Goal: Task Accomplishment & Management: Manage account settings

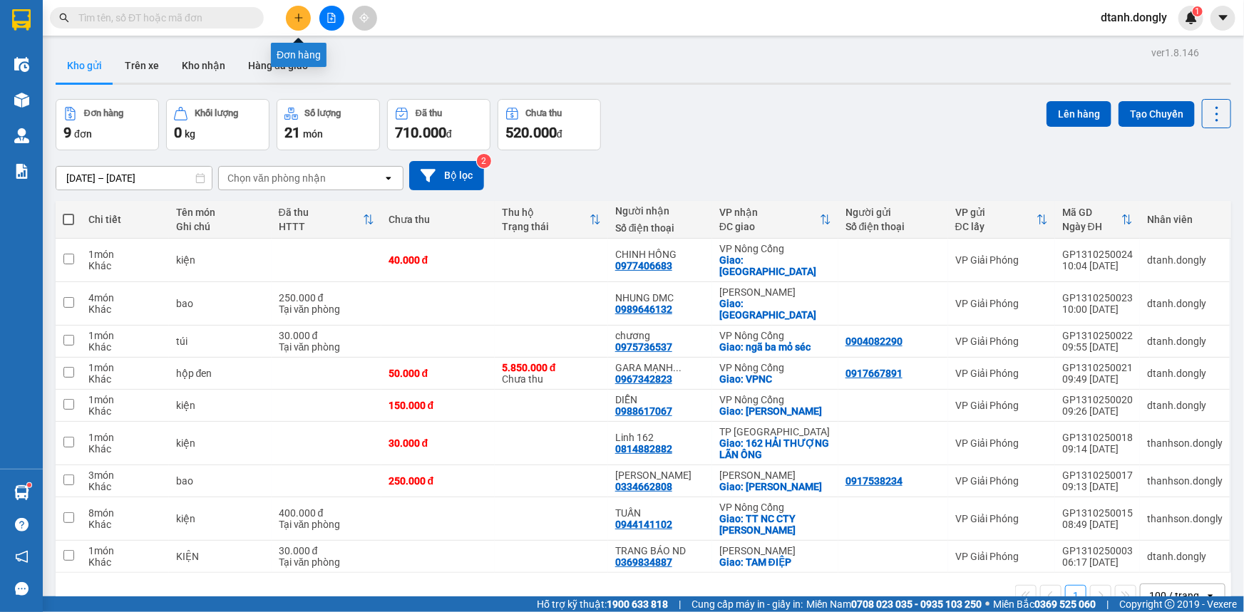
click at [298, 20] on icon "plus" at bounding box center [299, 18] width 10 height 10
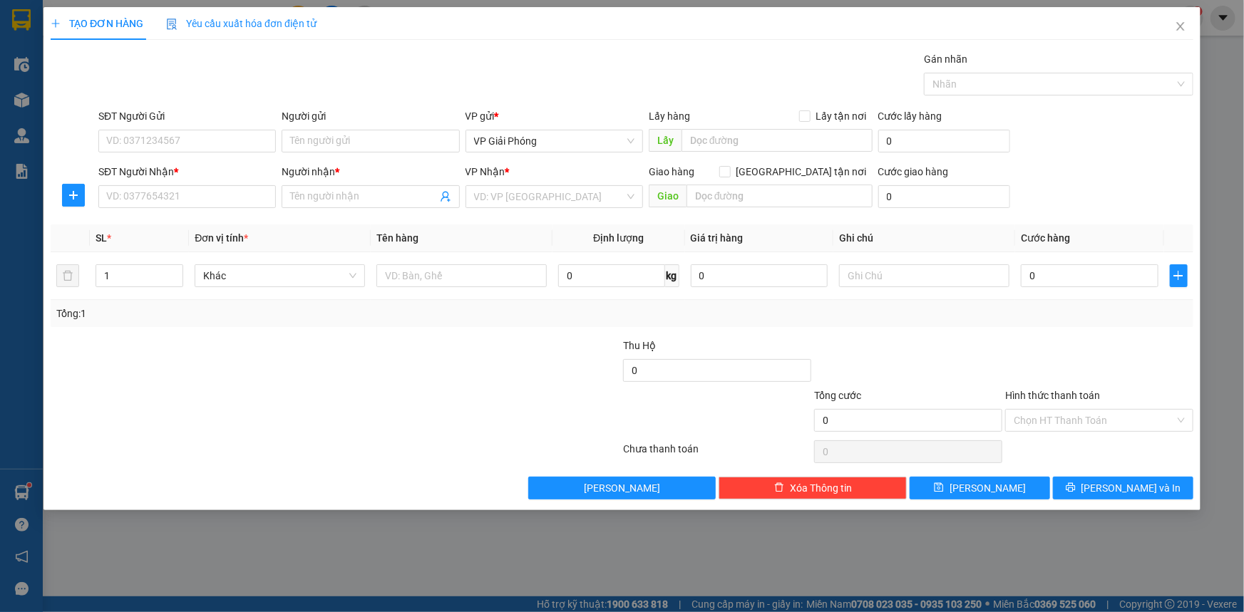
click at [212, 128] on div "SĐT Người Gửi" at bounding box center [186, 118] width 177 height 21
click at [210, 148] on input "SĐT Người Gửi" at bounding box center [186, 141] width 177 height 23
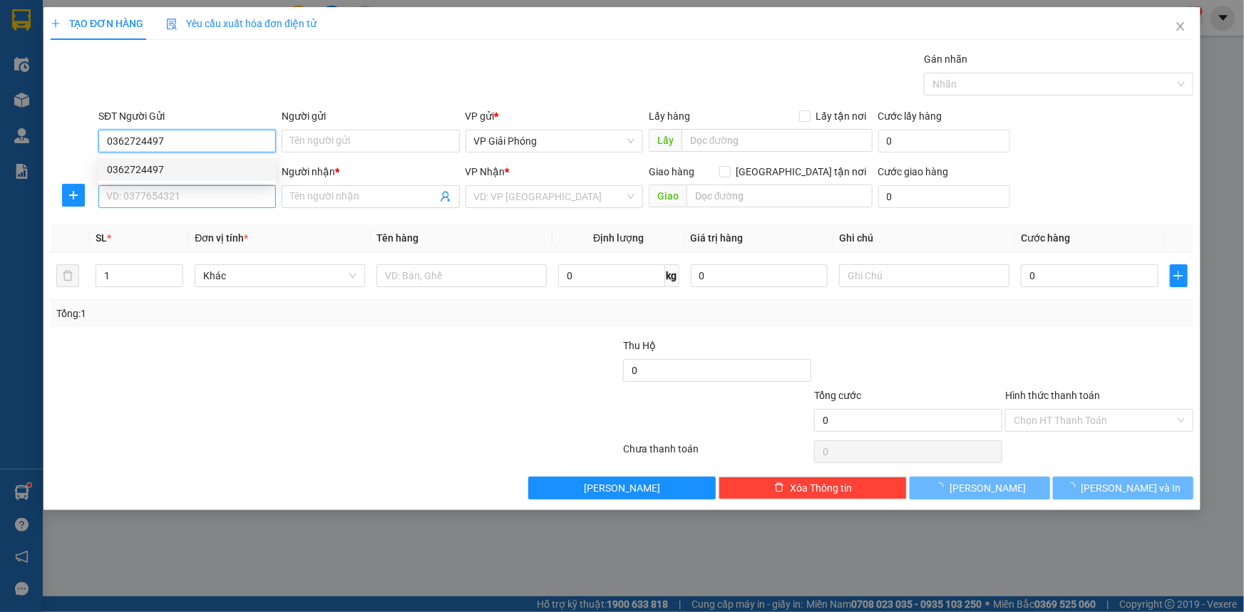
type input "0362724497"
click at [192, 201] on input "SĐT Người Nhận *" at bounding box center [186, 196] width 177 height 23
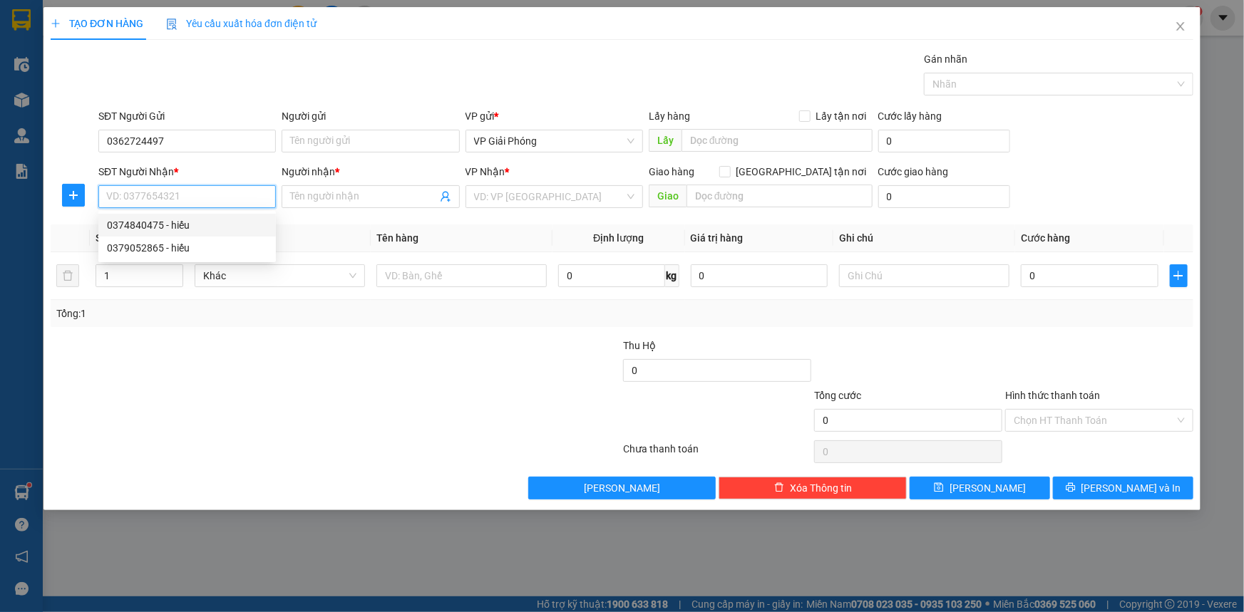
drag, startPoint x: 183, startPoint y: 224, endPoint x: 173, endPoint y: 242, distance: 20.4
click at [181, 227] on div "0374840475 - hiếu" at bounding box center [187, 225] width 160 height 16
type input "0374840475"
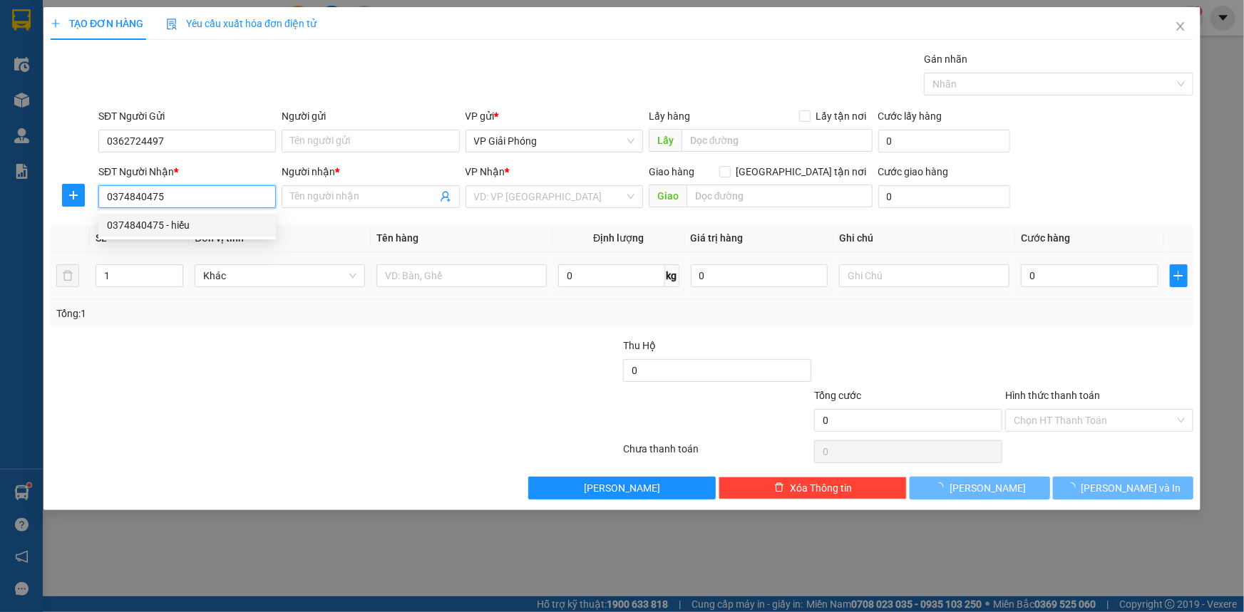
type input "hiếu"
checkbox input "true"
type input "VP HS"
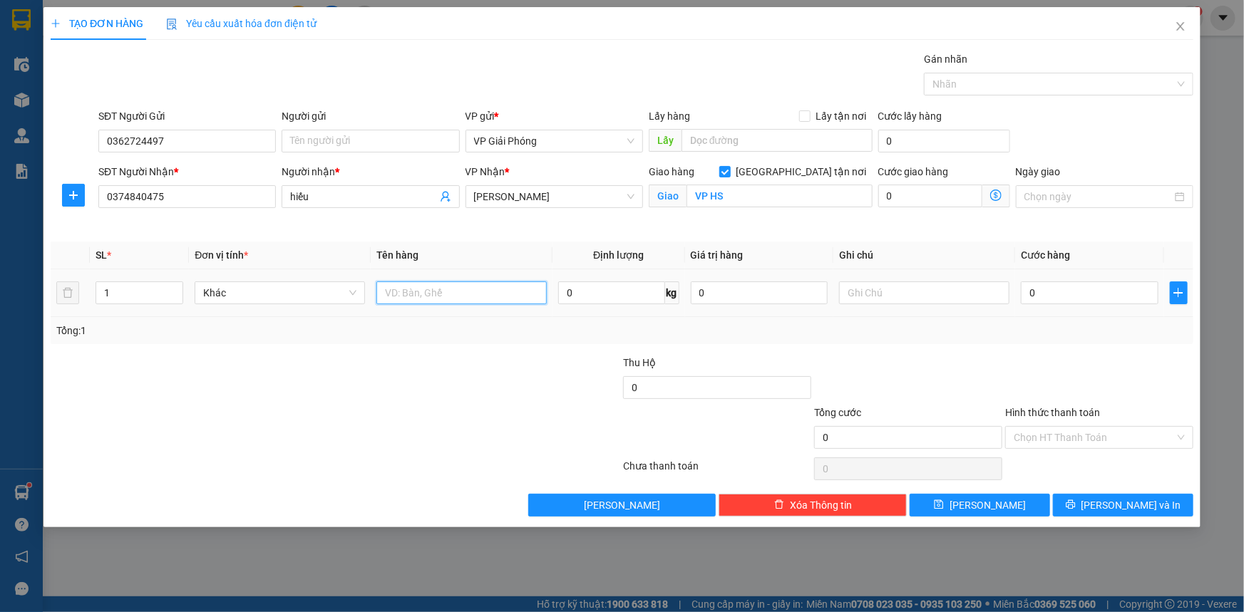
click at [412, 290] on input "text" at bounding box center [461, 293] width 170 height 23
type input "kiện"
click at [1046, 294] on input "0" at bounding box center [1090, 293] width 138 height 23
type input "5"
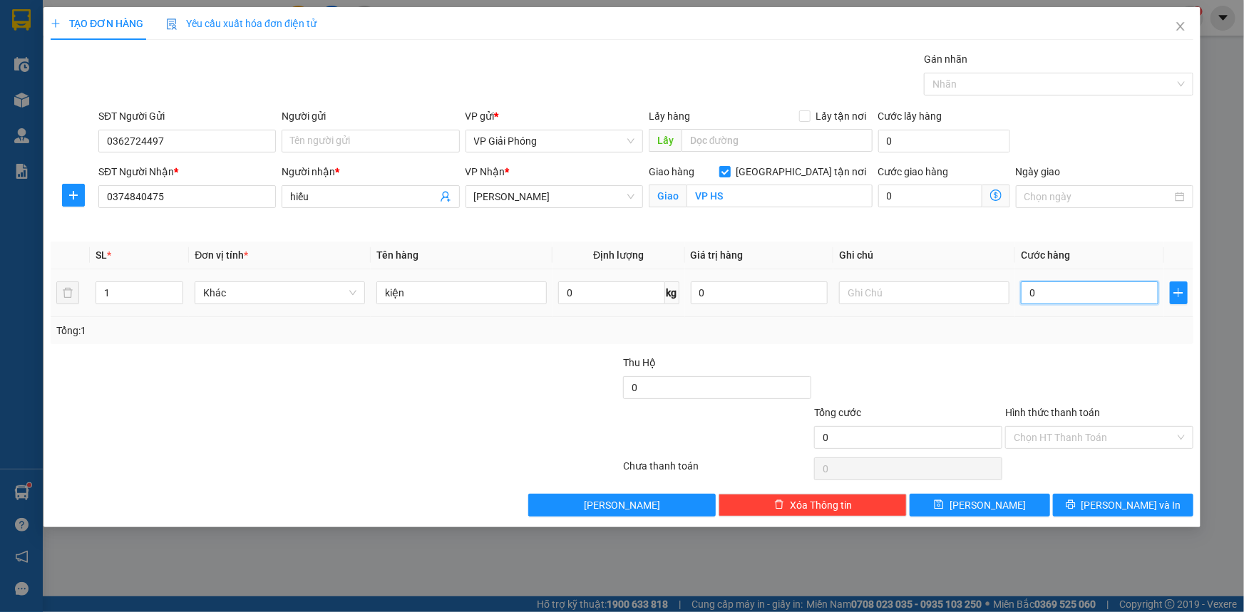
type input "5"
type input "50"
click at [1011, 83] on div at bounding box center [1051, 84] width 248 height 17
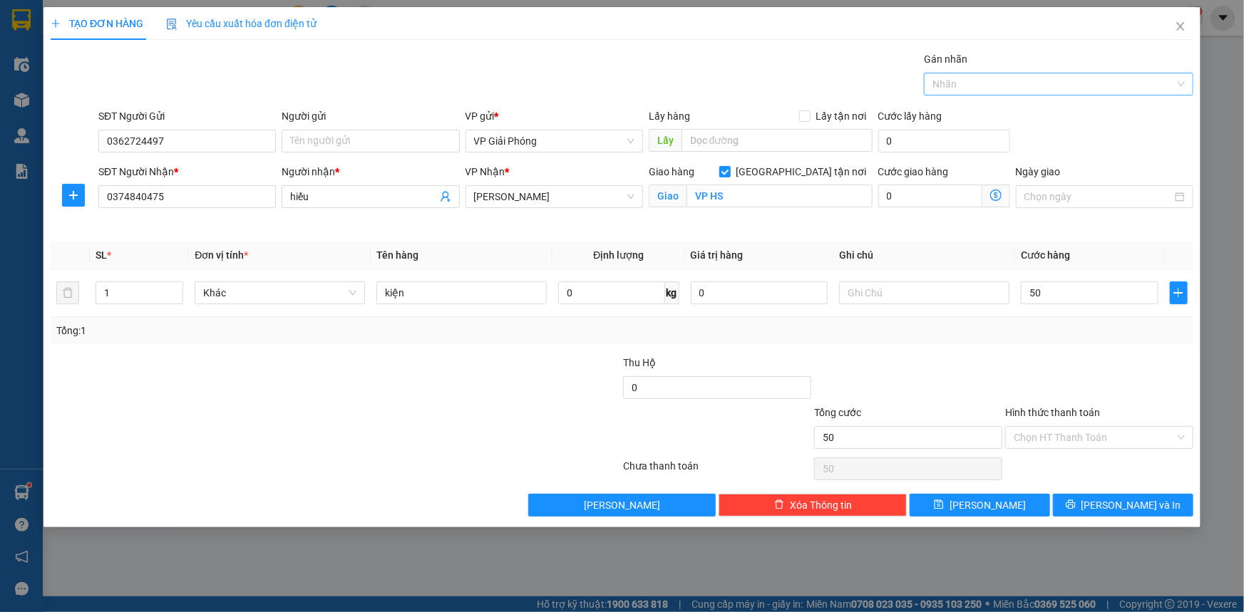
type input "50.000"
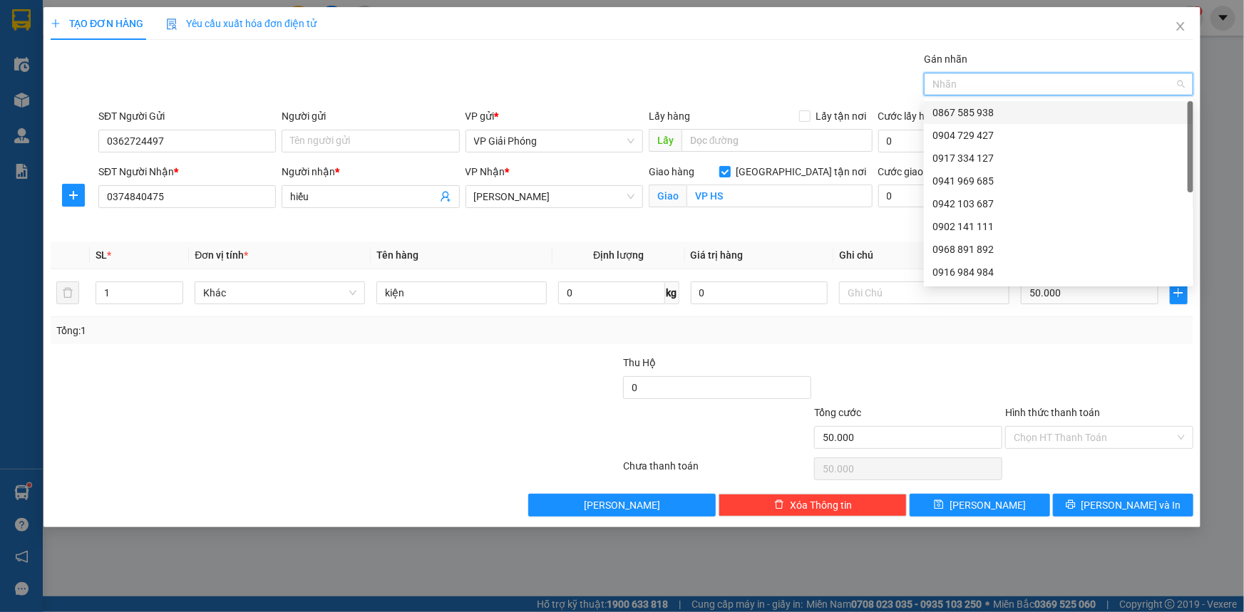
click at [1014, 113] on div "0867 585 938" at bounding box center [1058, 113] width 252 height 16
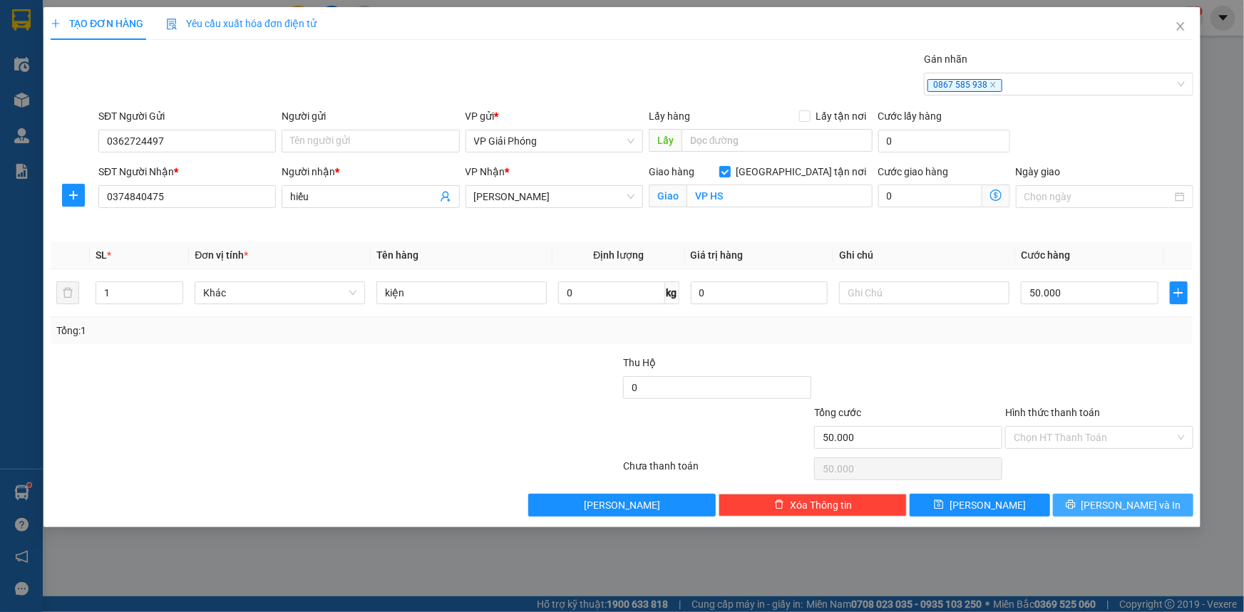
click at [1093, 500] on button "[PERSON_NAME] và In" at bounding box center [1123, 505] width 140 height 23
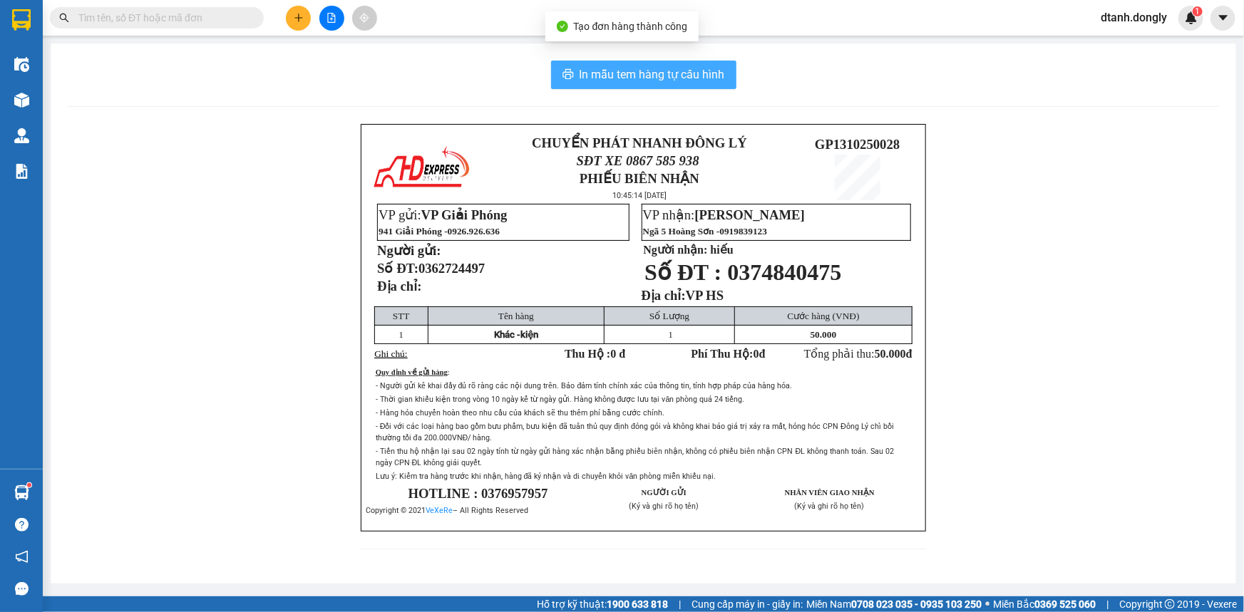
drag, startPoint x: 639, startPoint y: 81, endPoint x: 725, endPoint y: 153, distance: 111.9
click at [642, 83] on span "In mẫu tem hàng tự cấu hình" at bounding box center [651, 75] width 145 height 18
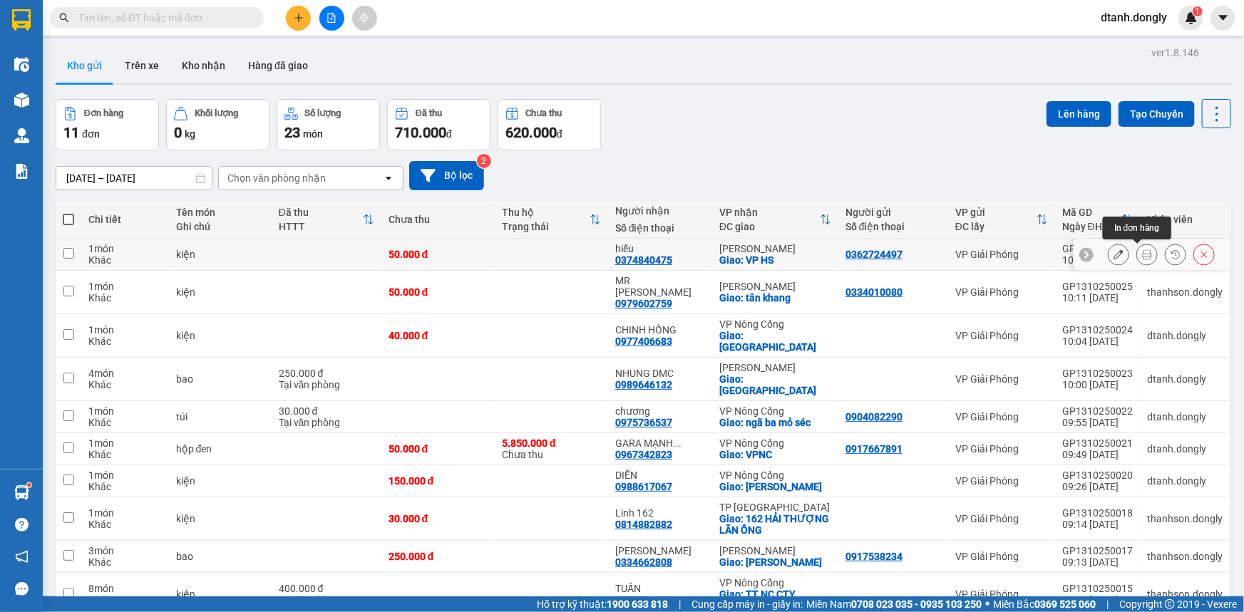
click at [1142, 252] on icon at bounding box center [1147, 254] width 10 height 10
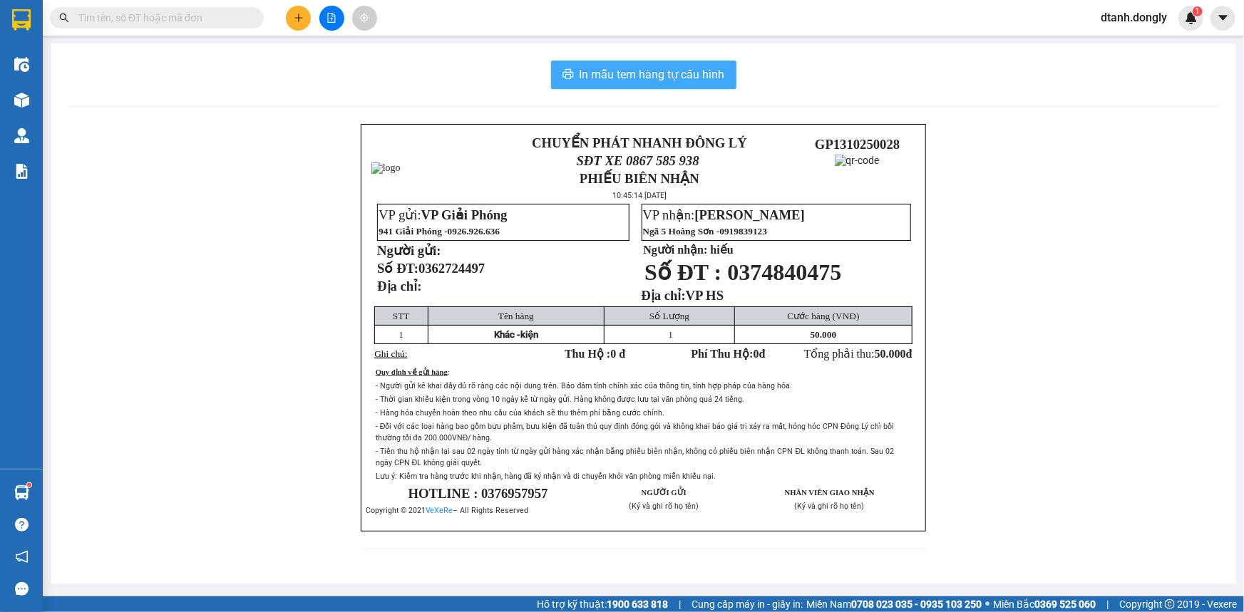
click at [651, 70] on span "In mẫu tem hàng tự cấu hình" at bounding box center [651, 75] width 145 height 18
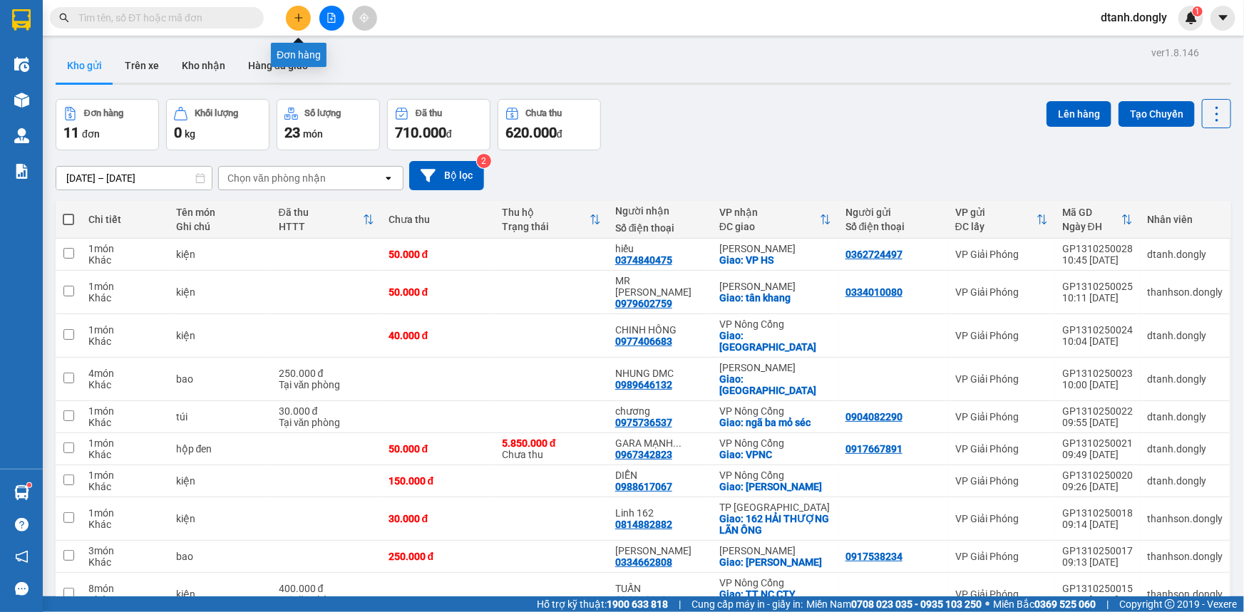
click at [297, 18] on icon "plus" at bounding box center [298, 17] width 8 height 1
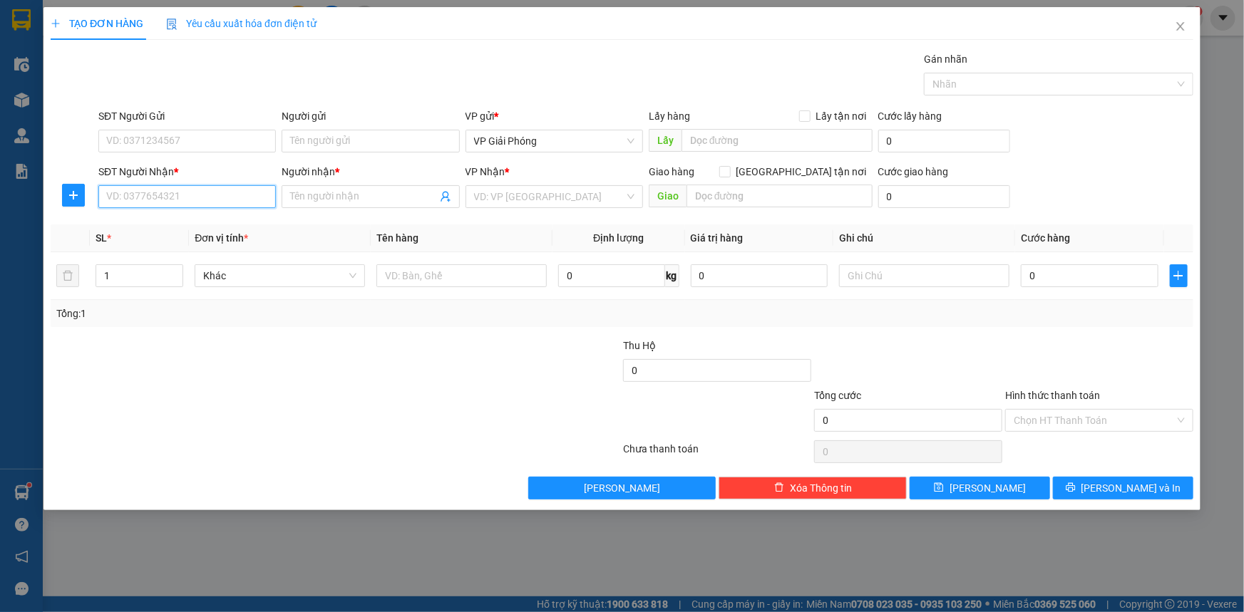
click at [190, 192] on input "SĐT Người Nhận *" at bounding box center [186, 196] width 177 height 23
click at [174, 249] on div "0826283036 - thuỳ" at bounding box center [187, 248] width 160 height 16
type input "0826283036"
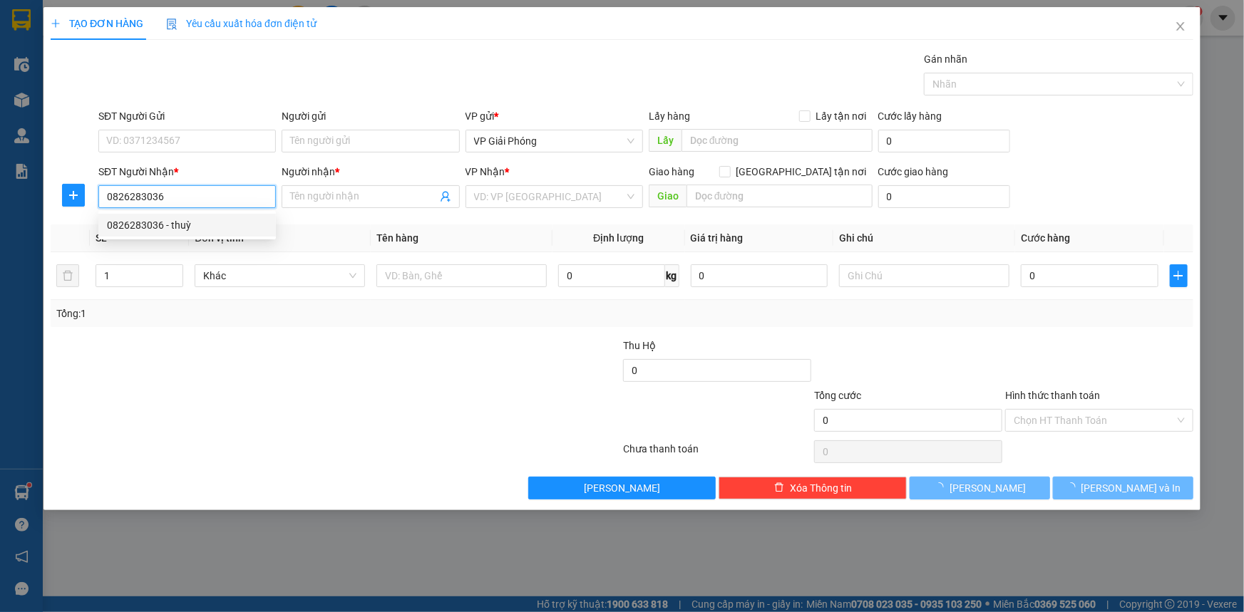
type input "thuỳ"
checkbox input "true"
type input "TP T H"
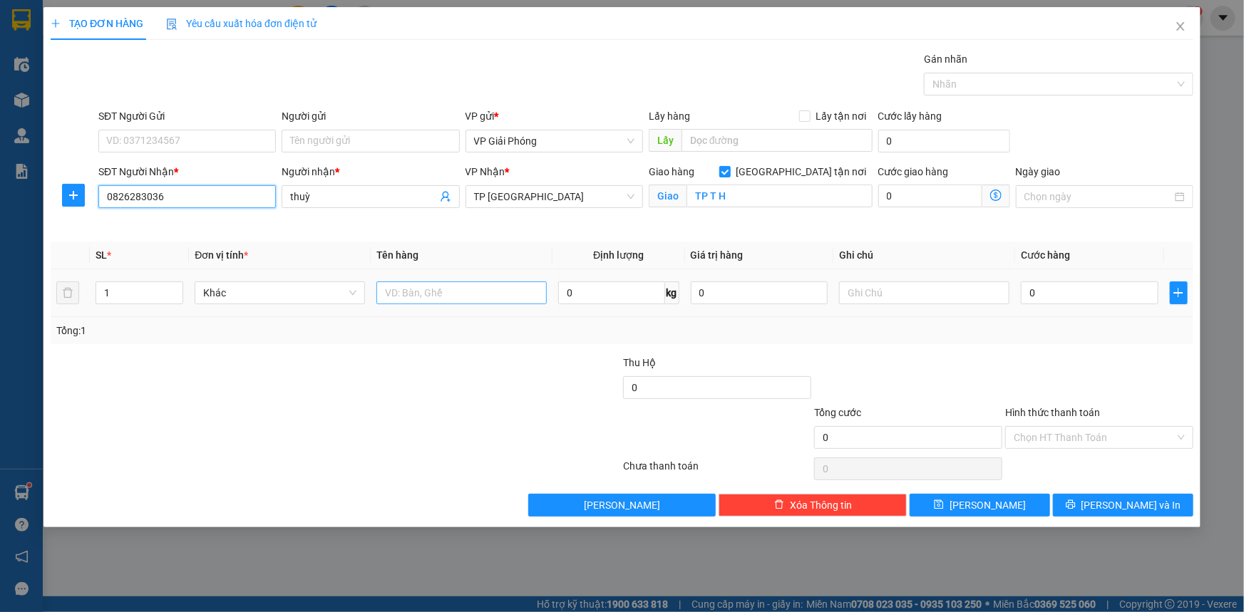
type input "0826283036"
click at [433, 291] on input "text" at bounding box center [461, 293] width 170 height 23
type input "xốp"
click at [1065, 284] on input "0" at bounding box center [1090, 293] width 138 height 23
type input "5"
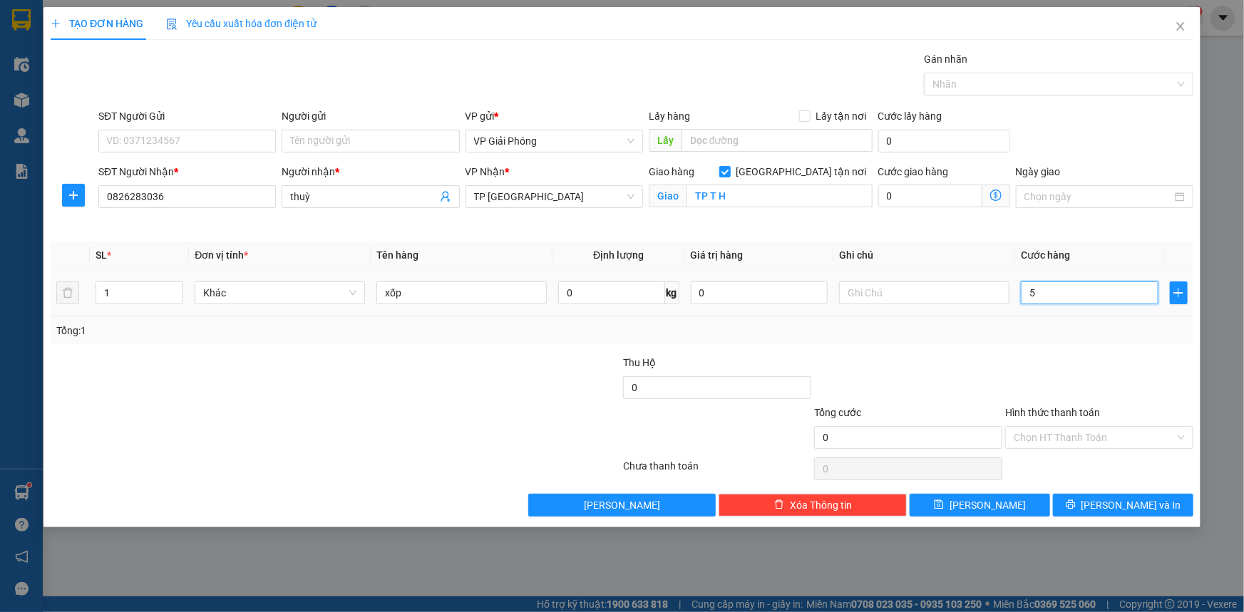
type input "5"
type input "50"
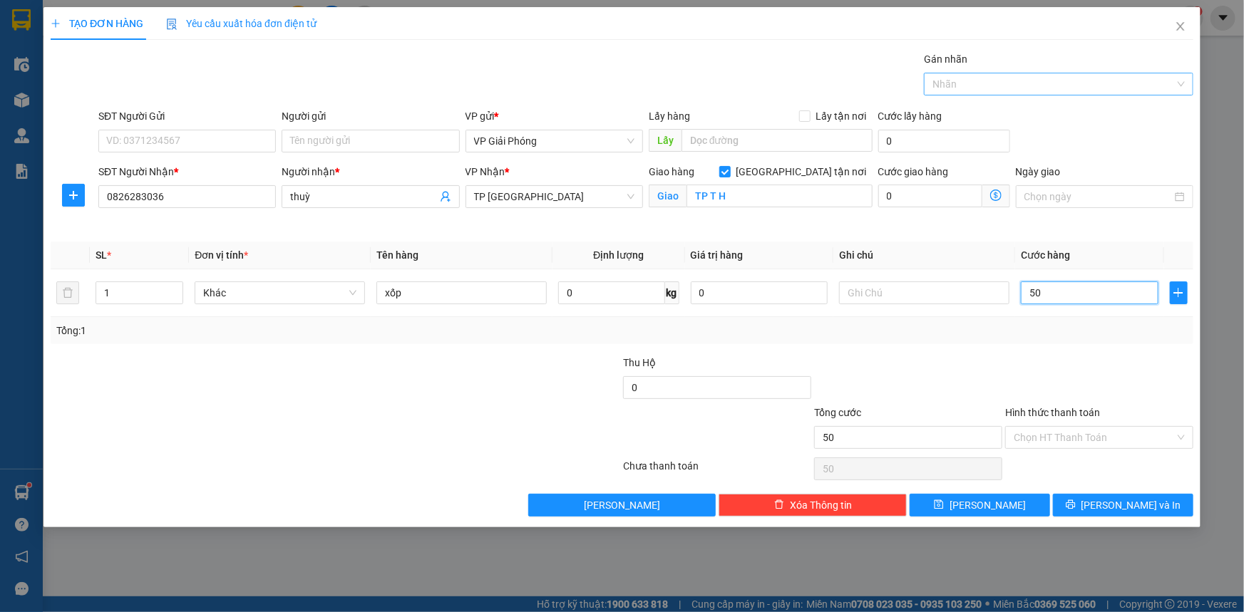
click at [1006, 88] on div at bounding box center [1051, 84] width 248 height 17
type input "50.000"
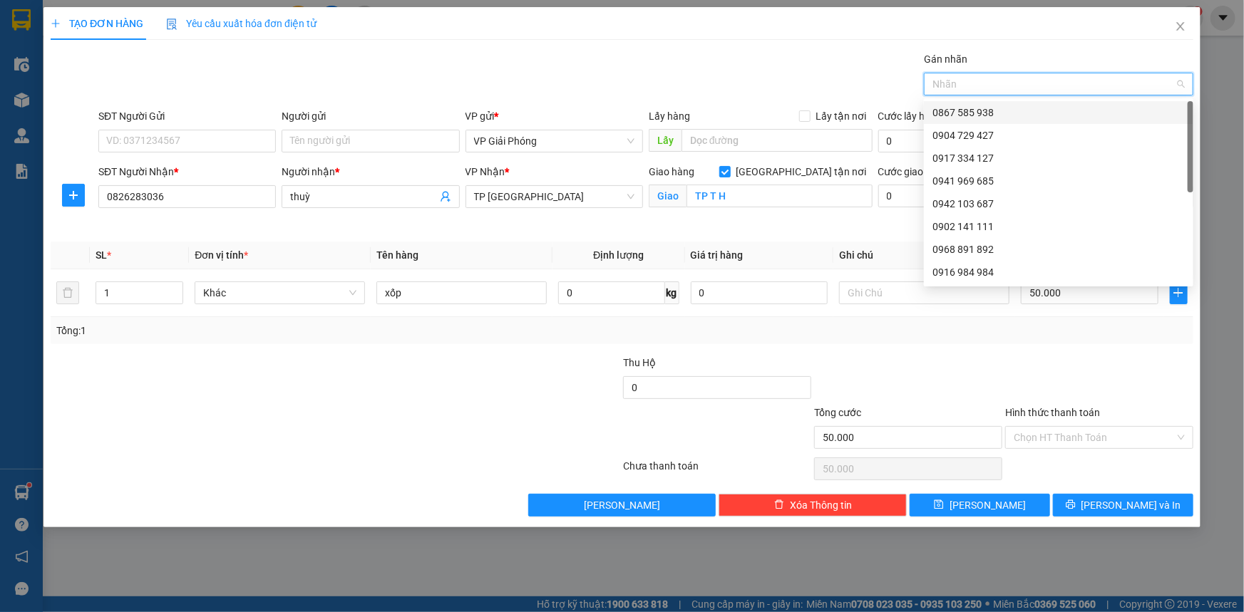
click at [999, 107] on div "0867 585 938" at bounding box center [1058, 113] width 252 height 16
click at [1102, 494] on button "[PERSON_NAME] và In" at bounding box center [1123, 505] width 140 height 23
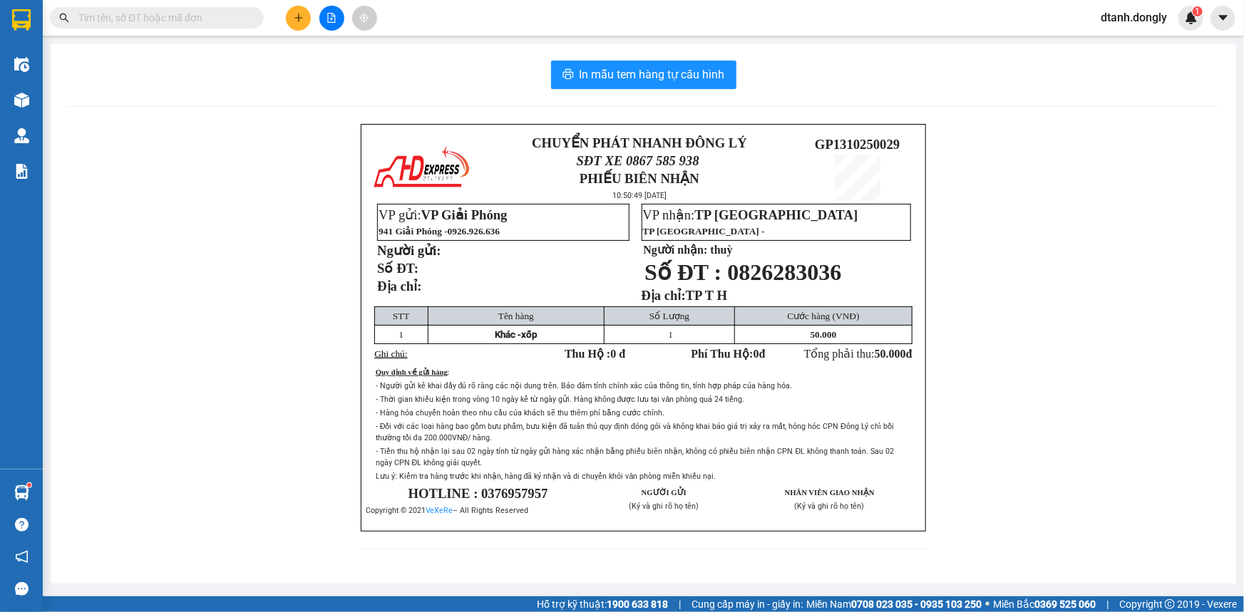
click at [731, 83] on div "In mẫu tem hàng tự cấu hình" at bounding box center [643, 75] width 1151 height 29
drag, startPoint x: 691, startPoint y: 71, endPoint x: 820, endPoint y: 99, distance: 132.0
click at [692, 71] on span "In mẫu tem hàng tự cấu hình" at bounding box center [651, 75] width 145 height 18
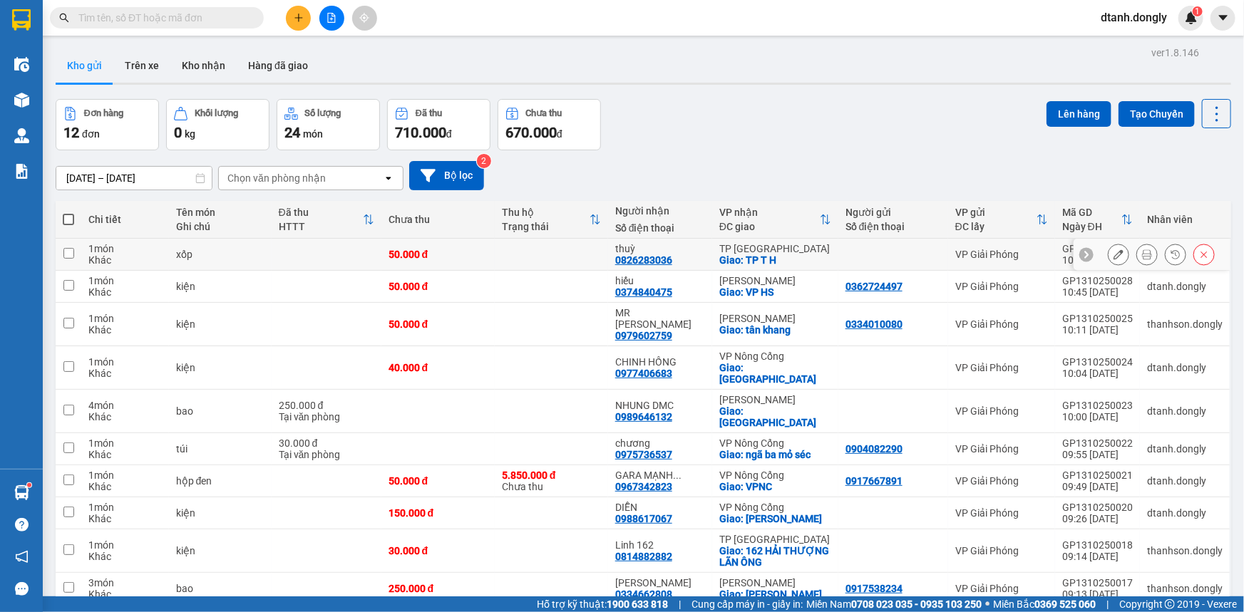
click at [1113, 252] on icon at bounding box center [1118, 254] width 10 height 10
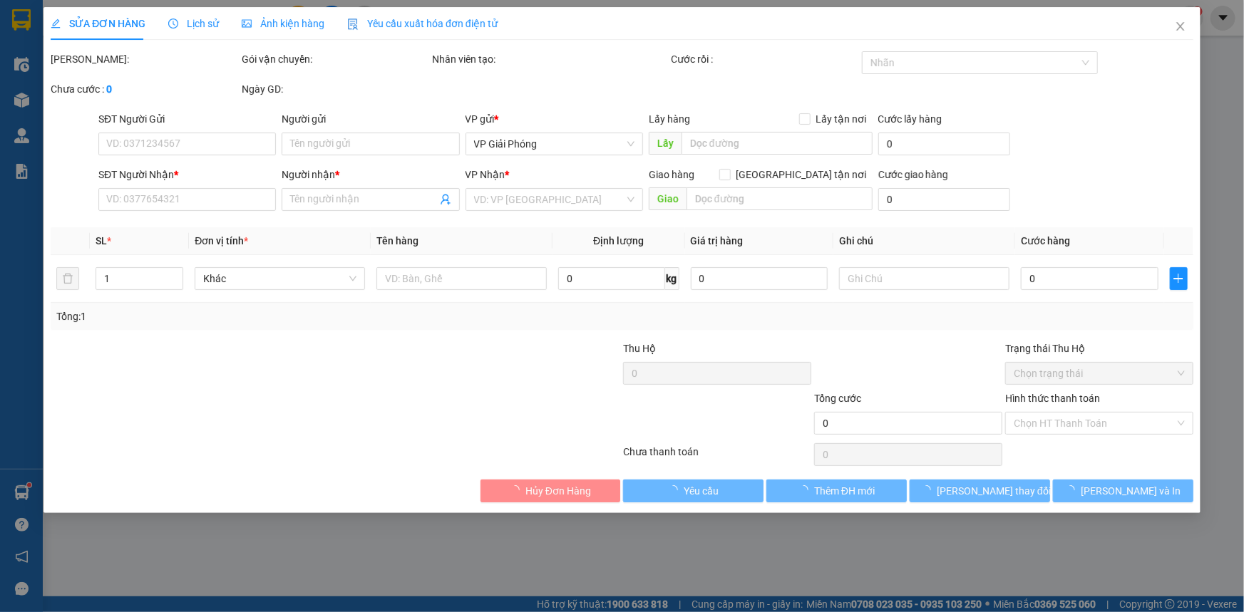
type input "0826283036"
type input "thuỳ"
checkbox input "true"
type input "TP T H"
type input "50.000"
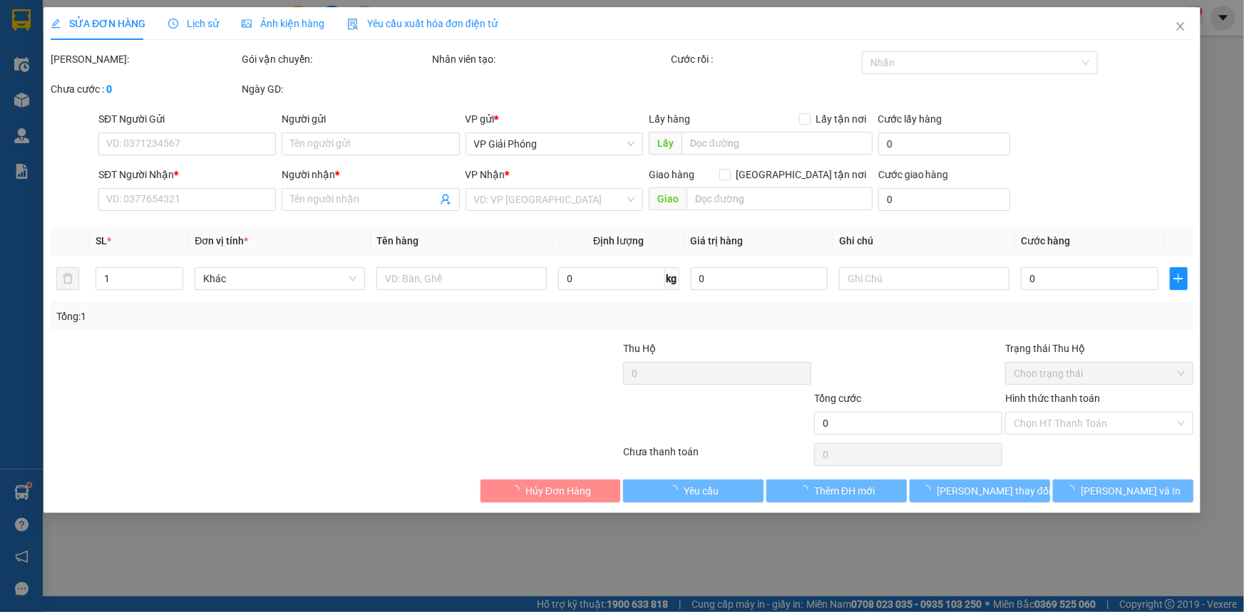
type input "50.000"
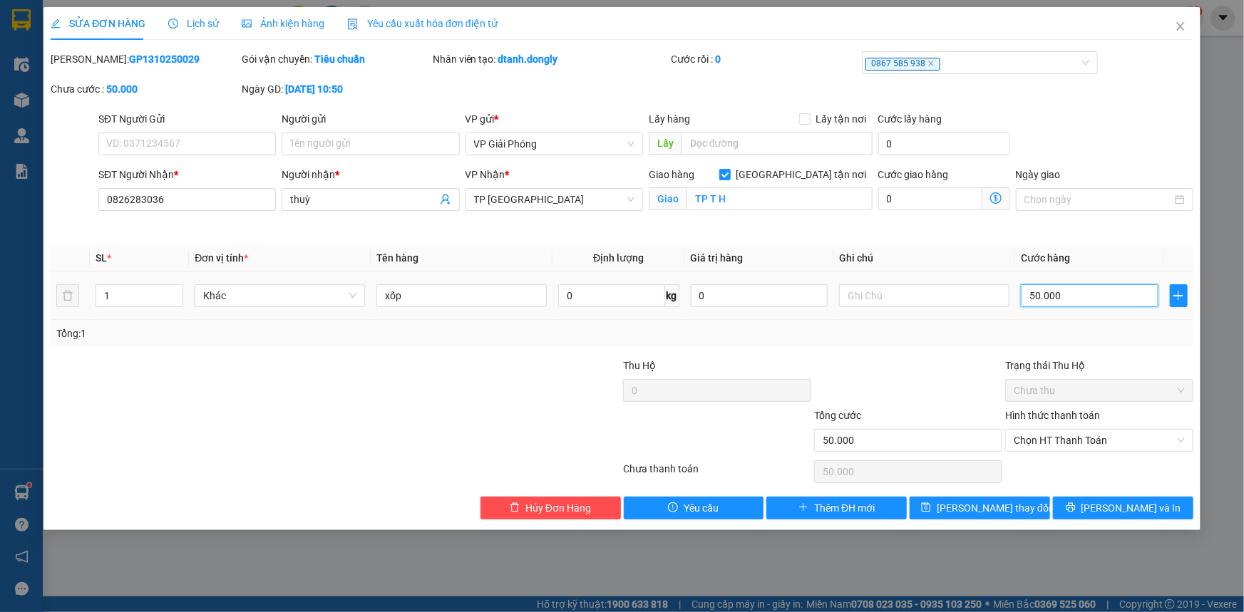
click at [1065, 294] on input "50.000" at bounding box center [1090, 295] width 138 height 23
type input "0"
type input "7"
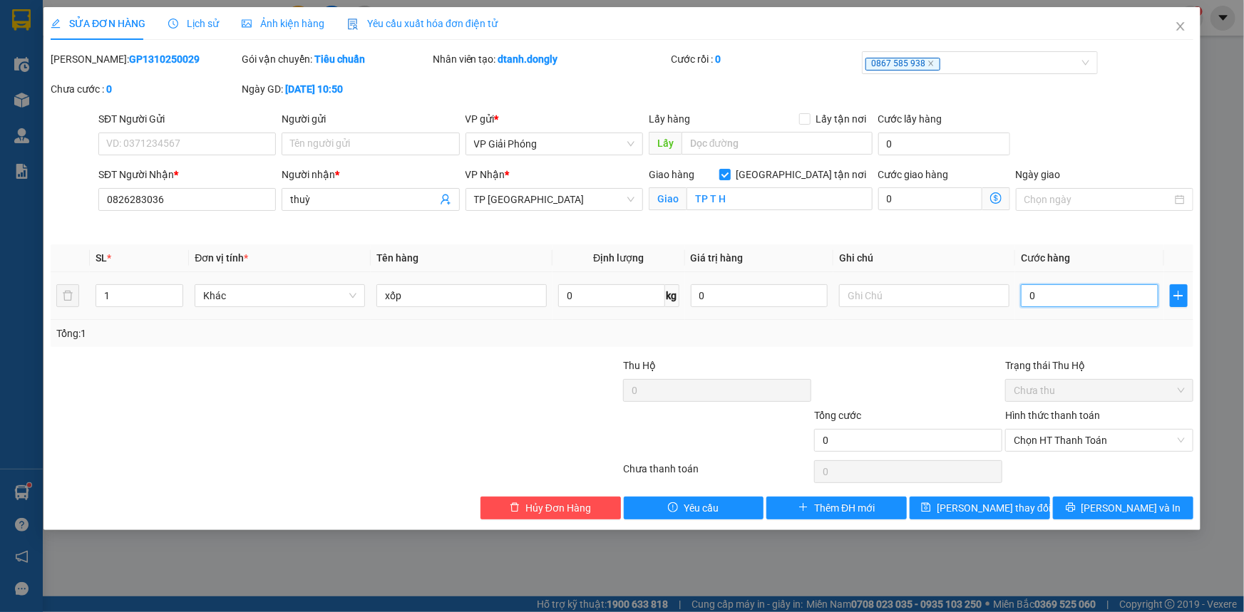
type input "7"
type input "07"
type input "70"
type input "070"
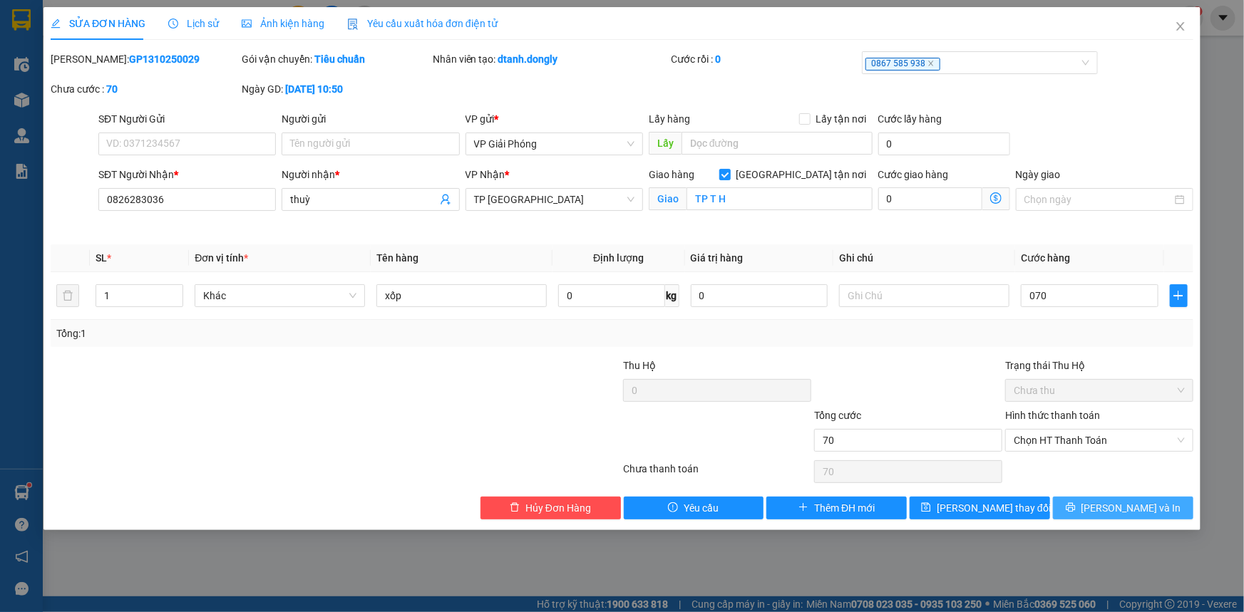
type input "70.000"
click at [1076, 503] on icon "printer" at bounding box center [1071, 508] width 10 height 10
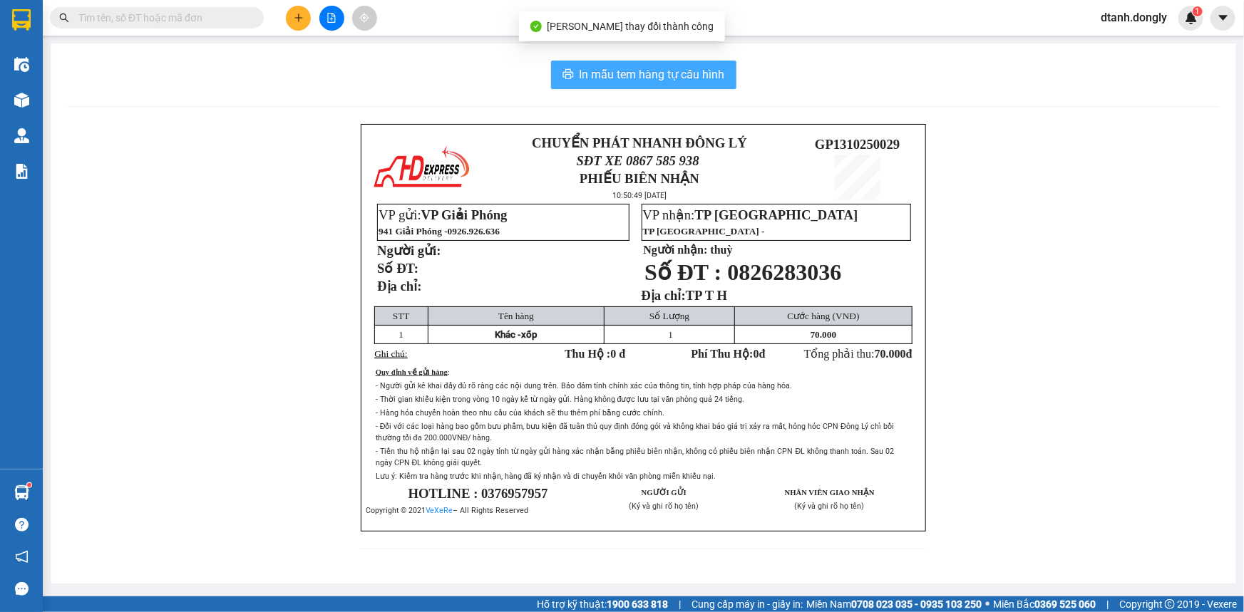
click at [692, 76] on span "In mẫu tem hàng tự cấu hình" at bounding box center [651, 75] width 145 height 18
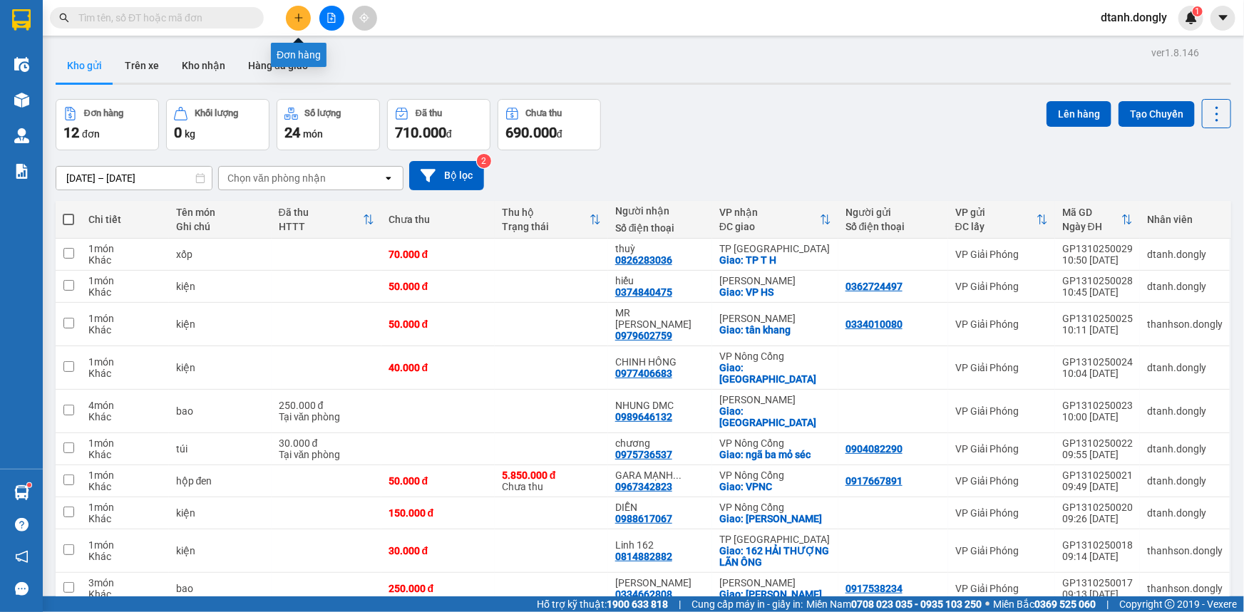
click at [294, 18] on icon "plus" at bounding box center [299, 18] width 10 height 10
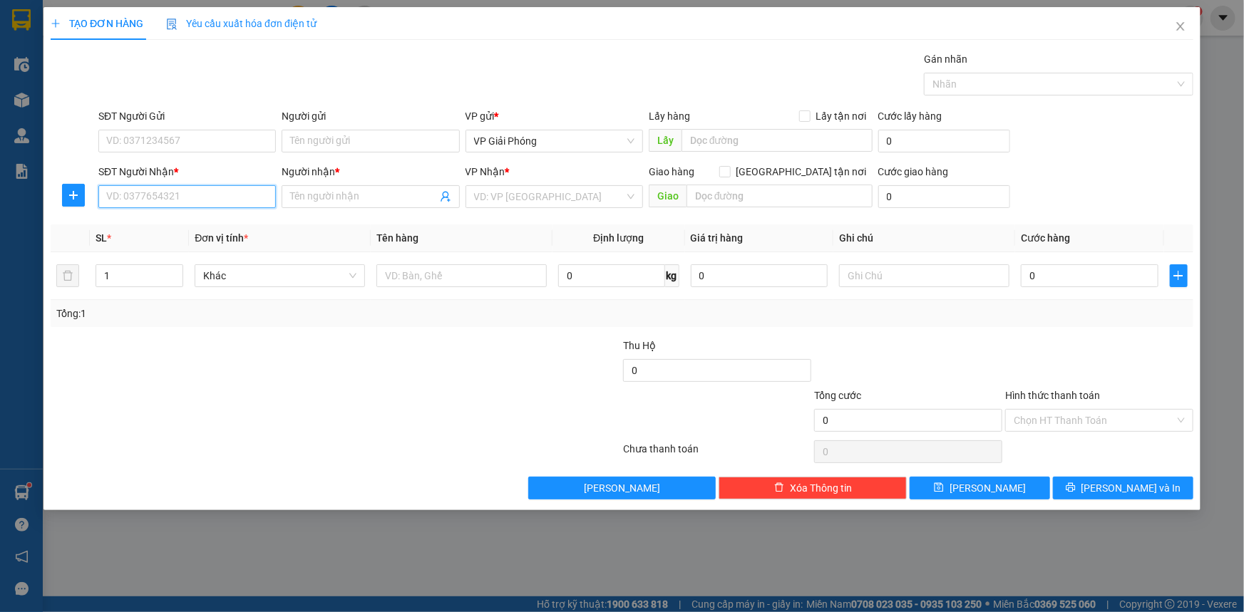
click at [187, 190] on input "SĐT Người Nhận *" at bounding box center [186, 196] width 177 height 23
type input "0914726882"
click at [190, 228] on div "0914726882 - TRANG" at bounding box center [187, 225] width 160 height 16
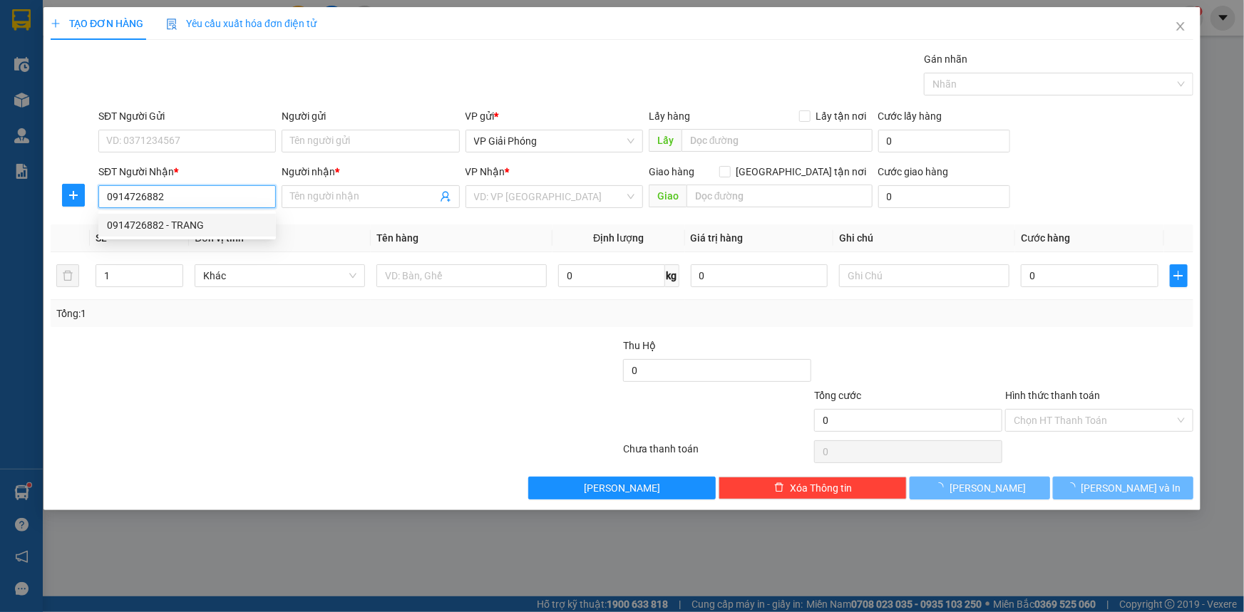
type input "TRANG"
checkbox input "true"
type input "TP TH"
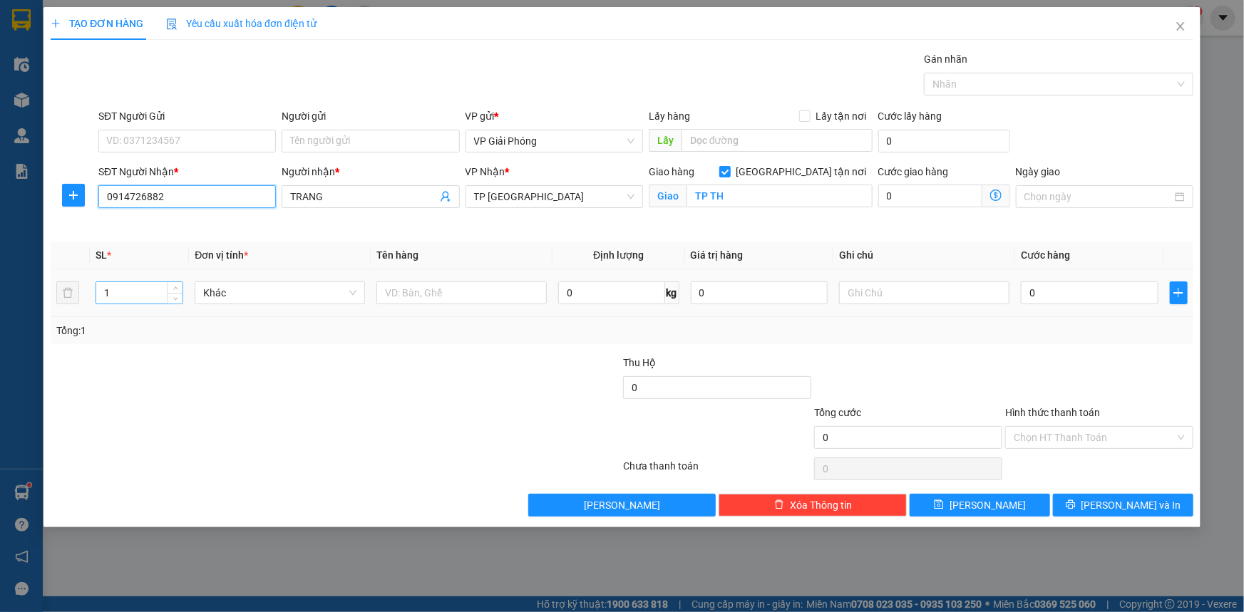
type input "0914726882"
click at [132, 289] on input "1" at bounding box center [139, 292] width 86 height 21
type input "10"
click at [418, 297] on input "text" at bounding box center [461, 293] width 170 height 23
type input "kiện"
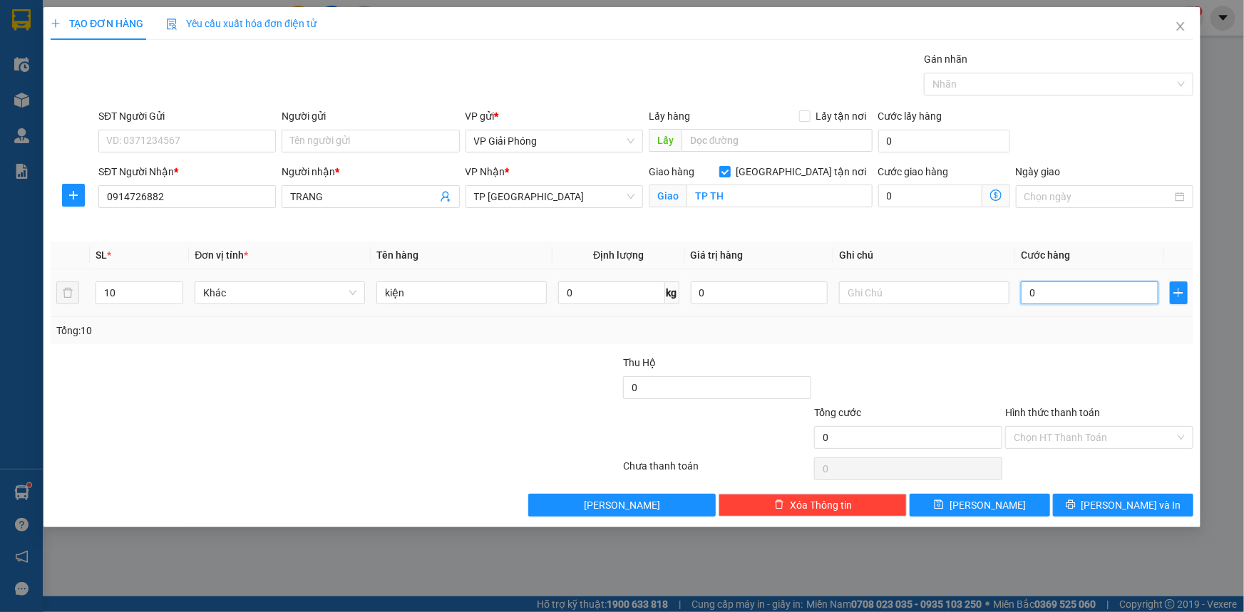
click at [1079, 295] on input "0" at bounding box center [1090, 293] width 138 height 23
type input "3"
type input "30"
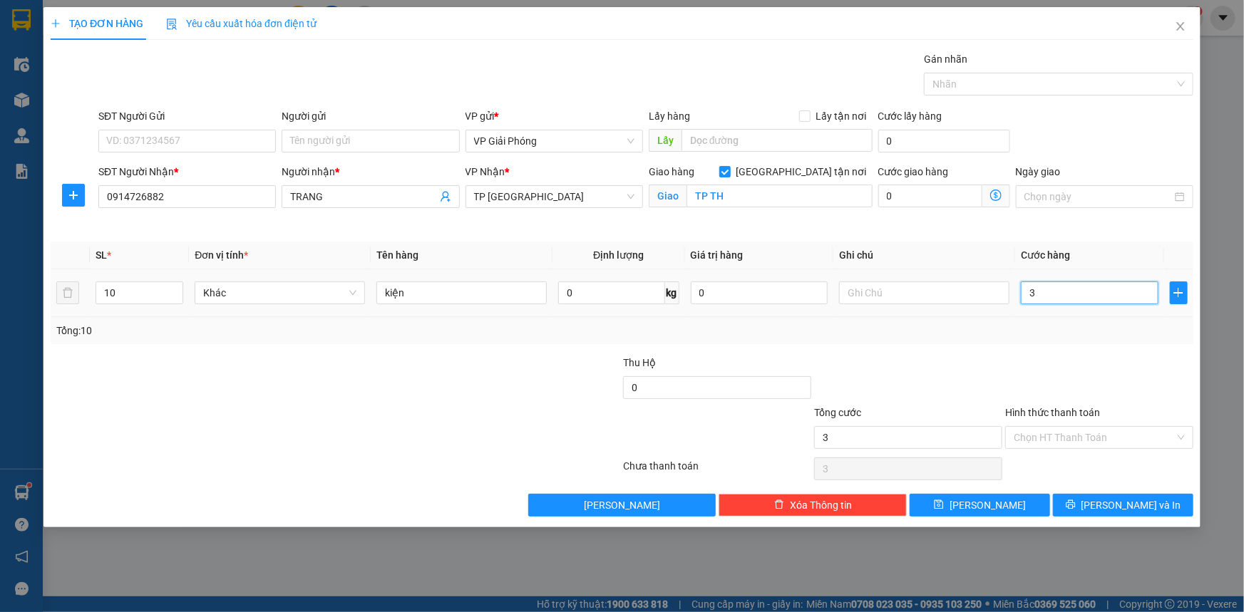
type input "30"
type input "300"
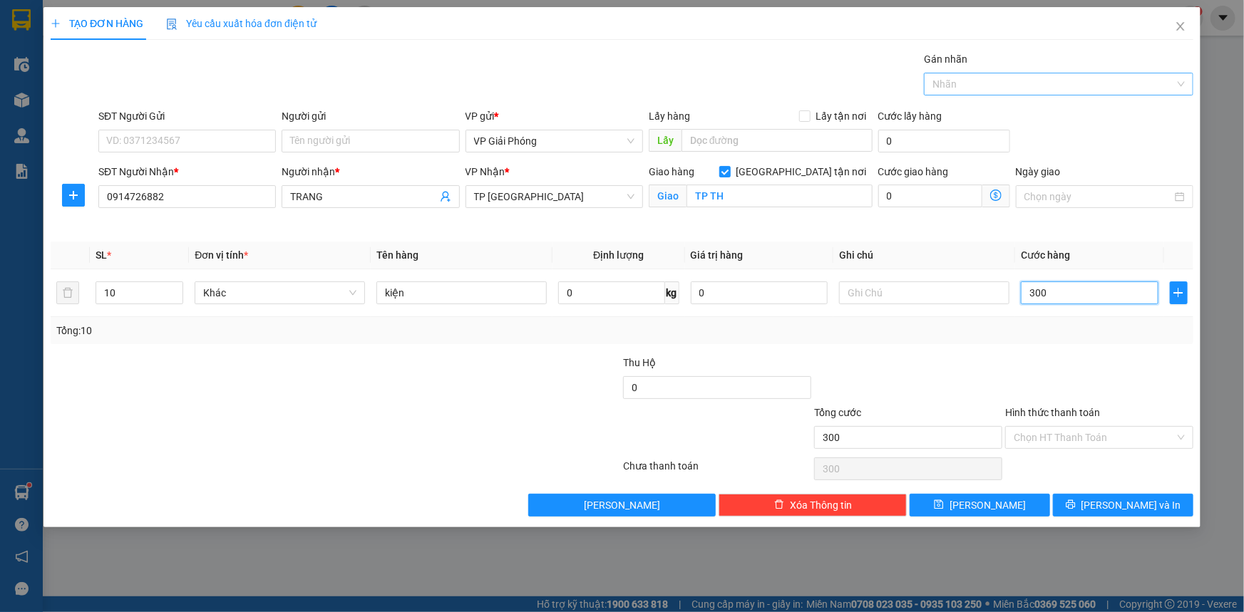
click at [967, 83] on div at bounding box center [1051, 84] width 248 height 17
type input "300.000"
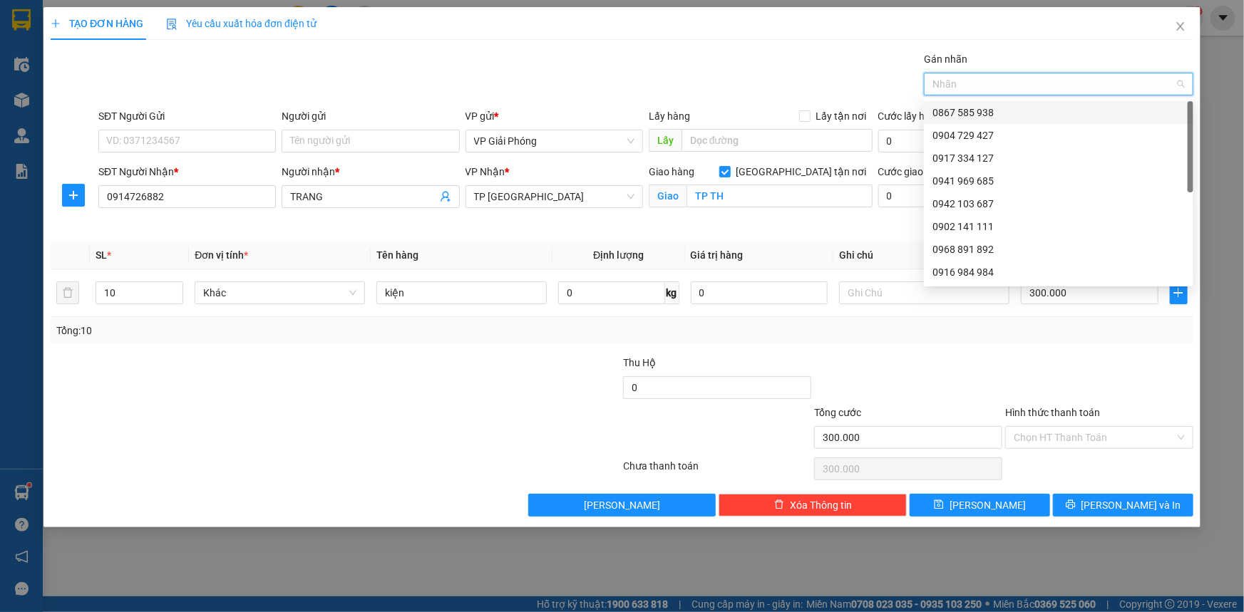
click at [966, 102] on div "0867 585 938" at bounding box center [1058, 112] width 269 height 23
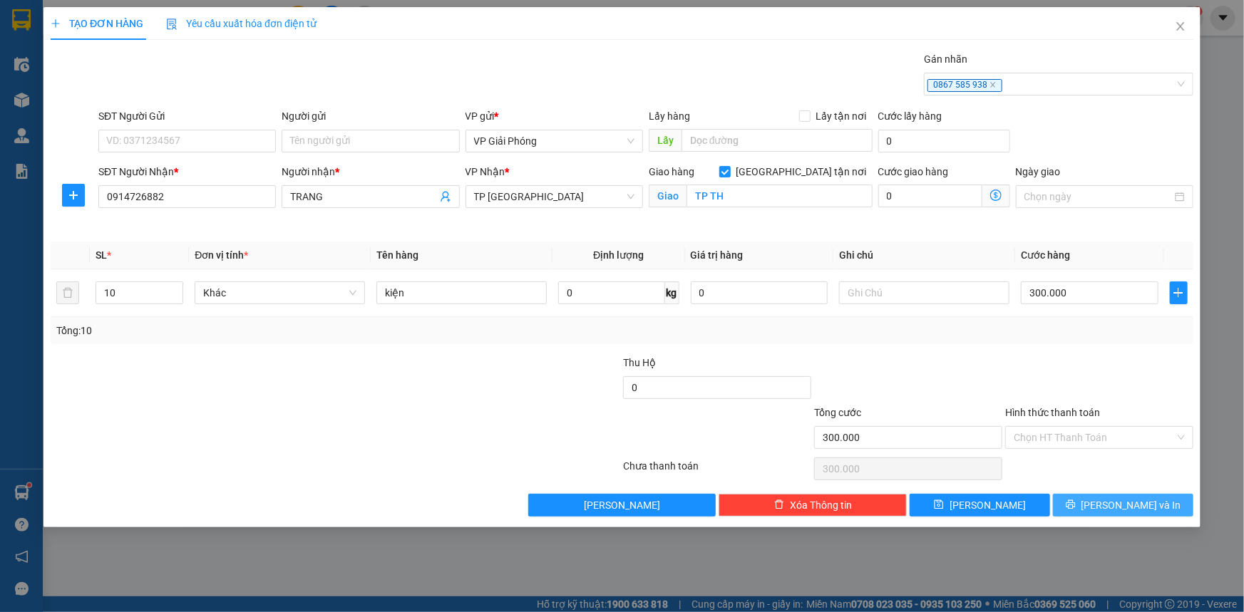
drag, startPoint x: 1106, startPoint y: 501, endPoint x: 984, endPoint y: 401, distance: 158.0
click at [1106, 500] on button "[PERSON_NAME] và In" at bounding box center [1123, 505] width 140 height 23
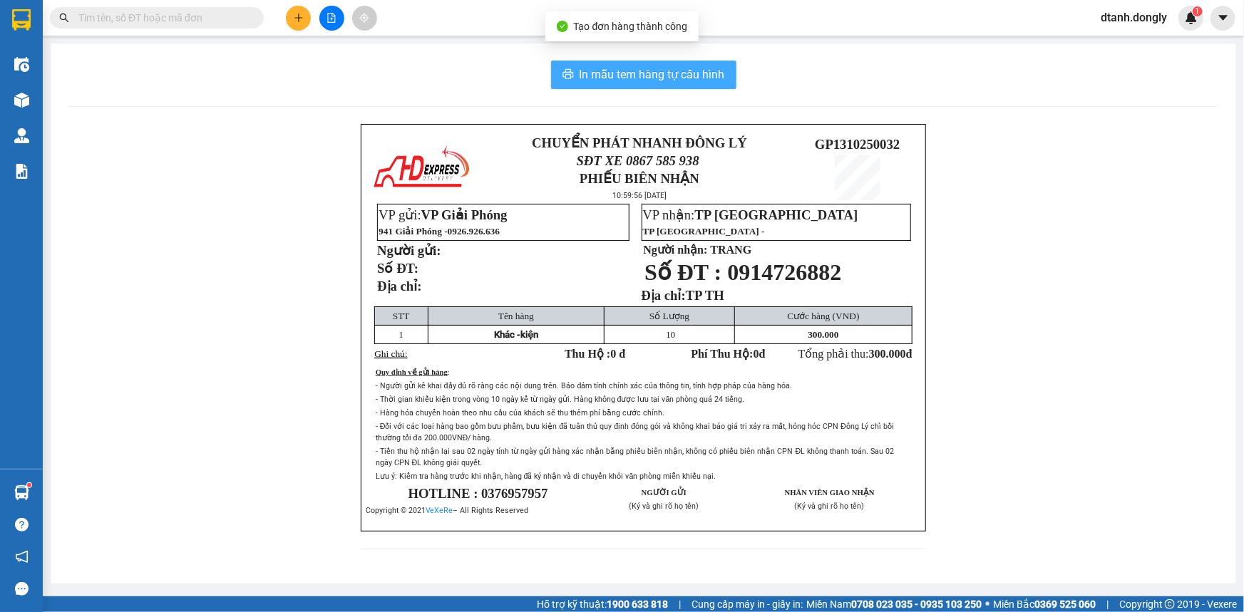
click at [630, 73] on span "In mẫu tem hàng tự cấu hình" at bounding box center [651, 75] width 145 height 18
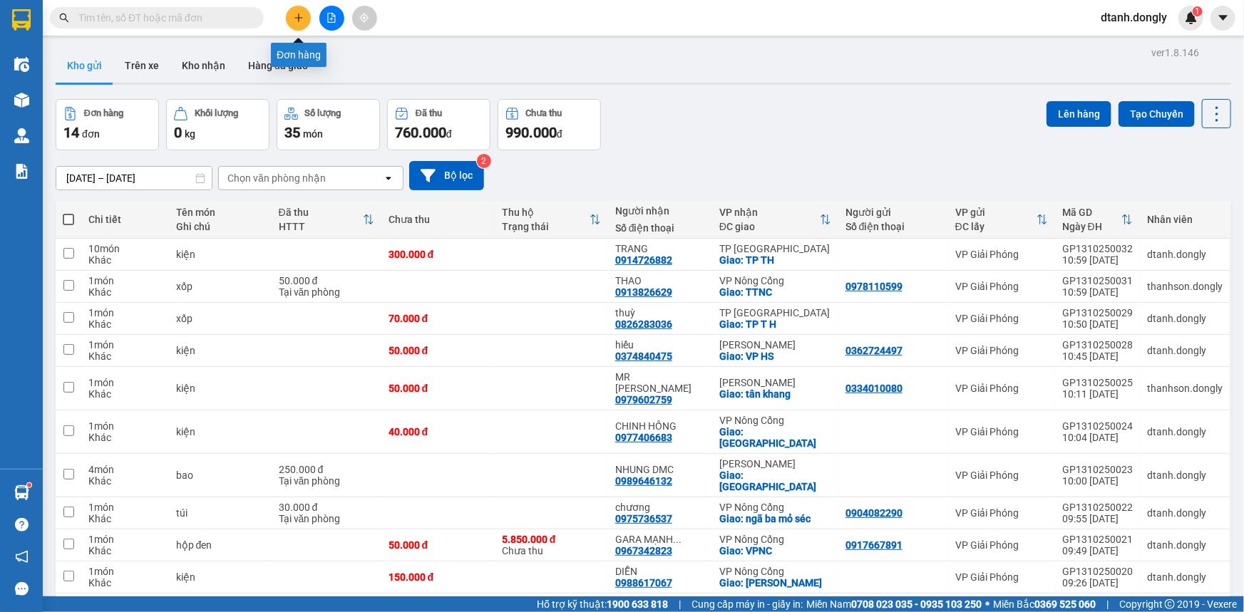
click at [297, 18] on icon "plus" at bounding box center [298, 17] width 8 height 1
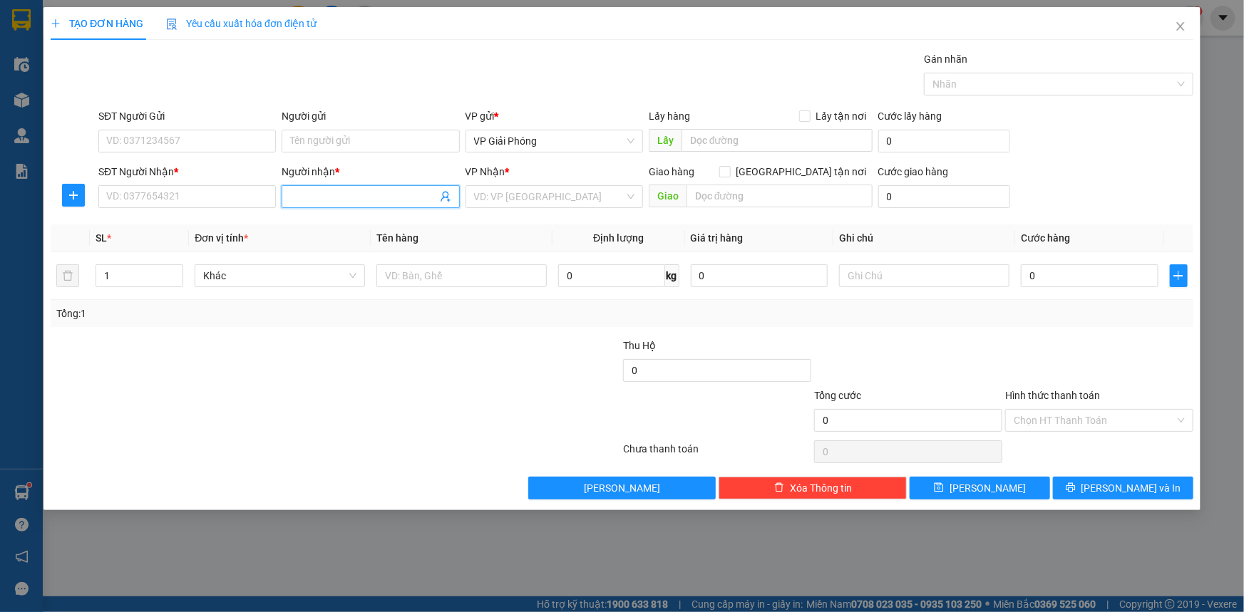
click at [351, 193] on input "Người nhận *" at bounding box center [363, 197] width 146 height 16
type input "nga thỏ"
click at [363, 222] on div "nga thỏ - 0971027005" at bounding box center [370, 225] width 160 height 16
type input "0971027005"
checkbox input "true"
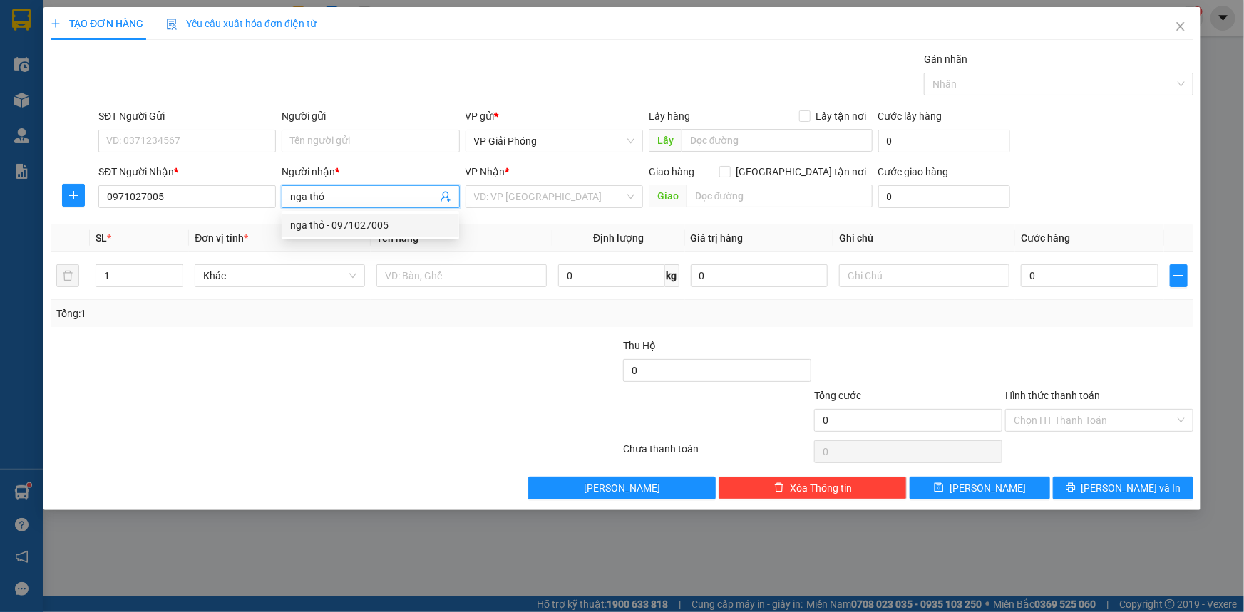
type input "NÔNG CỐNG"
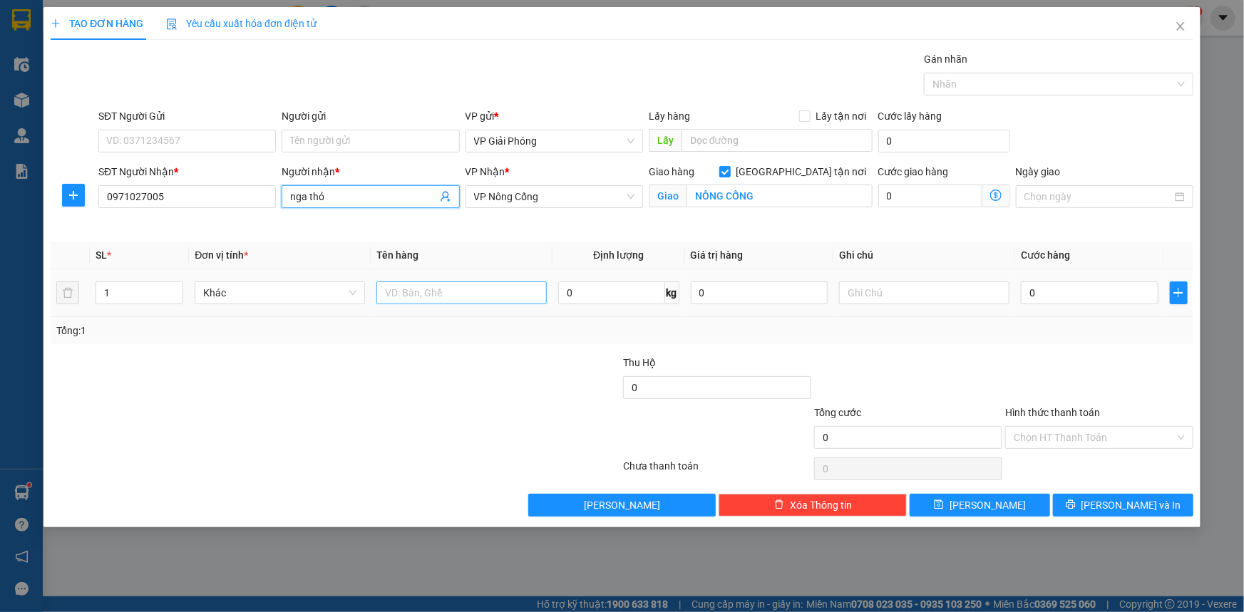
type input "nga thỏ"
click at [401, 294] on input "text" at bounding box center [461, 293] width 170 height 23
type input "bao"
click at [1058, 294] on input "0" at bounding box center [1090, 293] width 138 height 23
type input "3"
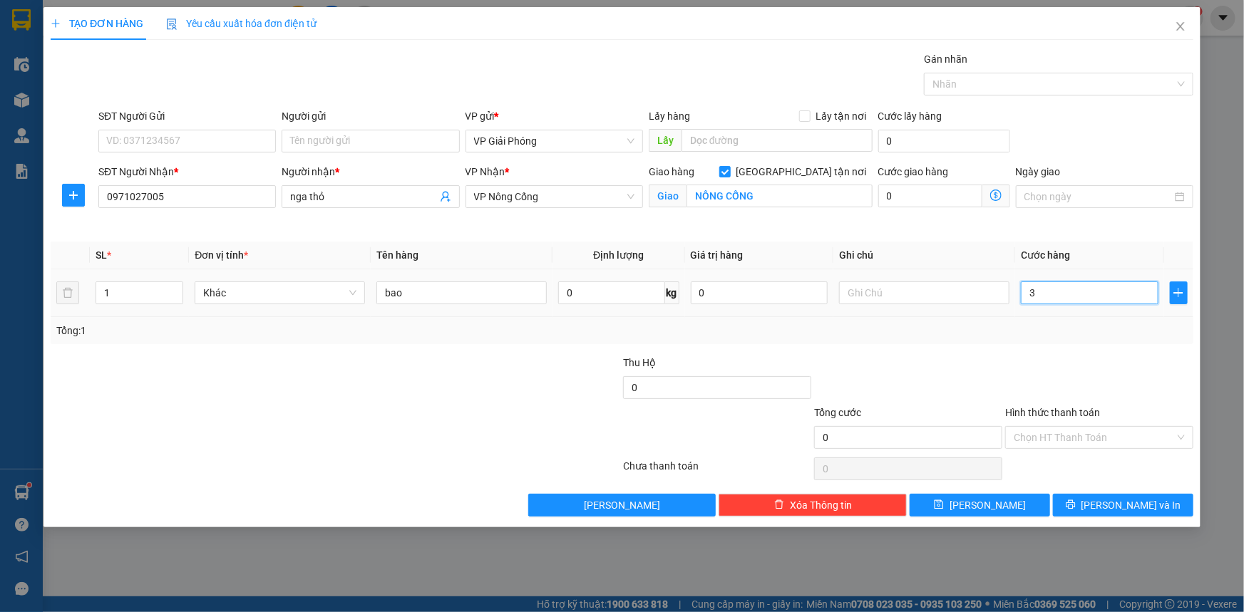
type input "3"
type input "30"
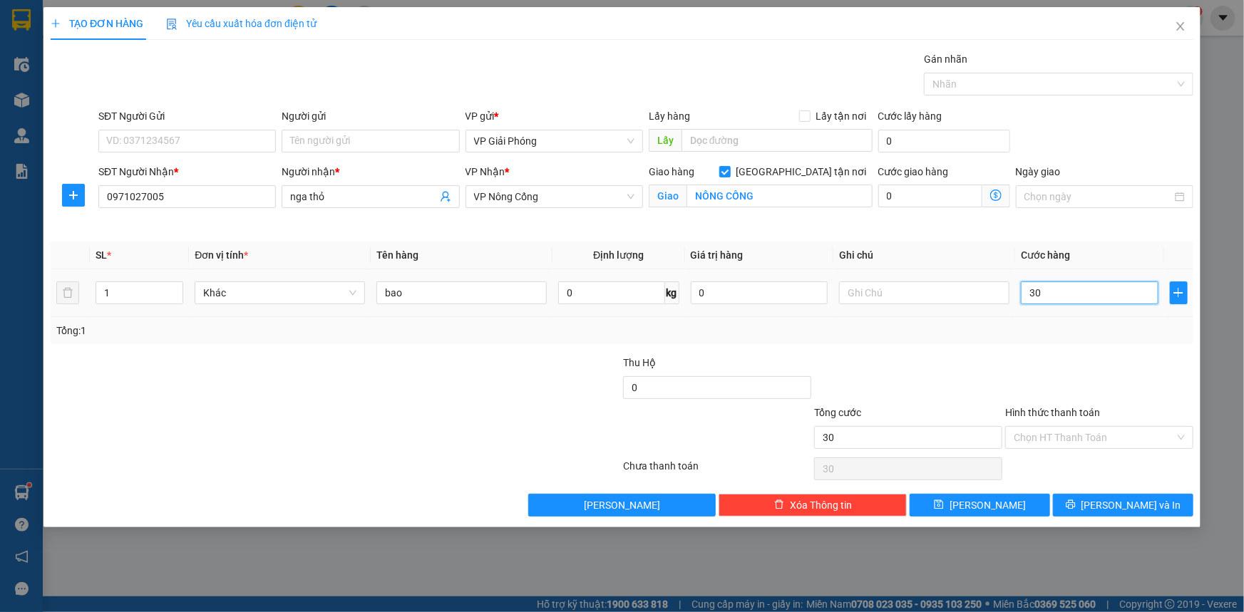
type input "300"
click at [981, 80] on div at bounding box center [1051, 84] width 248 height 17
type input "300.000"
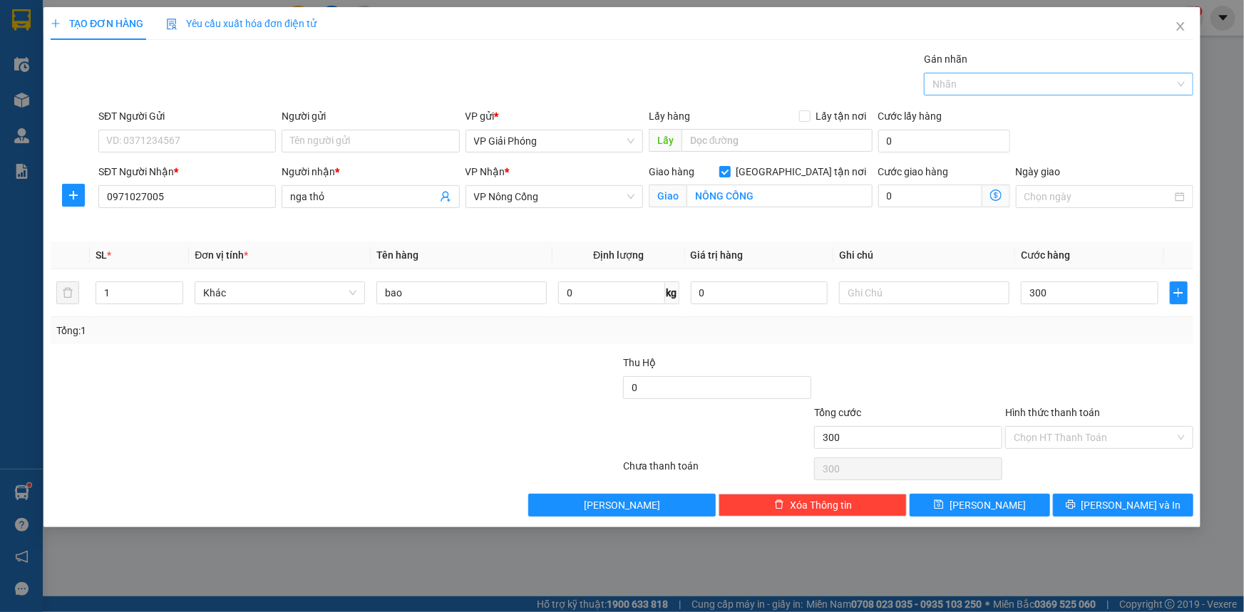
type input "300.000"
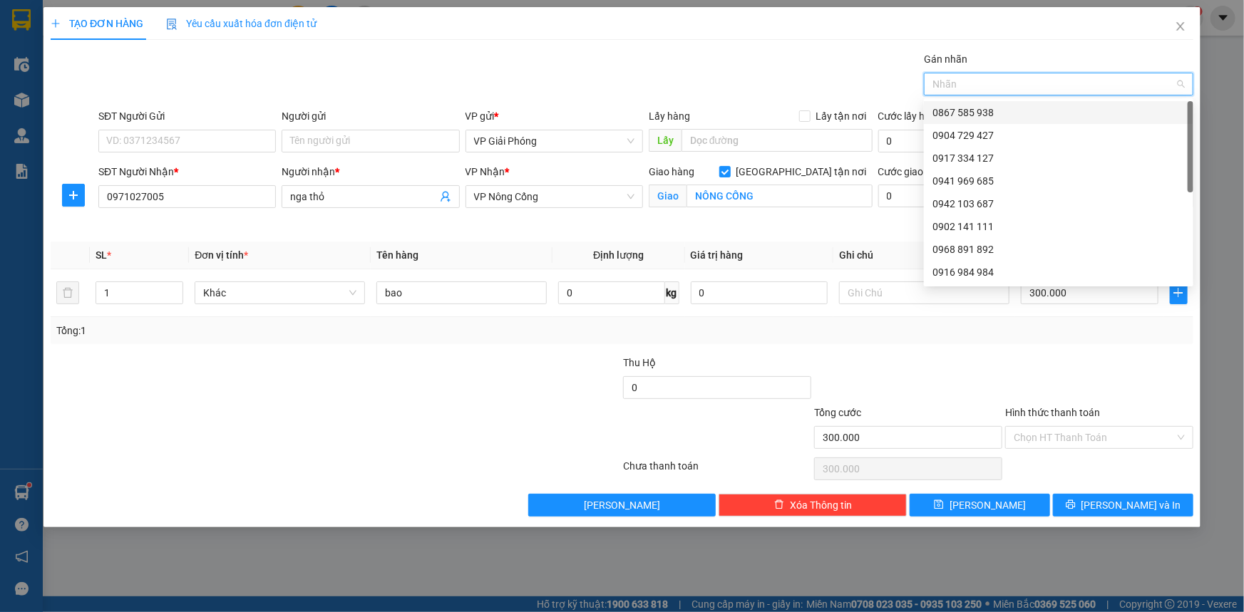
drag, startPoint x: 991, startPoint y: 105, endPoint x: 999, endPoint y: 128, distance: 24.1
click at [993, 113] on div "0867 585 938" at bounding box center [1058, 113] width 252 height 16
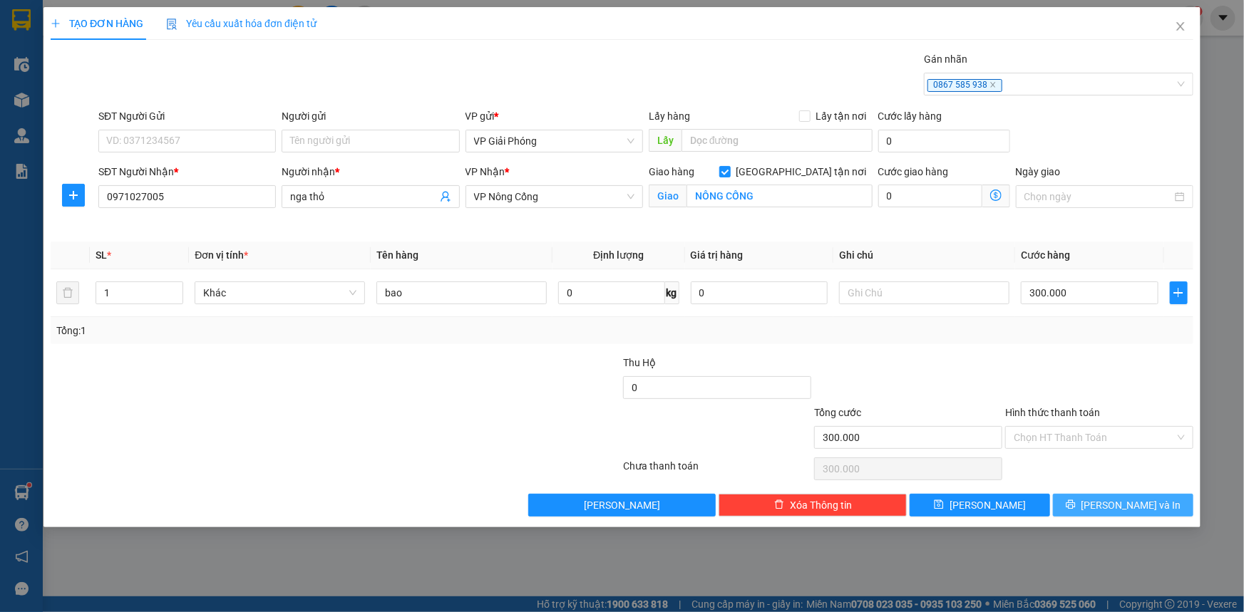
click at [1112, 503] on span "[PERSON_NAME] và In" at bounding box center [1131, 506] width 100 height 16
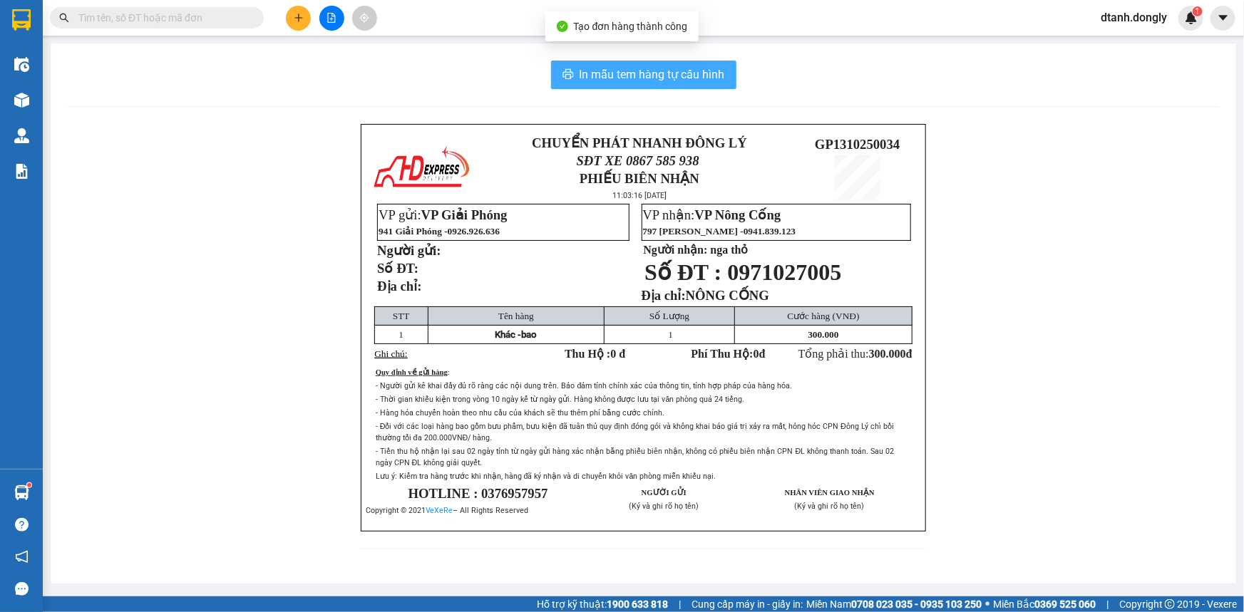
click at [655, 67] on span "In mẫu tem hàng tự cấu hình" at bounding box center [651, 75] width 145 height 18
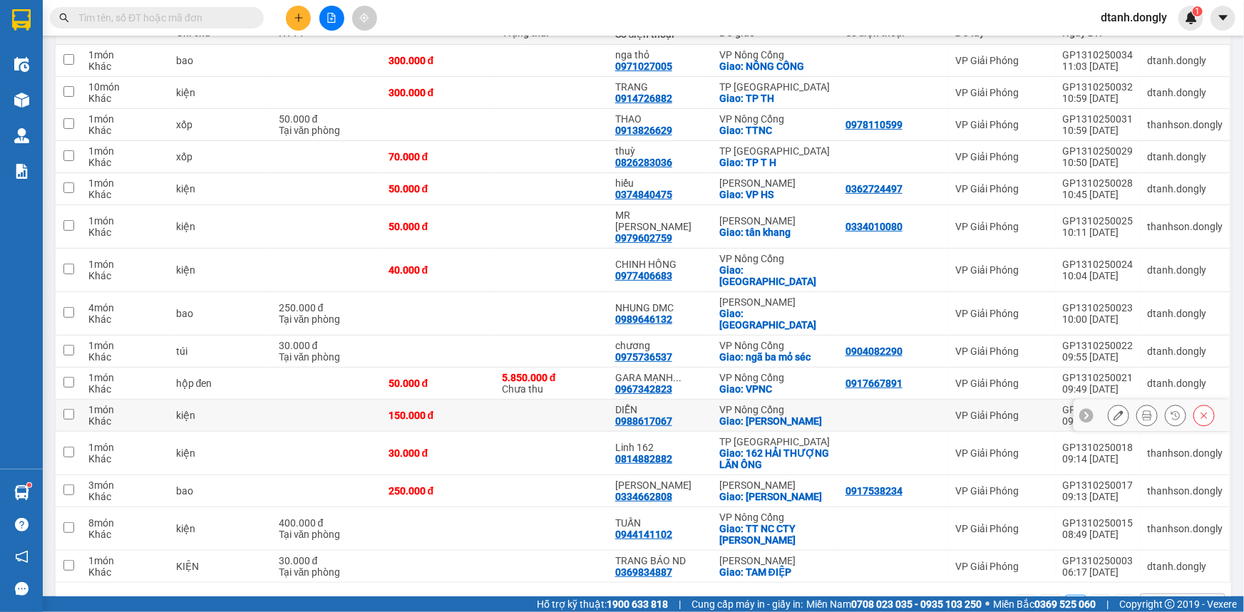
scroll to position [129, 0]
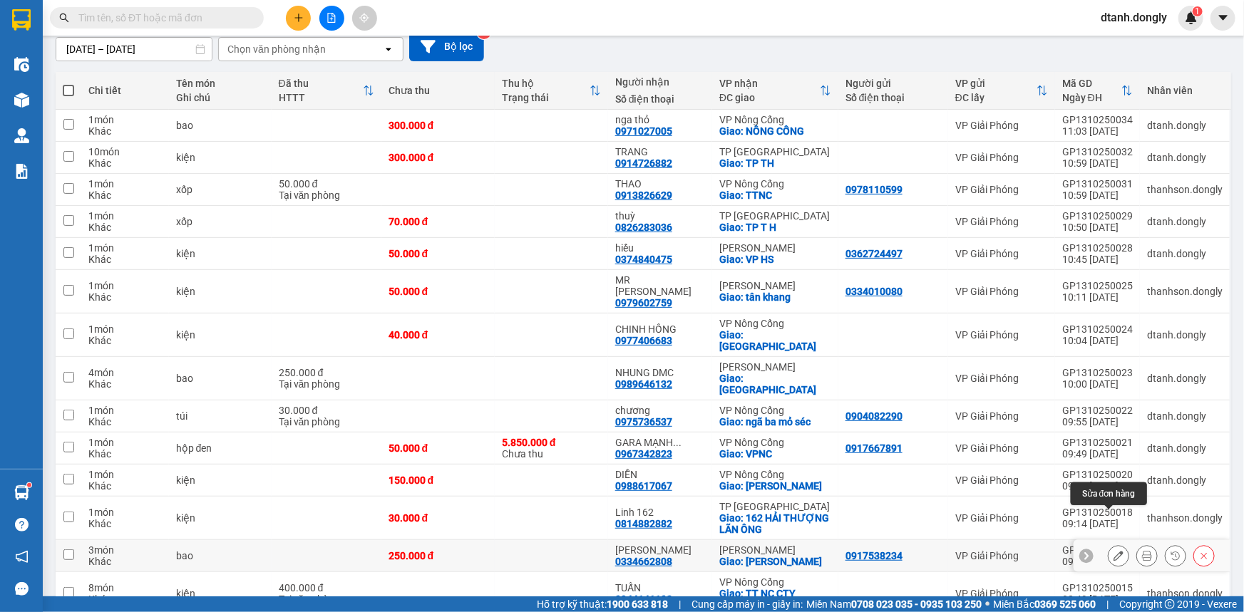
click at [1108, 544] on button at bounding box center [1118, 556] width 20 height 25
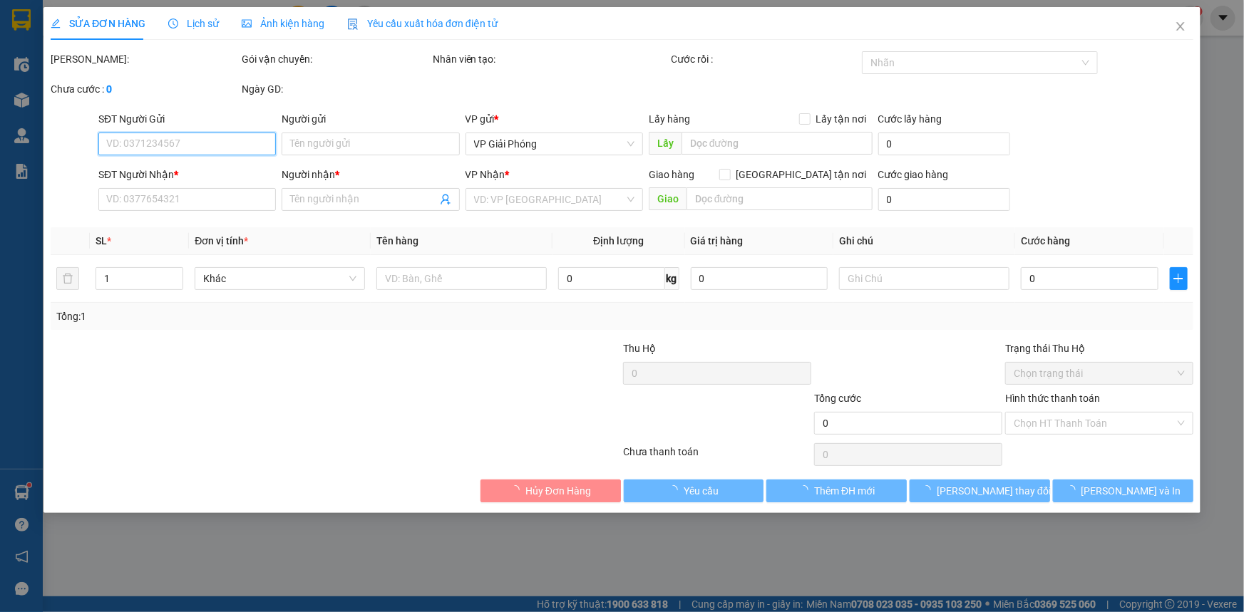
type input "0917538234"
type input "0334662808"
type input "khánh linh"
checkbox input "true"
type input "Hoàng giang"
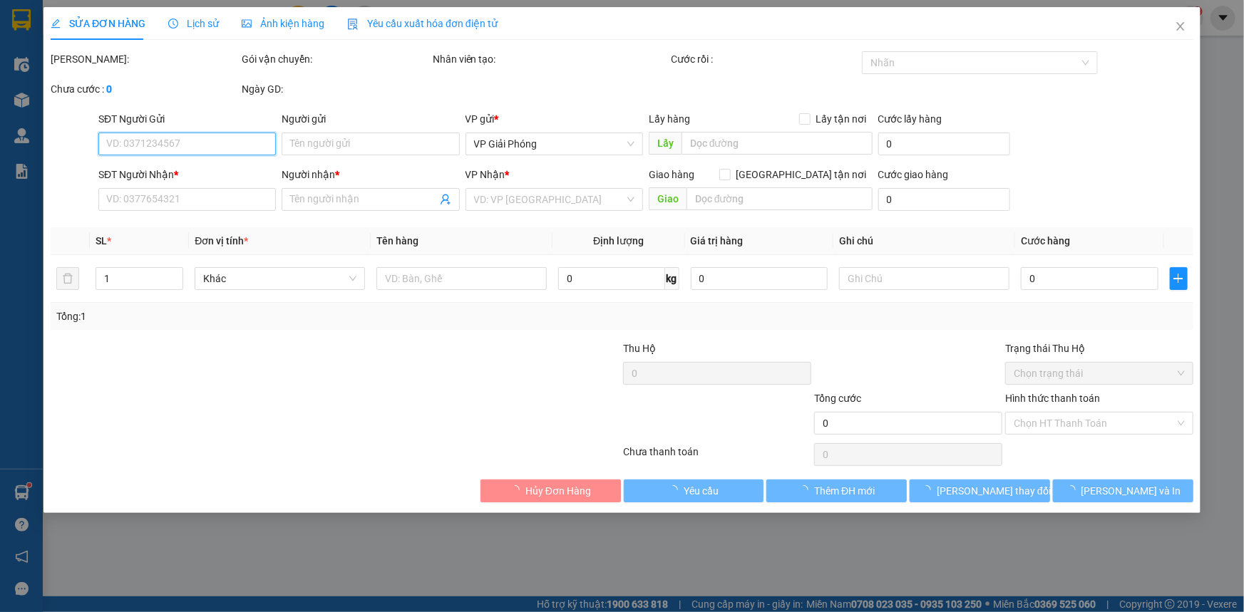
type input "250.000"
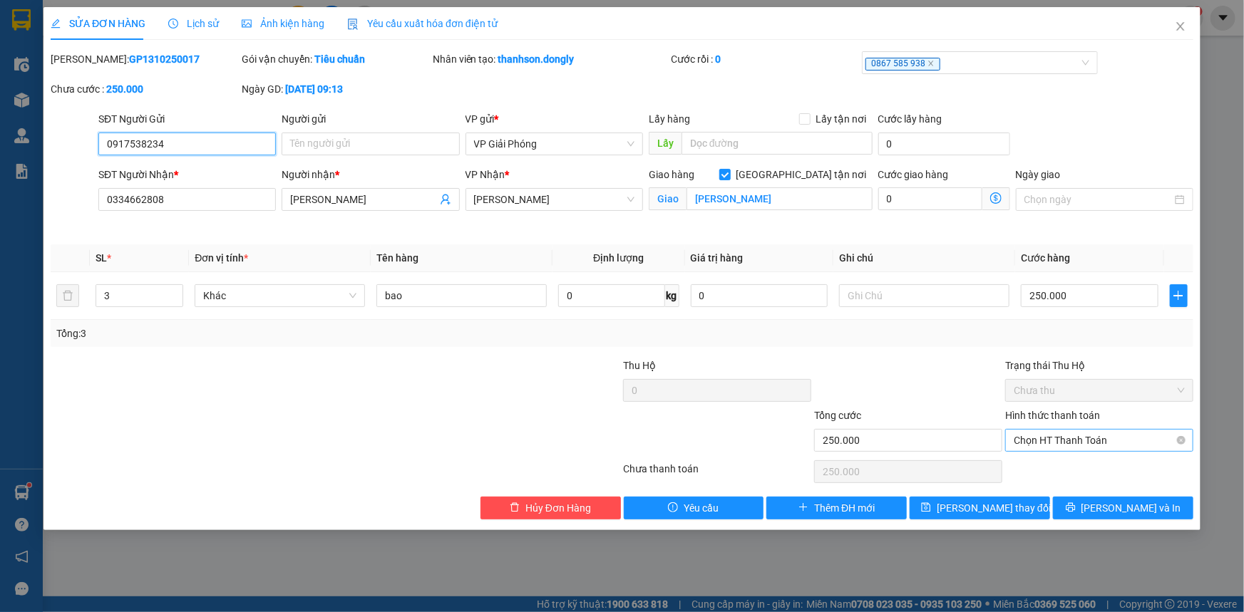
click at [1051, 436] on span "Chọn HT Thanh Toán" at bounding box center [1099, 440] width 171 height 21
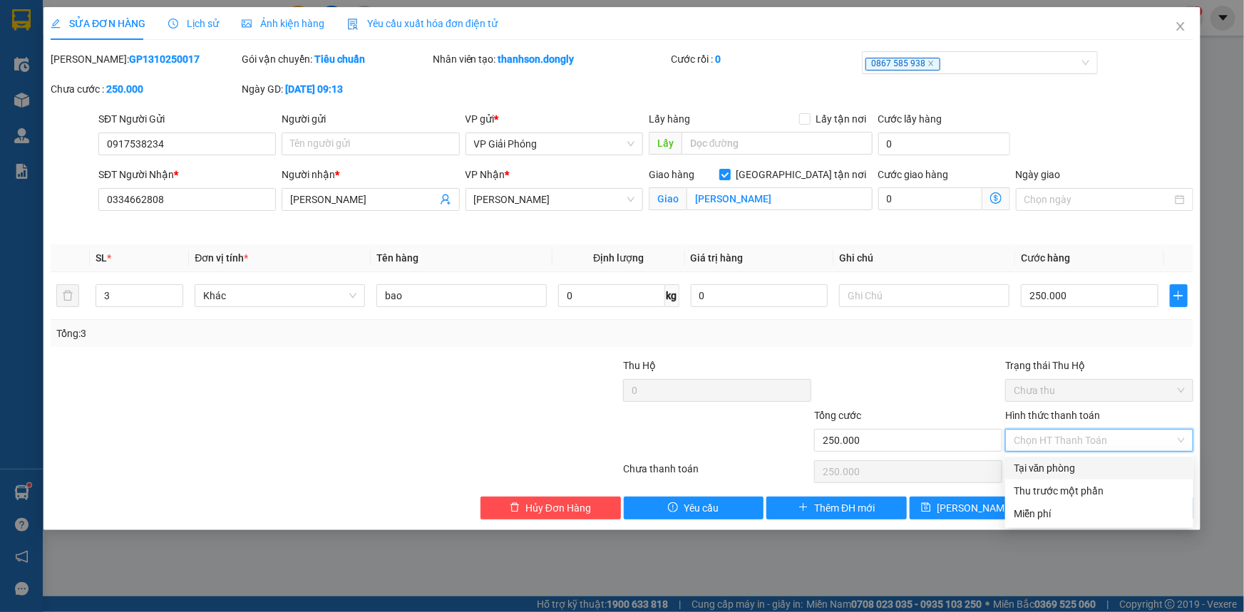
click at [1036, 468] on div "Tại văn phòng" at bounding box center [1099, 468] width 171 height 16
type input "0"
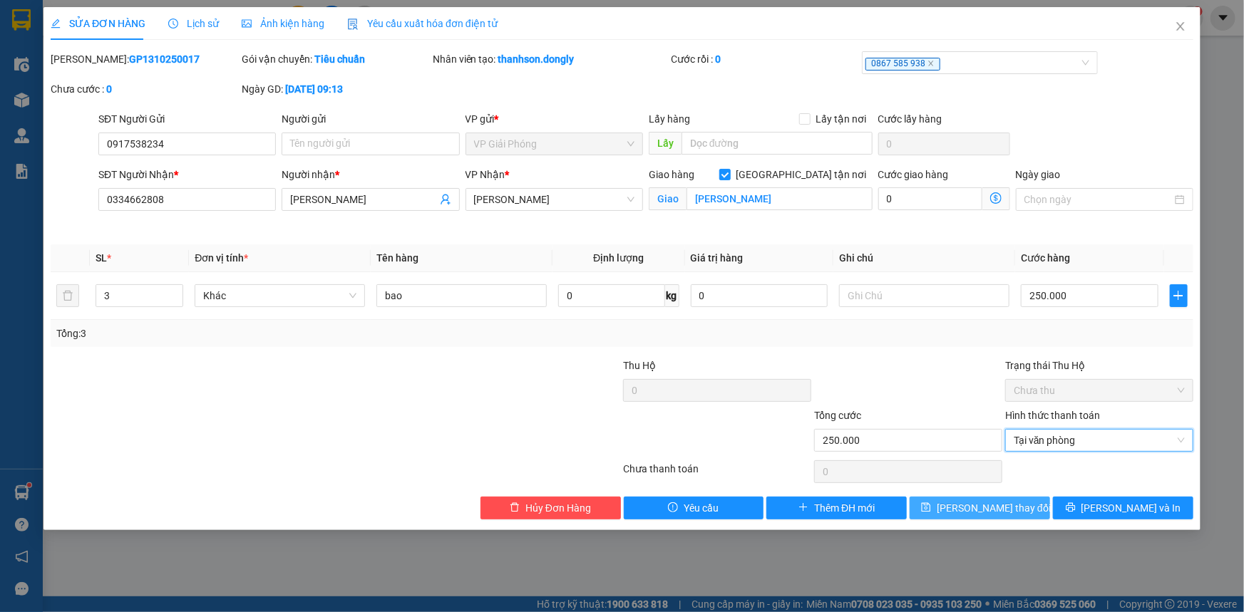
click at [994, 511] on span "[PERSON_NAME] thay đổi" at bounding box center [994, 508] width 114 height 16
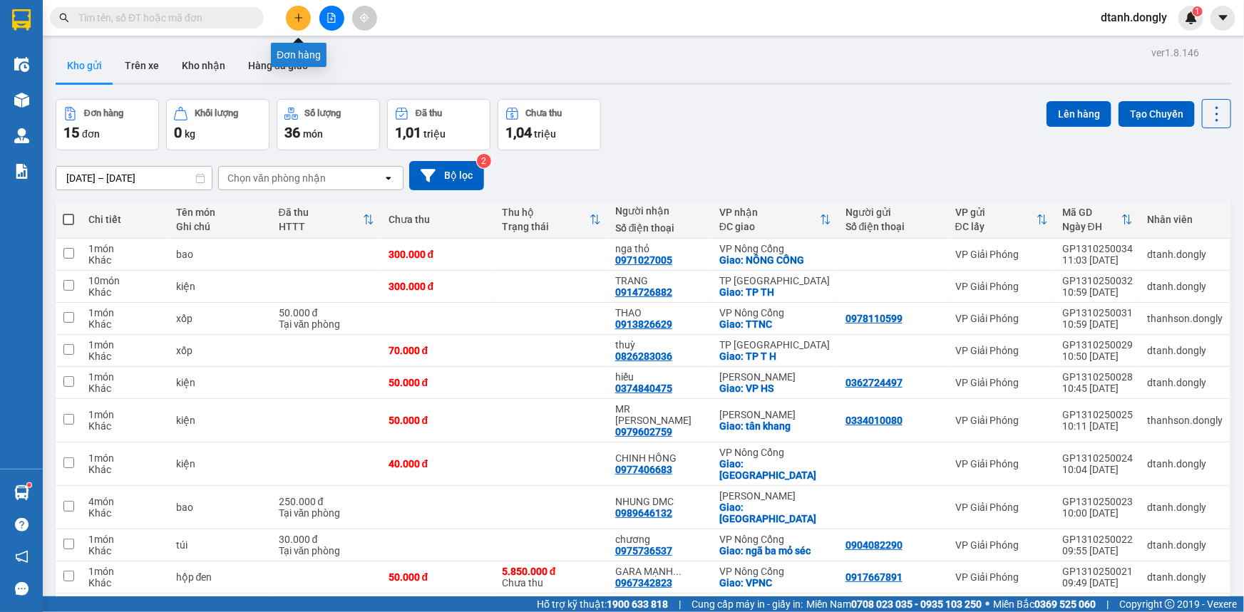
click at [298, 15] on icon "plus" at bounding box center [298, 18] width 1 height 8
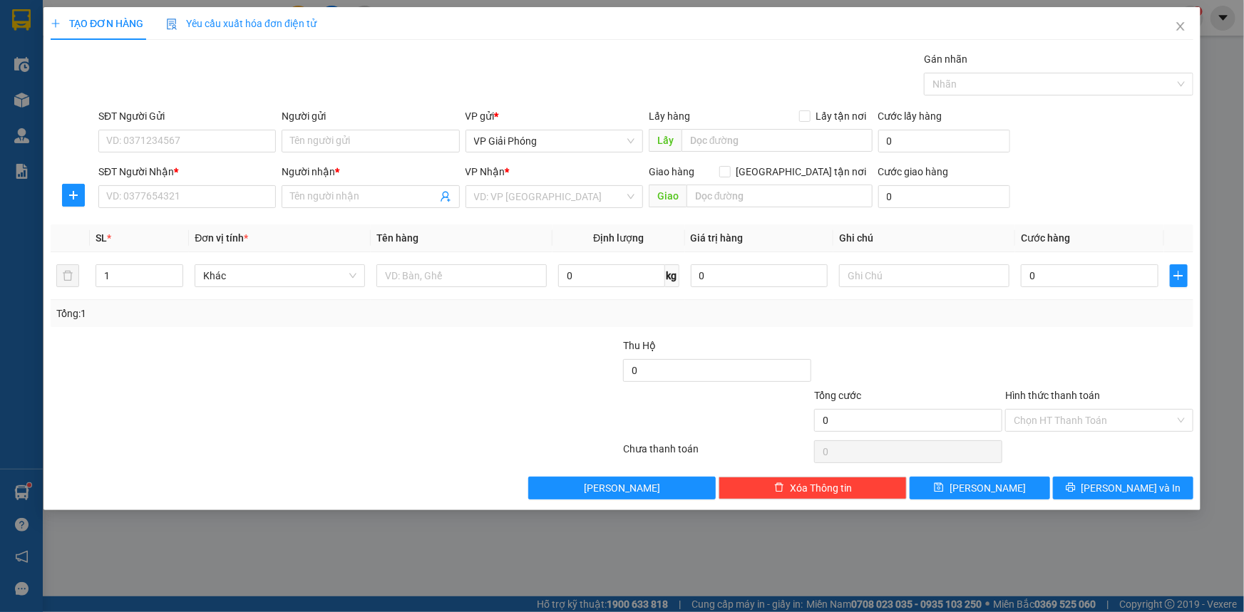
click at [614, 537] on div "TẠO ĐƠN HÀNG Yêu cầu xuất hóa đơn điện tử Transit Pickup Surcharge Ids Transit …" at bounding box center [622, 306] width 1244 height 612
click at [1178, 24] on icon "close" at bounding box center [1180, 26] width 11 height 11
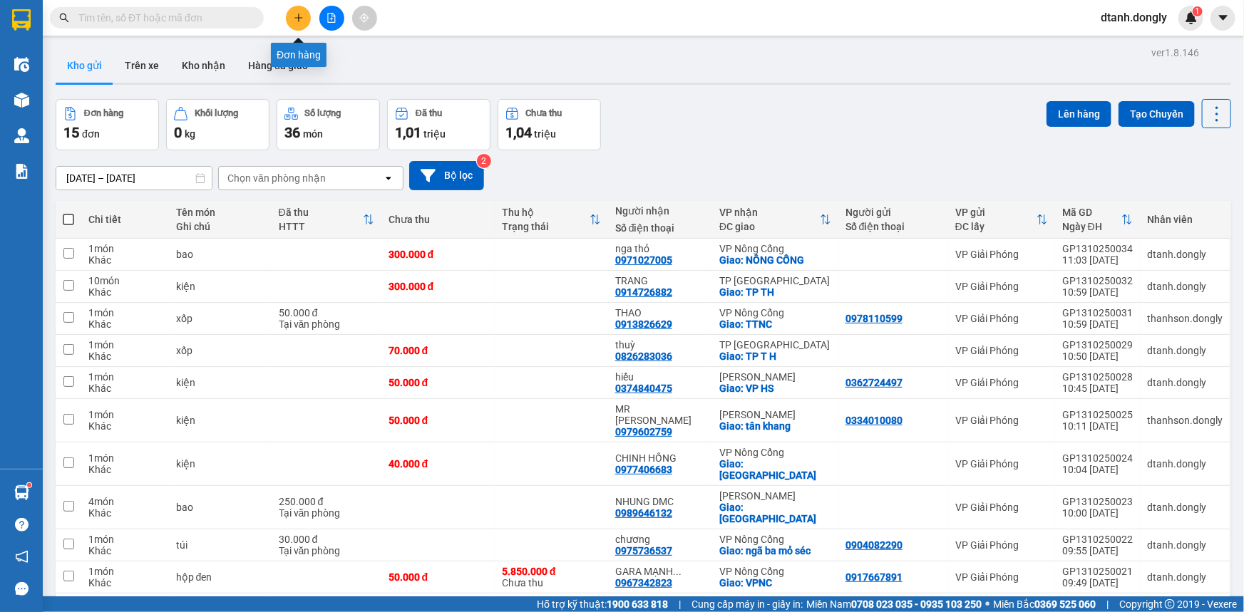
click at [302, 21] on icon "plus" at bounding box center [299, 18] width 10 height 10
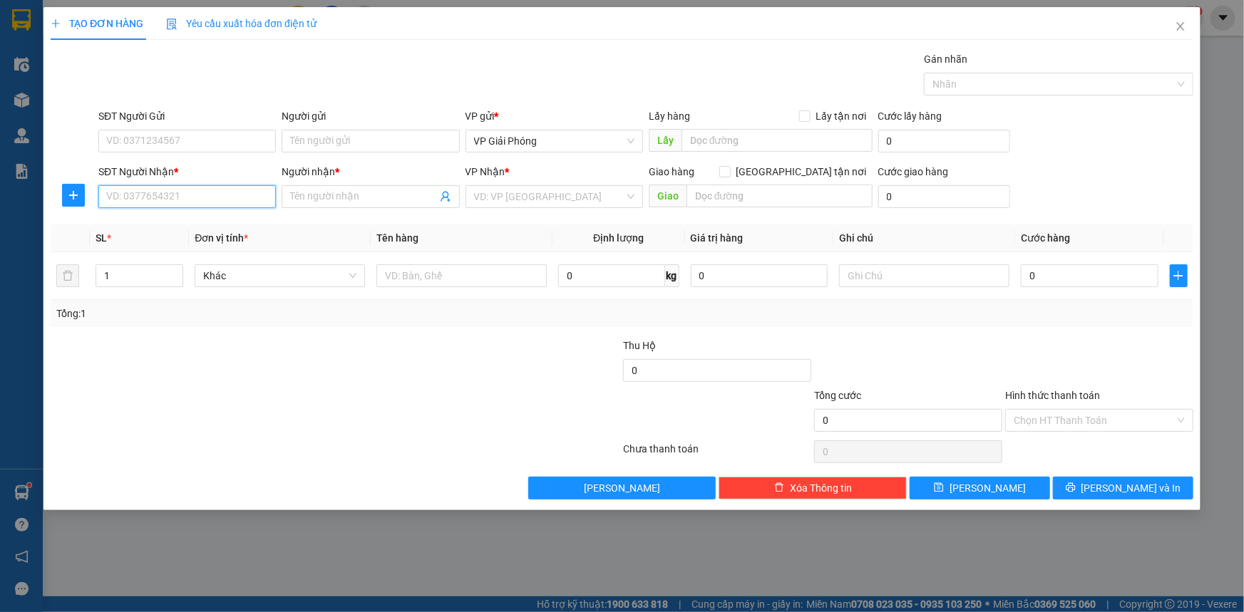
click at [180, 196] on input "SĐT Người Nhận *" at bounding box center [186, 196] width 177 height 23
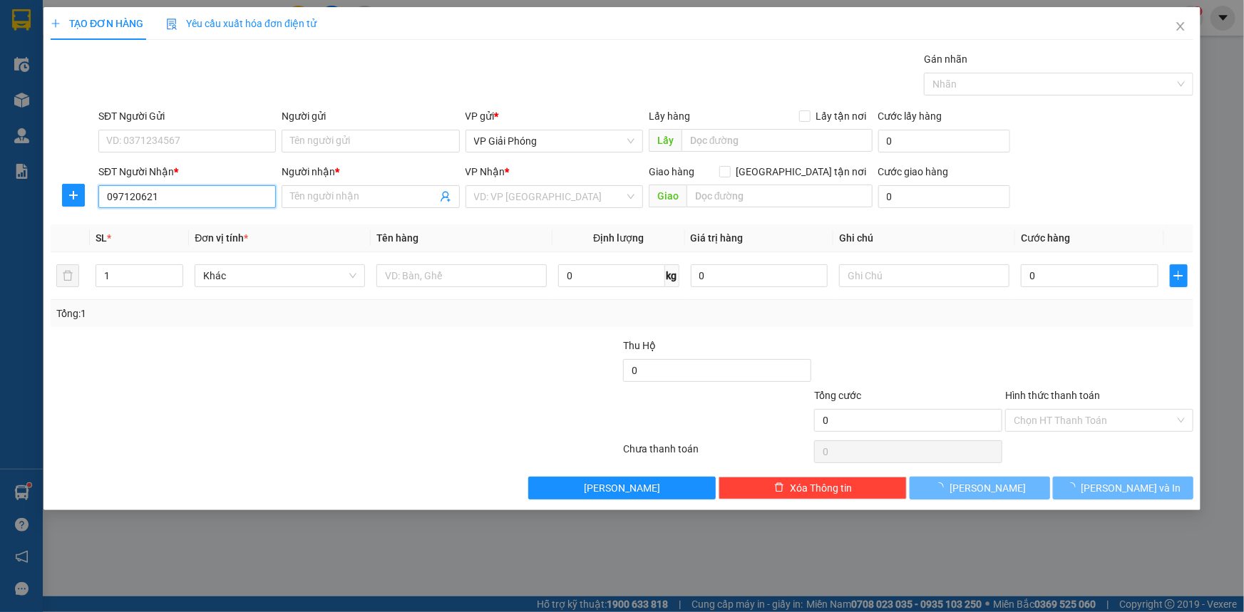
type input "0971206216"
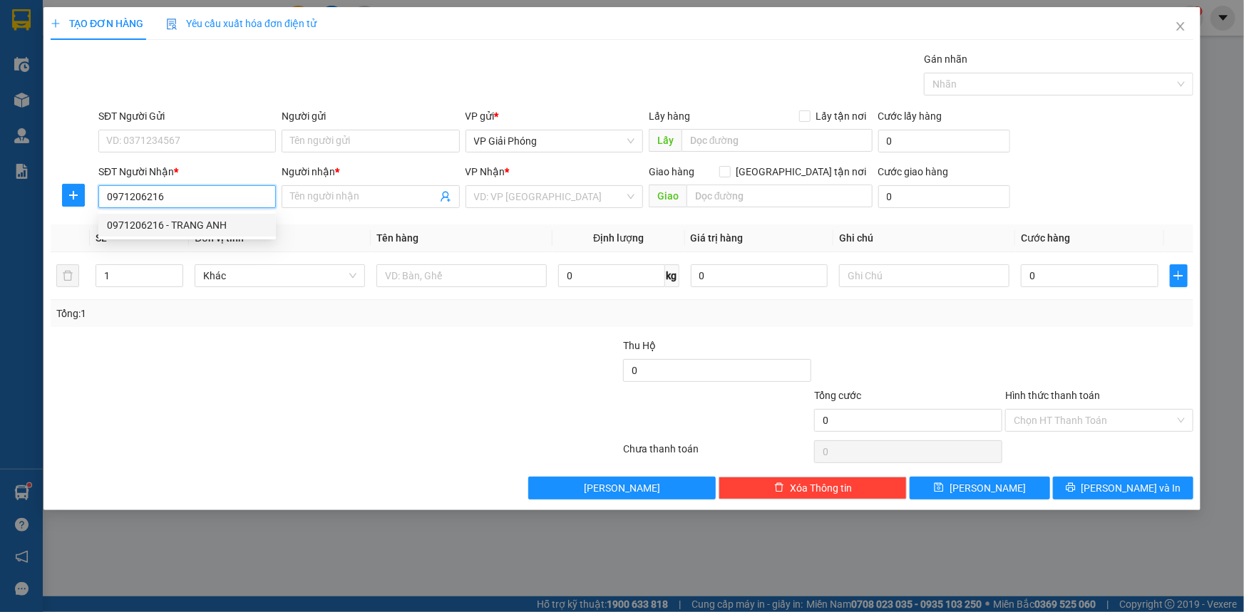
drag, startPoint x: 199, startPoint y: 221, endPoint x: 202, endPoint y: 214, distance: 8.0
click at [200, 221] on div "0971206216 - TRANG ANH" at bounding box center [187, 225] width 160 height 16
type input "TRANG ANH"
checkbox input "true"
type input "VPNC"
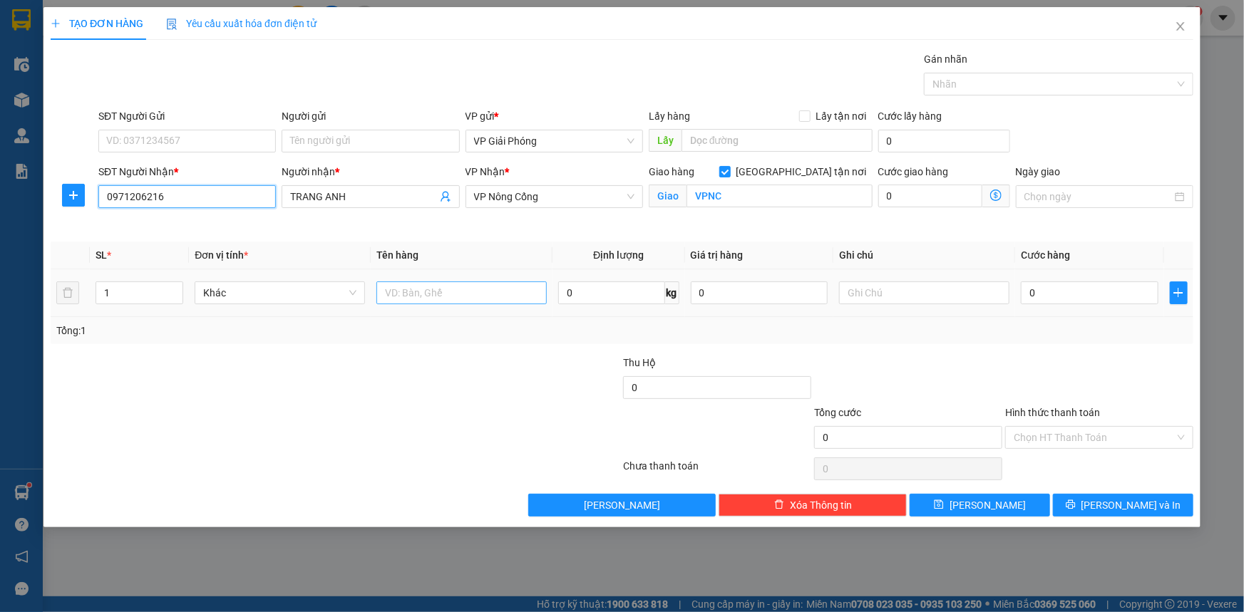
type input "0971206216"
click at [394, 292] on input "text" at bounding box center [461, 293] width 170 height 23
type input "kiện"
click at [1046, 294] on input "0" at bounding box center [1090, 293] width 138 height 23
type input "5"
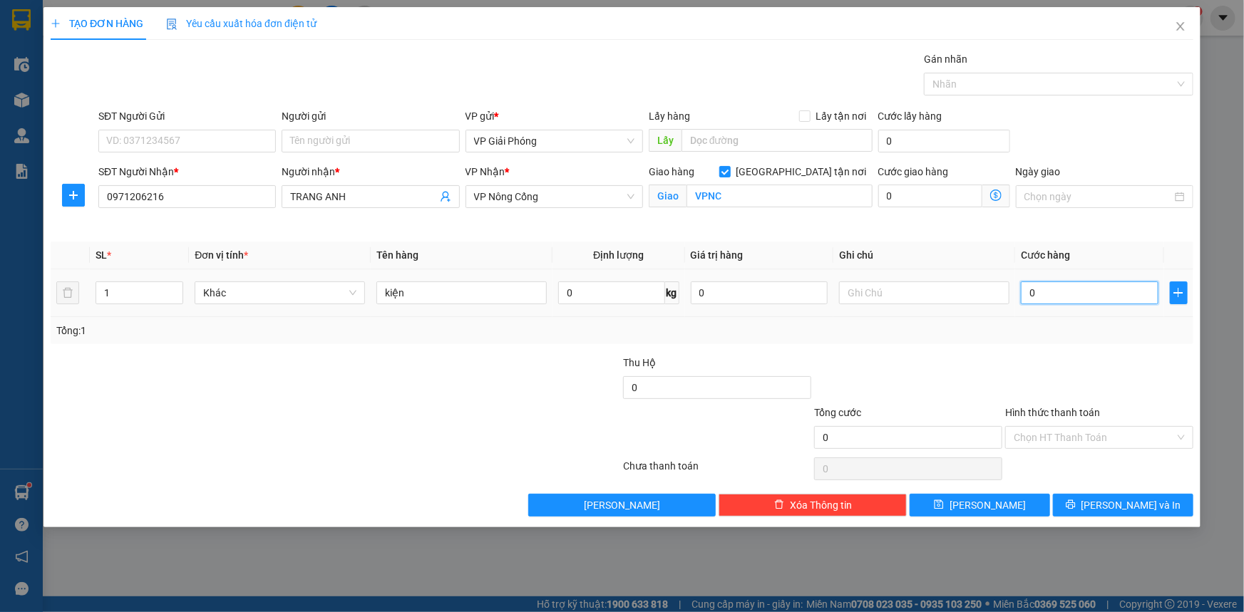
type input "5"
type input "50"
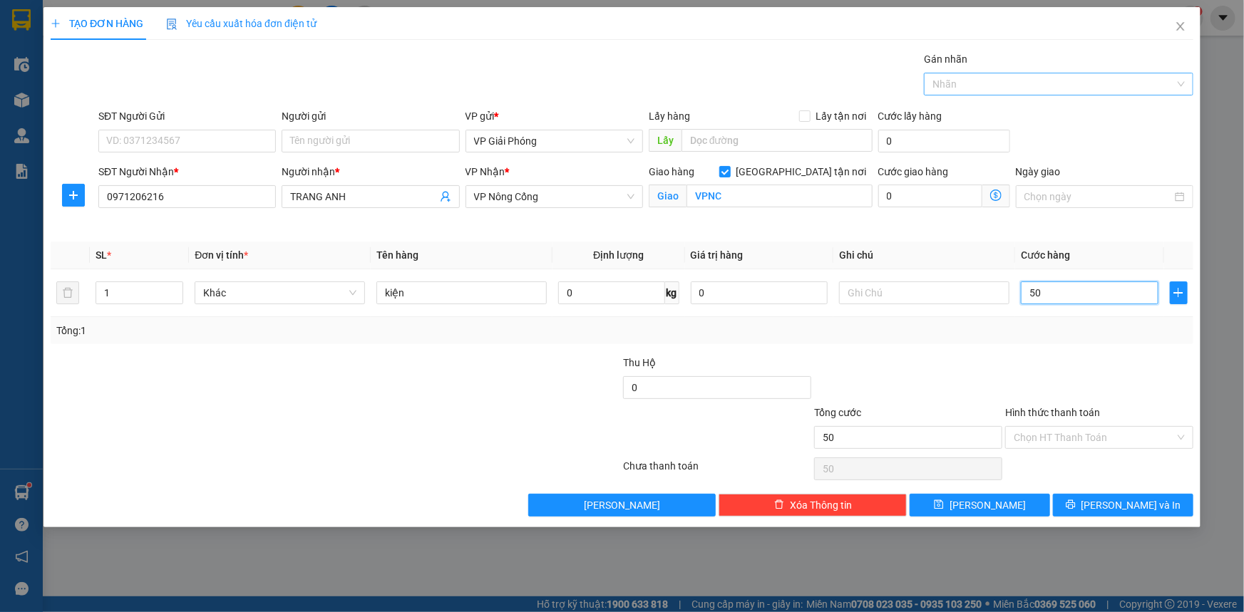
click at [1037, 85] on div at bounding box center [1051, 84] width 248 height 17
type input "50.000"
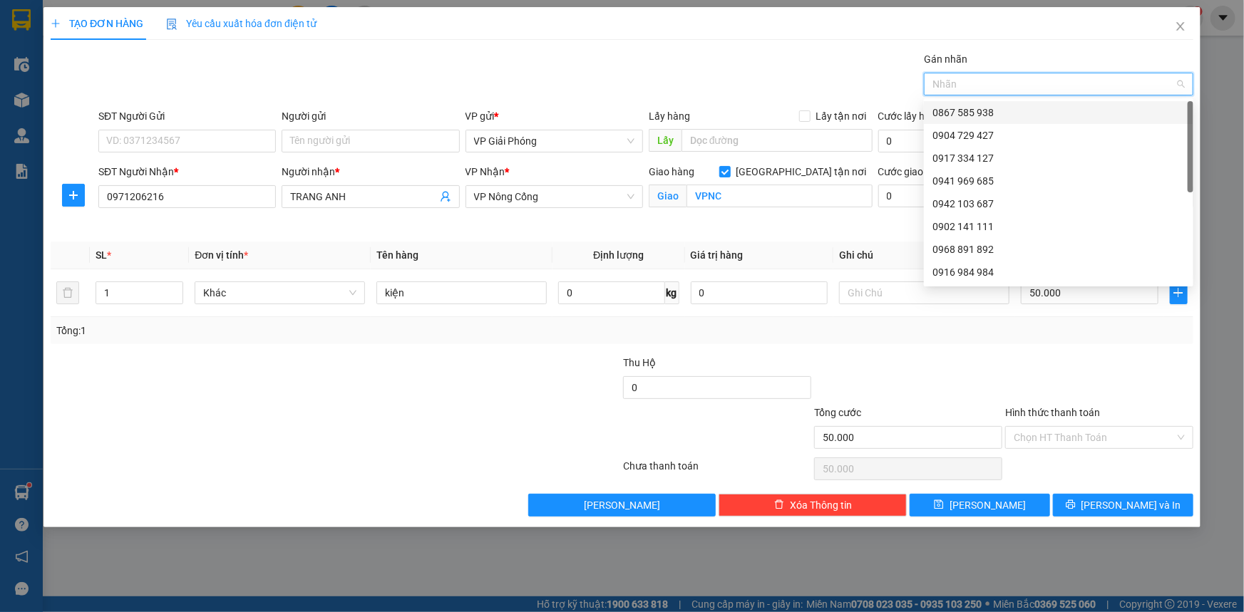
click at [1011, 118] on div "0867 585 938" at bounding box center [1058, 113] width 252 height 16
click at [1121, 505] on span "[PERSON_NAME] và In" at bounding box center [1131, 506] width 100 height 16
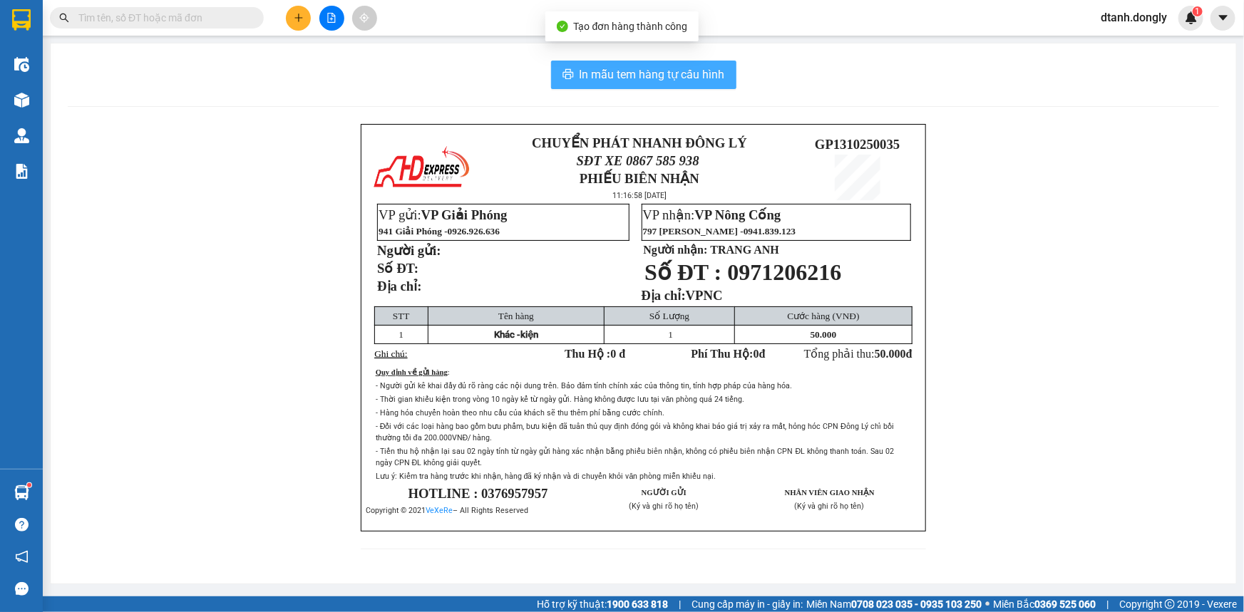
click at [684, 71] on span "In mẫu tem hàng tự cấu hình" at bounding box center [651, 75] width 145 height 18
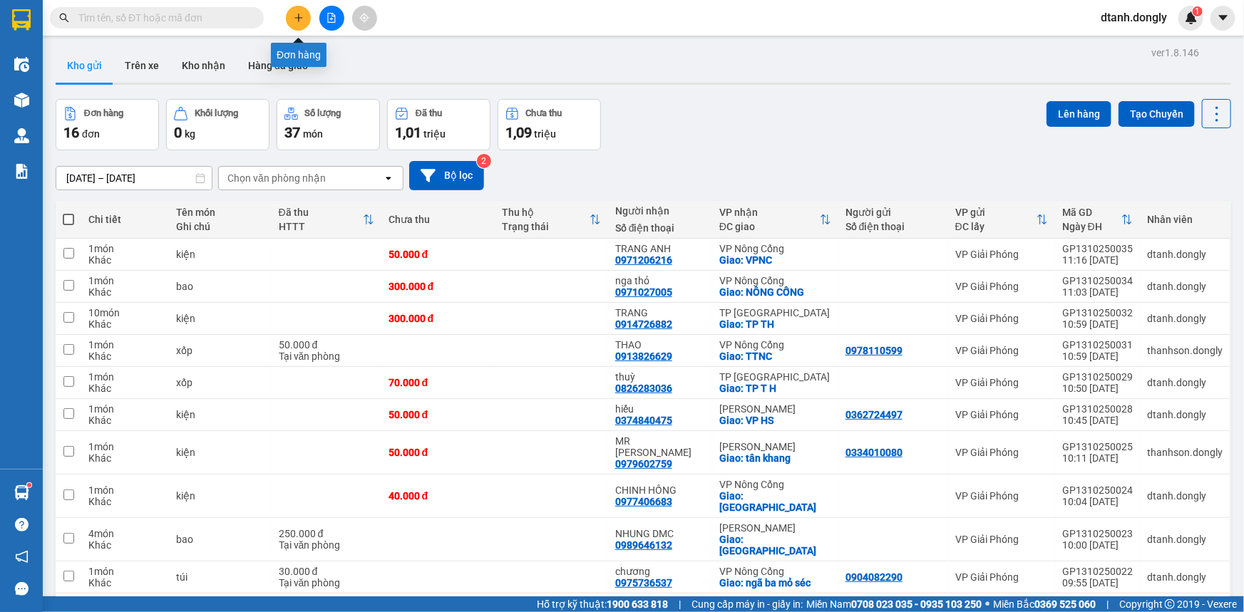
click at [294, 21] on icon "plus" at bounding box center [299, 18] width 10 height 10
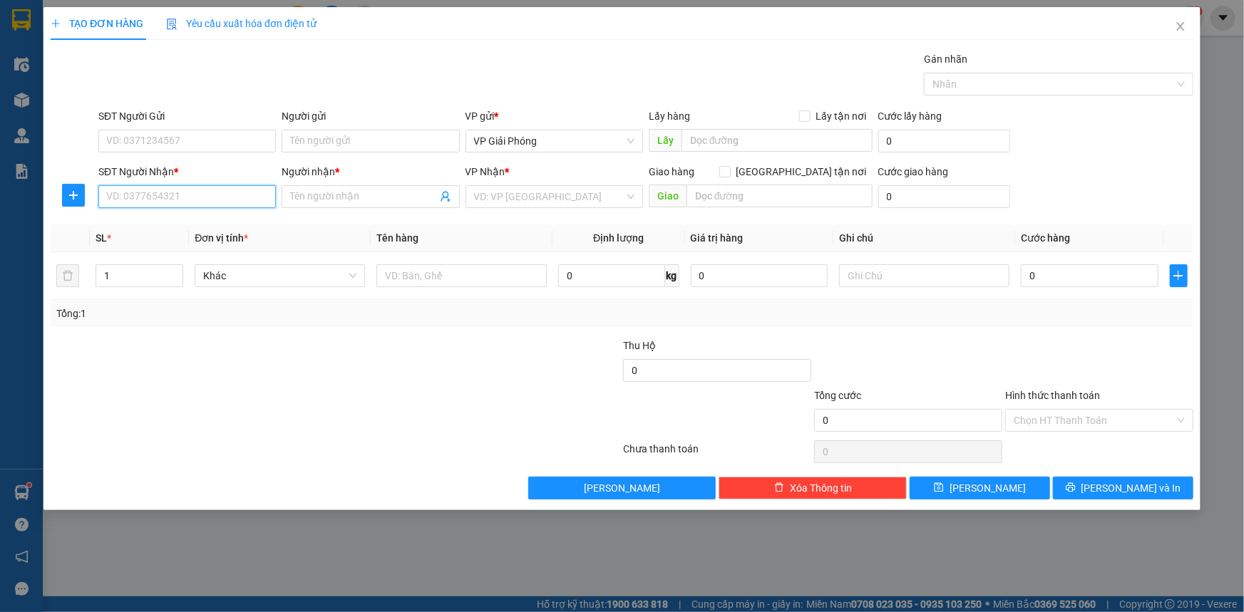
click at [186, 204] on input "SĐT Người Nhận *" at bounding box center [186, 196] width 177 height 23
type input "0916820898"
click at [356, 199] on input "Người nhận *" at bounding box center [363, 197] width 146 height 16
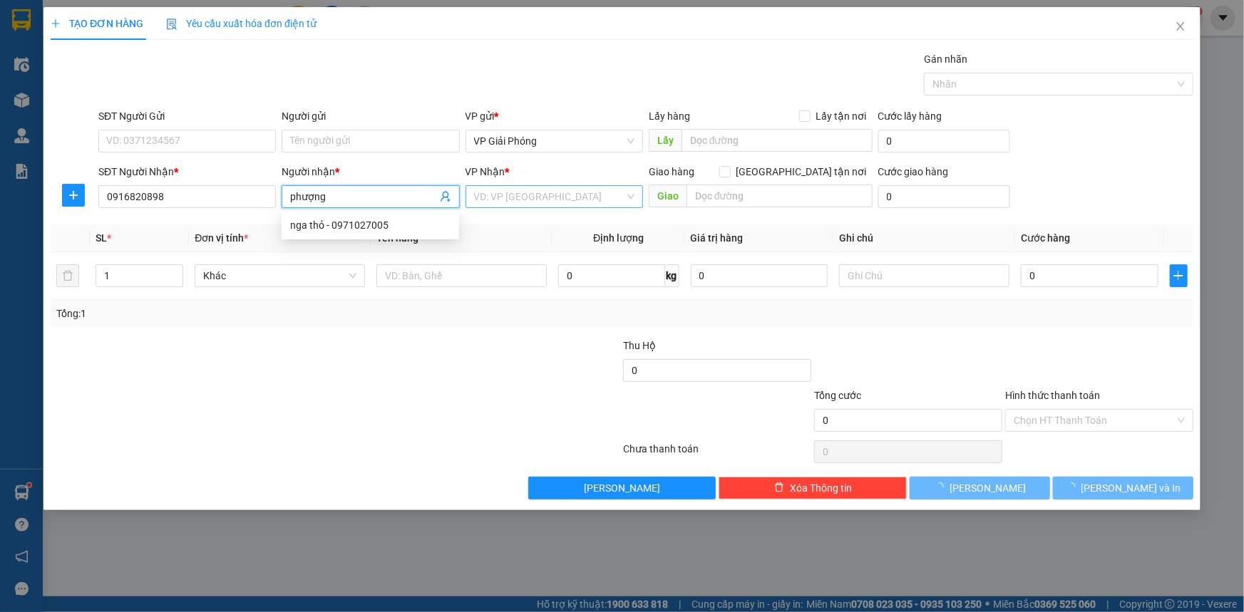
type input "phượng"
click at [560, 192] on input "search" at bounding box center [549, 196] width 150 height 21
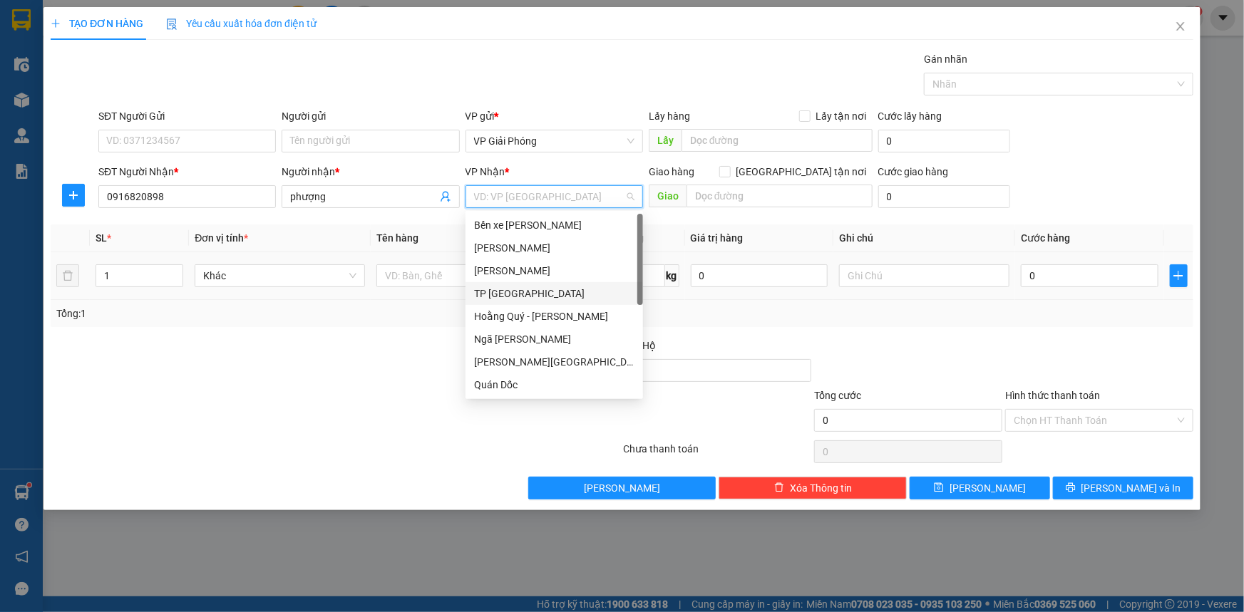
drag, startPoint x: 558, startPoint y: 300, endPoint x: 585, endPoint y: 289, distance: 29.1
click at [557, 300] on div "TP [GEOGRAPHIC_DATA]" at bounding box center [554, 294] width 160 height 16
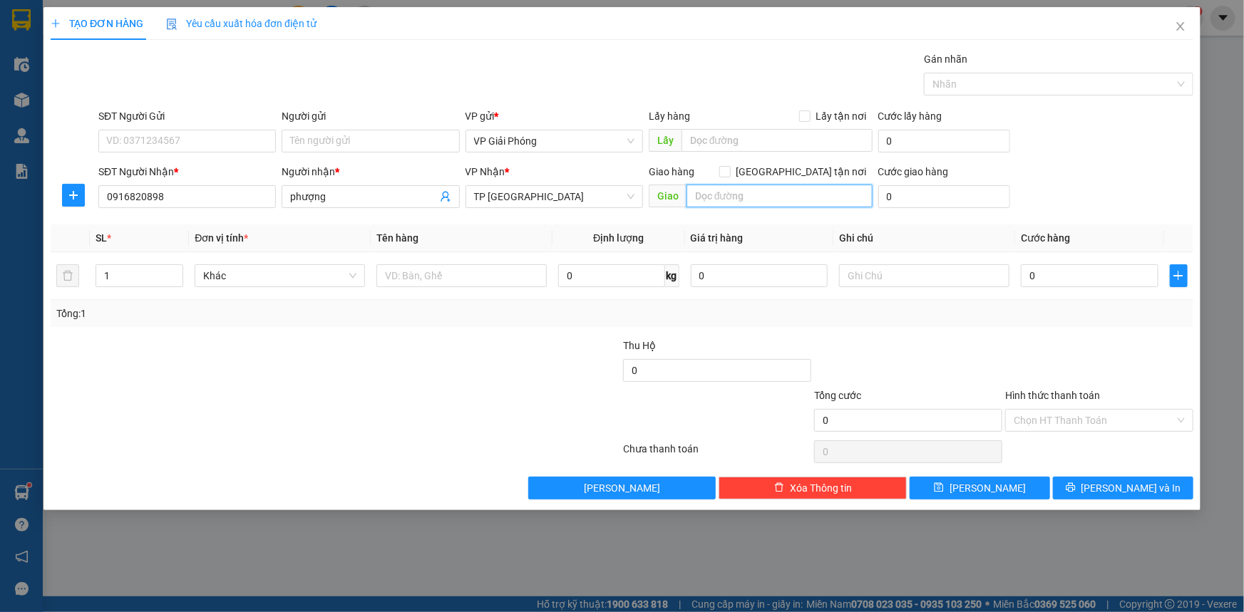
click at [747, 197] on input "text" at bounding box center [779, 196] width 186 height 23
type input "d"
click at [691, 192] on input "đường tránh" at bounding box center [779, 196] width 186 height 23
type input "ngã 4 đường tránh"
click at [729, 170] on input "[GEOGRAPHIC_DATA] tận nơi" at bounding box center [724, 171] width 10 height 10
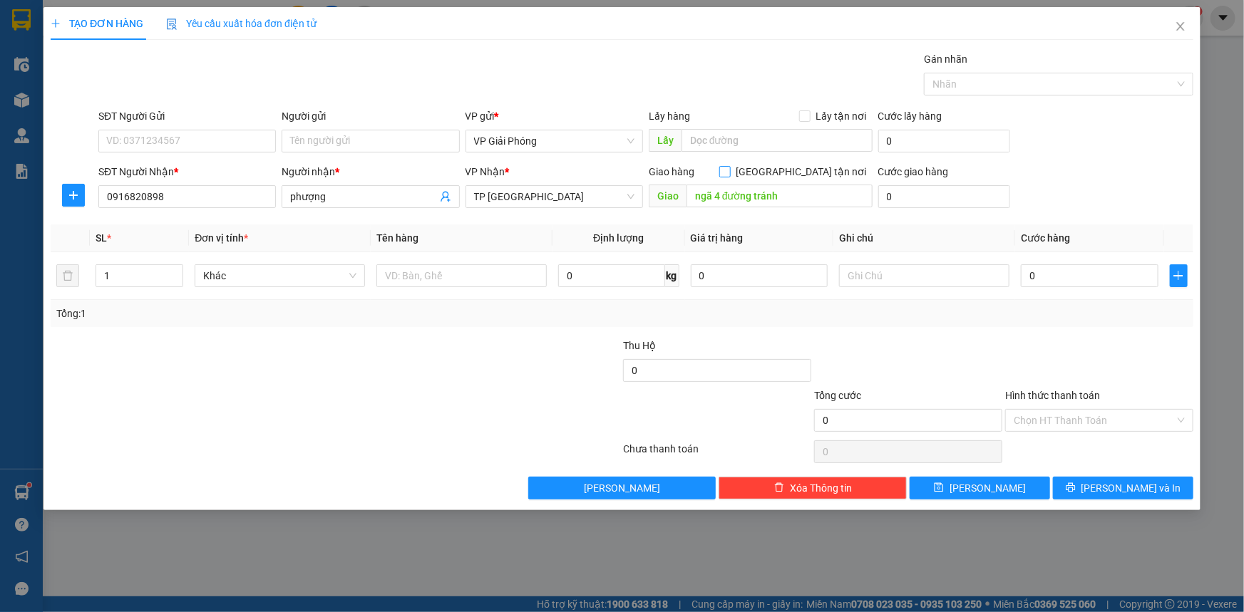
checkbox input "true"
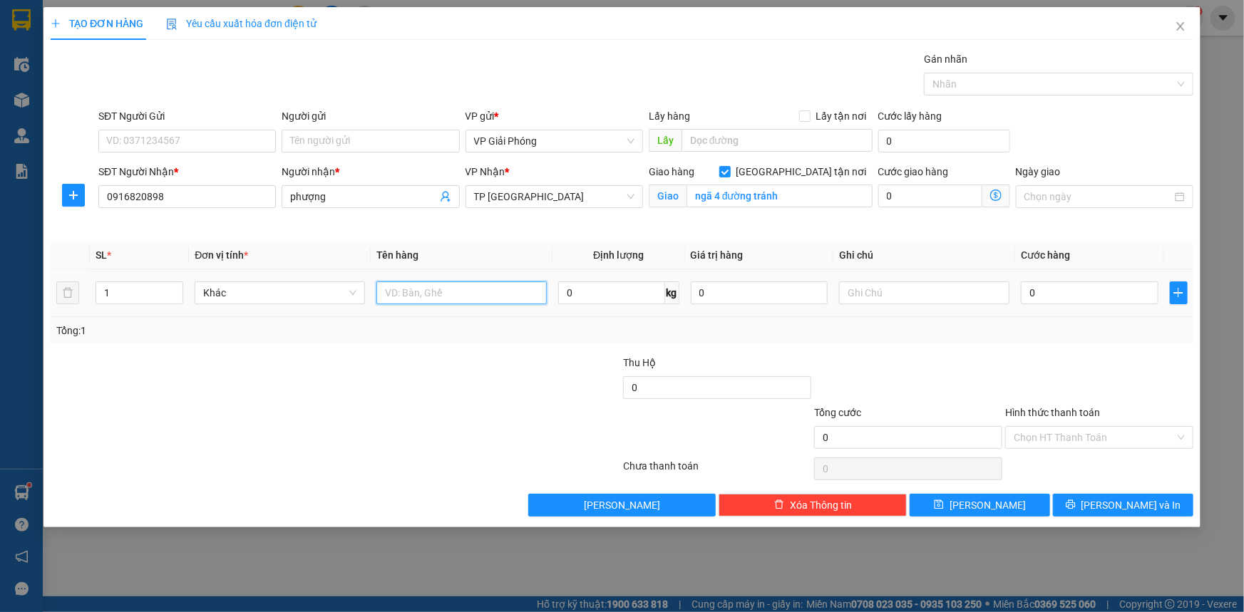
click at [416, 302] on input "text" at bounding box center [461, 293] width 170 height 23
type input "h sơ"
click at [1089, 271] on td "0" at bounding box center [1089, 293] width 149 height 48
click at [1066, 292] on input "0" at bounding box center [1090, 293] width 138 height 23
type input "3"
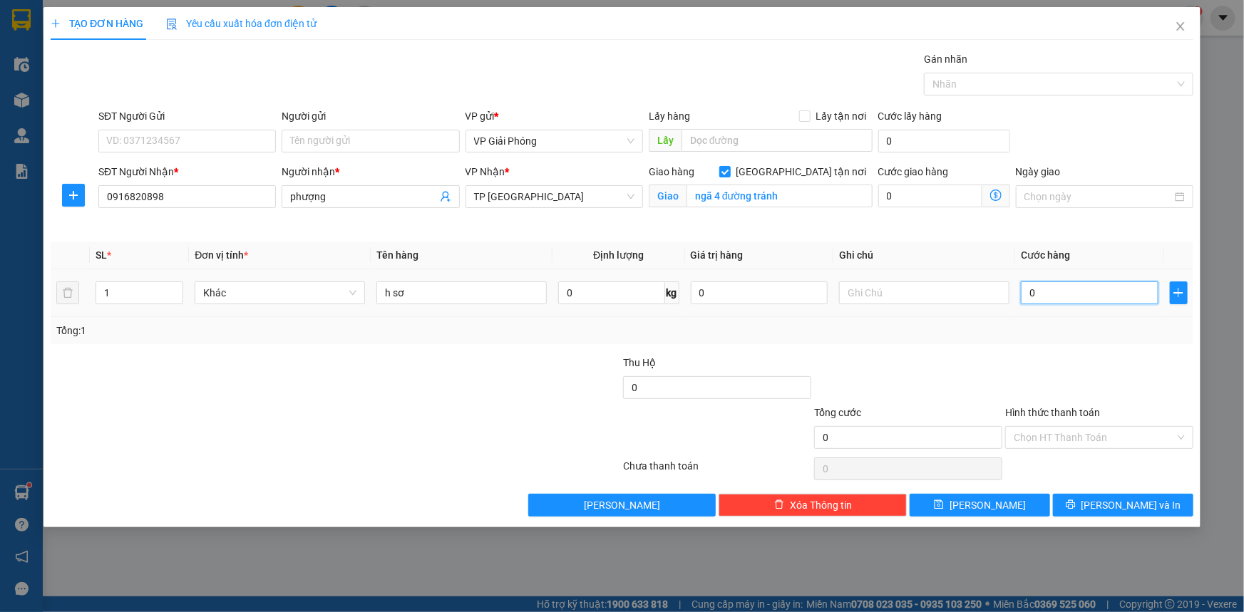
type input "3"
type input "30"
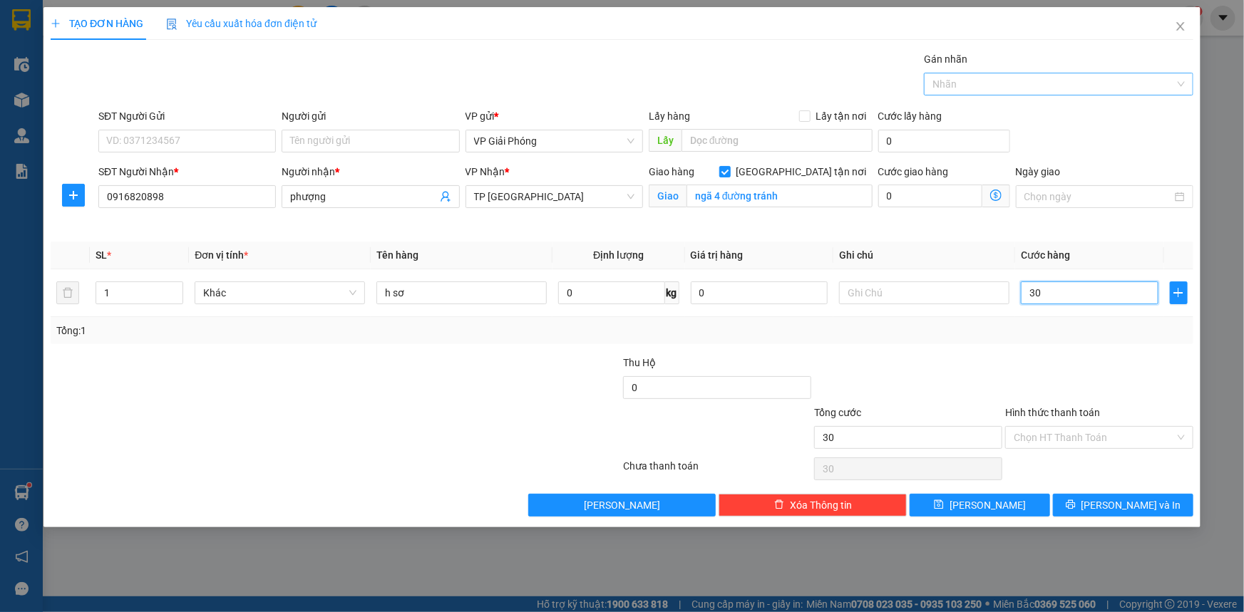
click at [940, 76] on div at bounding box center [1051, 84] width 248 height 17
type input "30.000"
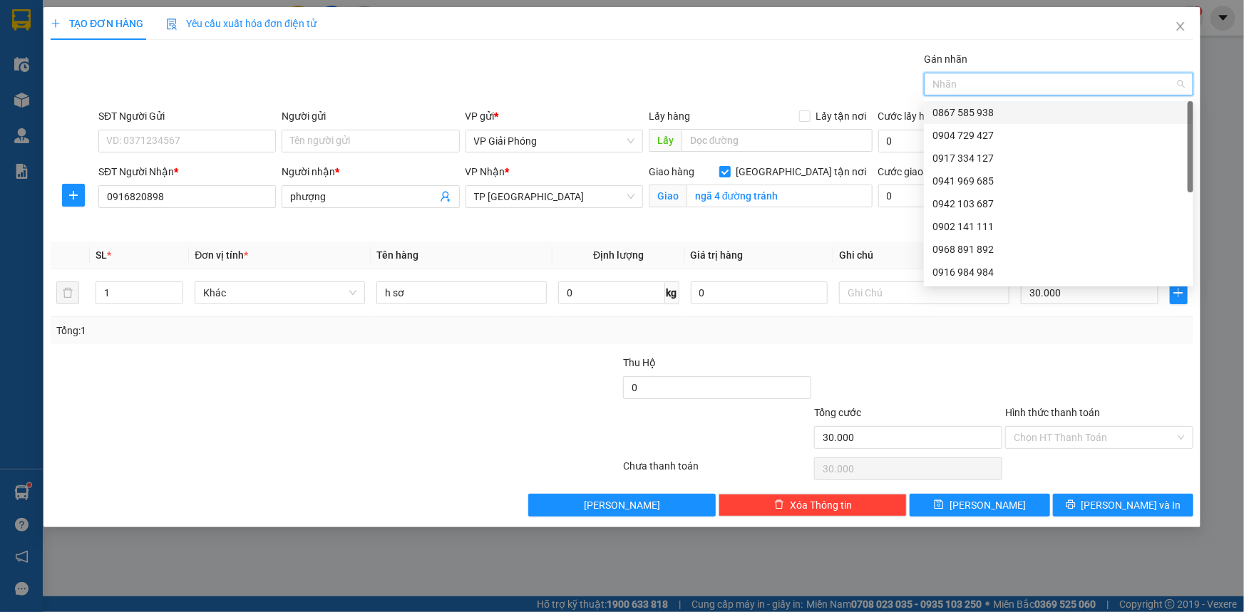
click at [957, 110] on div "0867 585 938" at bounding box center [1058, 113] width 252 height 16
click at [1112, 507] on span "[PERSON_NAME] và In" at bounding box center [1131, 506] width 100 height 16
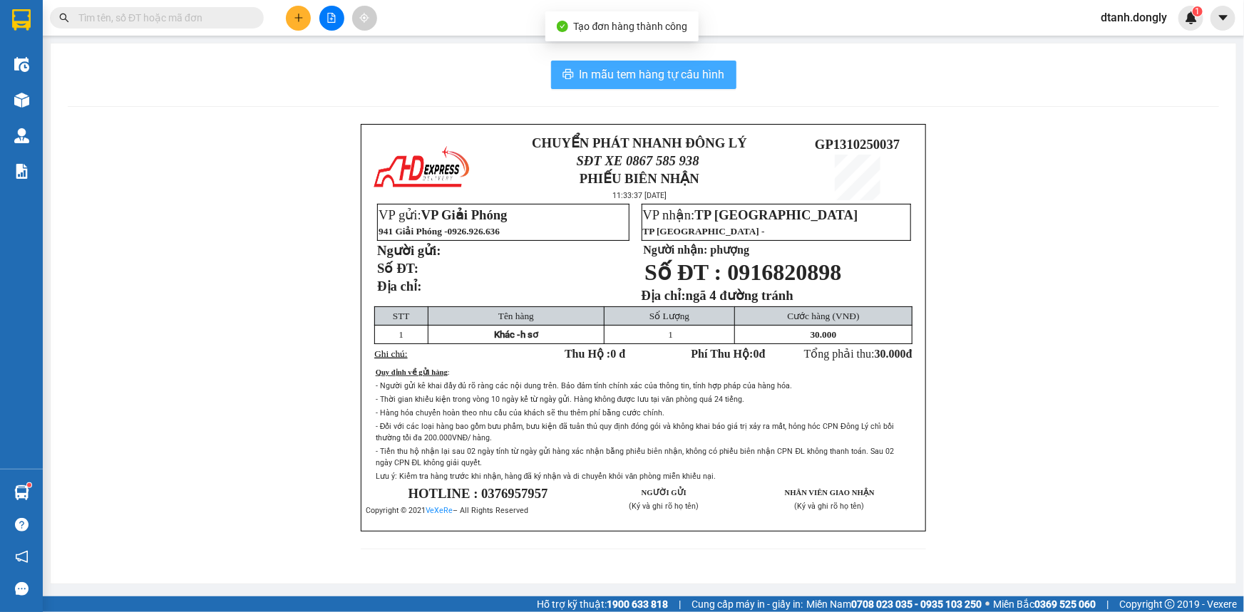
click at [686, 67] on span "In mẫu tem hàng tự cấu hình" at bounding box center [651, 75] width 145 height 18
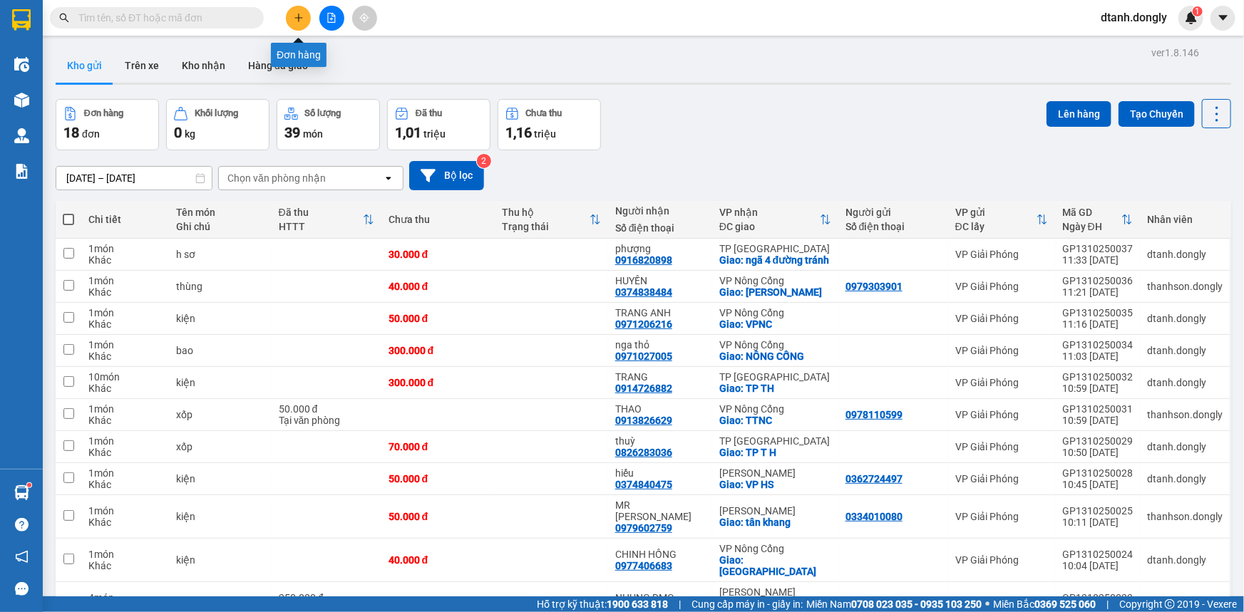
click at [299, 16] on icon "plus" at bounding box center [299, 18] width 10 height 10
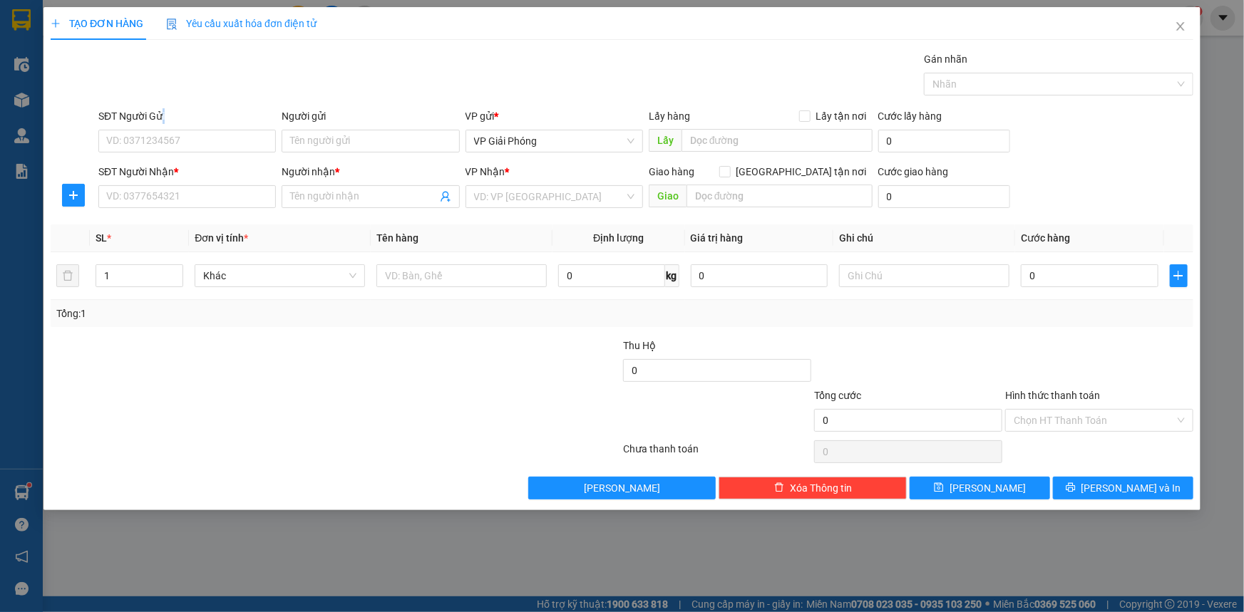
click at [163, 114] on div "SĐT Người Gửi" at bounding box center [186, 116] width 177 height 16
click at [163, 130] on input "SĐT Người Gửi" at bounding box center [186, 141] width 177 height 23
click at [165, 140] on input "SĐT Người Gửi" at bounding box center [186, 141] width 177 height 23
type input "0963930095"
click at [141, 200] on input "SĐT Người Nhận *" at bounding box center [186, 196] width 177 height 23
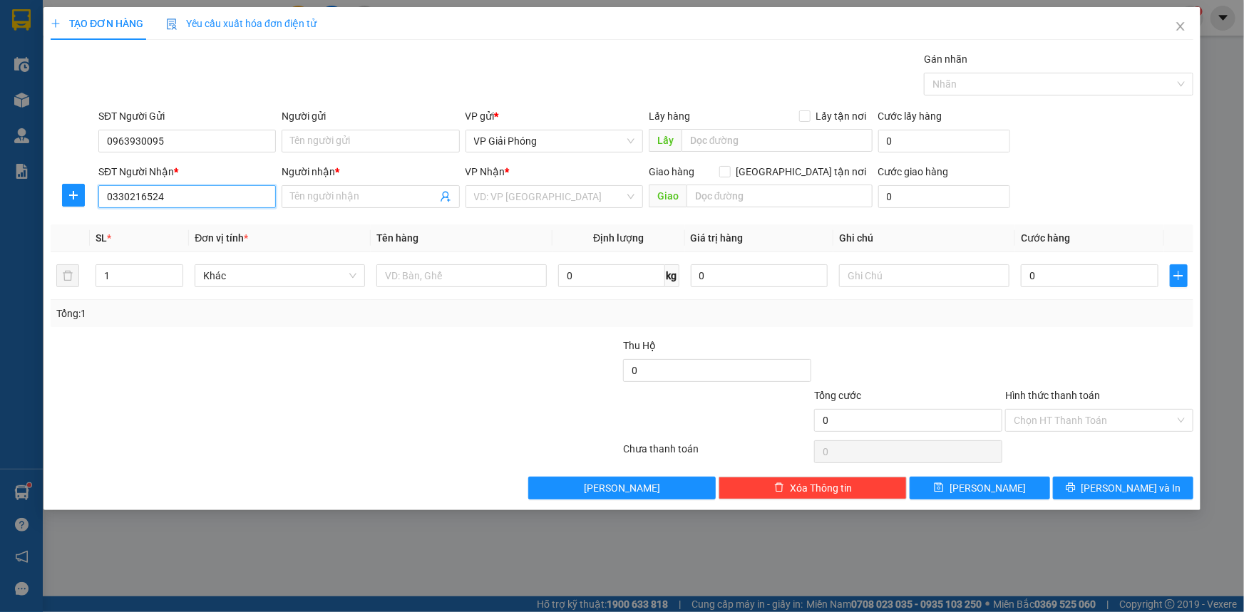
click at [128, 195] on input "0330216524" at bounding box center [186, 196] width 177 height 23
type input "0339216524"
click at [344, 194] on input "Người nhận *" at bounding box center [363, 197] width 146 height 16
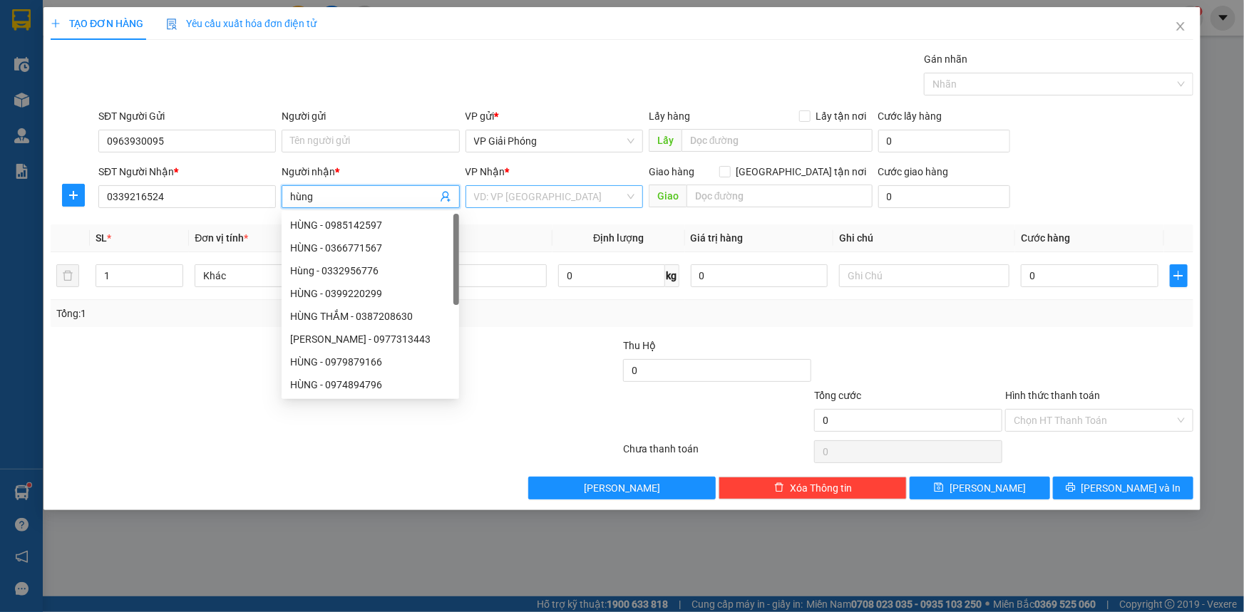
type input "hùng"
click at [521, 193] on input "search" at bounding box center [549, 196] width 150 height 21
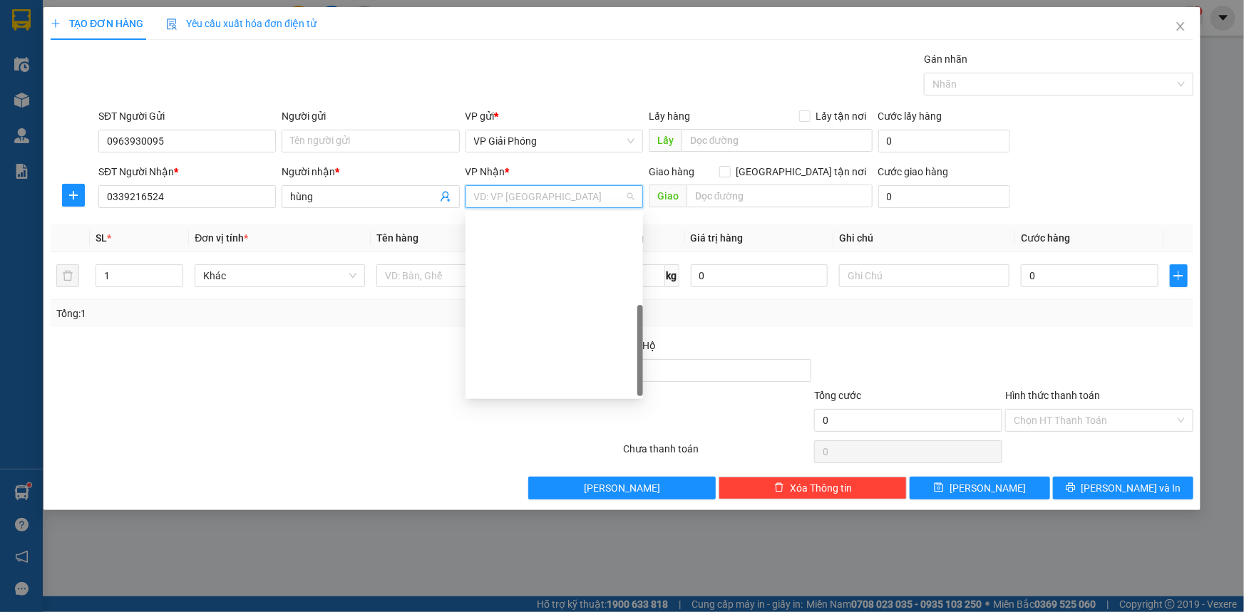
scroll to position [205, 0]
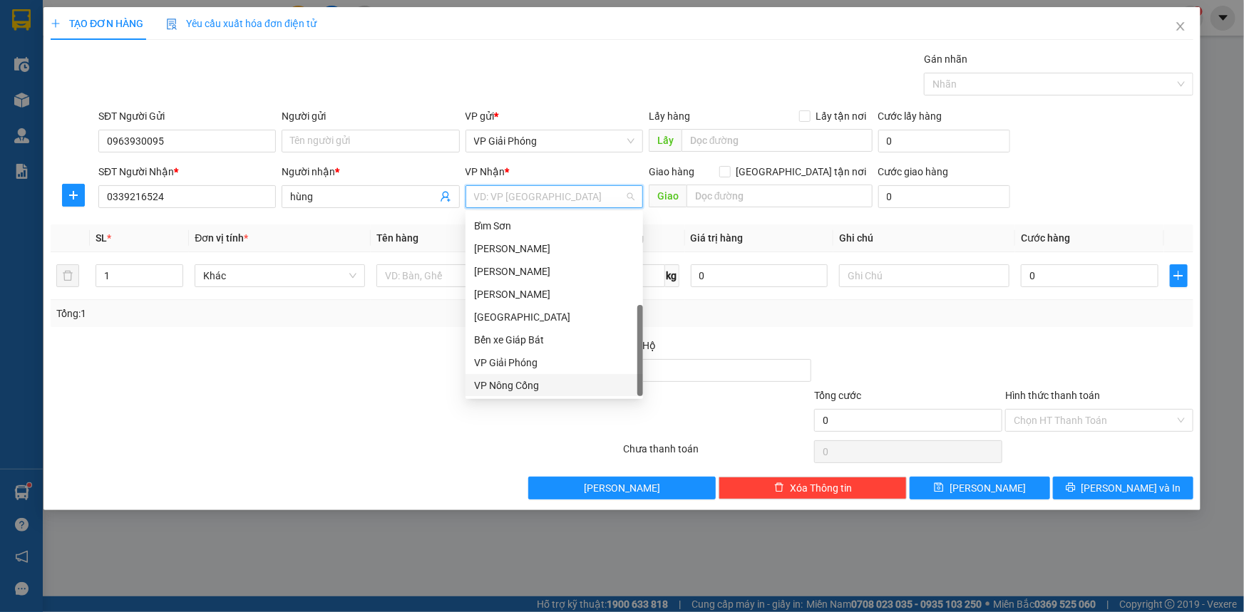
drag, startPoint x: 555, startPoint y: 385, endPoint x: 627, endPoint y: 329, distance: 90.8
click at [559, 384] on div "VP Nông Cống" at bounding box center [554, 386] width 160 height 16
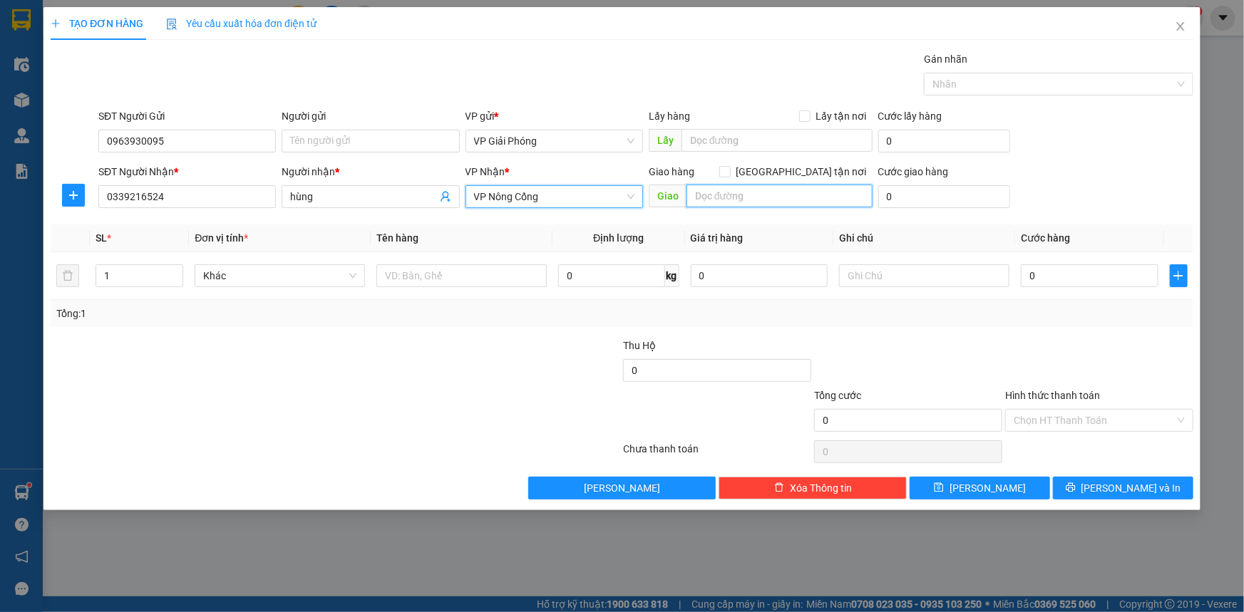
click at [739, 192] on input "text" at bounding box center [779, 196] width 186 height 23
type input "tt nc"
click at [729, 173] on input "[GEOGRAPHIC_DATA] tận nơi" at bounding box center [724, 171] width 10 height 10
checkbox input "true"
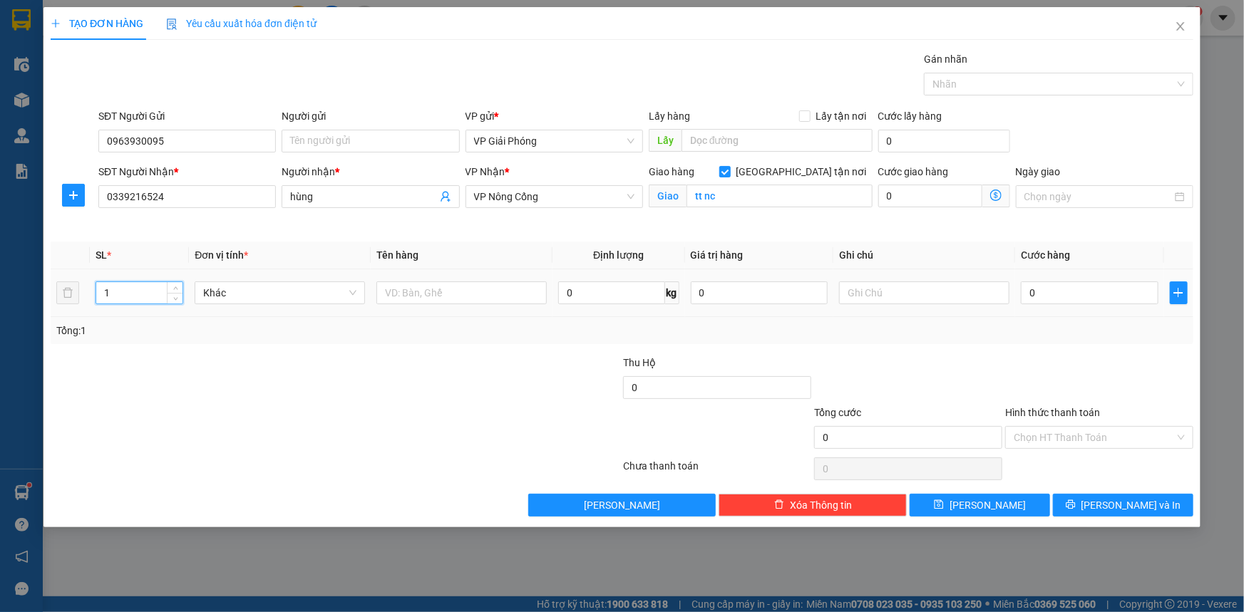
click at [138, 300] on input "1" at bounding box center [139, 292] width 86 height 21
click at [177, 285] on span "up" at bounding box center [175, 289] width 9 height 9
type input "4"
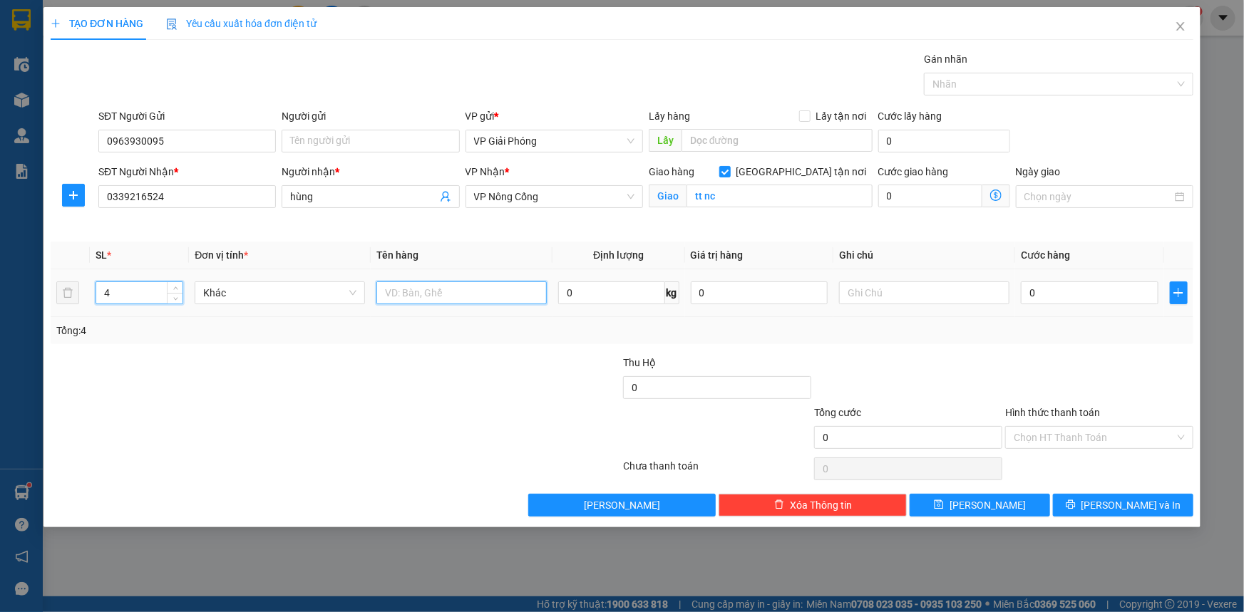
click at [400, 294] on input "text" at bounding box center [461, 293] width 170 height 23
type input "kiện"
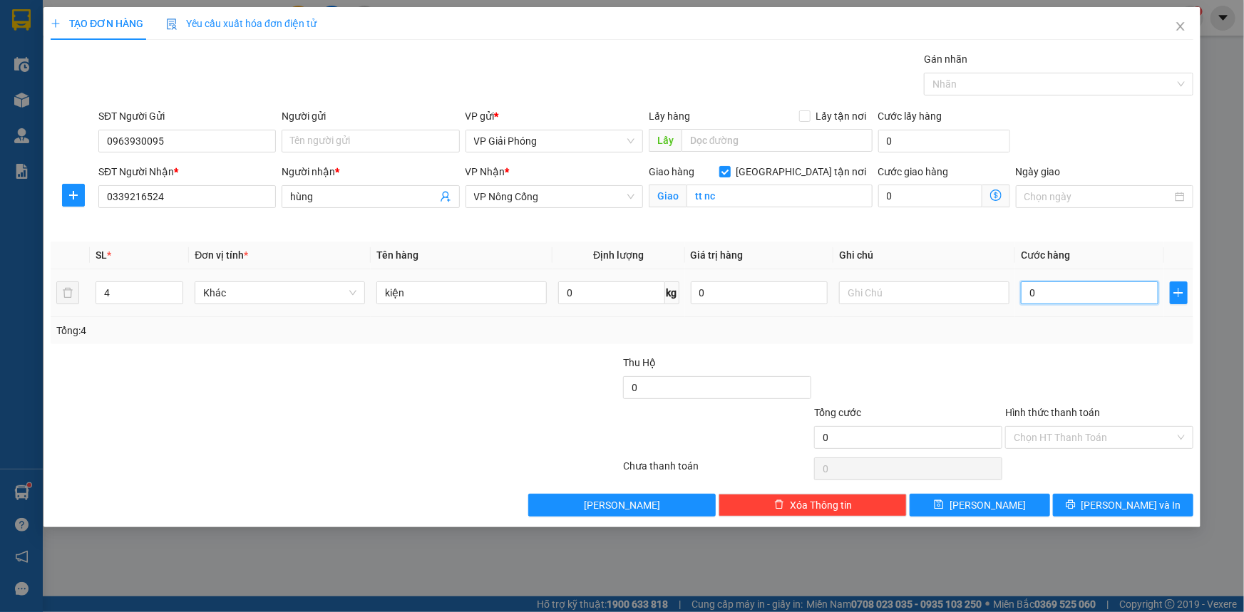
click at [1053, 300] on input "0" at bounding box center [1090, 293] width 138 height 23
type input "2"
type input "20"
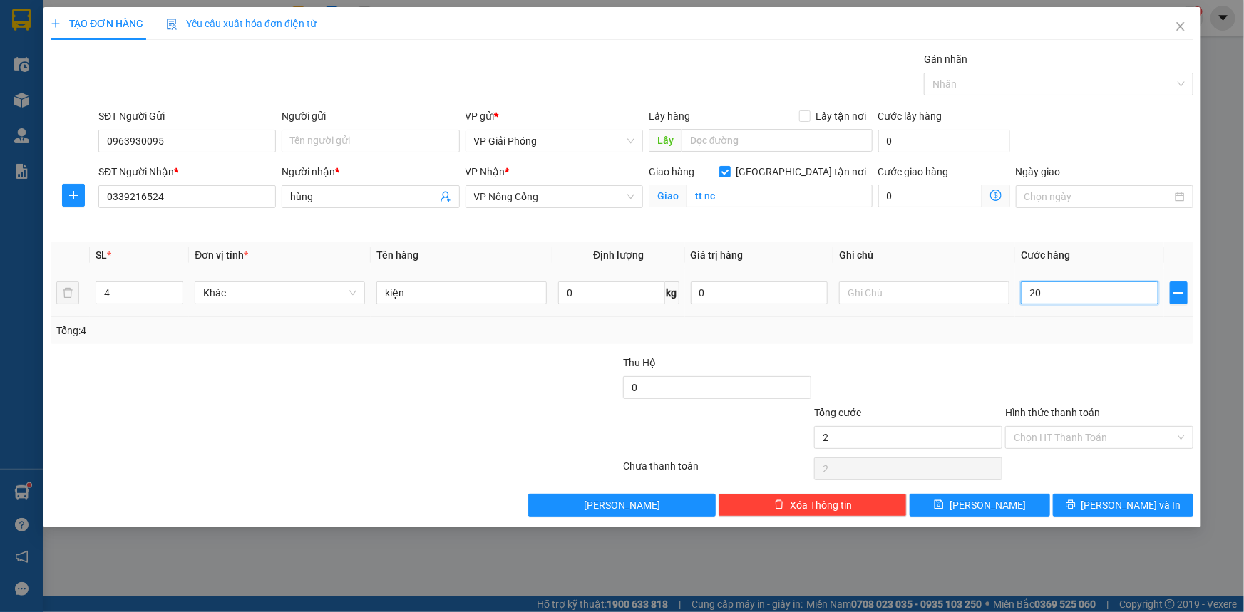
type input "20"
type input "200"
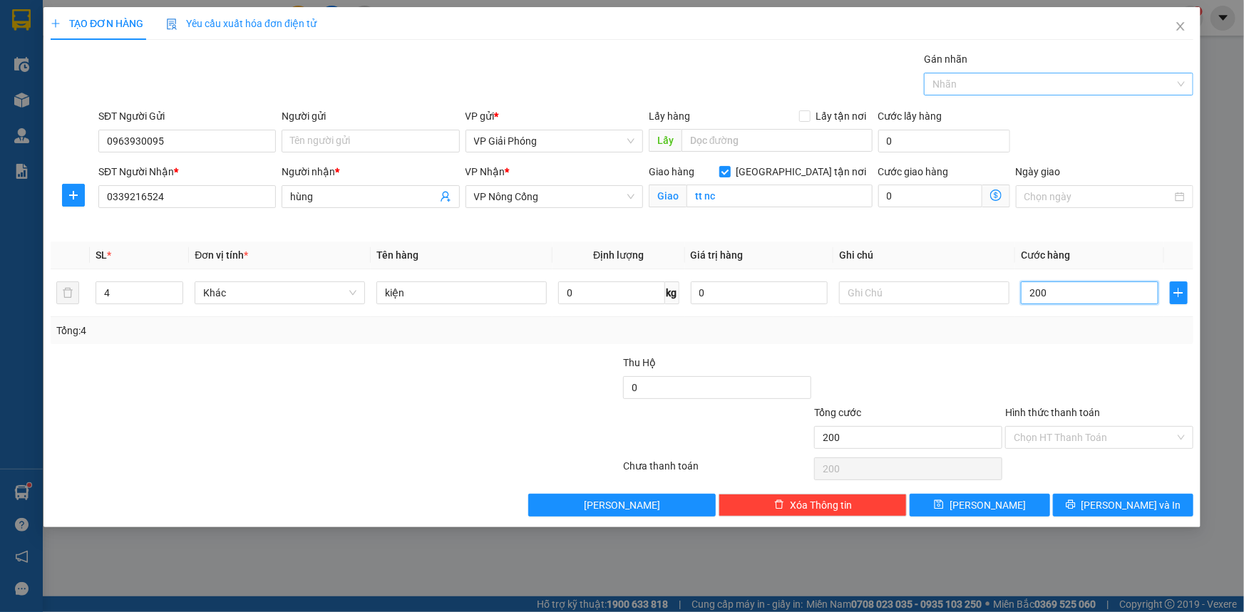
click at [967, 81] on div at bounding box center [1051, 84] width 248 height 17
type input "200.000"
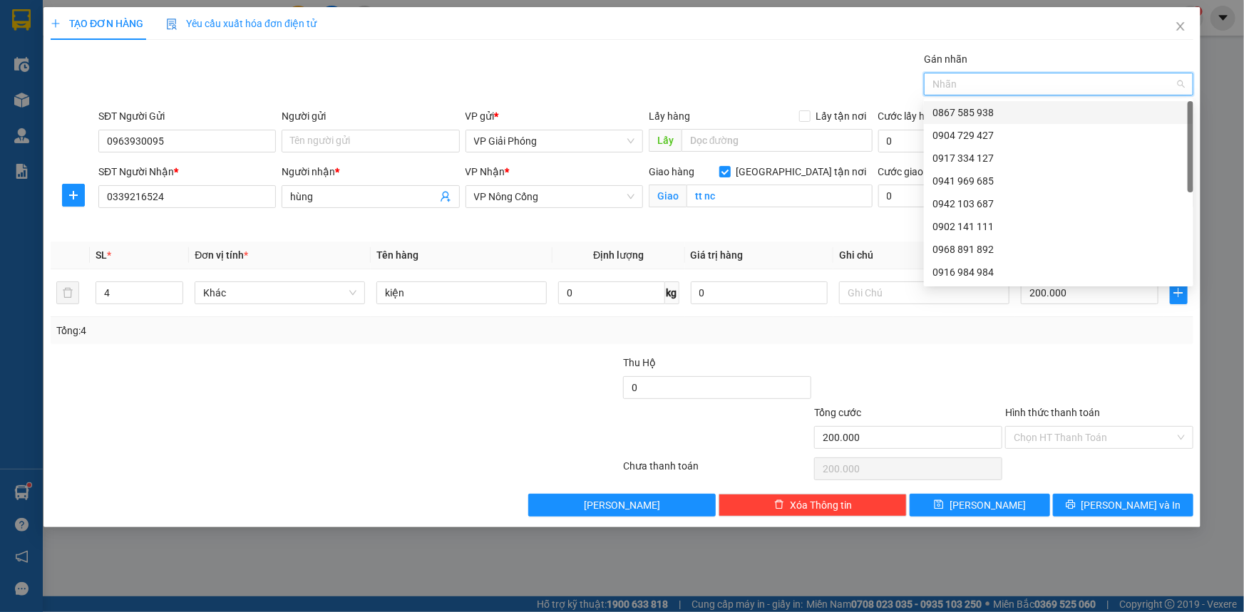
click at [984, 114] on div "0867 585 938" at bounding box center [1058, 113] width 252 height 16
click at [1133, 502] on span "[PERSON_NAME] và In" at bounding box center [1131, 506] width 100 height 16
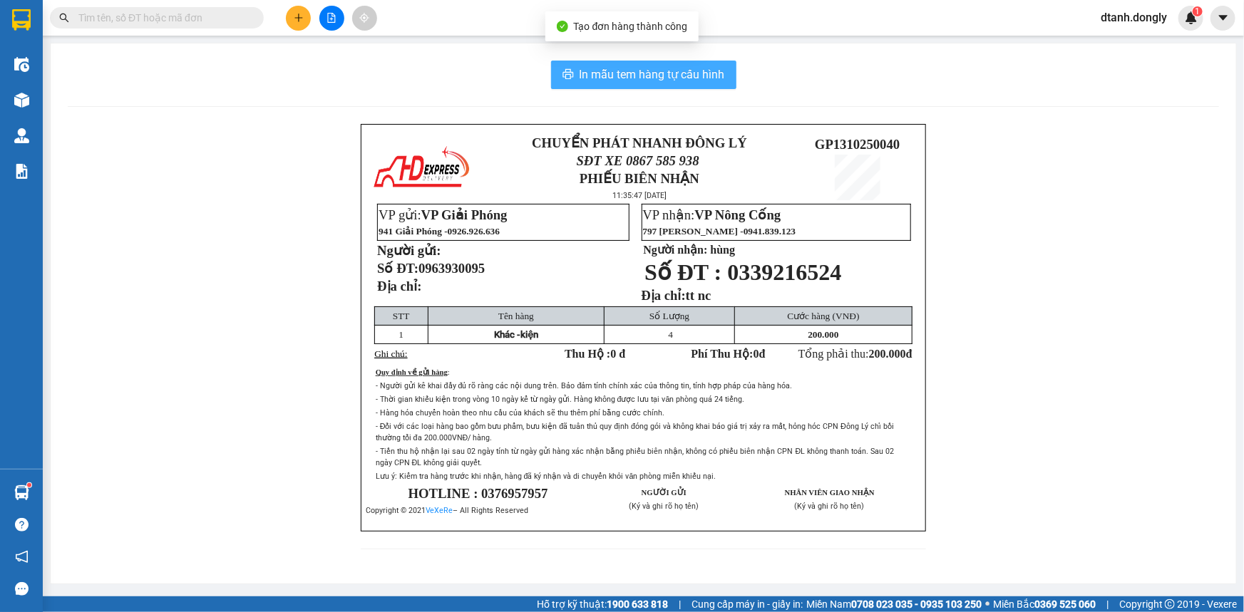
click at [676, 75] on span "In mẫu tem hàng tự cấu hình" at bounding box center [651, 75] width 145 height 18
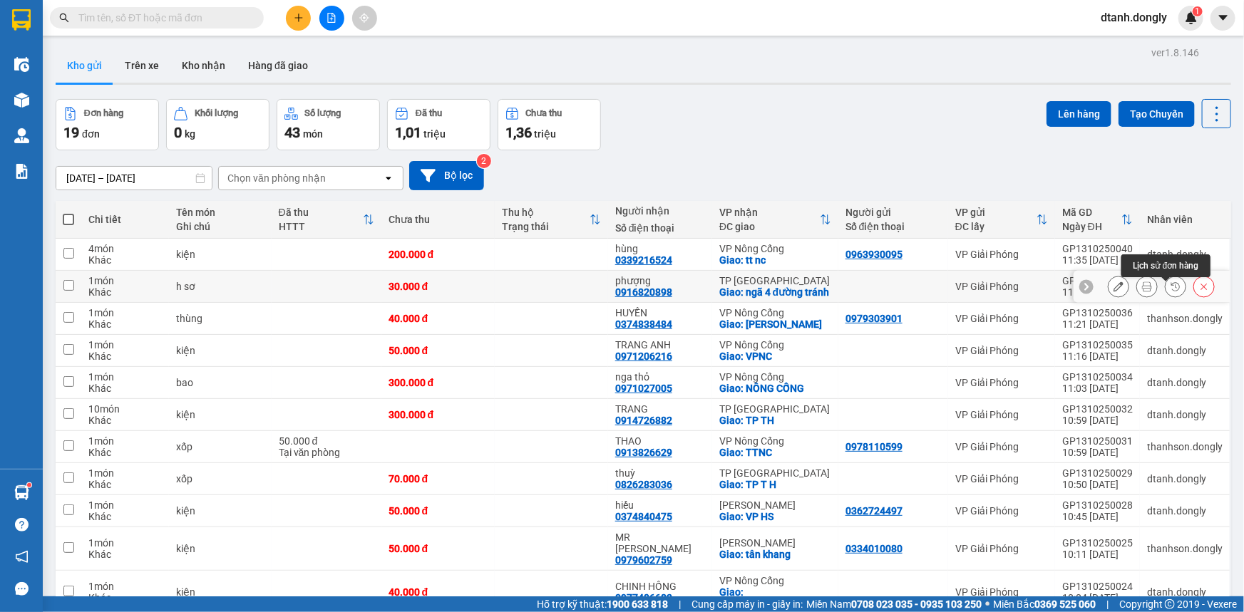
click at [1137, 286] on button at bounding box center [1147, 286] width 20 height 25
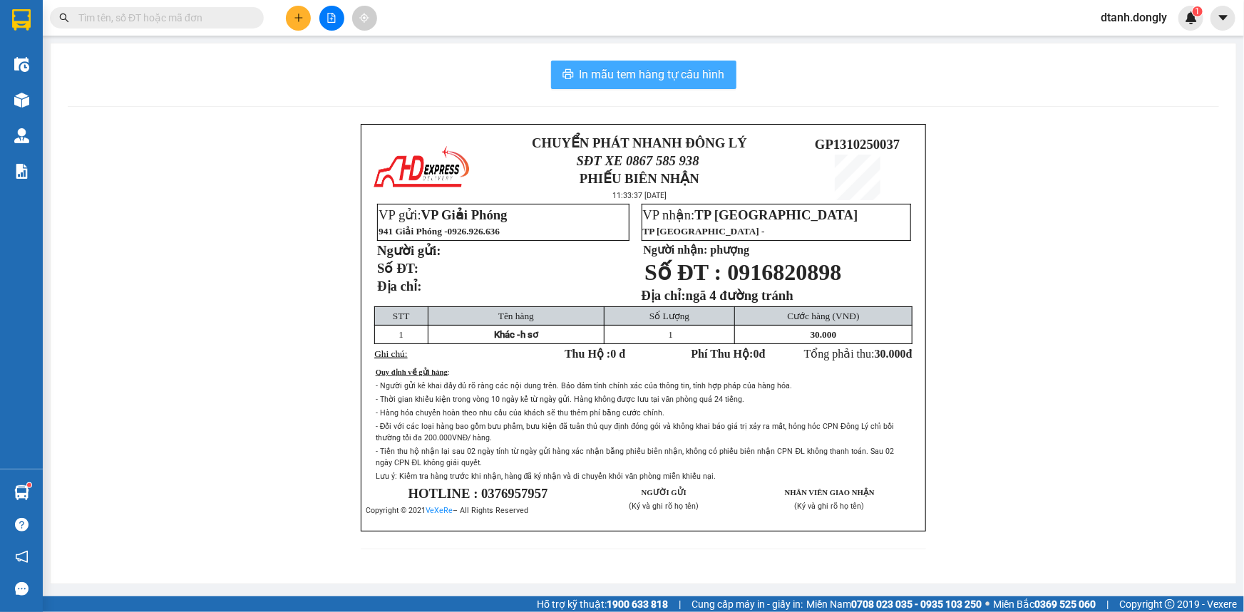
drag, startPoint x: 679, startPoint y: 79, endPoint x: 688, endPoint y: 78, distance: 8.6
click at [683, 80] on span "In mẫu tem hàng tự cấu hình" at bounding box center [651, 75] width 145 height 18
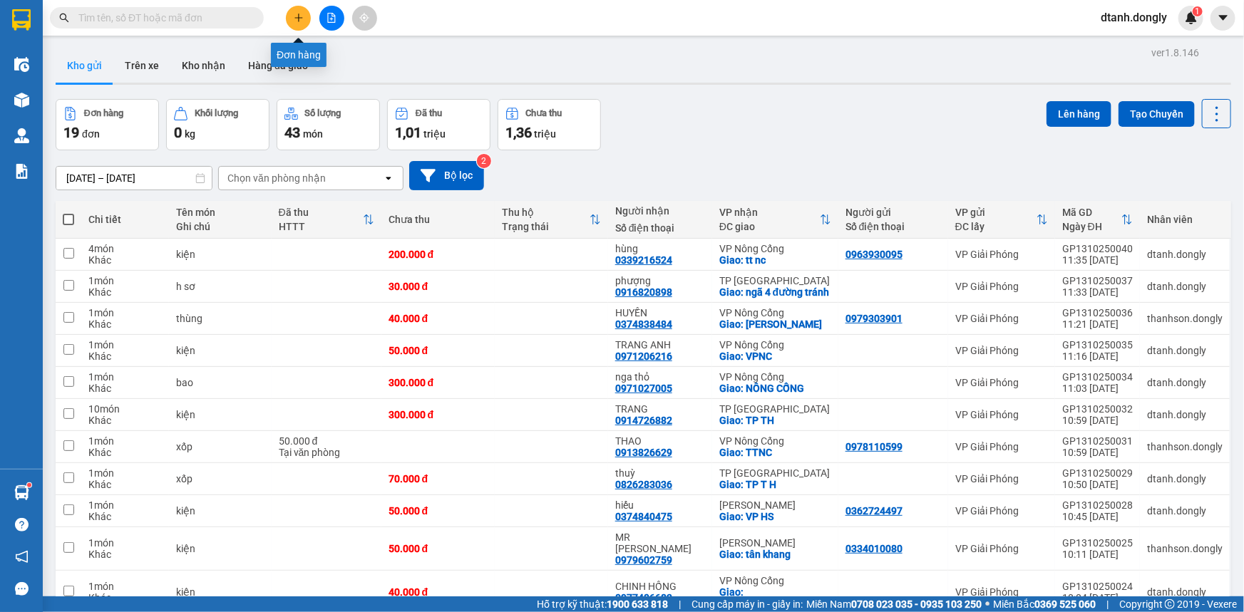
click at [300, 22] on icon "plus" at bounding box center [299, 18] width 10 height 10
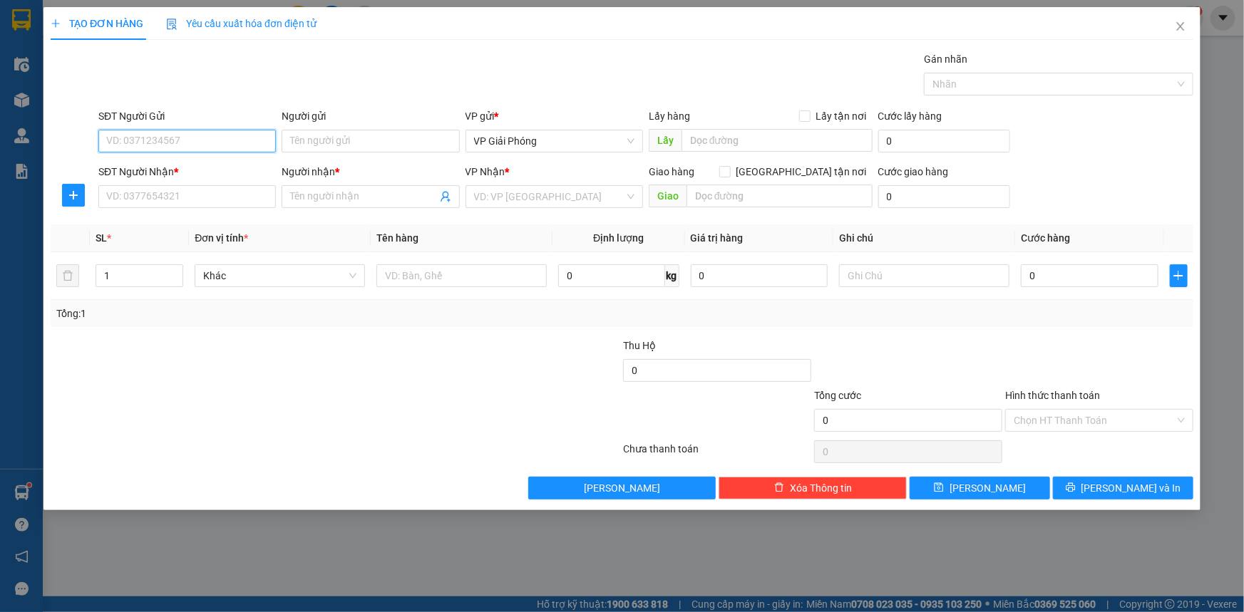
click at [166, 137] on input "SĐT Người Gửi" at bounding box center [186, 141] width 177 height 23
type input "0943136026"
click at [153, 185] on input "SĐT Người Nhận *" at bounding box center [186, 196] width 177 height 23
type input "0912887758"
click at [326, 193] on input "Người nhận *" at bounding box center [363, 197] width 146 height 16
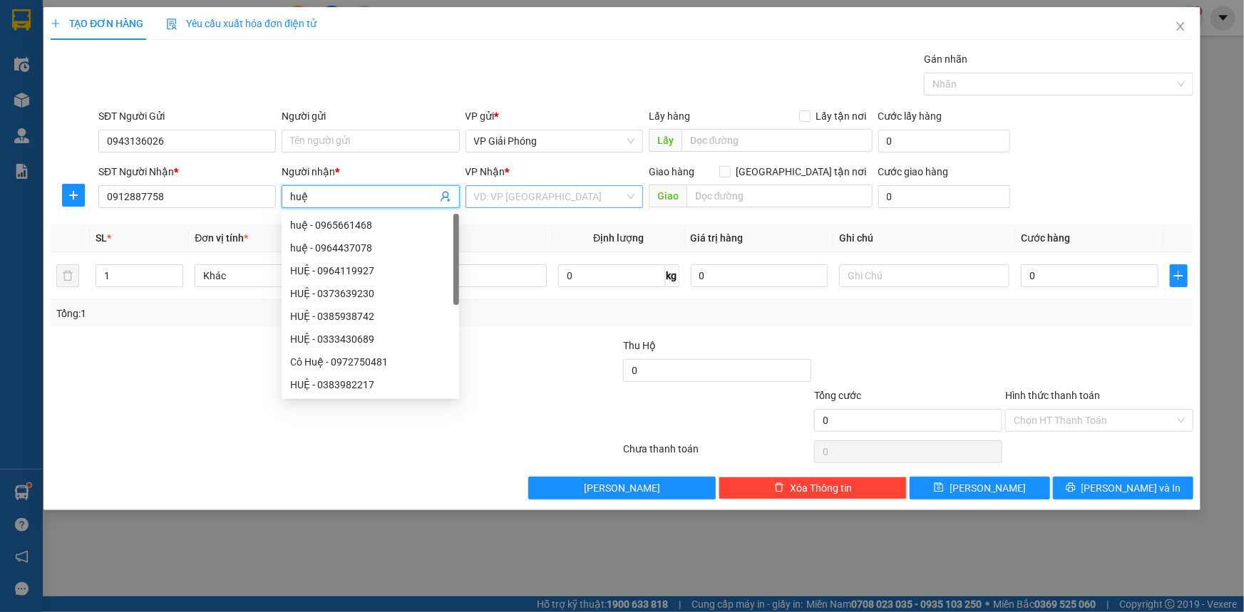
type input "huệ"
drag, startPoint x: 522, startPoint y: 205, endPoint x: 539, endPoint y: 207, distance: 17.2
click at [530, 205] on input "search" at bounding box center [549, 196] width 150 height 21
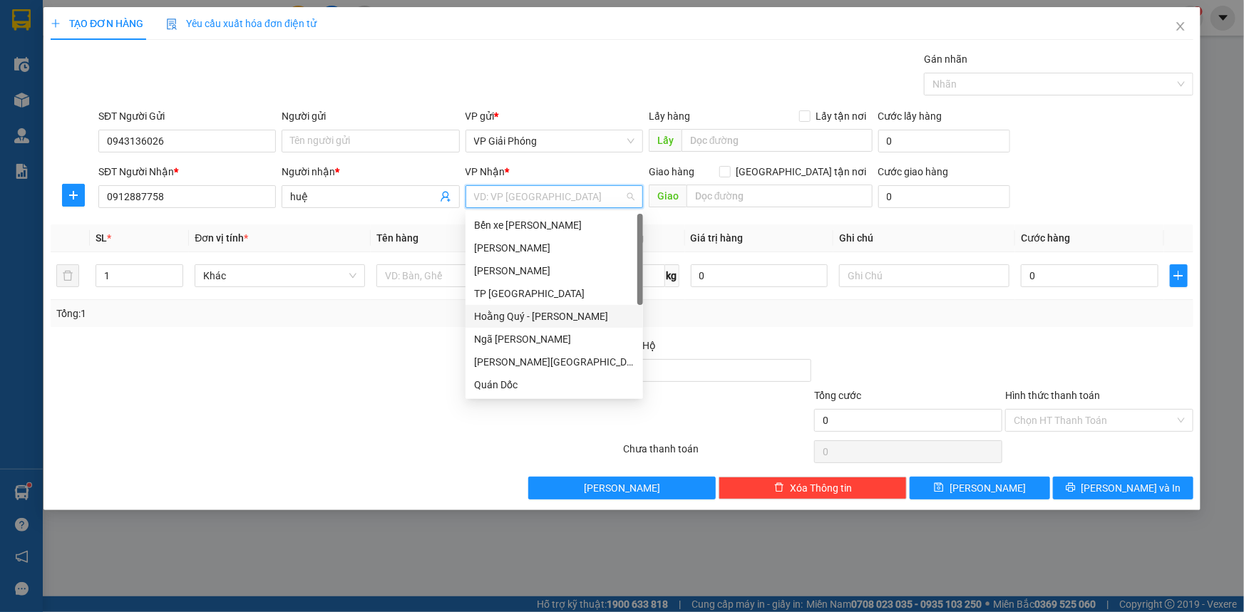
scroll to position [205, 0]
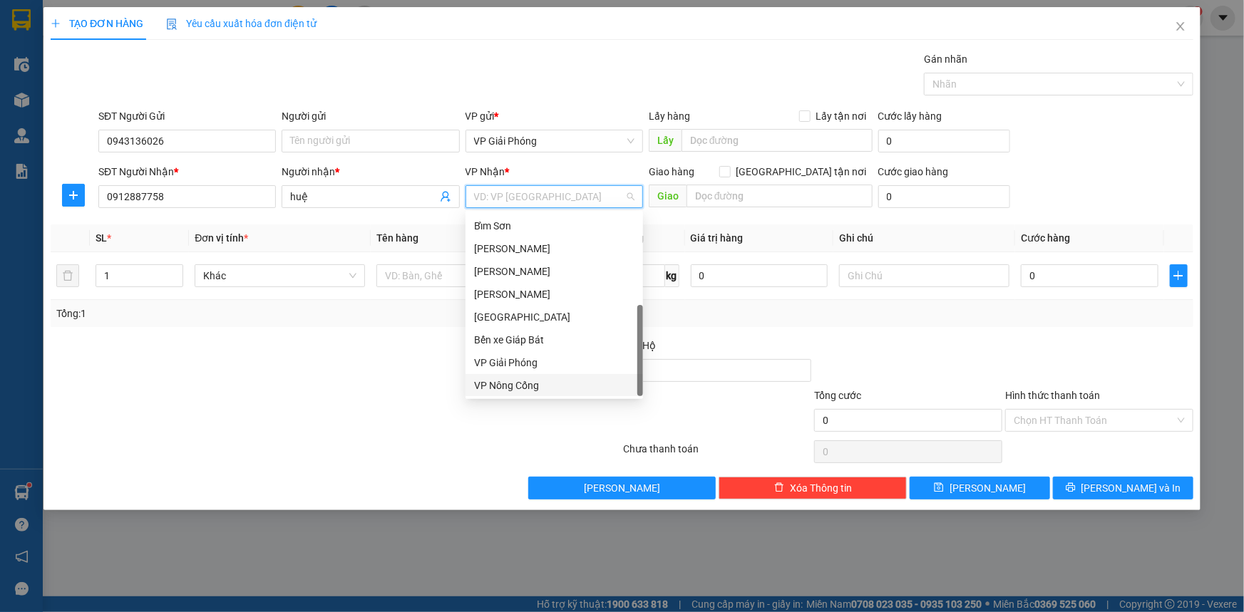
drag, startPoint x: 536, startPoint y: 362, endPoint x: 614, endPoint y: 299, distance: 100.4
click at [535, 381] on div "VP Nông Cống" at bounding box center [554, 386] width 160 height 16
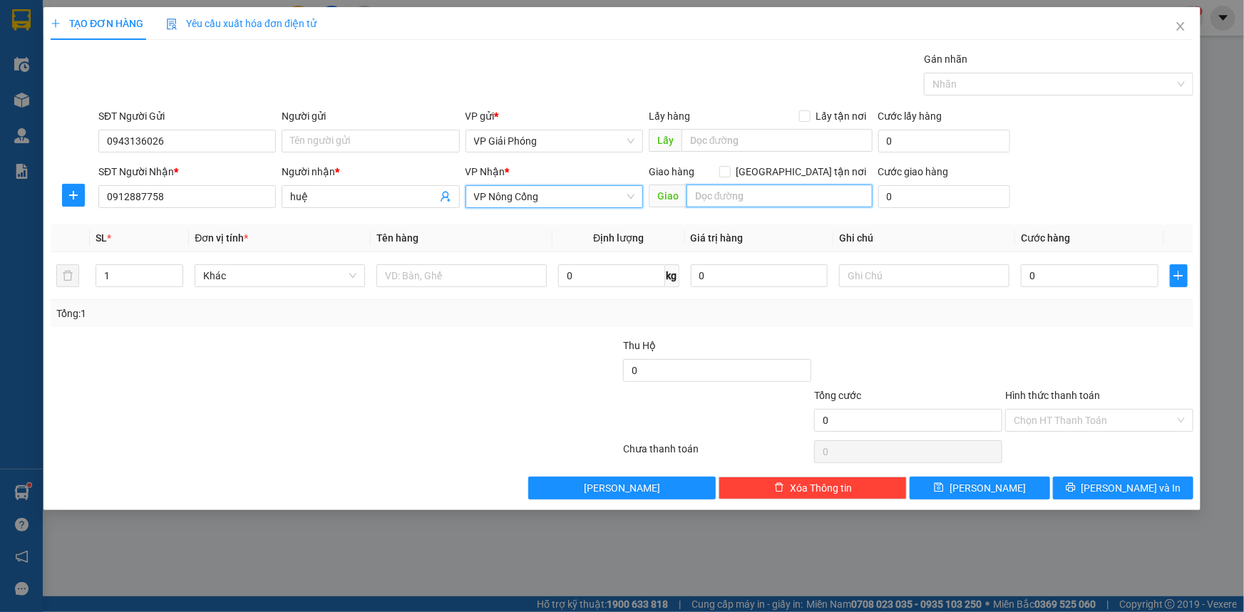
click at [710, 195] on input "text" at bounding box center [779, 196] width 186 height 23
type input "MINH THỌ"
click at [729, 172] on input "[GEOGRAPHIC_DATA] tận nơi" at bounding box center [724, 171] width 10 height 10
checkbox input "true"
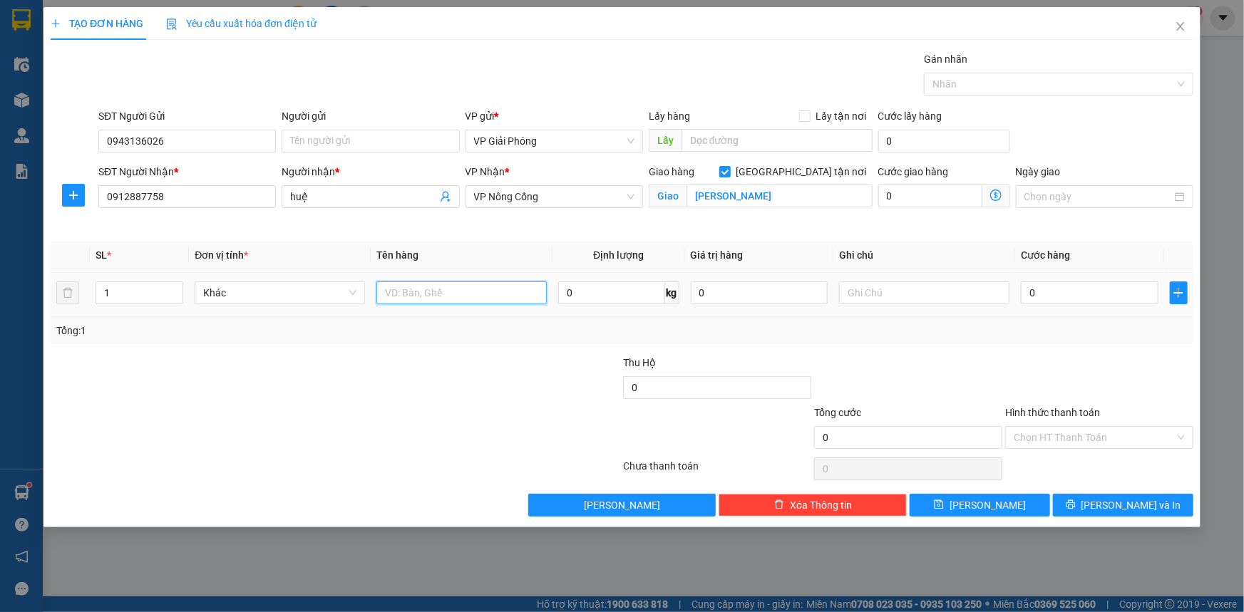
click at [406, 289] on input "text" at bounding box center [461, 293] width 170 height 23
type input "KIỆN"
click at [1068, 292] on input "0" at bounding box center [1090, 293] width 138 height 23
type input "3"
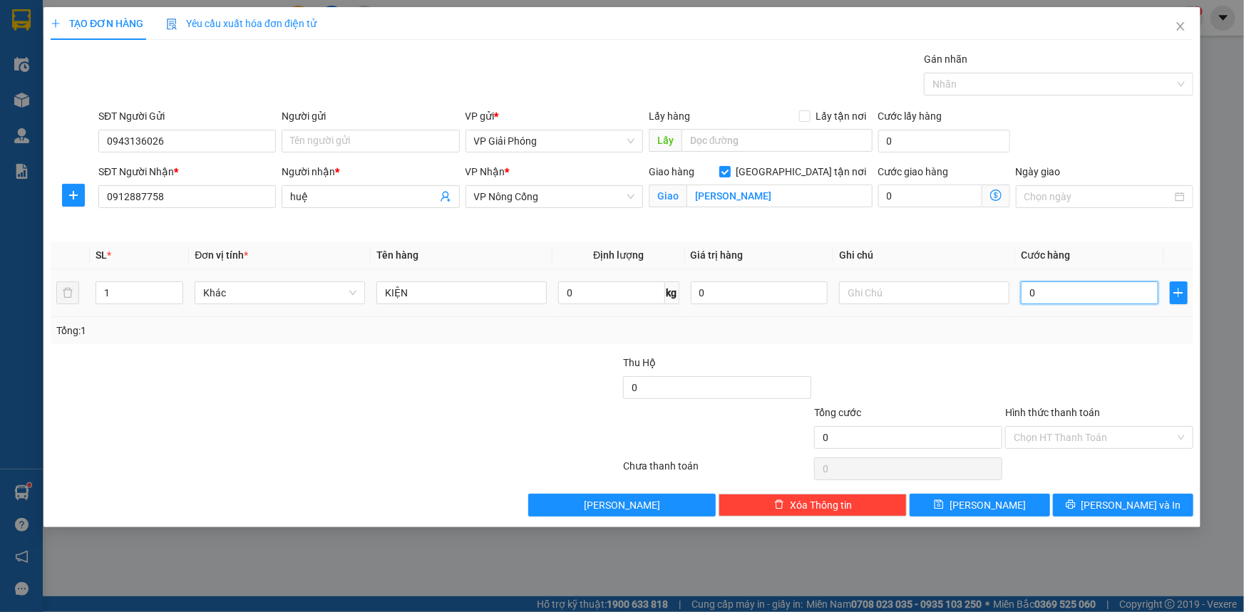
type input "3"
type input "30"
drag, startPoint x: 964, startPoint y: 78, endPoint x: 965, endPoint y: 88, distance: 10.0
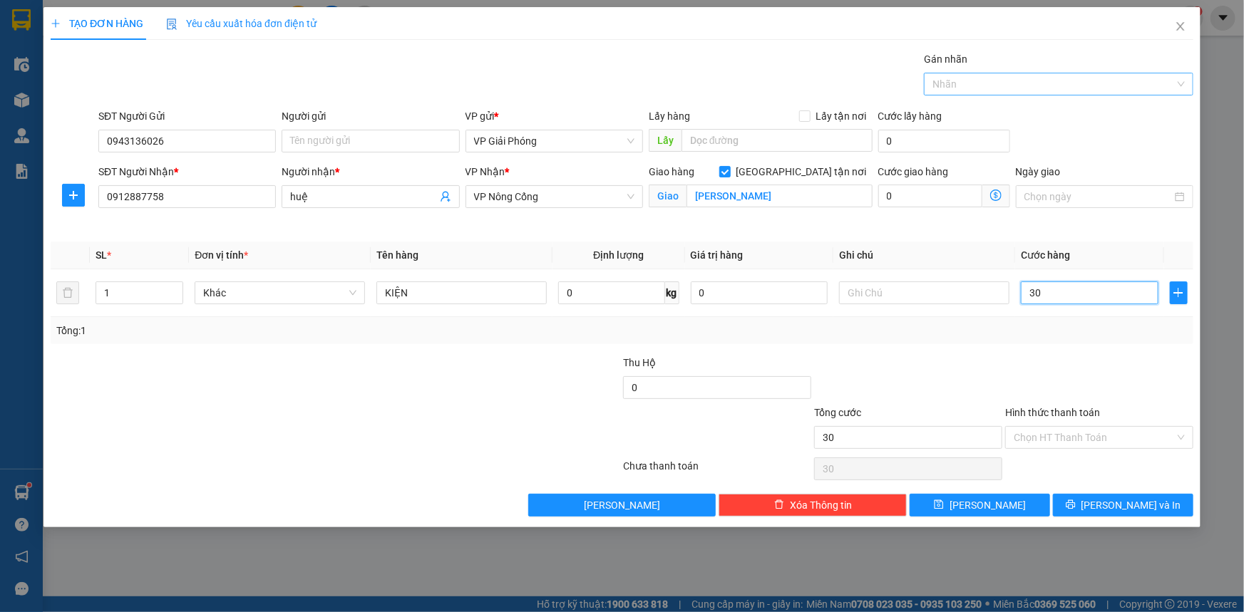
click at [963, 82] on div at bounding box center [1051, 84] width 248 height 17
type input "30.000"
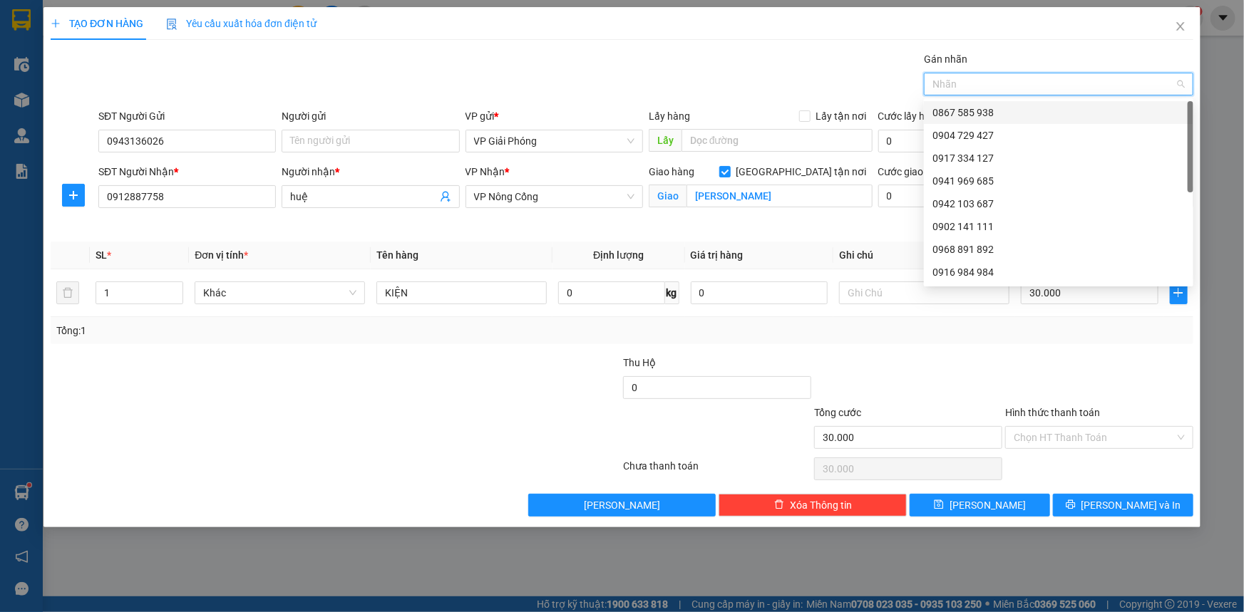
click at [980, 110] on div "0867 585 938" at bounding box center [1058, 113] width 252 height 16
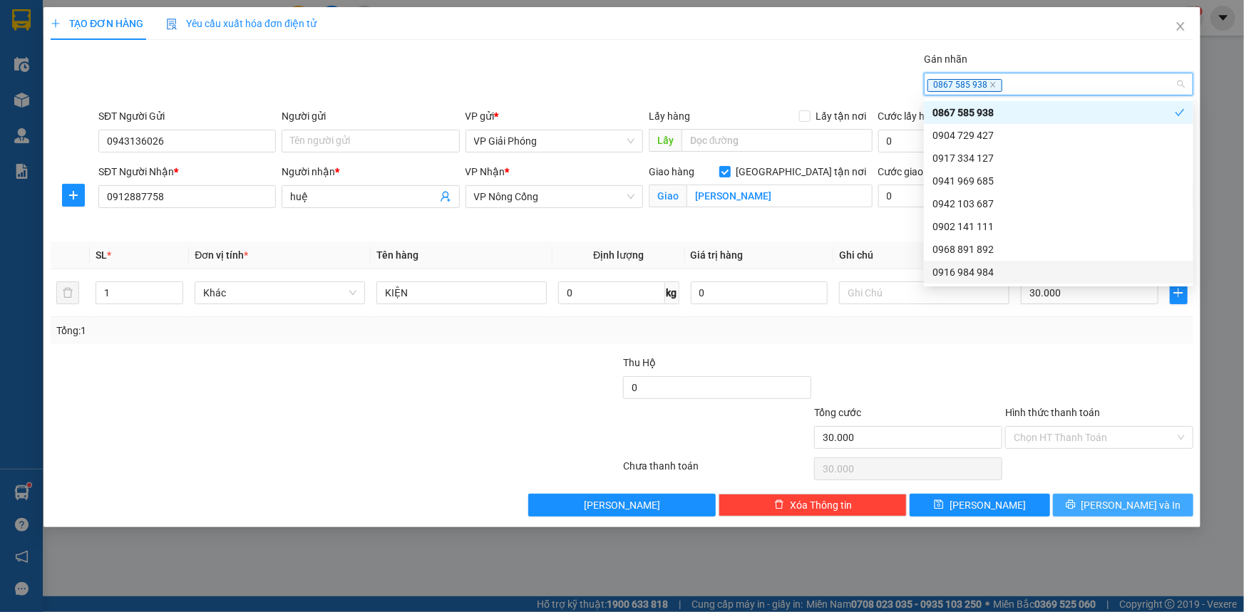
click at [1113, 500] on span "[PERSON_NAME] và In" at bounding box center [1131, 506] width 100 height 16
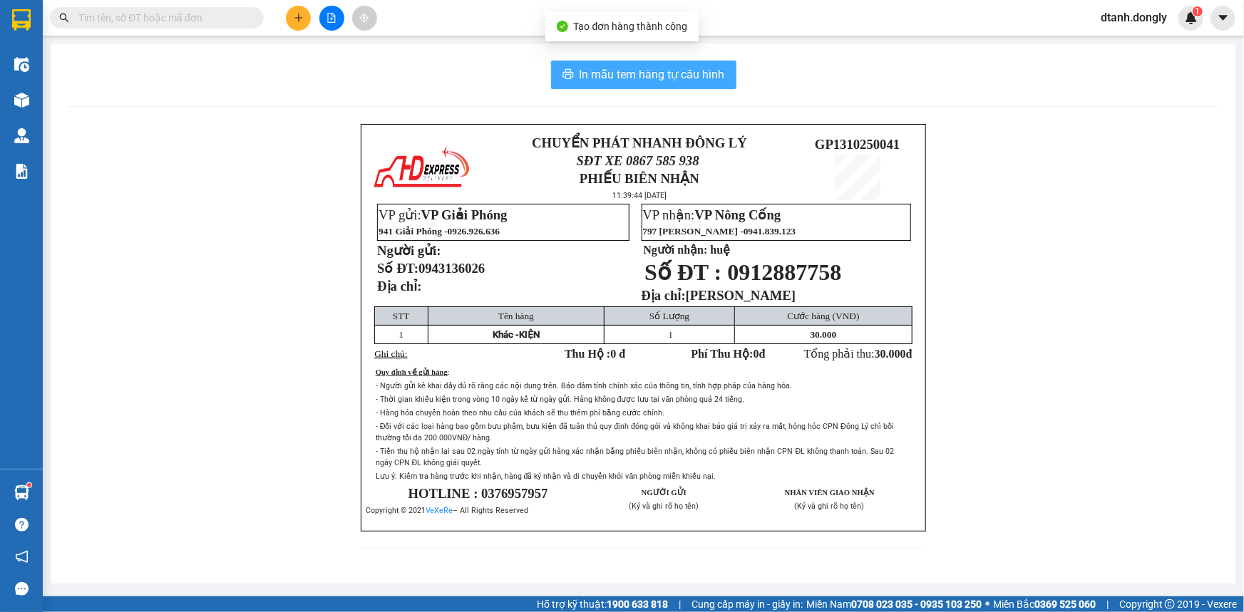
drag, startPoint x: 706, startPoint y: 81, endPoint x: 705, endPoint y: 73, distance: 8.6
click at [705, 81] on span "In mẫu tem hàng tự cấu hình" at bounding box center [651, 75] width 145 height 18
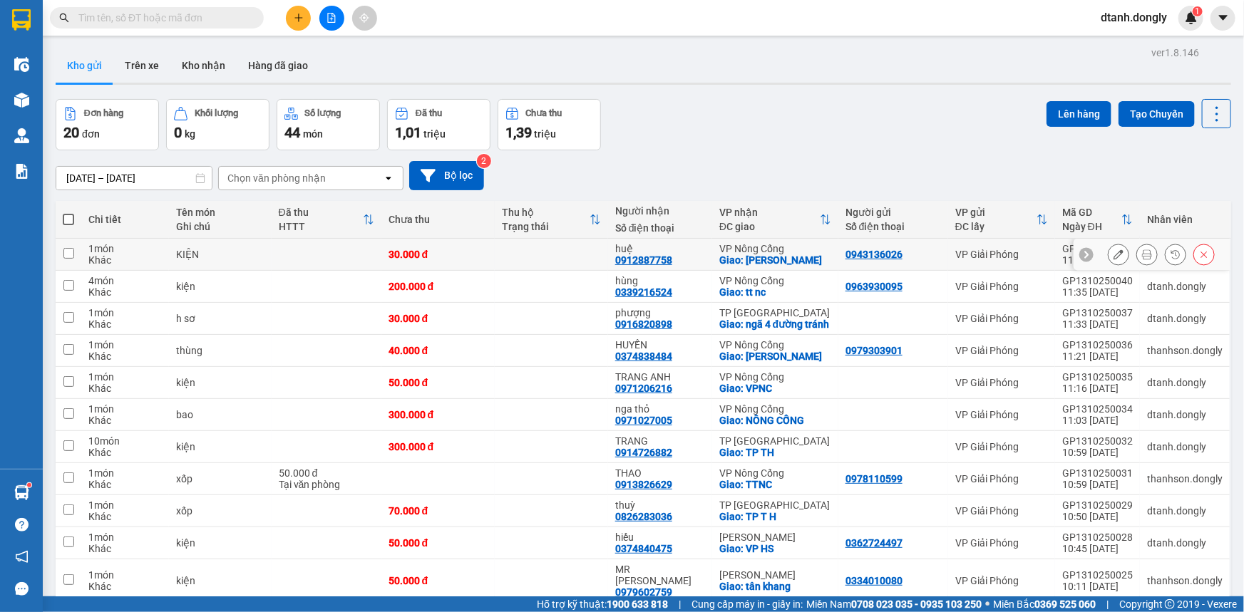
click at [1113, 254] on icon at bounding box center [1118, 254] width 10 height 10
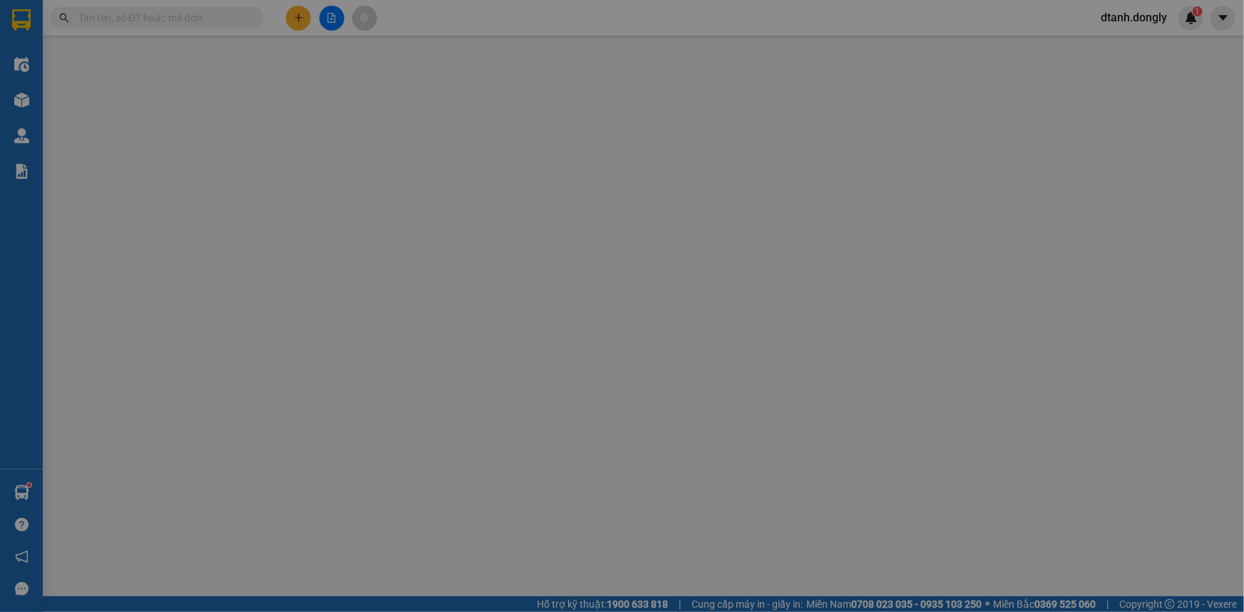
type input "0943136026"
type input "0912887758"
type input "huệ"
checkbox input "true"
type input "MINH THỌ"
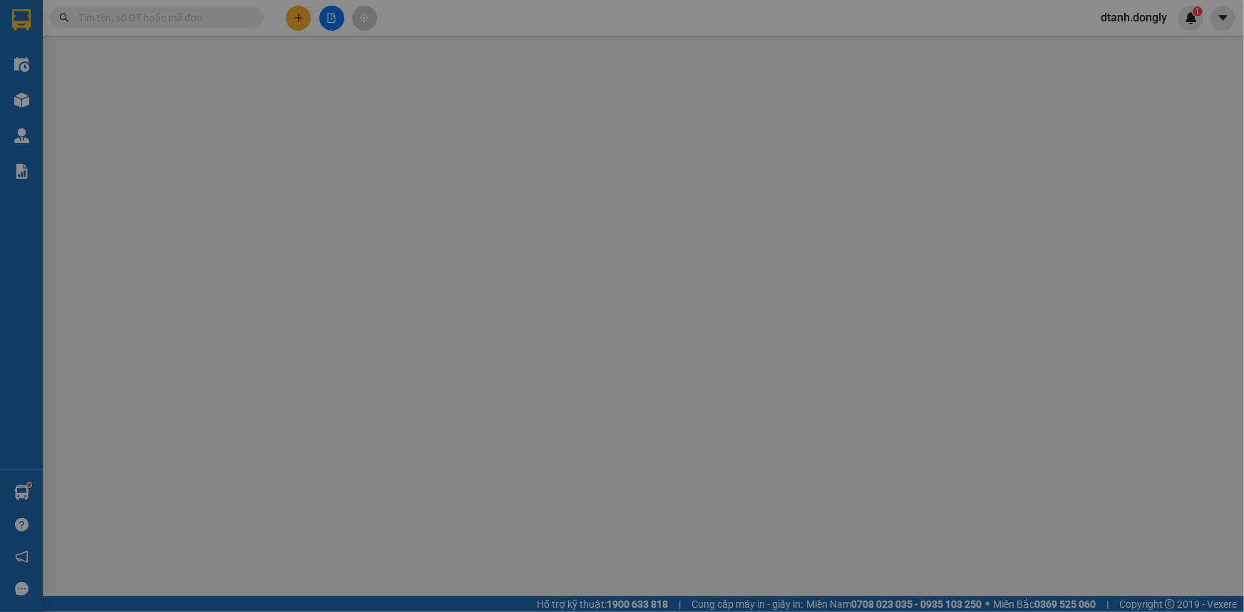
type input "30.000"
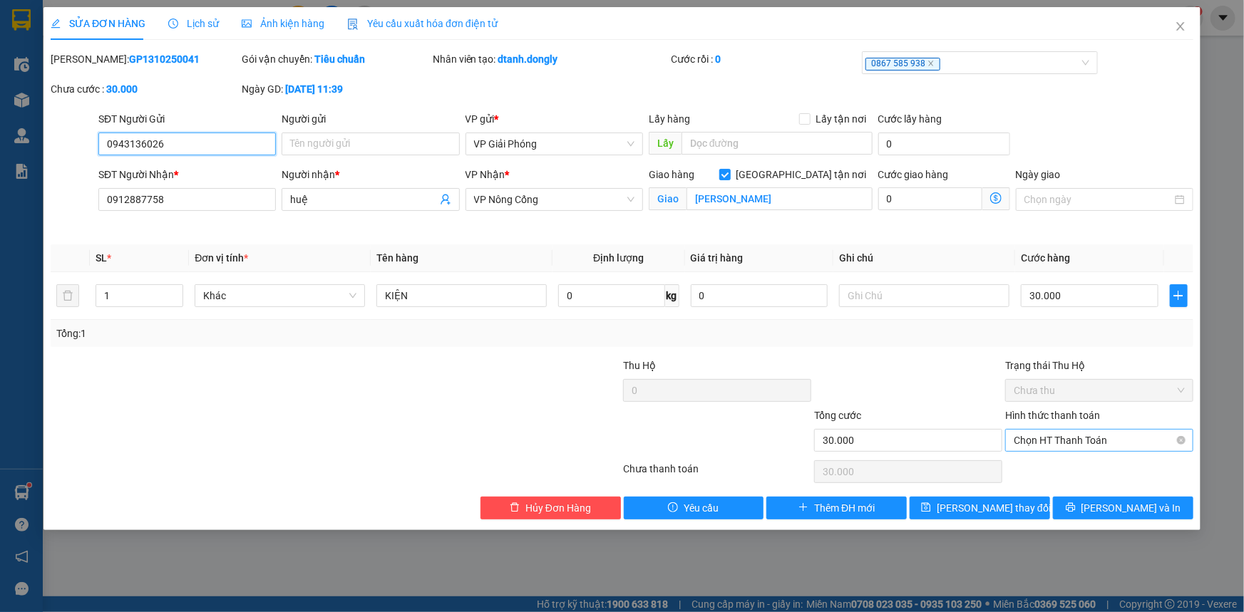
click at [1098, 438] on span "Chọn HT Thanh Toán" at bounding box center [1099, 440] width 171 height 21
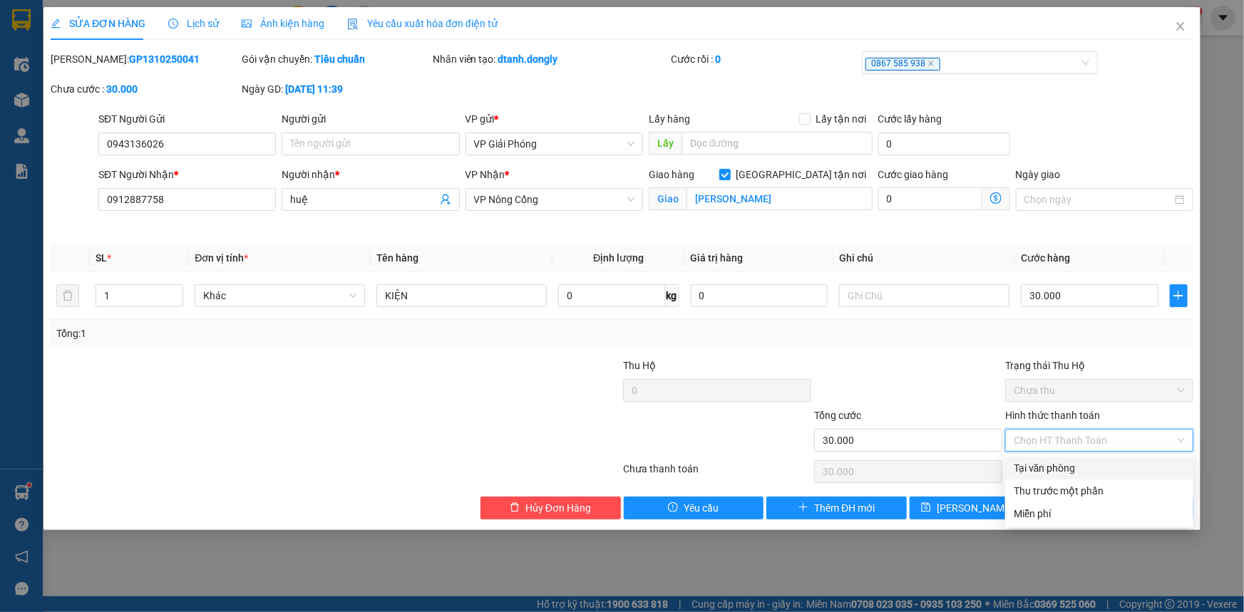
click at [1093, 465] on div "Tại văn phòng" at bounding box center [1099, 468] width 171 height 16
type input "0"
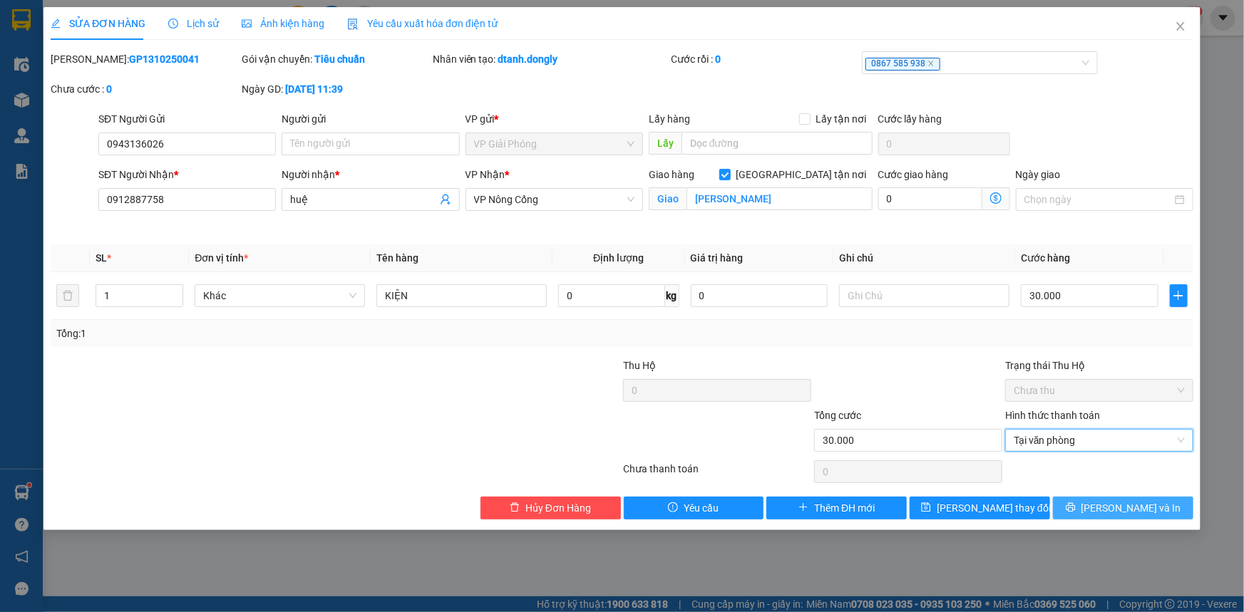
click at [1106, 515] on button "[PERSON_NAME] và In" at bounding box center [1123, 508] width 140 height 23
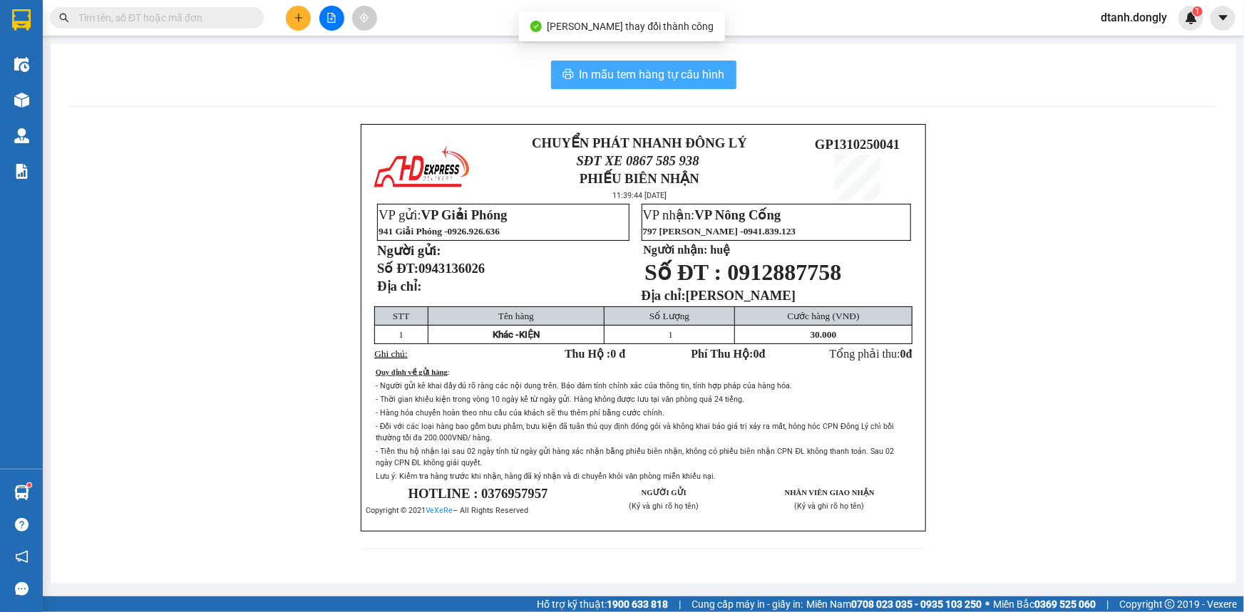
click at [640, 77] on span "In mẫu tem hàng tự cấu hình" at bounding box center [651, 75] width 145 height 18
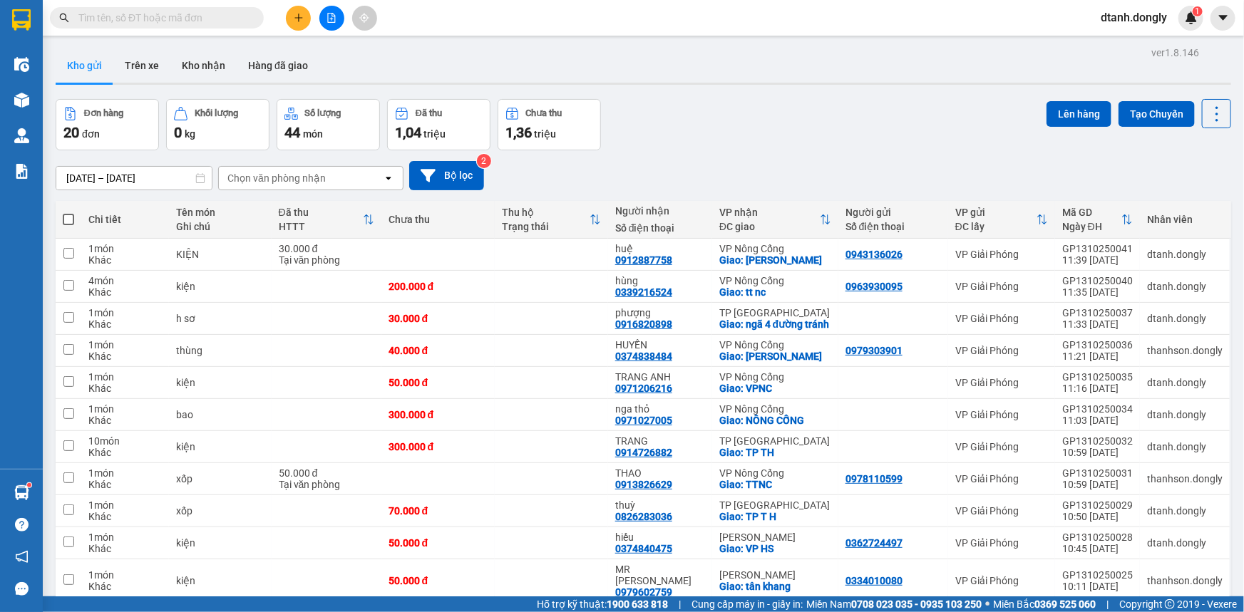
click at [299, 23] on button at bounding box center [298, 18] width 25 height 25
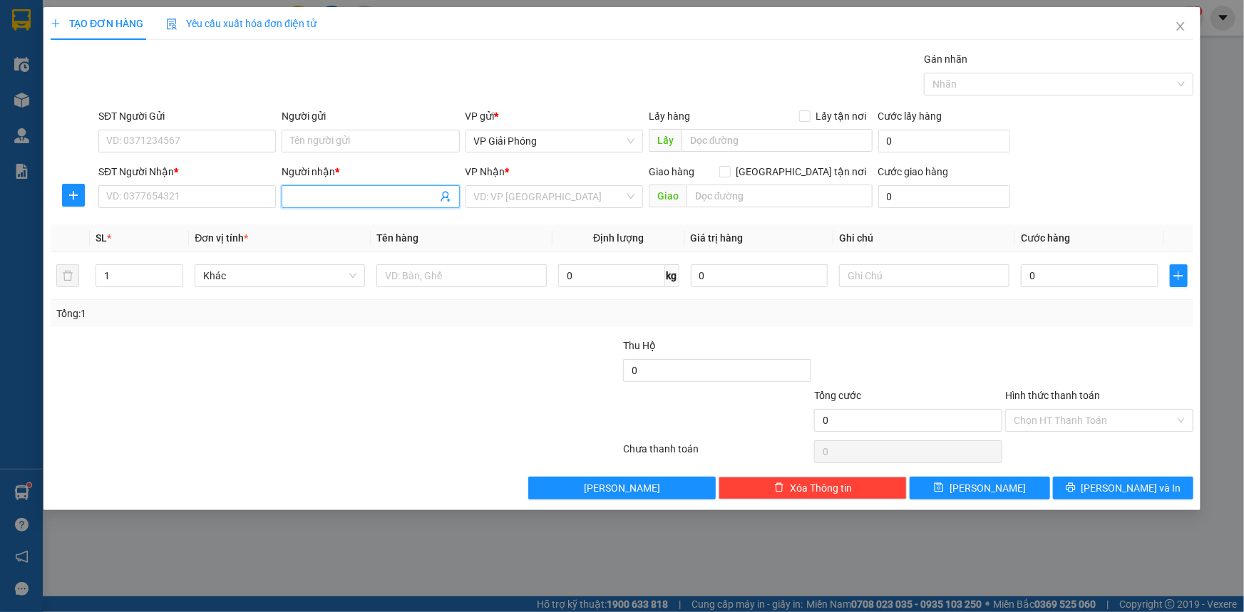
click at [327, 205] on span at bounding box center [370, 196] width 177 height 23
type input "LY NGUYỄN"
click at [363, 219] on div "LY NGUYỄN - 0944268298" at bounding box center [370, 225] width 160 height 16
type input "0944268298"
type input "LY NGUYỄN"
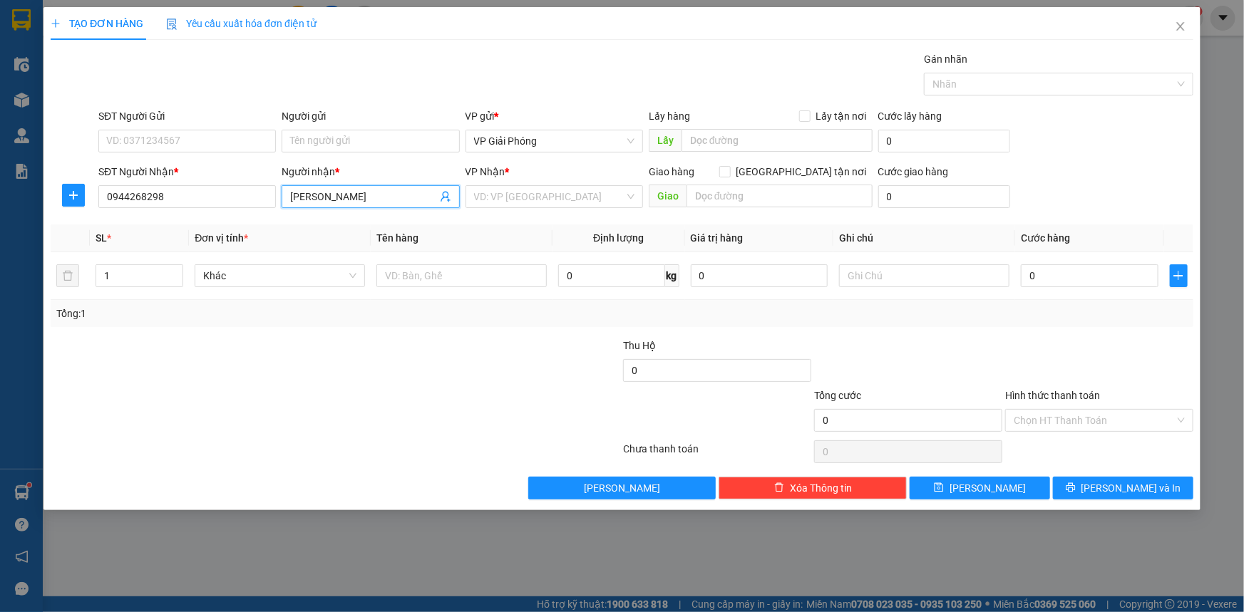
checkbox input "true"
type input "MƯỜNG THANH"
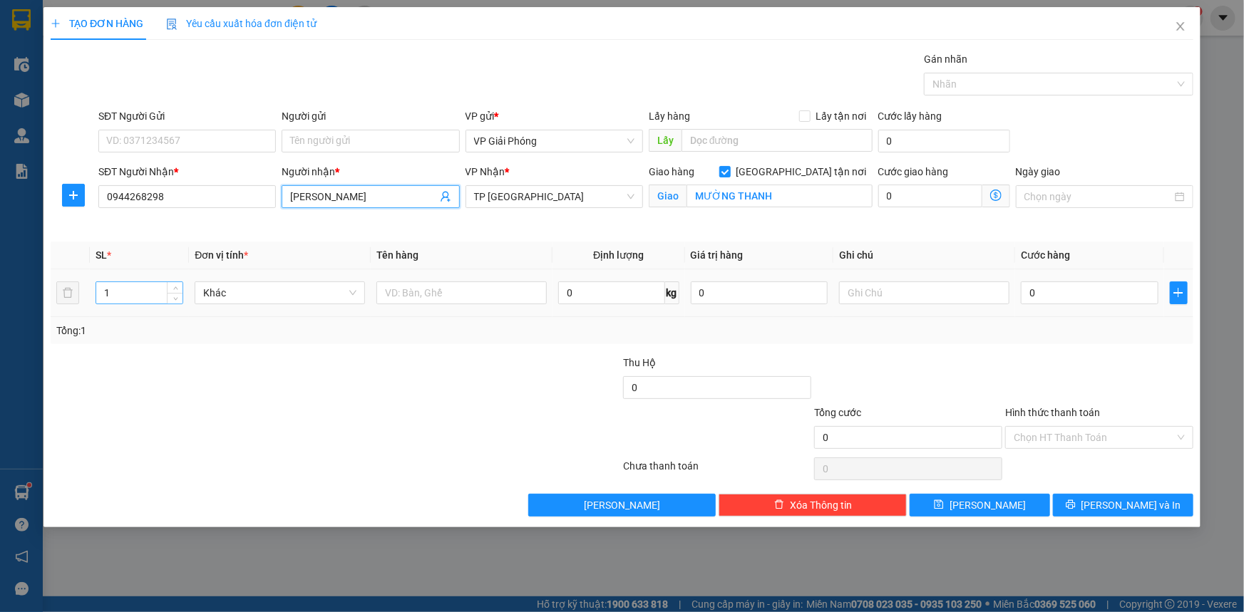
type input "LY NGUYỄN"
drag, startPoint x: 125, startPoint y: 301, endPoint x: 162, endPoint y: 292, distance: 37.5
click at [125, 300] on input "1" at bounding box center [139, 292] width 86 height 21
drag, startPoint x: 172, startPoint y: 287, endPoint x: 232, endPoint y: 285, distance: 60.6
click at [172, 286] on span "up" at bounding box center [175, 288] width 9 height 9
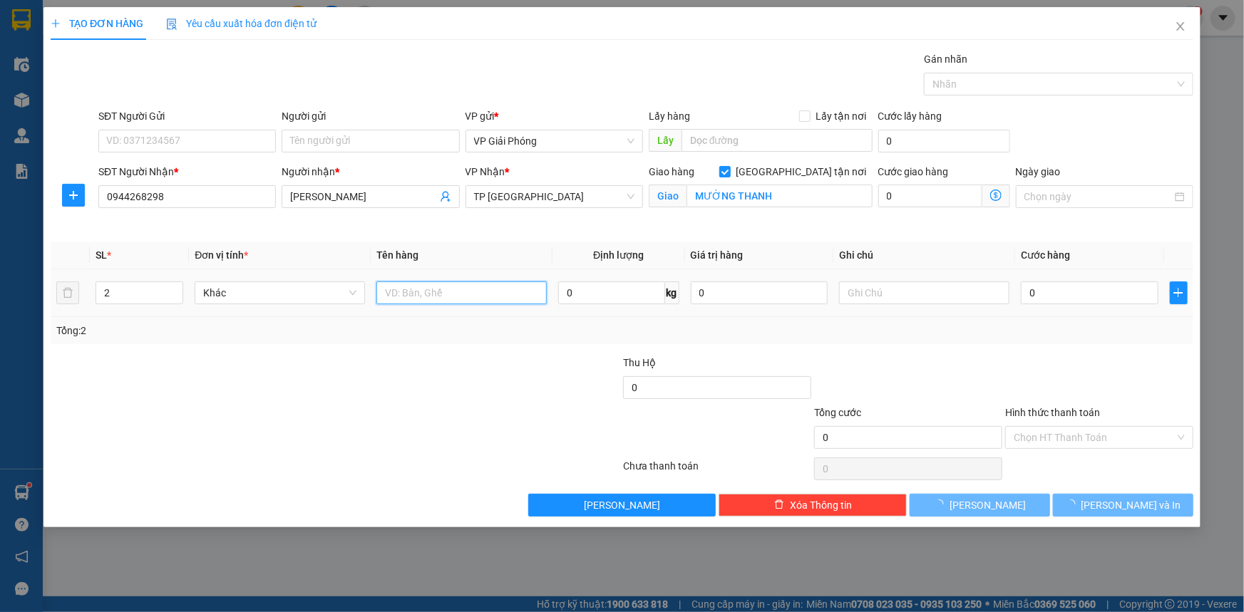
click at [406, 287] on input "text" at bounding box center [461, 293] width 170 height 23
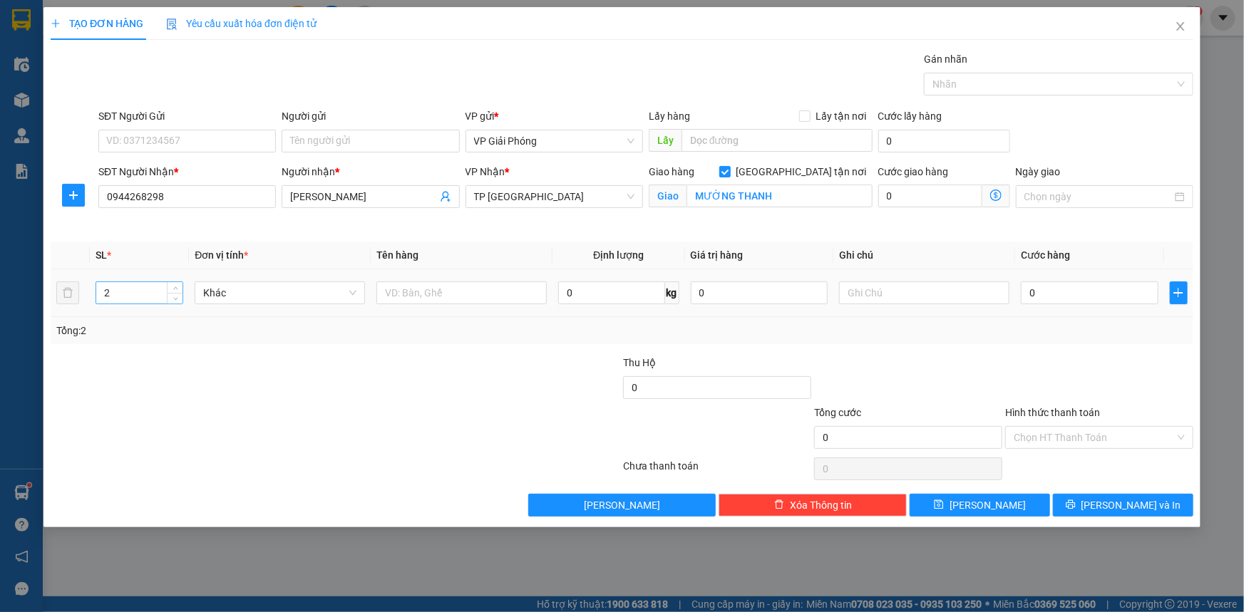
click at [138, 291] on input "2" at bounding box center [139, 292] width 86 height 21
type input "3"
click at [173, 285] on span "up" at bounding box center [175, 289] width 9 height 9
click at [438, 302] on input "text" at bounding box center [461, 293] width 170 height 23
type input "KIỆN"
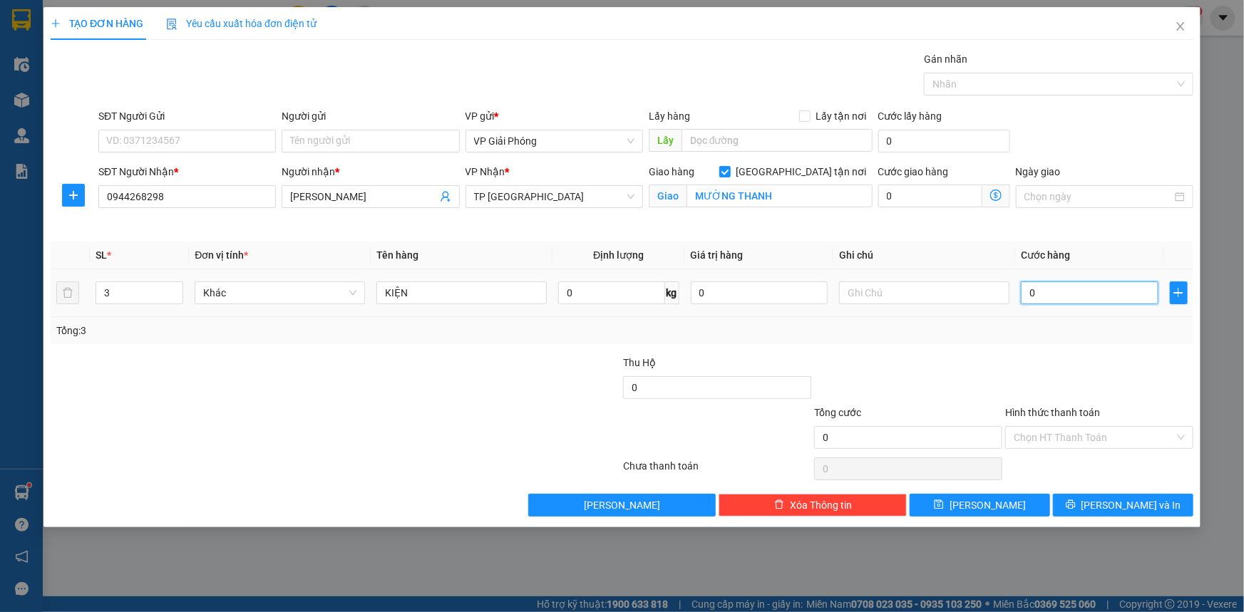
click at [1051, 297] on input "0" at bounding box center [1090, 293] width 138 height 23
type input "9"
type input "90"
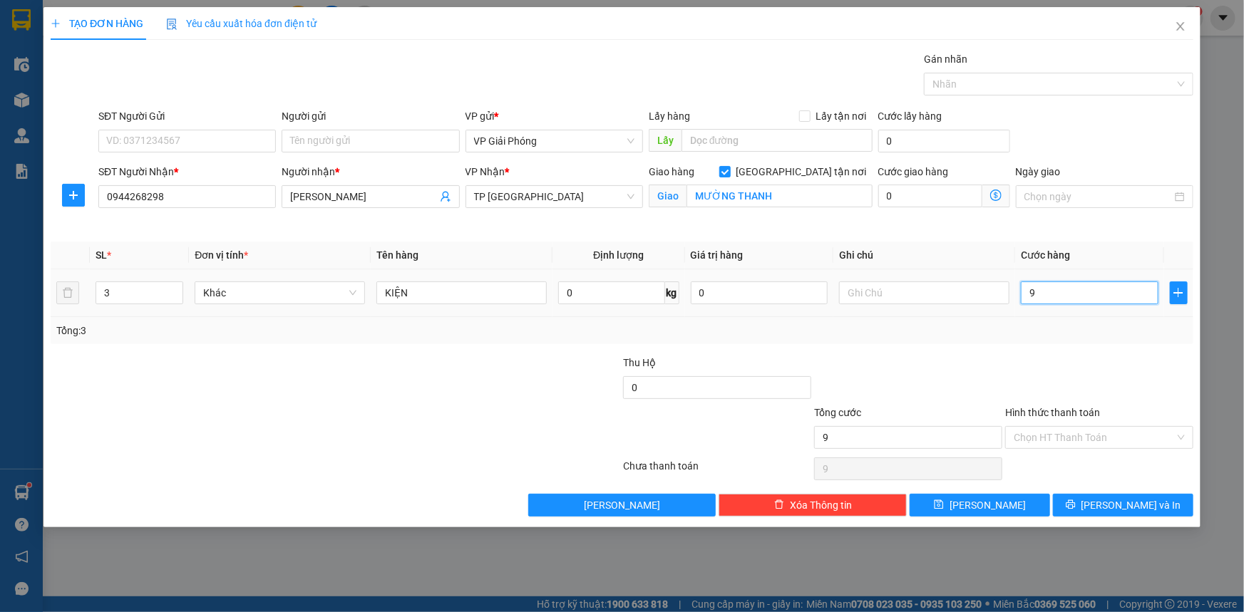
type input "90"
click at [960, 85] on div at bounding box center [1051, 84] width 248 height 17
type input "90.000"
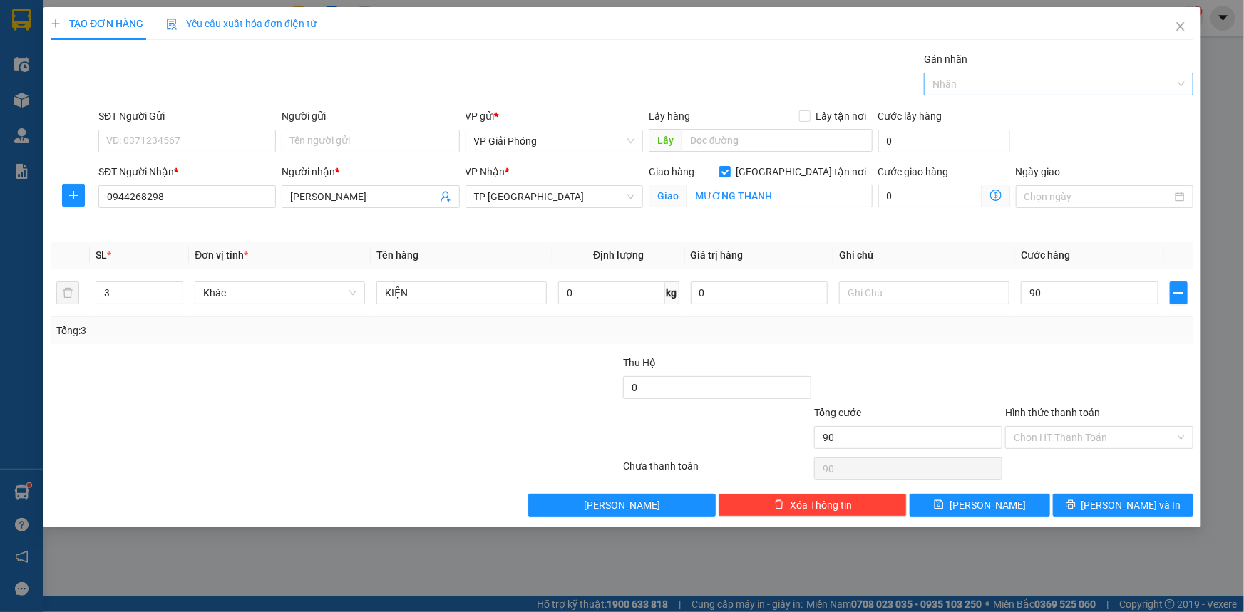
type input "90.000"
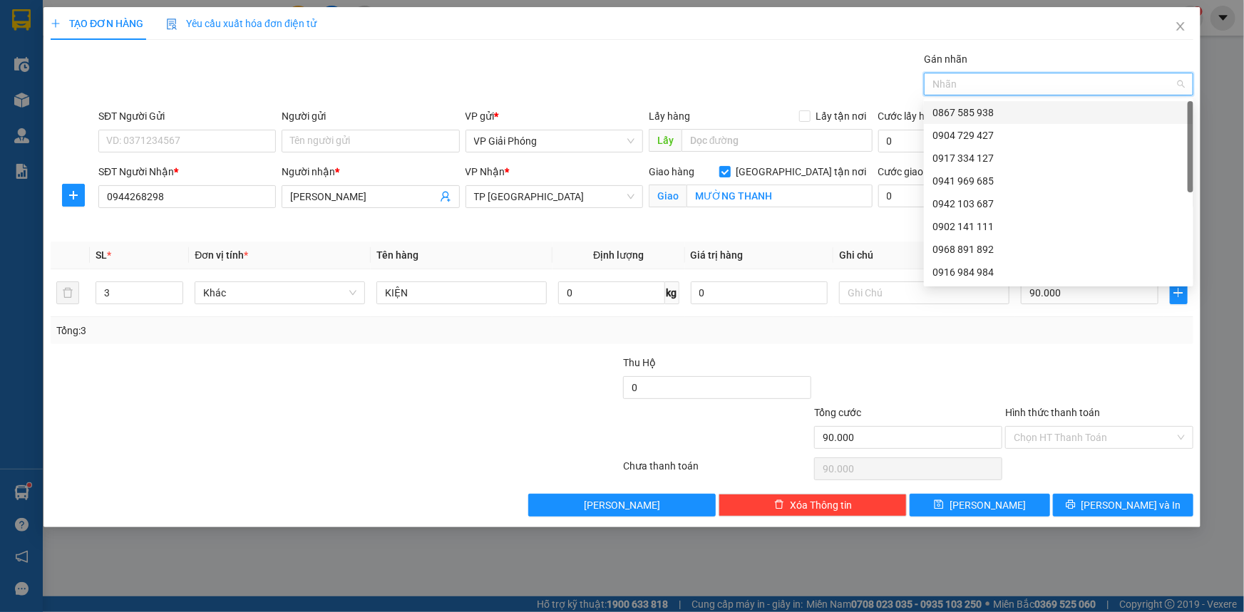
click at [975, 114] on div "0867 585 938" at bounding box center [1058, 113] width 252 height 16
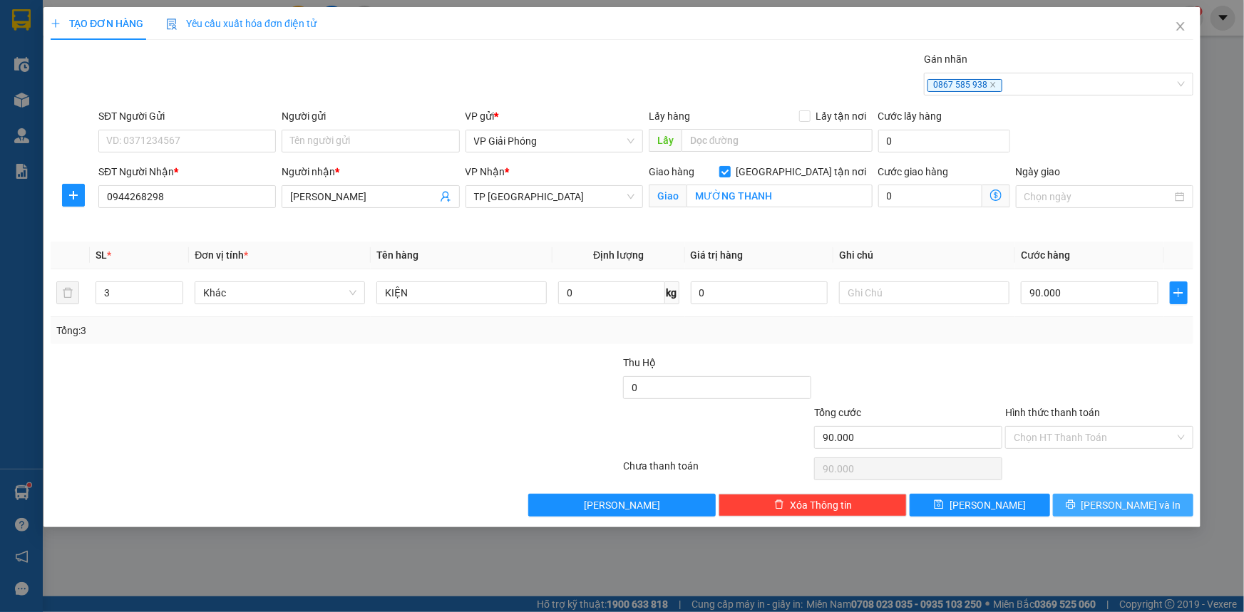
click at [1126, 498] on span "[PERSON_NAME] và In" at bounding box center [1131, 506] width 100 height 16
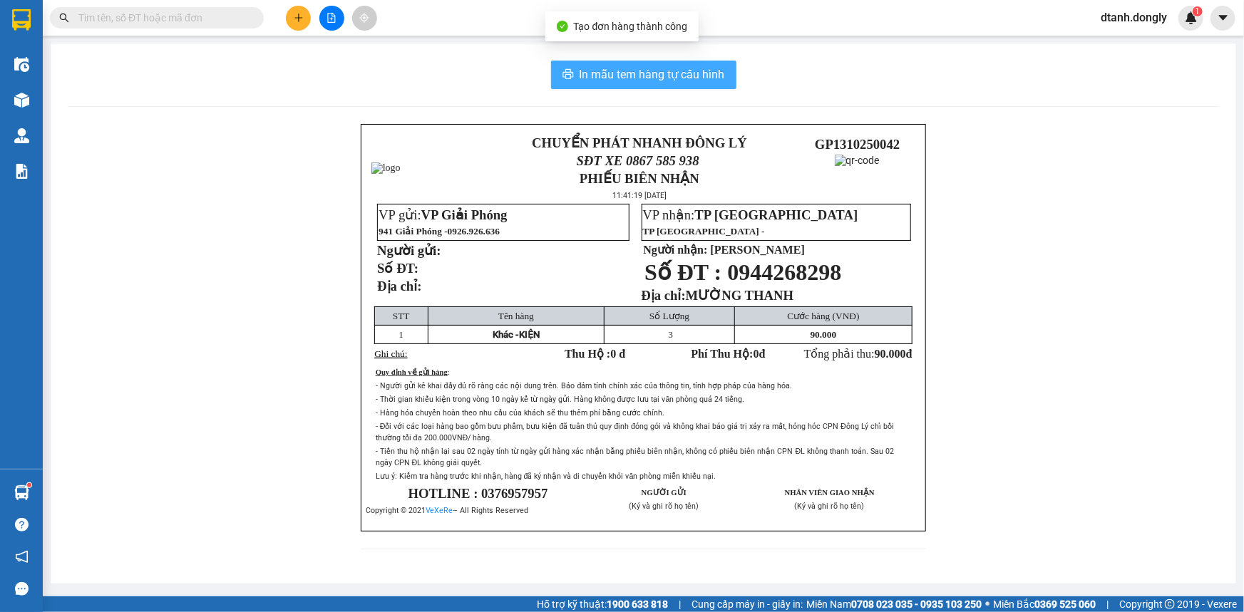
drag, startPoint x: 633, startPoint y: 66, endPoint x: 651, endPoint y: 64, distance: 17.9
click at [634, 66] on span "In mẫu tem hàng tự cấu hình" at bounding box center [651, 75] width 145 height 18
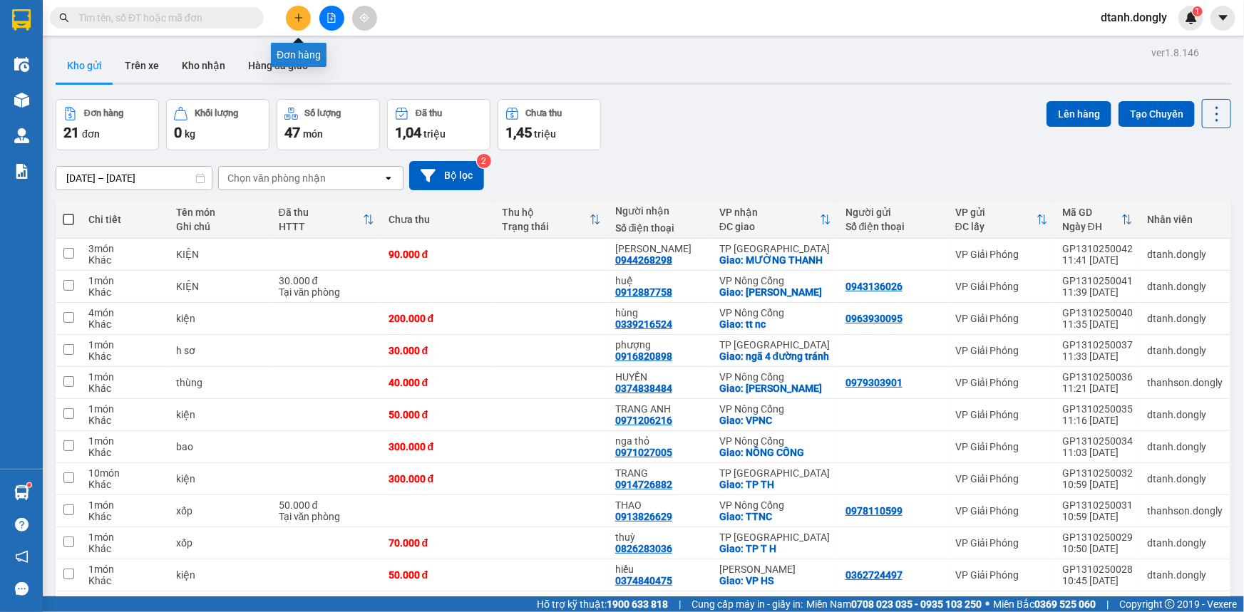
click at [304, 14] on button at bounding box center [298, 18] width 25 height 25
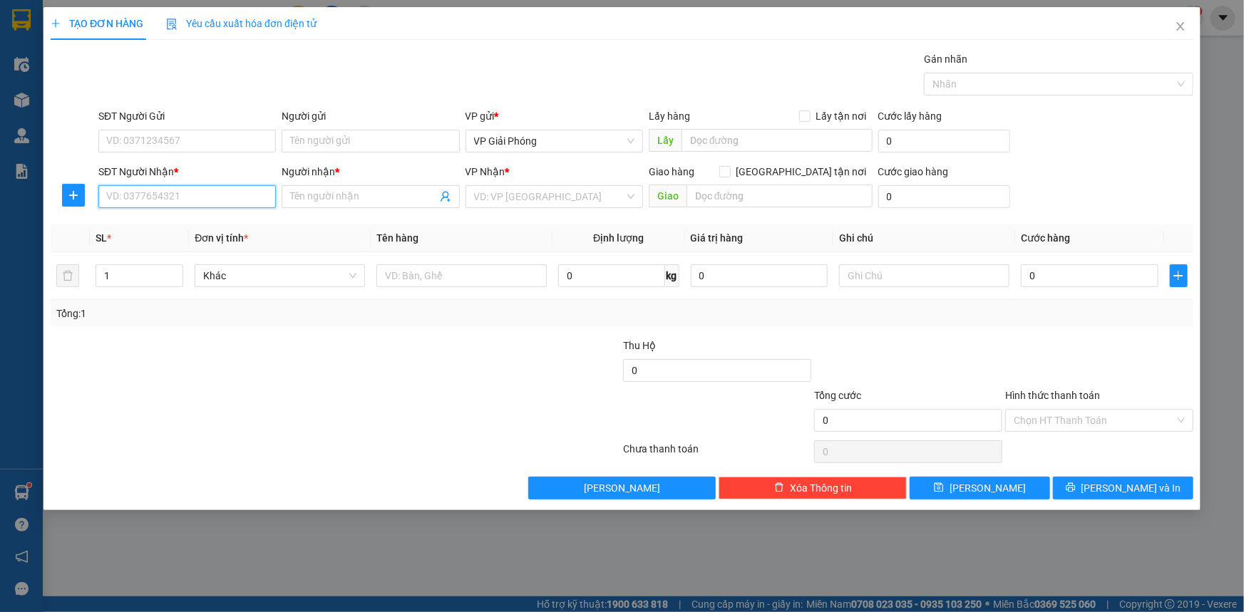
click at [212, 198] on input "SĐT Người Nhận *" at bounding box center [186, 196] width 177 height 23
type input "0982159161"
click at [319, 196] on input "Người nhận *" at bounding box center [363, 197] width 146 height 16
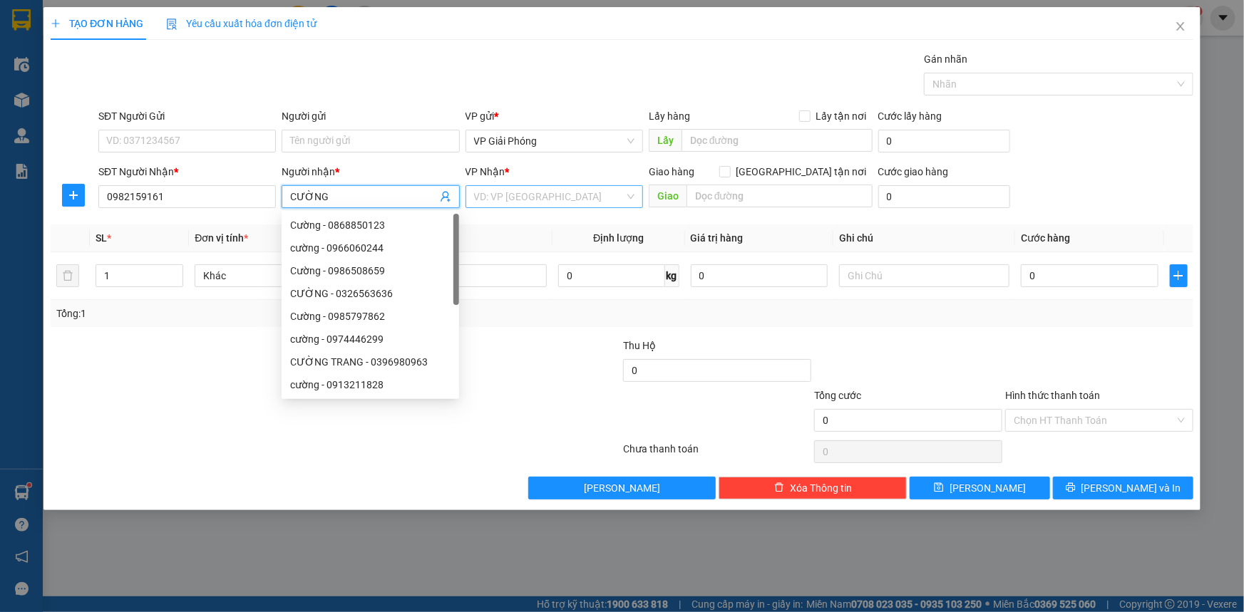
type input "CƯỜNG"
click at [536, 192] on input "search" at bounding box center [549, 196] width 150 height 21
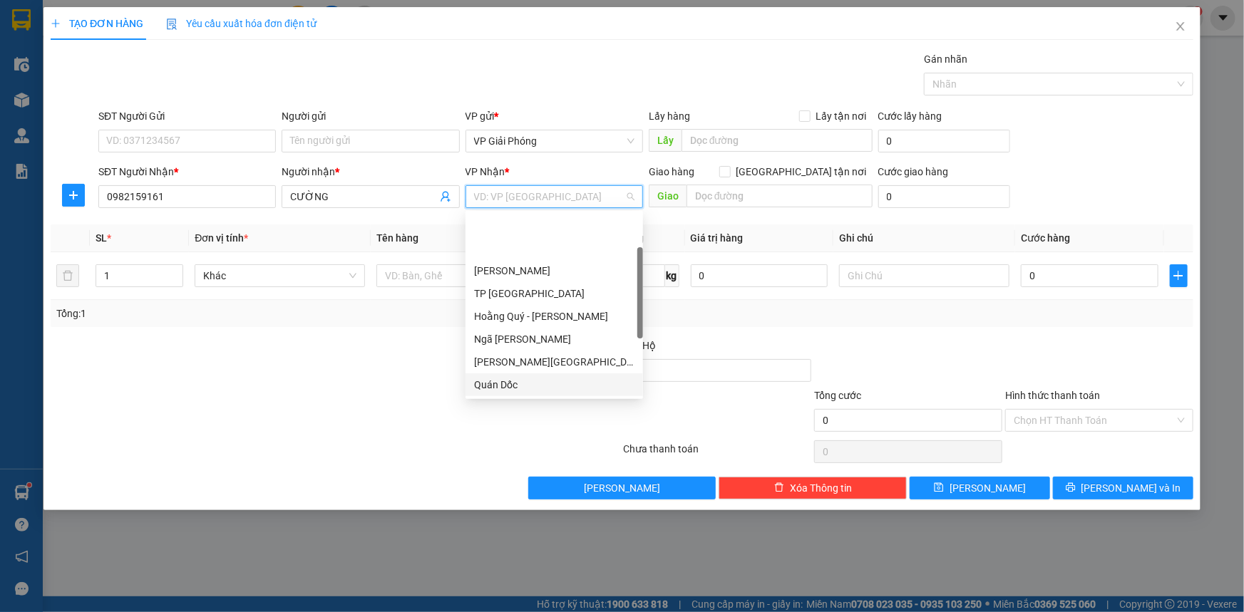
scroll to position [205, 0]
drag, startPoint x: 561, startPoint y: 380, endPoint x: 603, endPoint y: 247, distance: 139.1
click at [562, 380] on div "VP Nông Cống" at bounding box center [554, 386] width 160 height 16
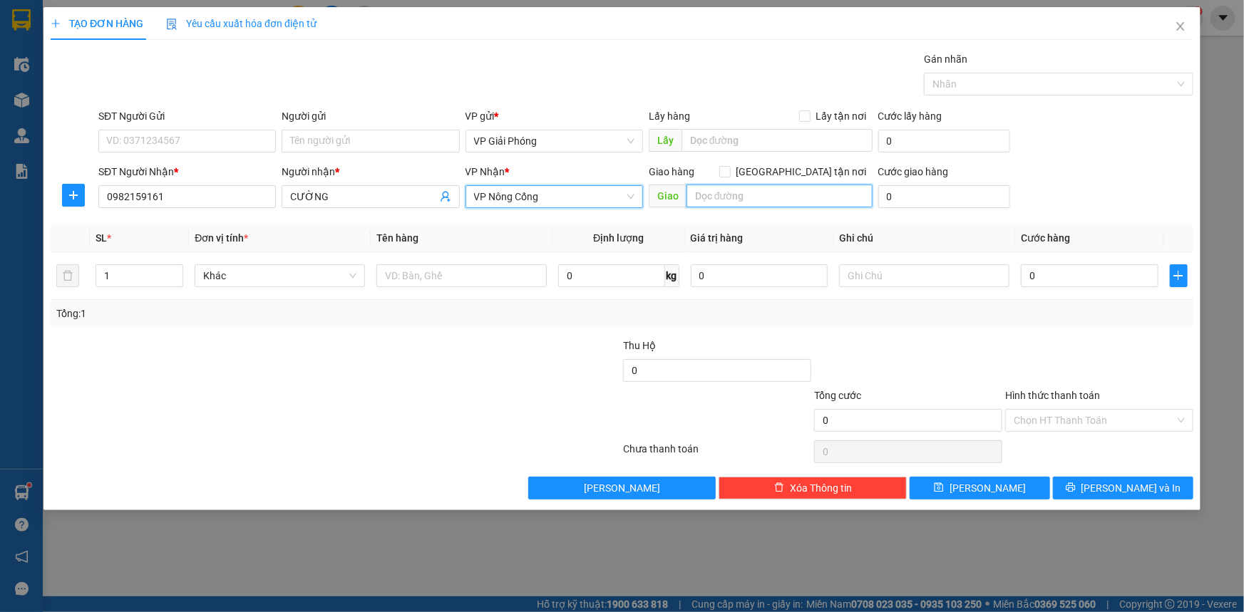
click at [719, 192] on input "text" at bounding box center [779, 196] width 186 height 23
click at [195, 146] on input "SĐT Người Gửi" at bounding box center [186, 141] width 177 height 23
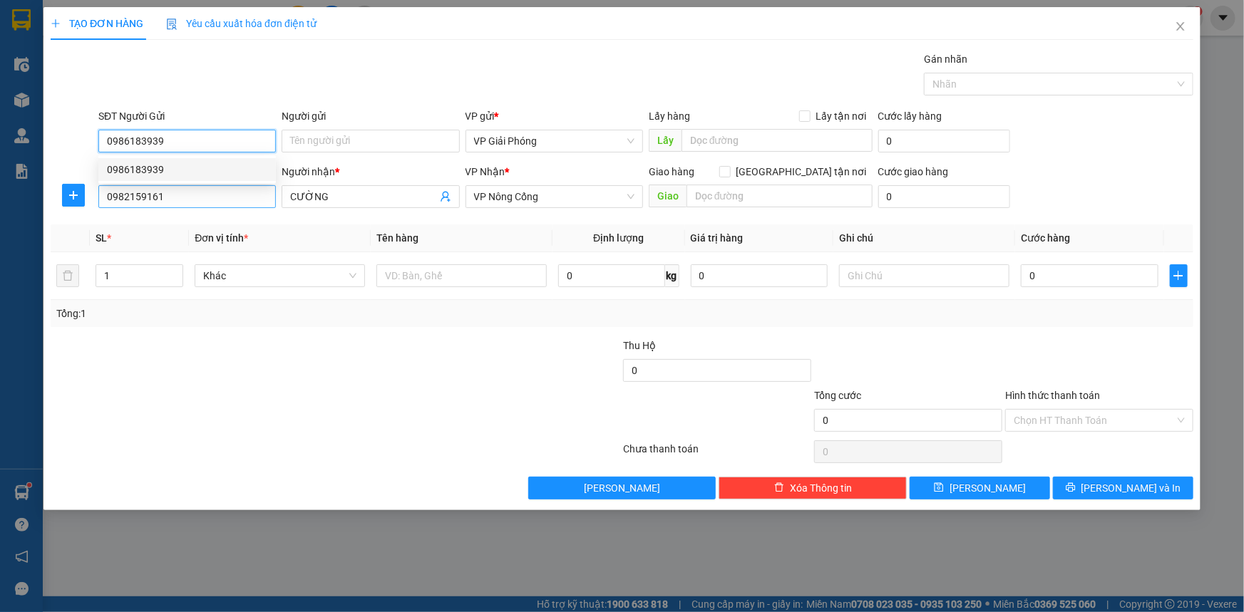
type input "0986183939"
click at [184, 200] on input "0982159161" at bounding box center [186, 196] width 177 height 23
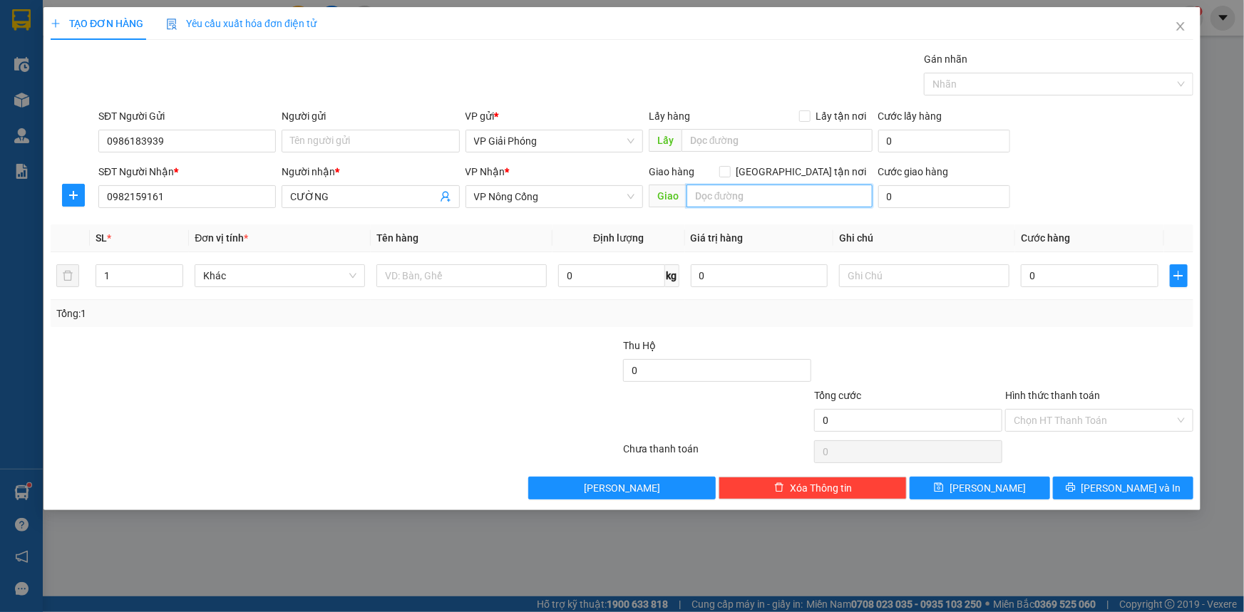
click at [745, 198] on input "text" at bounding box center [779, 196] width 186 height 23
type input "TT NC"
drag, startPoint x: 798, startPoint y: 170, endPoint x: 664, endPoint y: 223, distance: 144.0
click at [729, 170] on input "[GEOGRAPHIC_DATA] tận nơi" at bounding box center [724, 171] width 10 height 10
checkbox input "true"
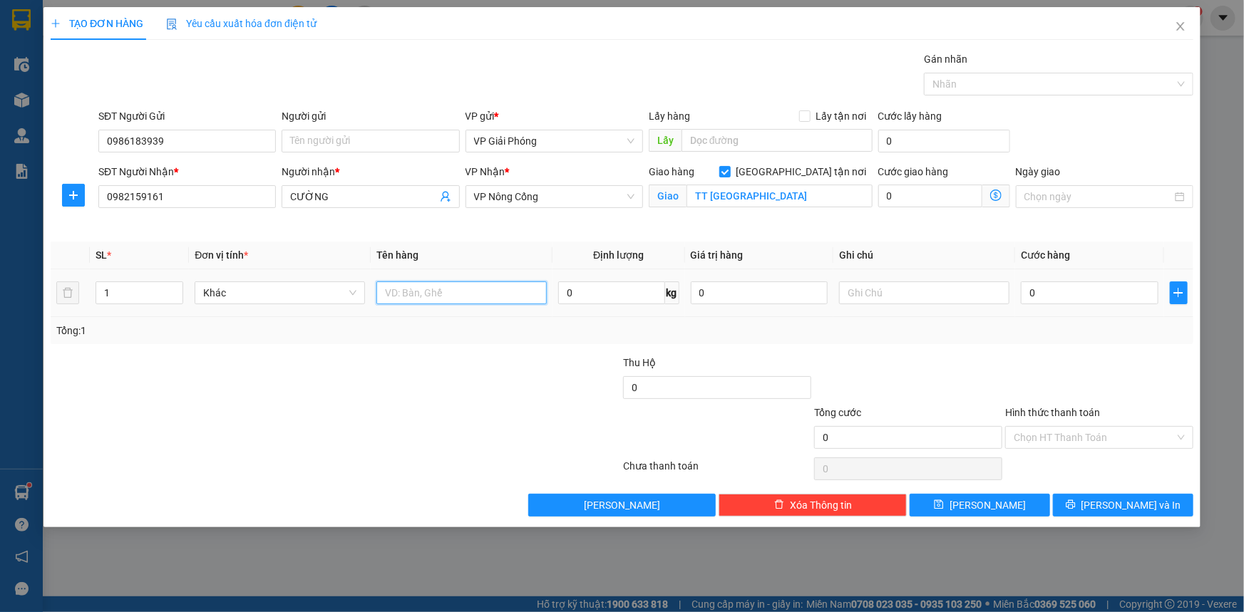
click at [456, 297] on input "text" at bounding box center [461, 293] width 170 height 23
type input "KIỆN"
click at [1071, 298] on input "0" at bounding box center [1090, 293] width 138 height 23
type input "7"
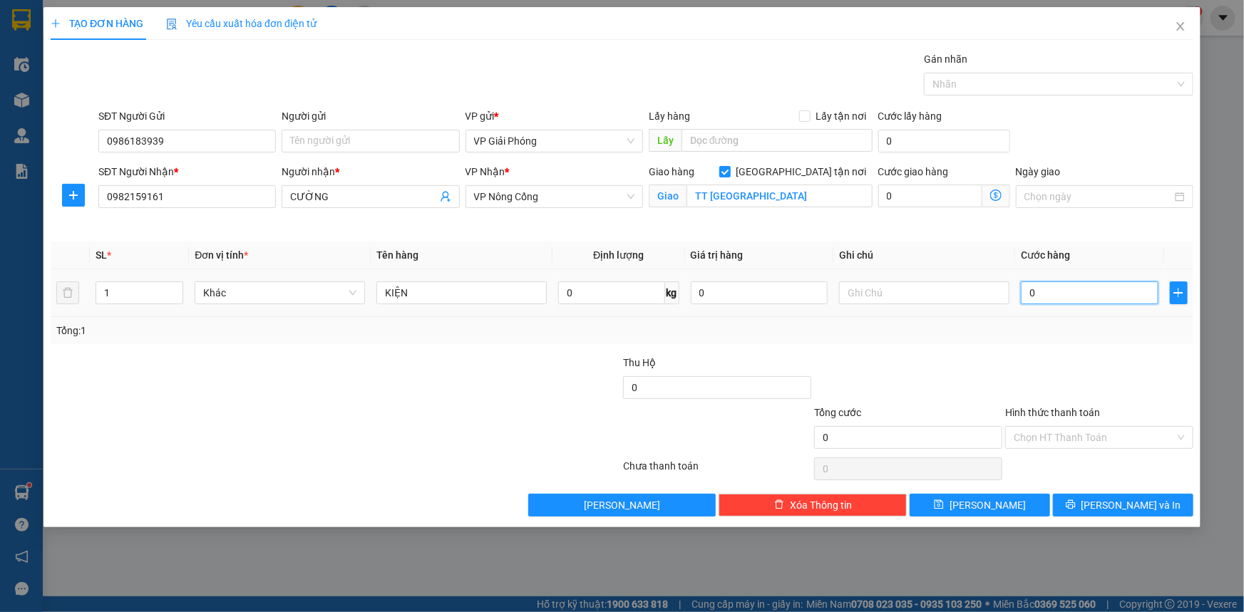
type input "7"
type input "70"
click at [1010, 85] on div at bounding box center [1051, 84] width 248 height 17
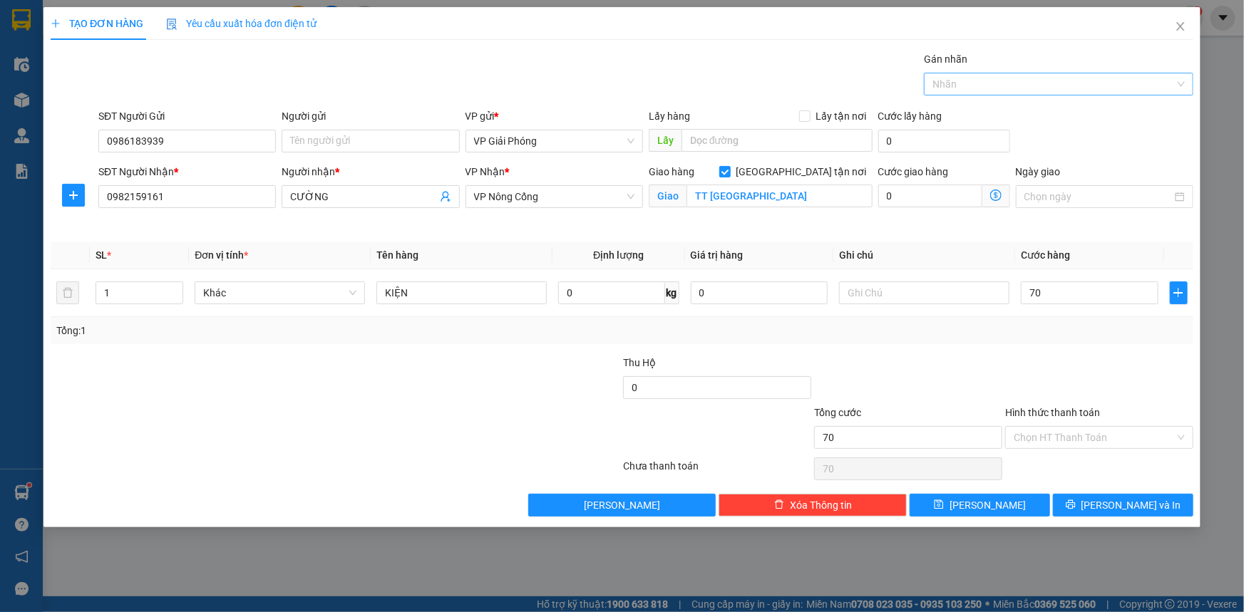
type input "70.000"
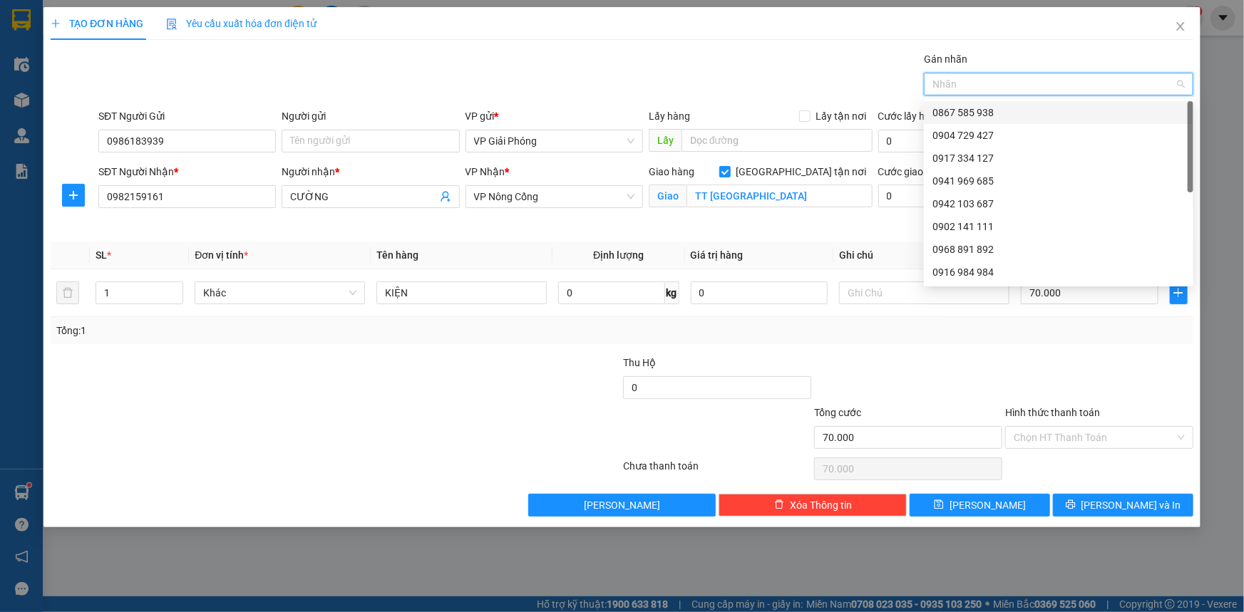
click at [1011, 108] on div "0867 585 938" at bounding box center [1058, 113] width 252 height 16
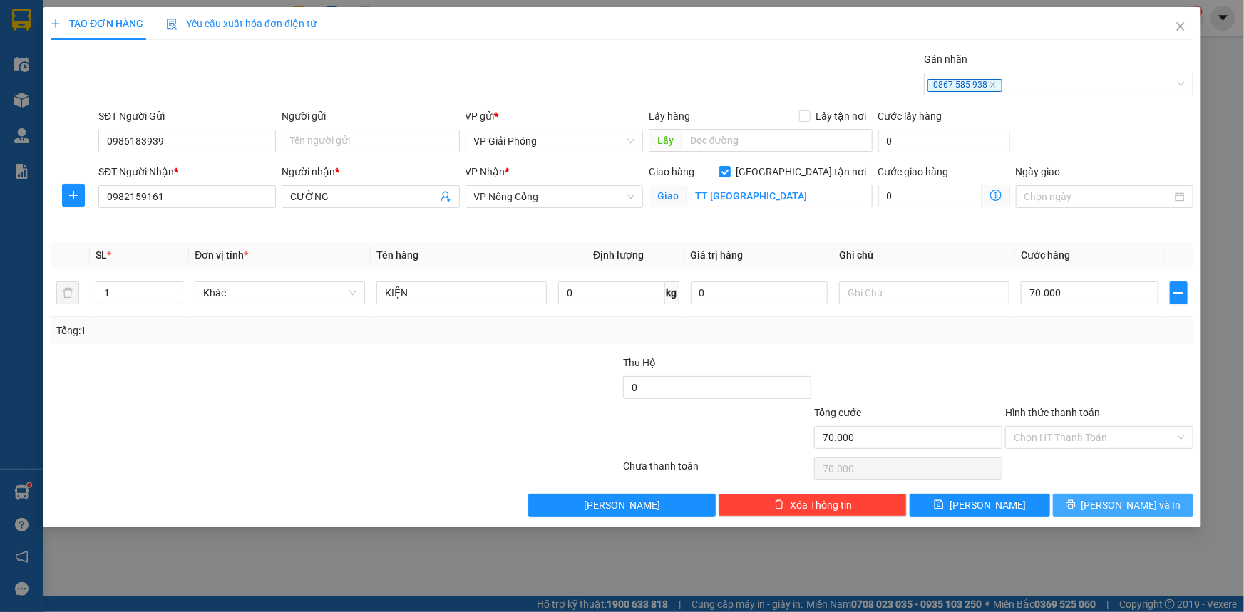
click at [1079, 502] on button "[PERSON_NAME] và In" at bounding box center [1123, 505] width 140 height 23
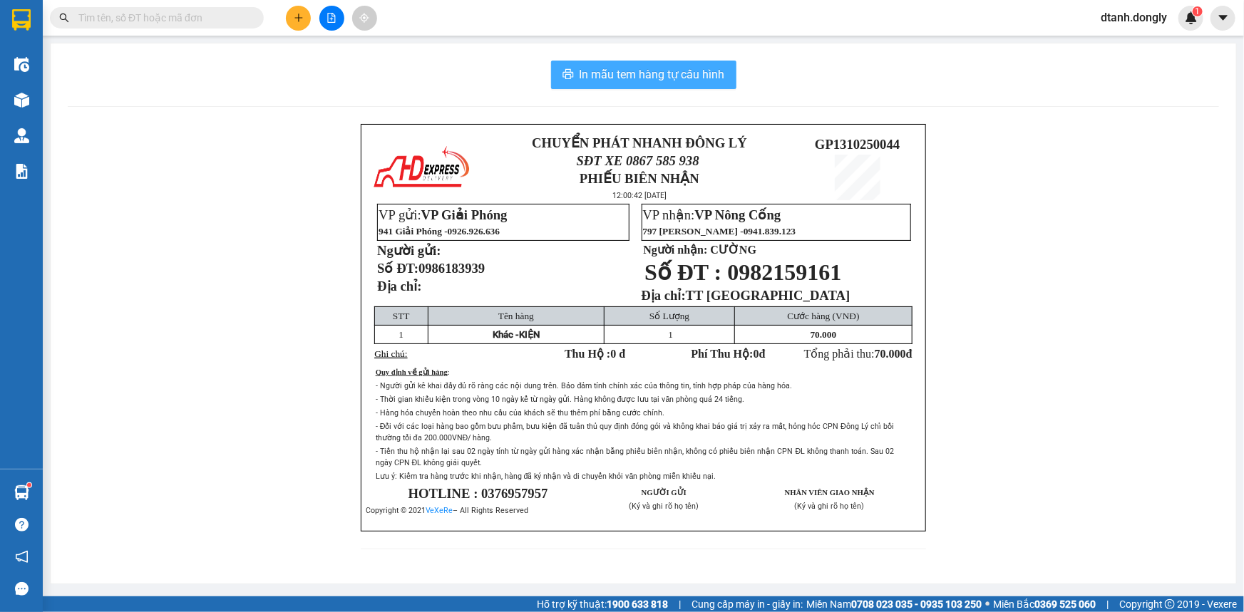
click at [642, 77] on span "In mẫu tem hàng tự cấu hình" at bounding box center [651, 75] width 145 height 18
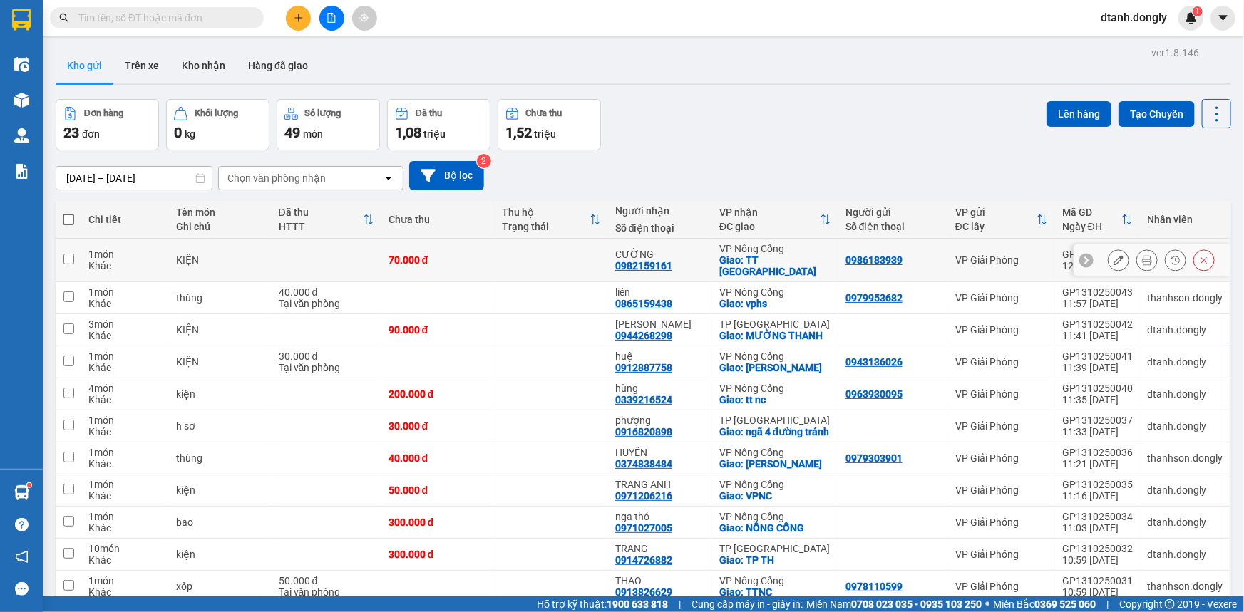
click at [1142, 255] on icon at bounding box center [1147, 260] width 10 height 10
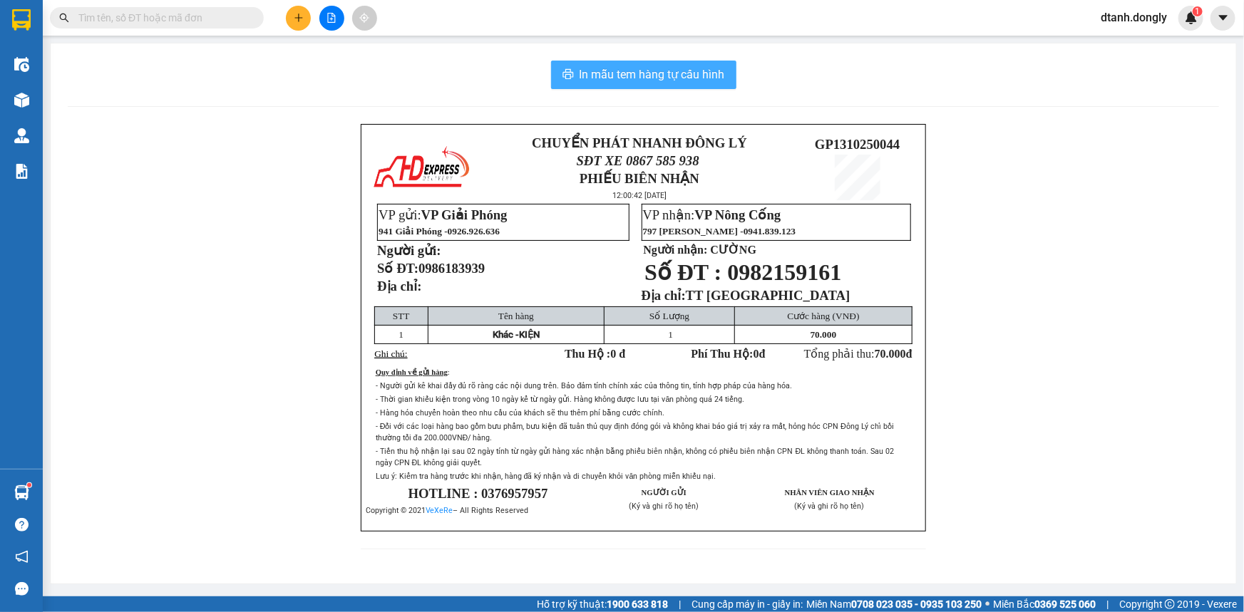
drag, startPoint x: 686, startPoint y: 78, endPoint x: 706, endPoint y: 125, distance: 51.4
click at [685, 78] on span "In mẫu tem hàng tự cấu hình" at bounding box center [651, 75] width 145 height 18
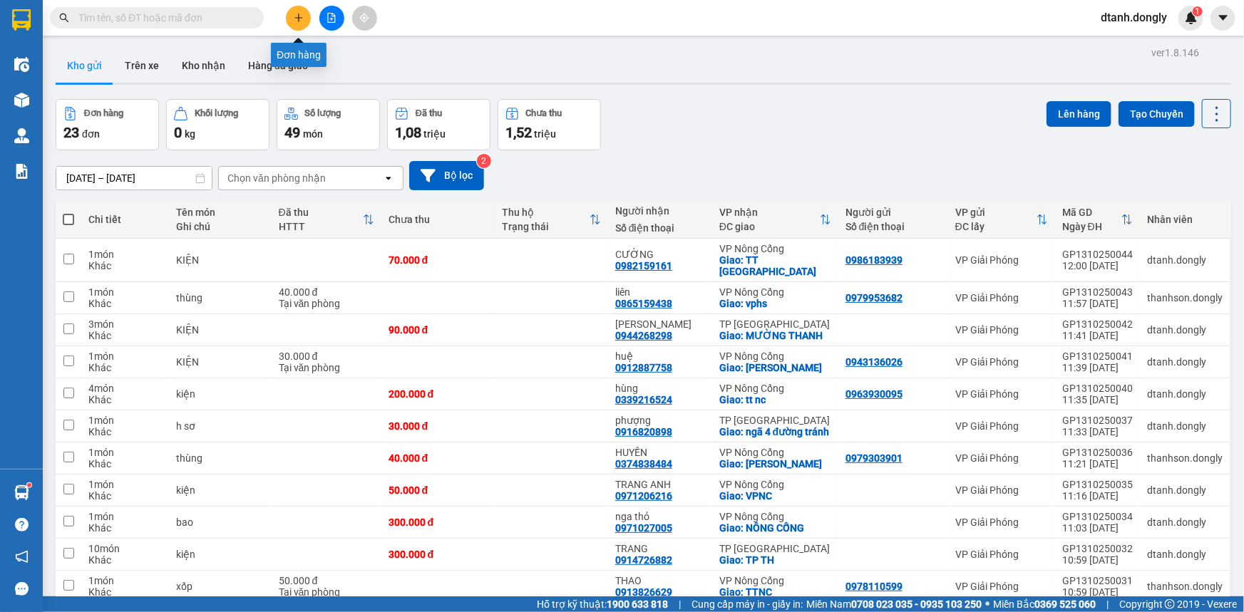
click at [297, 14] on icon "plus" at bounding box center [299, 18] width 10 height 10
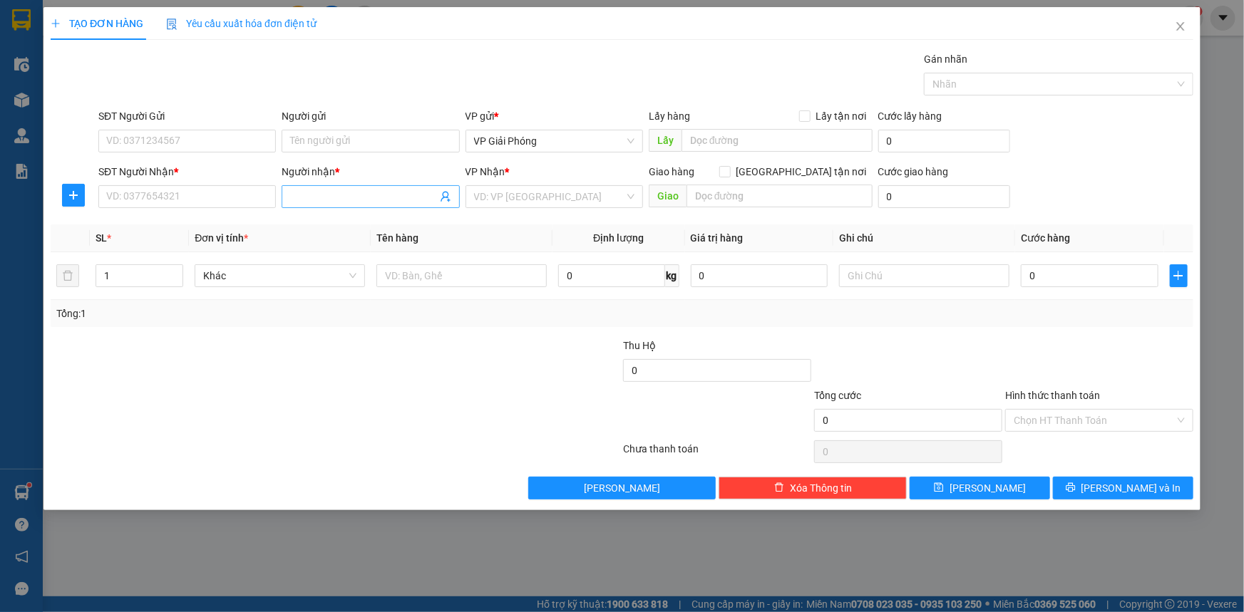
click at [362, 201] on input "Người nhận *" at bounding box center [363, 197] width 146 height 16
type input "NGA THỎ"
drag, startPoint x: 344, startPoint y: 223, endPoint x: 327, endPoint y: 216, distance: 17.9
click at [343, 223] on div "nga thỏ - 0971027005" at bounding box center [370, 225] width 160 height 16
type input "0971027005"
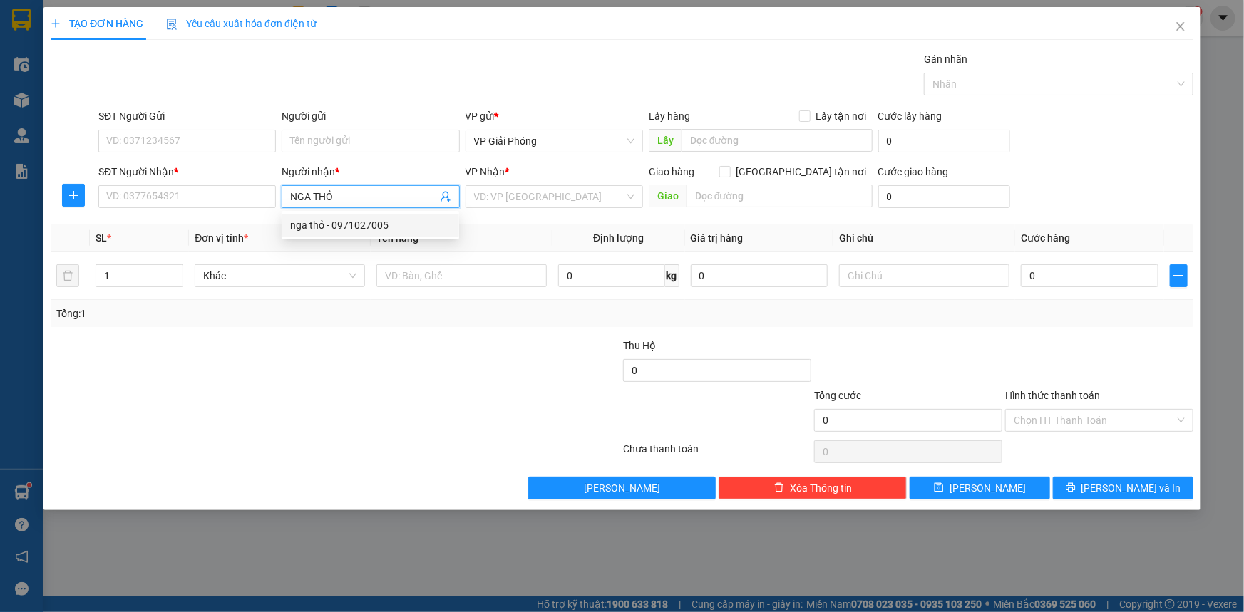
type input "nga thỏ"
checkbox input "true"
type input "NÔNG CỐNG"
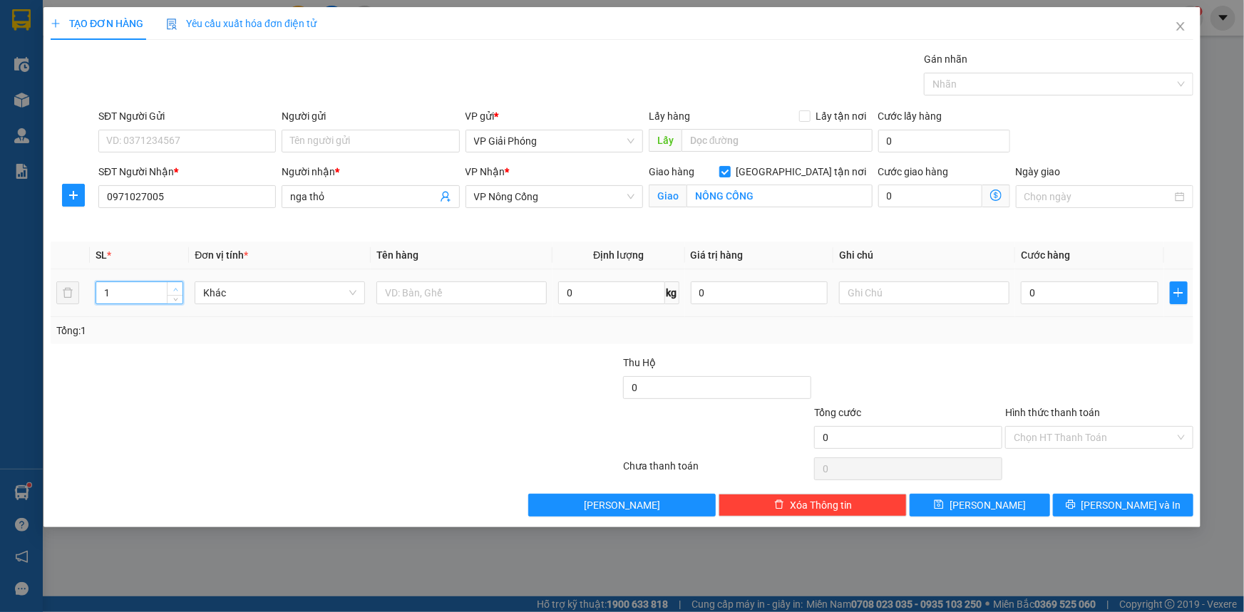
drag, startPoint x: 141, startPoint y: 292, endPoint x: 170, endPoint y: 290, distance: 29.3
click at [141, 292] on input "1" at bounding box center [139, 292] width 86 height 21
drag, startPoint x: 173, startPoint y: 289, endPoint x: 258, endPoint y: 286, distance: 84.9
click at [177, 289] on icon "up" at bounding box center [175, 288] width 5 height 5
click at [480, 297] on input "text" at bounding box center [461, 293] width 170 height 23
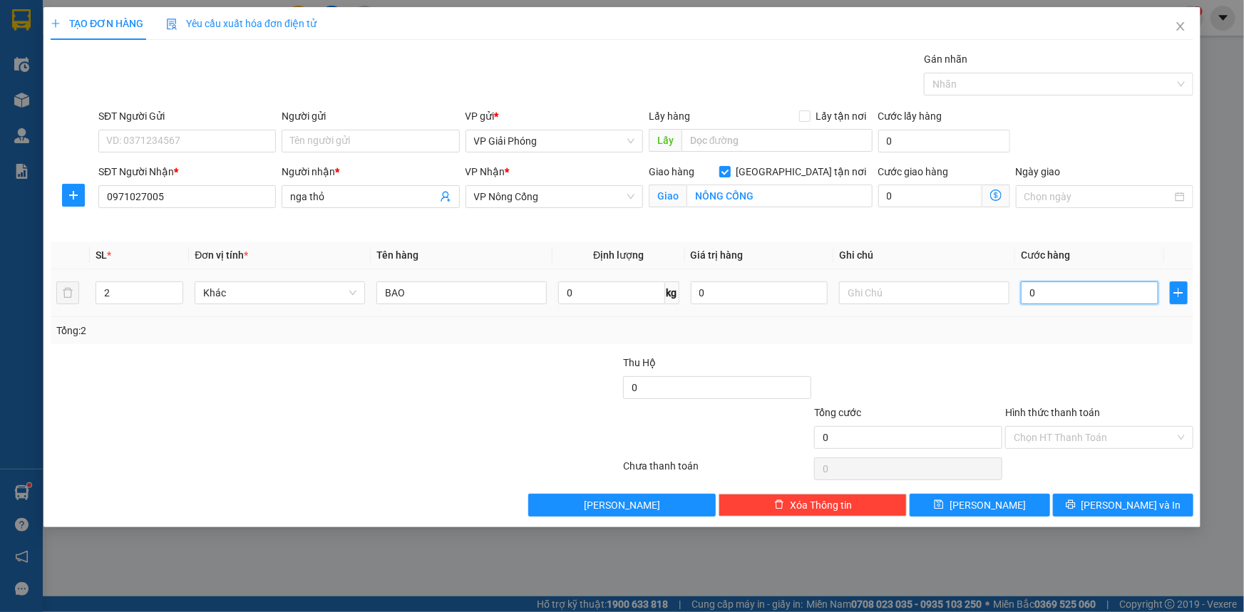
click at [1041, 297] on input "0" at bounding box center [1090, 293] width 138 height 23
click at [996, 86] on div at bounding box center [1051, 84] width 248 height 17
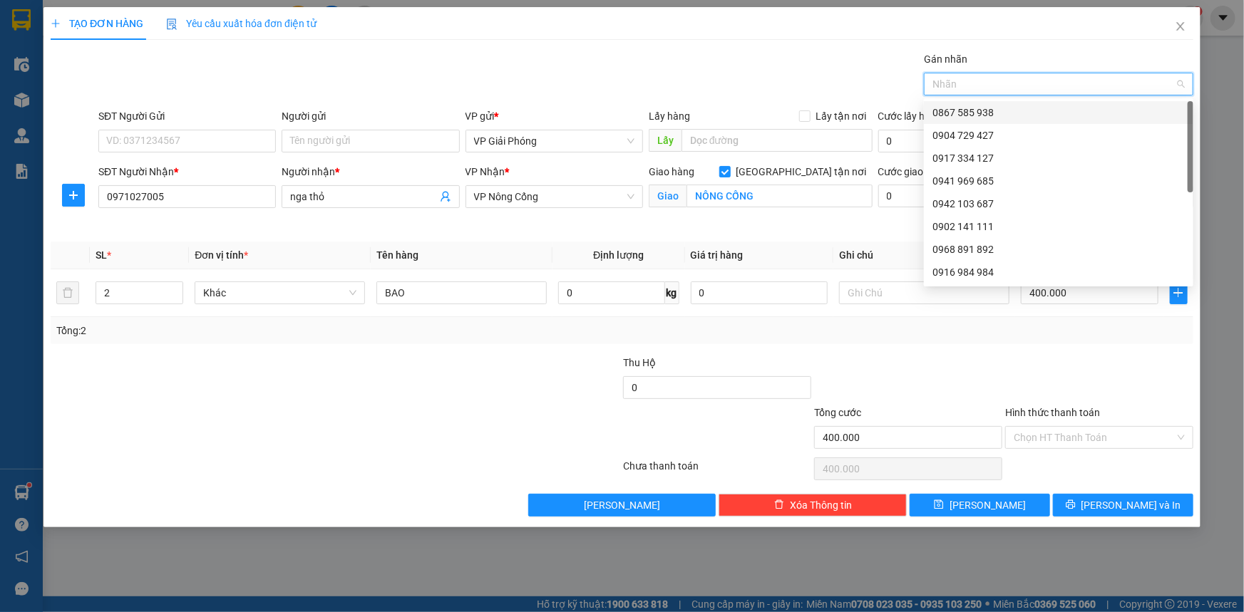
drag, startPoint x: 1006, startPoint y: 103, endPoint x: 1021, endPoint y: 170, distance: 68.7
click at [1008, 115] on div "0867 585 938" at bounding box center [1058, 112] width 269 height 23
click at [1112, 505] on span "[PERSON_NAME] và In" at bounding box center [1131, 506] width 100 height 16
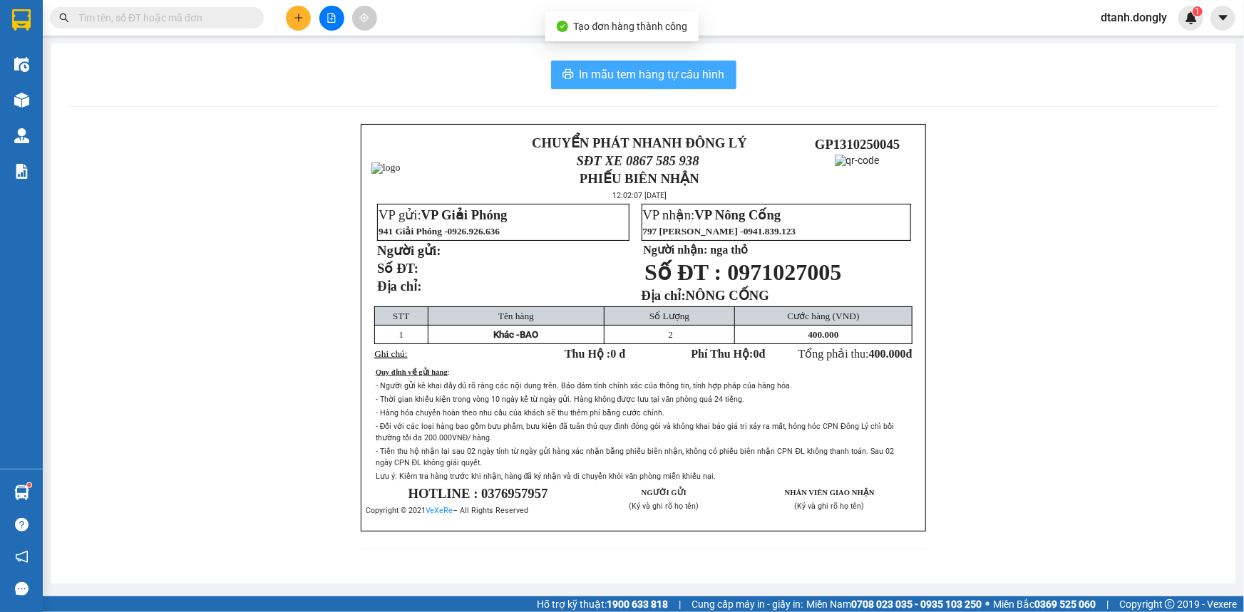
click at [653, 70] on span "In mẫu tem hàng tự cấu hình" at bounding box center [651, 75] width 145 height 18
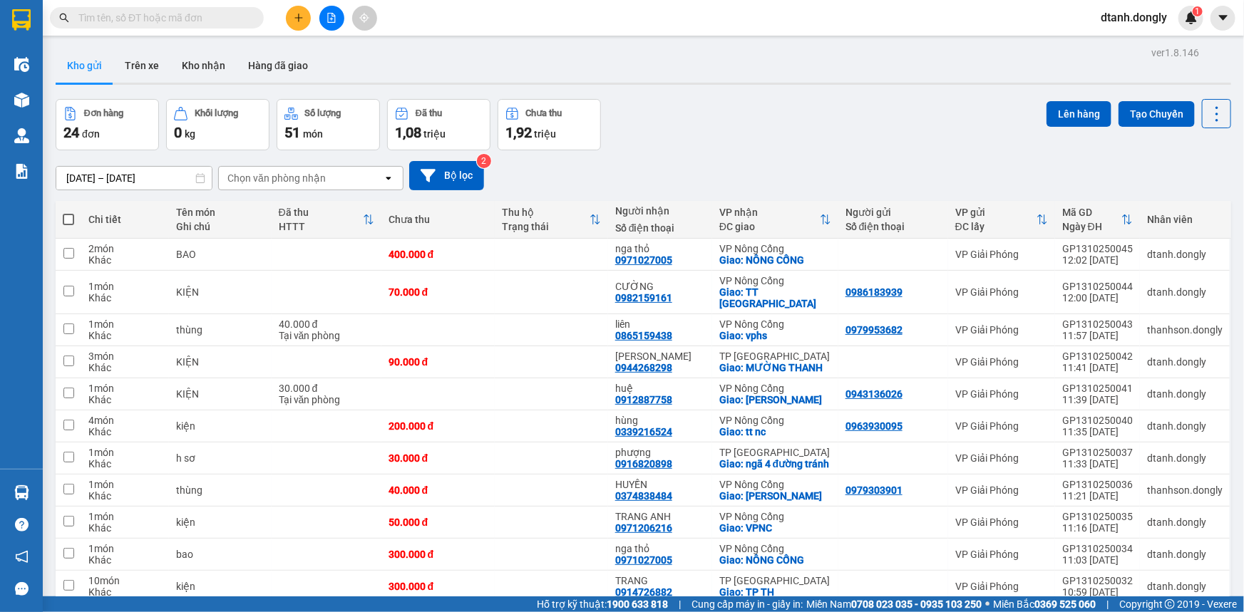
click at [65, 215] on span at bounding box center [68, 219] width 11 height 11
click at [68, 212] on input "checkbox" at bounding box center [68, 212] width 0 height 0
checkbox input "true"
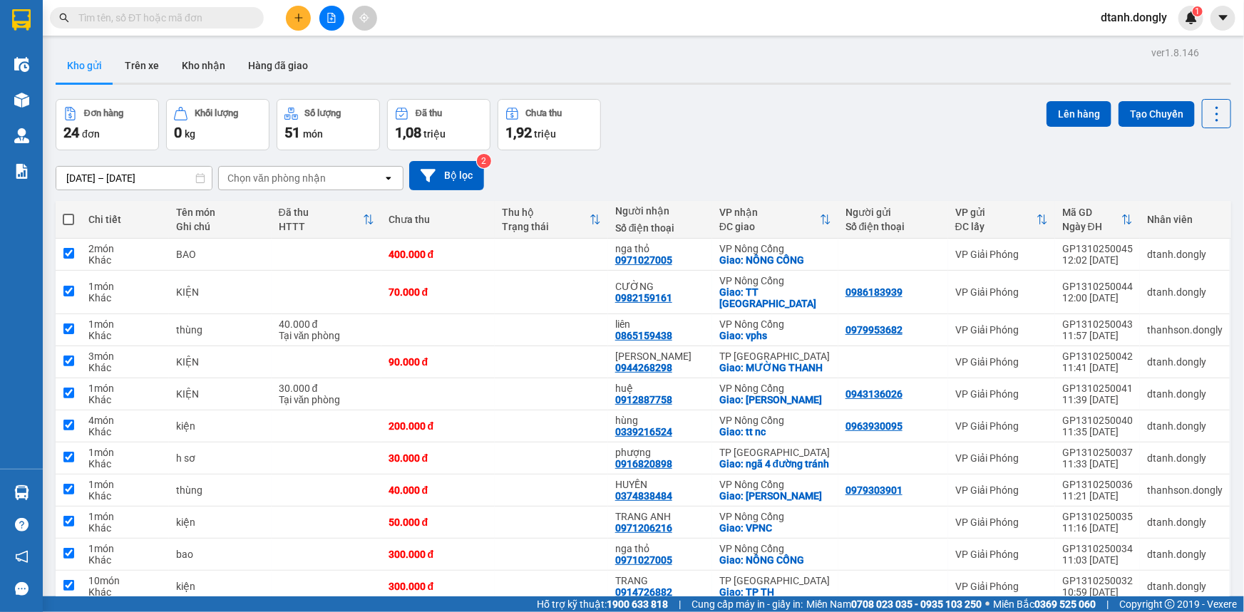
checkbox input "true"
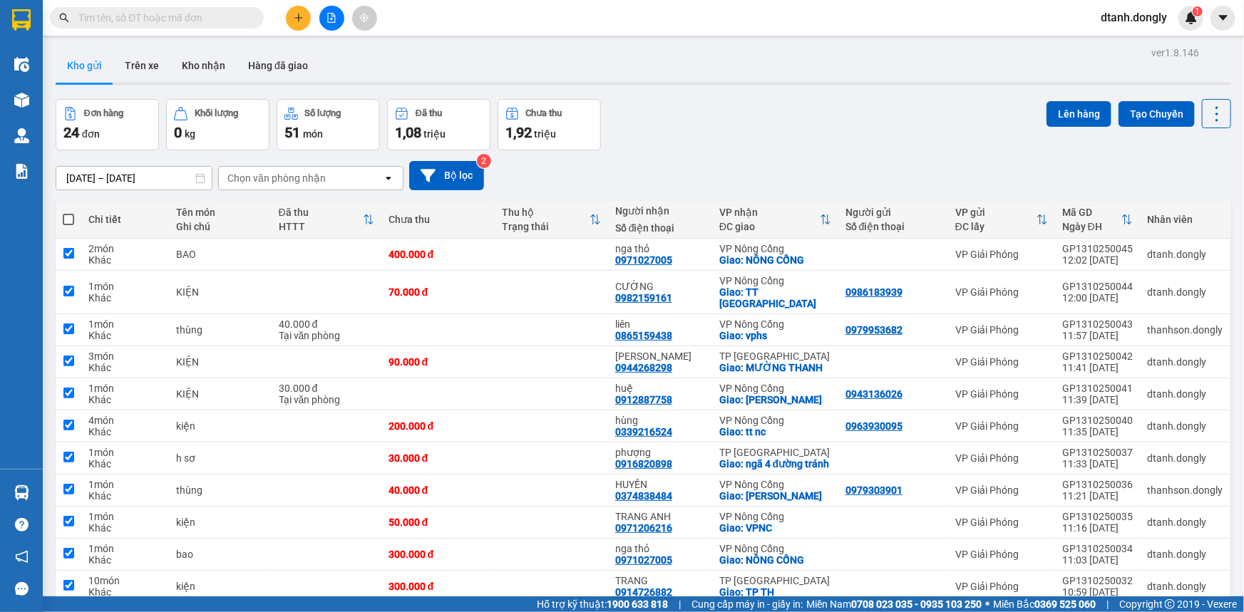
checkbox input "true"
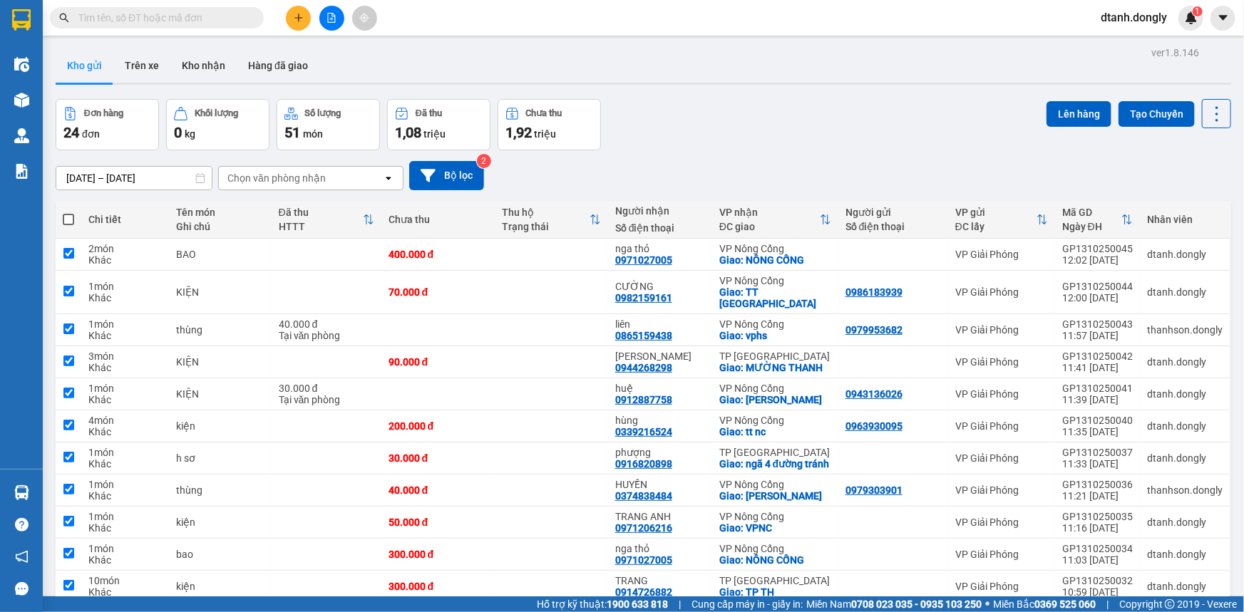
checkbox input "true"
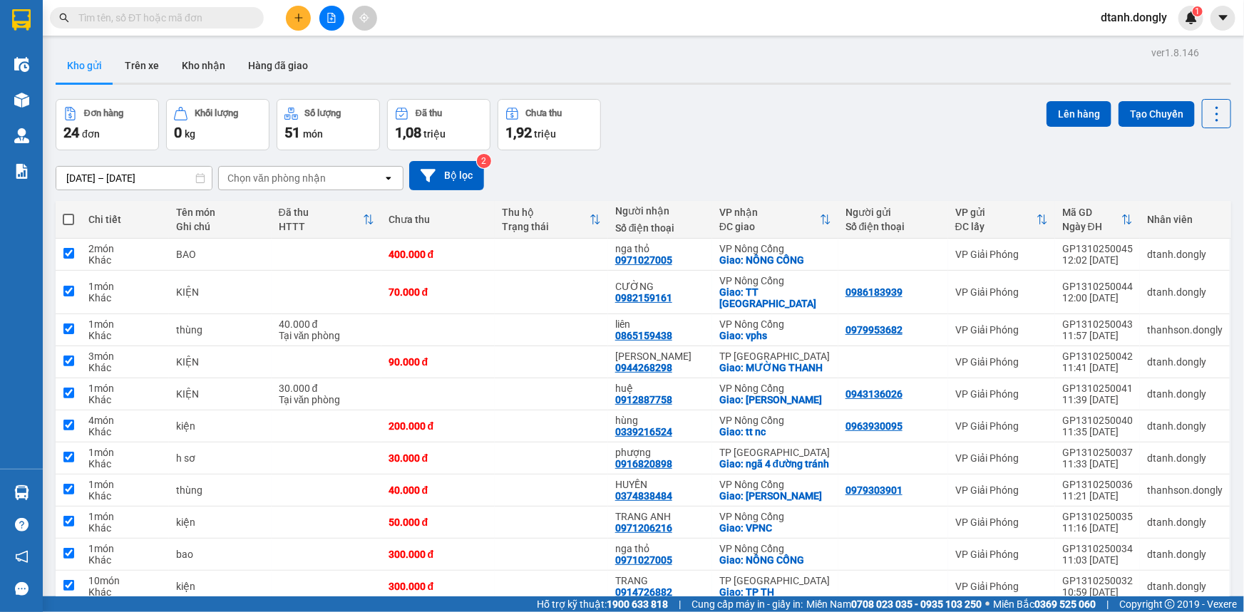
checkbox input "true"
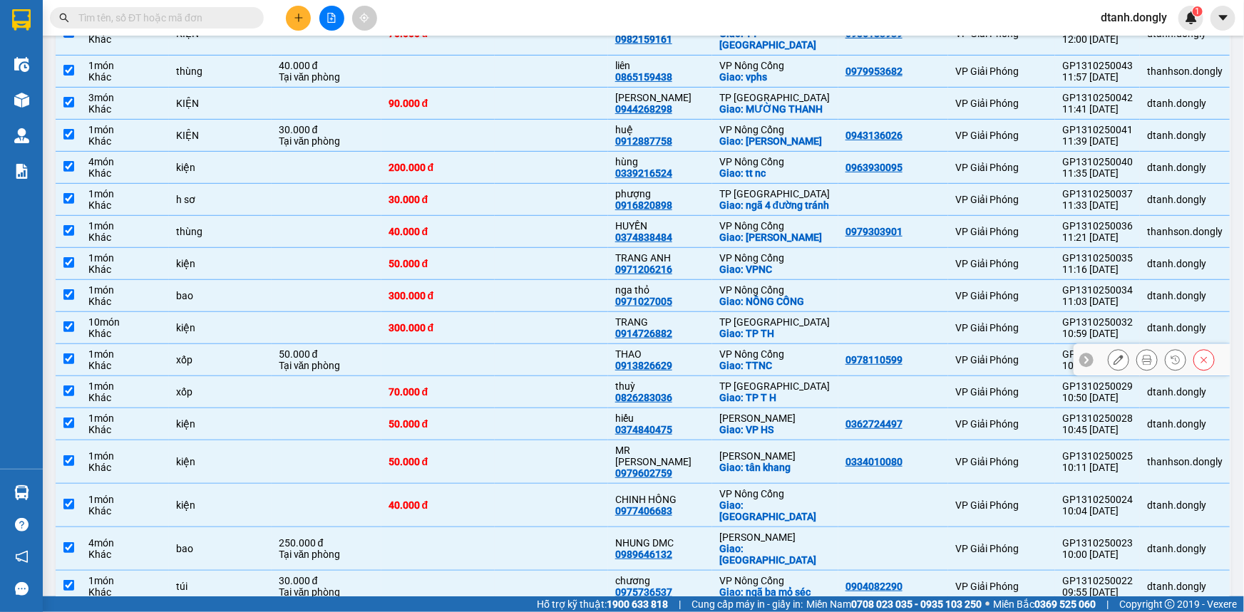
scroll to position [502, 0]
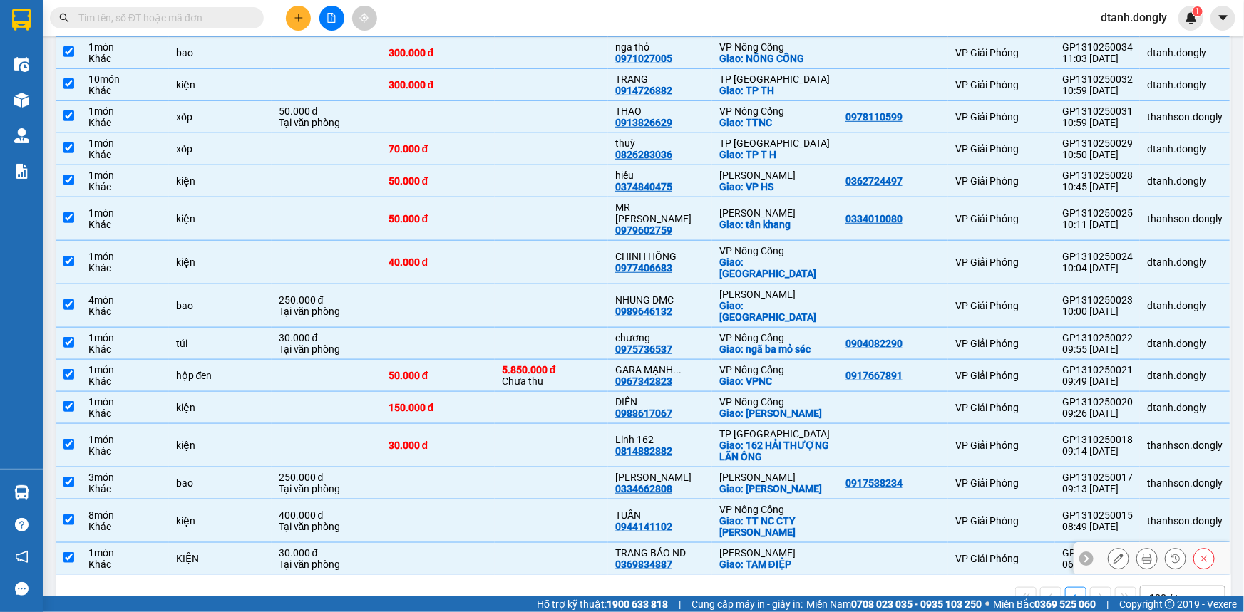
drag, startPoint x: 62, startPoint y: 521, endPoint x: 54, endPoint y: 499, distance: 23.4
click at [61, 543] on td at bounding box center [69, 559] width 26 height 32
checkbox input "false"
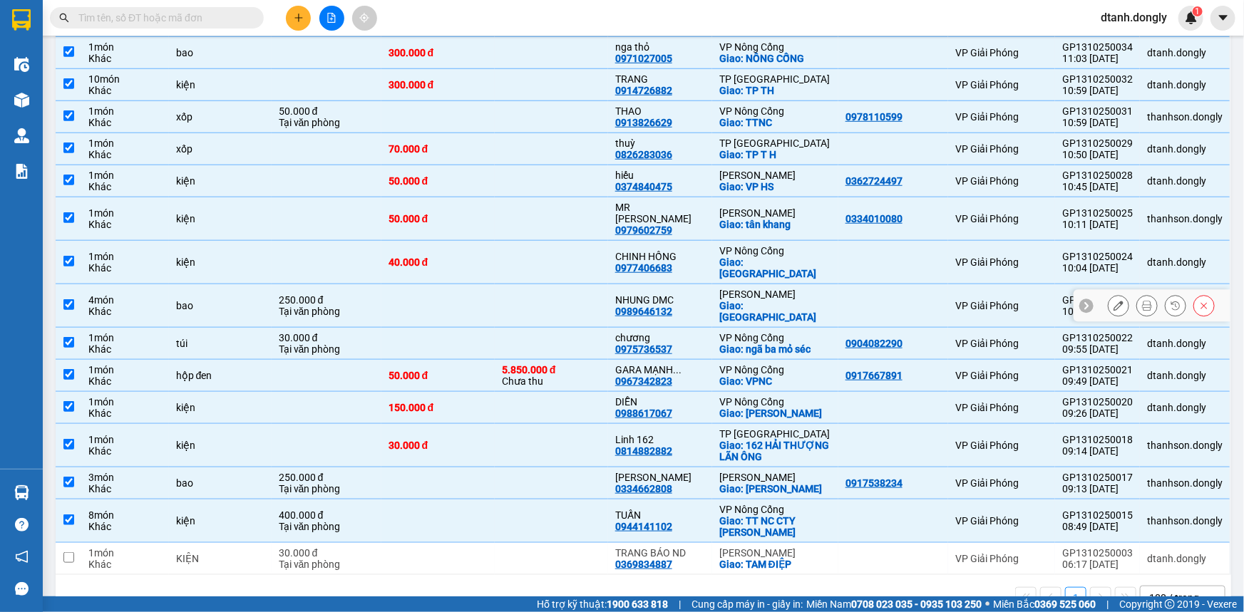
click at [66, 284] on td at bounding box center [69, 305] width 26 height 43
checkbox input "false"
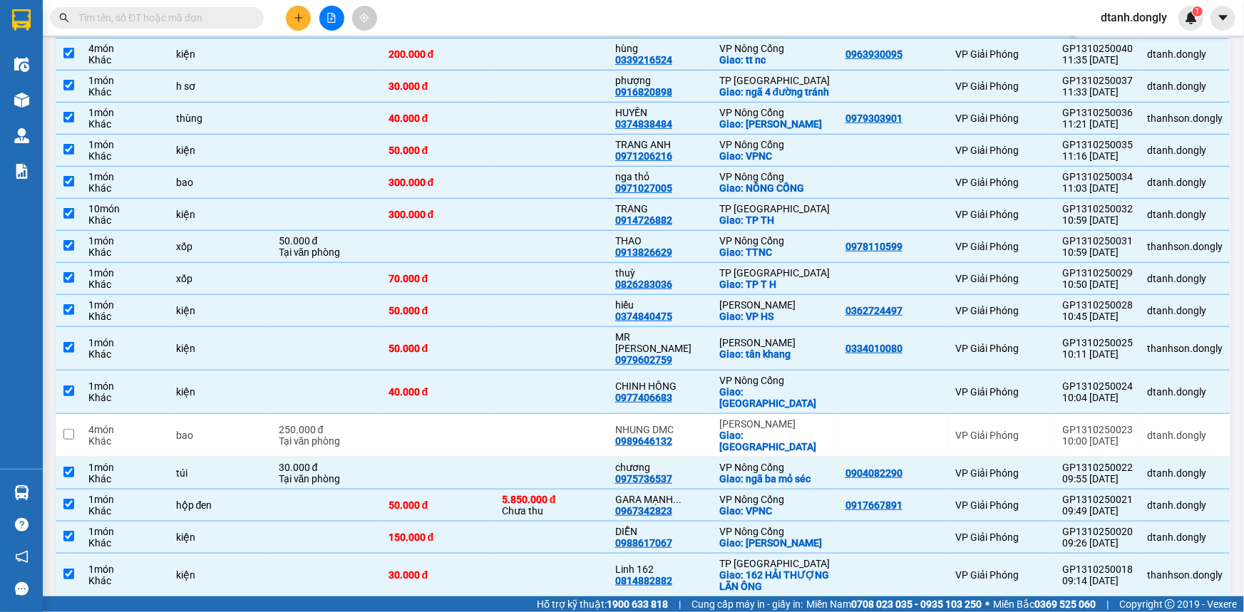
scroll to position [242, 0]
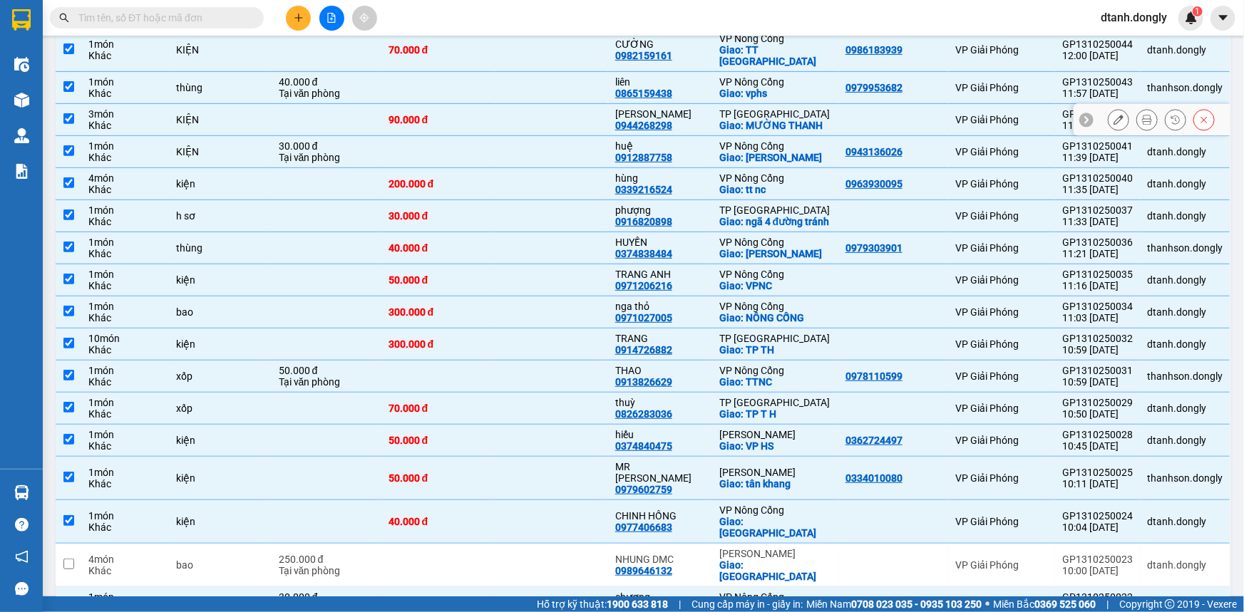
drag, startPoint x: 63, startPoint y: 103, endPoint x: 98, endPoint y: 100, distance: 34.4
click at [68, 113] on input "checkbox" at bounding box center [68, 118] width 11 height 11
checkbox input "false"
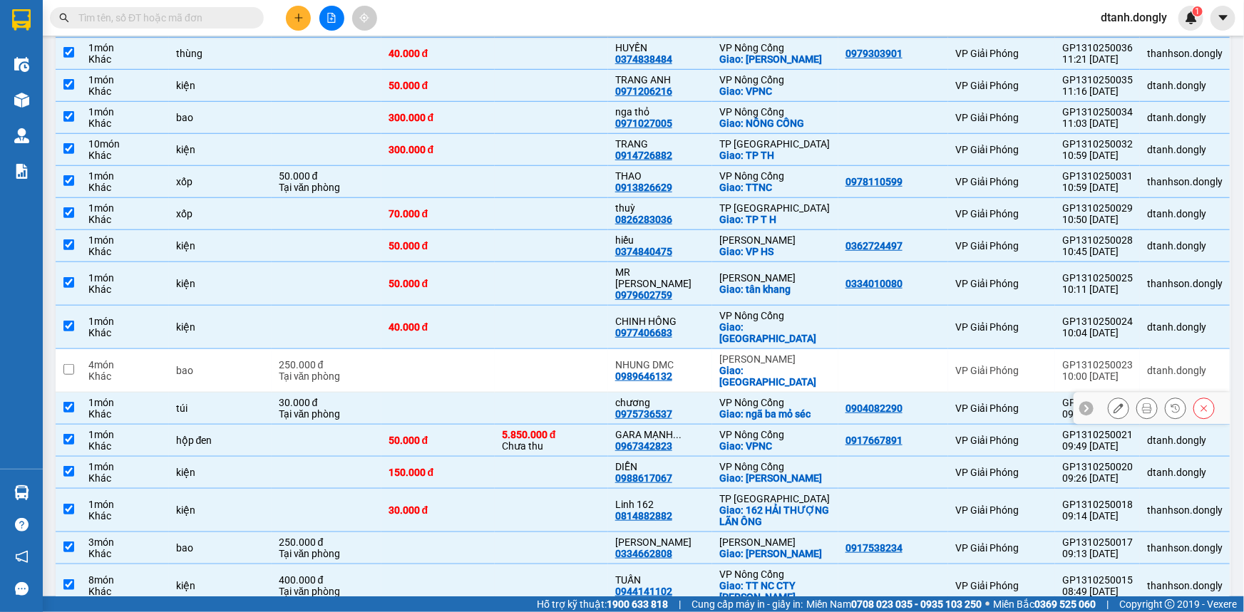
scroll to position [502, 0]
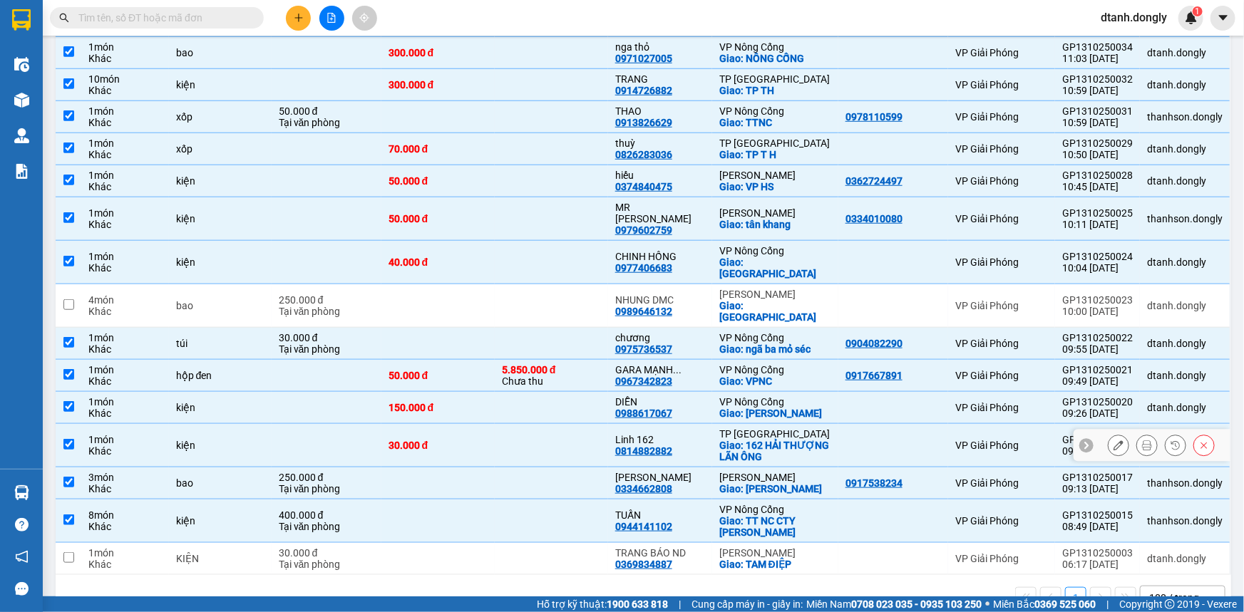
click at [68, 439] on input "checkbox" at bounding box center [68, 444] width 11 height 11
checkbox input "false"
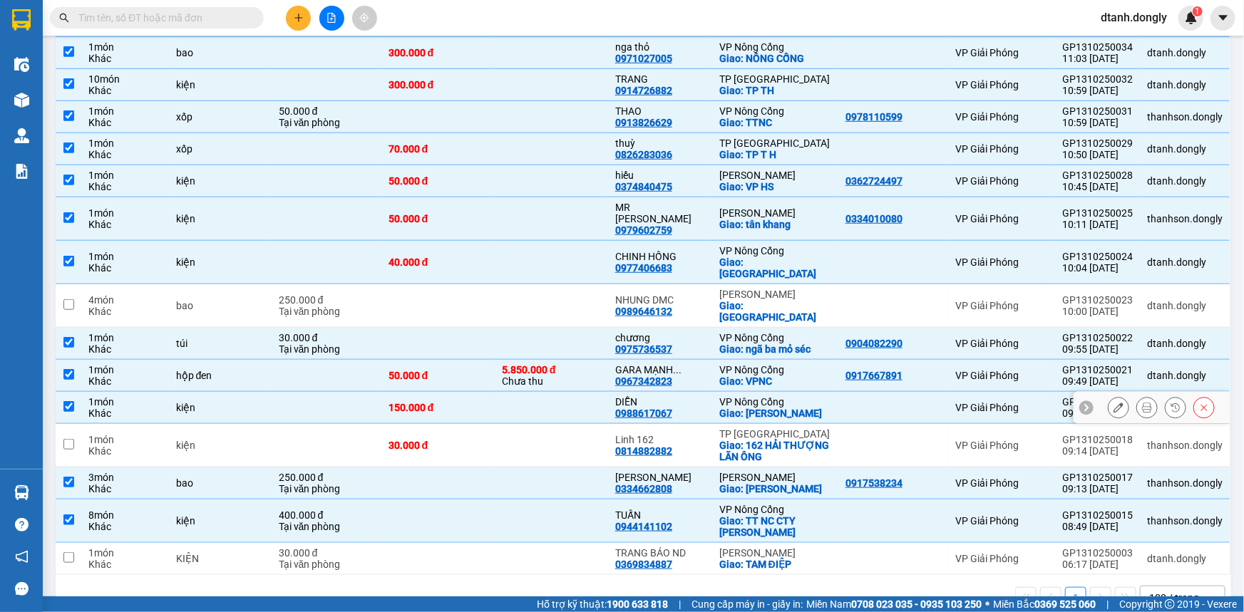
click at [57, 392] on td at bounding box center [69, 408] width 26 height 32
checkbox input "false"
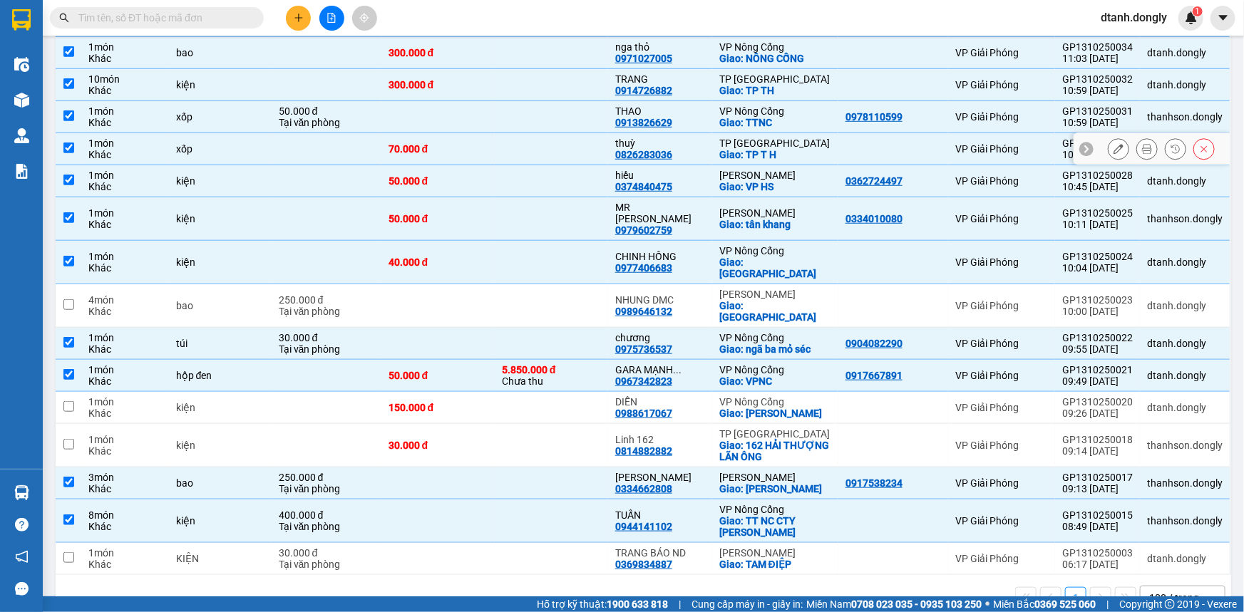
click at [66, 144] on input "checkbox" at bounding box center [68, 148] width 11 height 11
checkbox input "false"
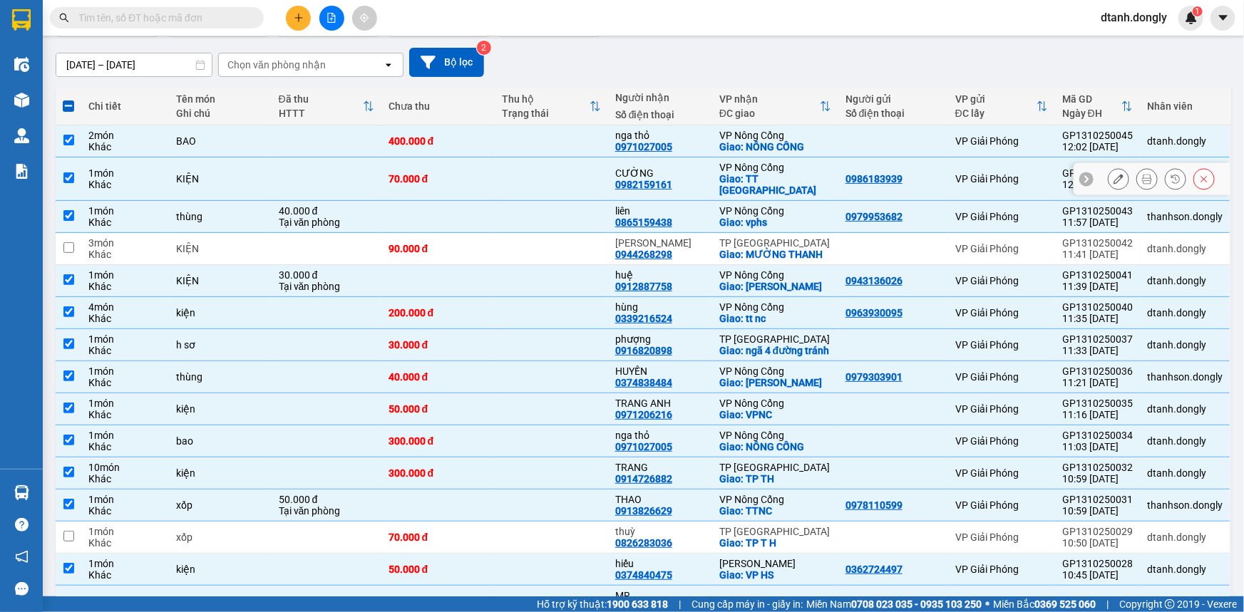
scroll to position [0, 0]
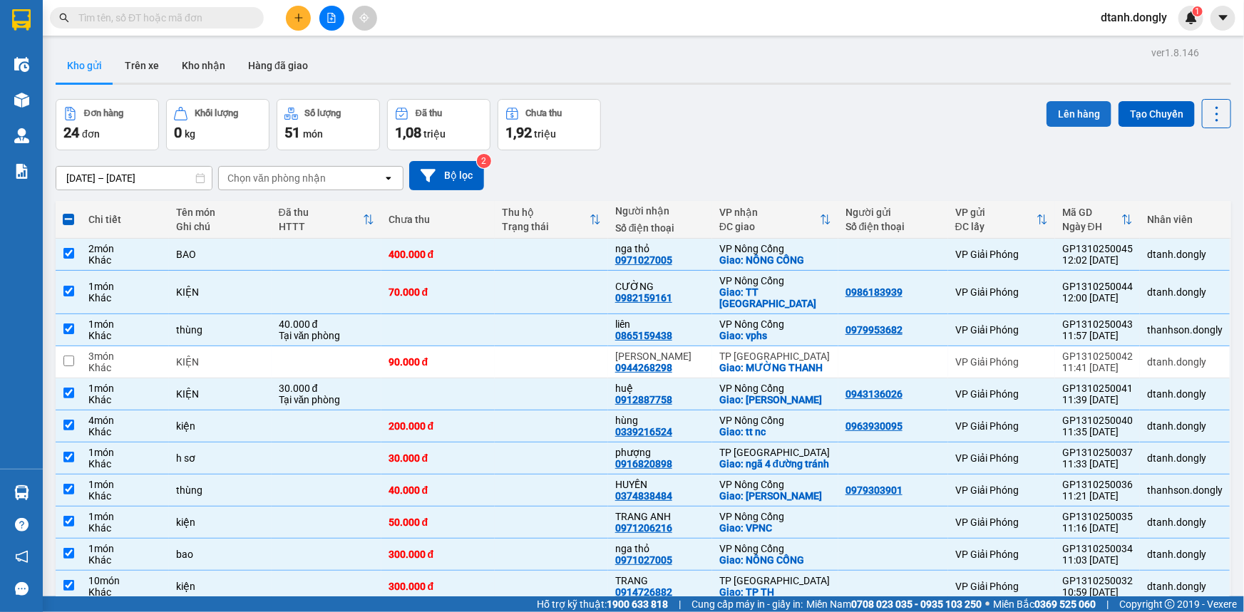
click at [1069, 116] on button "Lên hàng" at bounding box center [1078, 114] width 65 height 26
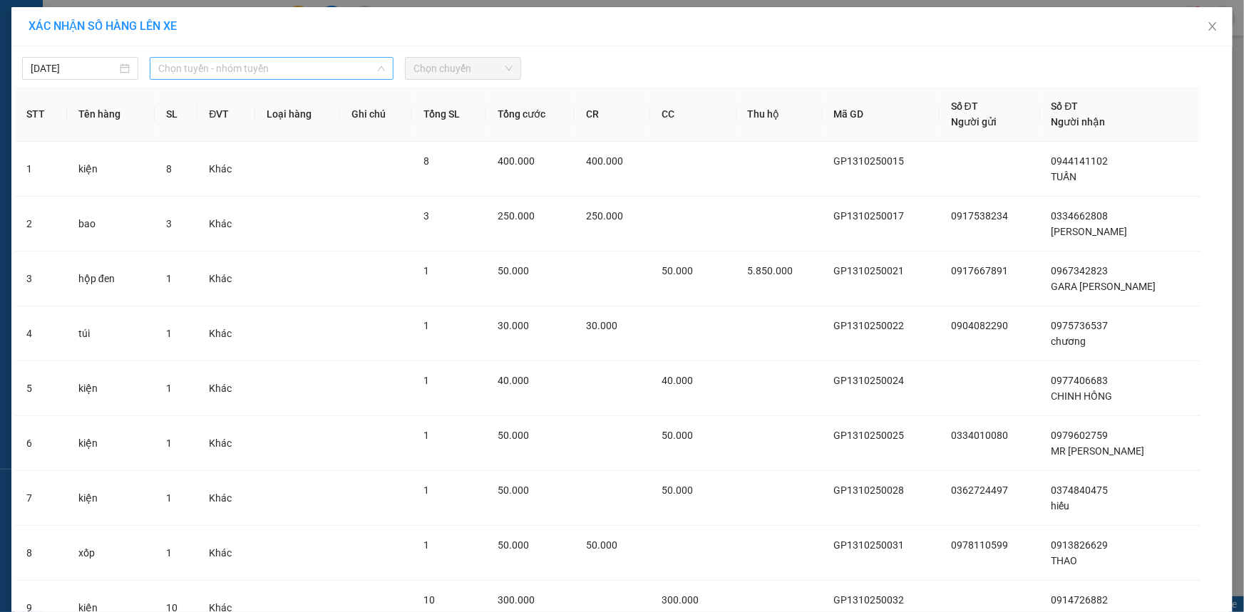
click at [371, 66] on span "Chọn tuyến - nhóm tuyến" at bounding box center [271, 68] width 227 height 21
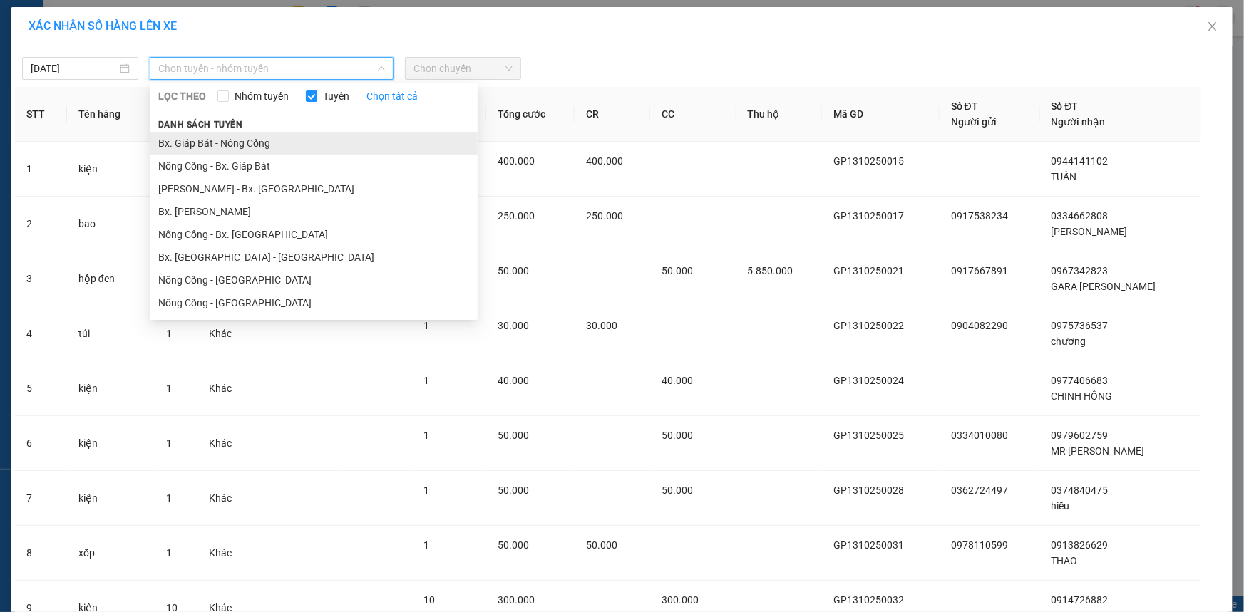
click at [327, 137] on li "Bx. Giáp Bát - Nông Cống" at bounding box center [314, 143] width 328 height 23
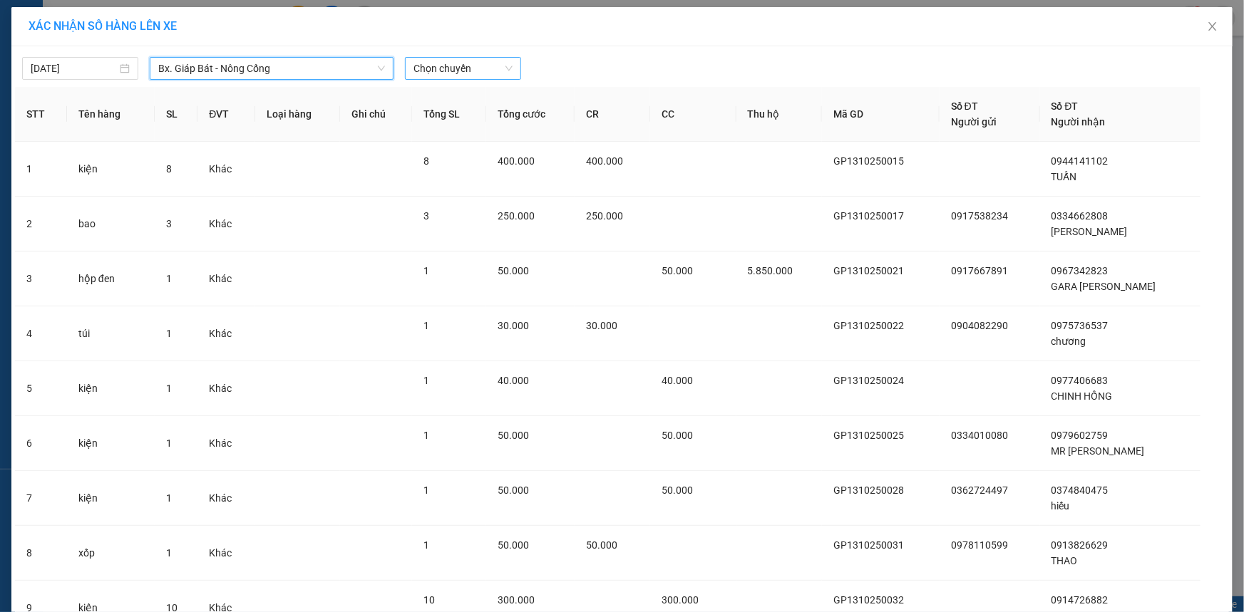
click at [475, 67] on span "Chọn chuyến" at bounding box center [462, 68] width 99 height 21
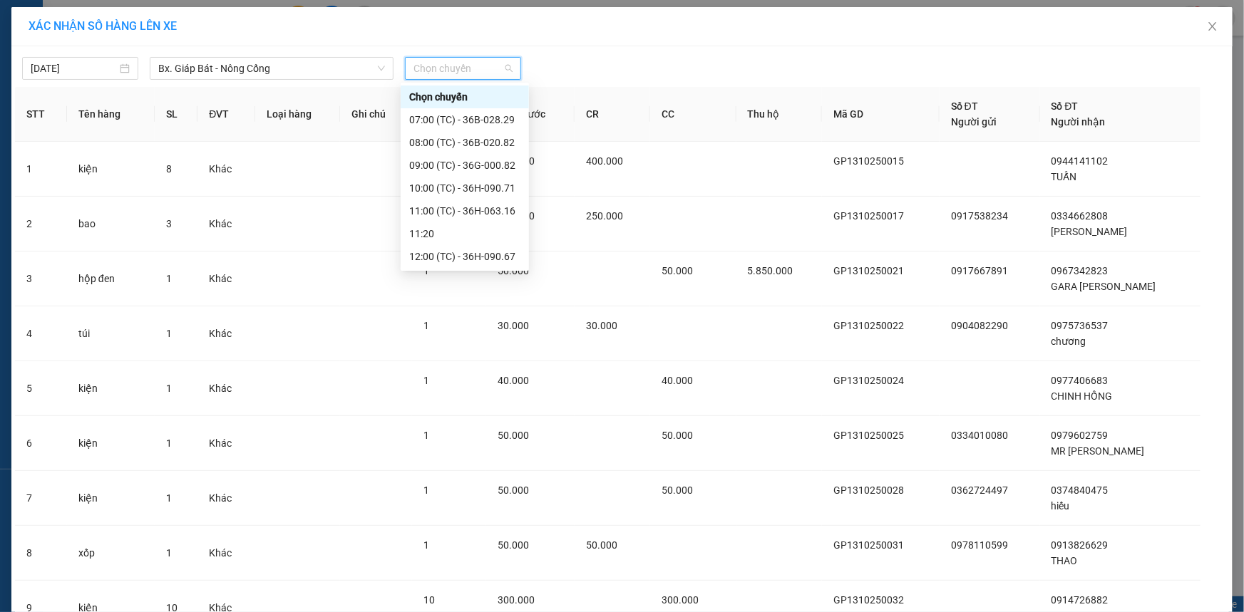
scroll to position [64, 0]
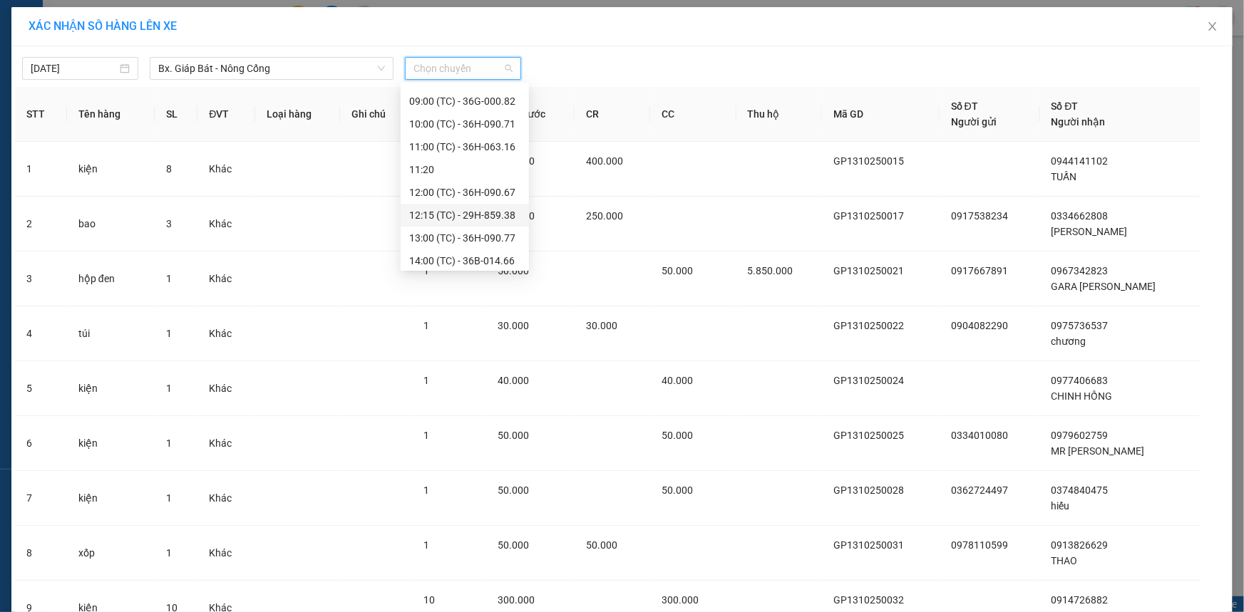
click at [473, 210] on div "12:15 (TC) - 29H-859.38" at bounding box center [464, 215] width 111 height 16
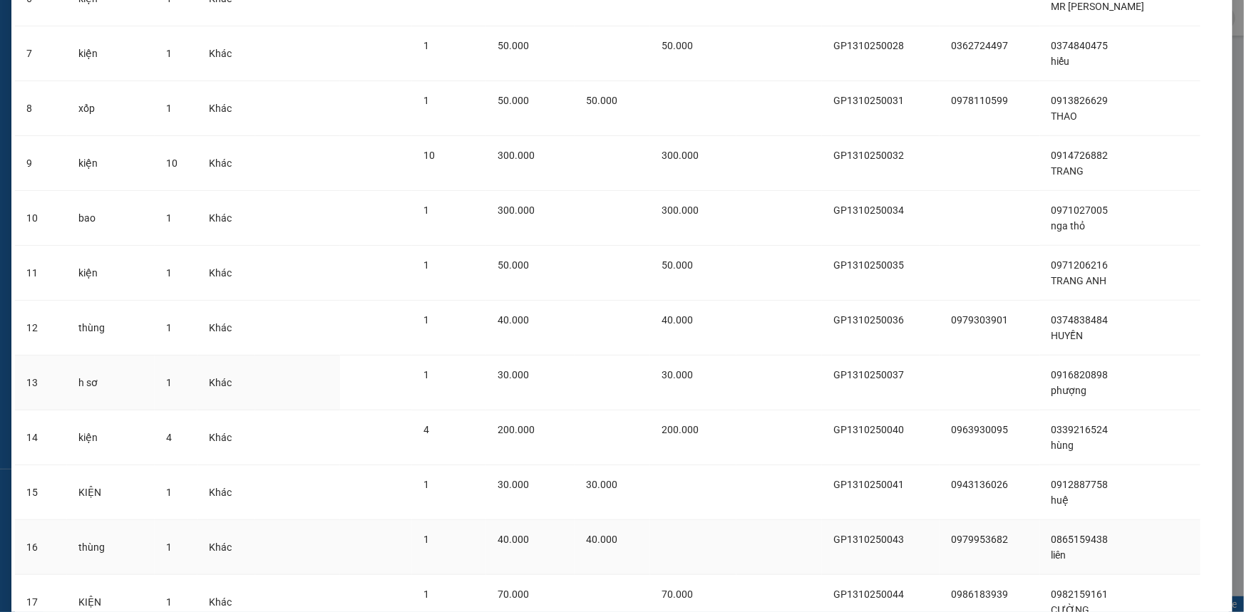
scroll to position [628, 0]
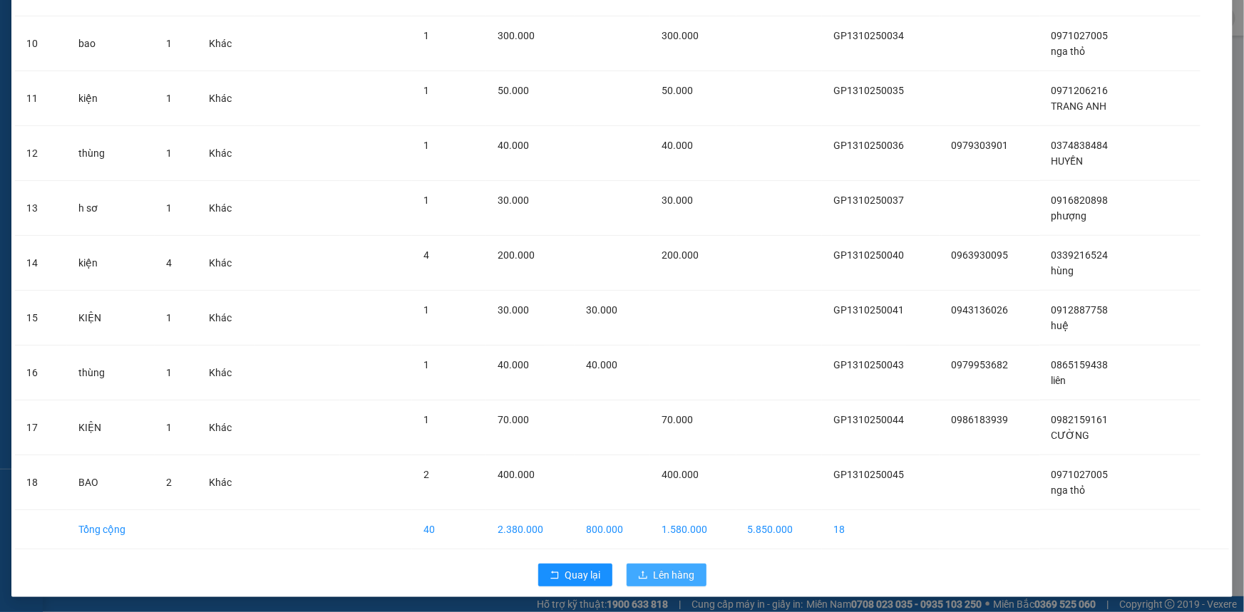
drag, startPoint x: 661, startPoint y: 577, endPoint x: 721, endPoint y: 550, distance: 65.4
click at [661, 577] on span "Lên hàng" at bounding box center [674, 575] width 41 height 16
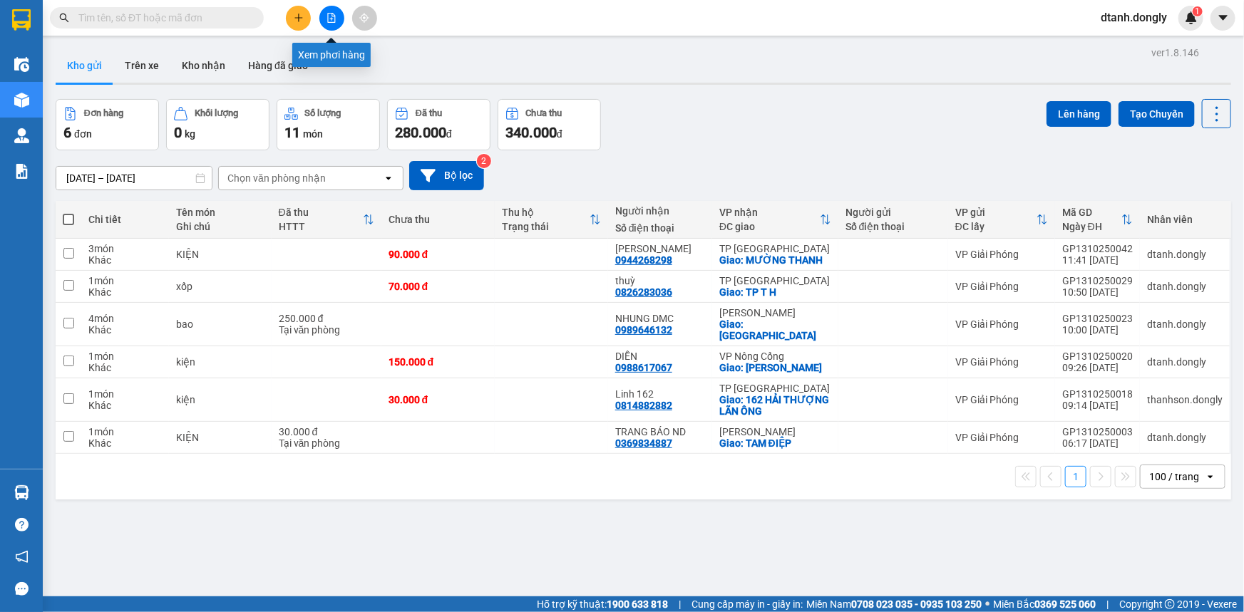
click at [329, 16] on icon "file-add" at bounding box center [331, 18] width 10 height 10
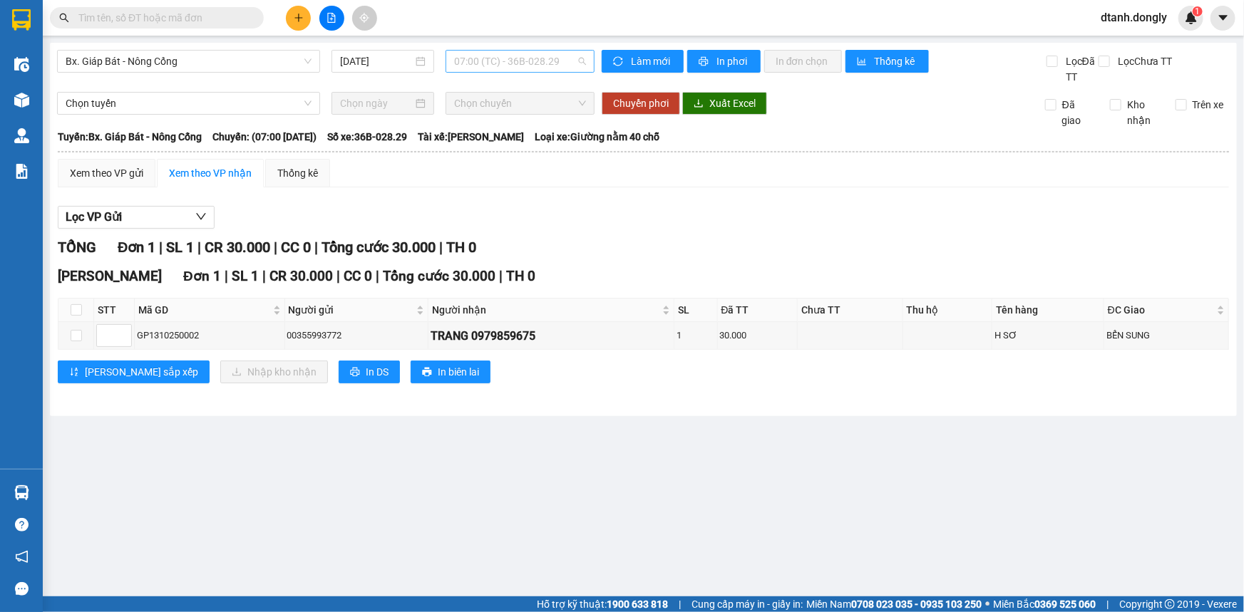
click at [577, 56] on span "07:00 (TC) - 36B-028.29" at bounding box center [520, 61] width 132 height 21
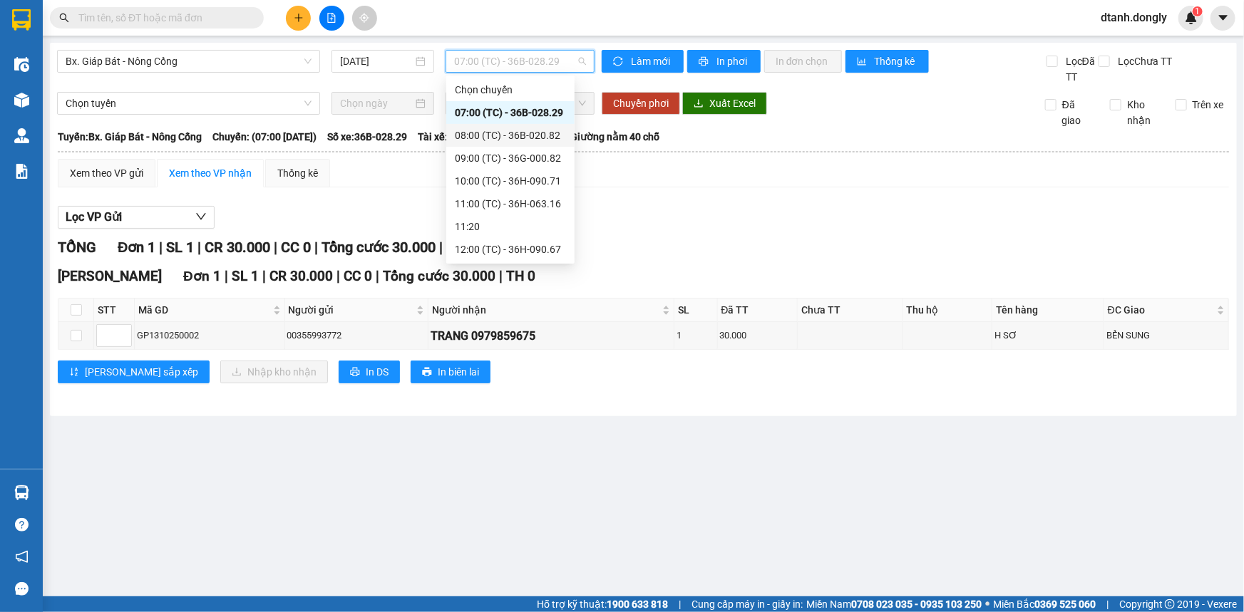
scroll to position [91, 0]
click at [539, 182] on div "12:15 (TC) - 29H-859.38" at bounding box center [510, 182] width 111 height 16
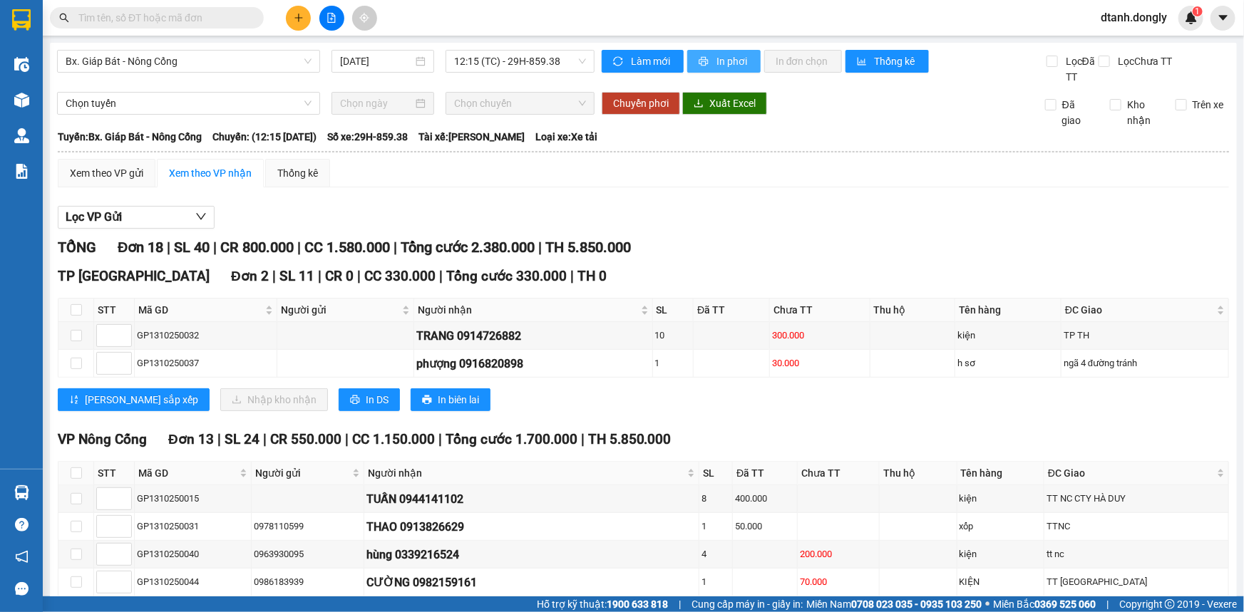
click at [728, 58] on span "In phơi" at bounding box center [732, 61] width 33 height 16
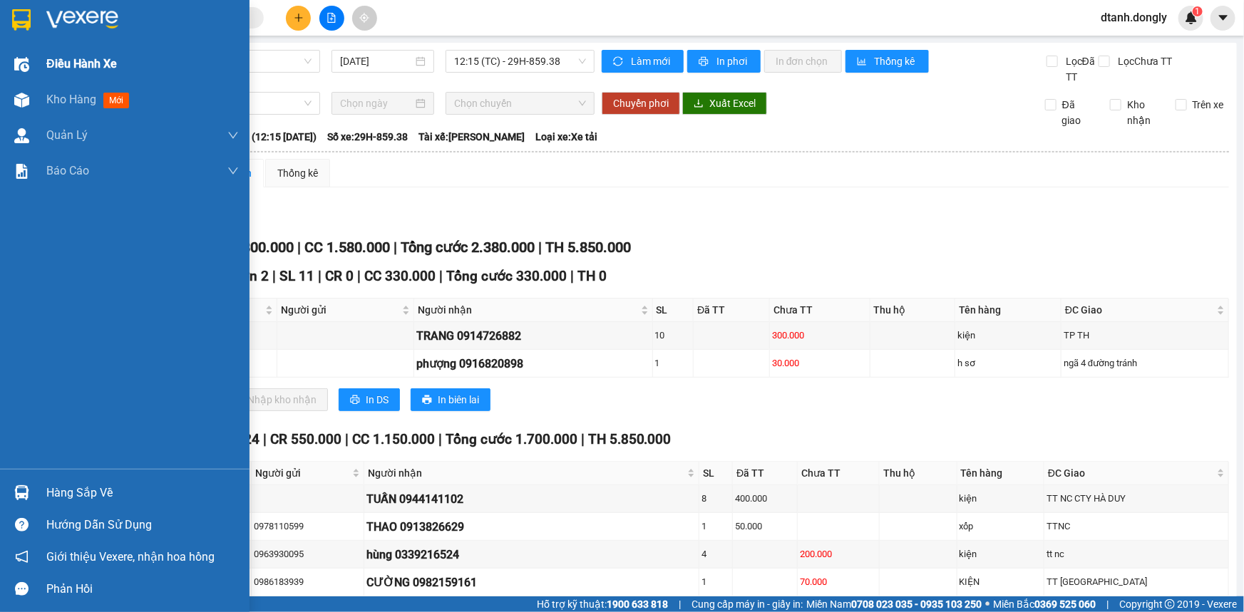
drag, startPoint x: 77, startPoint y: 62, endPoint x: 122, endPoint y: 53, distance: 45.7
click at [78, 62] on span "Điều hành xe" at bounding box center [81, 64] width 71 height 18
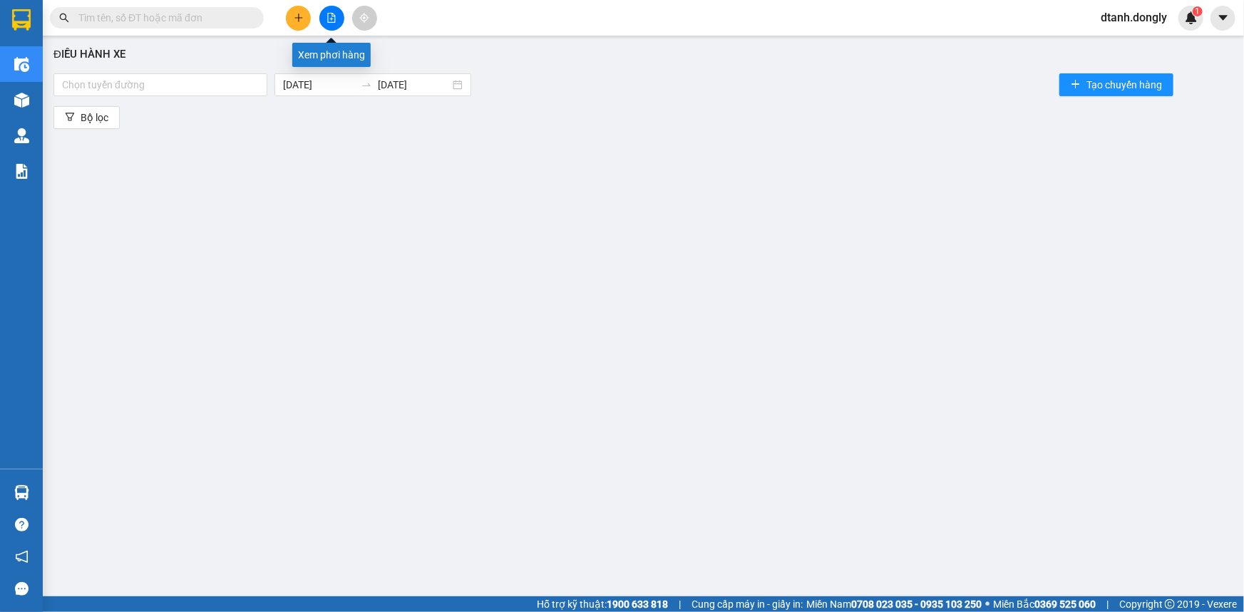
click at [328, 14] on icon "file-add" at bounding box center [332, 18] width 8 height 10
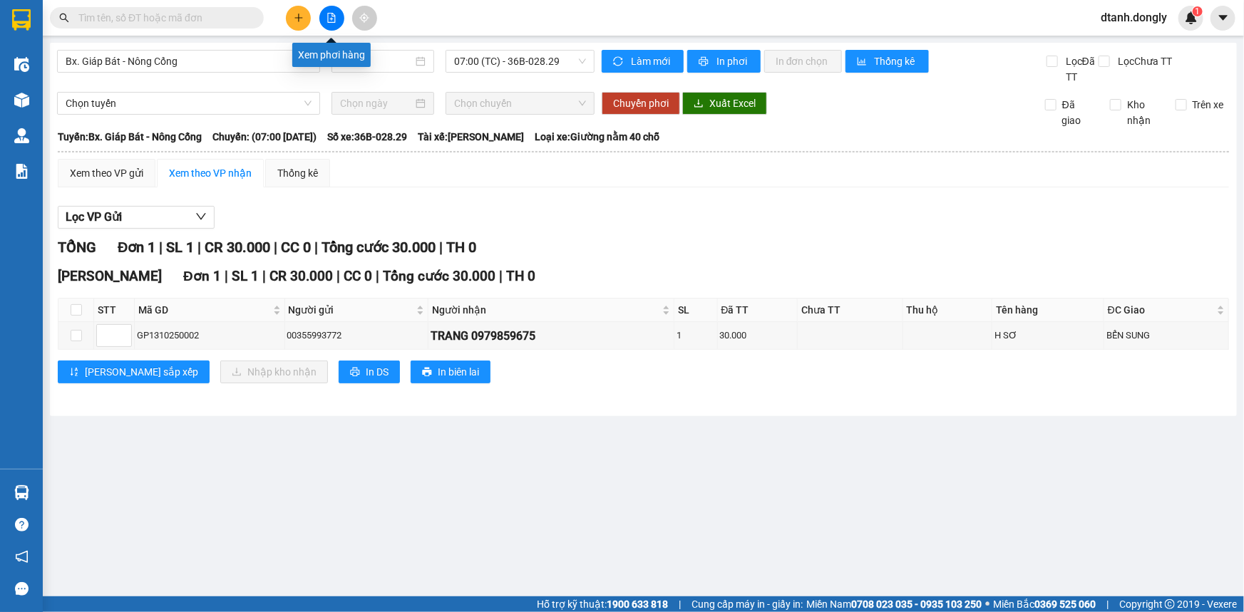
click at [328, 14] on icon "file-add" at bounding box center [332, 18] width 8 height 10
click at [581, 57] on span "07:00 (TC) - 36B-028.29" at bounding box center [520, 61] width 132 height 21
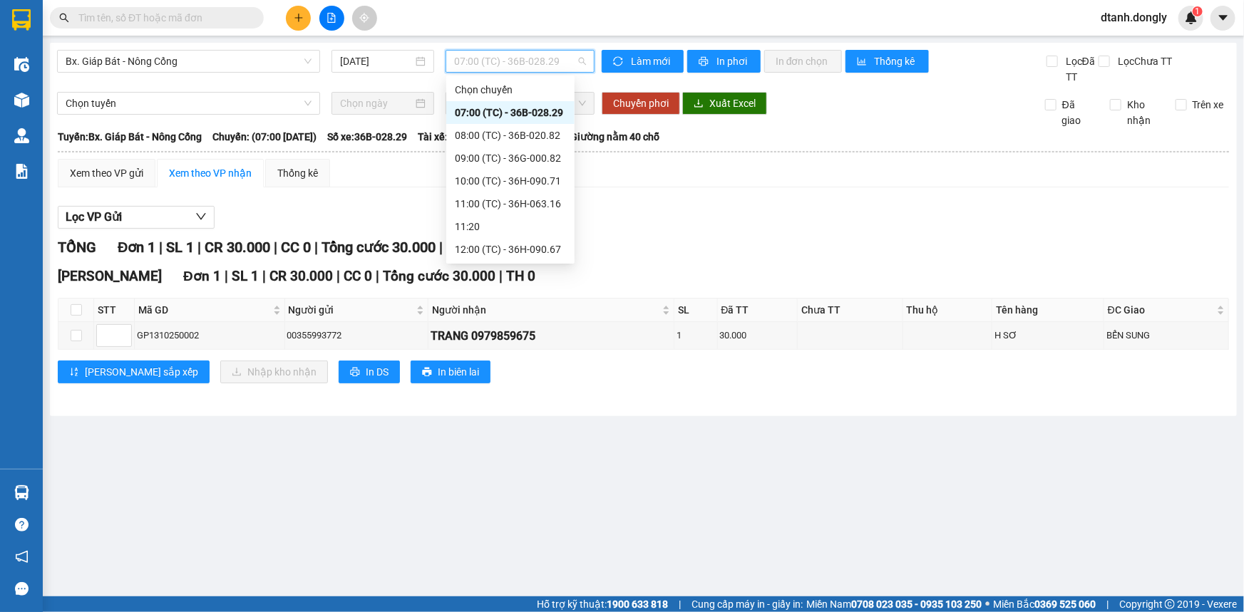
scroll to position [91, 0]
click at [527, 177] on div "12:15 (TC) - 29H-859.38" at bounding box center [510, 182] width 111 height 16
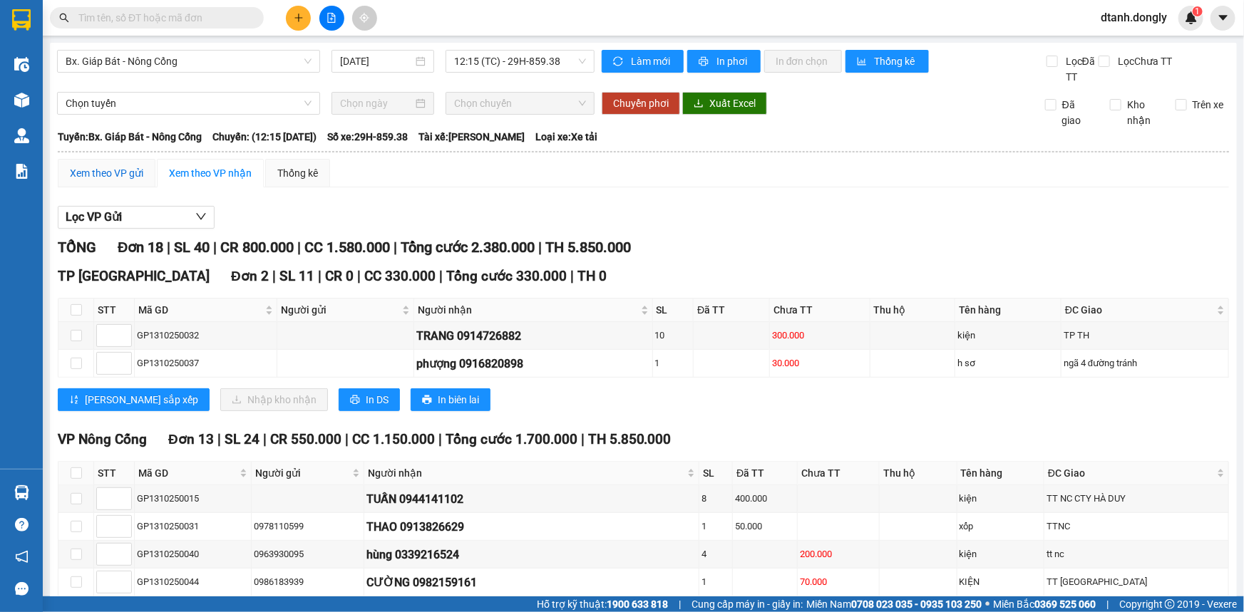
click at [120, 170] on div "Xem theo VP gửi" at bounding box center [106, 173] width 73 height 16
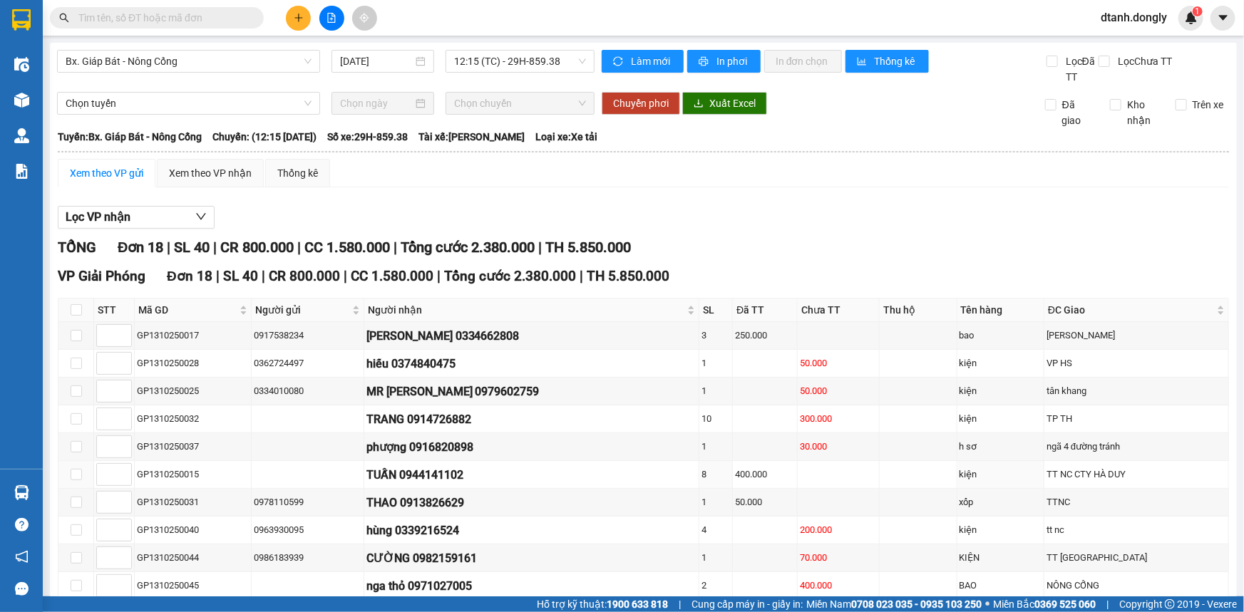
scroll to position [194, 0]
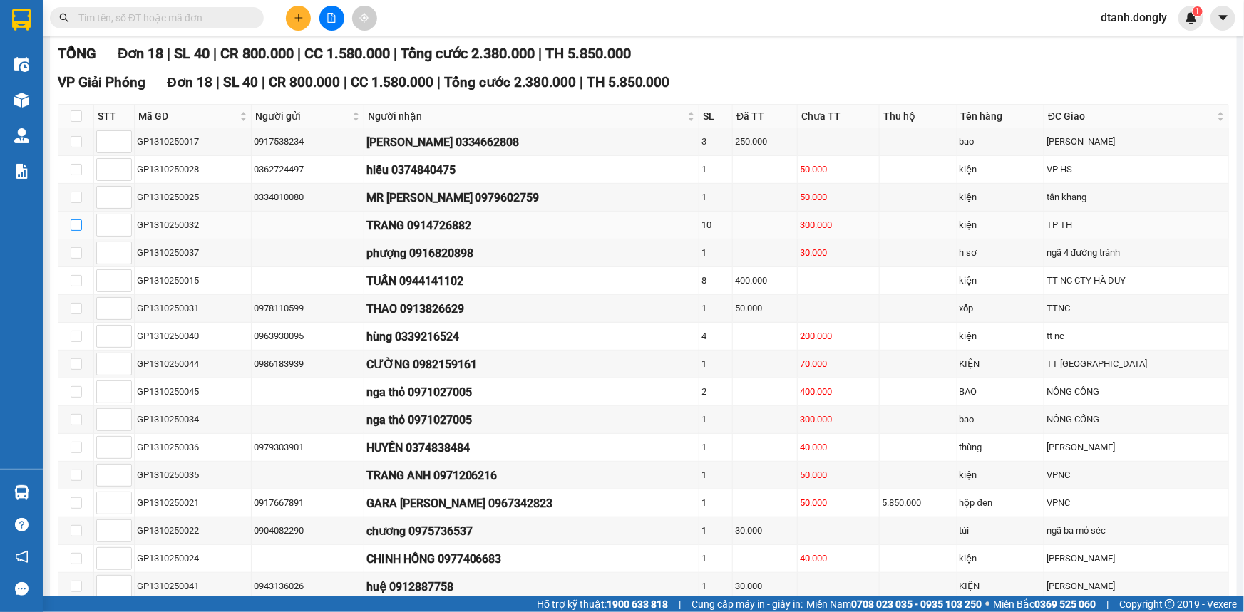
click at [71, 221] on input "checkbox" at bounding box center [76, 225] width 11 height 11
checkbox input "true"
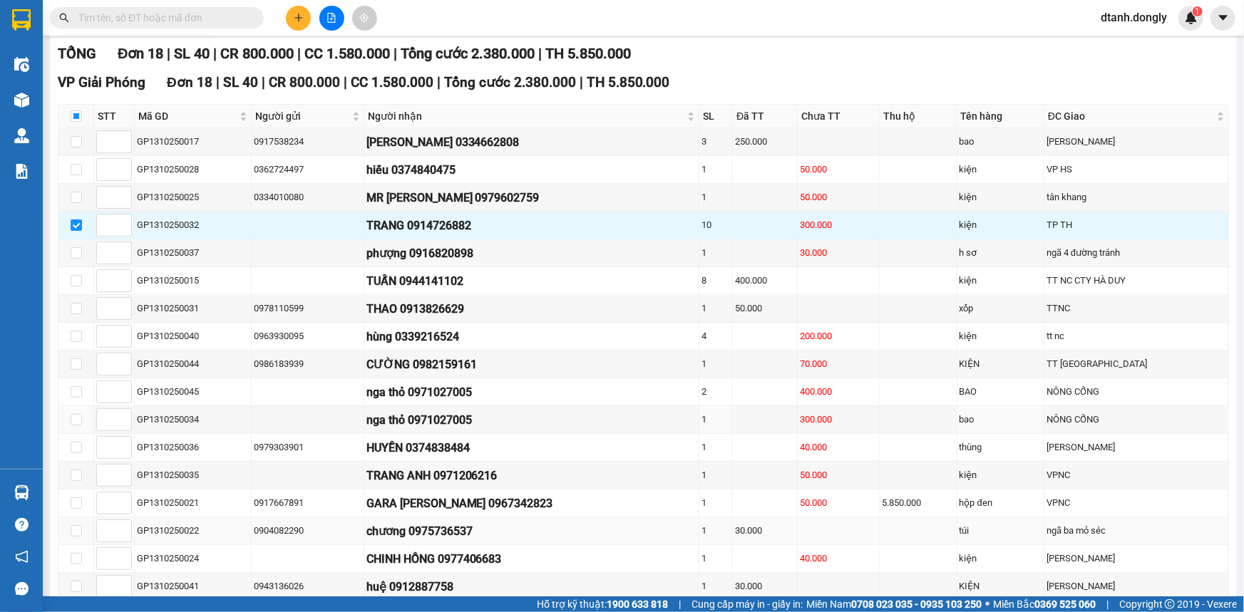
scroll to position [295, 0]
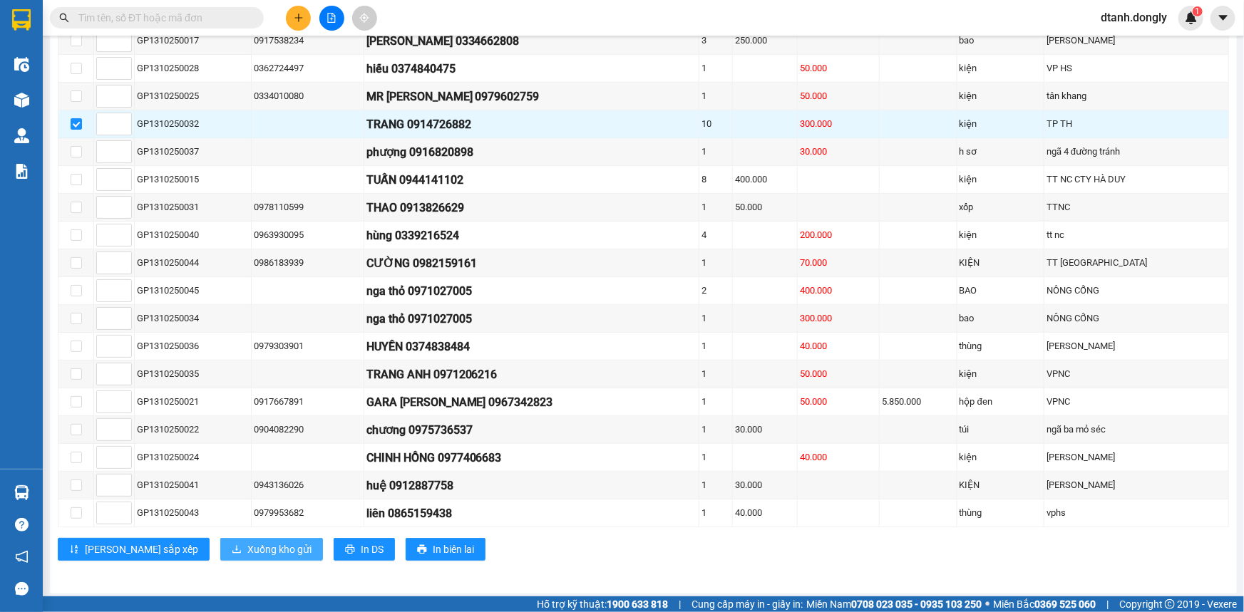
click at [247, 545] on span "Xuống kho gửi" at bounding box center [279, 550] width 64 height 16
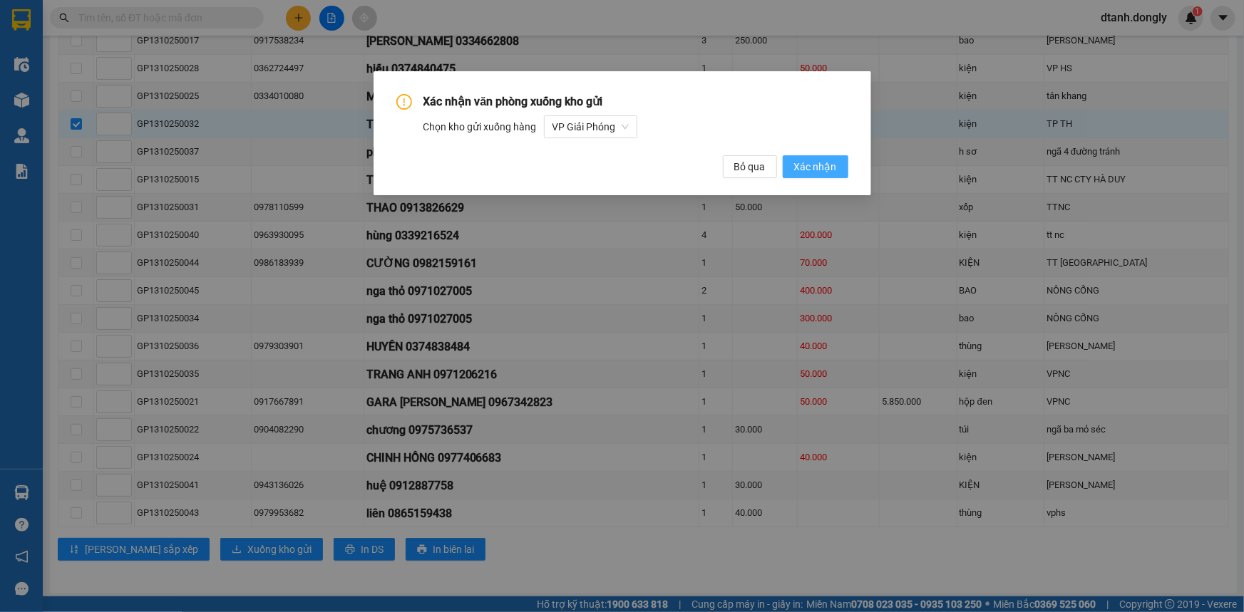
click at [831, 160] on span "Xác nhận" at bounding box center [815, 167] width 43 height 16
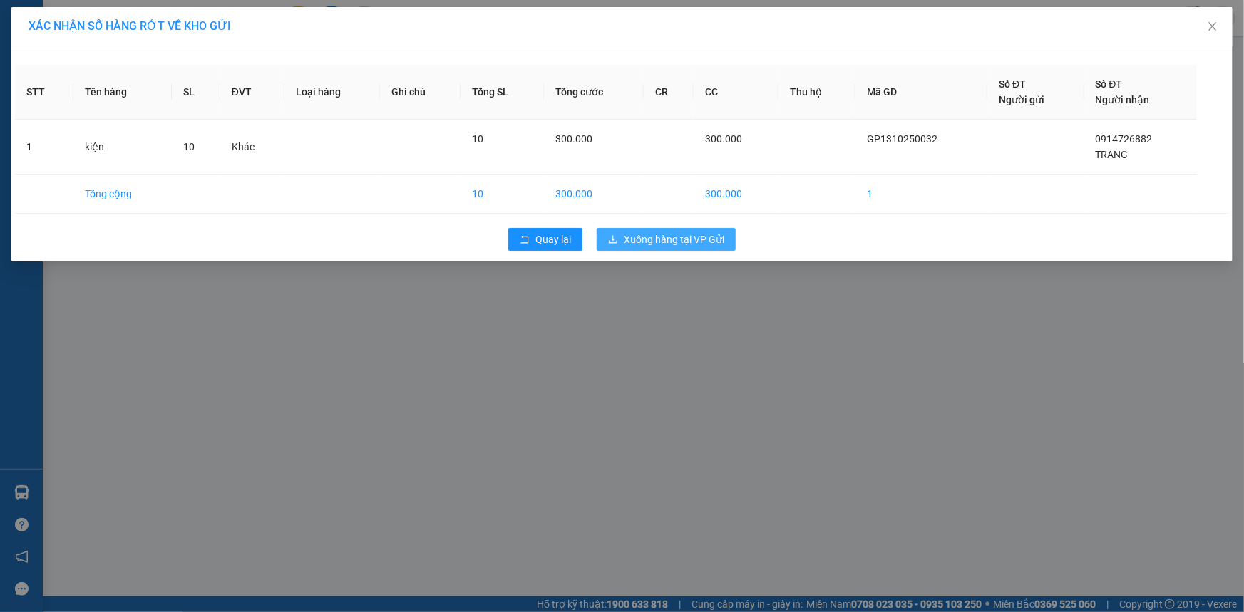
click at [670, 230] on button "Xuống hàng tại VP Gửi" at bounding box center [666, 239] width 139 height 23
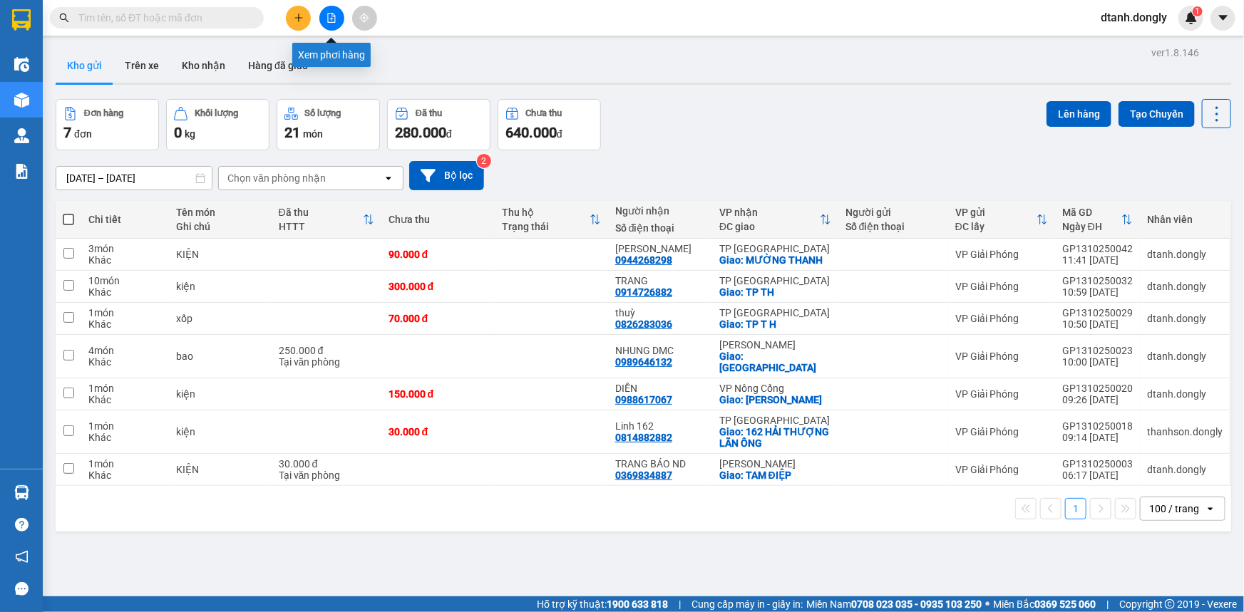
click at [327, 11] on button at bounding box center [331, 18] width 25 height 25
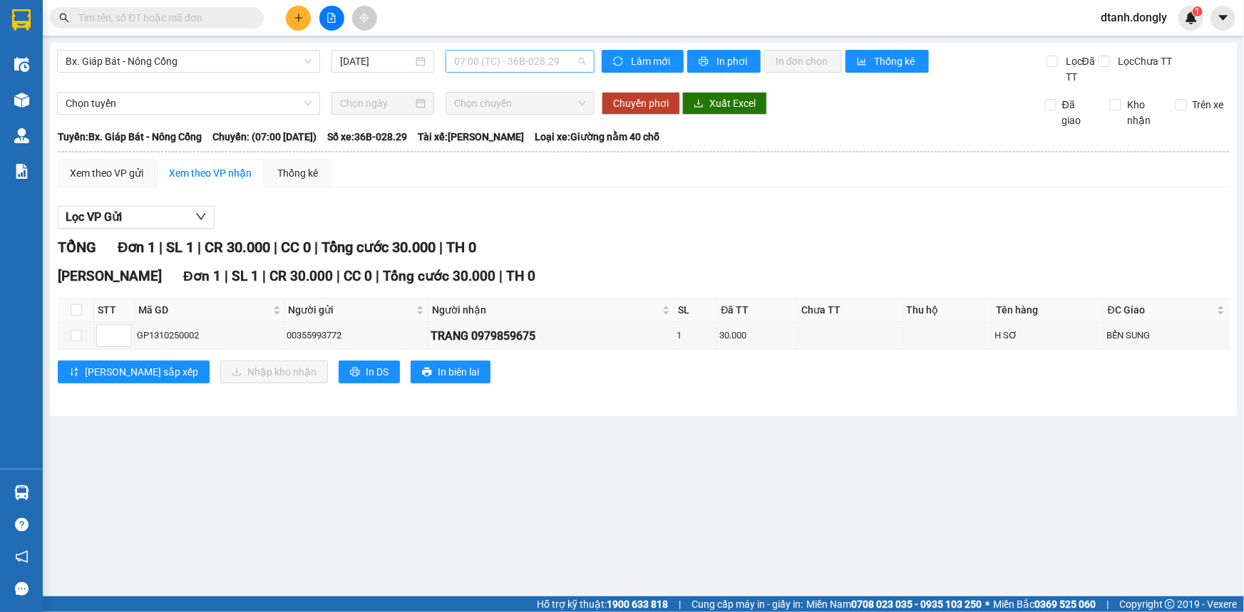
click at [584, 61] on span "07:00 (TC) - 36B-028.29" at bounding box center [520, 61] width 132 height 21
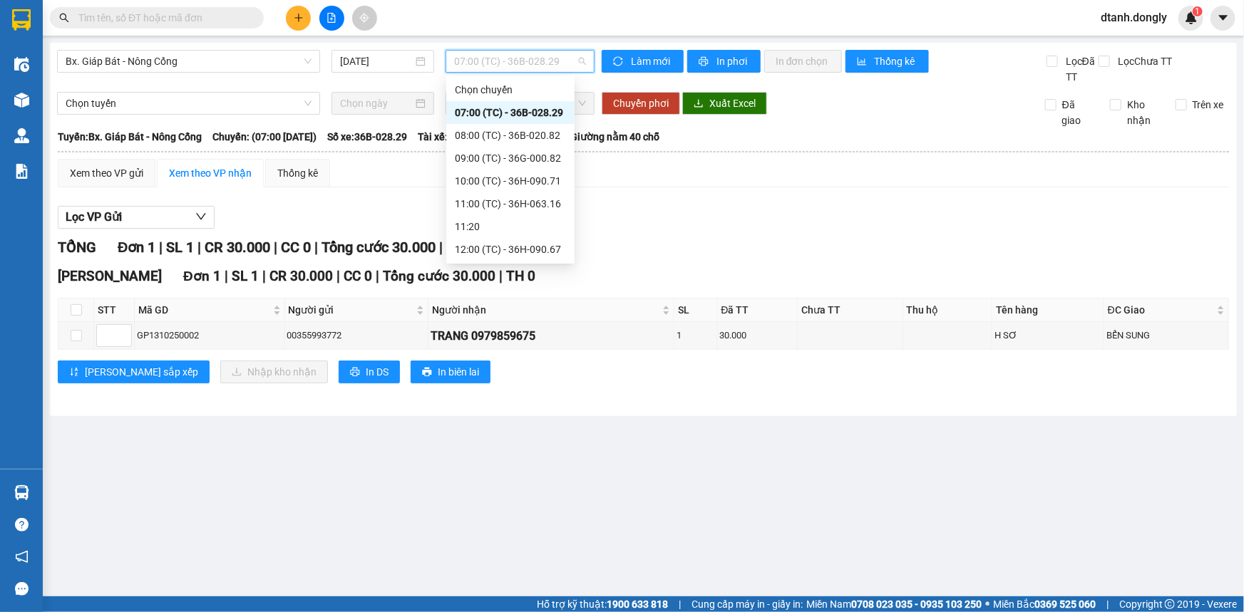
scroll to position [91, 0]
click at [514, 180] on div "12:15 (TC) - 29H-859.38" at bounding box center [510, 182] width 111 height 16
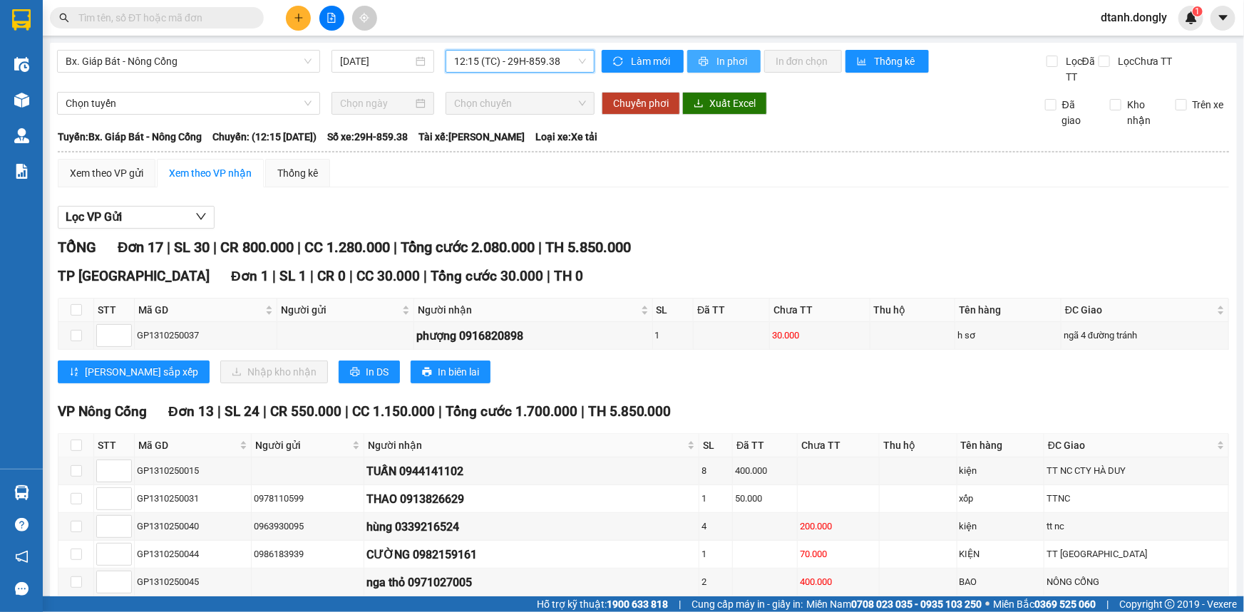
click at [721, 60] on span "In phơi" at bounding box center [732, 61] width 33 height 16
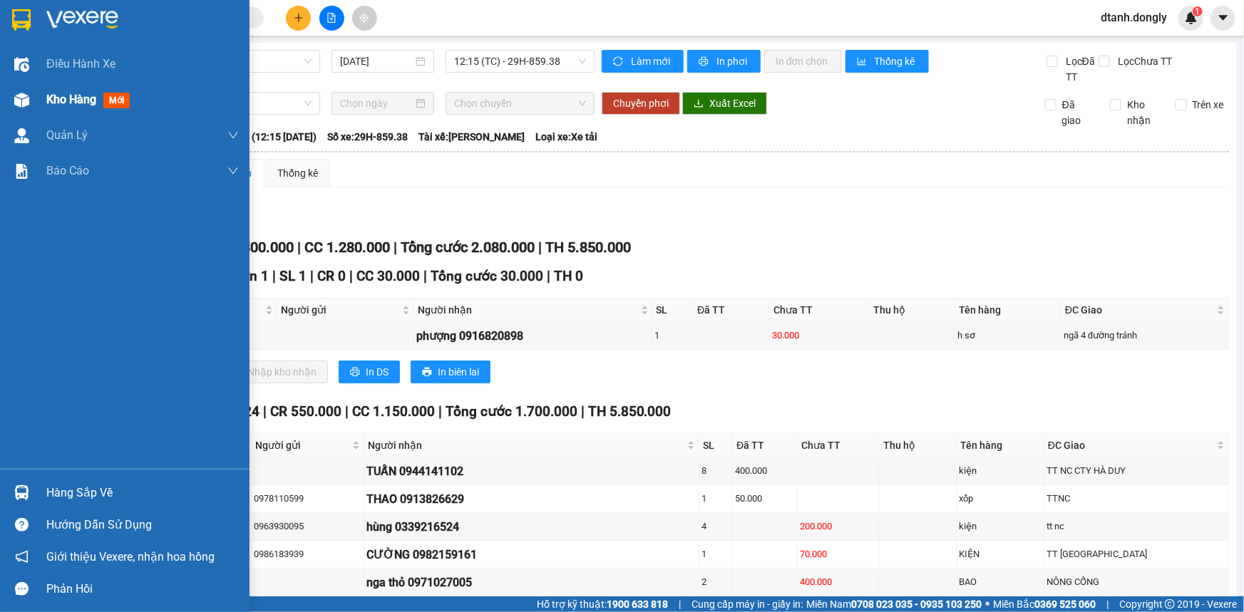
drag, startPoint x: 78, startPoint y: 98, endPoint x: 89, endPoint y: 98, distance: 11.4
click at [78, 100] on span "Kho hàng" at bounding box center [71, 100] width 50 height 14
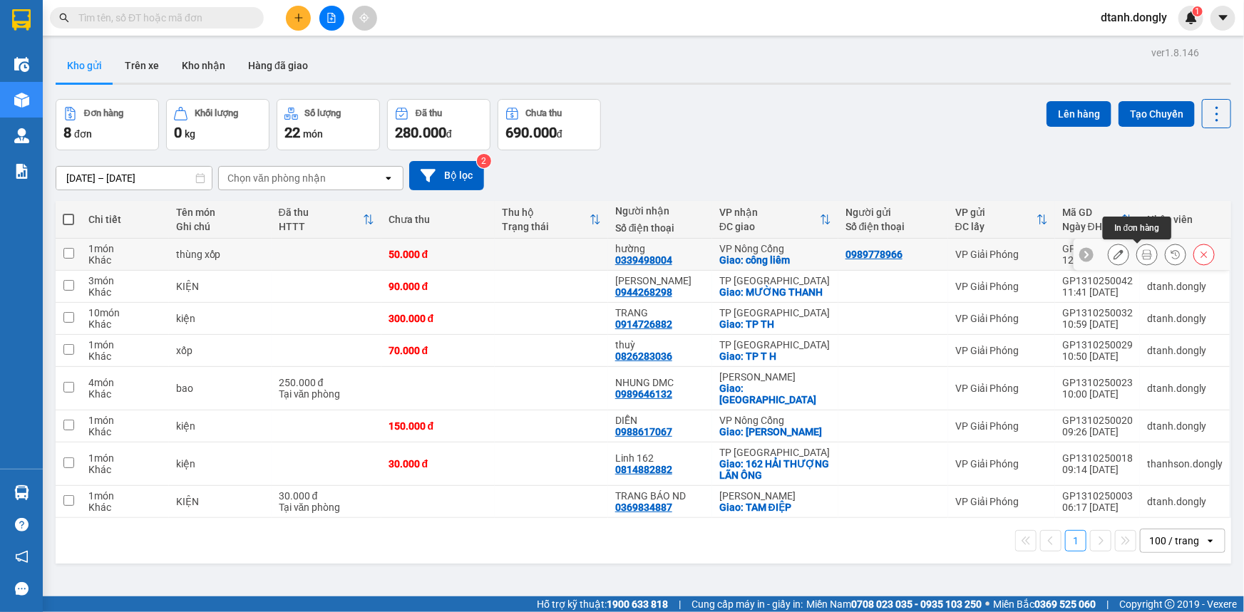
drag, startPoint x: 1111, startPoint y: 253, endPoint x: 1103, endPoint y: 264, distance: 13.3
click at [1113, 253] on icon at bounding box center [1118, 254] width 10 height 10
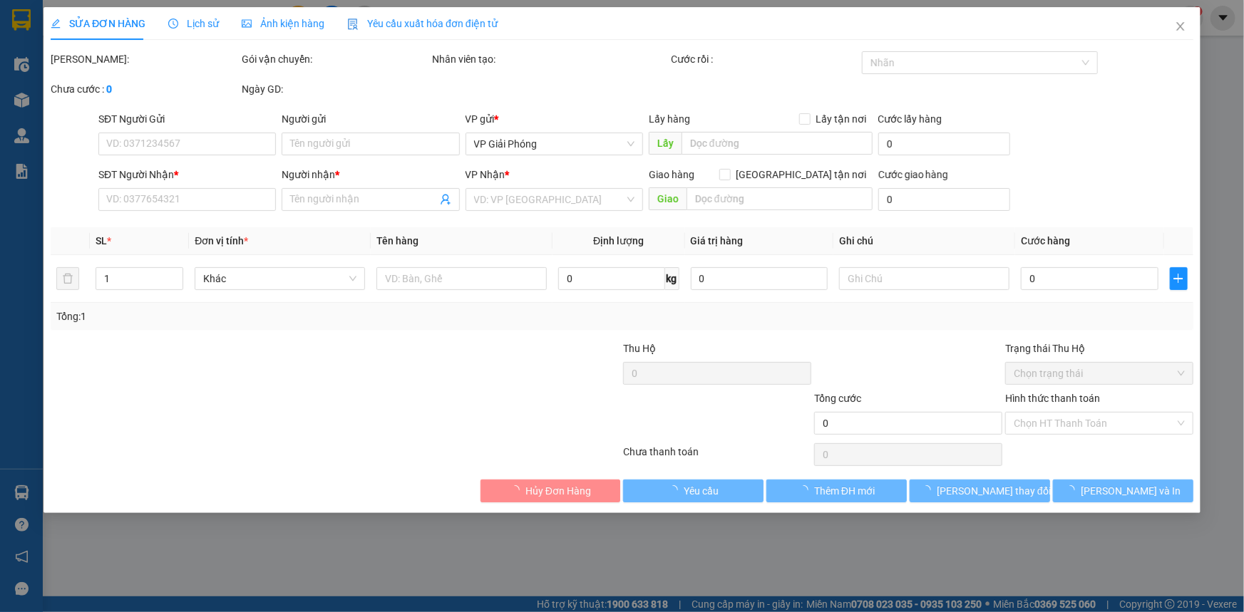
type input "0989778966"
type input "0339498004"
type input "hường"
checkbox input "true"
type input "công liêm"
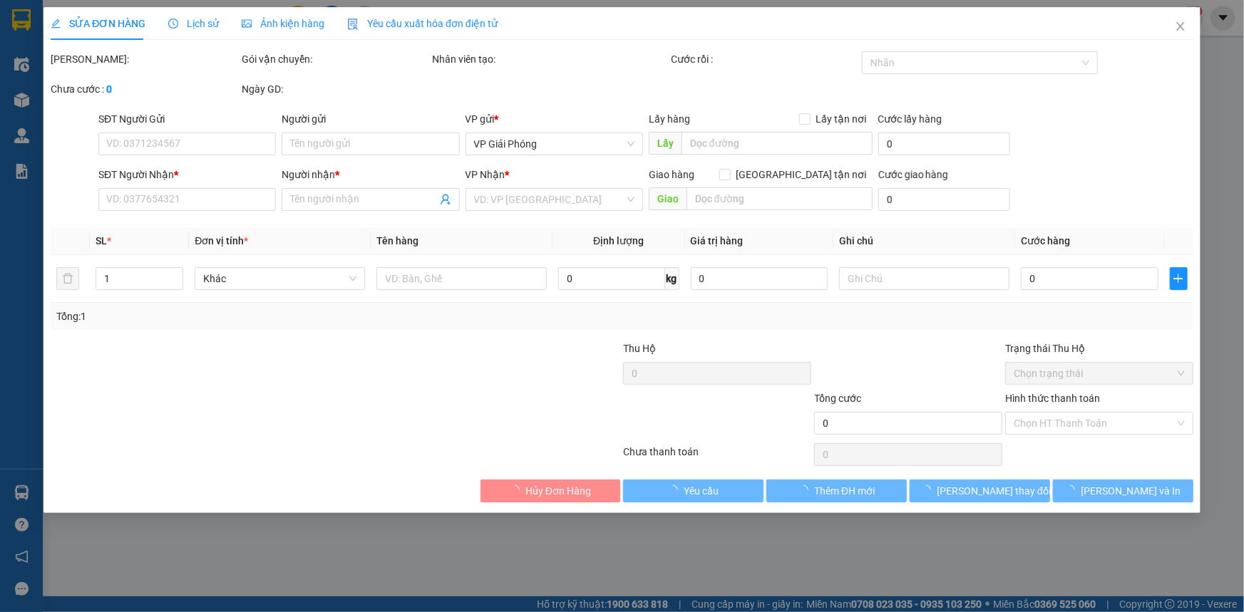
type input "50.000"
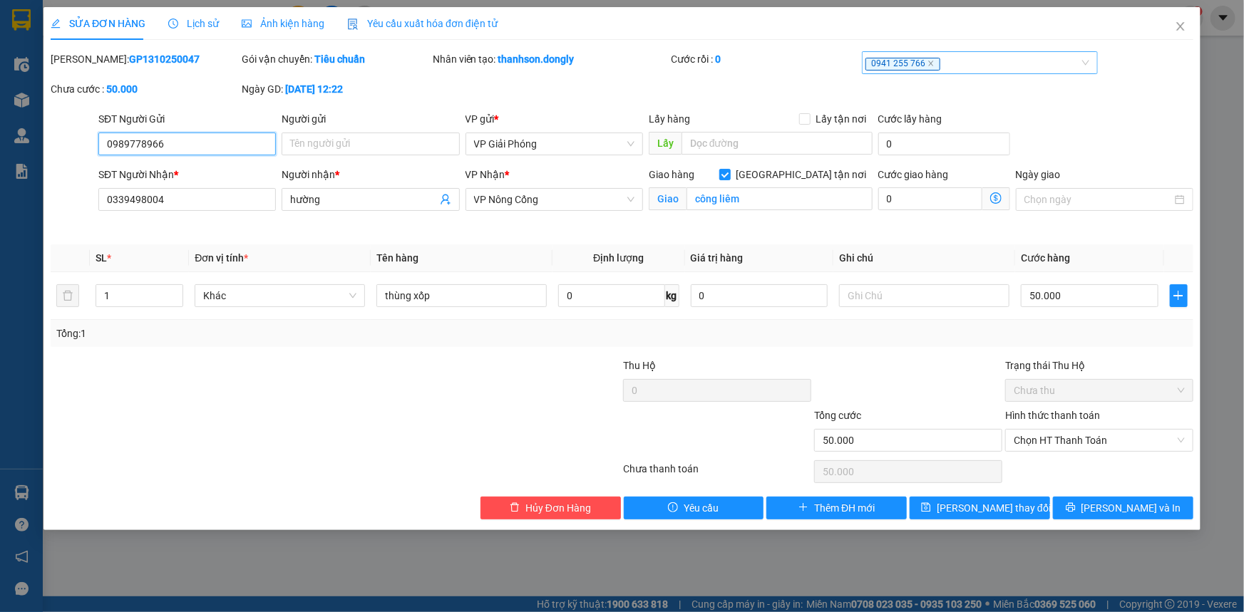
click at [932, 66] on span "0941 255 766" at bounding box center [902, 64] width 75 height 13
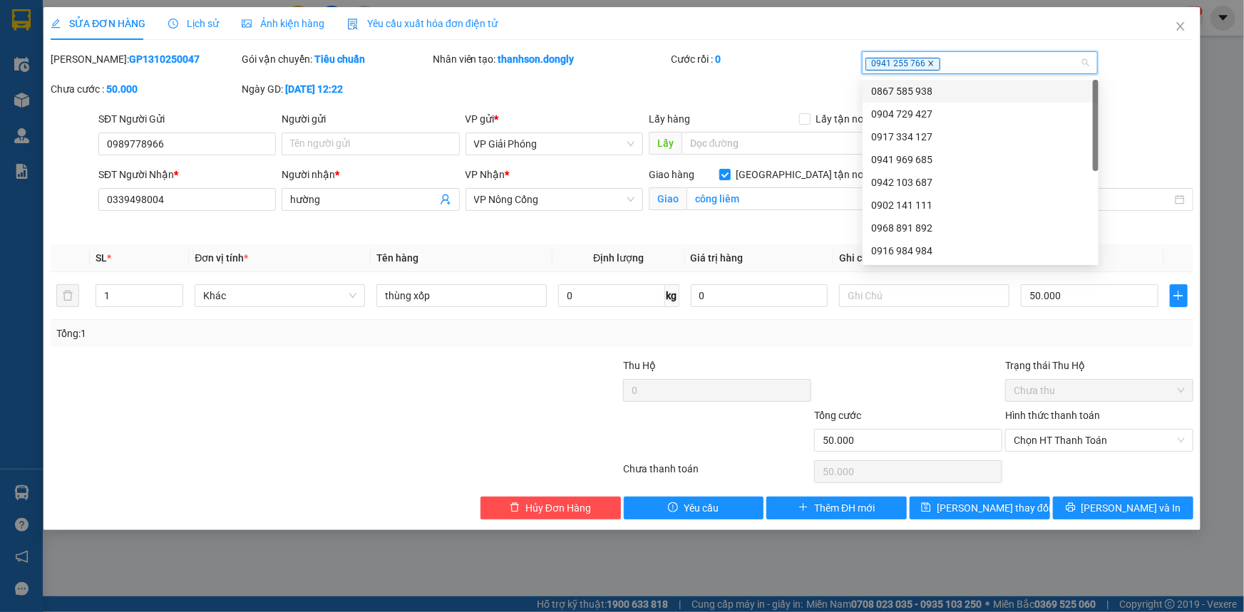
click at [929, 62] on icon "close" at bounding box center [930, 63] width 7 height 7
click at [920, 62] on div at bounding box center [972, 62] width 215 height 17
type input "766"
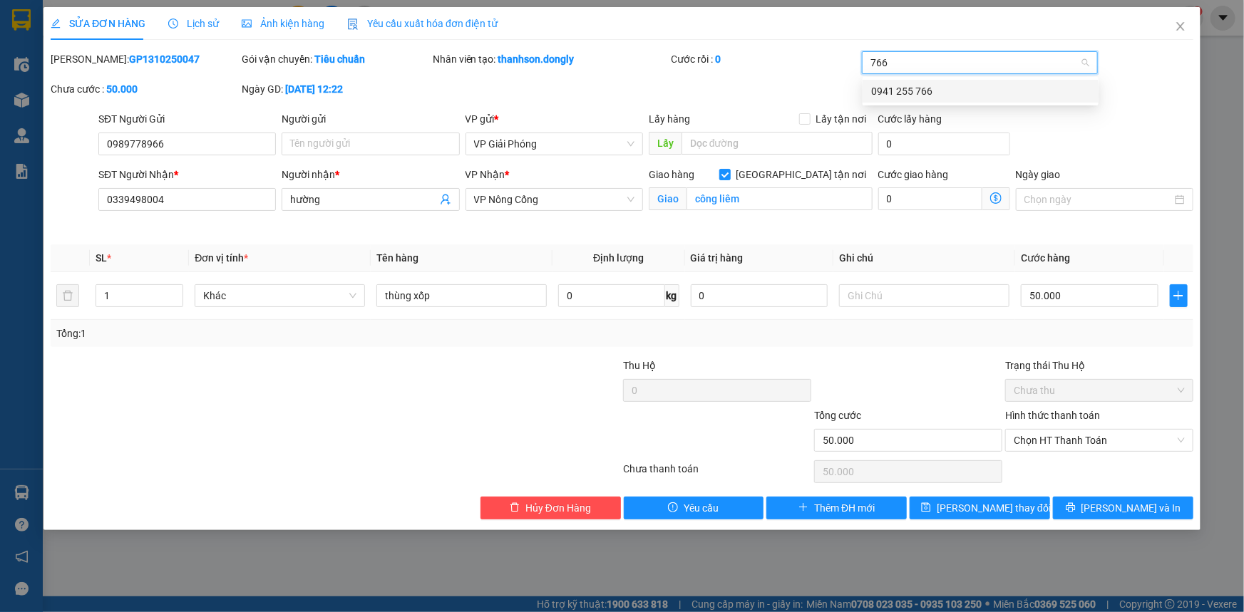
click at [922, 83] on div "0941 255 766" at bounding box center [980, 91] width 219 height 16
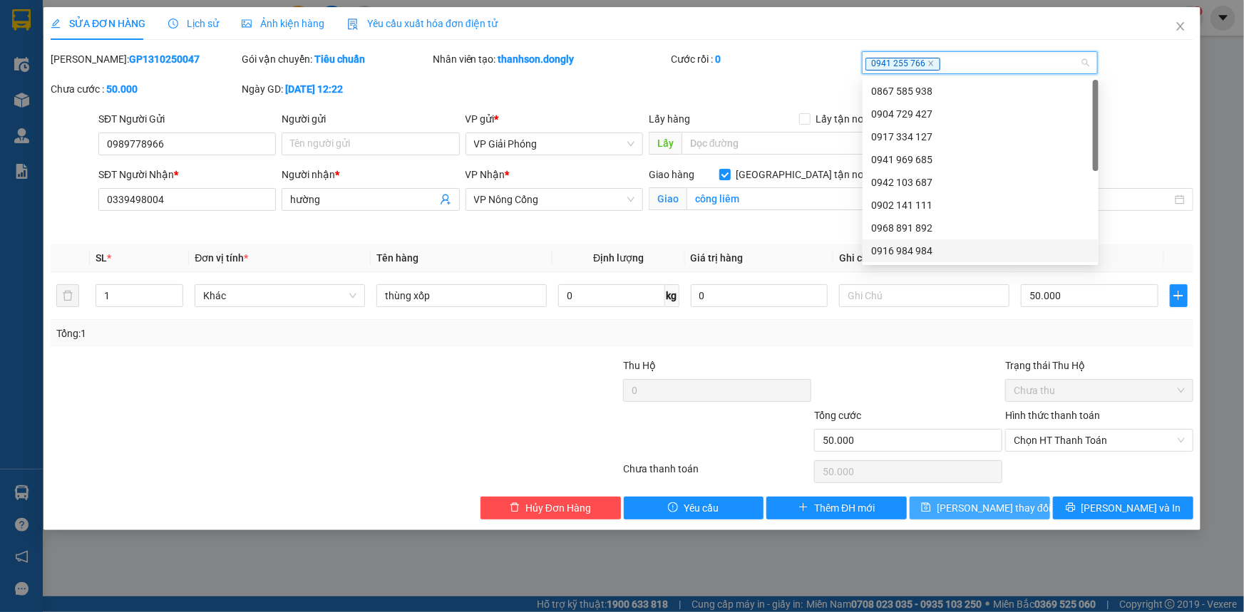
click at [1026, 502] on button "Lưu thay đổi" at bounding box center [980, 508] width 140 height 23
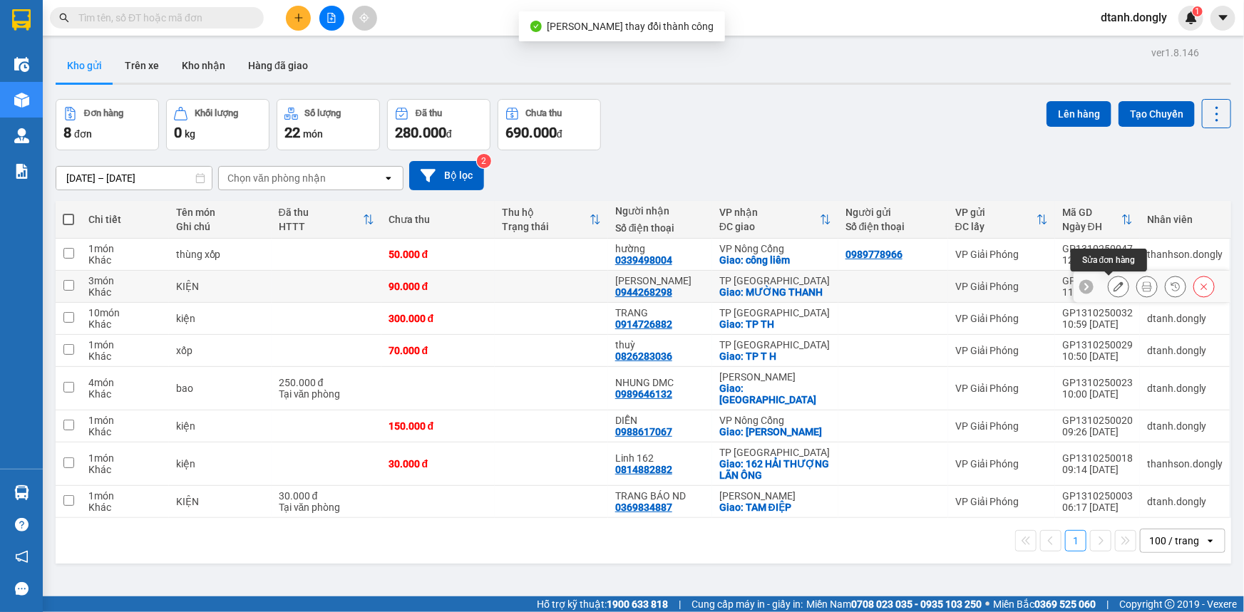
click at [1113, 284] on icon at bounding box center [1118, 287] width 10 height 10
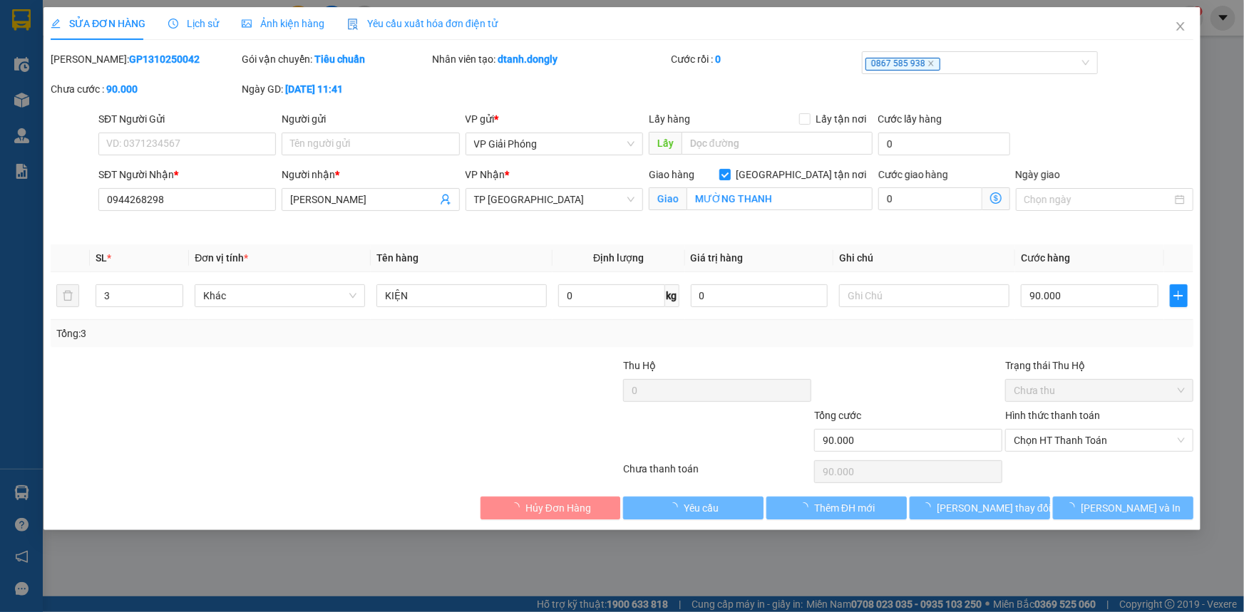
type input "0944268298"
type input "LY NGUYỄN"
checkbox input "true"
type input "MƯỜNG THANH"
type input "90.000"
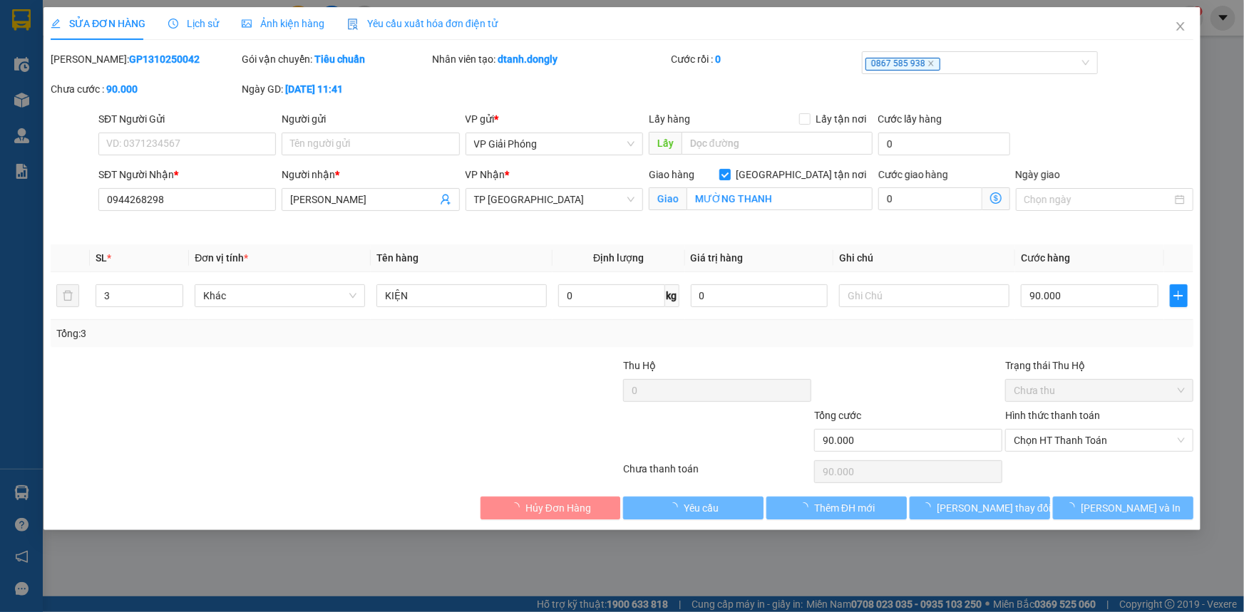
type input "90.000"
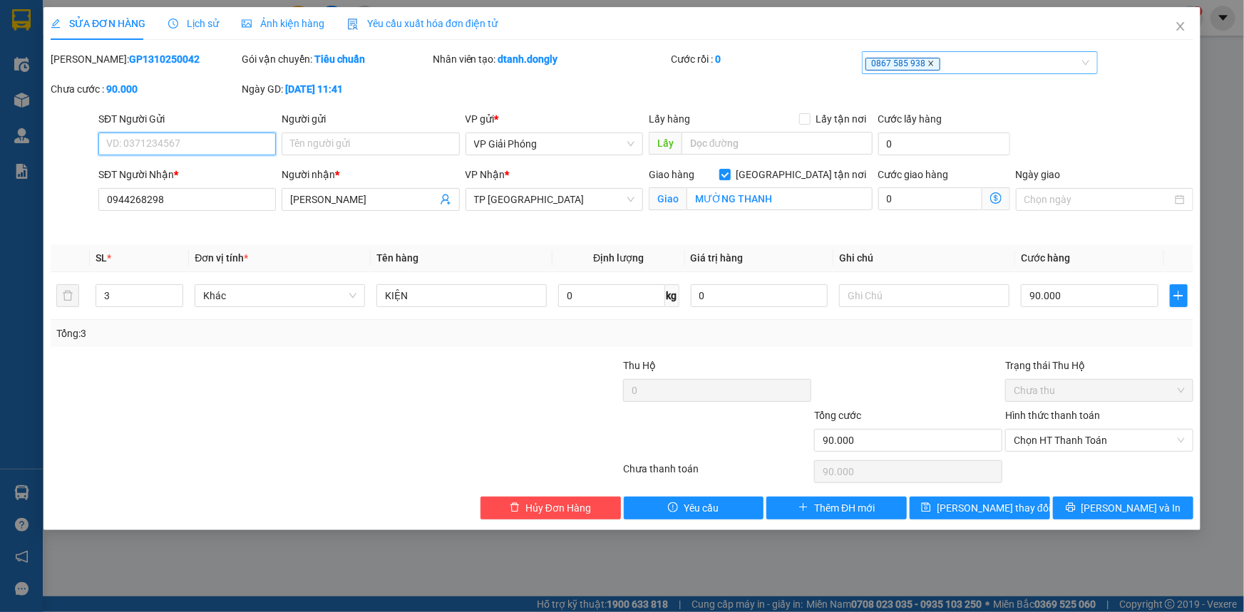
click at [927, 64] on icon "close" at bounding box center [930, 63] width 7 height 7
click at [905, 68] on div at bounding box center [972, 62] width 215 height 17
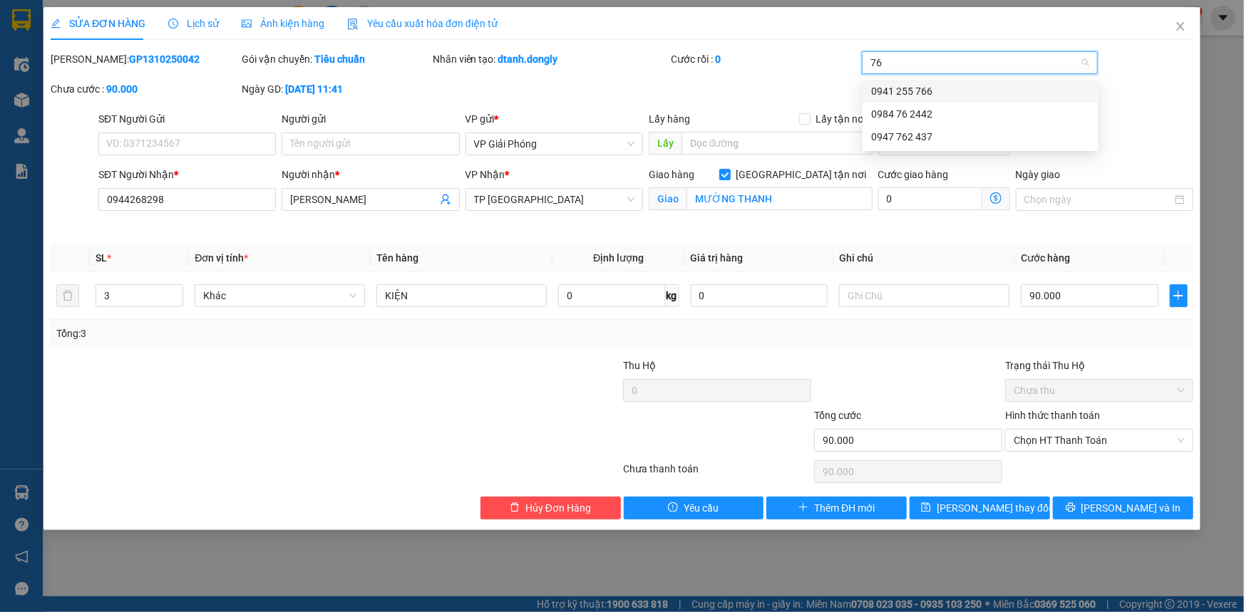
type input "766"
click at [921, 86] on div "0941 255 766" at bounding box center [980, 91] width 219 height 16
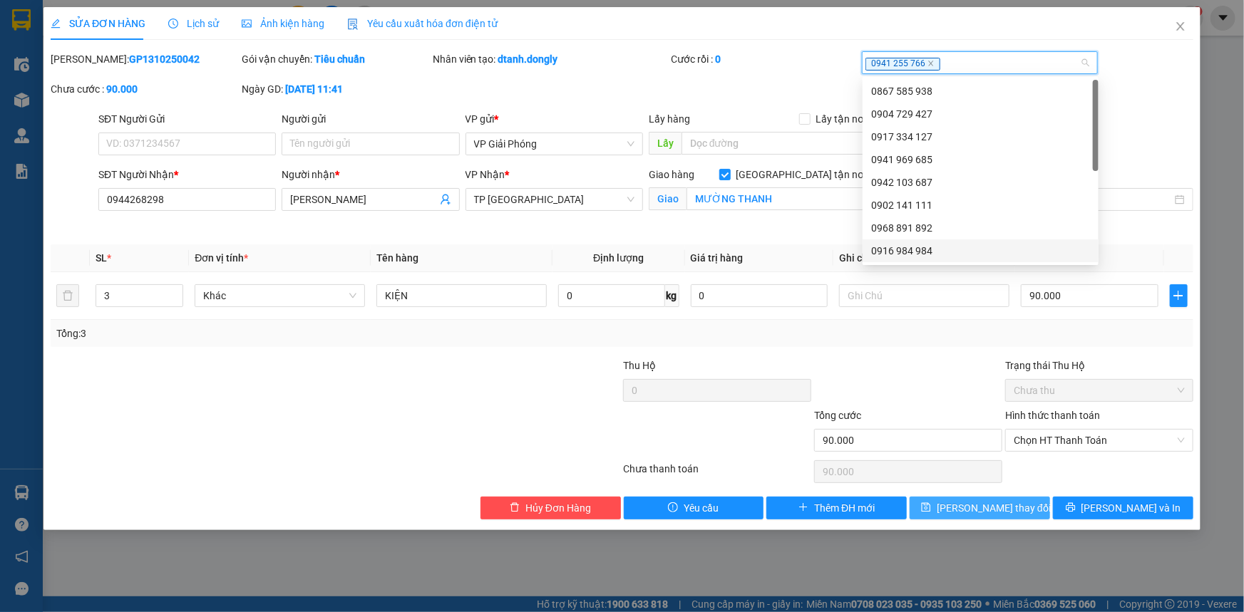
click at [1024, 500] on button "Lưu thay đổi" at bounding box center [980, 508] width 140 height 23
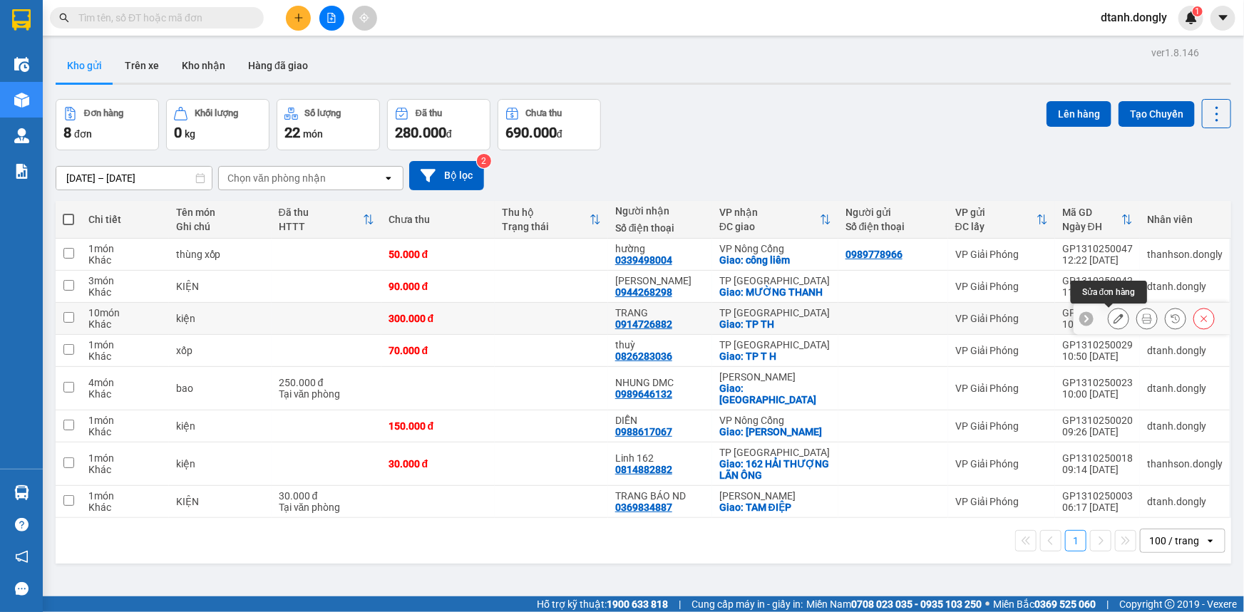
click at [1113, 315] on icon at bounding box center [1118, 319] width 10 height 10
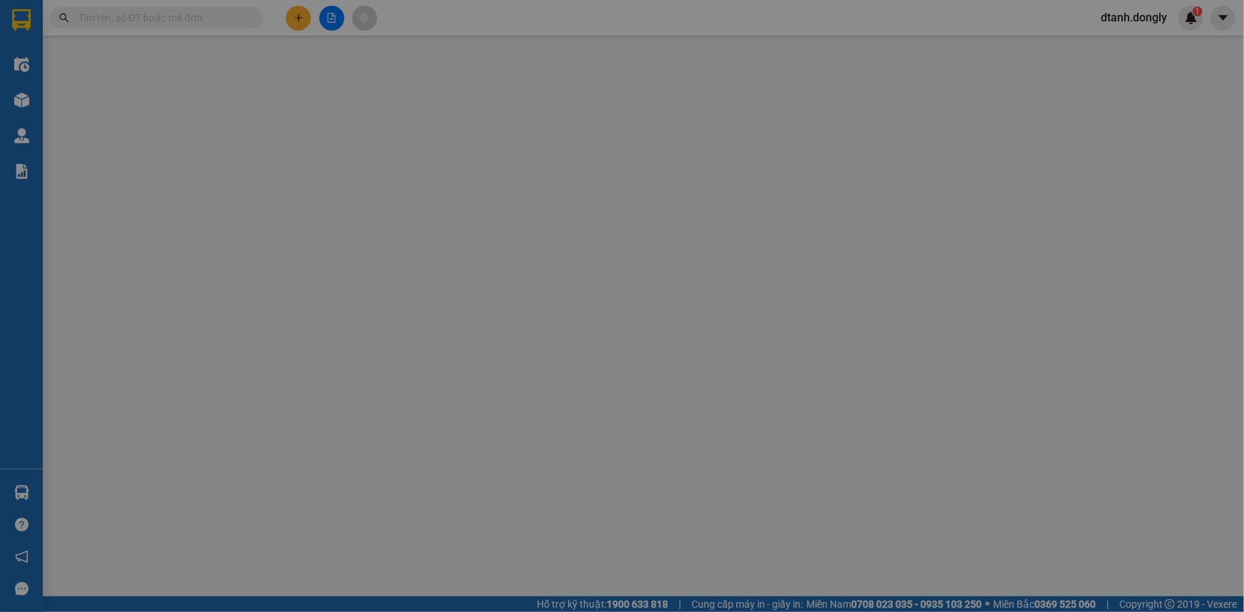
type input "0914726882"
type input "TRANG"
checkbox input "true"
type input "TP TH"
type input "300.000"
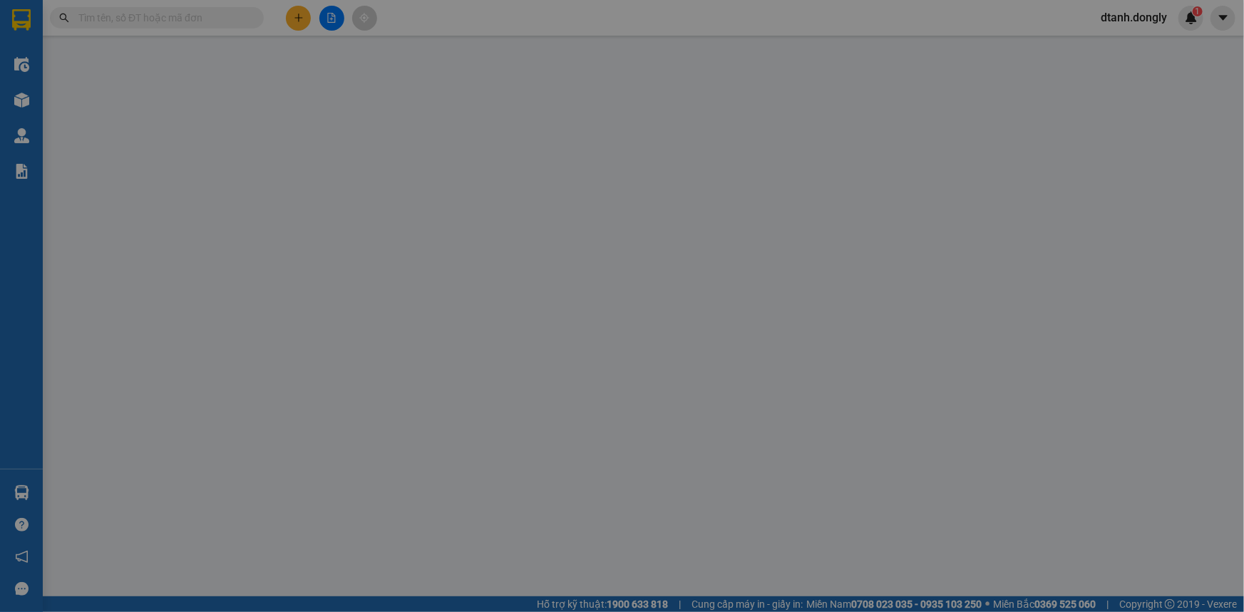
type input "300.000"
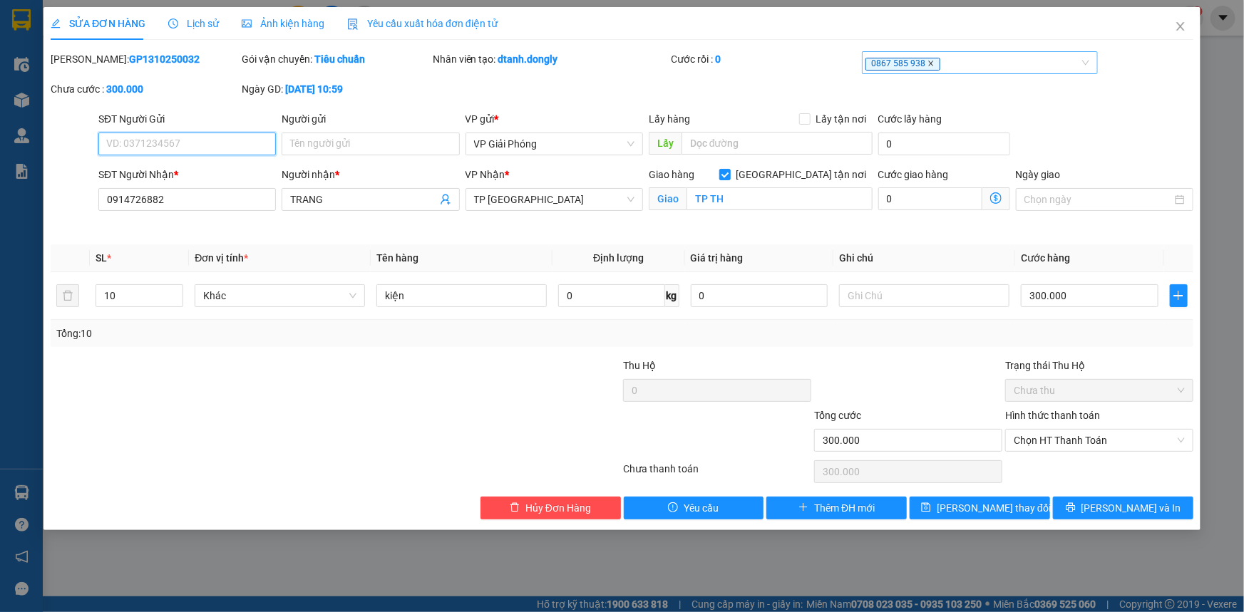
click at [927, 63] on icon "close" at bounding box center [930, 63] width 7 height 7
click at [909, 66] on div at bounding box center [972, 62] width 215 height 17
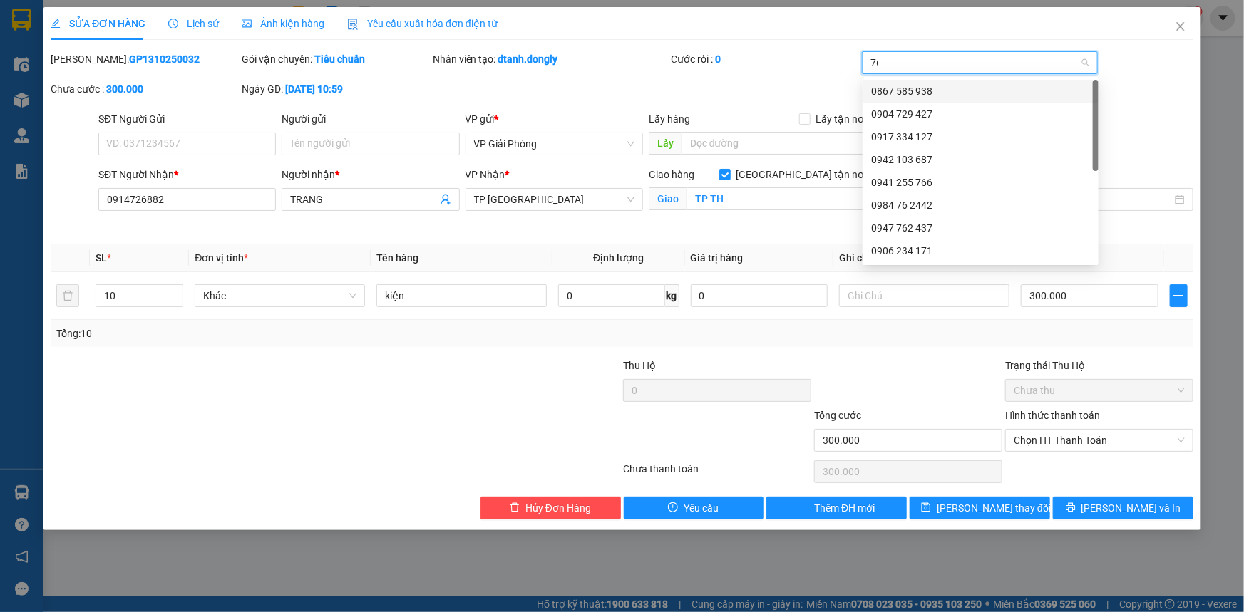
type input "766"
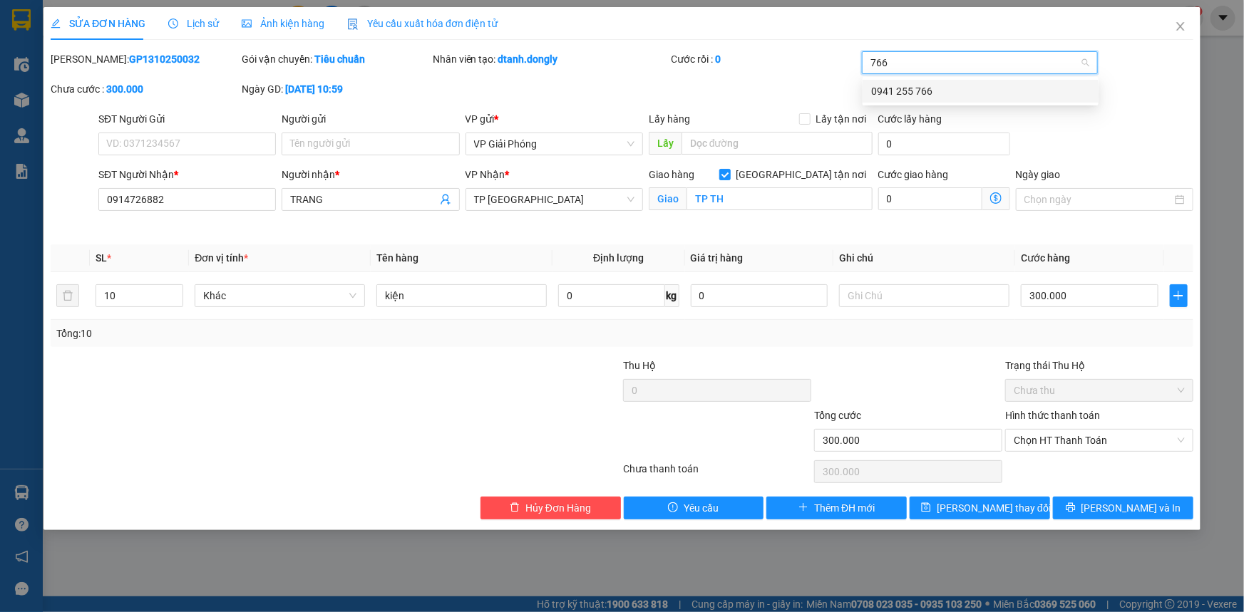
click at [919, 84] on div "0941 255 766" at bounding box center [980, 91] width 219 height 16
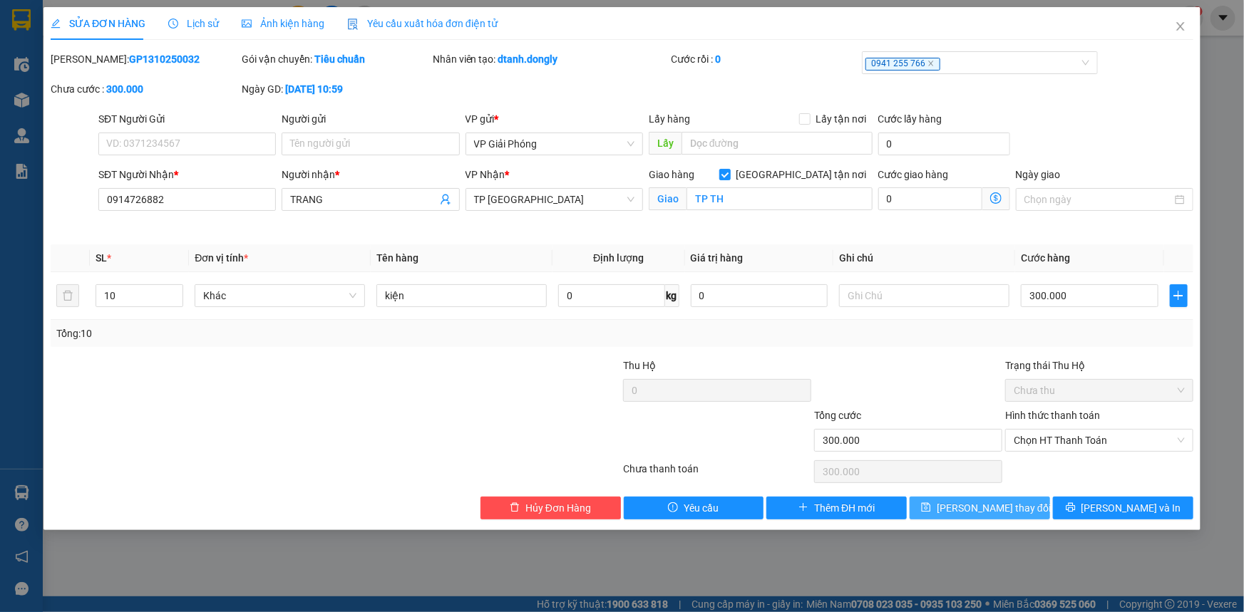
click at [1031, 510] on button "Lưu thay đổi" at bounding box center [980, 508] width 140 height 23
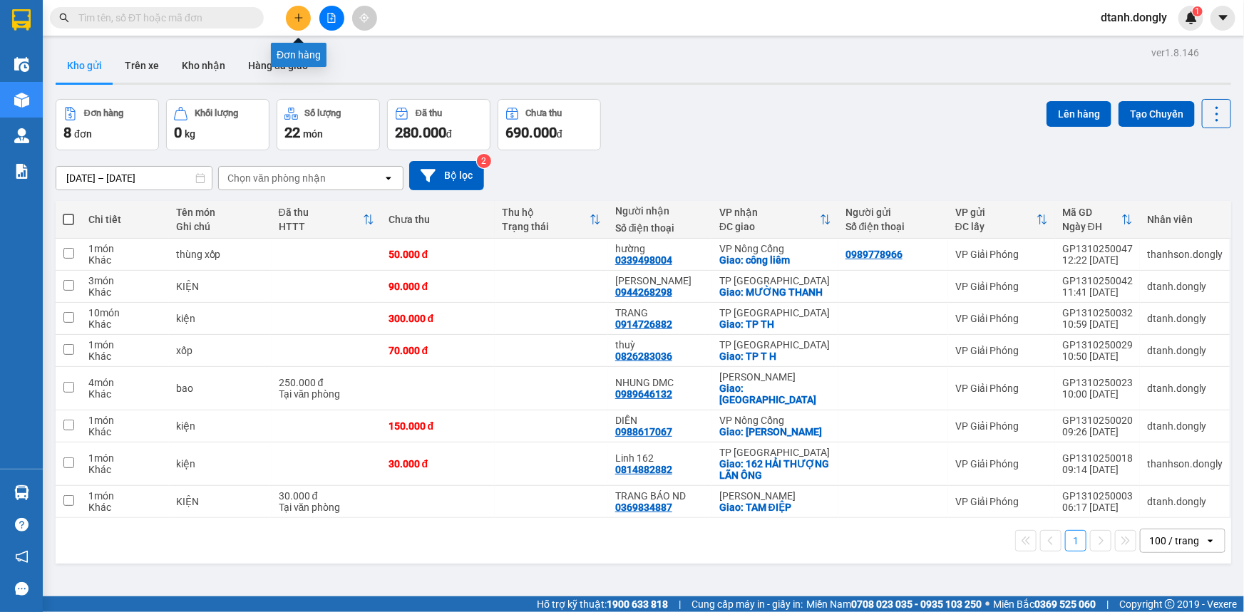
click at [298, 14] on icon "plus" at bounding box center [299, 18] width 10 height 10
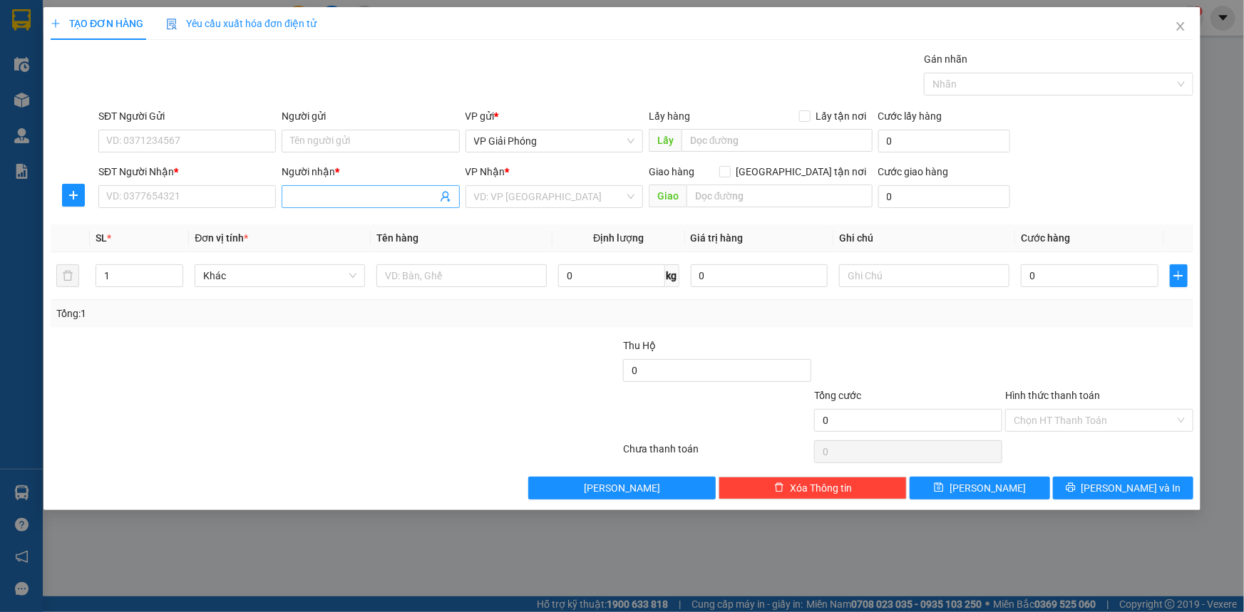
click at [311, 195] on input "Người nhận *" at bounding box center [363, 197] width 146 height 16
type input "LINH TRẦN"
click at [370, 249] on div "LINH TRẦN - 0985649257" at bounding box center [370, 248] width 160 height 16
type input "0985649257"
checkbox input "true"
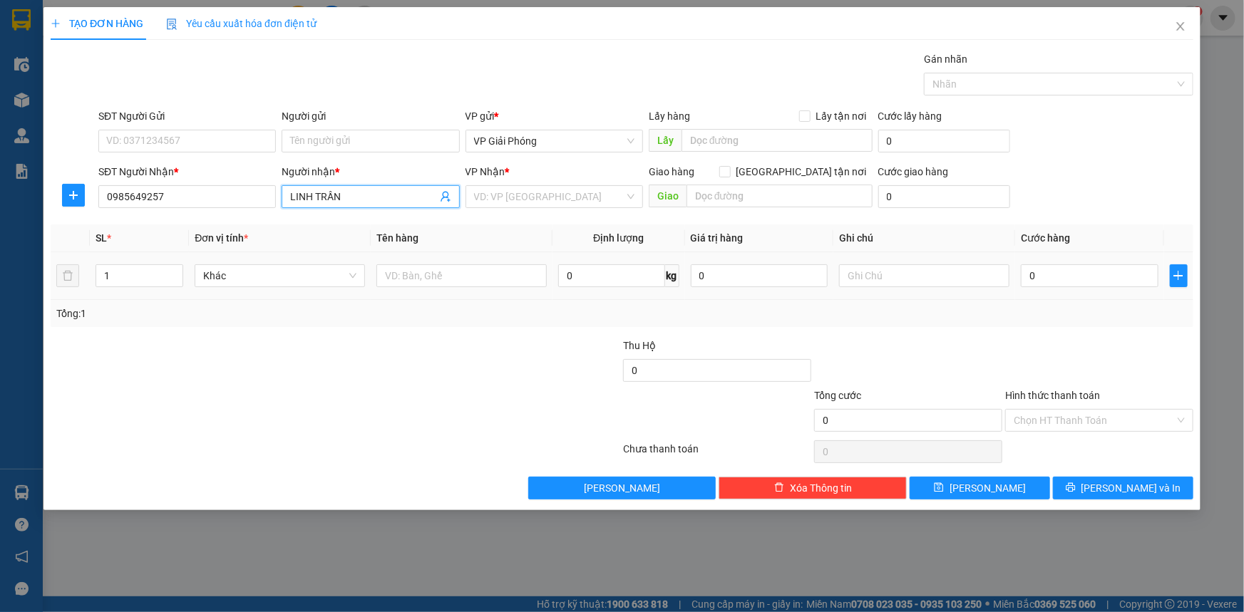
type input "BIG C THANH HOÁ"
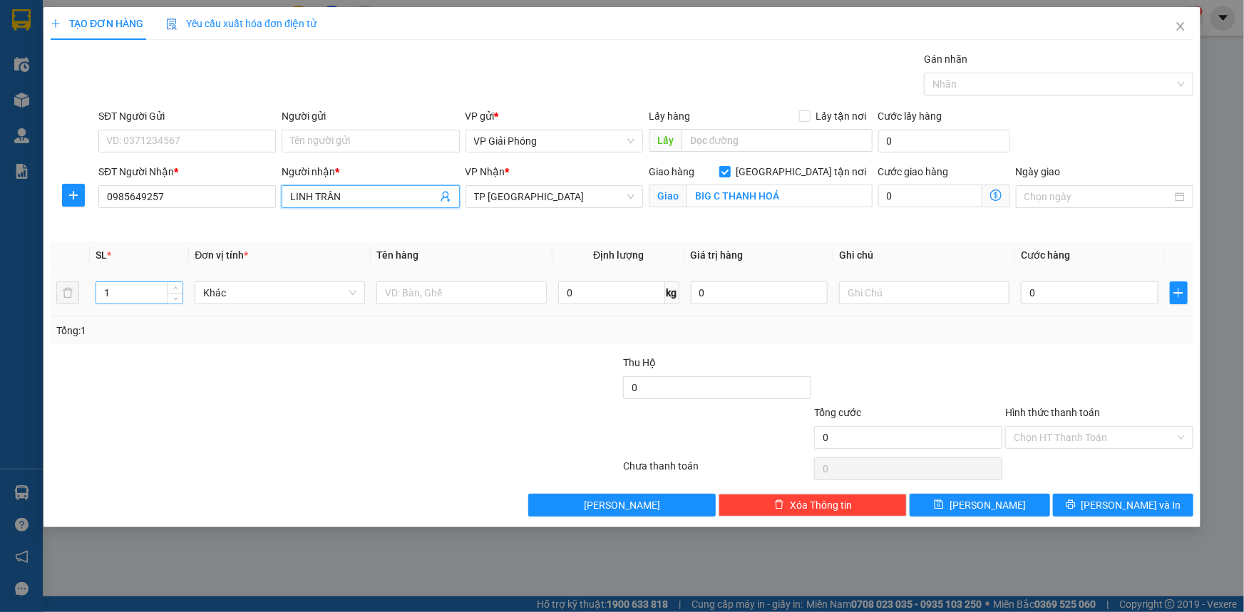
type input "LINH TRẦN"
click at [163, 292] on input "1" at bounding box center [139, 292] width 86 height 21
click at [175, 287] on icon "up" at bounding box center [175, 289] width 5 height 5
type input "3"
click at [175, 287] on icon "up" at bounding box center [175, 289] width 5 height 5
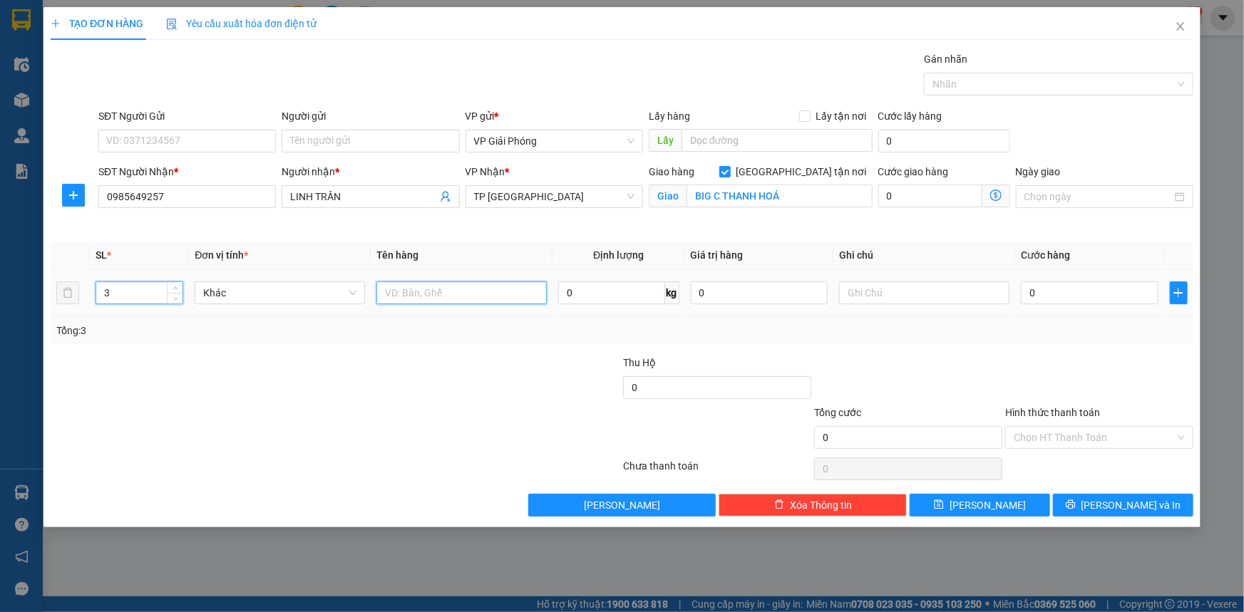
click at [417, 294] on input "text" at bounding box center [461, 293] width 170 height 23
type input "KIỆN"
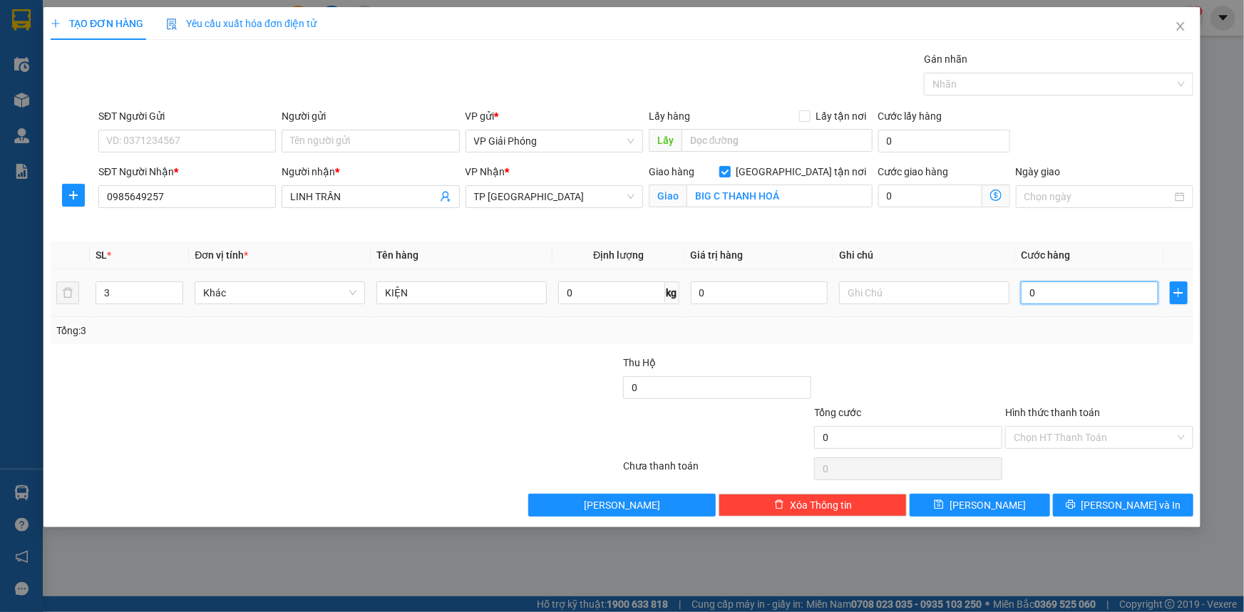
click at [1074, 293] on input "0" at bounding box center [1090, 293] width 138 height 23
type input "9"
type input "90"
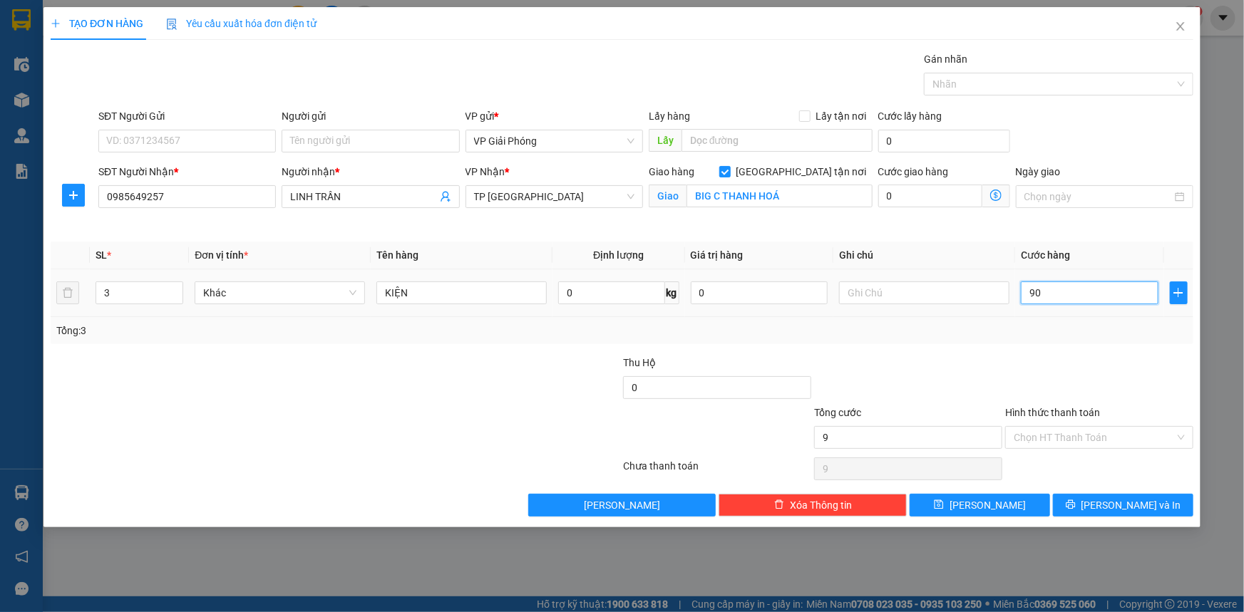
type input "90"
click at [1046, 80] on div at bounding box center [1051, 84] width 248 height 17
type input "90.000"
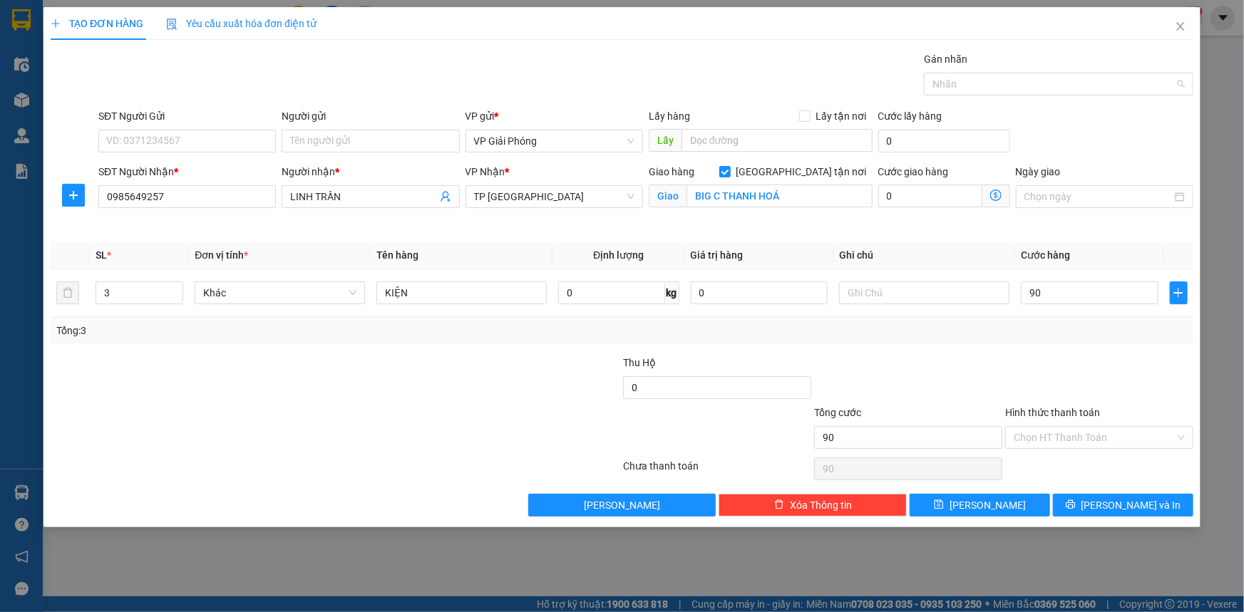
type input "90.000"
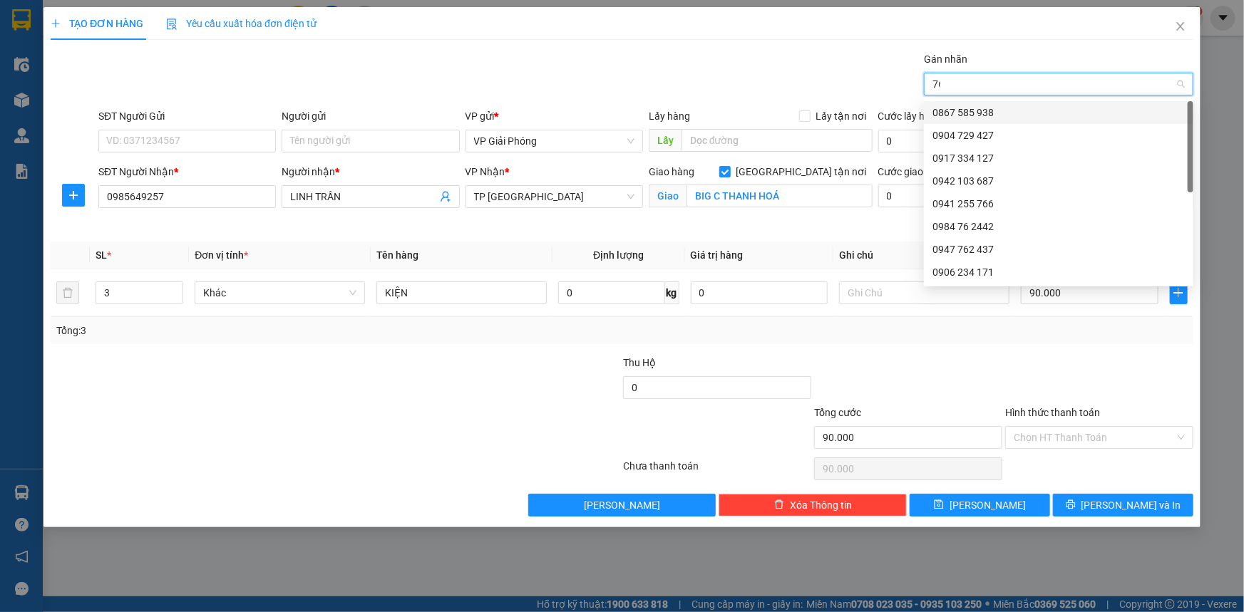
type input "766"
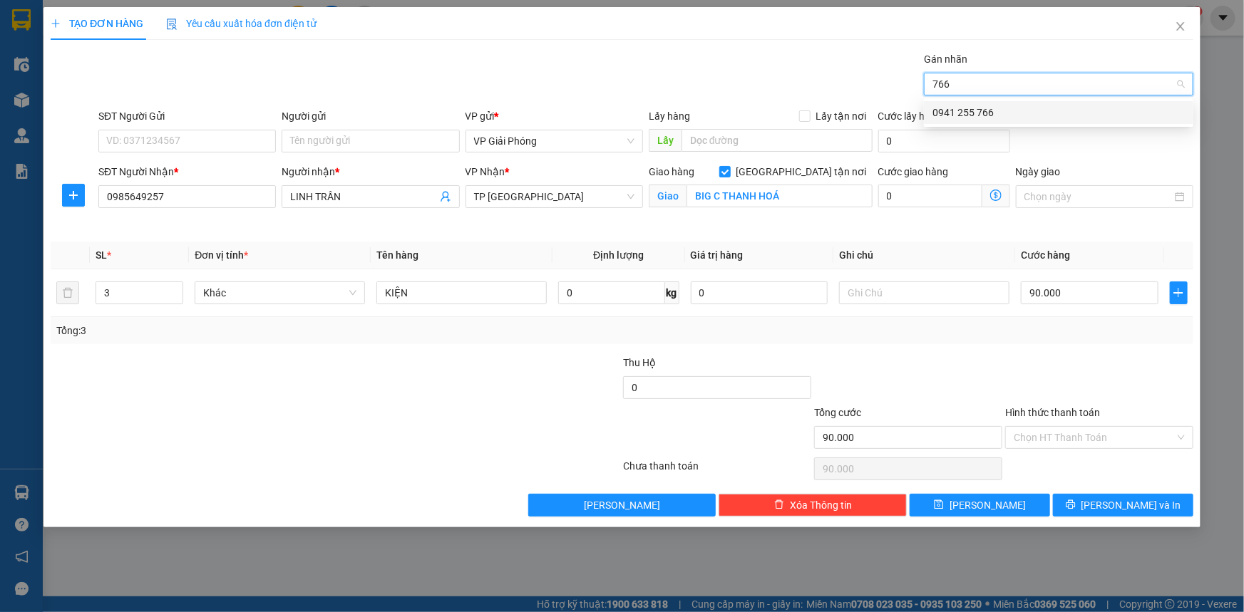
click at [1033, 113] on div "0941 255 766" at bounding box center [1058, 113] width 252 height 16
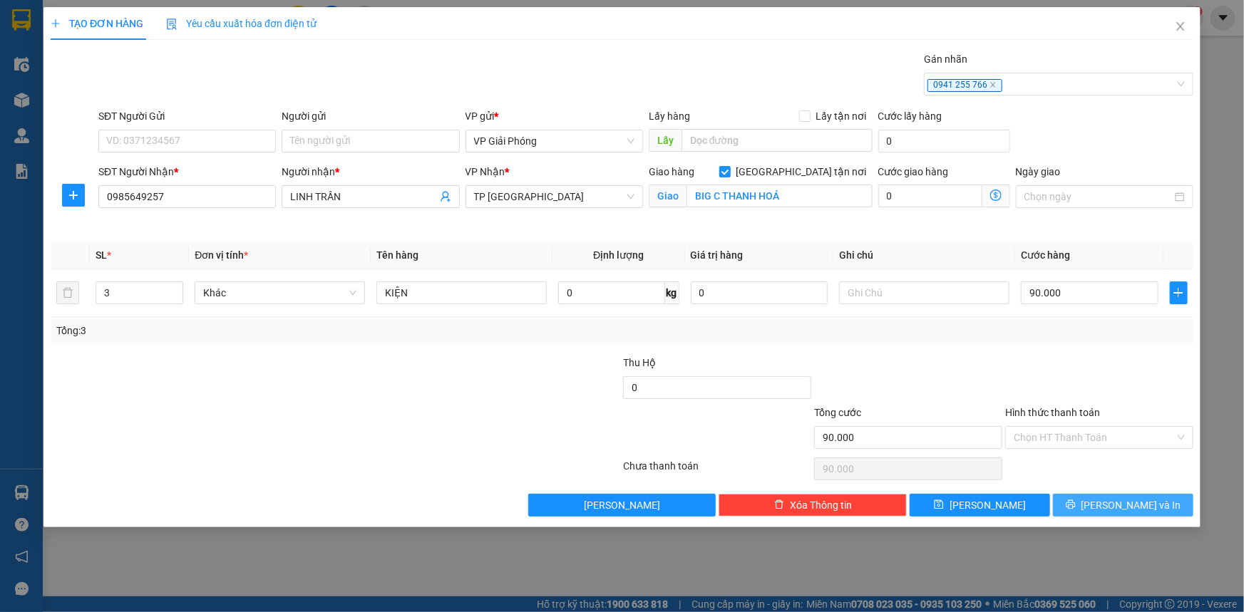
click at [1113, 502] on span "[PERSON_NAME] và In" at bounding box center [1131, 506] width 100 height 16
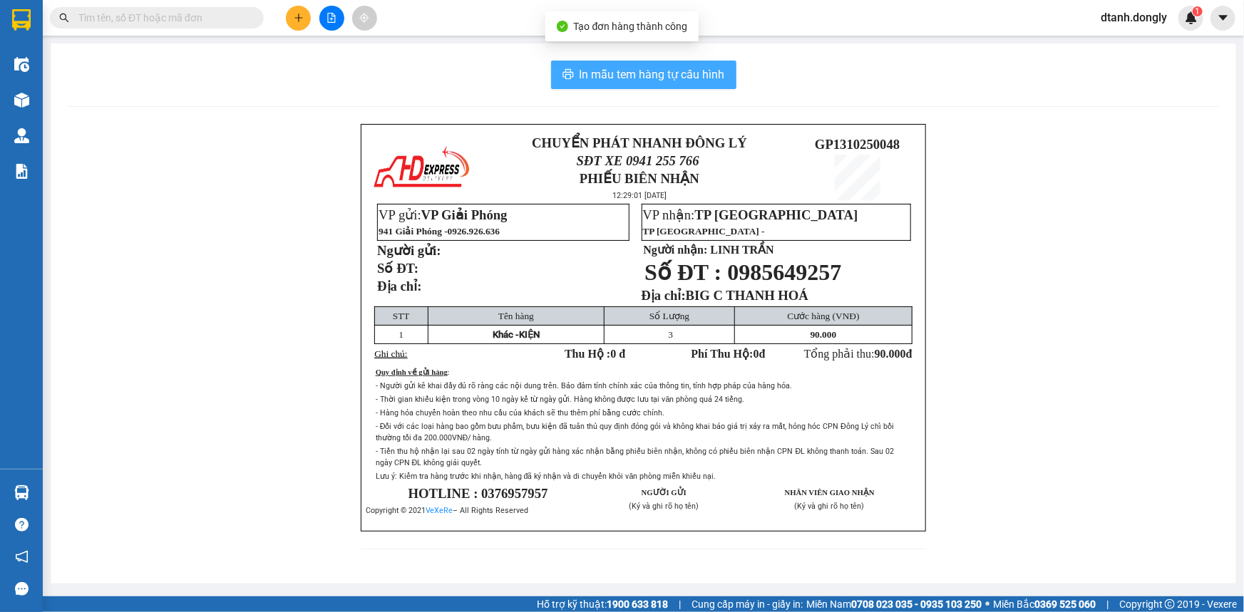
drag, startPoint x: 662, startPoint y: 70, endPoint x: 669, endPoint y: 63, distance: 9.6
click at [664, 71] on span "In mẫu tem hàng tự cấu hình" at bounding box center [651, 75] width 145 height 18
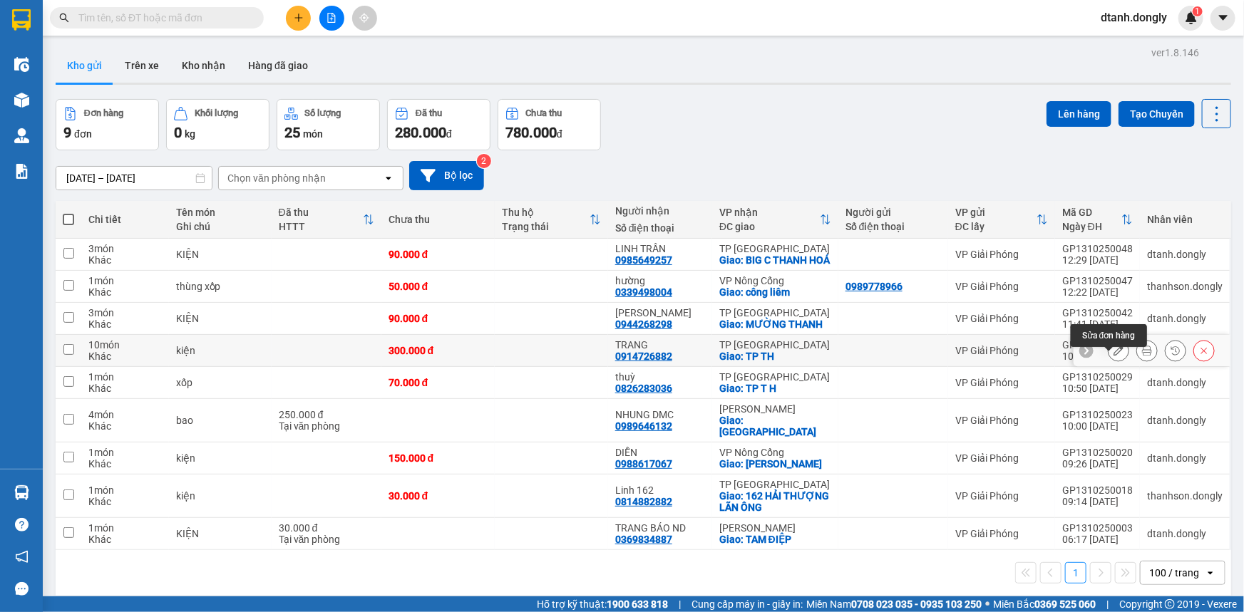
click at [1113, 356] on icon at bounding box center [1118, 351] width 10 height 10
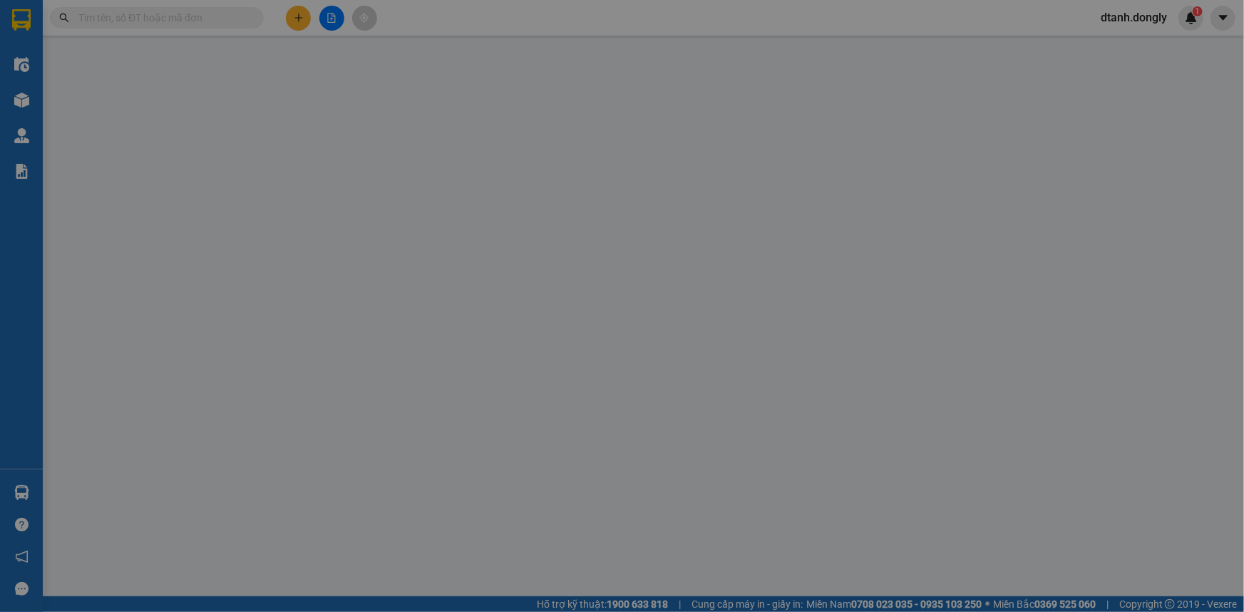
type input "0914726882"
type input "TRANG"
checkbox input "true"
type input "TP TH"
type input "300.000"
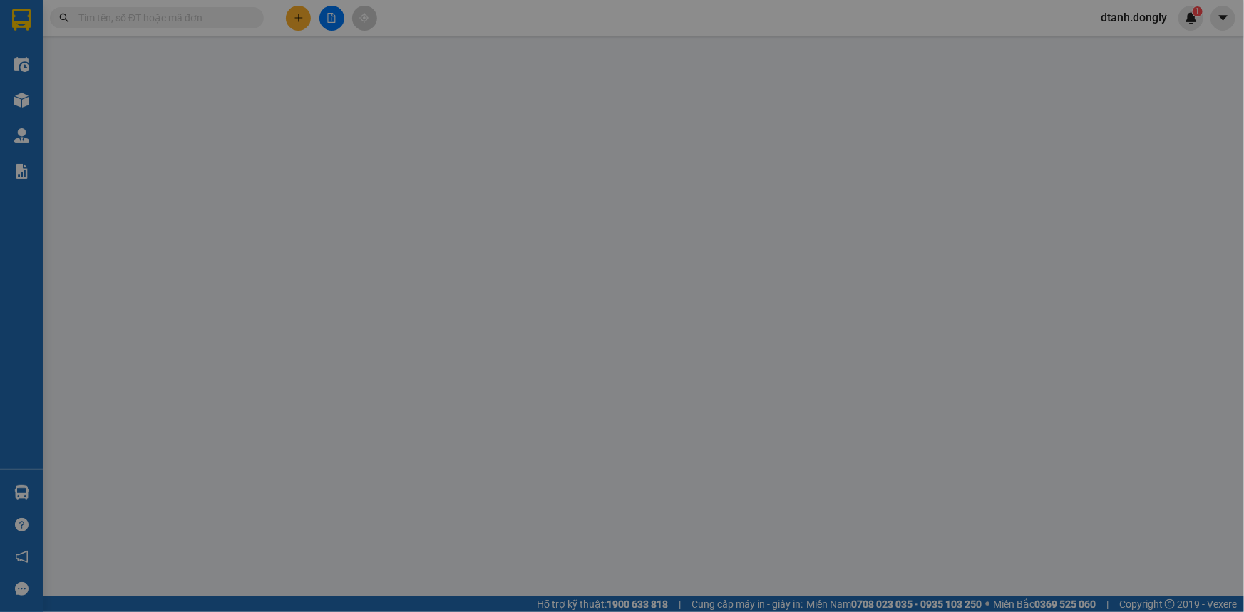
type input "300.000"
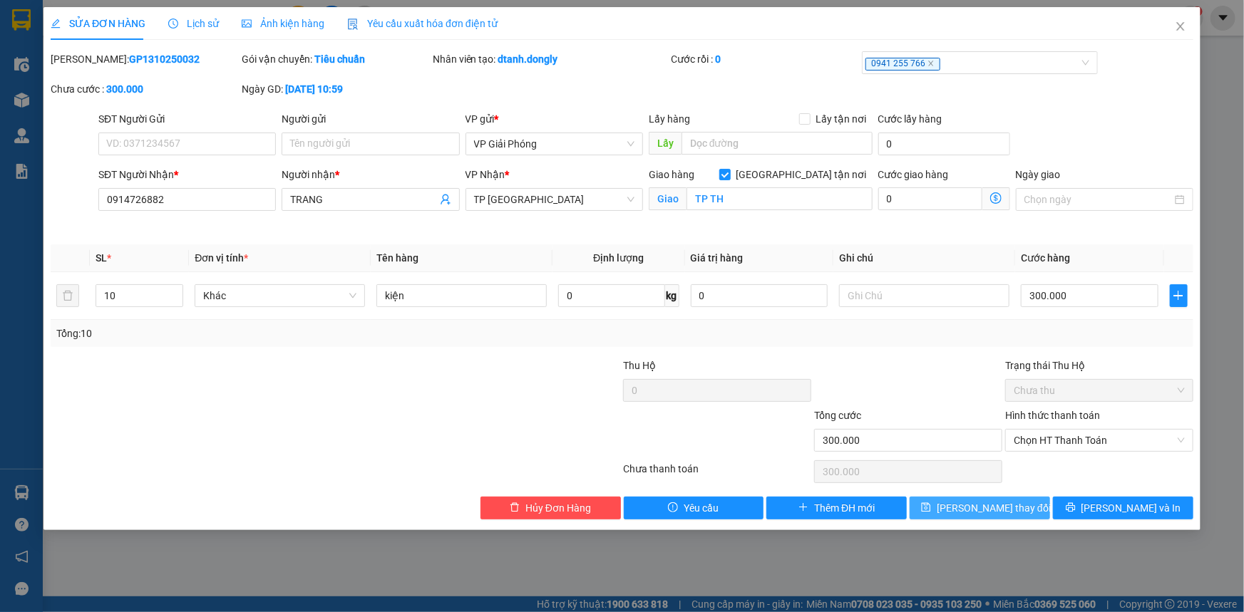
click at [999, 510] on span "Lưu thay đổi" at bounding box center [994, 508] width 114 height 16
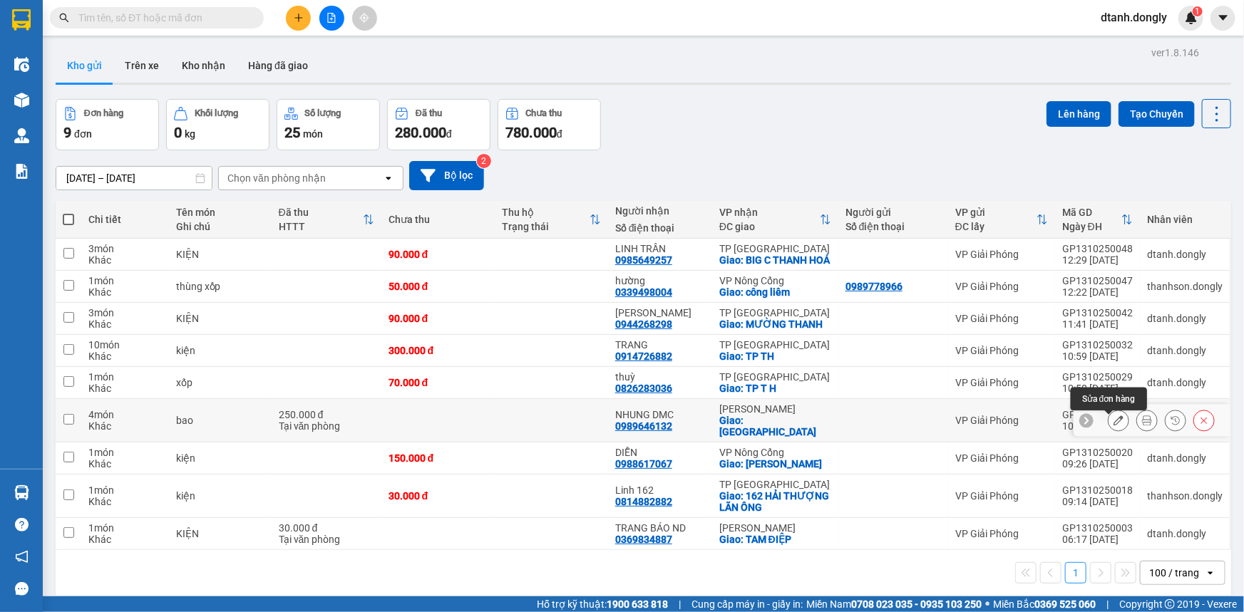
click at [1113, 421] on icon at bounding box center [1118, 421] width 10 height 10
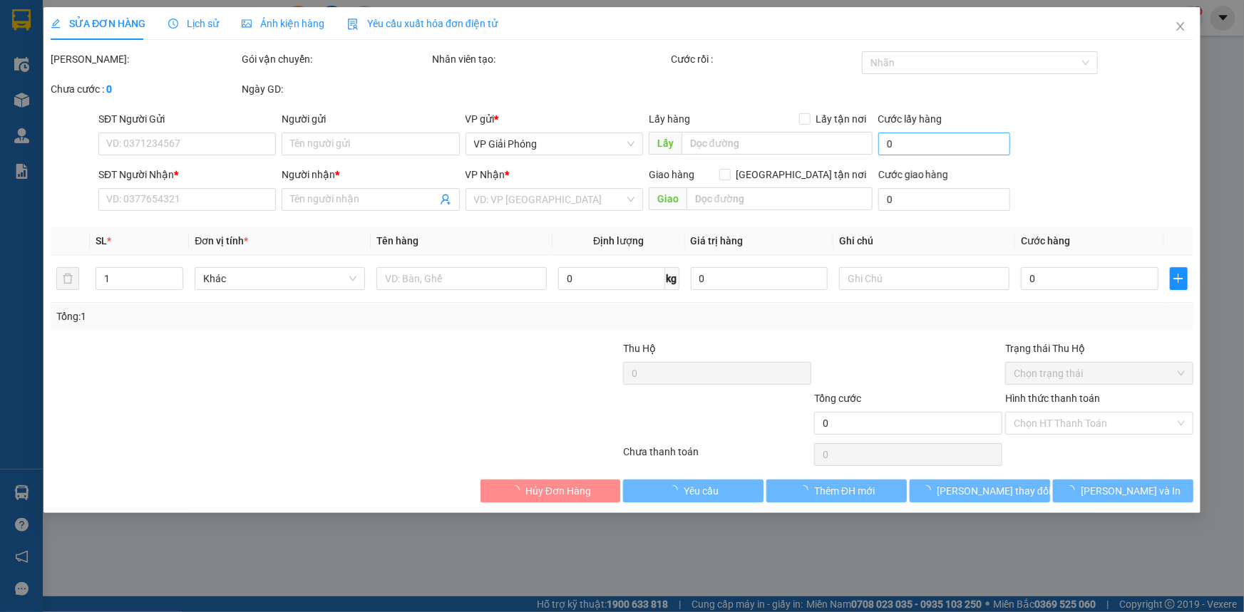
type input "0989646132"
type input "NHUNG DMC"
checkbox input "true"
type input "Trường Sơn"
type input "250.000"
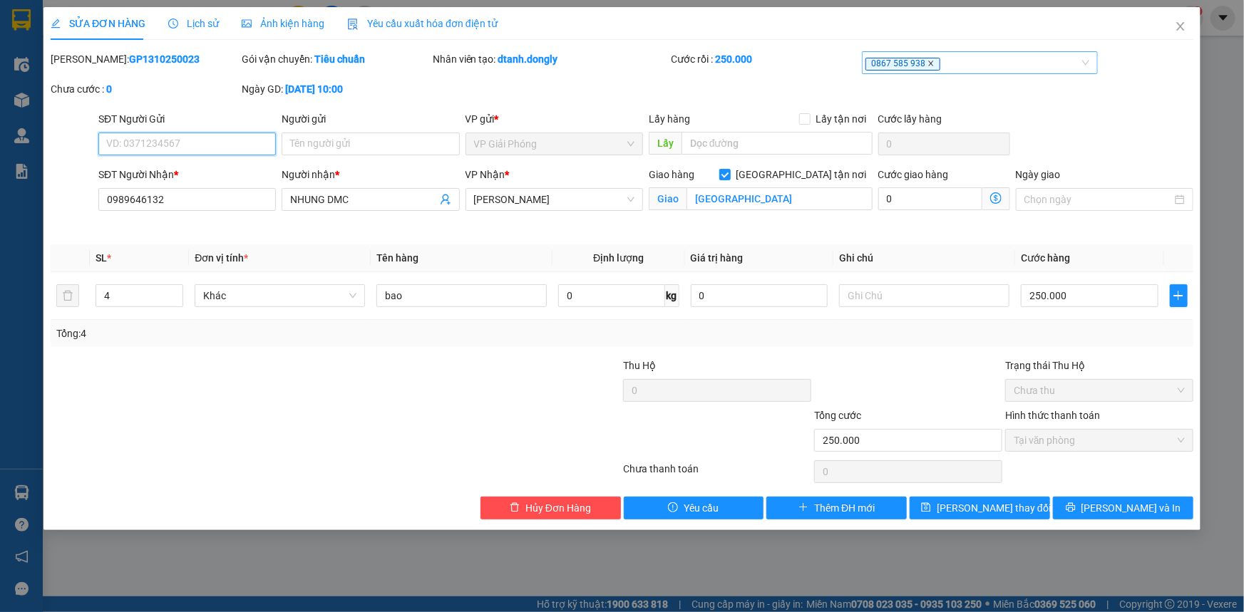
click at [929, 63] on icon "close" at bounding box center [931, 63] width 5 height 5
click at [927, 63] on div at bounding box center [972, 62] width 215 height 17
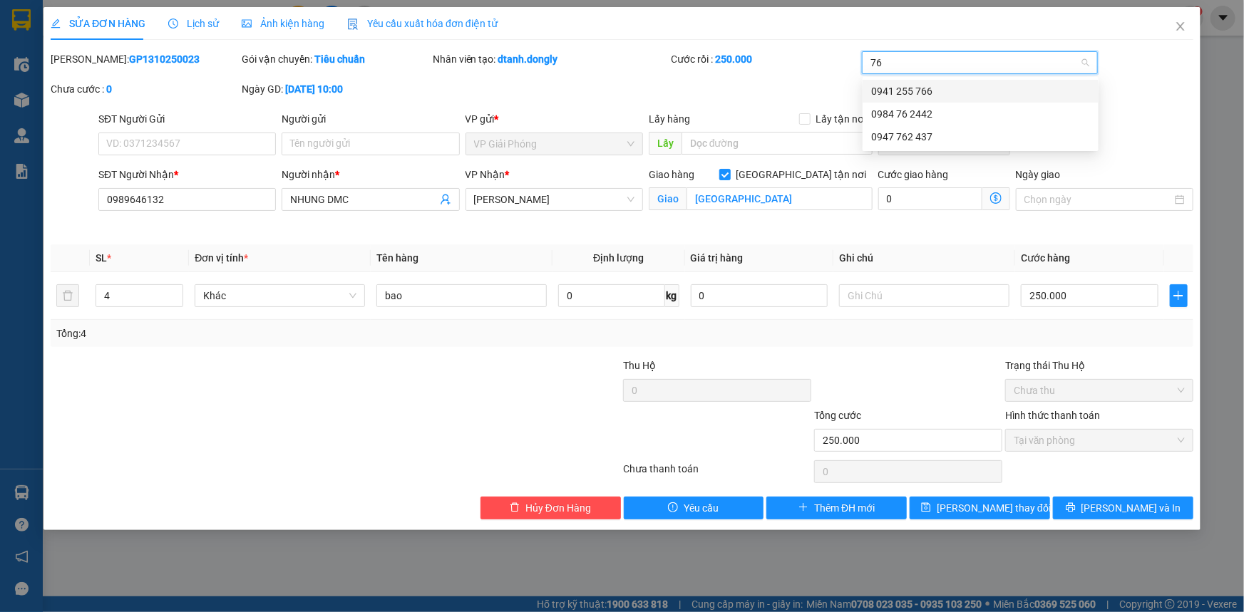
type input "766"
drag, startPoint x: 932, startPoint y: 88, endPoint x: 927, endPoint y: 324, distance: 236.0
click at [932, 88] on div "0941 255 766" at bounding box center [980, 91] width 219 height 16
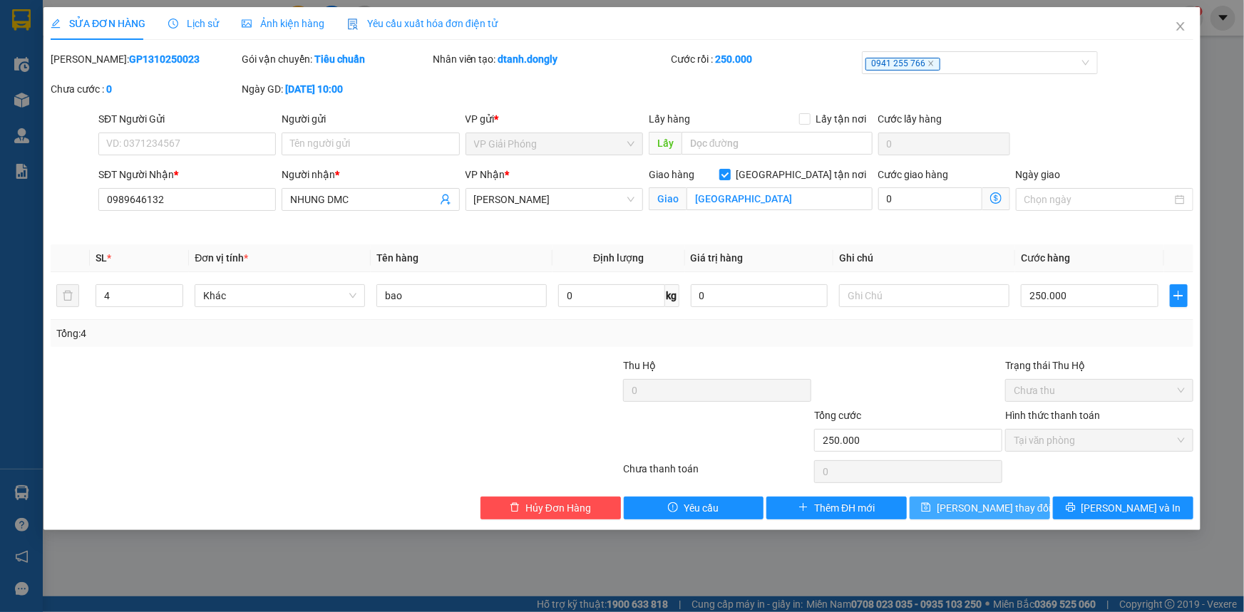
drag, startPoint x: 987, startPoint y: 503, endPoint x: 1000, endPoint y: 488, distance: 20.3
click at [990, 502] on span "[PERSON_NAME] thay đổi" at bounding box center [994, 508] width 114 height 16
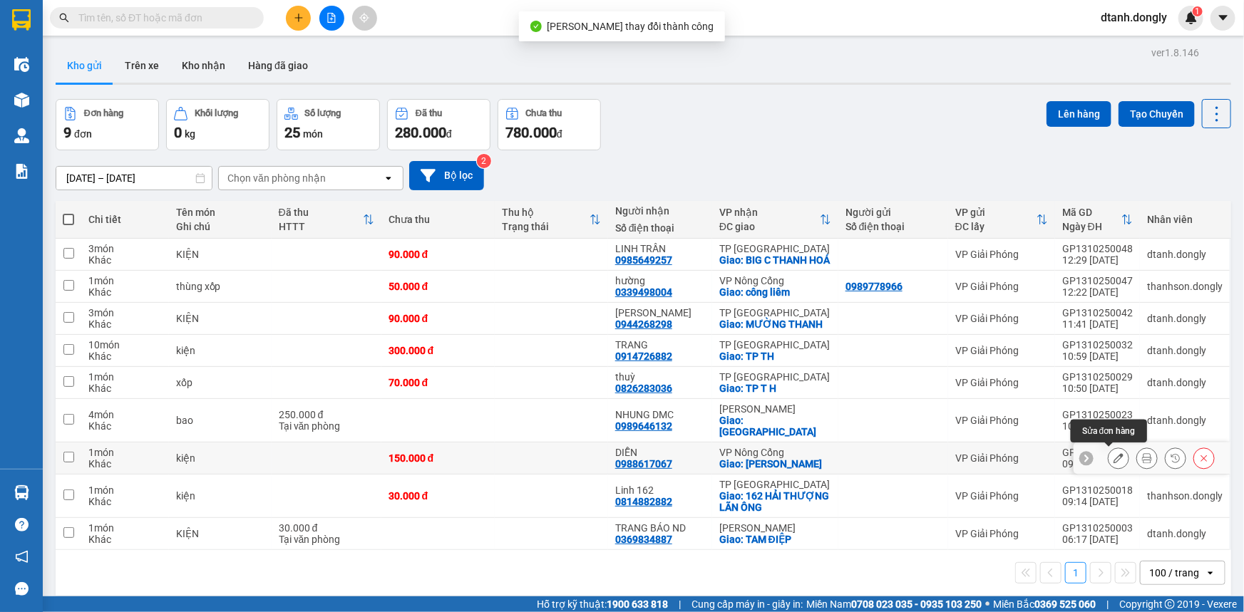
click at [1113, 456] on icon at bounding box center [1118, 458] width 10 height 10
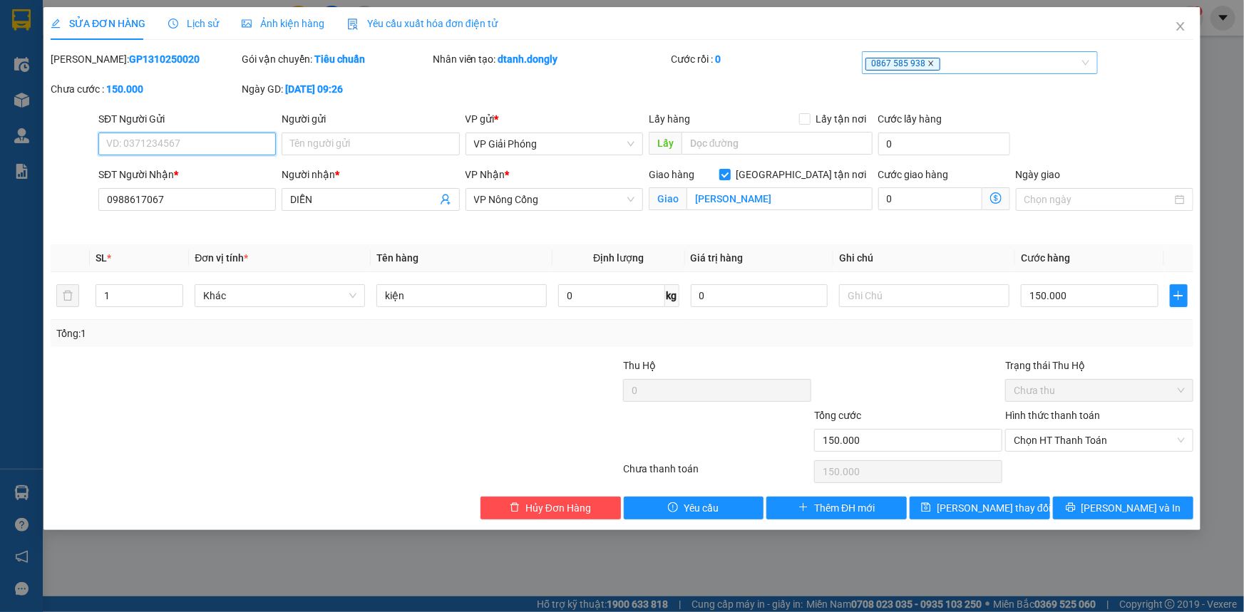
click at [927, 62] on icon "close" at bounding box center [930, 63] width 7 height 7
click at [922, 62] on div at bounding box center [972, 62] width 215 height 17
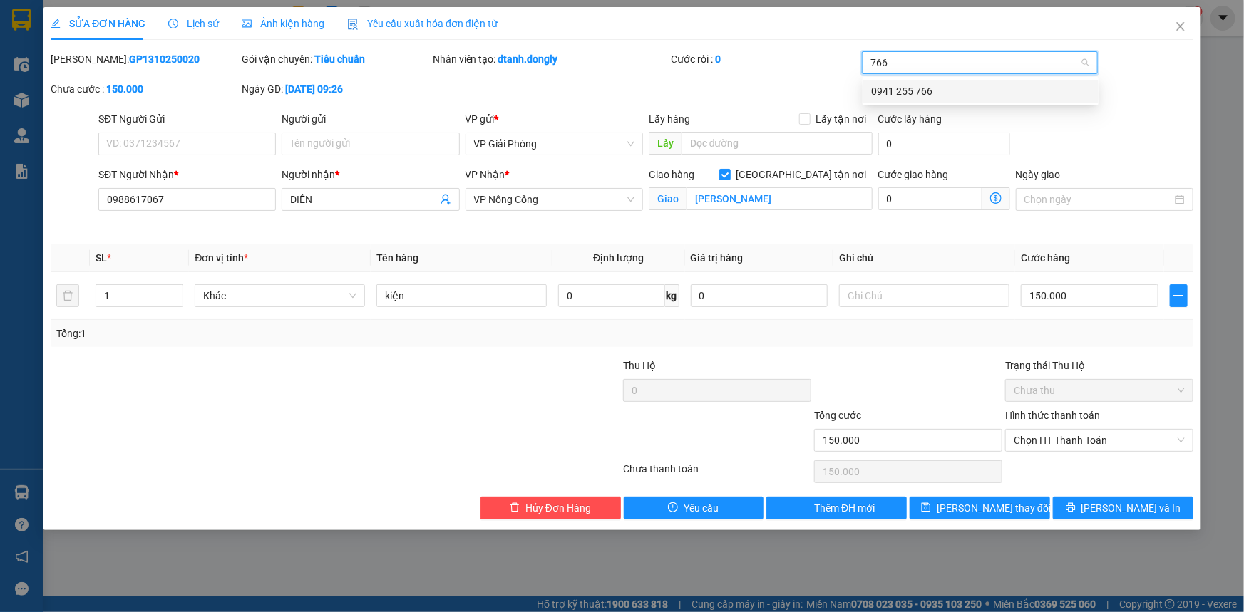
click at [937, 87] on div "0941 255 766" at bounding box center [980, 91] width 219 height 16
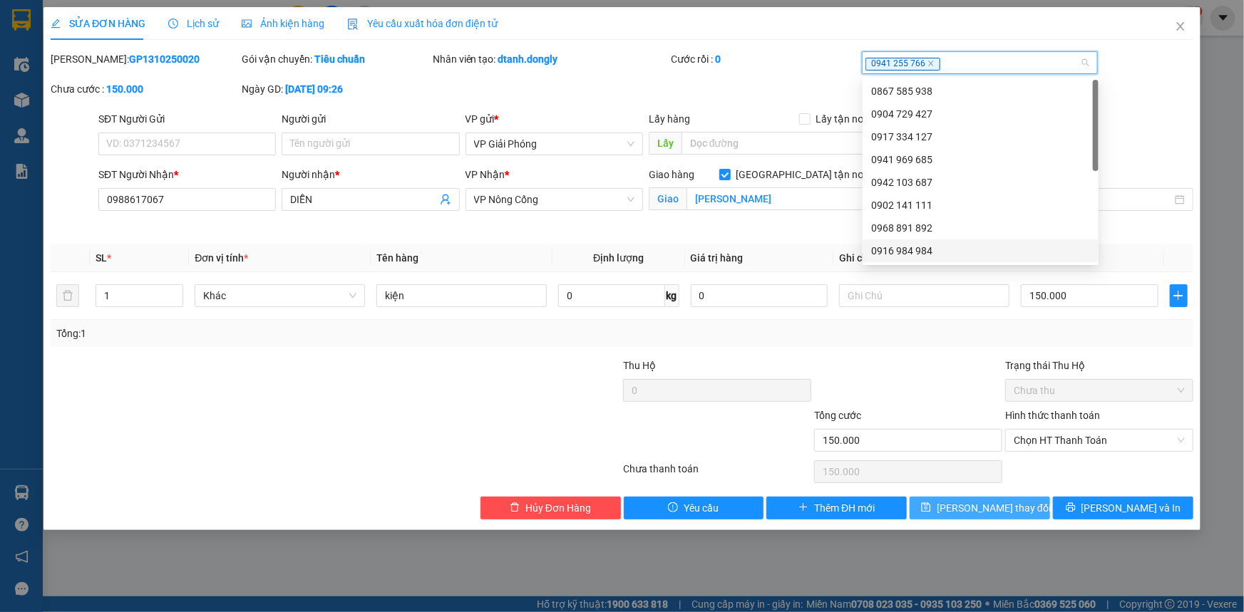
drag, startPoint x: 1005, startPoint y: 507, endPoint x: 1034, endPoint y: 480, distance: 39.3
click at [1005, 507] on span "[PERSON_NAME] thay đổi" at bounding box center [994, 508] width 114 height 16
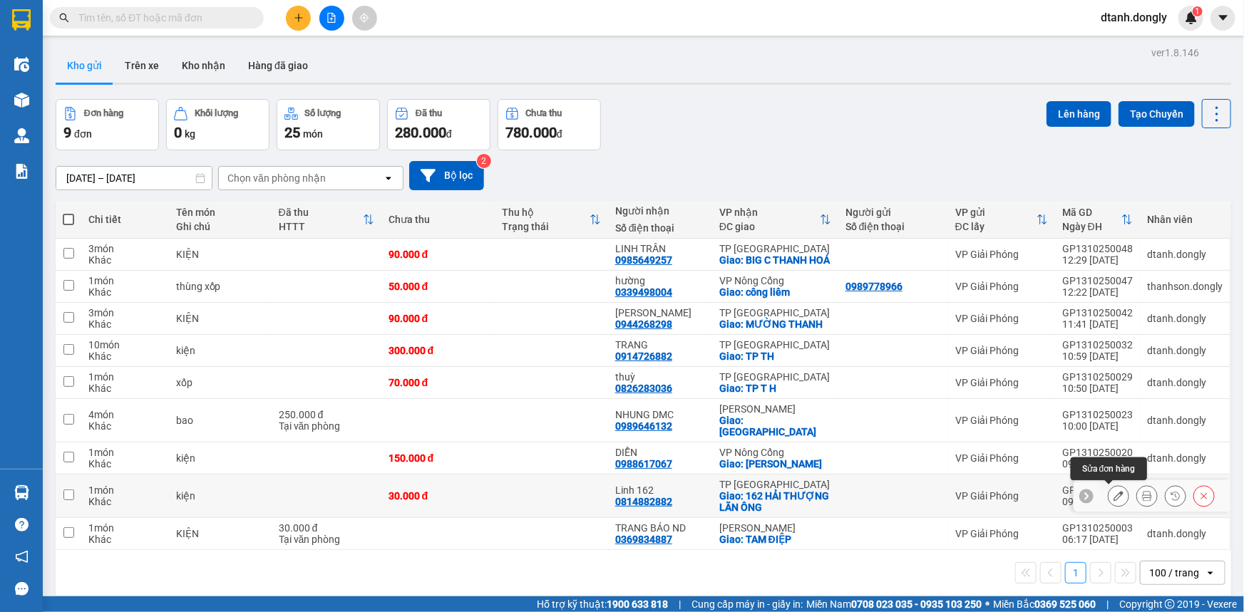
click at [1113, 494] on icon at bounding box center [1118, 496] width 10 height 10
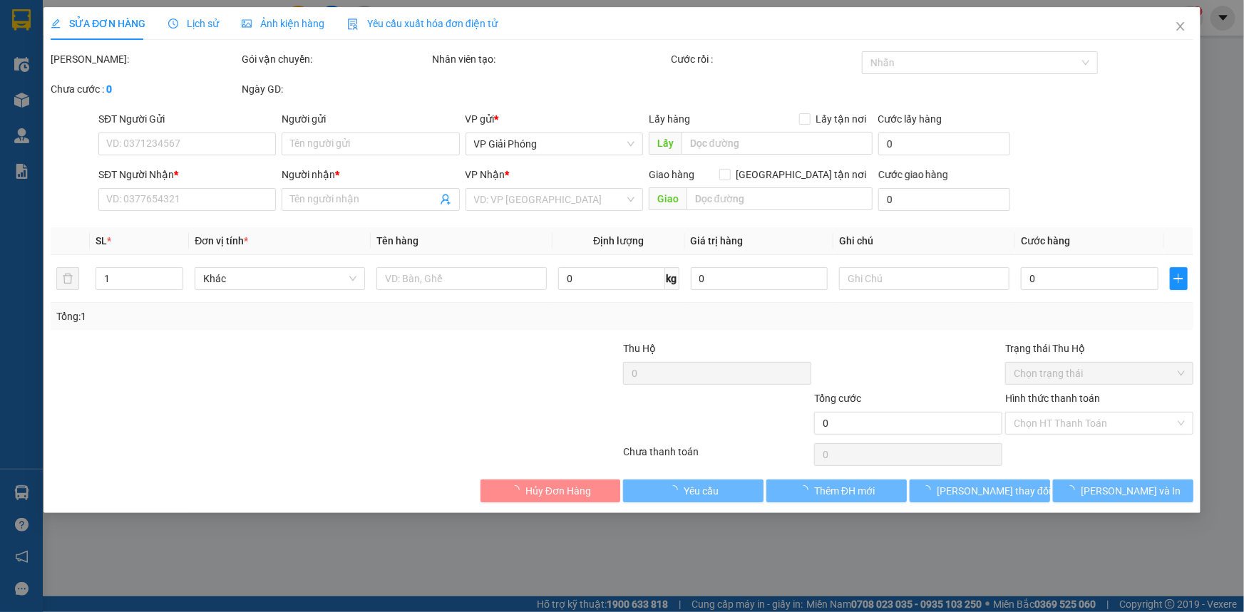
type input "0814882882"
type input "Linh 162"
checkbox input "true"
type input "162 HẢI THƯỢNG LÃN ÔNG"
type input "30.000"
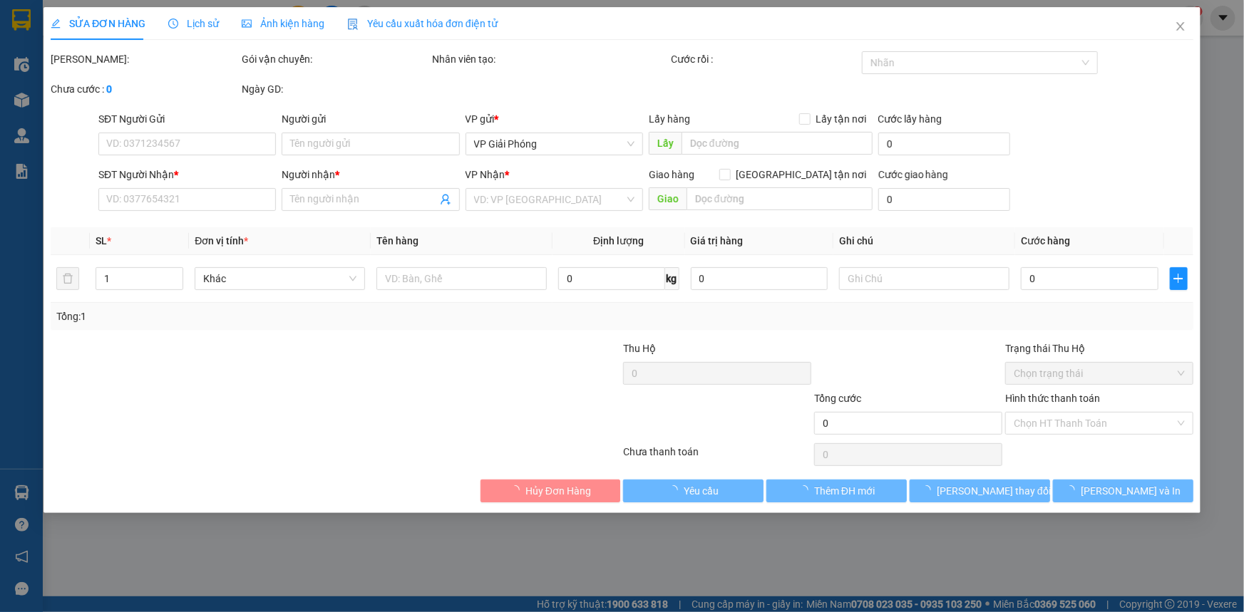
type input "30.000"
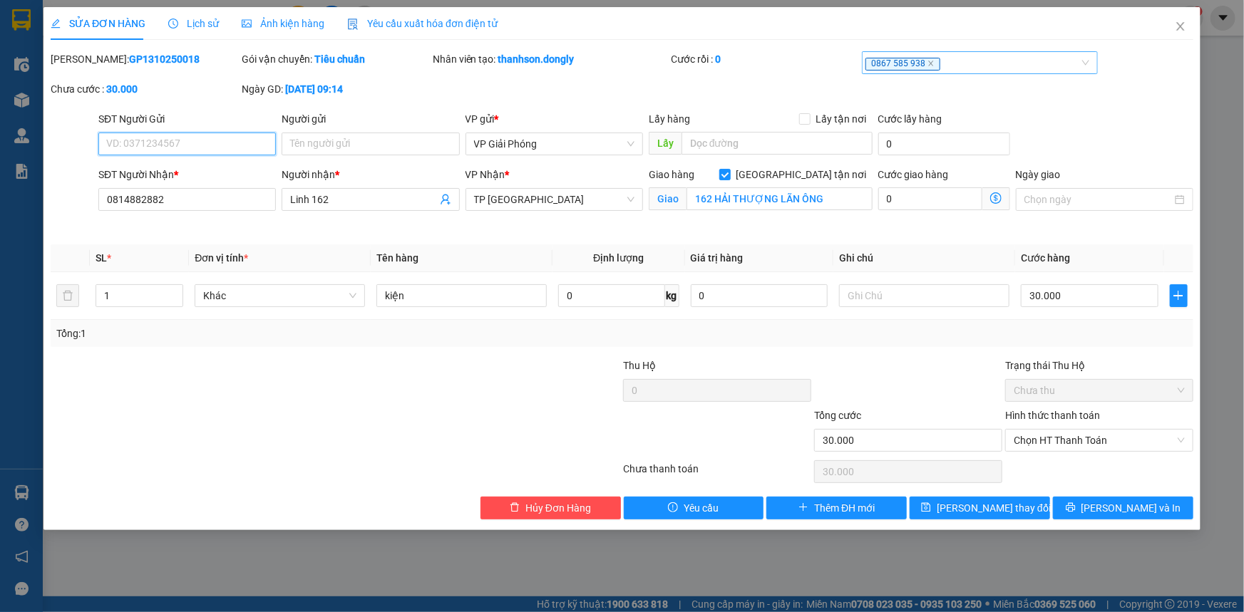
click at [922, 63] on span "0867 585 938" at bounding box center [902, 64] width 75 height 13
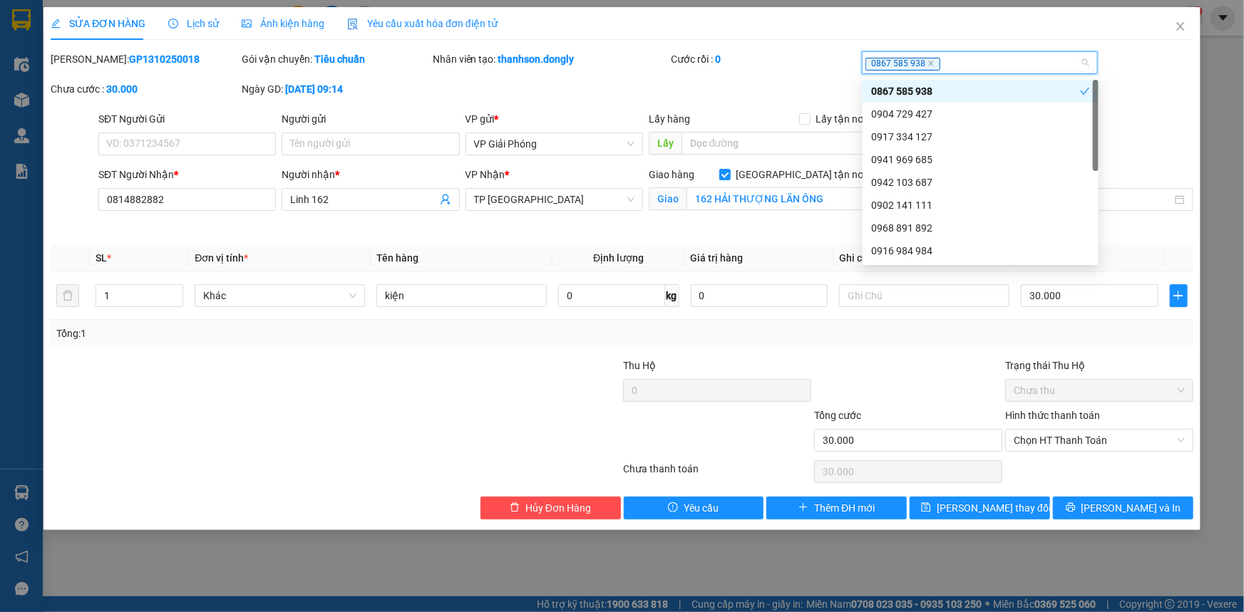
click at [910, 66] on span "0867 585 938" at bounding box center [902, 64] width 75 height 13
click at [927, 63] on icon "close" at bounding box center [930, 63] width 7 height 7
click at [923, 63] on div at bounding box center [972, 62] width 215 height 17
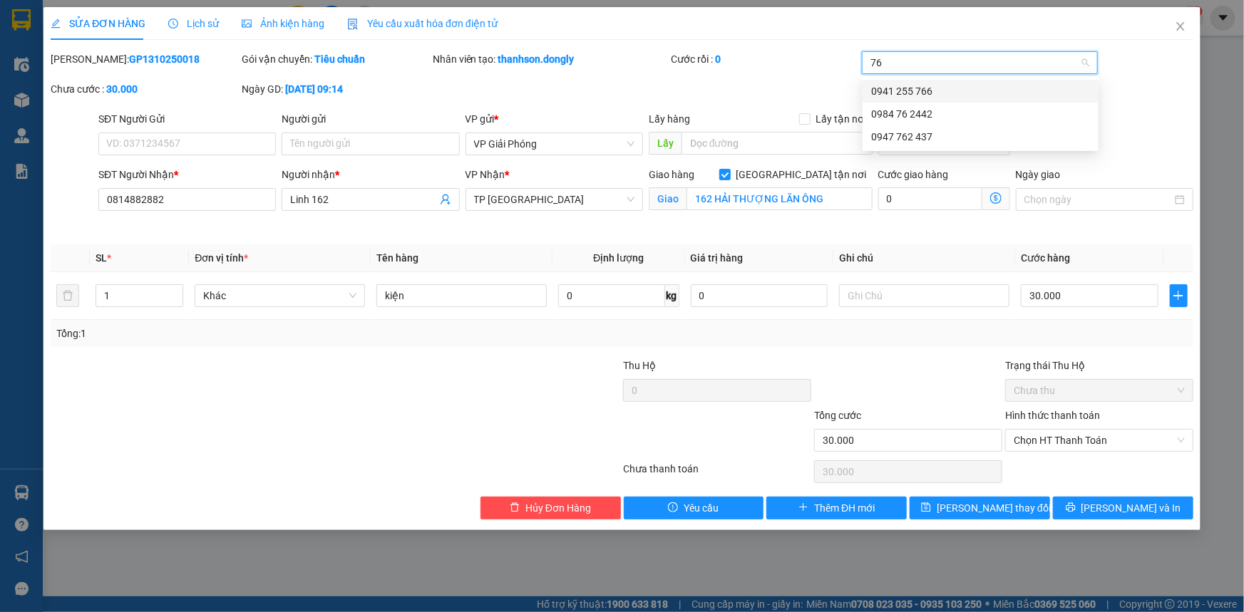
type input "766"
click at [929, 89] on div "0941 255 766" at bounding box center [980, 91] width 219 height 16
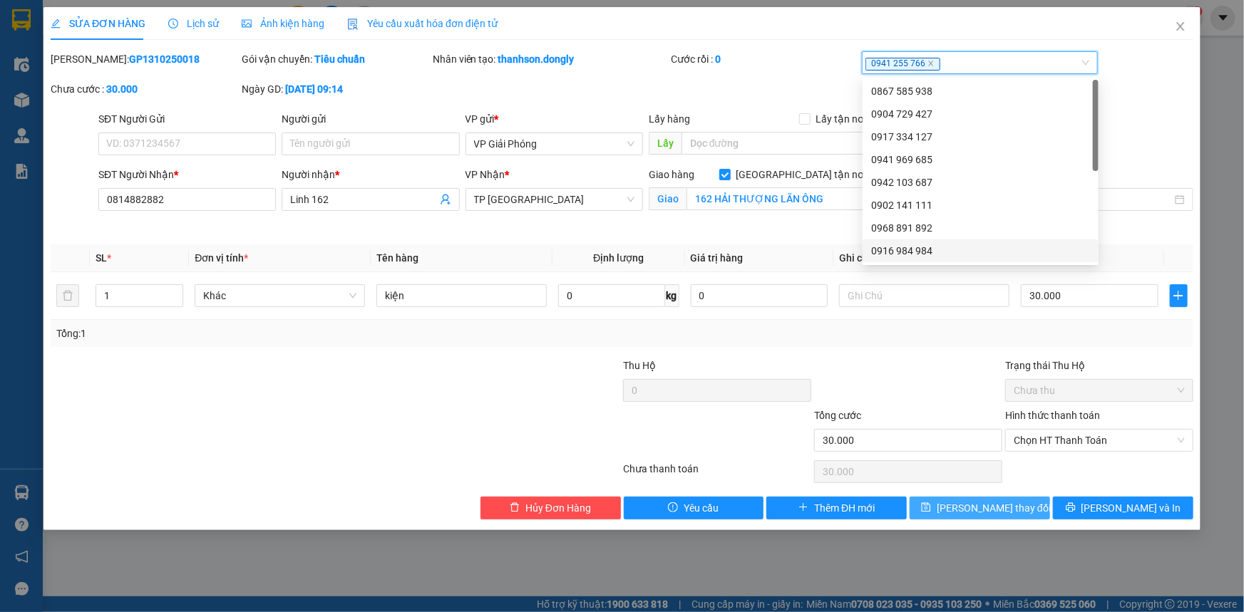
click at [1016, 505] on button "[PERSON_NAME] thay đổi" at bounding box center [980, 508] width 140 height 23
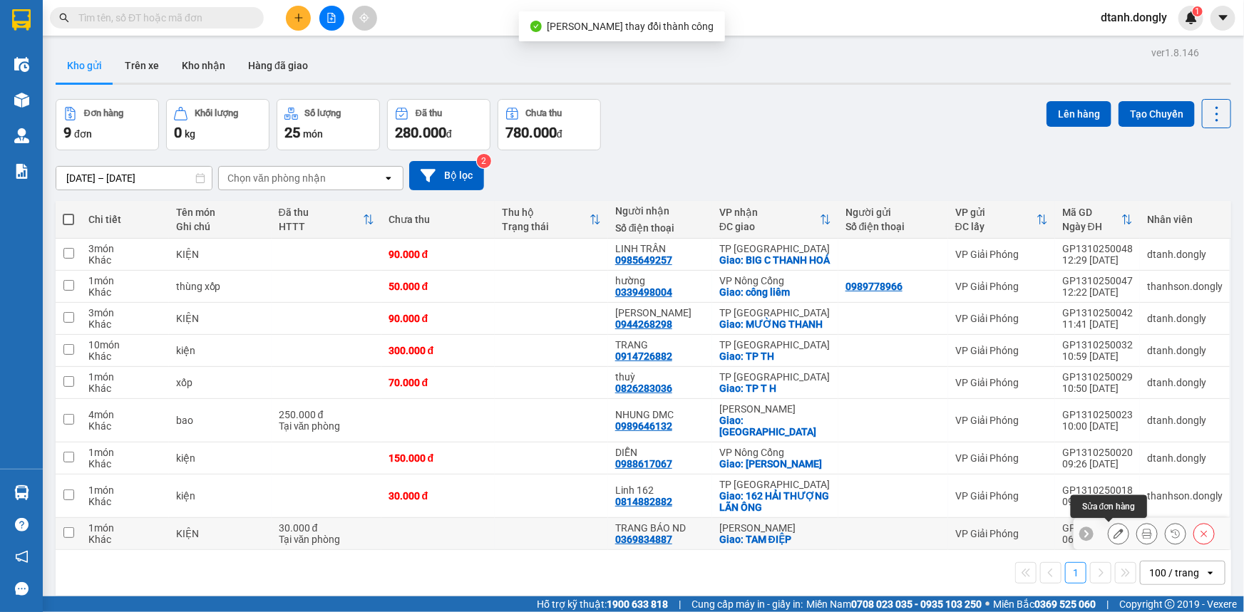
click at [1113, 535] on icon at bounding box center [1118, 534] width 10 height 10
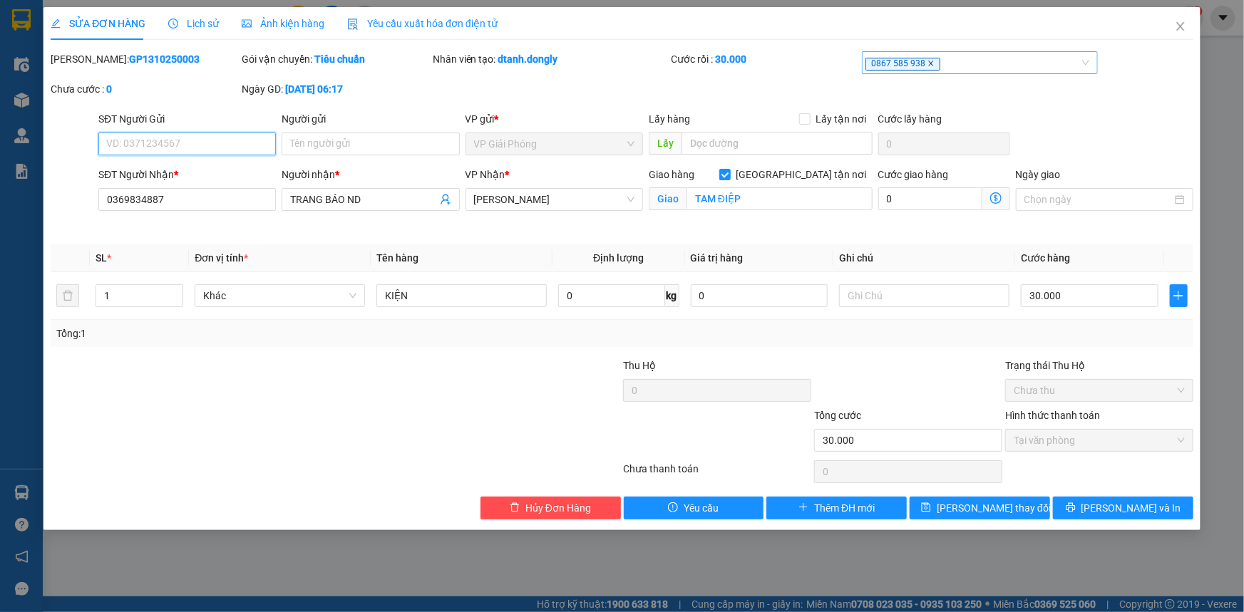
click at [927, 63] on icon "close" at bounding box center [930, 63] width 7 height 7
click at [907, 63] on div at bounding box center [972, 62] width 215 height 17
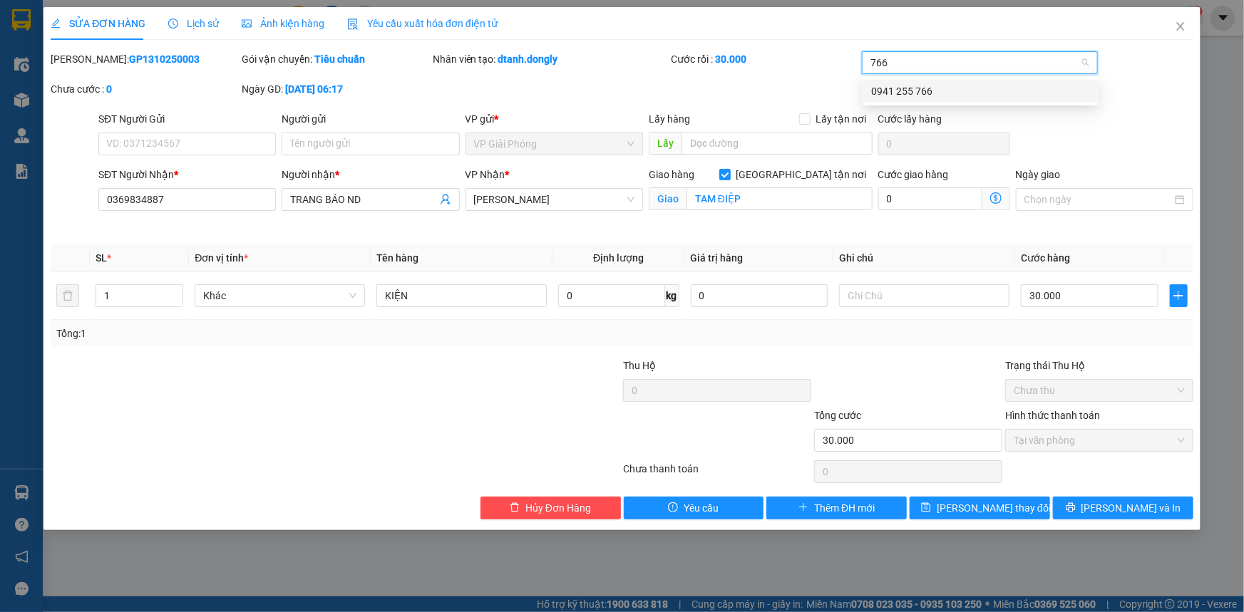
click at [913, 86] on div "0941 255 766" at bounding box center [980, 91] width 219 height 16
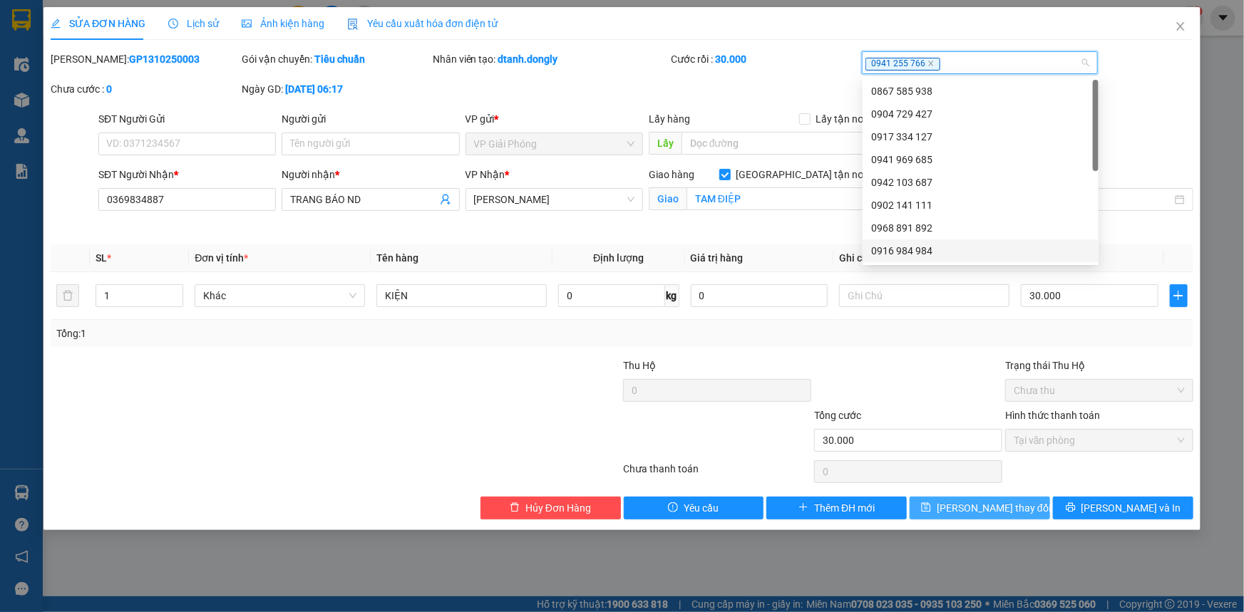
click at [1026, 512] on button "[PERSON_NAME] thay đổi" at bounding box center [980, 508] width 140 height 23
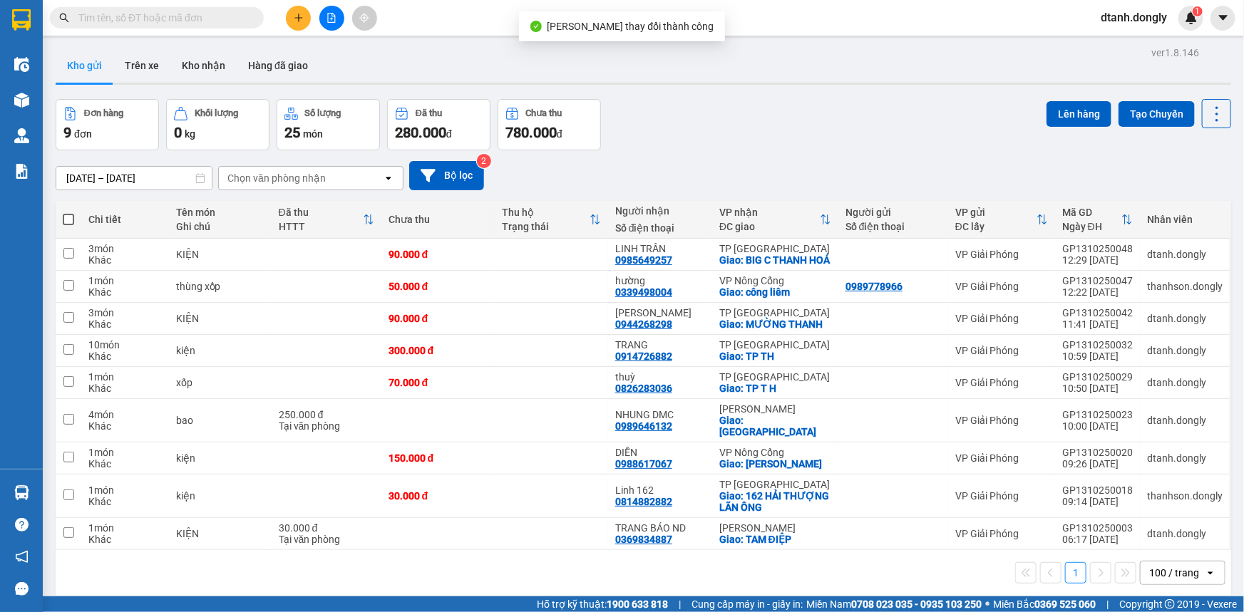
drag, startPoint x: 70, startPoint y: 218, endPoint x: 118, endPoint y: 175, distance: 64.1
click at [70, 215] on span at bounding box center [68, 219] width 11 height 11
click at [68, 212] on input "checkbox" at bounding box center [68, 212] width 0 height 0
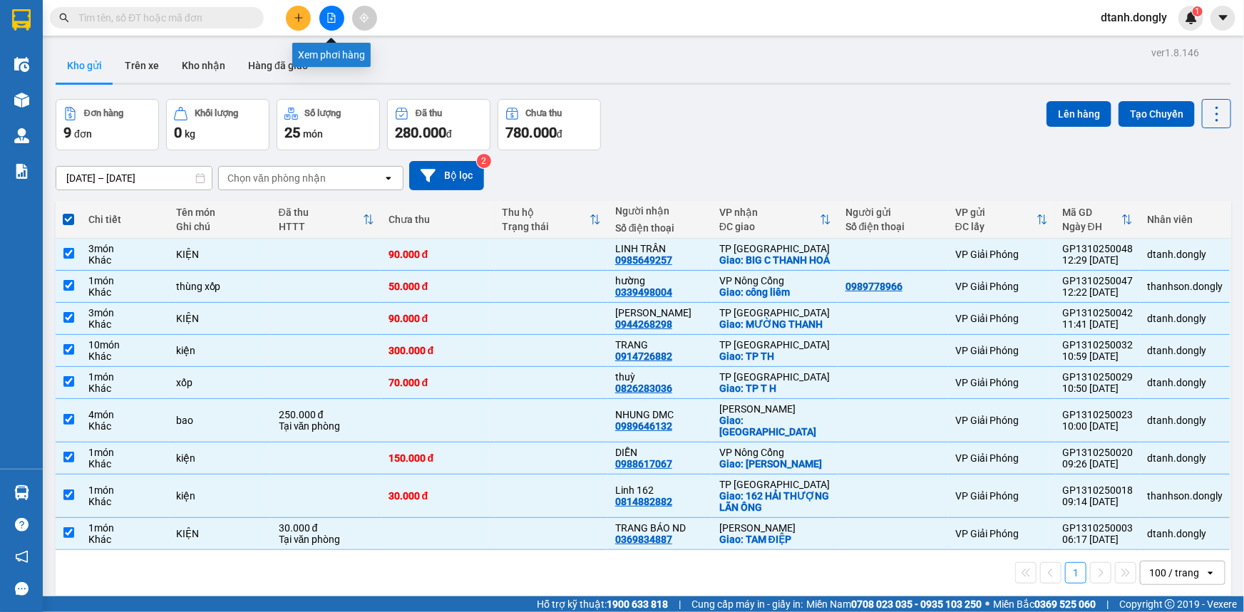
click at [331, 14] on icon "file-add" at bounding box center [331, 18] width 10 height 10
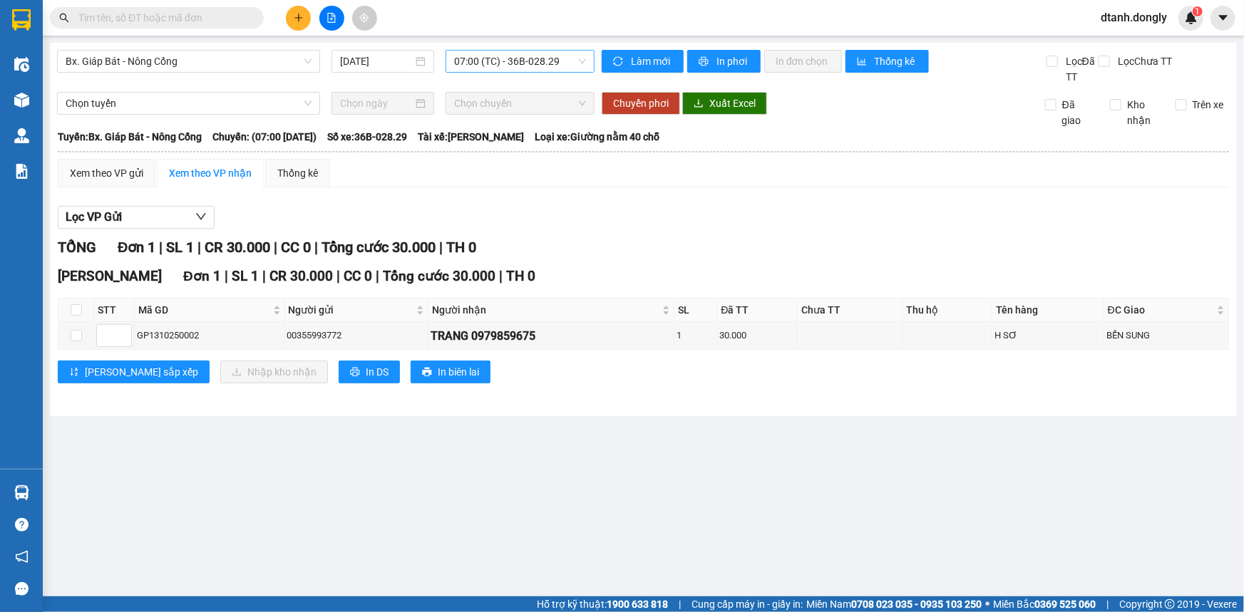
click at [583, 63] on span "07:00 (TC) - 36B-028.29" at bounding box center [520, 61] width 132 height 21
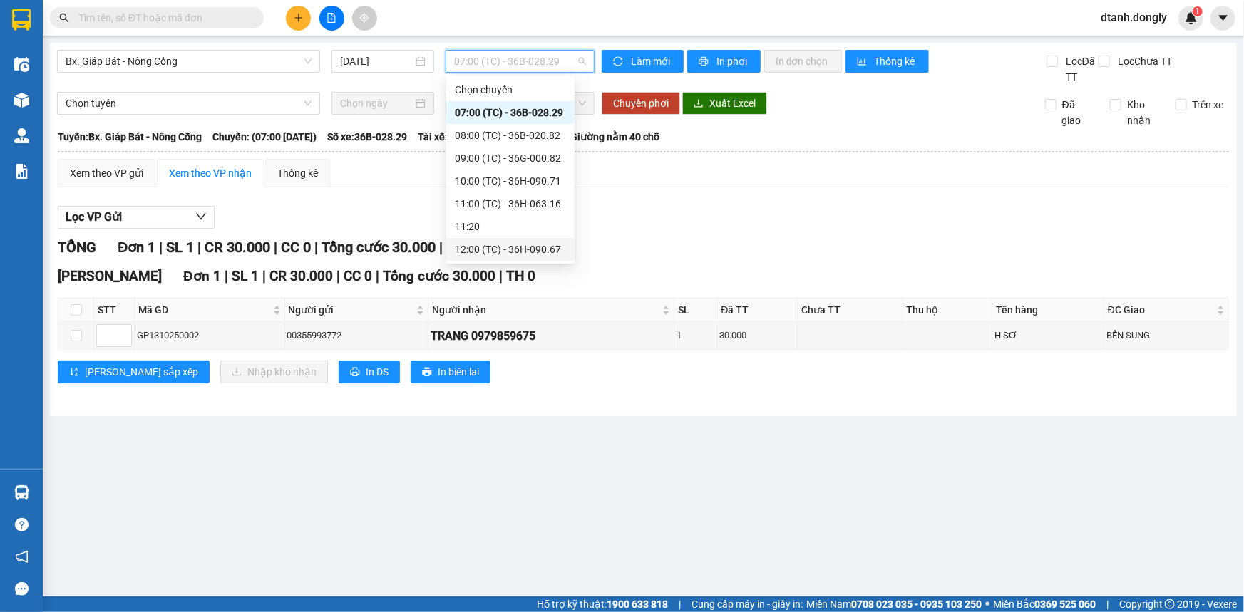
click at [625, 183] on div "Xem theo VP gửi Xem theo VP nhận Thống kê" at bounding box center [643, 173] width 1171 height 29
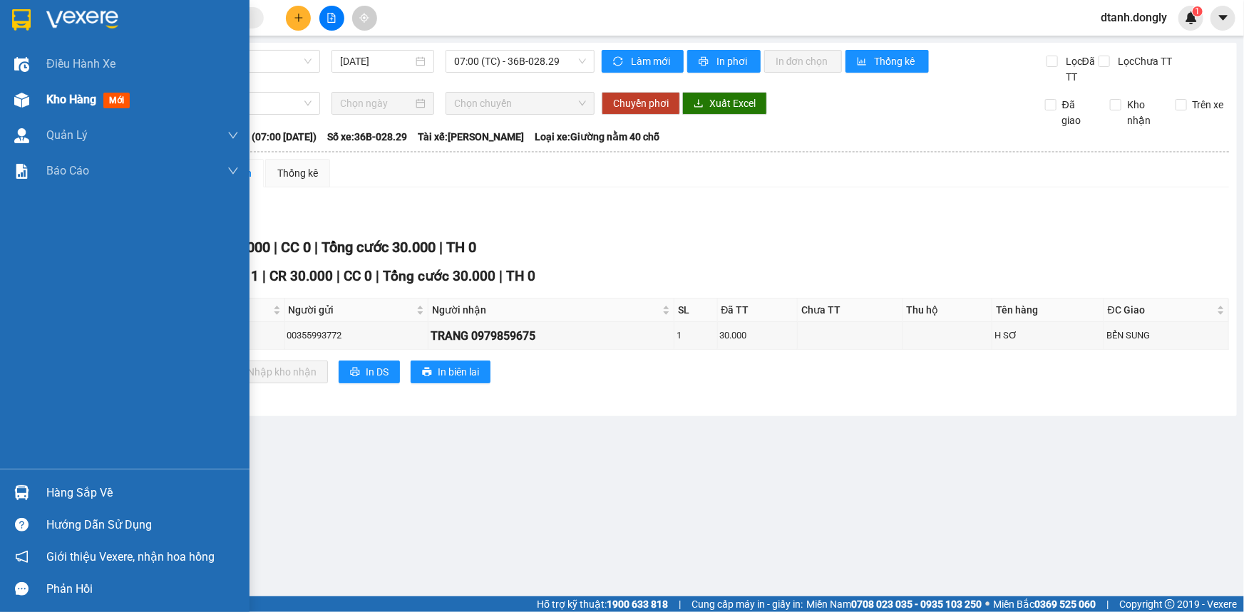
click at [64, 96] on span "Kho hàng" at bounding box center [71, 100] width 50 height 14
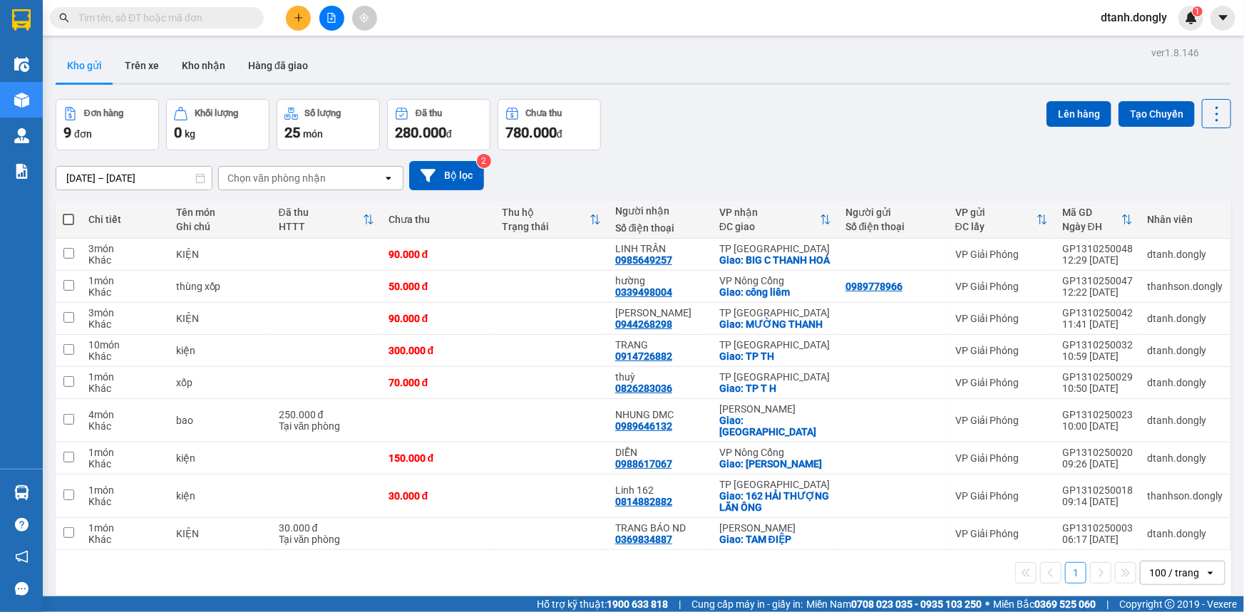
click at [71, 217] on span at bounding box center [68, 219] width 11 height 11
click at [68, 212] on input "checkbox" at bounding box center [68, 212] width 0 height 0
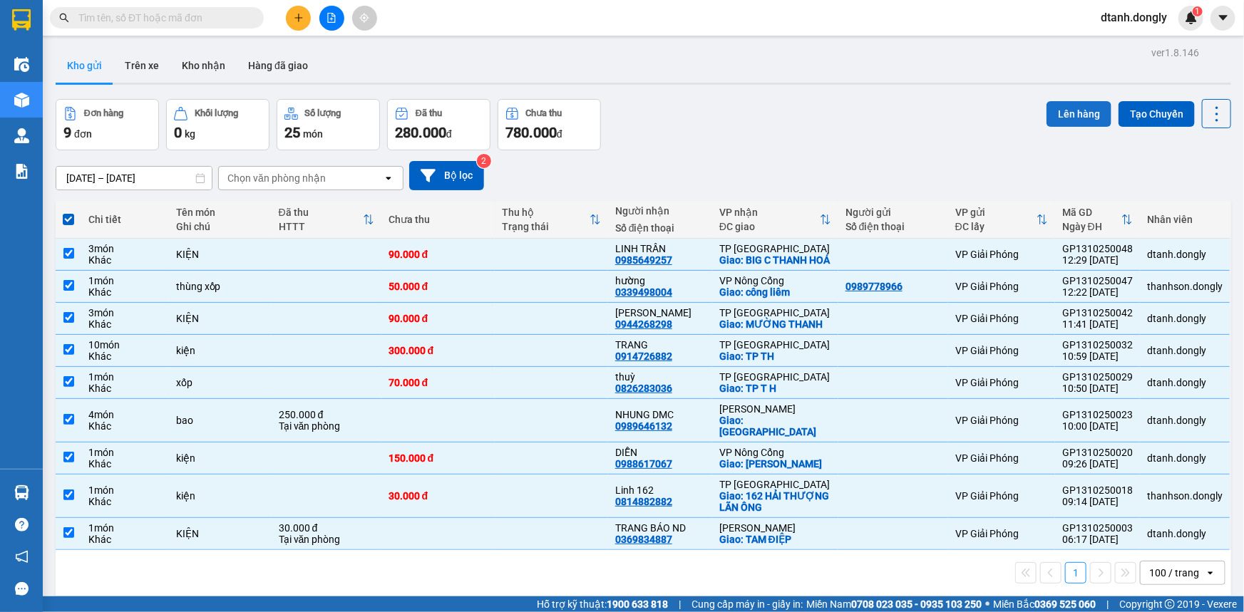
click at [1049, 112] on button "Lên hàng" at bounding box center [1078, 114] width 65 height 26
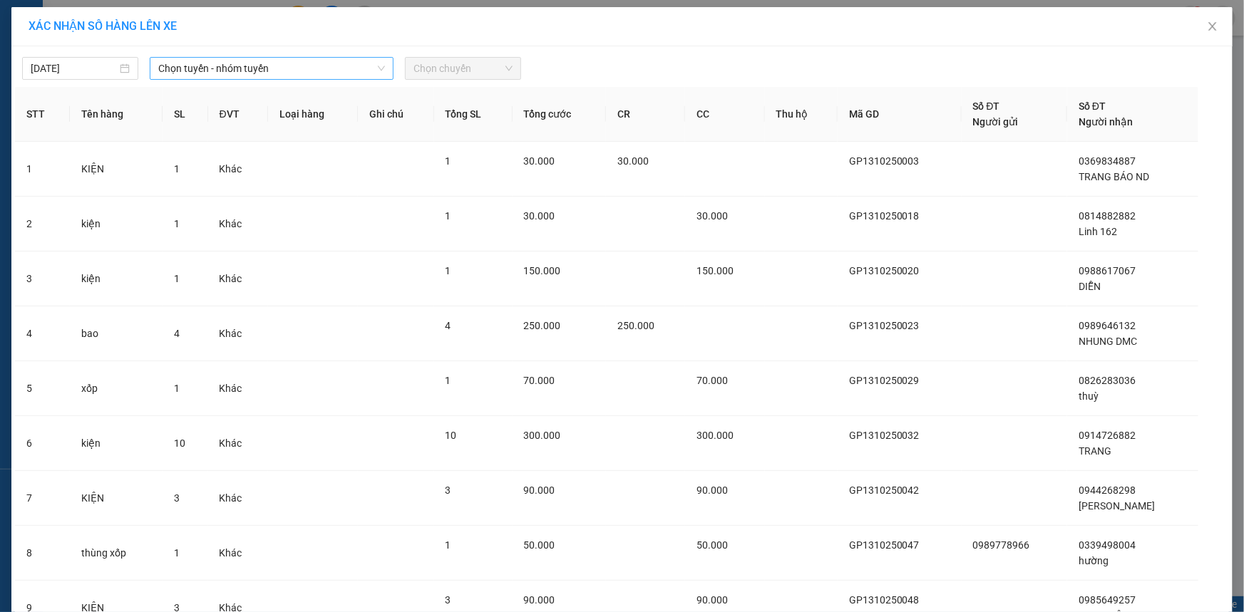
click at [303, 68] on span "Chọn tuyến - nhóm tuyến" at bounding box center [271, 68] width 227 height 21
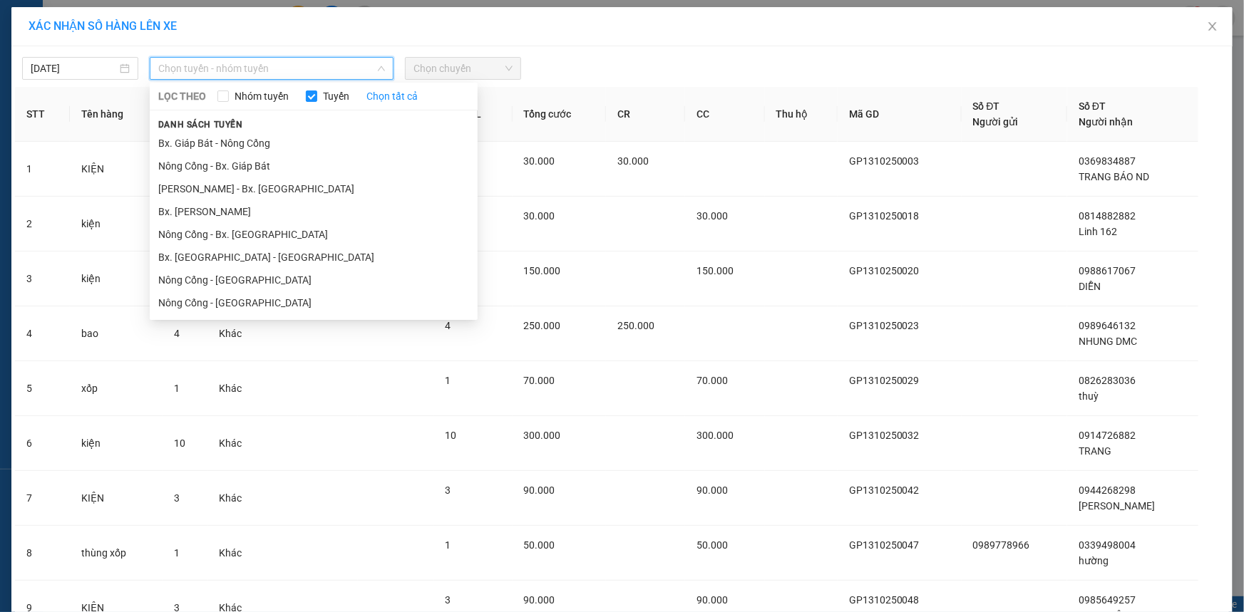
drag, startPoint x: 314, startPoint y: 136, endPoint x: 351, endPoint y: 119, distance: 41.5
click at [318, 135] on li "Bx. Giáp Bát - Nông Cống" at bounding box center [314, 143] width 328 height 23
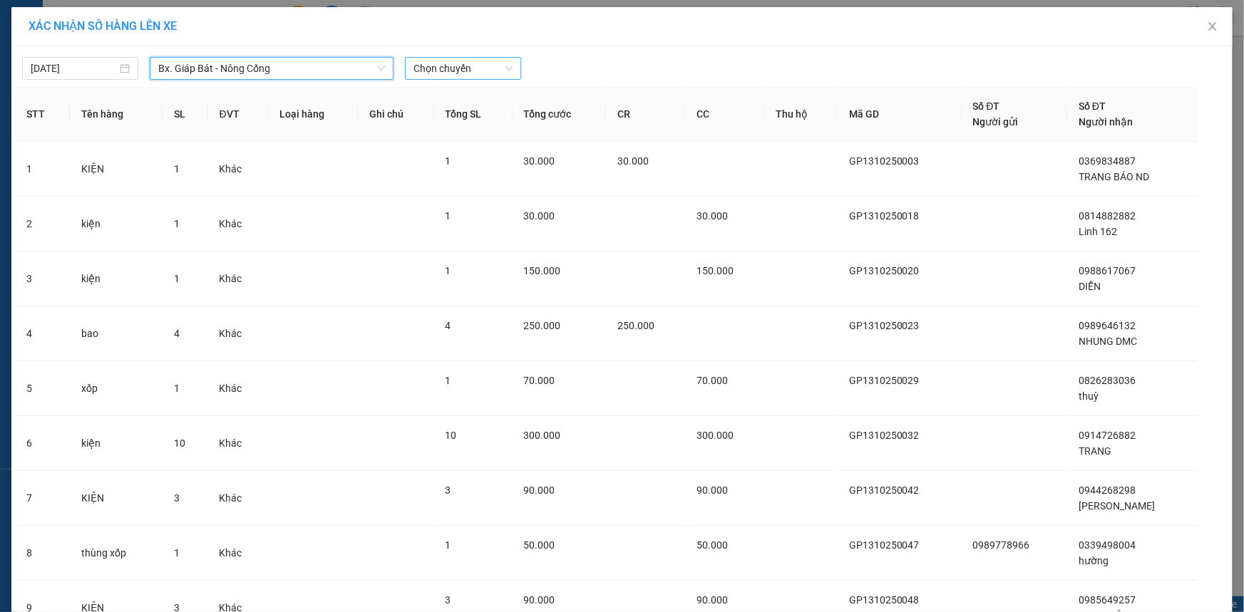
drag, startPoint x: 506, startPoint y: 66, endPoint x: 493, endPoint y: 78, distance: 17.6
click at [505, 66] on span "Chọn chuyến" at bounding box center [462, 68] width 99 height 21
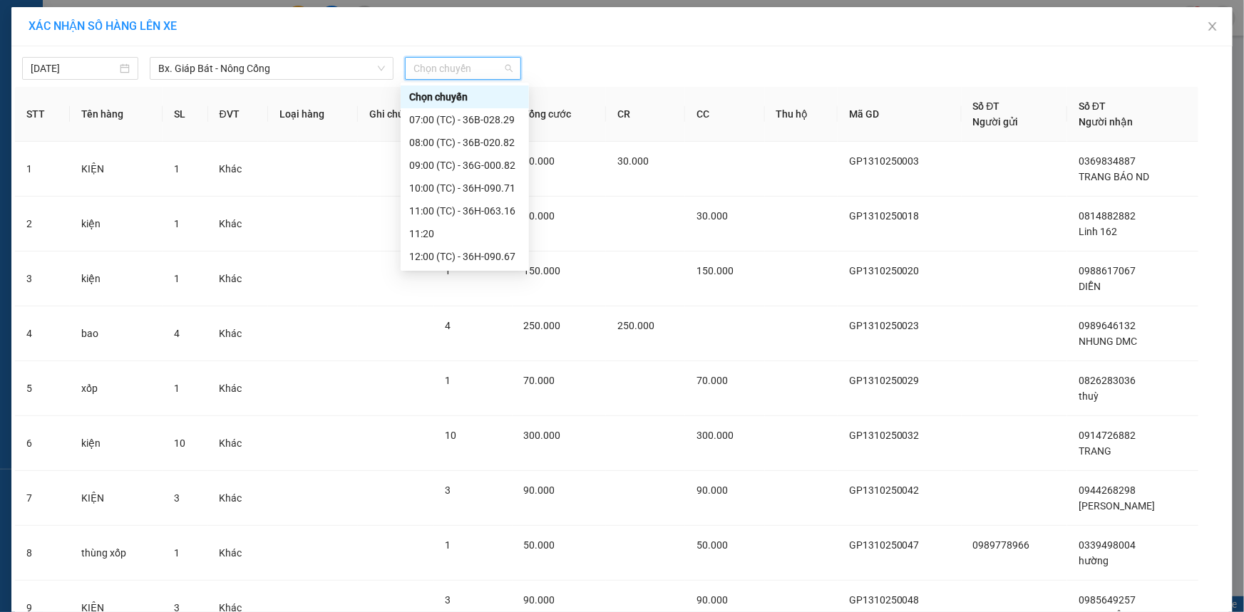
click at [477, 272] on div "12:15 (TC) - 29H-859.38" at bounding box center [464, 280] width 111 height 16
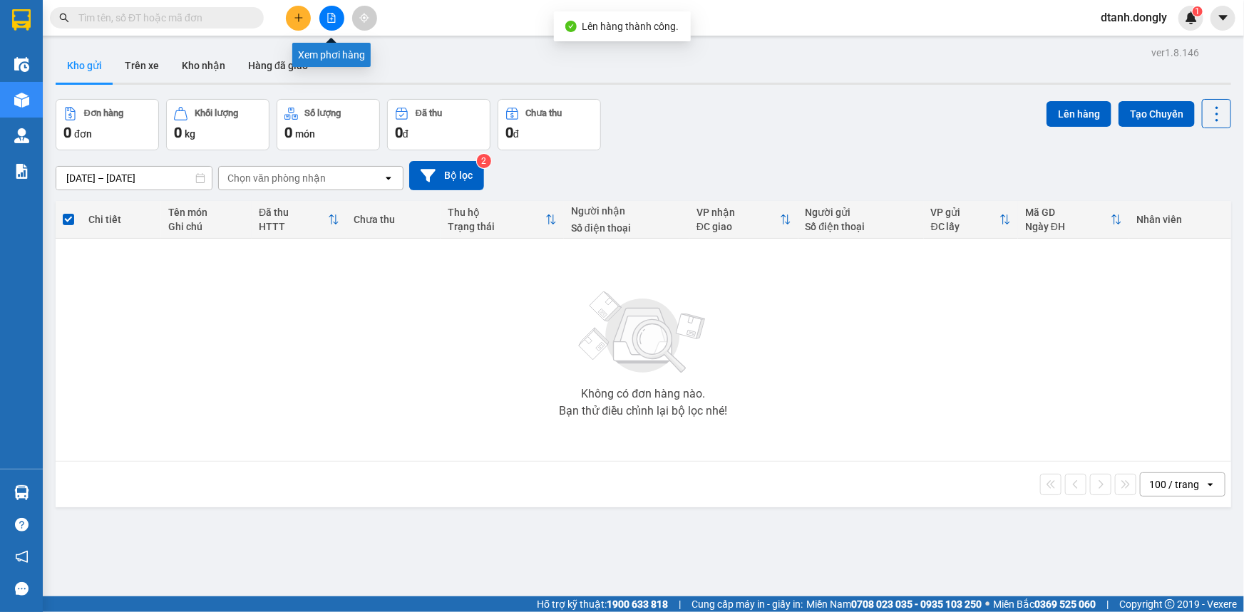
click at [336, 20] on icon "file-add" at bounding box center [331, 18] width 10 height 10
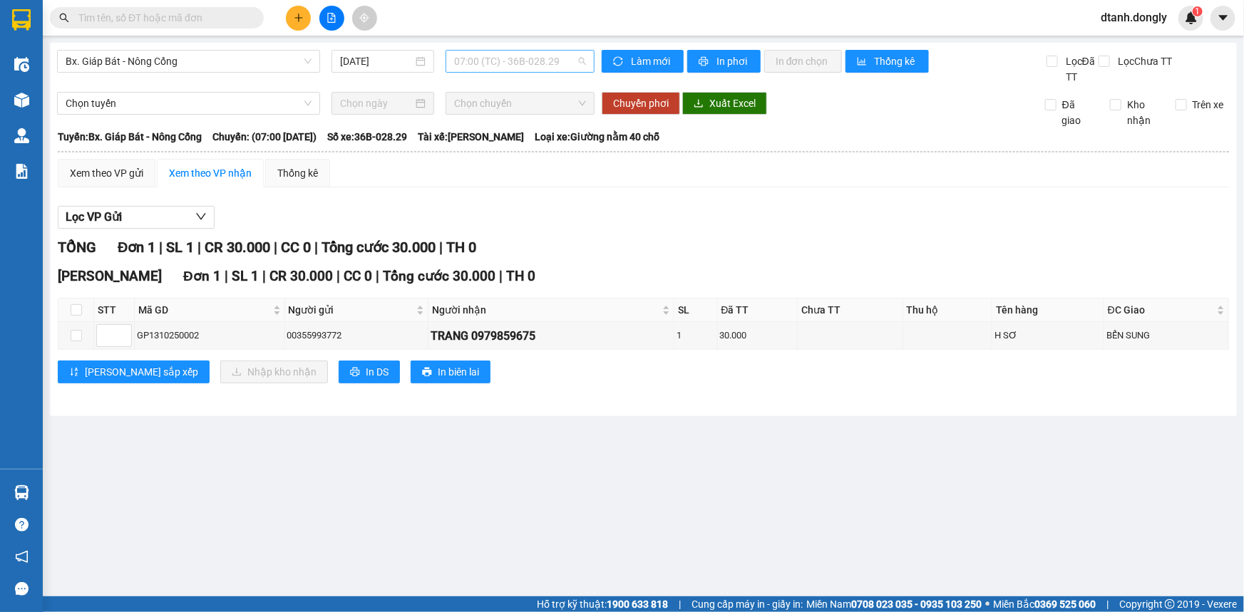
click at [575, 58] on span "07:00 (TC) - 36B-028.29" at bounding box center [520, 61] width 132 height 21
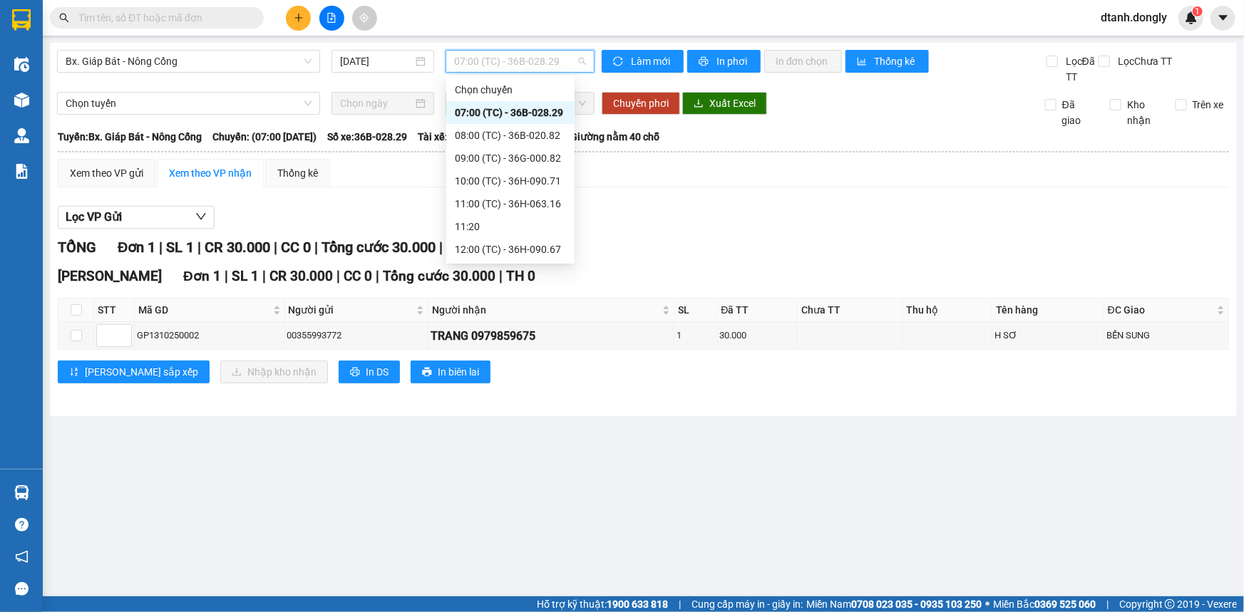
click at [515, 264] on div "12:15 (TC) - 29H-859.38" at bounding box center [510, 272] width 111 height 16
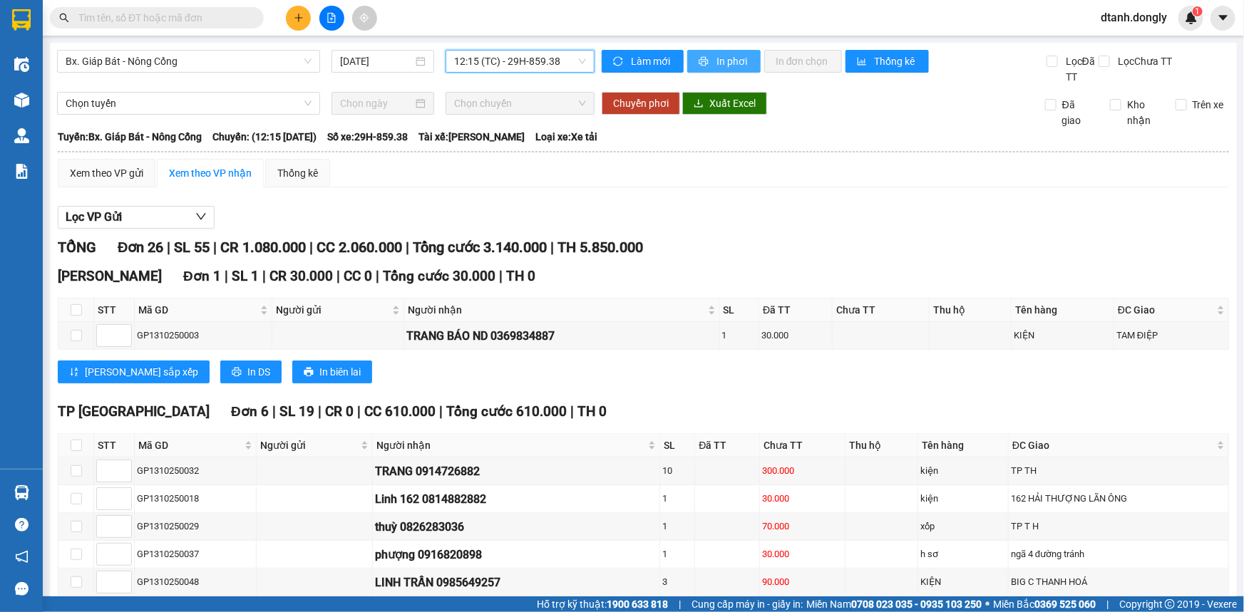
drag, startPoint x: 734, startPoint y: 58, endPoint x: 790, endPoint y: 169, distance: 124.0
click at [733, 59] on span "In phơi" at bounding box center [732, 61] width 33 height 16
drag, startPoint x: 570, startPoint y: 58, endPoint x: 557, endPoint y: 115, distance: 59.1
click at [570, 58] on span "12:15 (TC) - 29H-859.38" at bounding box center [520, 61] width 132 height 21
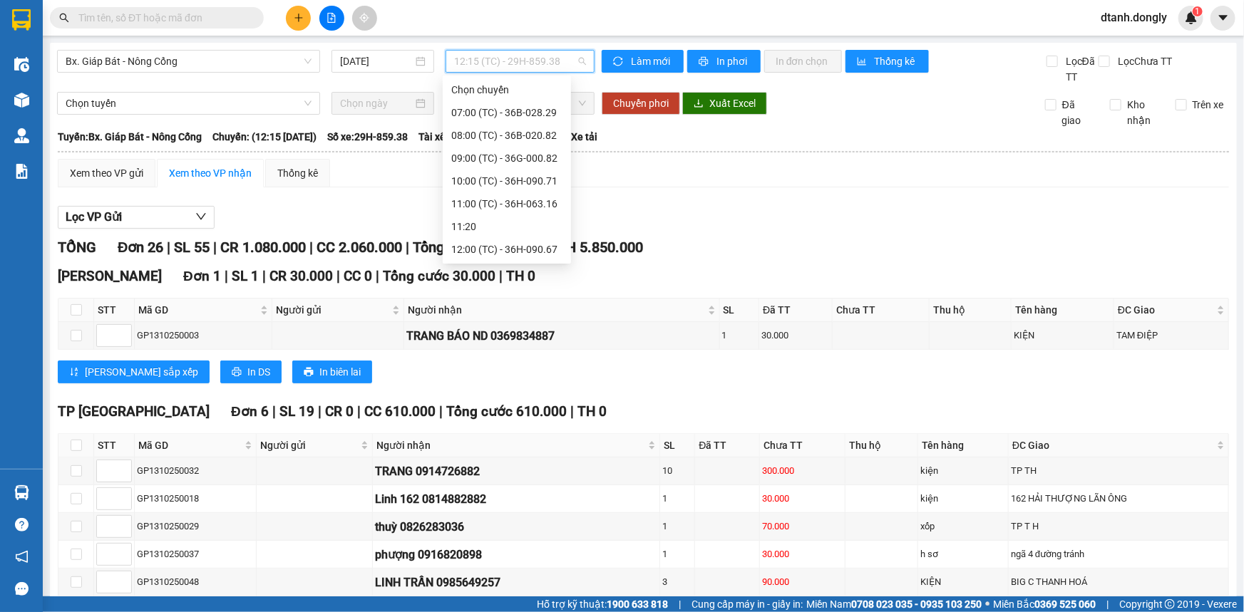
click at [506, 287] on div "13:00 (TC) - 36H-090.77" at bounding box center [506, 295] width 111 height 16
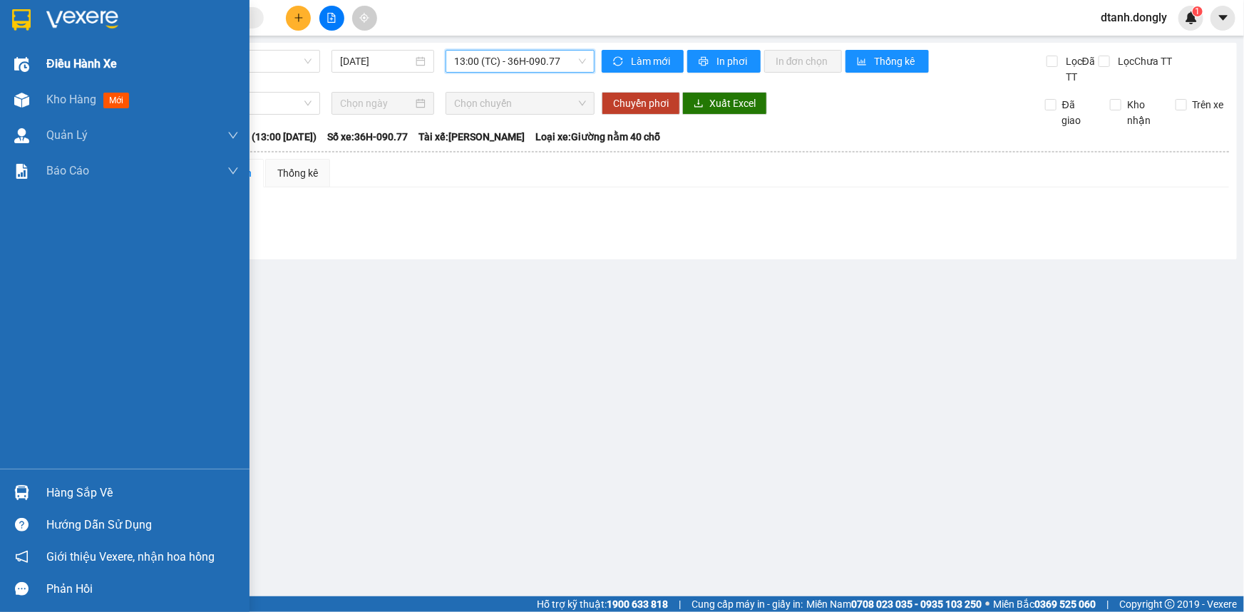
click at [64, 63] on span "Điều hành xe" at bounding box center [81, 64] width 71 height 18
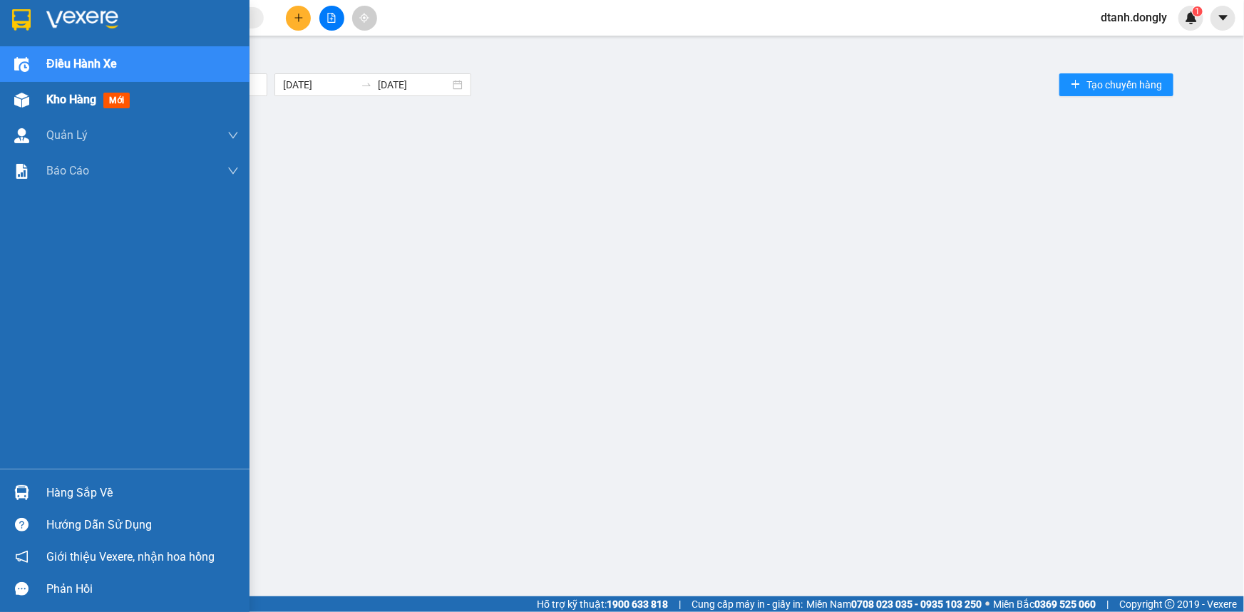
click at [64, 92] on div "Kho hàng mới" at bounding box center [90, 100] width 89 height 18
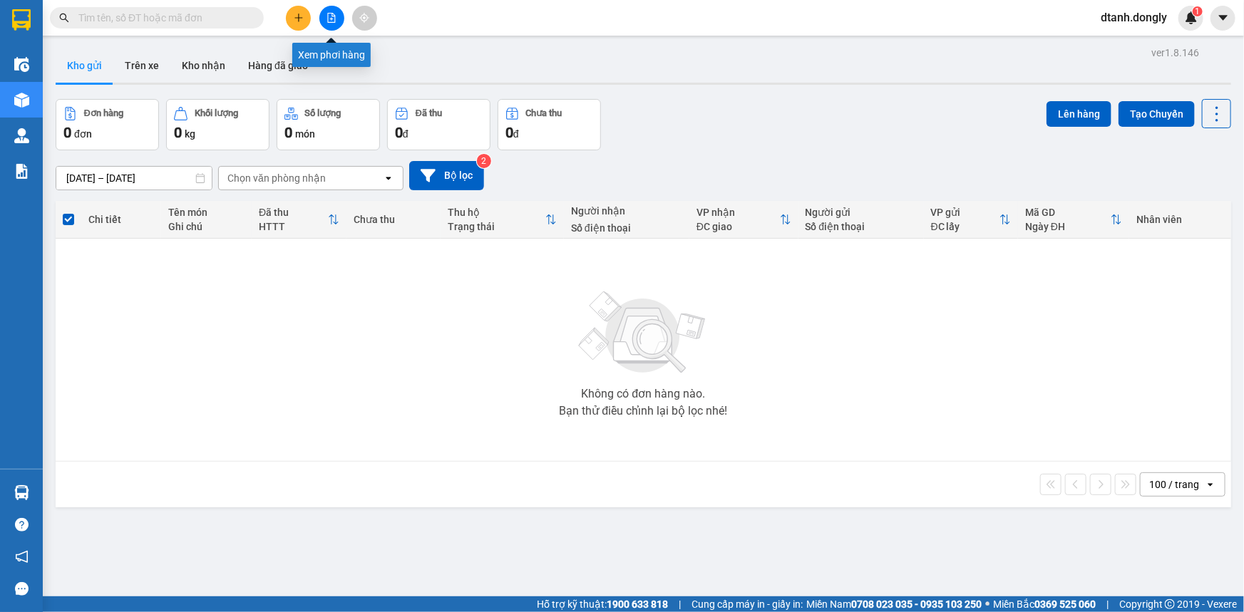
click at [324, 15] on button at bounding box center [331, 18] width 25 height 25
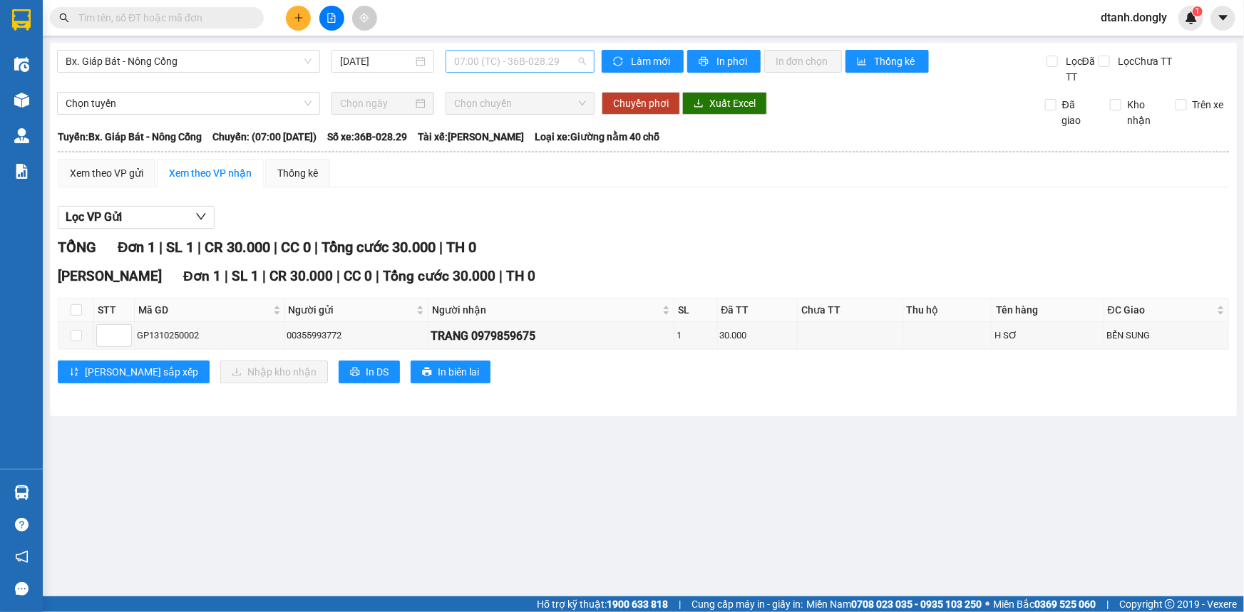
click at [575, 62] on span "07:00 (TC) - 36B-028.29" at bounding box center [520, 61] width 132 height 21
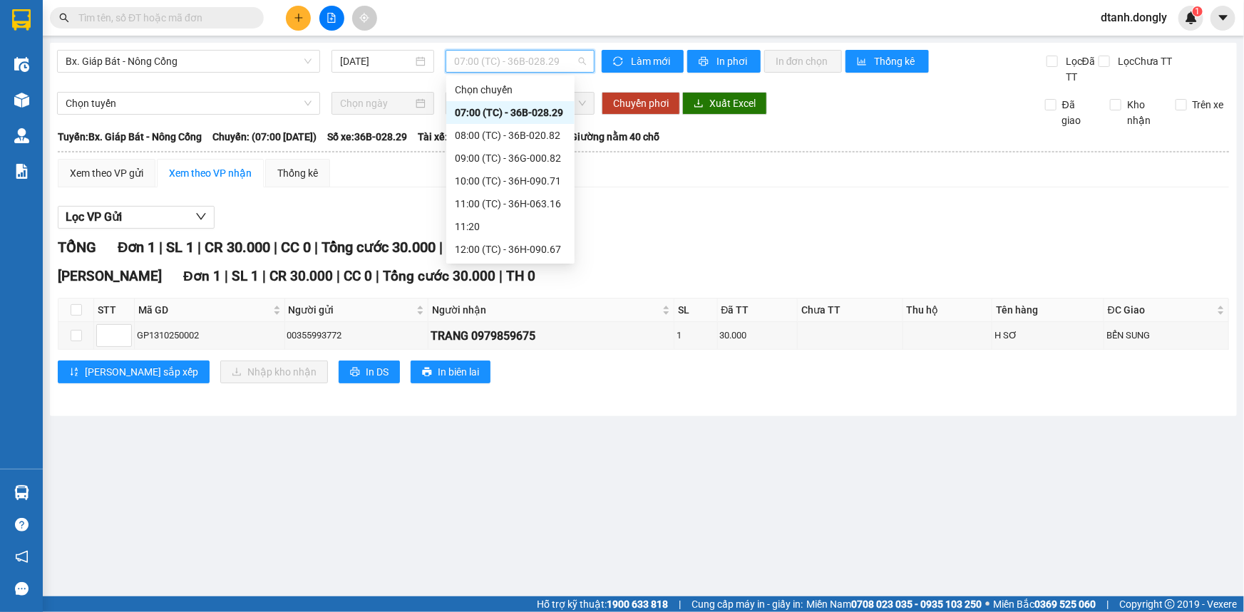
click at [526, 264] on div "12:15 (TC) - 29H-859.38" at bounding box center [510, 272] width 111 height 16
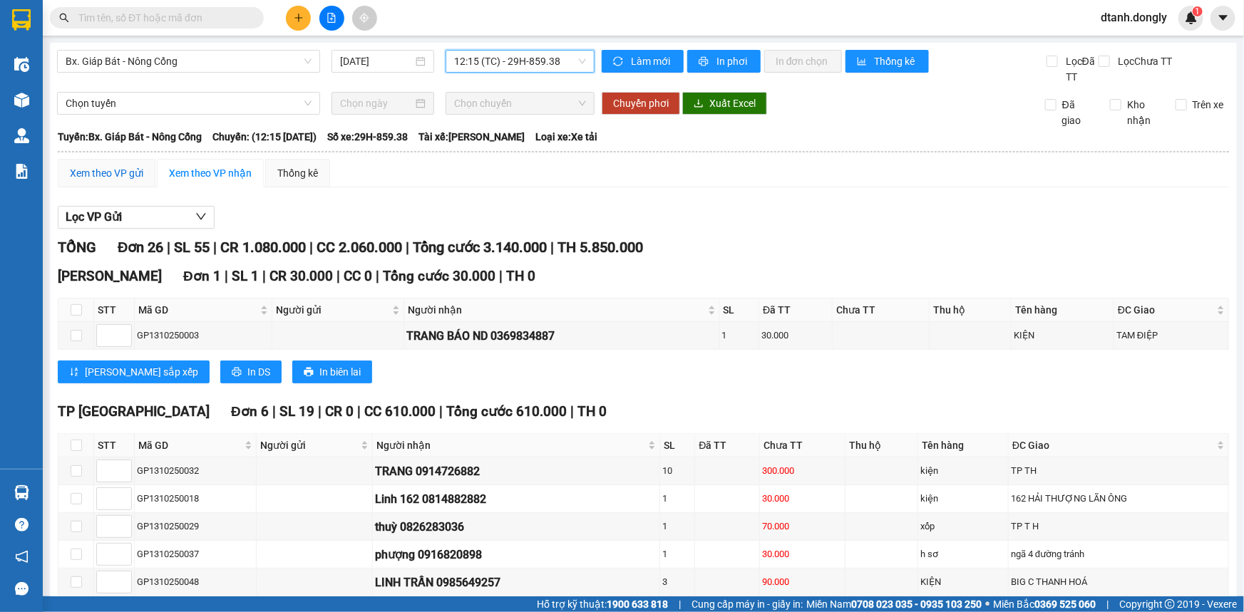
drag, startPoint x: 98, startPoint y: 170, endPoint x: 110, endPoint y: 194, distance: 27.1
click at [98, 170] on div "Xem theo VP gửi" at bounding box center [106, 173] width 73 height 16
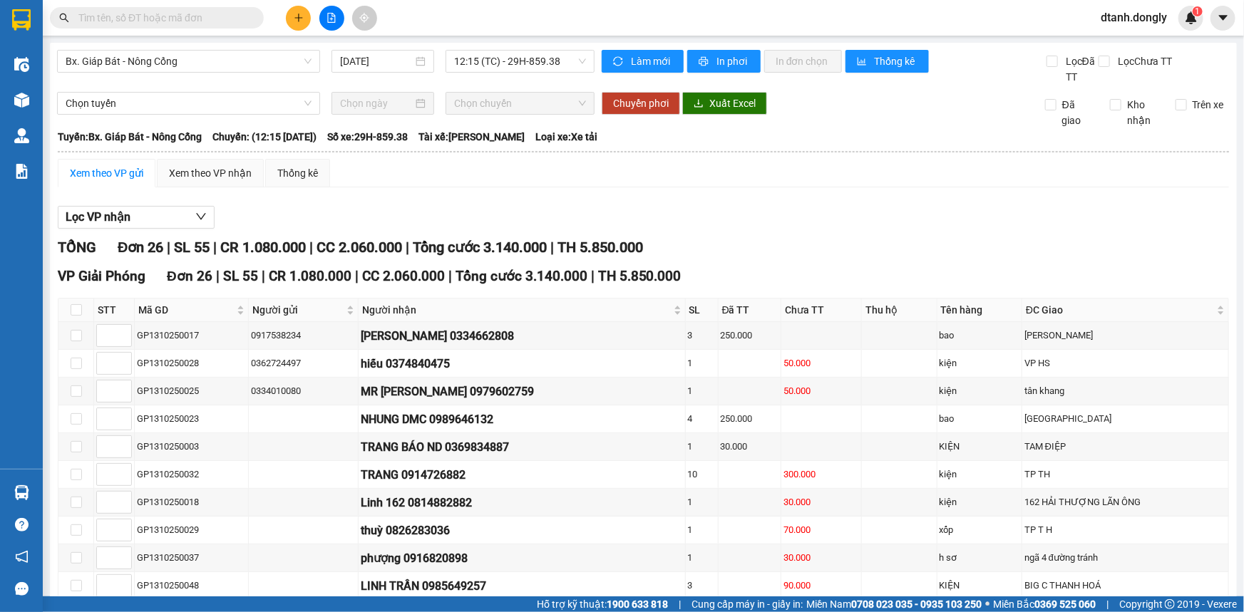
checkbox input "true"
click at [73, 413] on input "checkbox" at bounding box center [76, 418] width 11 height 11
checkbox input "true"
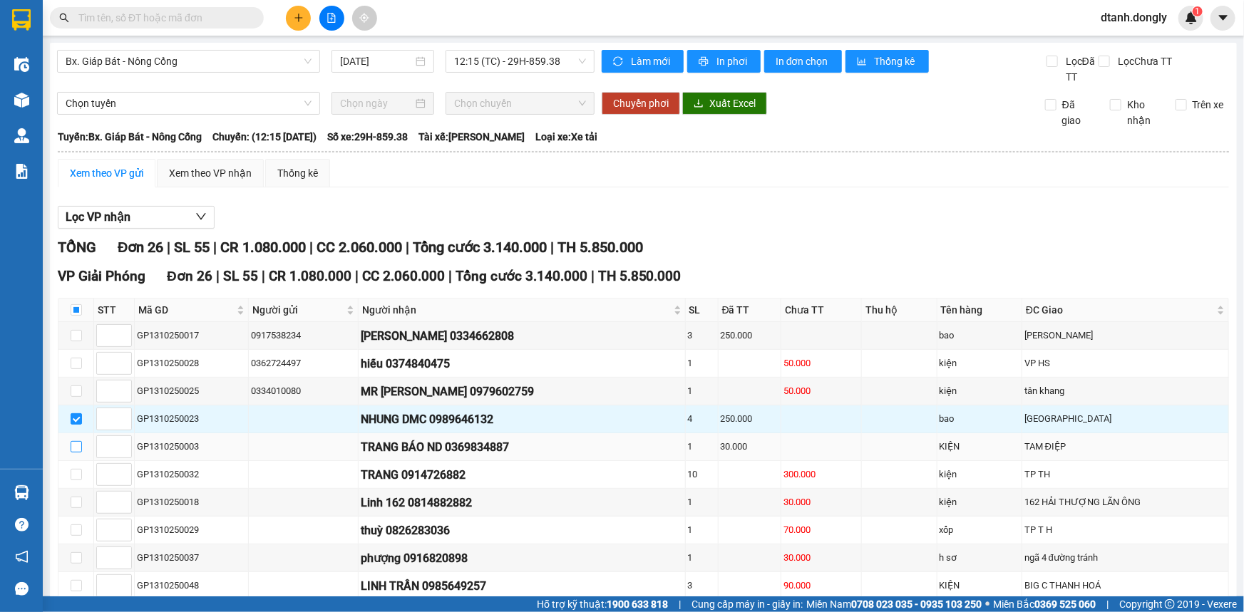
click at [72, 441] on input "checkbox" at bounding box center [76, 446] width 11 height 11
checkbox input "true"
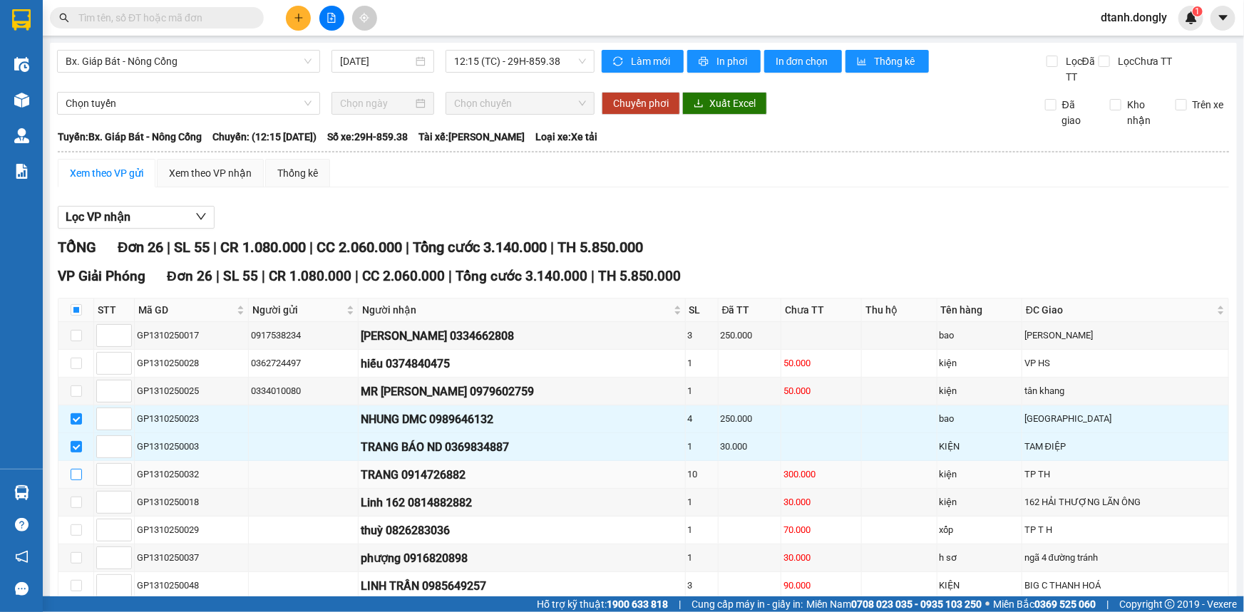
click at [78, 469] on input "checkbox" at bounding box center [76, 474] width 11 height 11
checkbox input "true"
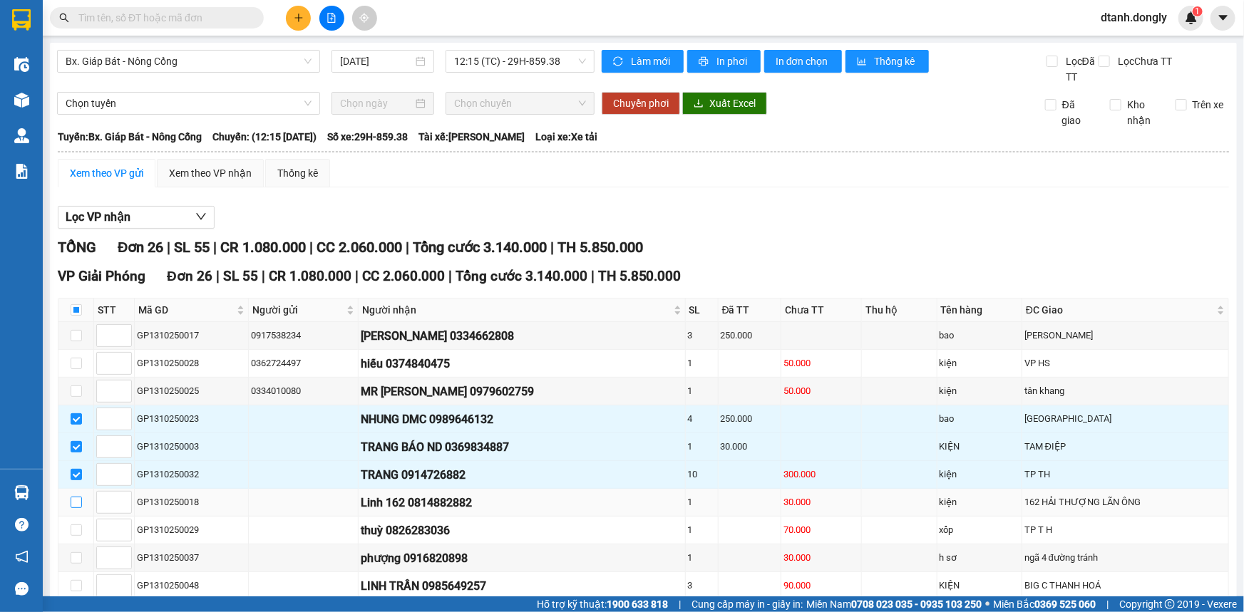
click at [77, 497] on input "checkbox" at bounding box center [76, 502] width 11 height 11
checkbox input "true"
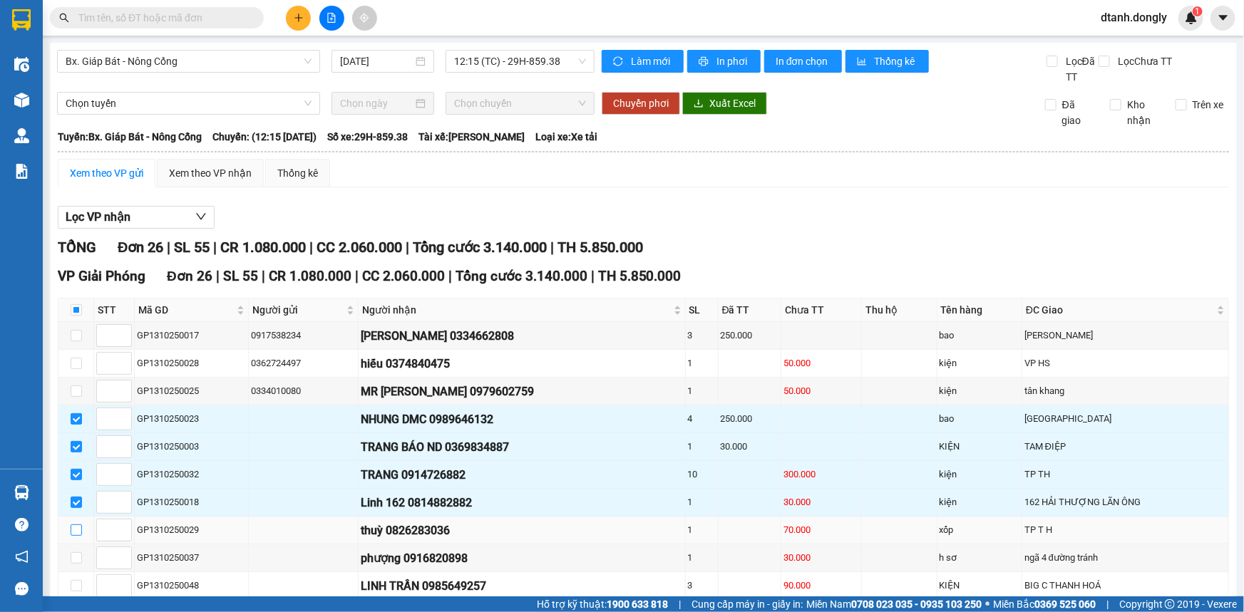
drag, startPoint x: 75, startPoint y: 207, endPoint x: 116, endPoint y: 190, distance: 45.0
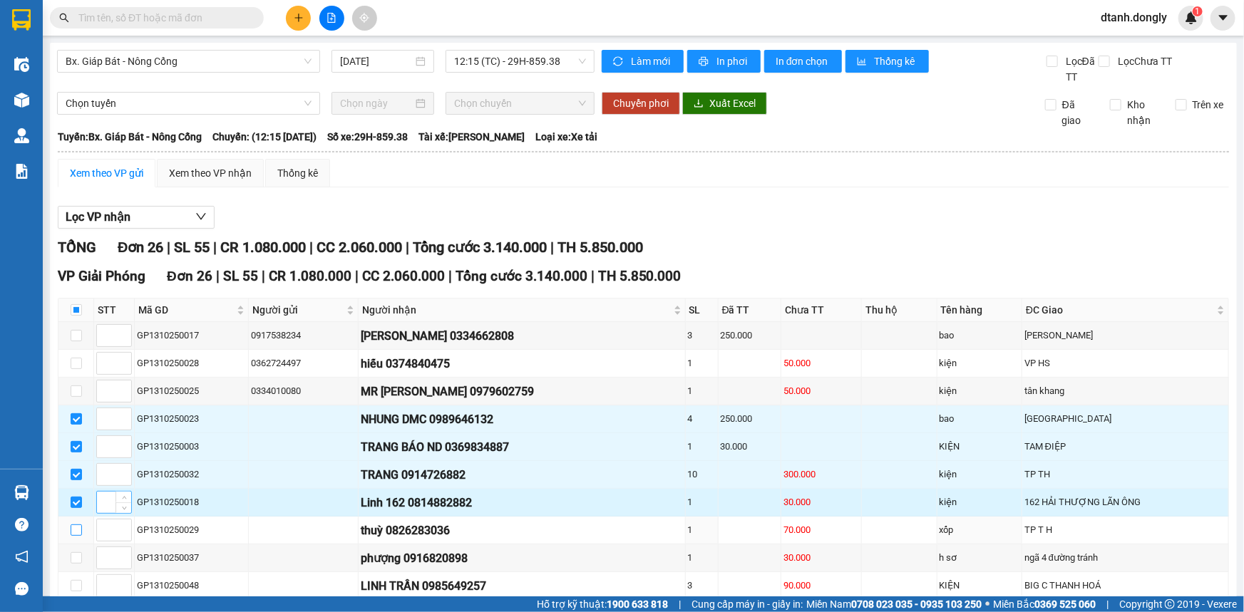
click at [75, 525] on input "checkbox" at bounding box center [76, 530] width 11 height 11
checkbox input "true"
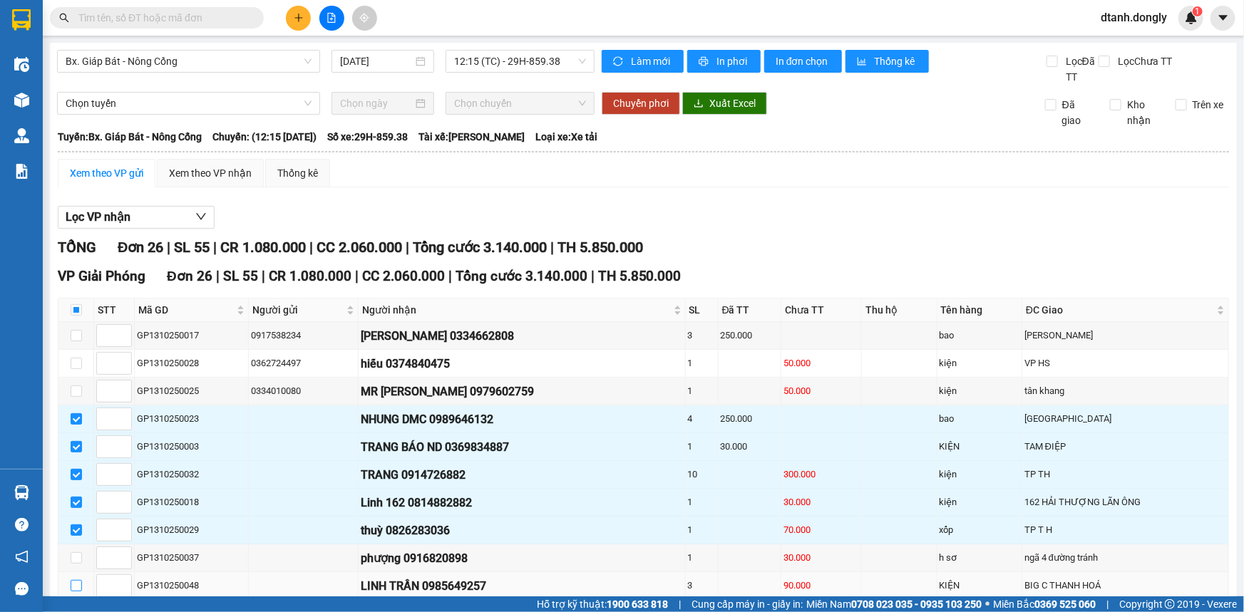
click at [74, 580] on input "checkbox" at bounding box center [76, 585] width 11 height 11
checkbox input "true"
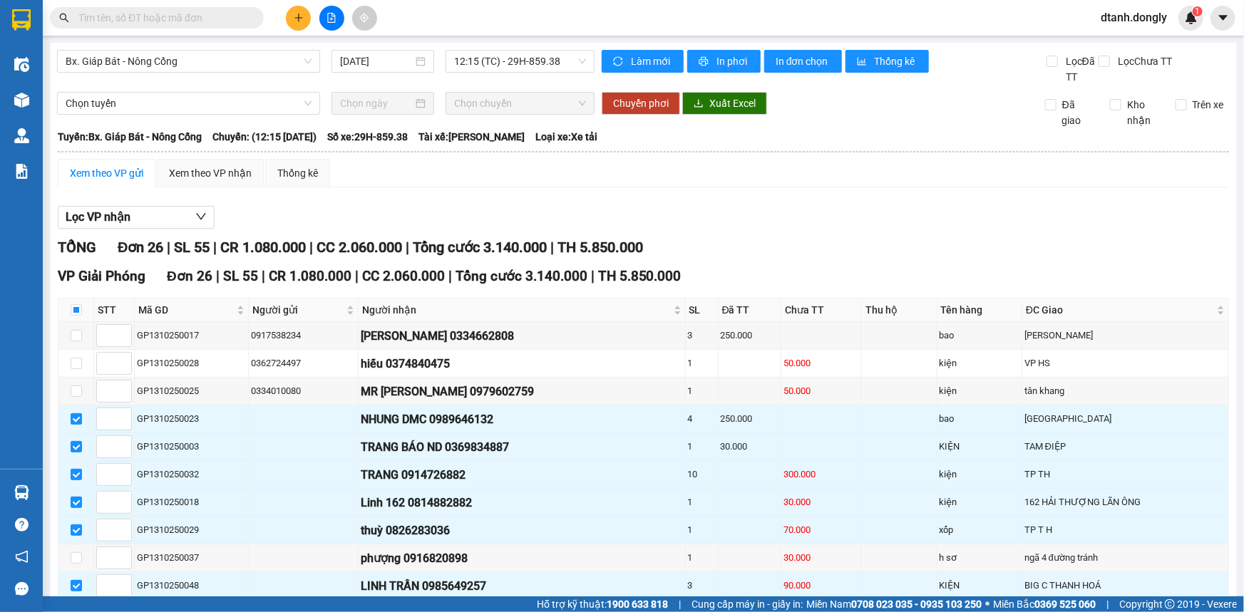
click at [75, 608] on input "checkbox" at bounding box center [76, 613] width 11 height 11
checkbox input "true"
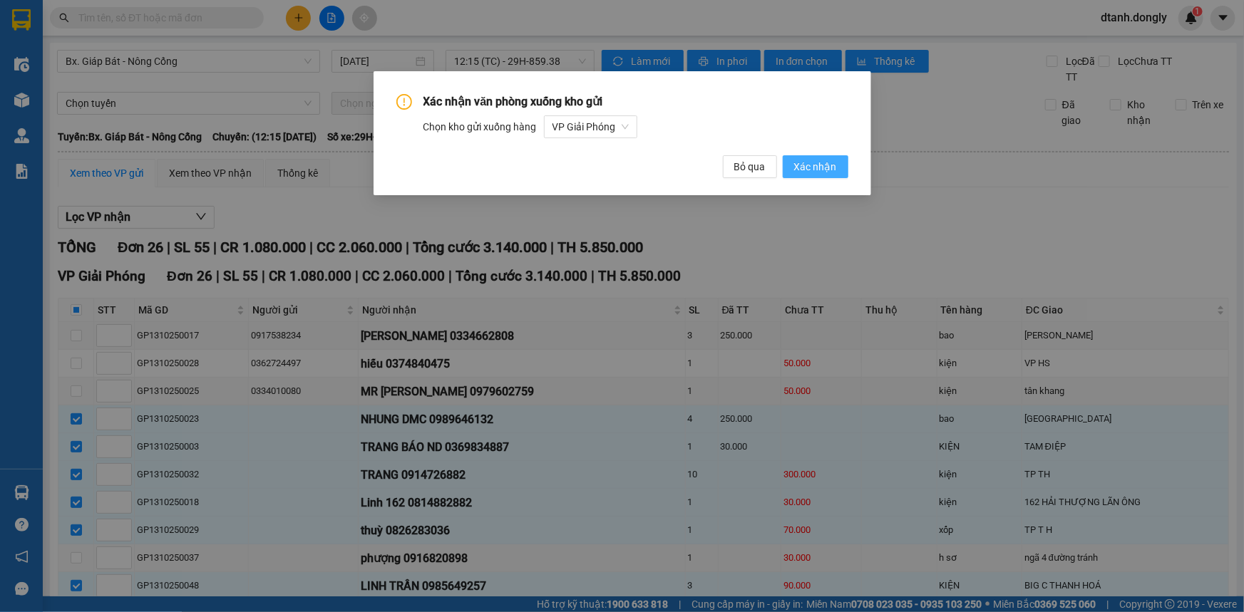
click at [814, 165] on span "Xác nhận" at bounding box center [815, 167] width 43 height 16
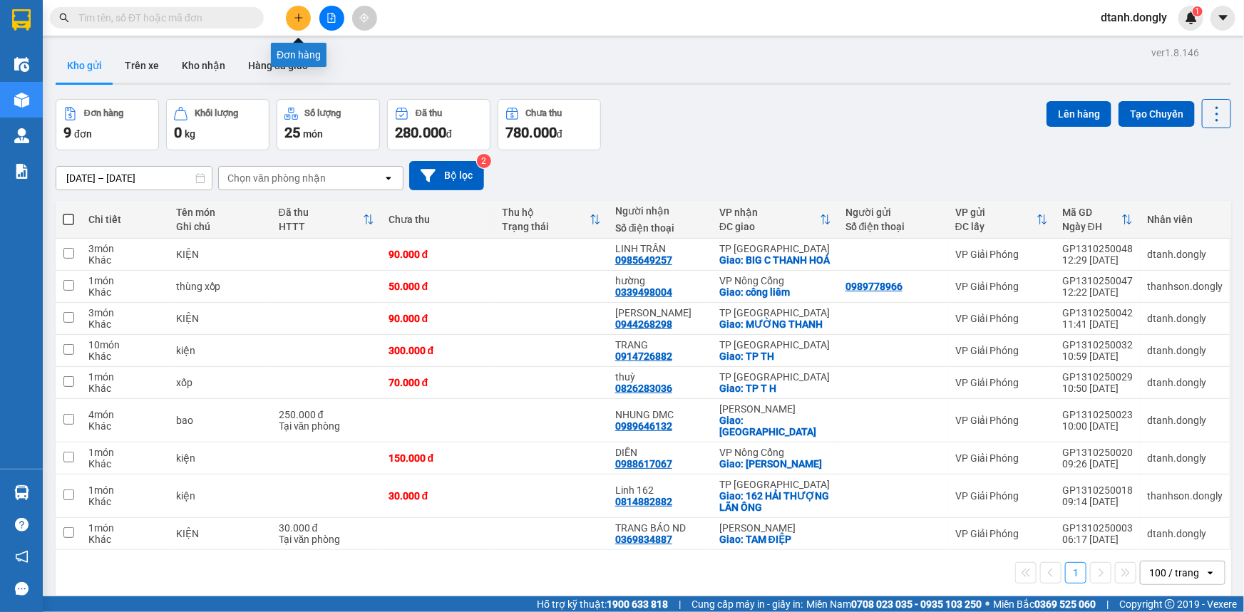
click at [299, 18] on icon "plus" at bounding box center [298, 17] width 8 height 1
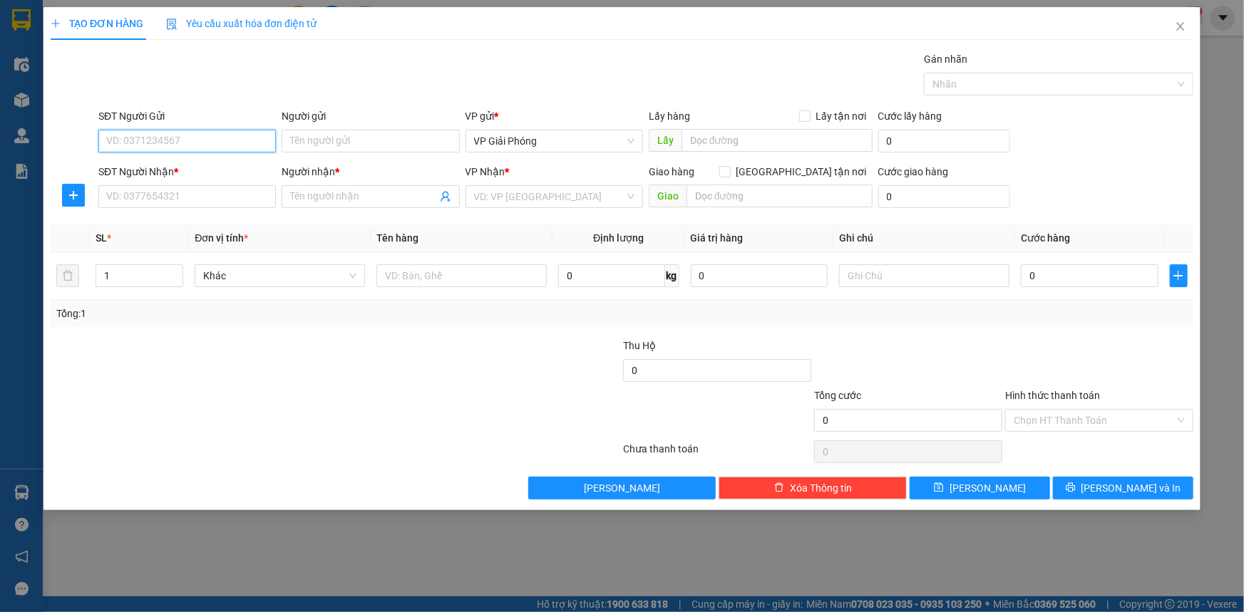
click at [185, 139] on input "SĐT Người Gửi" at bounding box center [186, 141] width 177 height 23
type input "0826662468"
click at [182, 202] on input "SĐT Người Nhận *" at bounding box center [186, 196] width 177 height 23
click at [114, 195] on input "00763014136" at bounding box center [186, 196] width 177 height 23
type input "0763014136"
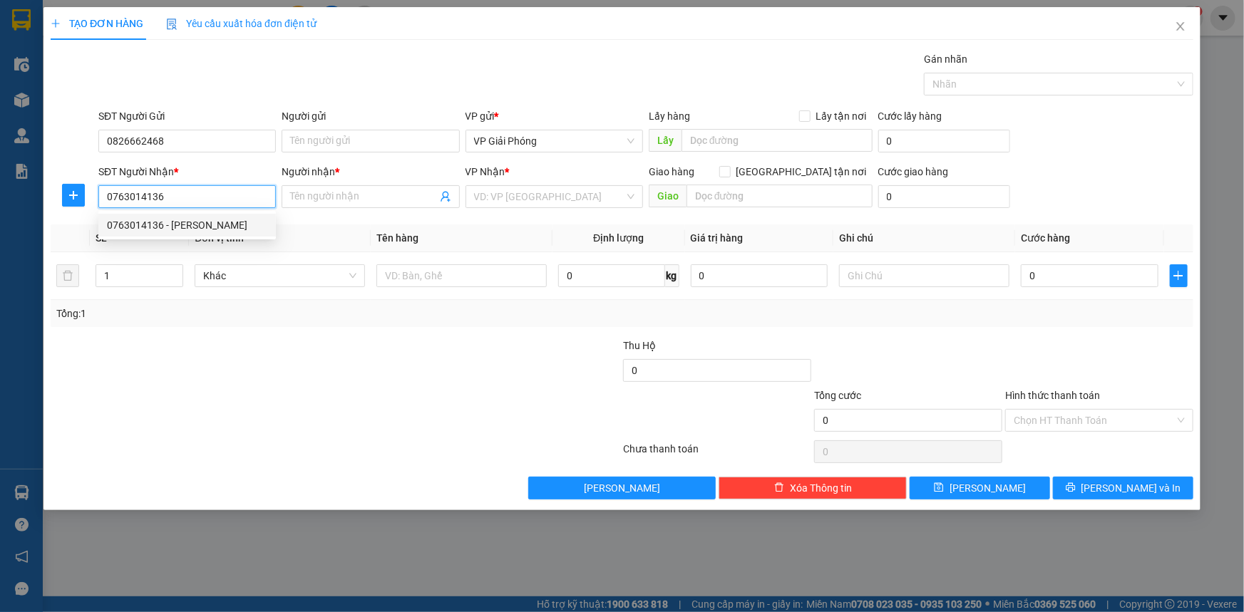
click at [209, 223] on div "0763014136 - LÊ CẦM" at bounding box center [187, 225] width 160 height 16
type input "LÊ CẦM"
checkbox input "true"
type input "TOYOTA"
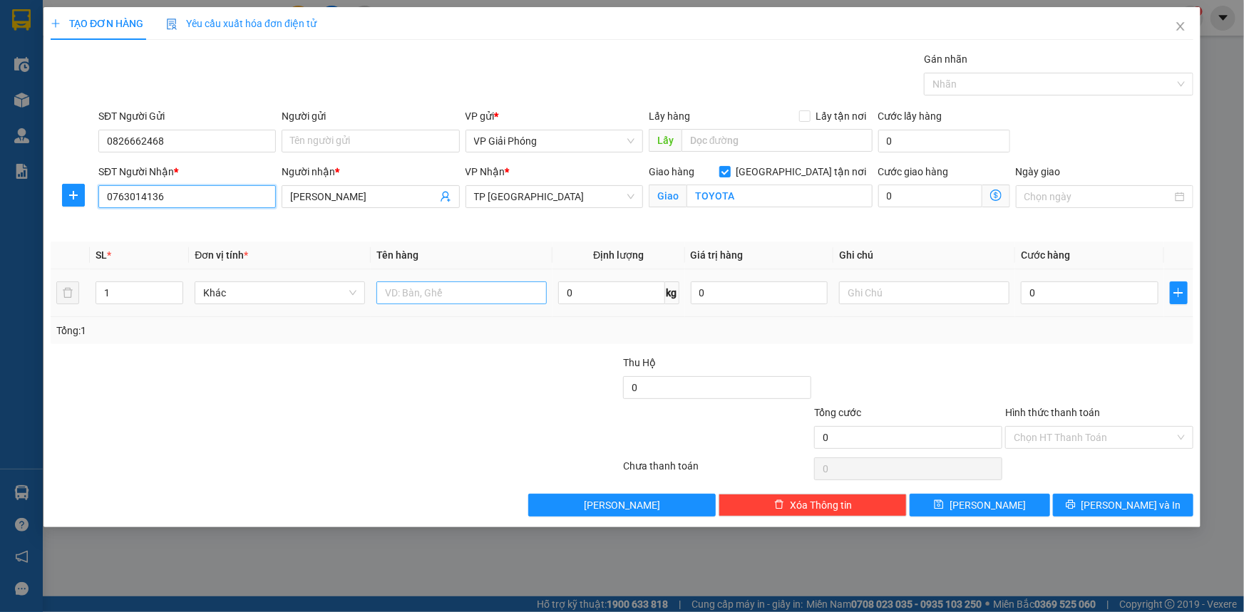
type input "0763014136"
click at [436, 294] on input "text" at bounding box center [461, 293] width 170 height 23
type input "KIỆN"
click at [1056, 299] on input "0" at bounding box center [1090, 293] width 138 height 23
type input "4"
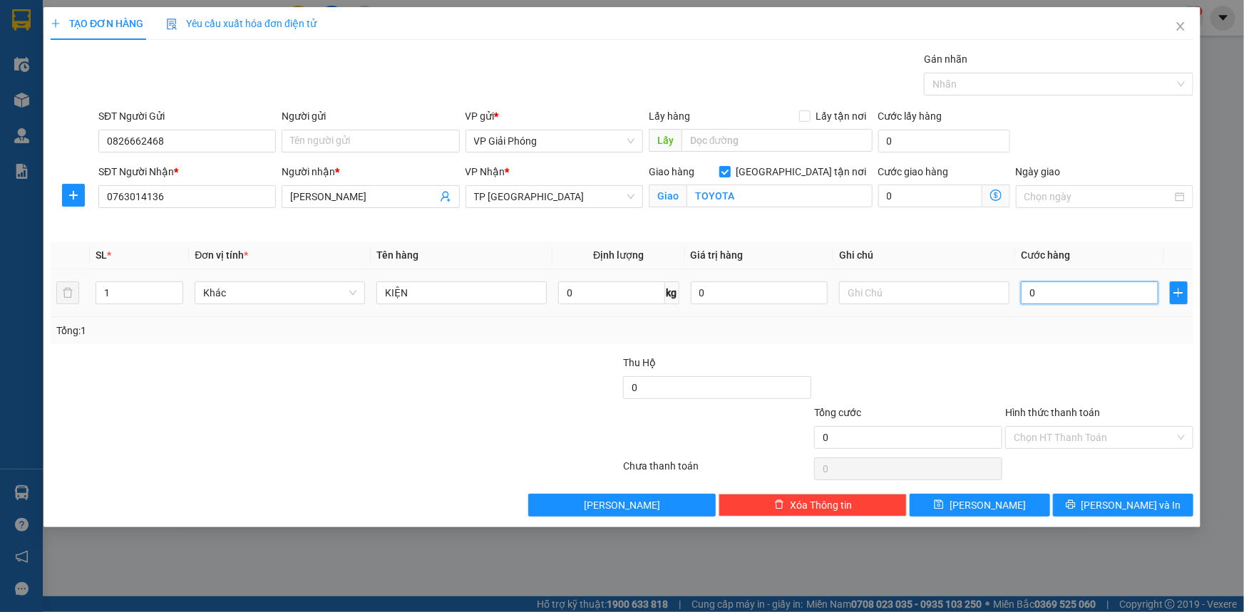
type input "4"
type input "40"
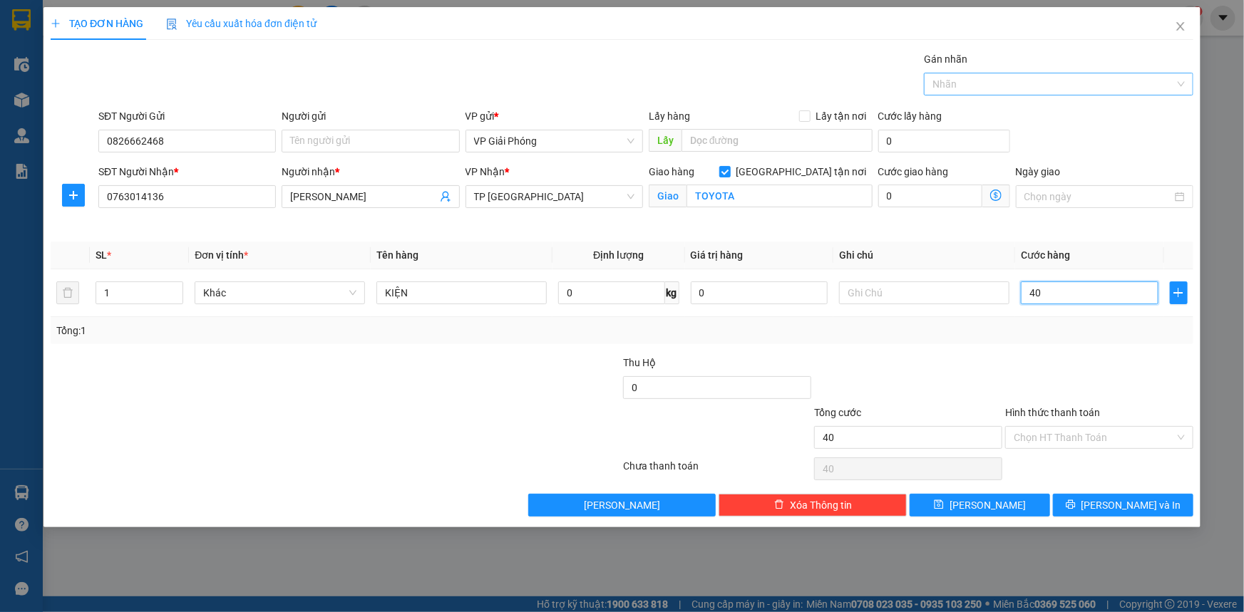
click at [1019, 79] on div at bounding box center [1051, 84] width 248 height 17
type input "40.000"
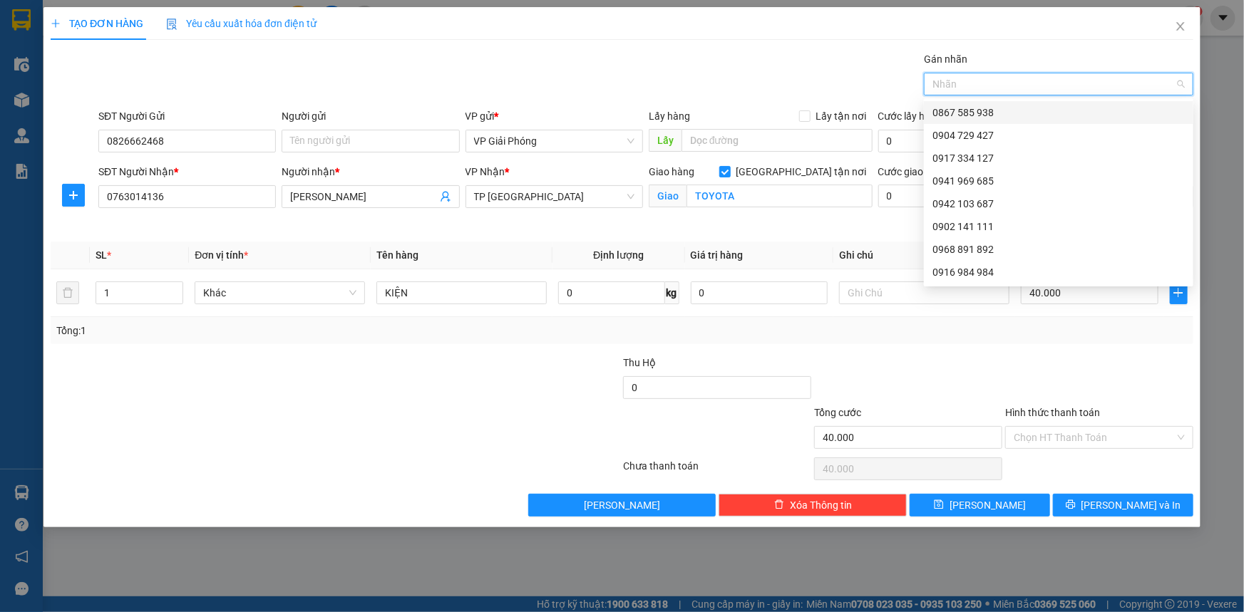
click at [1016, 80] on div at bounding box center [1051, 84] width 248 height 17
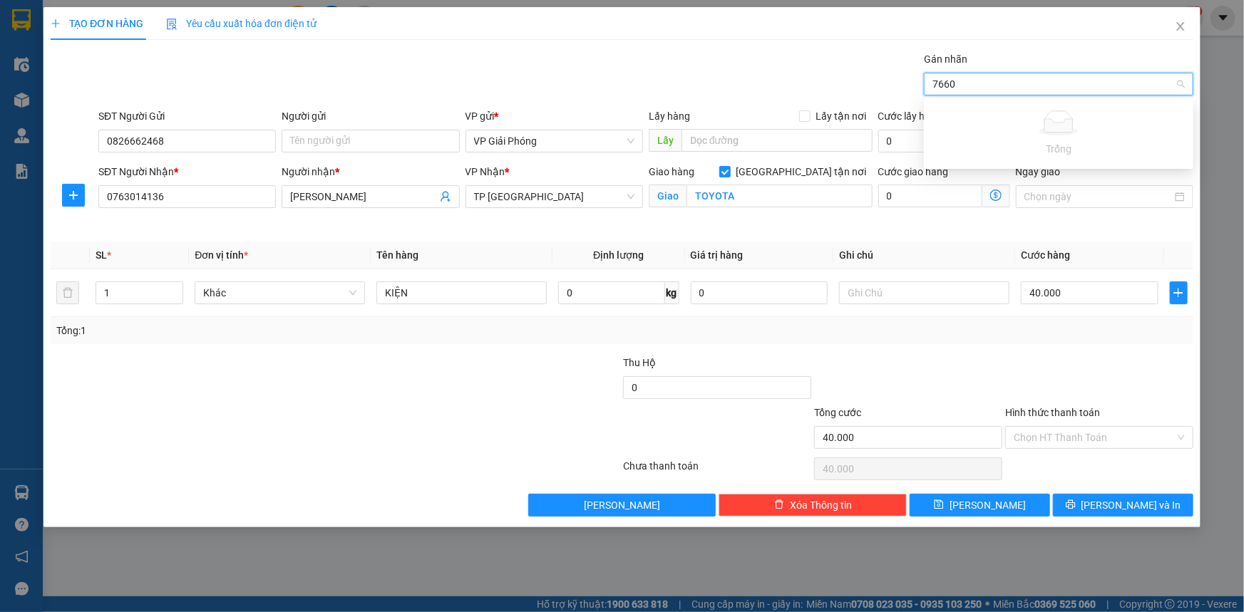
type input "766"
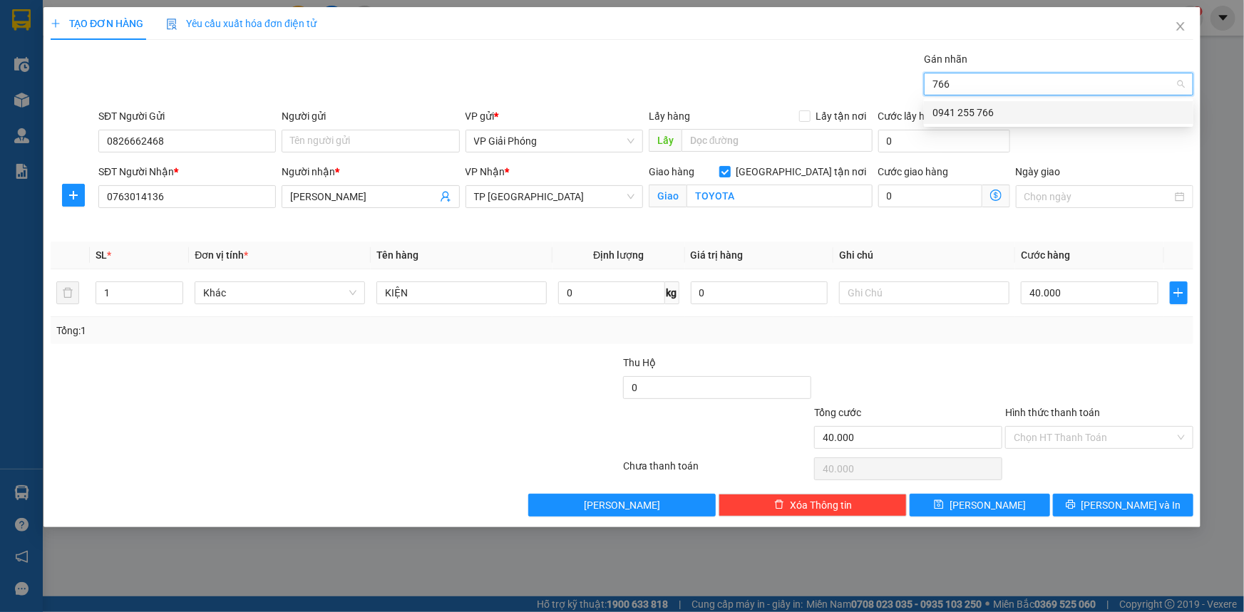
click at [1009, 112] on div "0941 255 766" at bounding box center [1058, 113] width 252 height 16
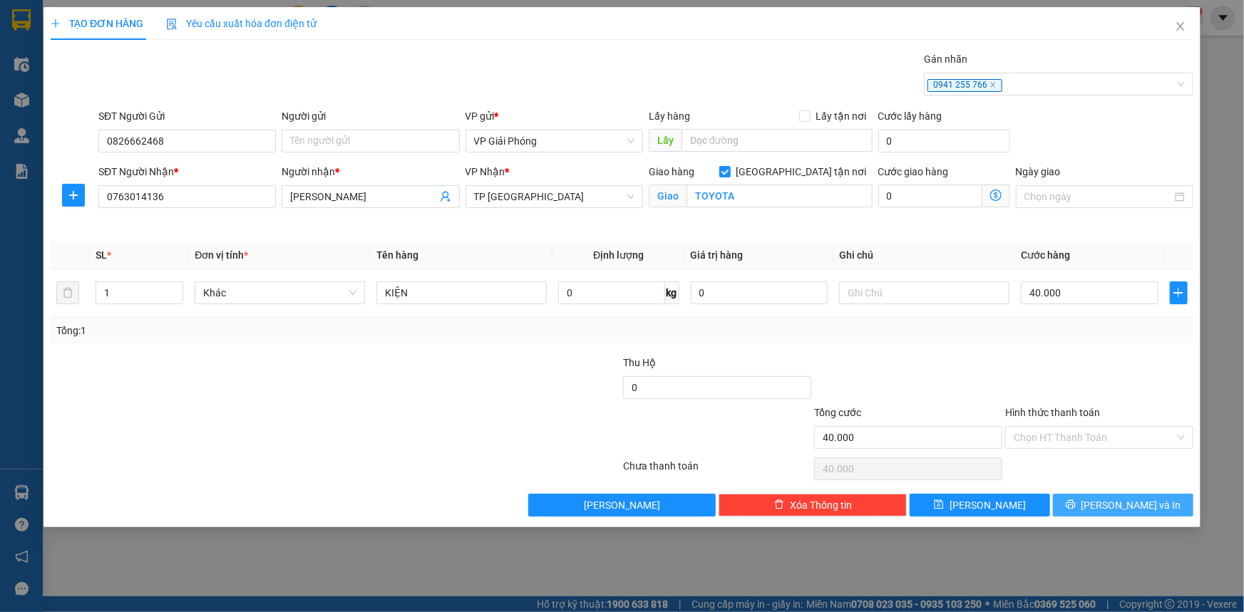
click at [1110, 502] on button "[PERSON_NAME] và In" at bounding box center [1123, 505] width 140 height 23
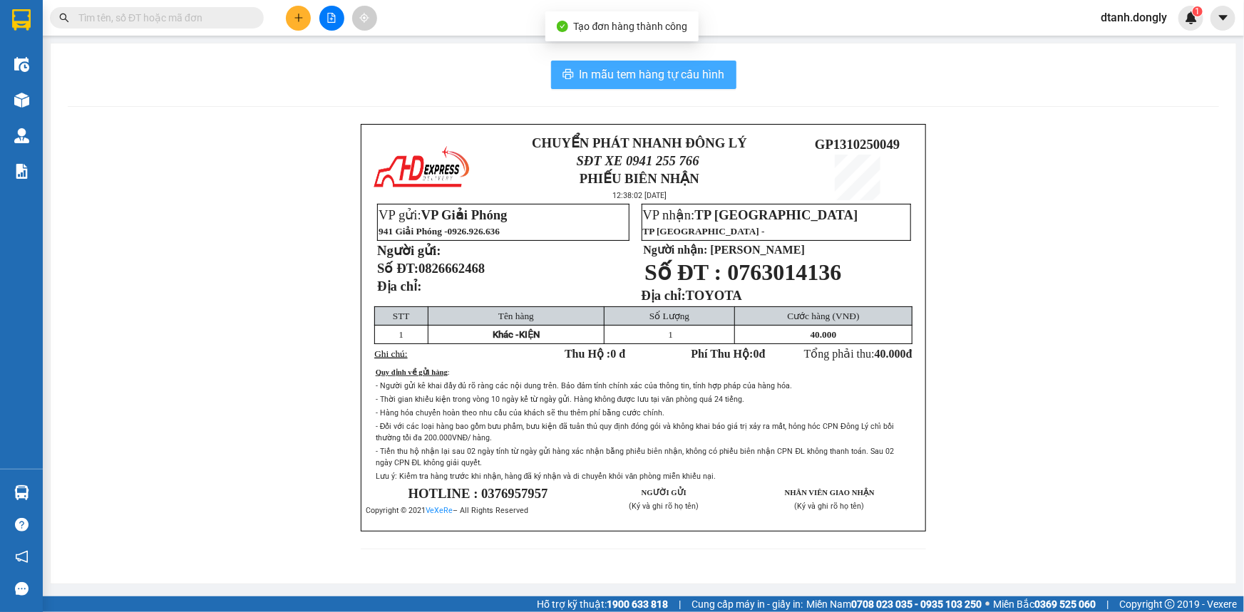
drag, startPoint x: 632, startPoint y: 71, endPoint x: 687, endPoint y: 63, distance: 56.1
click at [634, 70] on span "In mẫu tem hàng tự cấu hình" at bounding box center [651, 75] width 145 height 18
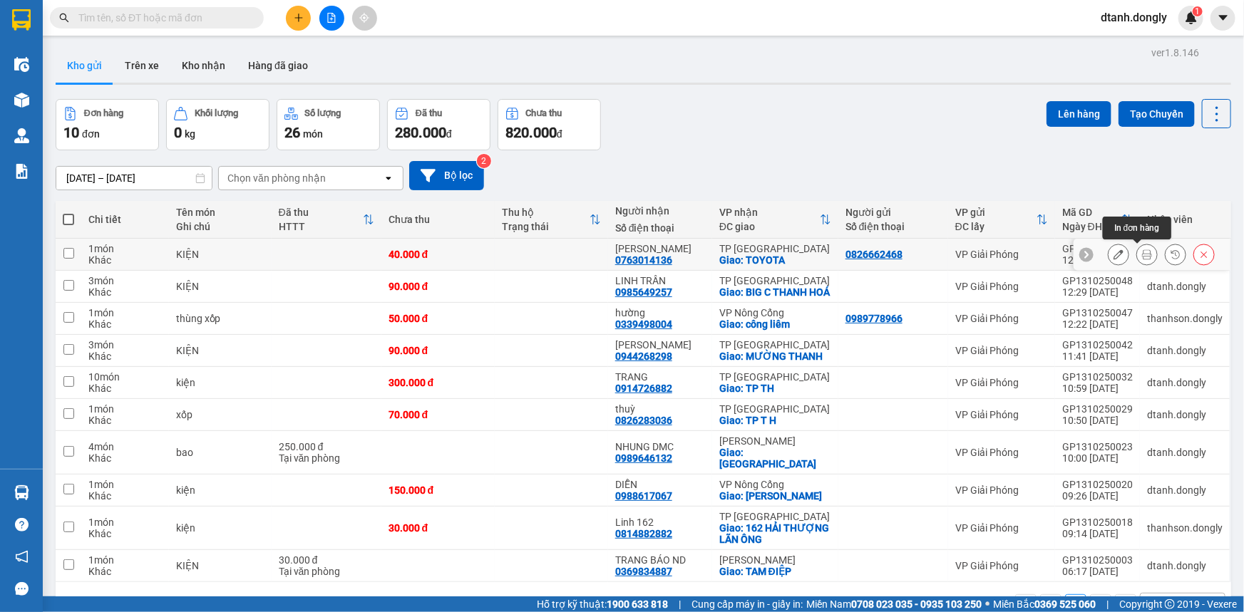
click at [1142, 252] on icon at bounding box center [1147, 254] width 10 height 10
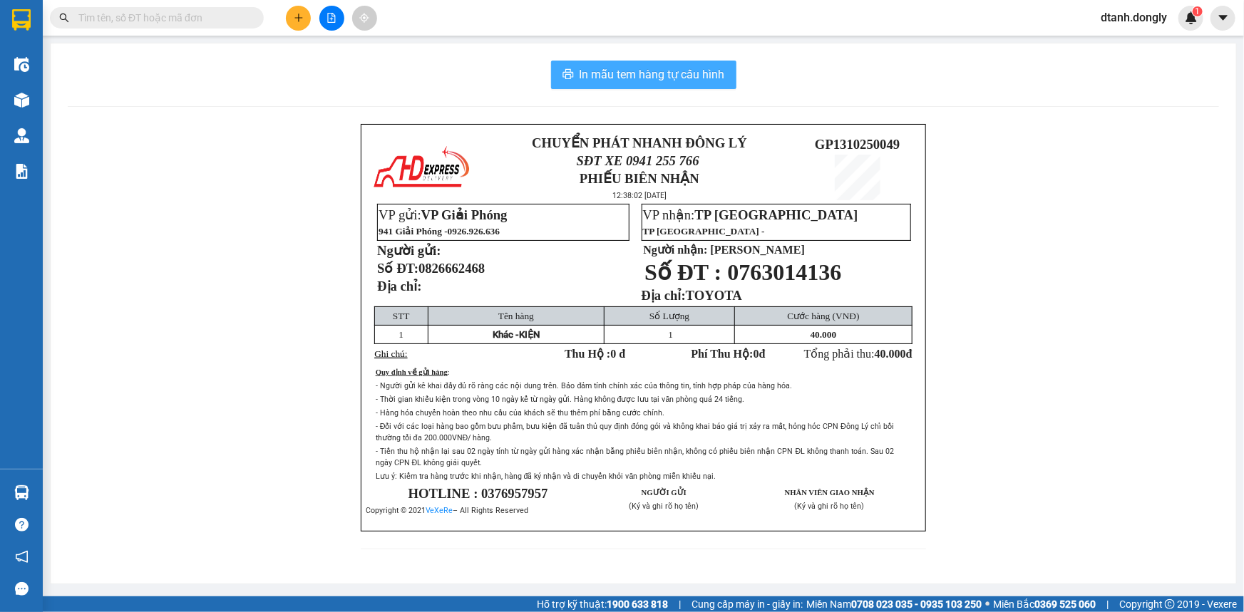
drag, startPoint x: 665, startPoint y: 76, endPoint x: 678, endPoint y: 68, distance: 15.0
click at [665, 75] on span "In mẫu tem hàng tự cấu hình" at bounding box center [651, 75] width 145 height 18
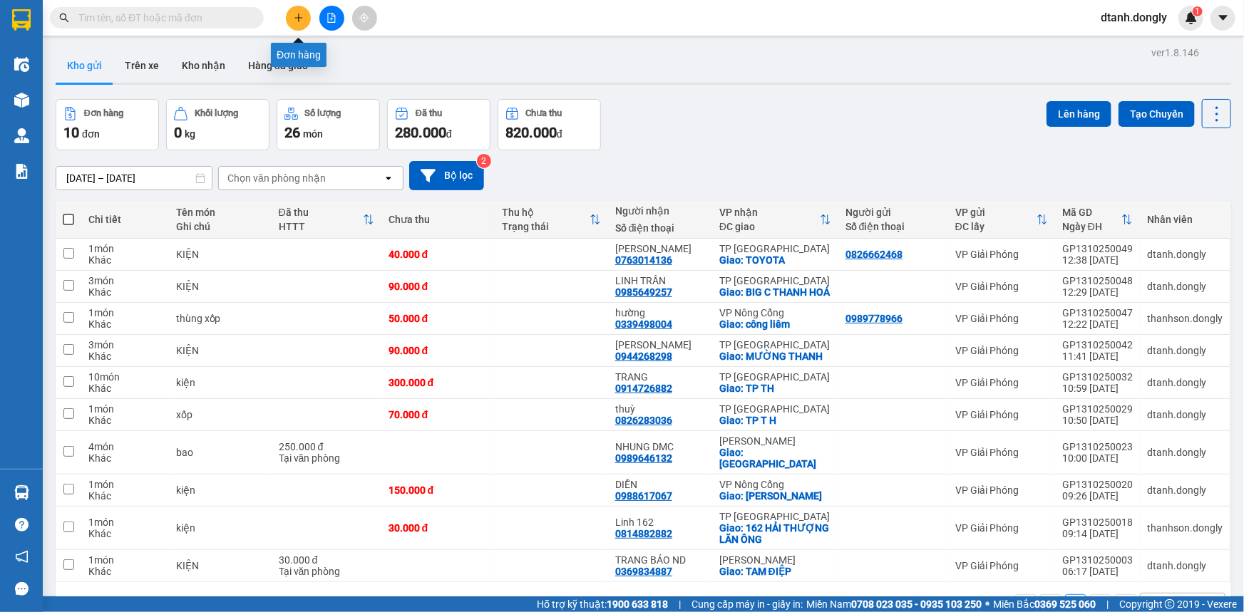
click at [295, 16] on button at bounding box center [298, 18] width 25 height 25
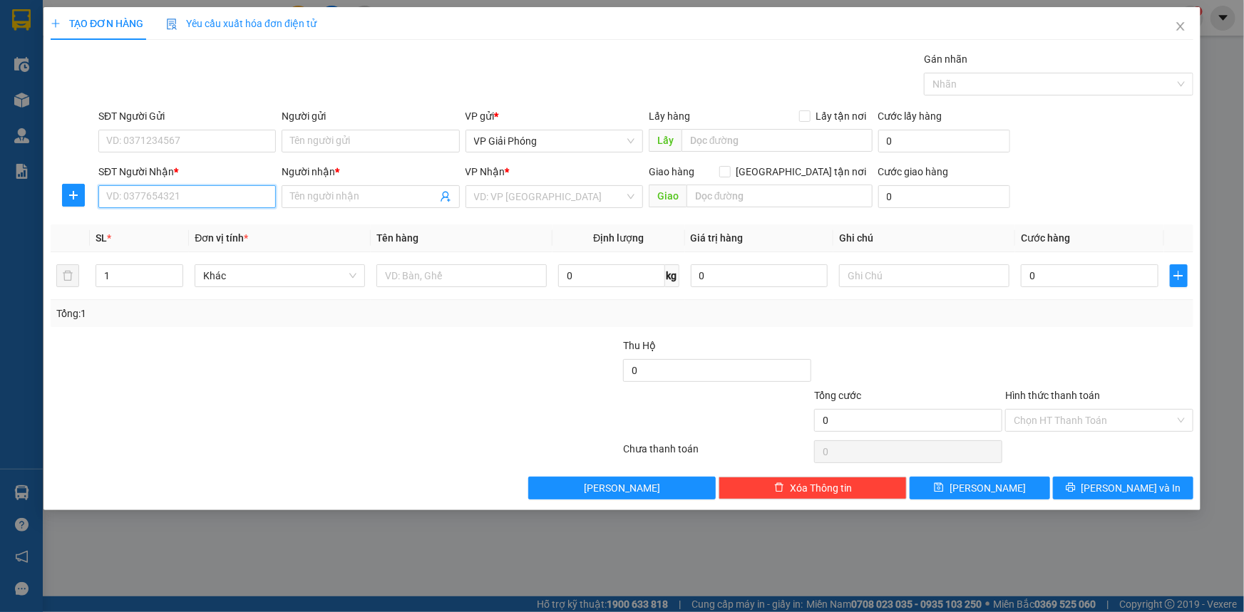
click at [210, 202] on input "SĐT Người Nhận *" at bounding box center [186, 196] width 177 height 23
type input "0915889486"
click at [203, 227] on div "0915889486 - A HÀO" at bounding box center [187, 225] width 160 height 16
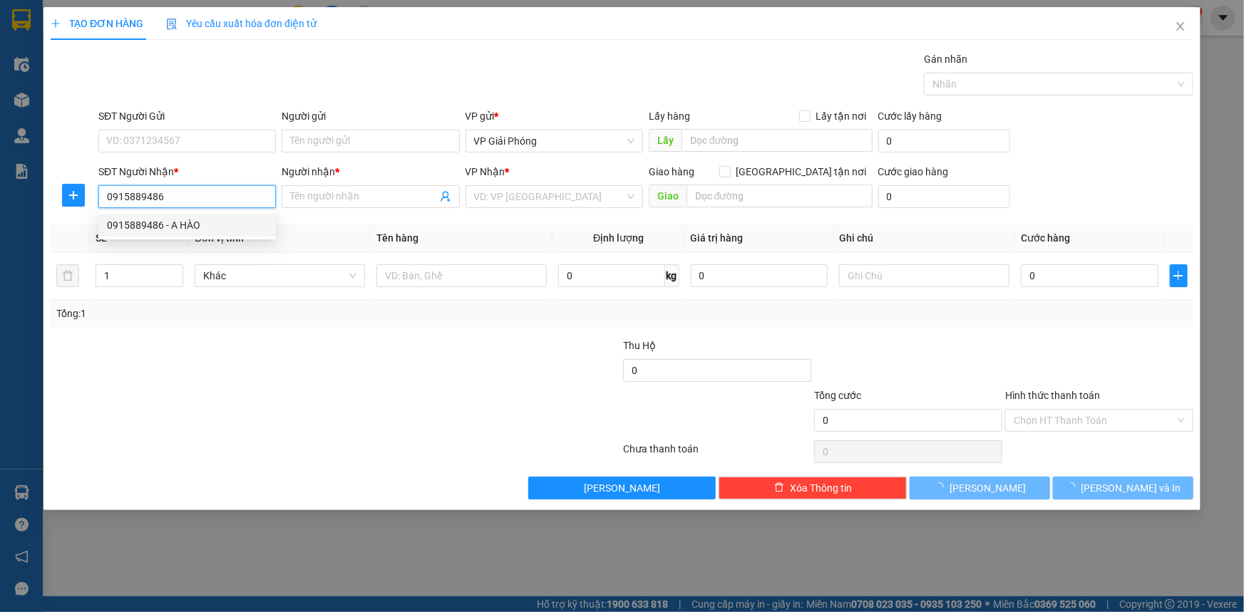
type input "A HÀO"
checkbox input "true"
type input "TẾ THẮNG"
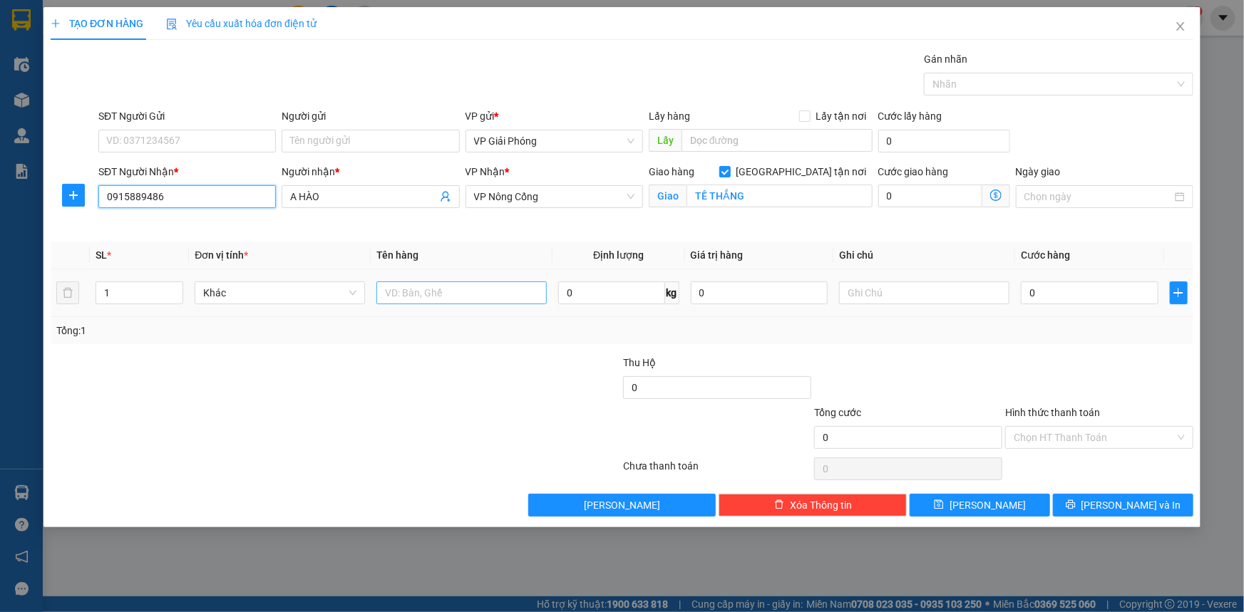
type input "0915889486"
click at [423, 294] on input "text" at bounding box center [461, 293] width 170 height 23
type input "KIỆN"
click at [1054, 288] on input "0" at bounding box center [1090, 293] width 138 height 23
type input "5"
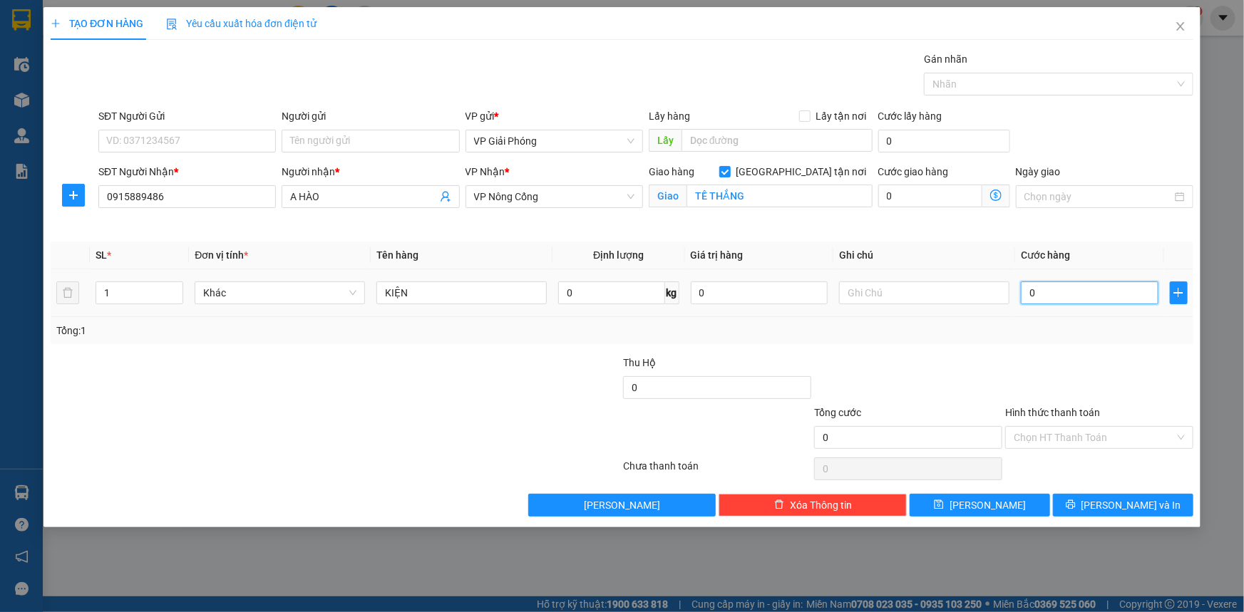
type input "5"
type input "50"
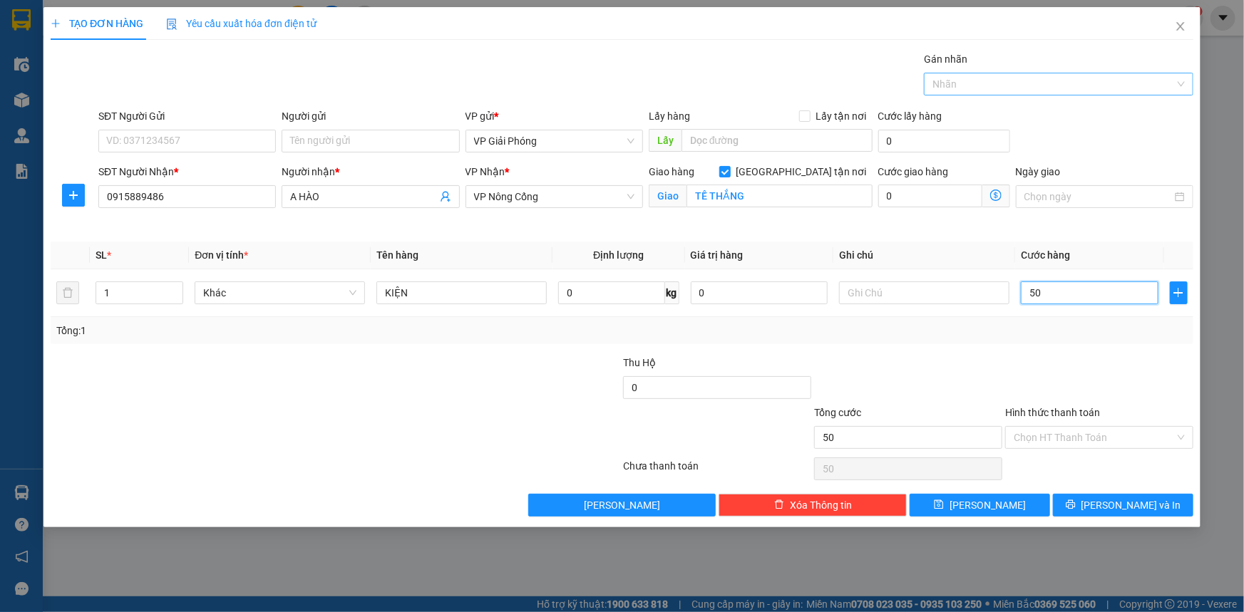
click at [979, 82] on div at bounding box center [1051, 84] width 248 height 17
type input "50.000"
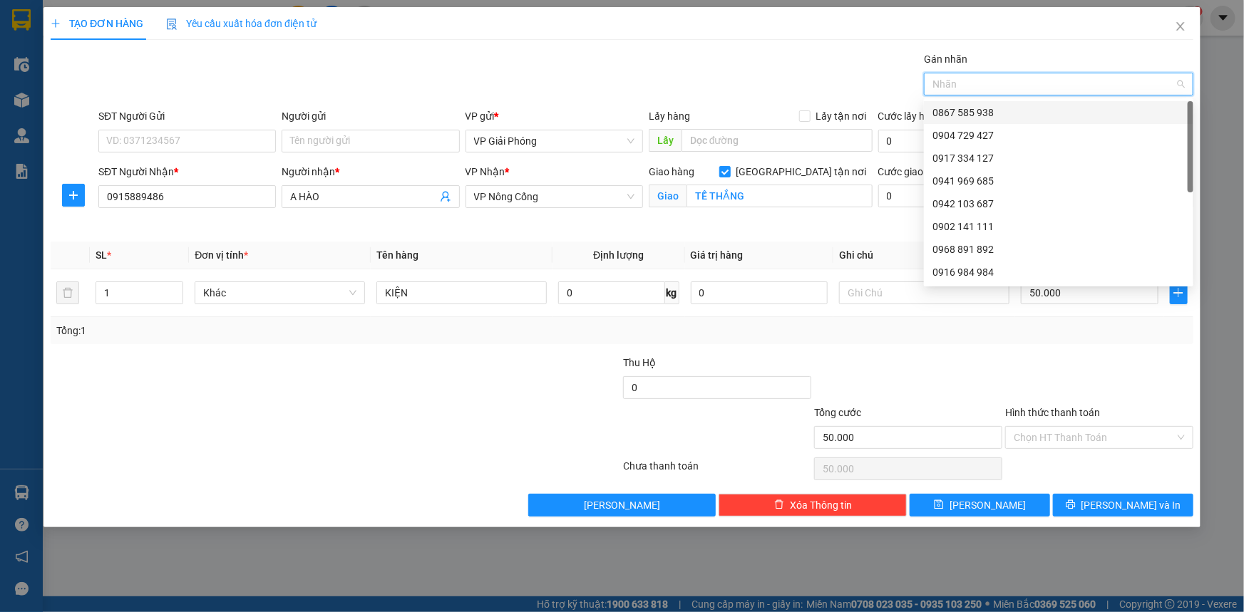
click at [982, 84] on div at bounding box center [1051, 84] width 248 height 17
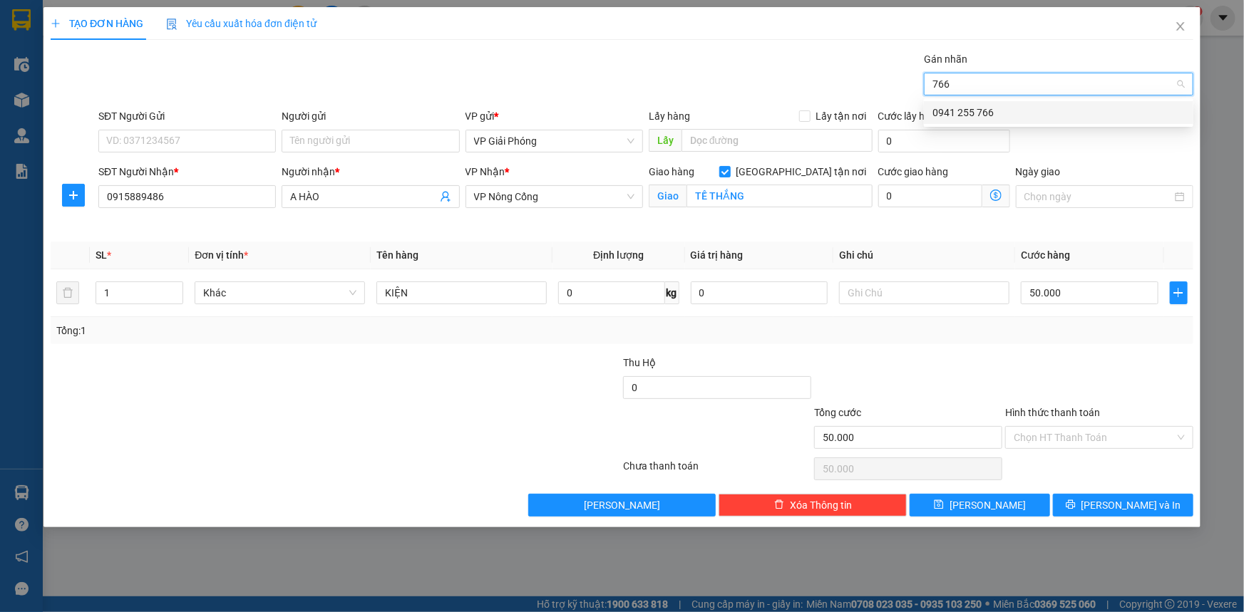
click at [993, 107] on div "0941 255 766" at bounding box center [1058, 113] width 252 height 16
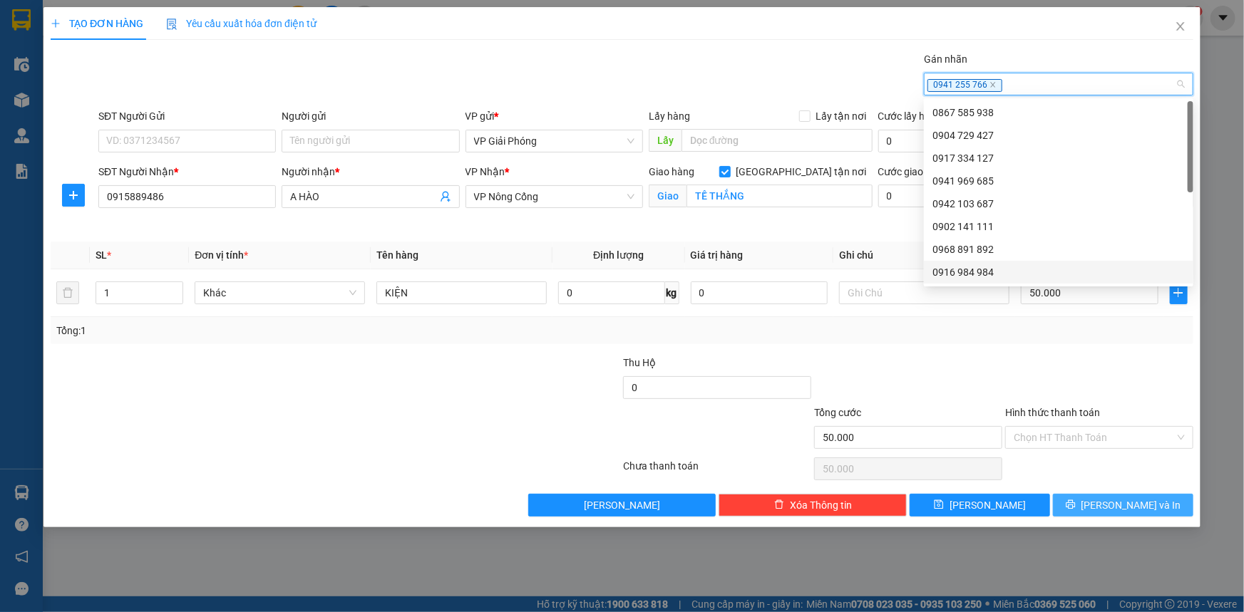
click at [1073, 496] on button "[PERSON_NAME] và In" at bounding box center [1123, 505] width 140 height 23
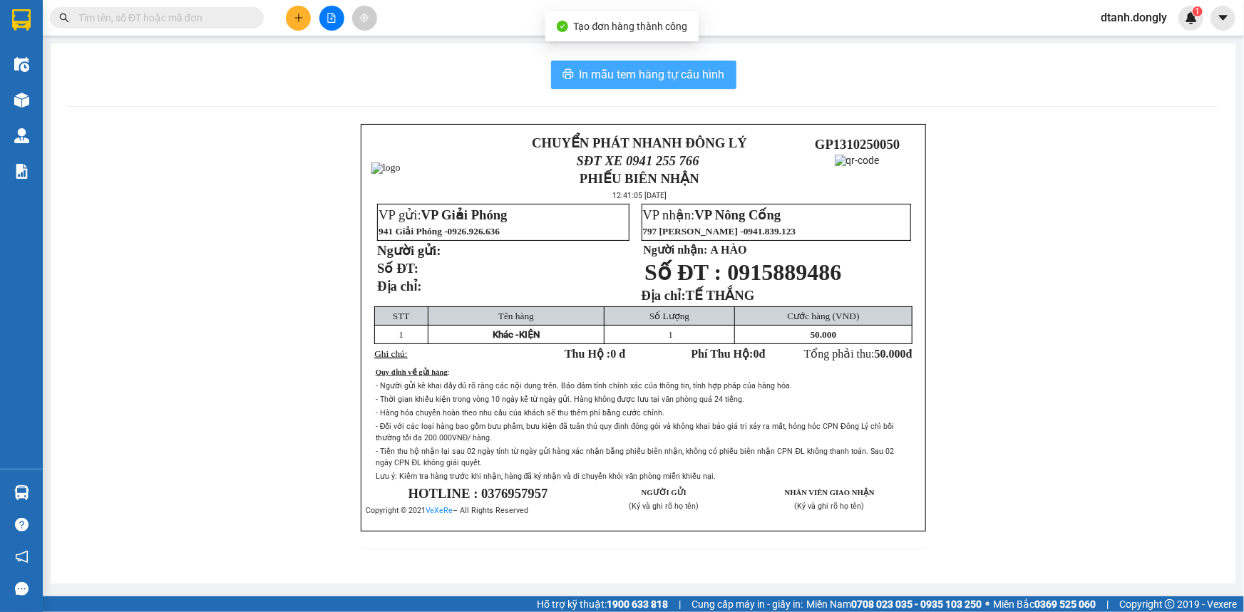
click at [698, 71] on span "In mẫu tem hàng tự cấu hình" at bounding box center [651, 75] width 145 height 18
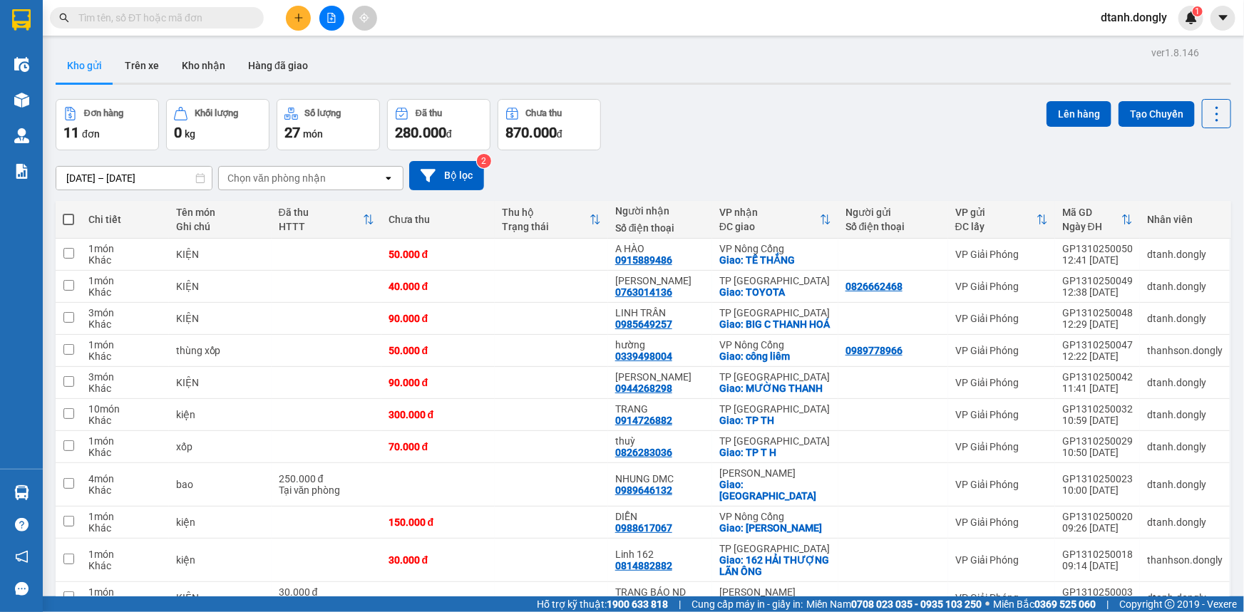
drag, startPoint x: 67, startPoint y: 219, endPoint x: 407, endPoint y: 200, distance: 340.5
click at [73, 216] on span at bounding box center [68, 219] width 11 height 11
click at [68, 212] on input "checkbox" at bounding box center [68, 212] width 0 height 0
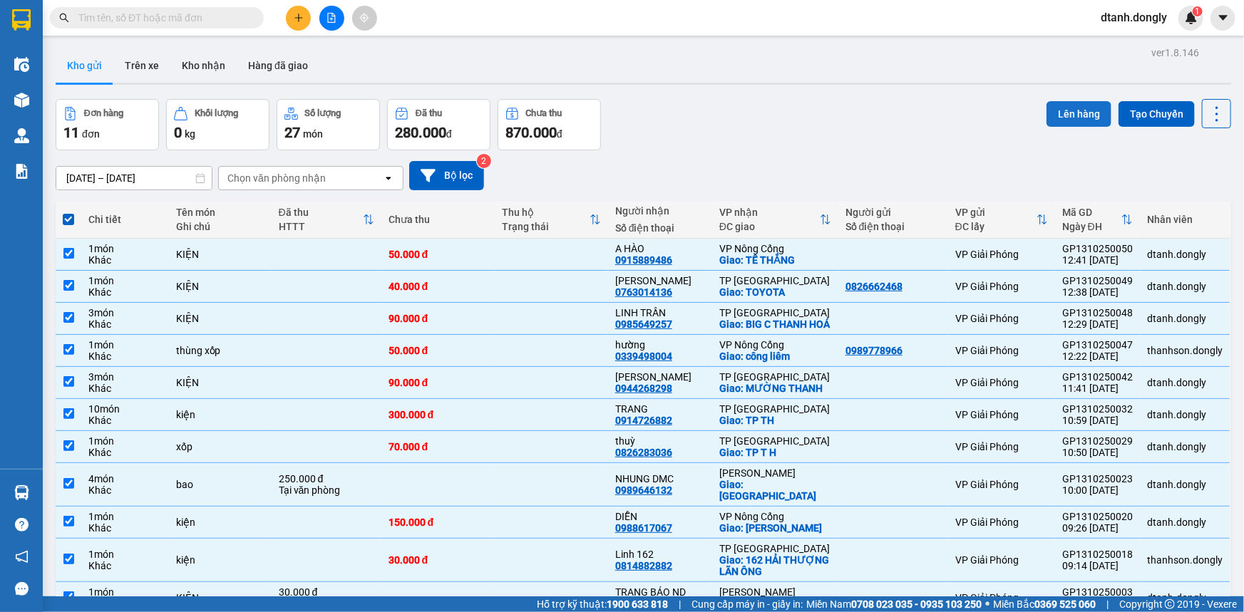
click at [1070, 108] on button "Lên hàng" at bounding box center [1078, 114] width 65 height 26
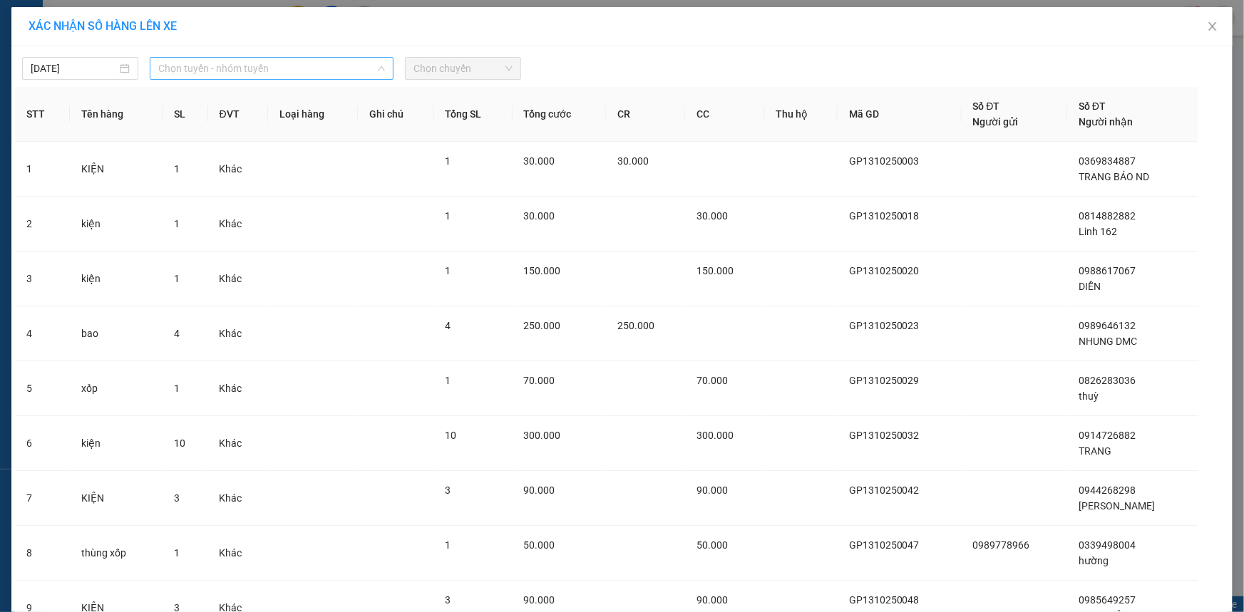
click at [309, 71] on span "Chọn tuyến - nhóm tuyến" at bounding box center [271, 68] width 227 height 21
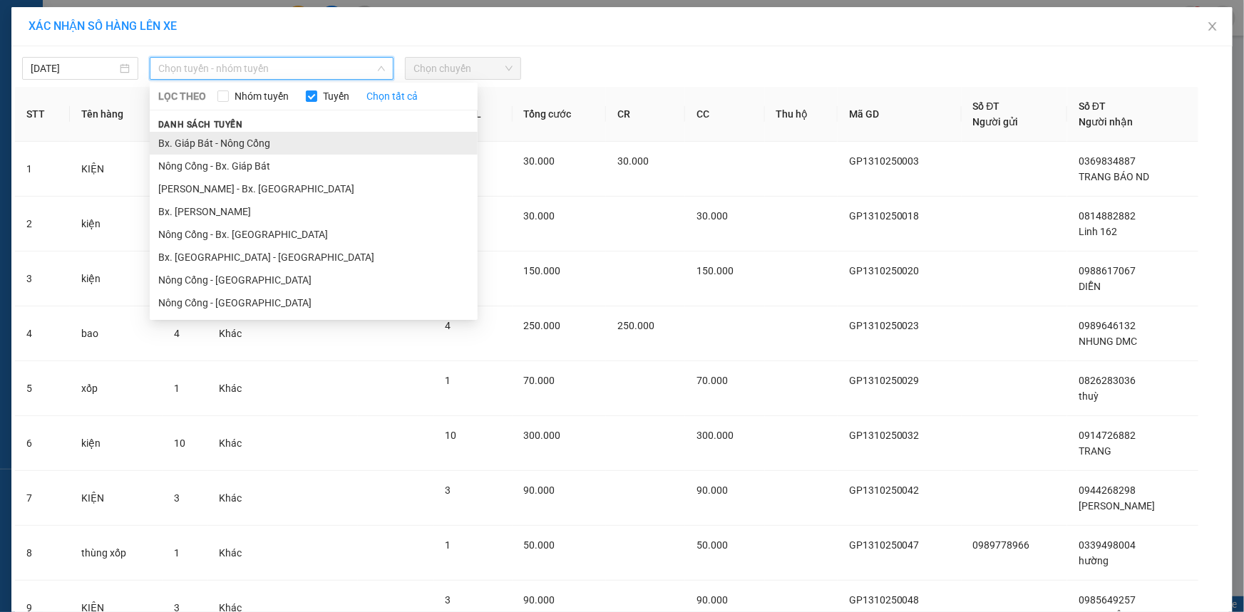
click at [329, 137] on li "Bx. Giáp Bát - Nông Cống" at bounding box center [314, 143] width 328 height 23
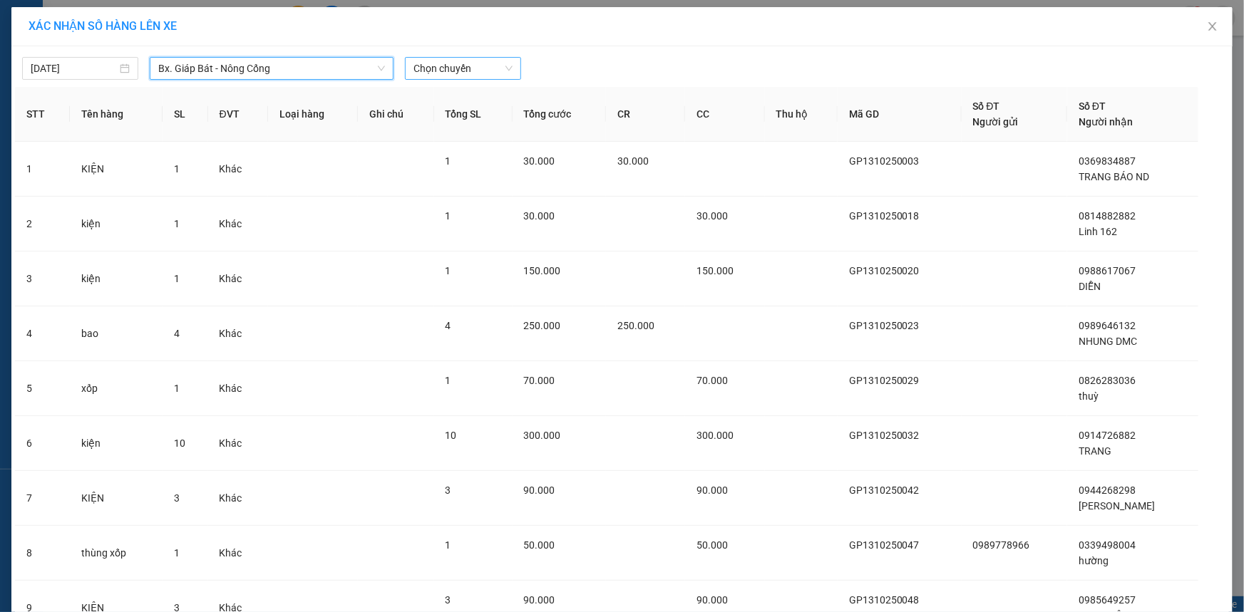
click at [435, 64] on span "Chọn chuyến" at bounding box center [462, 68] width 99 height 21
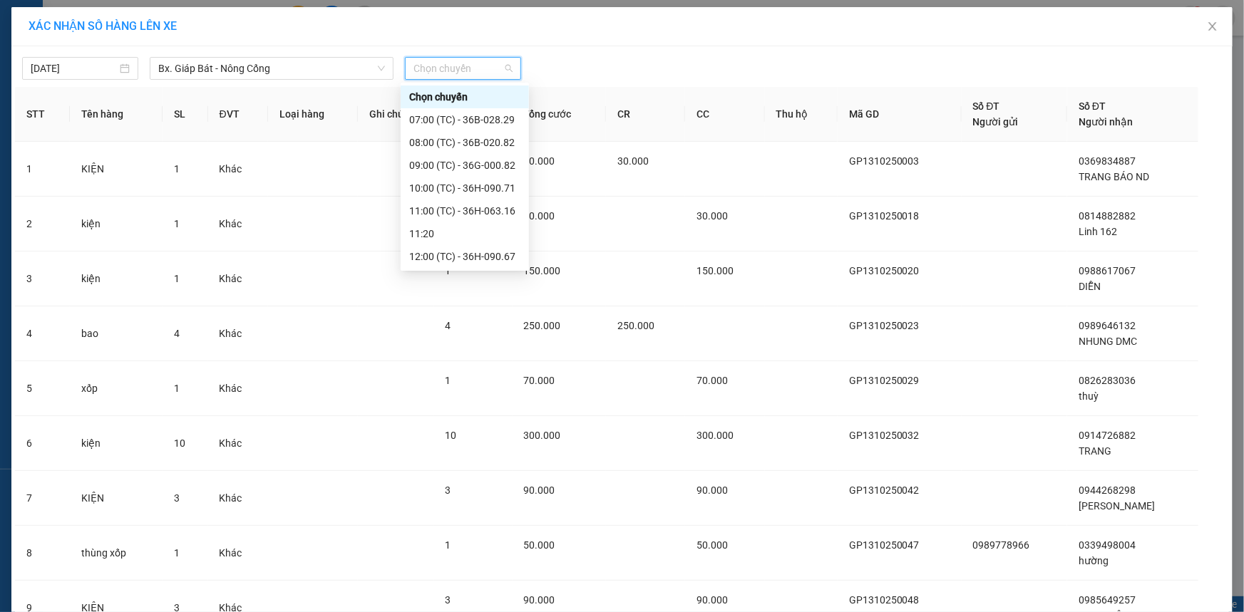
click at [486, 294] on div "13:00 (TC) - 36H-090.77" at bounding box center [464, 302] width 111 height 16
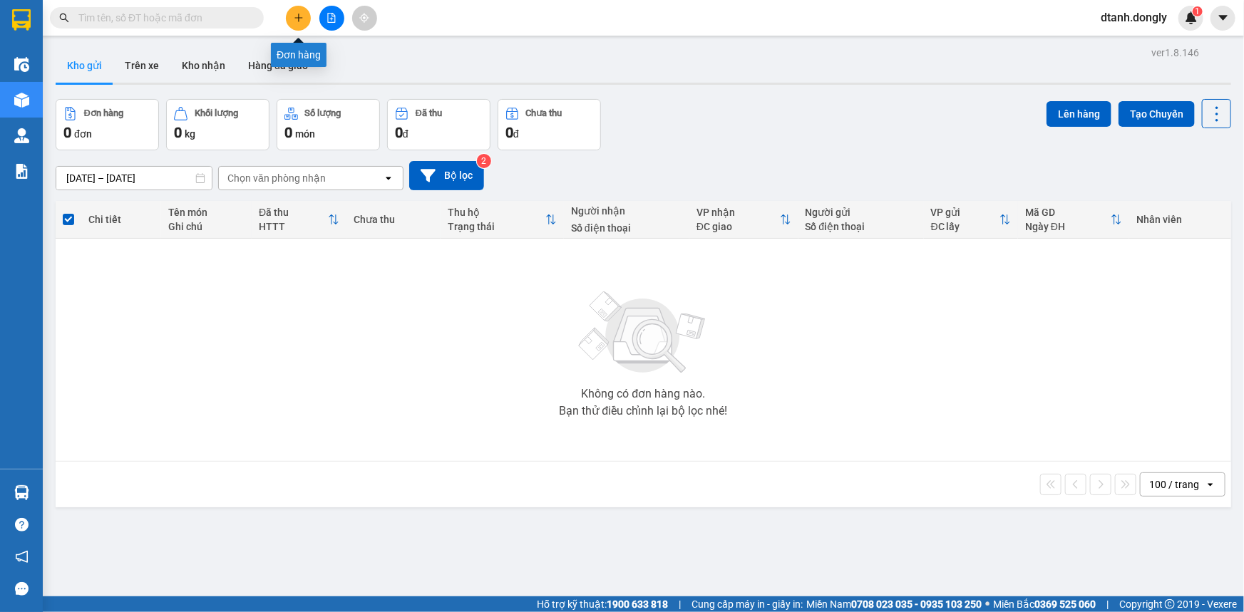
click at [304, 26] on button at bounding box center [298, 18] width 25 height 25
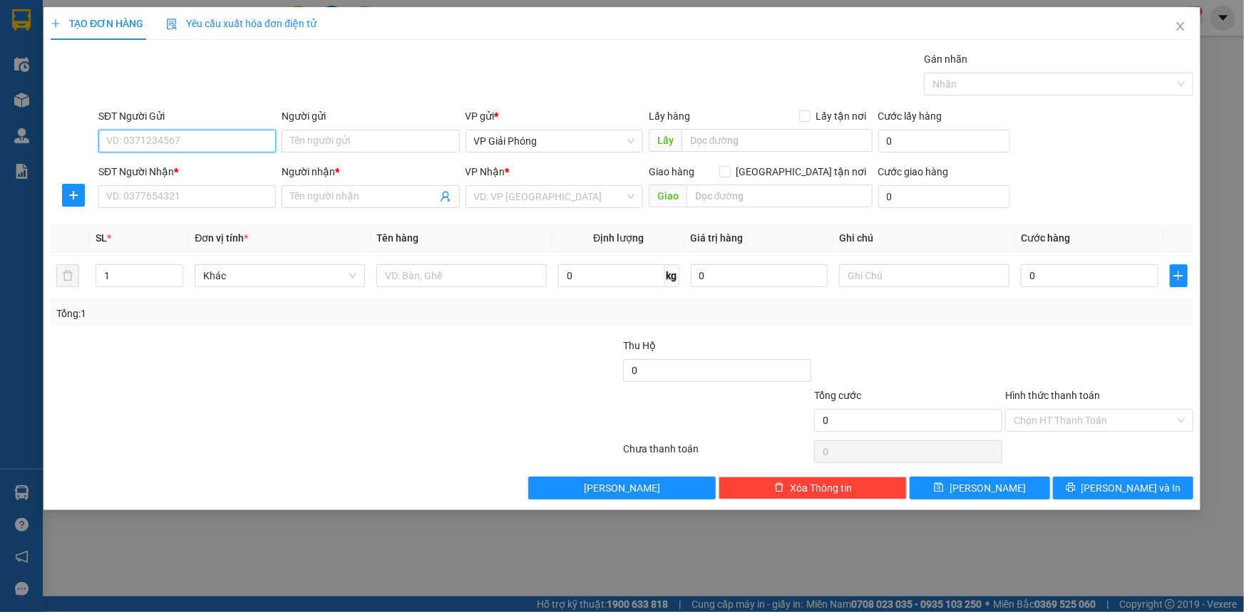
click at [222, 140] on input "SĐT Người Gửi" at bounding box center [186, 141] width 177 height 23
click at [160, 177] on div "0962968486" at bounding box center [186, 169] width 177 height 23
type input "0962968486"
click at [160, 205] on input "SĐT Người Nhận *" at bounding box center [186, 196] width 177 height 23
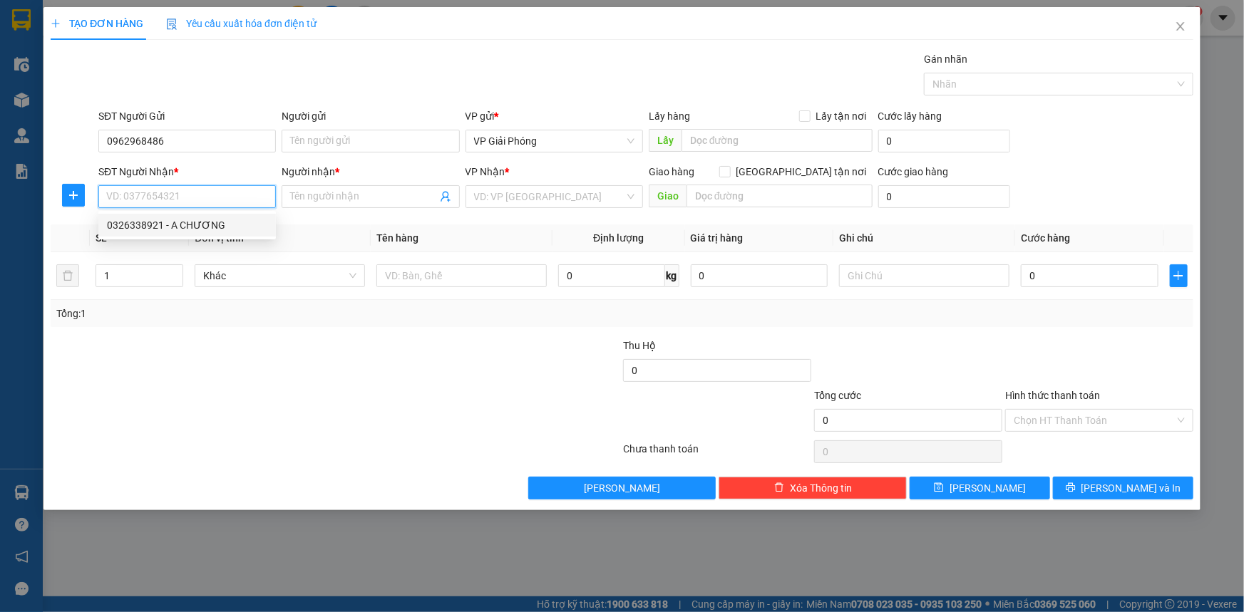
click at [200, 226] on div "0326338921 - A CHƯƠNG" at bounding box center [187, 225] width 160 height 16
type input "0326338921"
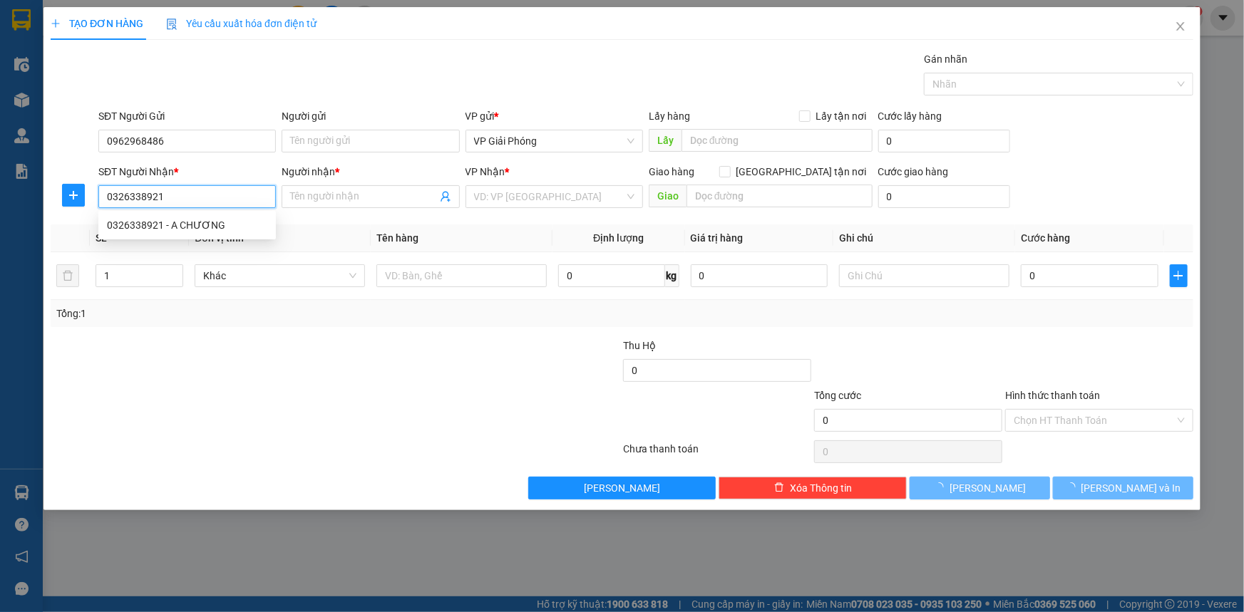
type input "A CHƯƠNG"
checkbox input "true"
type input "VPNC"
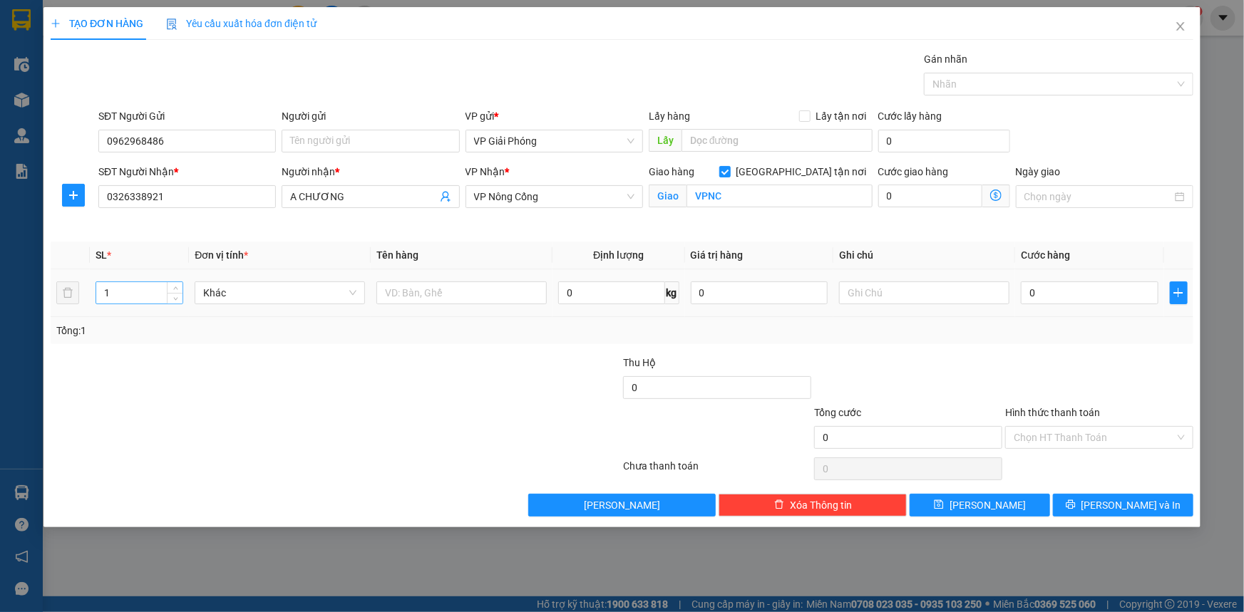
click at [132, 296] on input "1" at bounding box center [139, 292] width 86 height 21
type input "2"
click at [164, 196] on input "0326338921" at bounding box center [186, 196] width 177 height 23
type input "0339216524"
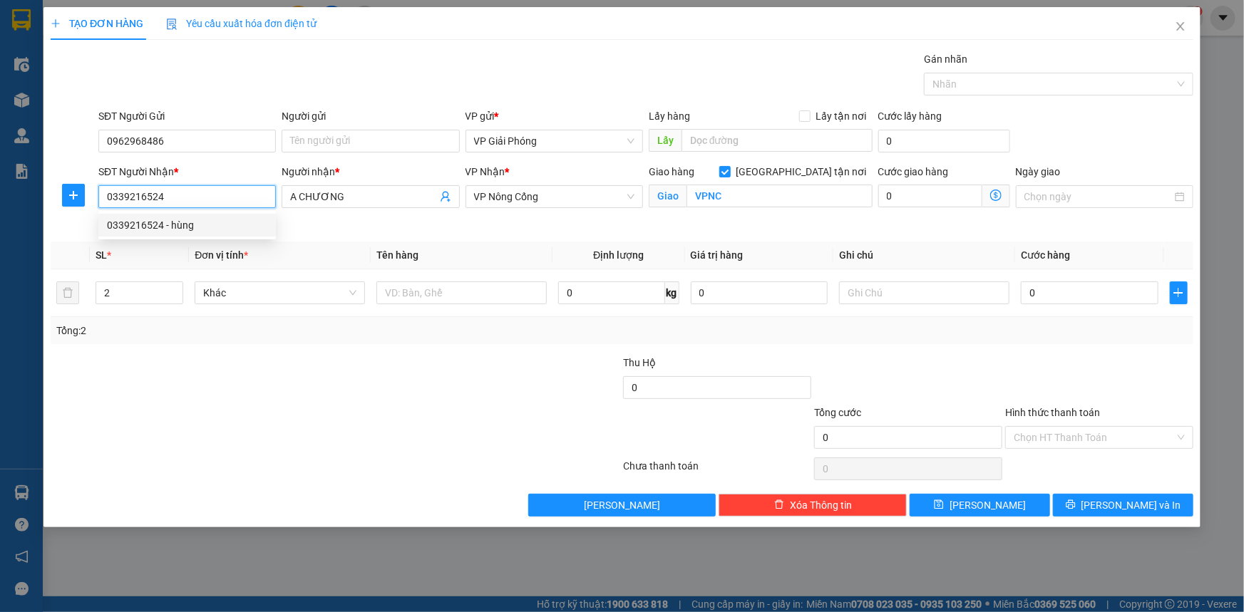
click at [197, 225] on div "0339216524 - hùng" at bounding box center [187, 225] width 160 height 16
type input "hùng"
type input "tt nc"
type input "0339216524"
click at [297, 197] on input "hùng" at bounding box center [363, 197] width 146 height 16
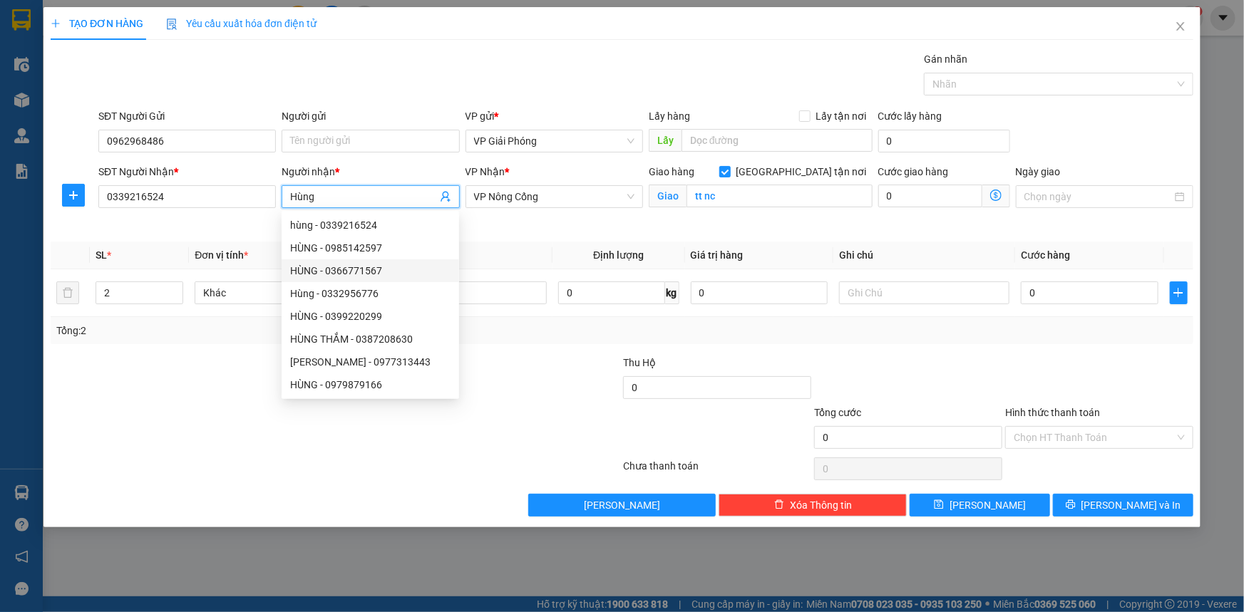
type input "Hùng"
drag, startPoint x: 190, startPoint y: 353, endPoint x: 285, endPoint y: 319, distance: 101.5
click at [207, 346] on div "Transit Pickup Surcharge Ids Transit Deliver Surcharge Ids Transit Deliver Surc…" at bounding box center [622, 283] width 1143 height 465
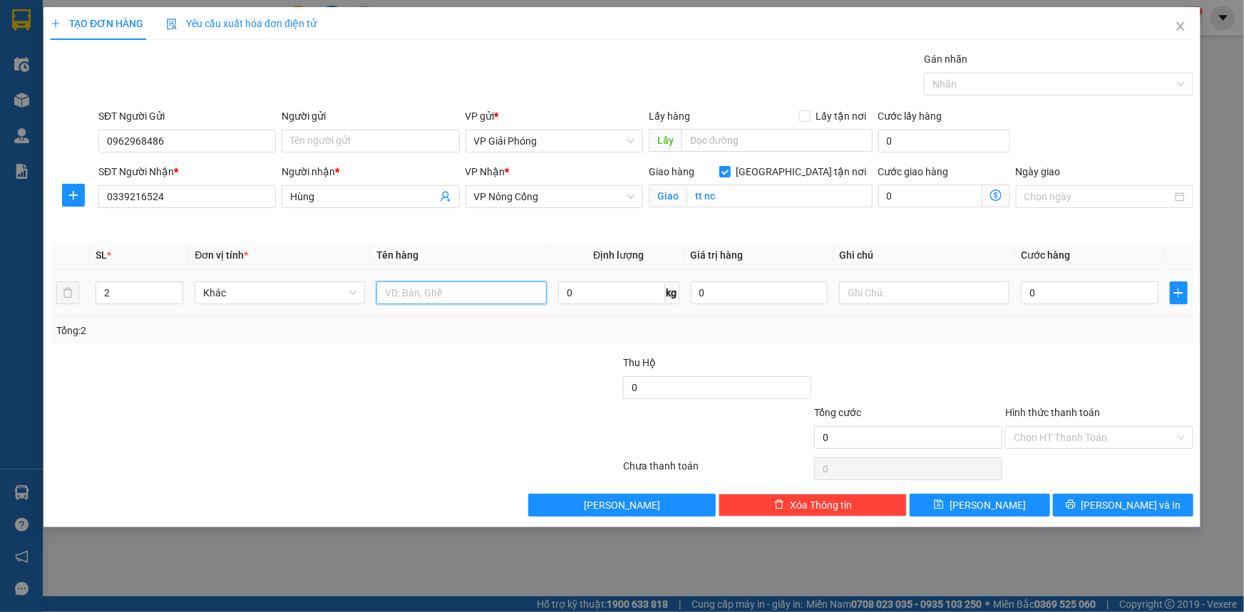
click at [455, 296] on input "text" at bounding box center [461, 293] width 170 height 23
type input "KIỆN"
click at [1066, 297] on input "0" at bounding box center [1090, 293] width 138 height 23
type input "2"
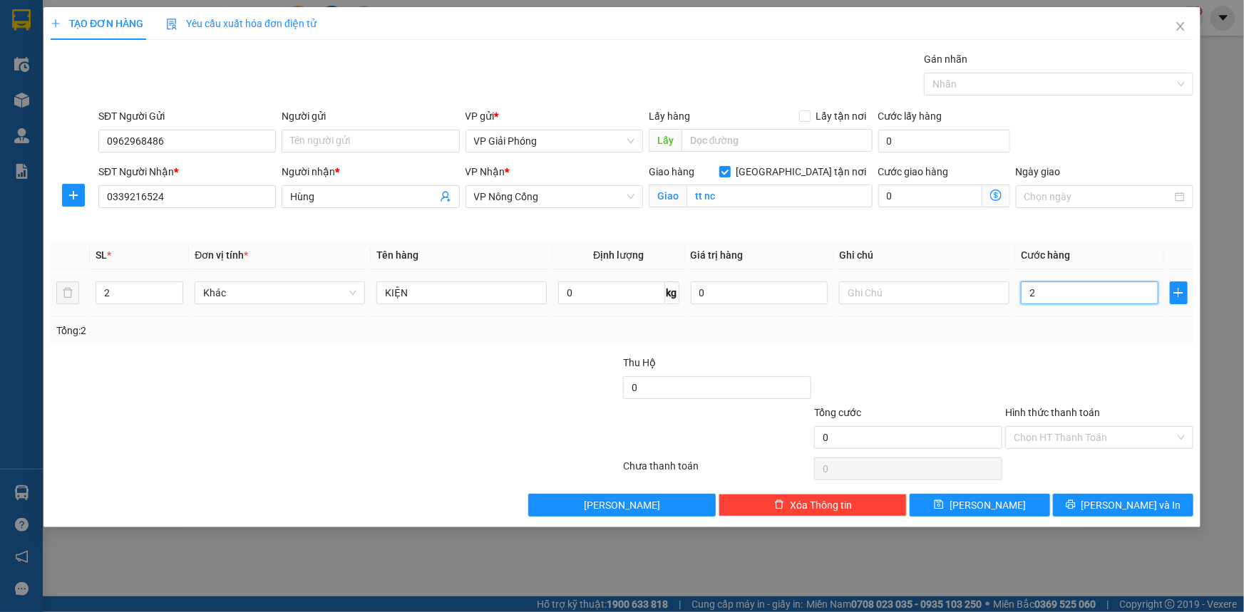
type input "2"
type input "20"
type input "200"
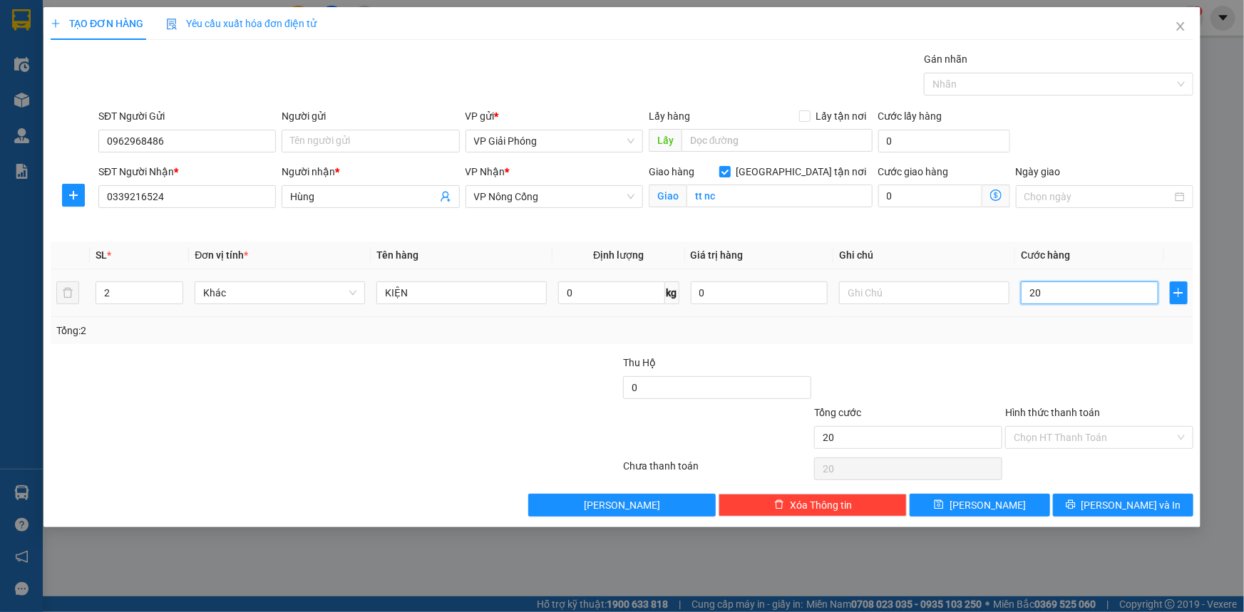
type input "200"
click at [938, 84] on div at bounding box center [1051, 84] width 248 height 17
type input "200.000"
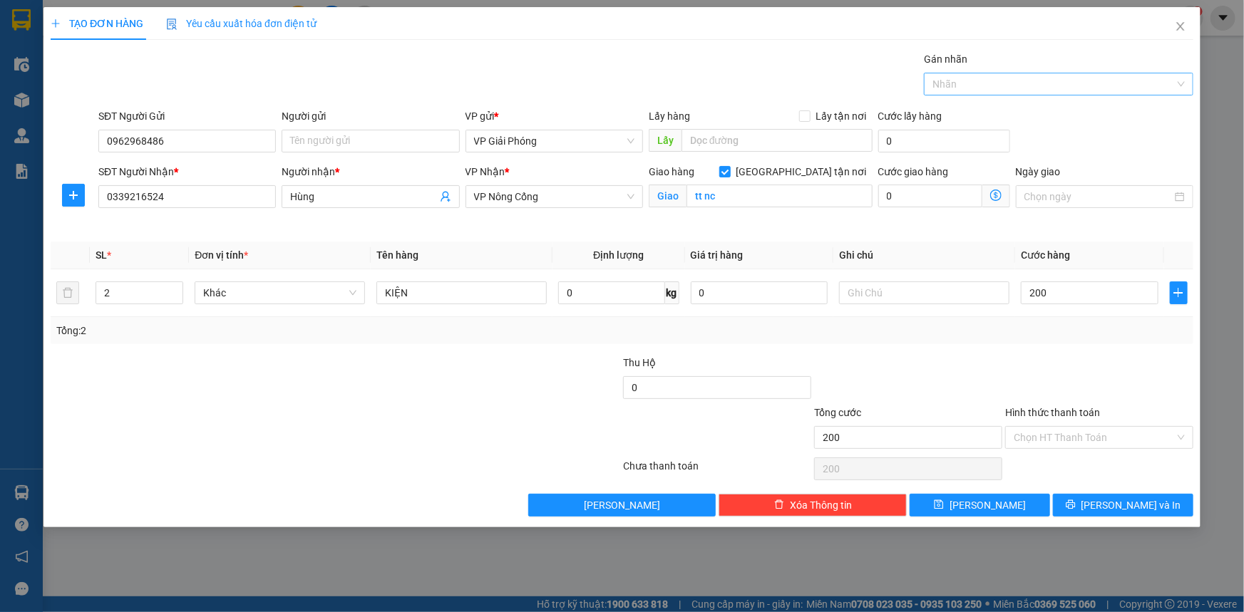
type input "200.000"
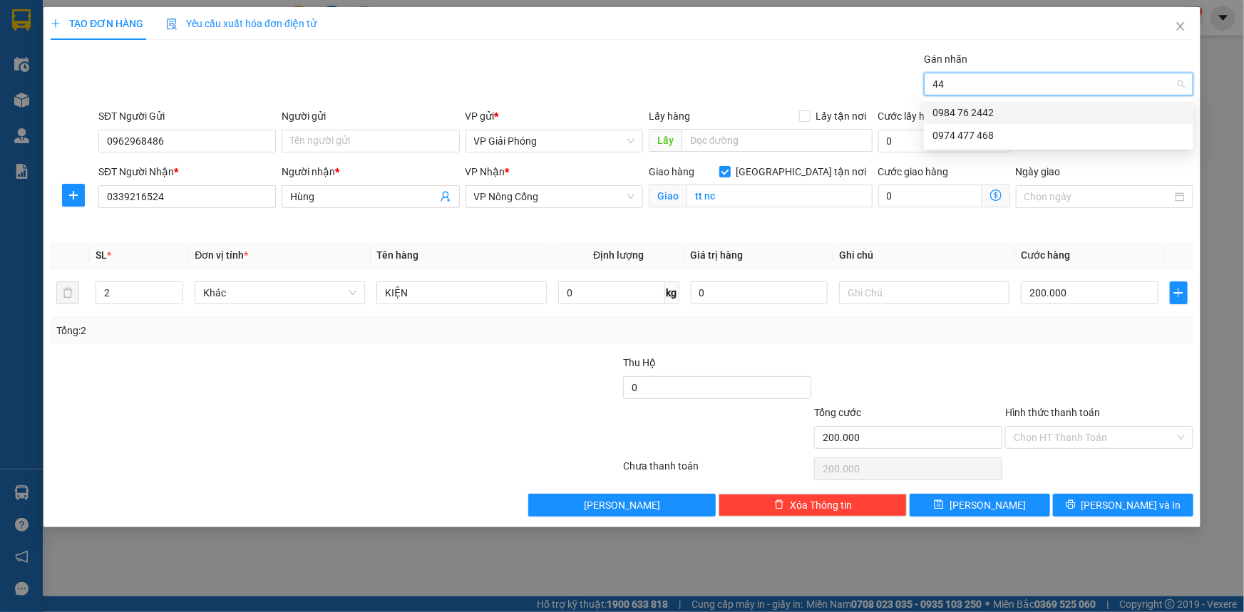
type input "442"
click at [962, 114] on div "0984 76 2442" at bounding box center [1058, 113] width 252 height 16
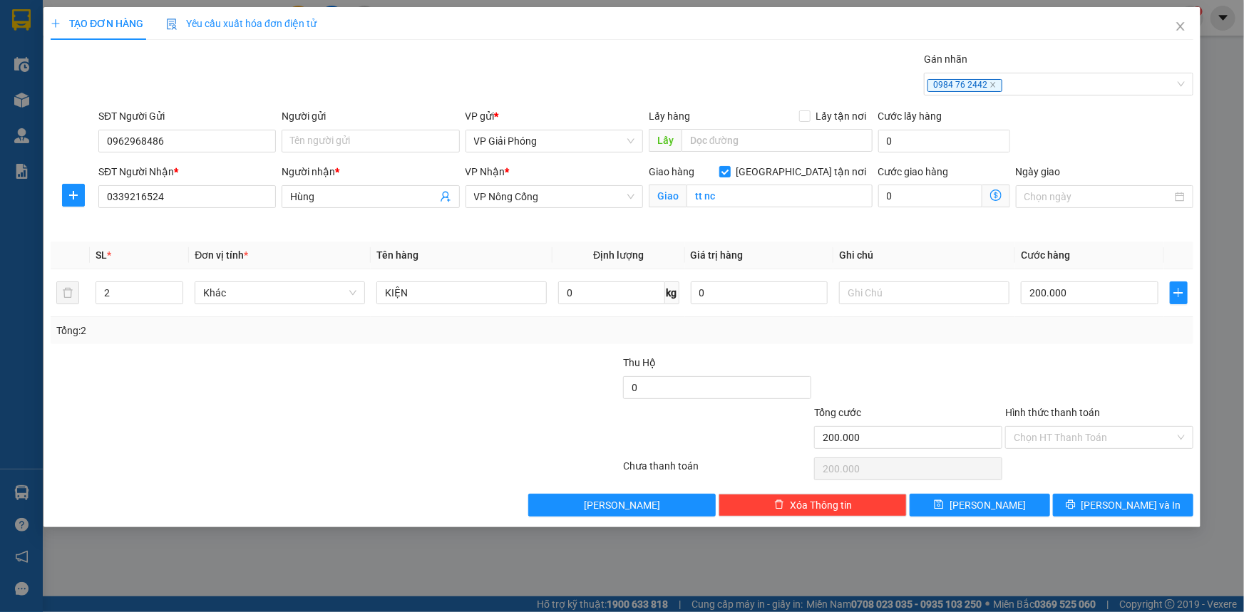
click at [1118, 492] on div "Transit Pickup Surcharge Ids Transit Deliver Surcharge Ids Transit Deliver Surc…" at bounding box center [622, 283] width 1143 height 465
click at [1156, 508] on button "[PERSON_NAME] và In" at bounding box center [1123, 505] width 140 height 23
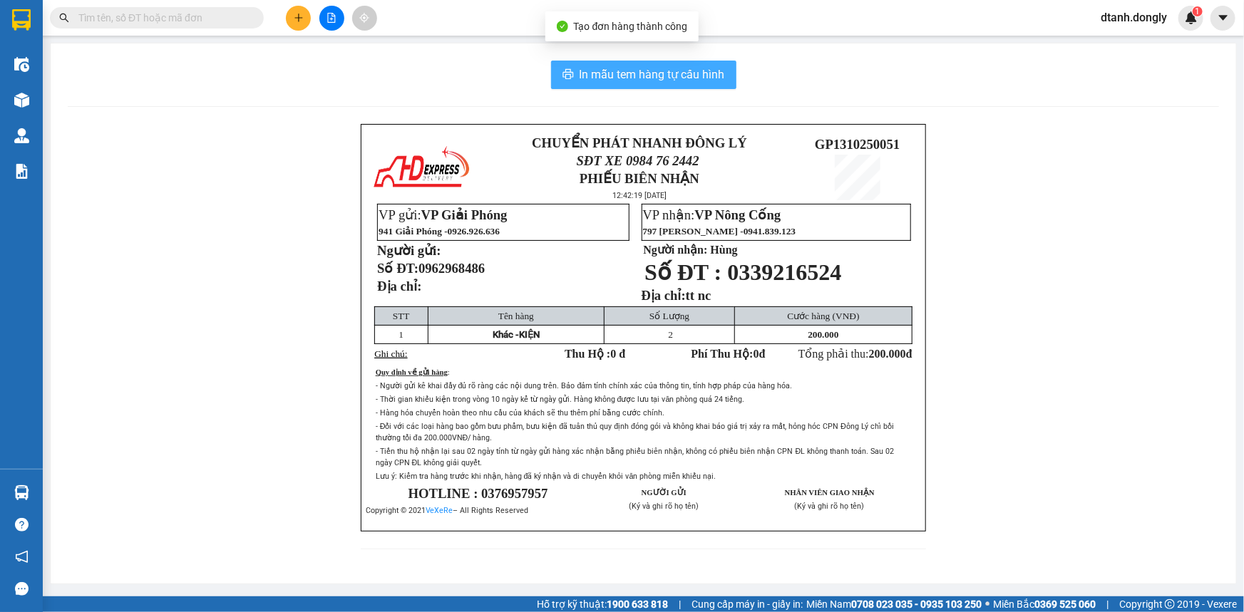
click at [685, 80] on span "In mẫu tem hàng tự cấu hình" at bounding box center [651, 75] width 145 height 18
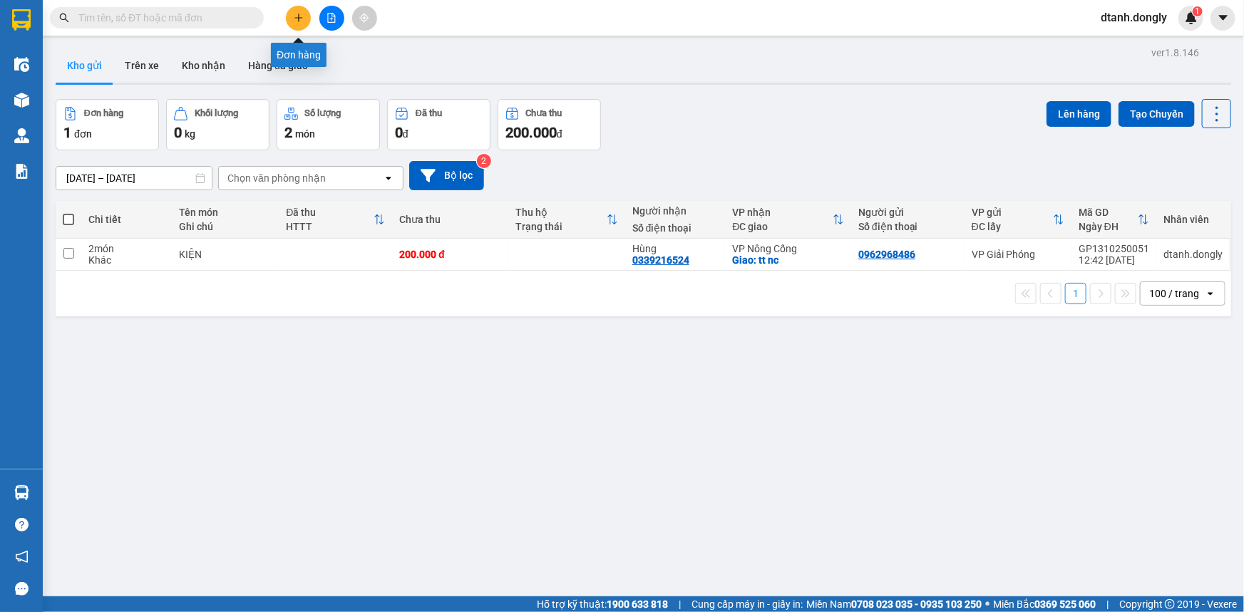
click at [294, 14] on icon "plus" at bounding box center [299, 18] width 10 height 10
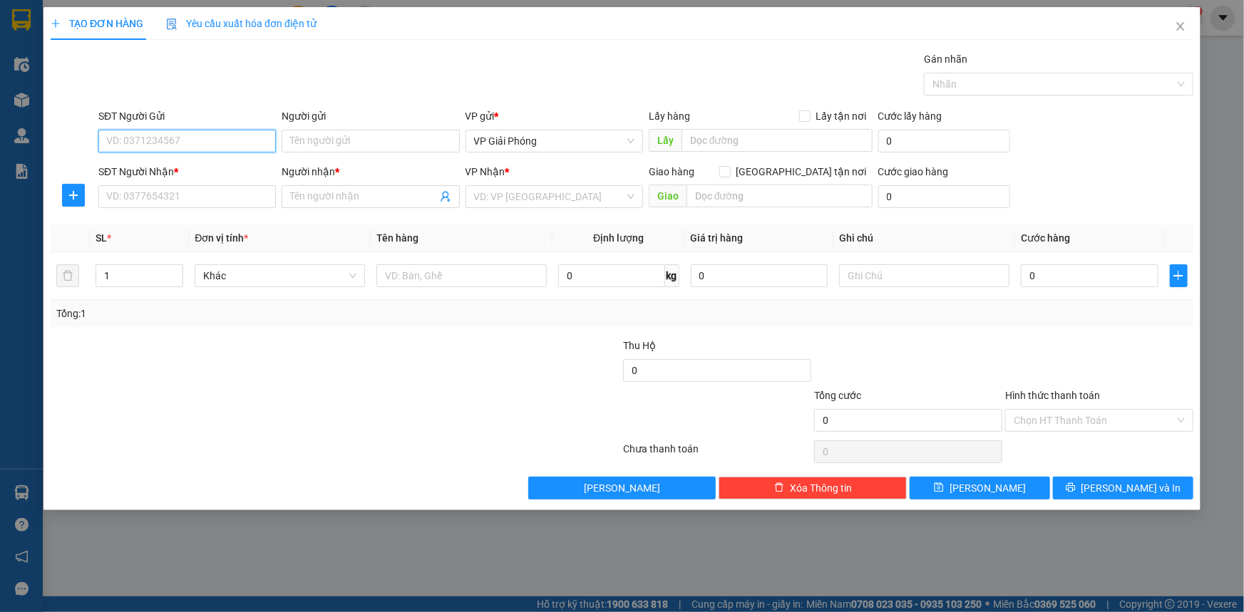
click at [223, 146] on input "SĐT Người Gửi" at bounding box center [186, 141] width 177 height 23
type input "0869814890"
click at [166, 191] on input "SĐT Người Nhận *" at bounding box center [186, 196] width 177 height 23
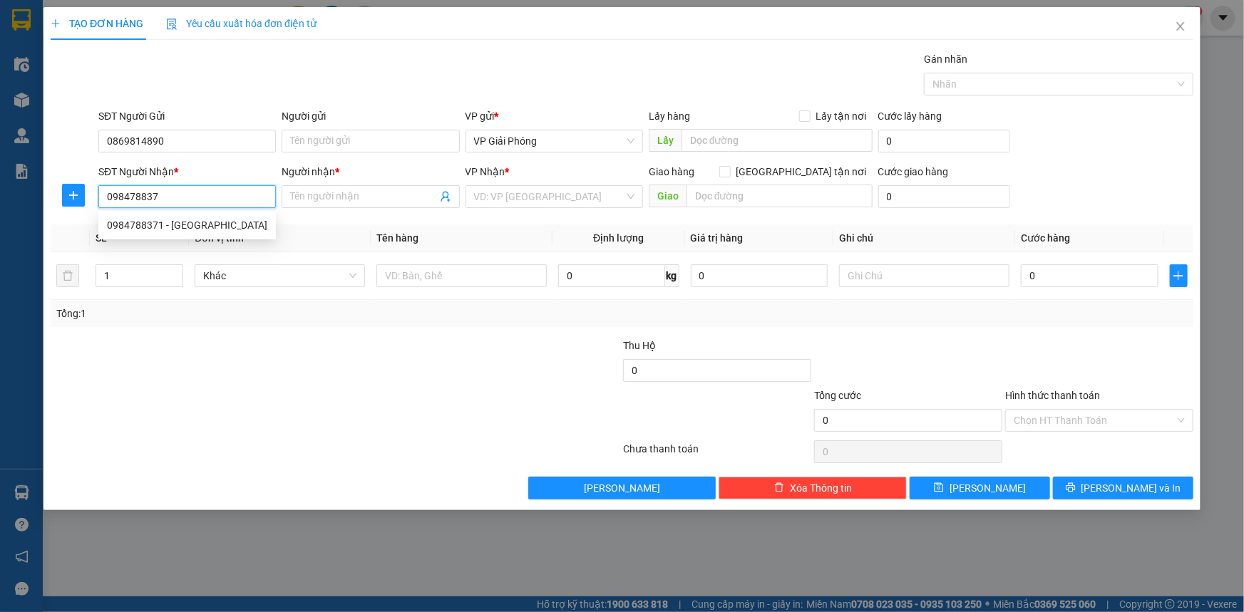
type input "0984788371"
click at [171, 222] on div "0984788371 - NGA" at bounding box center [187, 225] width 160 height 16
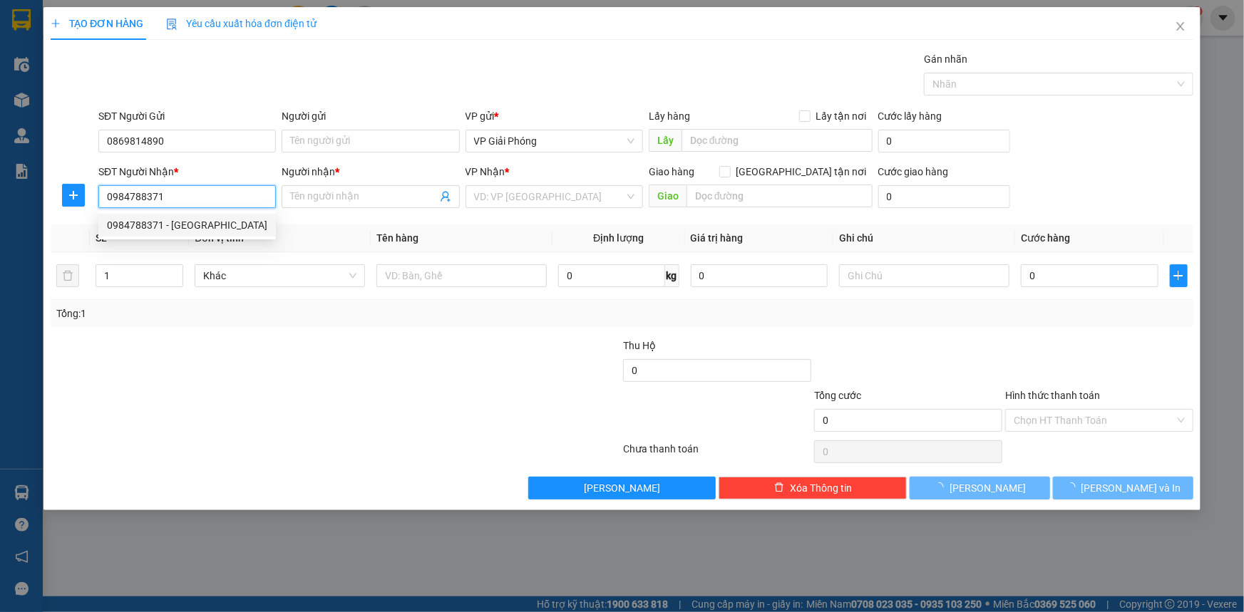
type input "NGA"
checkbox input "true"
type input "THĂNG LONG"
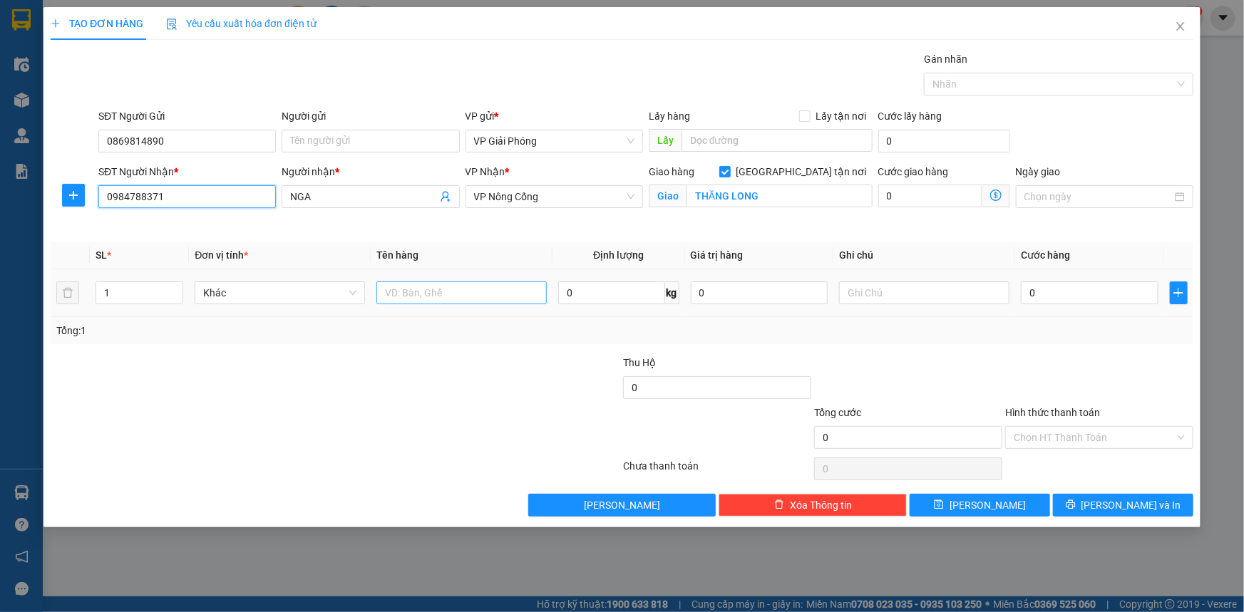
type input "0984788371"
click at [453, 298] on input "text" at bounding box center [461, 293] width 170 height 23
type input "BỌC"
click at [1078, 297] on input "0" at bounding box center [1090, 293] width 138 height 23
type input "3"
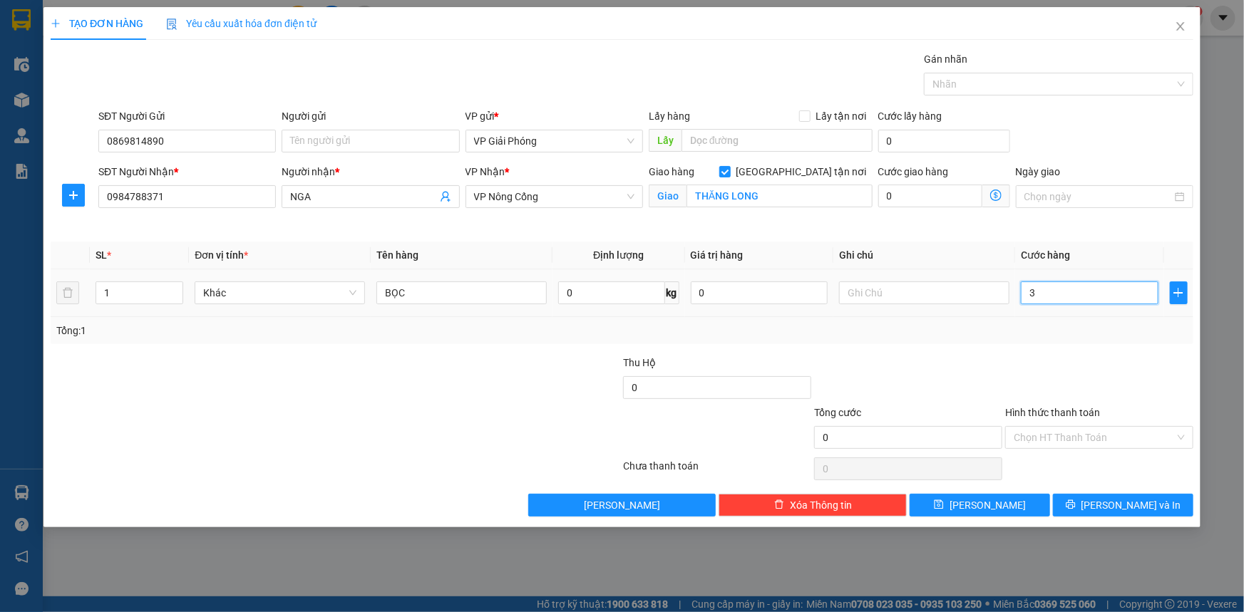
type input "3"
type input "30"
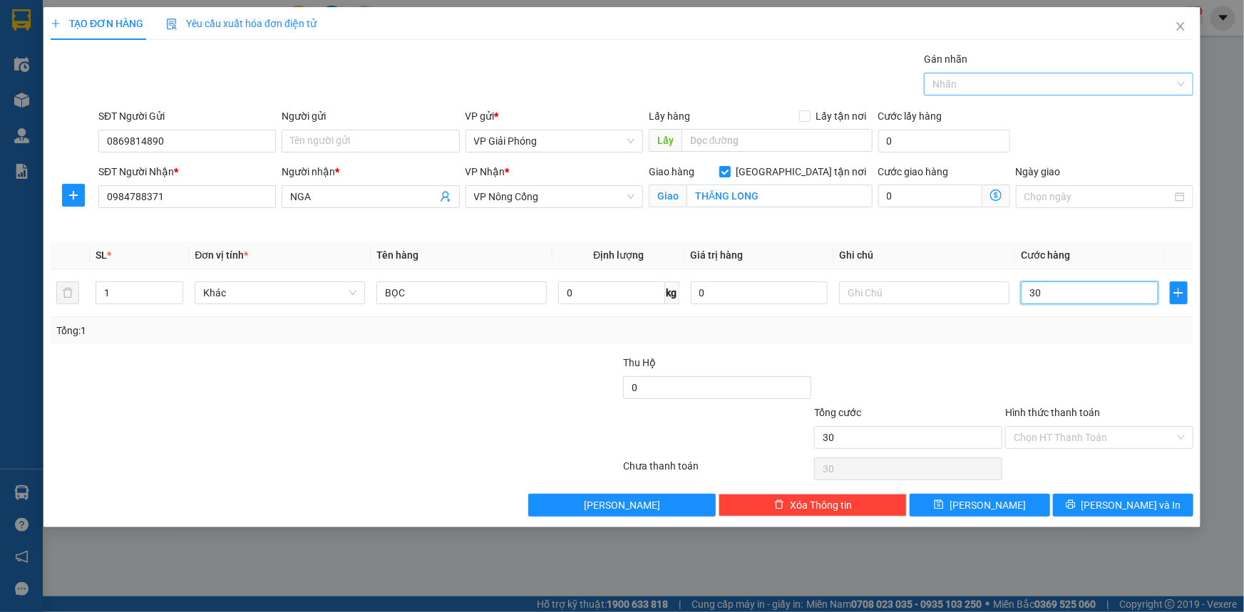
click at [973, 88] on div at bounding box center [1051, 84] width 248 height 17
type input "30.000"
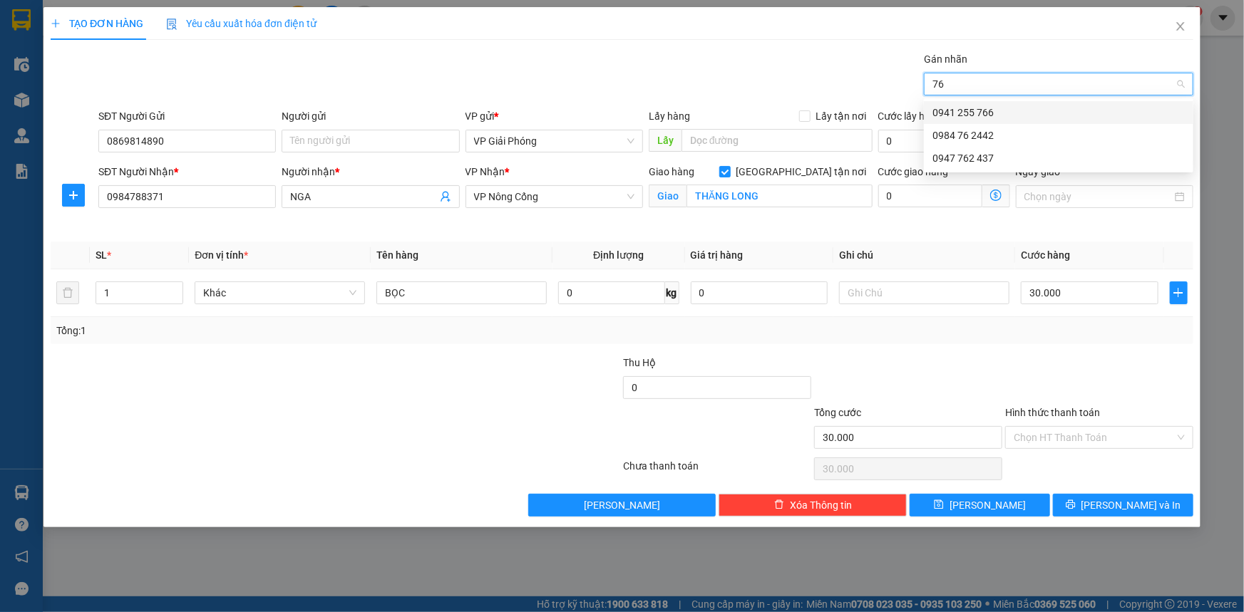
type input "766"
click at [986, 114] on div "0941 255 766" at bounding box center [1058, 113] width 252 height 16
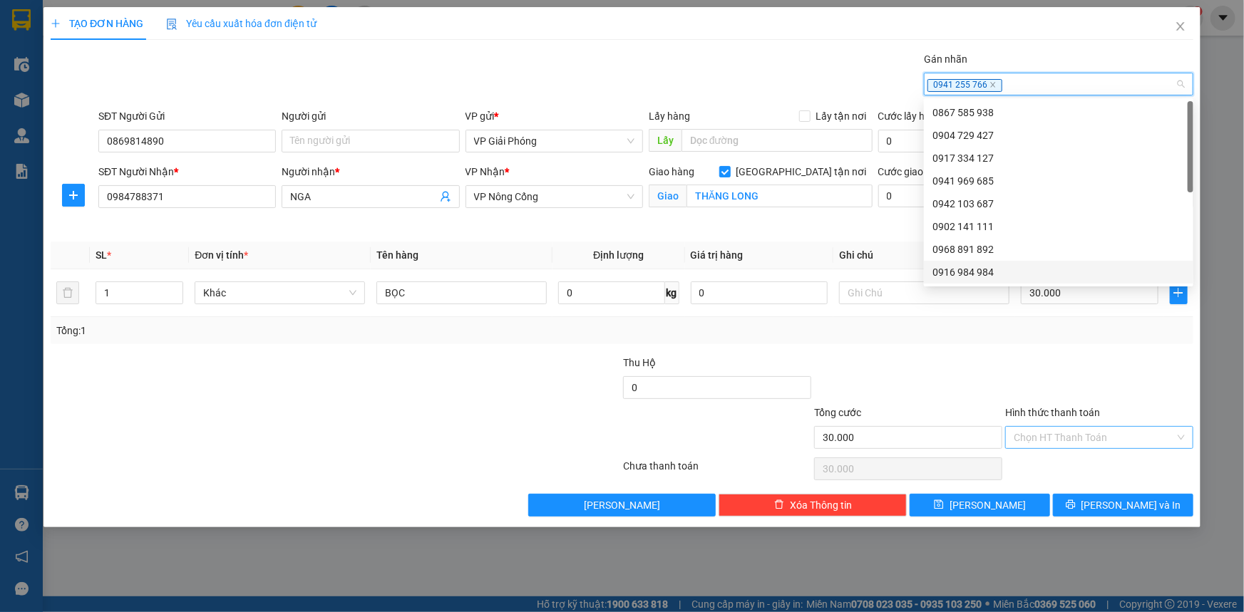
click at [1076, 432] on input "Hình thức thanh toán" at bounding box center [1094, 437] width 161 height 21
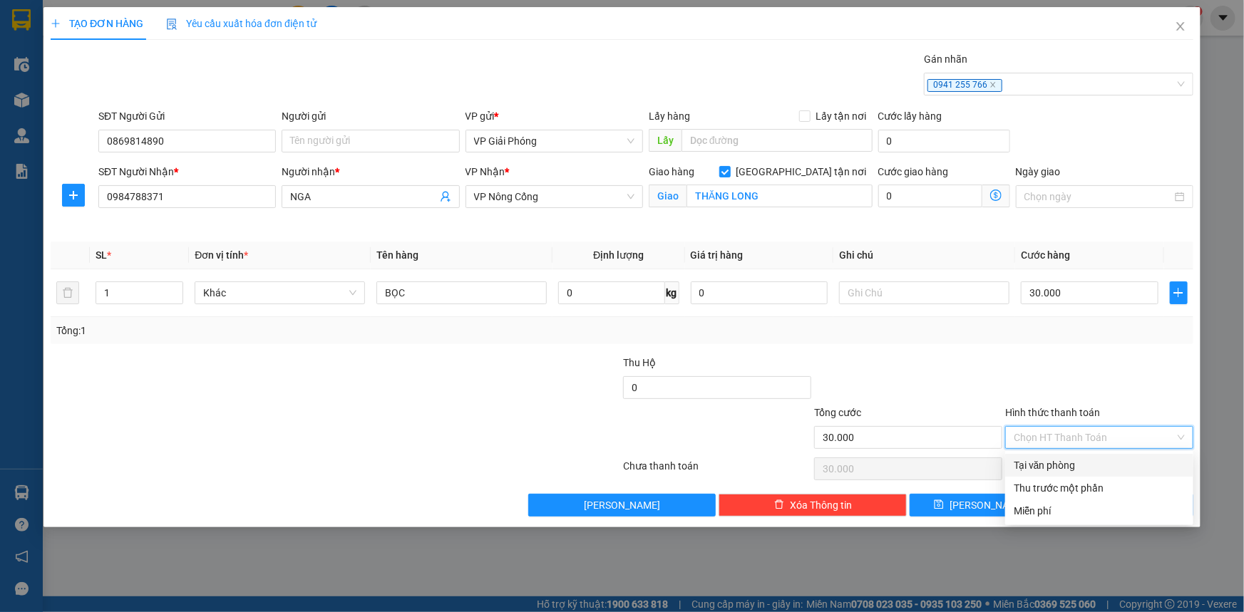
drag, startPoint x: 1084, startPoint y: 459, endPoint x: 1098, endPoint y: 475, distance: 21.2
click at [1085, 460] on div "Tại văn phòng" at bounding box center [1099, 466] width 171 height 16
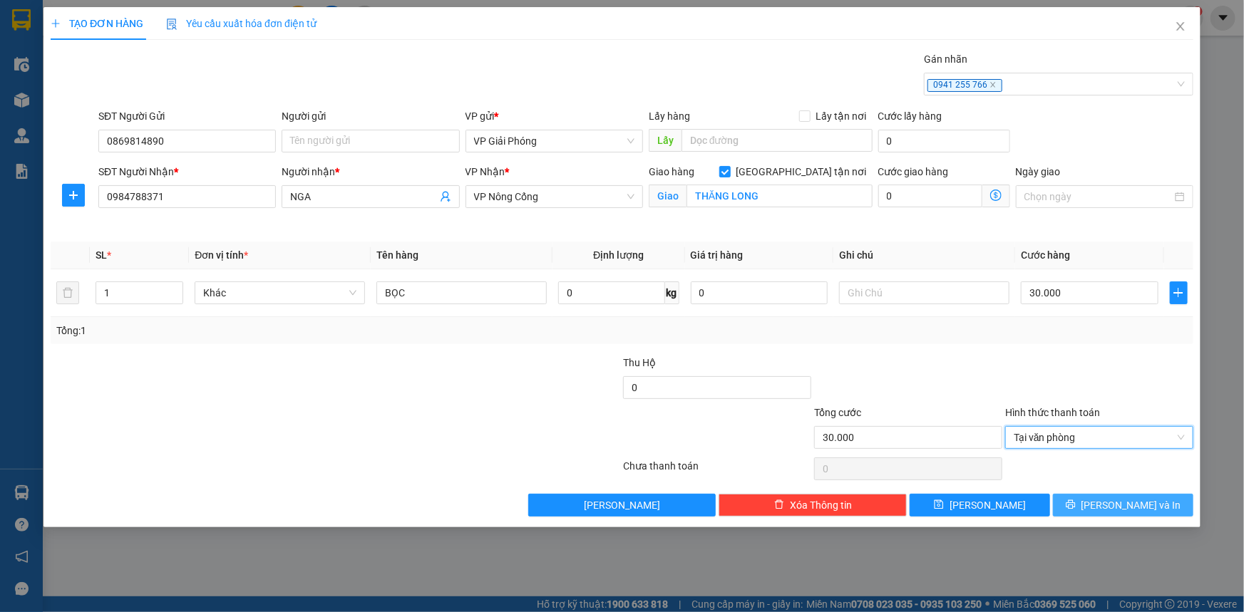
click at [1110, 506] on button "[PERSON_NAME] và In" at bounding box center [1123, 505] width 140 height 23
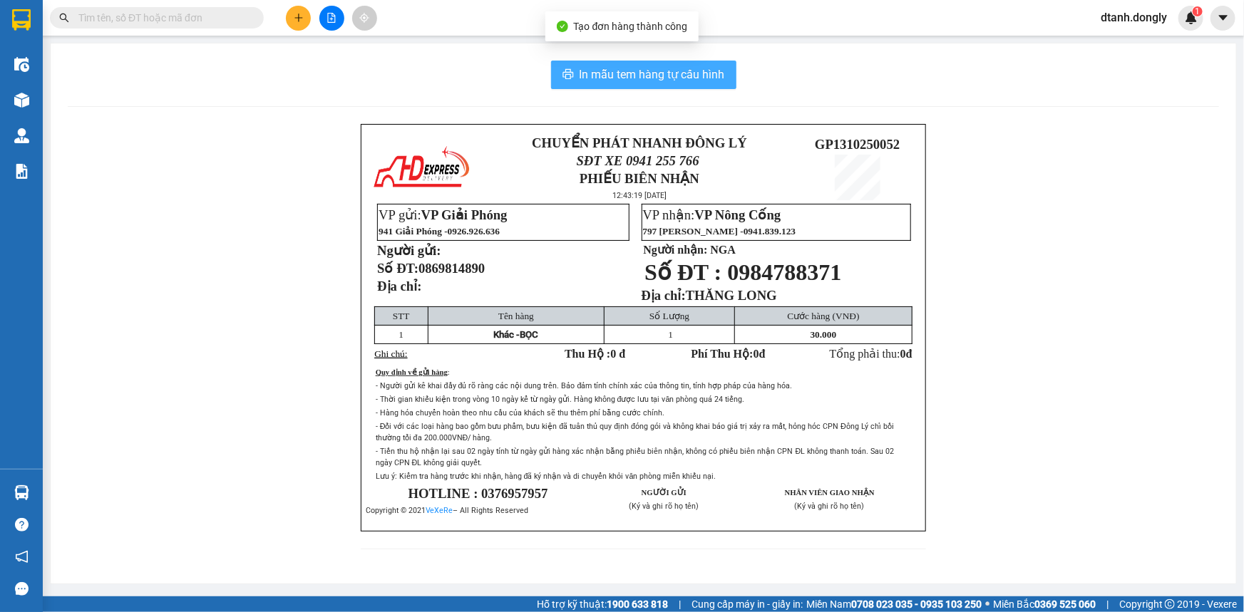
click at [656, 73] on span "In mẫu tem hàng tự cấu hình" at bounding box center [651, 75] width 145 height 18
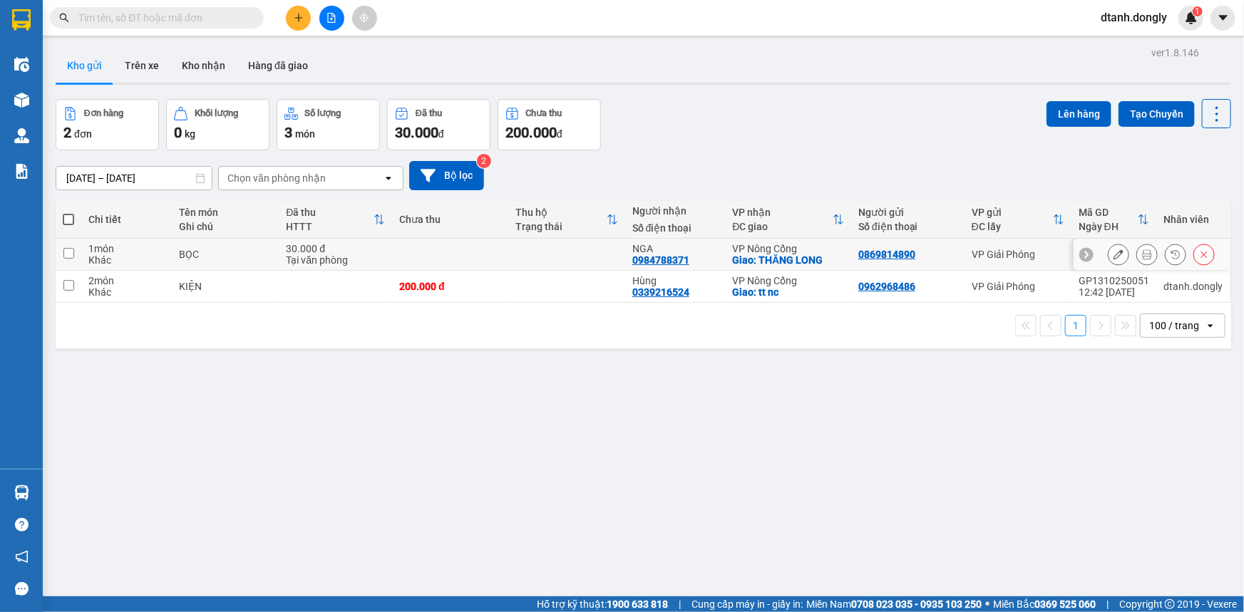
drag, startPoint x: 68, startPoint y: 251, endPoint x: 78, endPoint y: 237, distance: 17.3
click at [69, 251] on input "checkbox" at bounding box center [68, 253] width 11 height 11
checkbox input "true"
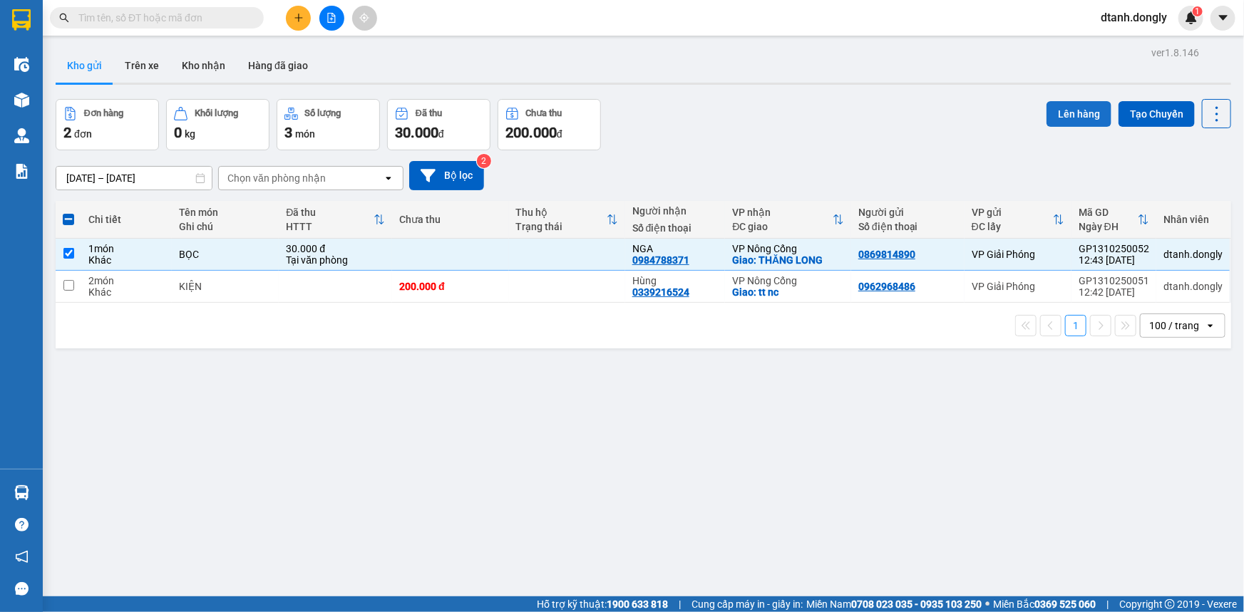
click at [1068, 113] on button "Lên hàng" at bounding box center [1078, 114] width 65 height 26
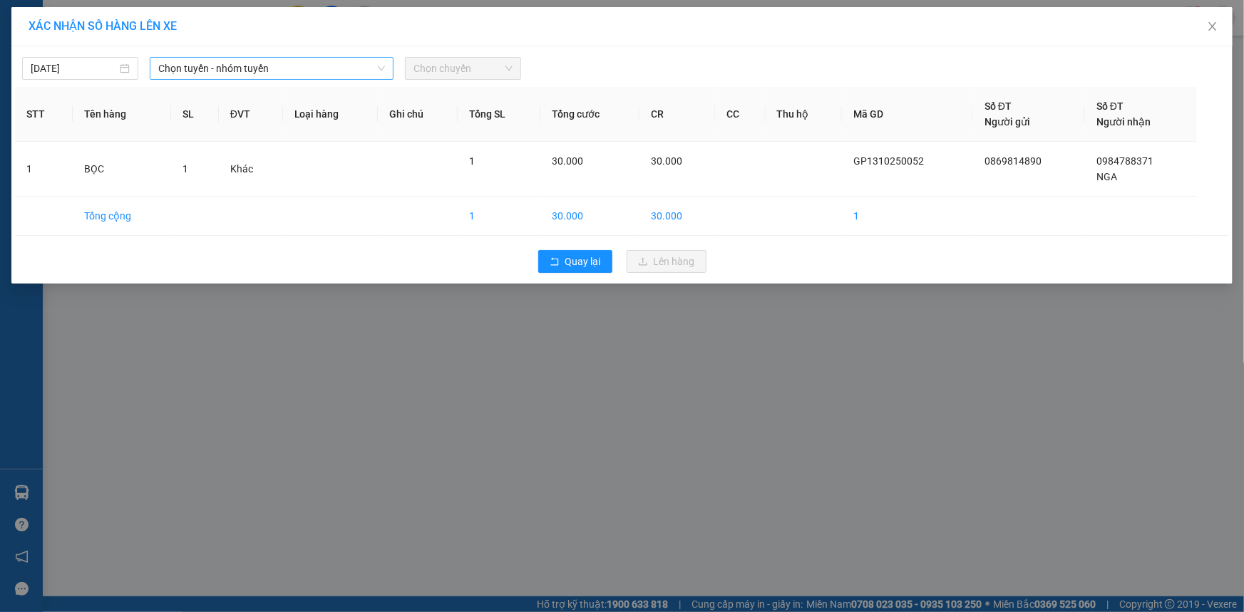
click at [324, 68] on span "Chọn tuyến - nhóm tuyến" at bounding box center [271, 68] width 227 height 21
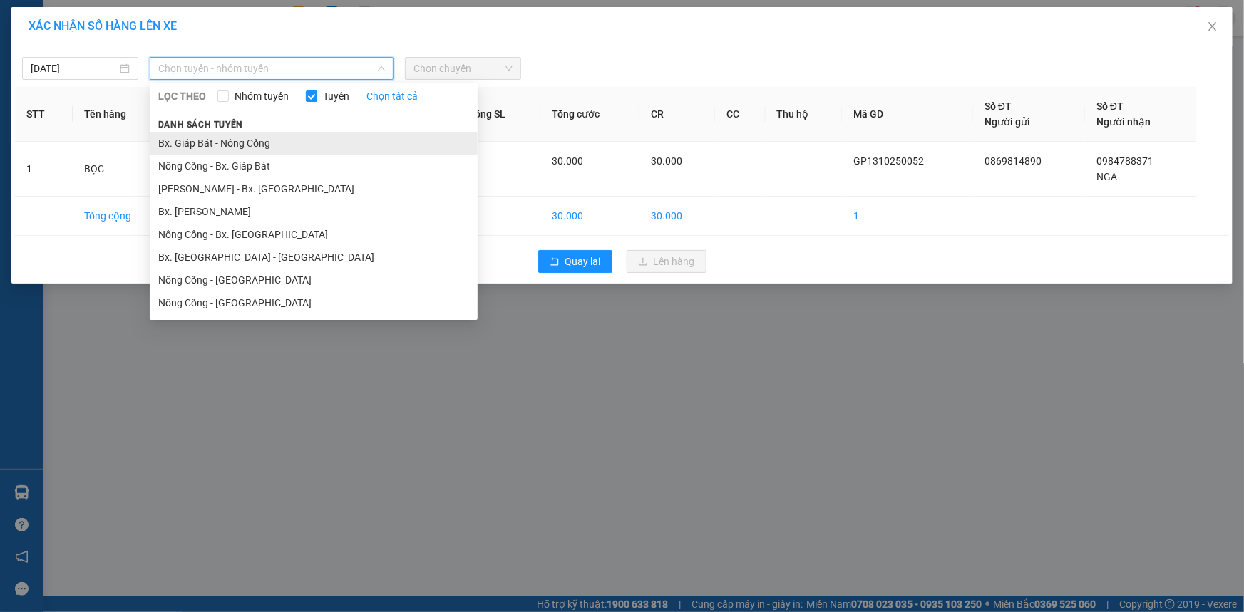
drag, startPoint x: 309, startPoint y: 140, endPoint x: 351, endPoint y: 124, distance: 45.8
click at [309, 140] on li "Bx. Giáp Bát - Nông Cống" at bounding box center [314, 143] width 328 height 23
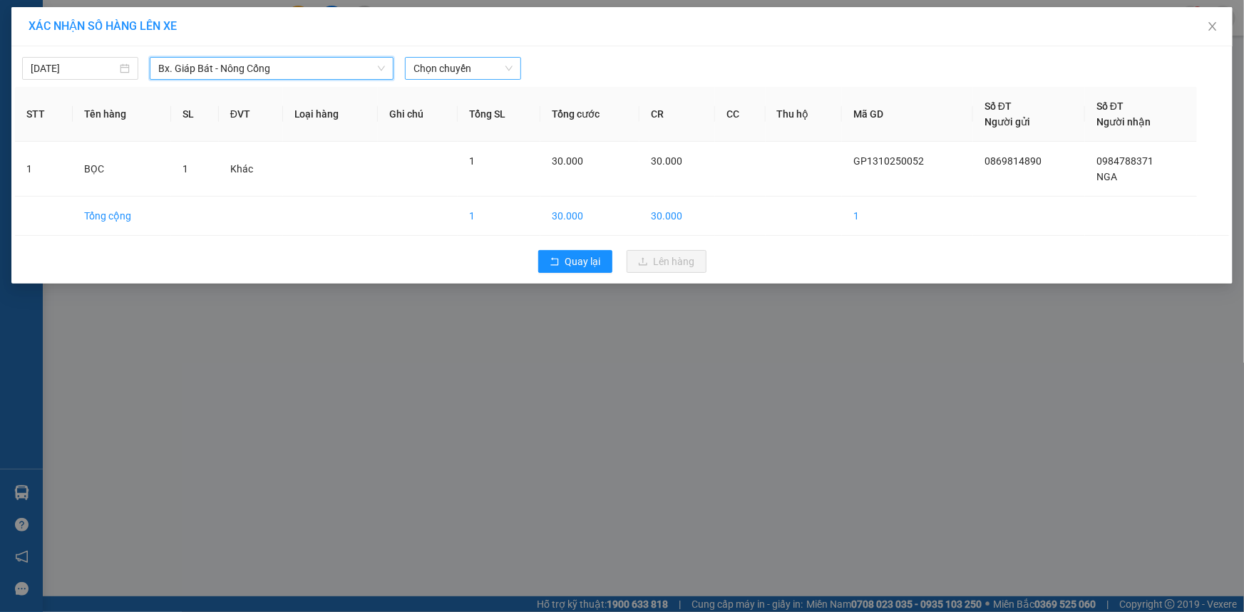
click at [498, 62] on span "Chọn chuyến" at bounding box center [462, 68] width 99 height 21
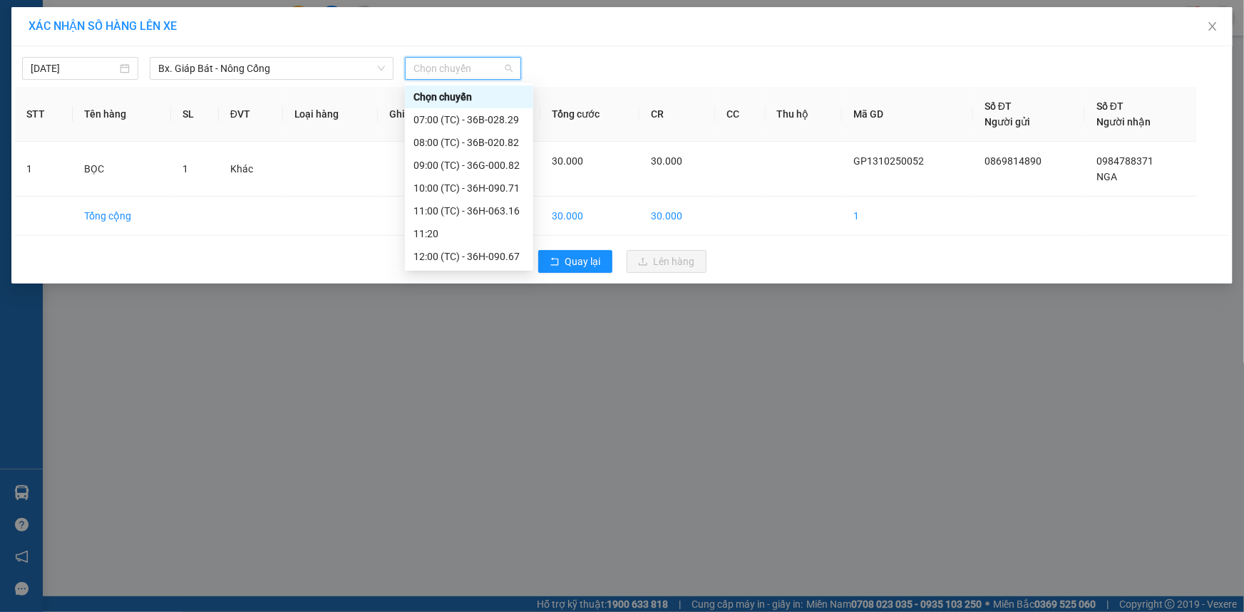
drag, startPoint x: 480, startPoint y: 207, endPoint x: 621, endPoint y: 249, distance: 147.3
click at [483, 294] on div "13:00 (TC) - 36H-090.77" at bounding box center [468, 302] width 111 height 16
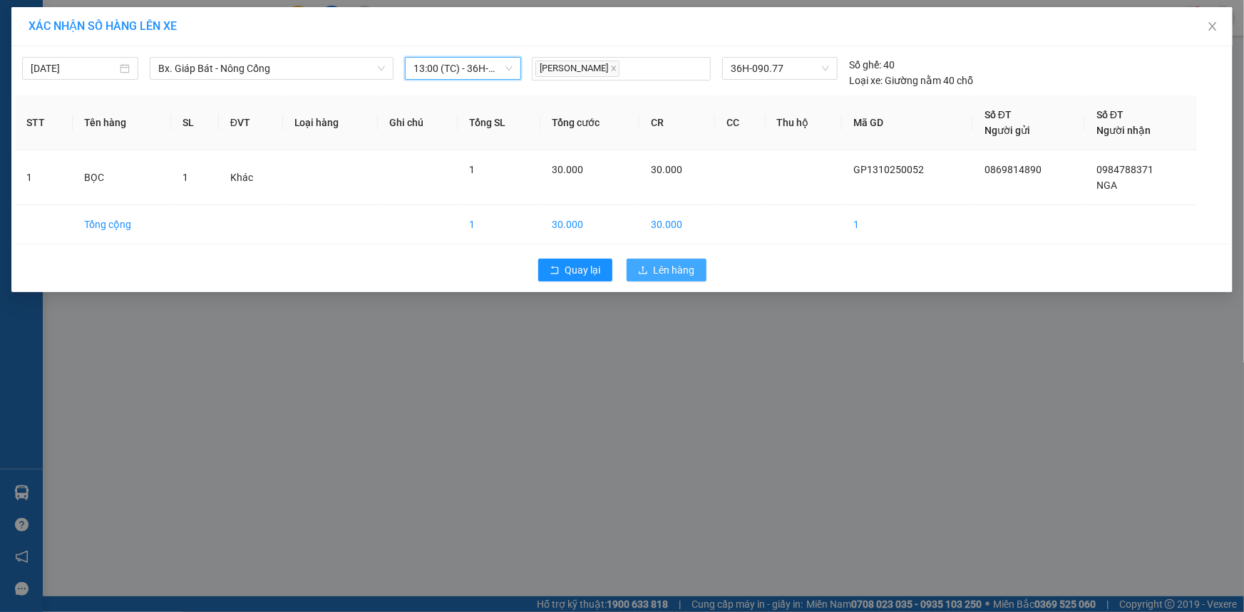
click at [675, 265] on span "Lên hàng" at bounding box center [674, 270] width 41 height 16
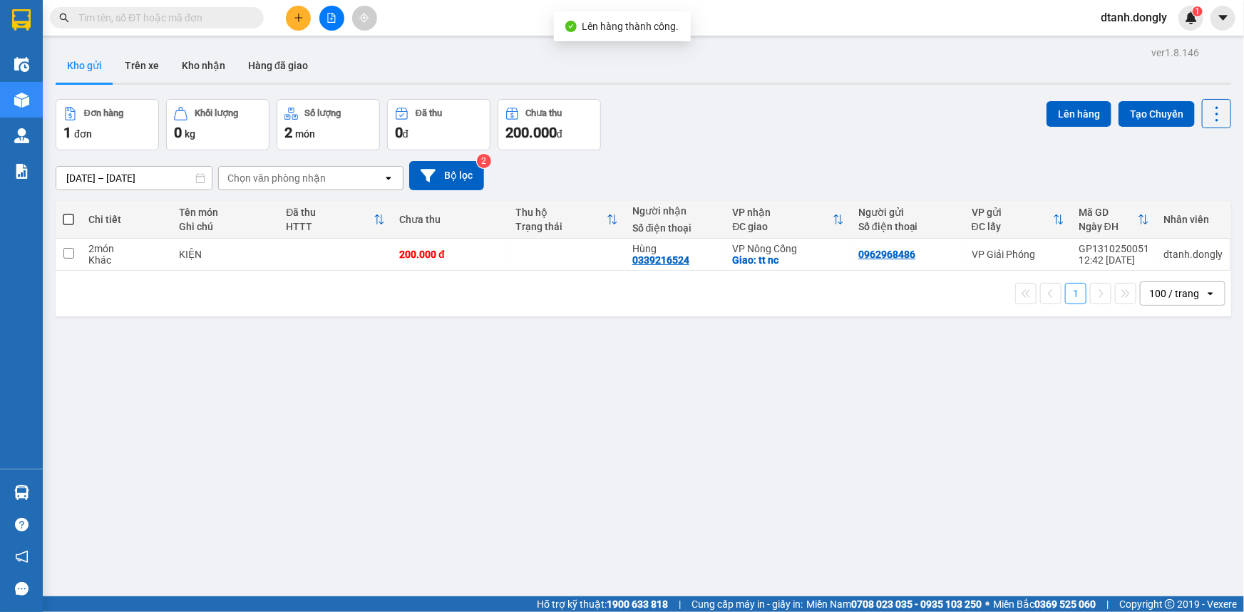
click at [699, 457] on div "ver 1.8.146 Kho gửi Trên xe Kho nhận Hàng đã giao Đơn hàng 1 đơn Khối lượng 0 k…" at bounding box center [643, 349] width 1187 height 612
click at [291, 13] on button at bounding box center [298, 18] width 25 height 25
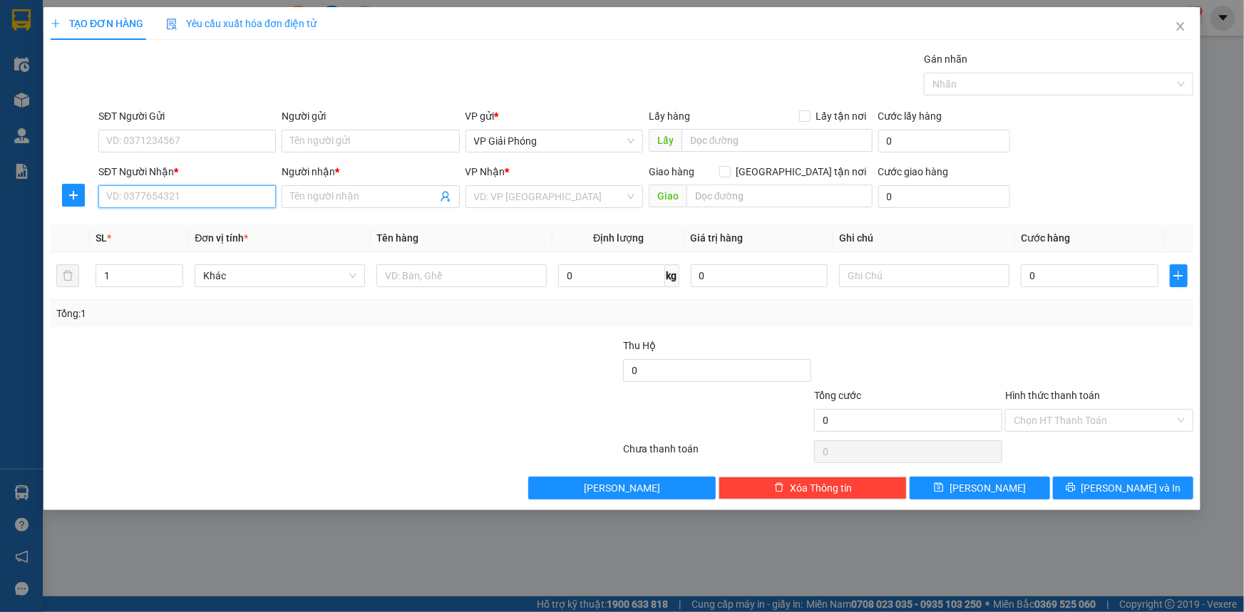
click at [166, 196] on input "SĐT Người Nhận *" at bounding box center [186, 196] width 177 height 23
type input "0961175800"
drag, startPoint x: 202, startPoint y: 224, endPoint x: 207, endPoint y: 219, distance: 7.6
click at [202, 225] on div "0961175800 - HẢI" at bounding box center [187, 225] width 160 height 16
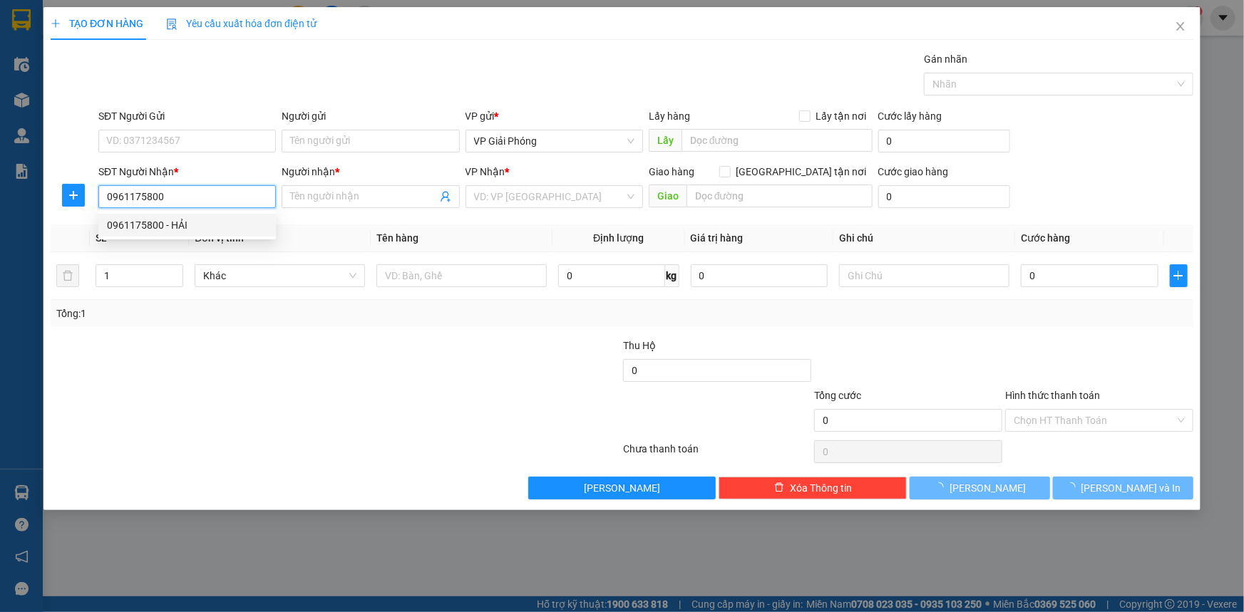
type input "HẢI"
checkbox input "true"
type input "[GEOGRAPHIC_DATA]"
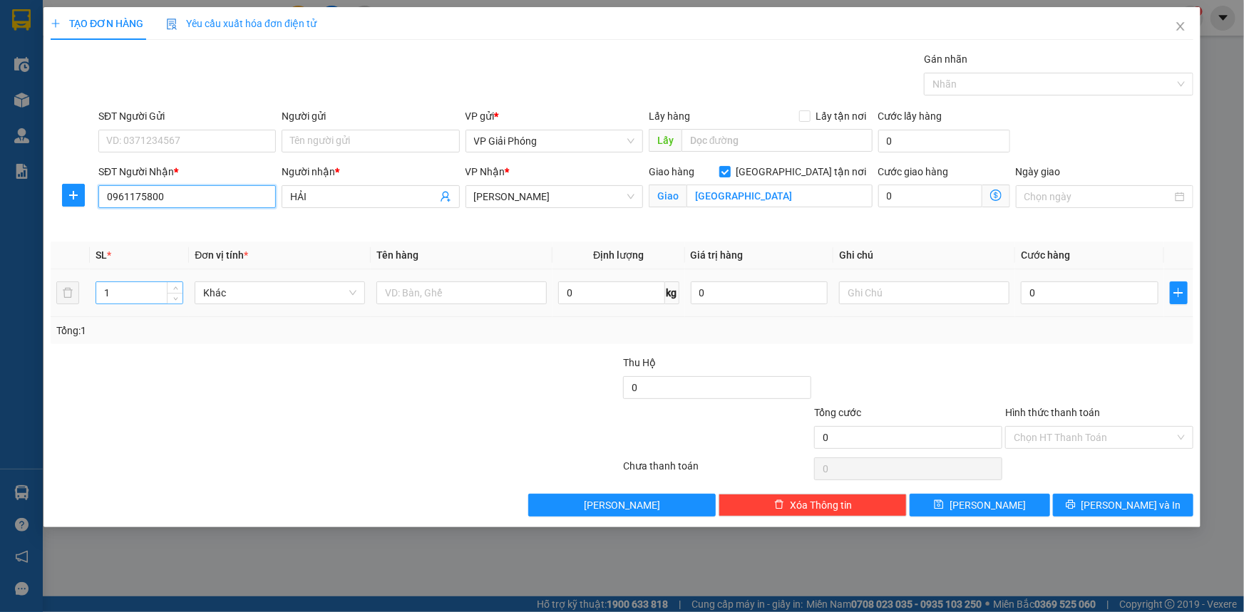
type input "0961175800"
click at [108, 296] on input "1" at bounding box center [139, 292] width 86 height 21
type input "3"
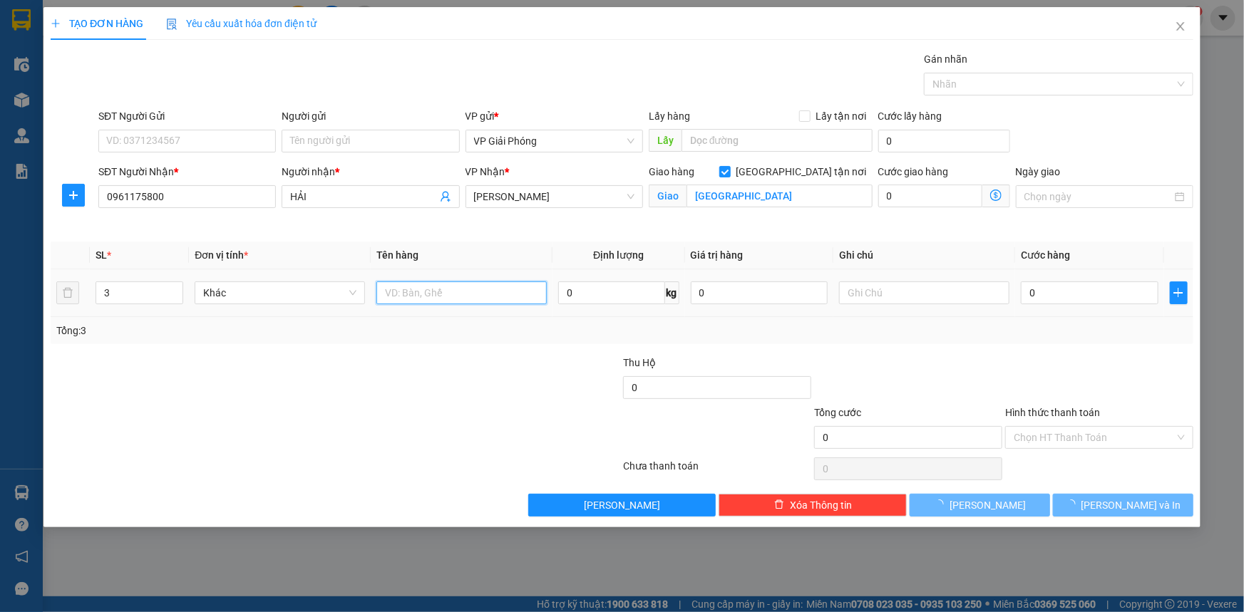
click at [413, 289] on input "text" at bounding box center [461, 293] width 170 height 23
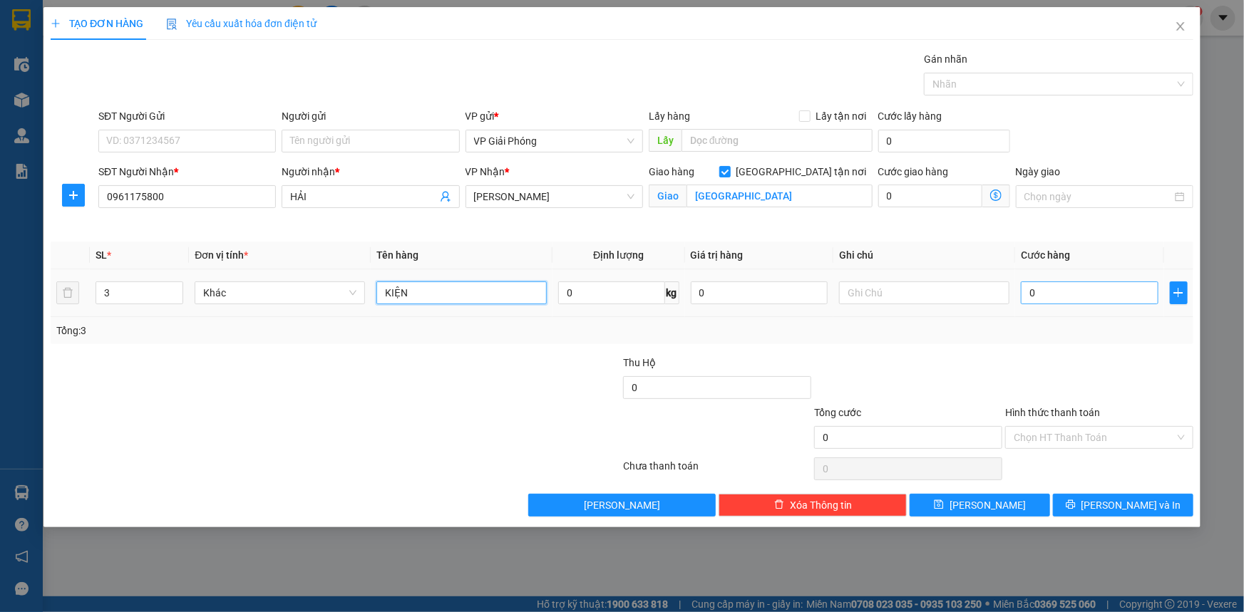
type input "KIỆN"
click at [1096, 289] on input "0" at bounding box center [1090, 293] width 138 height 23
type input "1"
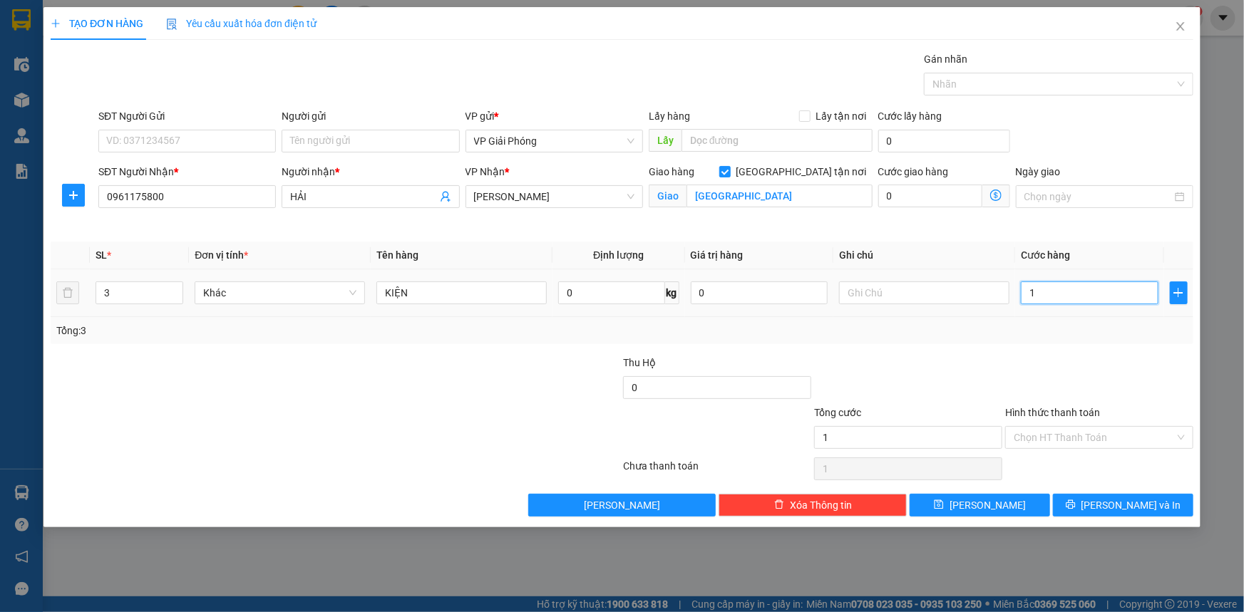
type input "15"
type input "150"
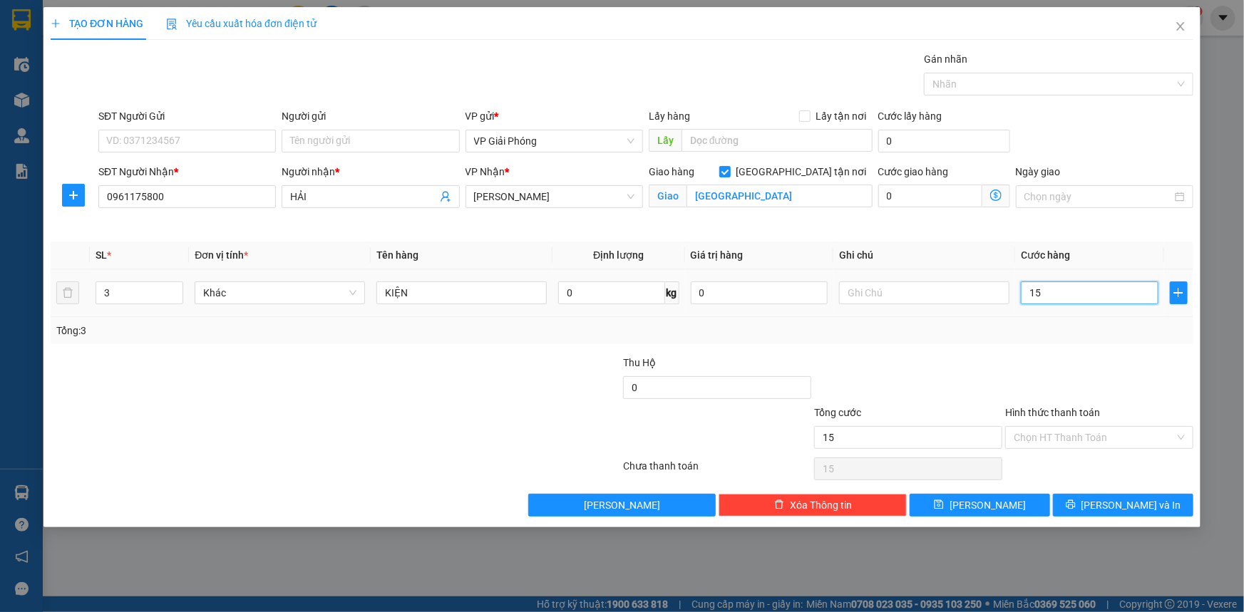
type input "150"
click at [972, 76] on div at bounding box center [1051, 84] width 248 height 17
type input "150.000"
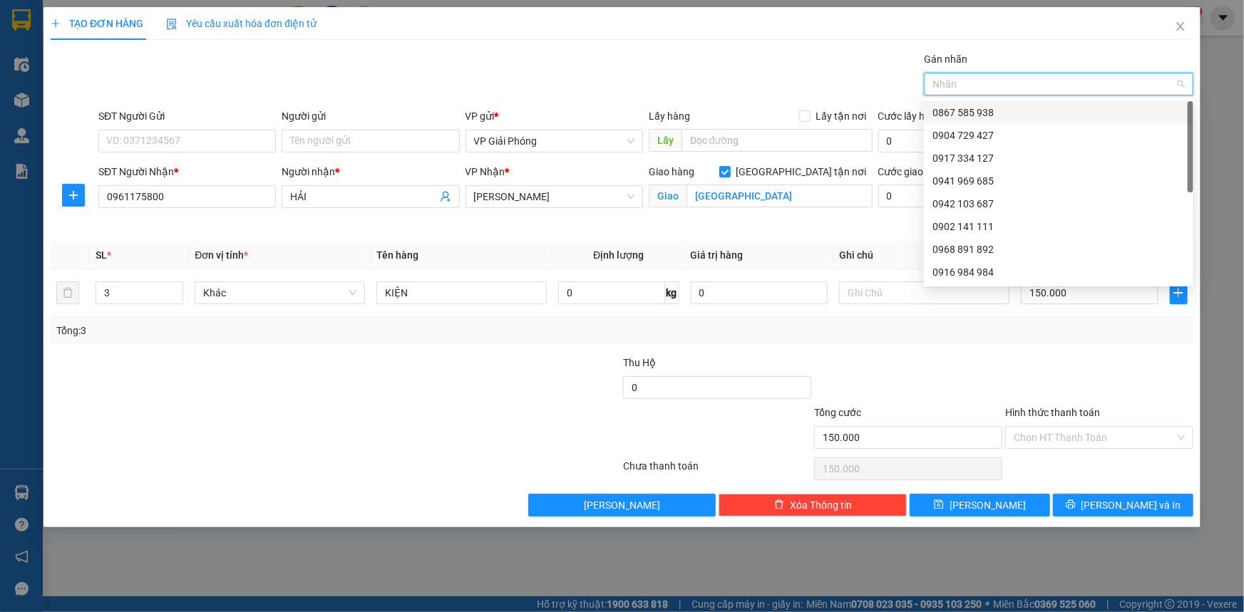
click at [1019, 83] on div at bounding box center [1051, 84] width 248 height 17
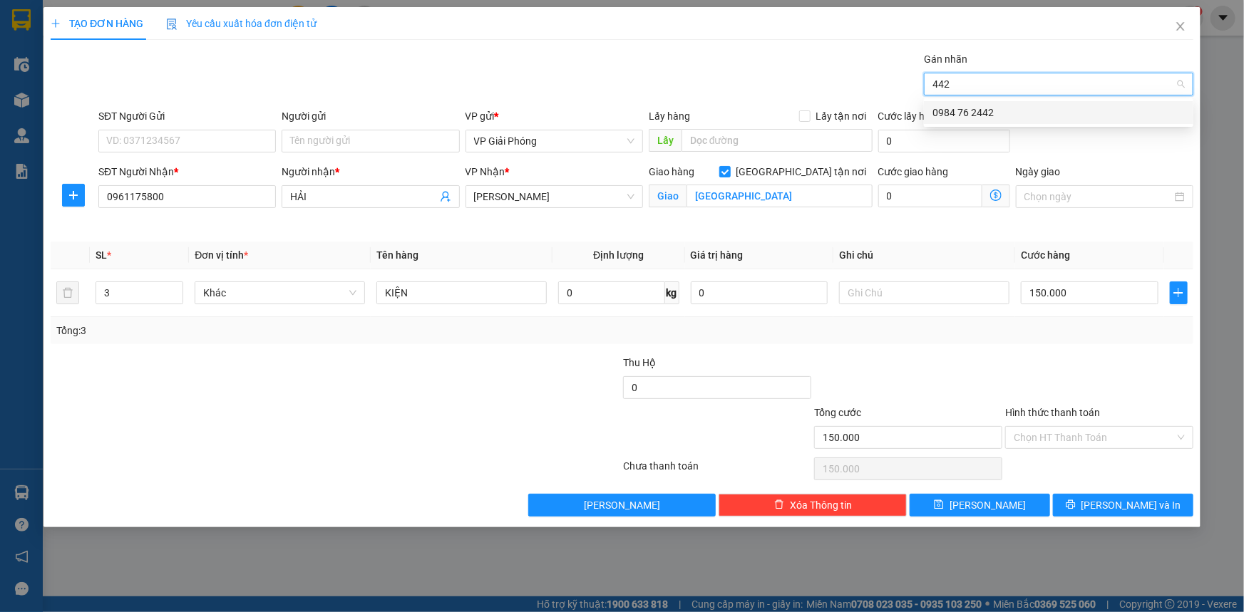
click at [1016, 111] on div "0984 76 2442" at bounding box center [1058, 113] width 252 height 16
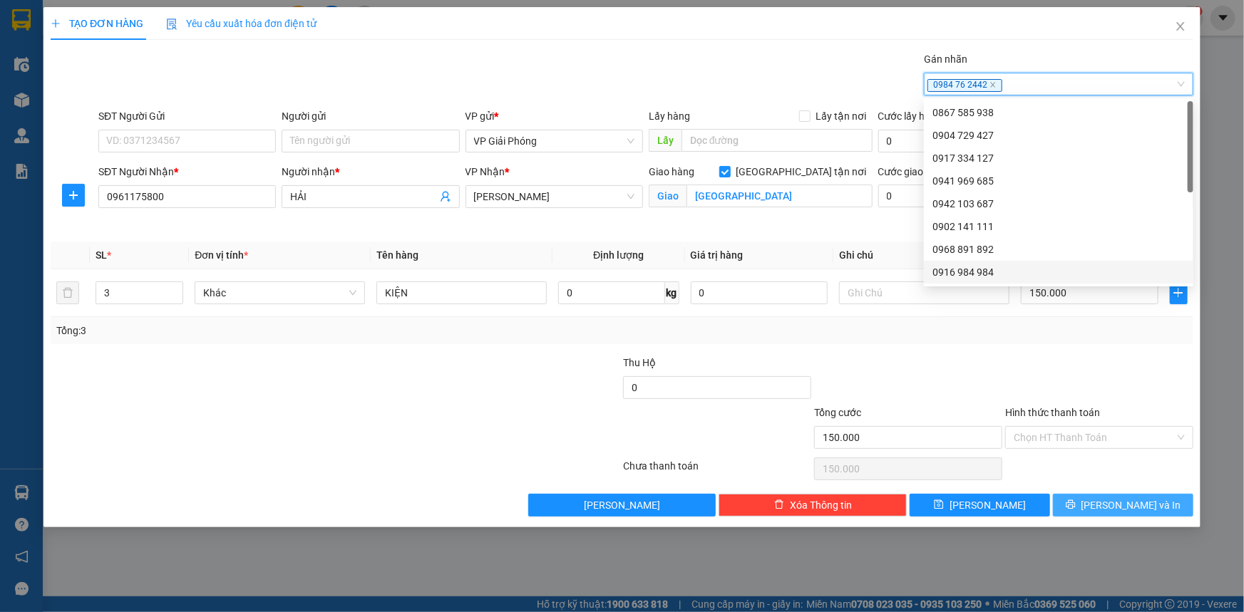
drag, startPoint x: 1106, startPoint y: 498, endPoint x: 1078, endPoint y: 502, distance: 28.7
click at [1106, 499] on button "[PERSON_NAME] và In" at bounding box center [1123, 505] width 140 height 23
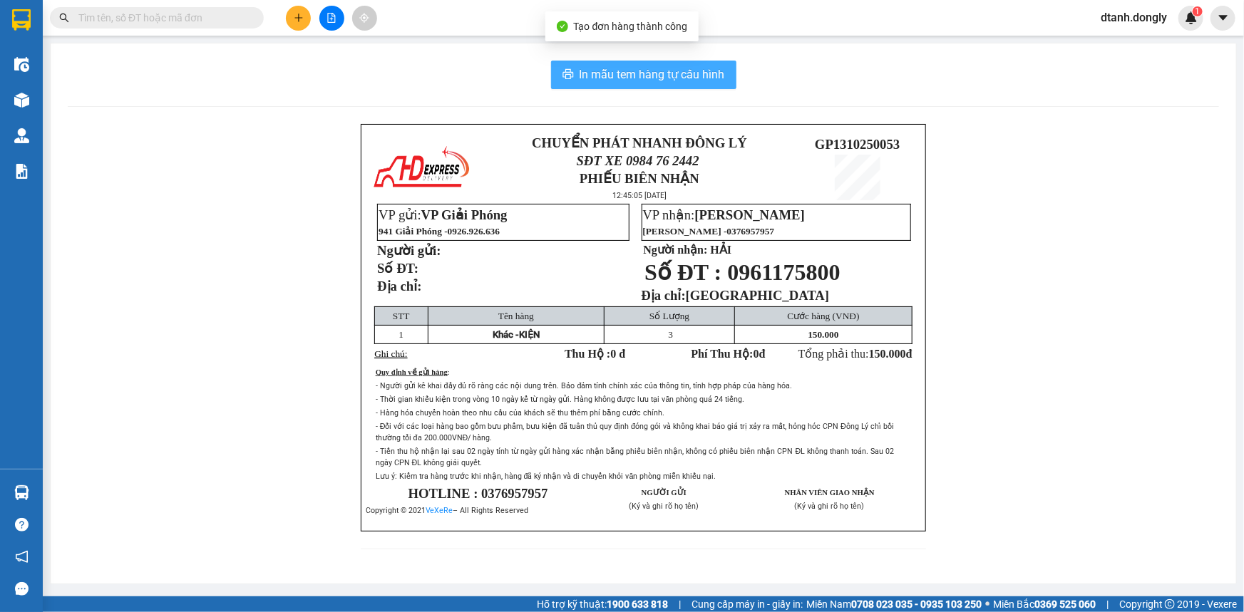
click at [638, 71] on span "In mẫu tem hàng tự cấu hình" at bounding box center [651, 75] width 145 height 18
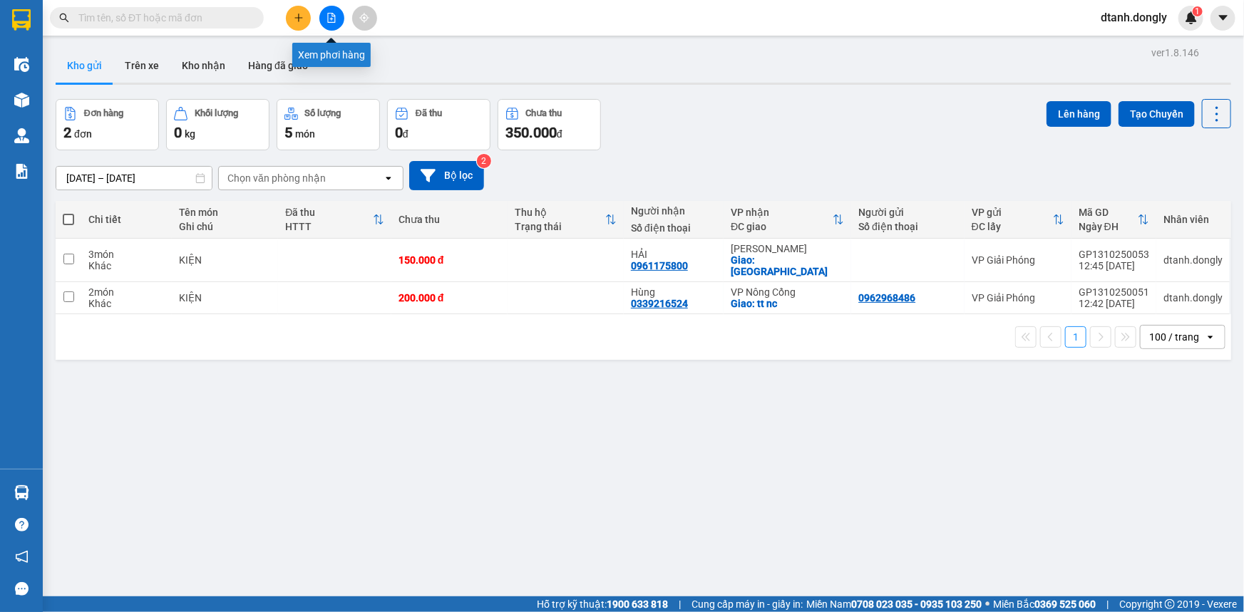
click at [326, 14] on icon "file-add" at bounding box center [331, 18] width 10 height 10
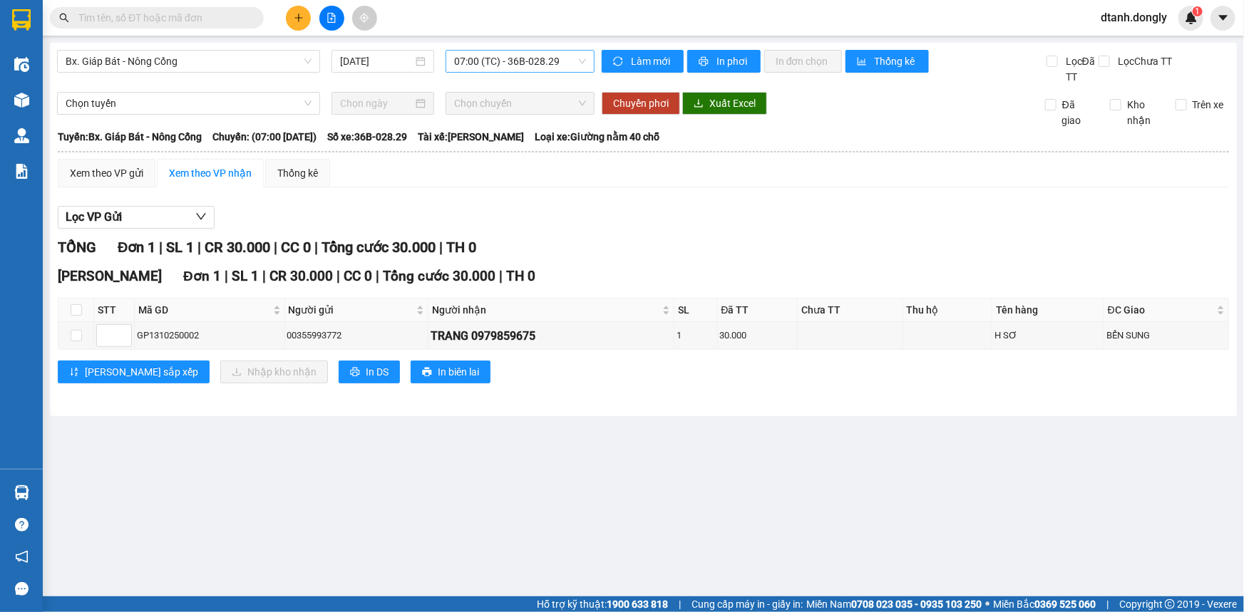
click at [584, 63] on span "07:00 (TC) - 36B-028.29" at bounding box center [520, 61] width 132 height 21
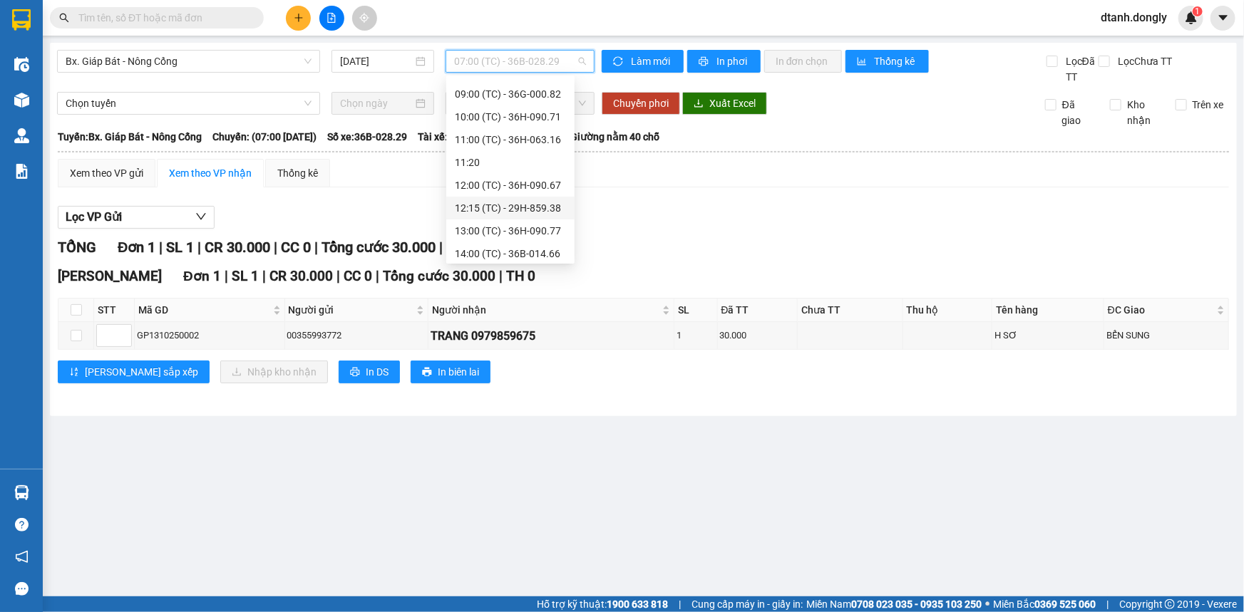
scroll to position [91, 0]
click at [517, 199] on div "13:00 (TC) - 36H-090.77" at bounding box center [510, 205] width 111 height 16
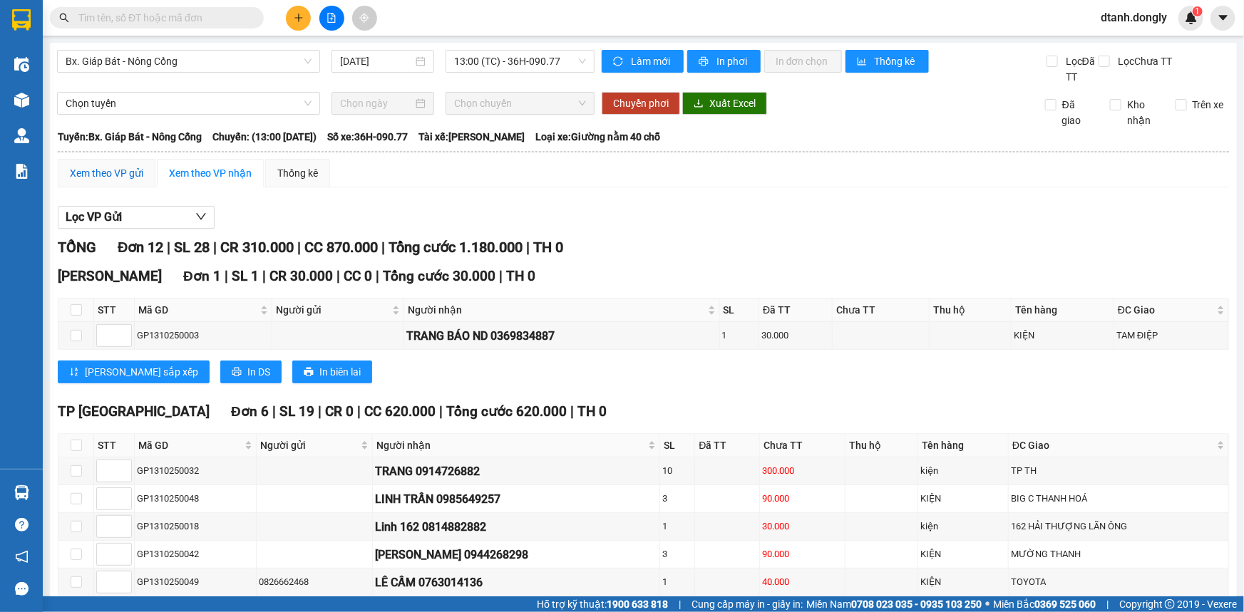
drag, startPoint x: 101, startPoint y: 170, endPoint x: 122, endPoint y: 163, distance: 22.1
click at [102, 170] on div "Xem theo VP gửi" at bounding box center [106, 173] width 73 height 16
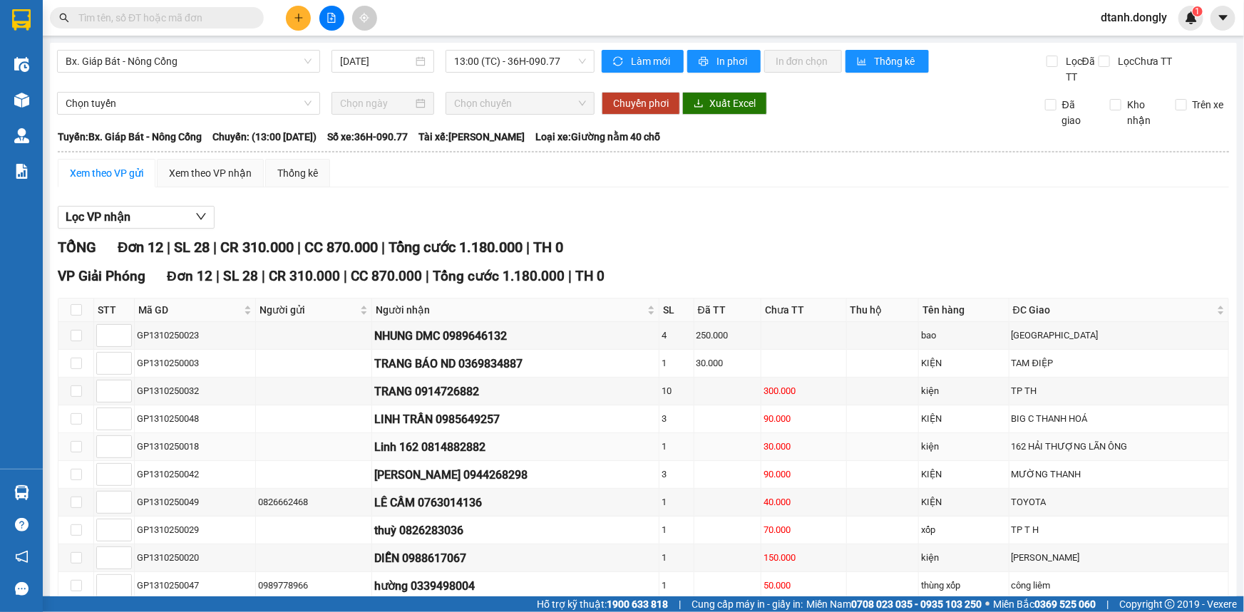
scroll to position [129, 0]
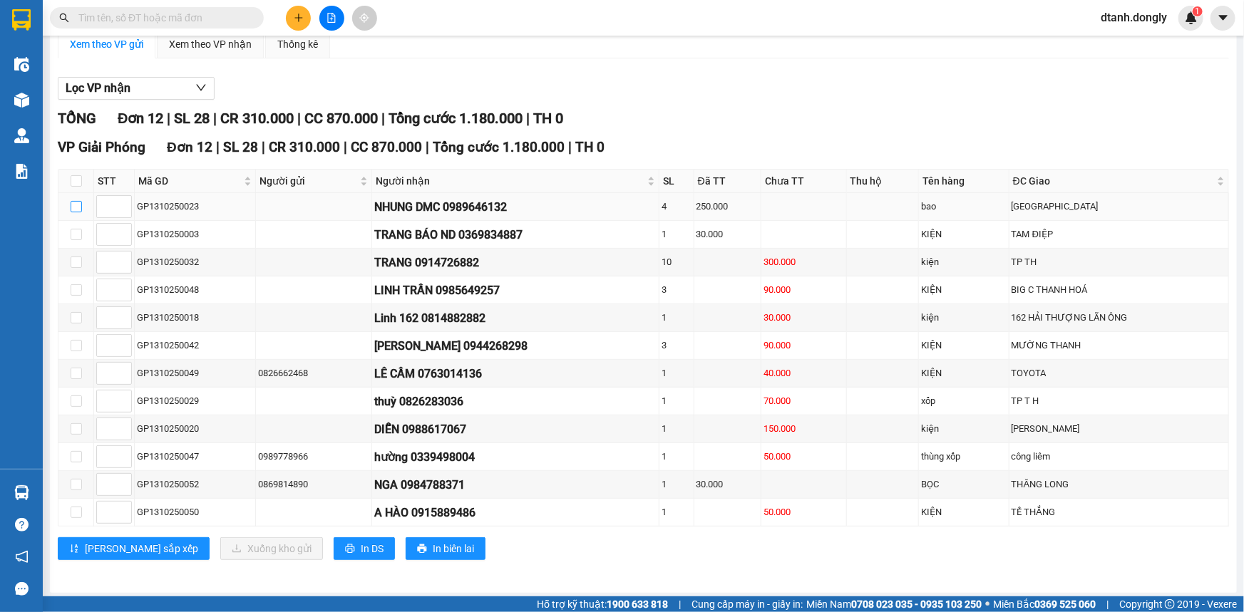
click at [76, 204] on input "checkbox" at bounding box center [76, 206] width 11 height 11
checkbox input "true"
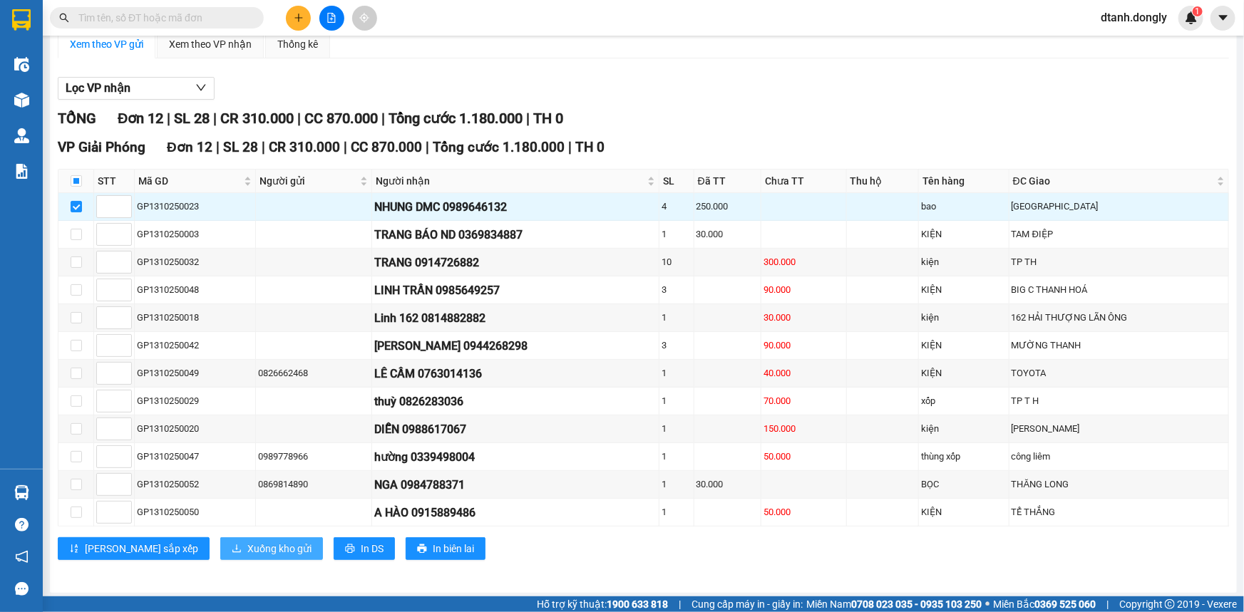
click at [247, 544] on span "Xuống kho gửi" at bounding box center [279, 549] width 64 height 16
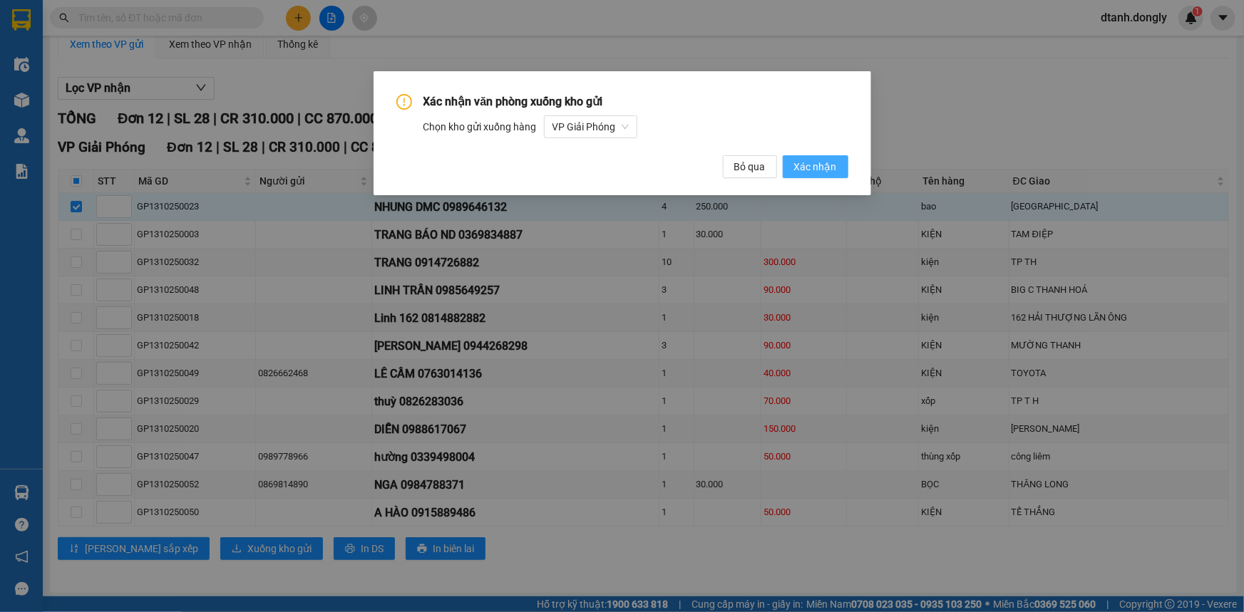
click at [818, 166] on span "Xác nhận" at bounding box center [815, 167] width 43 height 16
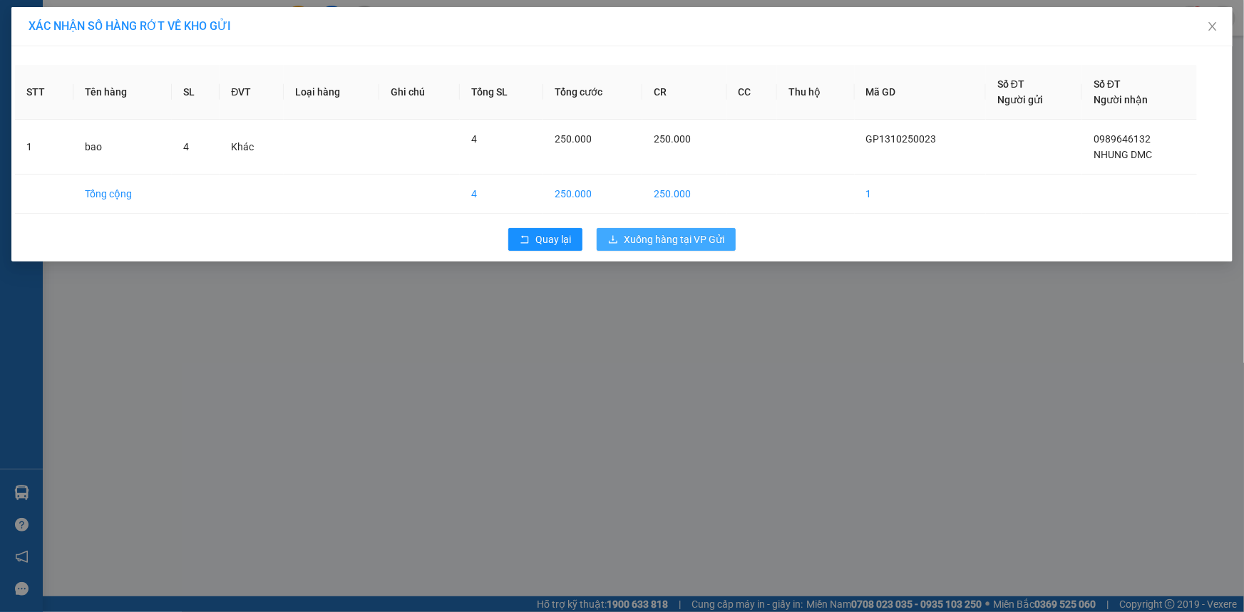
click at [678, 236] on span "Xuống hàng tại VP Gửi" at bounding box center [674, 240] width 101 height 16
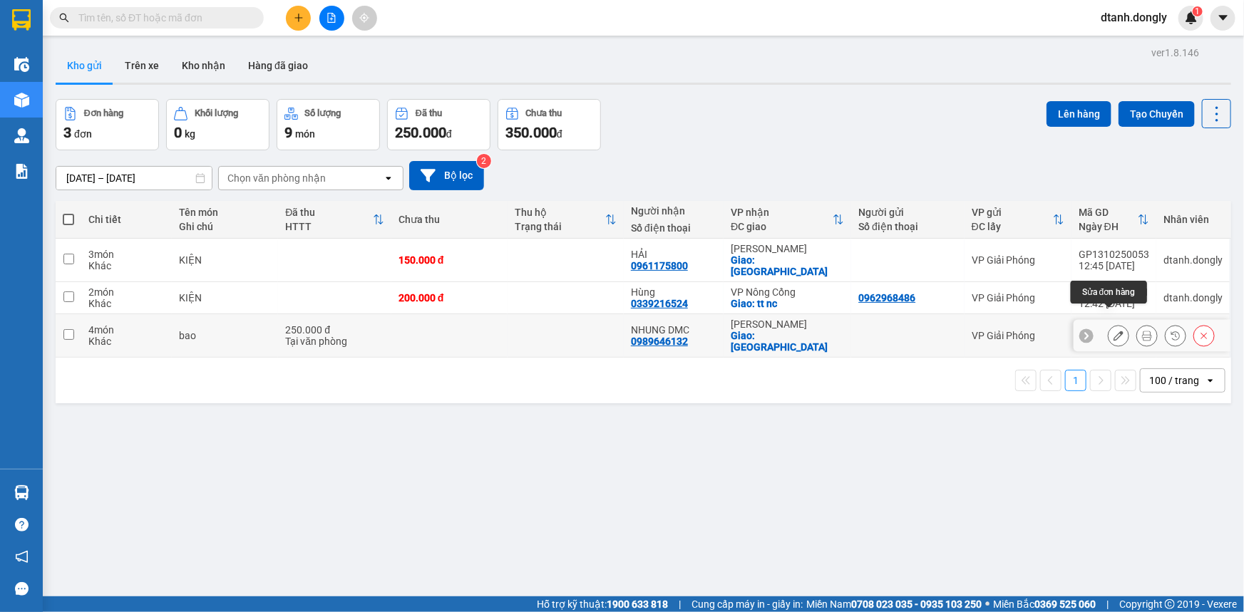
click at [1113, 331] on icon at bounding box center [1118, 336] width 10 height 10
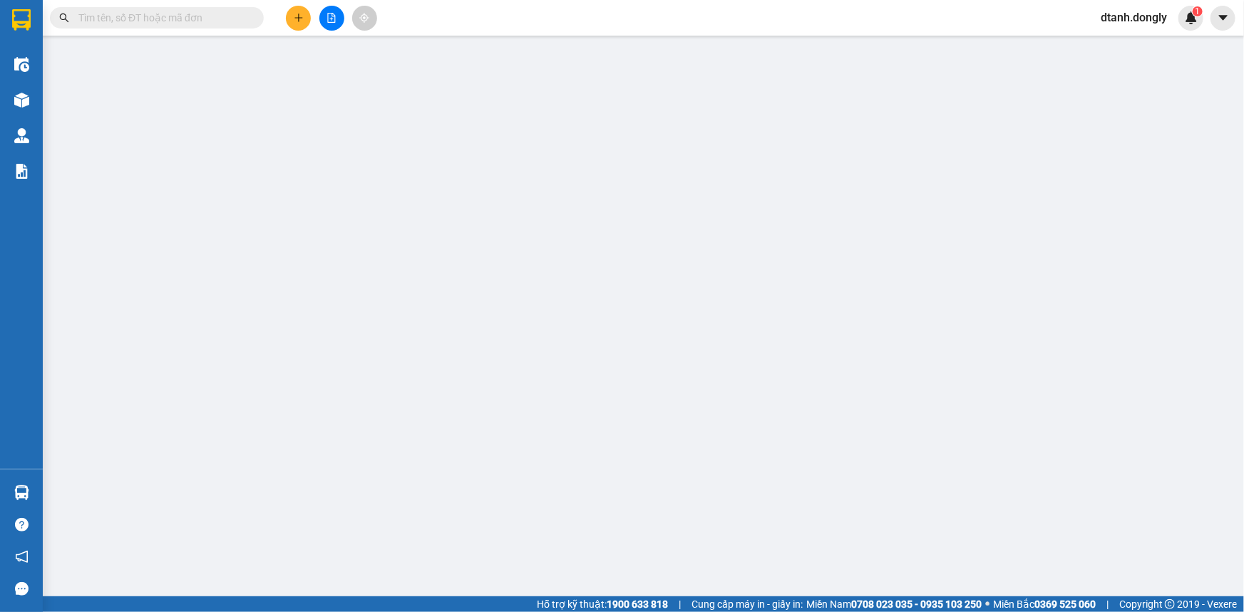
type input "0989646132"
type input "NHUNG DMC"
checkbox input "true"
type input "Trường Sơn"
type input "250.000"
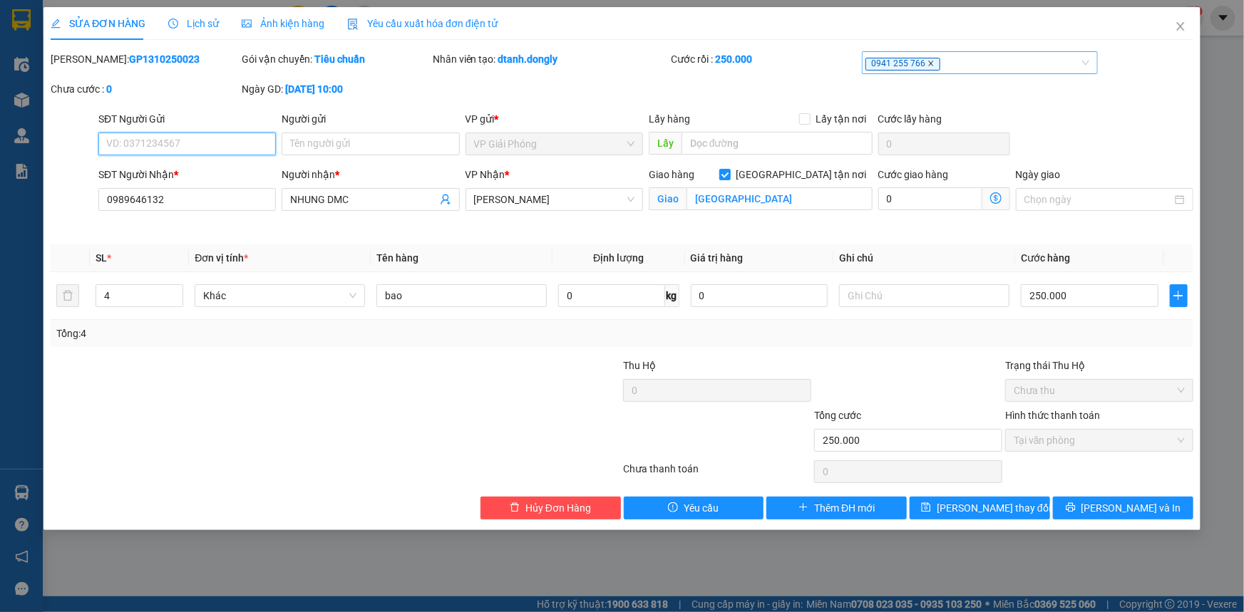
click at [929, 64] on icon "close" at bounding box center [931, 63] width 5 height 5
click at [914, 64] on div at bounding box center [972, 62] width 215 height 17
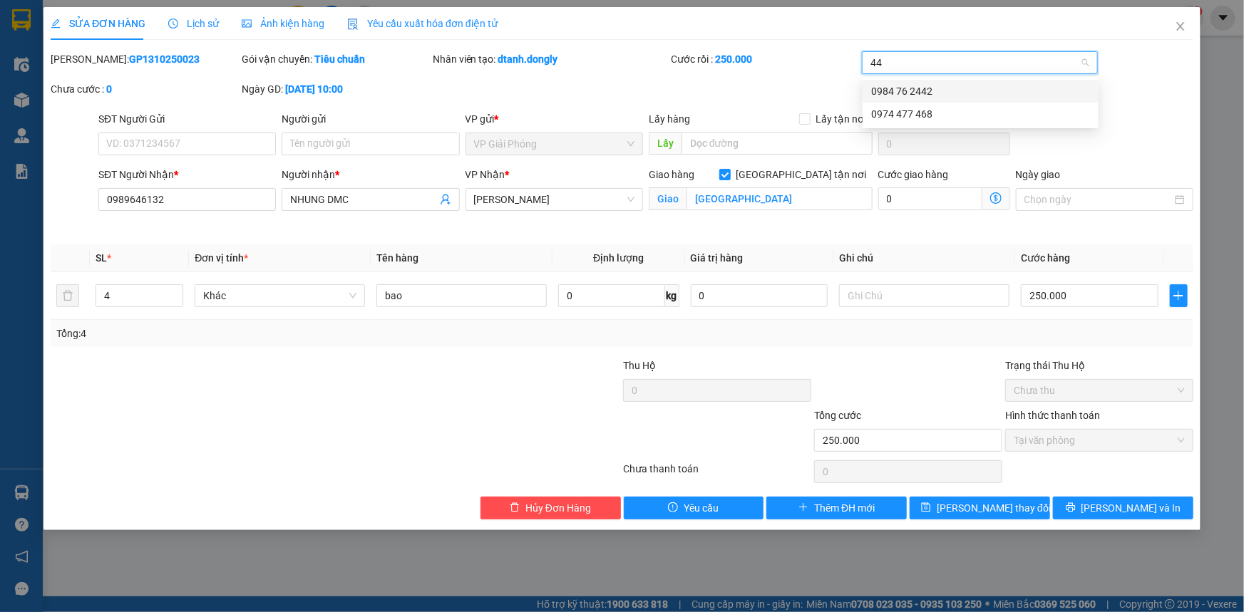
type input "442"
click at [917, 86] on div "0984 76 2442" at bounding box center [980, 91] width 219 height 16
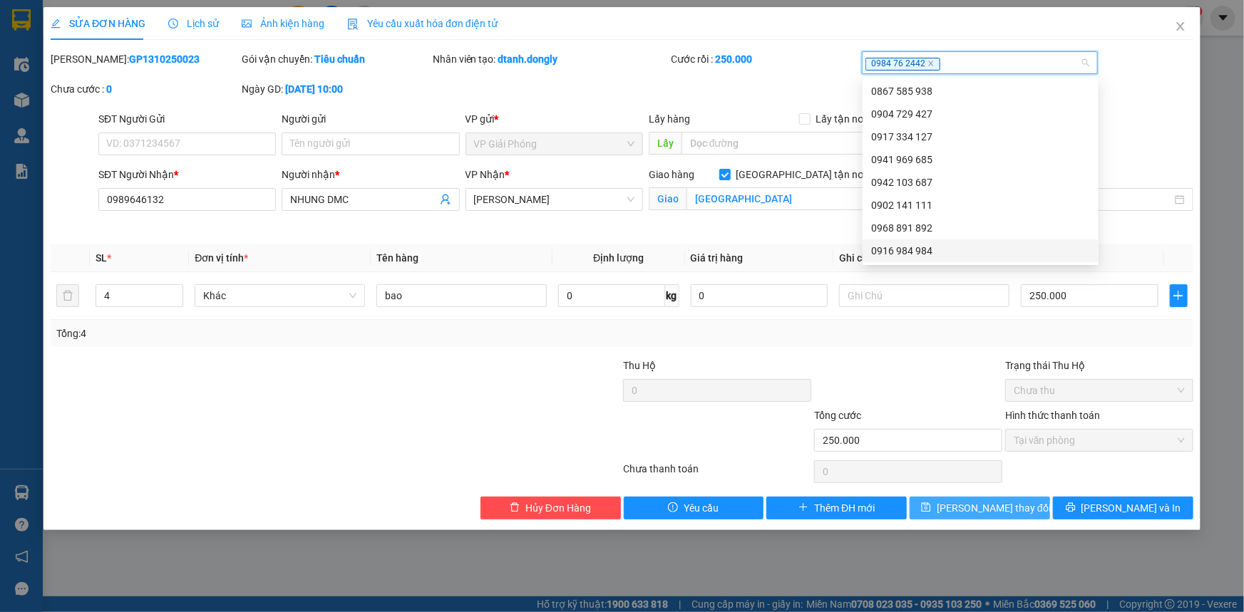
click at [1002, 502] on span "Lưu thay đổi" at bounding box center [994, 508] width 114 height 16
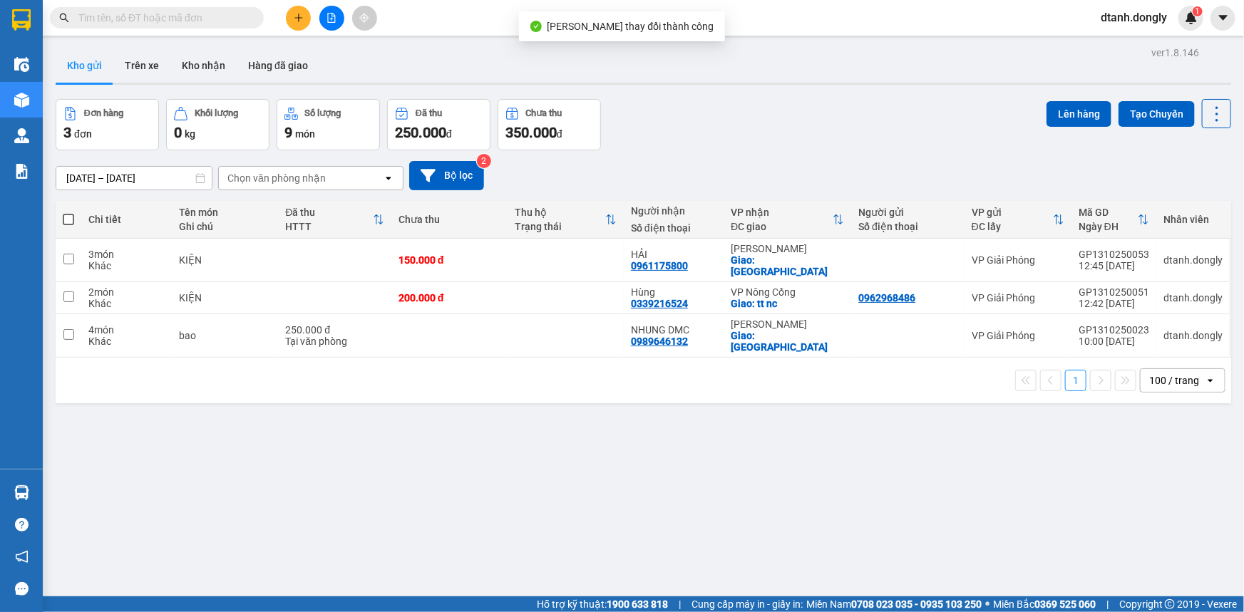
click at [946, 577] on div "ver 1.8.146 Kho gửi Trên xe Kho nhận Hàng đã giao Đơn hàng 3 đơn Khối lượng 0 k…" at bounding box center [643, 349] width 1187 height 612
click at [332, 21] on icon "file-add" at bounding box center [331, 18] width 10 height 10
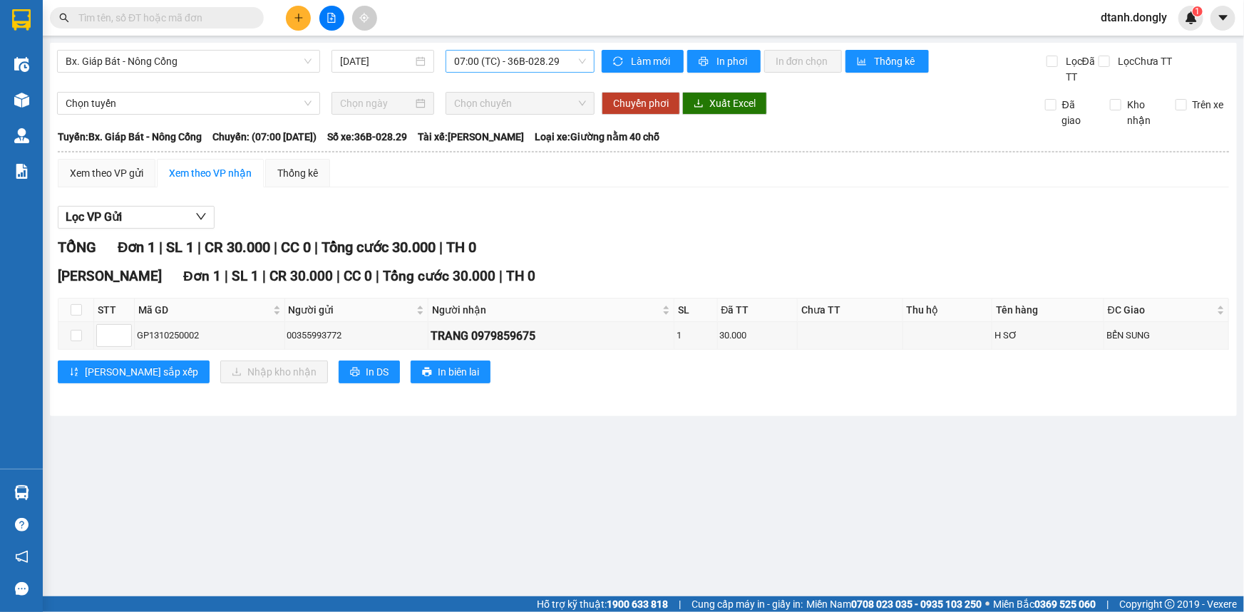
drag, startPoint x: 570, startPoint y: 57, endPoint x: 573, endPoint y: 70, distance: 13.1
click at [571, 57] on span "07:00 (TC) - 36B-028.29" at bounding box center [520, 61] width 132 height 21
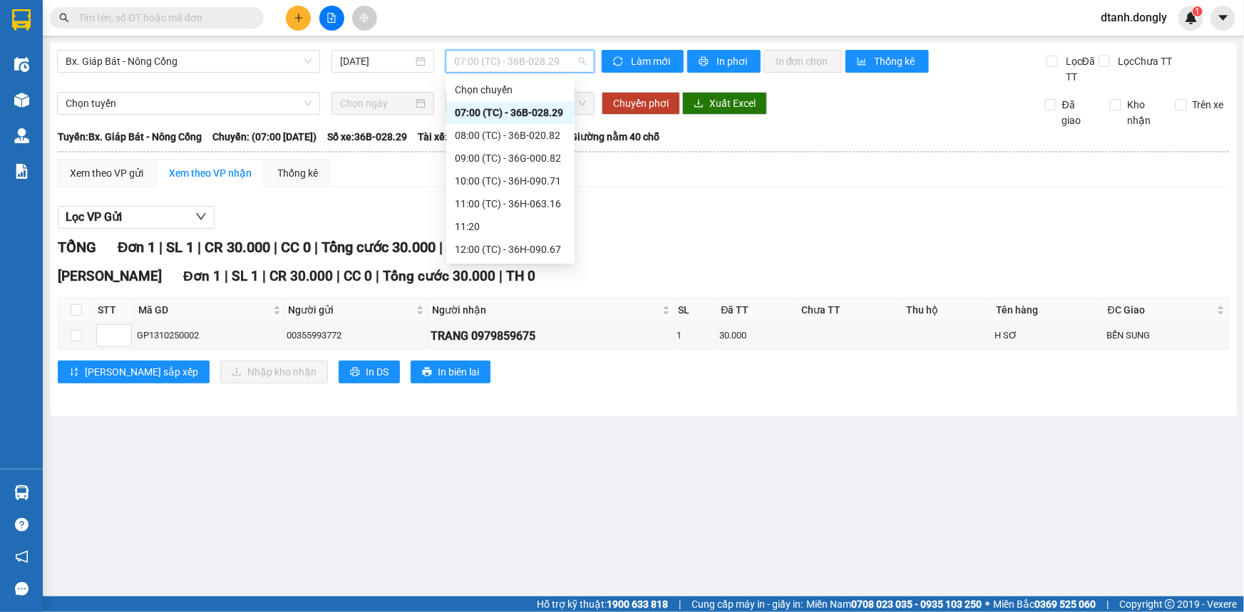
scroll to position [64, 0]
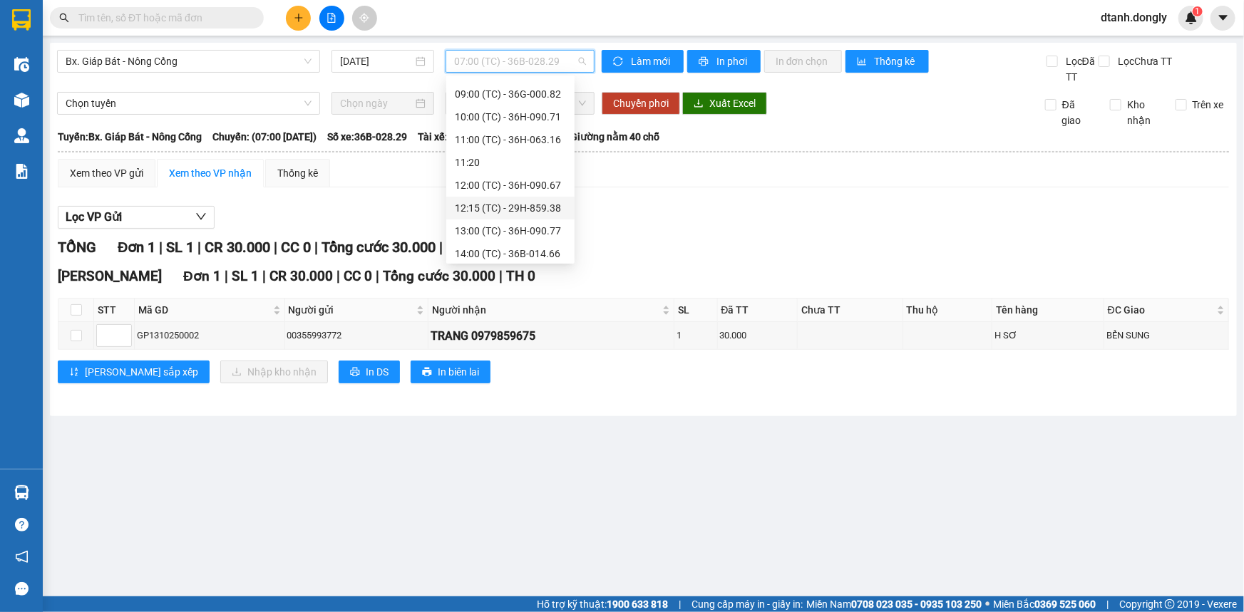
click at [520, 207] on div "12:15 (TC) - 29H-859.38" at bounding box center [510, 208] width 111 height 16
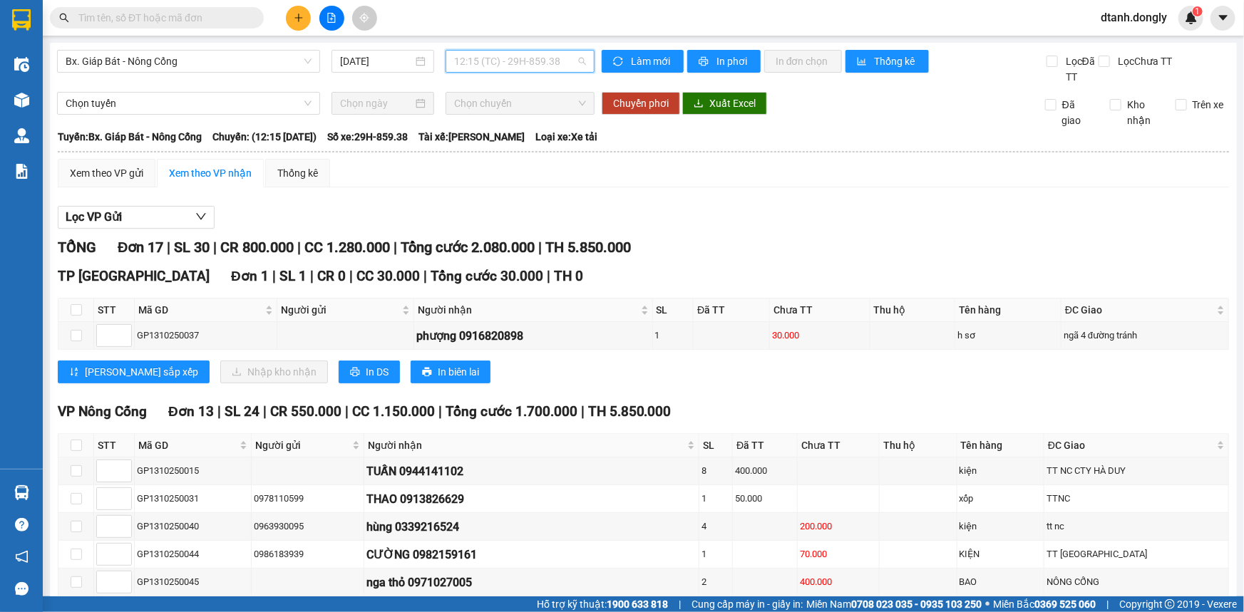
click at [570, 61] on span "12:15 (TC) - 29H-859.38" at bounding box center [520, 61] width 132 height 21
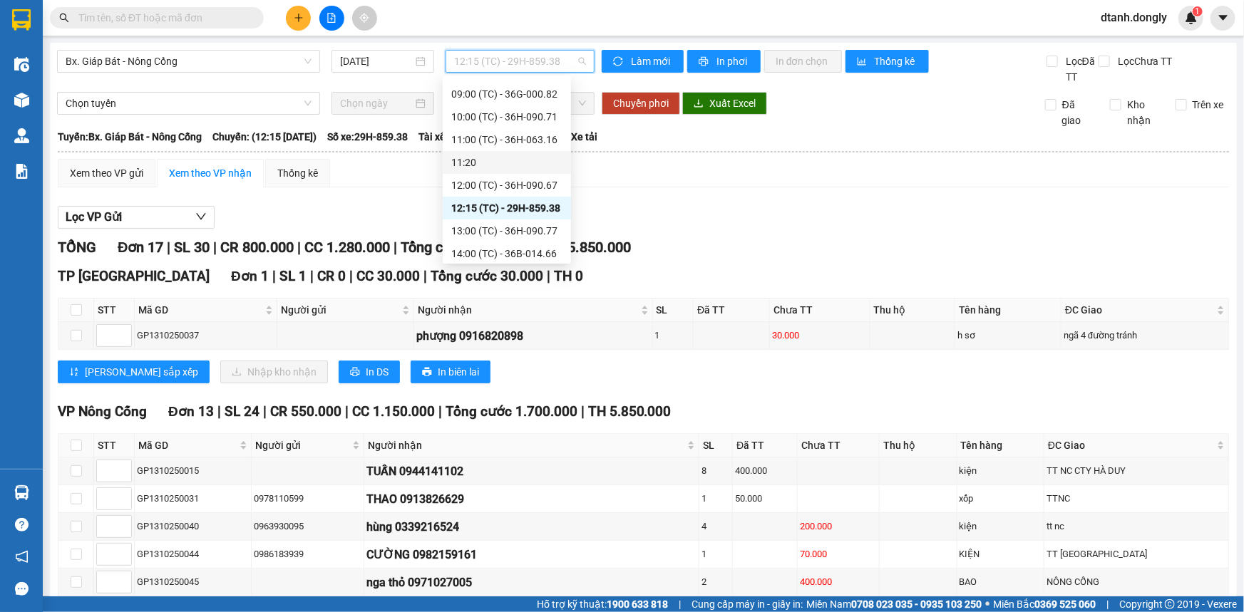
scroll to position [91, 0]
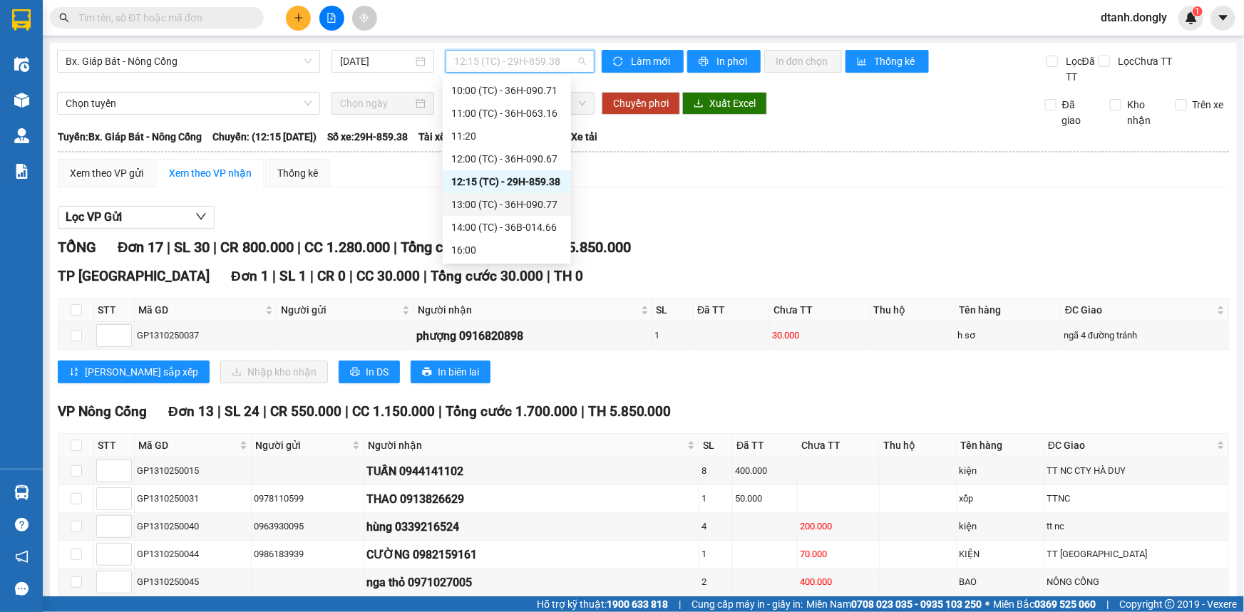
click at [527, 202] on div "13:00 (TC) - 36H-090.77" at bounding box center [506, 205] width 111 height 16
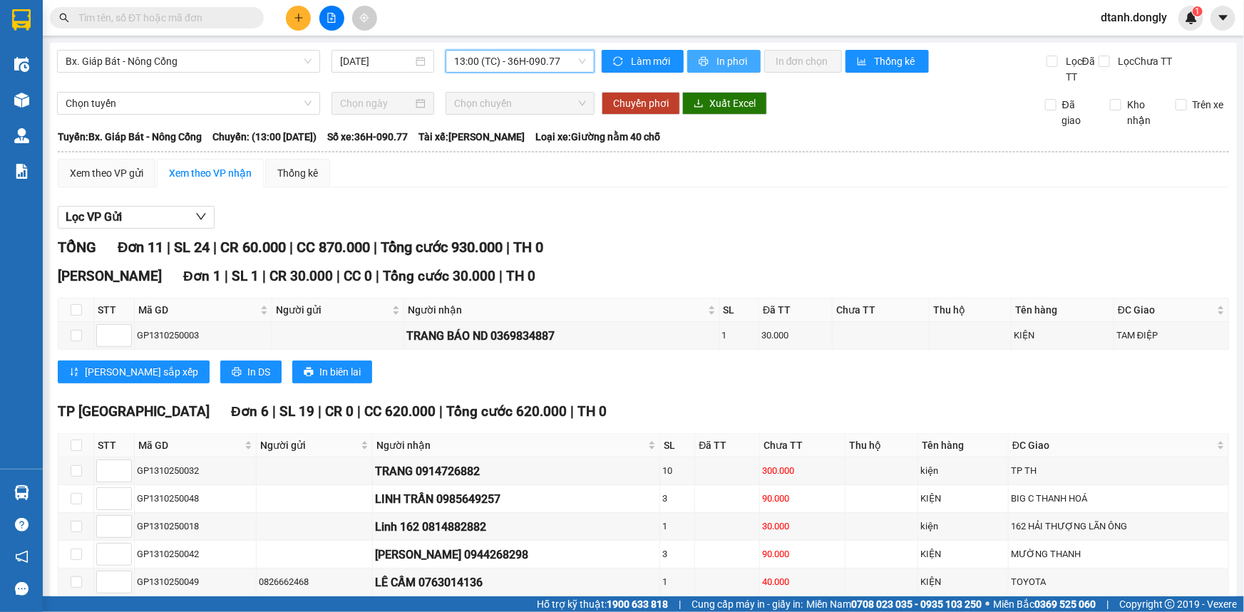
click at [728, 61] on span "In phơi" at bounding box center [732, 61] width 33 height 16
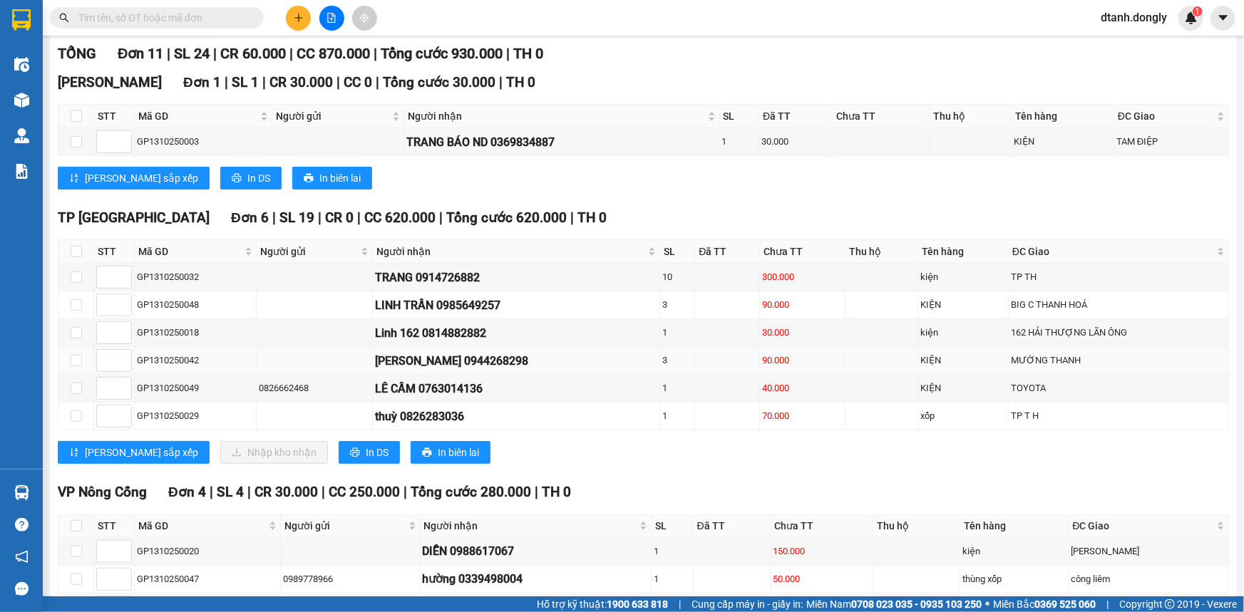
scroll to position [316, 0]
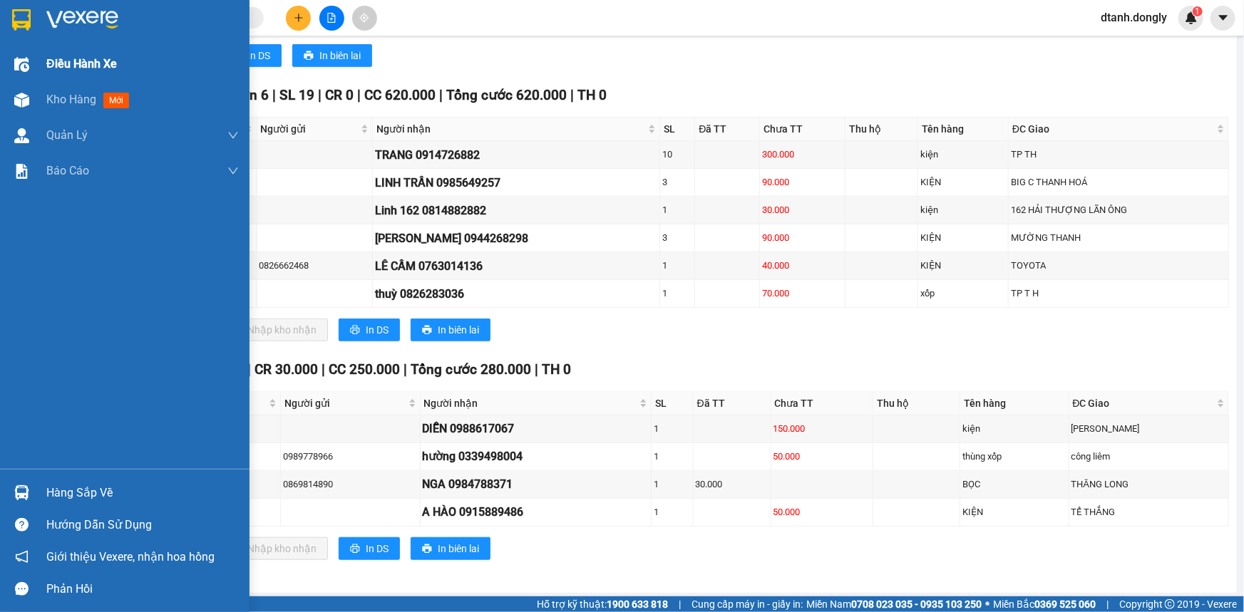
drag, startPoint x: 60, startPoint y: 63, endPoint x: 132, endPoint y: 79, distance: 73.7
click at [62, 63] on span "Điều hành xe" at bounding box center [81, 64] width 71 height 18
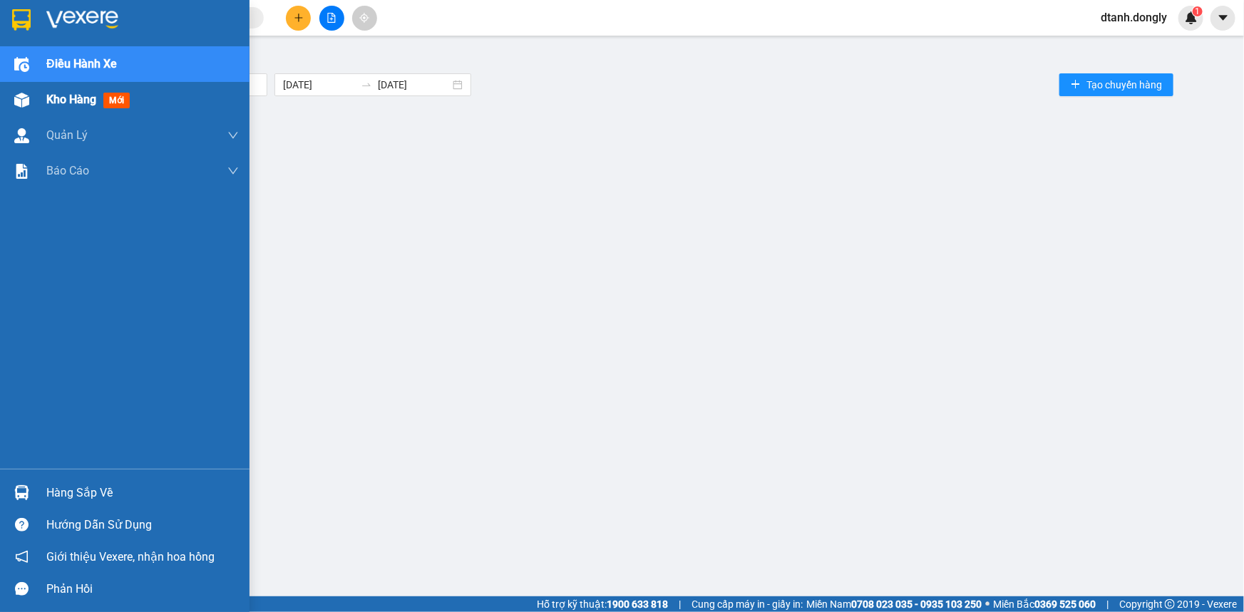
click at [56, 98] on span "Kho hàng" at bounding box center [71, 100] width 50 height 14
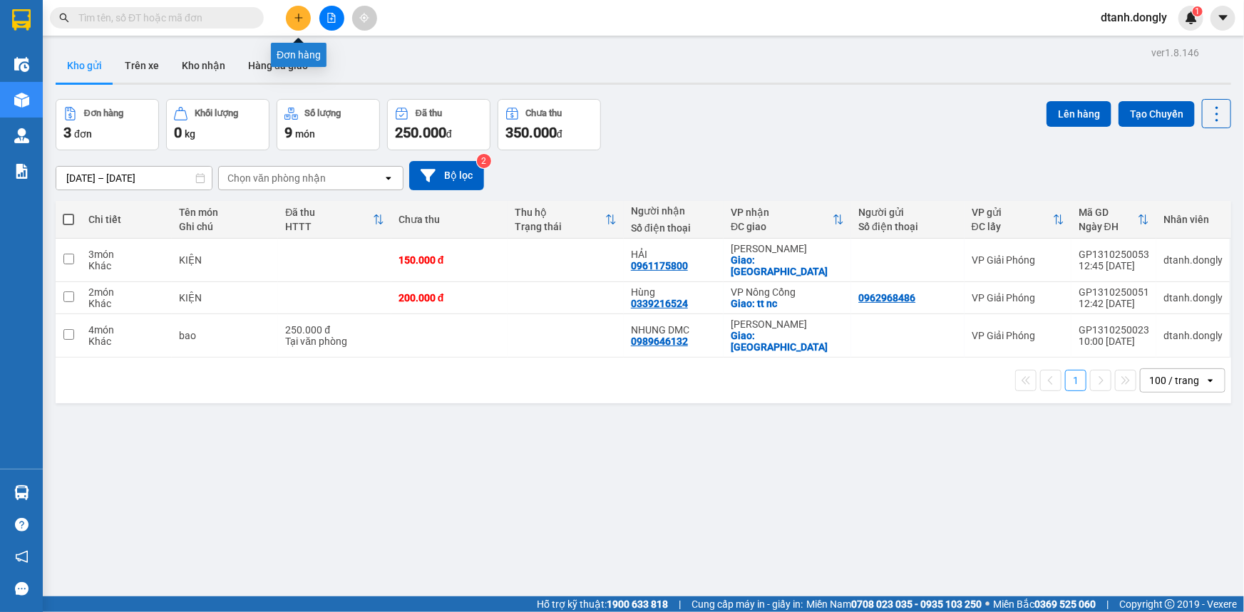
click at [289, 16] on button at bounding box center [298, 18] width 25 height 25
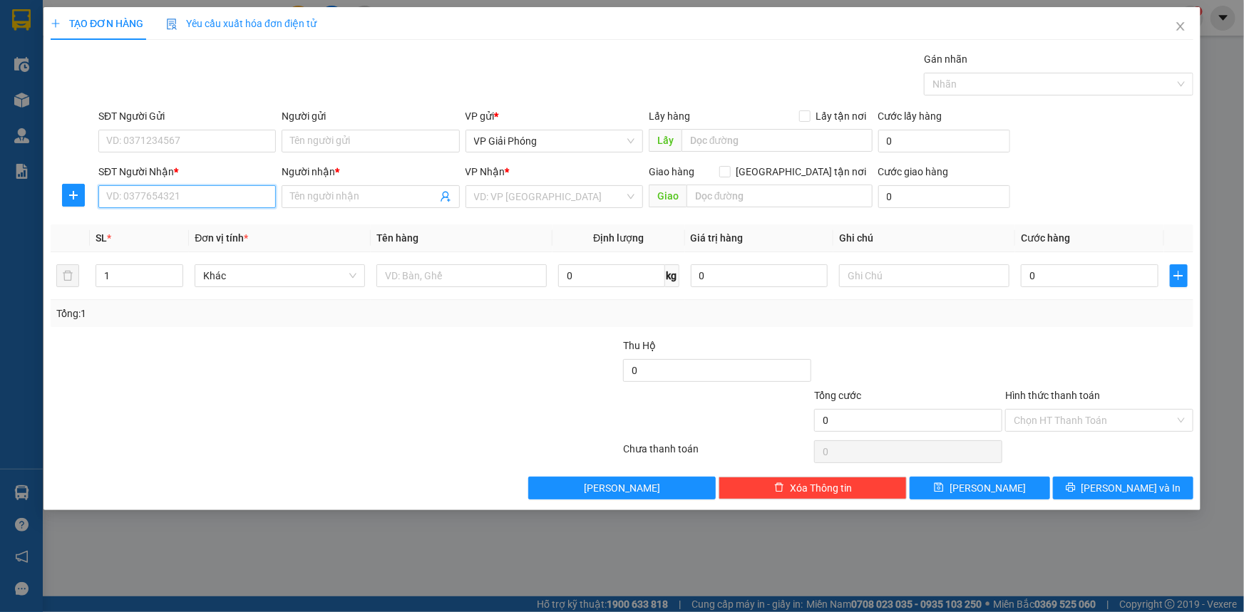
click at [153, 200] on input "SĐT Người Nhận *" at bounding box center [186, 196] width 177 height 23
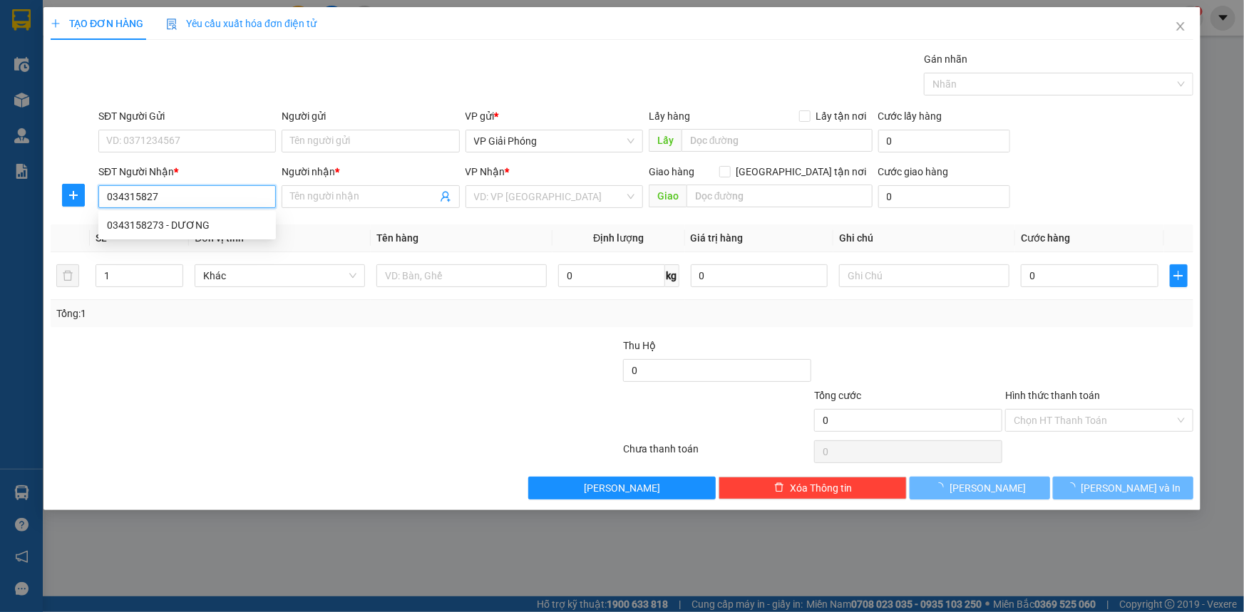
type input "0343158273"
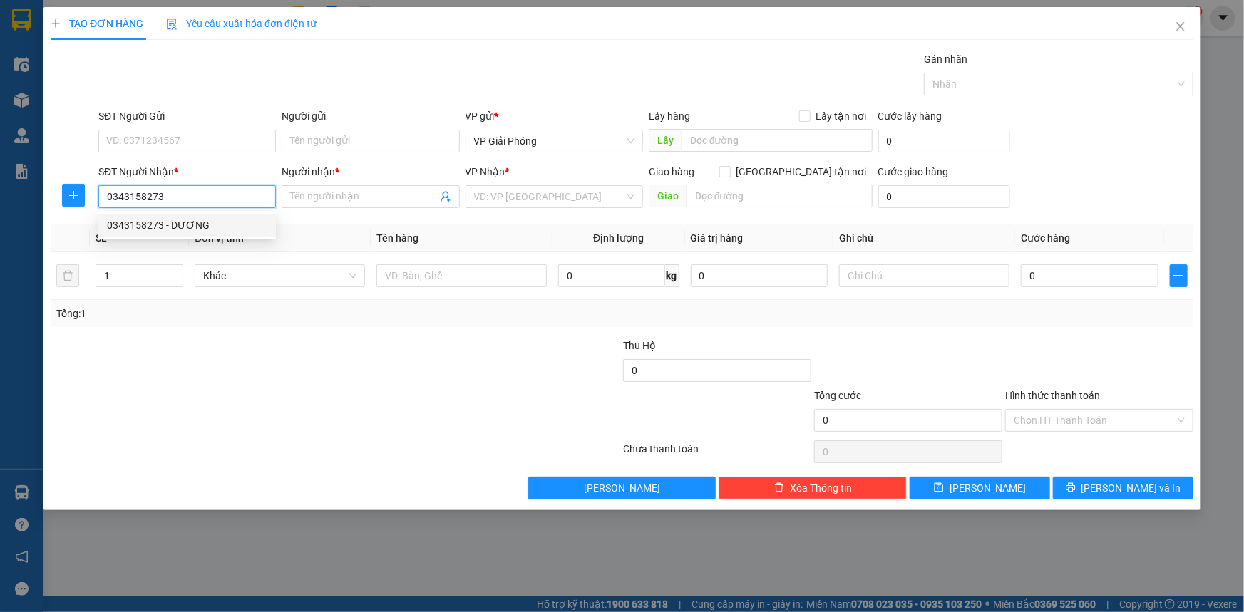
click at [178, 224] on div "0343158273 - DƯƠNG" at bounding box center [187, 225] width 160 height 16
type input "DƯƠNG"
checkbox input "true"
type input "YÊN MỸ"
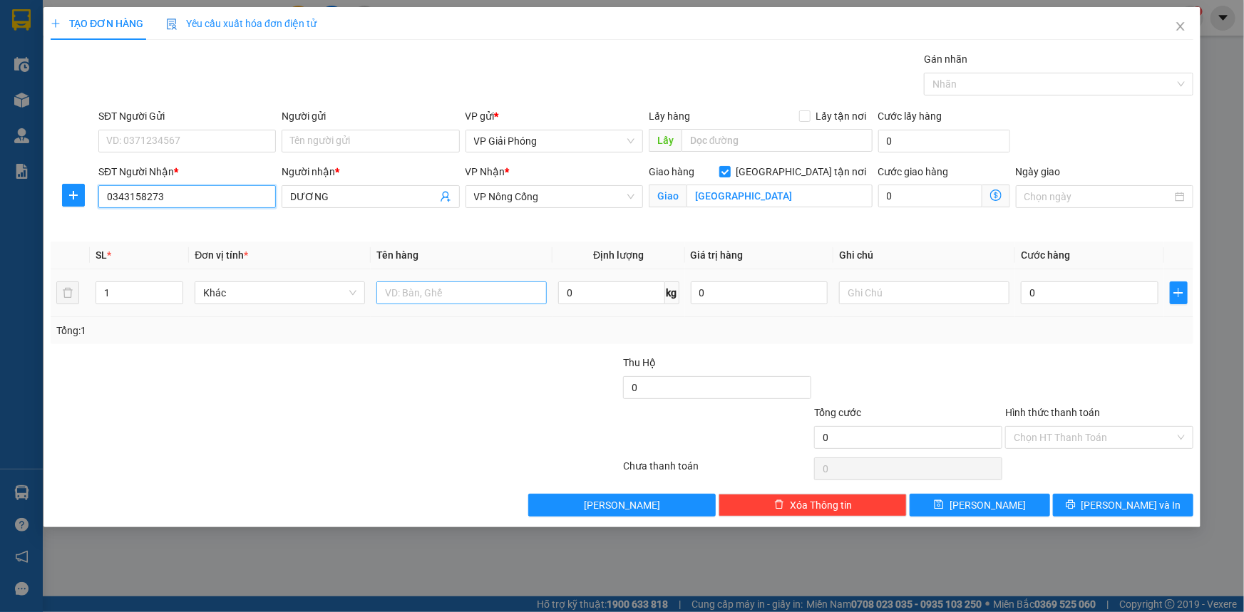
type input "0343158273"
click at [468, 289] on input "text" at bounding box center [461, 293] width 170 height 23
type input "KIỆN"
click at [1045, 294] on input "0" at bounding box center [1090, 293] width 138 height 23
click at [1088, 301] on input "0" at bounding box center [1090, 293] width 138 height 23
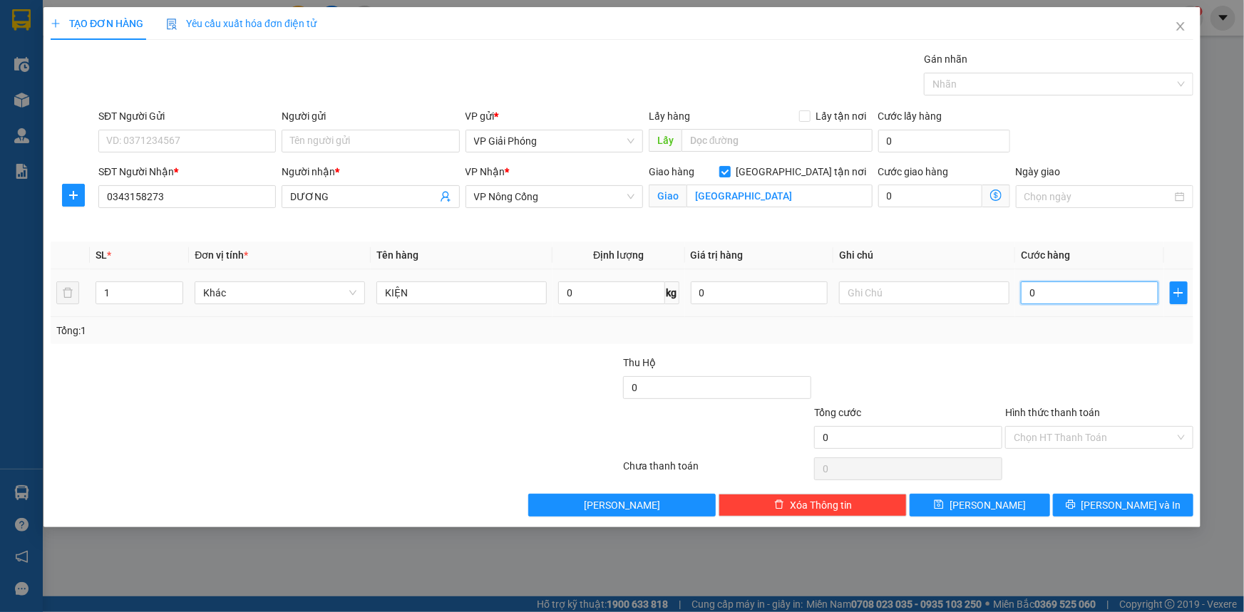
type input "03"
type input "3"
type input "030"
type input "30"
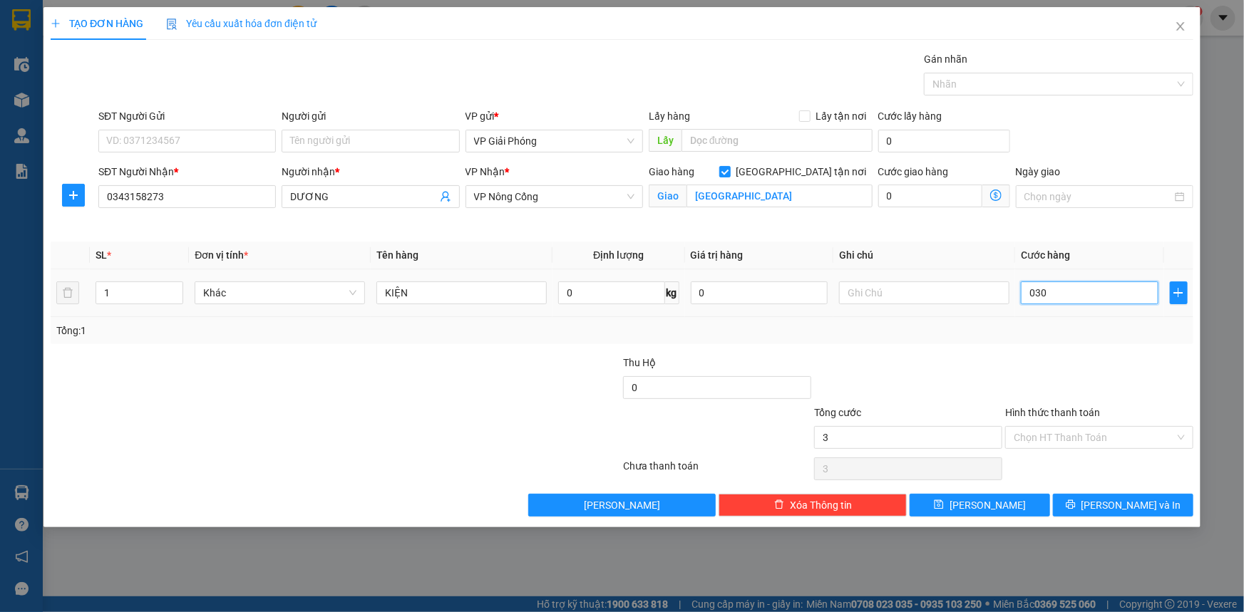
type input "30"
type input "03"
type input "3"
type input "0"
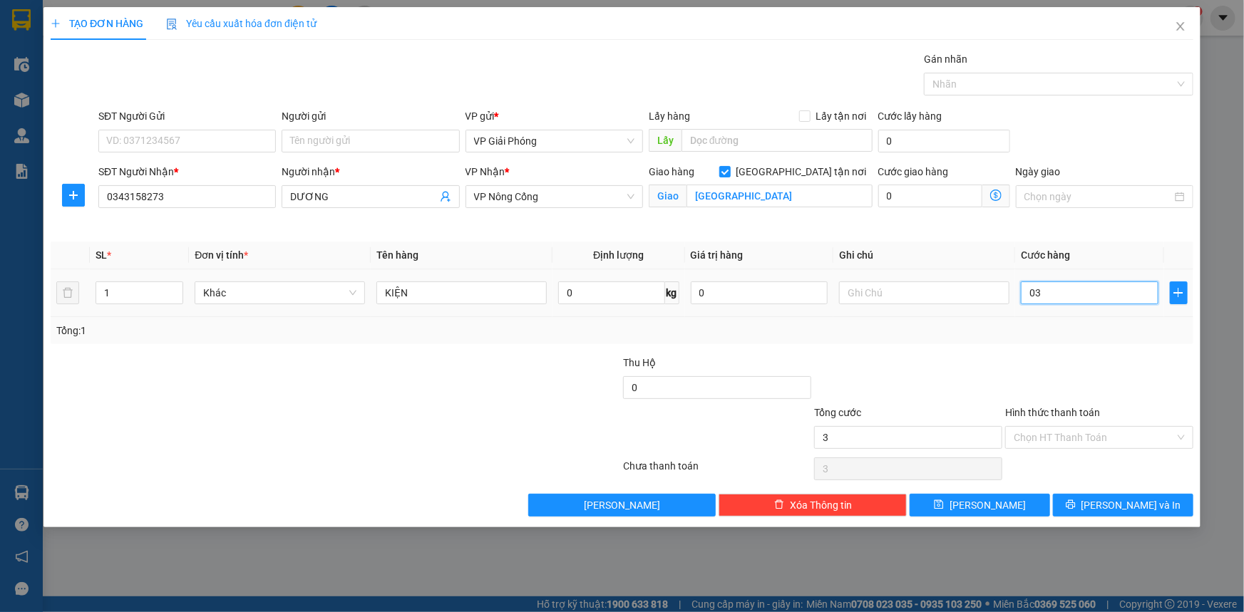
type input "0"
type input "04"
type input "4"
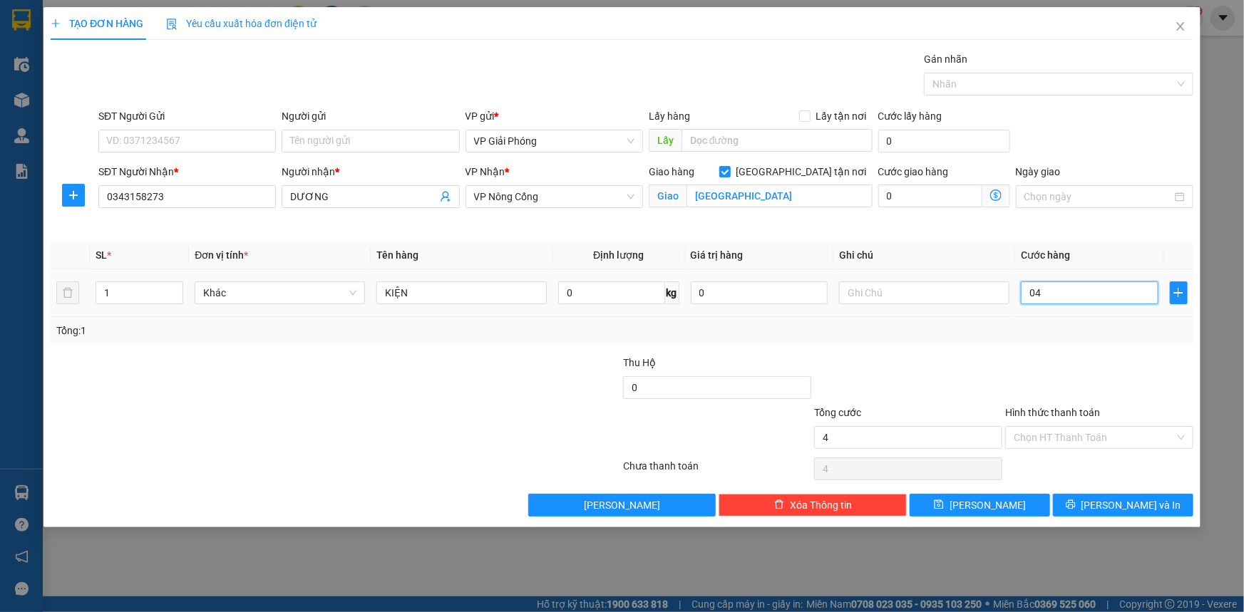
type input "040"
type input "40"
click at [972, 90] on div at bounding box center [1051, 84] width 248 height 17
type input "40.000"
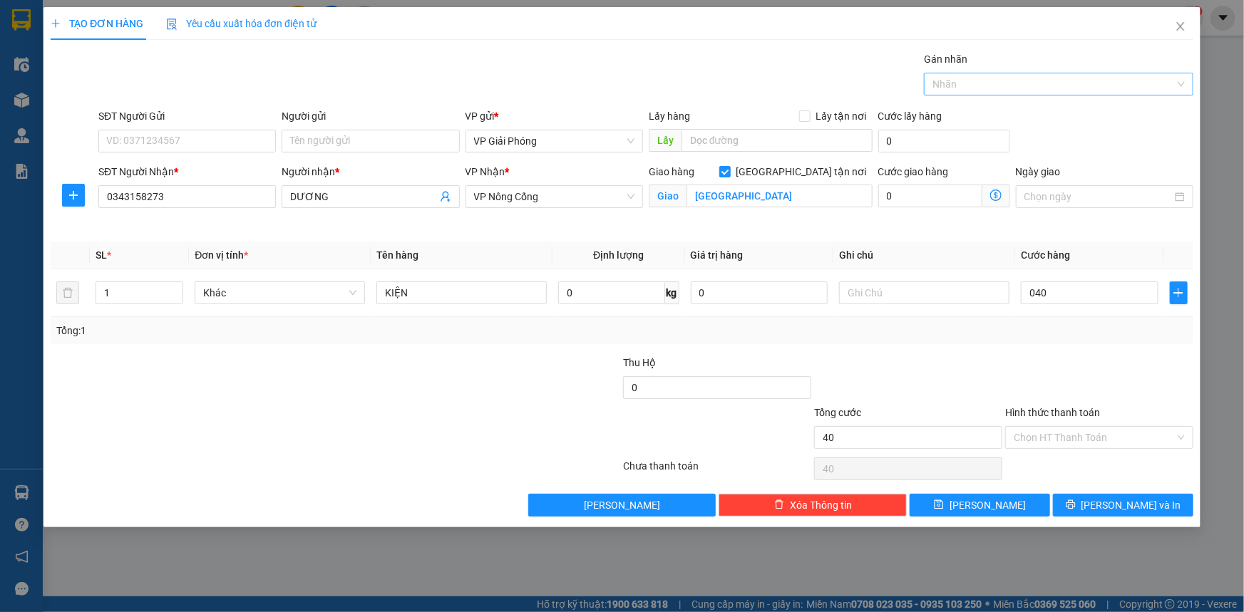
type input "40.000"
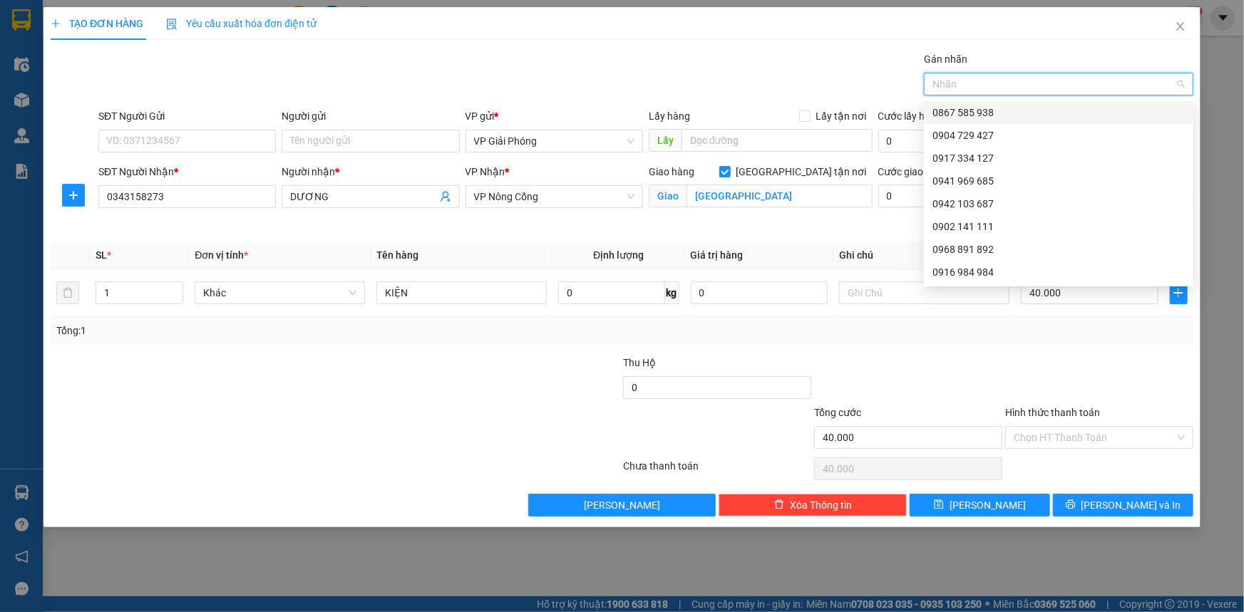
click at [989, 84] on div at bounding box center [1051, 84] width 248 height 17
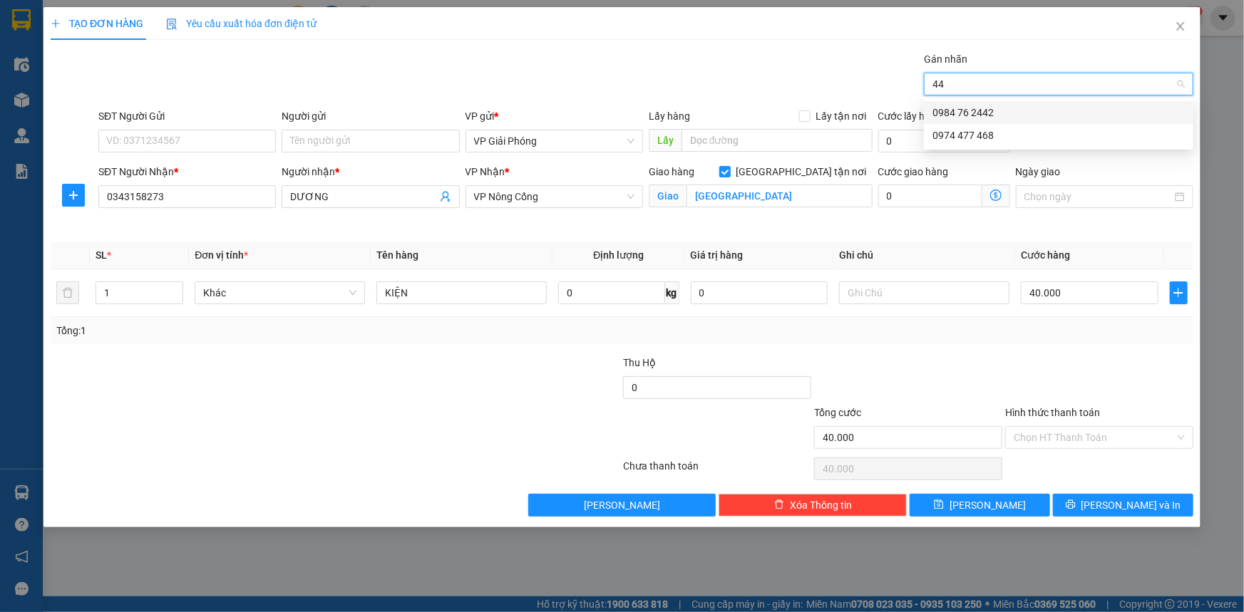
type input "442"
click at [972, 110] on div "0984 76 2442" at bounding box center [1058, 113] width 252 height 16
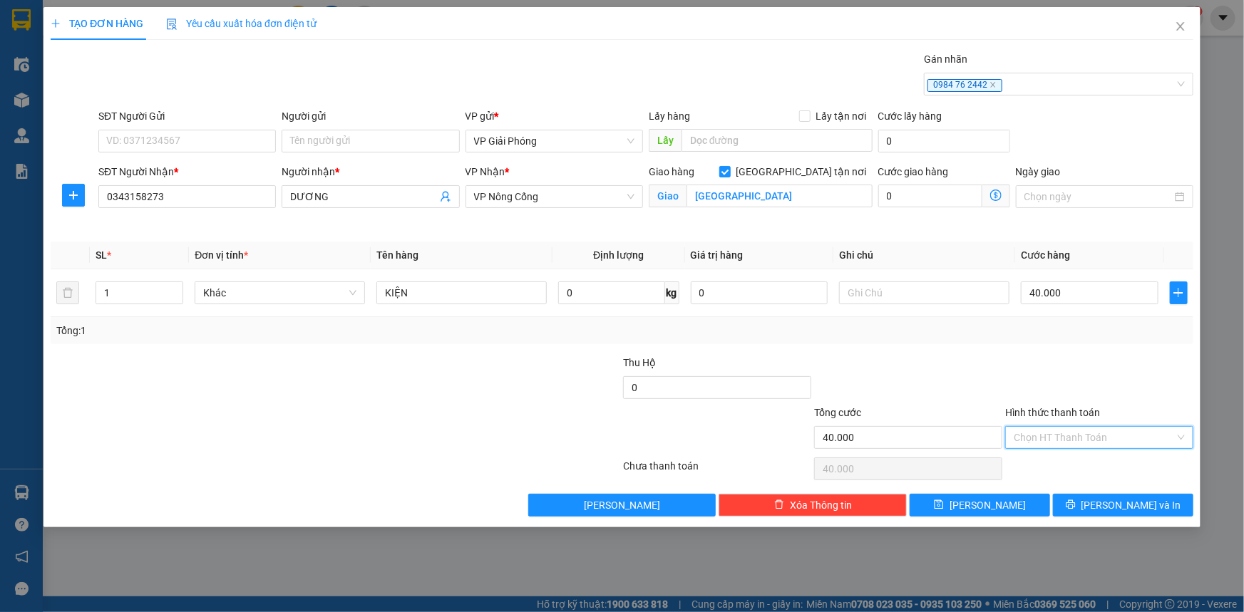
click at [1083, 432] on input "Hình thức thanh toán" at bounding box center [1094, 437] width 161 height 21
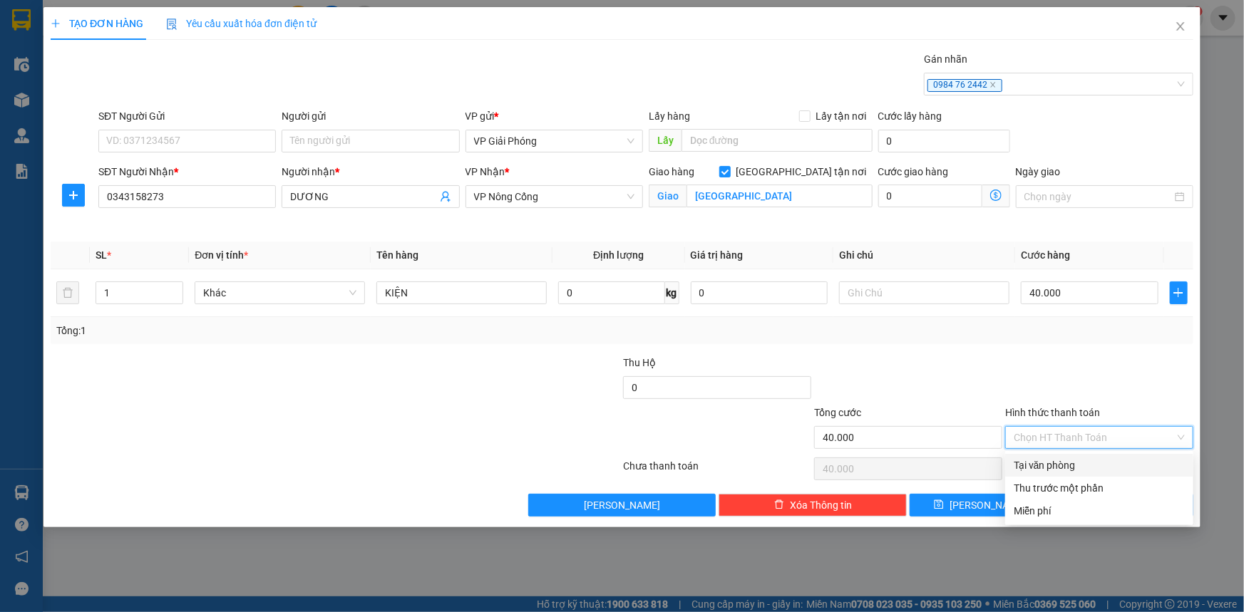
drag, startPoint x: 1084, startPoint y: 460, endPoint x: 1106, endPoint y: 490, distance: 36.6
click at [1084, 465] on div "Tại văn phòng" at bounding box center [1099, 466] width 171 height 16
type input "0"
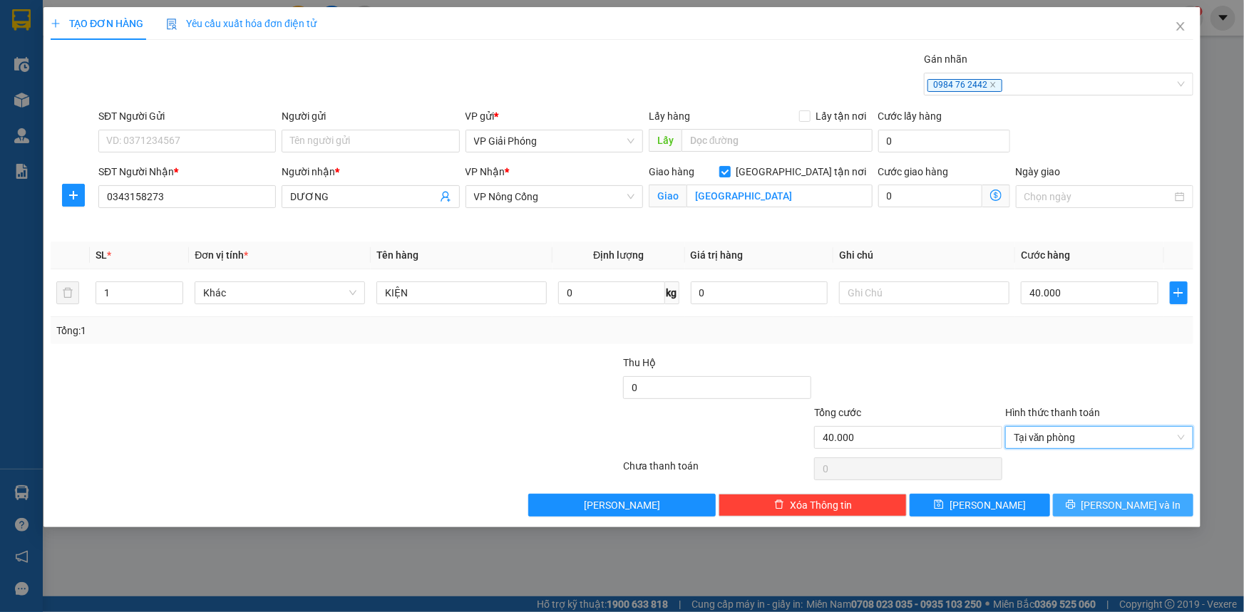
click at [1115, 505] on span "[PERSON_NAME] và In" at bounding box center [1131, 506] width 100 height 16
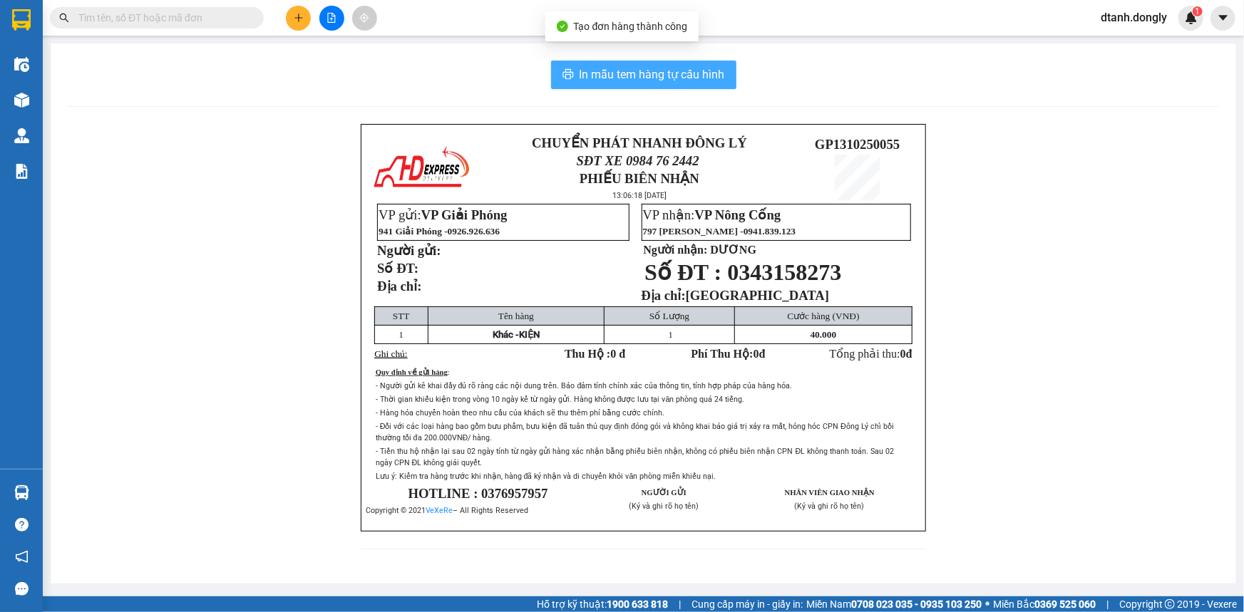
click at [647, 75] on span "In mẫu tem hàng tự cấu hình" at bounding box center [651, 75] width 145 height 18
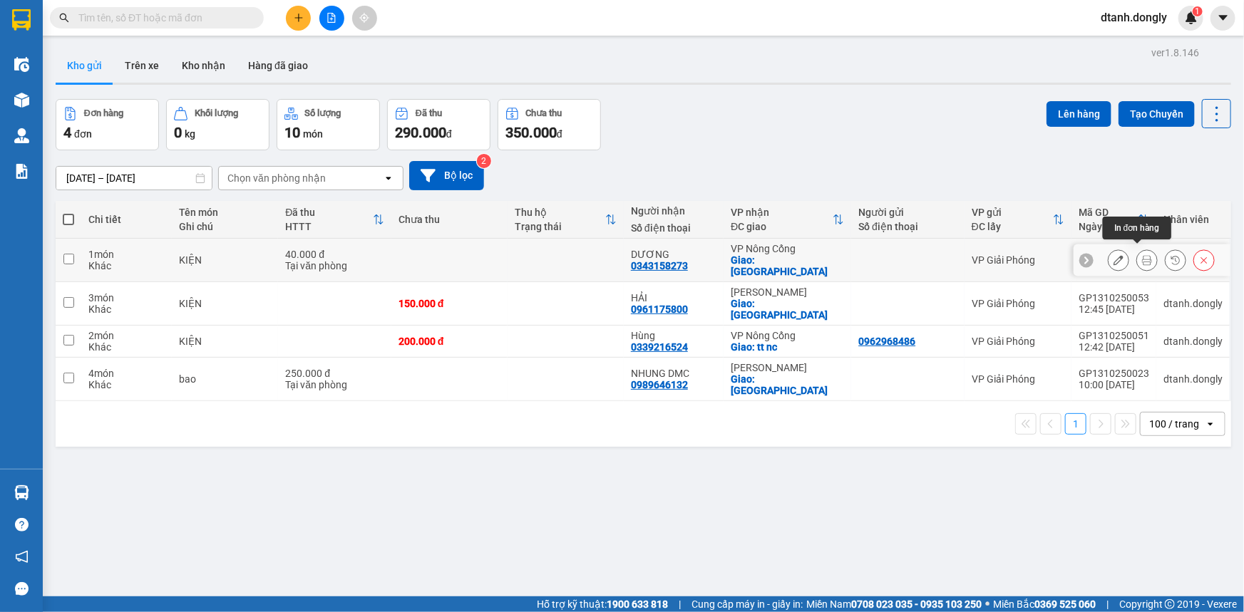
click at [1142, 255] on icon at bounding box center [1147, 260] width 10 height 10
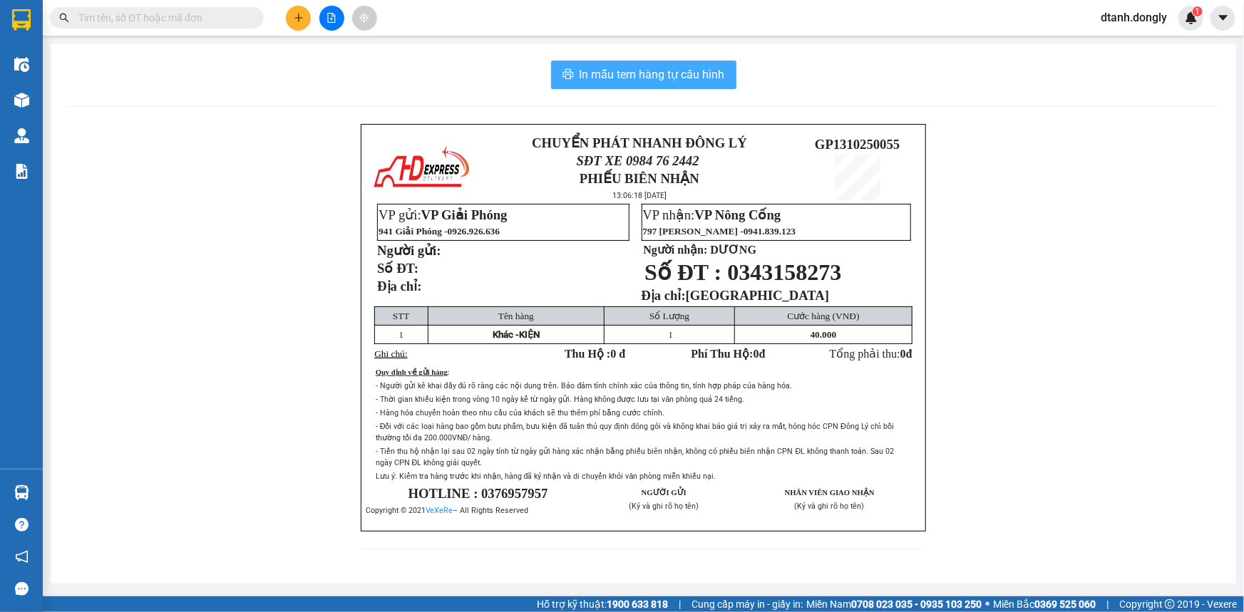
drag, startPoint x: 685, startPoint y: 64, endPoint x: 697, endPoint y: 128, distance: 65.3
click at [684, 64] on button "In mẫu tem hàng tự cấu hình" at bounding box center [643, 75] width 185 height 29
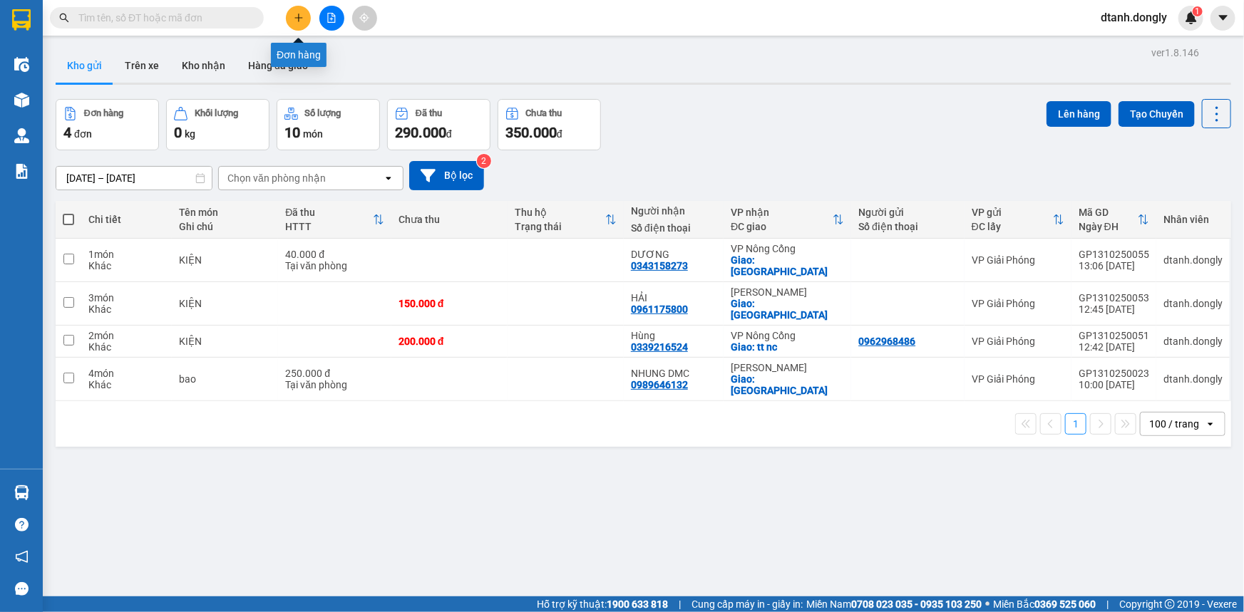
click at [299, 20] on icon "plus" at bounding box center [298, 18] width 1 height 8
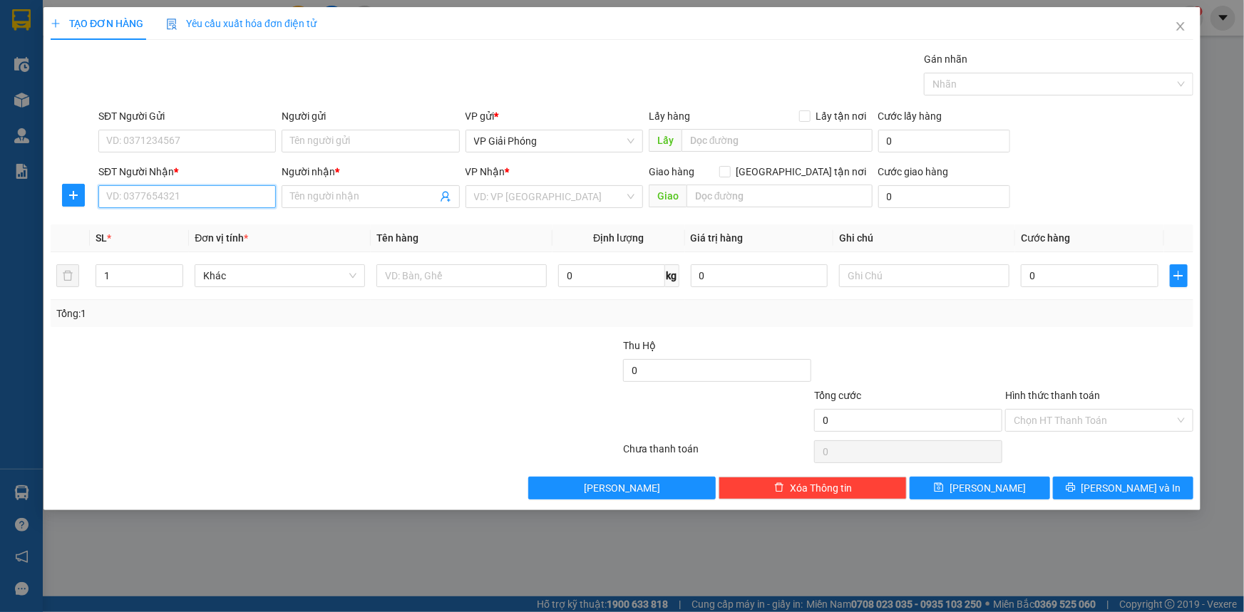
click at [163, 195] on input "SĐT Người Nhận *" at bounding box center [186, 196] width 177 height 23
type input "0971299658"
drag, startPoint x: 176, startPoint y: 220, endPoint x: 193, endPoint y: 211, distance: 19.5
click at [182, 221] on div "0971299658 - 0987205630 HIẾU" at bounding box center [187, 225] width 160 height 16
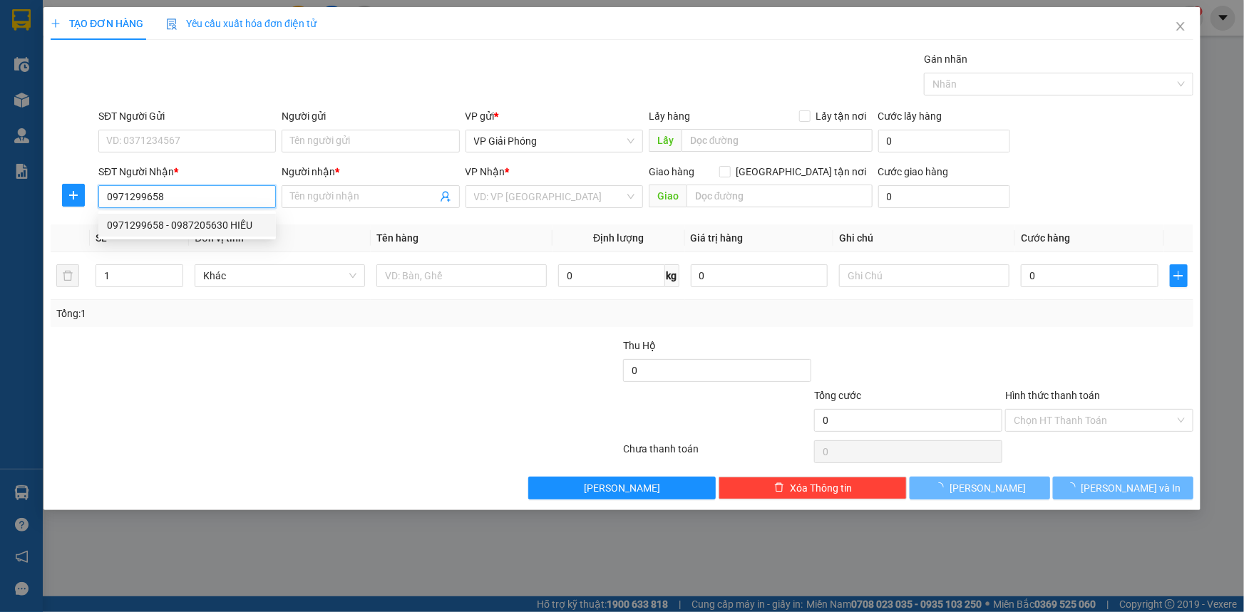
type input "0987205630 HIẾU"
checkbox input "true"
type input "TẾ NÔNG"
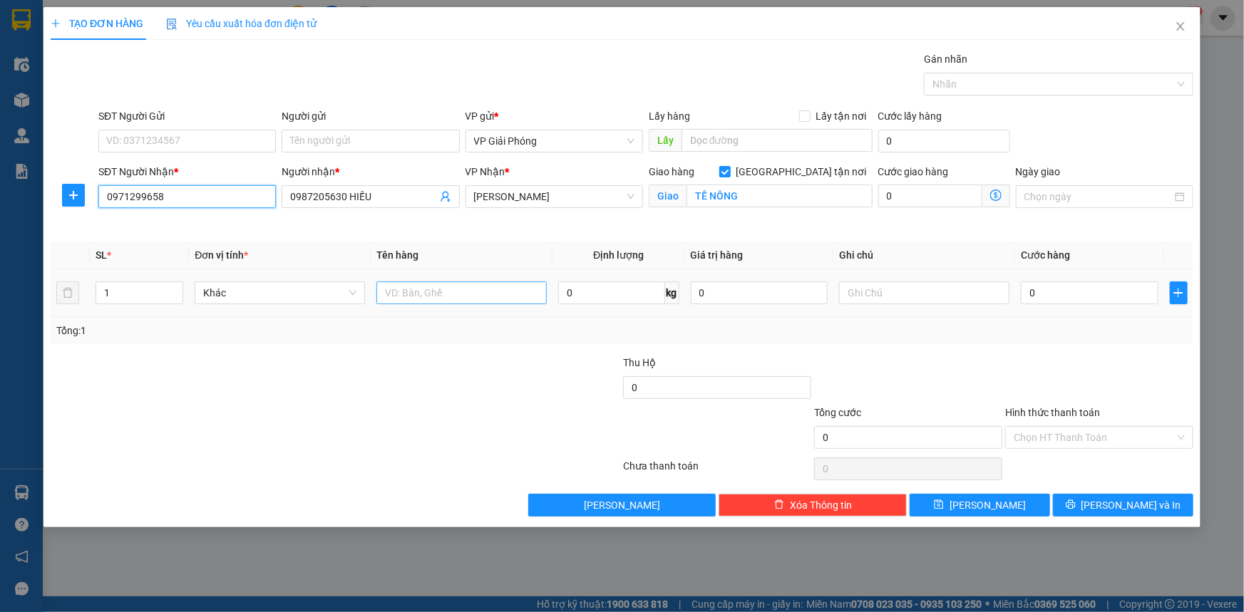
type input "0971299658"
click at [438, 295] on input "text" at bounding box center [461, 293] width 170 height 23
type input "kiện"
click at [1064, 288] on input "0" at bounding box center [1090, 293] width 138 height 23
type input "5"
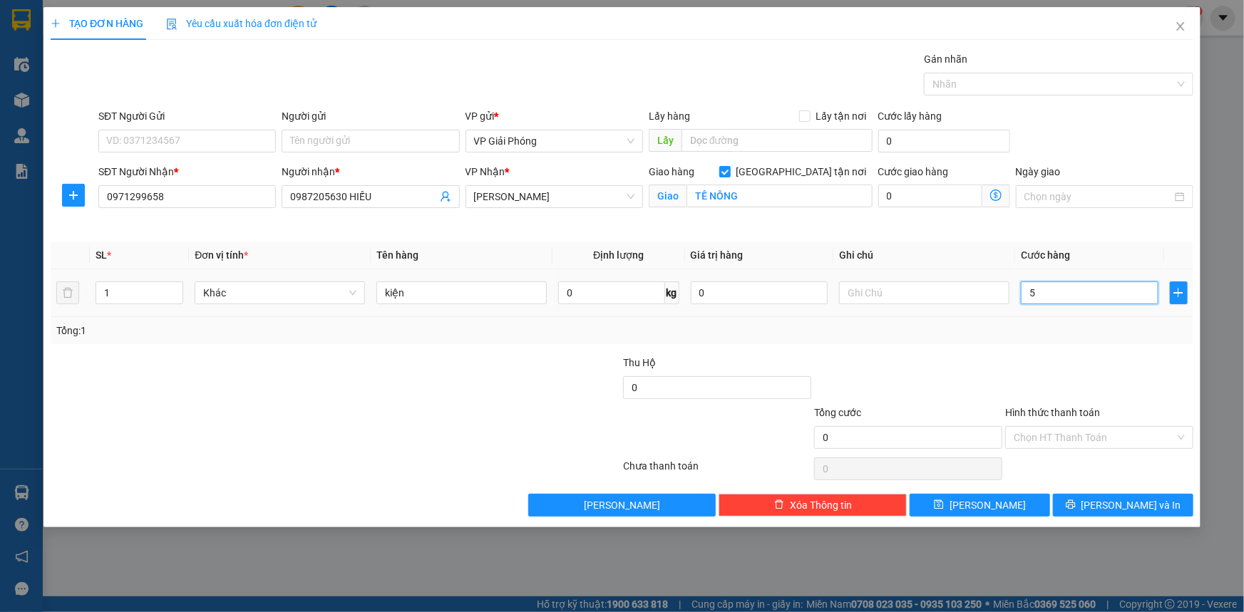
type input "5"
type input "50"
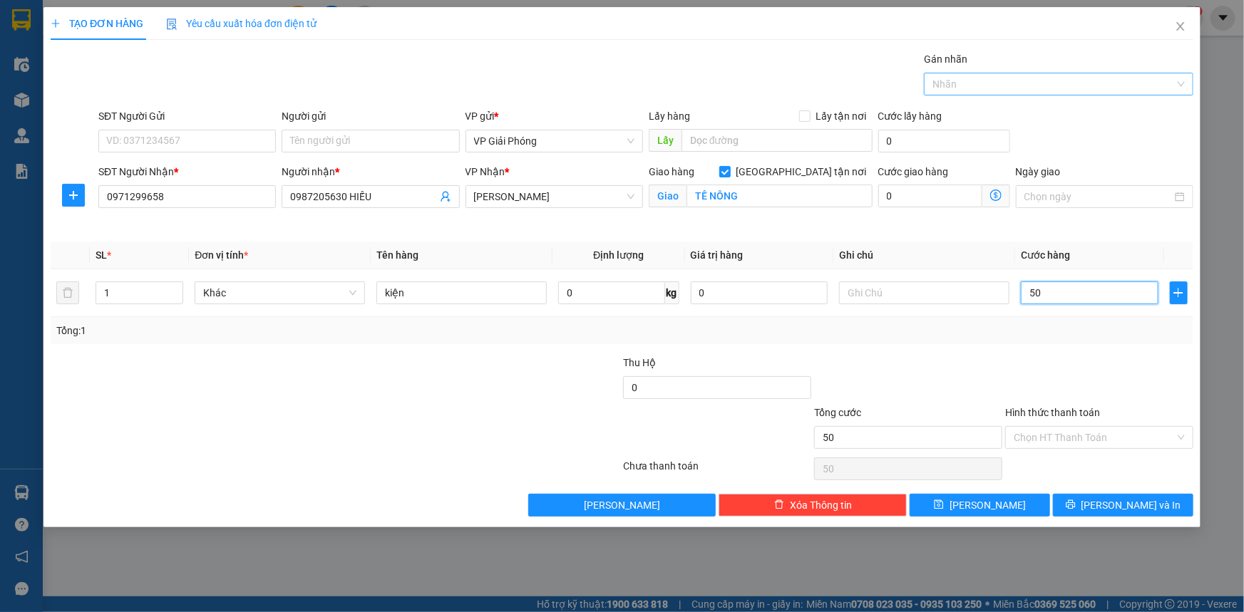
click at [1012, 77] on div at bounding box center [1051, 84] width 248 height 17
type input "50.000"
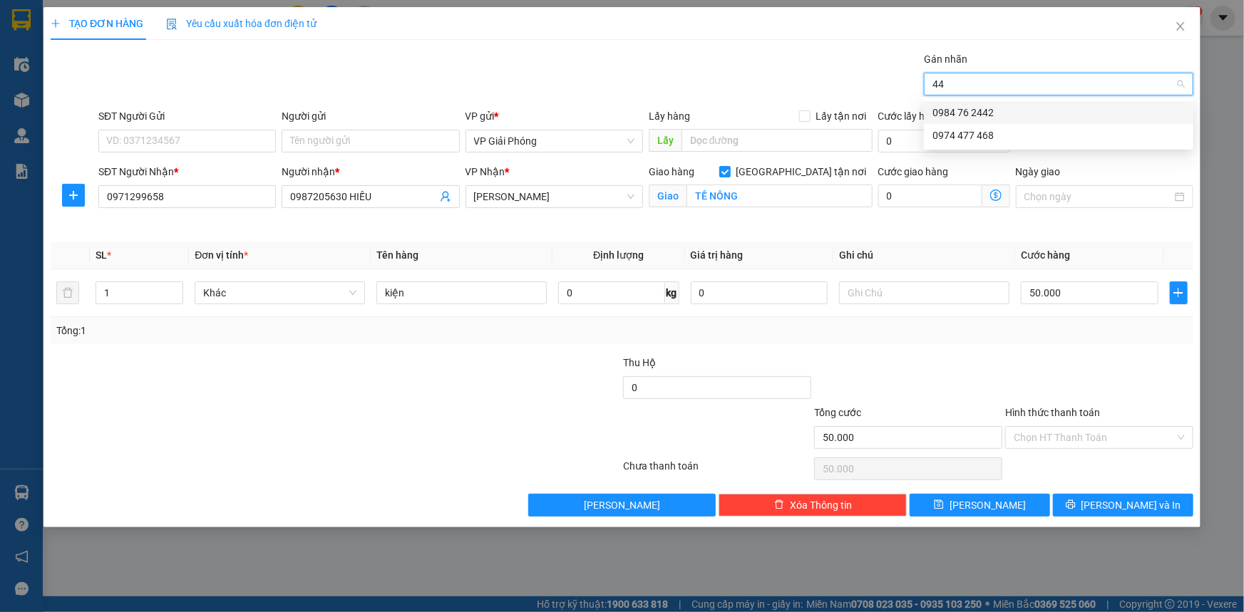
type input "442"
click at [1027, 107] on div "0984 76 2442" at bounding box center [1058, 113] width 252 height 16
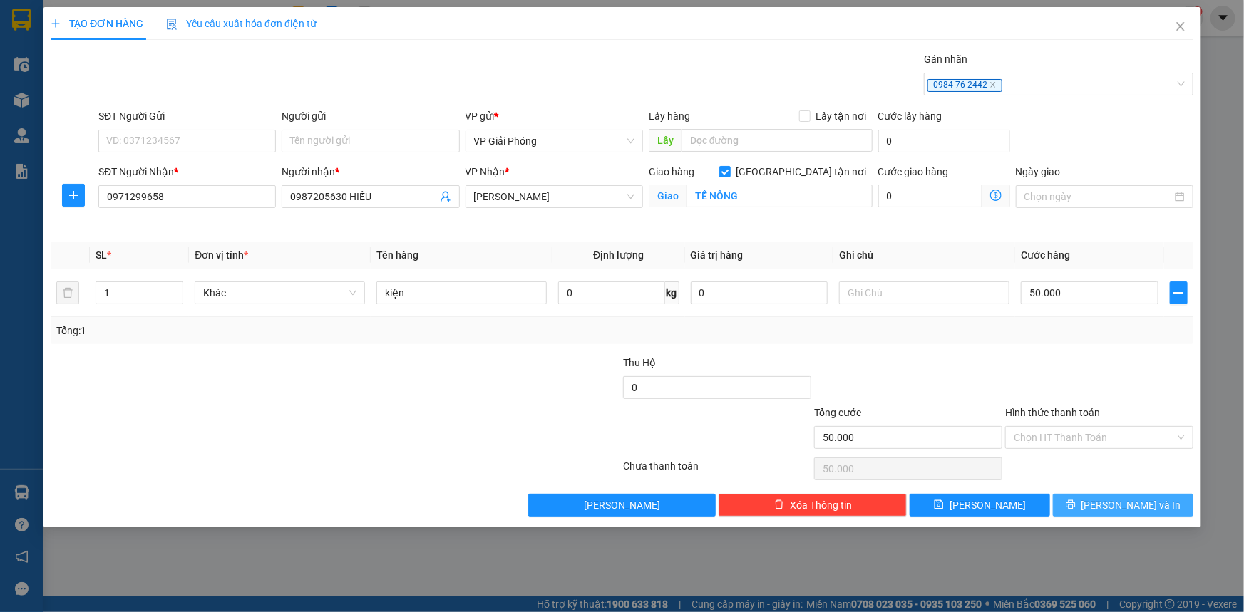
click at [1110, 506] on button "[PERSON_NAME] và In" at bounding box center [1123, 505] width 140 height 23
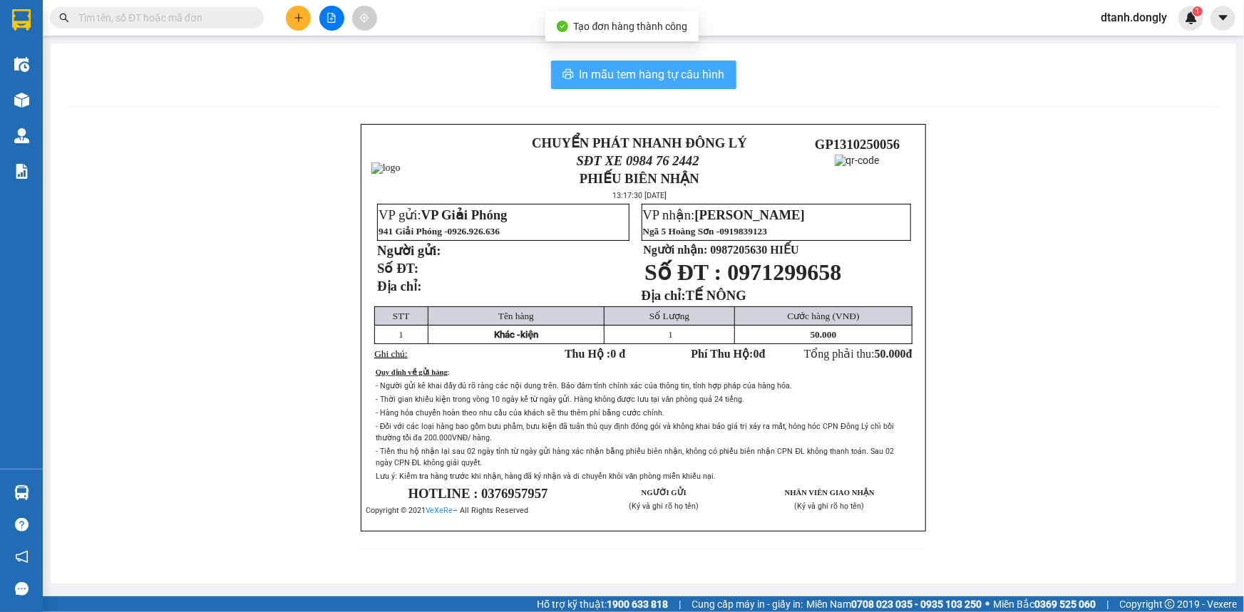
click at [684, 75] on span "In mẫu tem hàng tự cấu hình" at bounding box center [651, 75] width 145 height 18
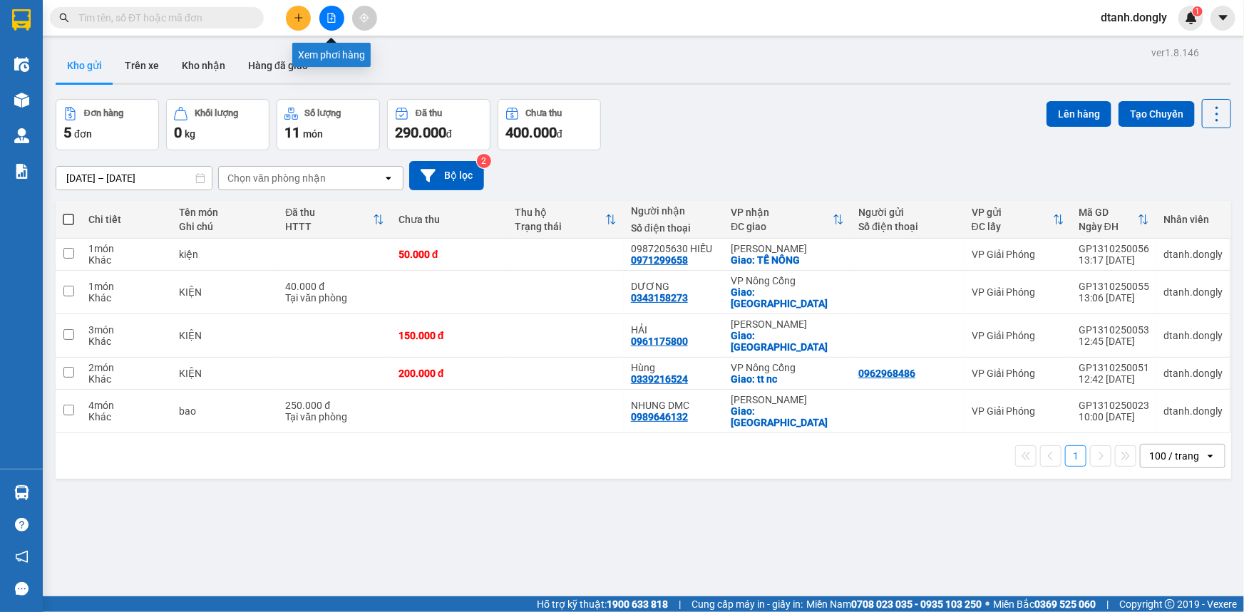
click at [335, 16] on icon "file-add" at bounding box center [331, 18] width 10 height 10
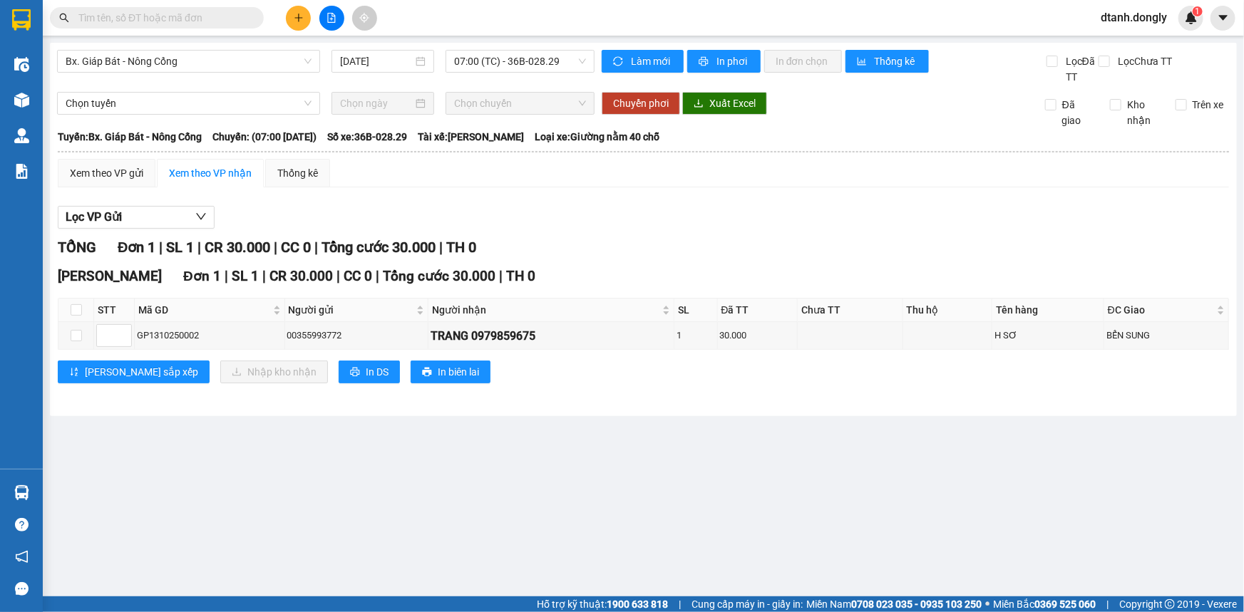
drag, startPoint x: 572, startPoint y: 63, endPoint x: 574, endPoint y: 74, distance: 11.5
click at [572, 64] on span "07:00 (TC) - 36B-028.29" at bounding box center [520, 61] width 132 height 21
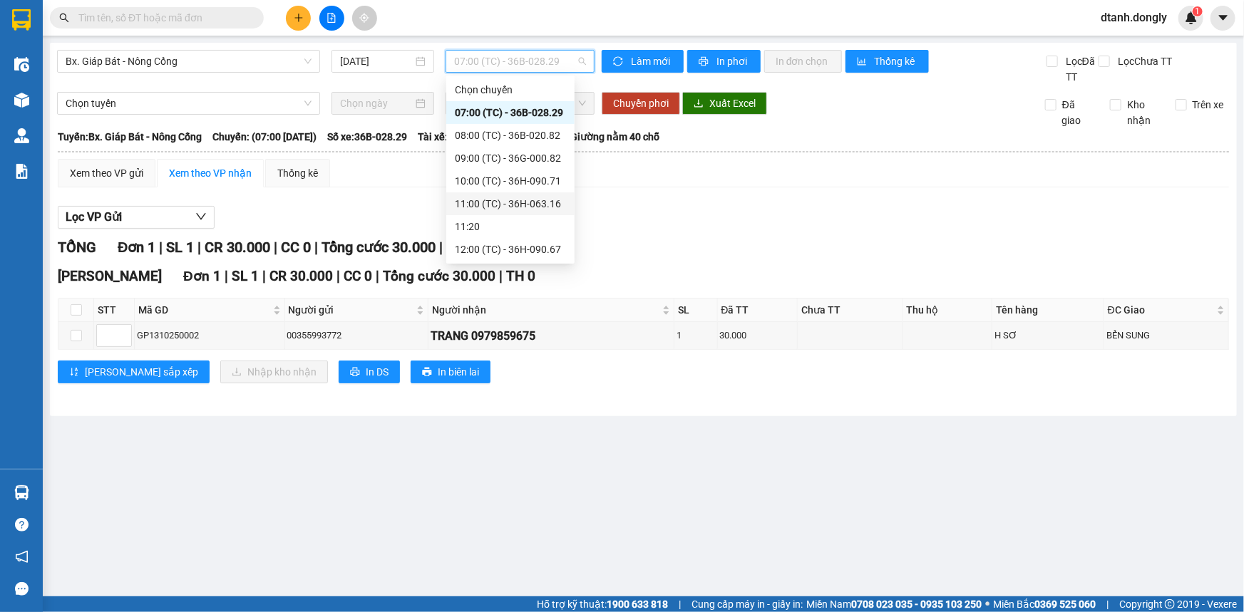
scroll to position [91, 0]
click at [521, 180] on div "12:15 (TC) - 29H-859.38" at bounding box center [510, 182] width 111 height 16
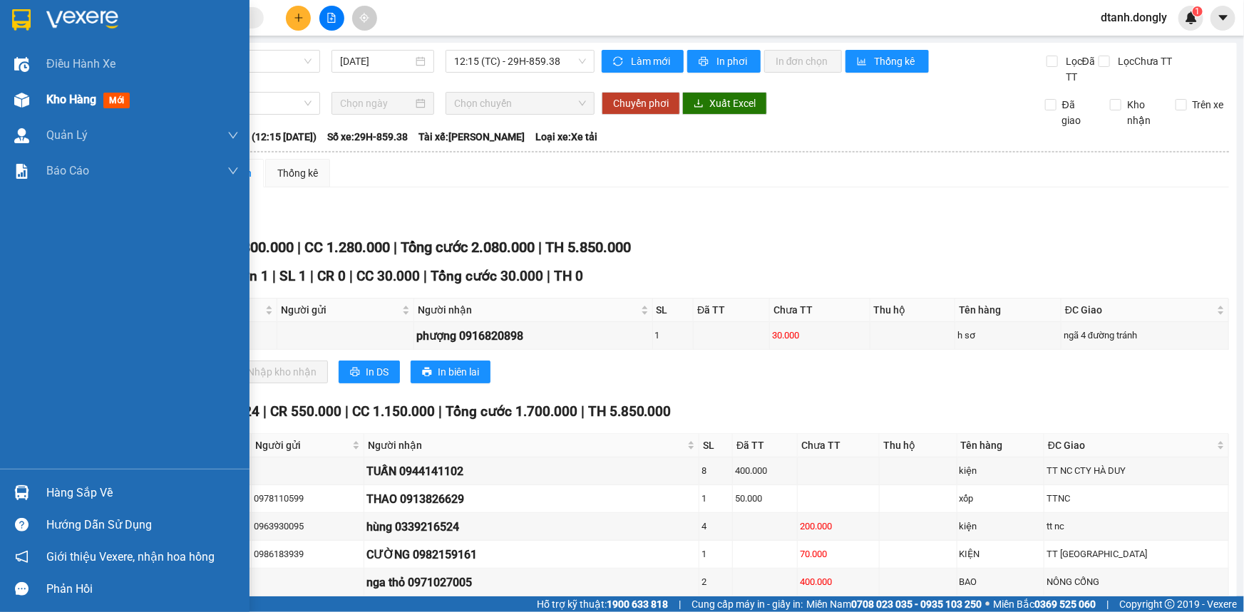
click at [63, 98] on span "Kho hàng" at bounding box center [71, 100] width 50 height 14
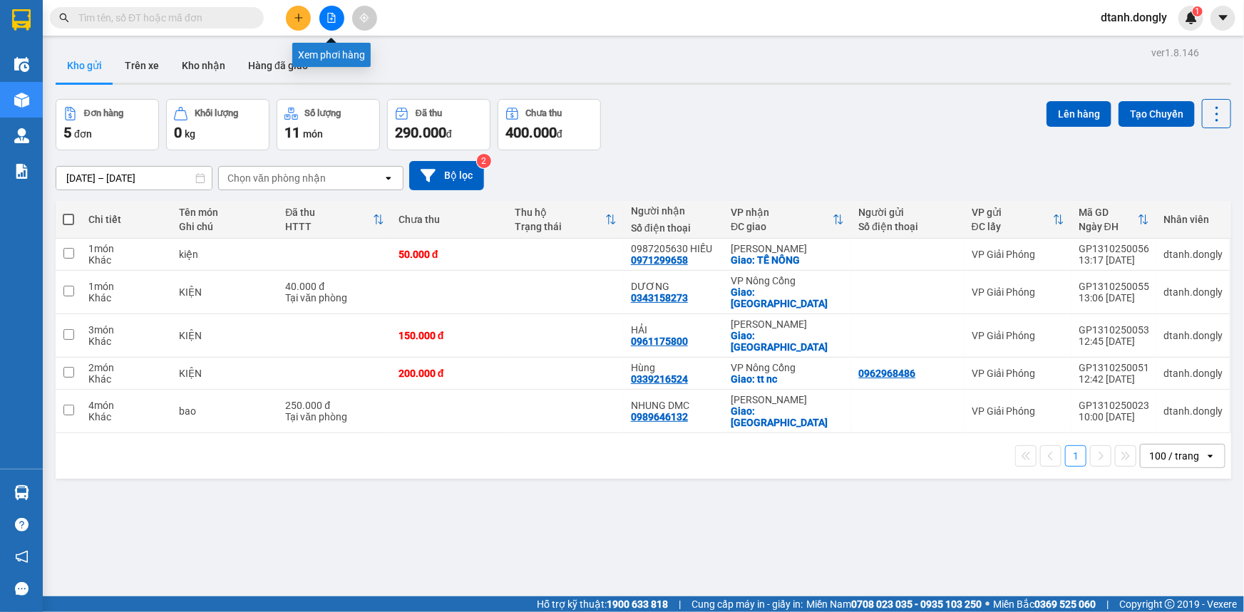
click at [331, 19] on icon "file-add" at bounding box center [332, 18] width 8 height 10
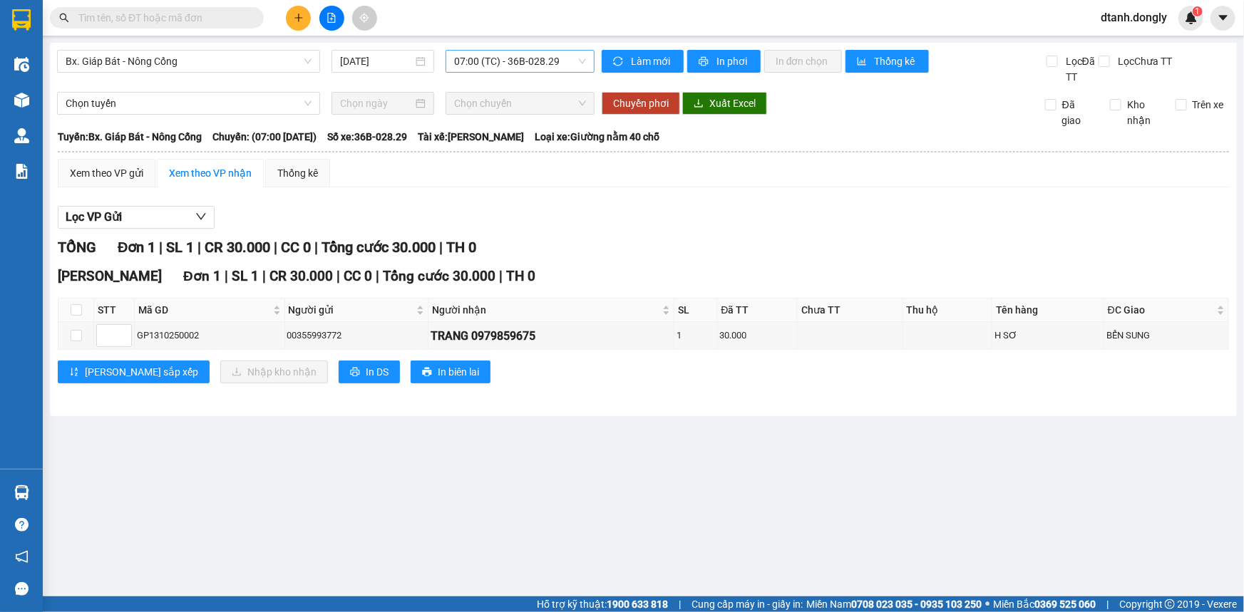
click at [578, 61] on span "07:00 (TC) - 36B-028.29" at bounding box center [520, 61] width 132 height 21
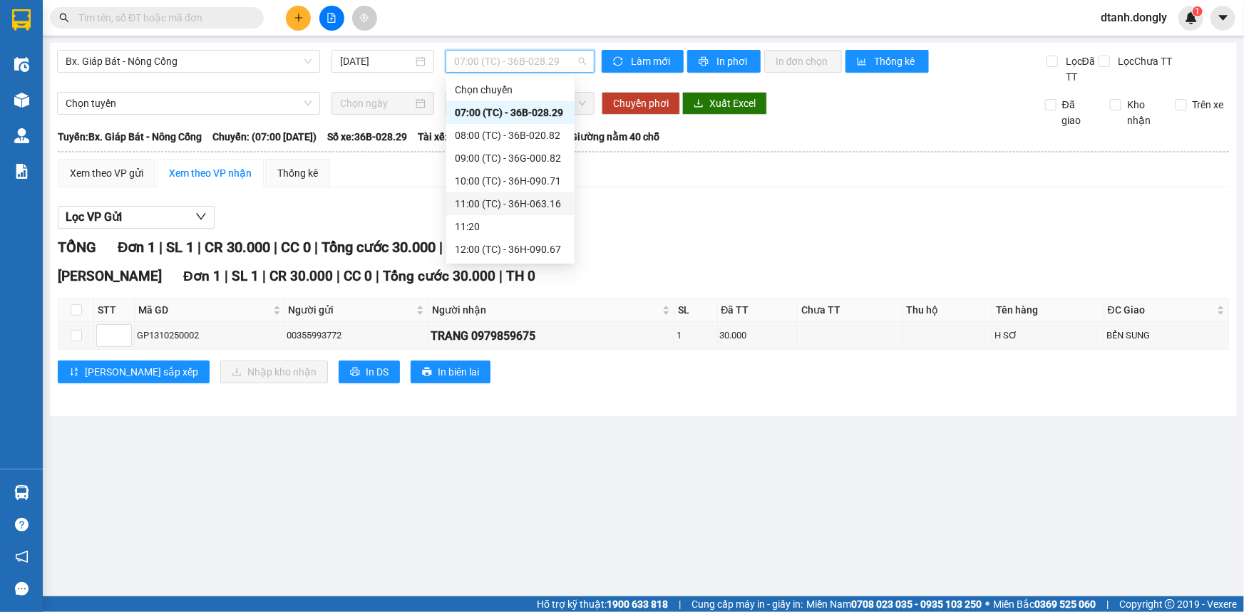
scroll to position [91, 0]
click at [500, 199] on div "13:00 (TC) - 36H-090.77" at bounding box center [510, 205] width 111 height 16
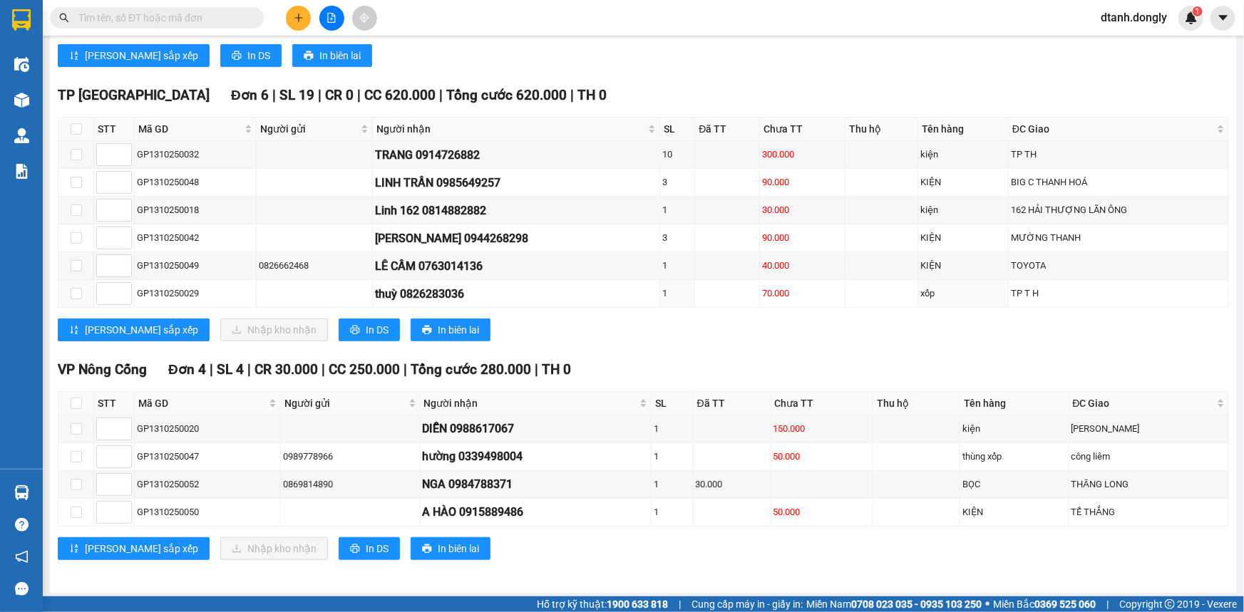
scroll to position [122, 0]
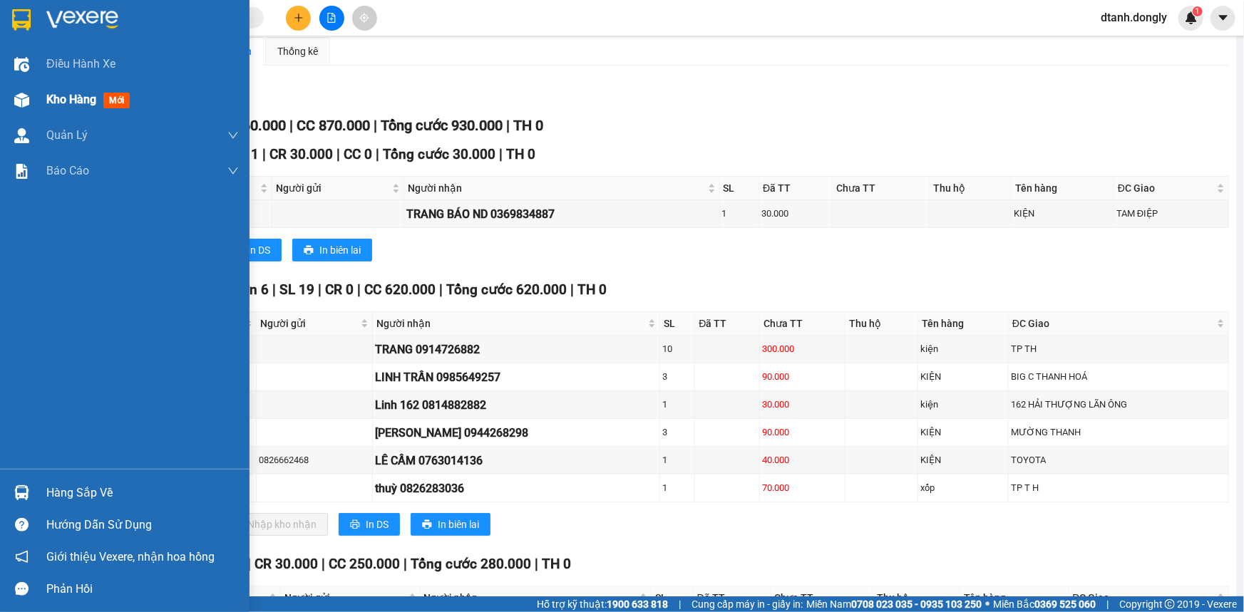
click at [71, 91] on div "Kho hàng mới" at bounding box center [90, 100] width 89 height 18
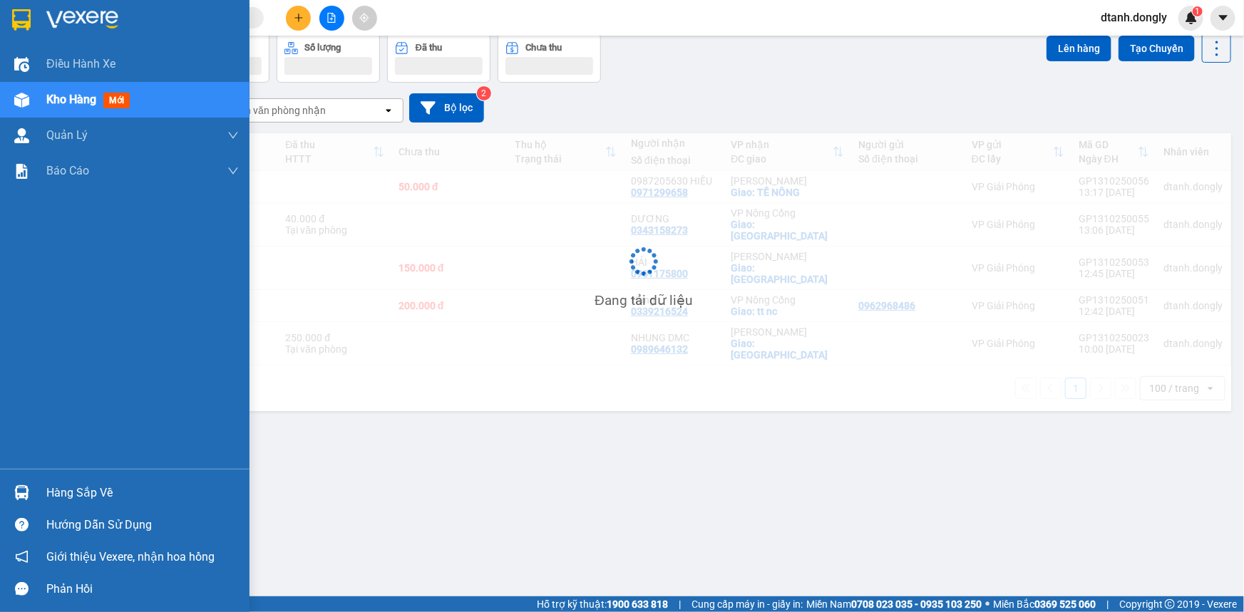
scroll to position [65, 0]
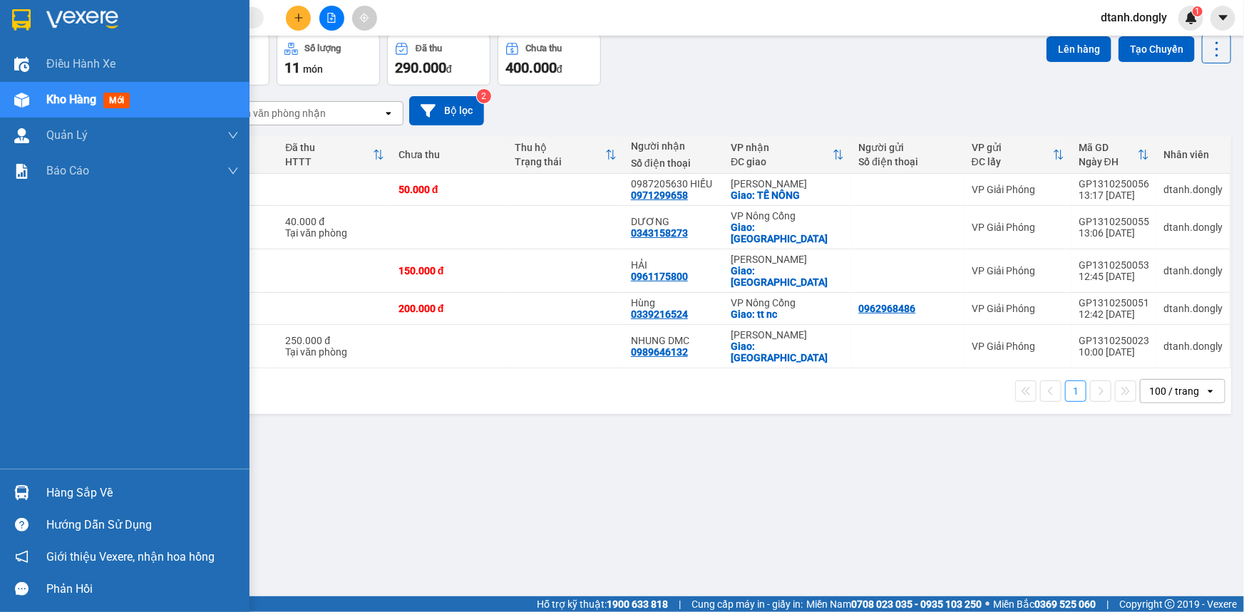
drag, startPoint x: 78, startPoint y: 57, endPoint x: 232, endPoint y: 91, distance: 157.7
click at [83, 60] on span "Điều hành xe" at bounding box center [80, 64] width 69 height 18
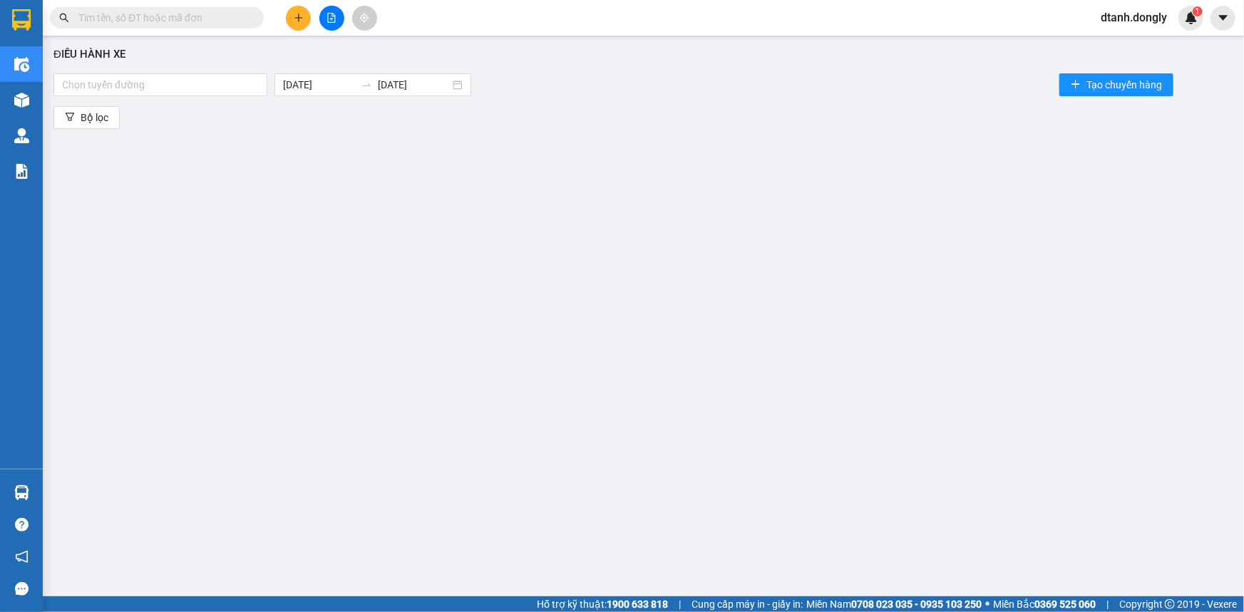
drag, startPoint x: 257, startPoint y: 86, endPoint x: 255, endPoint y: 143, distance: 57.0
click at [255, 89] on div at bounding box center [160, 84] width 207 height 17
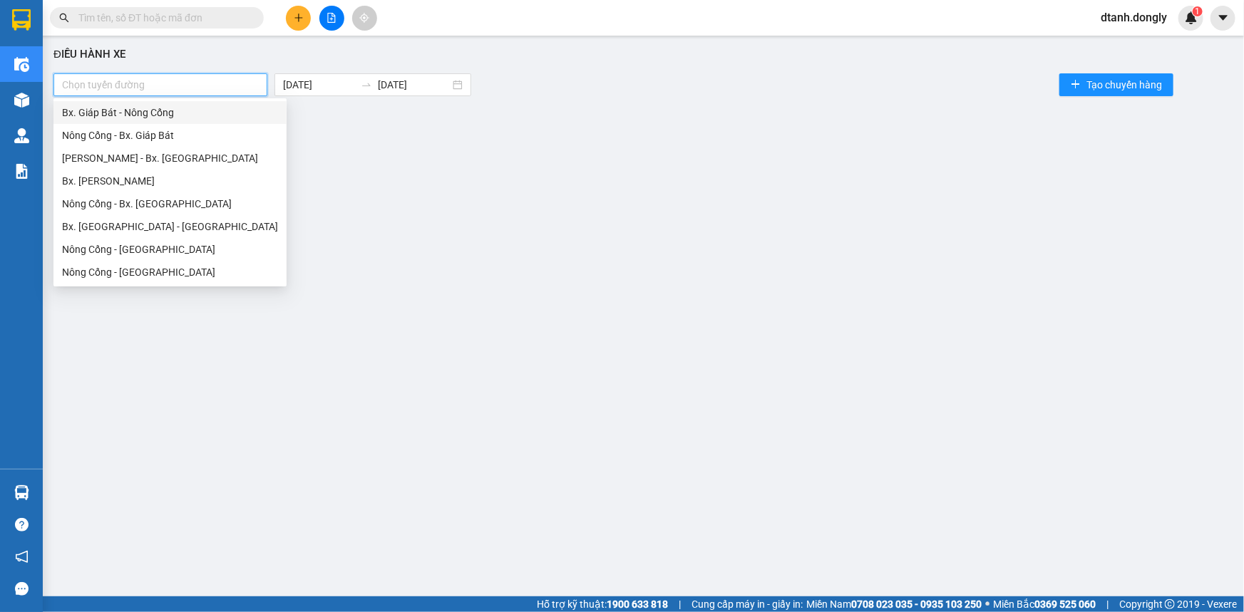
drag, startPoint x: 209, startPoint y: 110, endPoint x: 265, endPoint y: 109, distance: 56.3
click at [211, 110] on div "Bx. Giáp Bát - Nông Cống" at bounding box center [170, 113] width 216 height 16
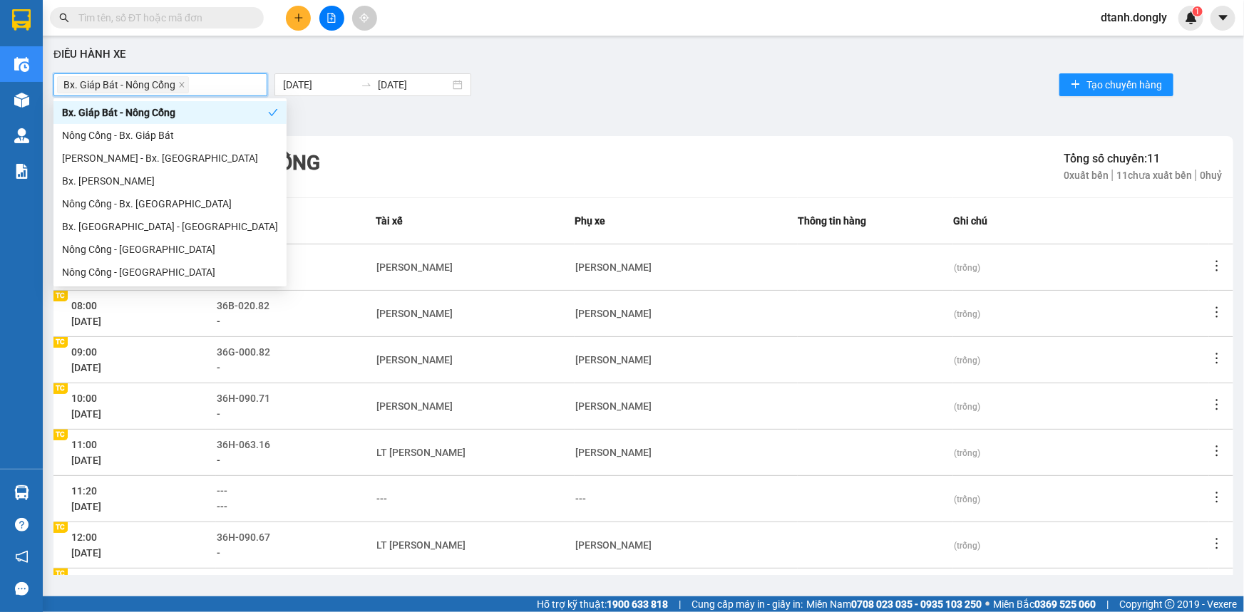
scroll to position [190, 0]
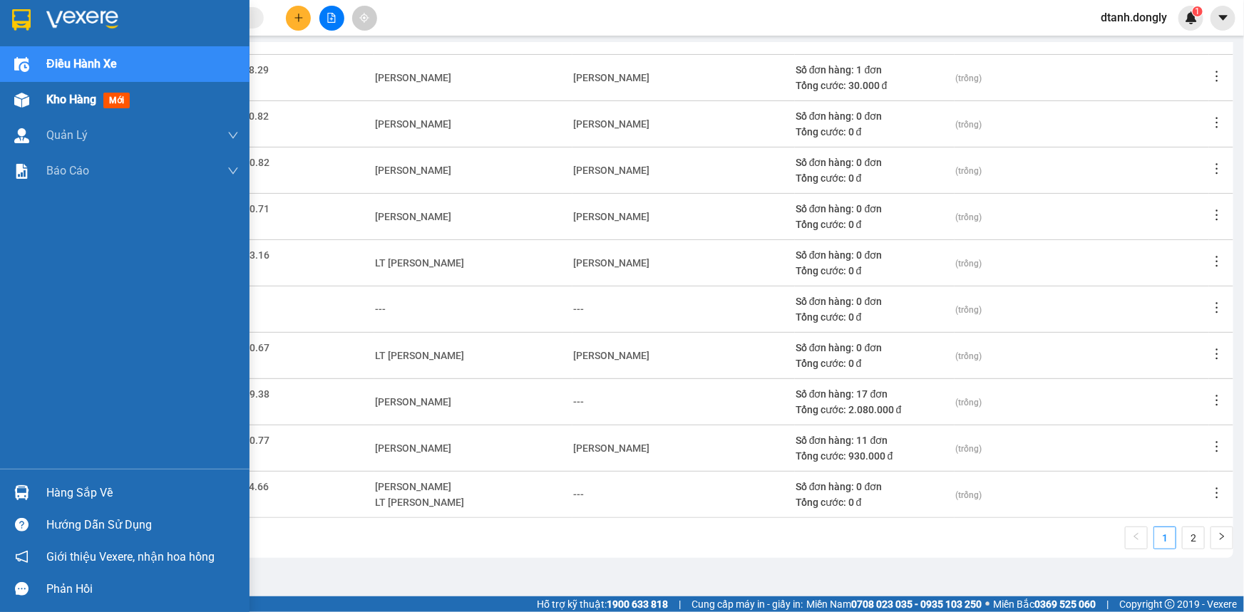
drag, startPoint x: 57, startPoint y: 99, endPoint x: 86, endPoint y: 108, distance: 30.0
click at [58, 98] on span "Kho hàng" at bounding box center [71, 100] width 50 height 14
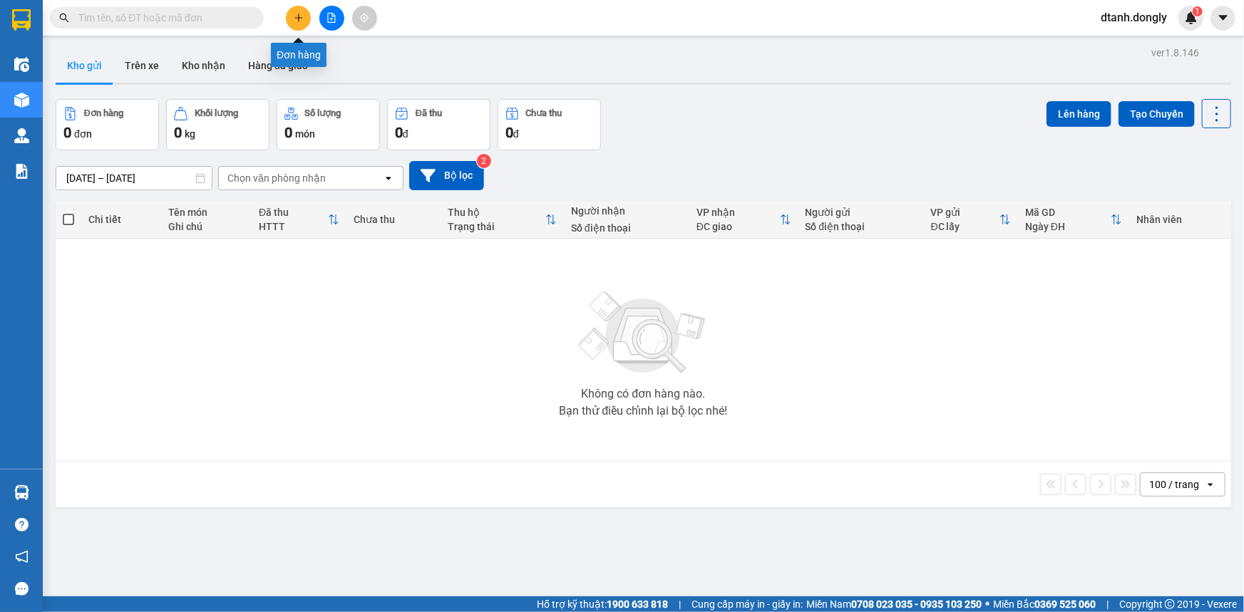
click at [297, 21] on button at bounding box center [298, 18] width 25 height 25
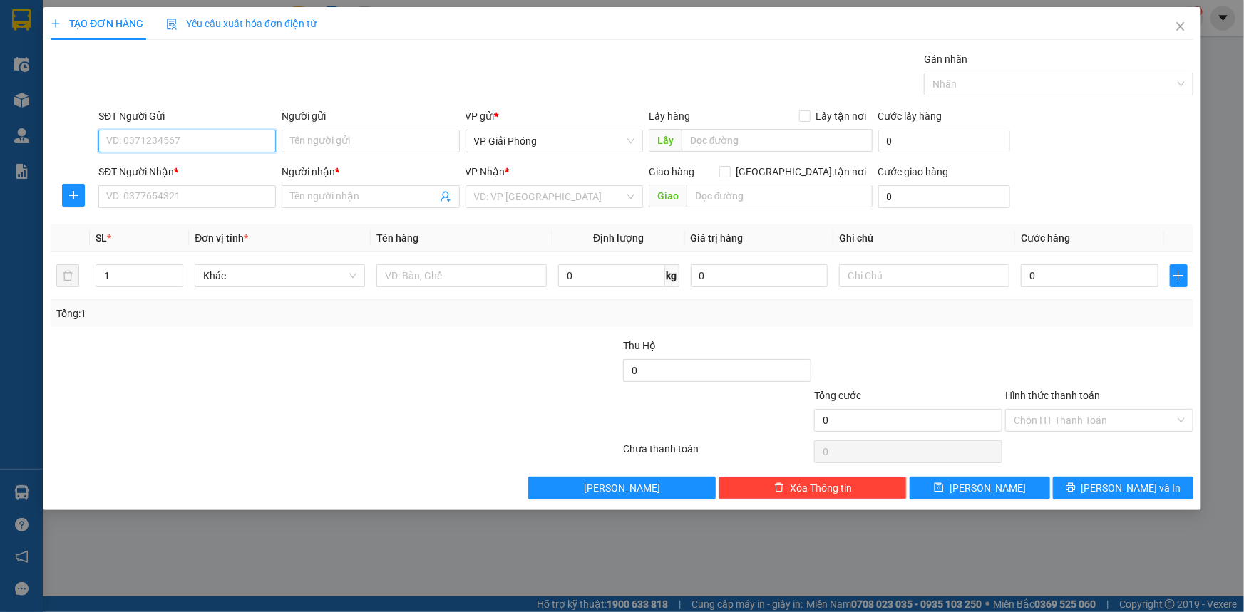
click at [198, 145] on input "SĐT Người Gửi" at bounding box center [186, 141] width 177 height 23
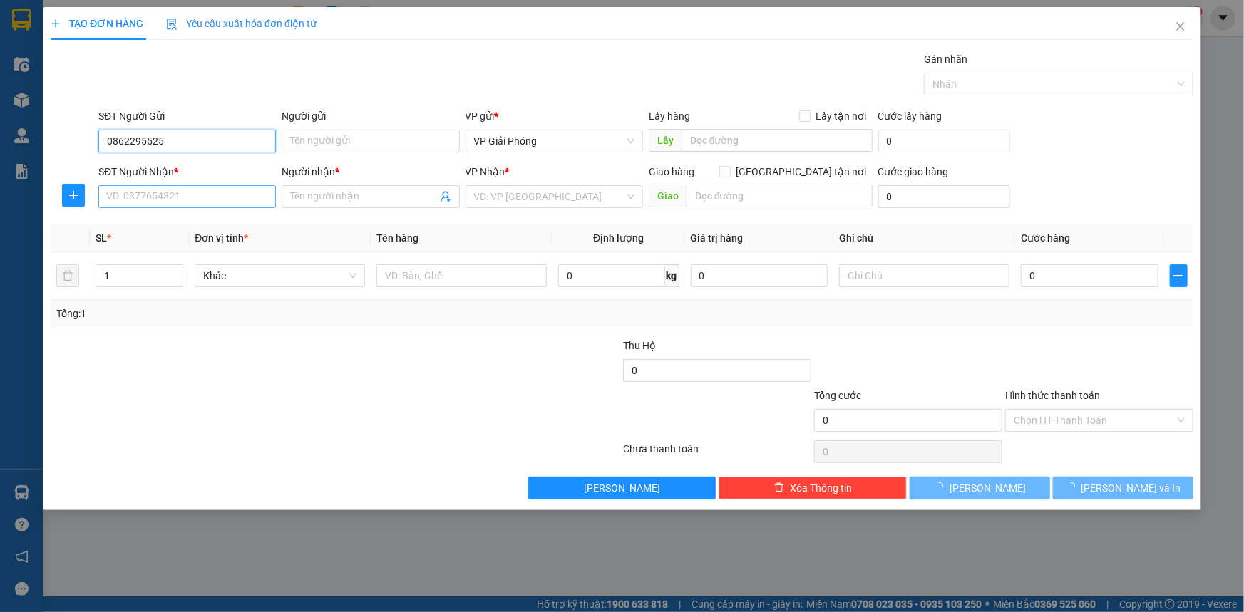
type input "0862295525"
click at [184, 197] on input "SĐT Người Nhận *" at bounding box center [186, 196] width 177 height 23
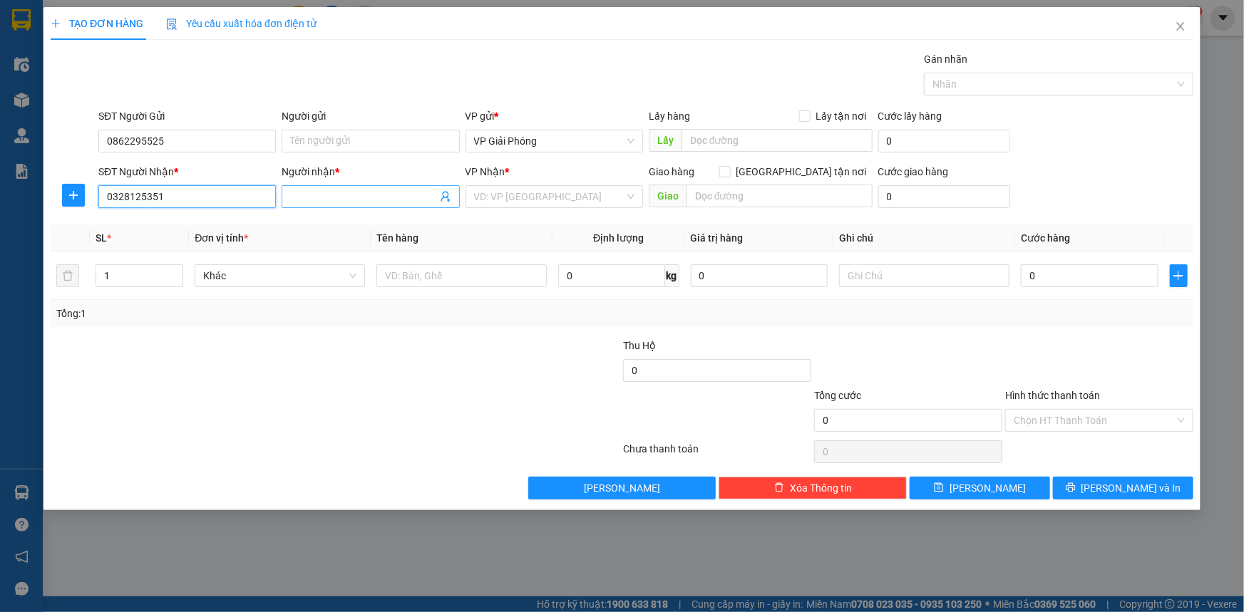
type input "0328125351"
click at [320, 200] on input "Người nhận *" at bounding box center [363, 197] width 146 height 16
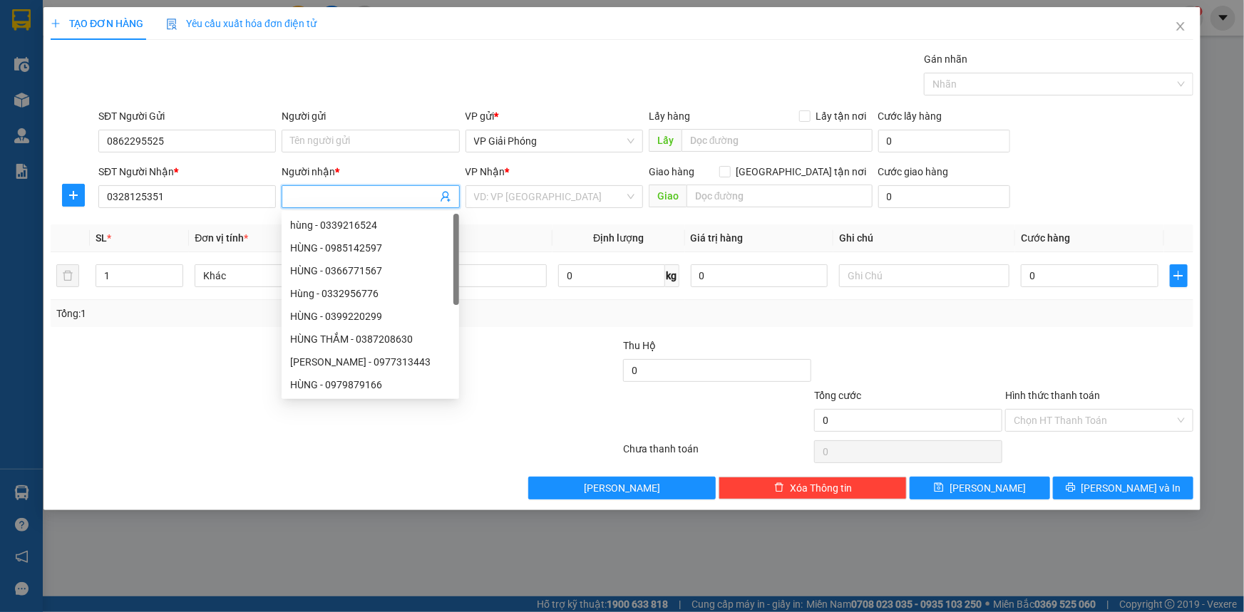
type input "d"
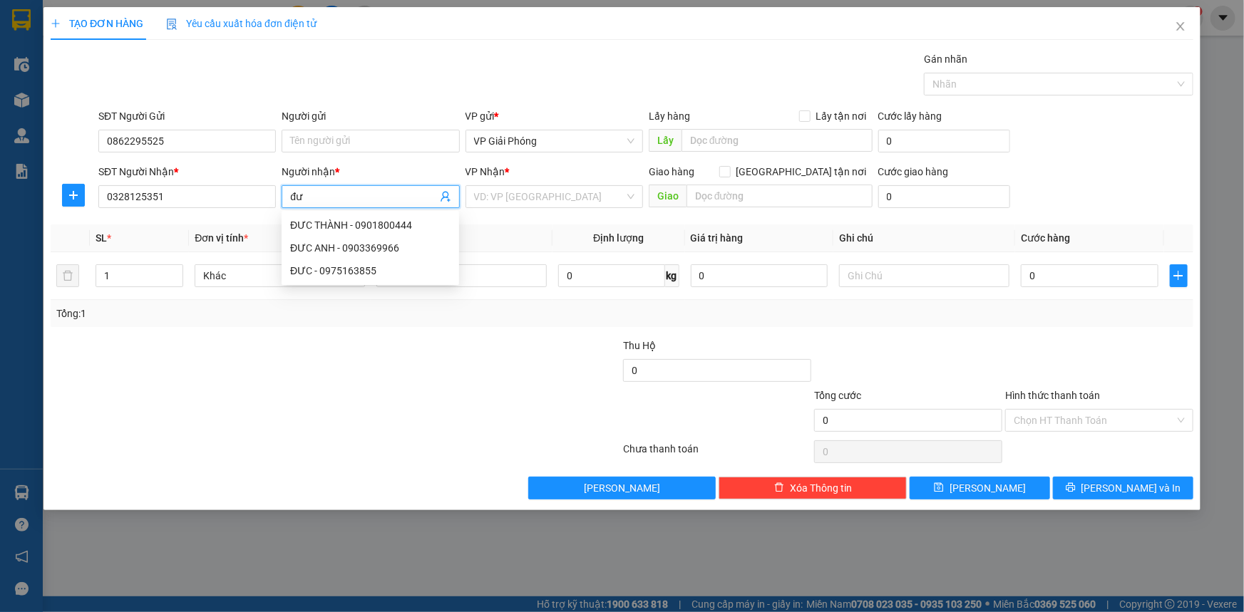
type input "đ"
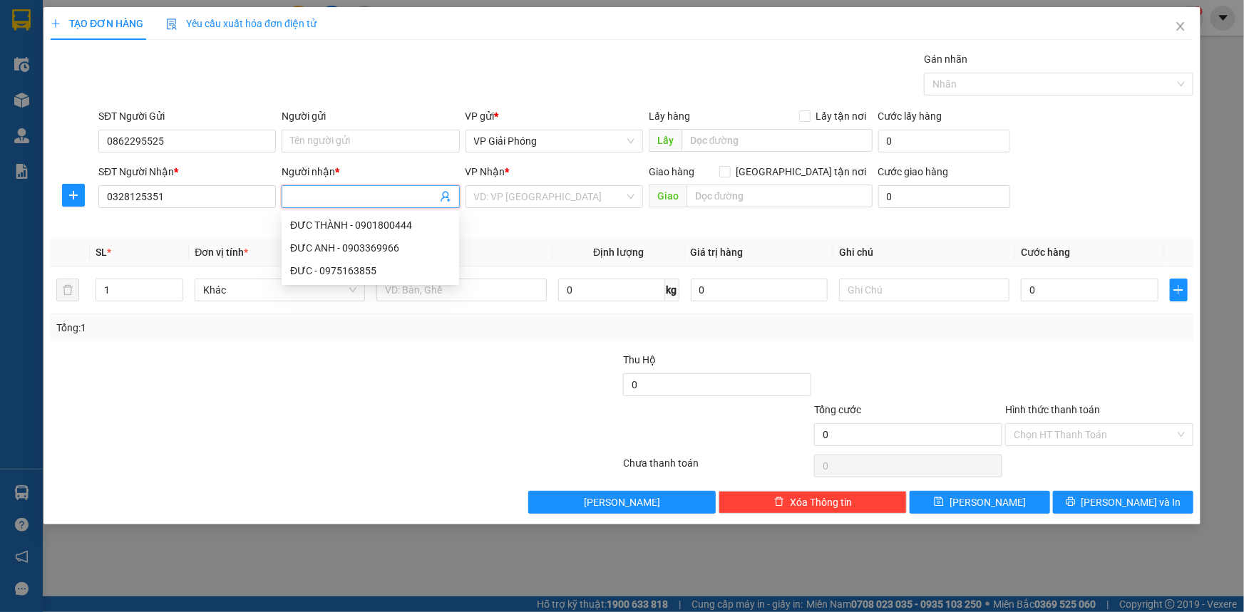
type input "D"
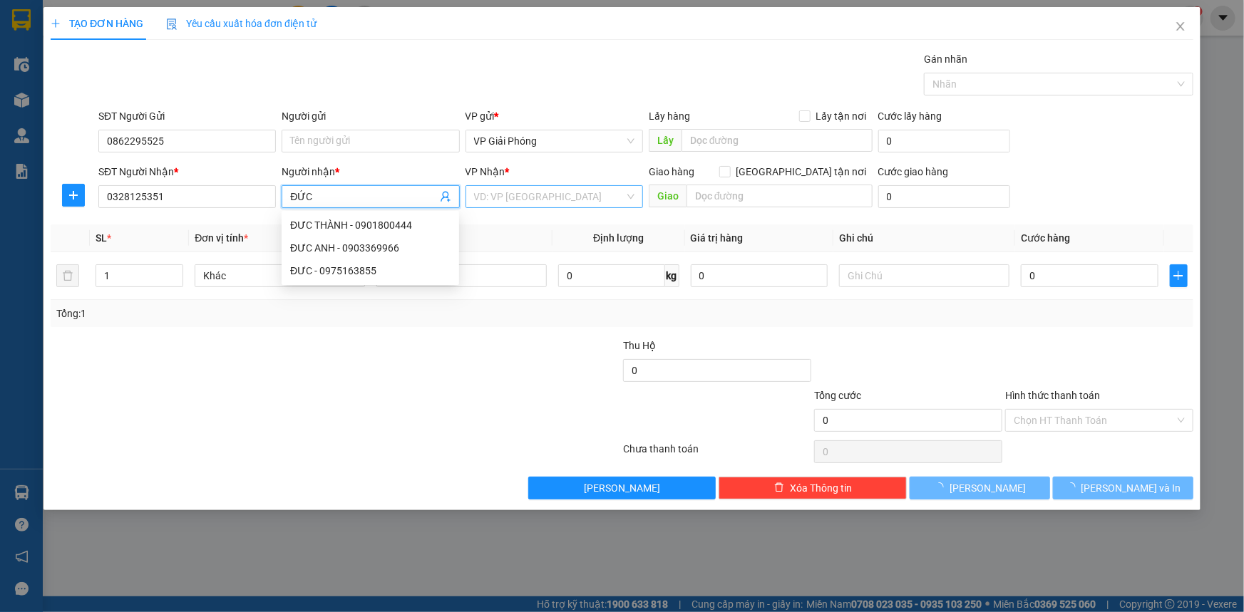
type input "ĐỨC"
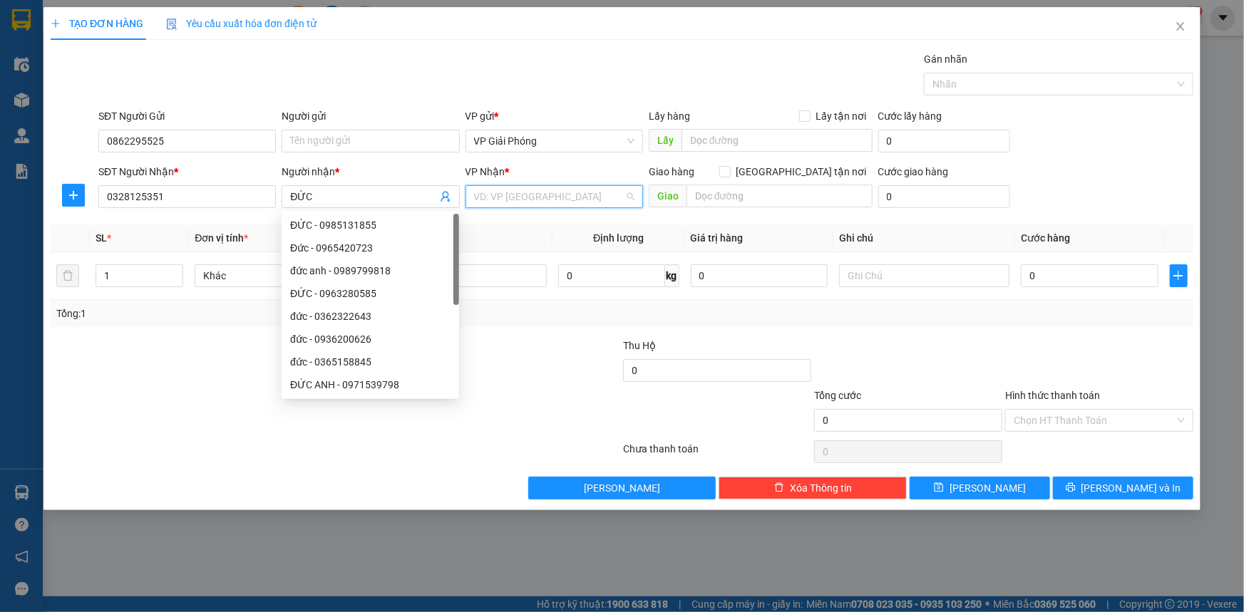
drag, startPoint x: 526, startPoint y: 193, endPoint x: 545, endPoint y: 233, distance: 44.3
click at [527, 193] on input "search" at bounding box center [549, 196] width 150 height 21
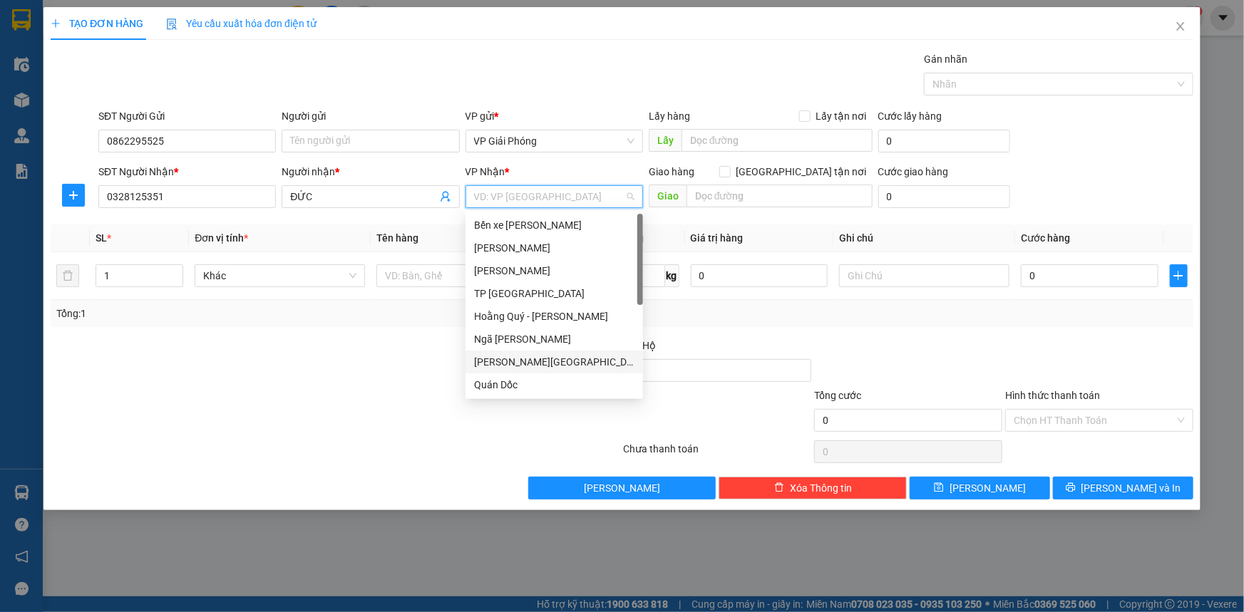
scroll to position [205, 0]
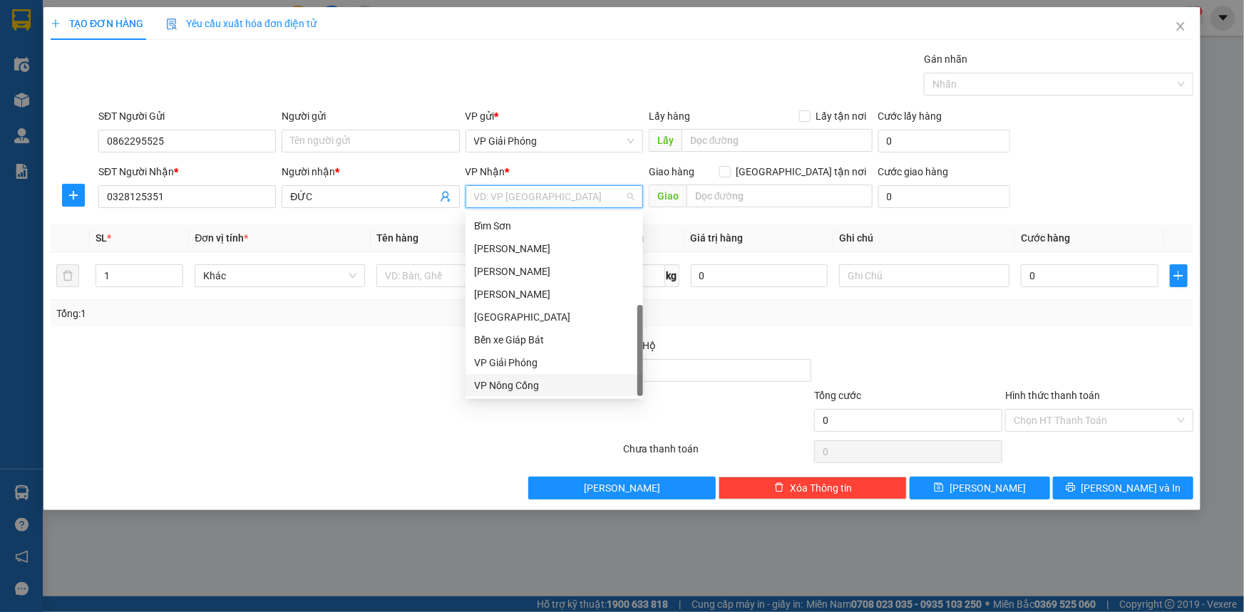
drag, startPoint x: 557, startPoint y: 385, endPoint x: 617, endPoint y: 314, distance: 93.5
click at [558, 384] on div "VP Nông Cống" at bounding box center [554, 386] width 160 height 16
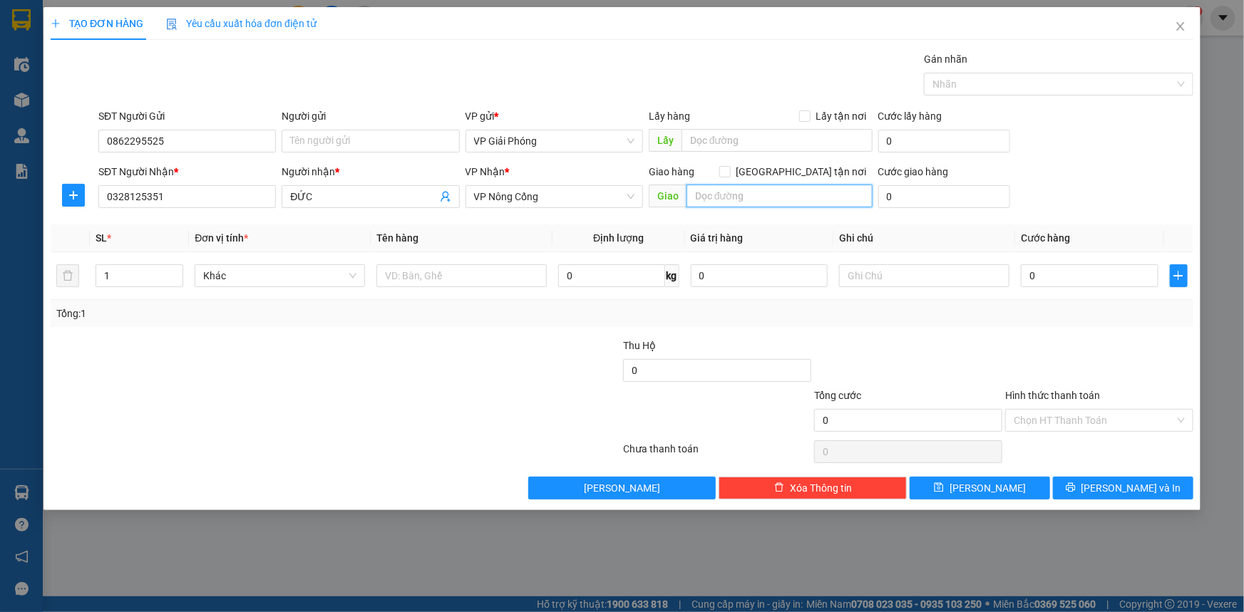
click at [741, 199] on input "text" at bounding box center [779, 196] width 186 height 23
type input "YÊN MĨ"
click at [729, 167] on input "[GEOGRAPHIC_DATA] tận nơi" at bounding box center [724, 171] width 10 height 10
checkbox input "true"
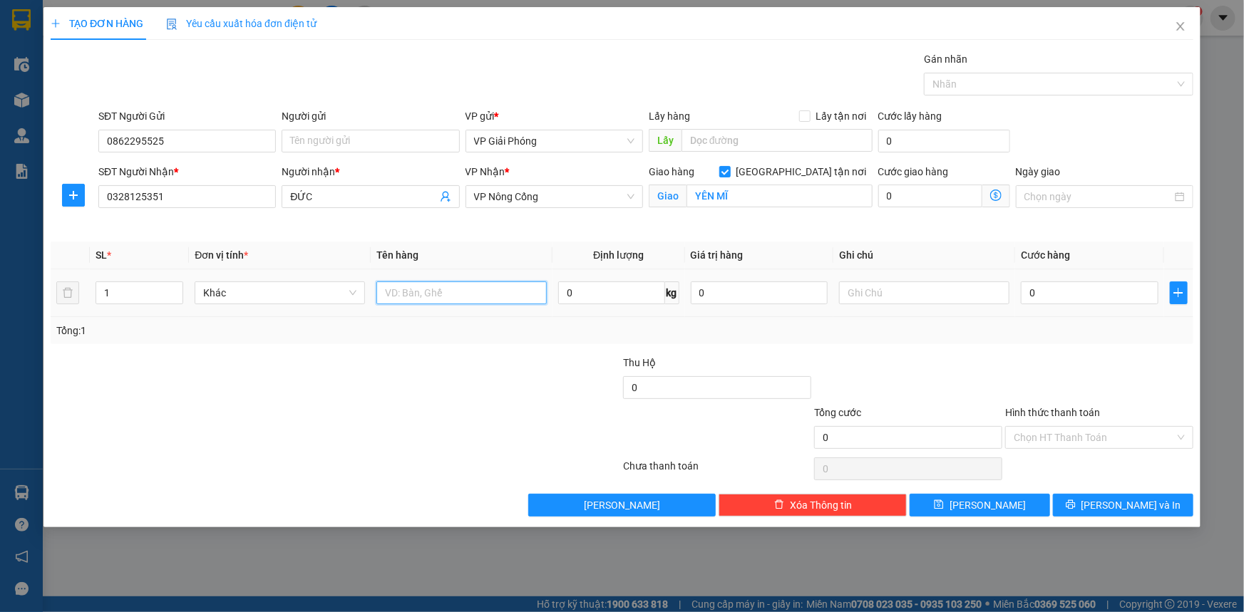
click at [421, 285] on input "text" at bounding box center [461, 293] width 170 height 23
type input "H SƠ"
click at [1079, 292] on input "0" at bounding box center [1090, 293] width 138 height 23
type input "3"
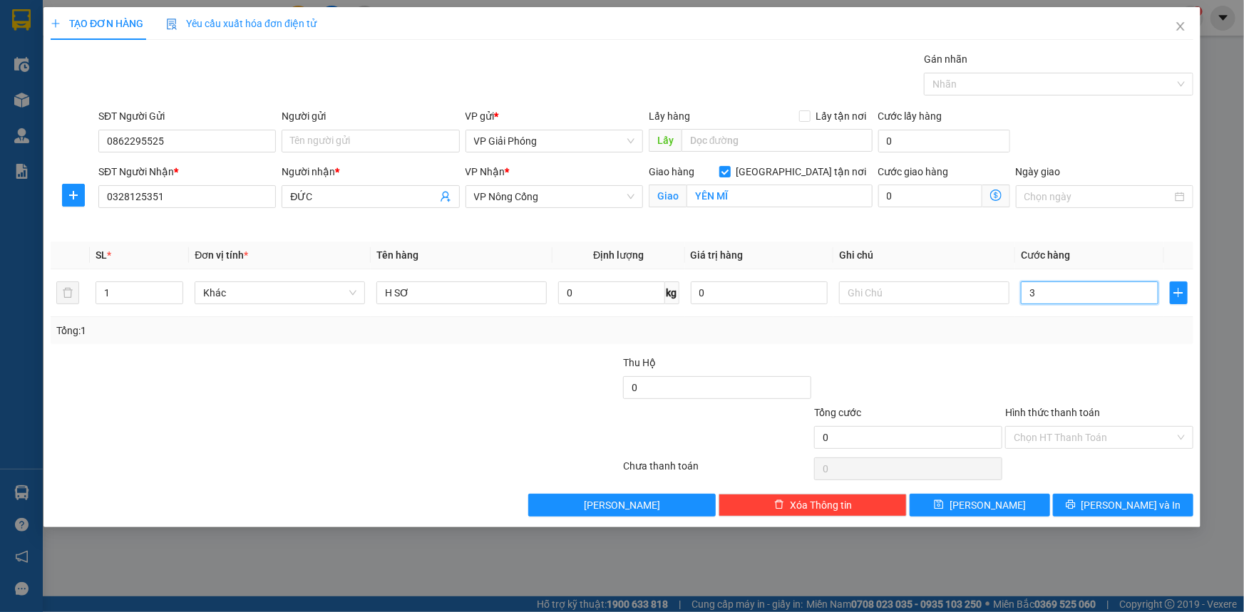
type input "3"
type input "30"
drag, startPoint x: 989, startPoint y: 86, endPoint x: 980, endPoint y: 84, distance: 9.5
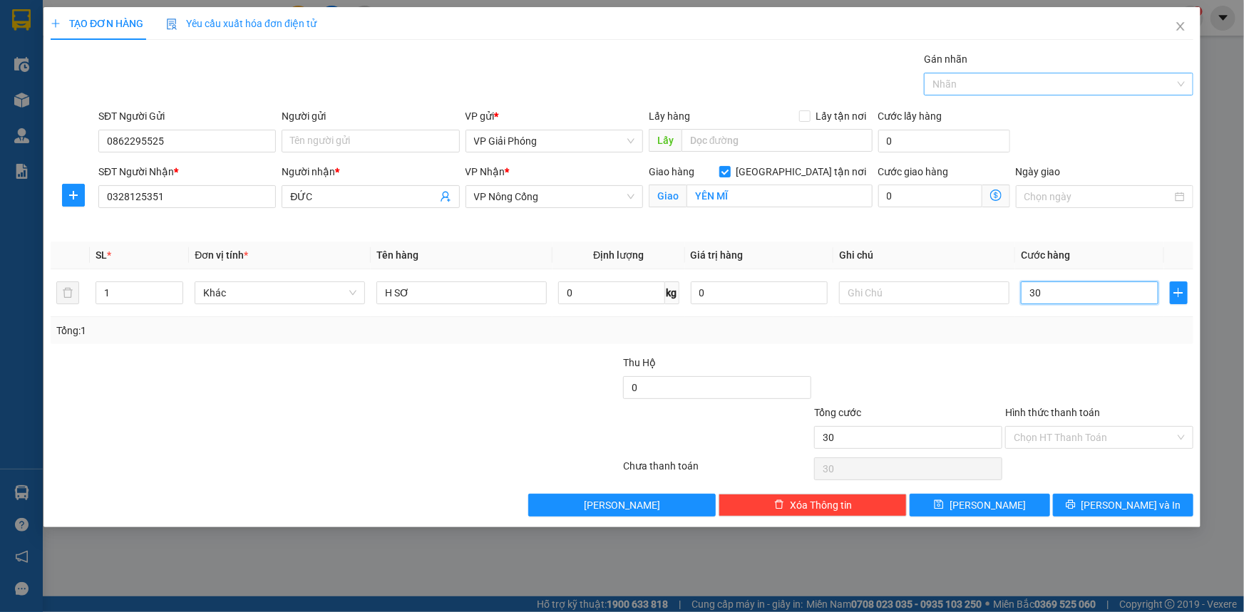
click at [986, 88] on div at bounding box center [1051, 84] width 248 height 17
type input "30.000"
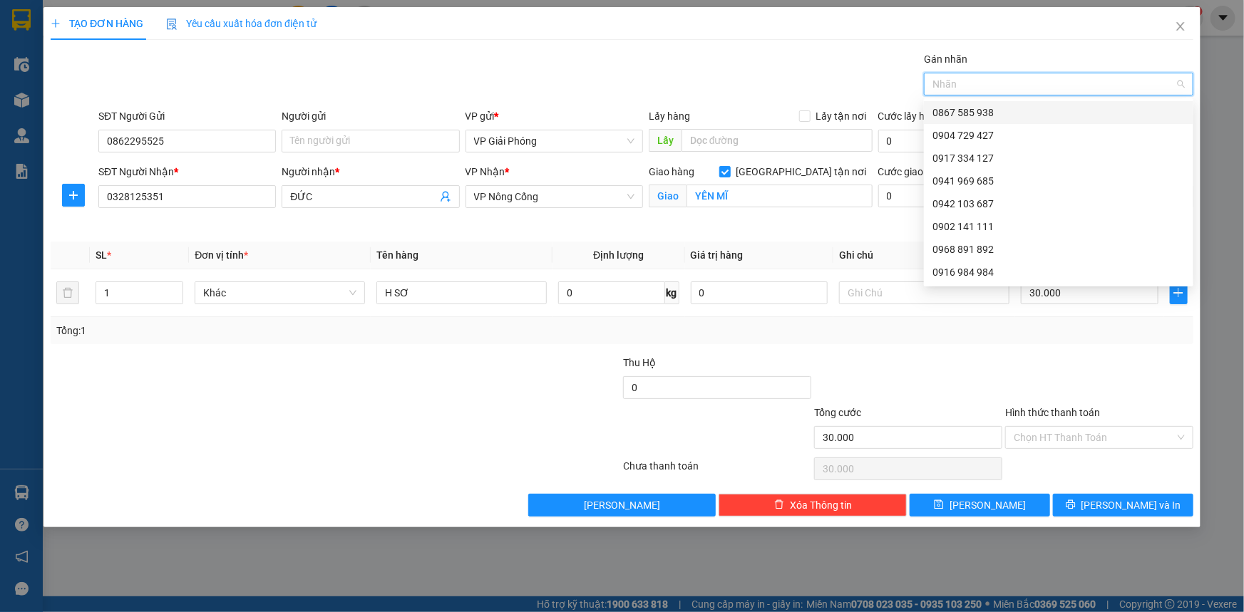
click at [984, 79] on div at bounding box center [1051, 84] width 248 height 17
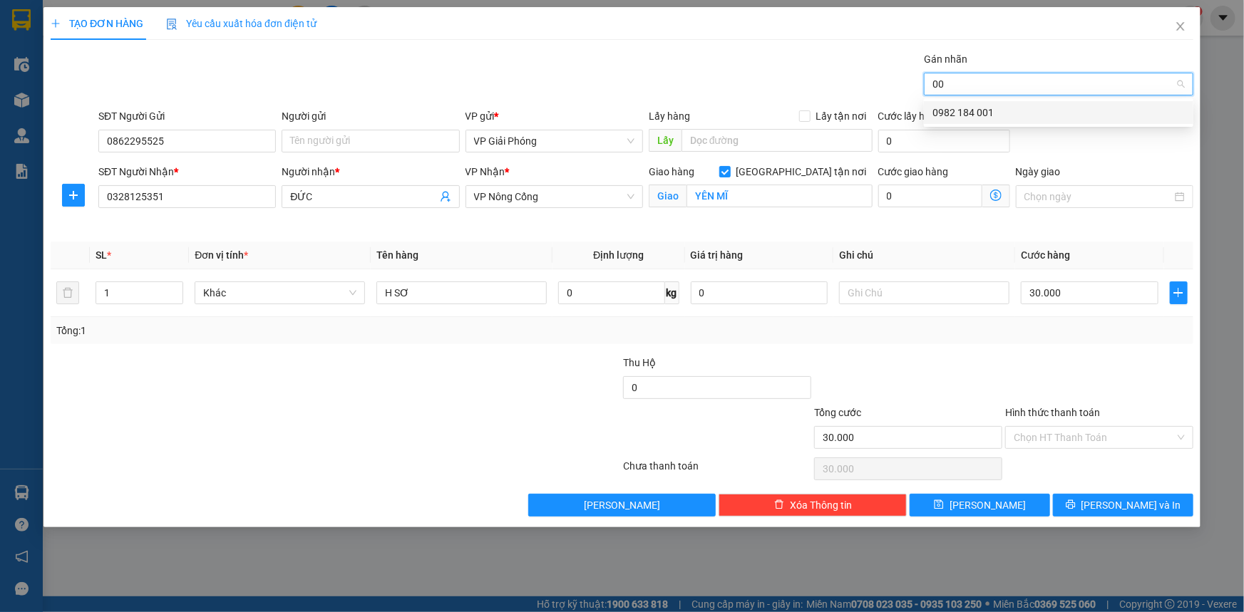
type input "001"
click at [989, 111] on div "0982 184 001" at bounding box center [1058, 113] width 252 height 16
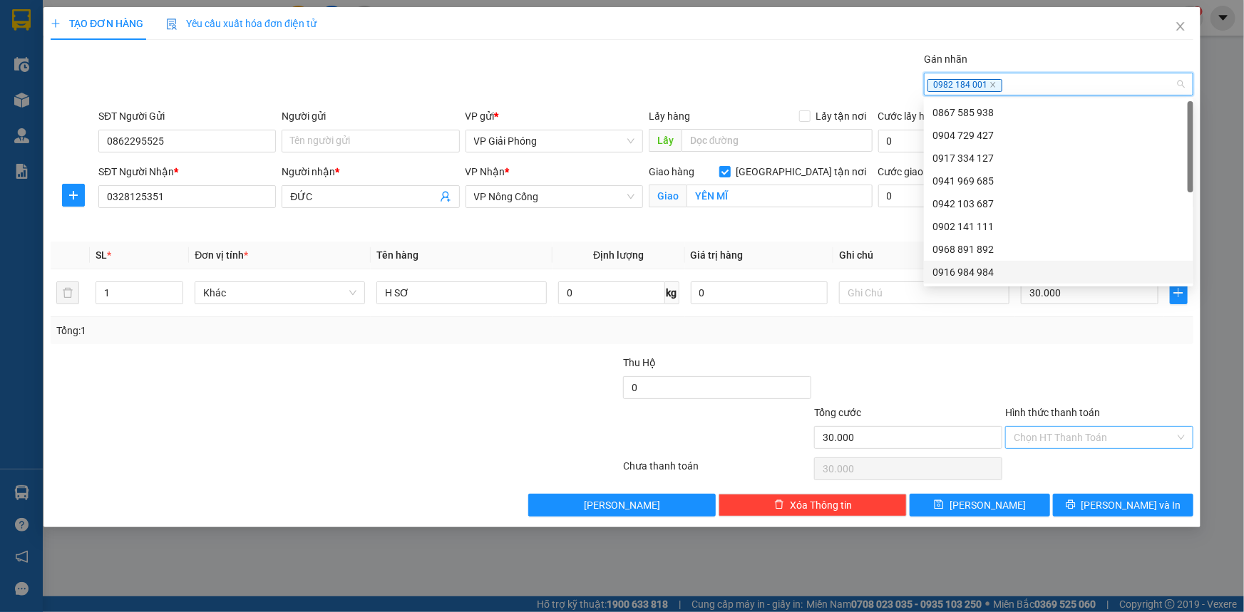
click at [1091, 431] on input "Hình thức thanh toán" at bounding box center [1094, 437] width 161 height 21
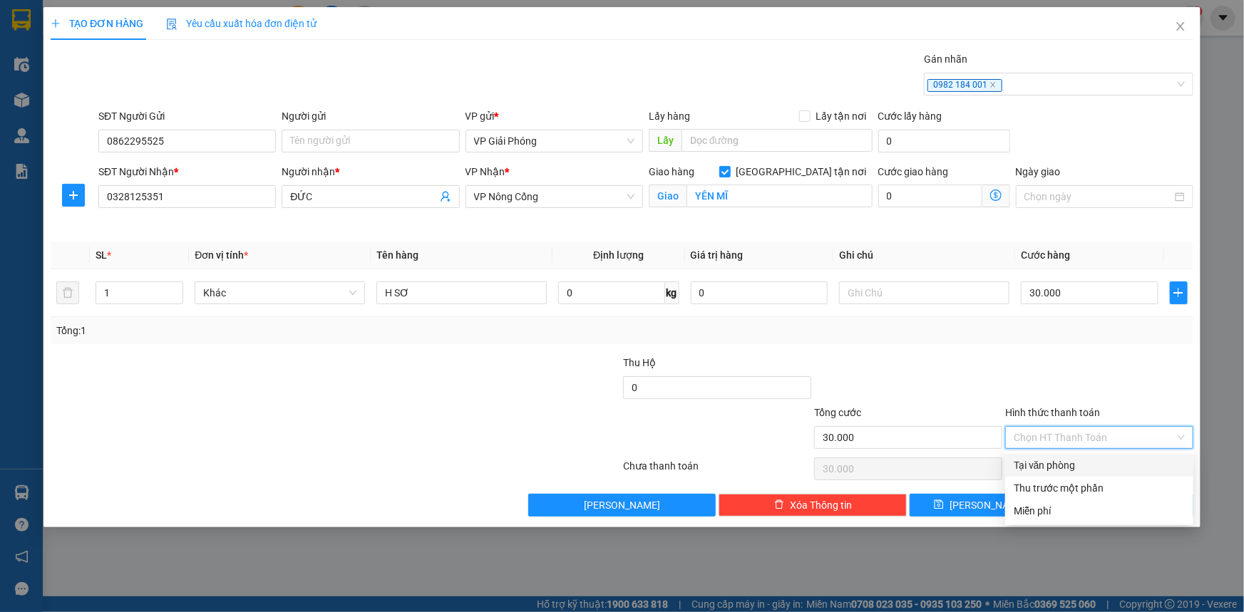
drag, startPoint x: 1096, startPoint y: 460, endPoint x: 1113, endPoint y: 492, distance: 36.7
click at [1096, 463] on div "Tại văn phòng" at bounding box center [1099, 466] width 171 height 16
type input "0"
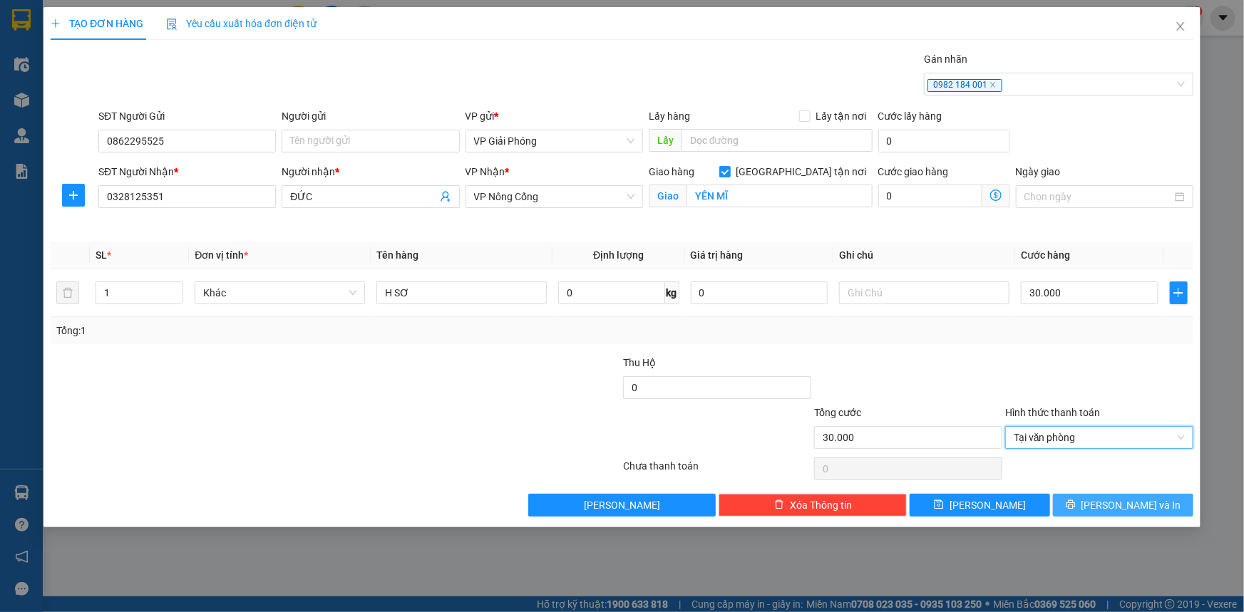
click at [1117, 506] on span "[PERSON_NAME] và In" at bounding box center [1131, 506] width 100 height 16
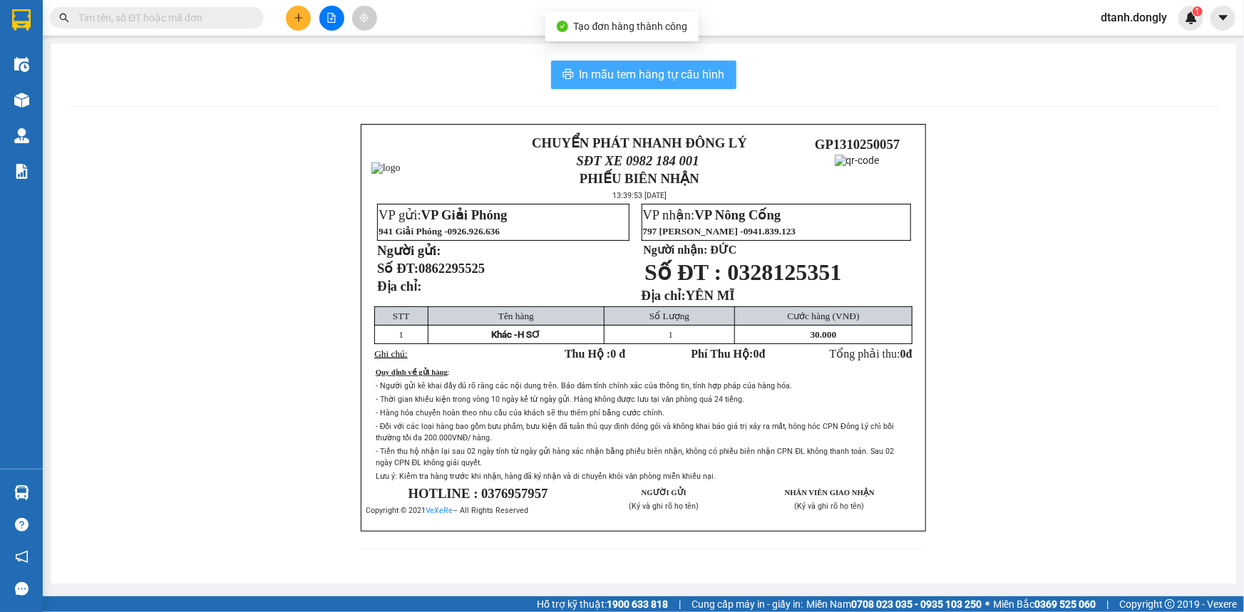
click at [592, 71] on span "In mẫu tem hàng tự cấu hình" at bounding box center [651, 75] width 145 height 18
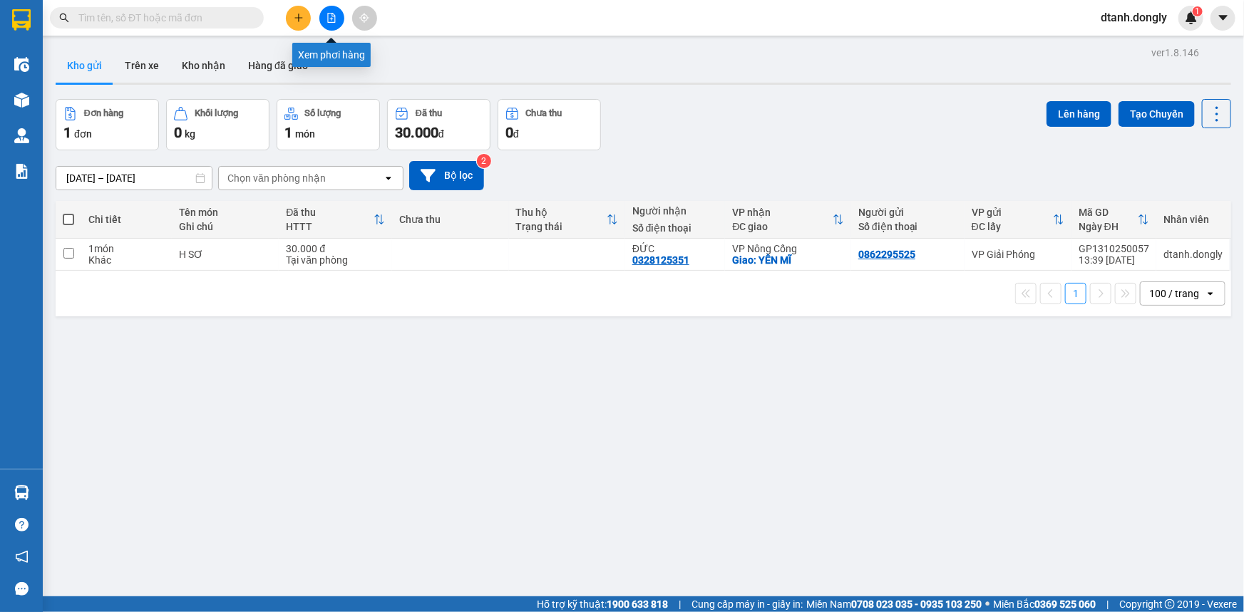
drag, startPoint x: 324, startPoint y: 11, endPoint x: 349, endPoint y: 16, distance: 24.9
click at [325, 14] on button at bounding box center [331, 18] width 25 height 25
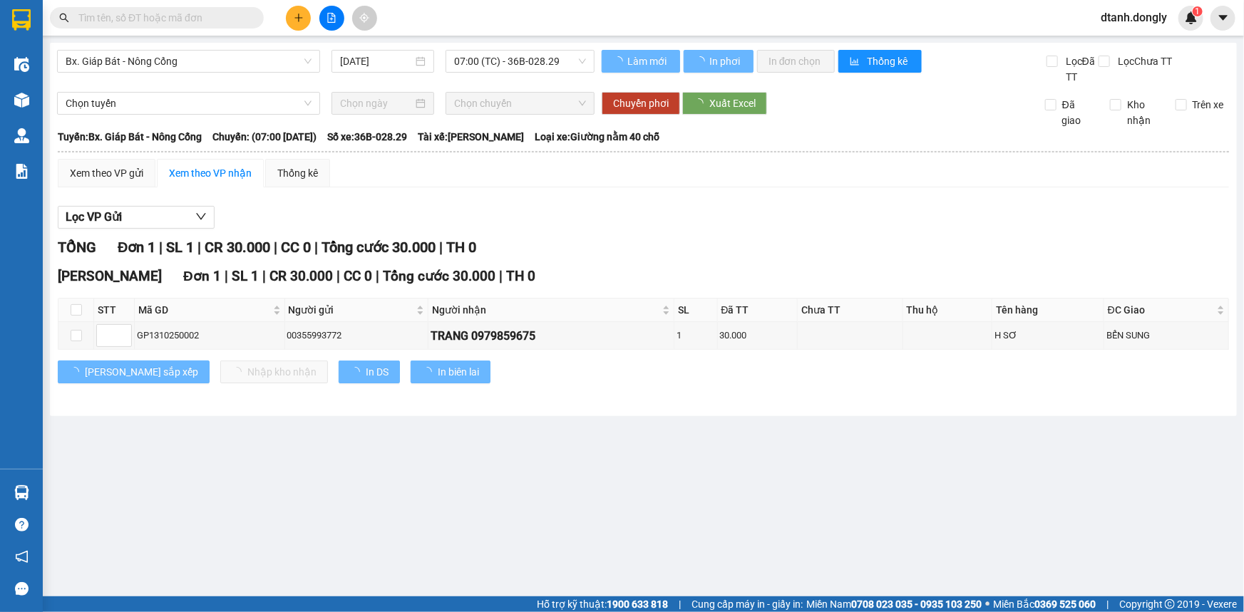
click at [574, 61] on span "07:00 (TC) - 36B-028.29" at bounding box center [520, 61] width 132 height 21
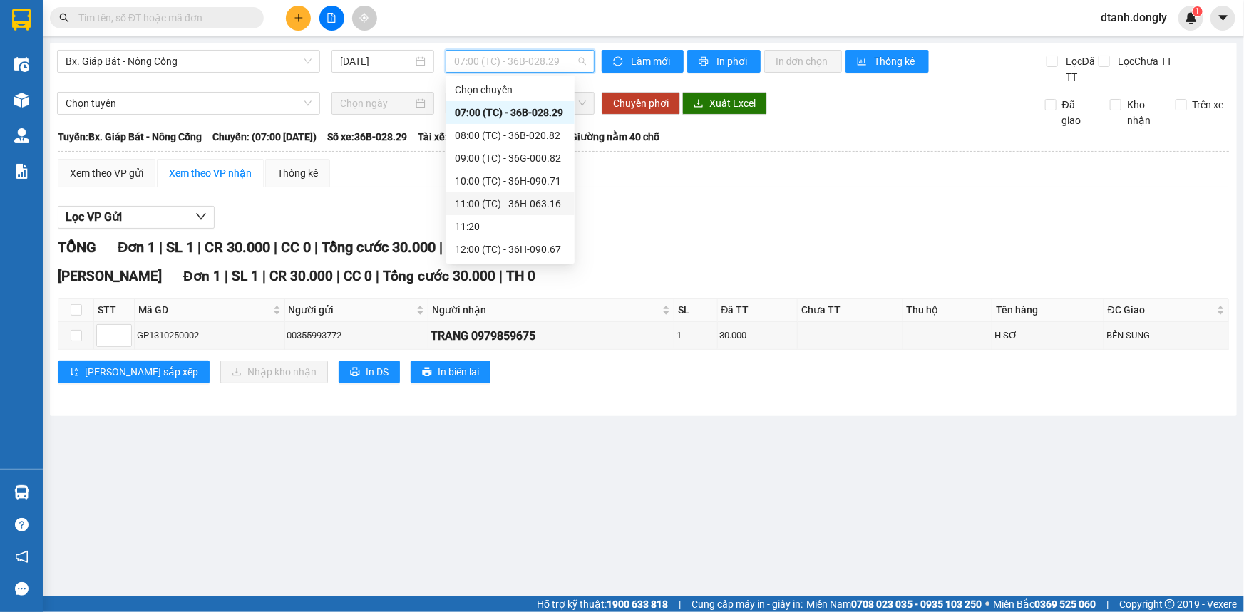
scroll to position [91, 0]
click at [520, 225] on div "14:00 (TC) - 36B-014.66" at bounding box center [510, 228] width 111 height 16
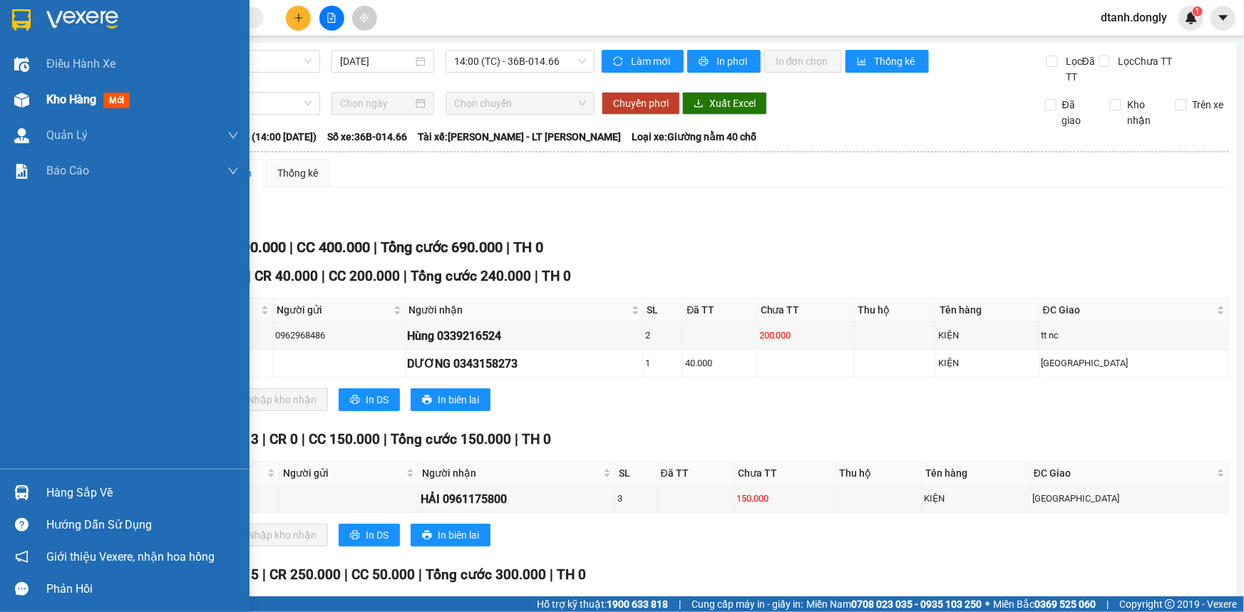
click at [61, 99] on span "Kho hàng" at bounding box center [71, 100] width 50 height 14
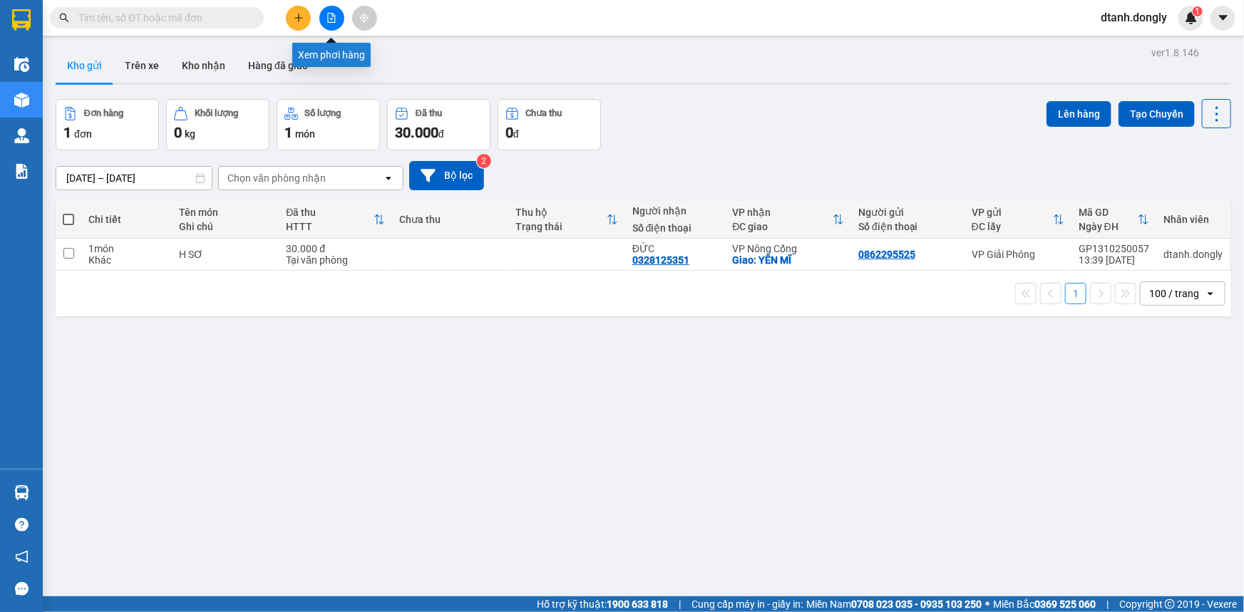
click at [339, 16] on button at bounding box center [331, 18] width 25 height 25
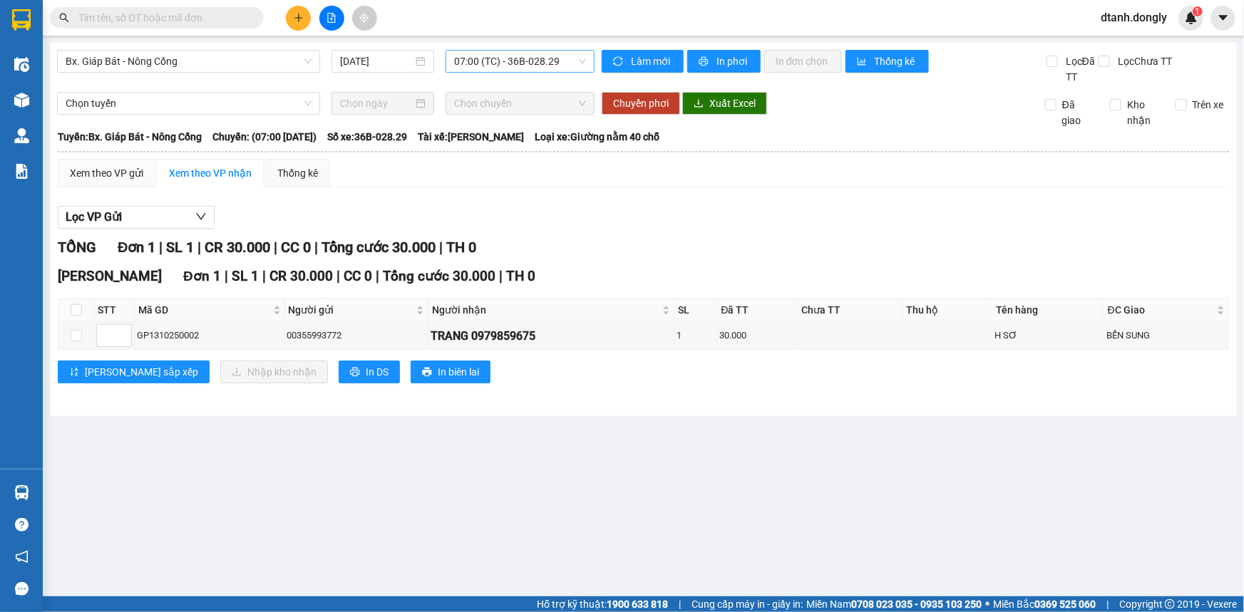
click at [557, 62] on span "07:00 (TC) - 36B-028.29" at bounding box center [520, 61] width 132 height 21
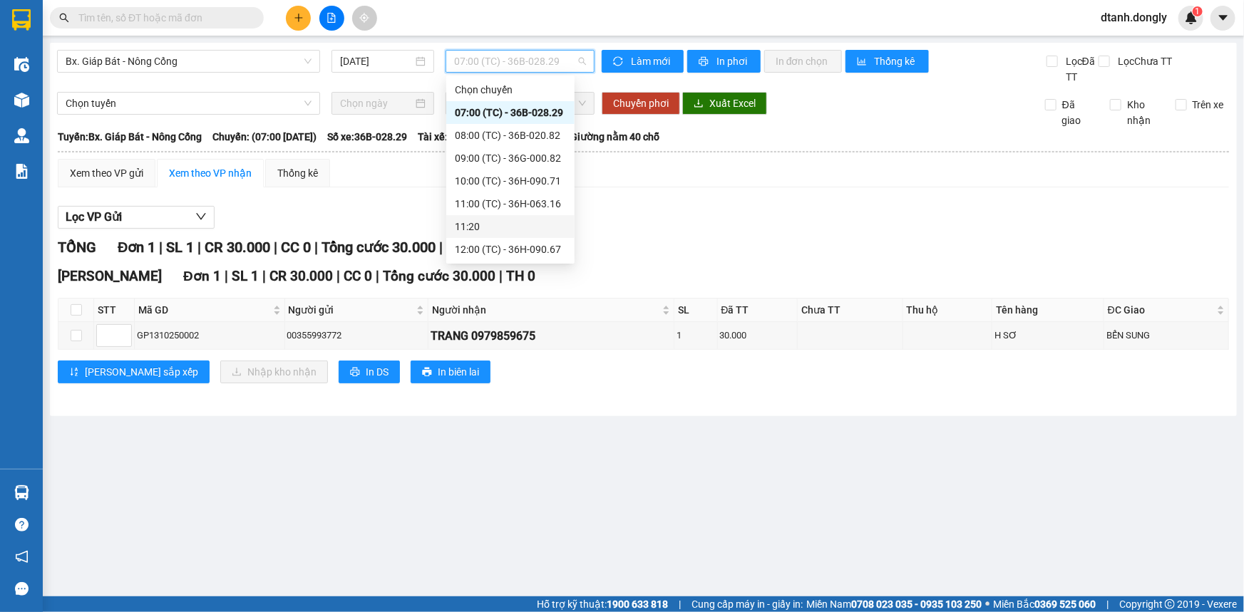
scroll to position [91, 0]
click at [522, 223] on div "14:00 (TC) - 36B-014.66" at bounding box center [510, 228] width 111 height 16
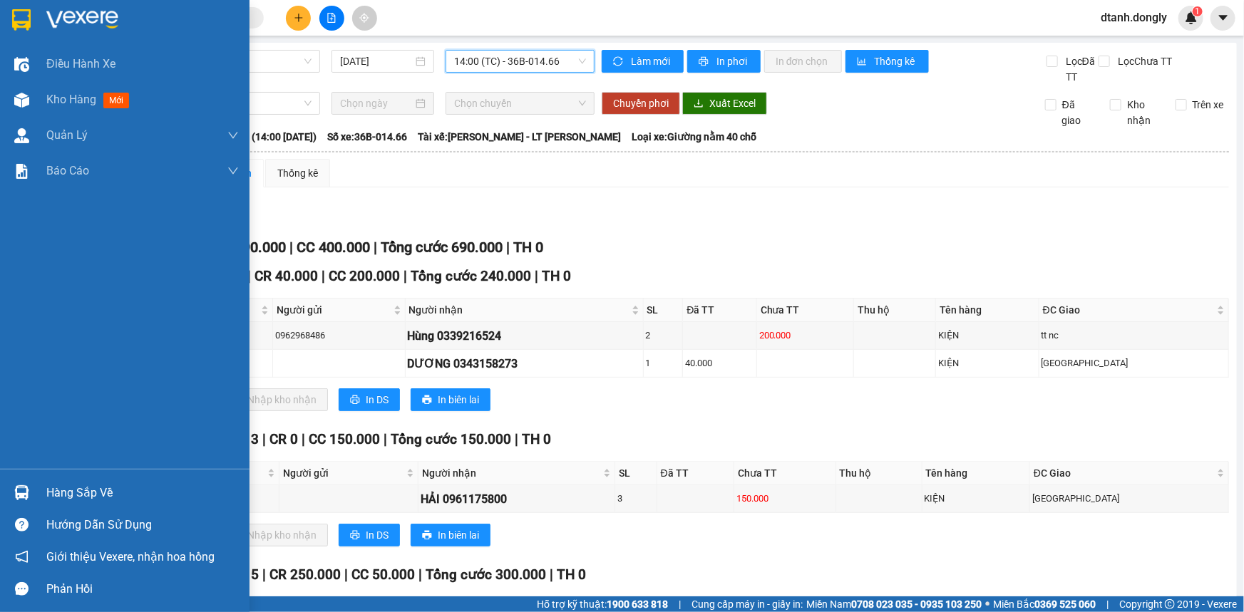
click at [26, 18] on img at bounding box center [21, 19] width 19 height 21
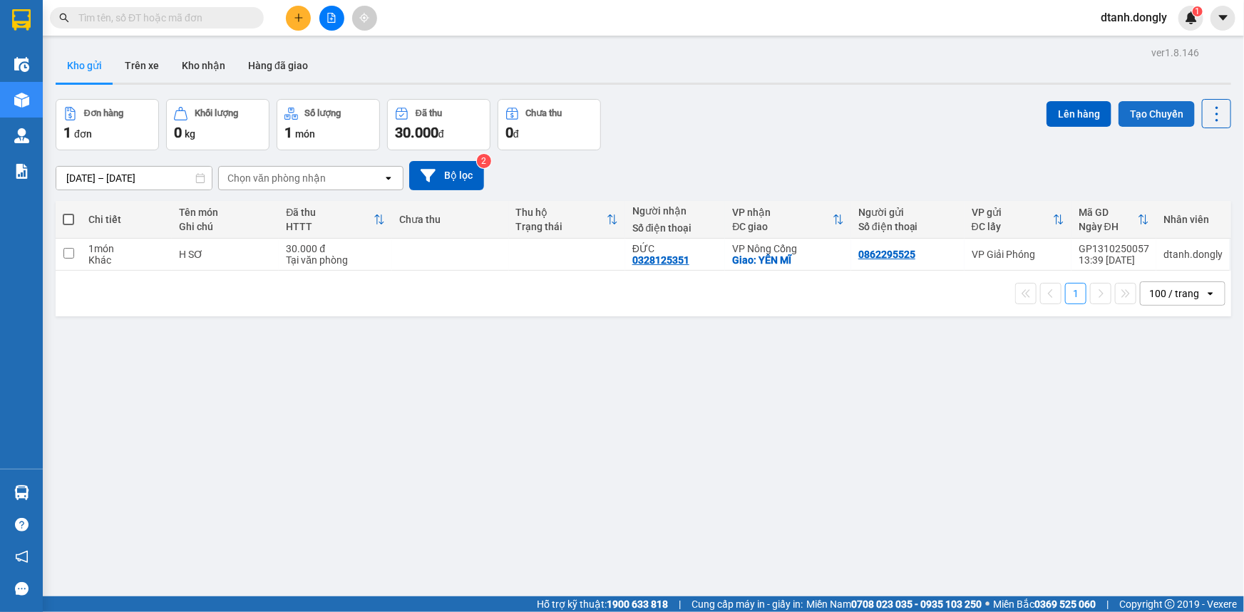
click at [1168, 110] on button "Tạo Chuyến" at bounding box center [1156, 114] width 76 height 26
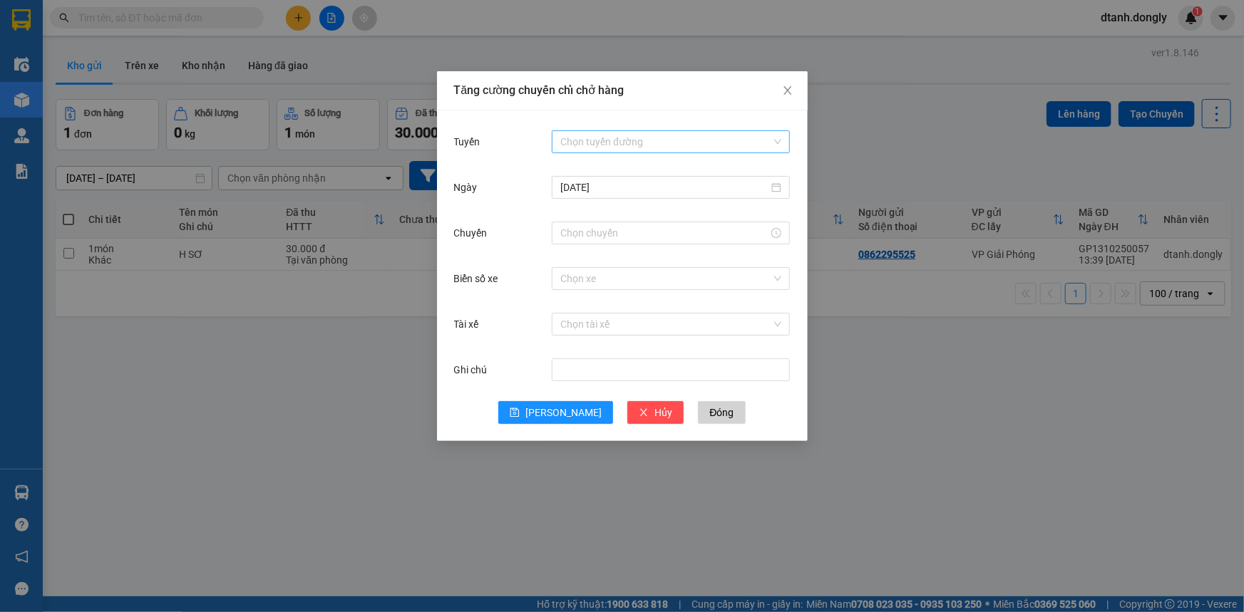
click at [615, 135] on input "Tuyến" at bounding box center [665, 141] width 211 height 21
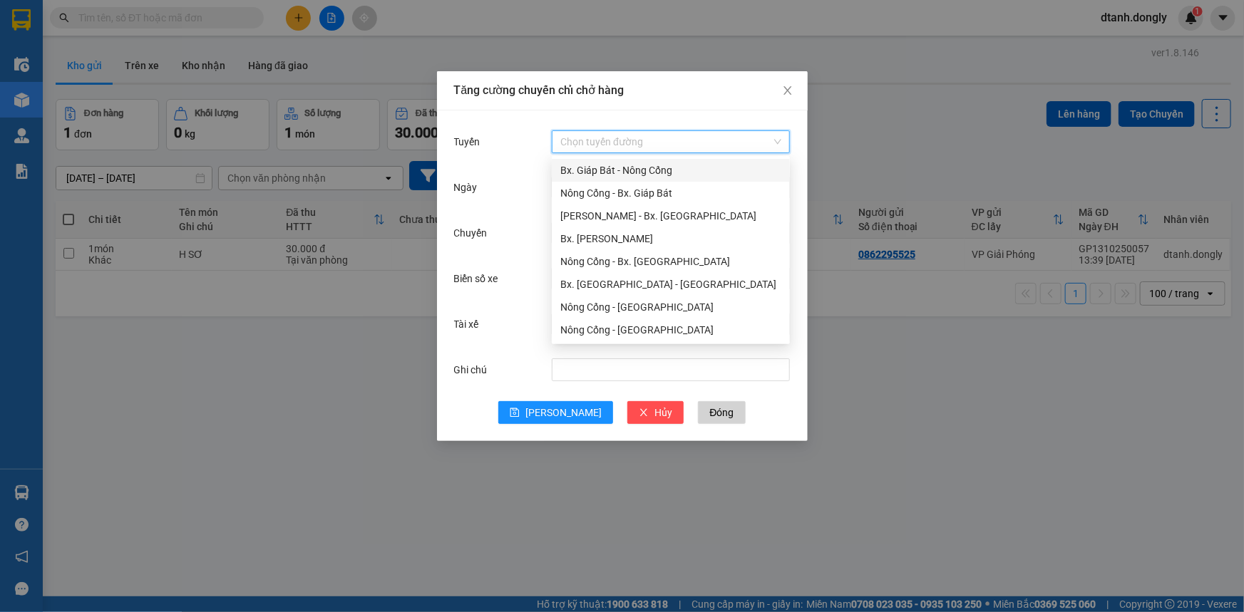
click at [662, 170] on div "Bx. Giáp Bát - Nông Cống" at bounding box center [670, 171] width 221 height 16
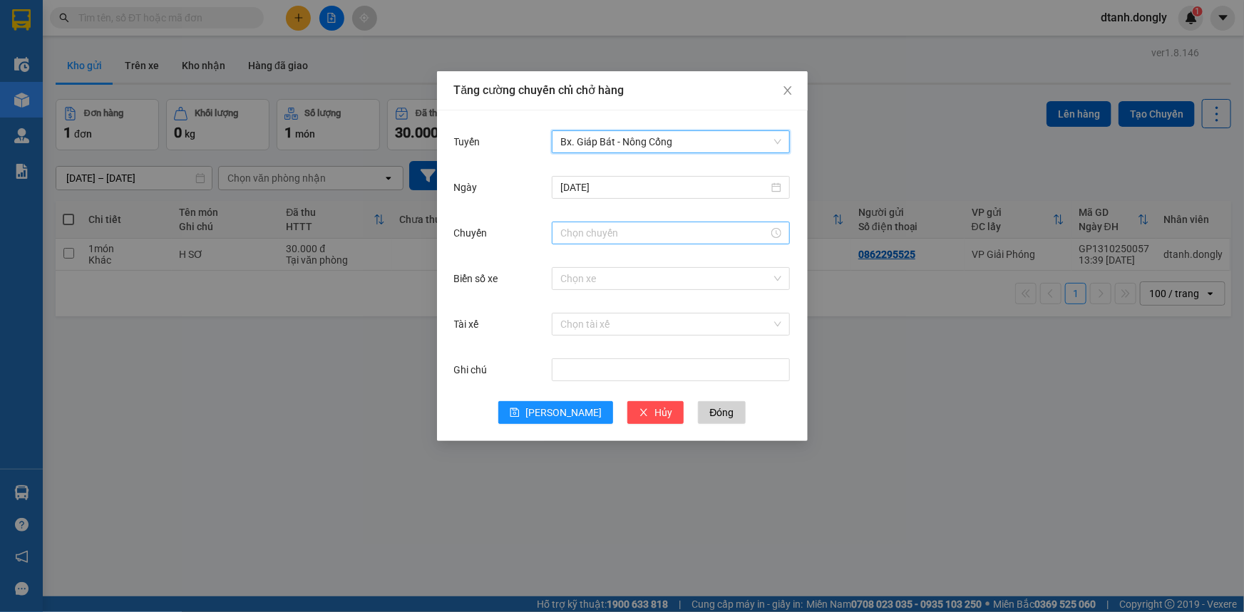
click at [624, 235] on input "Chuyến" at bounding box center [664, 233] width 208 height 16
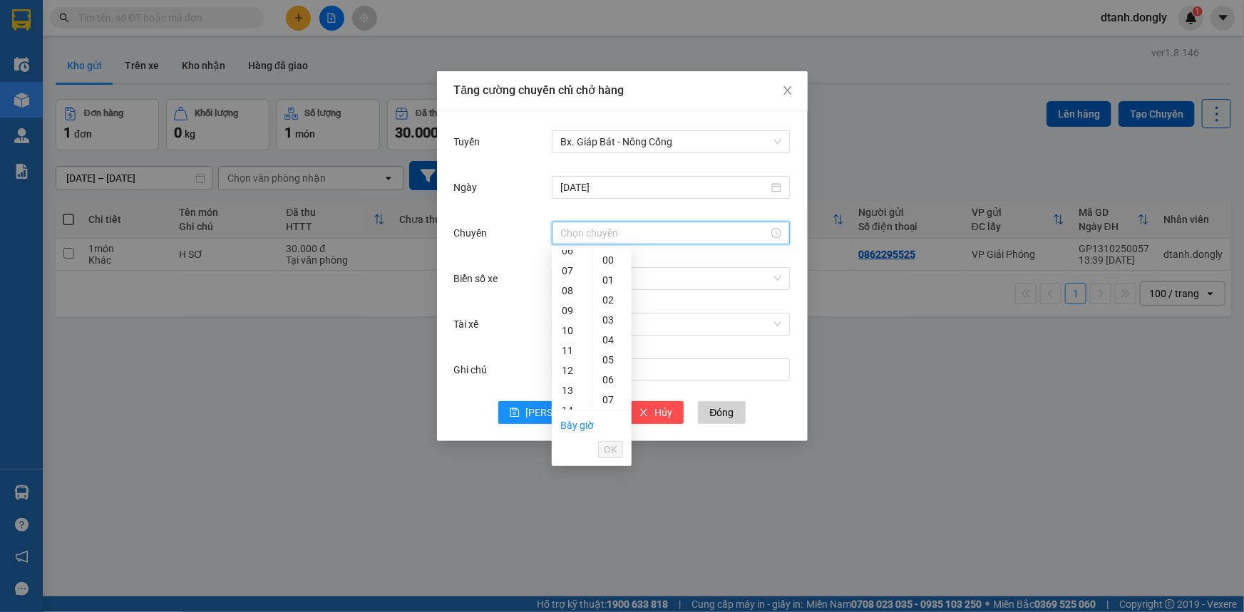
scroll to position [194, 0]
click at [572, 342] on div "14" at bounding box center [572, 346] width 40 height 20
click at [606, 281] on div "40" at bounding box center [611, 282] width 39 height 20
type input "14:40"
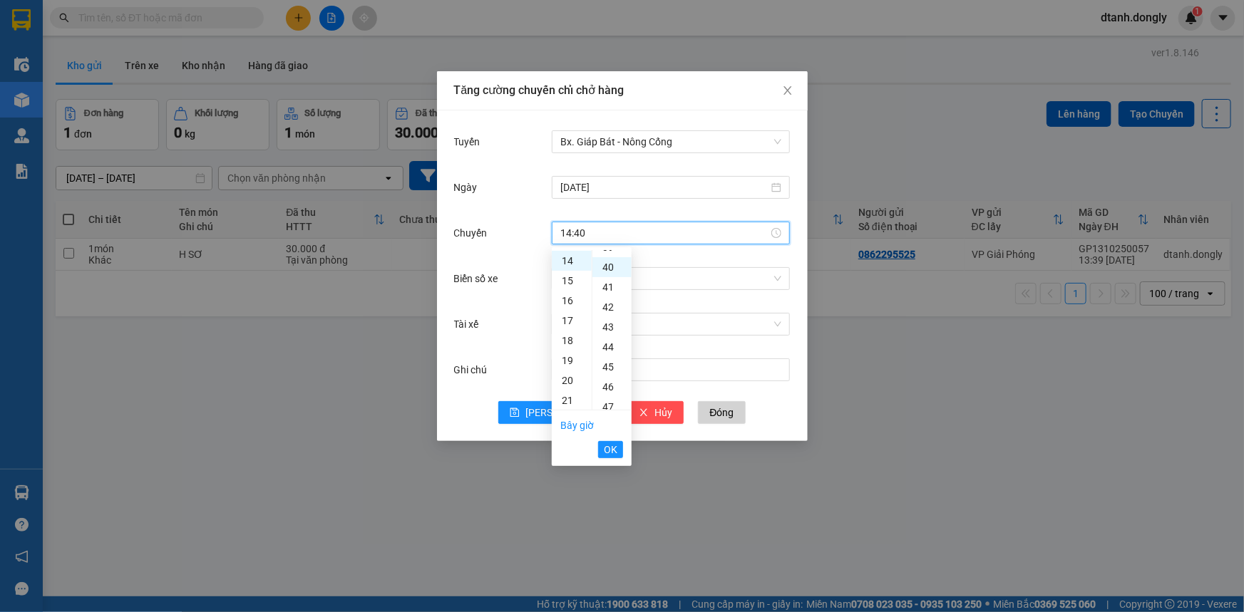
scroll to position [798, 0]
click at [610, 449] on span "OK" at bounding box center [611, 450] width 14 height 16
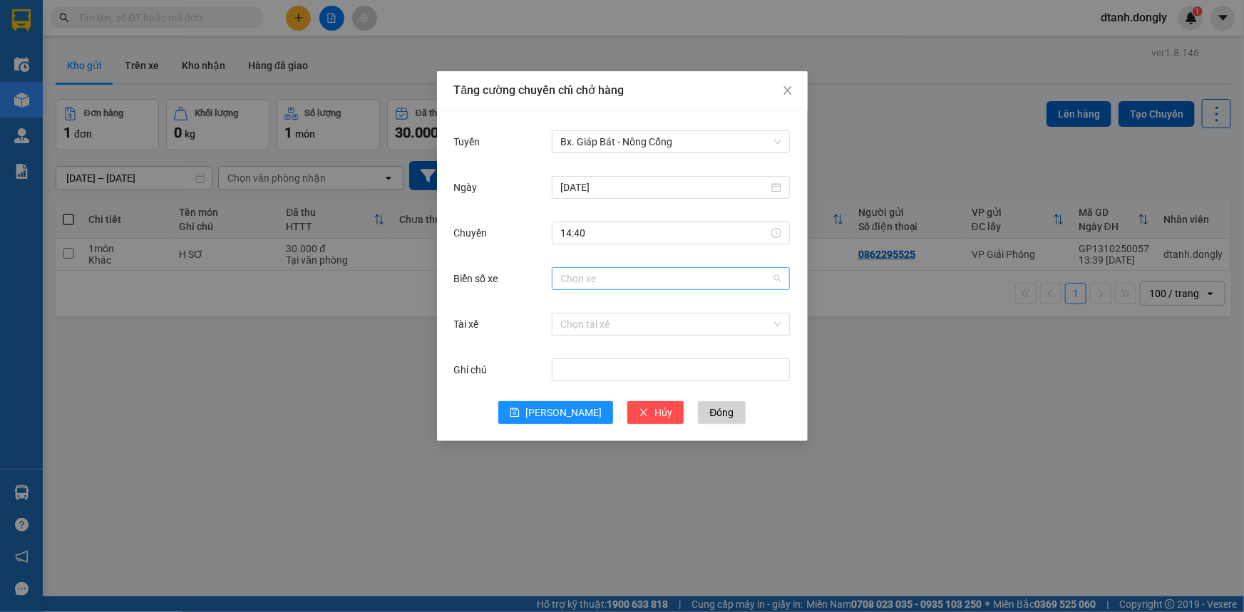
click at [597, 277] on input "Biển số xe" at bounding box center [665, 278] width 211 height 21
click at [641, 278] on input "Biển số xe" at bounding box center [665, 278] width 211 height 21
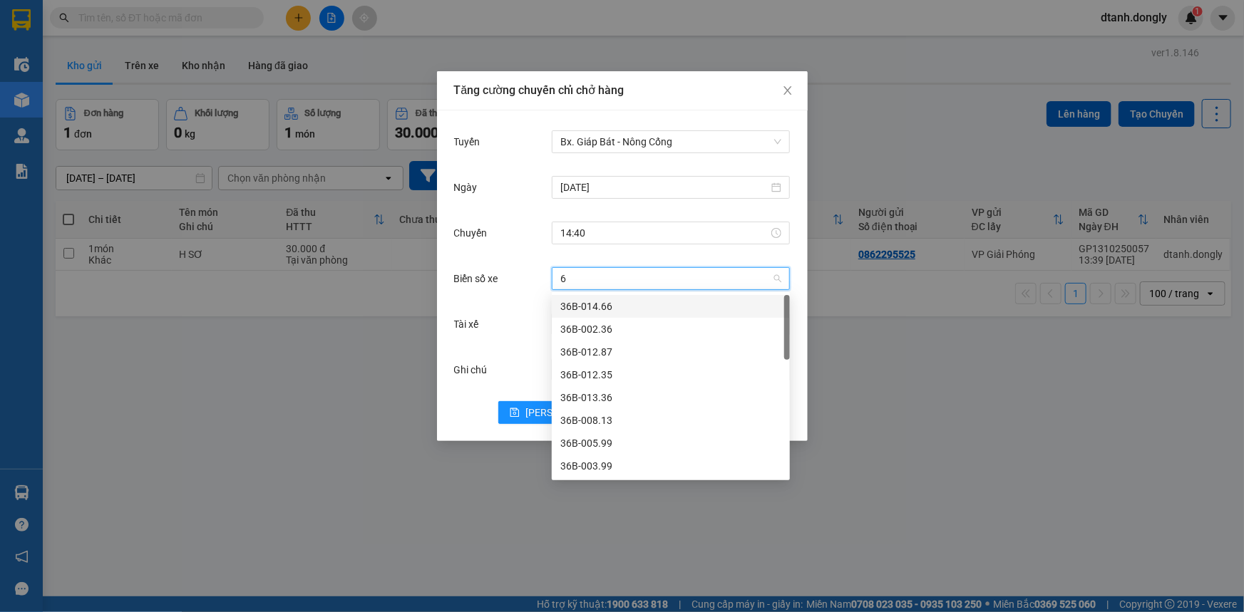
type input "66"
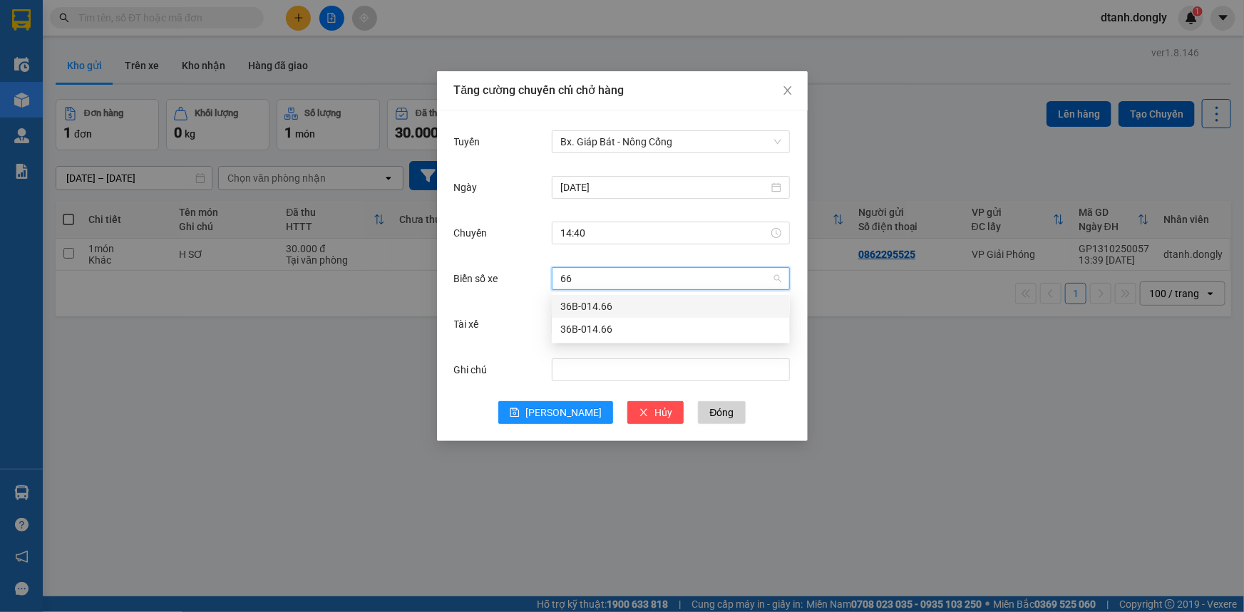
click at [632, 304] on div "36B-014.66" at bounding box center [670, 307] width 221 height 16
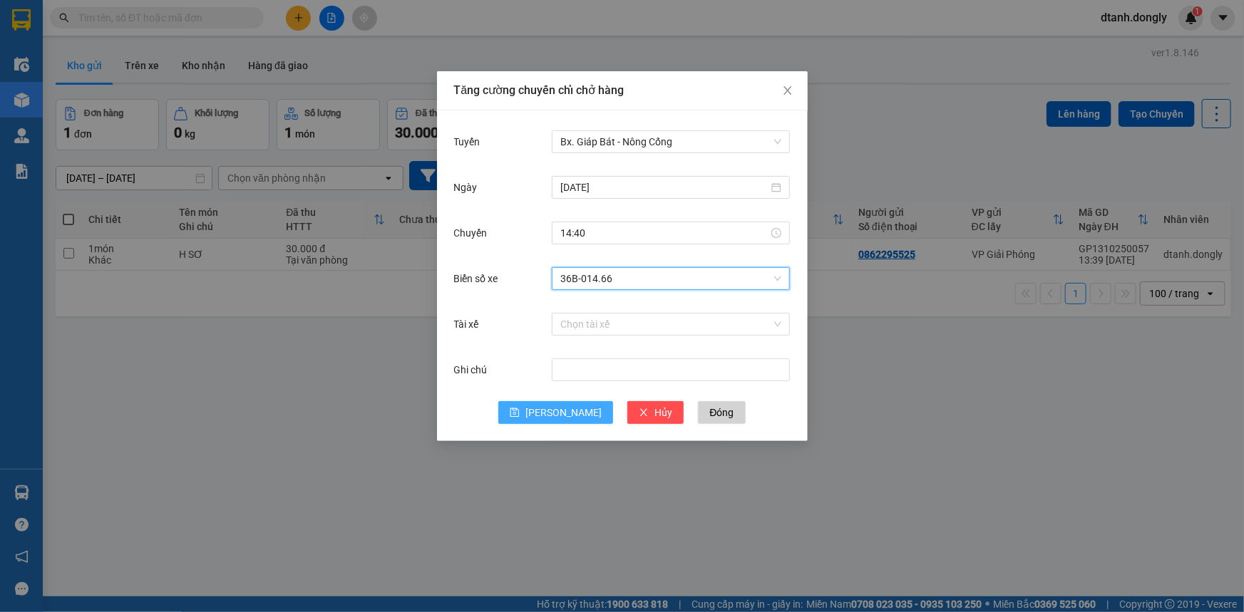
click at [551, 408] on button "[PERSON_NAME]" at bounding box center [555, 412] width 115 height 23
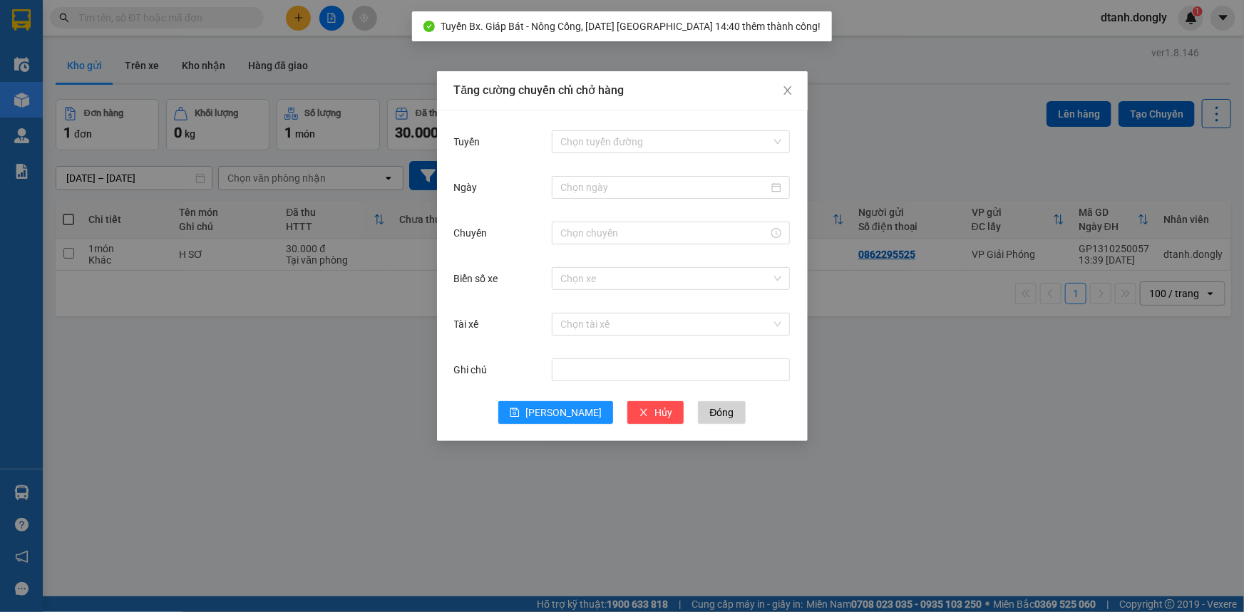
drag, startPoint x: 1111, startPoint y: 124, endPoint x: 1104, endPoint y: 130, distance: 9.1
click at [1111, 125] on div "Tăng cường chuyến chỉ chở hàng Tuyến Chọn tuyến đường Ngày Chuyến Biển số xe Ch…" at bounding box center [622, 306] width 1244 height 612
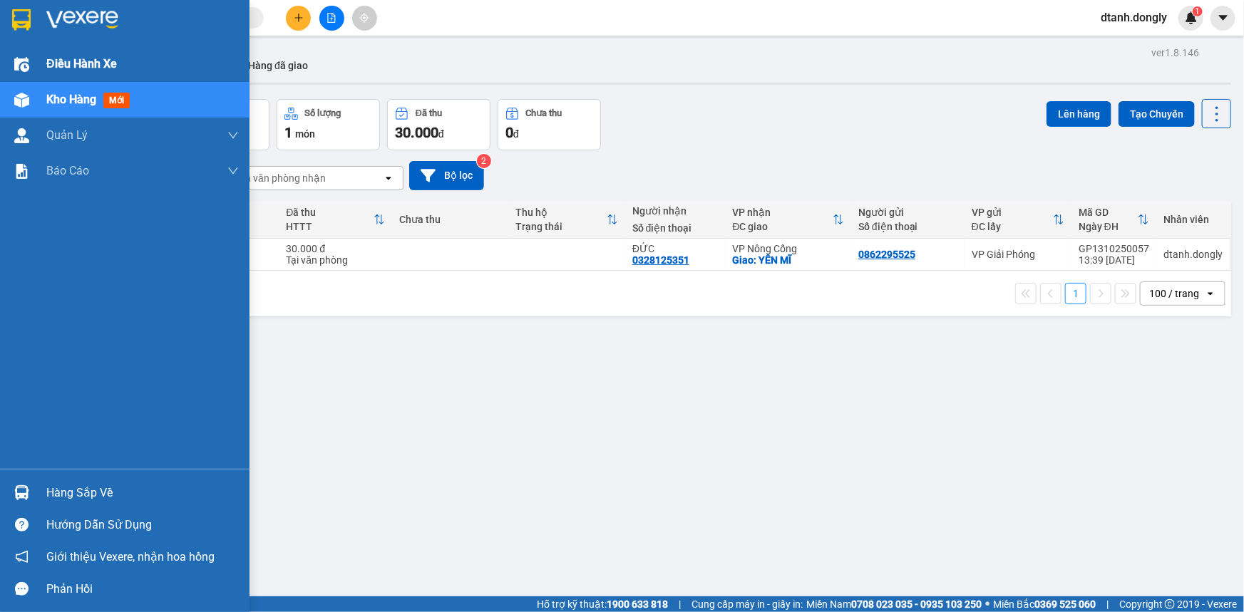
click at [71, 61] on span "Điều hành xe" at bounding box center [81, 64] width 71 height 18
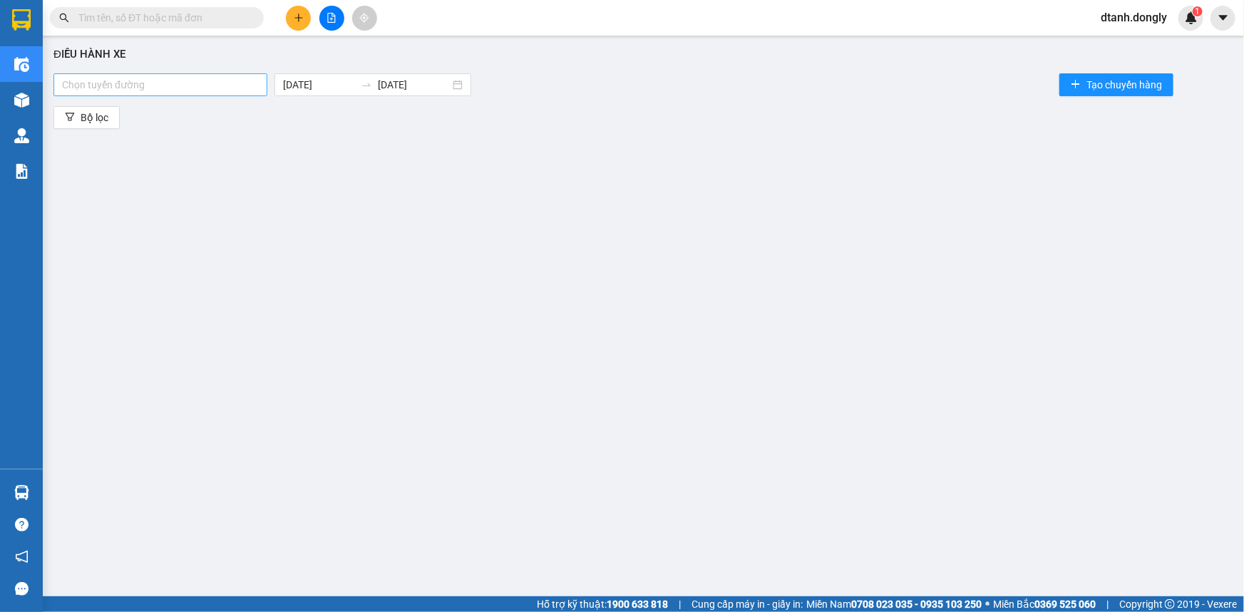
click at [143, 85] on div at bounding box center [160, 84] width 207 height 17
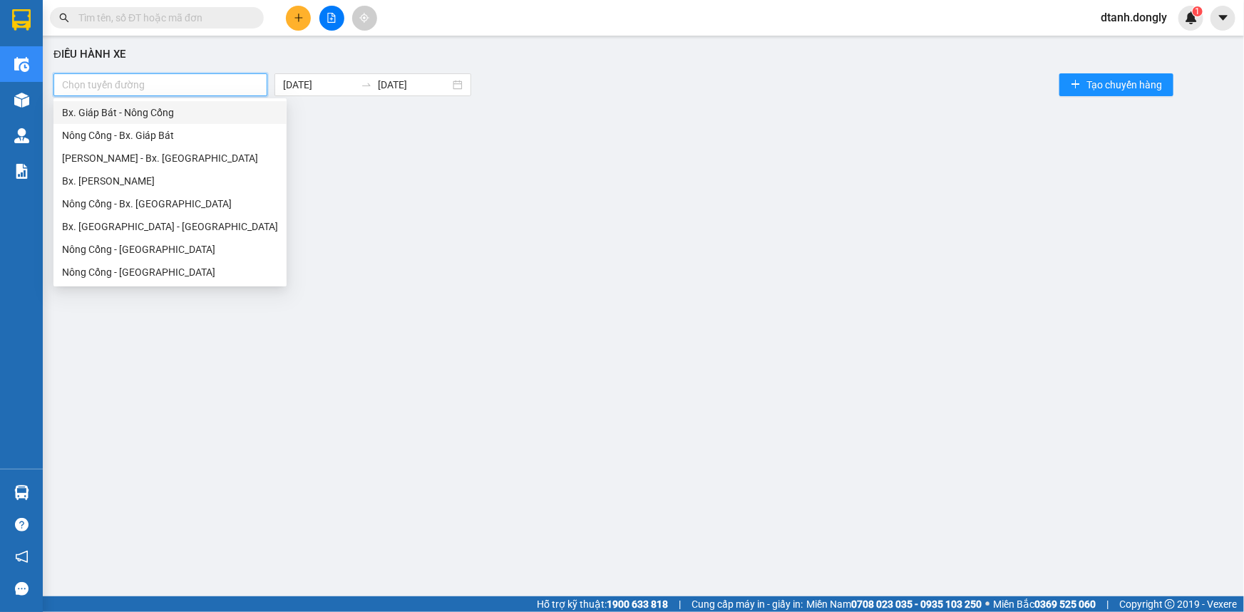
click at [192, 113] on div "Bx. Giáp Bát - Nông Cống" at bounding box center [170, 113] width 216 height 16
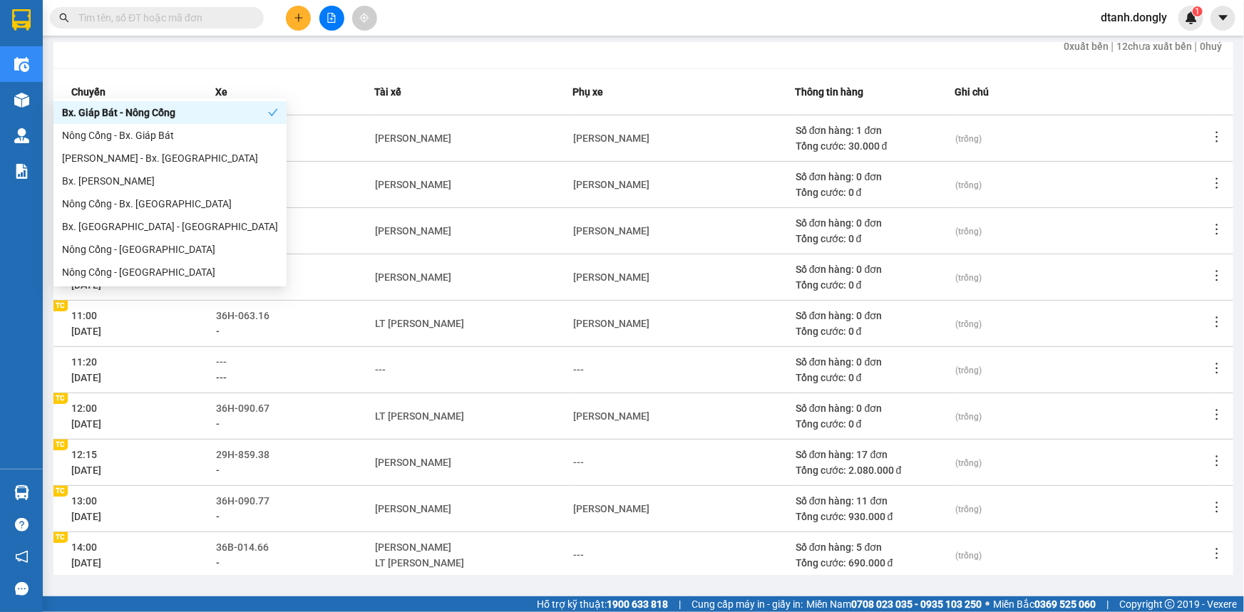
scroll to position [190, 0]
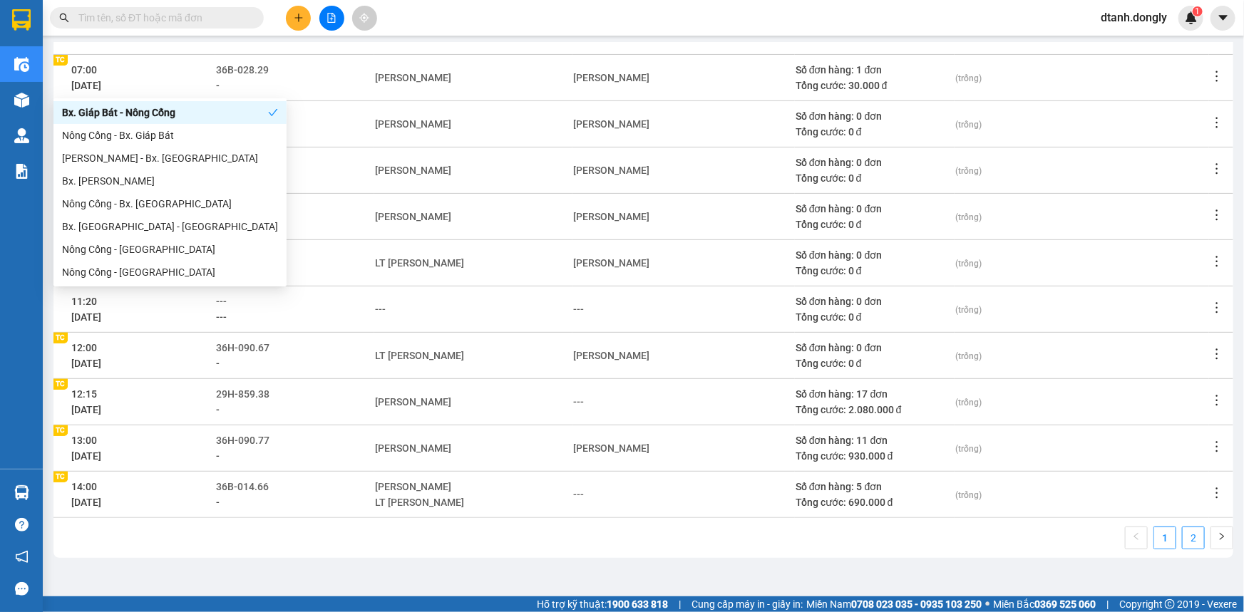
click at [1184, 547] on link "2" at bounding box center [1193, 537] width 21 height 21
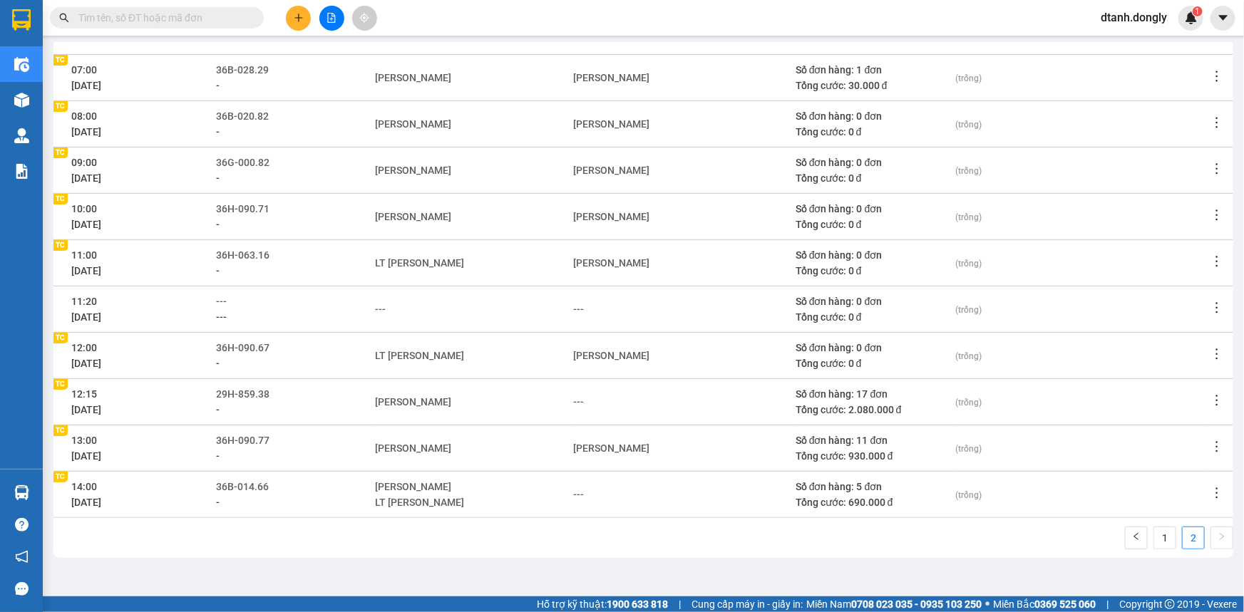
scroll to position [0, 0]
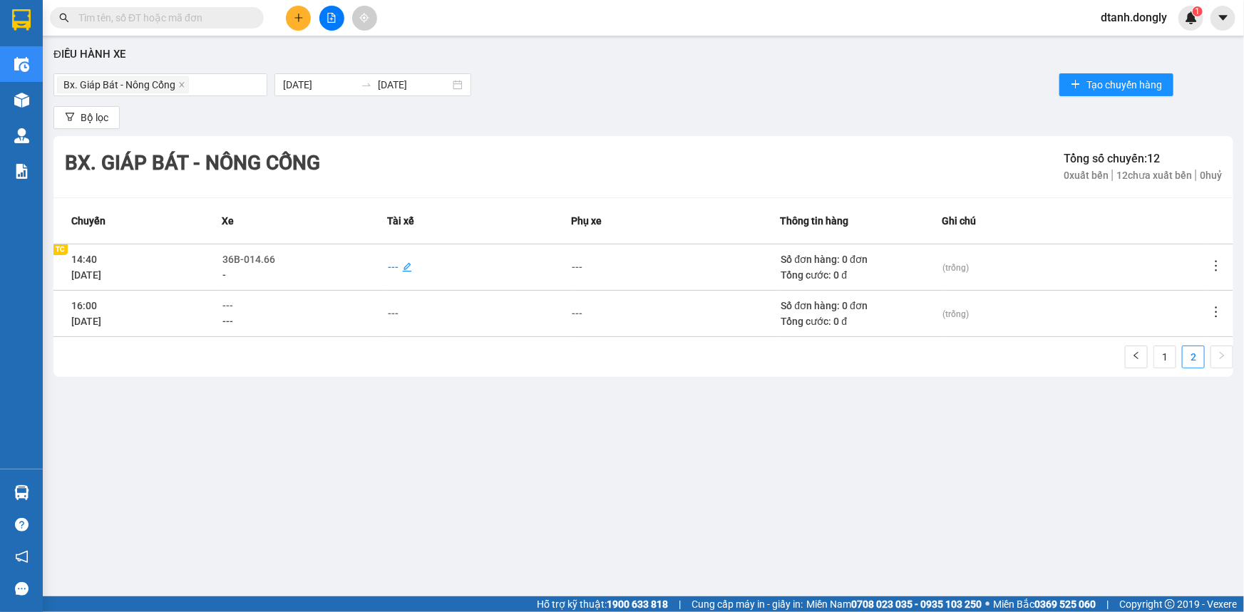
click at [393, 265] on div "---" at bounding box center [393, 267] width 11 height 16
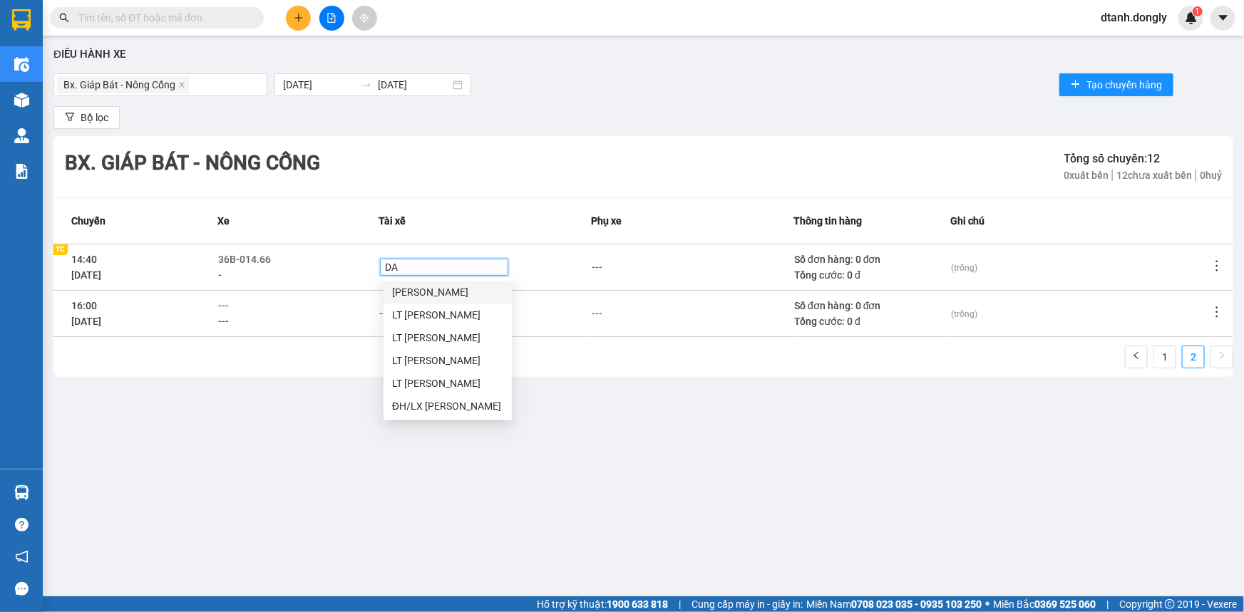
type input "DAI"
click at [473, 291] on div "LT [PERSON_NAME]" at bounding box center [447, 292] width 111 height 16
click at [683, 492] on div "Điều hành xe Bx. Giáp Bát - Nông Cống 13/10/2025 13/10/2025 Tạo chuyến hàng Bộ …" at bounding box center [643, 309] width 1187 height 532
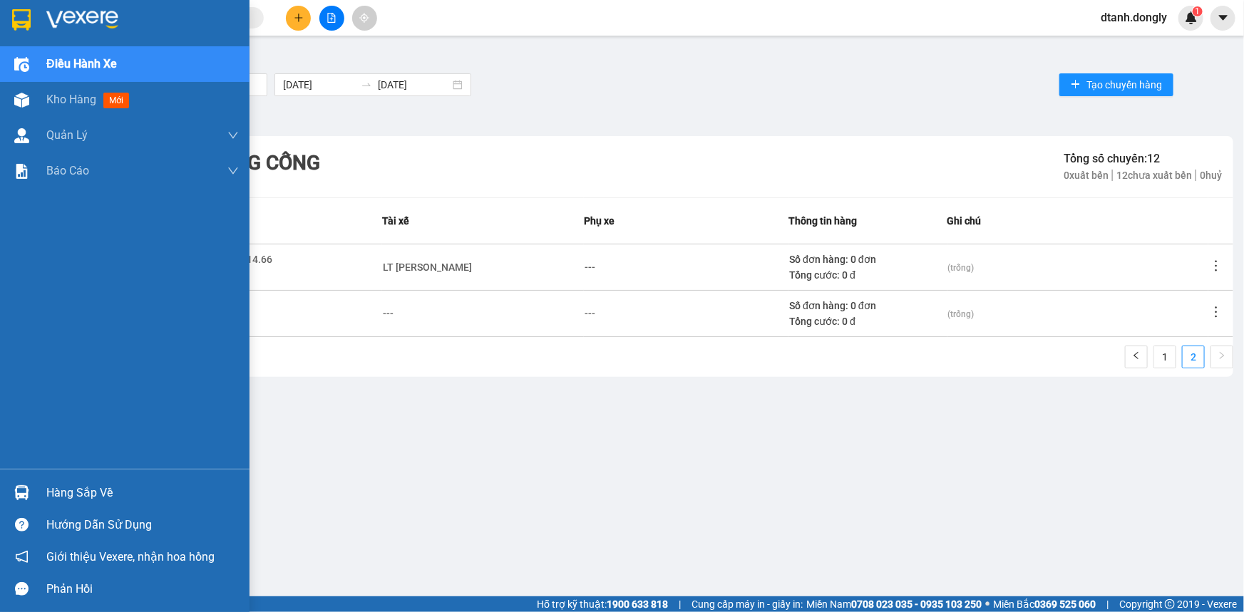
click at [78, 56] on span "Điều hành xe" at bounding box center [81, 64] width 71 height 18
click at [0, 8] on div at bounding box center [124, 23] width 249 height 46
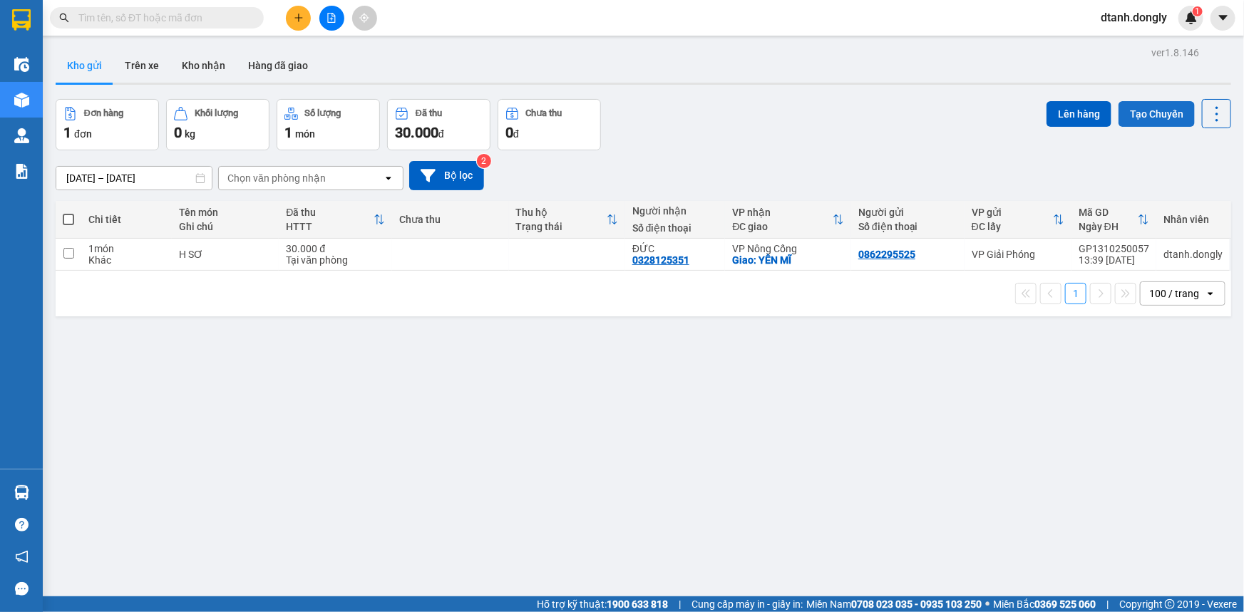
click at [1150, 113] on button "Tạo Chuyến" at bounding box center [1156, 114] width 76 height 26
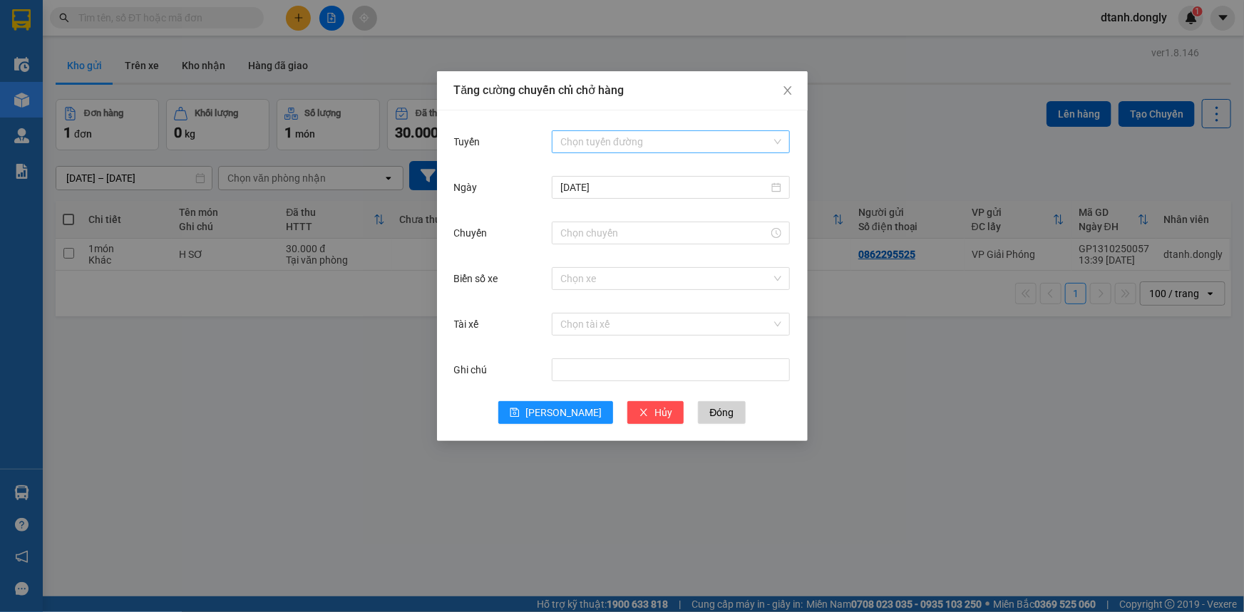
click at [666, 138] on input "Tuyến" at bounding box center [665, 141] width 211 height 21
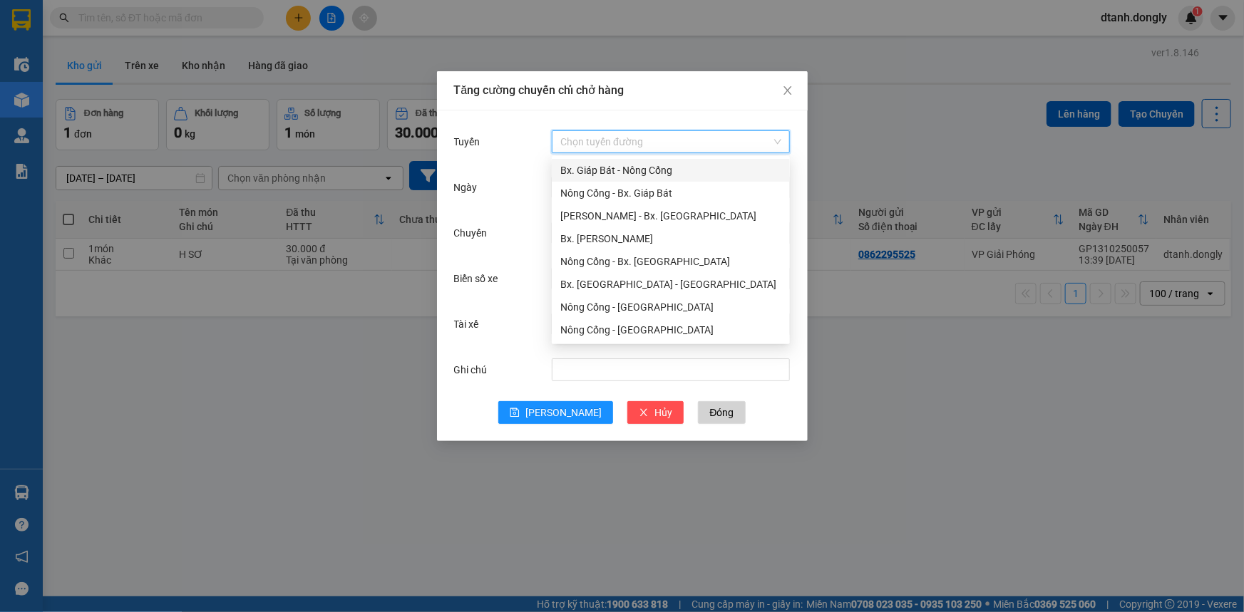
click at [679, 163] on div "Bx. Giáp Bát - Nông Cống" at bounding box center [670, 171] width 221 height 16
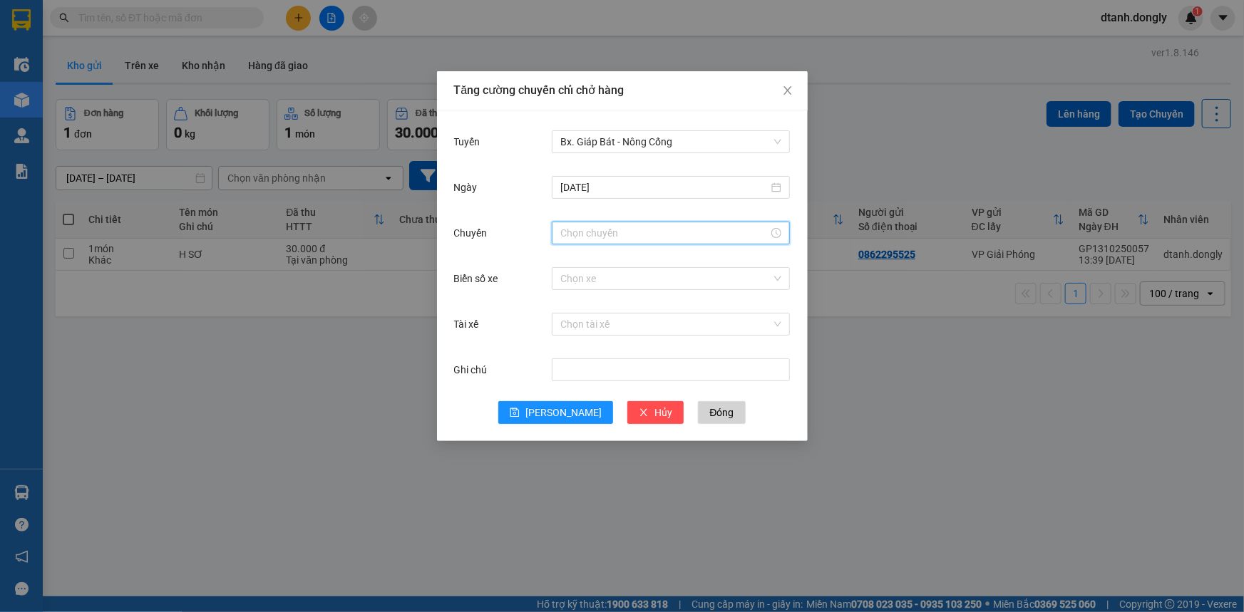
click at [594, 235] on input "Chuyến" at bounding box center [664, 233] width 208 height 16
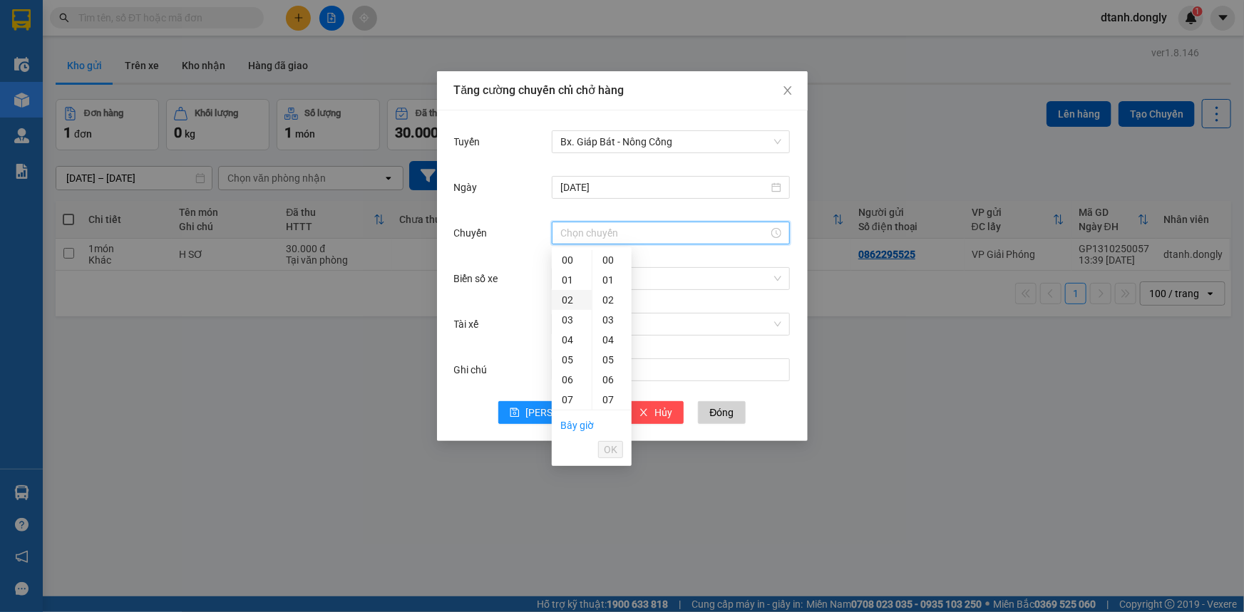
scroll to position [194, 0]
click at [570, 320] on div "13" at bounding box center [572, 326] width 40 height 20
click at [610, 337] on div "30" at bounding box center [611, 341] width 39 height 20
type input "13:30"
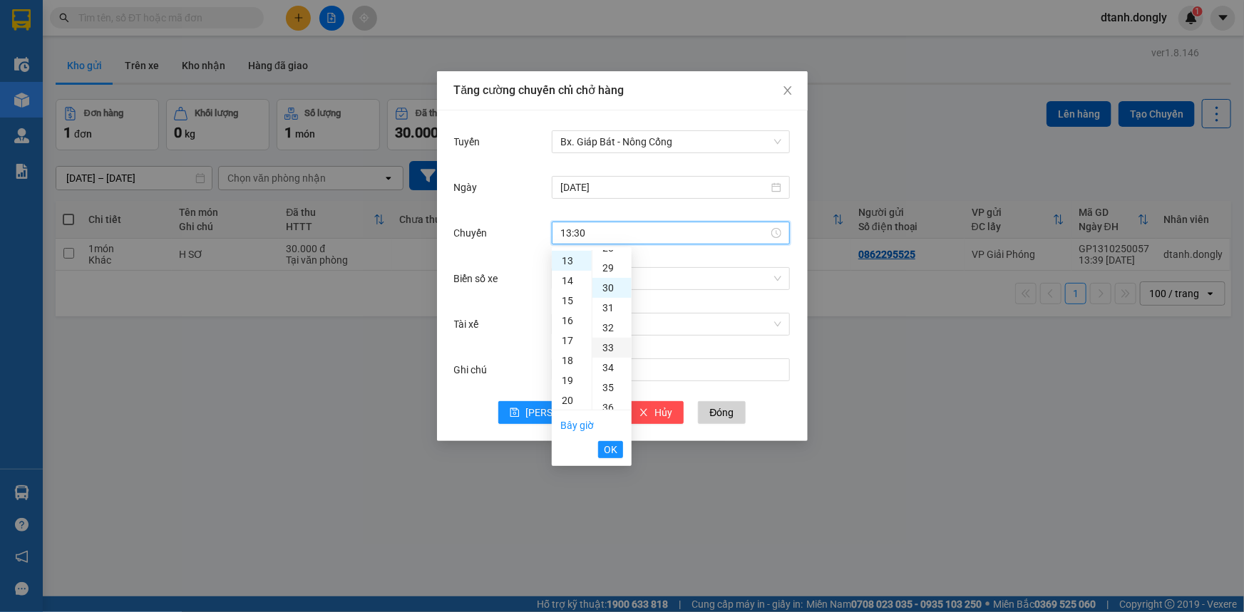
scroll to position [599, 0]
click at [607, 453] on span "OK" at bounding box center [611, 450] width 14 height 16
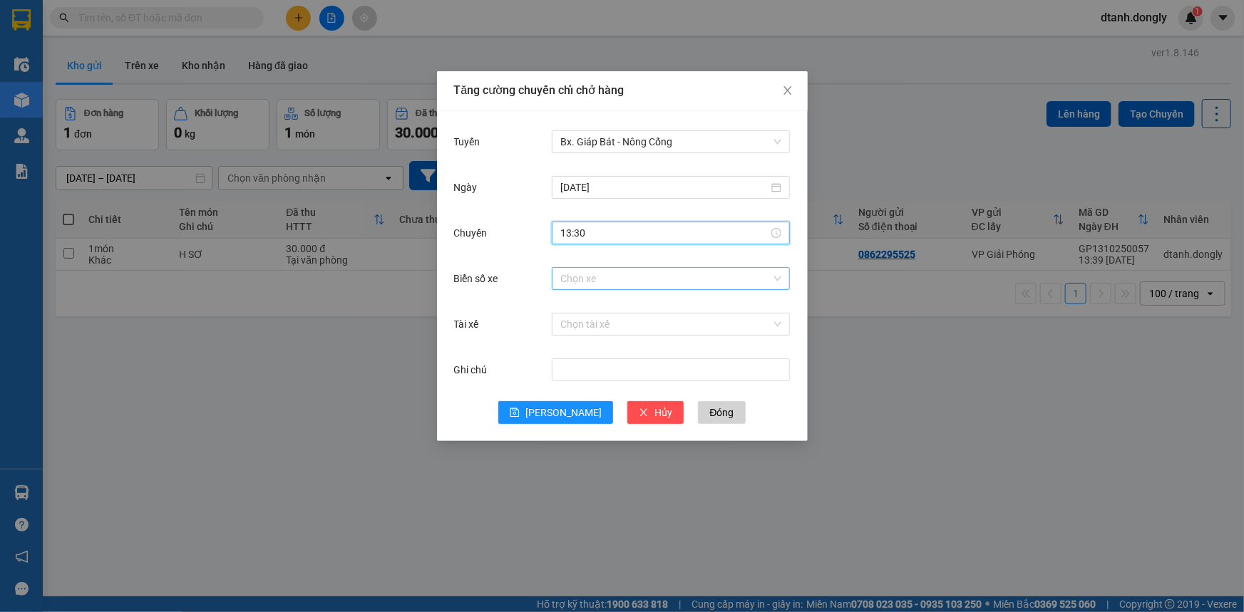
click at [636, 274] on input "Biển số xe" at bounding box center [665, 278] width 211 height 21
type input "24"
click at [620, 329] on div "36B-024.24" at bounding box center [670, 329] width 221 height 16
click at [608, 327] on input "Tài xế" at bounding box center [665, 324] width 211 height 21
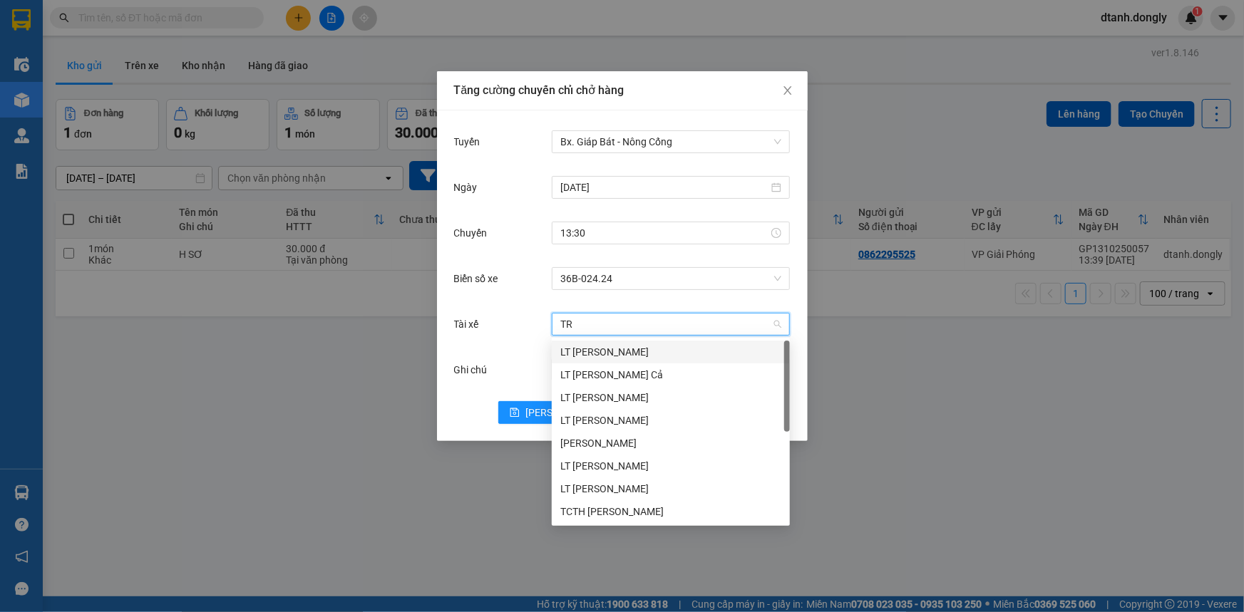
type input "TRU"
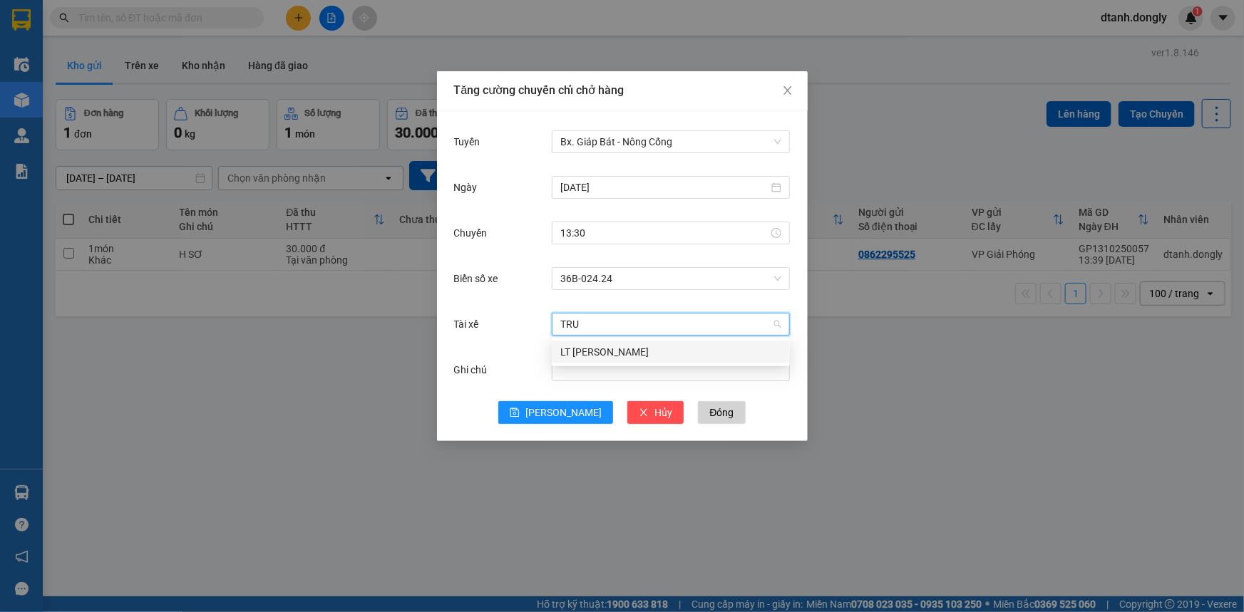
click at [622, 346] on div "LT [PERSON_NAME]" at bounding box center [670, 352] width 221 height 16
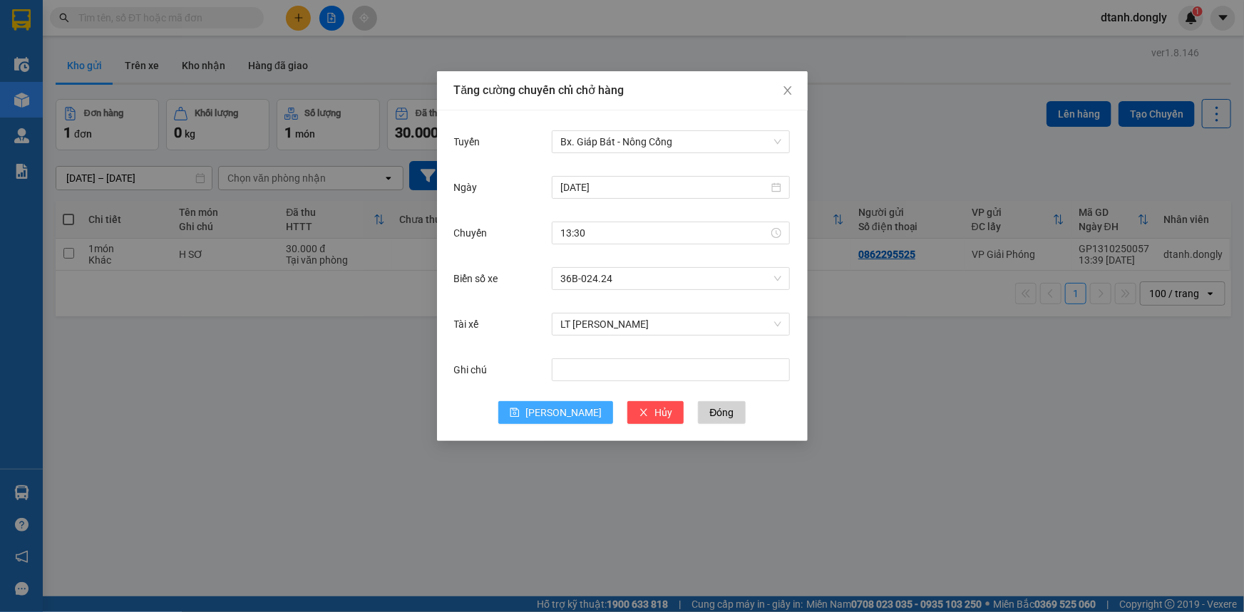
click at [577, 410] on button "[PERSON_NAME]" at bounding box center [555, 412] width 115 height 23
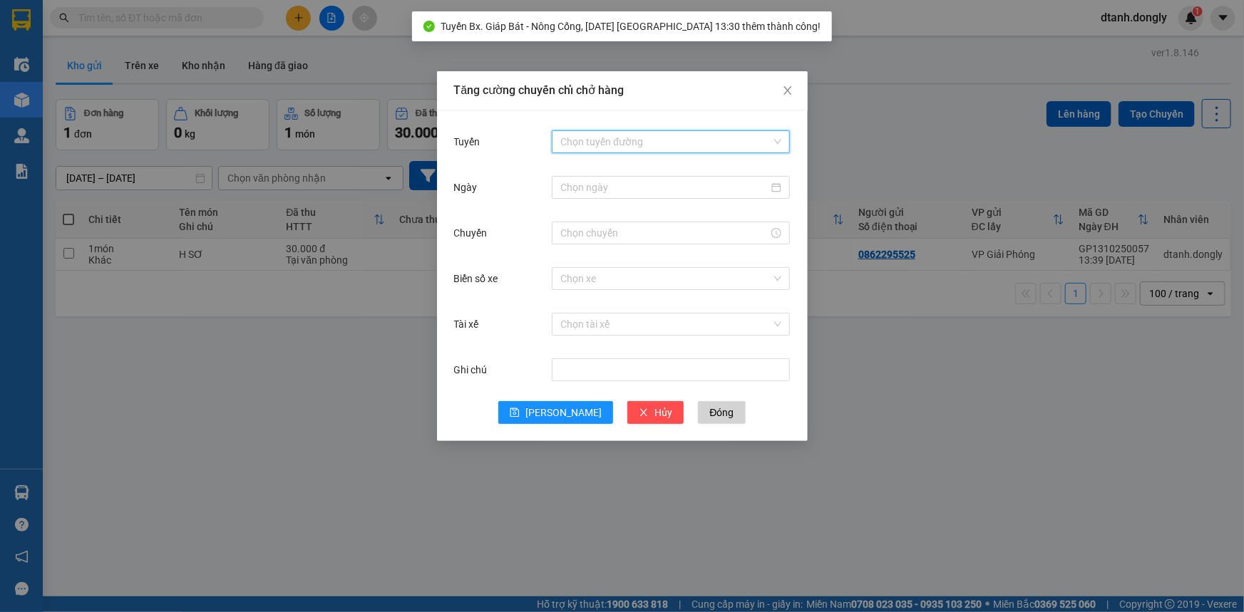
click at [619, 143] on input "Tuyến" at bounding box center [665, 141] width 211 height 21
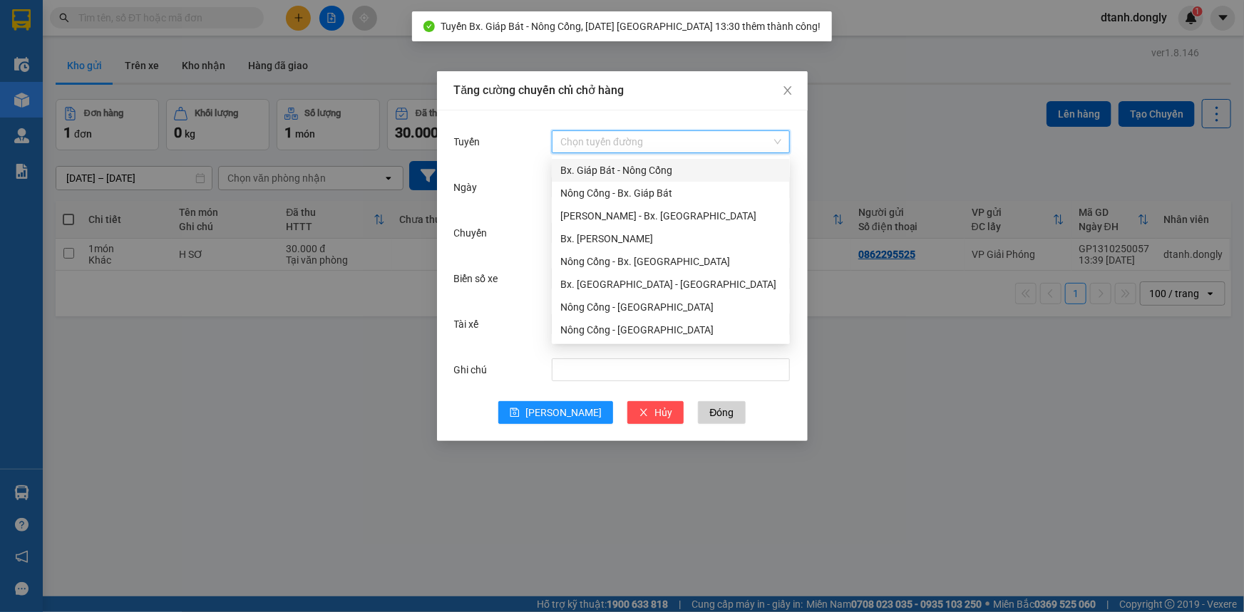
click at [609, 171] on div "Bx. Giáp Bát - Nông Cống" at bounding box center [670, 171] width 221 height 16
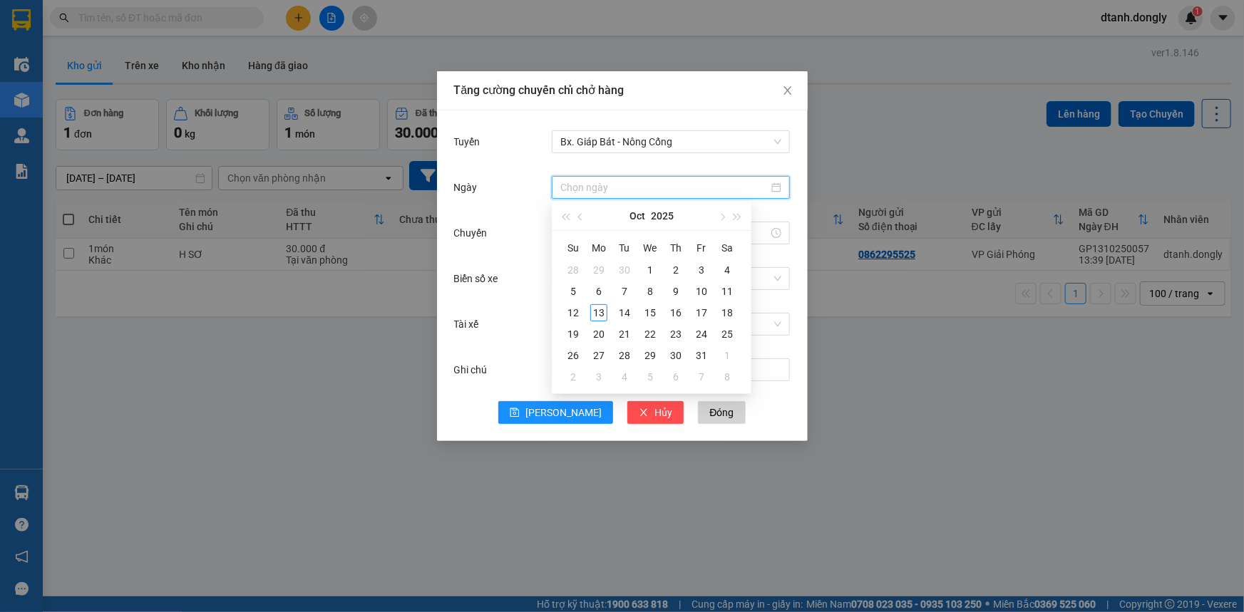
click at [601, 187] on input "Ngày" at bounding box center [664, 188] width 208 height 16
type input "[DATE]"
click at [601, 316] on div "13" at bounding box center [598, 312] width 17 height 17
click at [646, 228] on input "Chuyến" at bounding box center [664, 233] width 208 height 16
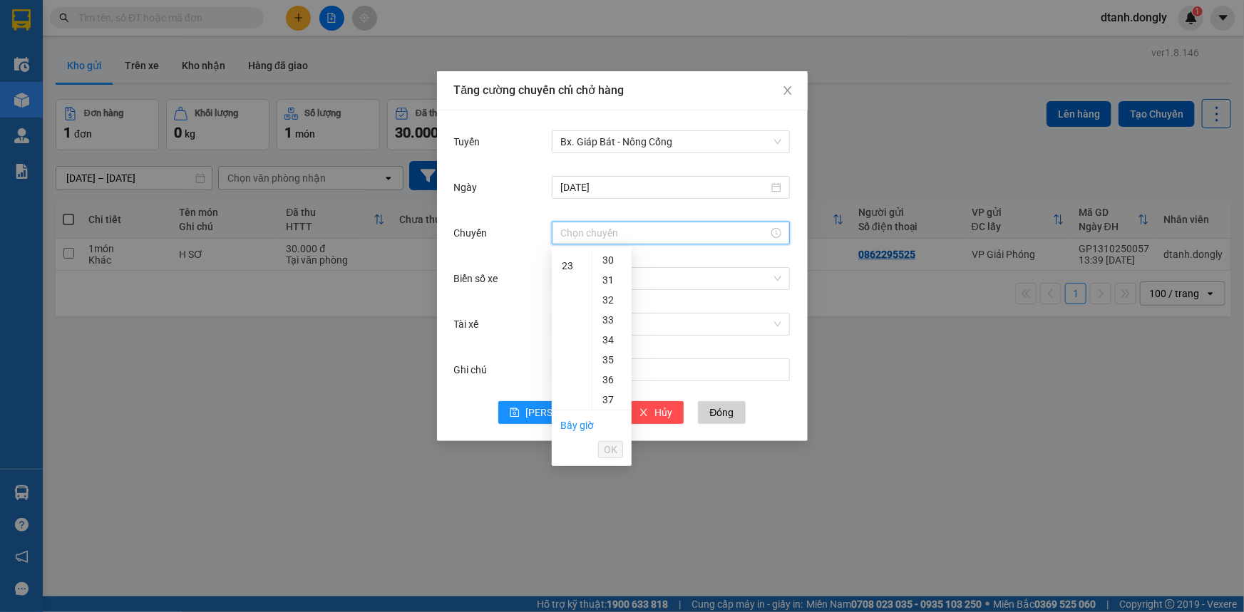
scroll to position [259, 0]
click at [563, 317] on div "16" at bounding box center [572, 321] width 40 height 20
drag, startPoint x: 609, startPoint y: 401, endPoint x: 597, endPoint y: 378, distance: 26.2
click at [607, 401] on div "30" at bounding box center [611, 406] width 39 height 20
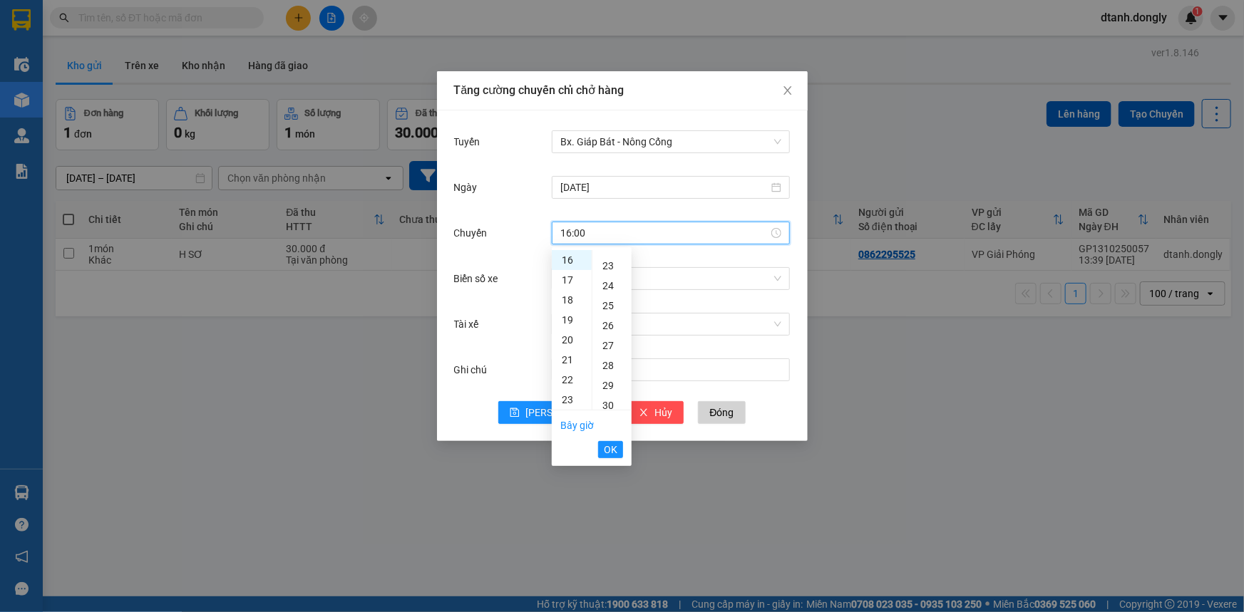
type input "16:30"
click at [603, 458] on button "OK" at bounding box center [610, 449] width 25 height 17
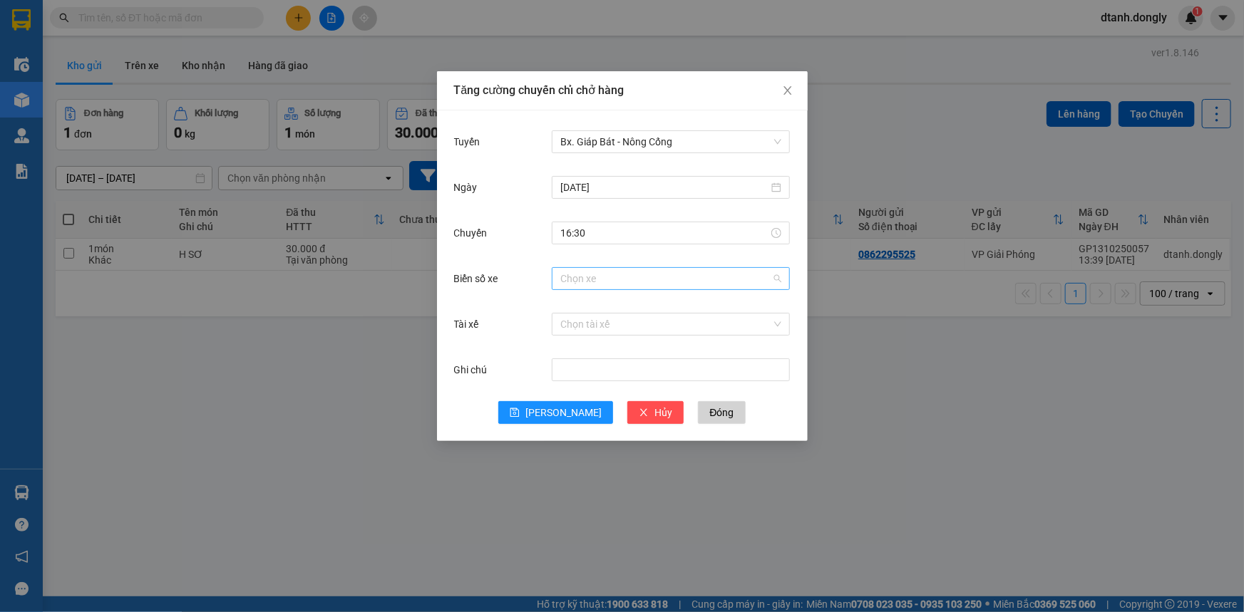
click at [603, 277] on input "Biển số xe" at bounding box center [665, 278] width 211 height 21
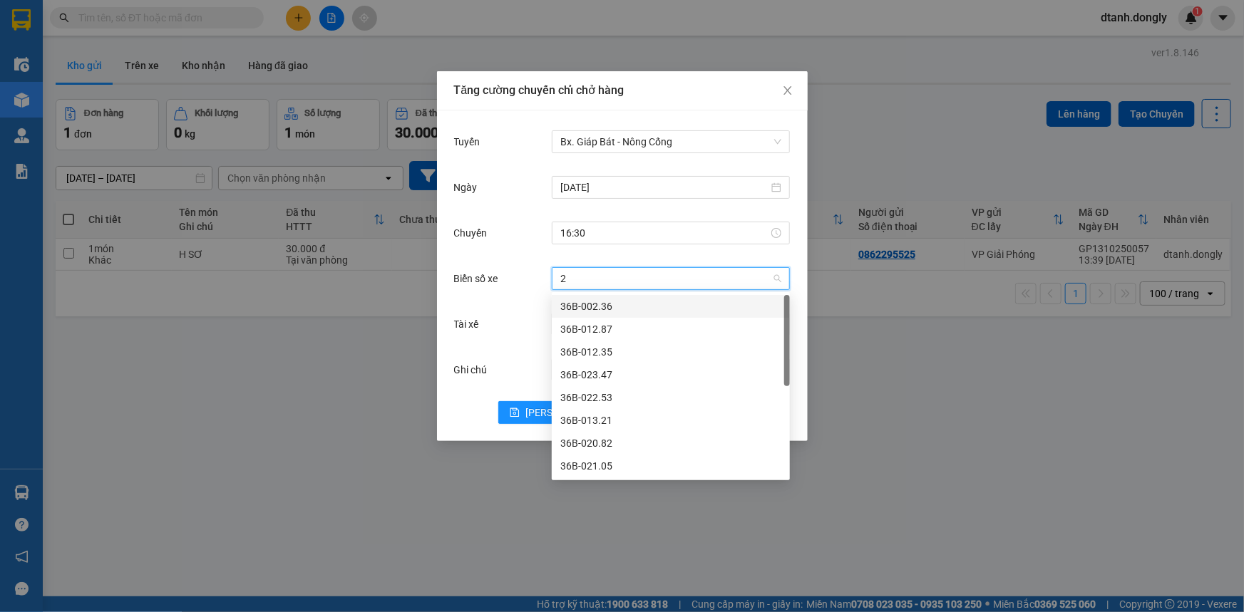
type input "28"
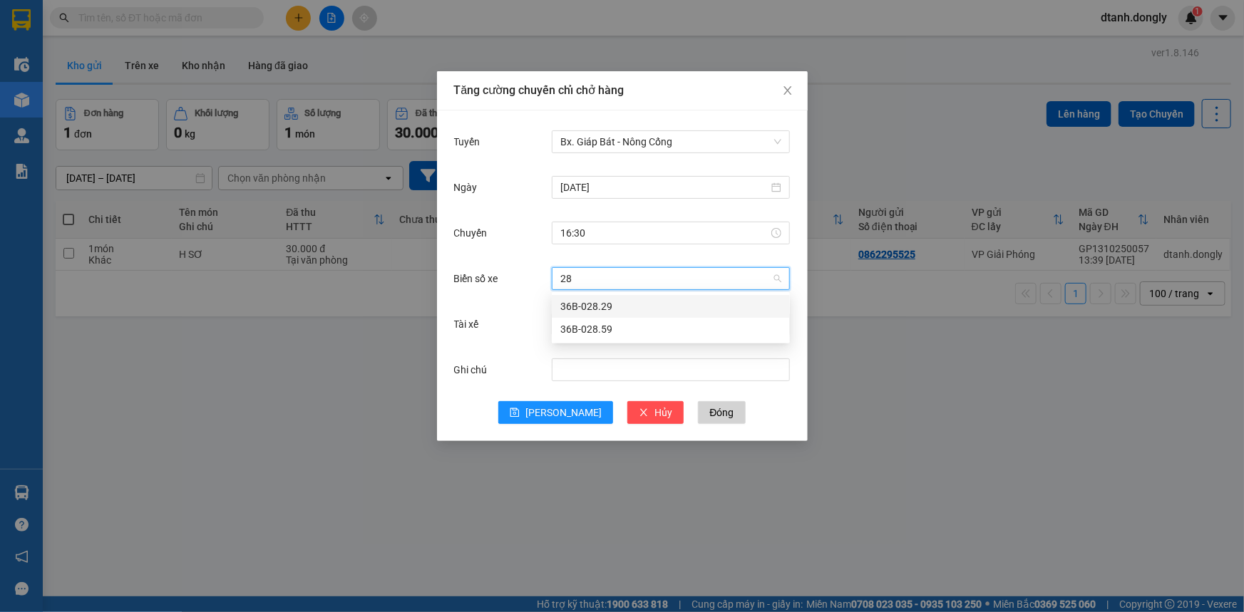
click at [657, 301] on div "36B-028.29" at bounding box center [670, 307] width 221 height 16
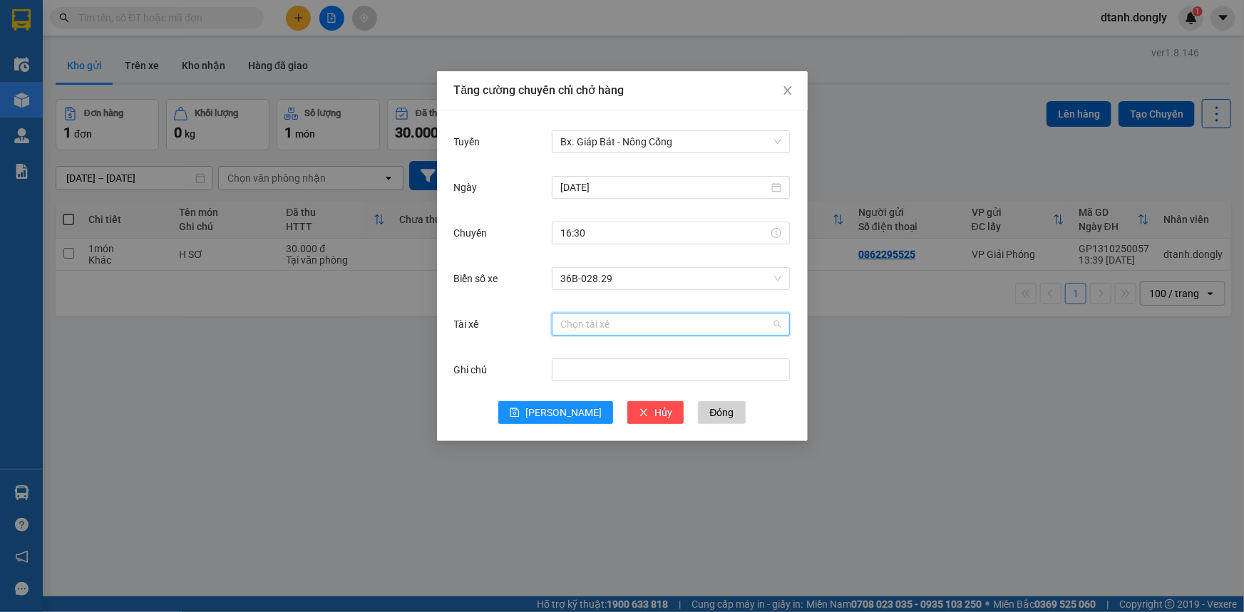
click at [629, 324] on input "Tài xế" at bounding box center [665, 324] width 211 height 21
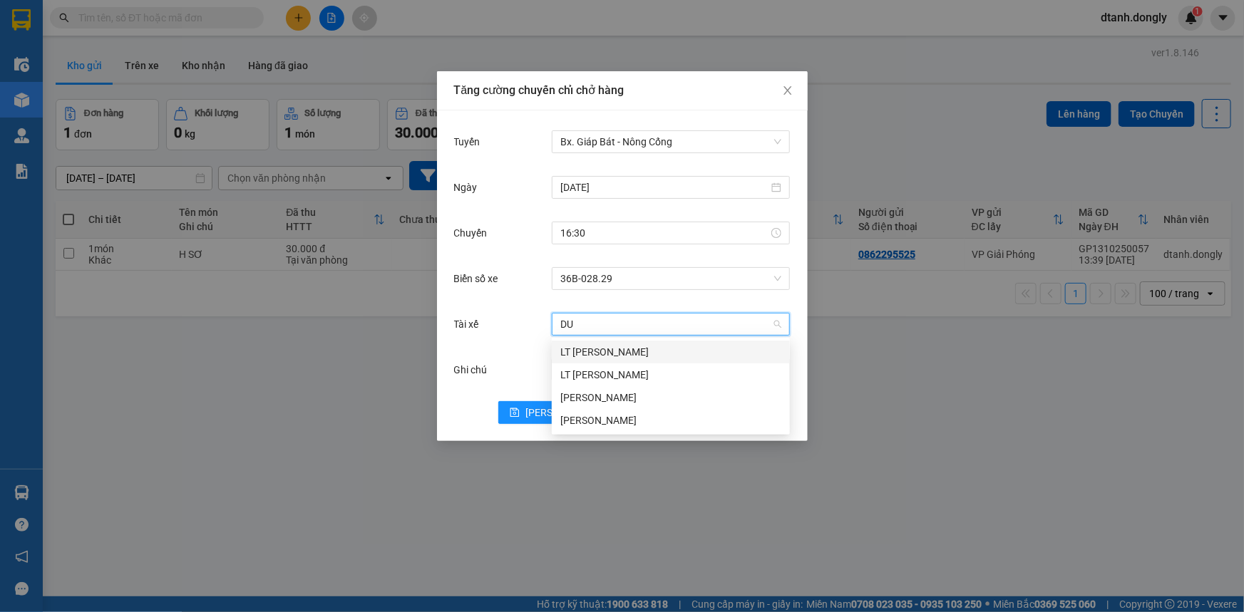
type input "DUO"
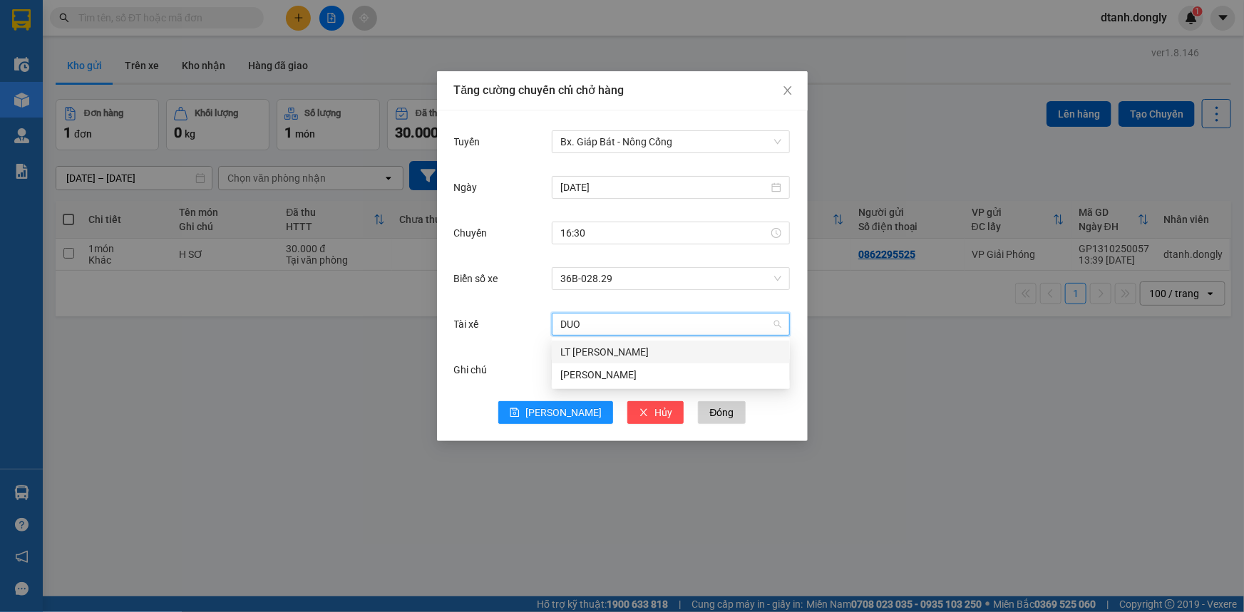
click at [641, 349] on div "LT [PERSON_NAME]" at bounding box center [670, 352] width 221 height 16
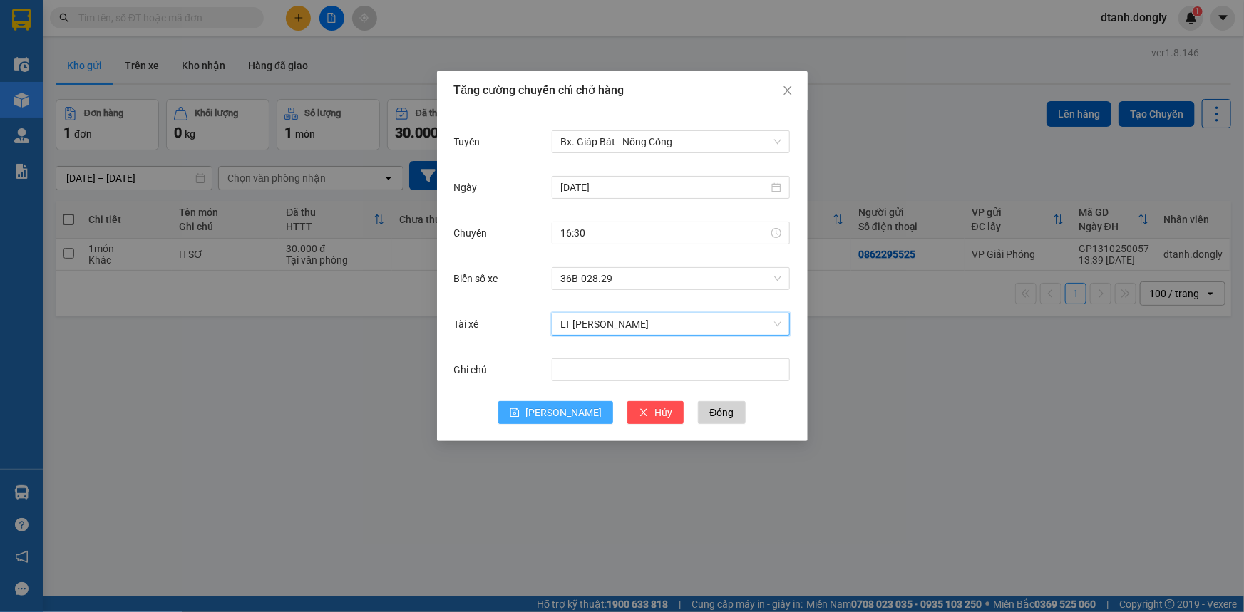
click at [563, 406] on span "[PERSON_NAME]" at bounding box center [563, 413] width 76 height 16
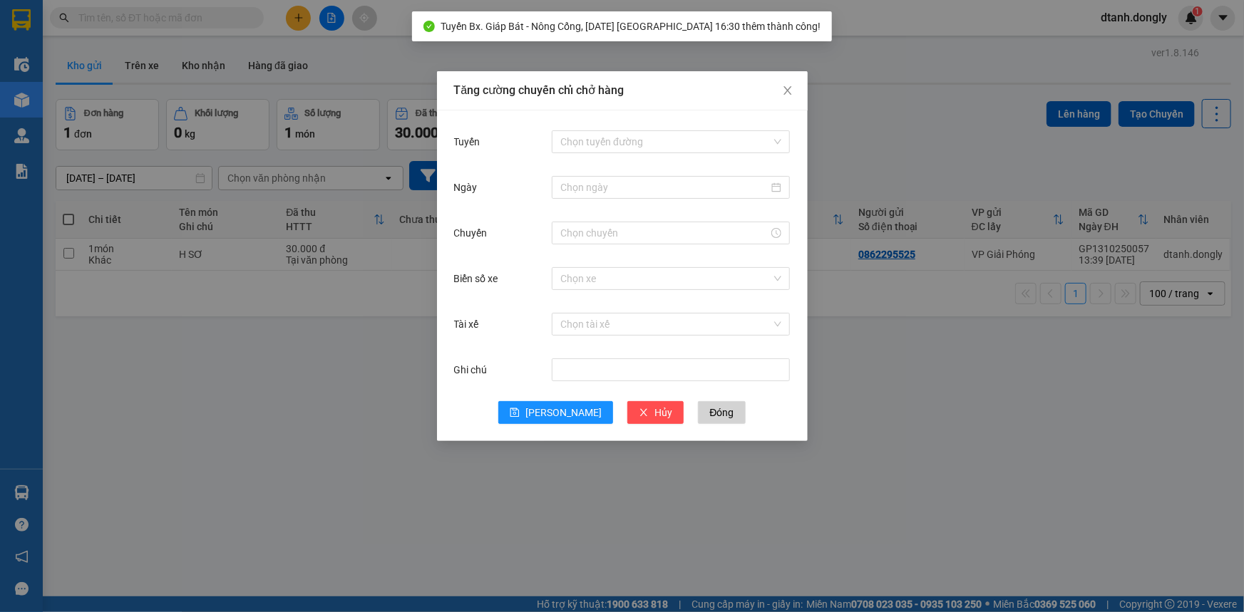
click at [905, 141] on div "Tăng cường chuyến chỉ chở hàng Tuyến Chọn tuyến đường Ngày Chuyến Biển số xe Ch…" at bounding box center [622, 306] width 1244 height 612
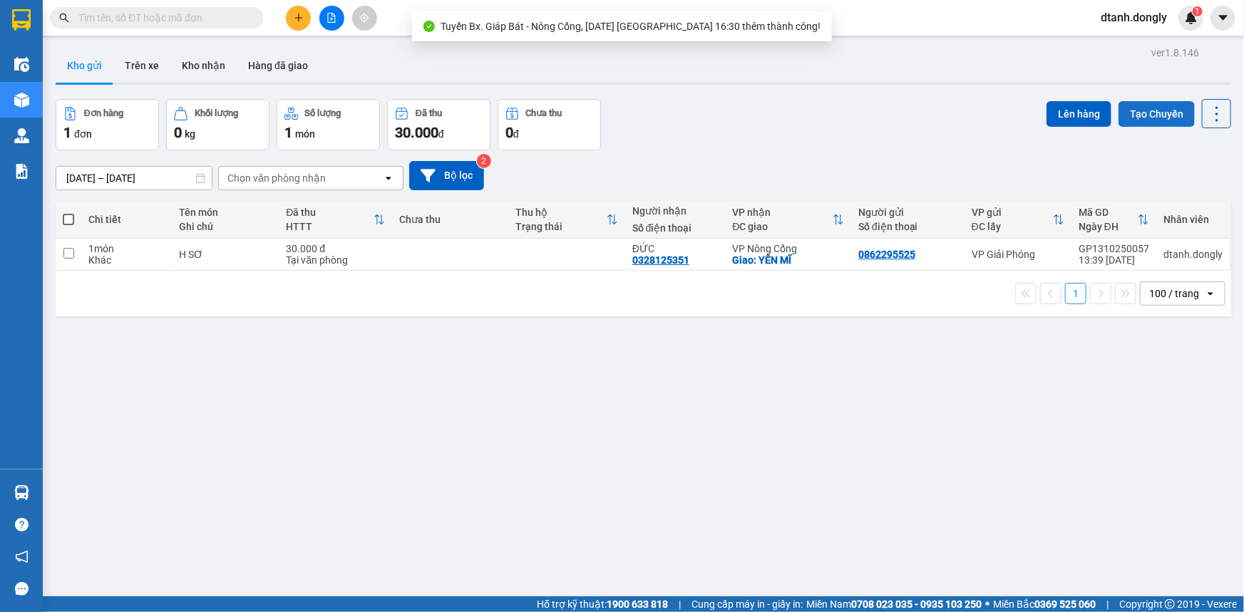
click at [1135, 115] on button "Tạo Chuyến" at bounding box center [1156, 114] width 76 height 26
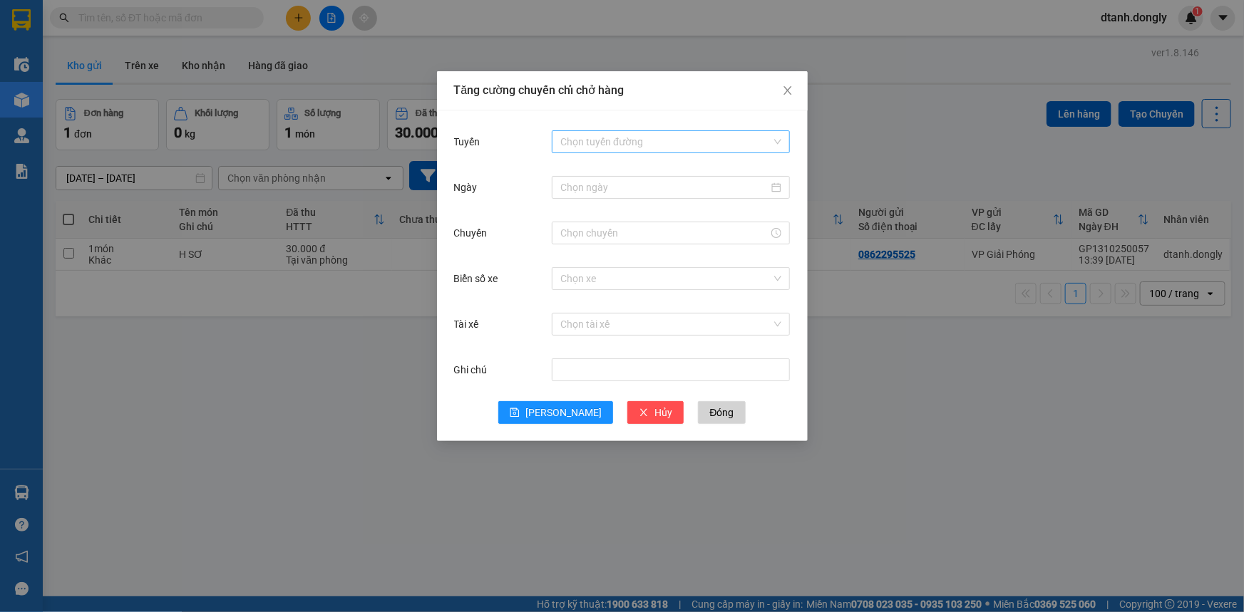
click at [632, 140] on input "Tuyến" at bounding box center [665, 141] width 211 height 21
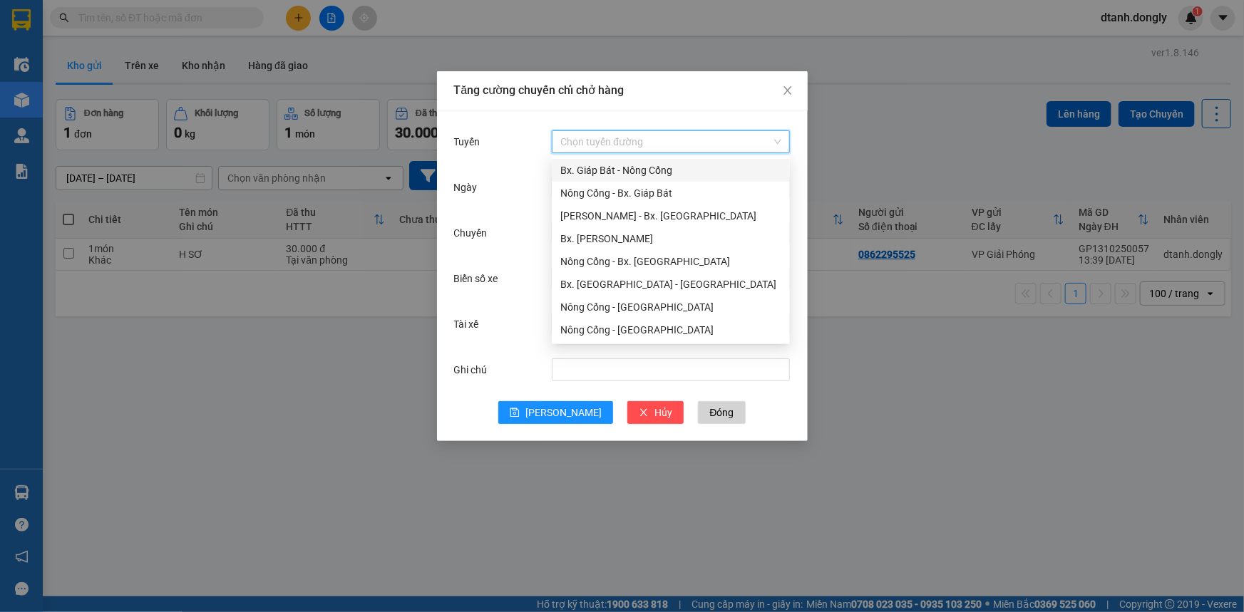
click at [661, 164] on div "Bx. Giáp Bát - Nông Cống" at bounding box center [670, 171] width 221 height 16
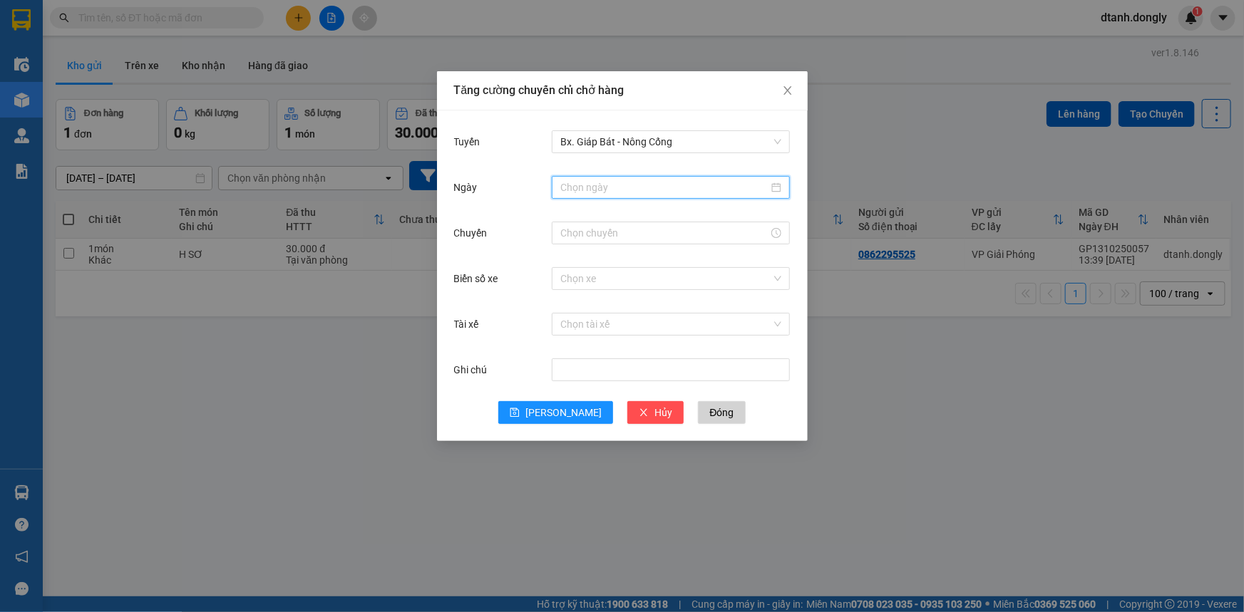
click at [620, 192] on input "Ngày" at bounding box center [664, 188] width 208 height 16
type input "[DATE]"
click at [595, 313] on div "13" at bounding box center [598, 312] width 17 height 17
click at [655, 228] on input "Chuyến" at bounding box center [664, 233] width 208 height 16
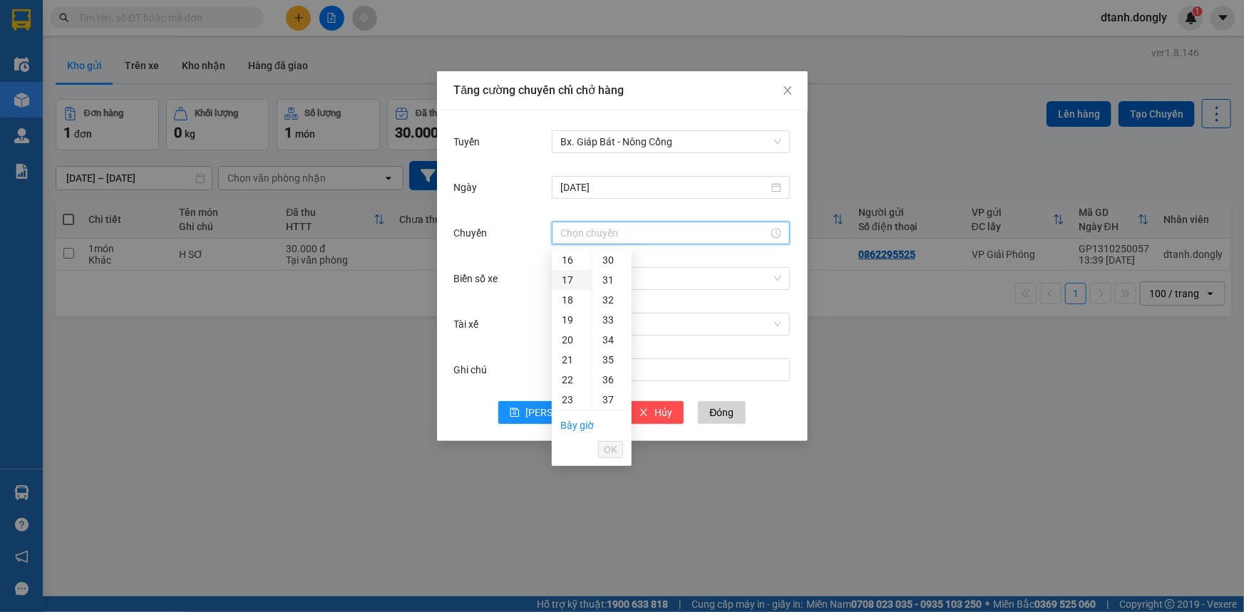
click at [565, 279] on div "17" at bounding box center [572, 280] width 40 height 20
click at [611, 339] on div "30" at bounding box center [611, 341] width 39 height 20
type input "17:30"
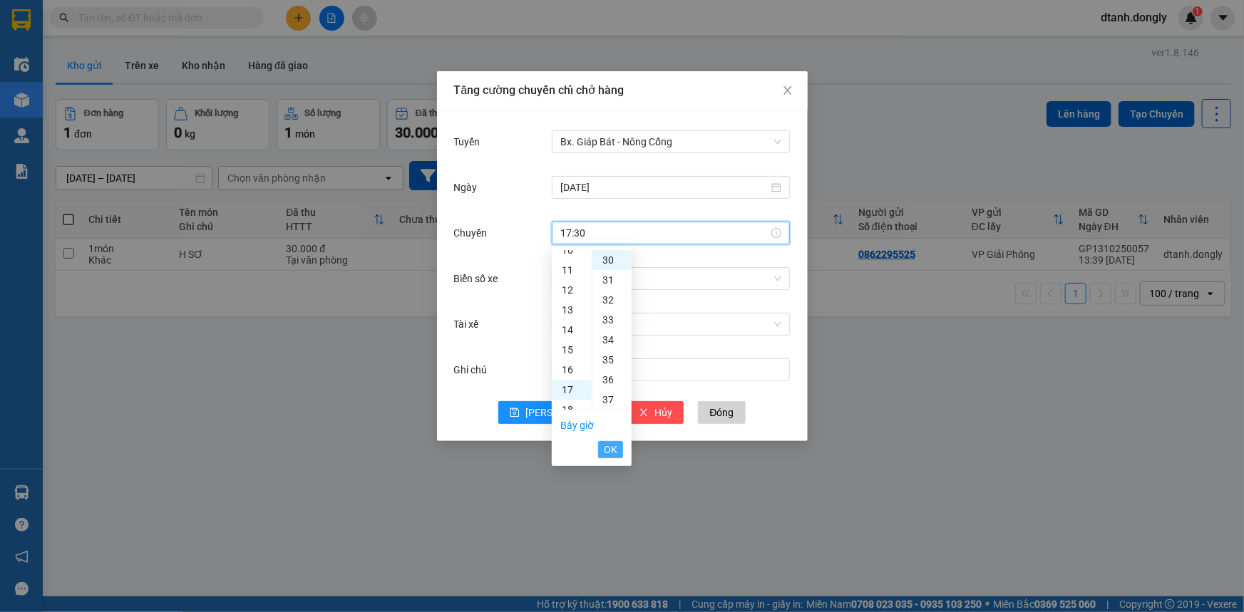
drag, startPoint x: 602, startPoint y: 438, endPoint x: 607, endPoint y: 444, distance: 8.1
click at [603, 438] on li "OK" at bounding box center [610, 450] width 25 height 24
click at [609, 448] on span "OK" at bounding box center [611, 450] width 14 height 16
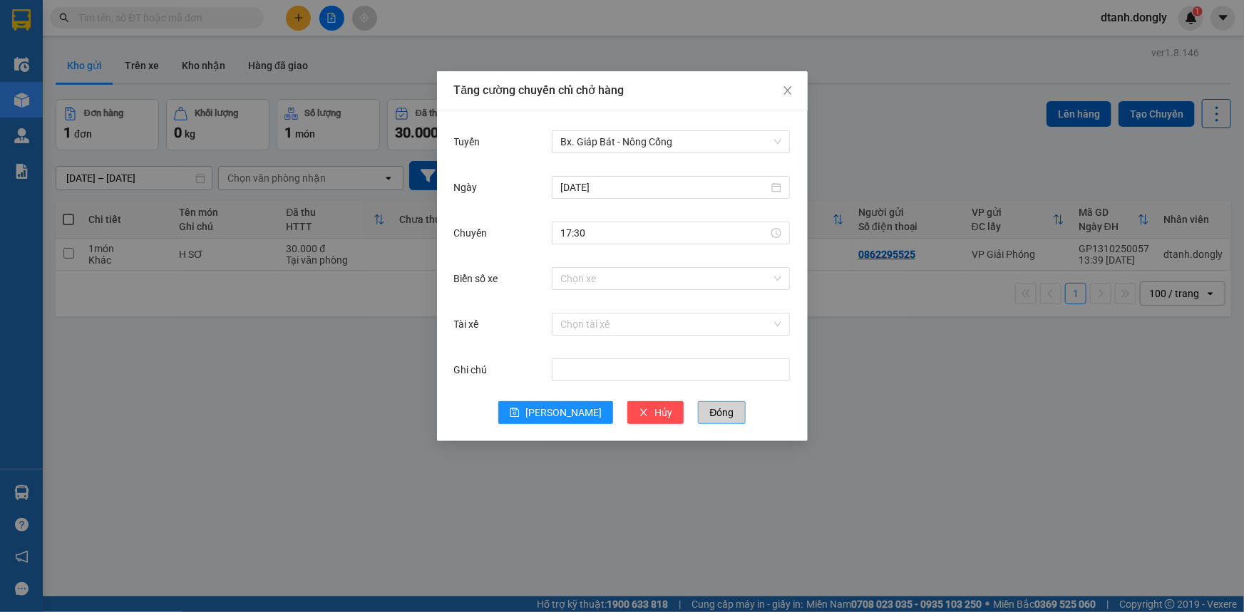
click at [704, 413] on button "Đóng" at bounding box center [721, 412] width 47 height 23
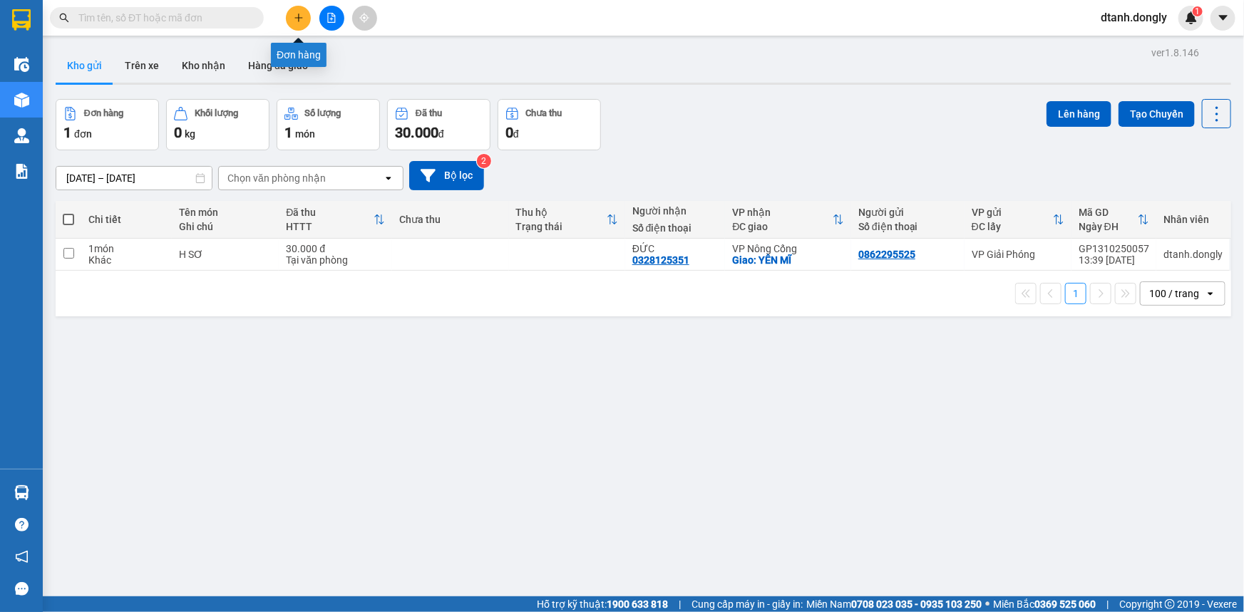
click at [294, 15] on icon "plus" at bounding box center [299, 18] width 10 height 10
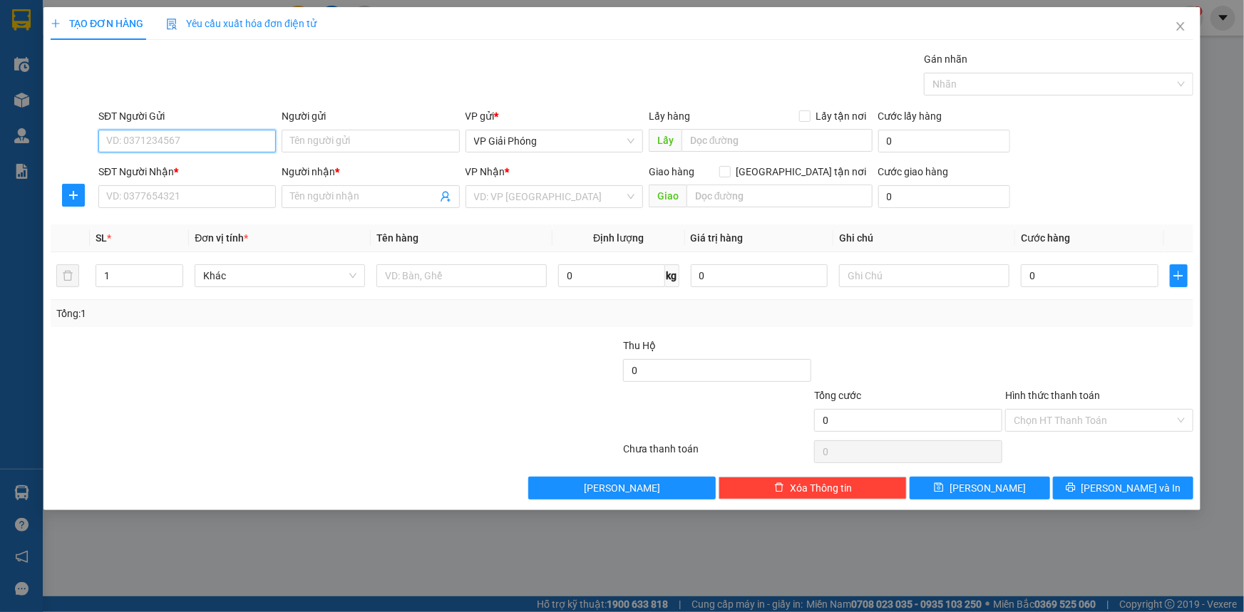
click at [158, 141] on input "SĐT Người Gửi" at bounding box center [186, 141] width 177 height 23
type input "0962256652"
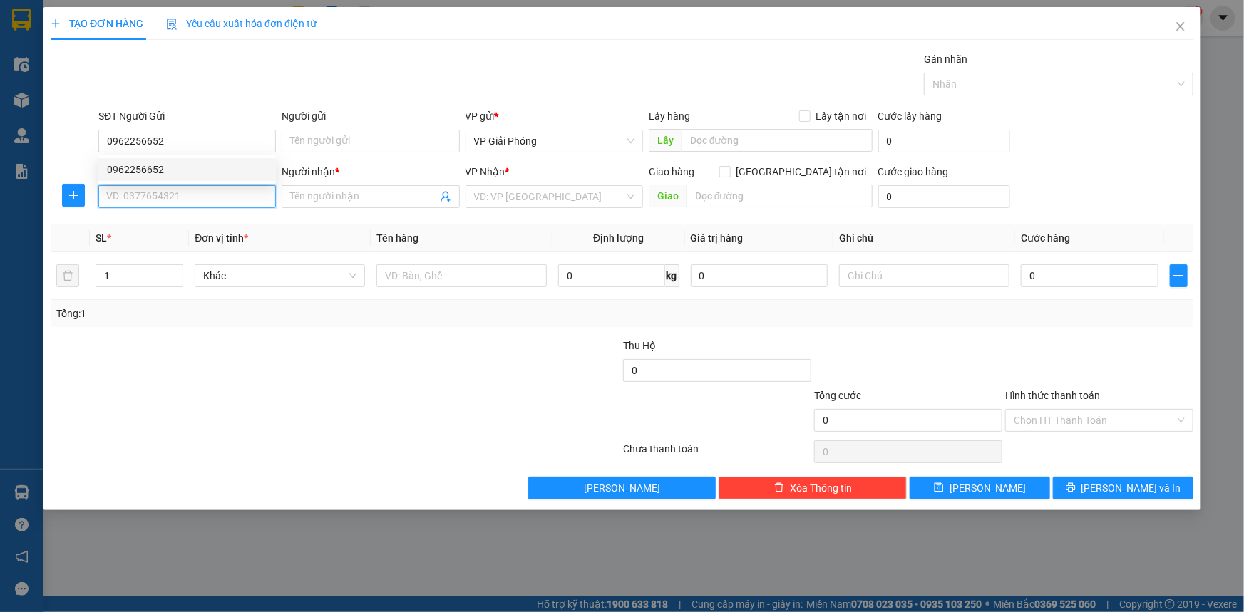
click at [216, 199] on input "SĐT Người Nhận *" at bounding box center [186, 196] width 177 height 23
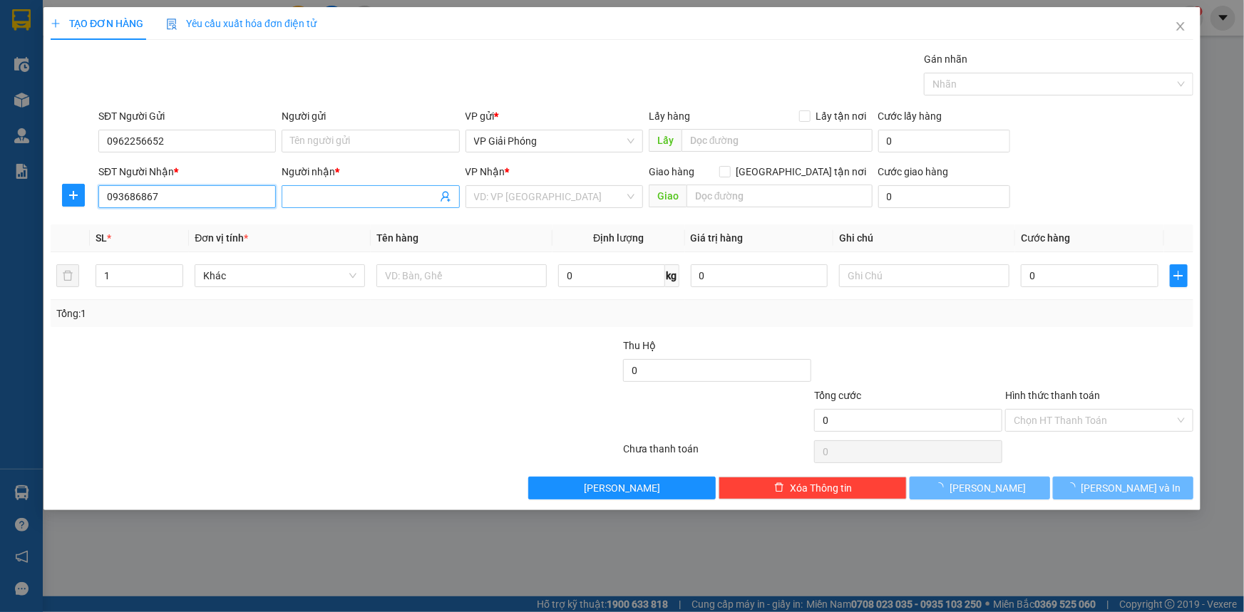
type input "0936868679"
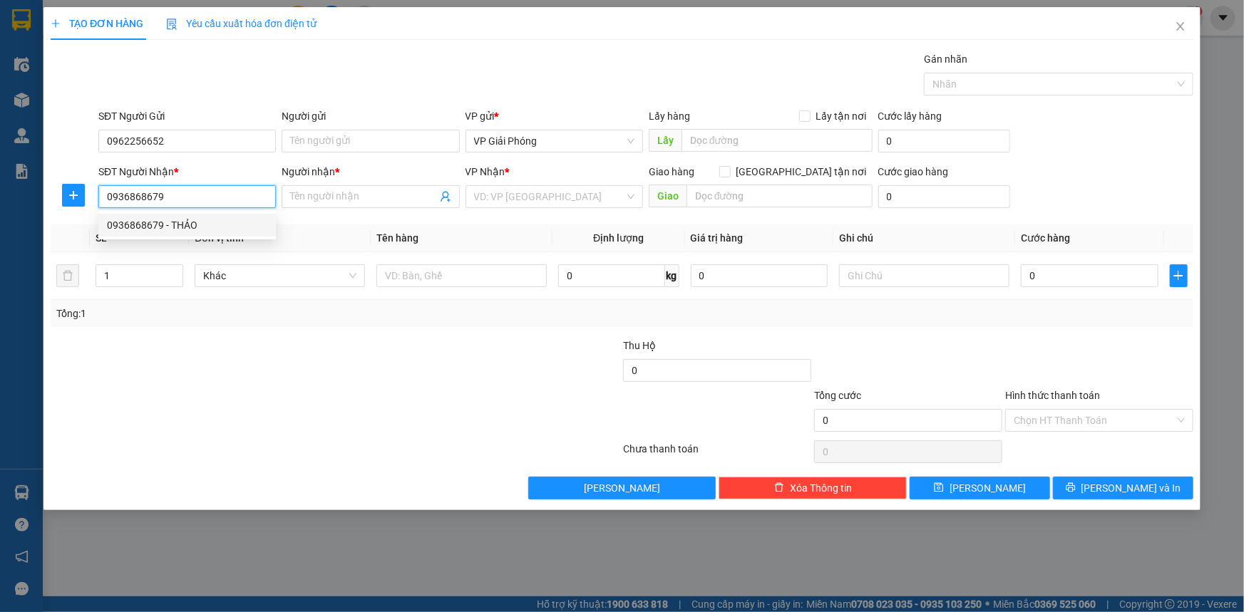
click at [193, 225] on div "0936868679 - THẢO" at bounding box center [187, 225] width 160 height 16
type input "THẢO"
checkbox input "true"
type input "BIG C"
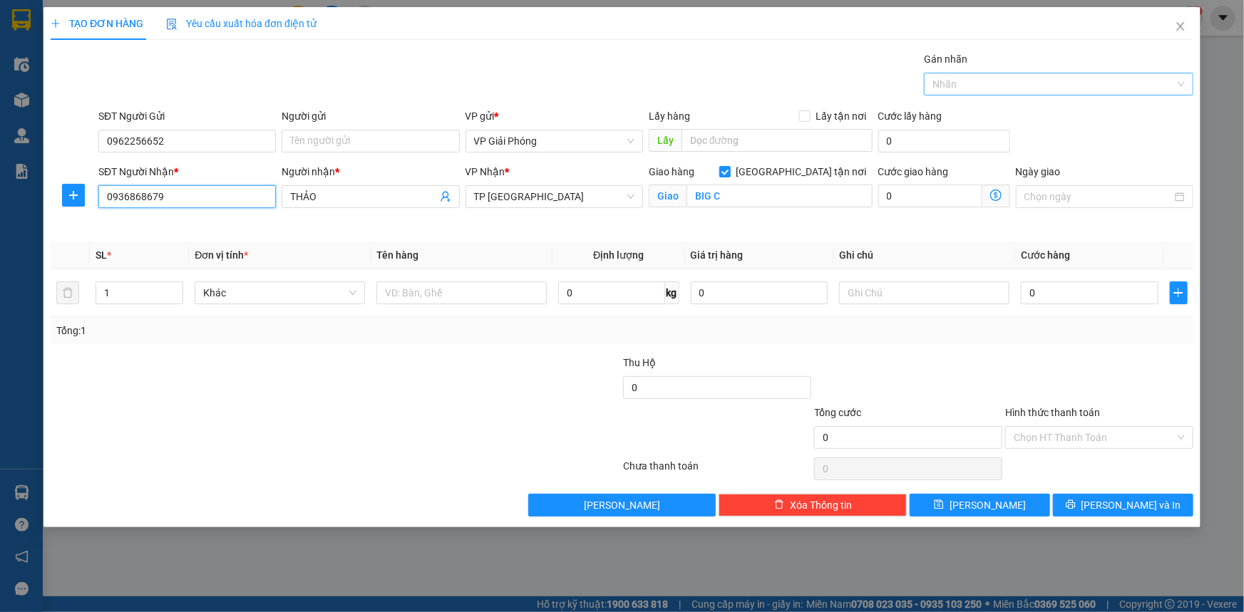
click at [996, 78] on div at bounding box center [1051, 84] width 248 height 17
type input "0936868679"
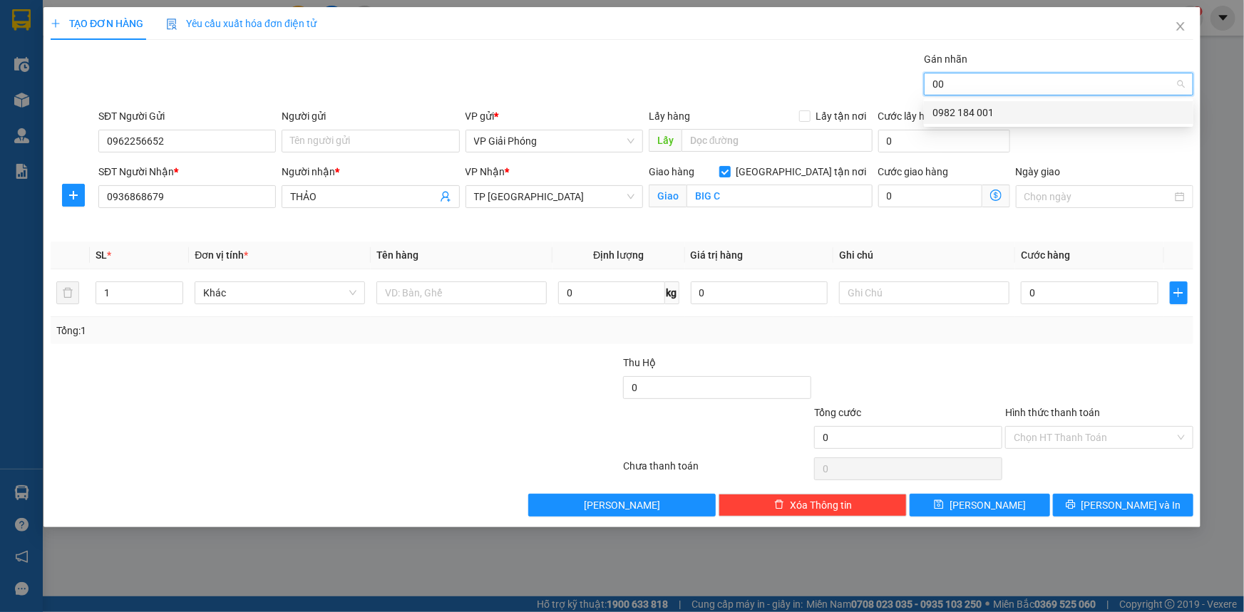
type input "001"
click at [1098, 102] on div "0982 184 001" at bounding box center [1058, 112] width 269 height 23
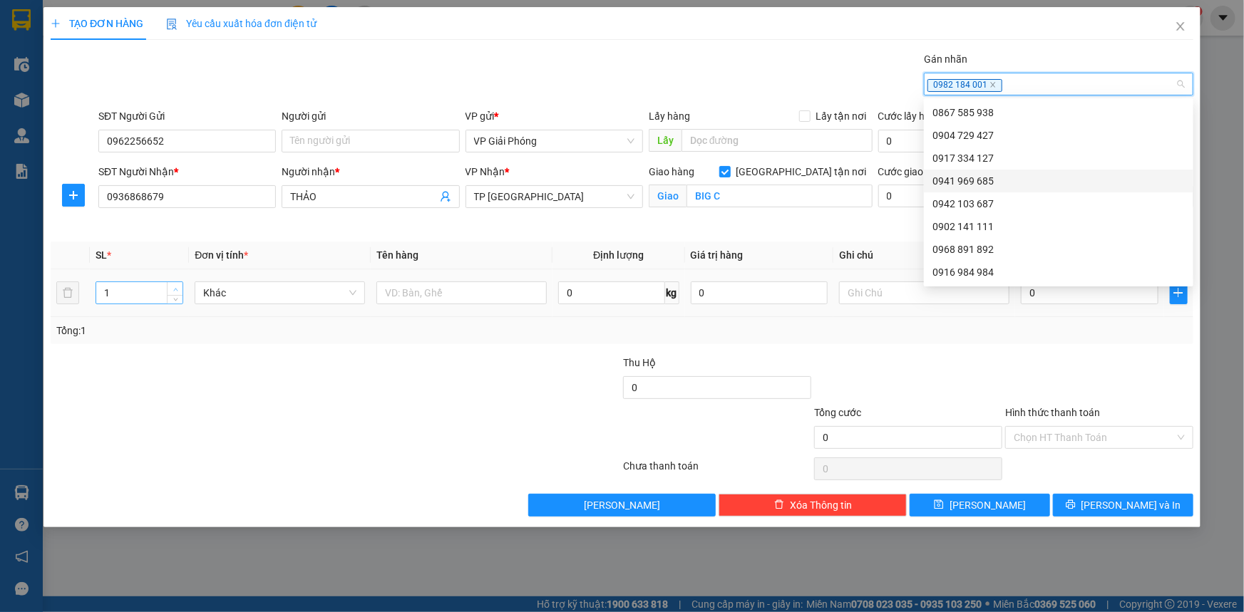
type input "2"
click at [177, 286] on span "up" at bounding box center [175, 289] width 9 height 9
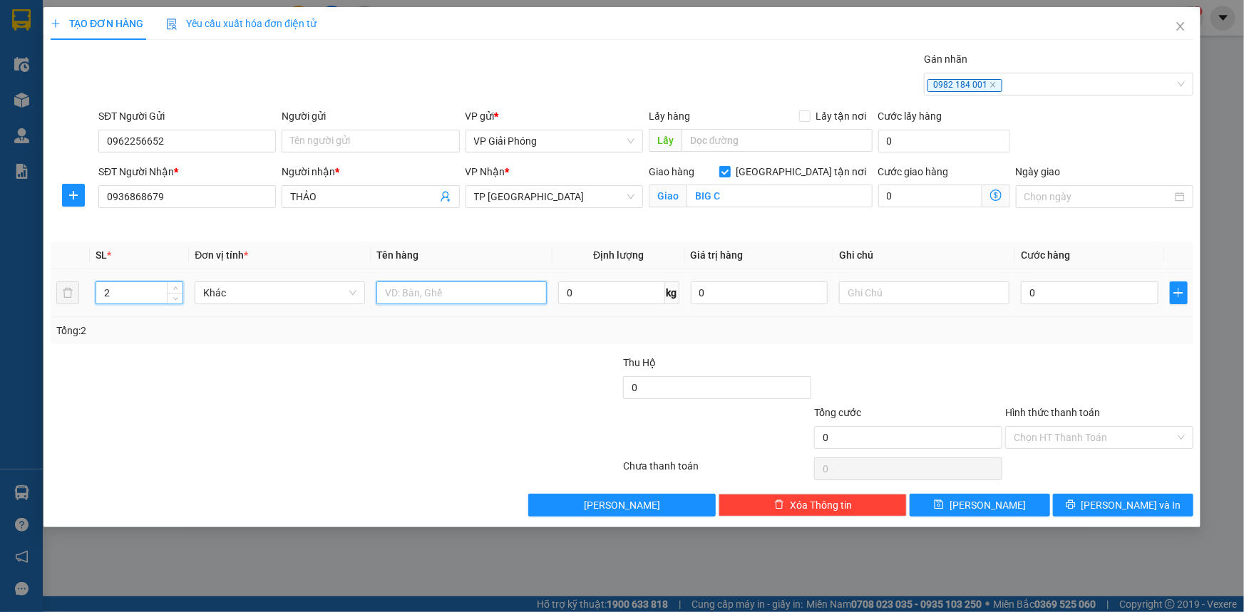
click at [442, 299] on input "text" at bounding box center [461, 293] width 170 height 23
type input "KIỆN"
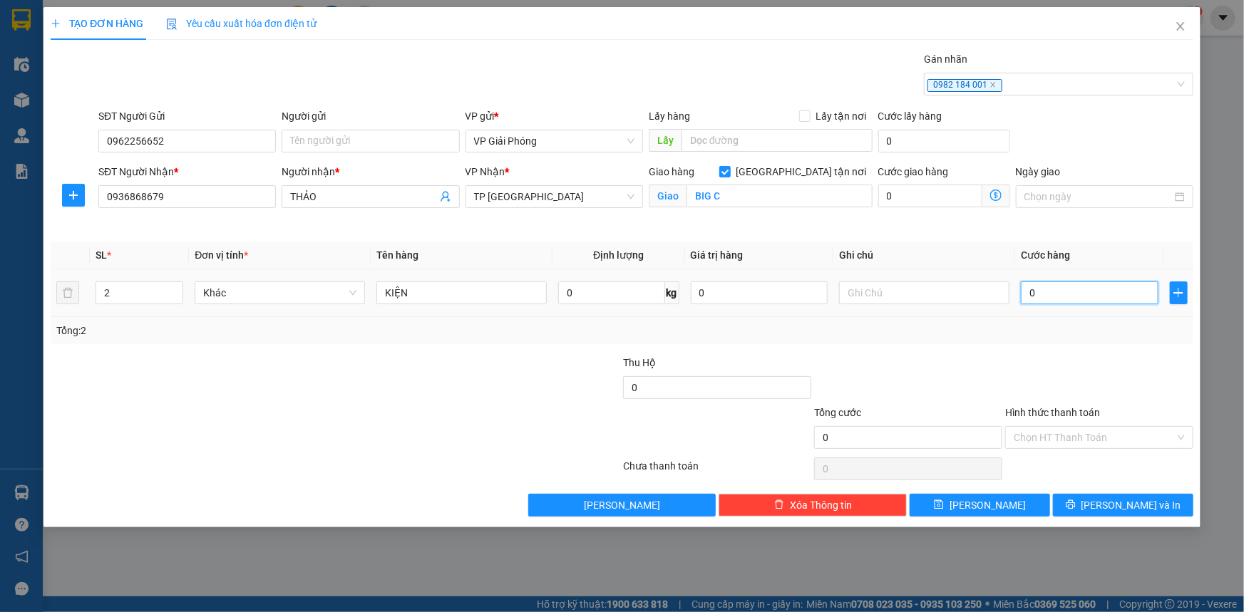
click at [1085, 297] on input "0" at bounding box center [1090, 293] width 138 height 23
type input "1"
type input "10"
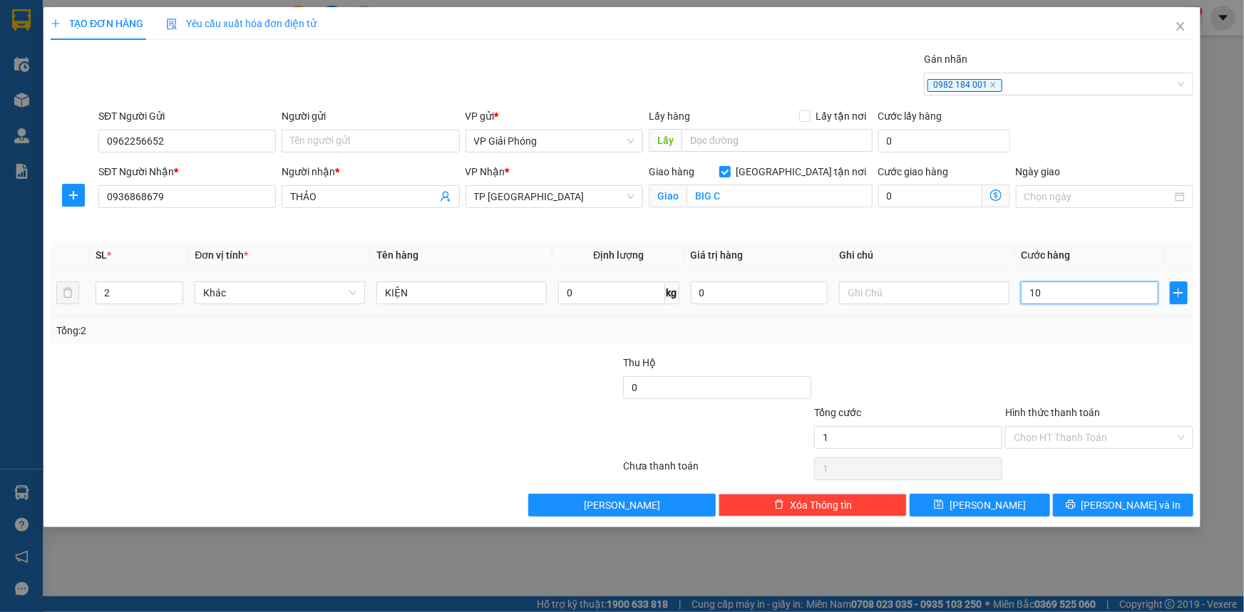
type input "10"
type input "100"
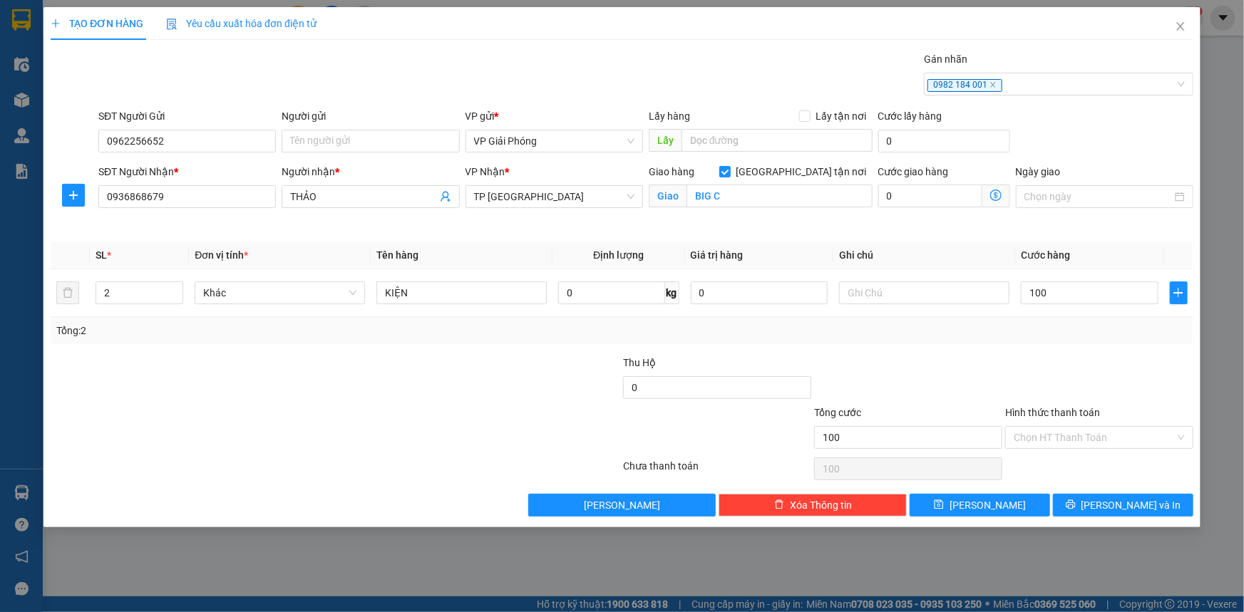
click at [1051, 359] on div at bounding box center [1099, 380] width 191 height 50
type input "100.000"
click at [1089, 497] on button "[PERSON_NAME] và In" at bounding box center [1123, 505] width 140 height 23
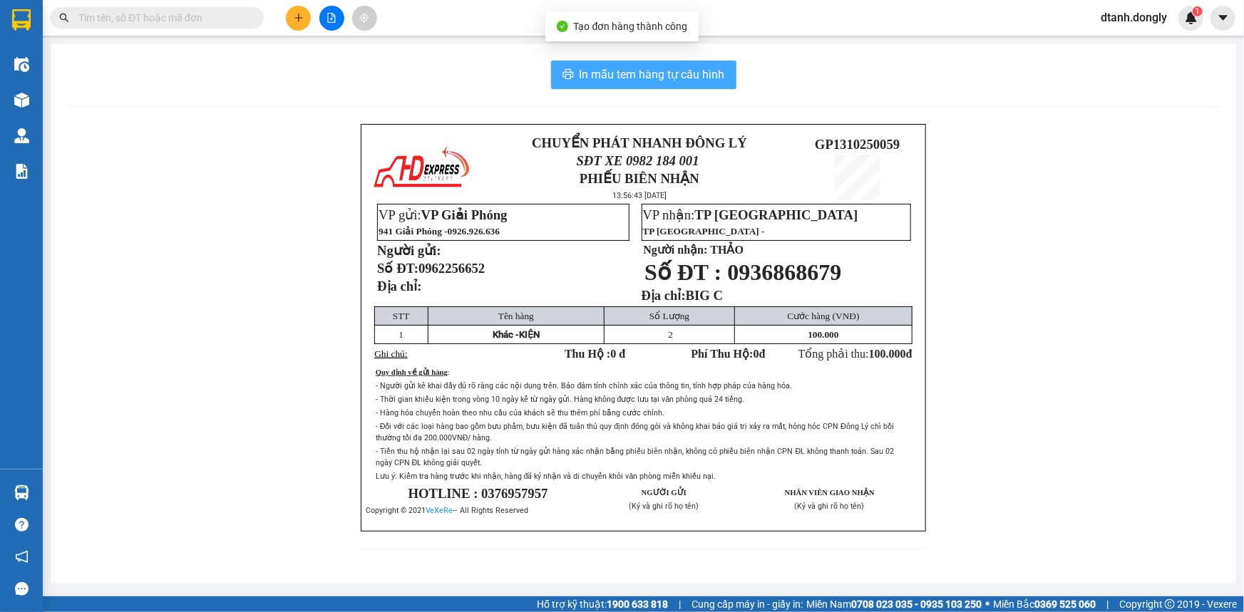
click at [713, 83] on span "In mẫu tem hàng tự cấu hình" at bounding box center [651, 75] width 145 height 18
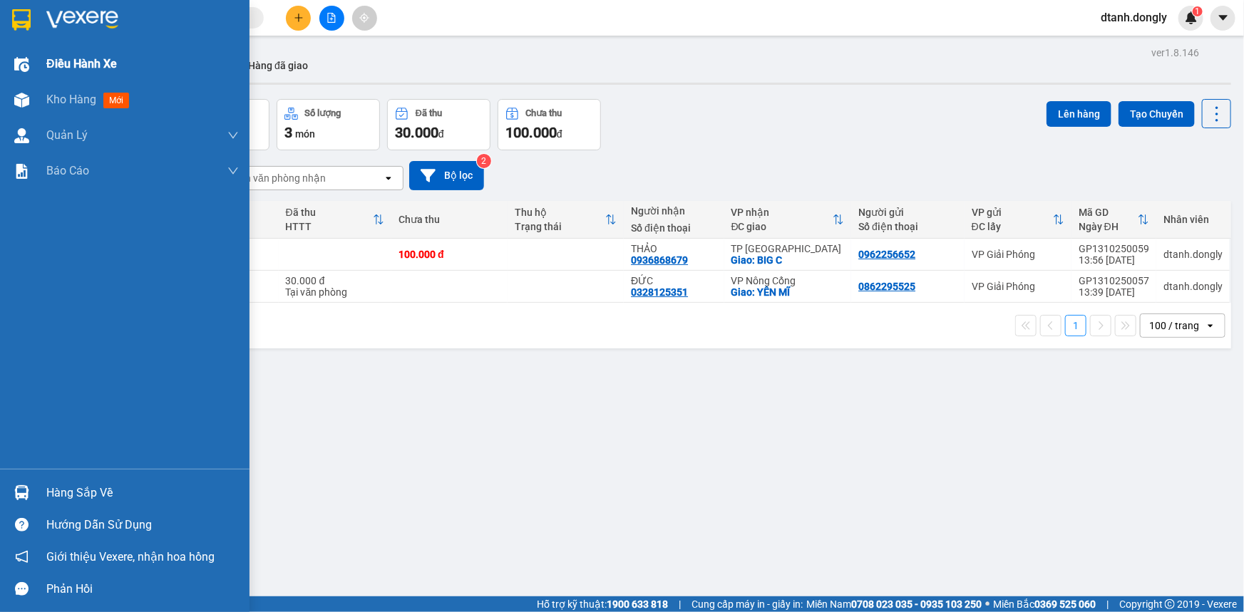
click at [76, 63] on span "Điều hành xe" at bounding box center [81, 64] width 71 height 18
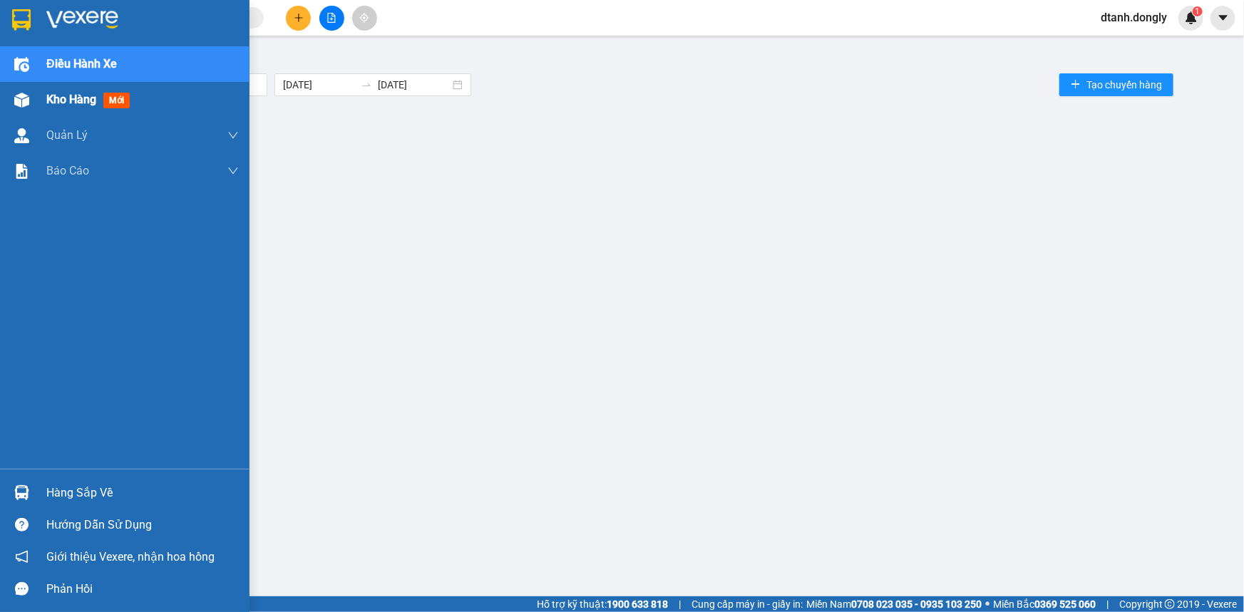
click at [44, 96] on div "Kho hàng mới" at bounding box center [124, 100] width 249 height 36
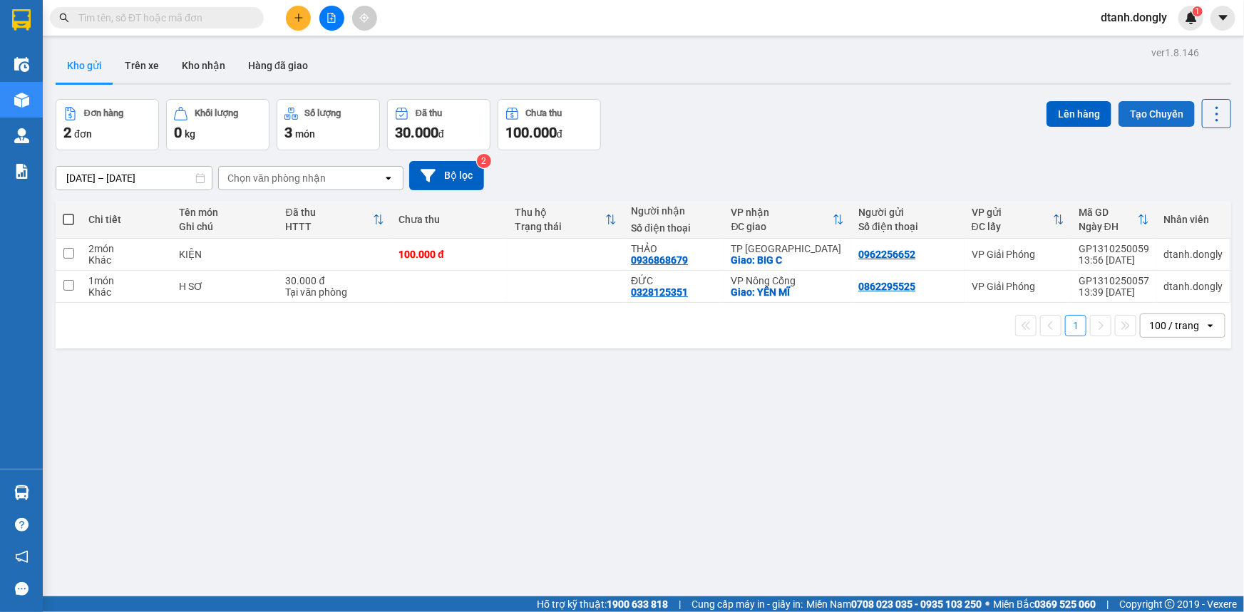
click at [1175, 115] on button "Tạo Chuyến" at bounding box center [1156, 114] width 76 height 26
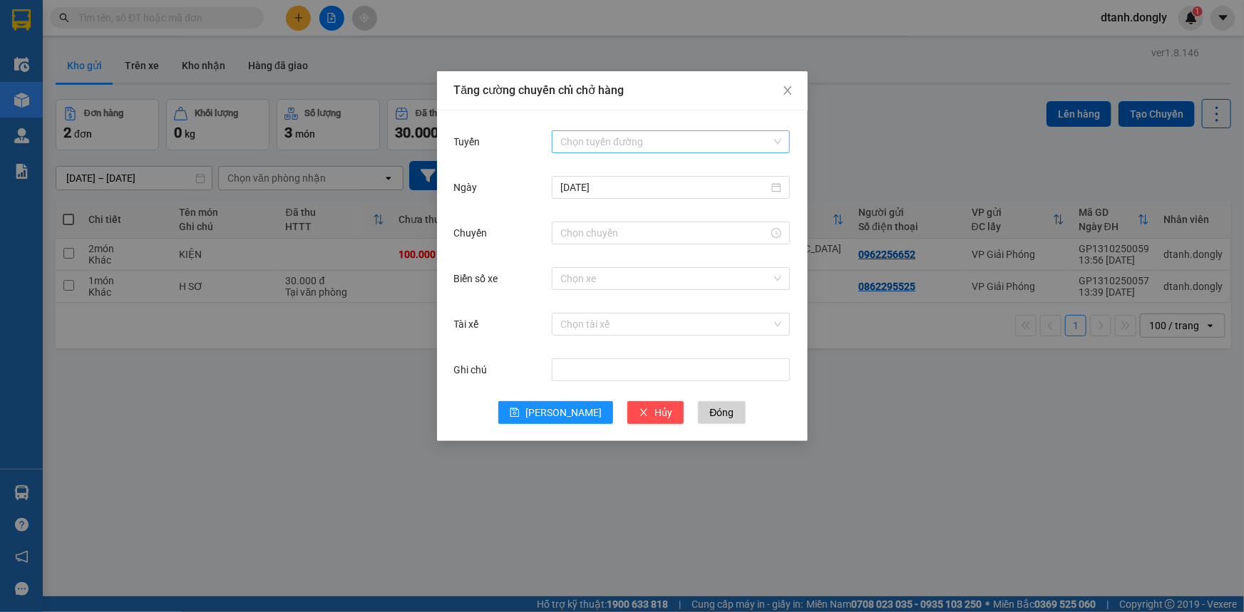
click at [629, 144] on input "Tuyến" at bounding box center [665, 141] width 211 height 21
drag, startPoint x: 561, startPoint y: 603, endPoint x: 408, endPoint y: 494, distance: 188.1
click at [561, 602] on div "Tăng cường chuyến chỉ chở hàng Tuyến Chọn tuyến đường Ngày 13/10/2025 Chuyến Bi…" at bounding box center [622, 306] width 1244 height 612
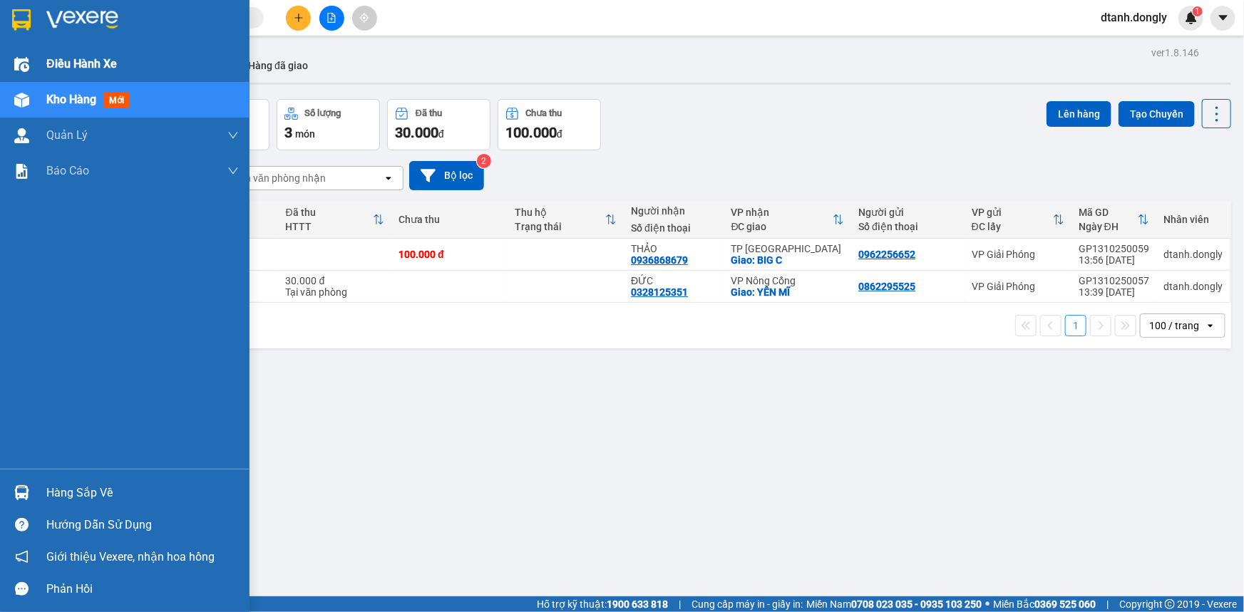
click at [53, 72] on span "Điều hành xe" at bounding box center [81, 64] width 71 height 18
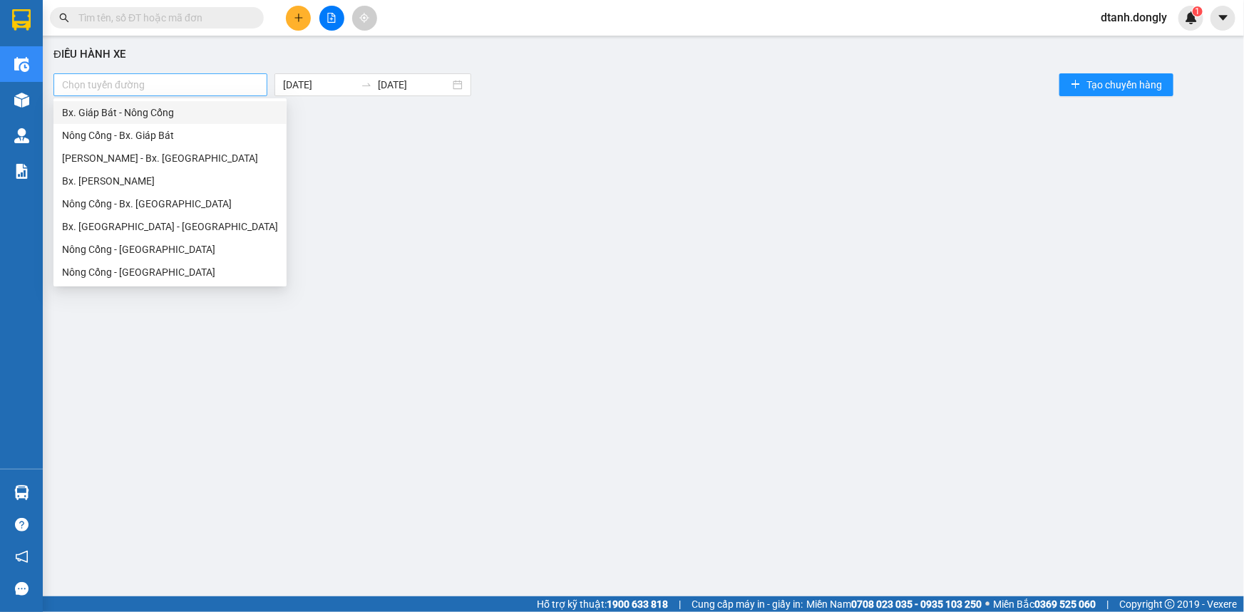
click at [221, 86] on div at bounding box center [160, 84] width 207 height 17
click at [215, 113] on div "Bx. Giáp Bát - Nông Cống" at bounding box center [170, 113] width 216 height 16
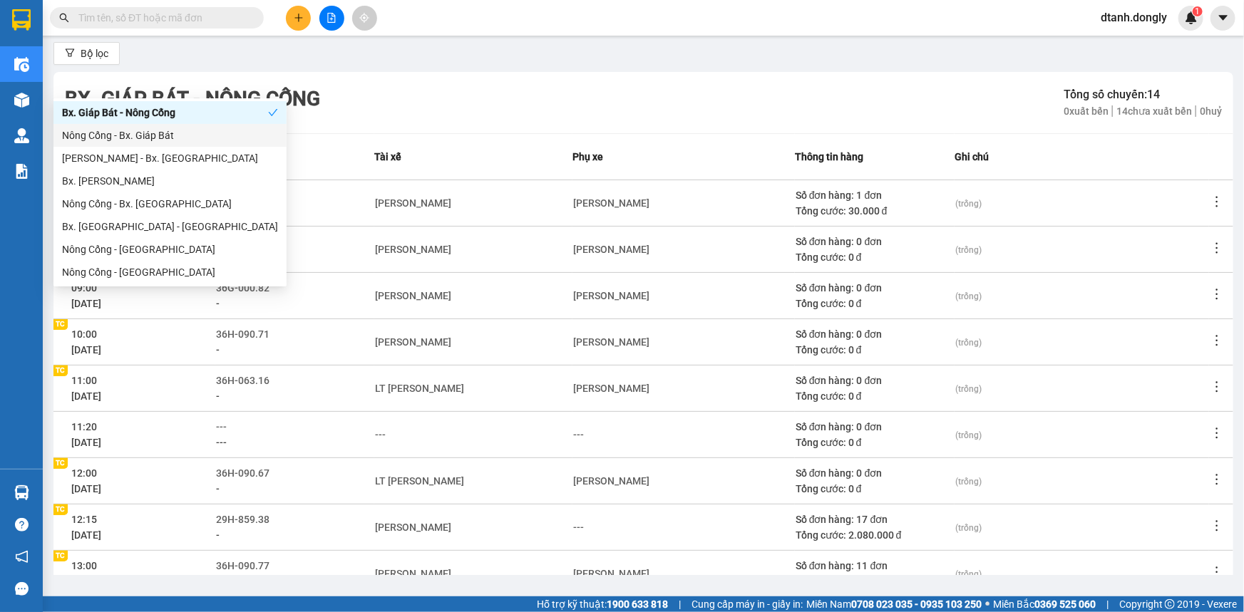
scroll to position [190, 0]
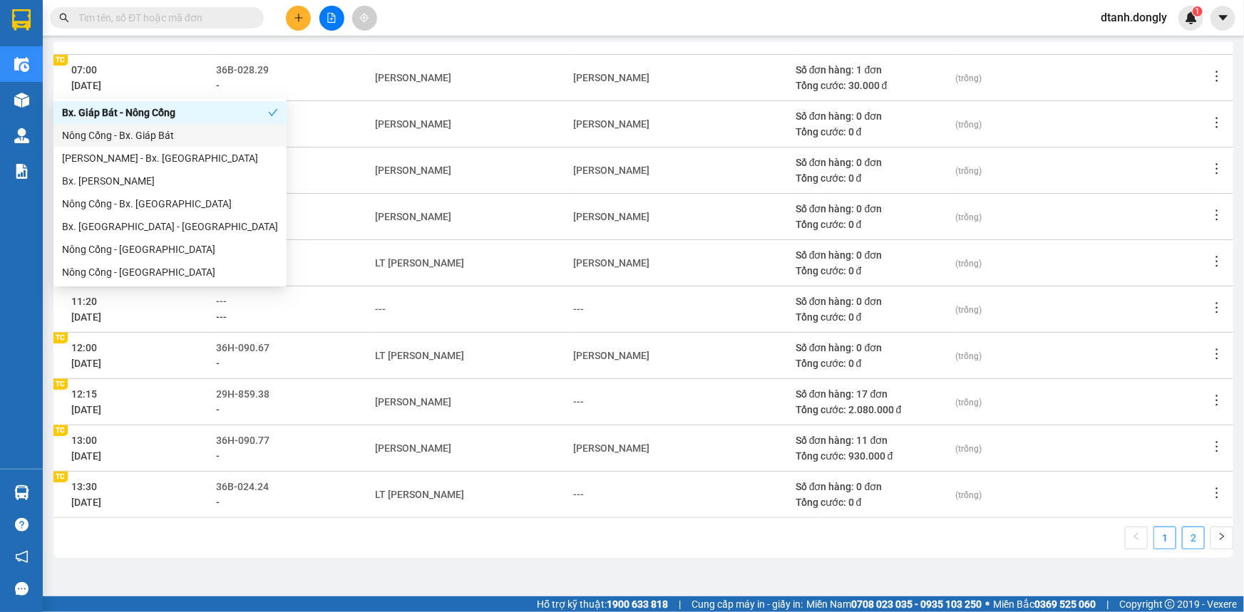
click at [1184, 542] on link "2" at bounding box center [1193, 537] width 21 height 21
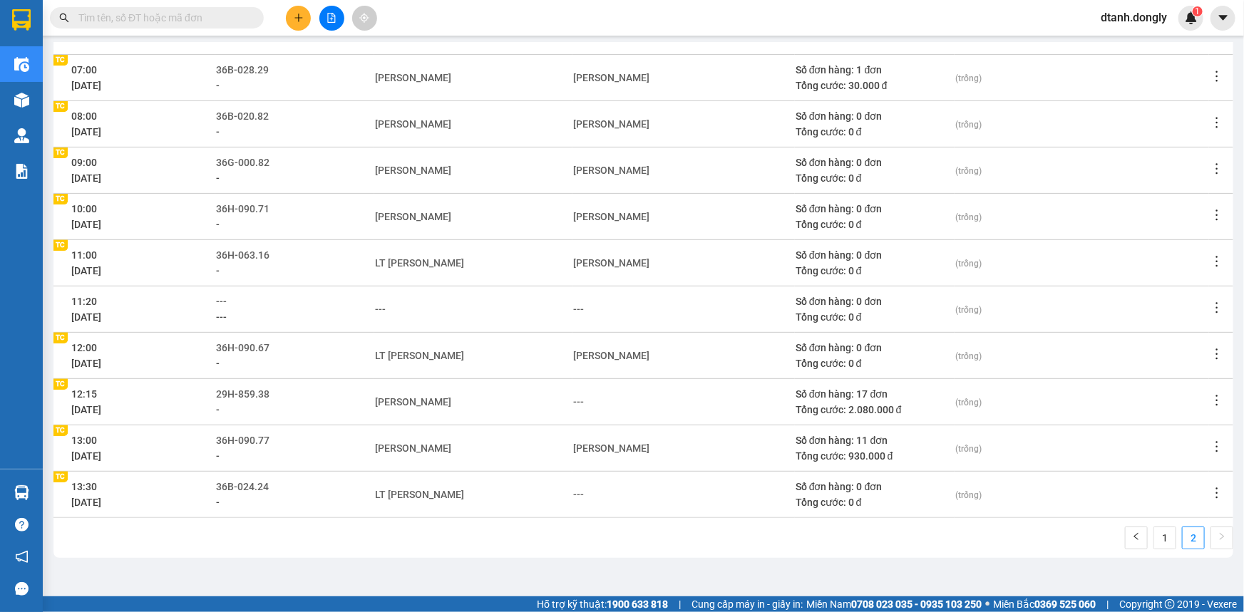
scroll to position [0, 0]
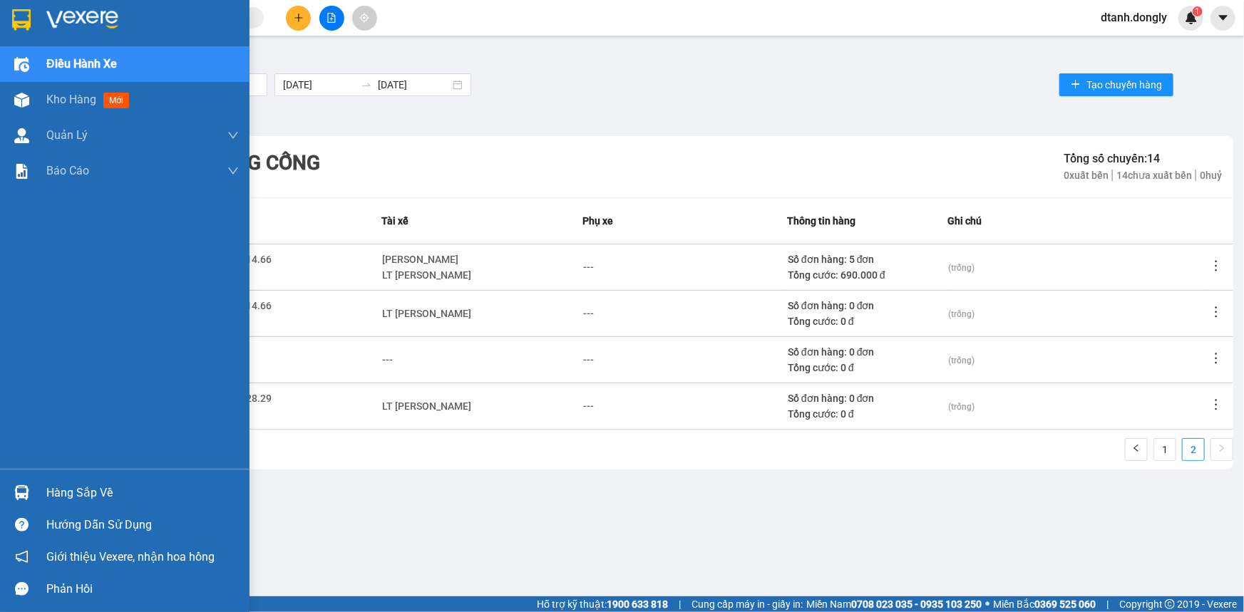
click at [83, 70] on span "Điều hành xe" at bounding box center [81, 64] width 71 height 18
click at [38, 36] on div at bounding box center [124, 23] width 249 height 46
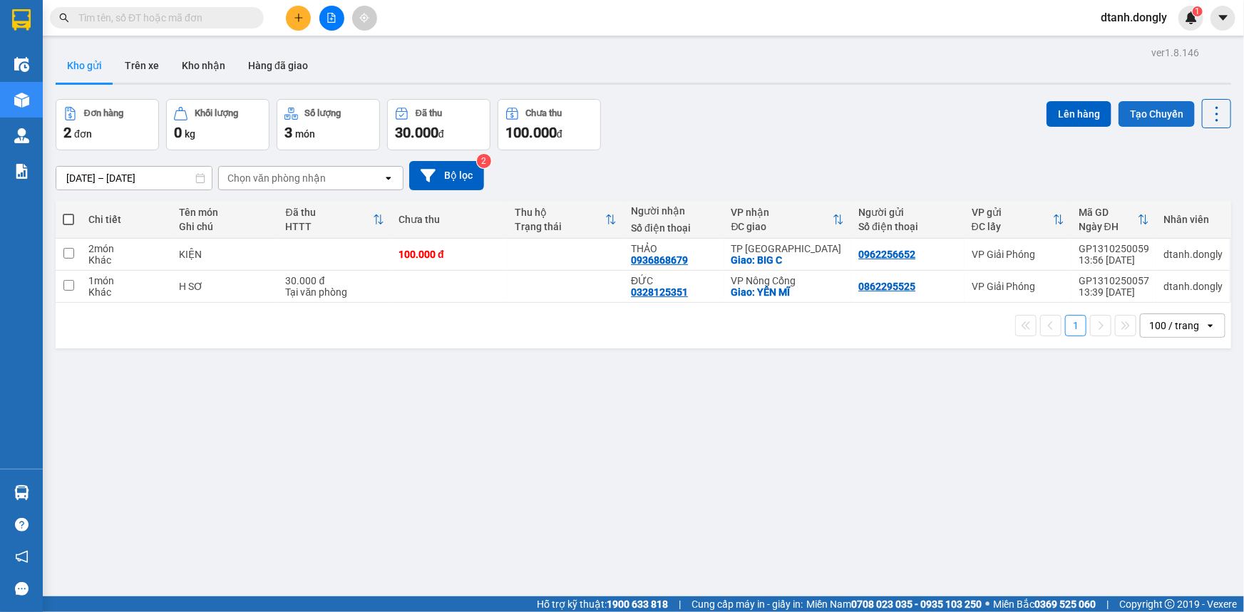
click at [1146, 105] on button "Tạo Chuyến" at bounding box center [1156, 114] width 76 height 26
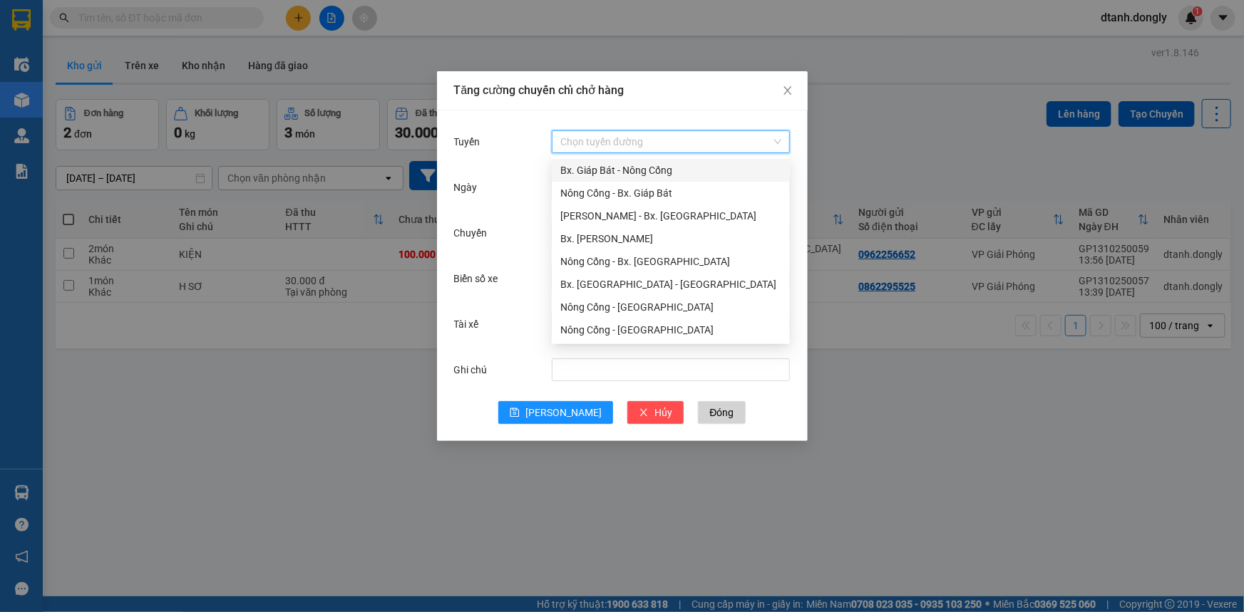
click at [626, 137] on input "Tuyến" at bounding box center [665, 141] width 211 height 21
click at [622, 166] on div "Bx. Giáp Bát - Nông Cống" at bounding box center [670, 171] width 221 height 16
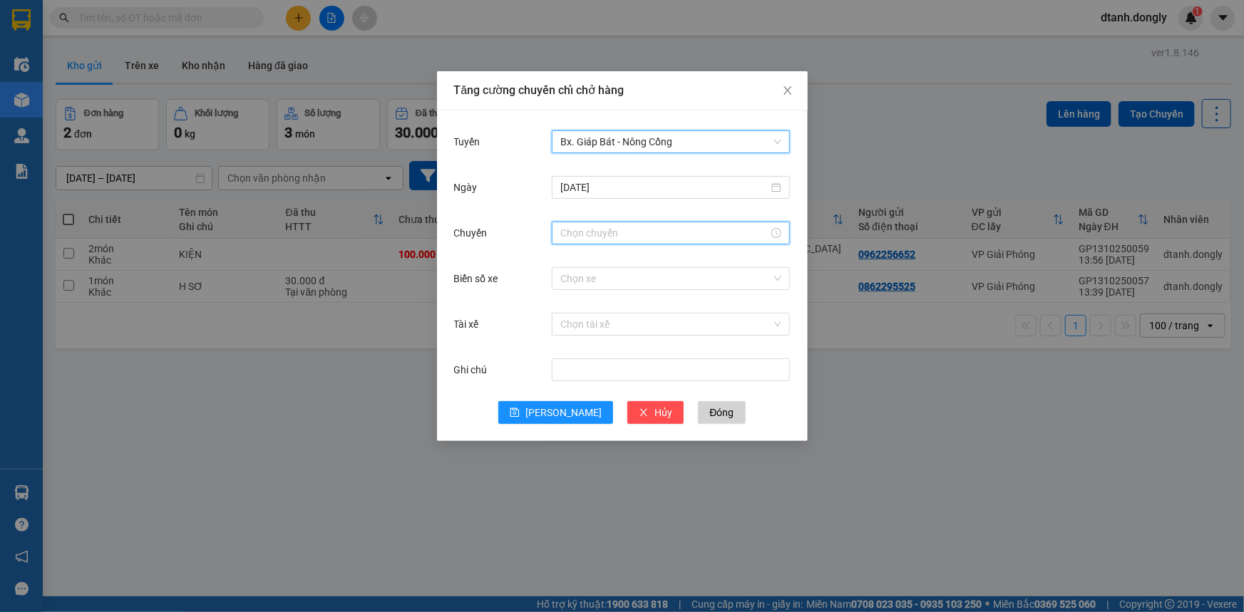
click at [604, 232] on input "Chuyến" at bounding box center [664, 233] width 208 height 16
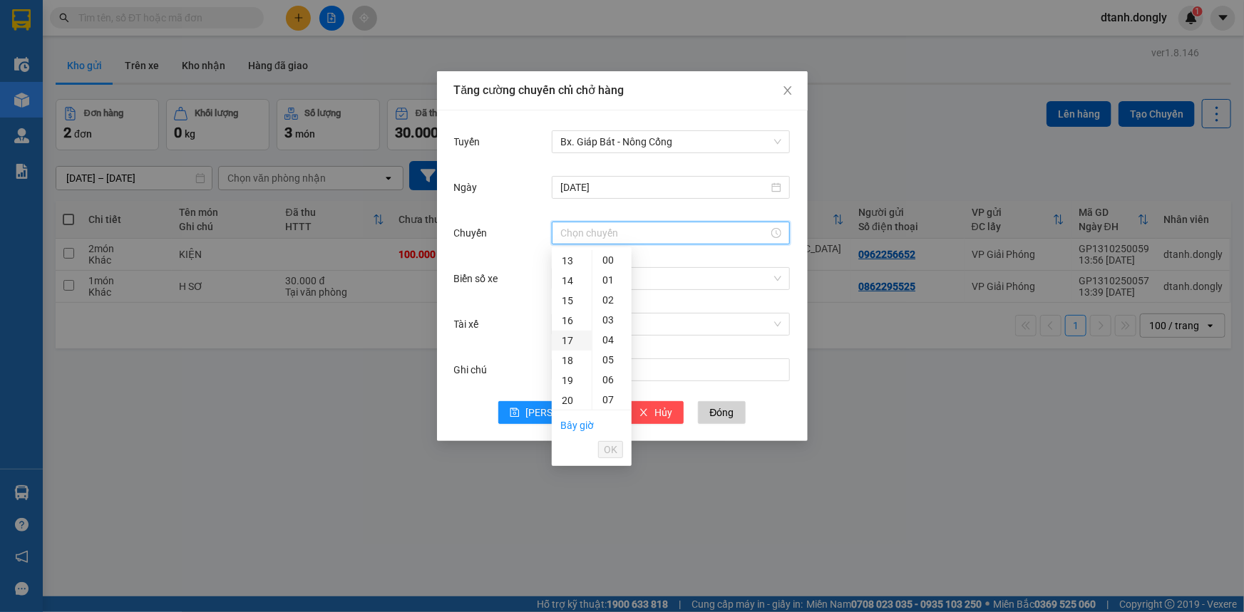
click at [571, 336] on div "17" at bounding box center [572, 341] width 40 height 20
click at [611, 405] on div "30" at bounding box center [611, 406] width 39 height 20
type input "17:30"
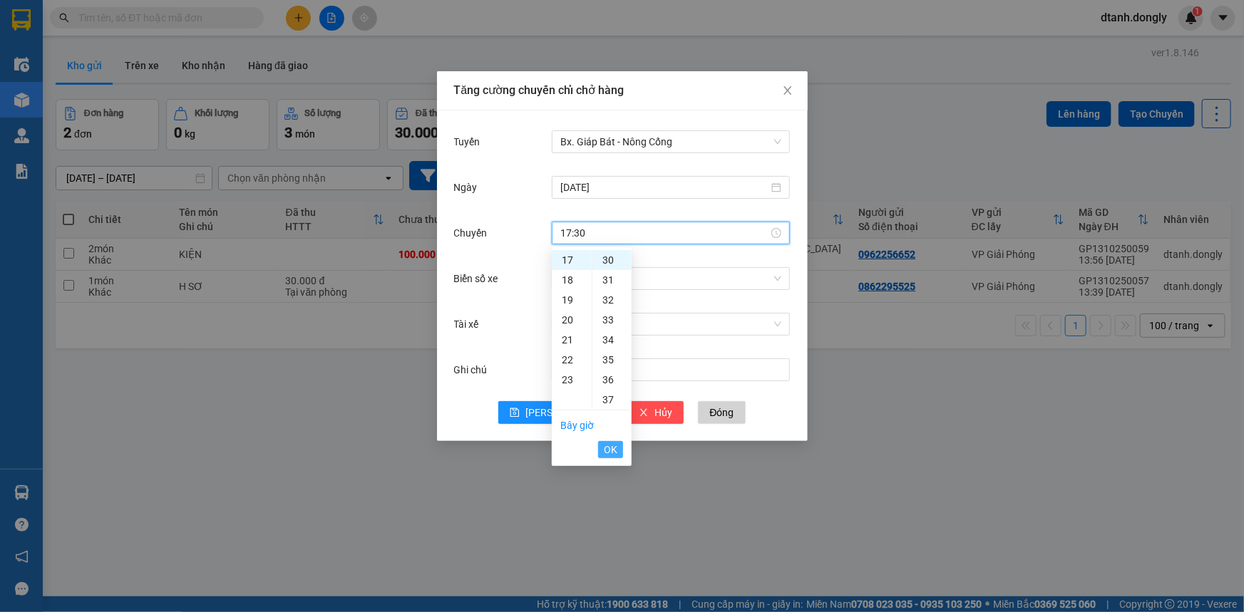
click at [605, 450] on span "OK" at bounding box center [611, 450] width 14 height 16
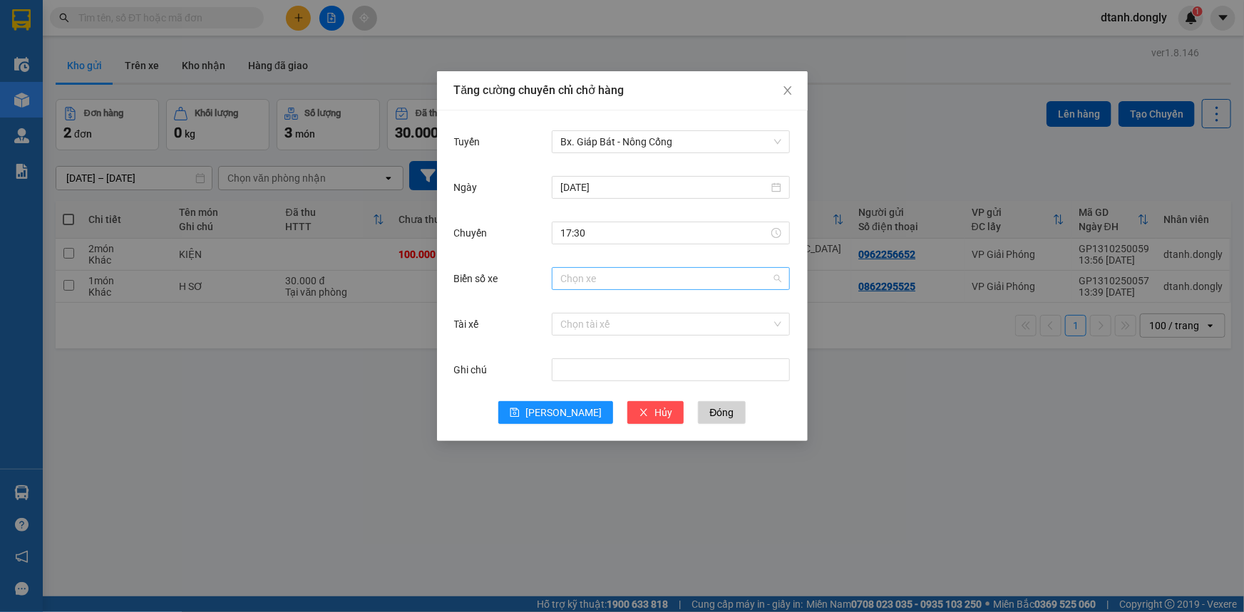
click at [599, 279] on input "Biển số xe" at bounding box center [665, 278] width 211 height 21
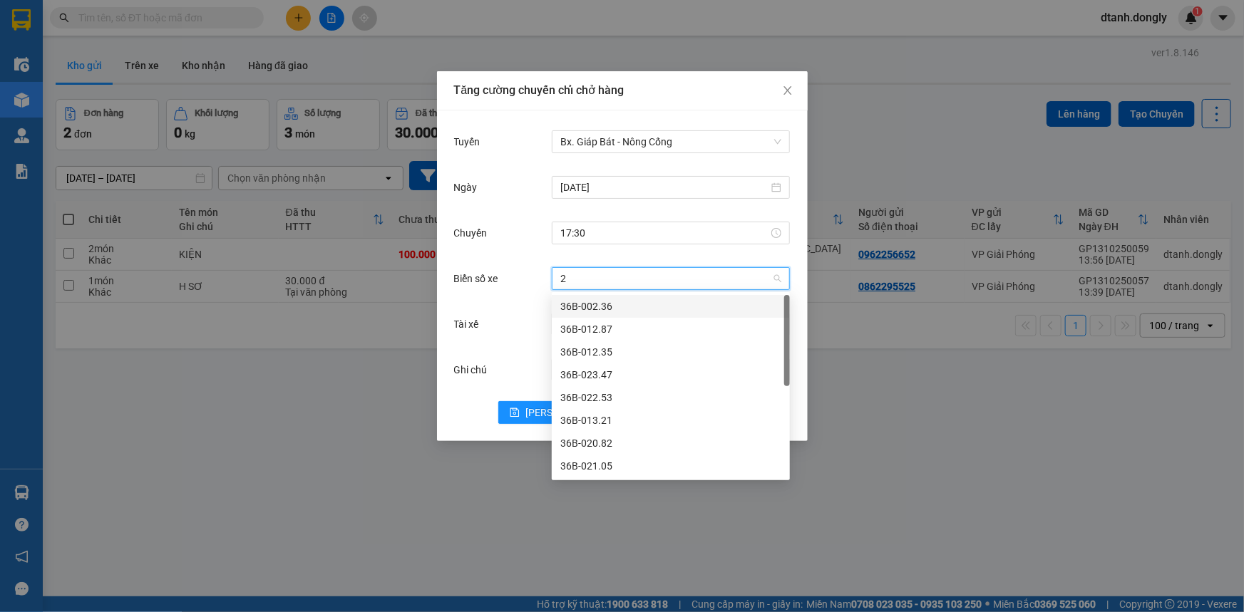
type input "20"
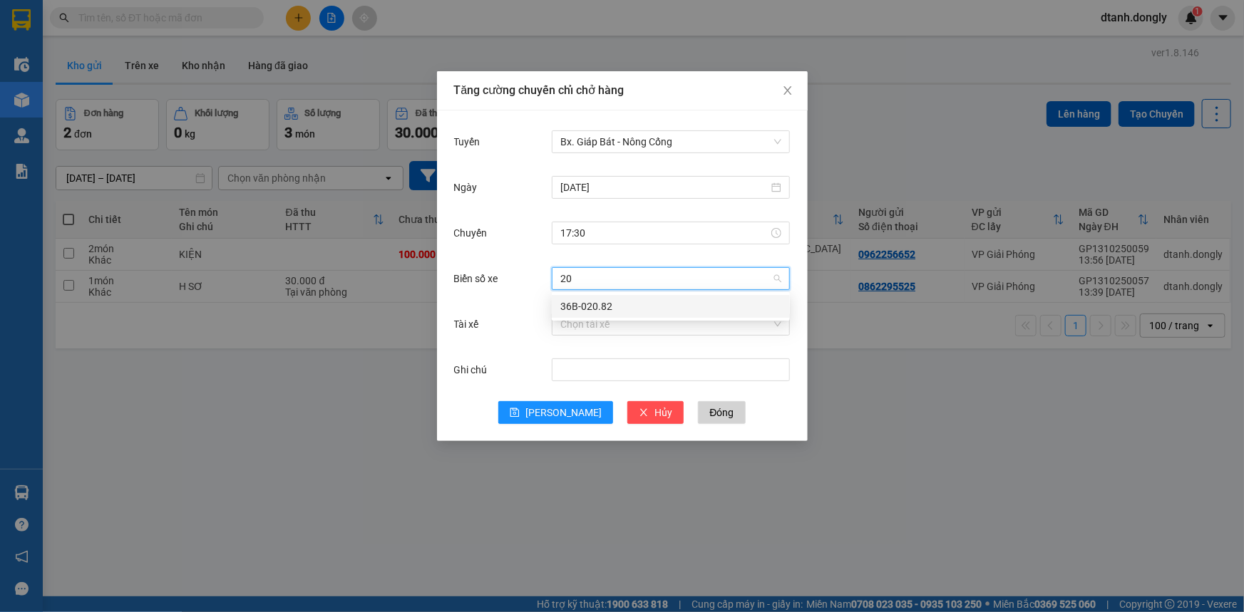
click at [661, 297] on div "36B-020.82" at bounding box center [671, 306] width 238 height 23
click at [614, 324] on input "Tài xế" at bounding box center [665, 324] width 211 height 21
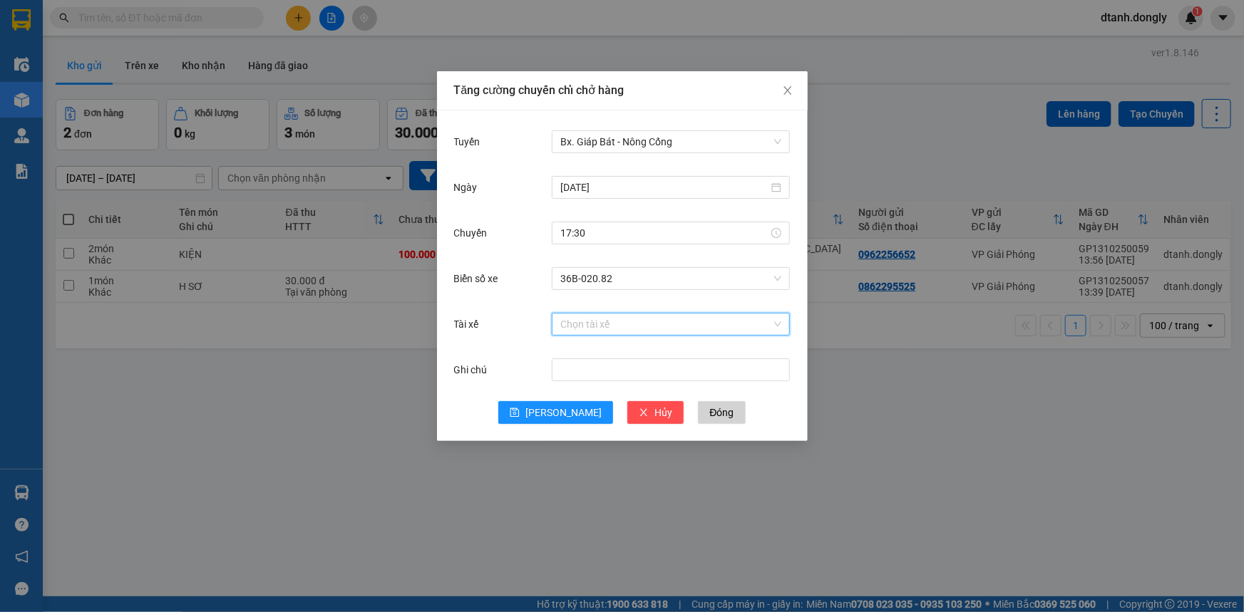
click at [634, 333] on input "Tài xế" at bounding box center [665, 324] width 211 height 21
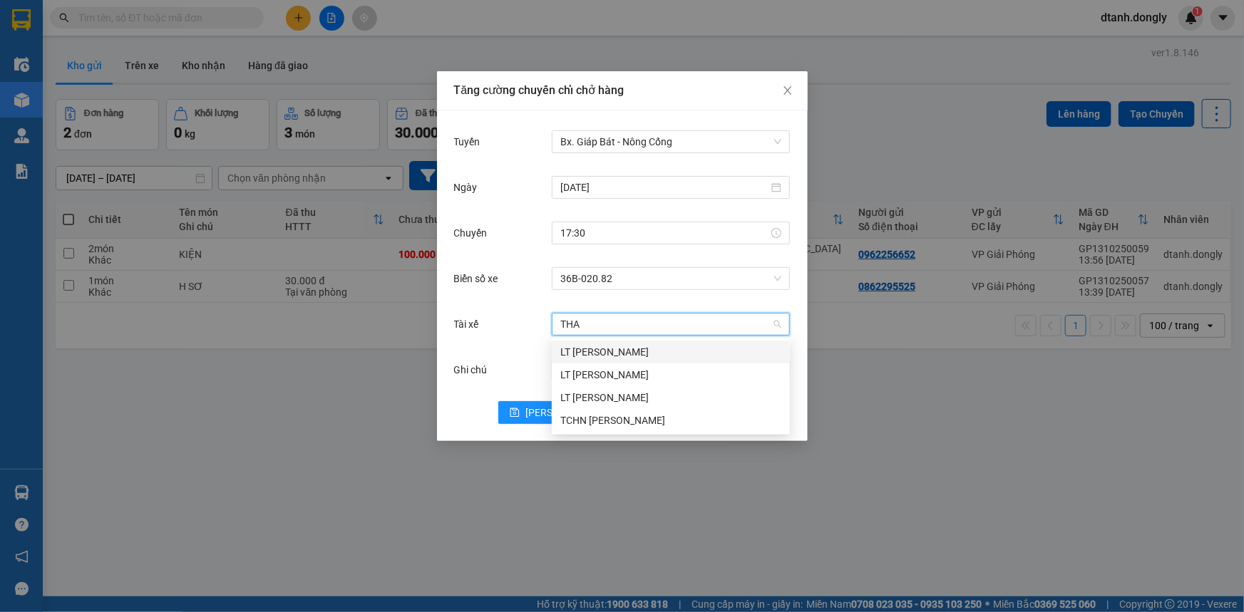
type input "THAN"
click at [634, 353] on div "LT [PERSON_NAME]" at bounding box center [670, 352] width 221 height 16
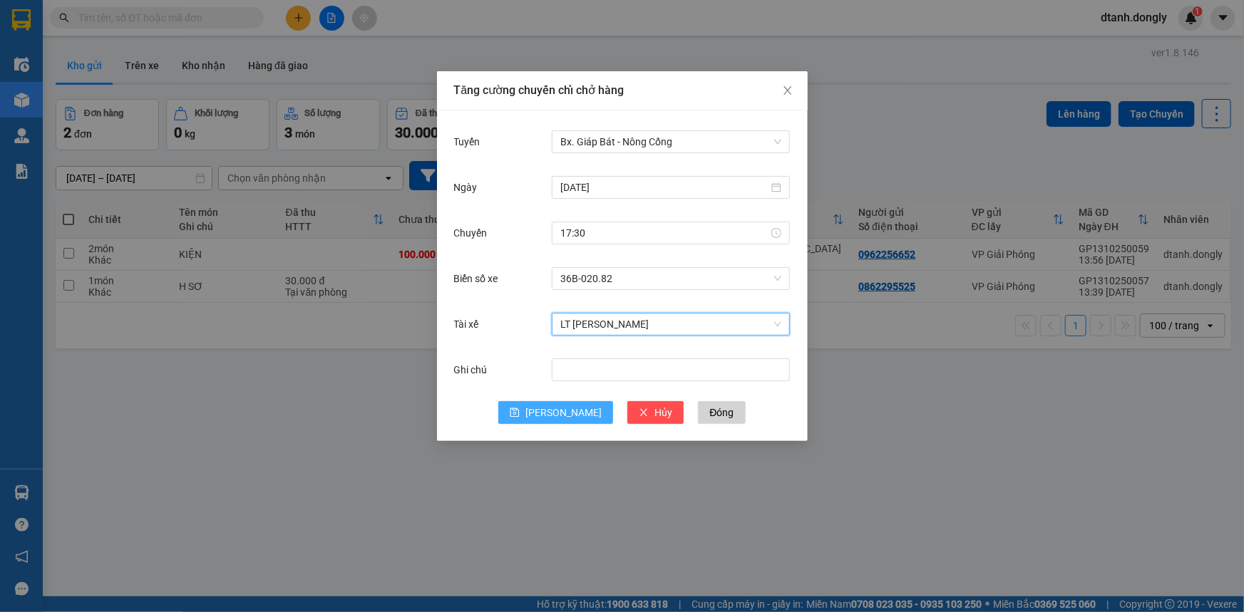
click at [572, 415] on span "[PERSON_NAME]" at bounding box center [563, 413] width 76 height 16
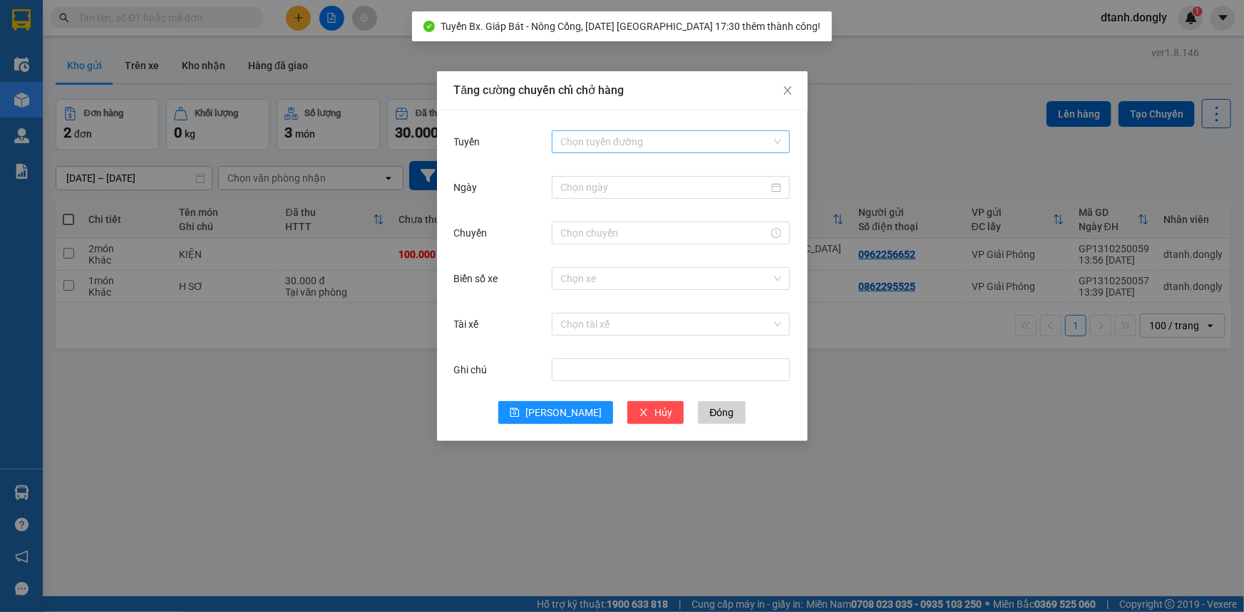
click at [612, 135] on input "Tuyến" at bounding box center [665, 141] width 211 height 21
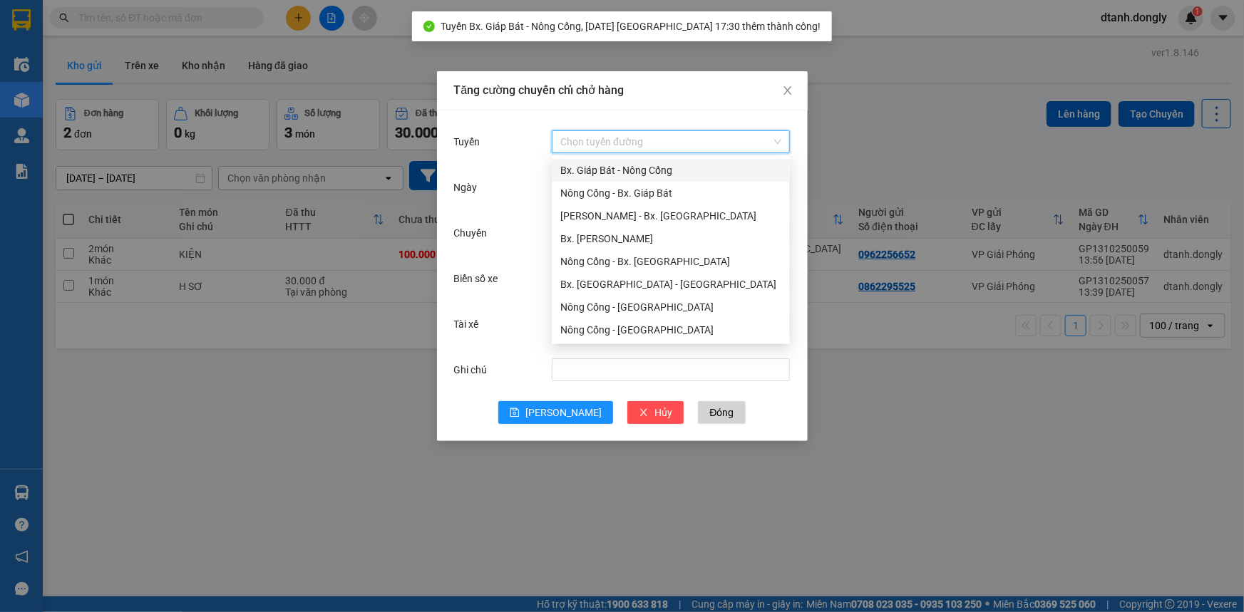
click at [615, 174] on div "Bx. Giáp Bát - Nông Cống" at bounding box center [670, 171] width 221 height 16
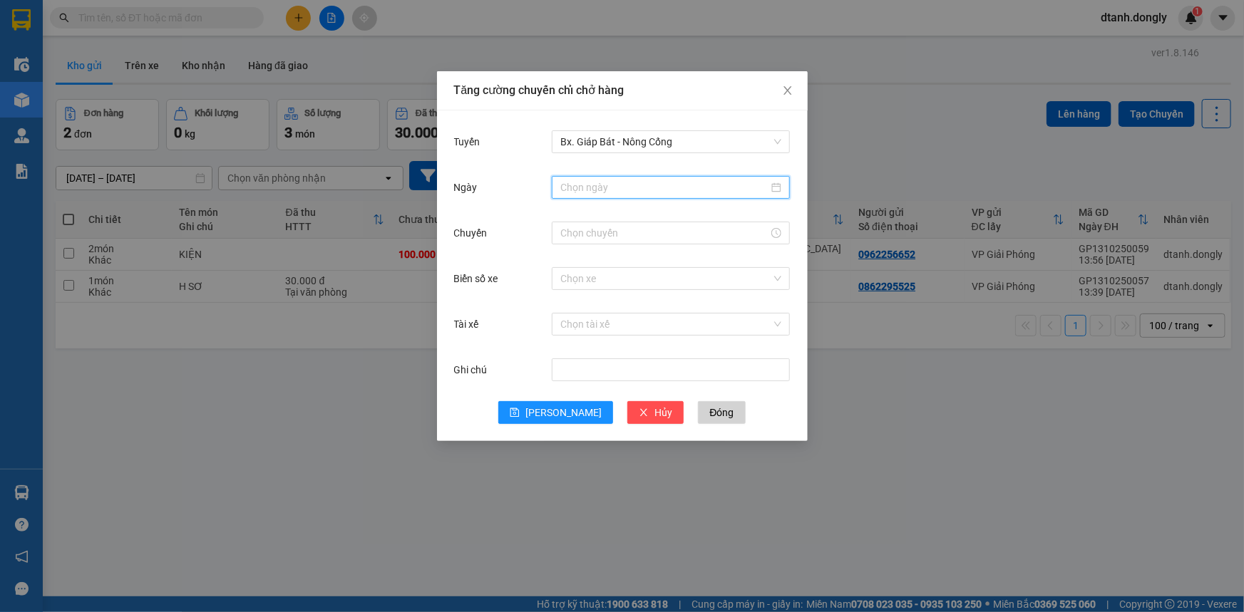
click at [606, 185] on input "Ngày" at bounding box center [664, 188] width 208 height 16
type input "[DATE]"
click at [604, 309] on div "13" at bounding box center [598, 312] width 17 height 17
click at [619, 225] on input "Chuyến" at bounding box center [664, 233] width 208 height 16
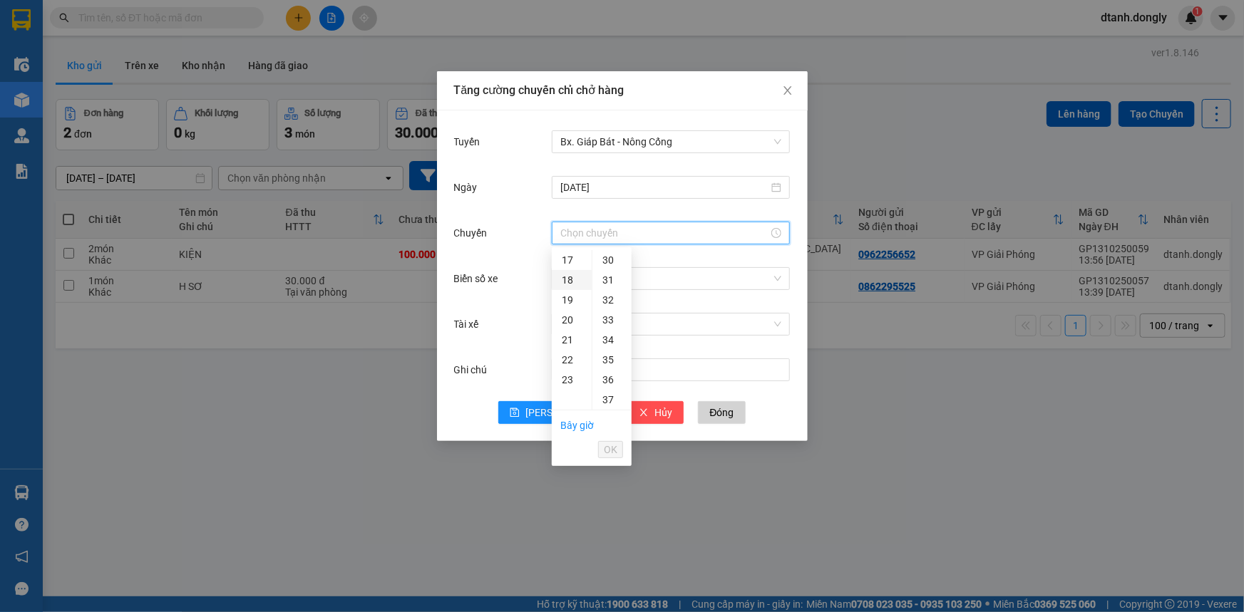
click at [567, 278] on div "18" at bounding box center [572, 280] width 40 height 20
click at [607, 341] on div "30" at bounding box center [611, 341] width 39 height 20
type input "18:30"
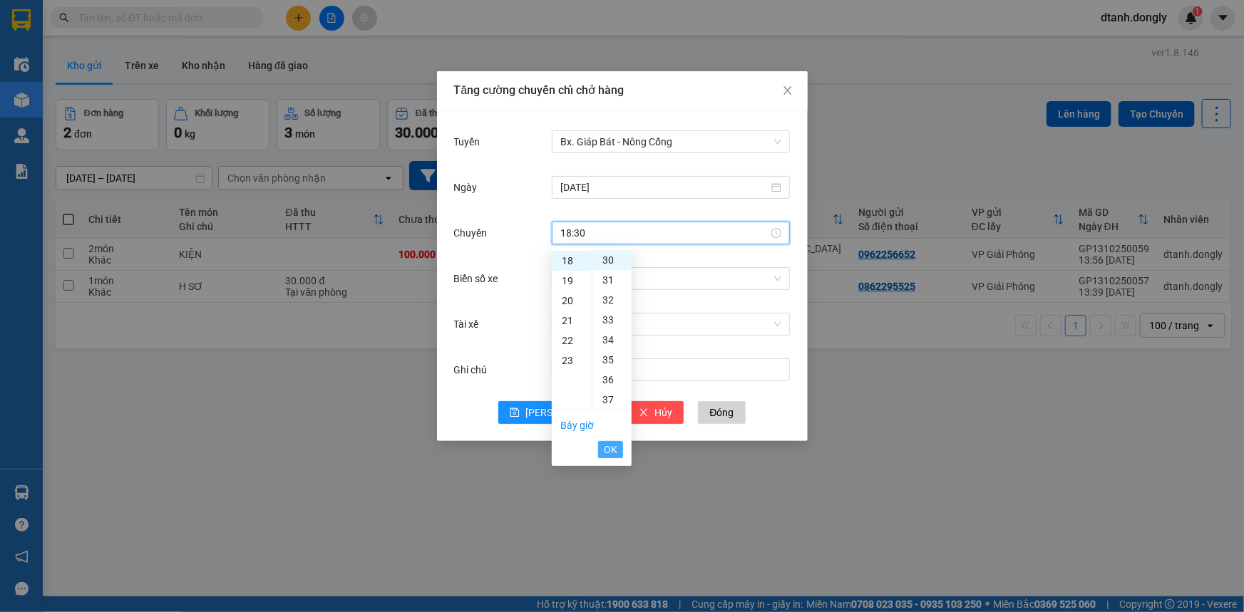
click at [619, 453] on button "OK" at bounding box center [610, 449] width 25 height 17
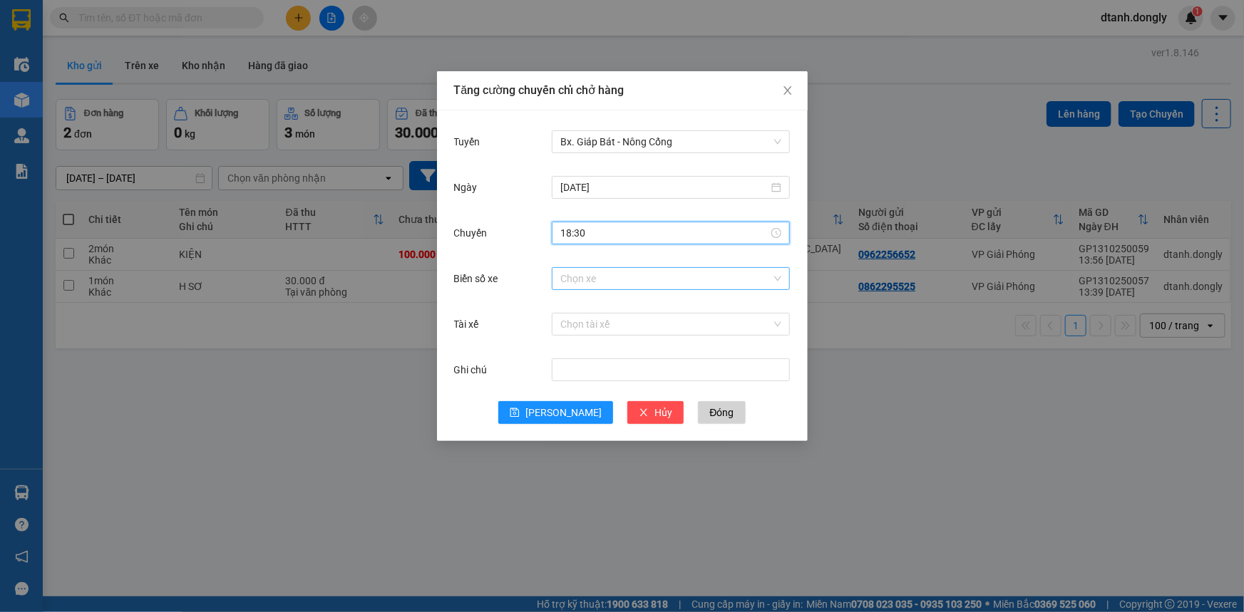
click at [619, 271] on input "Biển số xe" at bounding box center [665, 278] width 211 height 21
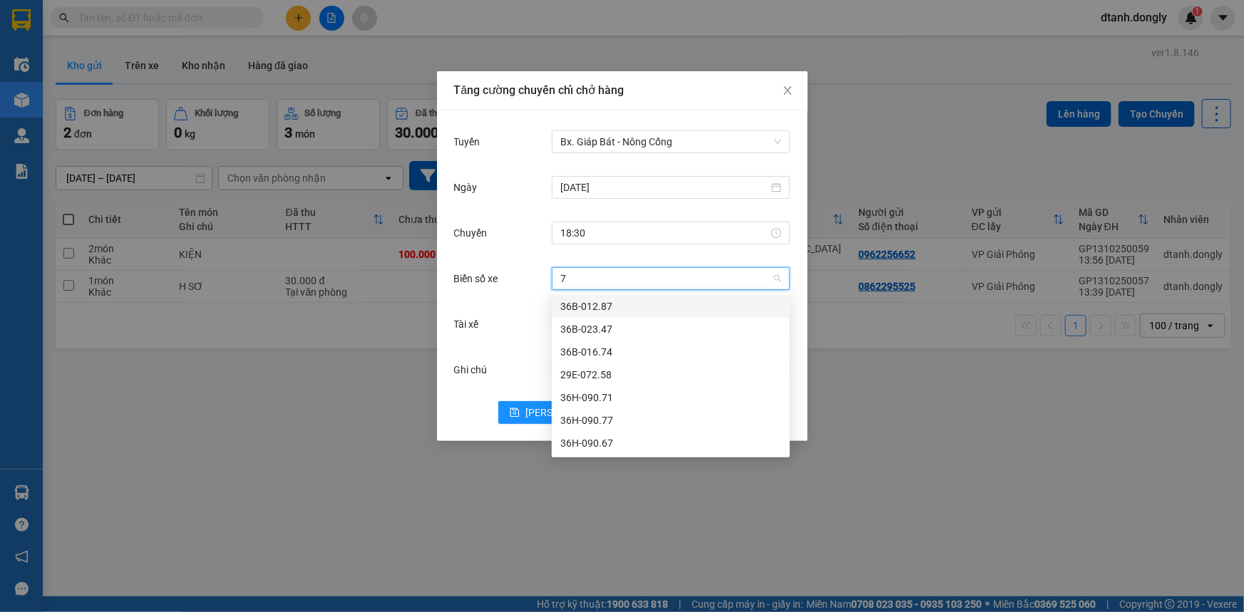
type input "71"
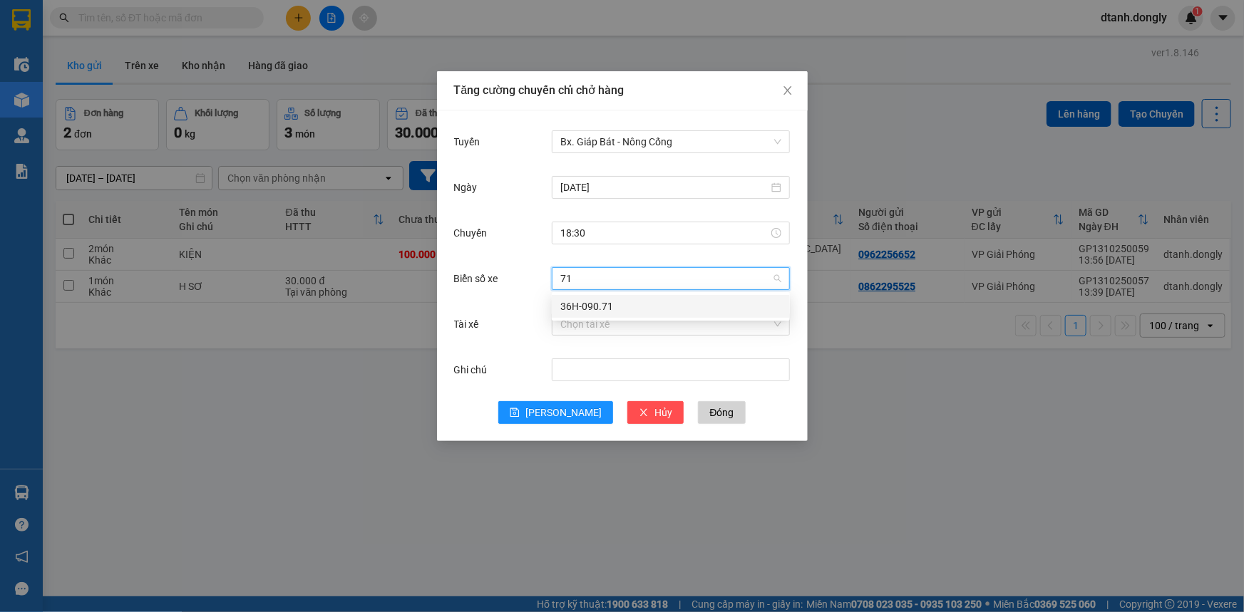
click at [612, 304] on div "36H-090.71" at bounding box center [670, 307] width 221 height 16
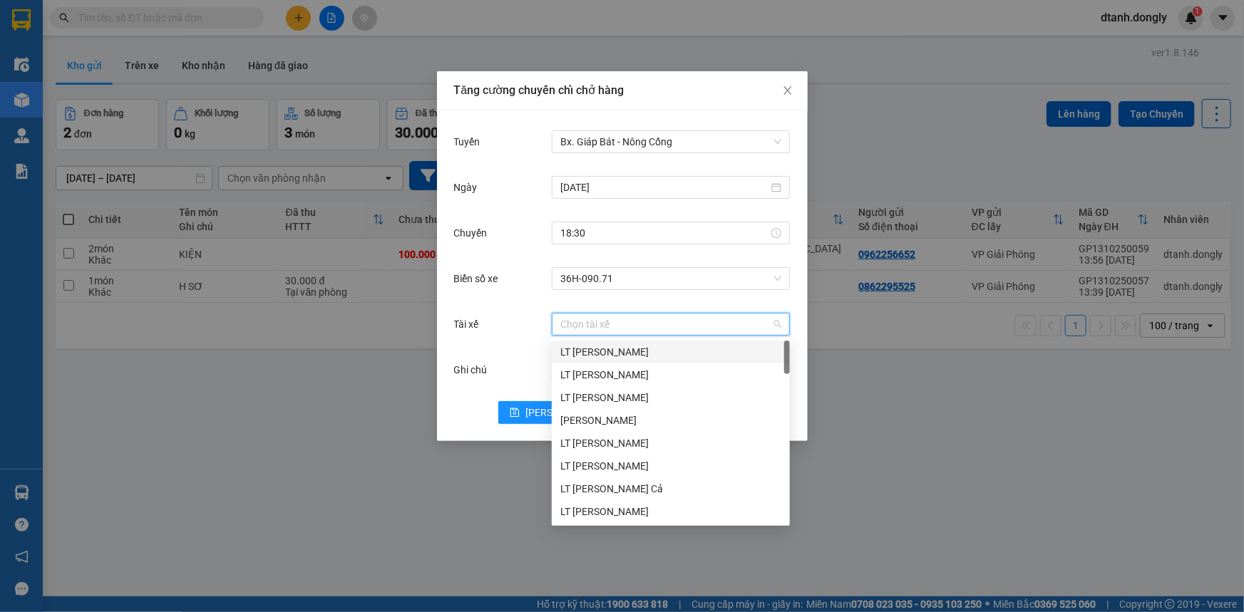
click at [602, 325] on input "Tài xế" at bounding box center [665, 324] width 211 height 21
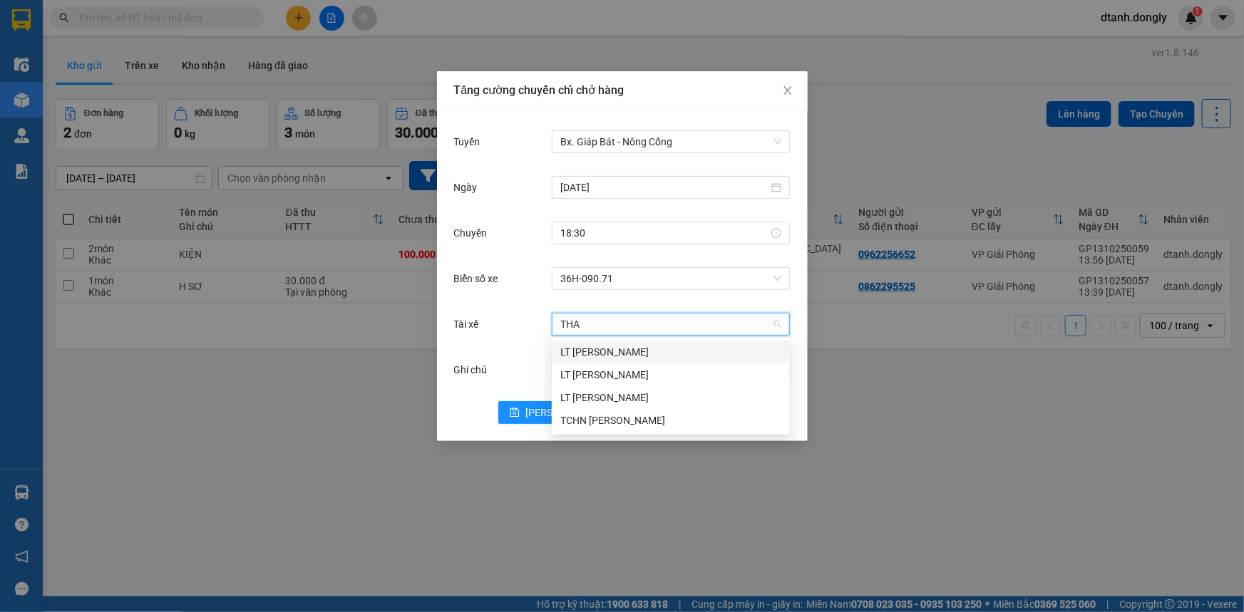
type input "THAN"
click at [639, 378] on div "LT [PERSON_NAME]" at bounding box center [670, 375] width 221 height 16
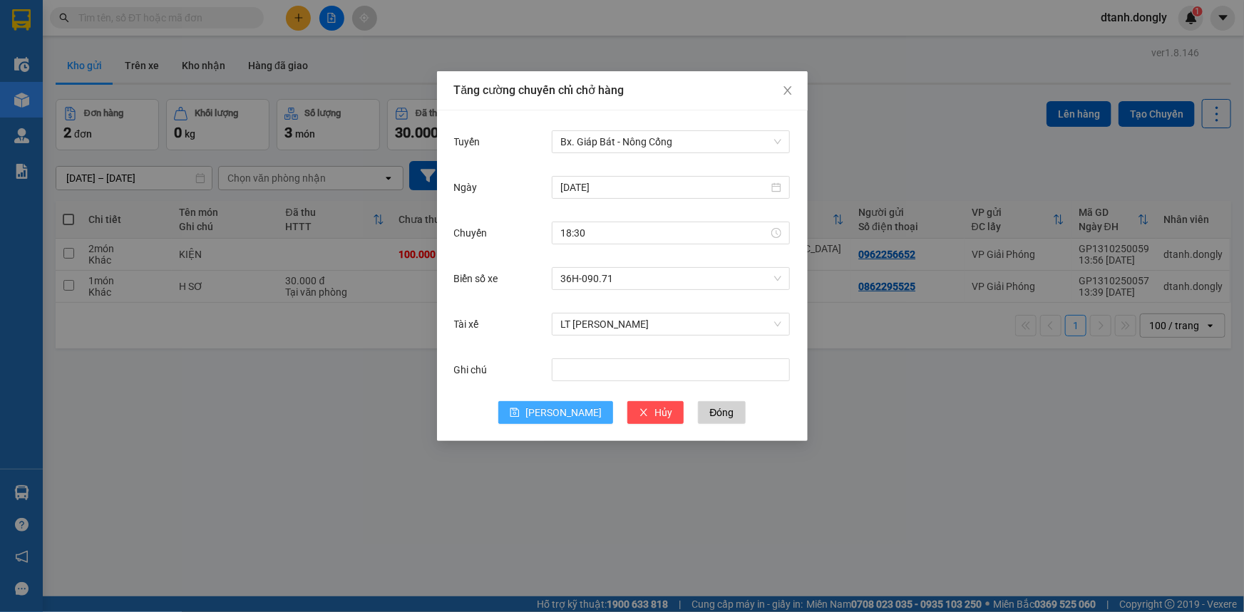
click at [560, 406] on span "[PERSON_NAME]" at bounding box center [563, 413] width 76 height 16
click at [656, 133] on input "Tuyến" at bounding box center [665, 141] width 211 height 21
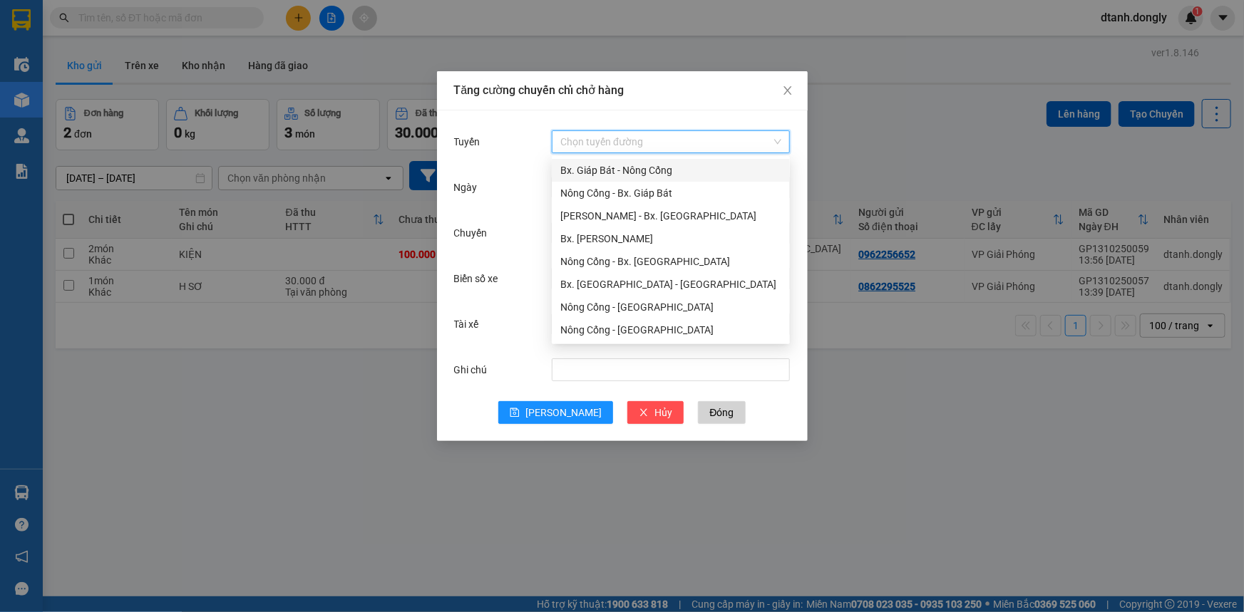
click at [645, 173] on div "Bx. Giáp Bát - Nông Cống" at bounding box center [670, 171] width 221 height 16
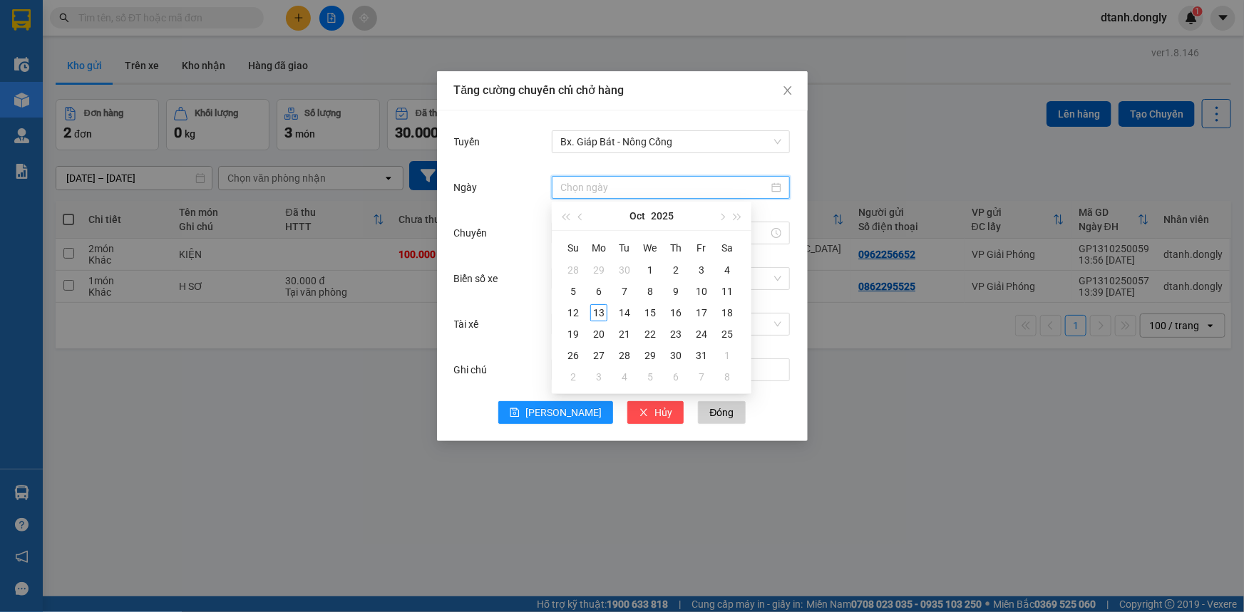
click at [609, 182] on input "Ngày" at bounding box center [664, 188] width 208 height 16
type input "[DATE]"
click at [594, 319] on div "13" at bounding box center [598, 312] width 17 height 17
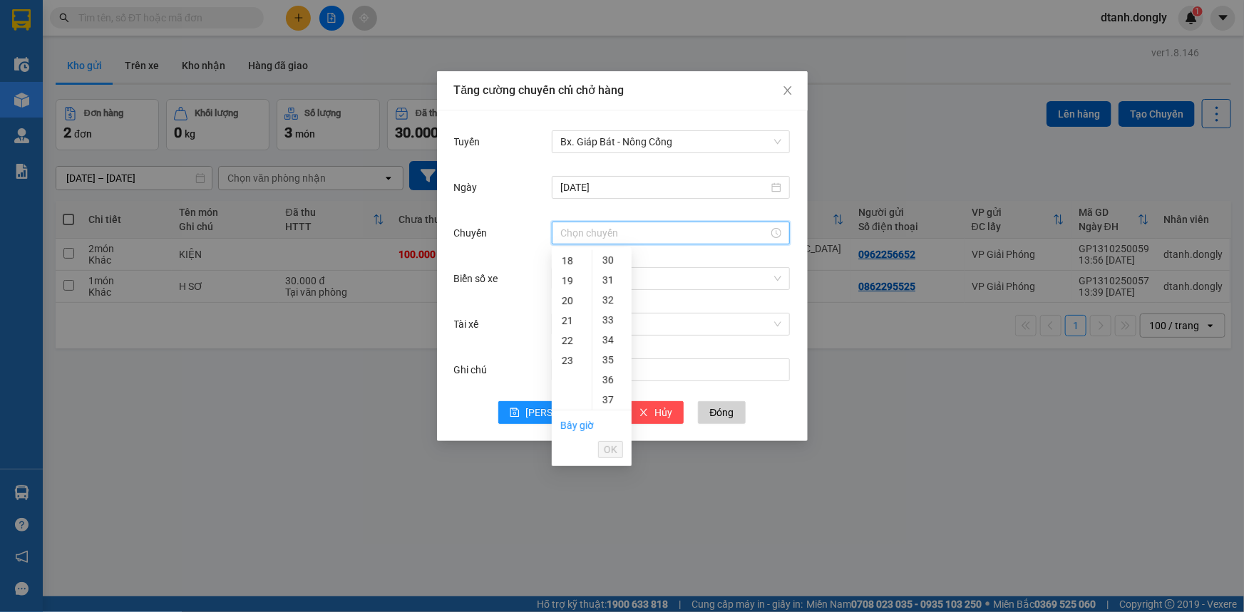
click at [620, 237] on input "Chuyến" at bounding box center [664, 233] width 208 height 16
click at [571, 277] on div "19" at bounding box center [572, 281] width 40 height 20
type input "19:00"
drag, startPoint x: 614, startPoint y: 447, endPoint x: 578, endPoint y: 443, distance: 36.6
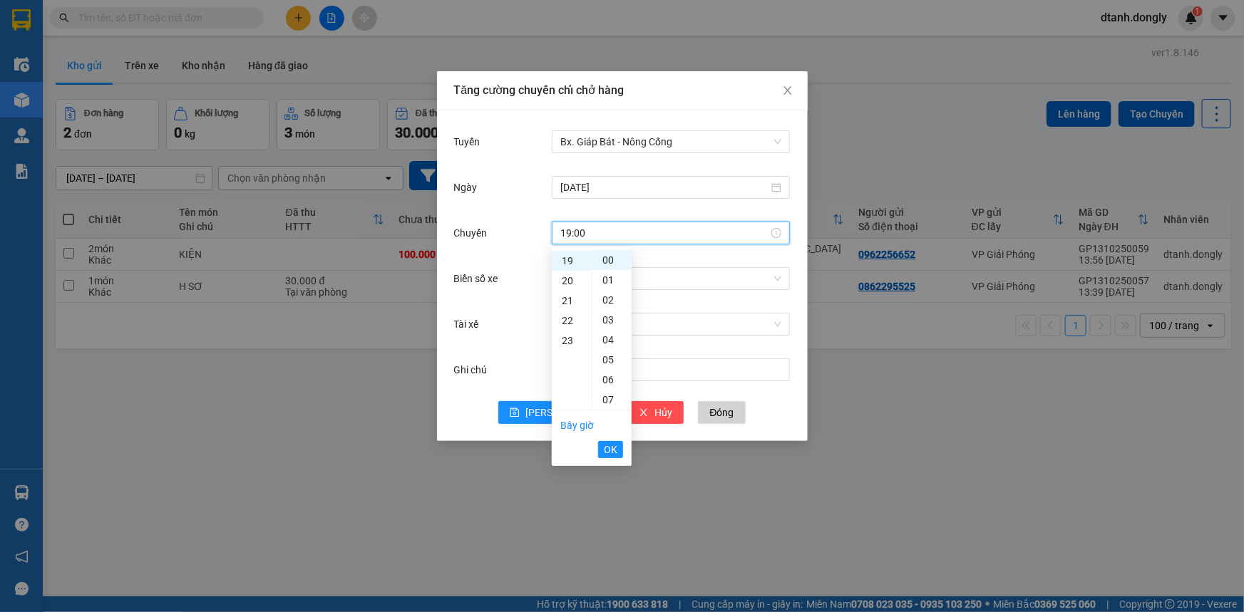
click at [614, 448] on span "OK" at bounding box center [611, 450] width 14 height 16
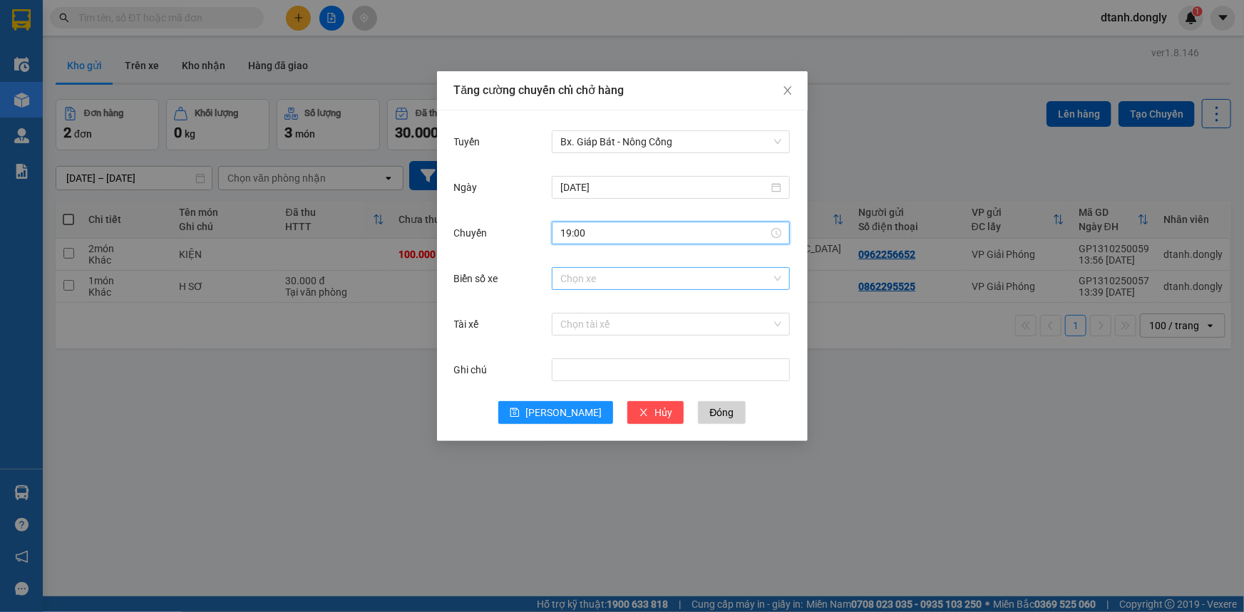
click at [594, 278] on input "Biển số xe" at bounding box center [665, 278] width 211 height 21
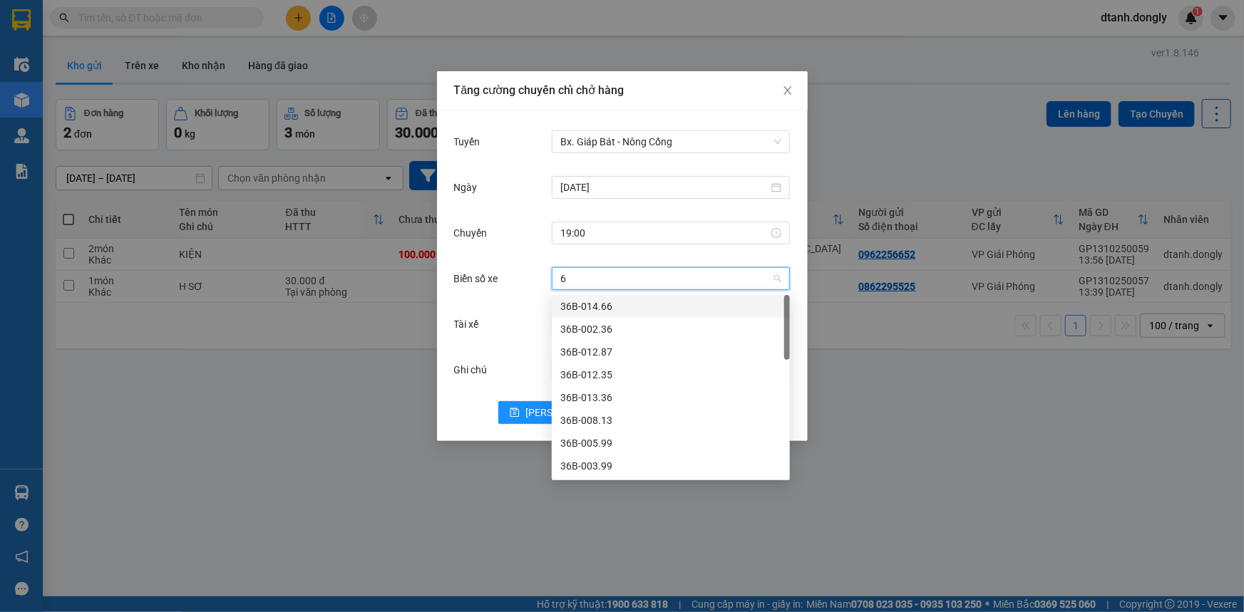
type input "63"
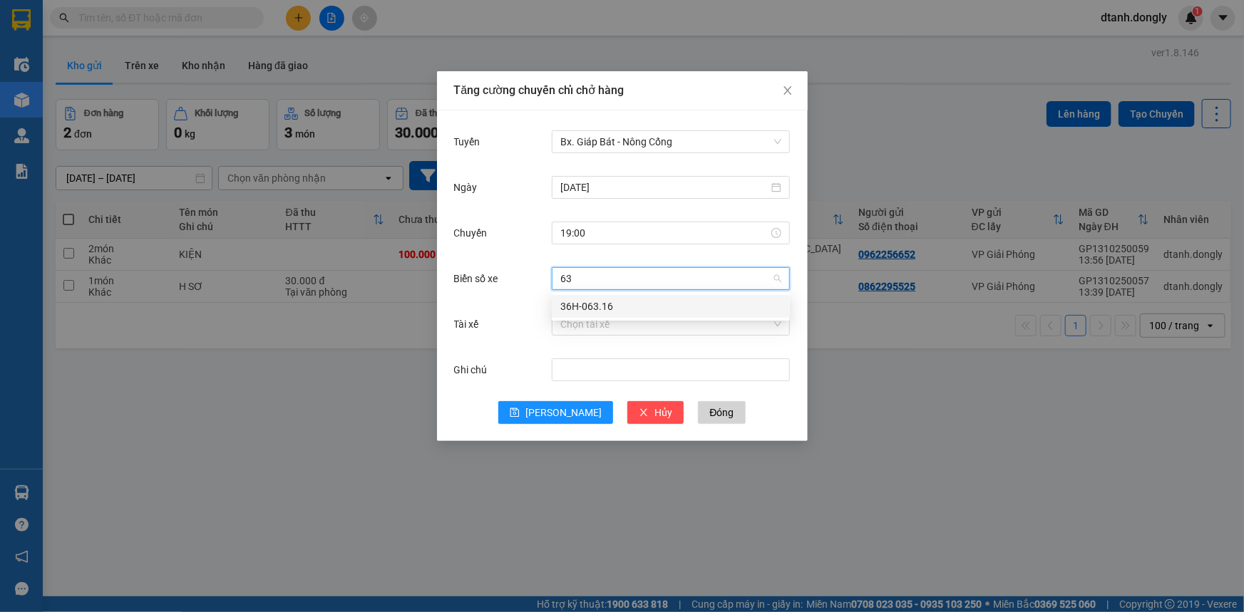
click at [617, 307] on div "36H-063.16" at bounding box center [670, 307] width 221 height 16
click at [594, 324] on input "Tài xế" at bounding box center [665, 324] width 211 height 21
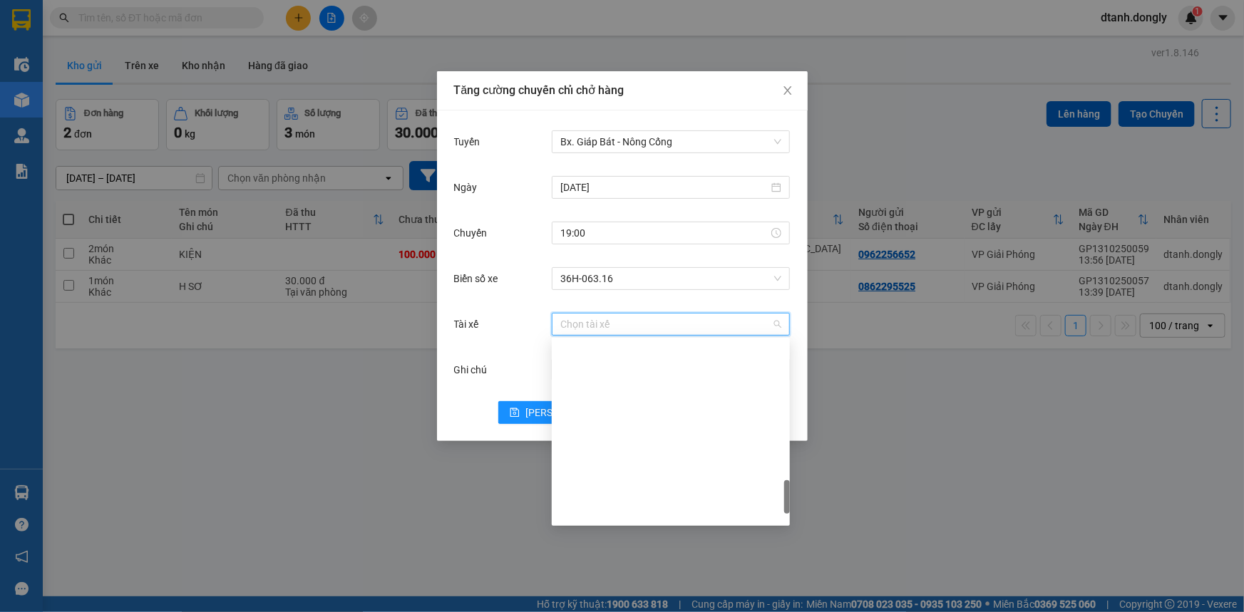
scroll to position [972, 0]
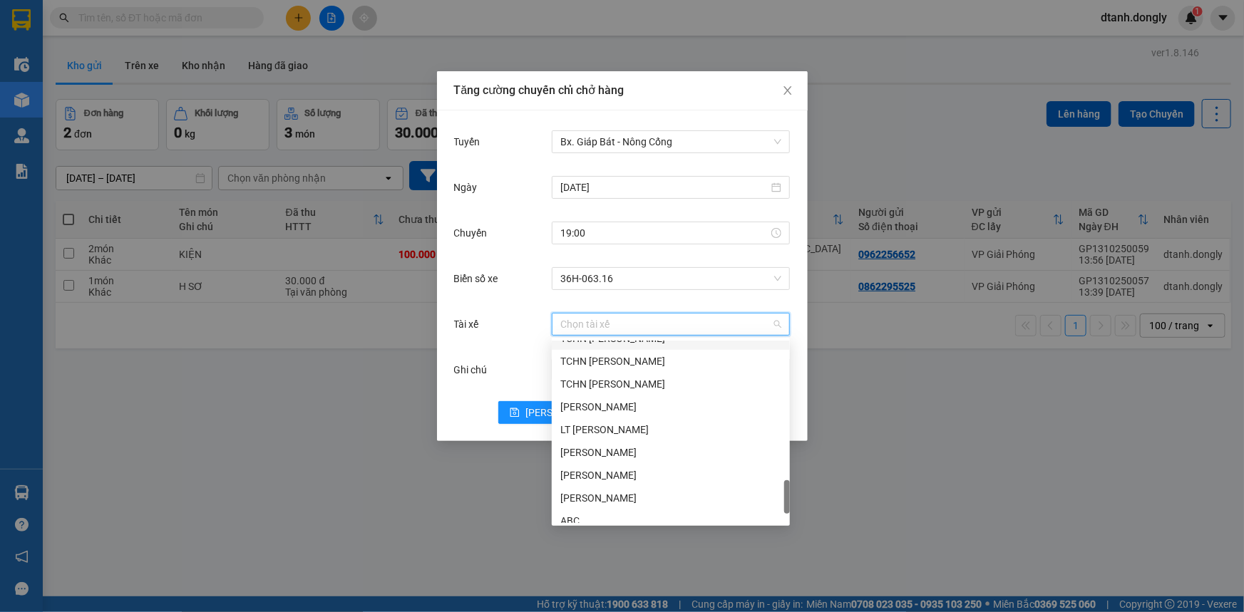
click at [619, 319] on input "Tài xế" at bounding box center [665, 324] width 211 height 21
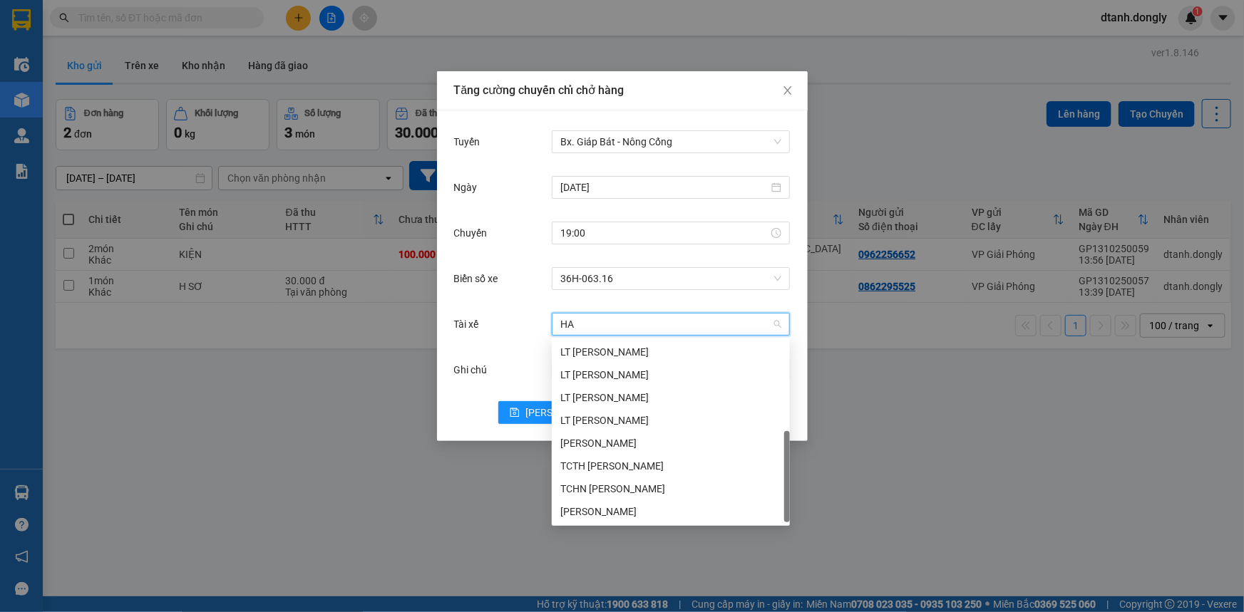
scroll to position [22, 0]
type input "HAN"
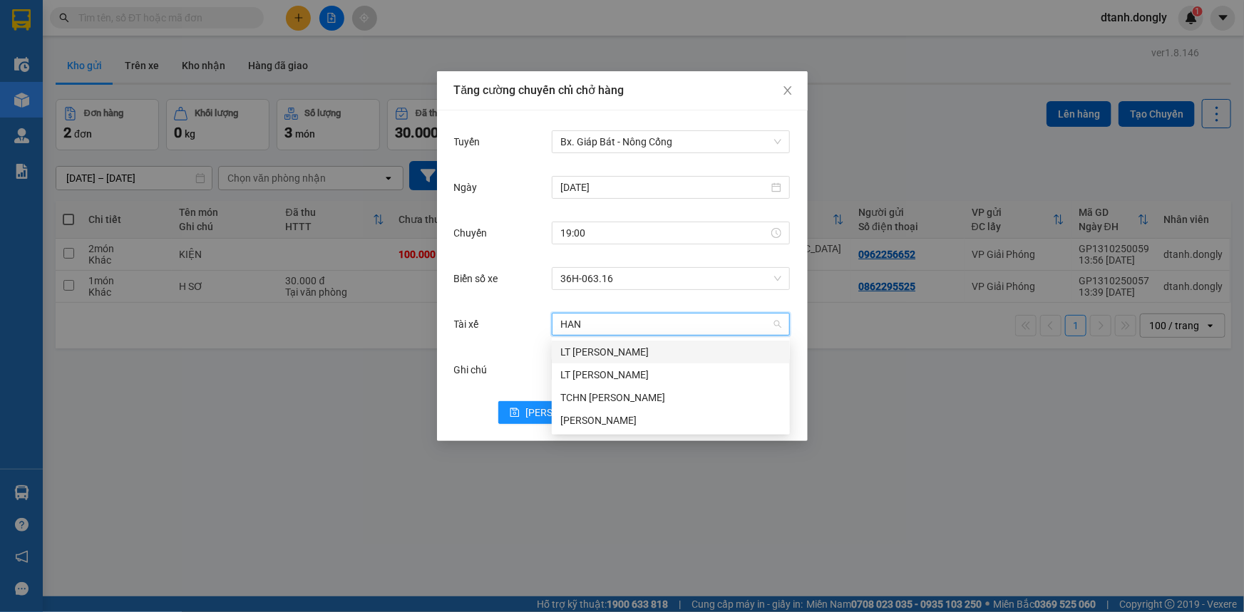
scroll to position [0, 0]
click at [633, 418] on div "Nguyễn Văn Hạnh" at bounding box center [670, 421] width 221 height 16
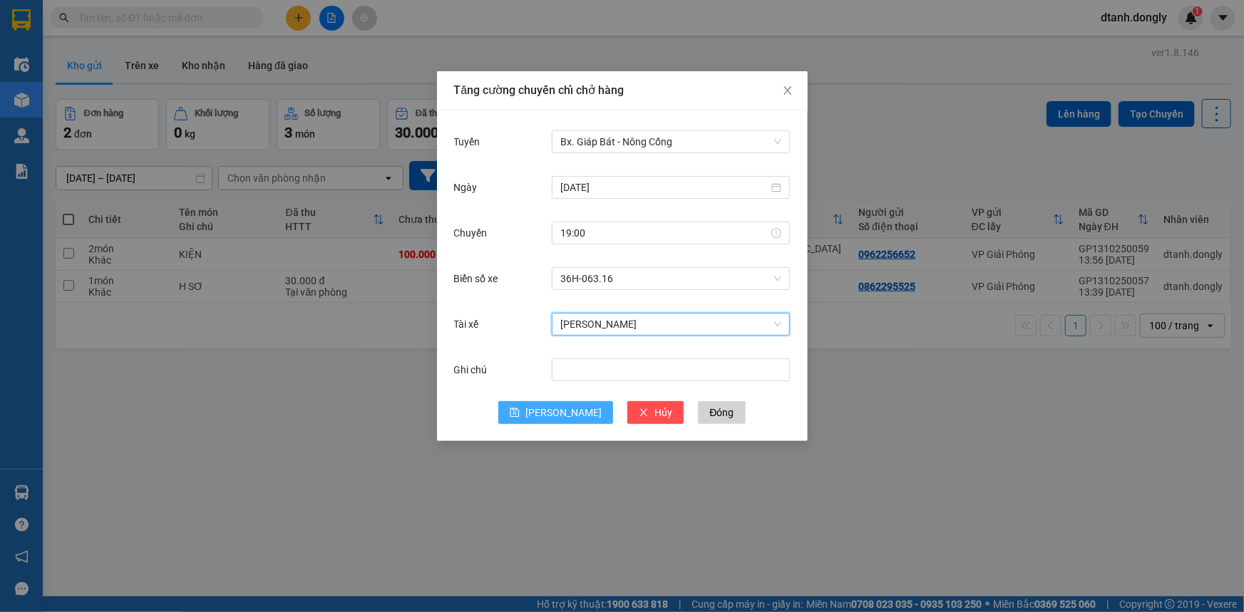
click at [550, 403] on button "[PERSON_NAME]" at bounding box center [555, 412] width 115 height 23
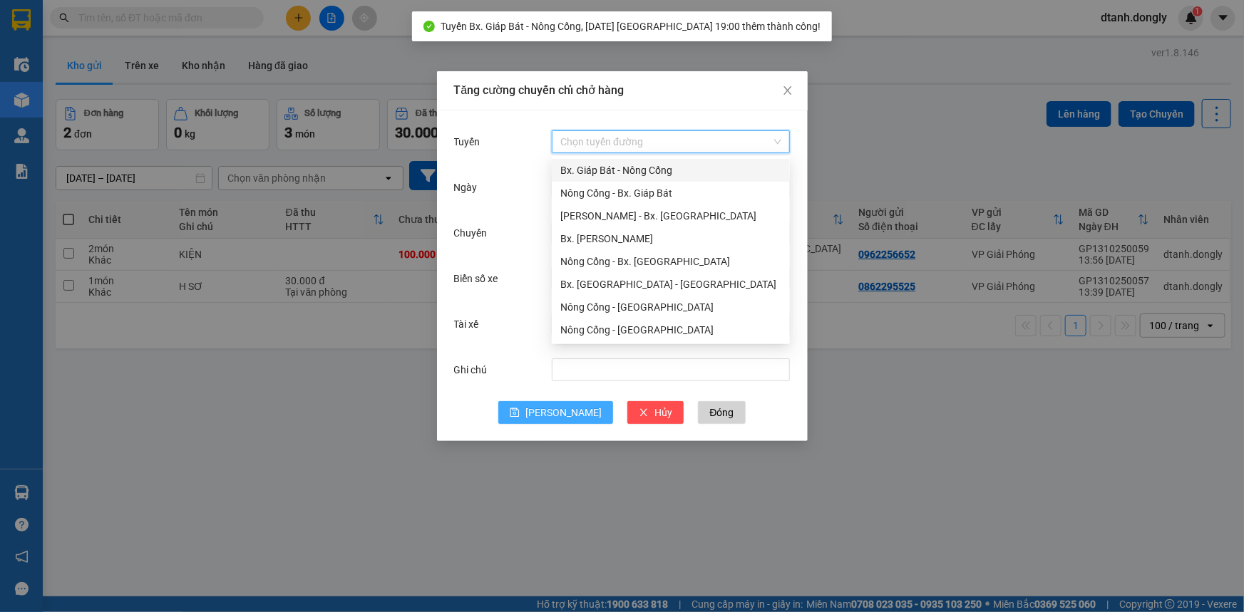
click at [591, 140] on input "Tuyến" at bounding box center [665, 141] width 211 height 21
click at [599, 177] on div "Bx. Giáp Bát - Nông Cống" at bounding box center [670, 171] width 221 height 16
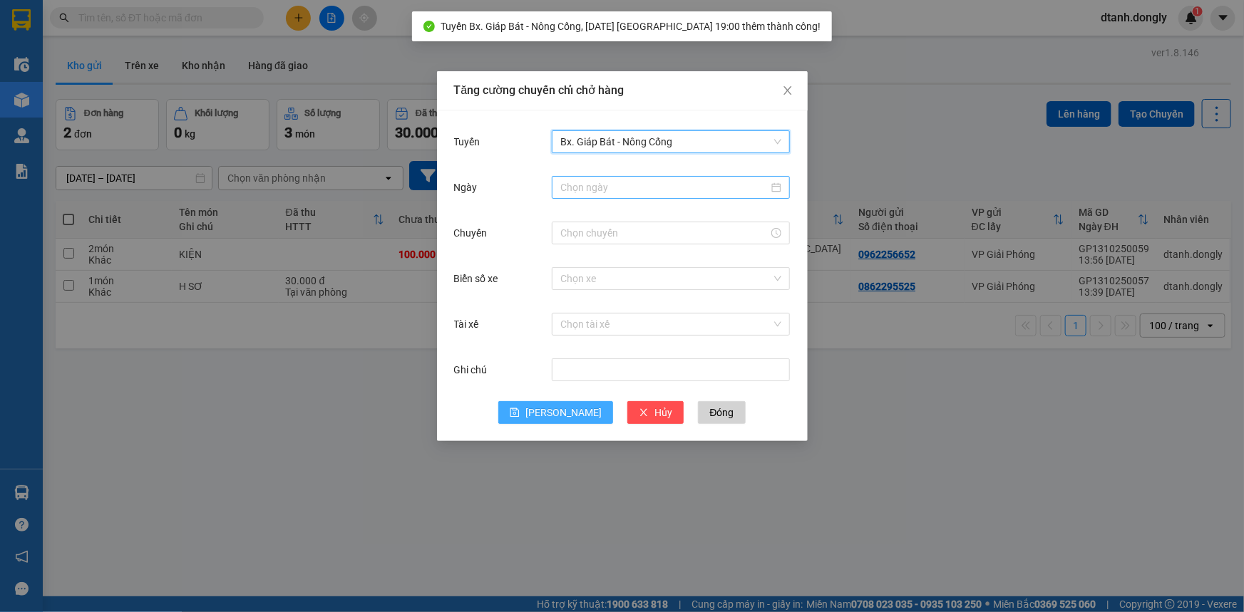
click at [603, 197] on div at bounding box center [671, 187] width 238 height 23
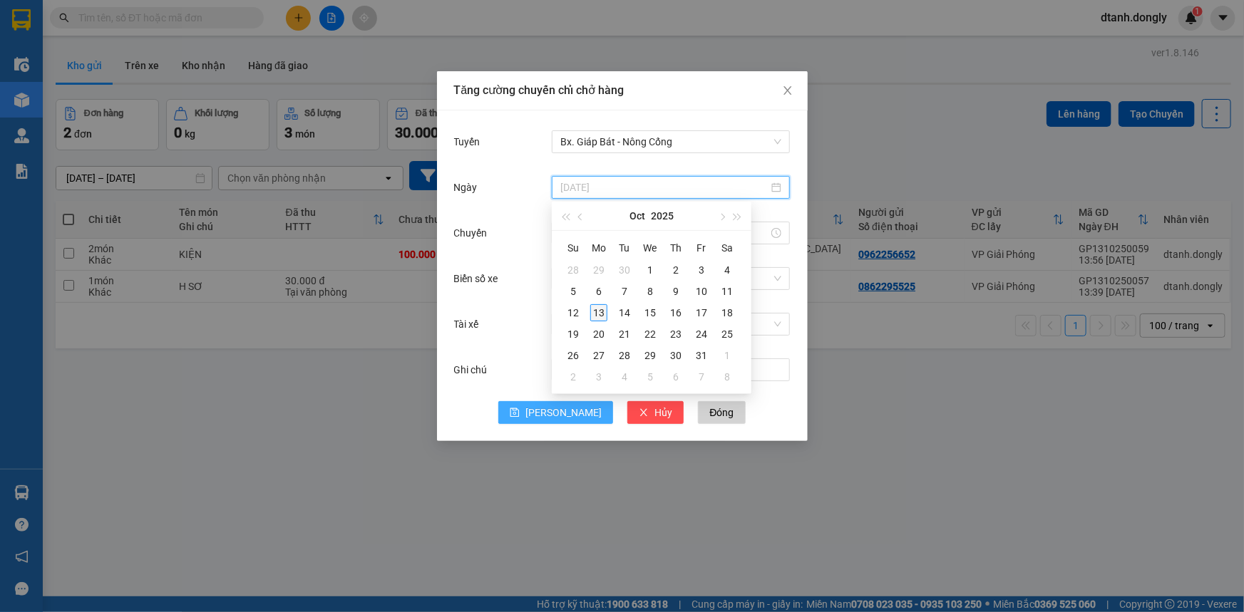
type input "[DATE]"
click at [601, 313] on div "13" at bounding box center [598, 312] width 17 height 17
click at [606, 235] on input "Chuyến" at bounding box center [664, 233] width 208 height 16
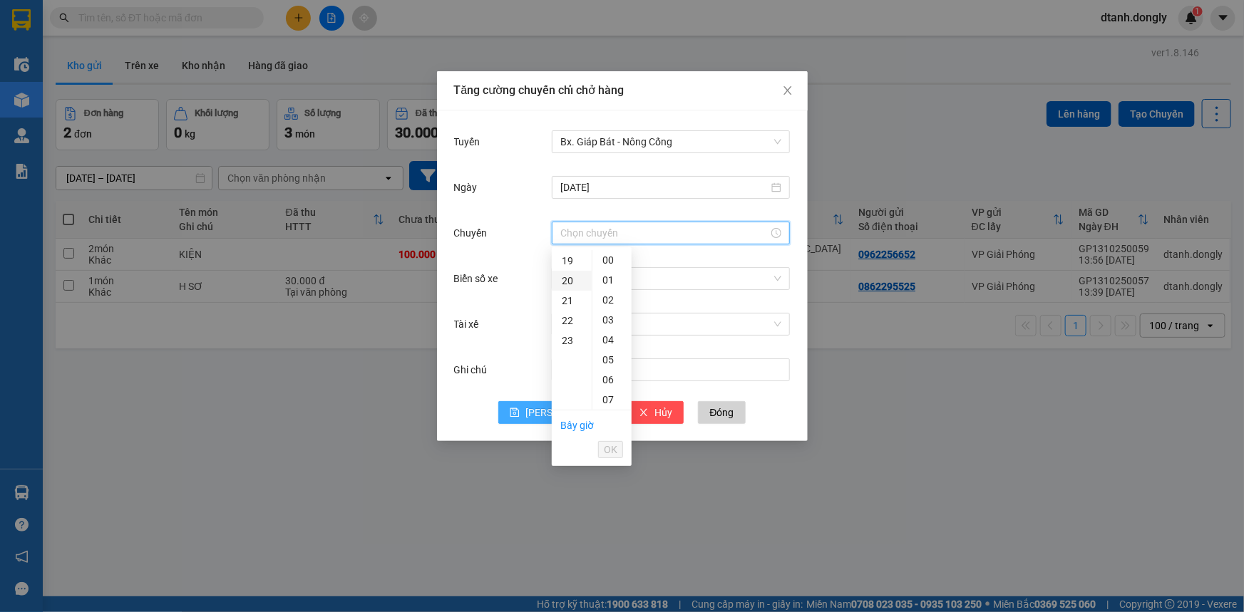
click at [568, 282] on div "20" at bounding box center [572, 281] width 40 height 20
click at [606, 340] on div "30" at bounding box center [611, 341] width 39 height 20
type input "20:30"
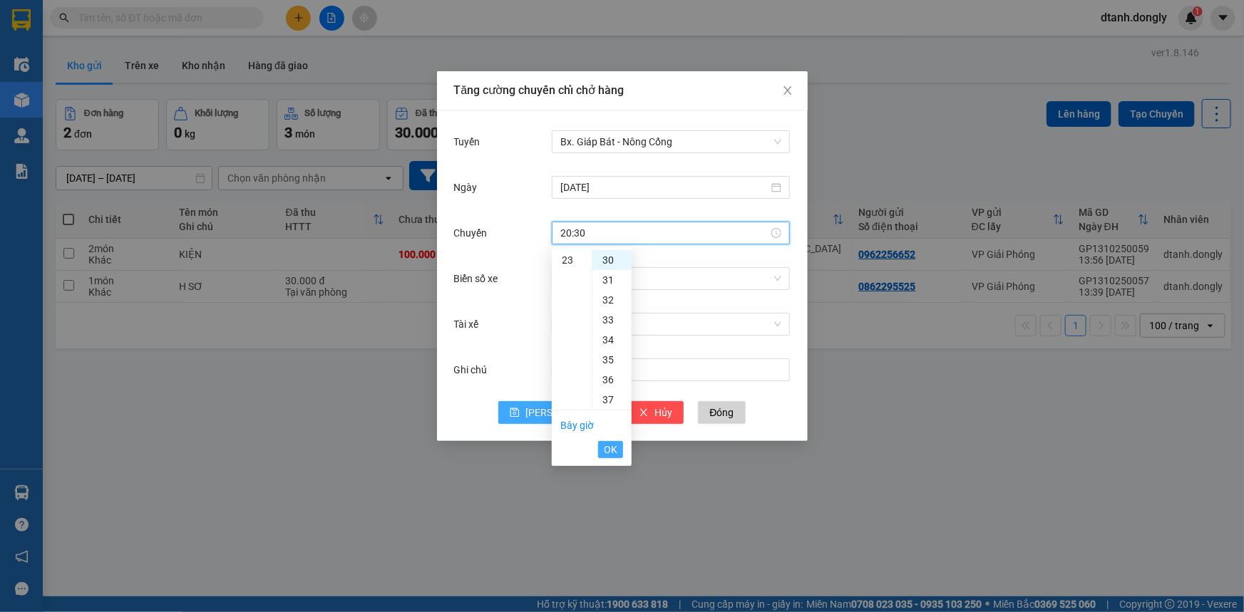
click at [614, 449] on span "OK" at bounding box center [611, 450] width 14 height 16
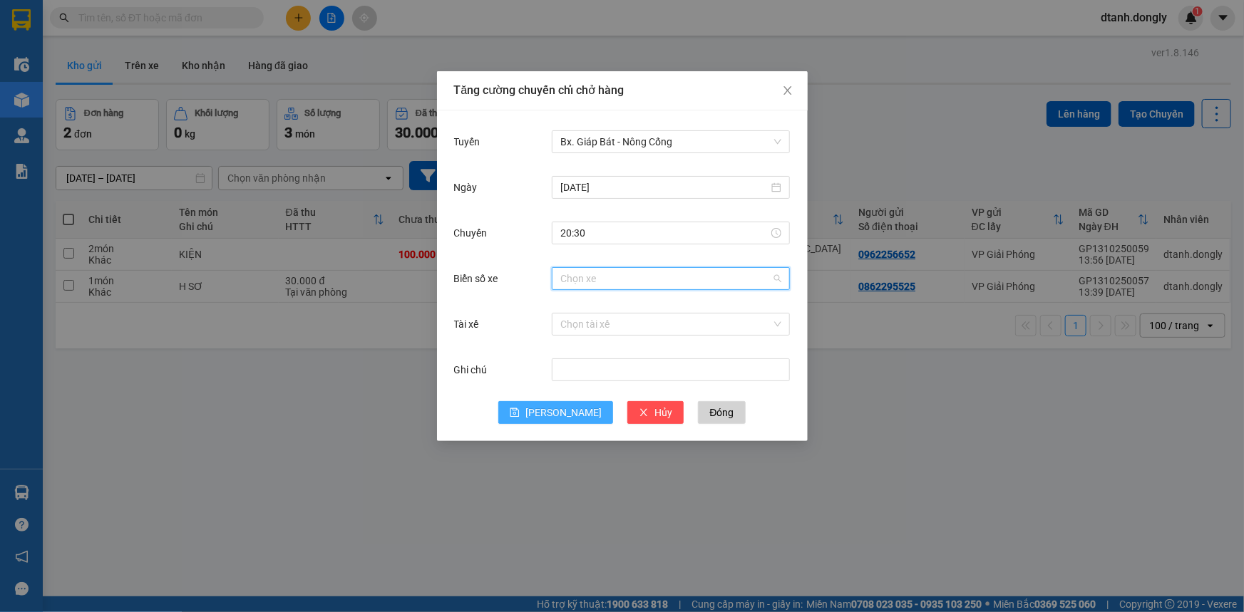
click at [610, 276] on input "Biển số xe" at bounding box center [665, 278] width 211 height 21
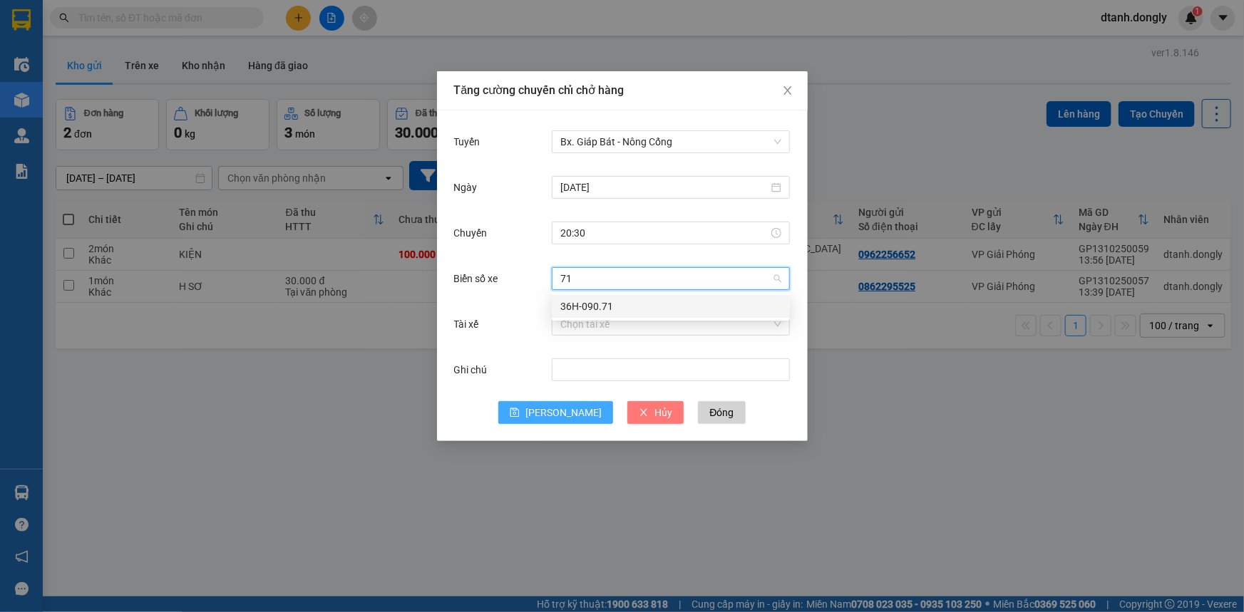
type input "71"
click at [654, 406] on span "Hủy" at bounding box center [663, 413] width 18 height 16
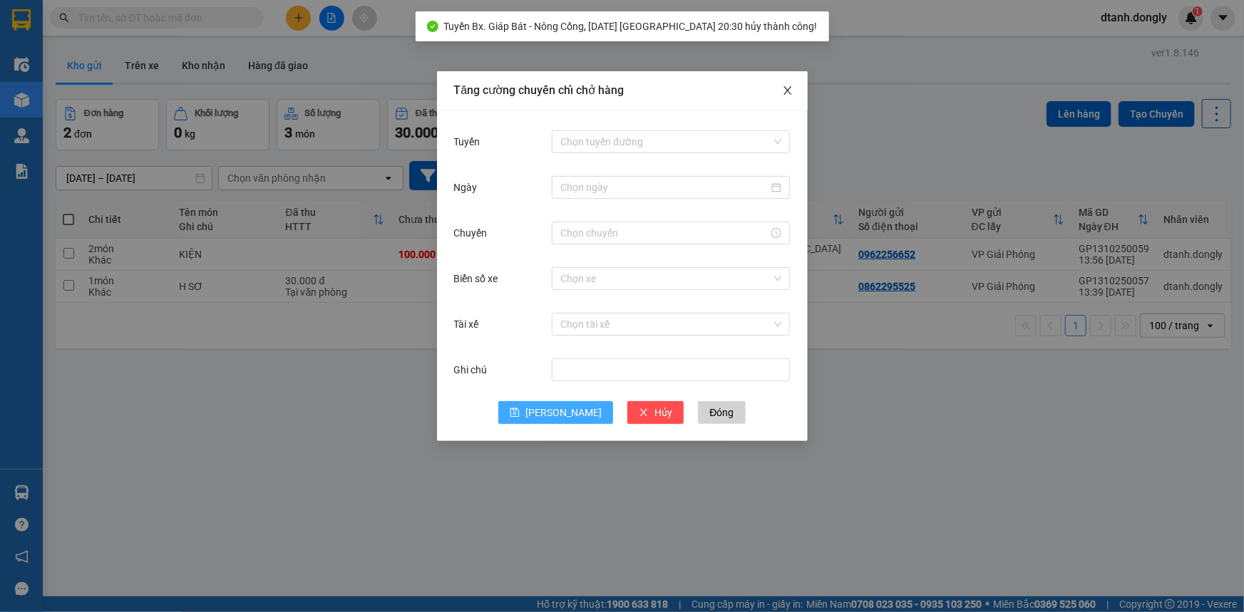
click at [791, 88] on icon "close" at bounding box center [787, 90] width 11 height 11
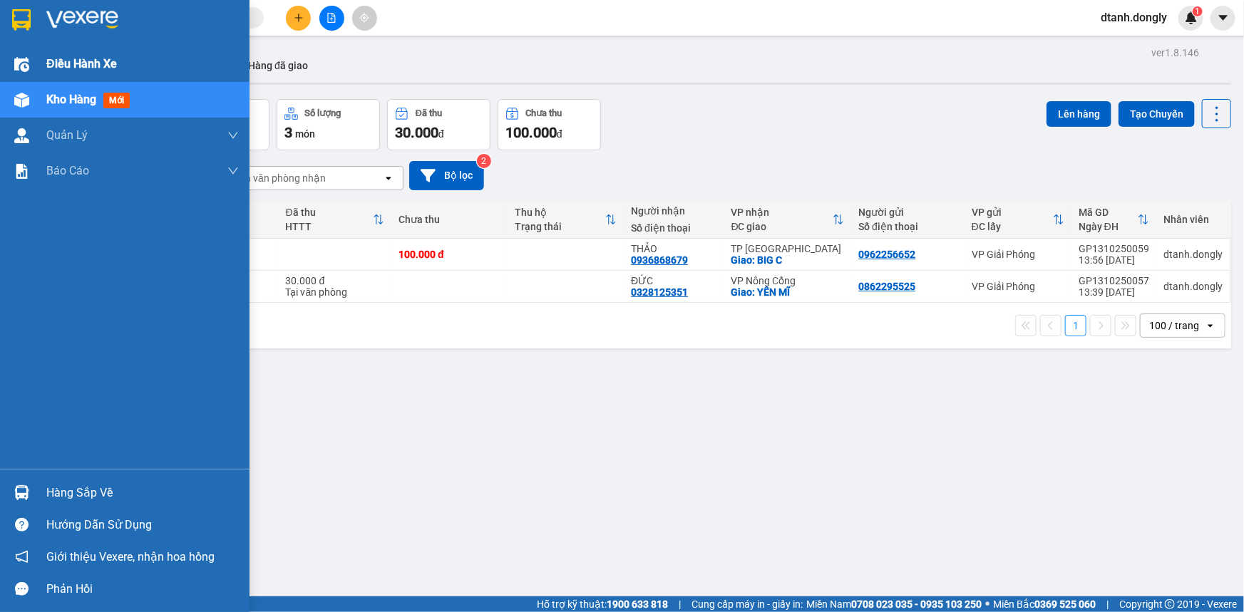
click at [43, 58] on div "Điều hành xe" at bounding box center [124, 64] width 249 height 36
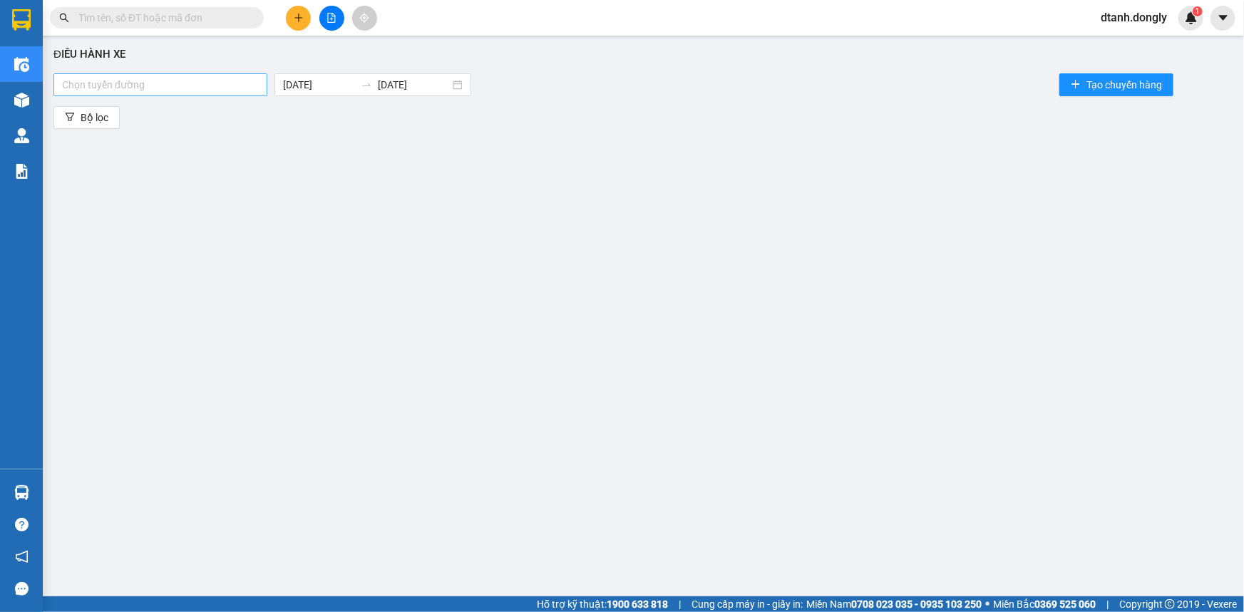
click at [170, 87] on div at bounding box center [160, 84] width 207 height 17
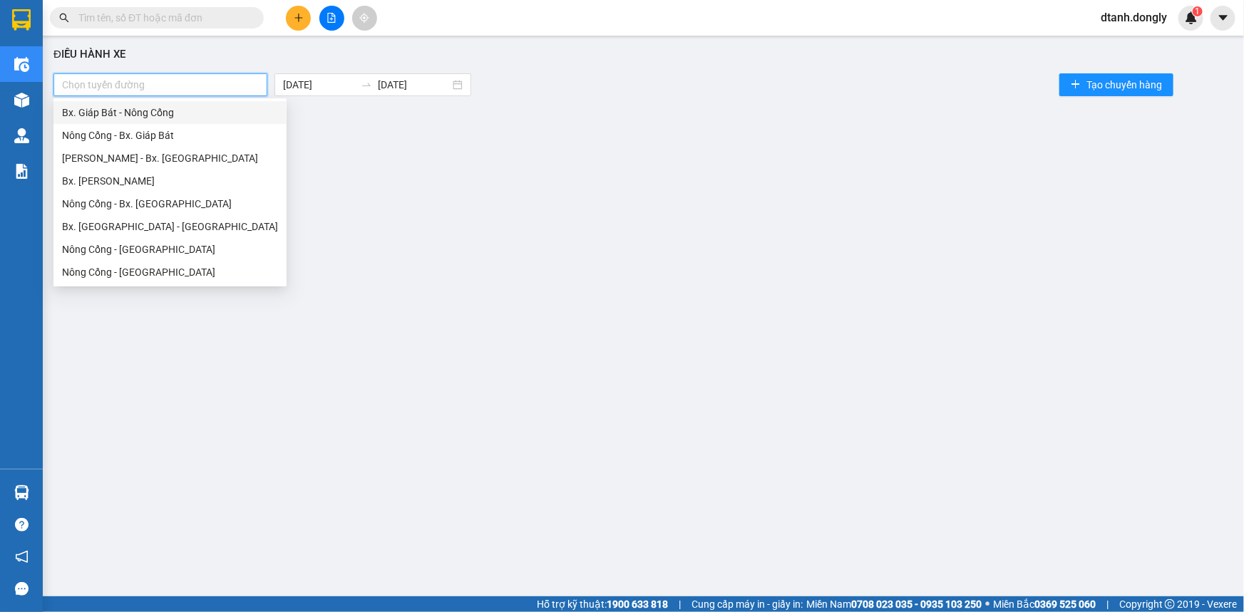
click at [163, 115] on div "Bx. Giáp Bát - Nông Cống" at bounding box center [170, 113] width 216 height 16
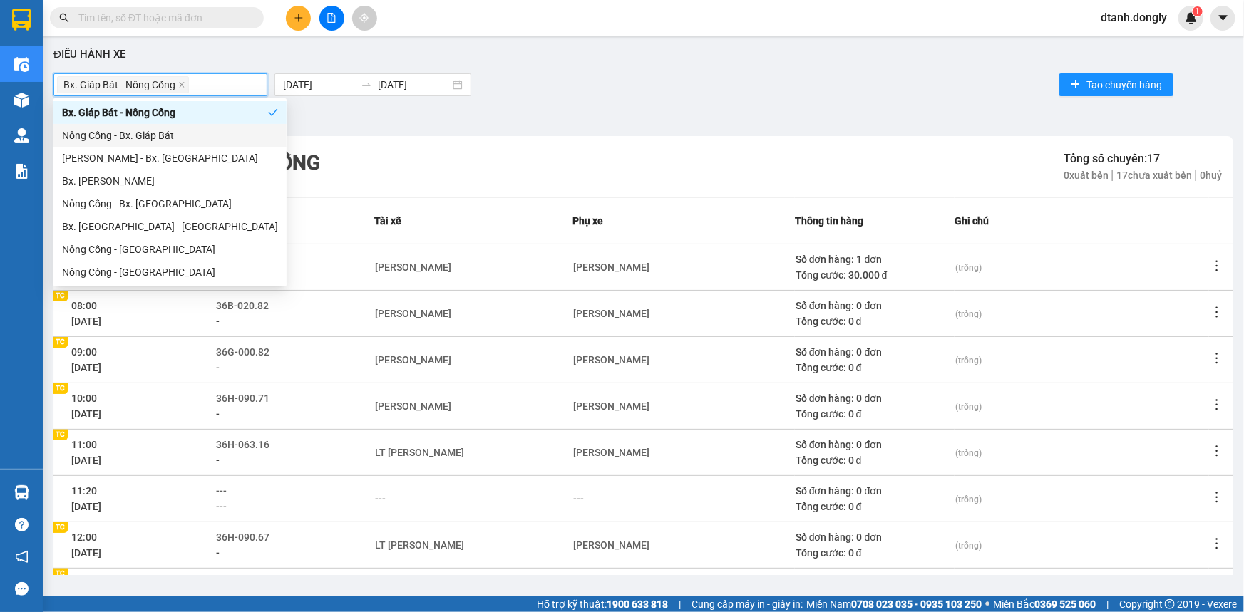
click at [932, 113] on div "Bộ lọc" at bounding box center [643, 117] width 1180 height 23
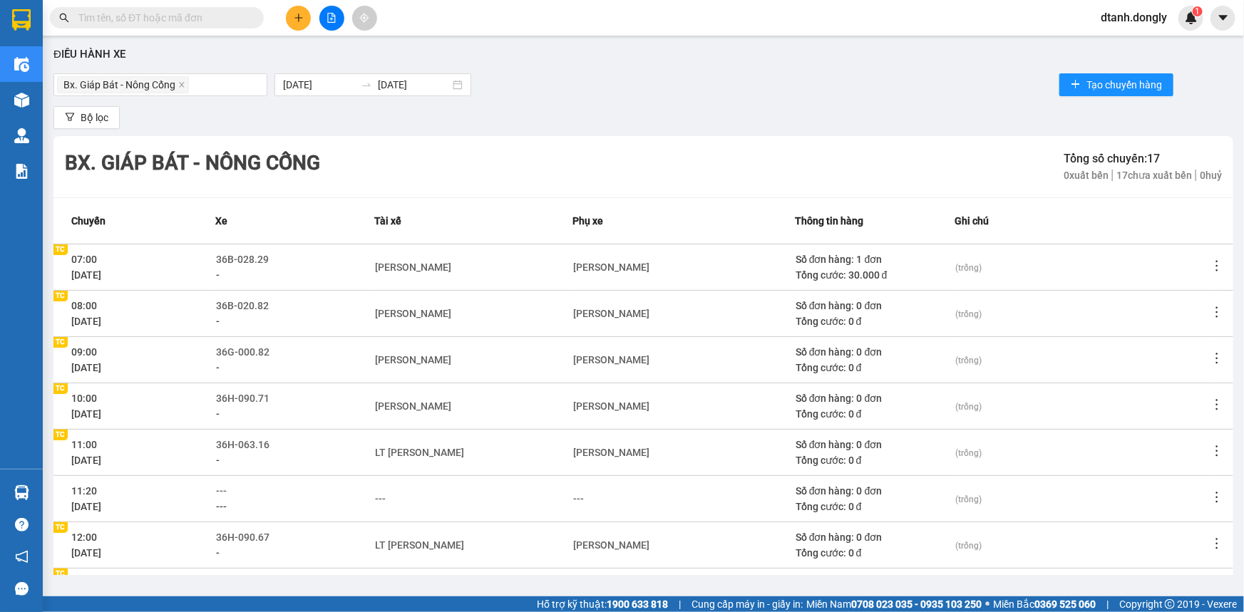
scroll to position [190, 0]
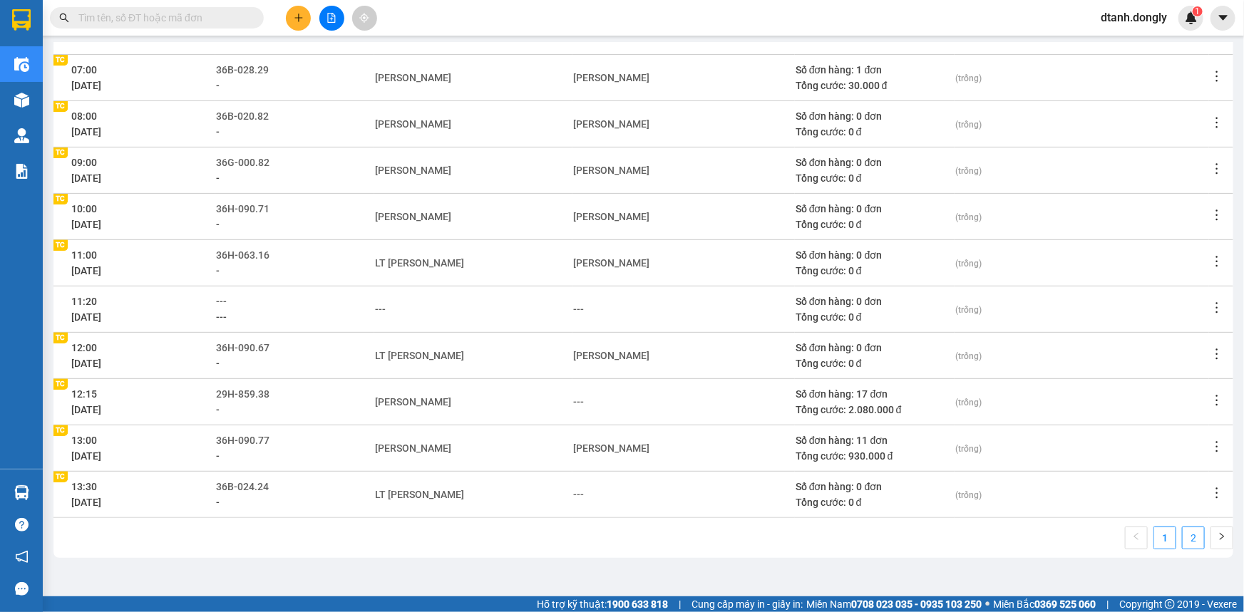
click at [1183, 531] on link "2" at bounding box center [1193, 537] width 21 height 21
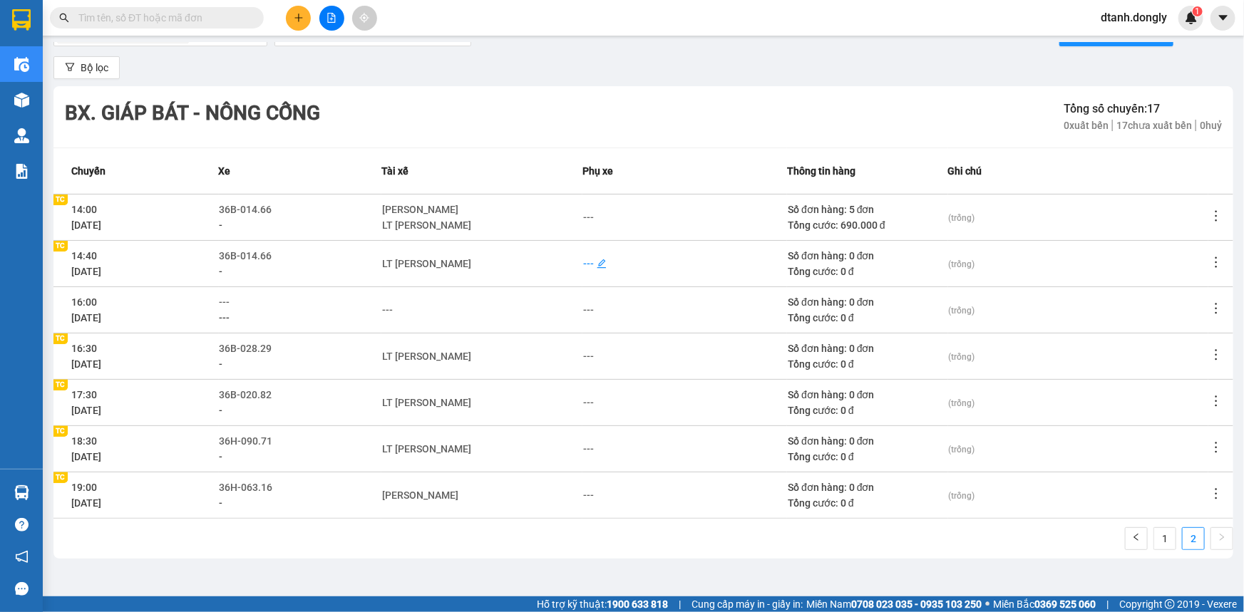
click at [583, 264] on div "---" at bounding box center [588, 264] width 11 height 16
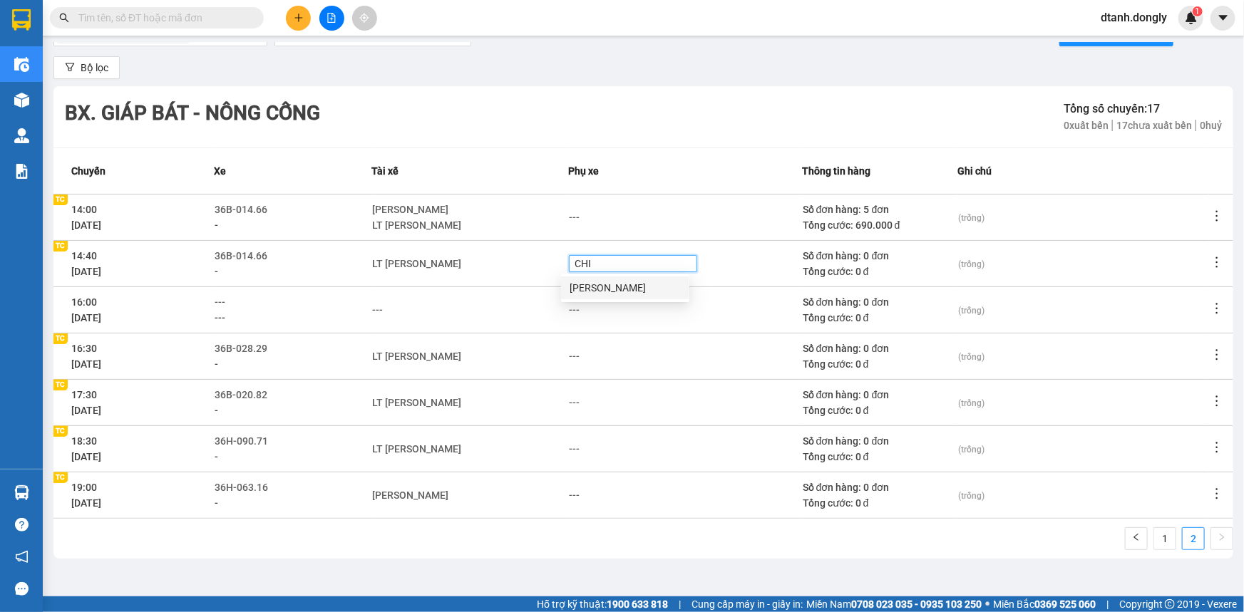
type input "CHIE"
click at [592, 285] on div "Ngô Ngọc Chiến" at bounding box center [625, 288] width 111 height 16
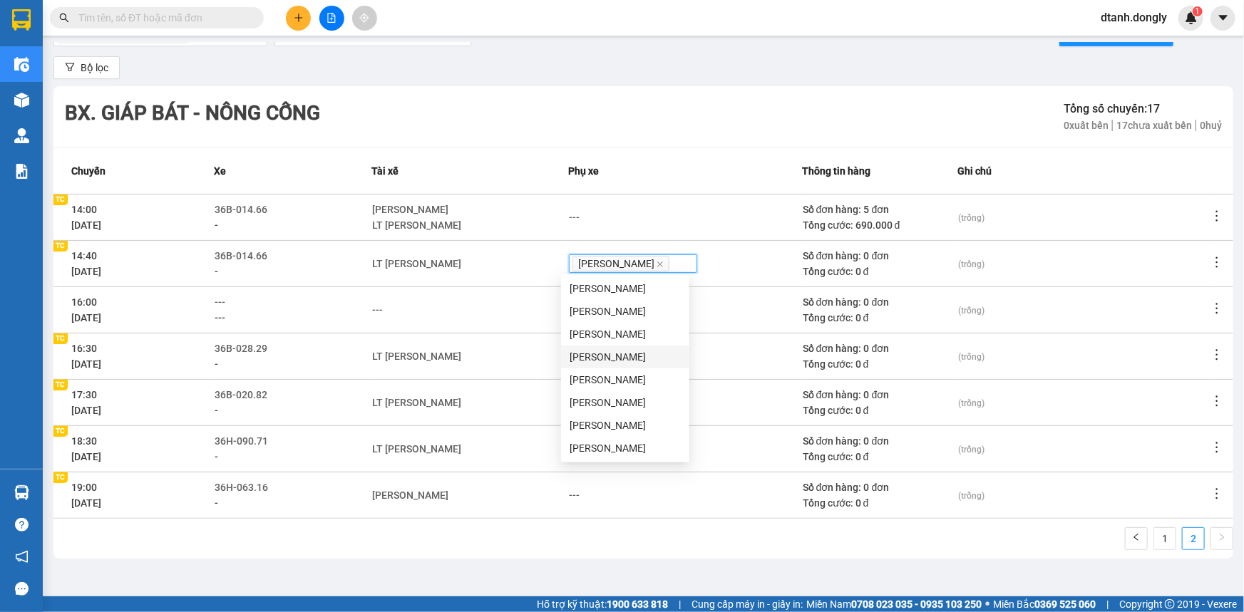
click at [541, 349] on div "LT Nguyễn ánh Dương" at bounding box center [469, 357] width 195 height 16
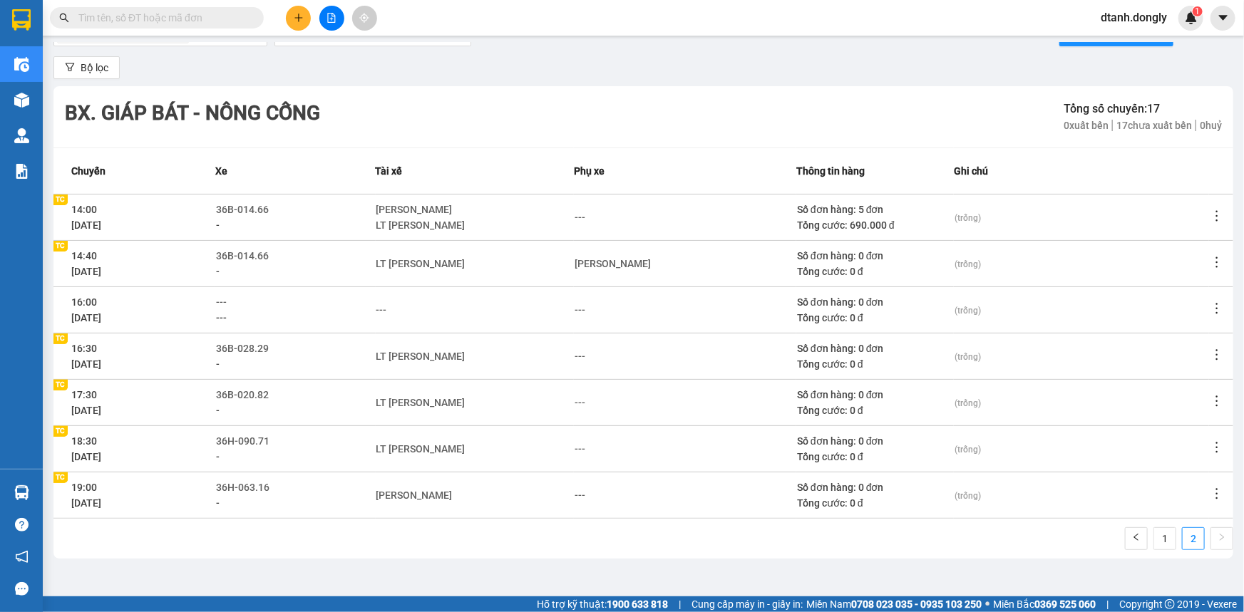
click at [588, 354] on icon "edit" at bounding box center [593, 356] width 10 height 10
click at [577, 356] on div "---" at bounding box center [580, 357] width 11 height 16
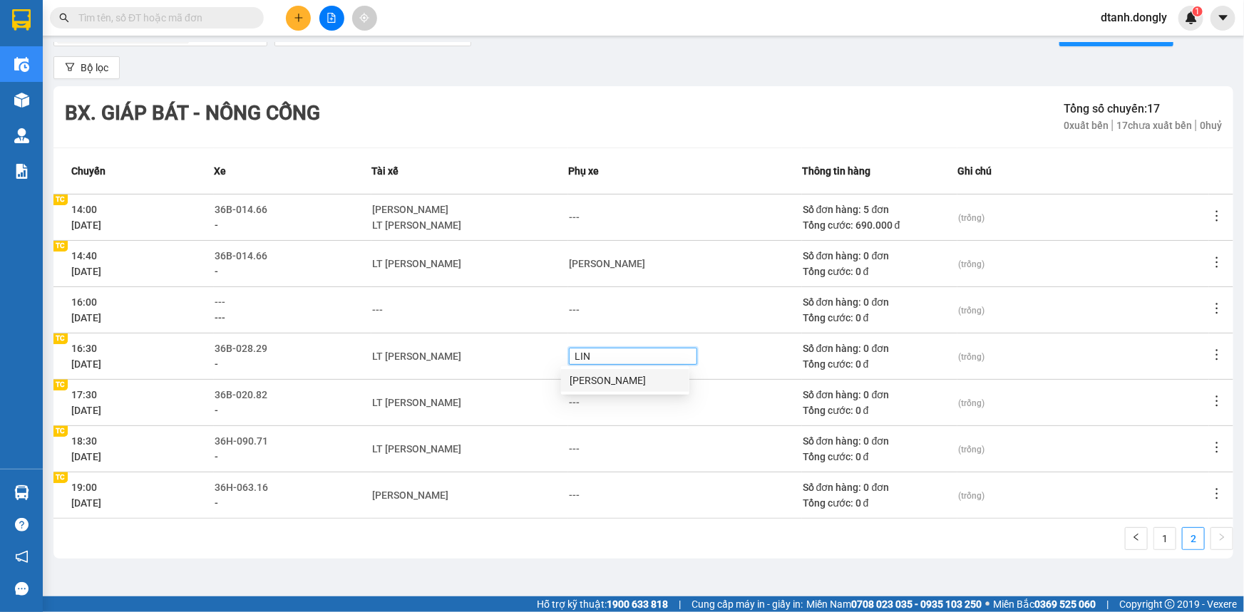
type input "LINH"
drag, startPoint x: 594, startPoint y: 378, endPoint x: 586, endPoint y: 363, distance: 17.2
click at [595, 378] on div "Lô Văn Linh" at bounding box center [625, 381] width 111 height 16
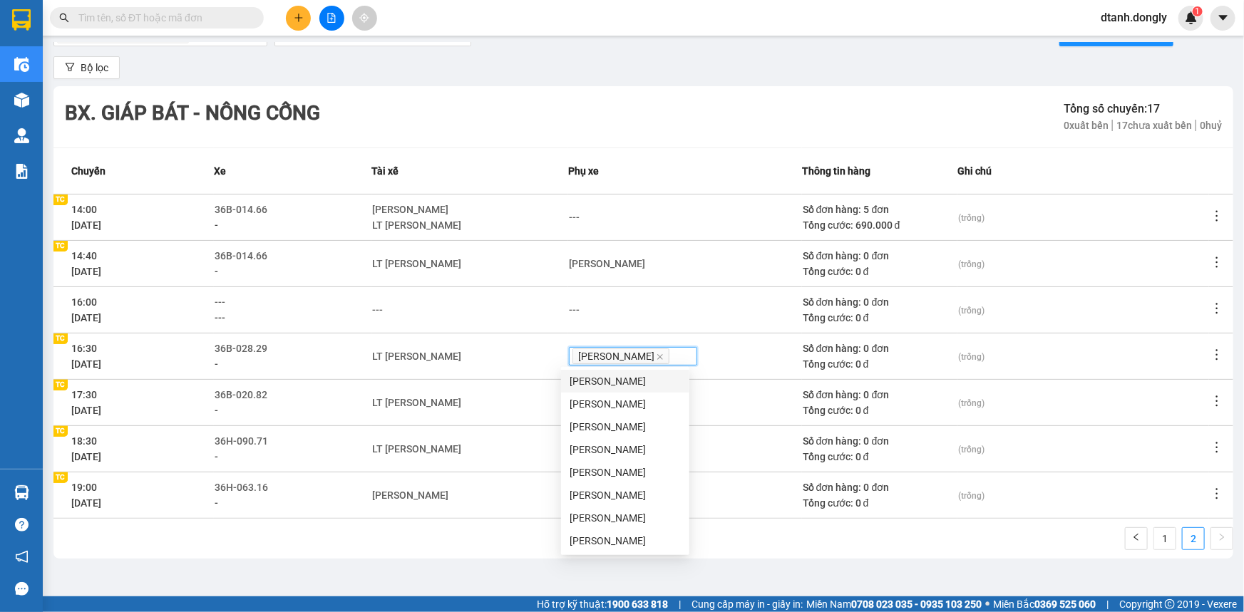
click at [495, 405] on div "LT [PERSON_NAME]" at bounding box center [469, 403] width 195 height 16
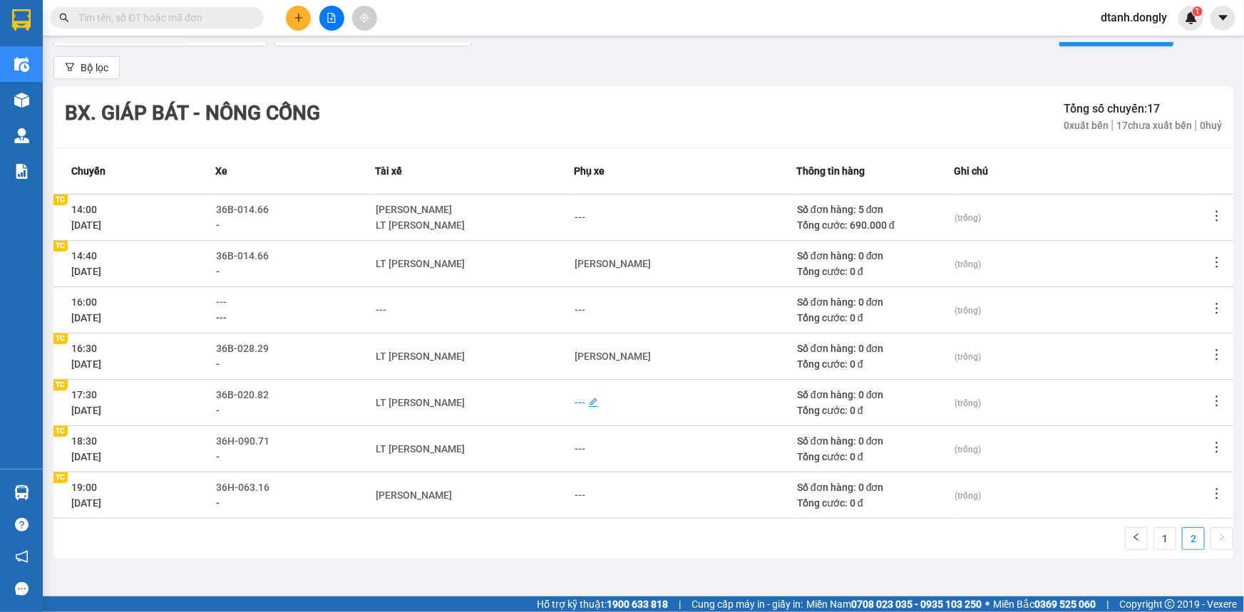
click at [579, 400] on div "---" at bounding box center [580, 403] width 11 height 16
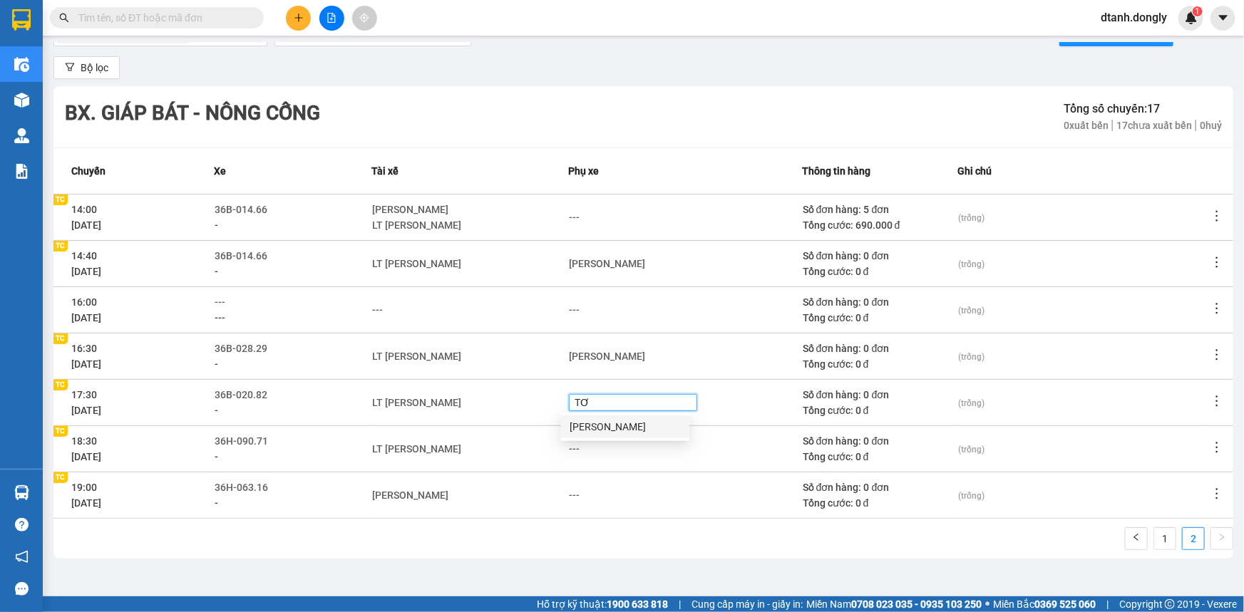
type input "TƠI"
click at [595, 428] on div "[PERSON_NAME]" at bounding box center [625, 427] width 111 height 16
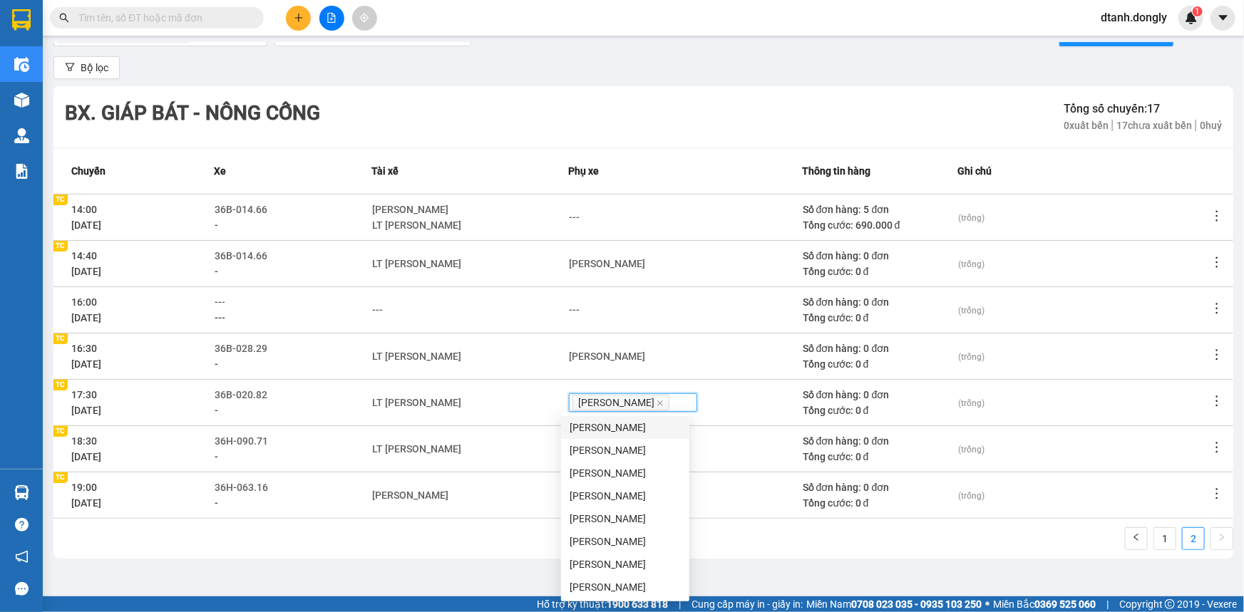
click at [535, 441] on div "LT [PERSON_NAME]" at bounding box center [469, 449] width 195 height 16
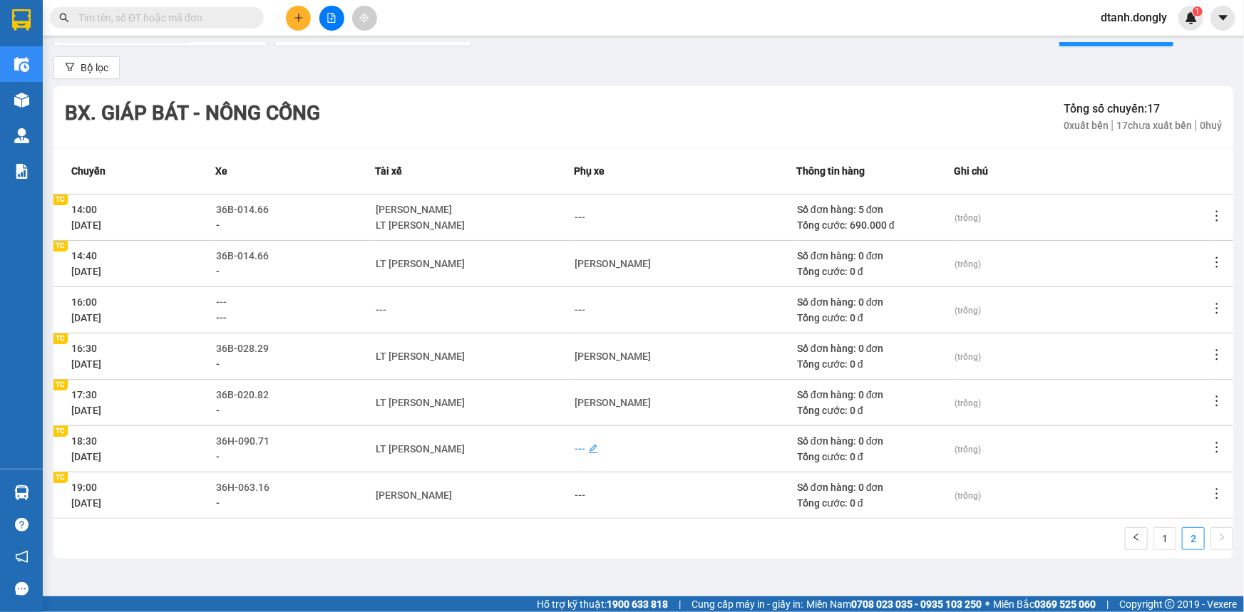
click at [575, 445] on div "---" at bounding box center [580, 449] width 11 height 16
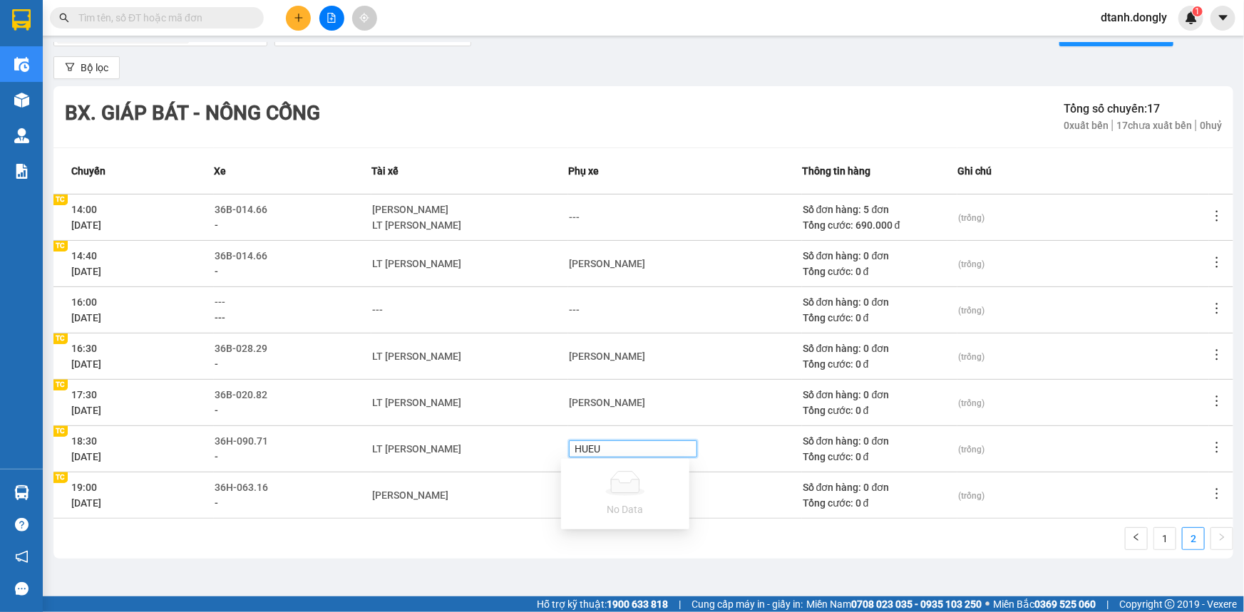
type input "HUE"
click at [609, 478] on div "[PERSON_NAME]" at bounding box center [625, 473] width 111 height 16
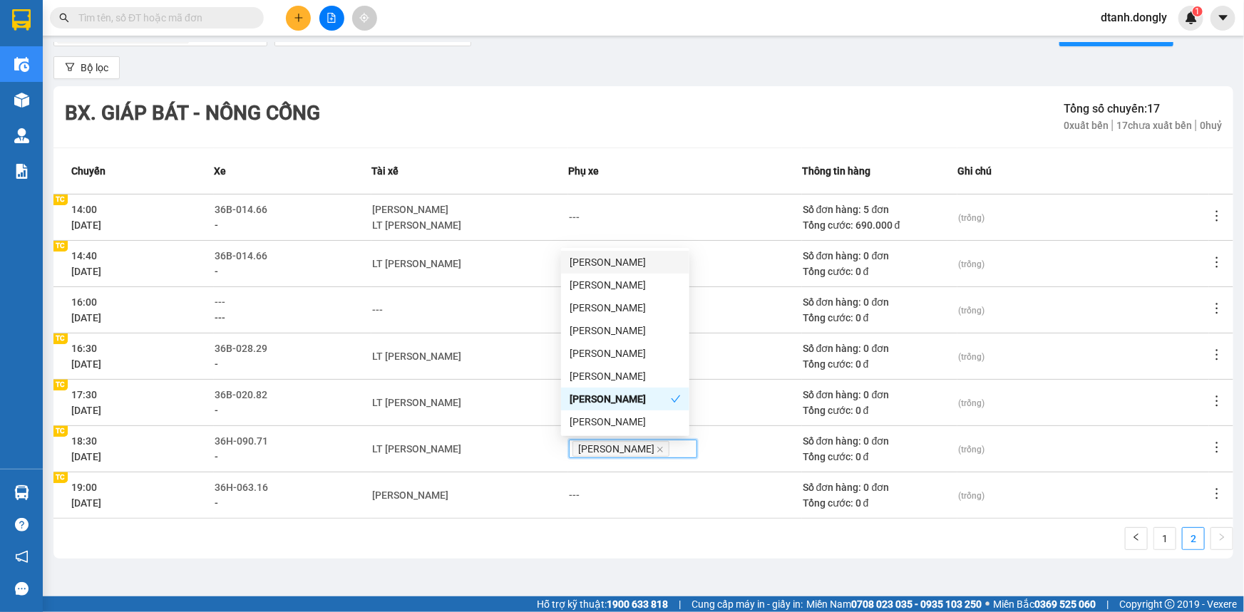
click at [505, 490] on div "Nguyễn Văn Hạnh" at bounding box center [469, 496] width 195 height 16
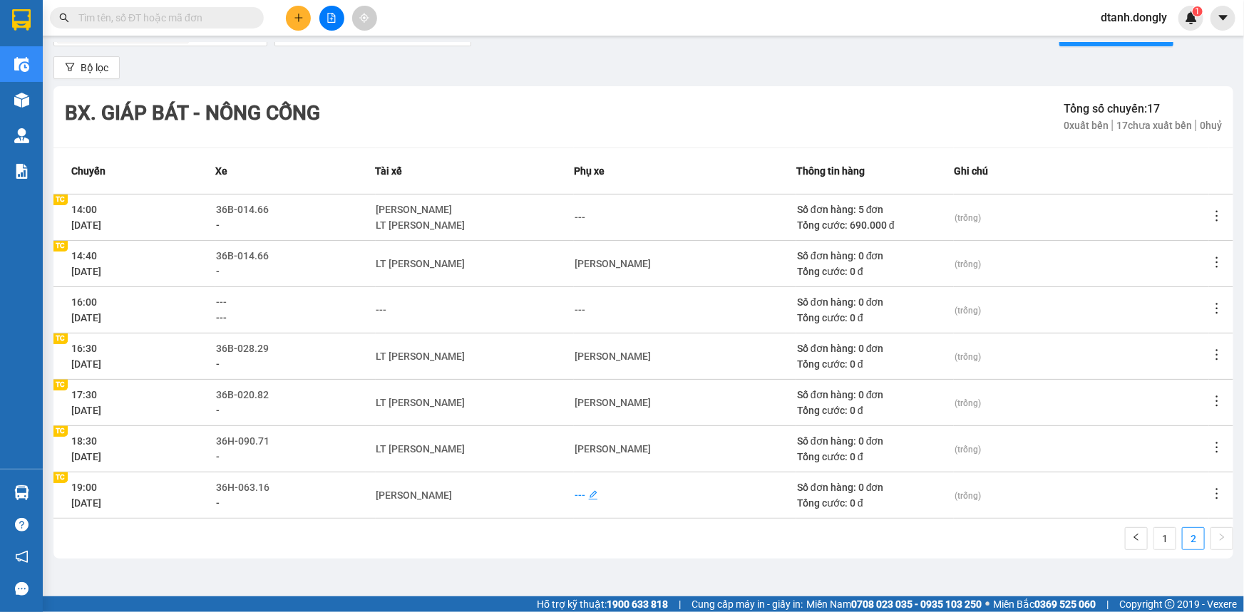
click at [575, 494] on div "---" at bounding box center [580, 496] width 11 height 16
click at [525, 495] on div "Nguyễn Văn Hạnh" at bounding box center [469, 496] width 195 height 16
click at [1159, 533] on link "1" at bounding box center [1164, 538] width 21 height 21
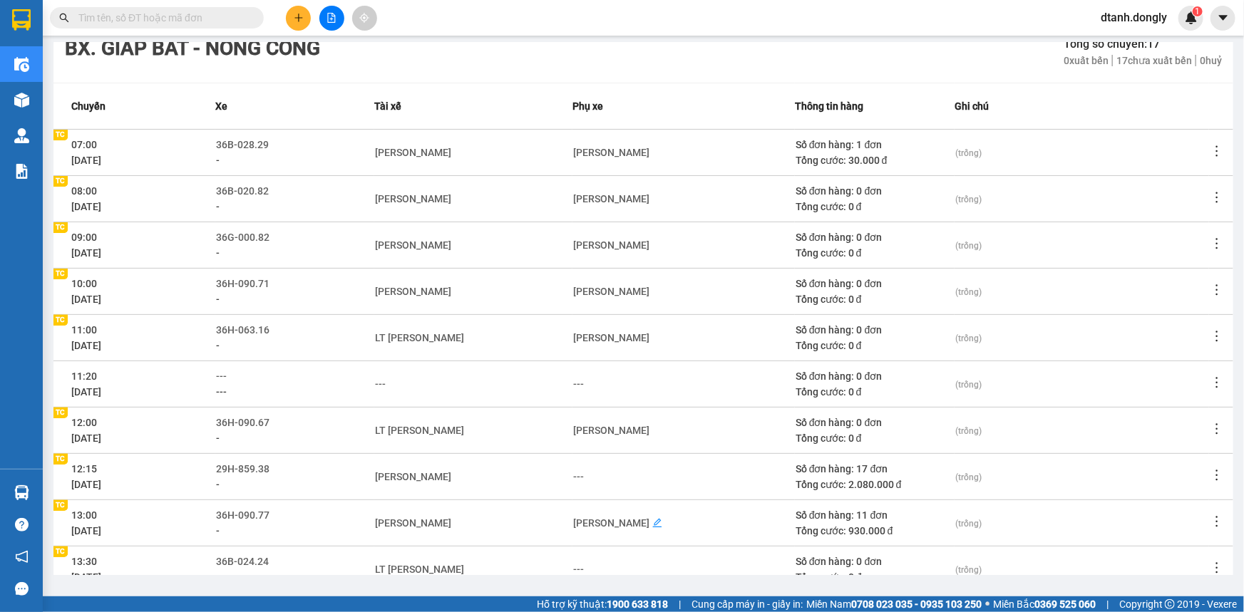
scroll to position [190, 0]
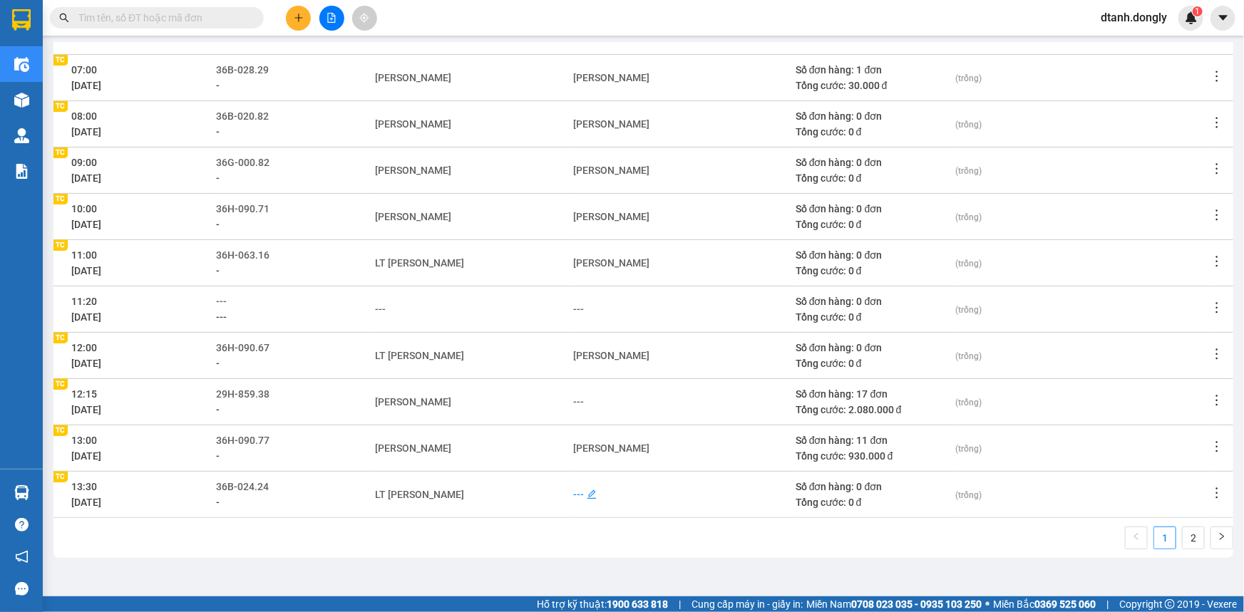
click at [577, 490] on div "---" at bounding box center [578, 495] width 11 height 16
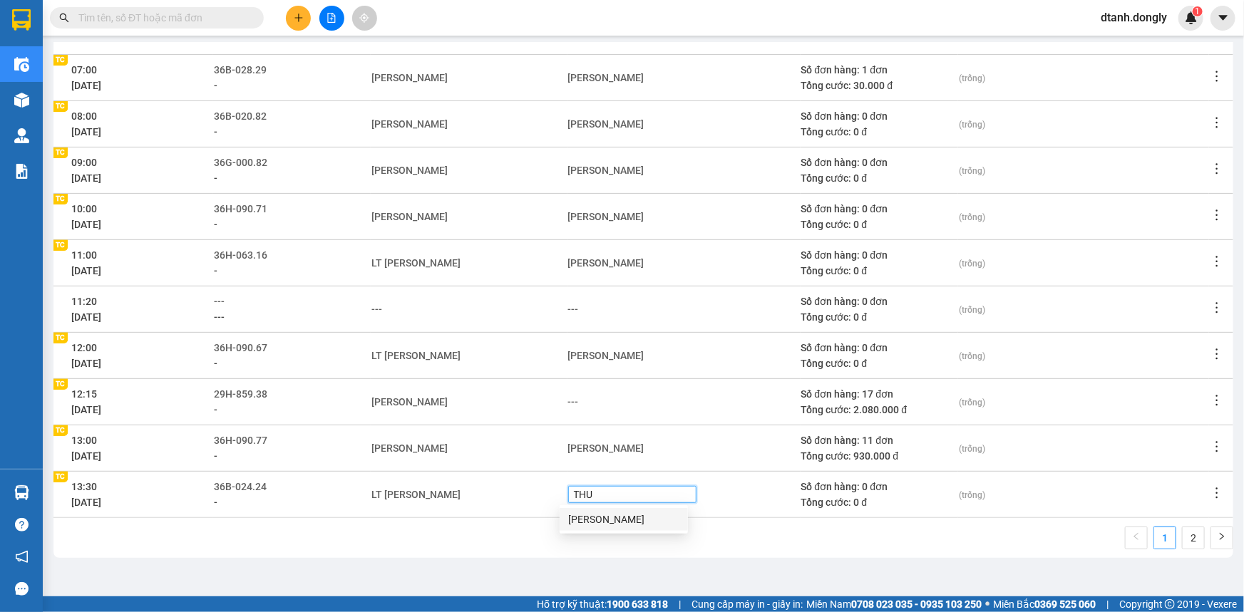
type input "THUE"
click at [644, 519] on div "Nguyễn Văn Thuế" at bounding box center [623, 520] width 111 height 16
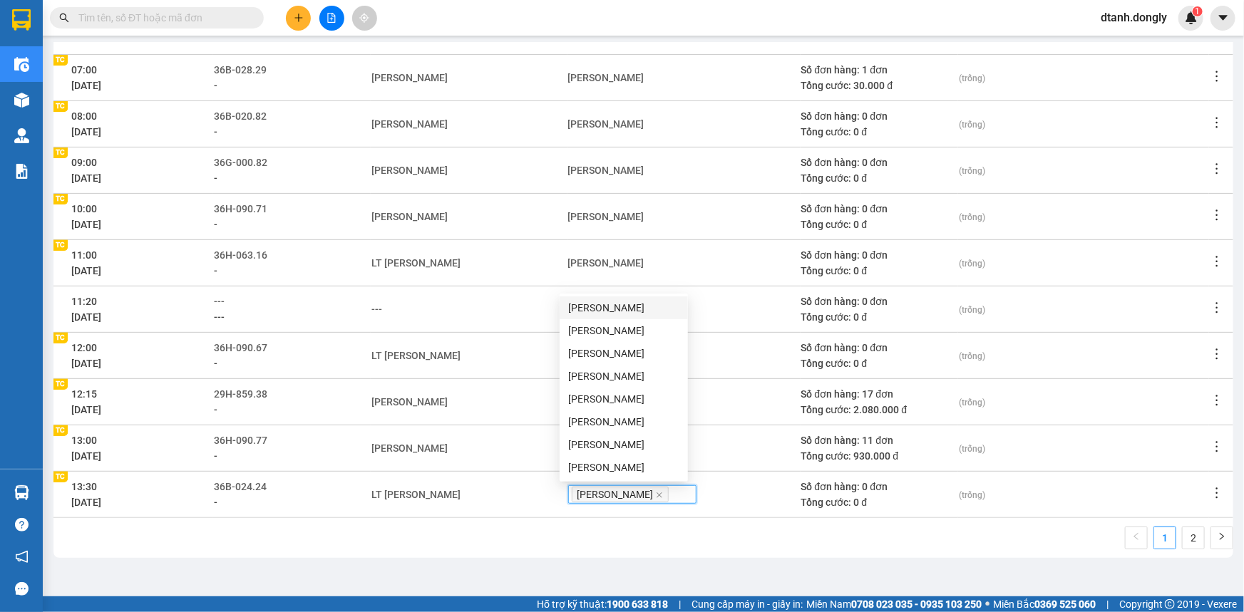
click at [594, 565] on div "Điều hành xe Bx. Giáp Bát - Nông Cống 13/10/2025 13/10/2025 Tạo chuyến hàng Bộ …" at bounding box center [643, 309] width 1187 height 532
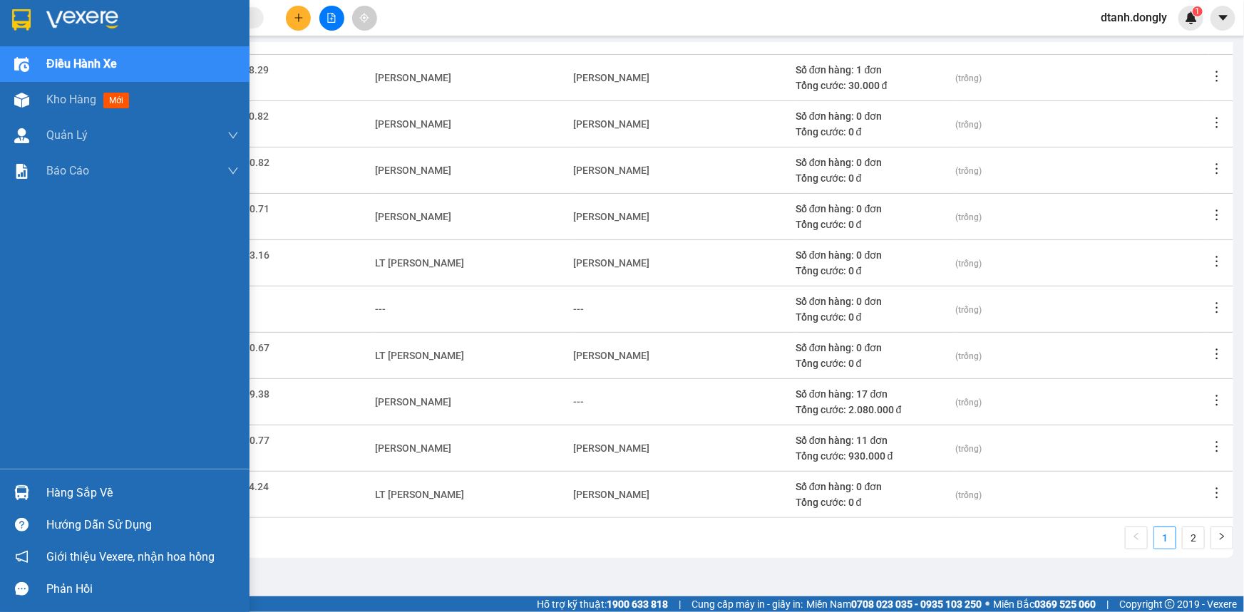
click at [19, 25] on img at bounding box center [21, 19] width 19 height 21
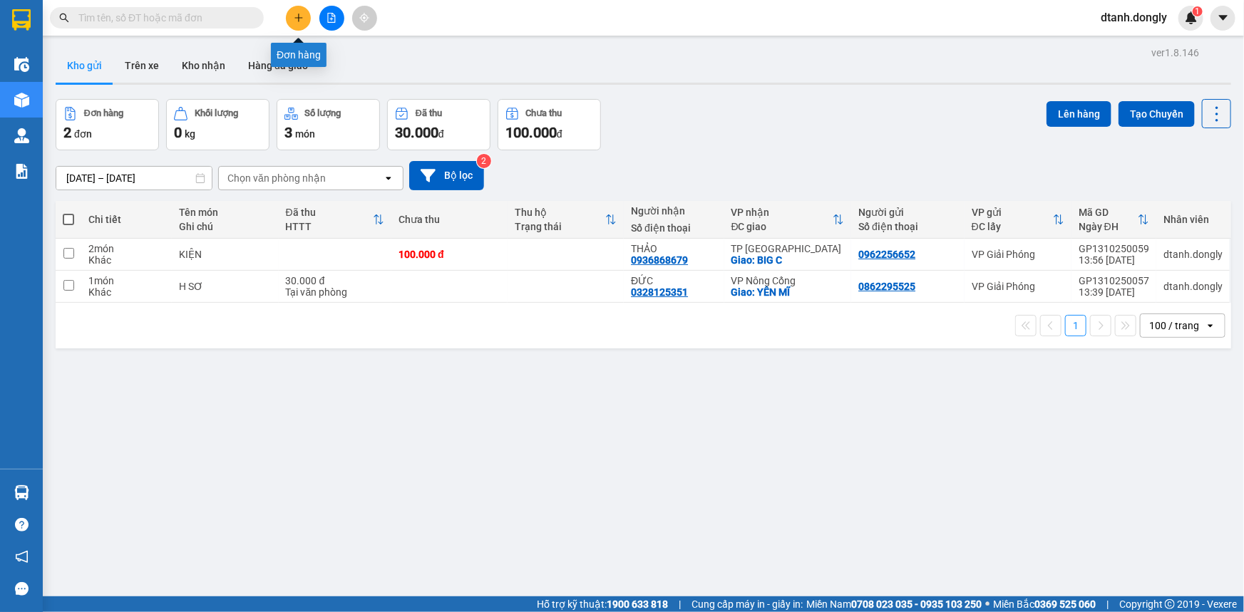
click at [295, 14] on icon "plus" at bounding box center [299, 18] width 10 height 10
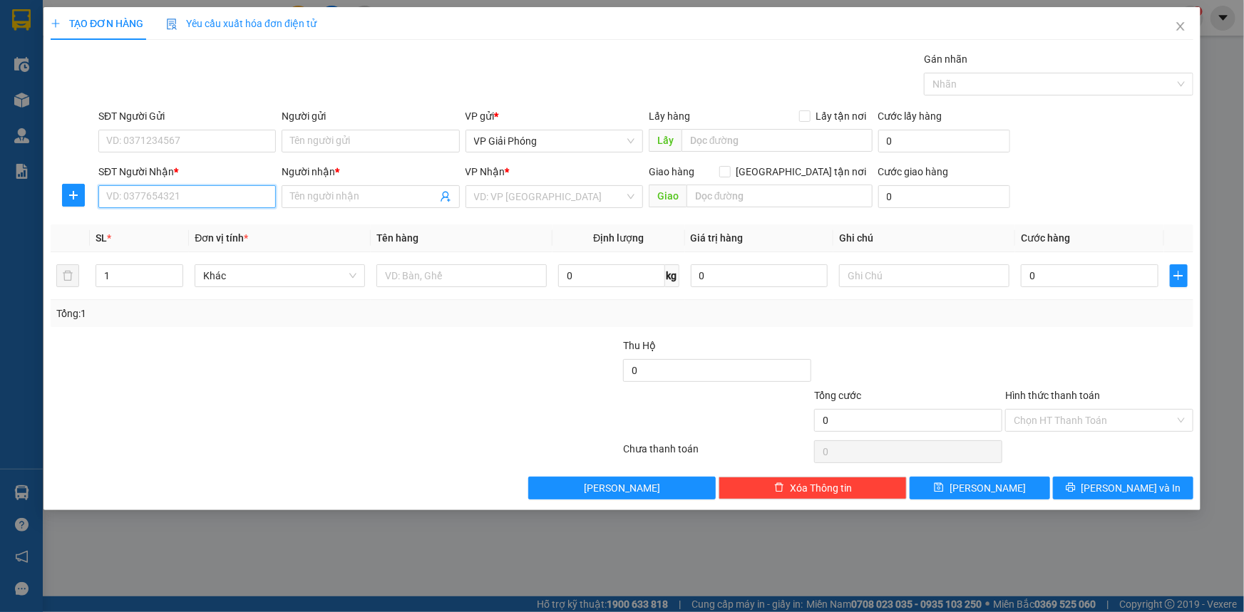
drag, startPoint x: 209, startPoint y: 197, endPoint x: 231, endPoint y: 196, distance: 22.1
click at [210, 196] on input "SĐT Người Nhận *" at bounding box center [186, 196] width 177 height 23
type input "0914680273"
click at [228, 224] on div "0914680273 - A THỊNH" at bounding box center [187, 225] width 160 height 16
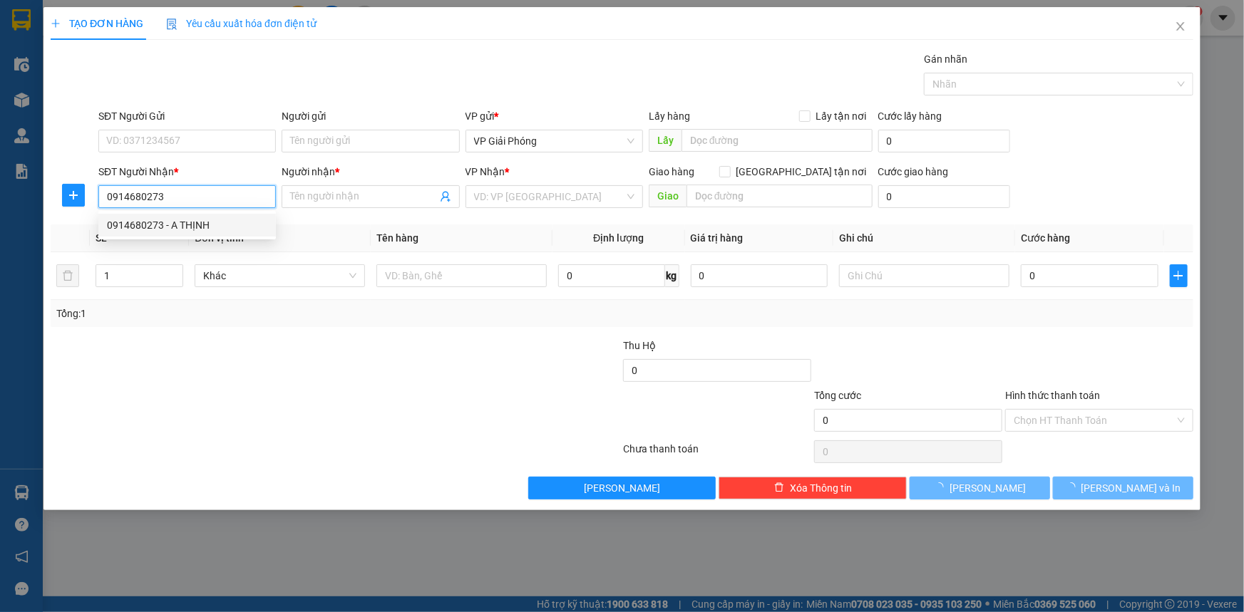
type input "A THỊNH"
checkbox input "true"
type input "BV ĐA KHOA NÔNG CỐNG"
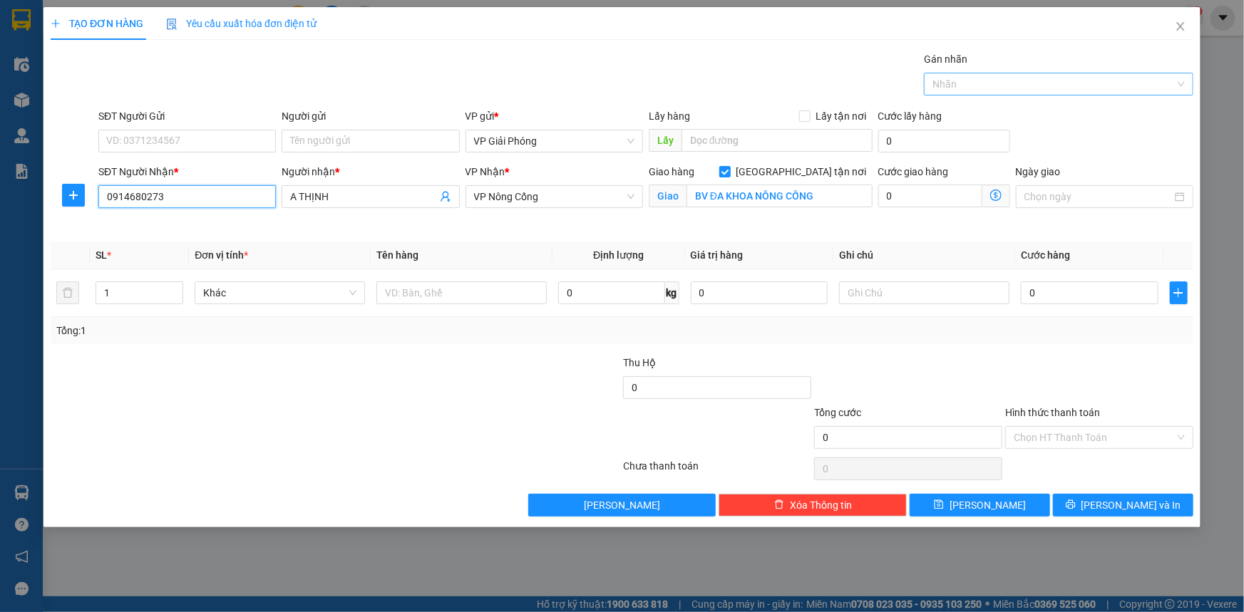
click at [1058, 87] on div at bounding box center [1051, 84] width 248 height 17
type input "0914680273"
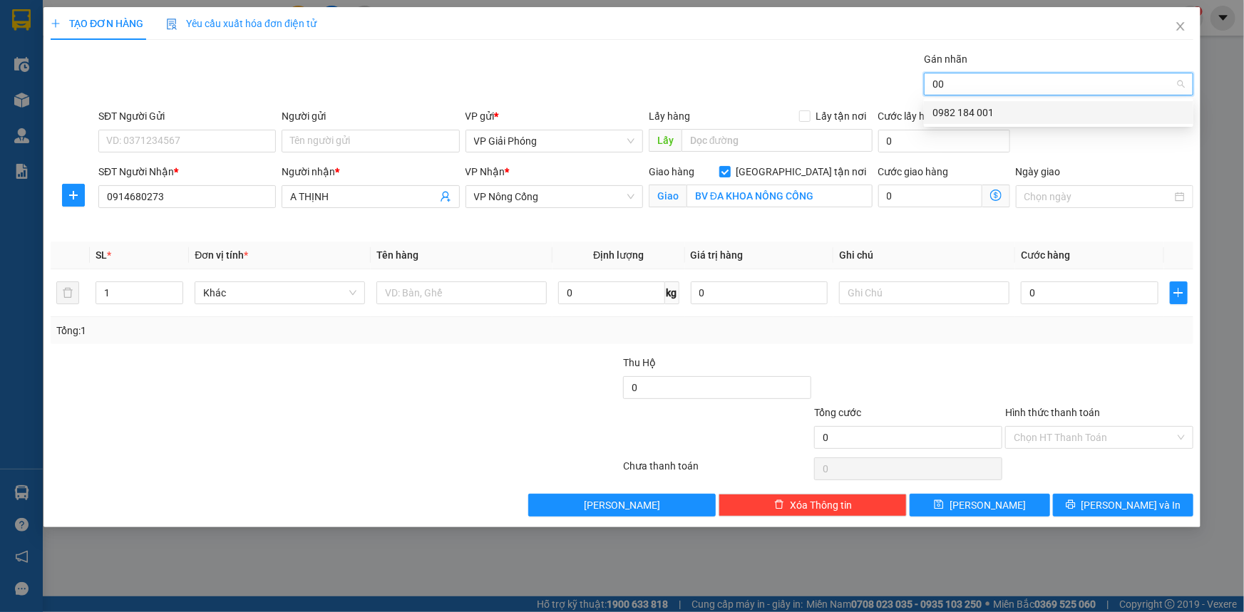
type input "001"
click at [1034, 112] on div "0982 184 001" at bounding box center [1058, 113] width 252 height 16
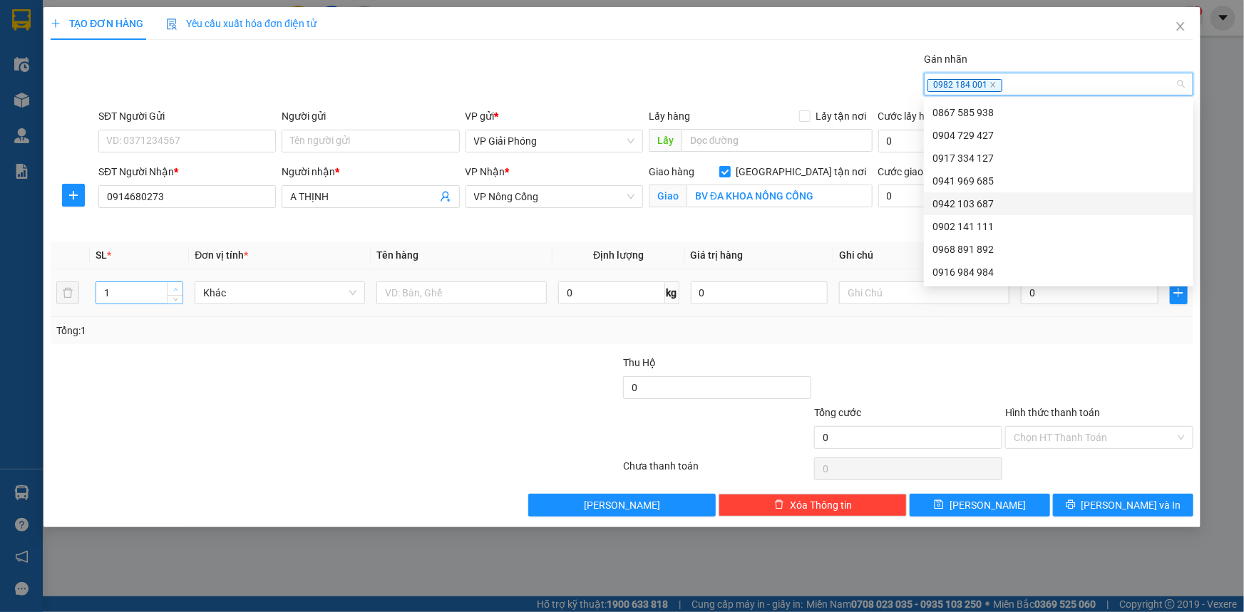
type input "2"
click at [176, 285] on span "up" at bounding box center [175, 289] width 9 height 9
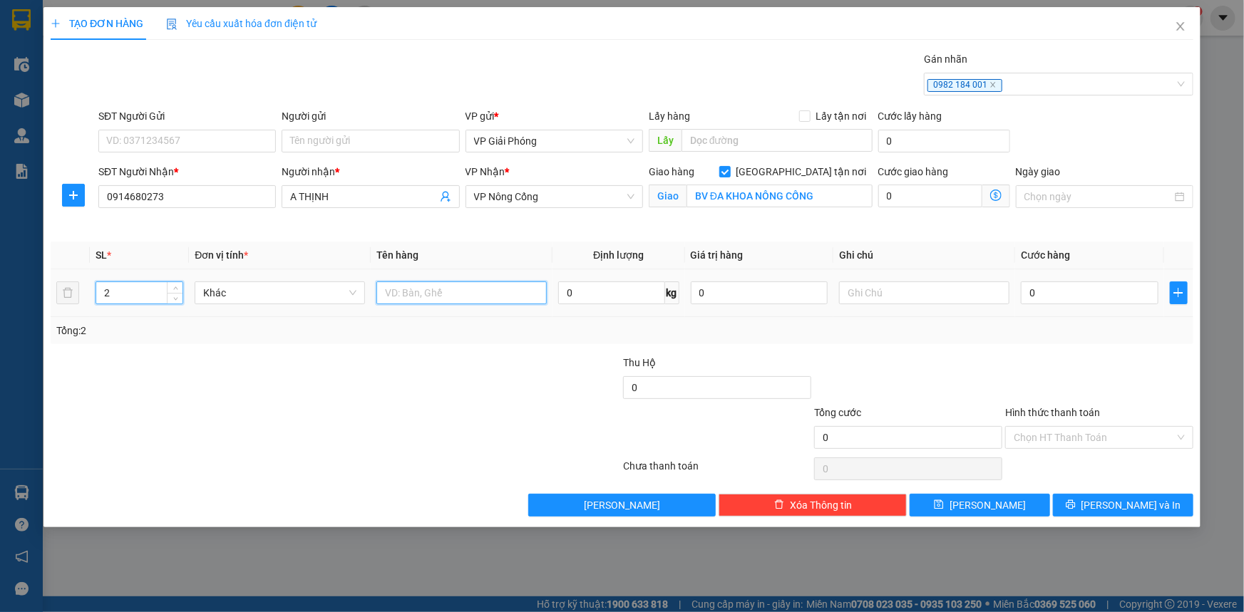
click at [478, 297] on input "text" at bounding box center [461, 293] width 170 height 23
type input "KIỆN"
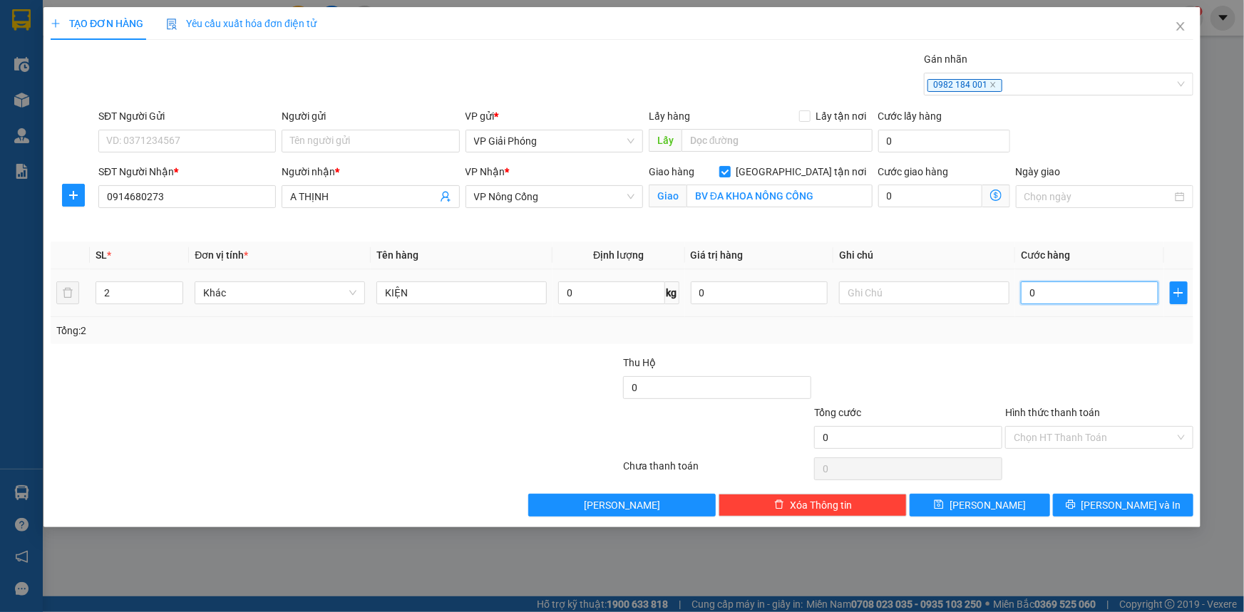
click at [1083, 288] on input "0" at bounding box center [1090, 293] width 138 height 23
type input "8"
type input "80"
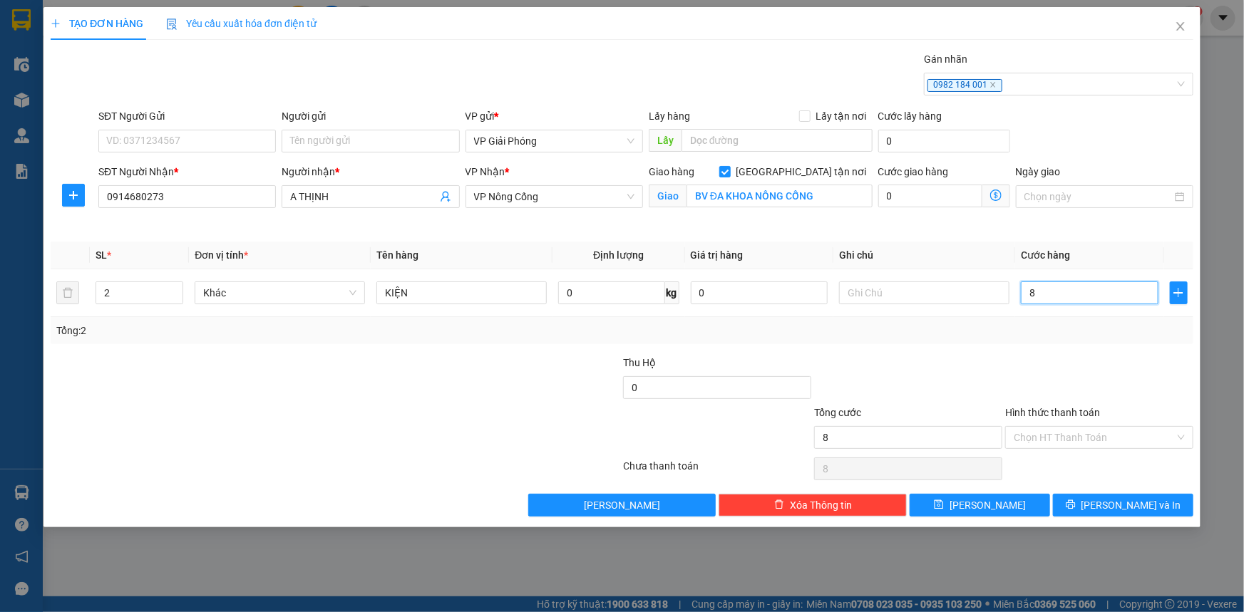
type input "80"
type input "80.000"
click at [1066, 381] on div at bounding box center [1099, 380] width 191 height 50
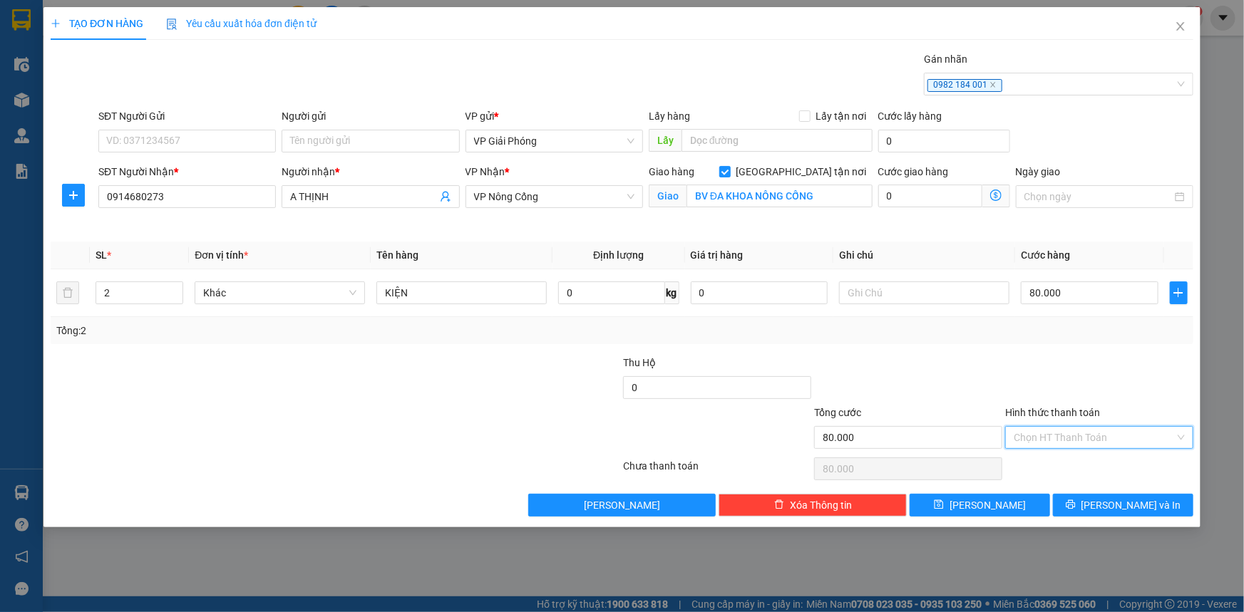
click at [1107, 436] on input "Hình thức thanh toán" at bounding box center [1094, 437] width 161 height 21
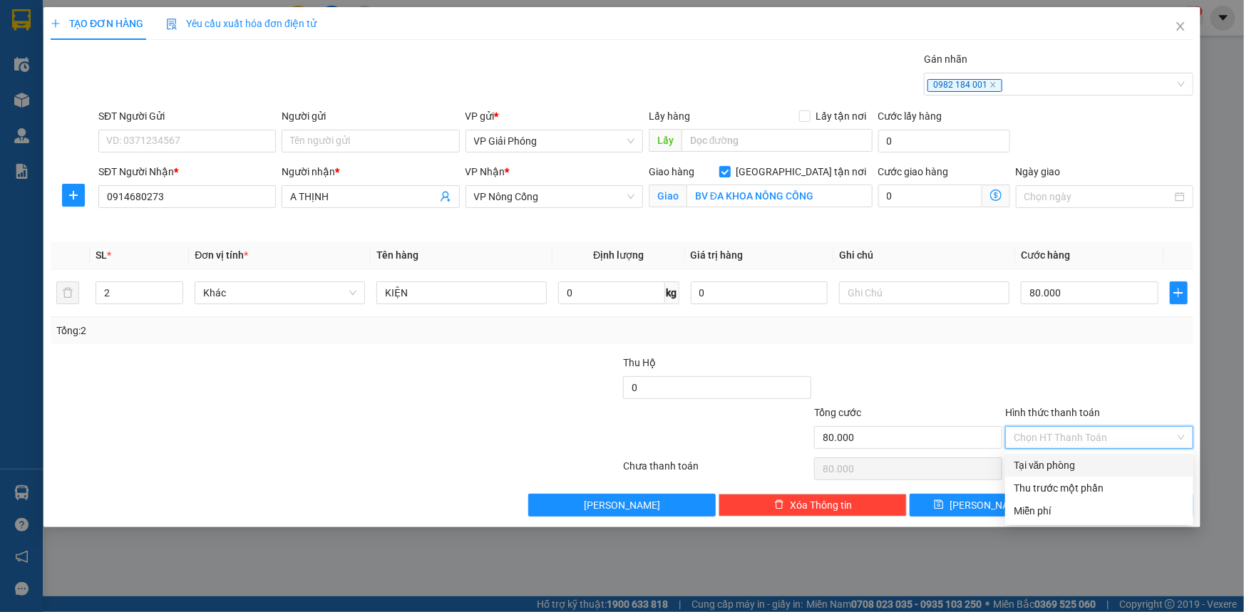
click at [1085, 456] on div "Tại văn phòng" at bounding box center [1099, 465] width 188 height 23
type input "0"
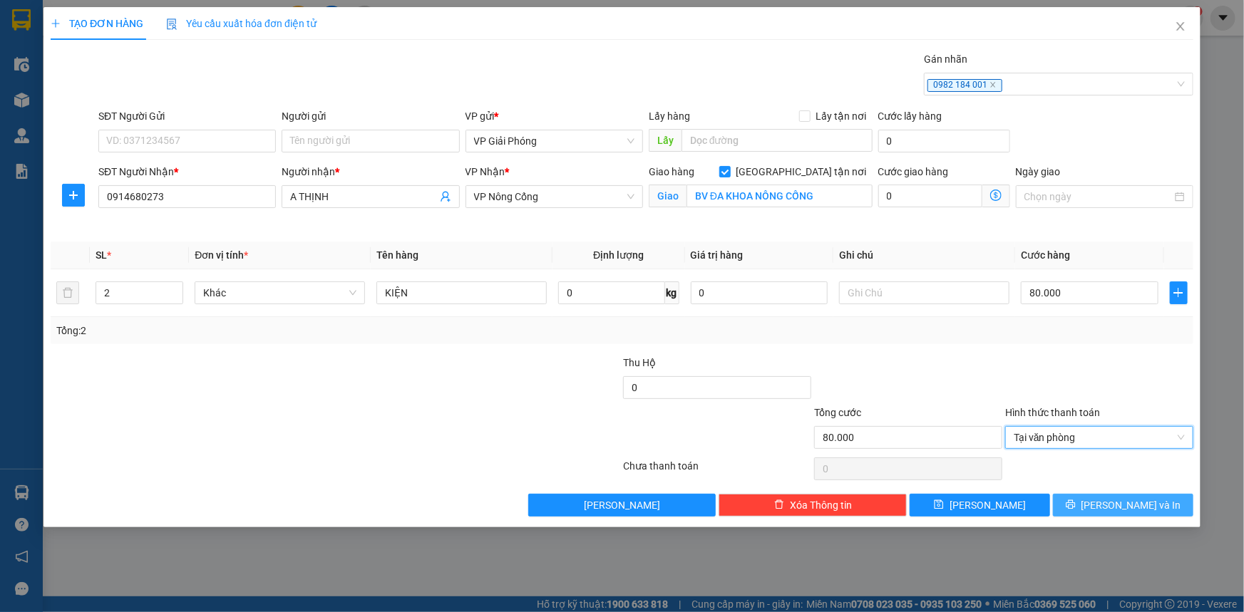
click at [1094, 509] on button "[PERSON_NAME] và In" at bounding box center [1123, 505] width 140 height 23
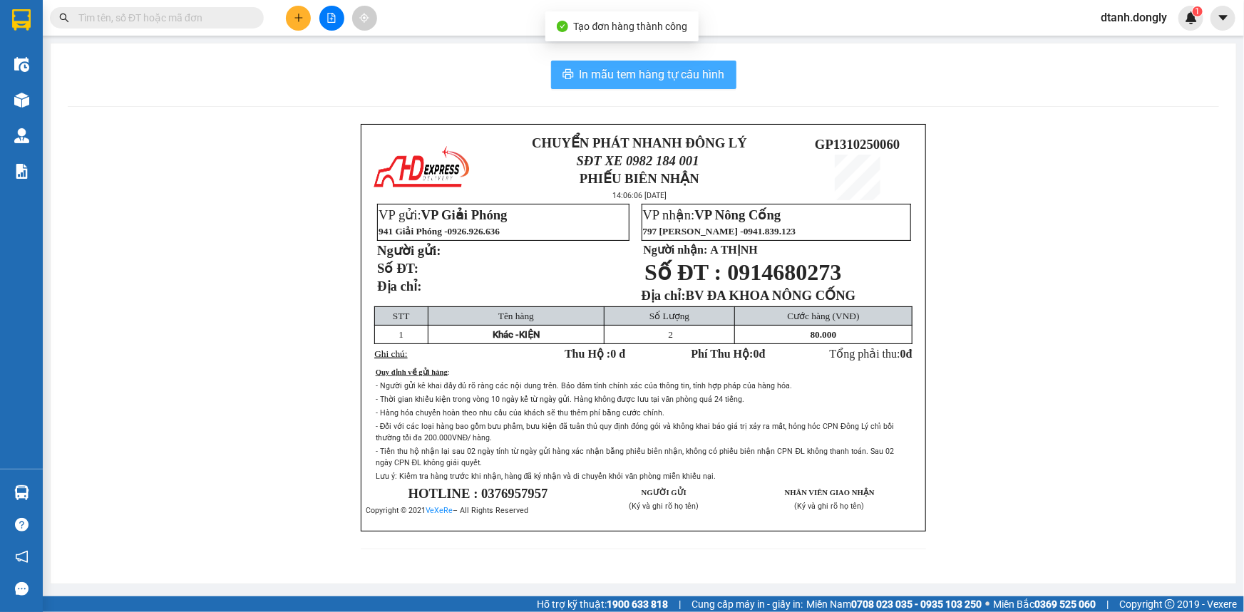
click at [707, 83] on span "In mẫu tem hàng tự cấu hình" at bounding box center [651, 75] width 145 height 18
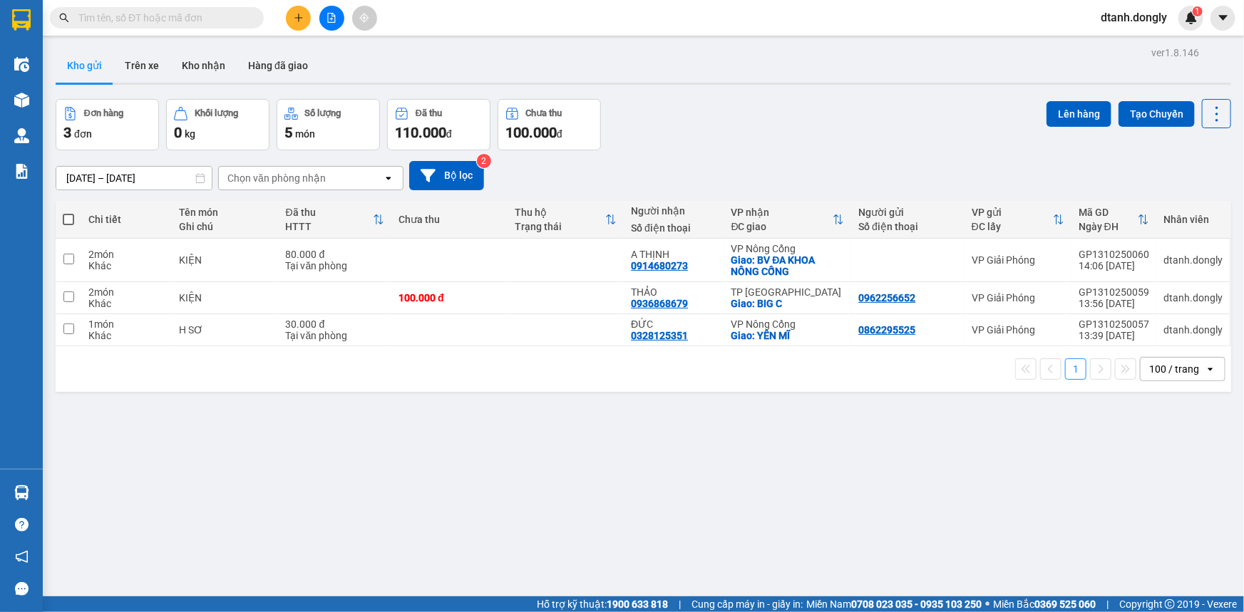
click at [728, 497] on div "ver 1.8.146 Kho gửi Trên xe Kho nhận Hàng đã giao Đơn hàng 3 đơn Khối lượng 0 k…" at bounding box center [643, 349] width 1187 height 612
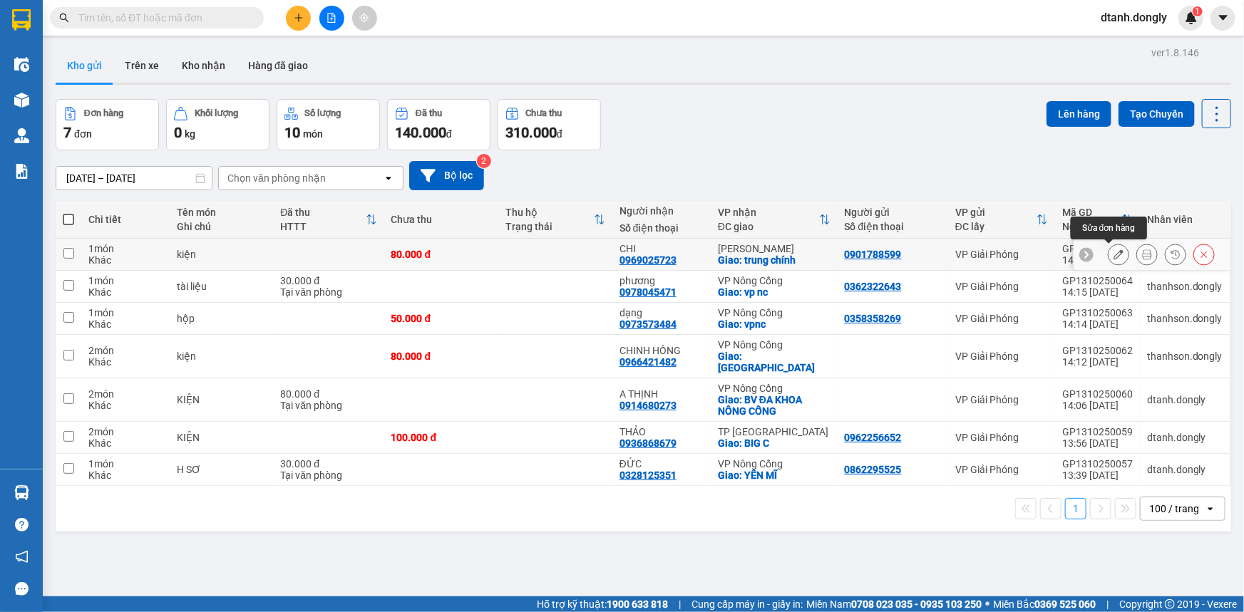
click at [1113, 251] on icon at bounding box center [1118, 254] width 10 height 10
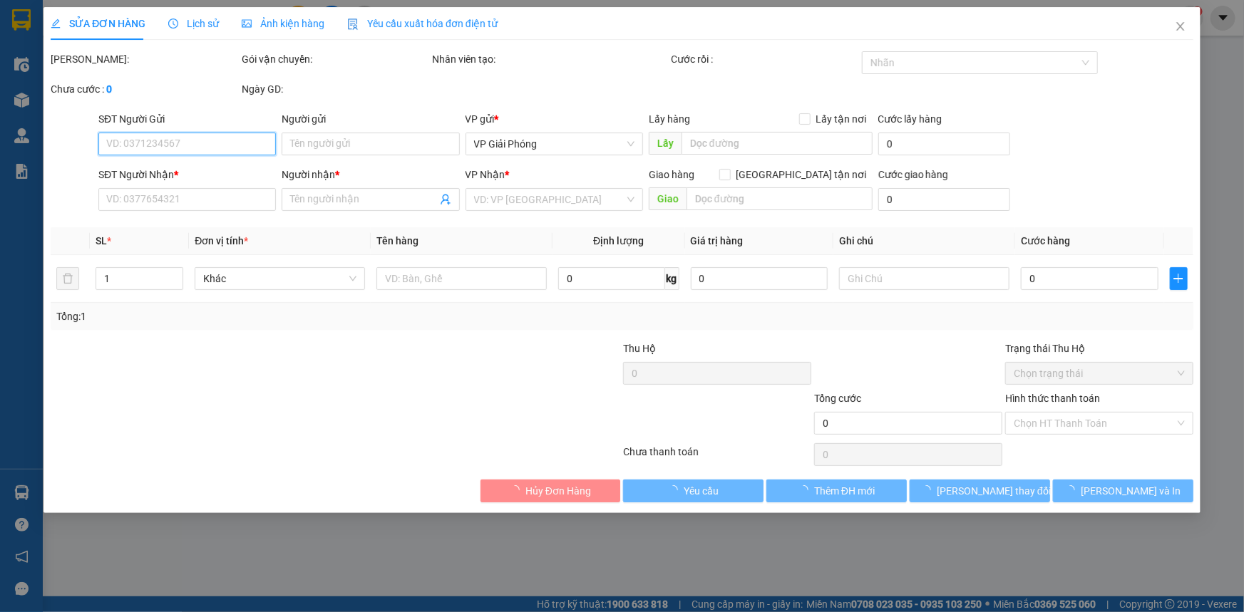
type input "0901788599"
type input "0969025723"
type input "CHI"
checkbox input "true"
type input "trung chính"
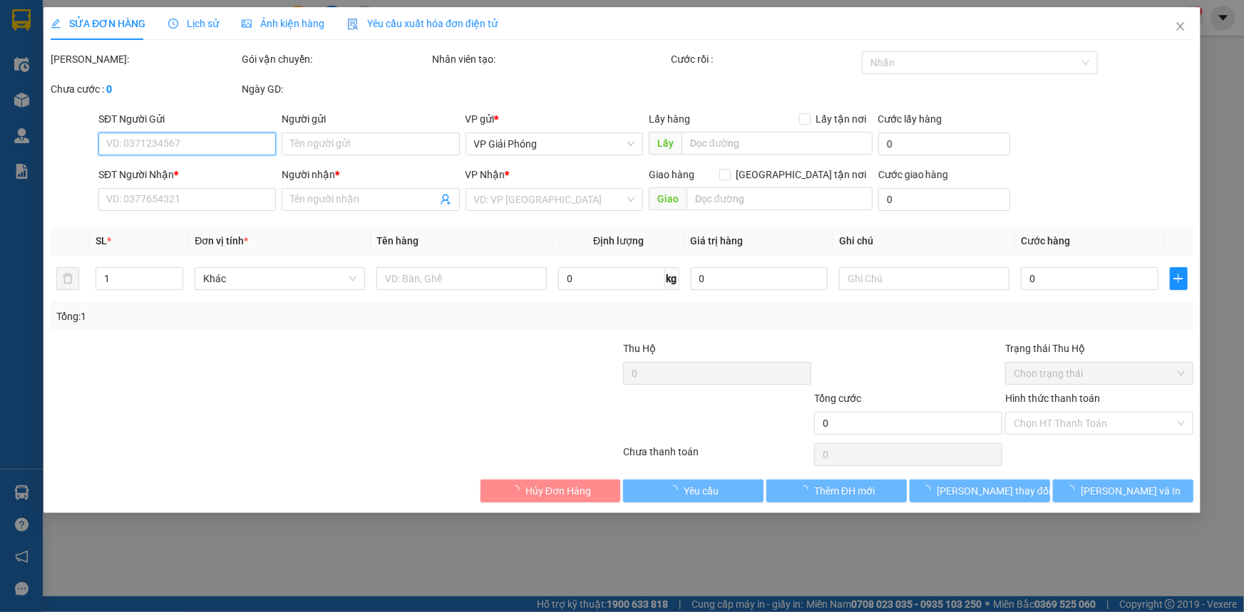
type input "80.000"
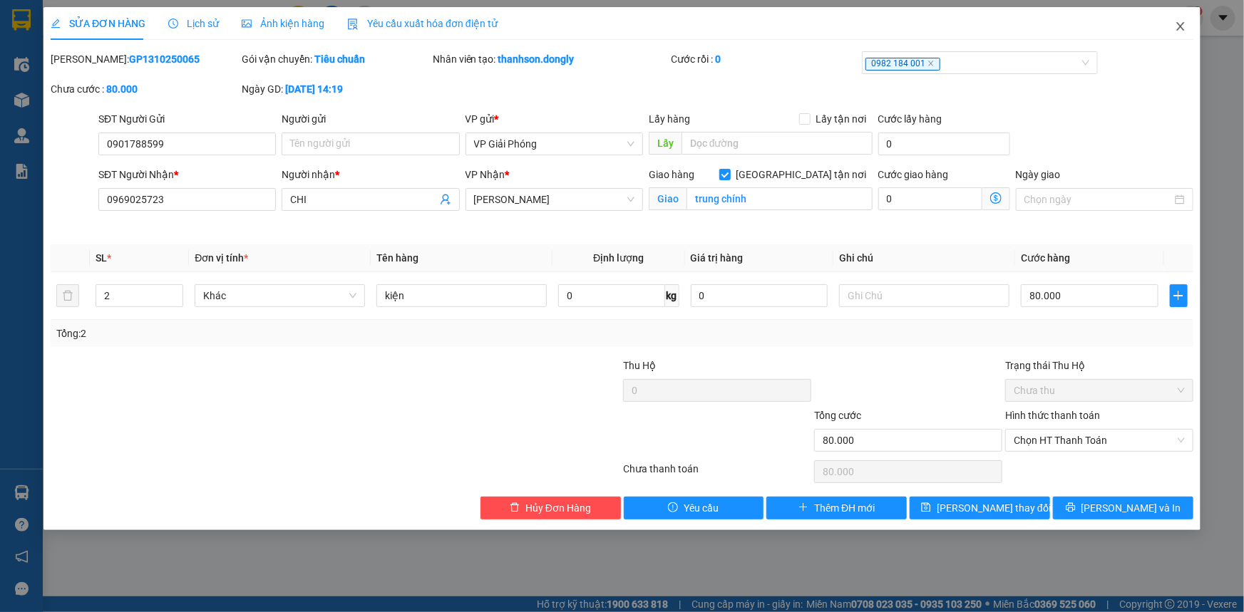
click at [1183, 28] on icon "close" at bounding box center [1180, 26] width 11 height 11
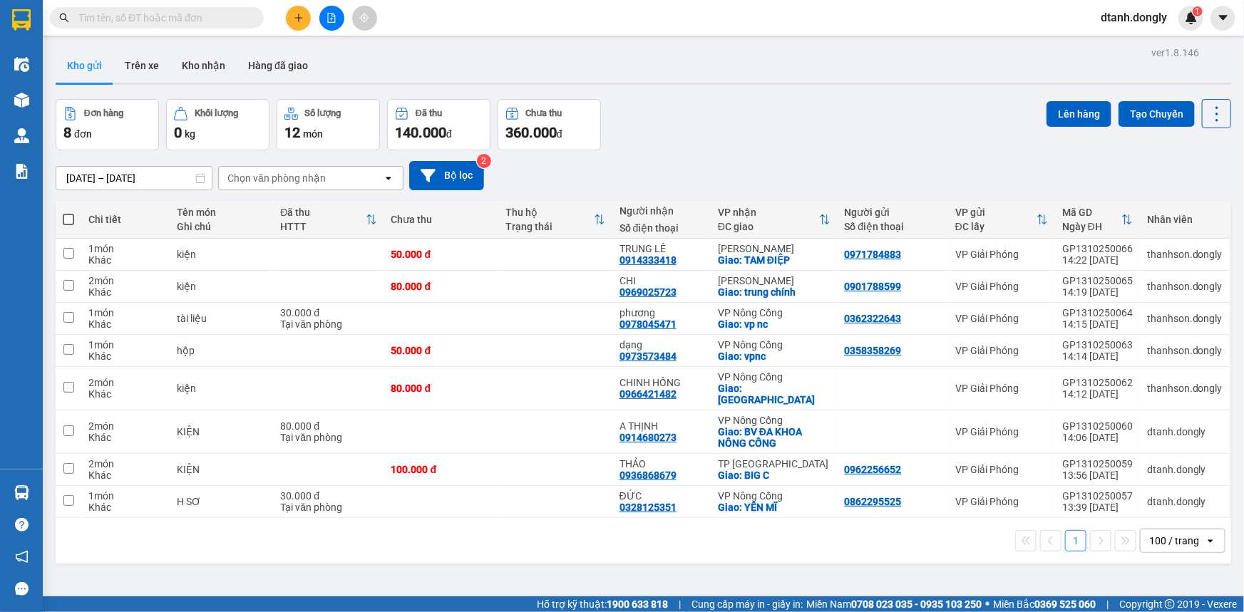
drag, startPoint x: 65, startPoint y: 217, endPoint x: 117, endPoint y: 215, distance: 52.1
click at [68, 218] on span at bounding box center [68, 219] width 11 height 11
click at [68, 212] on input "checkbox" at bounding box center [68, 212] width 0 height 0
checkbox input "true"
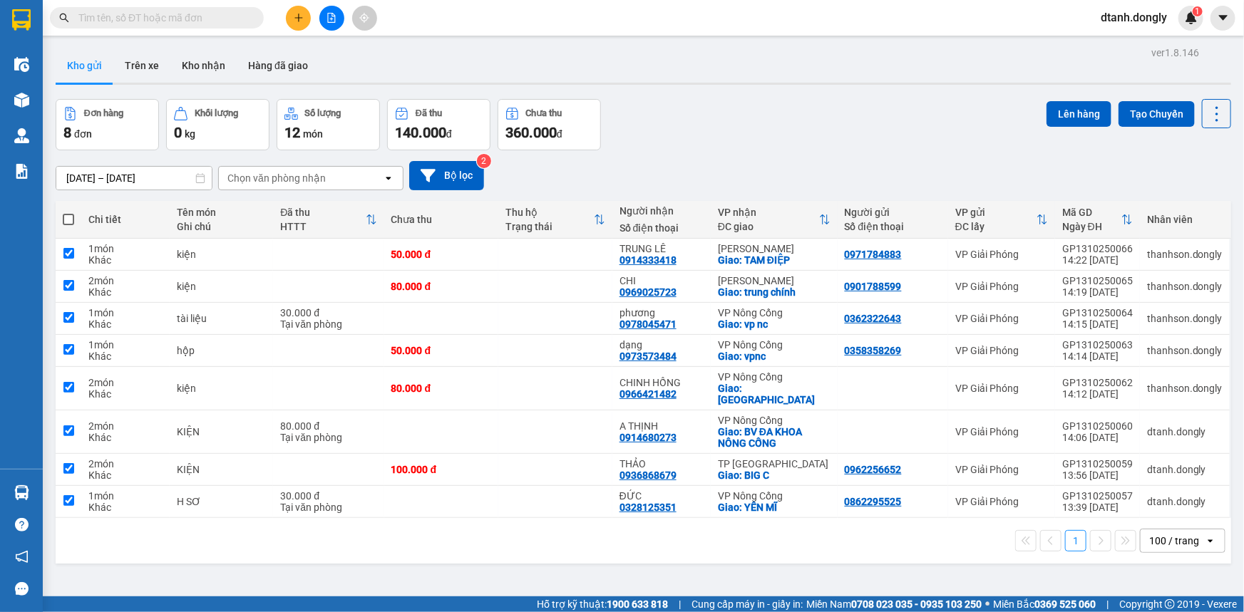
checkbox input "true"
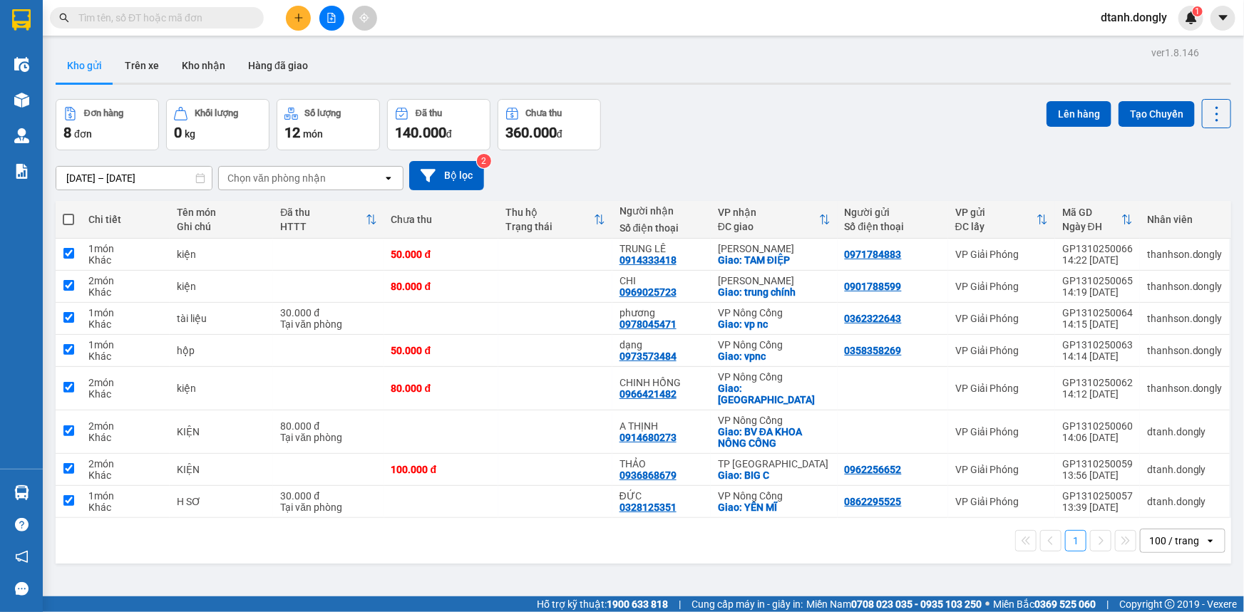
checkbox input "true"
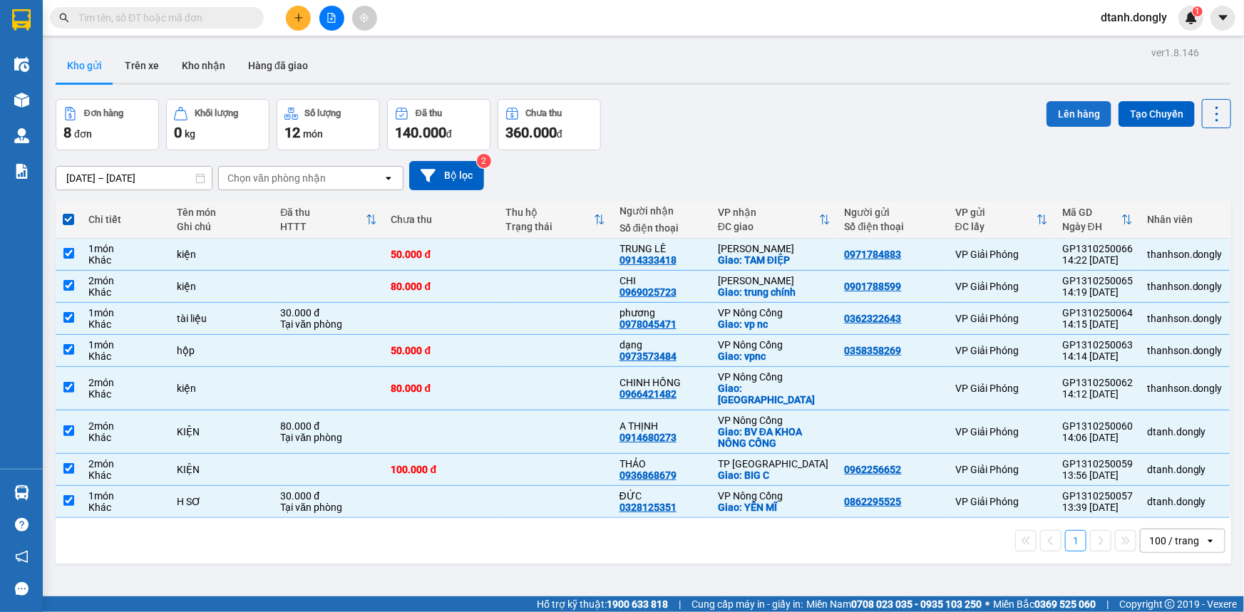
click at [1081, 114] on button "Lên hàng" at bounding box center [1078, 114] width 65 height 26
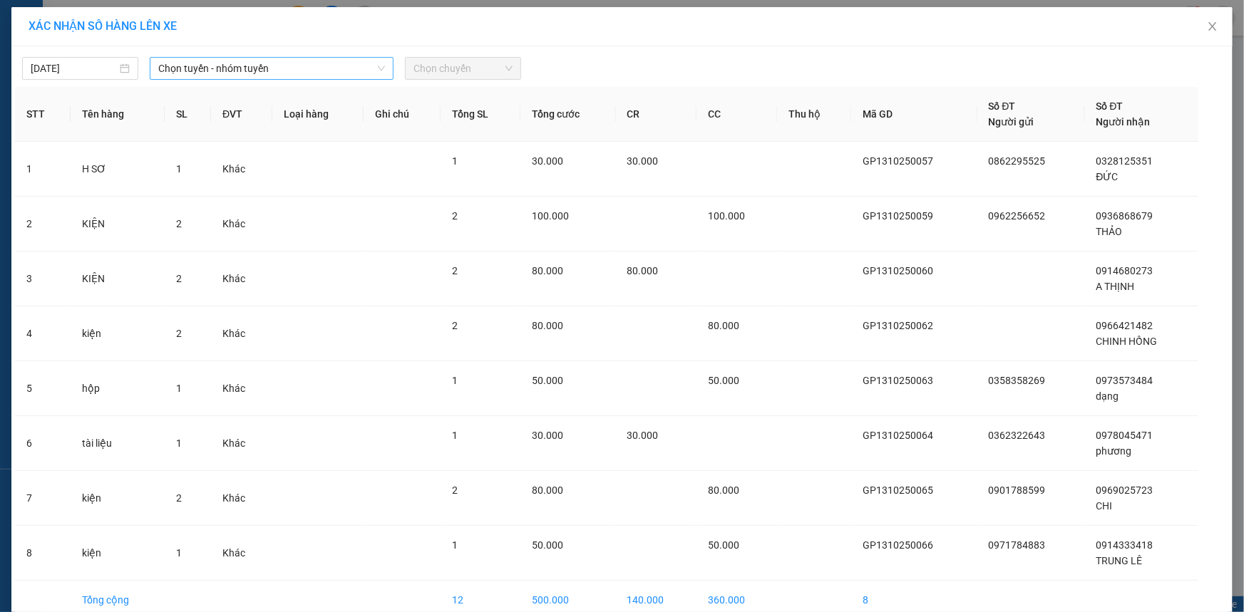
click at [278, 61] on span "Chọn tuyến - nhóm tuyến" at bounding box center [271, 68] width 227 height 21
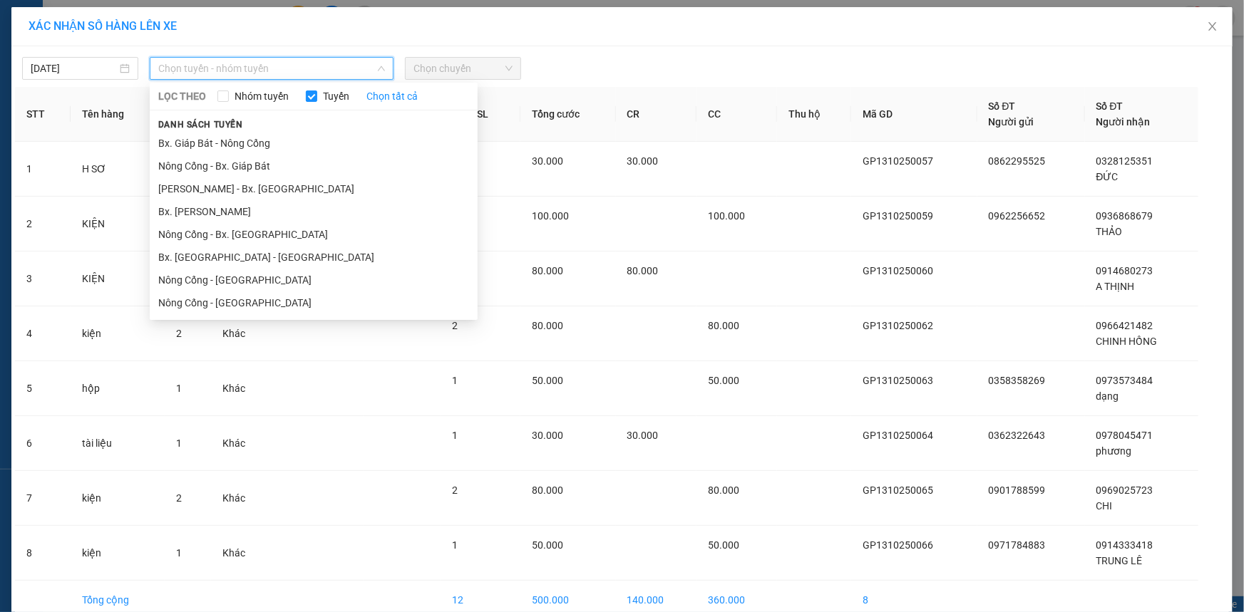
click at [277, 137] on li "Bx. Giáp Bát - Nông Cống" at bounding box center [314, 143] width 328 height 23
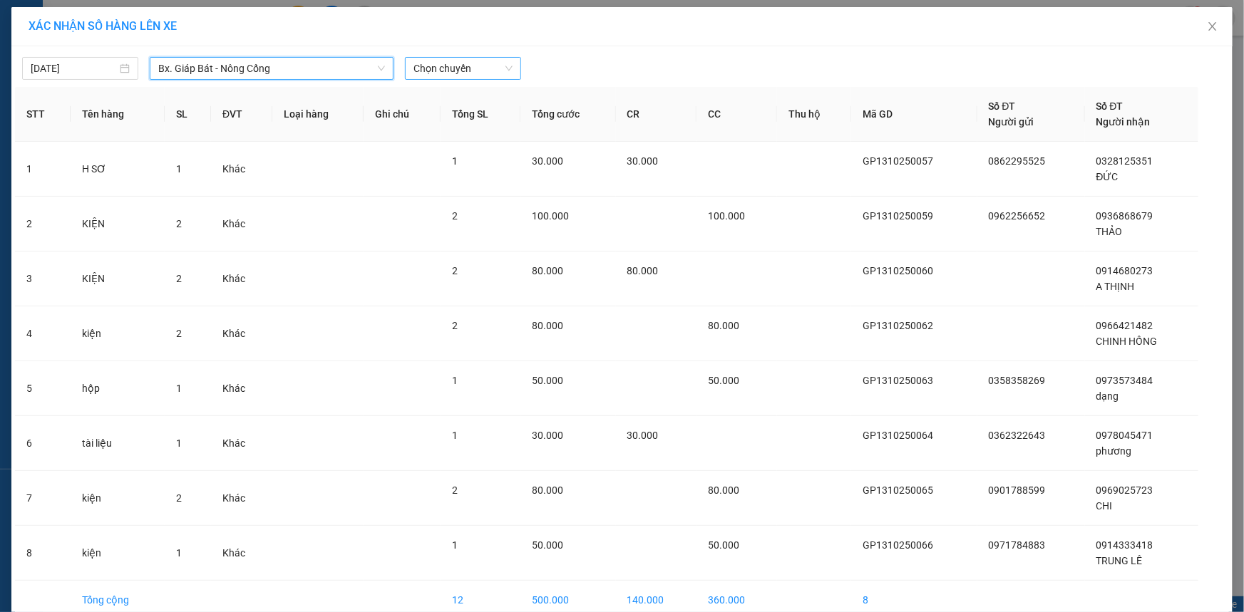
drag, startPoint x: 484, startPoint y: 66, endPoint x: 485, endPoint y: 78, distance: 12.2
click at [484, 66] on span "Chọn chuyến" at bounding box center [462, 68] width 99 height 21
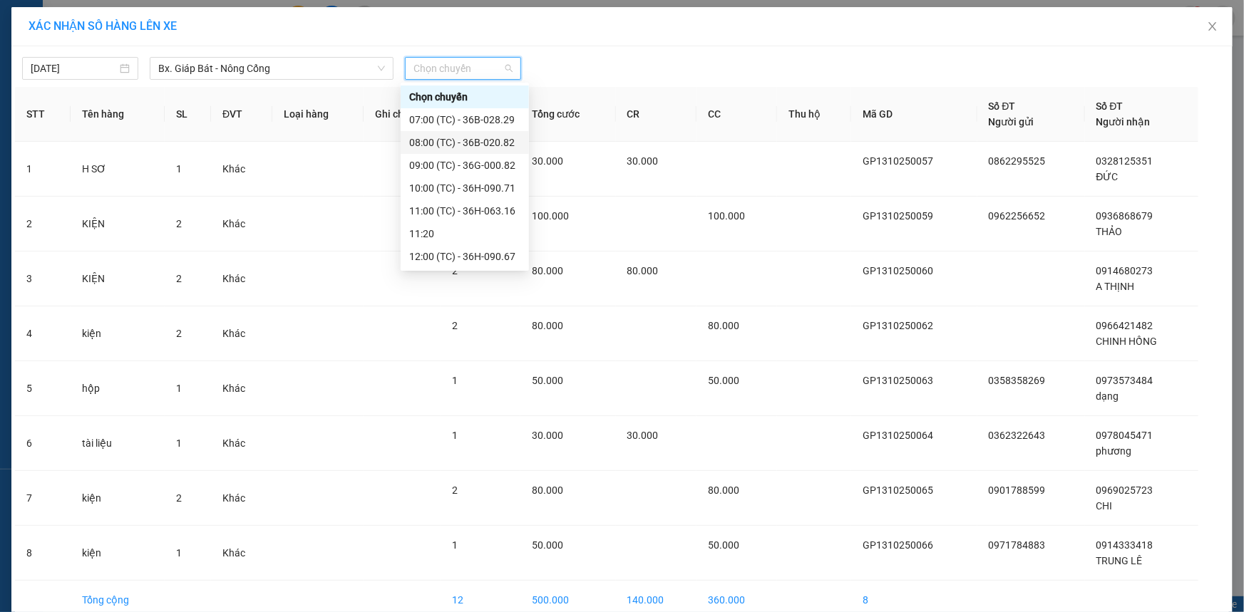
scroll to position [194, 0]
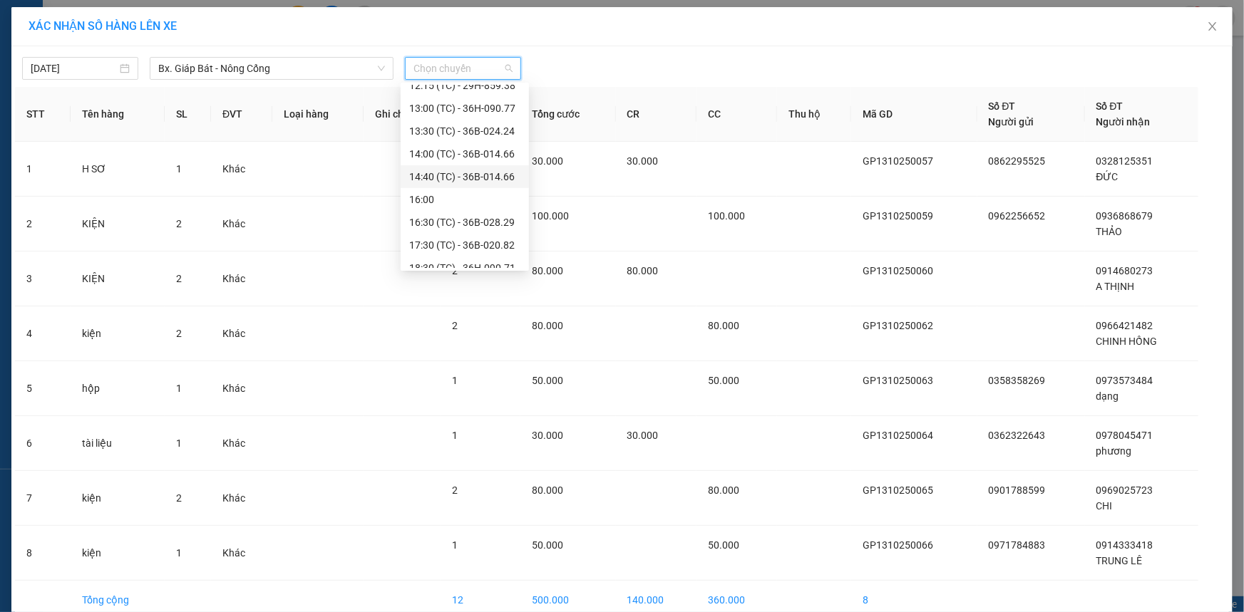
click at [468, 173] on div "14:40 (TC) - 36B-014.66" at bounding box center [464, 177] width 111 height 16
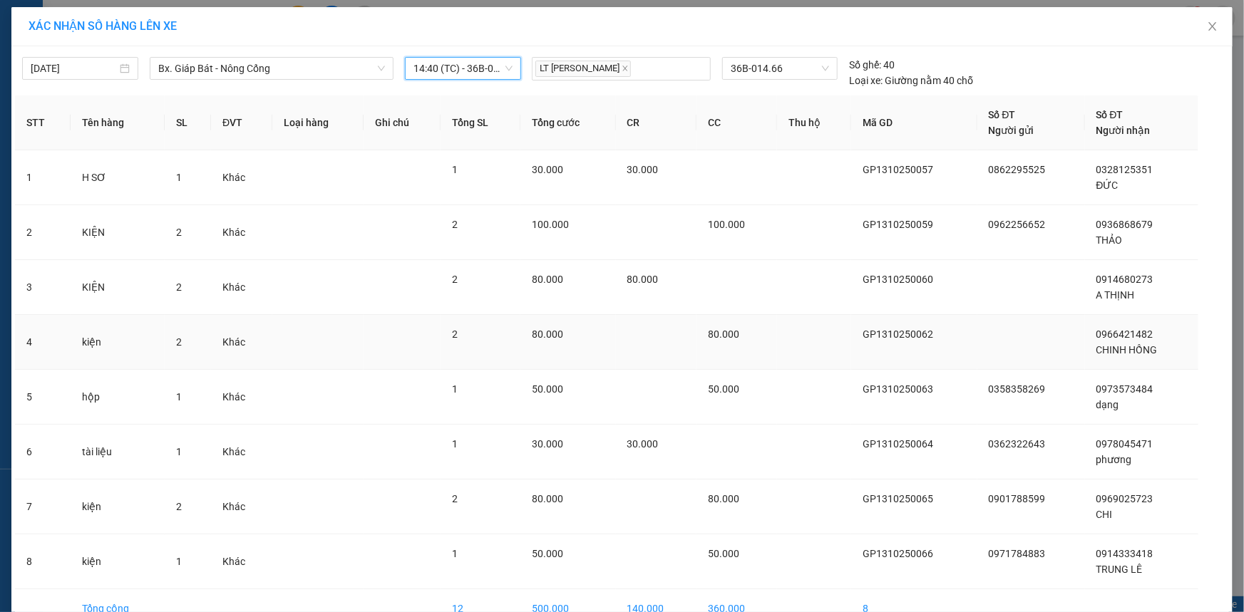
scroll to position [80, 0]
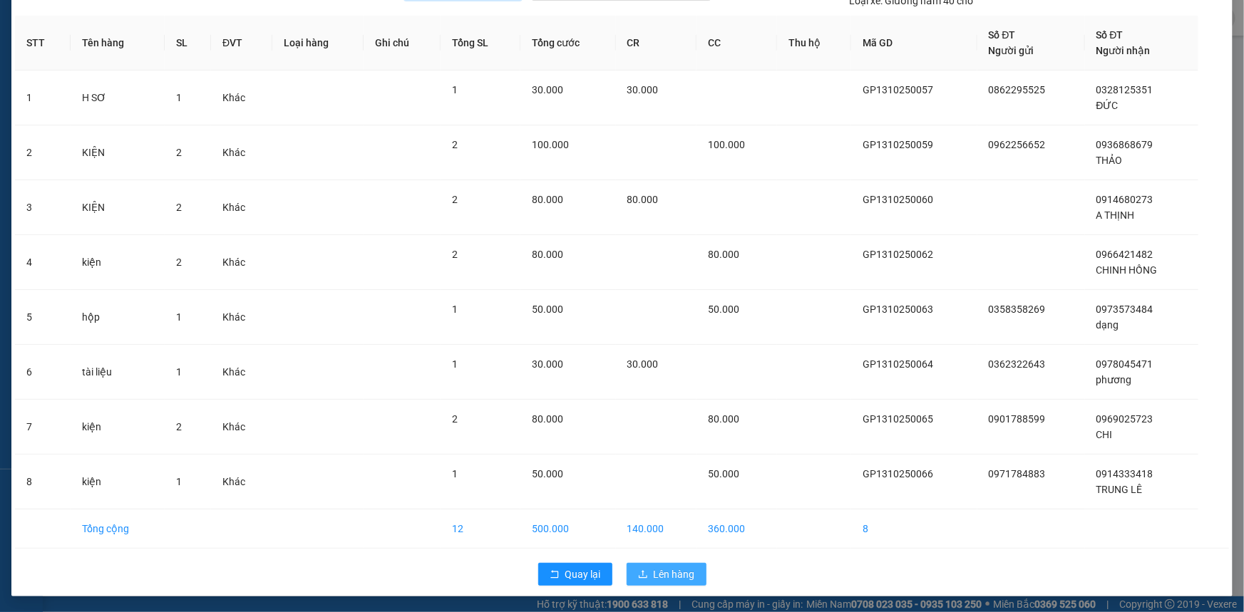
click at [669, 575] on span "Lên hàng" at bounding box center [674, 575] width 41 height 16
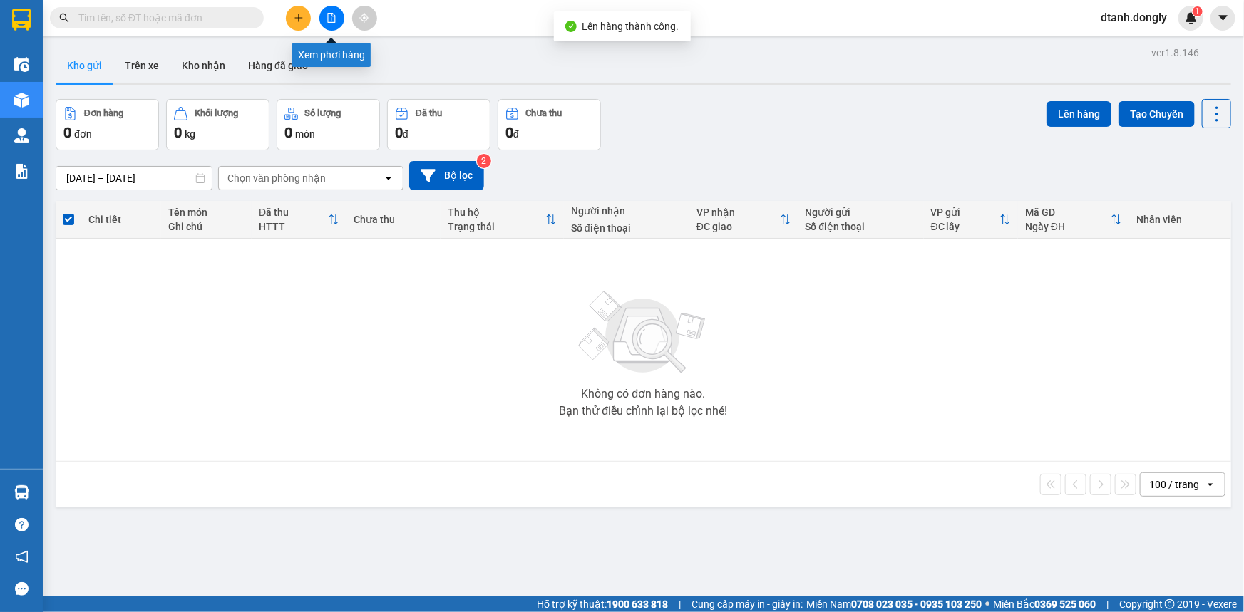
click at [327, 16] on icon "file-add" at bounding box center [331, 18] width 10 height 10
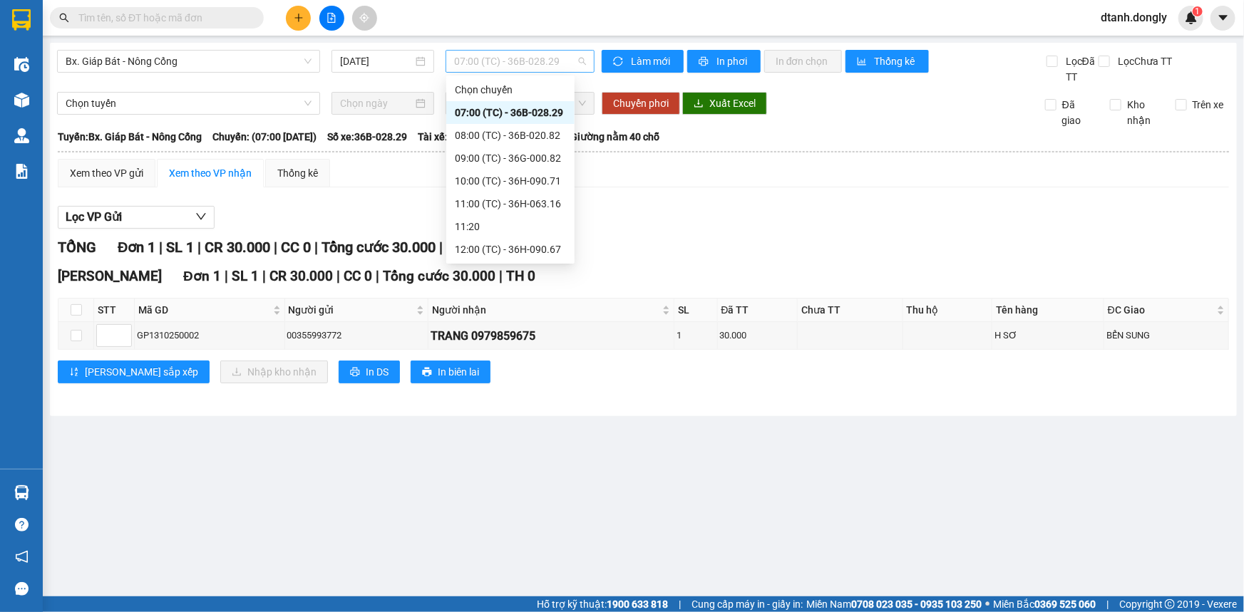
click at [579, 56] on span "07:00 (TC) - 36B-028.29" at bounding box center [520, 61] width 132 height 21
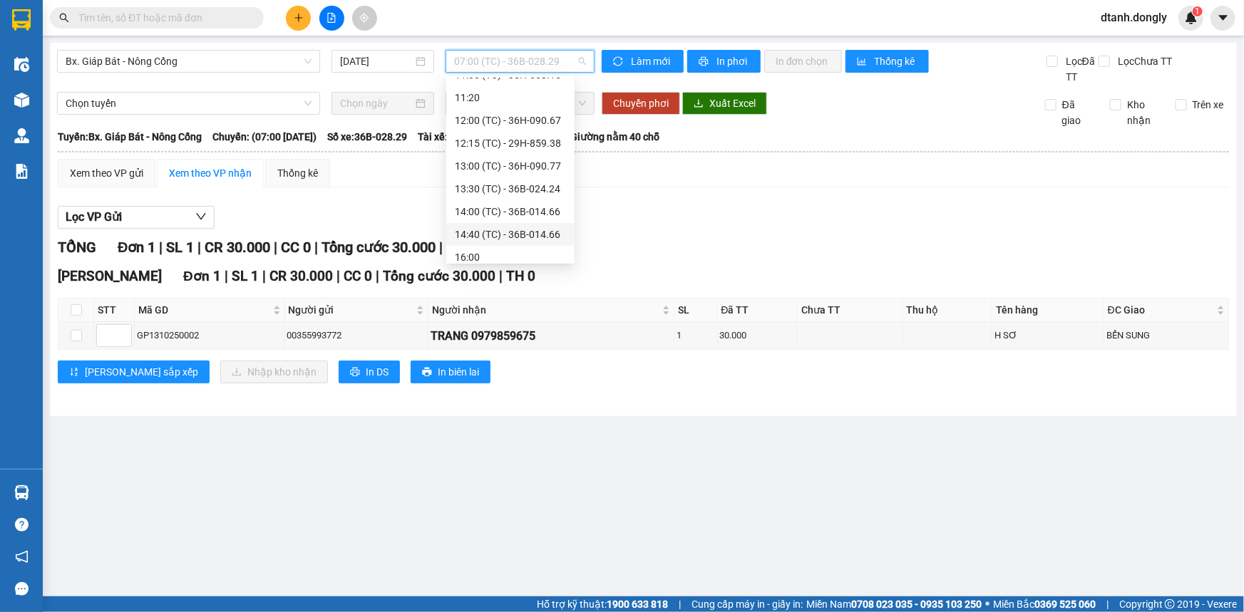
click at [509, 227] on div "14:40 (TC) - 36B-014.66" at bounding box center [510, 235] width 111 height 16
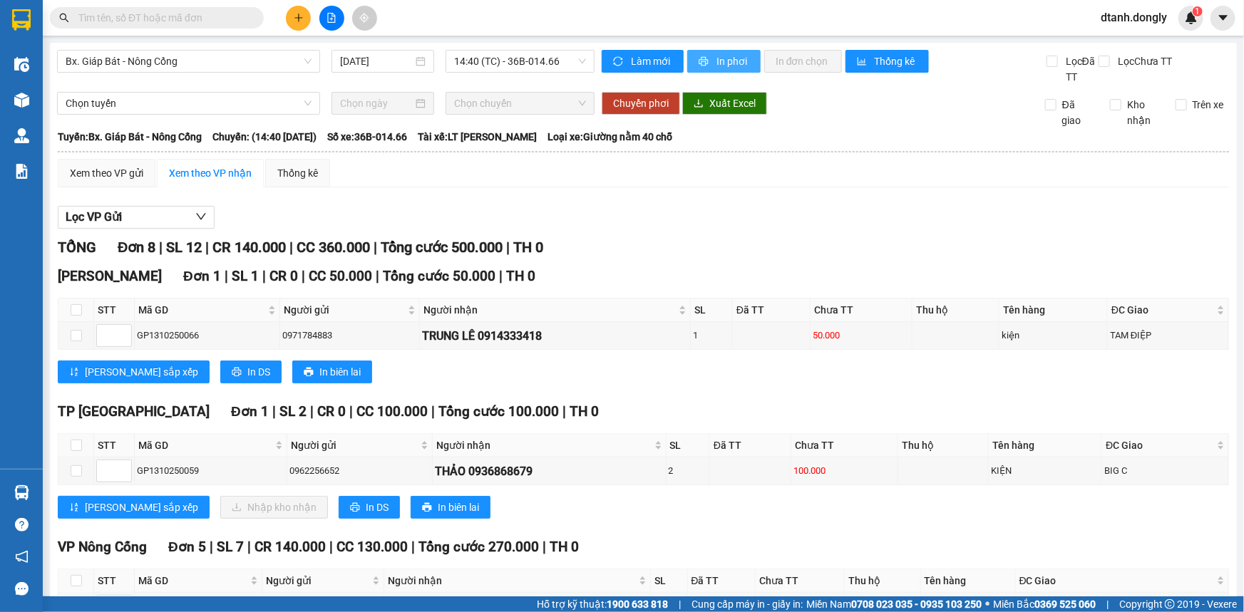
click at [721, 60] on span "In phơi" at bounding box center [732, 61] width 33 height 16
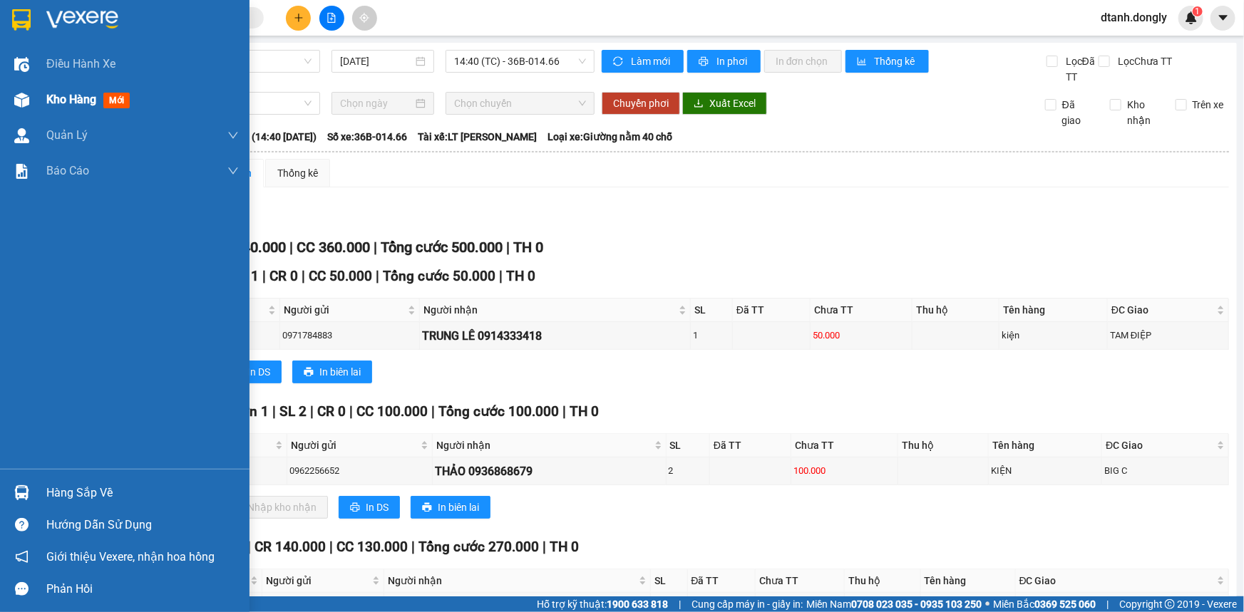
click at [77, 98] on span "Kho hàng" at bounding box center [71, 100] width 50 height 14
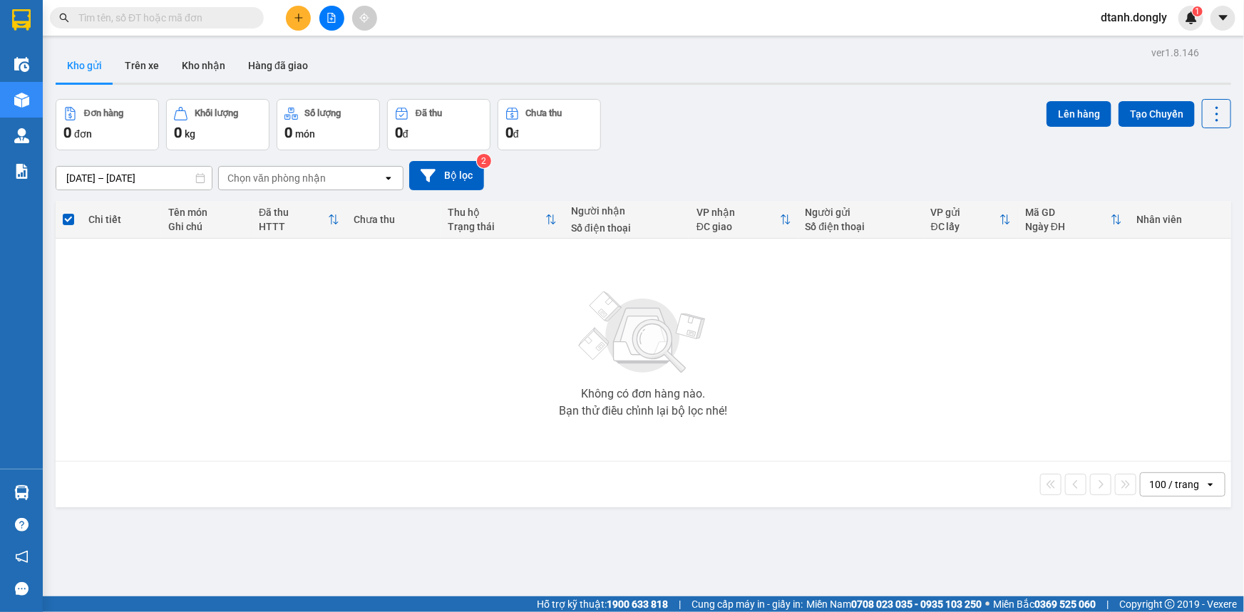
click at [217, 14] on input "text" at bounding box center [162, 18] width 168 height 16
click at [210, 19] on input "text" at bounding box center [162, 18] width 168 height 16
type input "0"
click at [251, 19] on icon "close-circle" at bounding box center [253, 17] width 9 height 9
click at [180, 18] on input "text" at bounding box center [162, 18] width 168 height 16
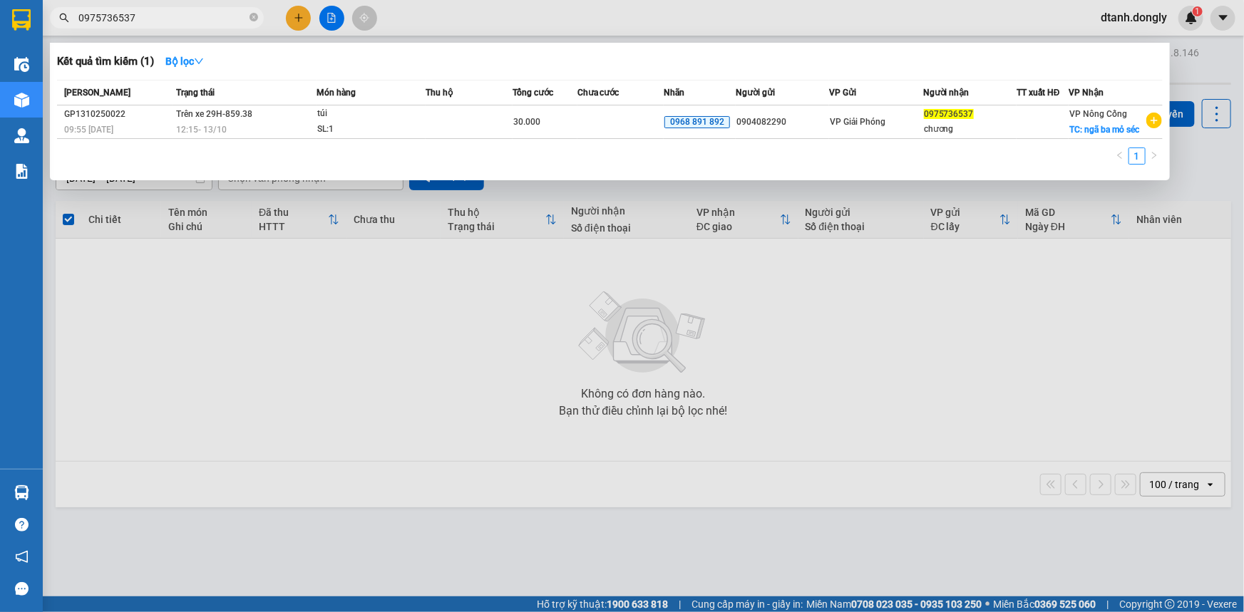
type input "0975736537"
click at [427, 351] on div at bounding box center [622, 306] width 1244 height 612
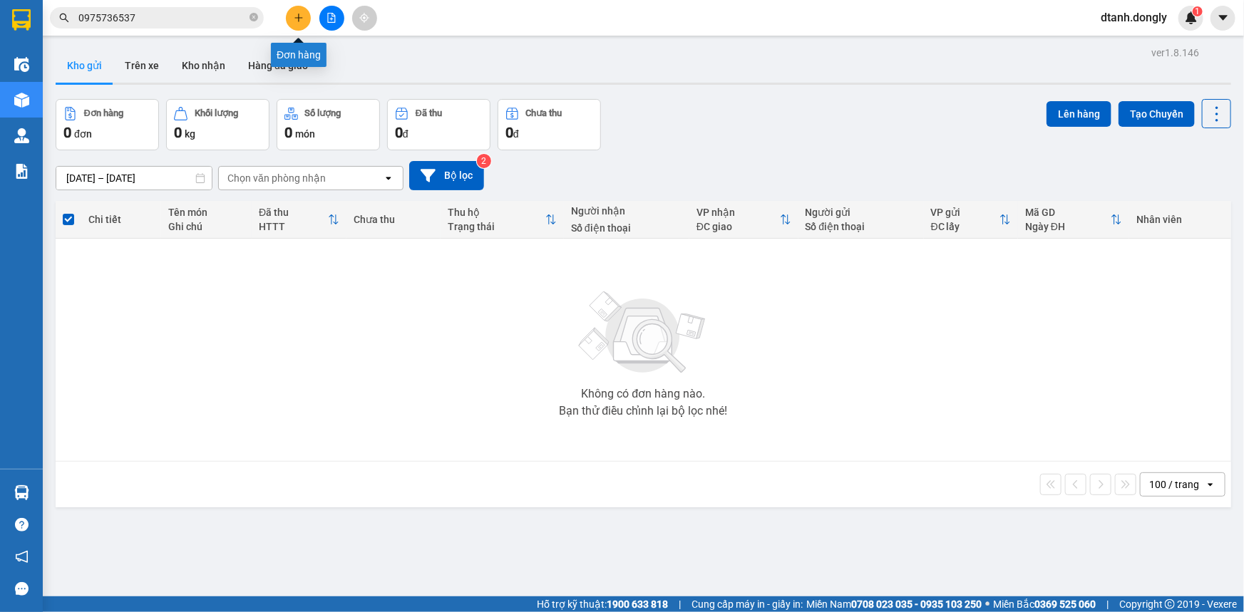
click at [295, 16] on icon "plus" at bounding box center [299, 18] width 10 height 10
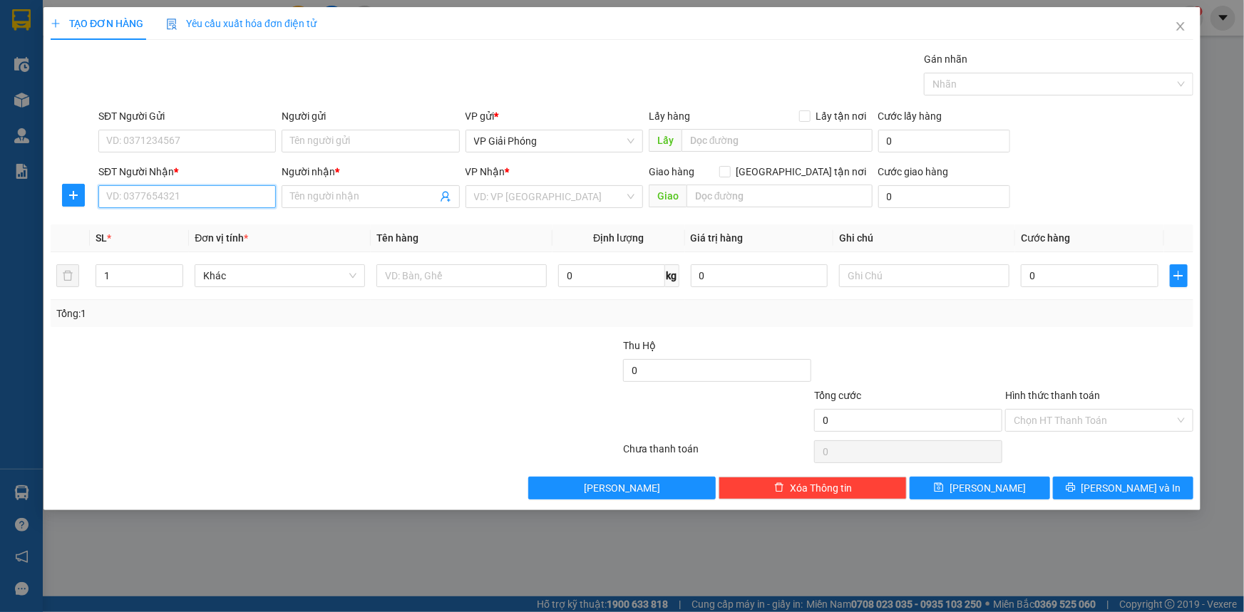
click at [197, 193] on input "SĐT Người Nhận *" at bounding box center [186, 196] width 177 height 23
type input "0984895787"
click at [128, 141] on input "SĐT Người Gửi" at bounding box center [186, 141] width 177 height 23
type input "0852566579"
click at [323, 197] on input "Người nhận *" at bounding box center [363, 197] width 146 height 16
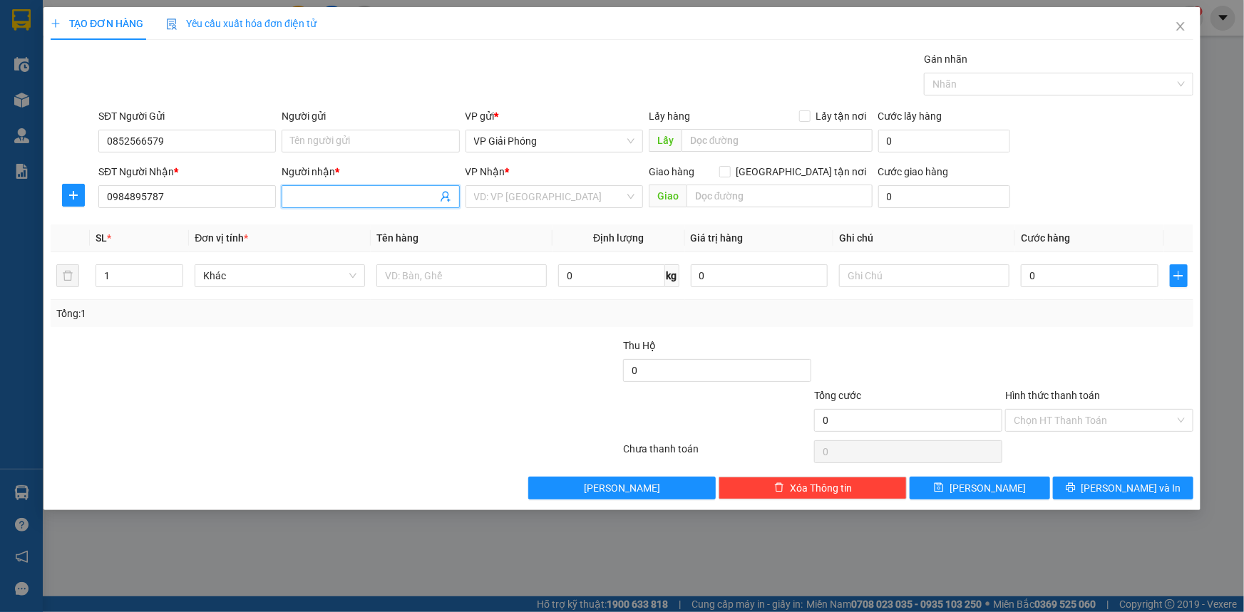
click at [307, 190] on input "Người nhận *" at bounding box center [363, 197] width 146 height 16
type input "kvp"
click at [567, 200] on input "search" at bounding box center [549, 196] width 150 height 21
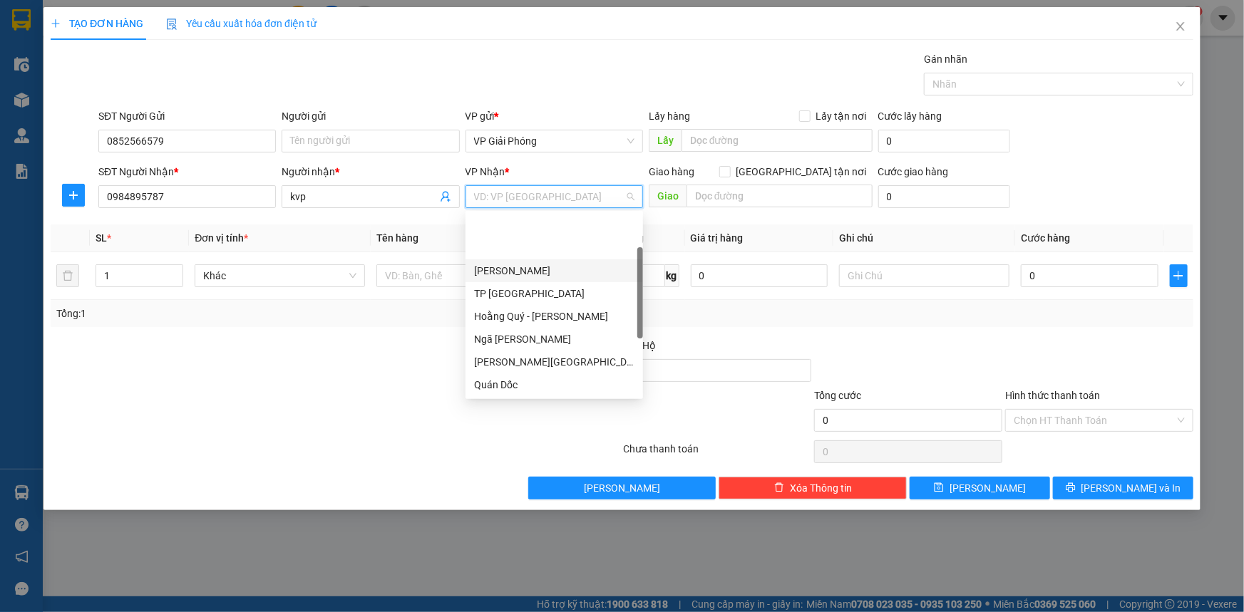
scroll to position [205, 0]
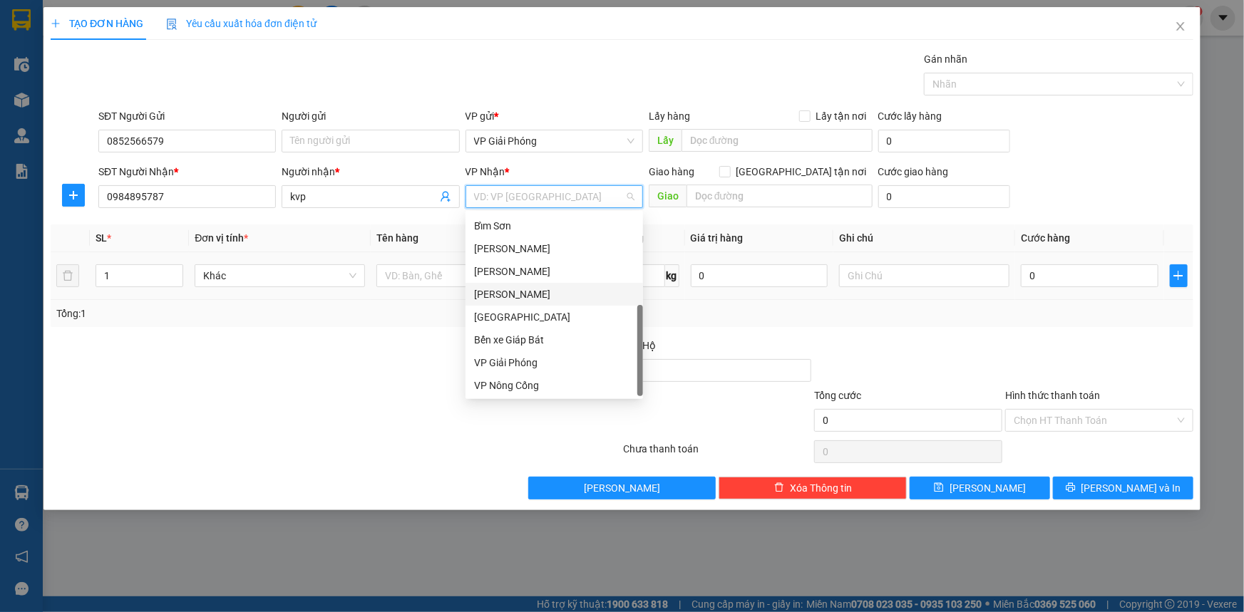
drag, startPoint x: 537, startPoint y: 292, endPoint x: 622, endPoint y: 261, distance: 89.5
click at [542, 290] on div "[PERSON_NAME]" at bounding box center [554, 295] width 160 height 16
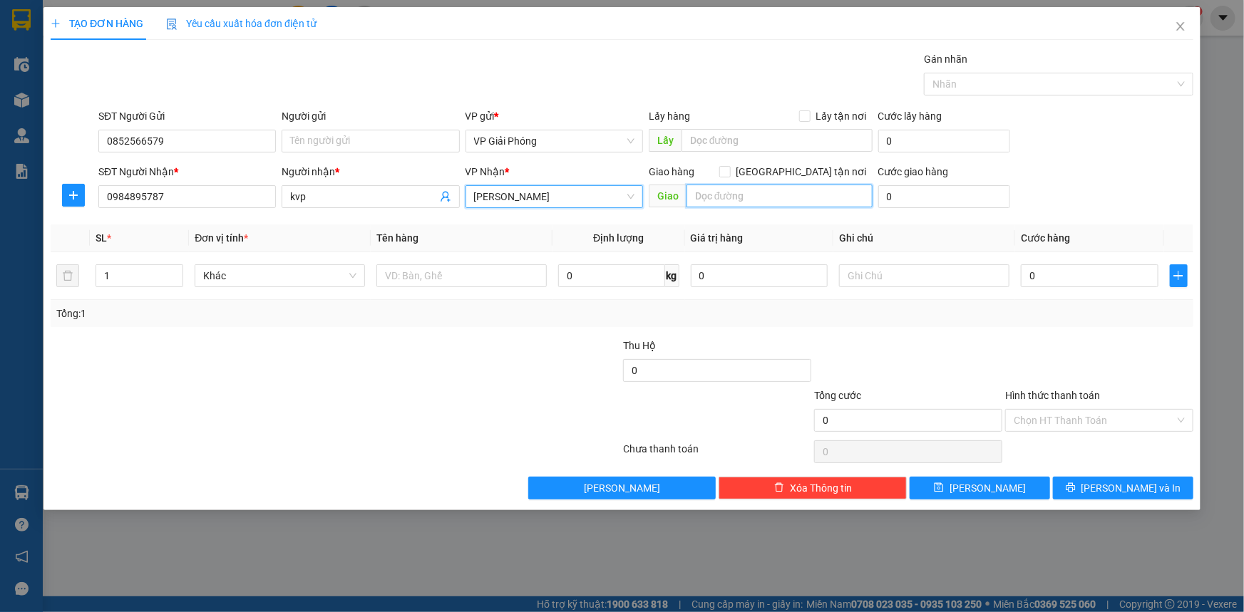
click at [717, 195] on input "text" at bounding box center [779, 196] width 186 height 23
type input "BẾN SUNG"
click at [729, 172] on input "[GEOGRAPHIC_DATA] tận nơi" at bounding box center [724, 171] width 10 height 10
checkbox input "true"
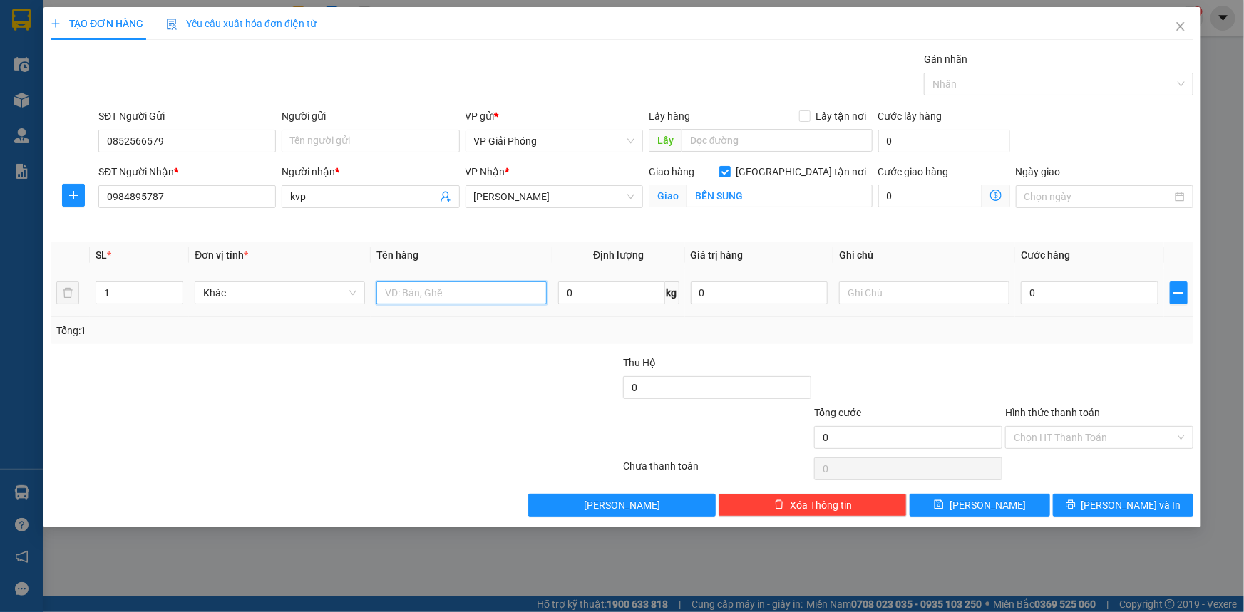
click at [405, 289] on input "text" at bounding box center [461, 293] width 170 height 23
type input "KIỆN"
click at [1058, 299] on input "0" at bounding box center [1090, 293] width 138 height 23
type input "5"
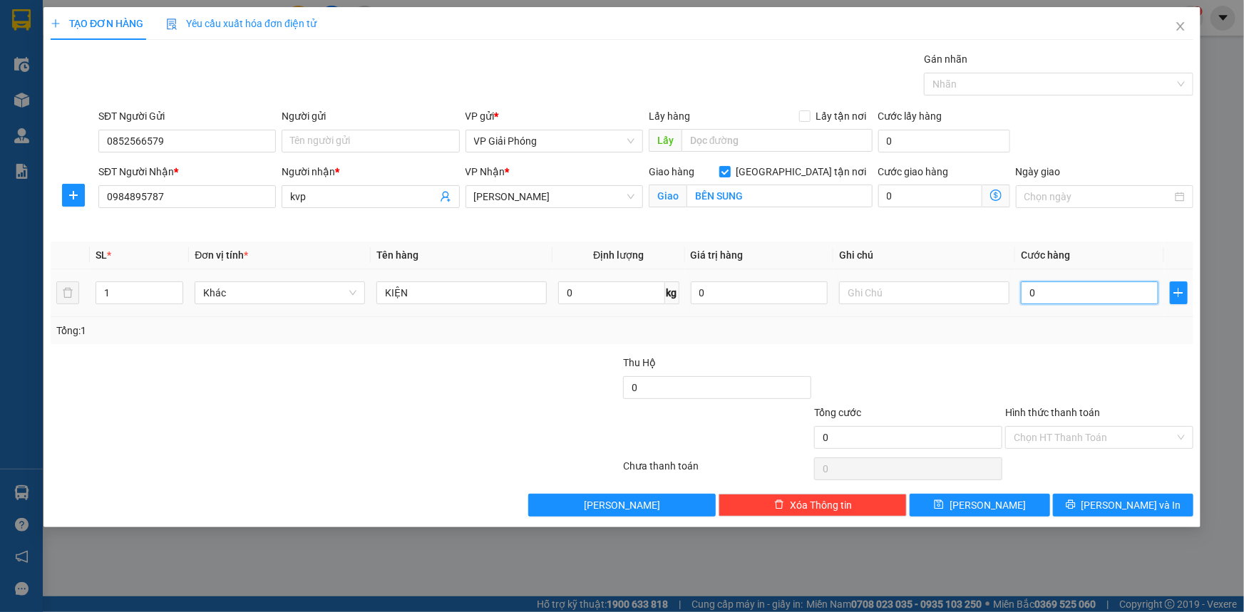
type input "5"
type input "50"
click at [962, 82] on div at bounding box center [1051, 84] width 248 height 17
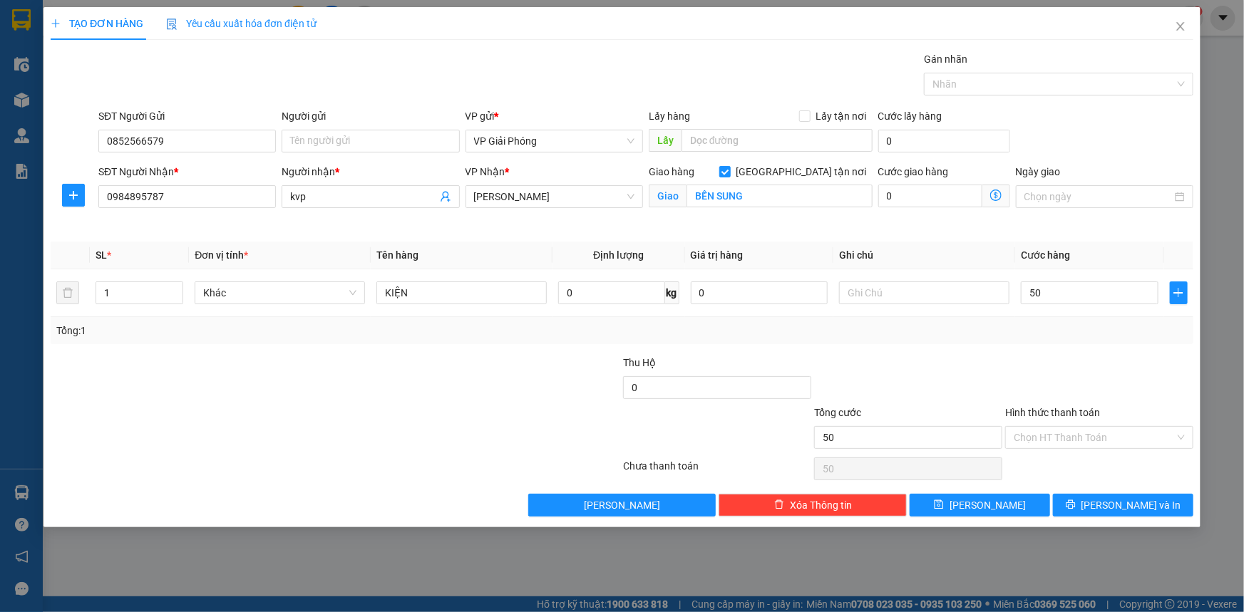
type input "50.000"
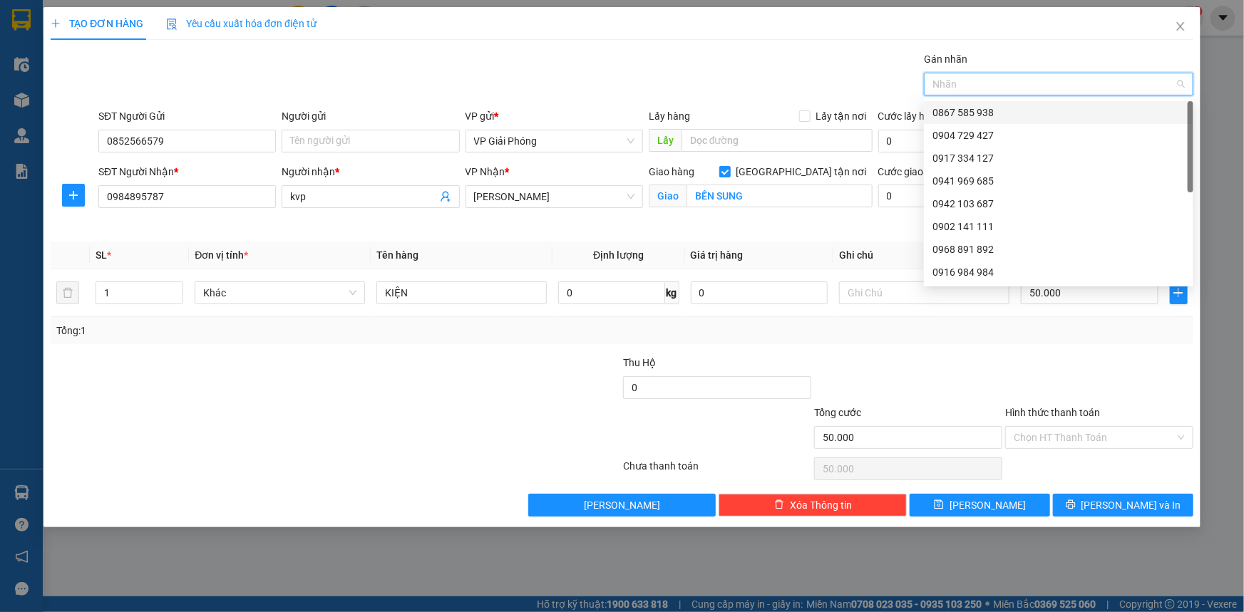
click at [969, 85] on div at bounding box center [1051, 84] width 248 height 17
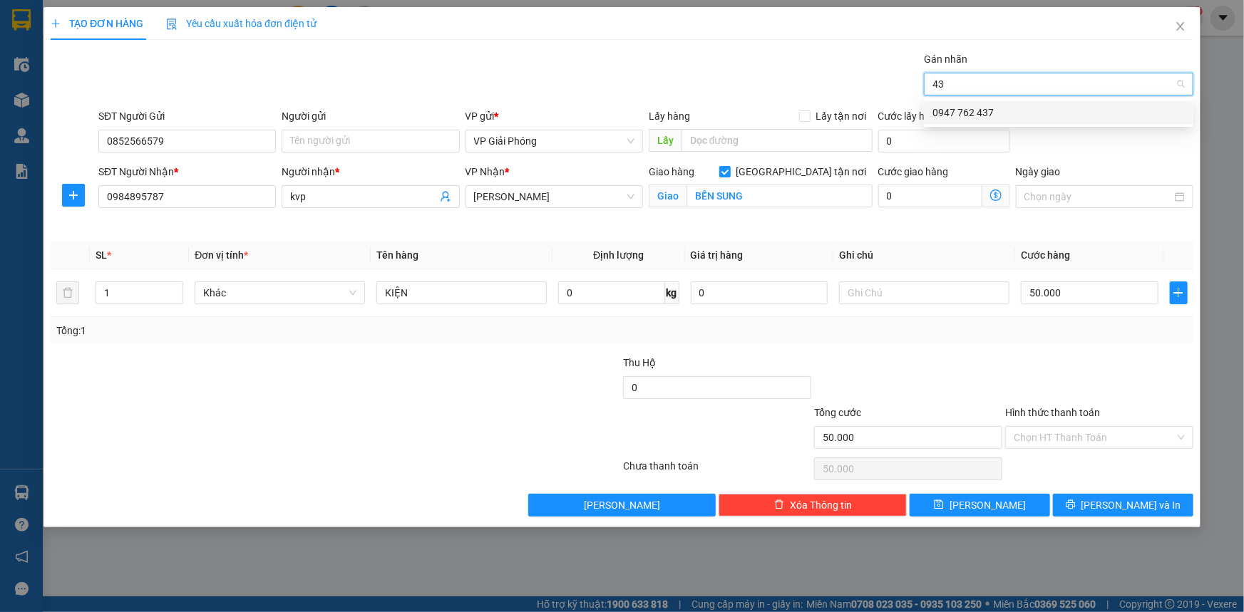
type input "437"
click at [974, 107] on div "0947 762 437" at bounding box center [1058, 113] width 252 height 16
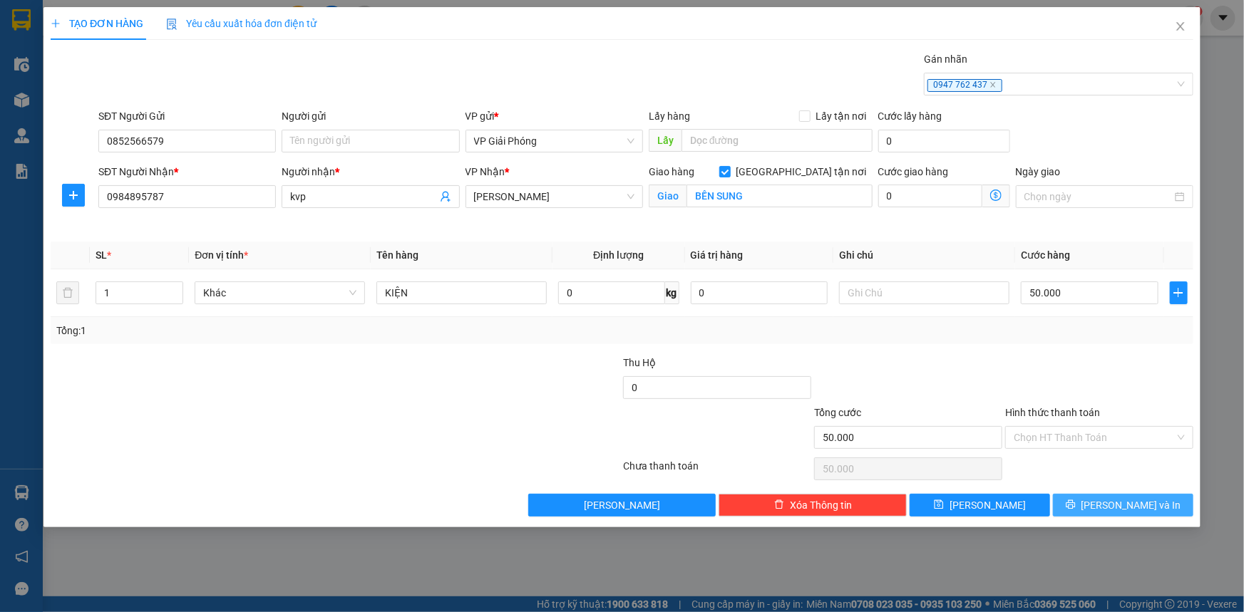
click at [1076, 502] on icon "printer" at bounding box center [1071, 505] width 10 height 10
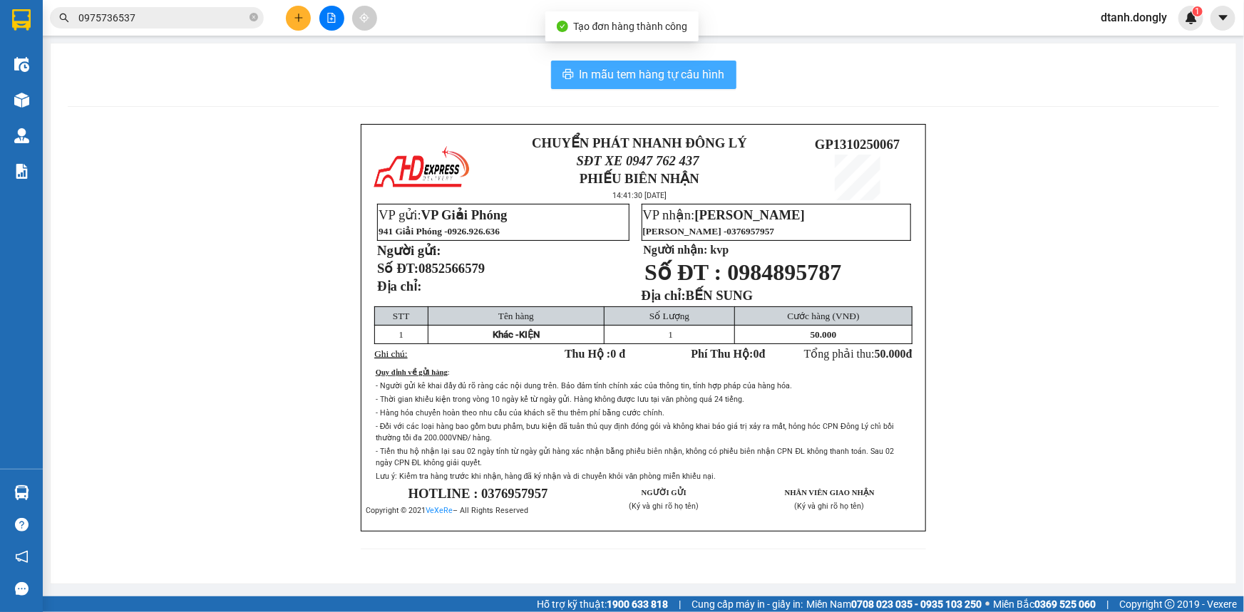
drag, startPoint x: 677, startPoint y: 72, endPoint x: 739, endPoint y: 143, distance: 93.9
click at [676, 72] on span "In mẫu tem hàng tự cấu hình" at bounding box center [651, 75] width 145 height 18
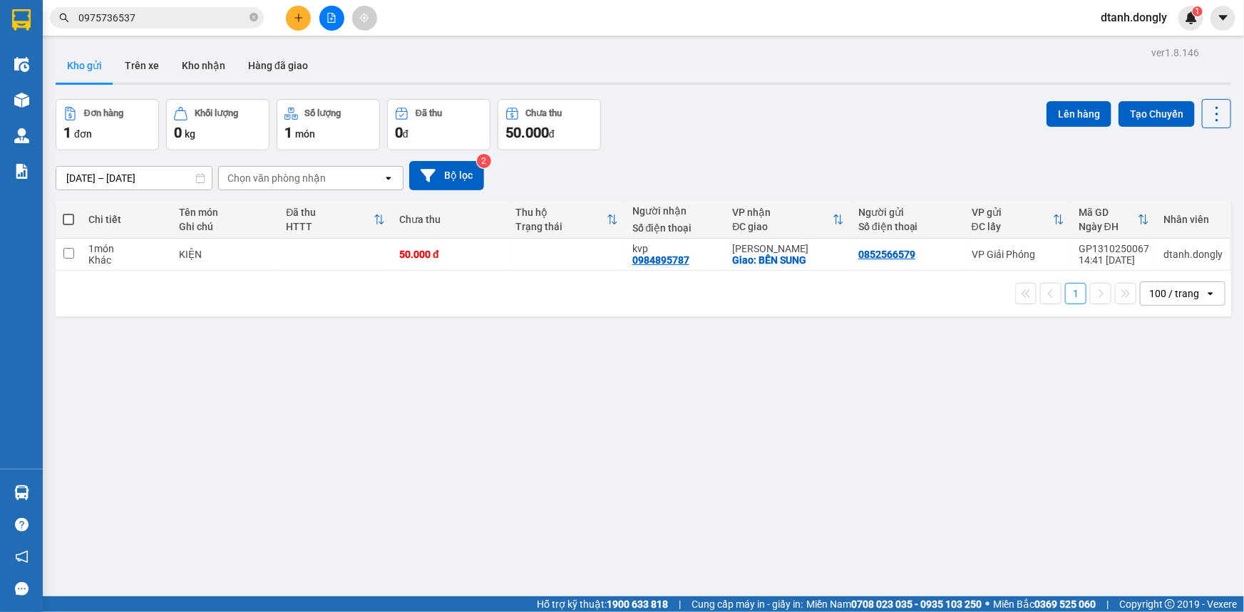
drag, startPoint x: 284, startPoint y: 9, endPoint x: 299, endPoint y: 17, distance: 16.9
click at [285, 9] on div at bounding box center [331, 18] width 107 height 25
click at [306, 18] on button at bounding box center [298, 18] width 25 height 25
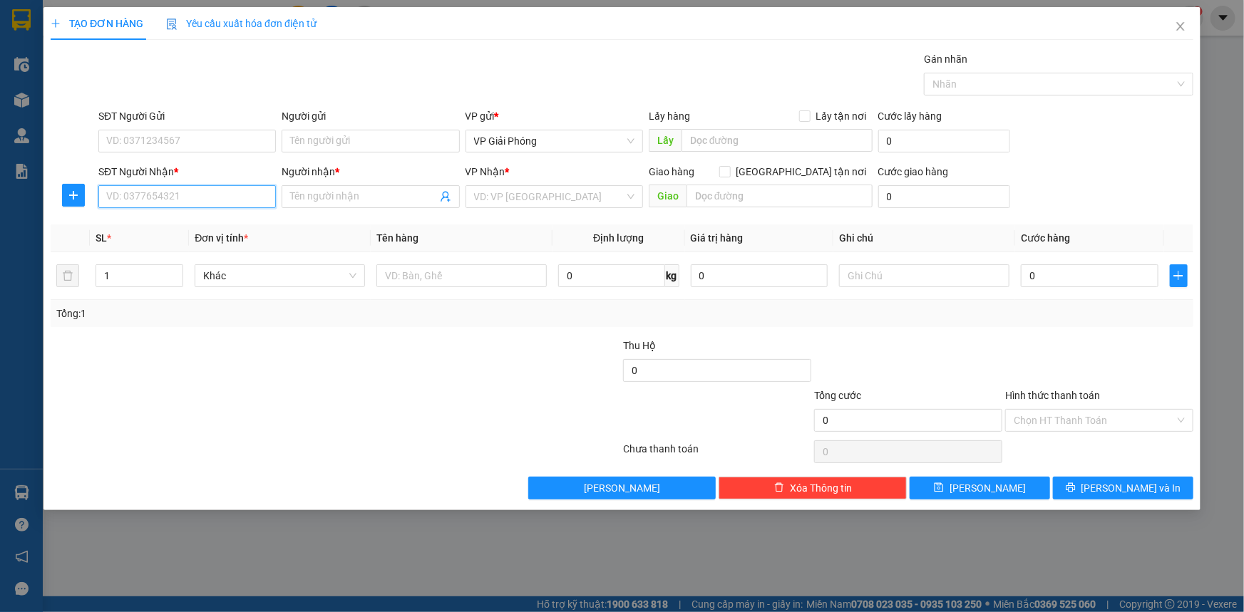
click at [209, 198] on input "SĐT Người Nhận *" at bounding box center [186, 196] width 177 height 23
click at [200, 226] on div "0968662638 - ĐOÀN" at bounding box center [187, 225] width 160 height 16
type input "0968662638"
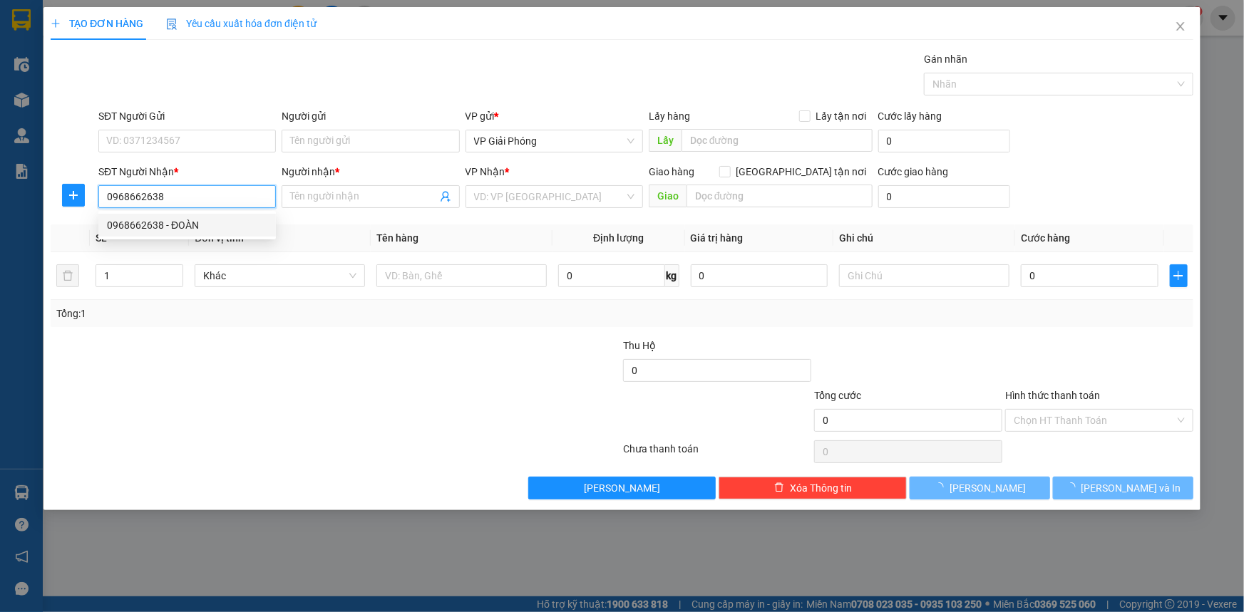
type input "ĐOÀN"
checkbox input "true"
type input "VPNC"
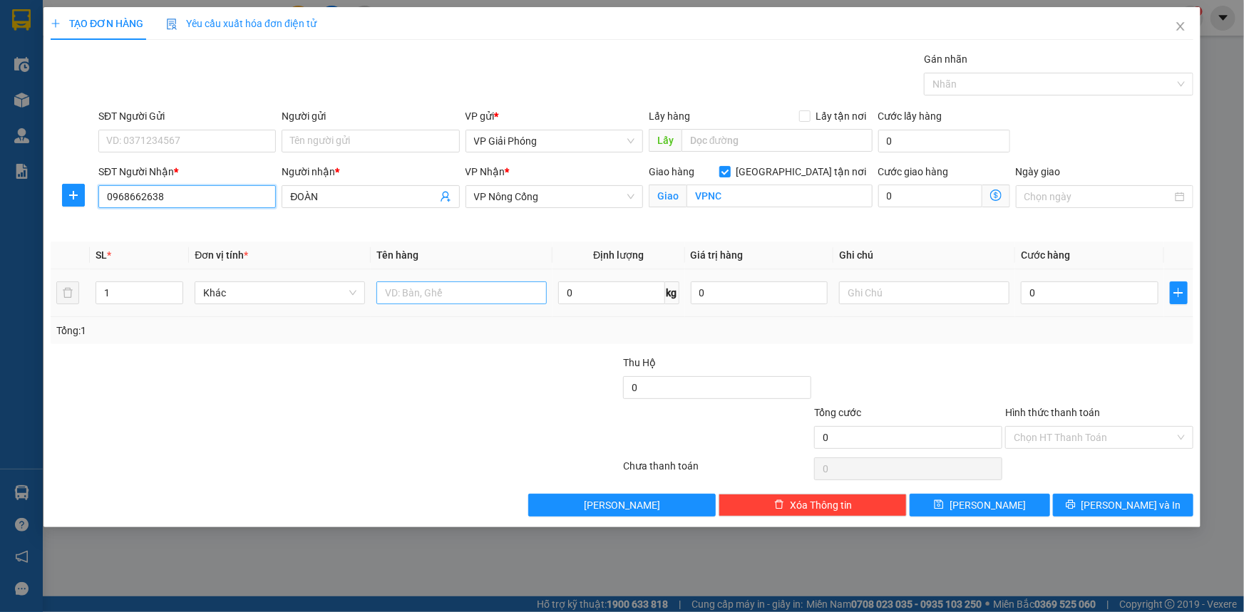
type input "0968662638"
click at [429, 290] on input "text" at bounding box center [461, 293] width 170 height 23
type input "KIỆN"
drag, startPoint x: 1054, startPoint y: 289, endPoint x: 1046, endPoint y: 290, distance: 8.7
click at [1055, 289] on input "0" at bounding box center [1090, 293] width 138 height 23
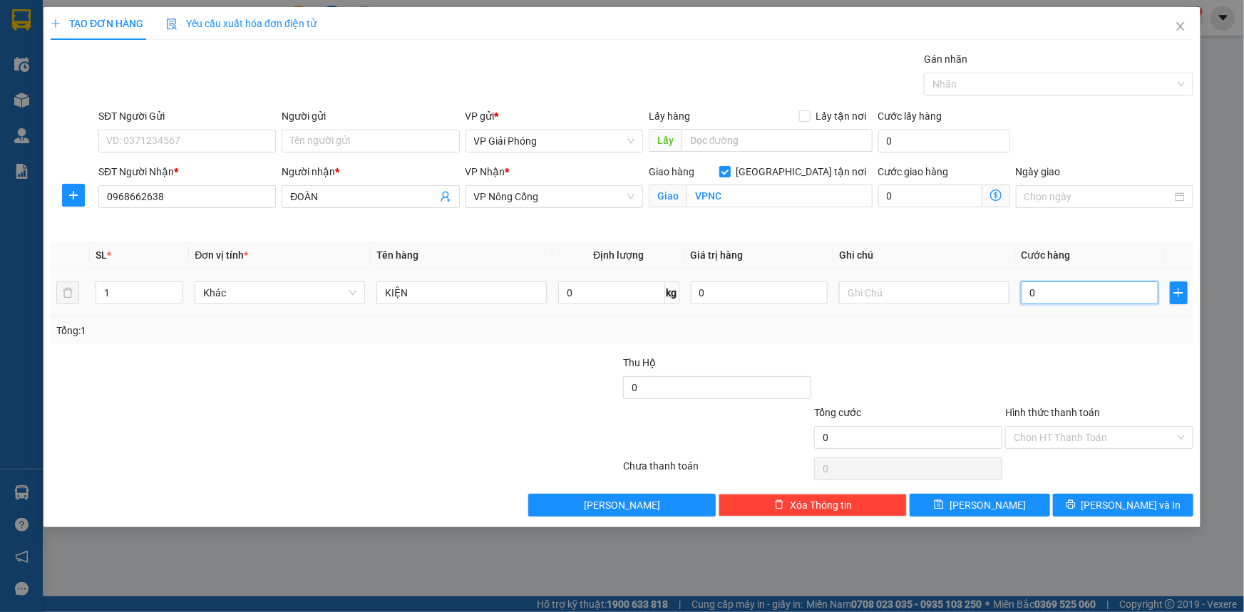
type input "5"
type input "50"
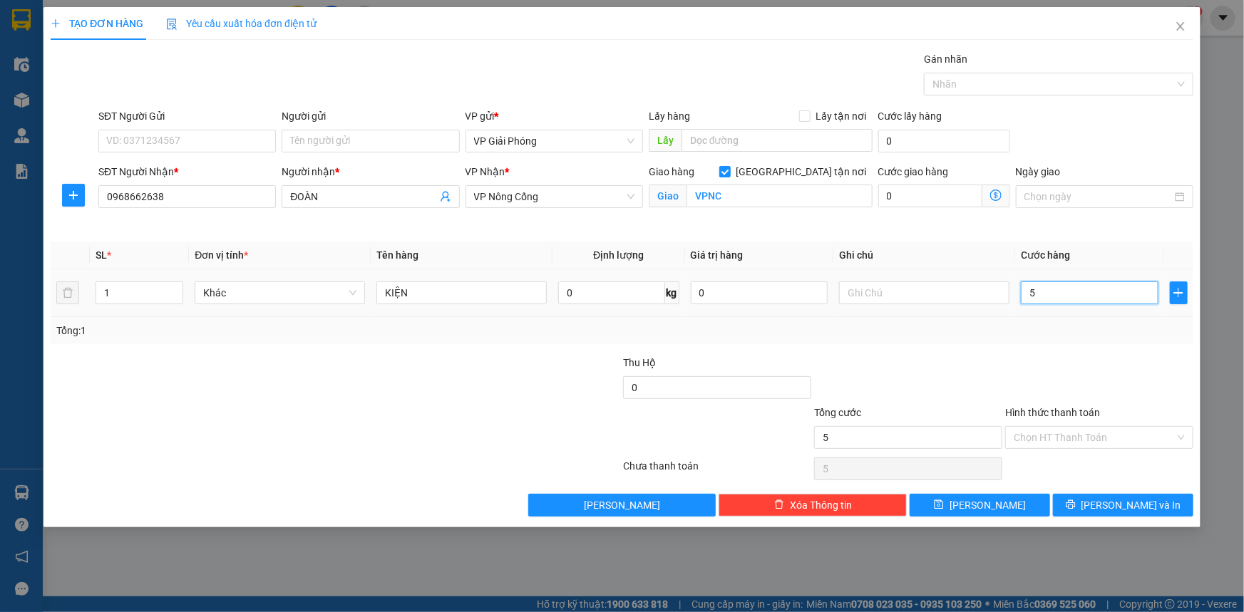
type input "50"
click at [957, 83] on div at bounding box center [1051, 84] width 248 height 17
type input "50.000"
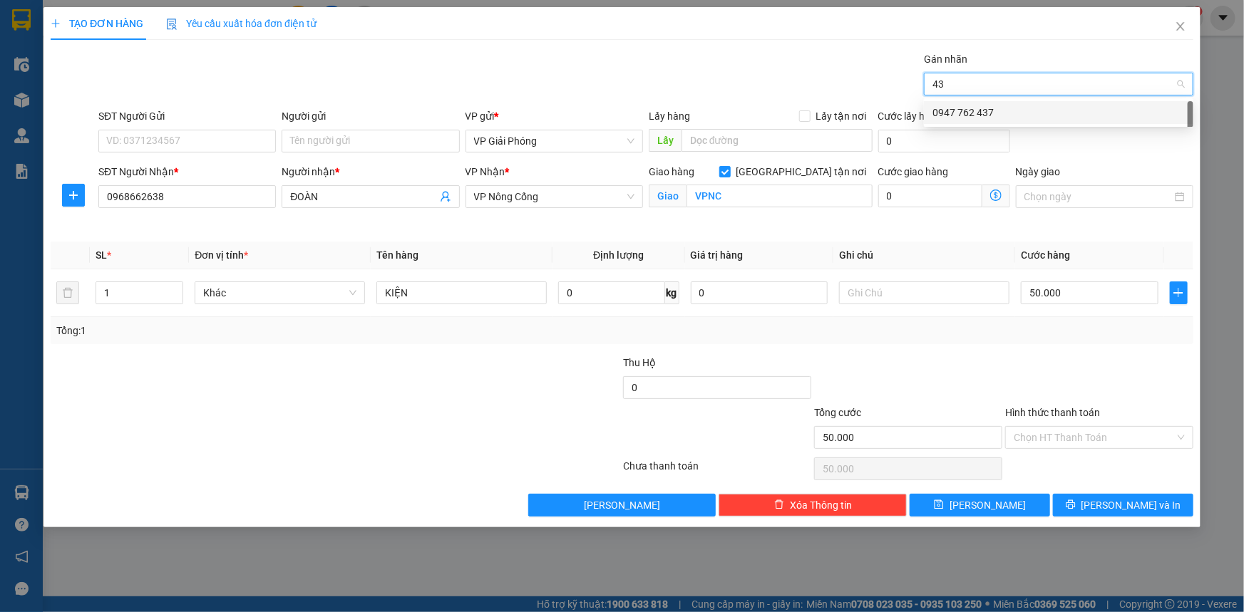
type input "437"
click at [954, 110] on div "0947 762 437" at bounding box center [1058, 113] width 252 height 16
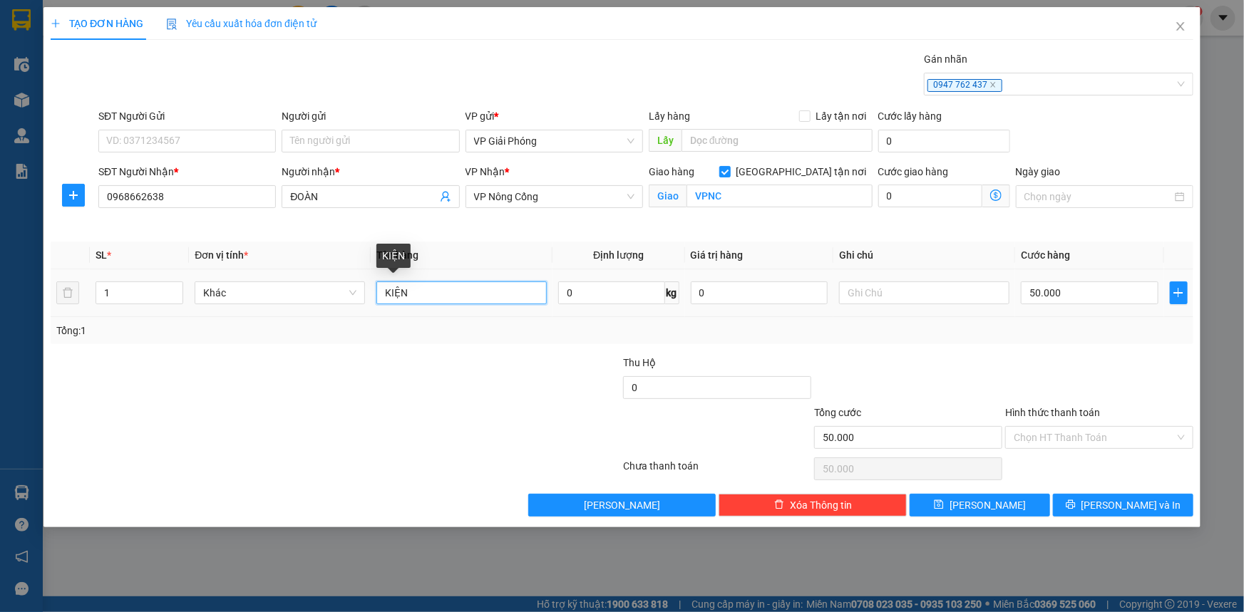
click at [431, 298] on input "KIỆN" at bounding box center [461, 293] width 170 height 23
type input "KIỆN Đ TỬ"
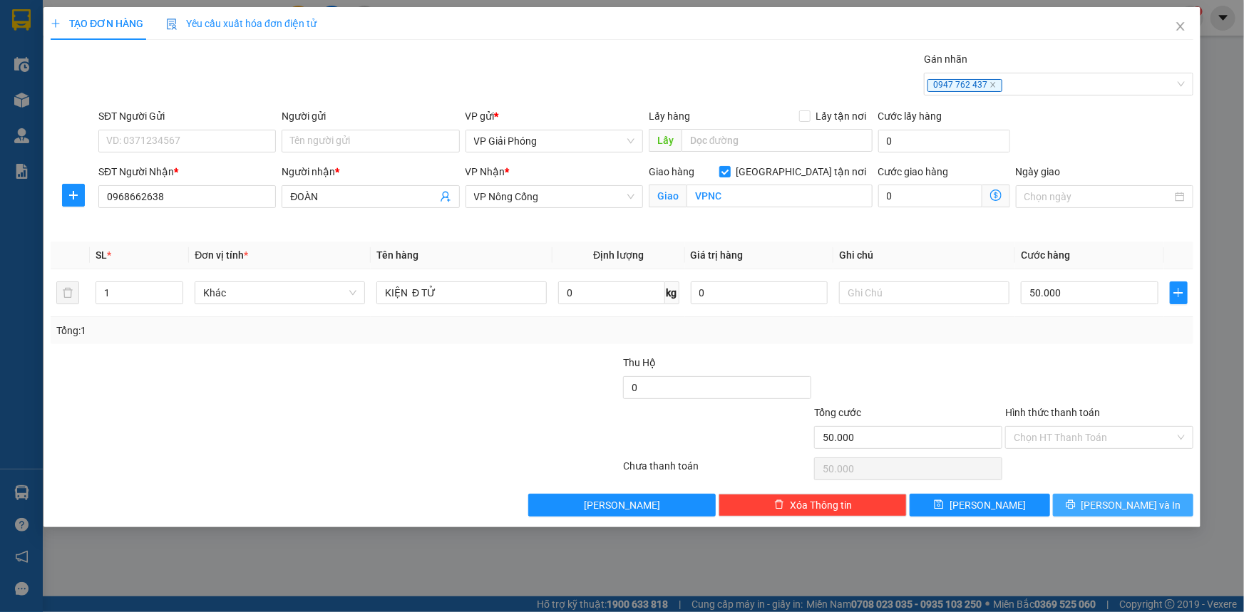
click at [1075, 505] on icon "printer" at bounding box center [1070, 504] width 9 height 9
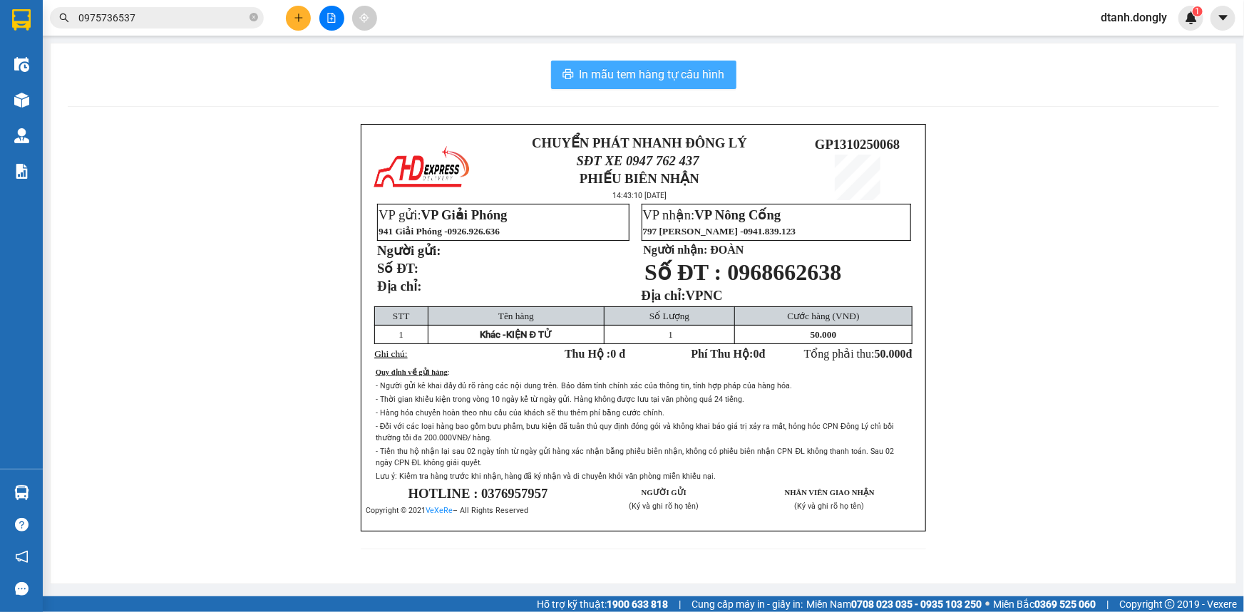
click at [645, 71] on span "In mẫu tem hàng tự cấu hình" at bounding box center [651, 75] width 145 height 18
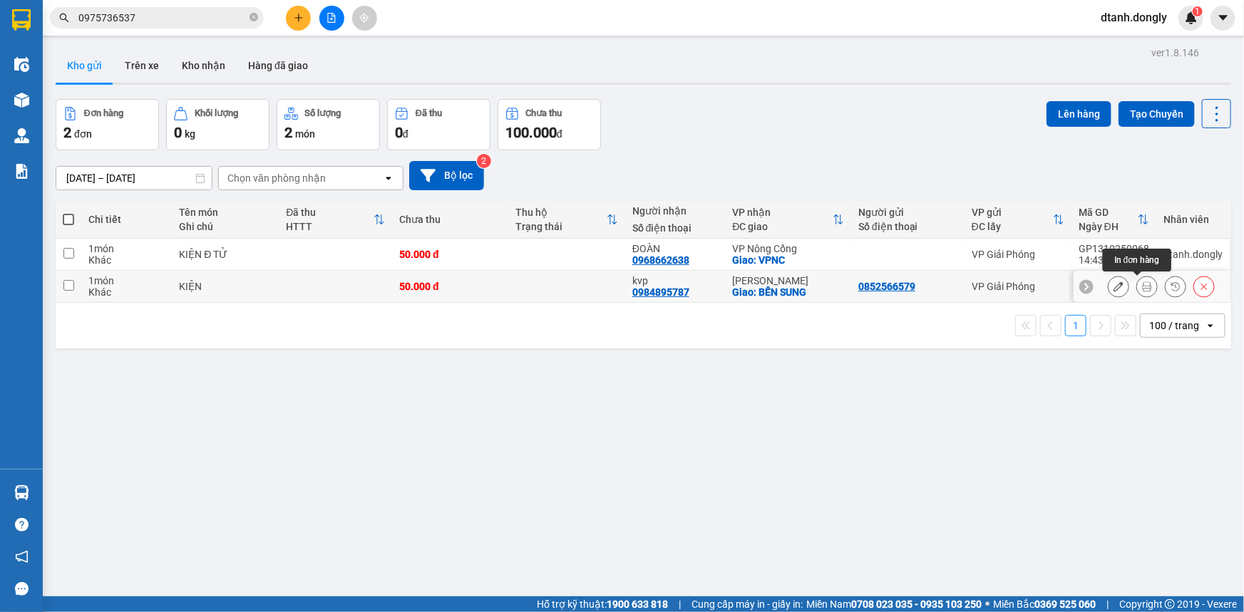
click at [1142, 287] on icon at bounding box center [1147, 287] width 10 height 10
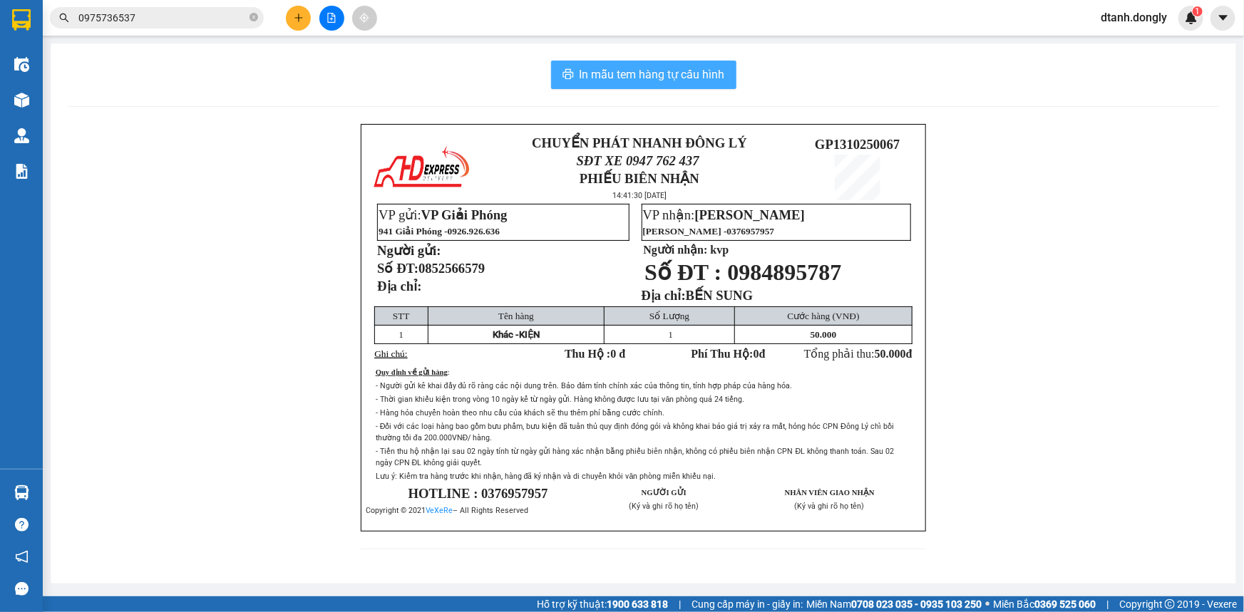
click at [678, 67] on span "In mẫu tem hàng tự cấu hình" at bounding box center [651, 75] width 145 height 18
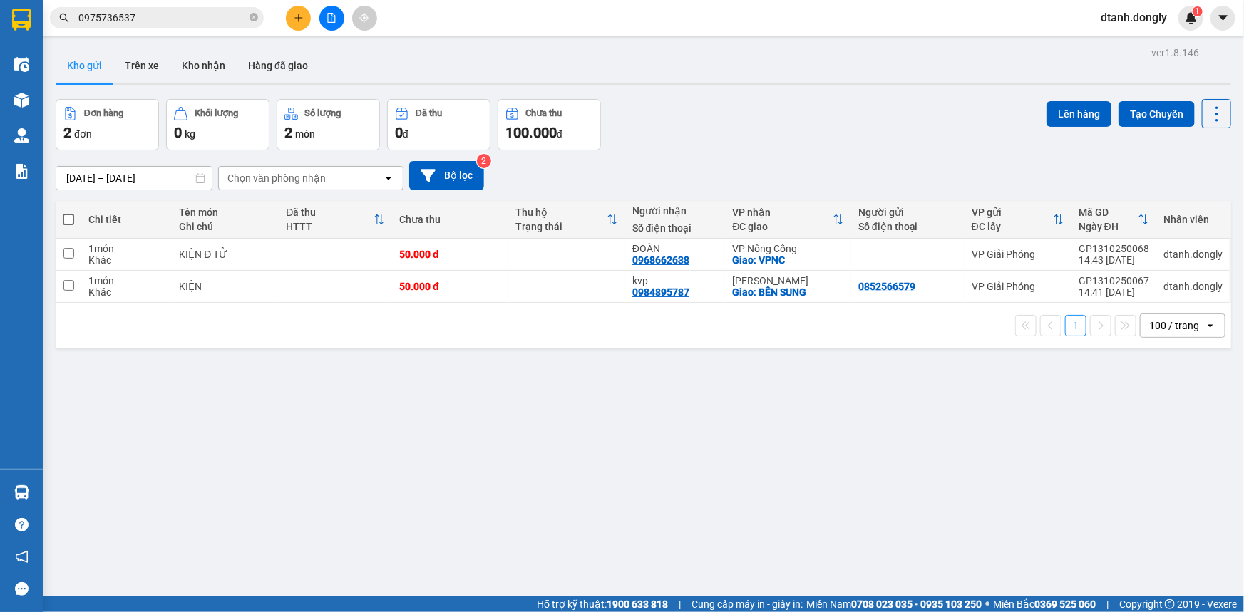
click at [336, 21] on button at bounding box center [331, 18] width 25 height 25
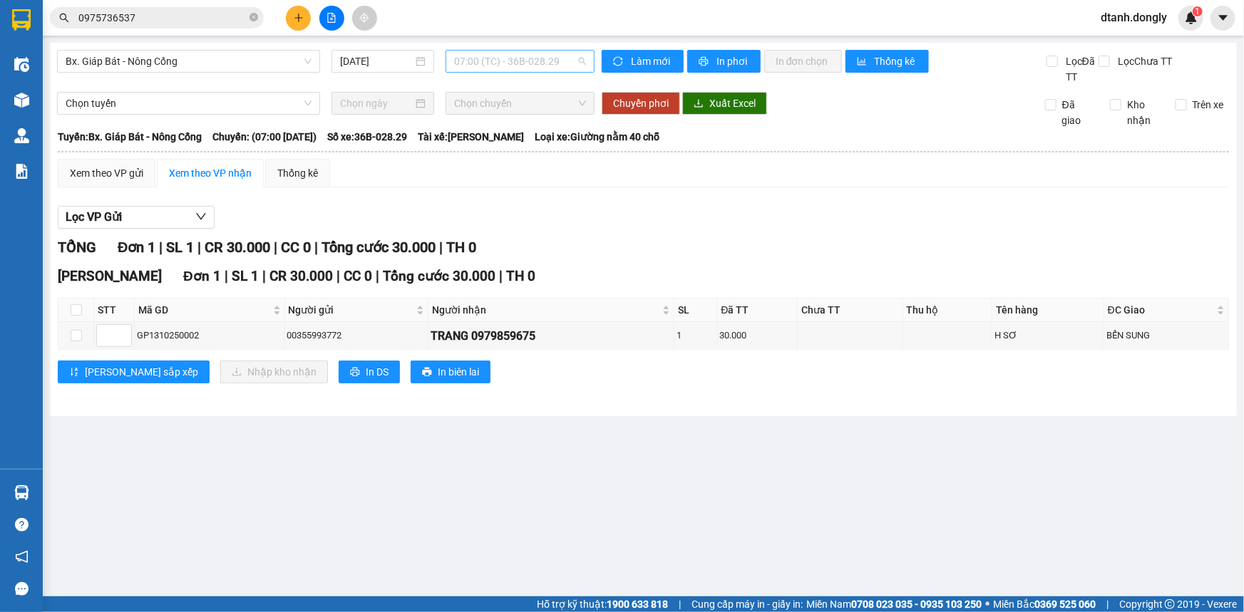
drag, startPoint x: 582, startPoint y: 61, endPoint x: 556, endPoint y: 172, distance: 114.3
click at [579, 64] on span "07:00 (TC) - 36B-028.29" at bounding box center [520, 61] width 132 height 21
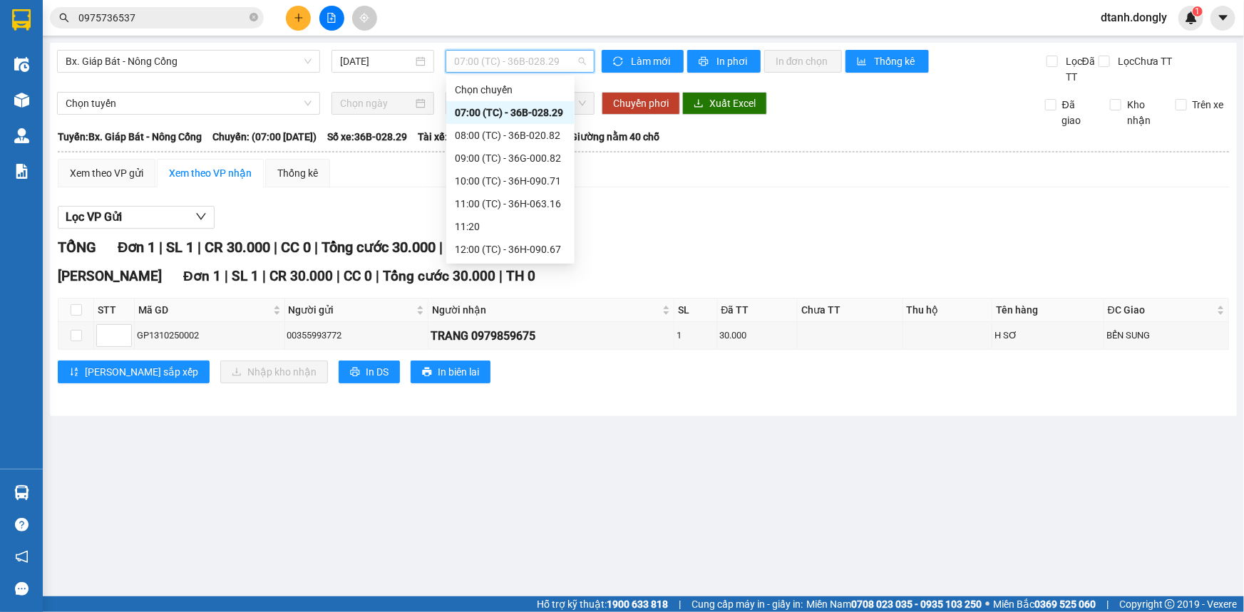
click at [512, 264] on div "12:15 (TC) - 29H-859.38" at bounding box center [510, 272] width 111 height 16
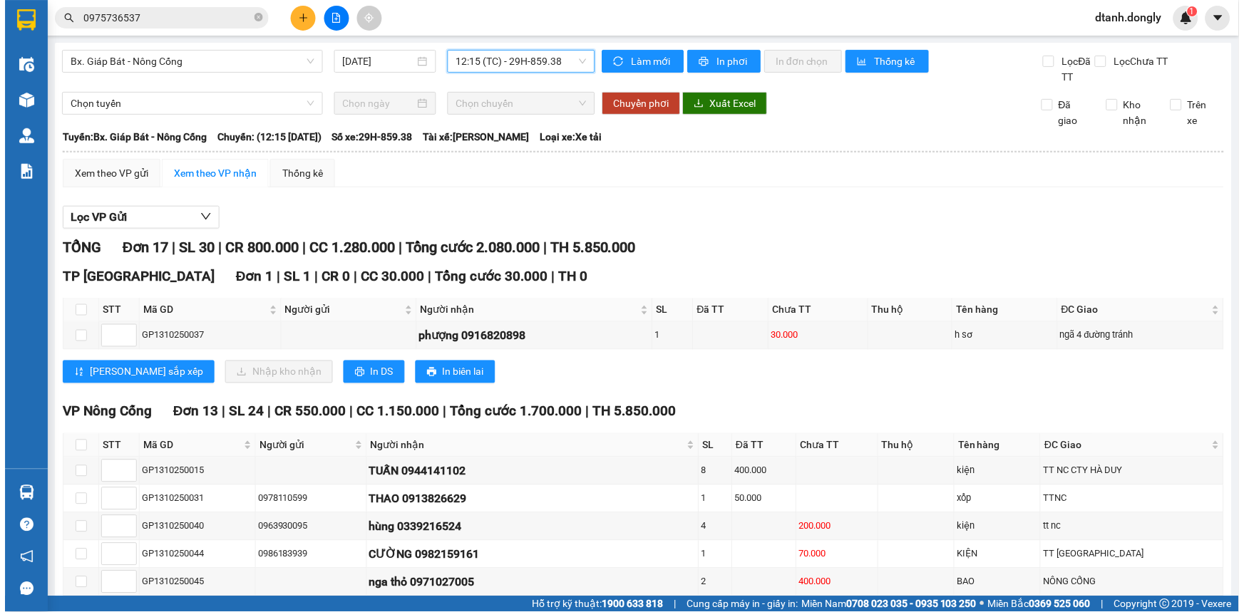
scroll to position [288, 0]
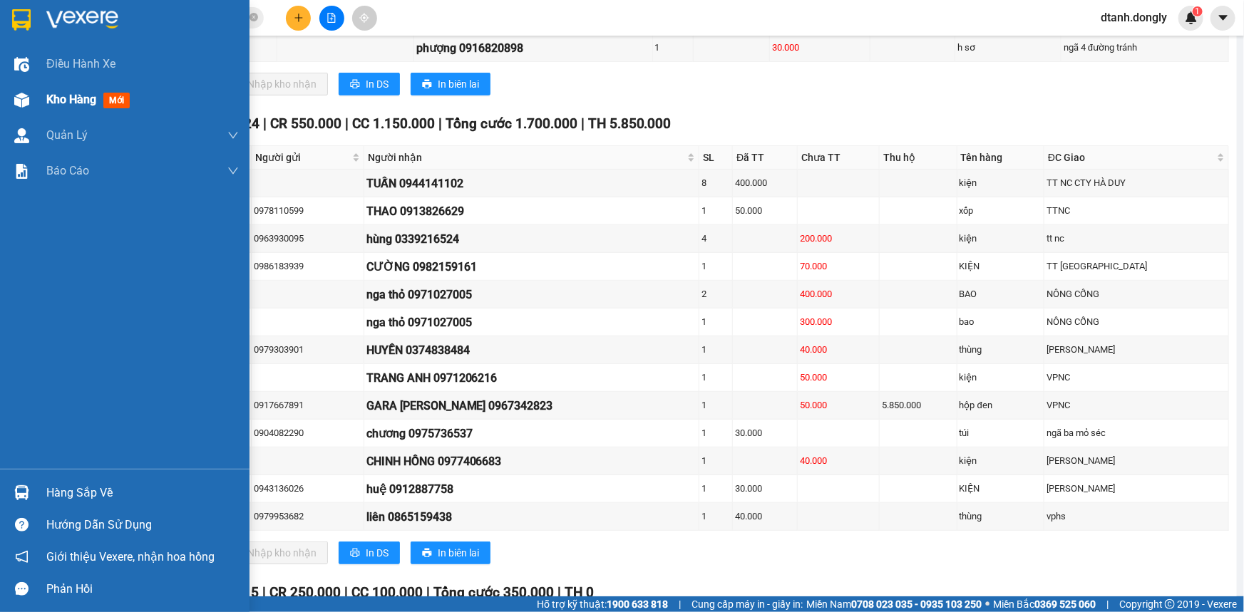
click at [49, 98] on span "Kho hàng" at bounding box center [71, 100] width 50 height 14
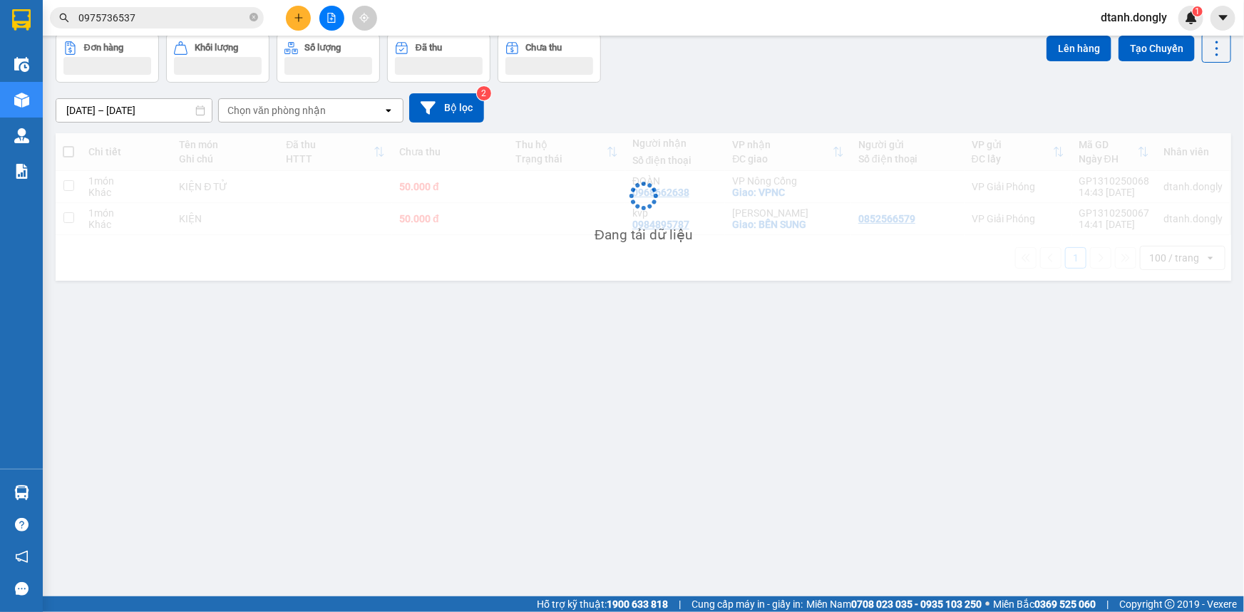
scroll to position [65, 0]
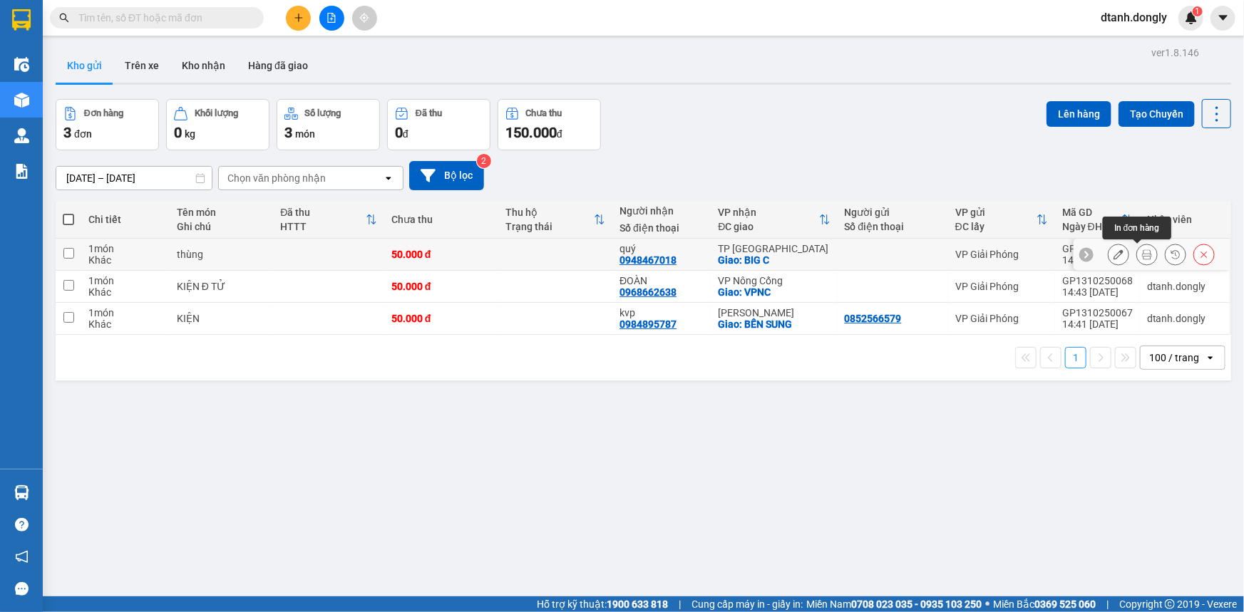
click at [1142, 249] on icon at bounding box center [1147, 254] width 10 height 10
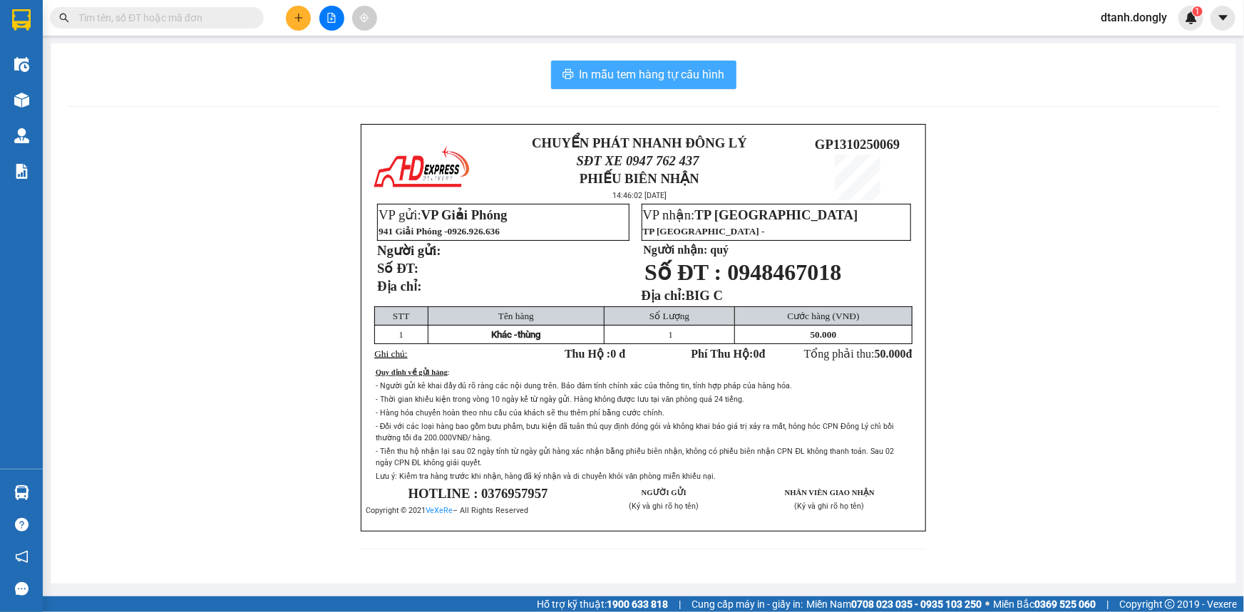
click at [669, 73] on span "In mẫu tem hàng tự cấu hình" at bounding box center [651, 75] width 145 height 18
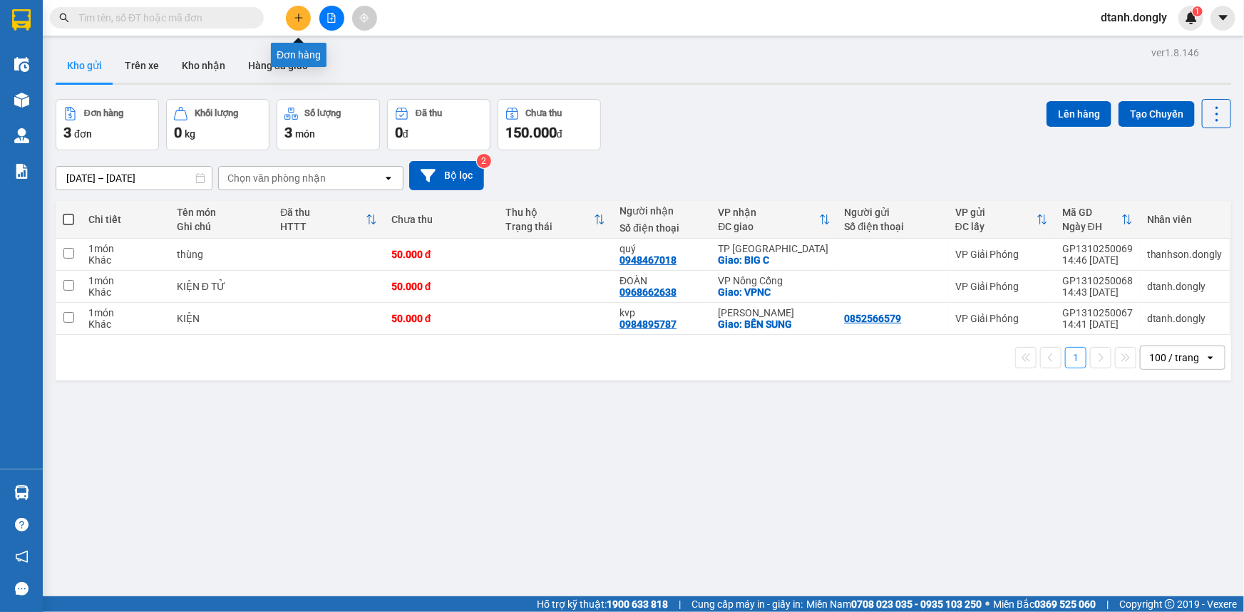
click at [295, 17] on icon "plus" at bounding box center [298, 17] width 8 height 1
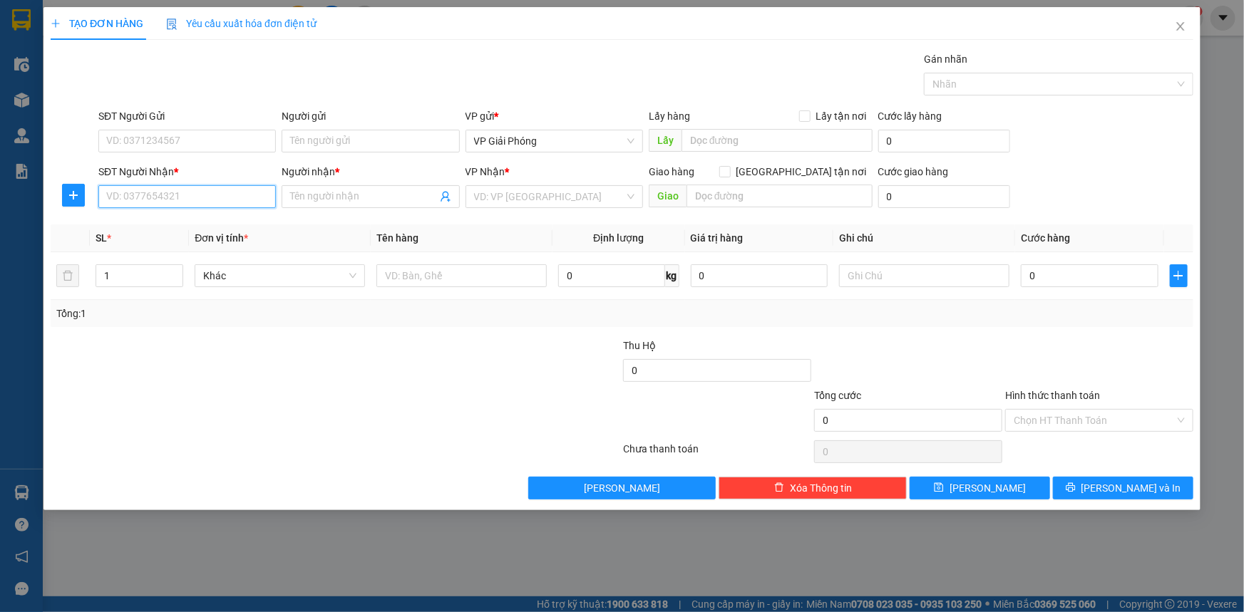
click at [200, 200] on input "SĐT Người Nhận *" at bounding box center [186, 196] width 177 height 23
click at [197, 208] on div "SĐT Người Nhận * VD: 0377654321" at bounding box center [186, 189] width 177 height 50
click at [205, 200] on input "SĐT Người Nhận *" at bounding box center [186, 196] width 177 height 23
type input "0972822441"
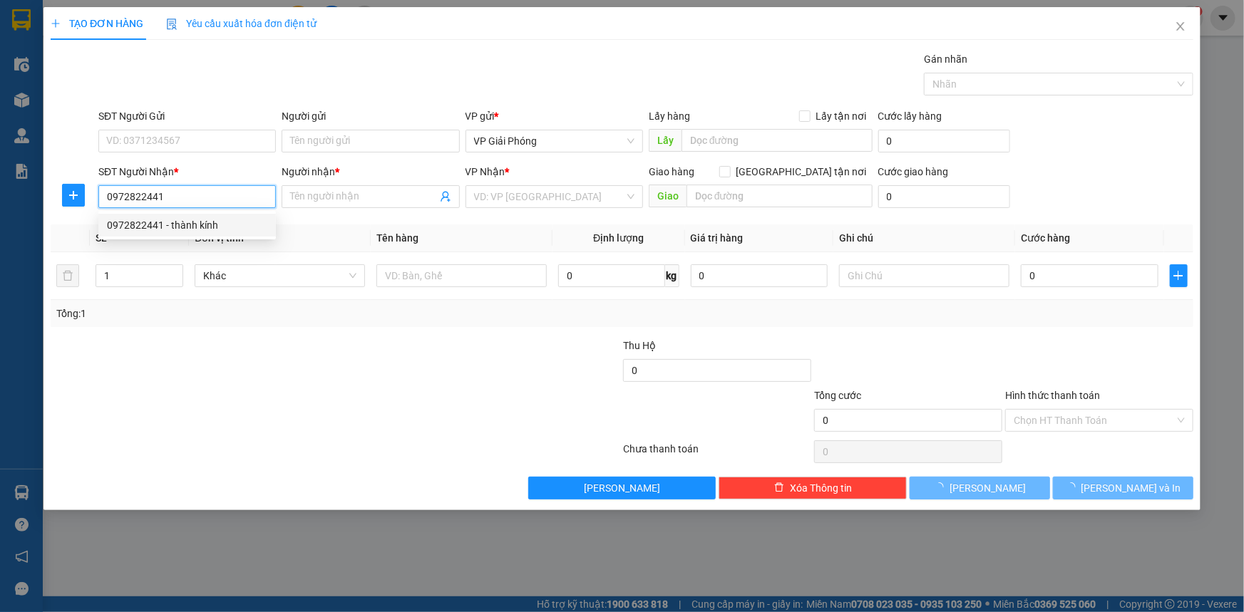
click at [191, 221] on div "0972822441 - thành kính" at bounding box center [187, 225] width 160 height 16
type input "thành kính"
checkbox input "true"
type input "tt nc"
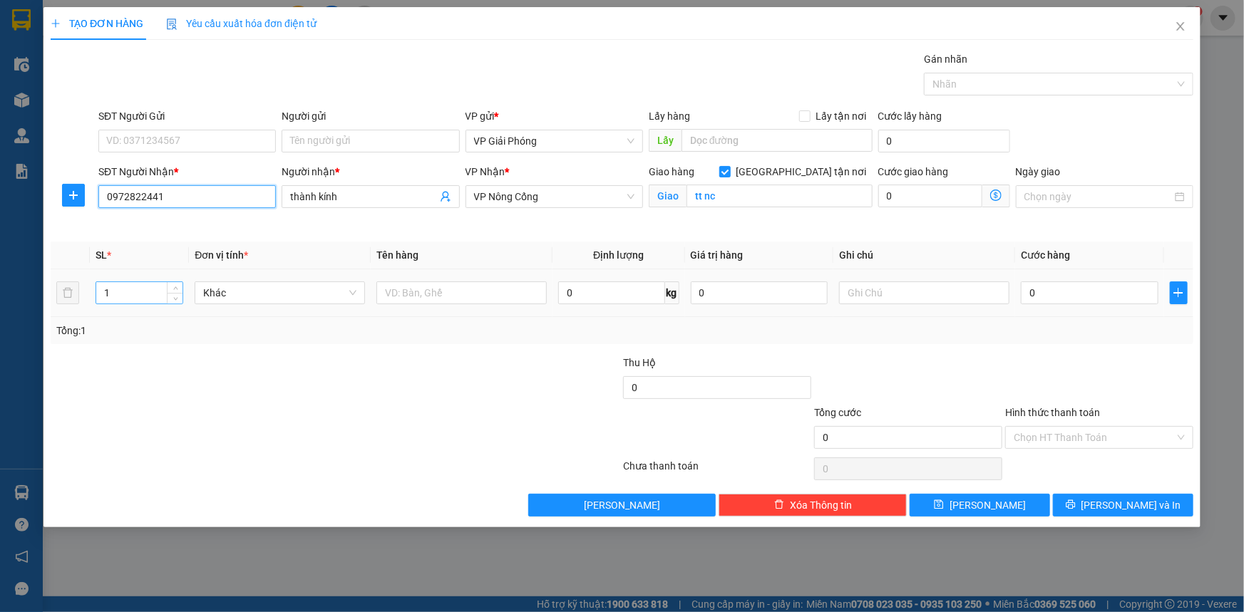
type input "0972822441"
click at [144, 297] on input "1" at bounding box center [139, 292] width 86 height 21
click at [421, 290] on input "text" at bounding box center [461, 293] width 170 height 23
type input "KIỆN"
click at [1055, 286] on input "0" at bounding box center [1090, 293] width 138 height 23
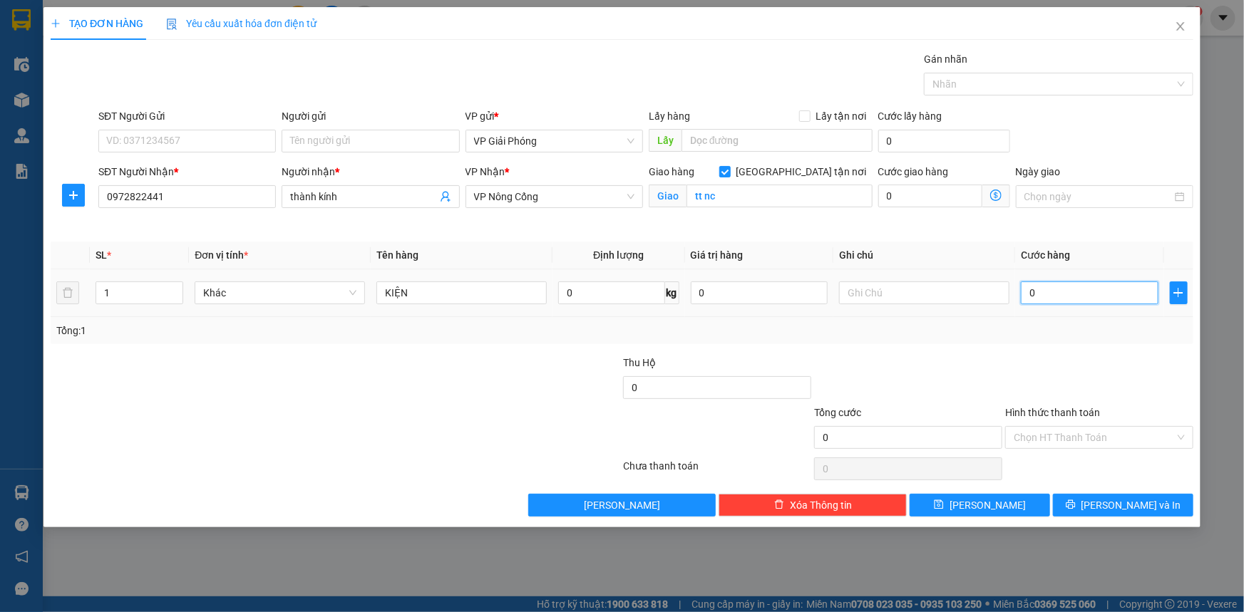
type input "2"
type input "20"
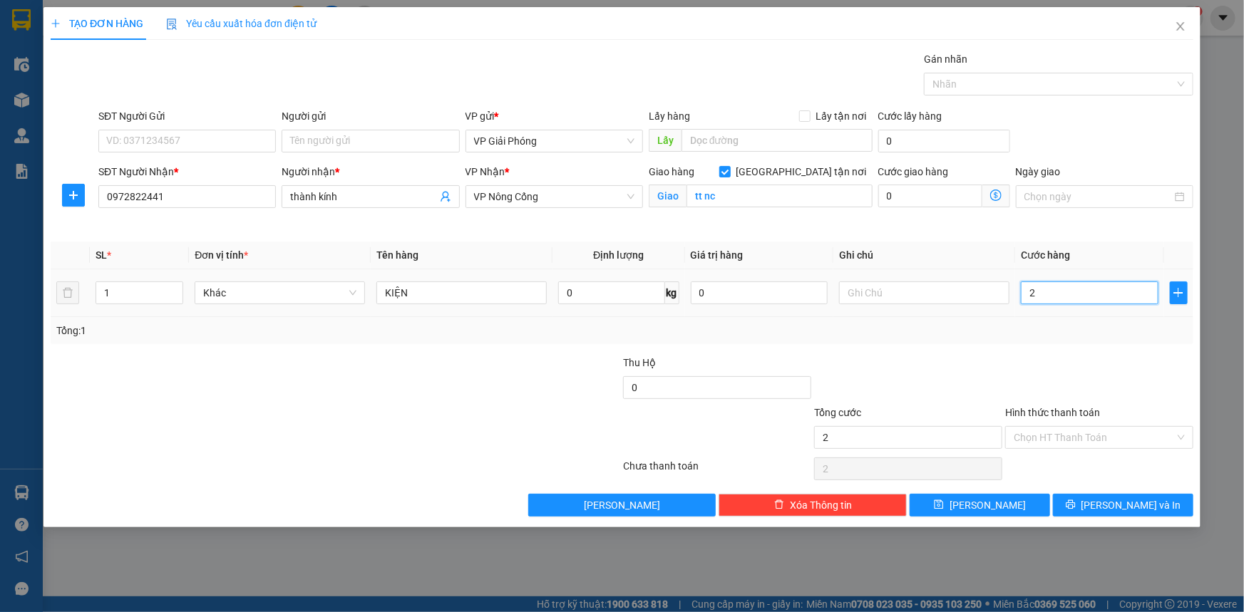
type input "20"
type input "200"
drag, startPoint x: 960, startPoint y: 94, endPoint x: 954, endPoint y: 78, distance: 17.6
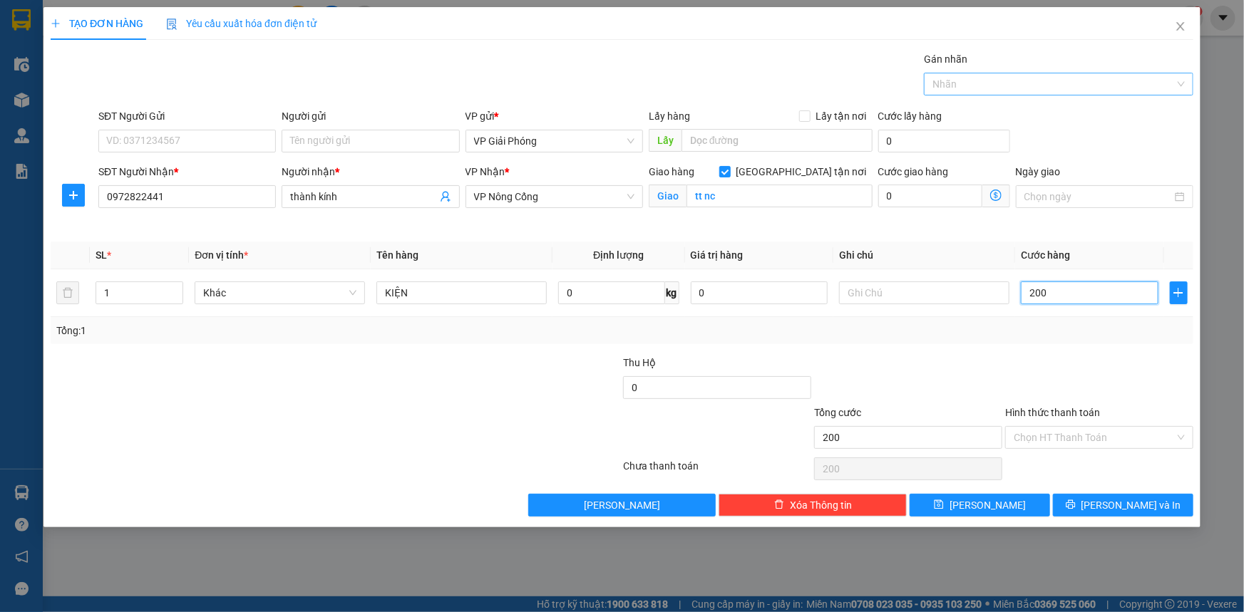
click at [960, 95] on div "Nhãn" at bounding box center [1058, 84] width 269 height 23
type input "200.000"
click at [1108, 503] on button "[PERSON_NAME] và In" at bounding box center [1123, 505] width 140 height 23
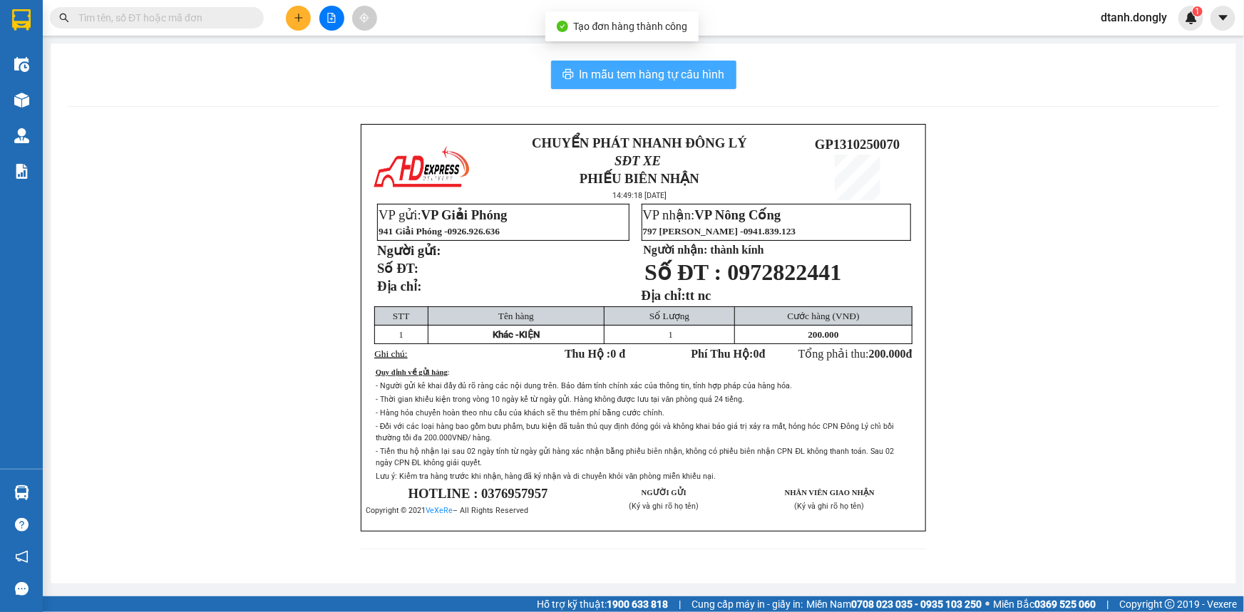
drag, startPoint x: 651, startPoint y: 66, endPoint x: 648, endPoint y: 57, distance: 9.0
click at [651, 66] on span "In mẫu tem hàng tự cấu hình" at bounding box center [651, 75] width 145 height 18
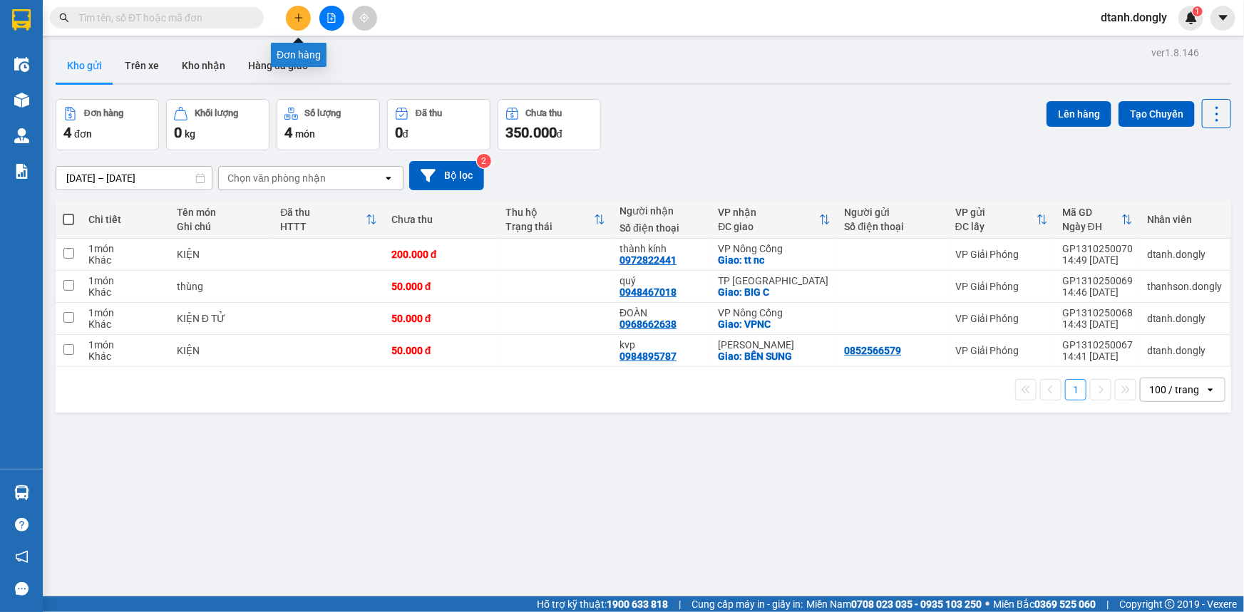
click at [296, 13] on icon "plus" at bounding box center [299, 18] width 10 height 10
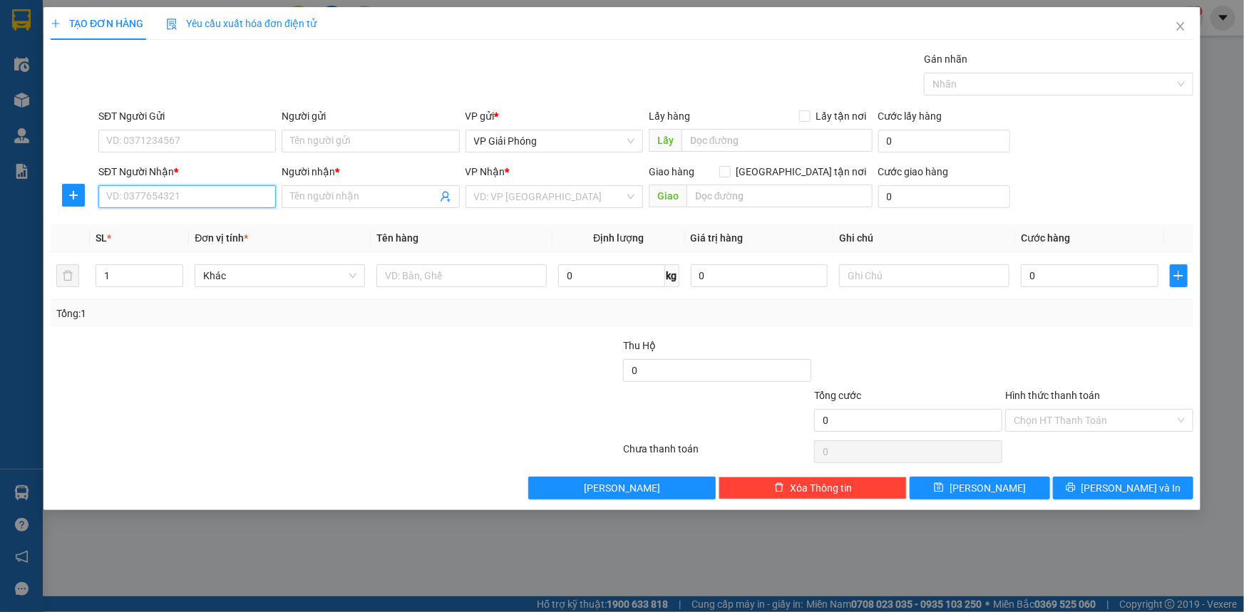
click at [179, 194] on input "SĐT Người Nhận *" at bounding box center [186, 196] width 177 height 23
type input "0972822441"
click at [182, 220] on div "0972822441 - thành kính" at bounding box center [187, 225] width 160 height 16
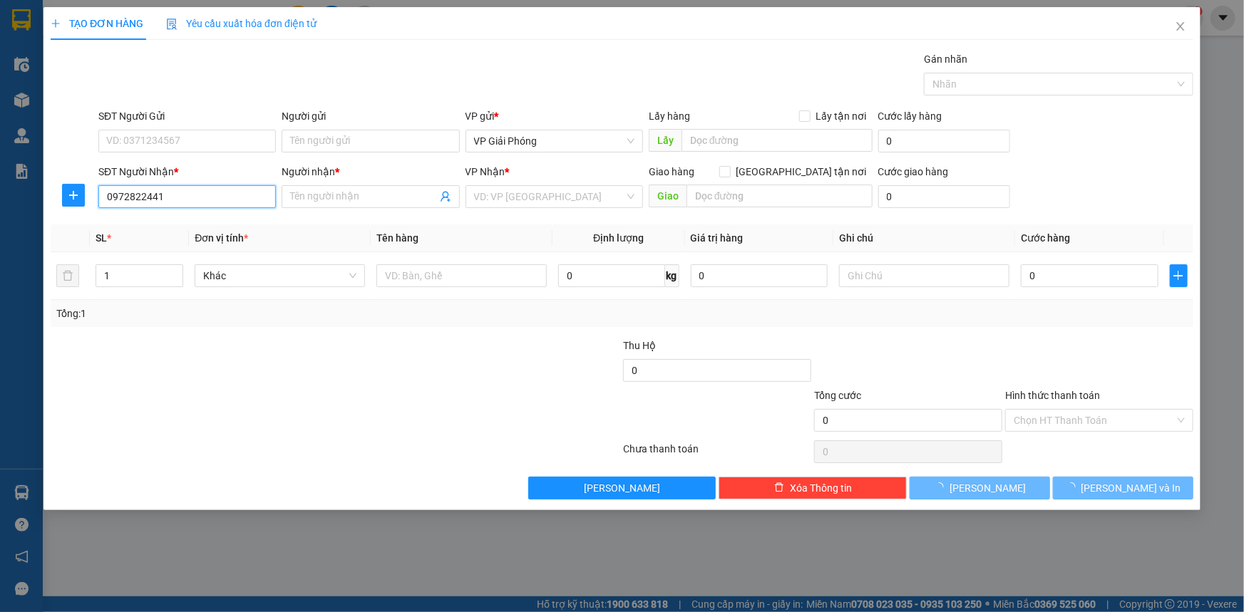
type input "thành kính"
checkbox input "true"
type input "tt nc"
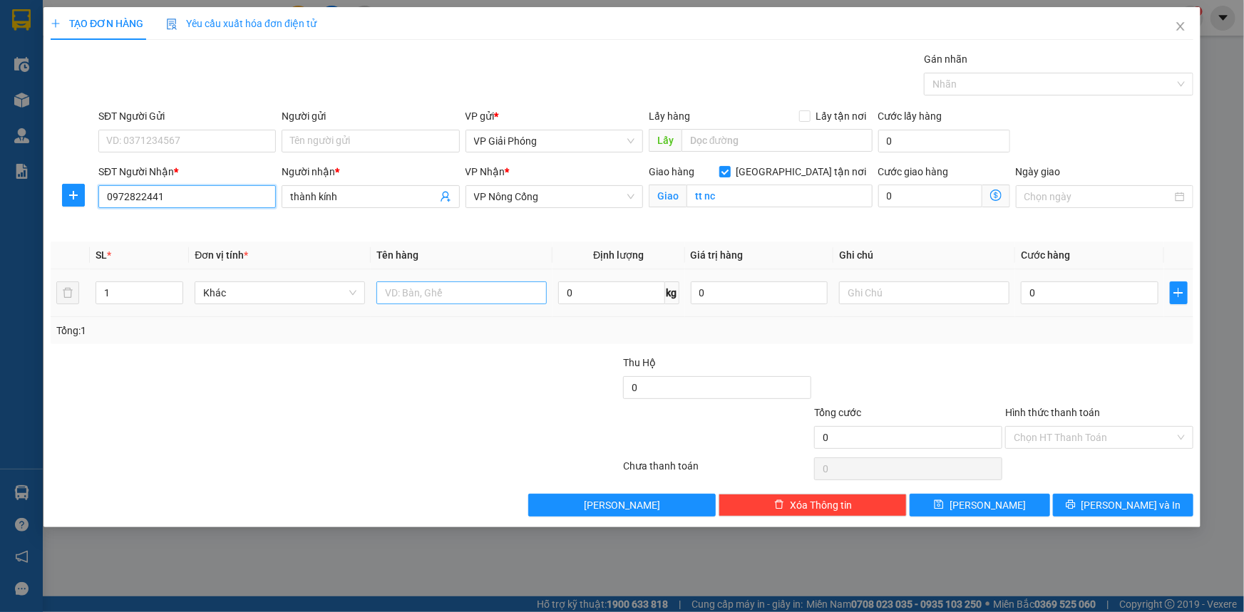
type input "0972822441"
click at [421, 293] on input "text" at bounding box center [461, 293] width 170 height 23
type input "kiện"
click at [1073, 292] on input "0" at bounding box center [1090, 293] width 138 height 23
type input "4"
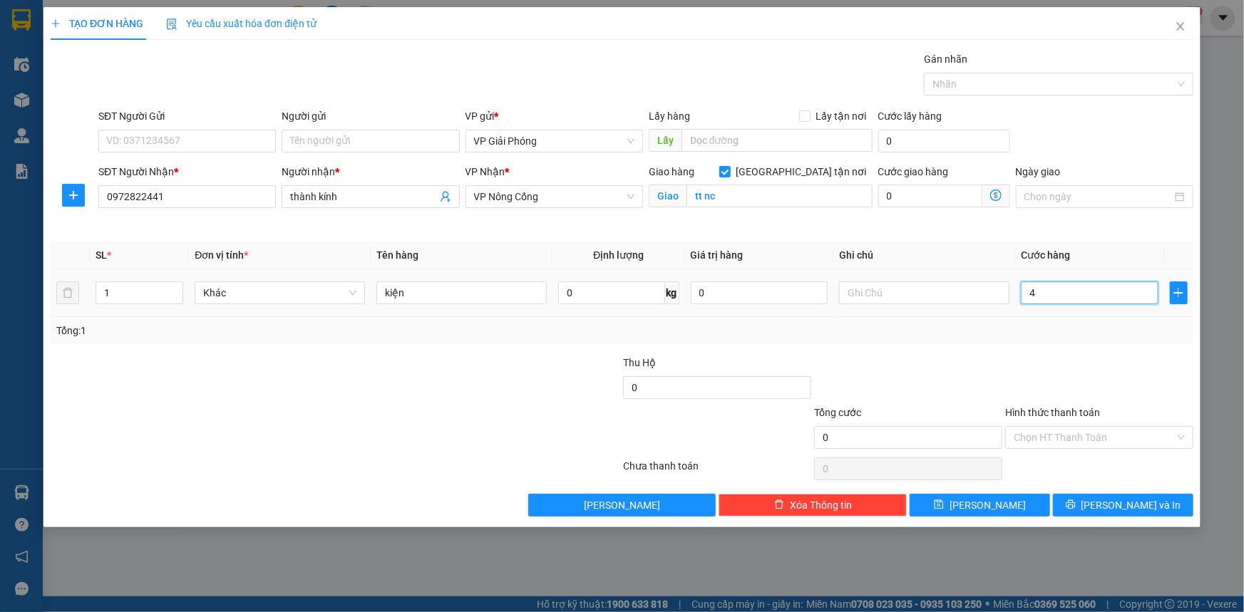
type input "4"
type input "40"
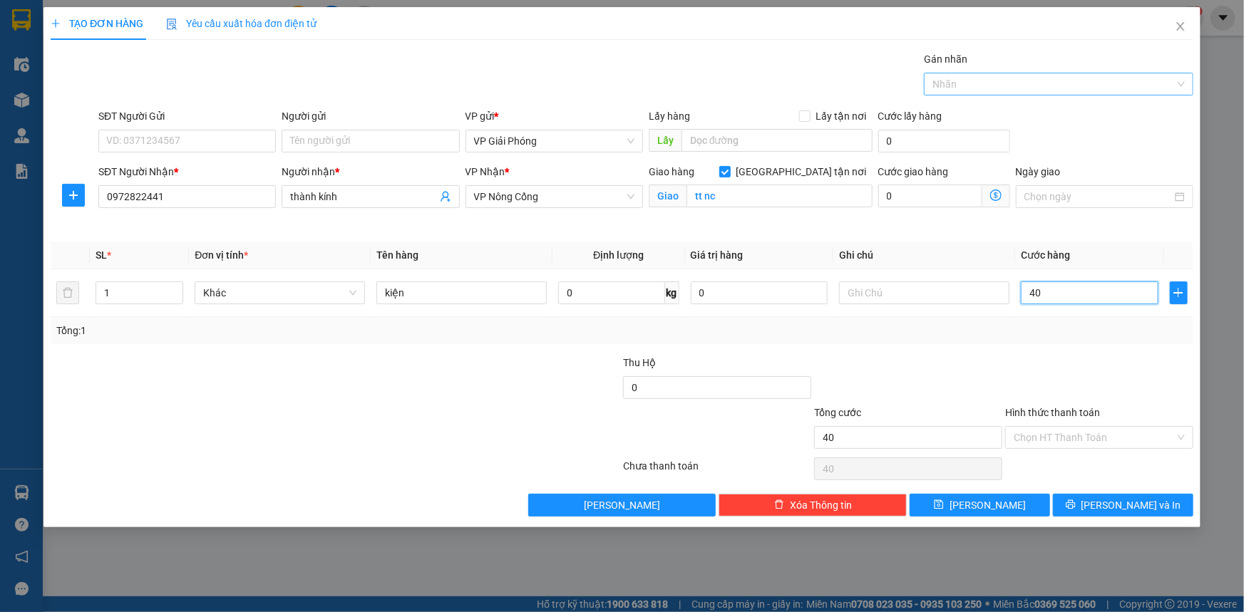
click at [992, 83] on div at bounding box center [1051, 84] width 248 height 17
type input "40.000"
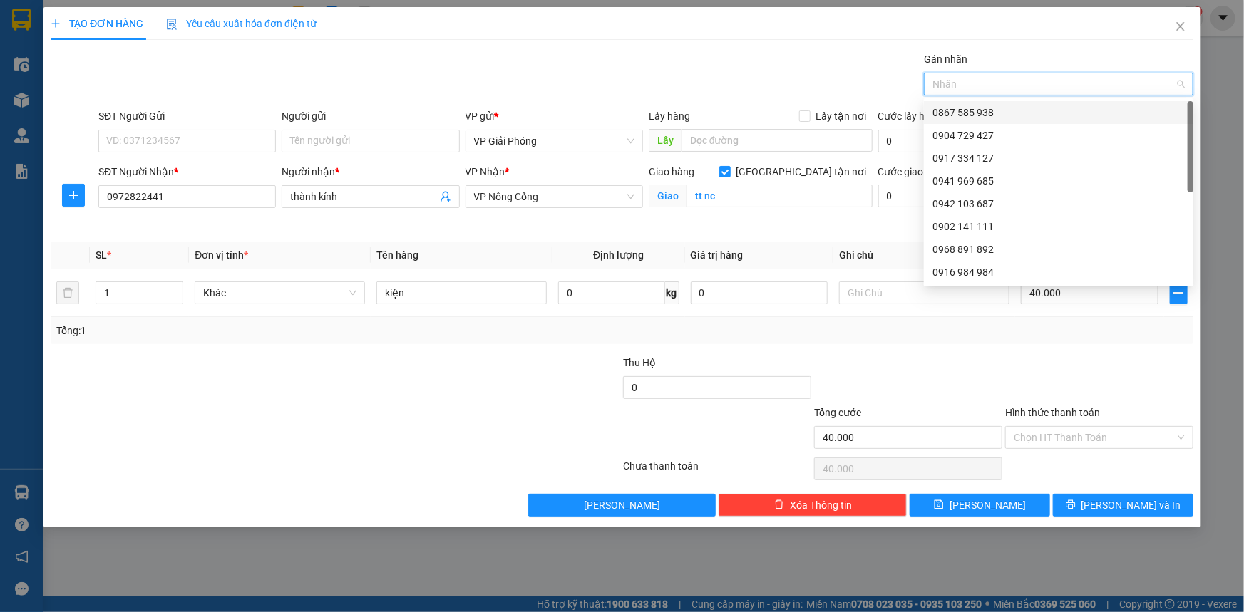
click at [997, 83] on div at bounding box center [1051, 84] width 248 height 17
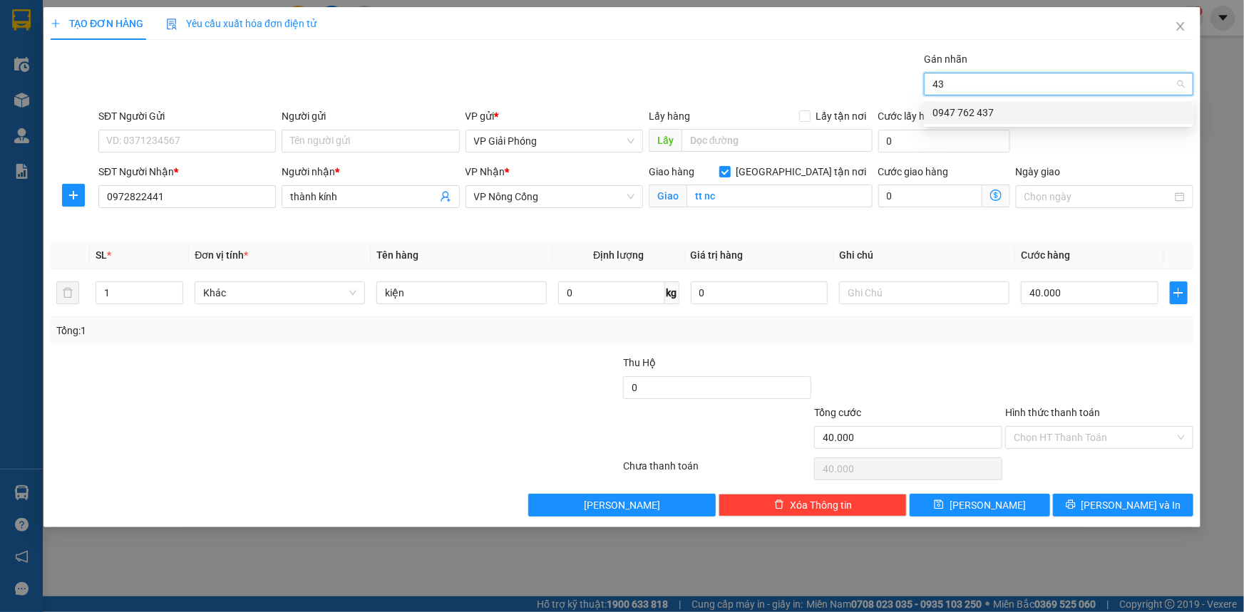
type input "437"
click at [1004, 114] on div "0947 762 437" at bounding box center [1058, 113] width 252 height 16
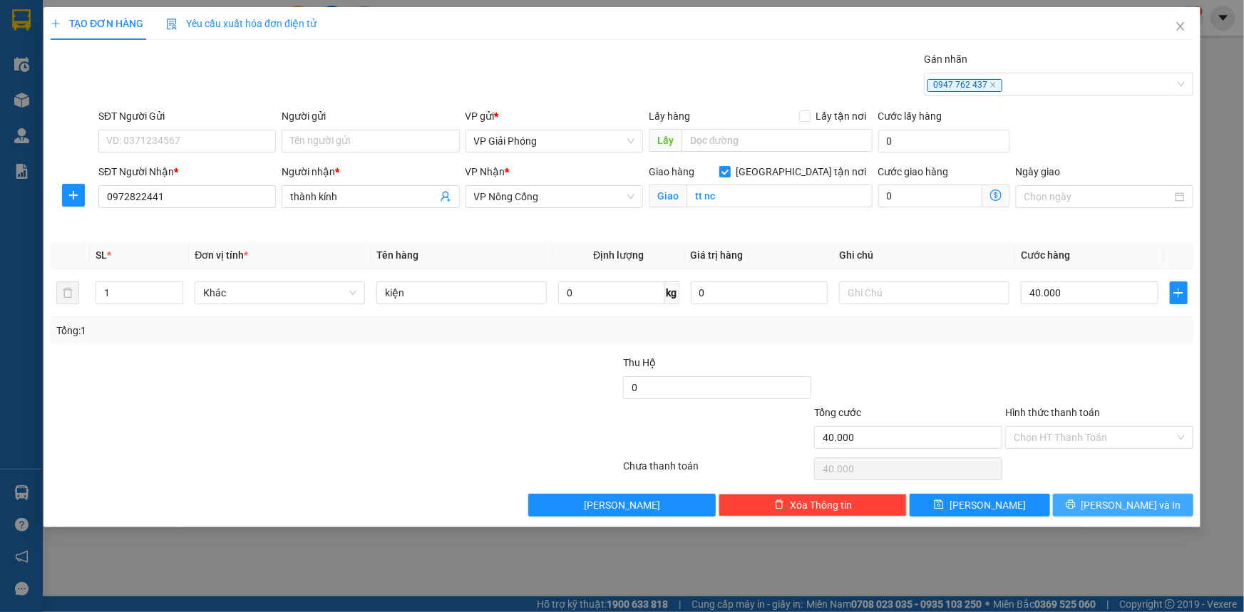
click at [1119, 499] on span "[PERSON_NAME] và In" at bounding box center [1131, 506] width 100 height 16
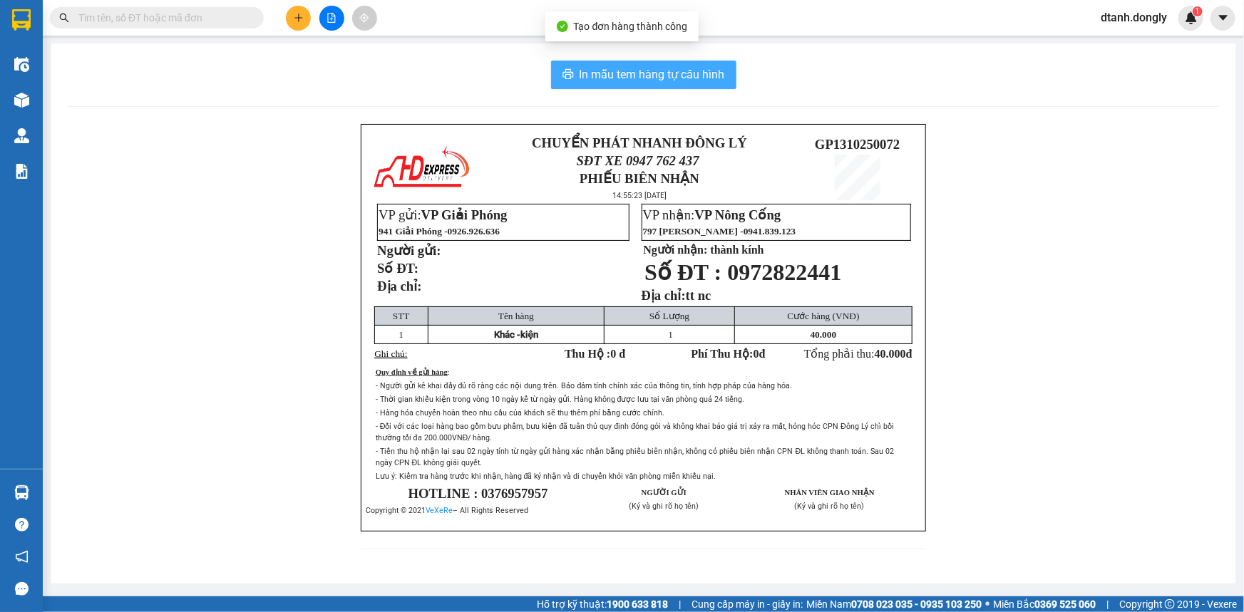
drag, startPoint x: 641, startPoint y: 81, endPoint x: 699, endPoint y: 107, distance: 64.1
click at [642, 79] on span "In mẫu tem hàng tự cấu hình" at bounding box center [651, 75] width 145 height 18
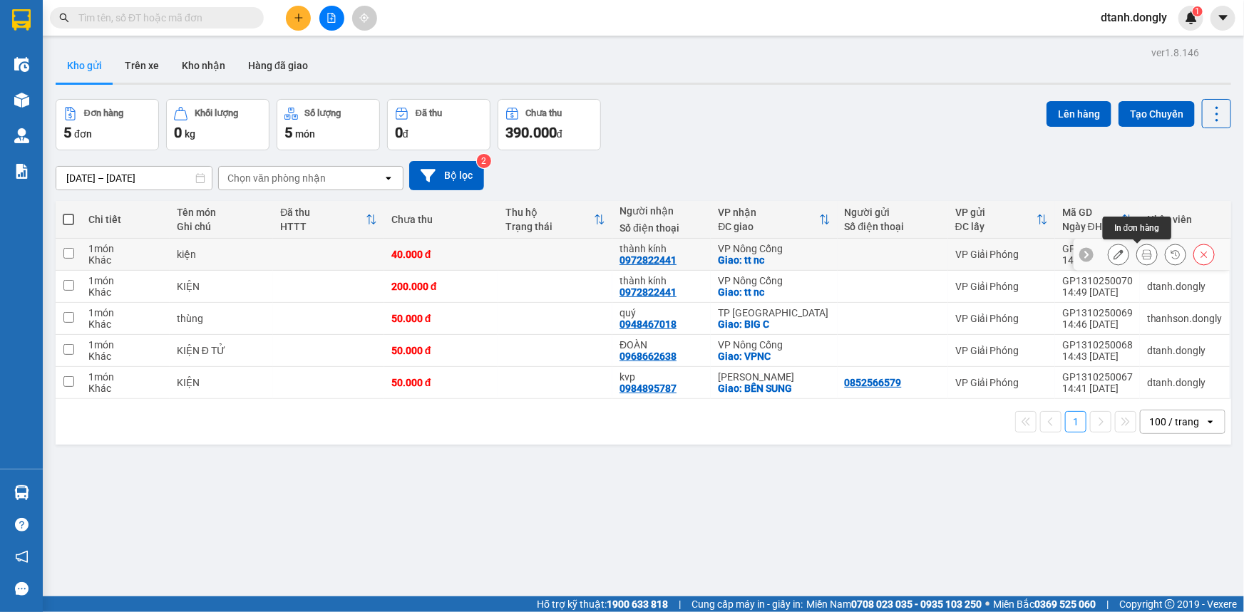
click at [1137, 247] on button at bounding box center [1147, 254] width 20 height 25
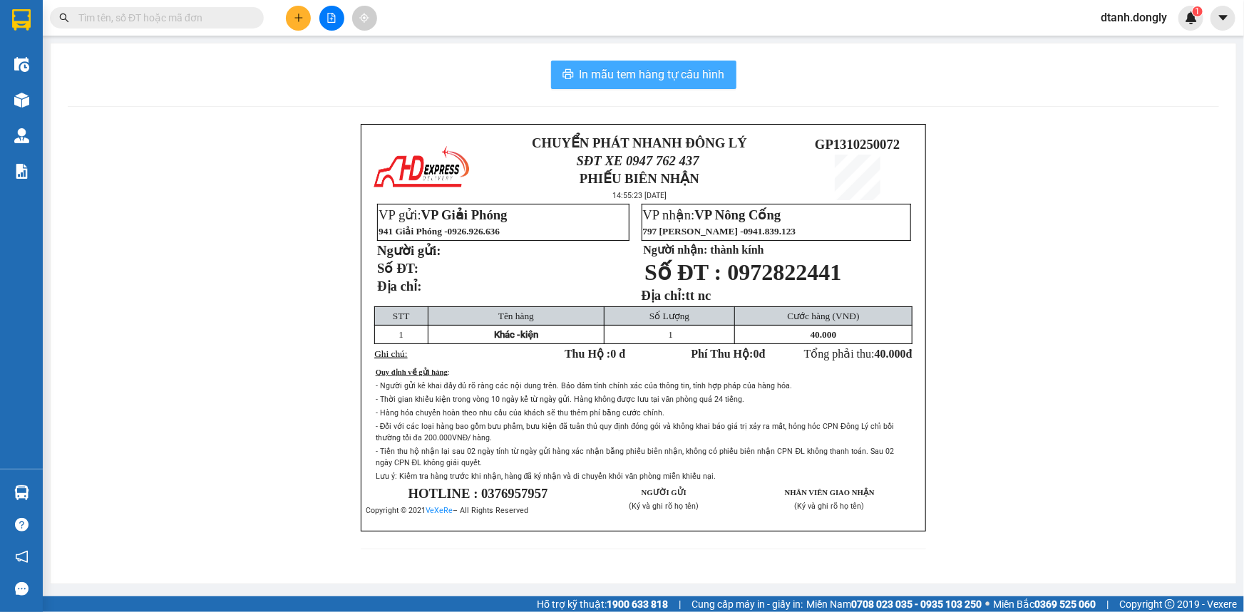
click at [673, 71] on span "In mẫu tem hàng tự cấu hình" at bounding box center [651, 75] width 145 height 18
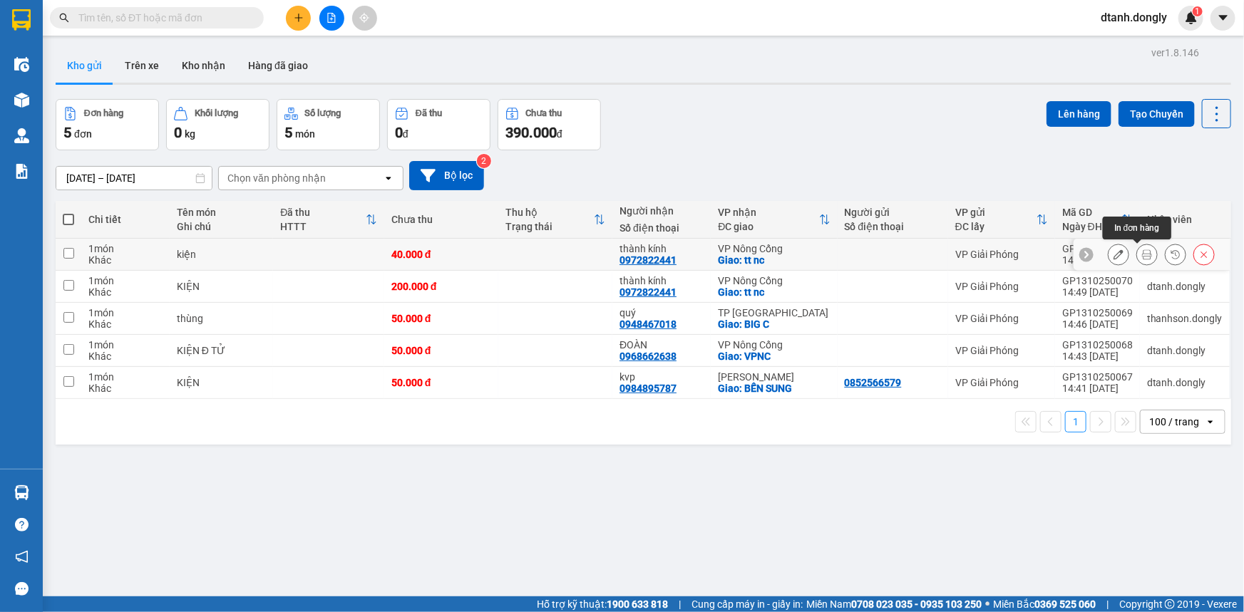
click at [1142, 252] on icon at bounding box center [1147, 254] width 10 height 10
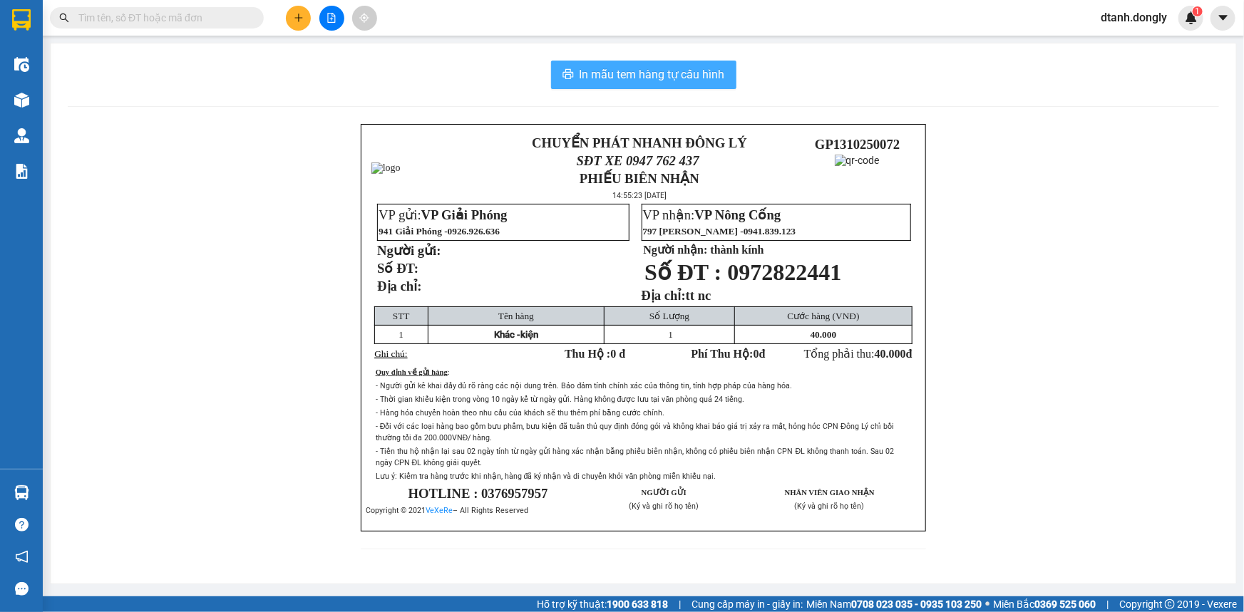
click at [684, 73] on span "In mẫu tem hàng tự cấu hình" at bounding box center [651, 75] width 145 height 18
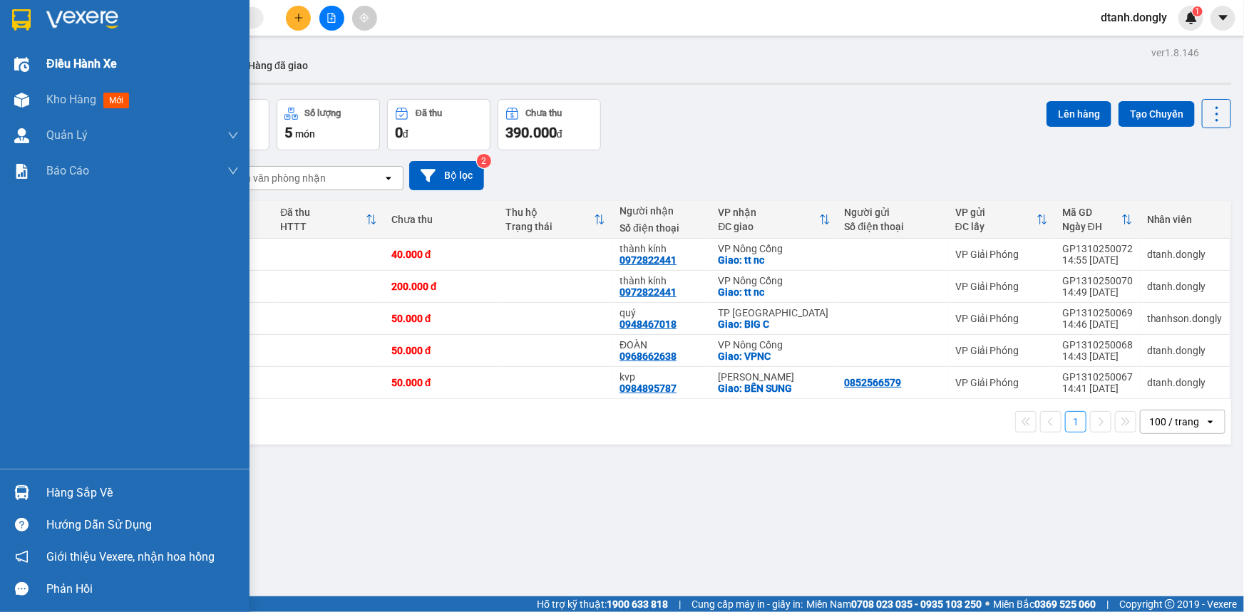
click at [81, 56] on span "Điều hành xe" at bounding box center [81, 64] width 71 height 18
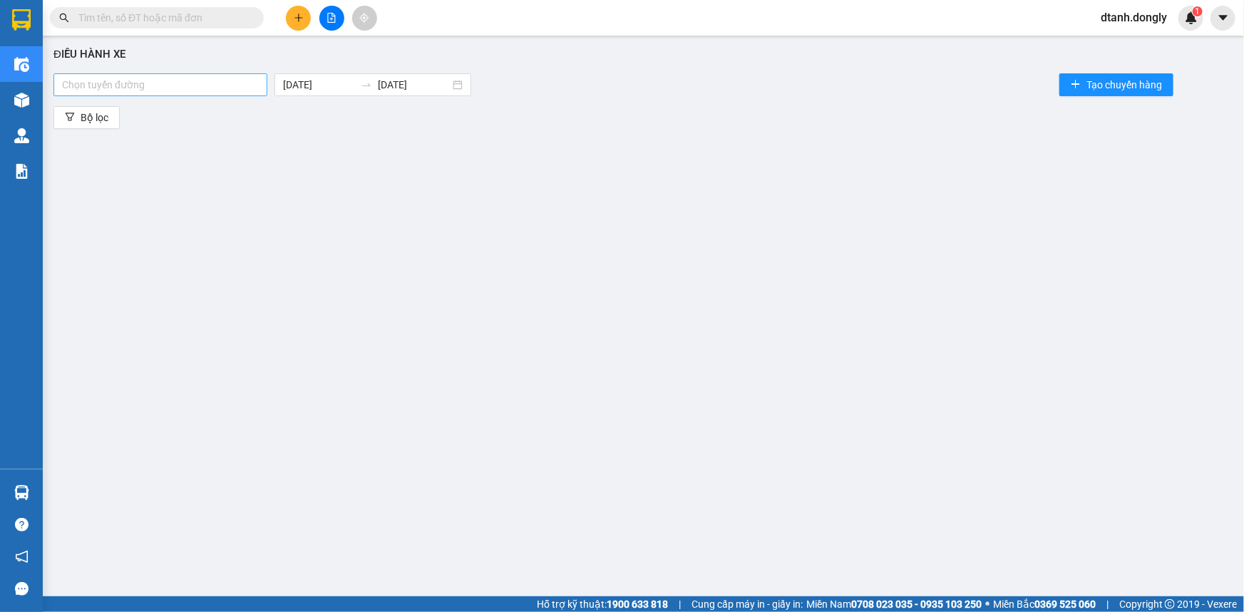
click at [200, 90] on div at bounding box center [160, 84] width 207 height 17
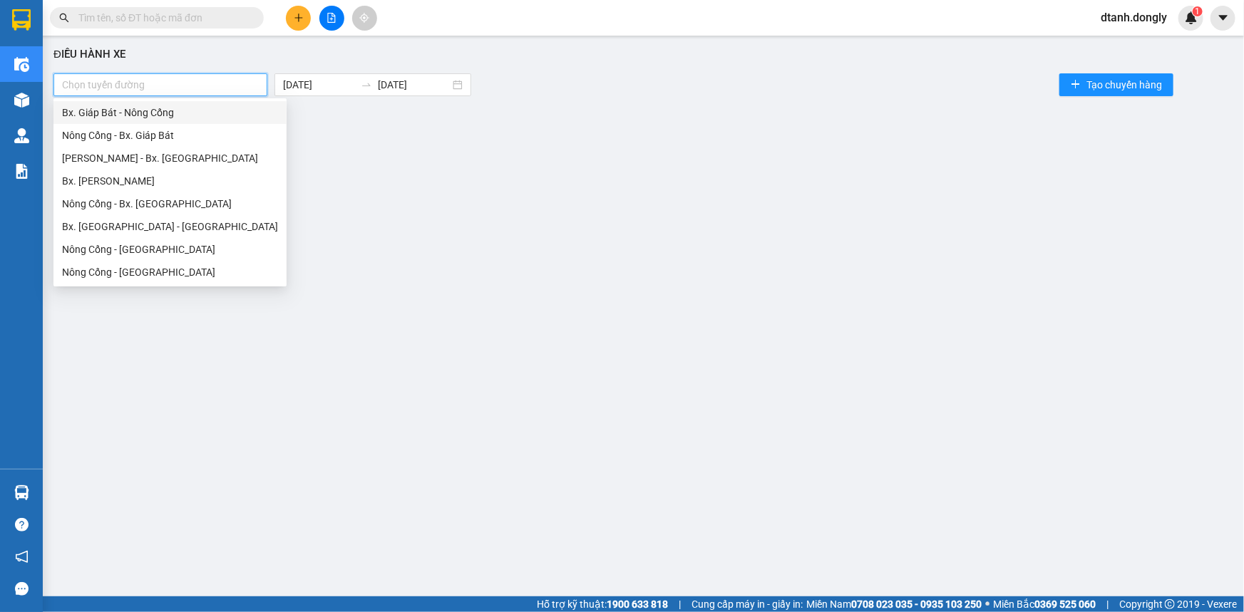
click at [175, 110] on div "Bx. Giáp Bát - Nông Cống" at bounding box center [170, 113] width 216 height 16
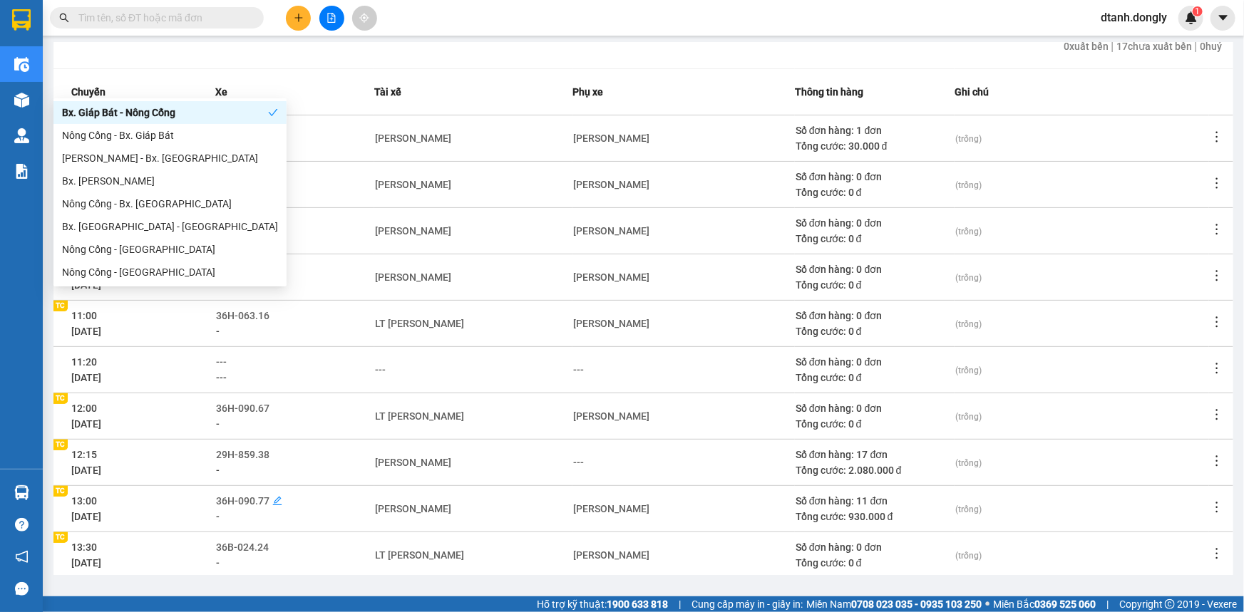
scroll to position [190, 0]
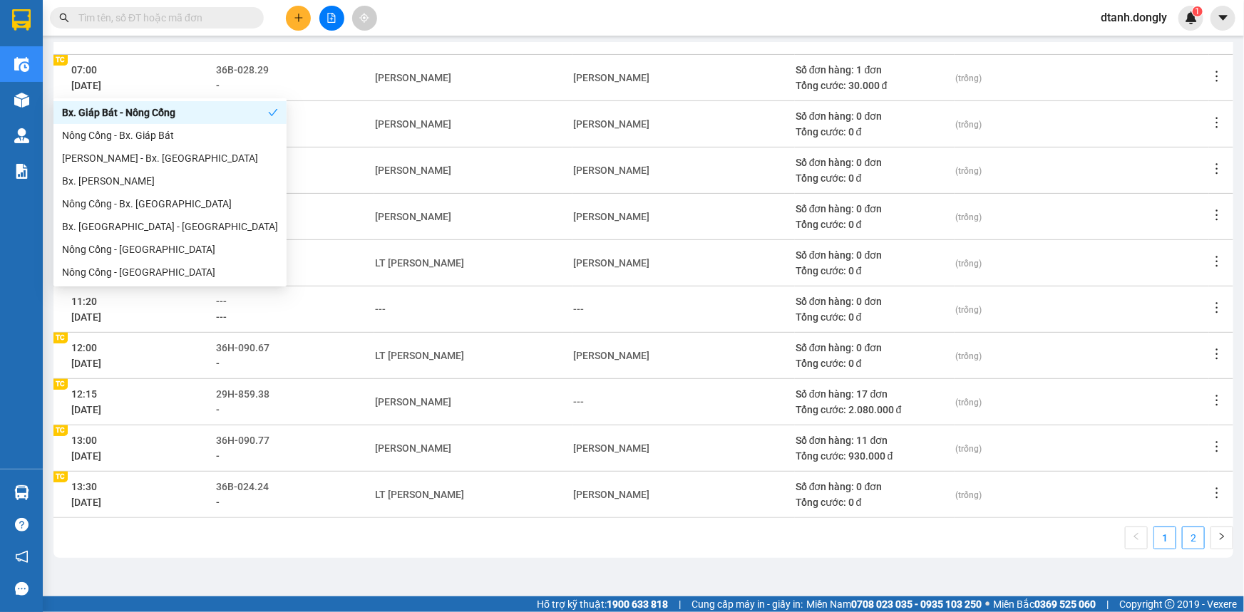
click at [1189, 535] on link "2" at bounding box center [1193, 537] width 21 height 21
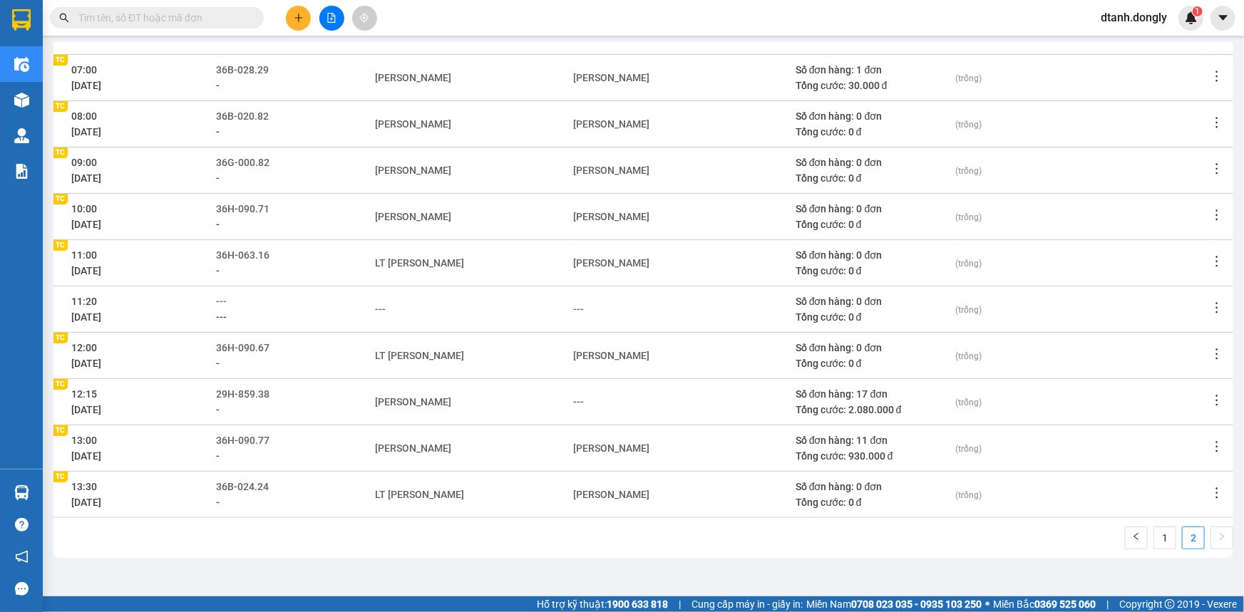
scroll to position [50, 0]
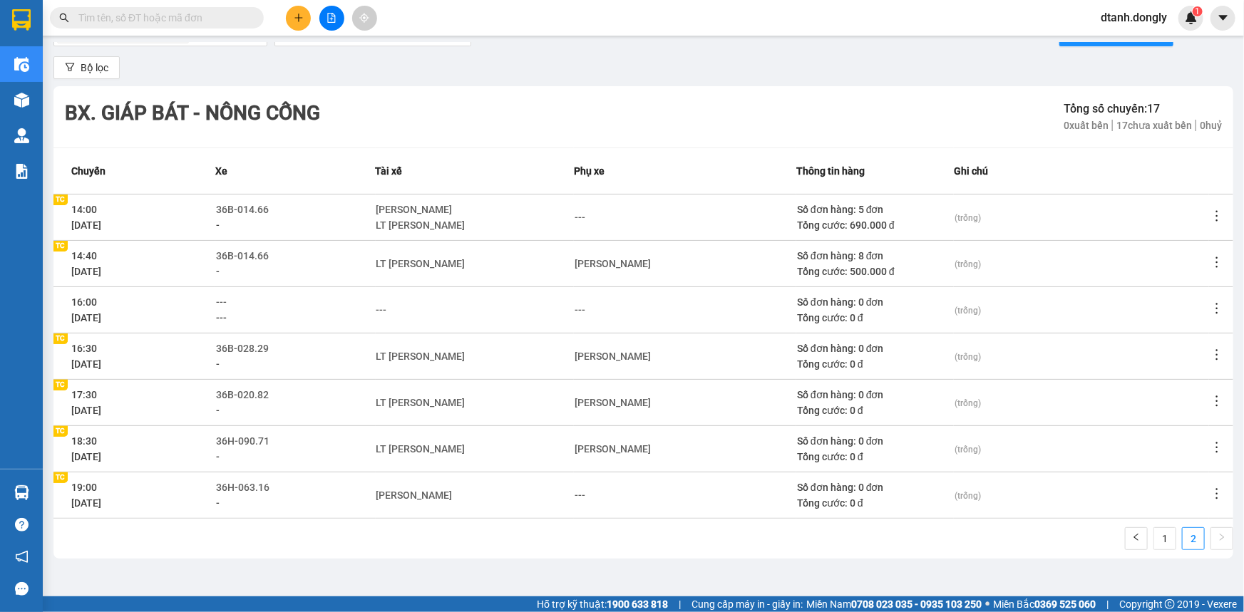
click at [941, 68] on div "Bộ lọc" at bounding box center [643, 67] width 1180 height 23
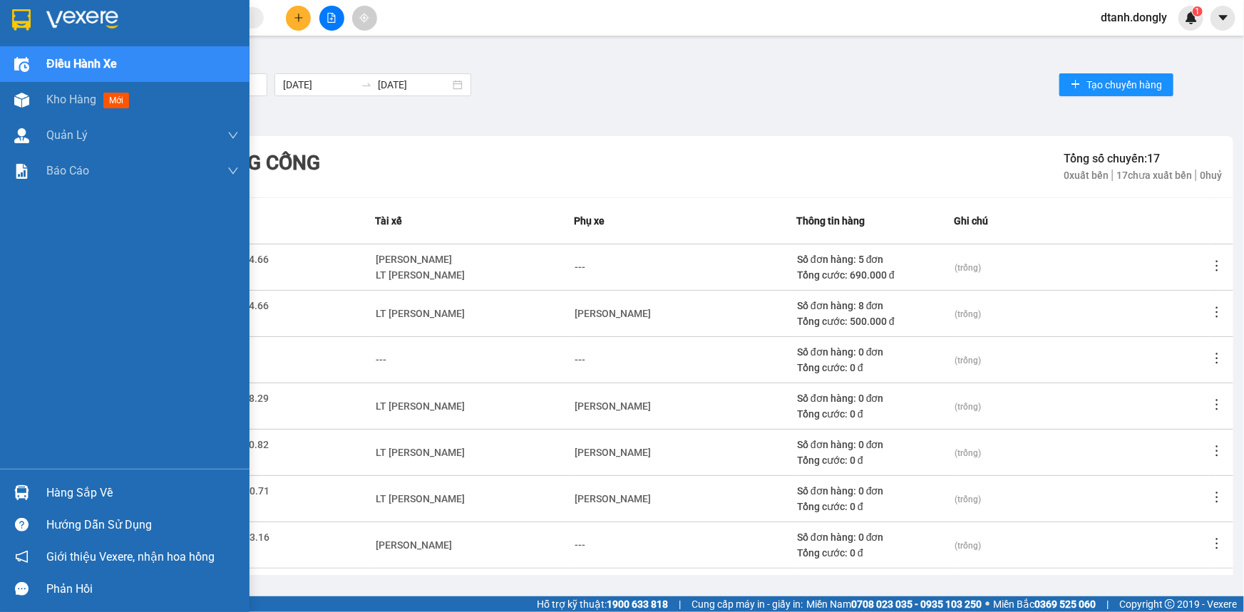
click at [63, 51] on div "Điều hành xe" at bounding box center [142, 64] width 192 height 36
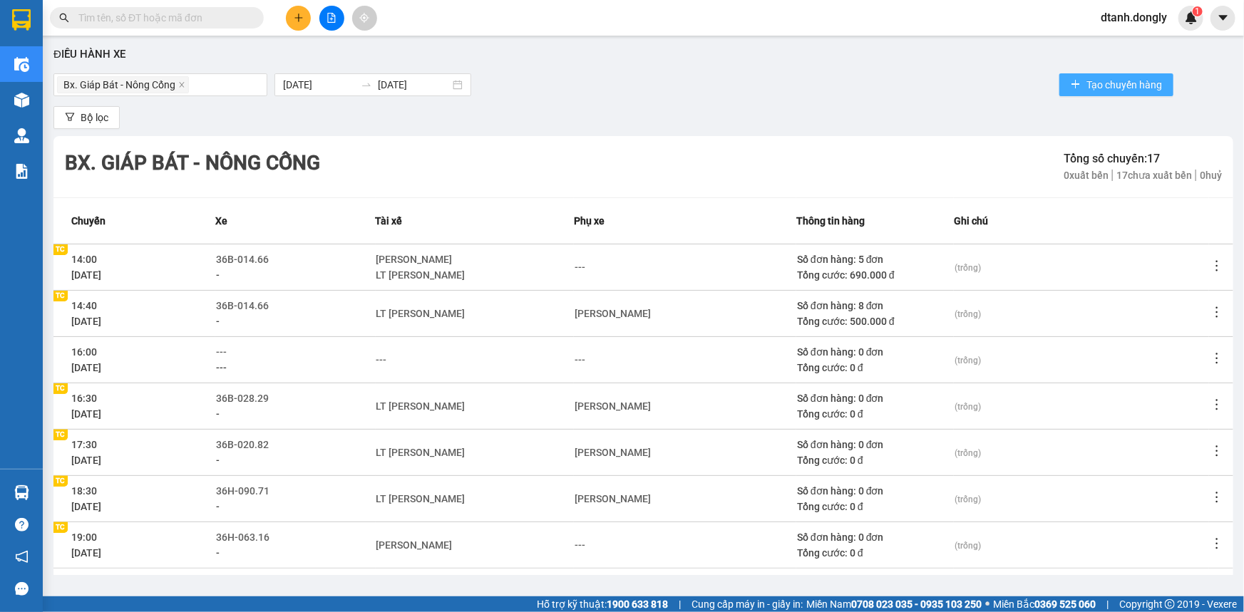
click at [1119, 83] on span "Tạo chuyến hàng" at bounding box center [1124, 85] width 76 height 16
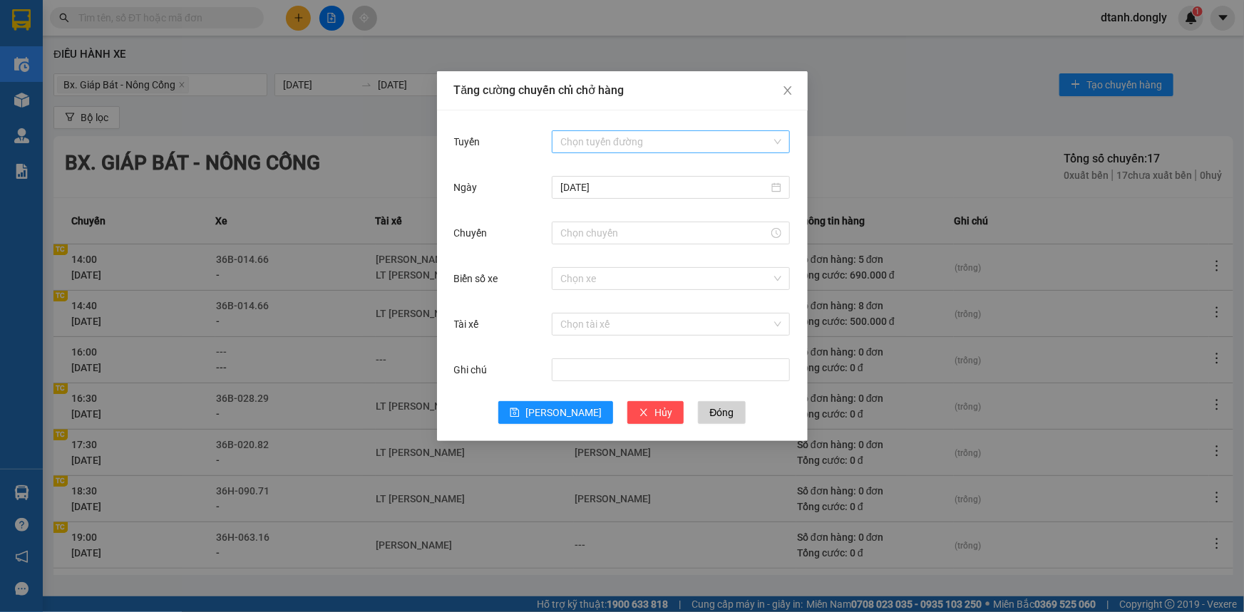
click at [666, 138] on input "Tuyến" at bounding box center [665, 141] width 211 height 21
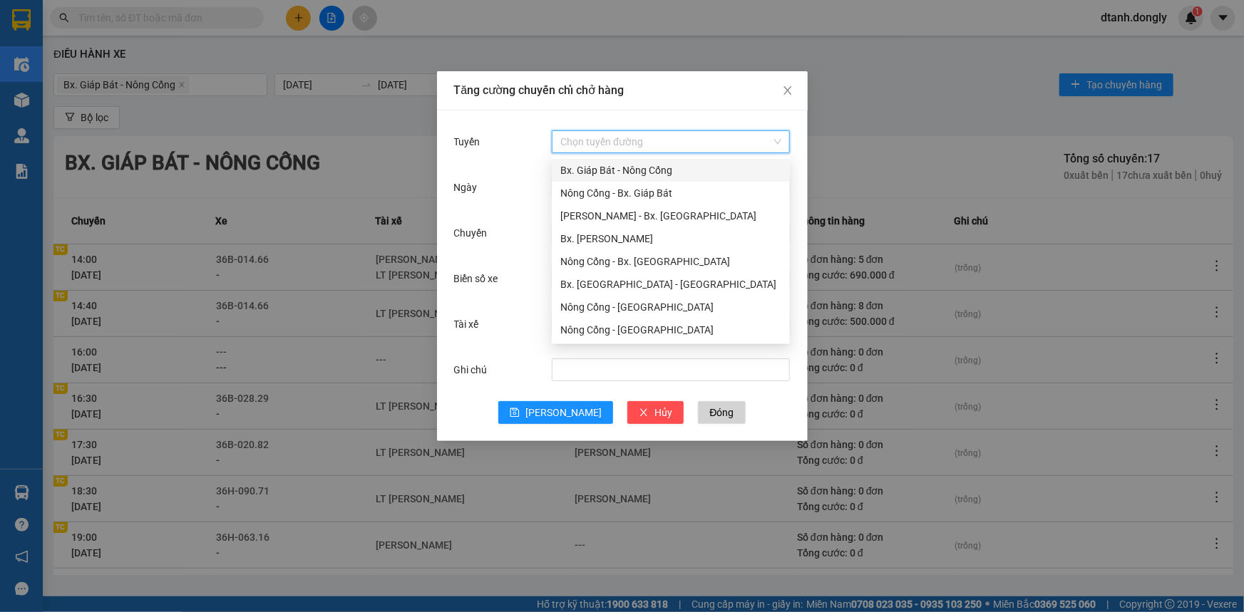
click at [649, 165] on div "Bx. Giáp Bát - Nông Cống" at bounding box center [670, 171] width 221 height 16
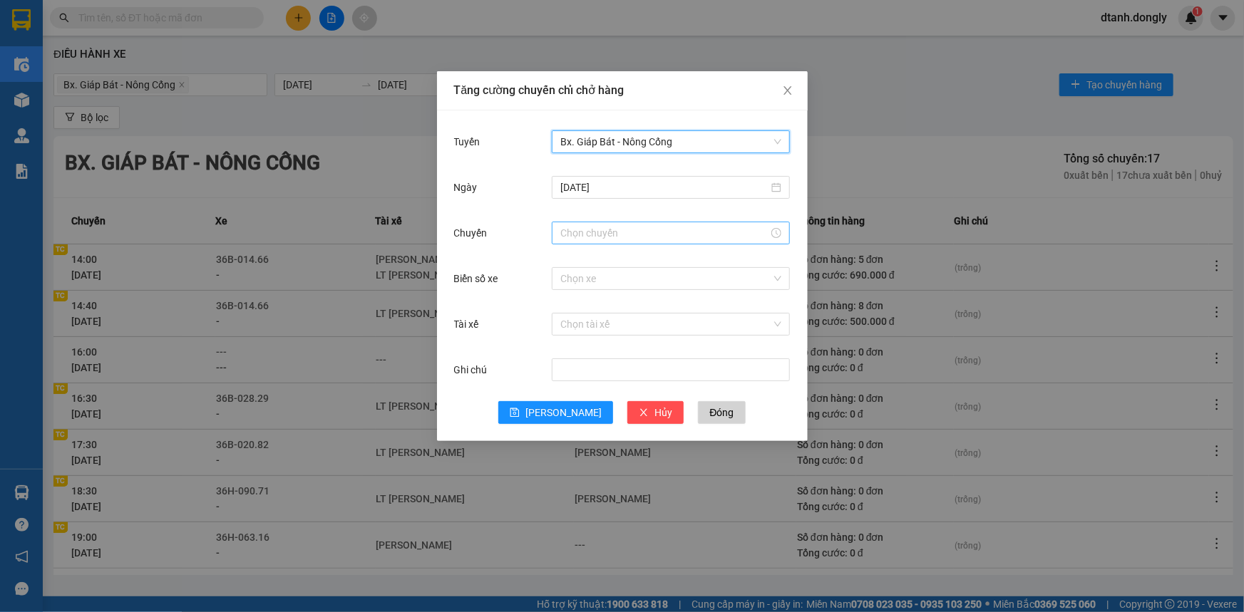
click at [619, 228] on input "Chuyến" at bounding box center [664, 233] width 208 height 16
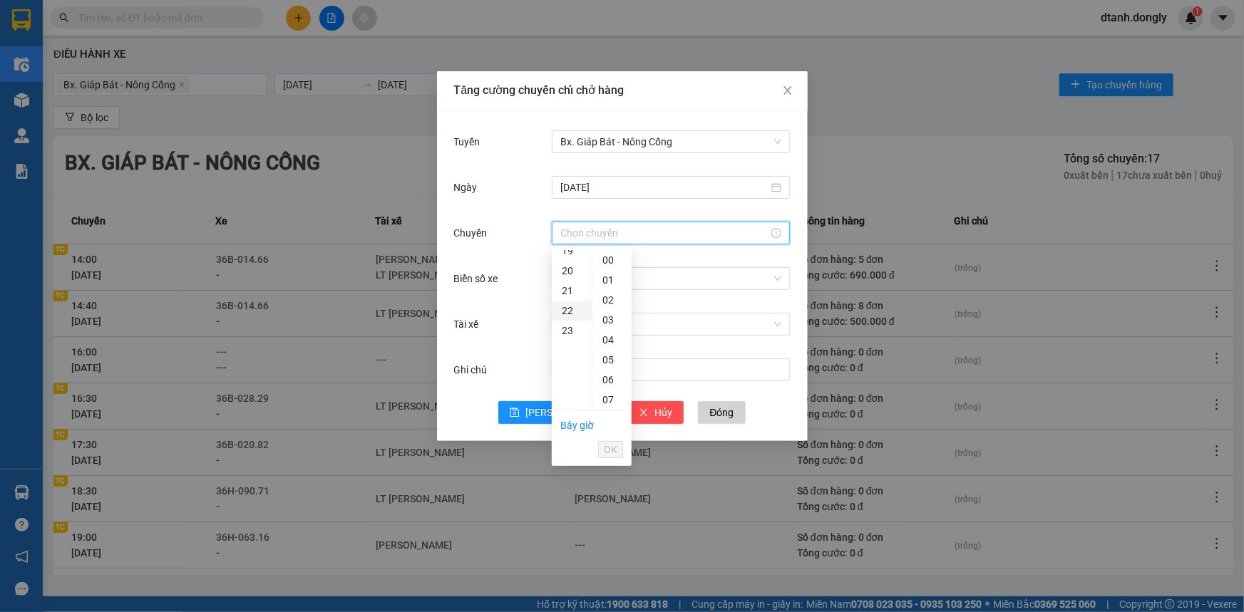
scroll to position [194, 0]
click at [577, 362] on div "15" at bounding box center [572, 366] width 40 height 20
click at [612, 403] on div "30" at bounding box center [611, 406] width 39 height 20
type input "15:30"
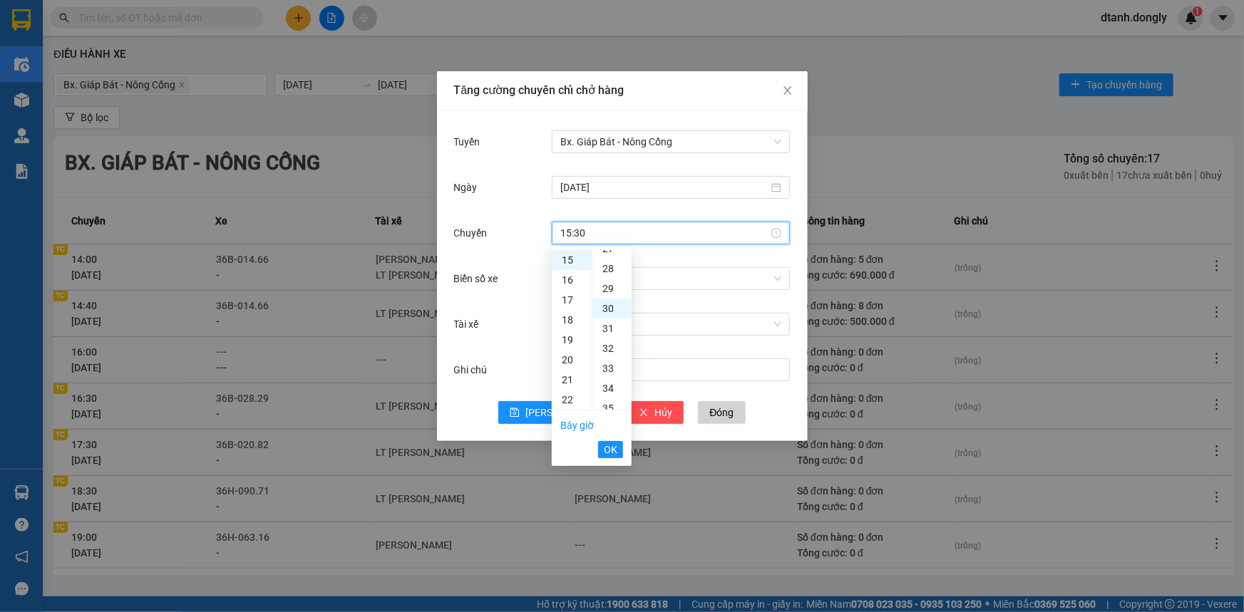
scroll to position [599, 0]
click at [619, 453] on button "OK" at bounding box center [610, 449] width 25 height 17
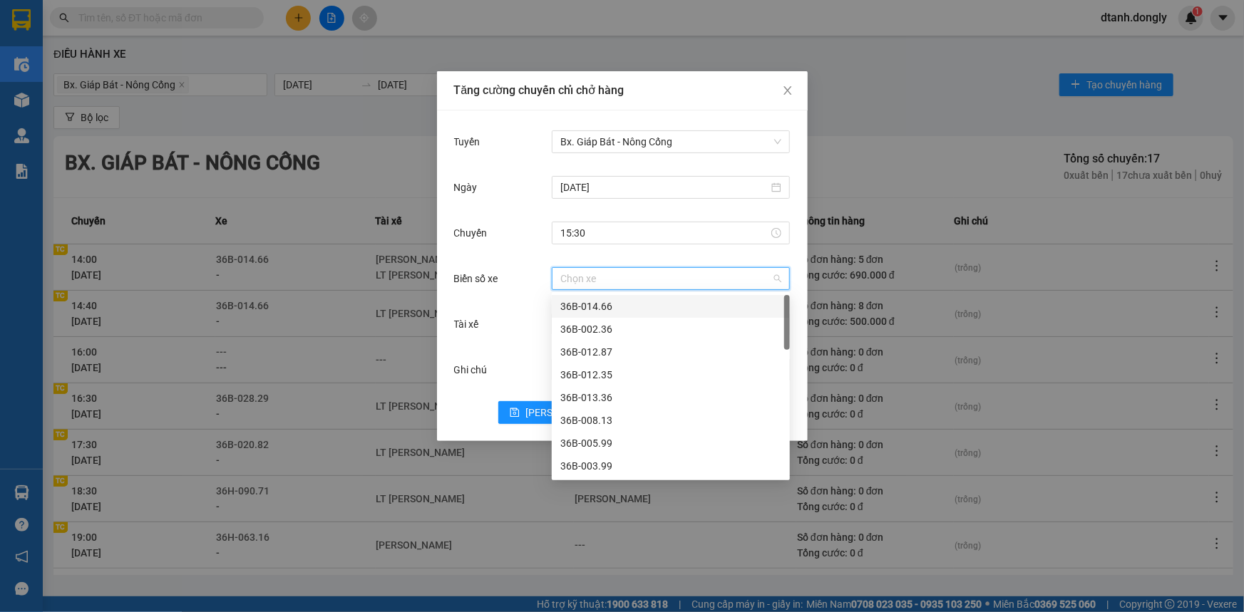
click at [627, 271] on input "Biển số xe" at bounding box center [665, 278] width 211 height 21
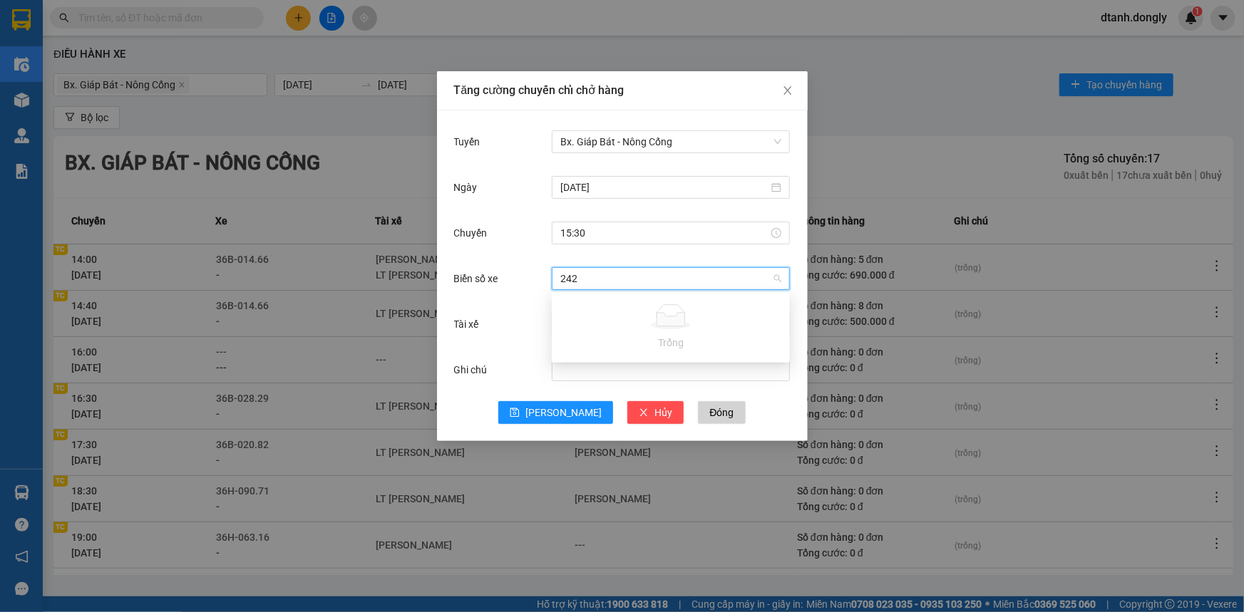
type input "24"
click at [634, 329] on div "36B-024.24" at bounding box center [670, 329] width 221 height 16
click at [632, 319] on input "Tài xế" at bounding box center [665, 324] width 211 height 21
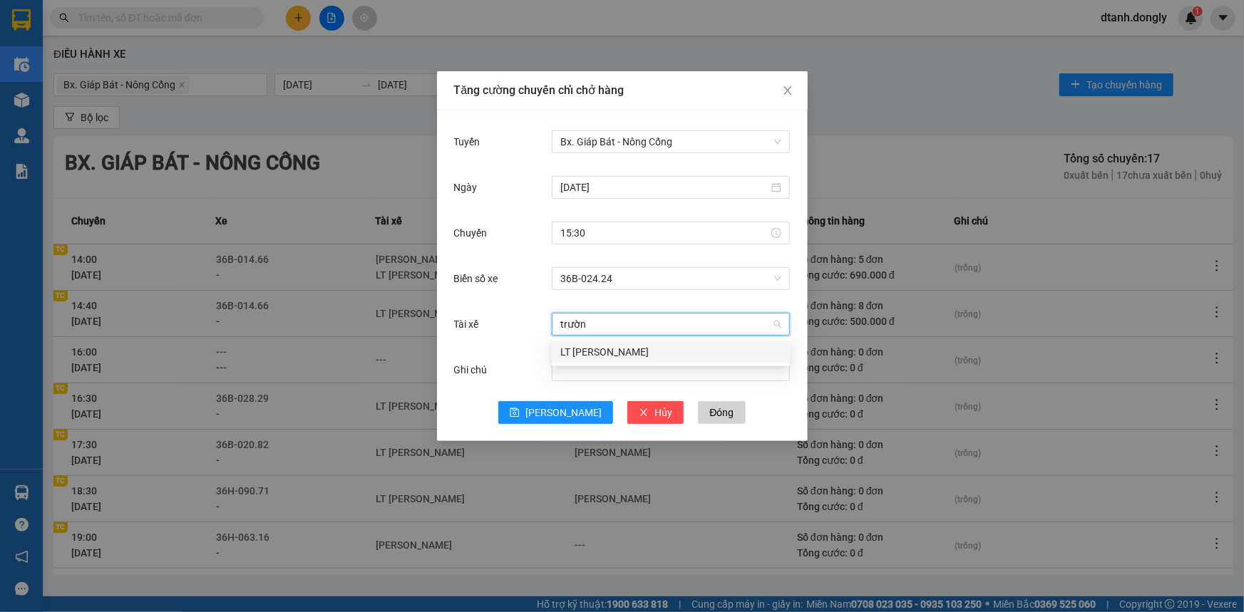
type input "trường"
click at [619, 351] on div "LT [PERSON_NAME]" at bounding box center [670, 352] width 221 height 16
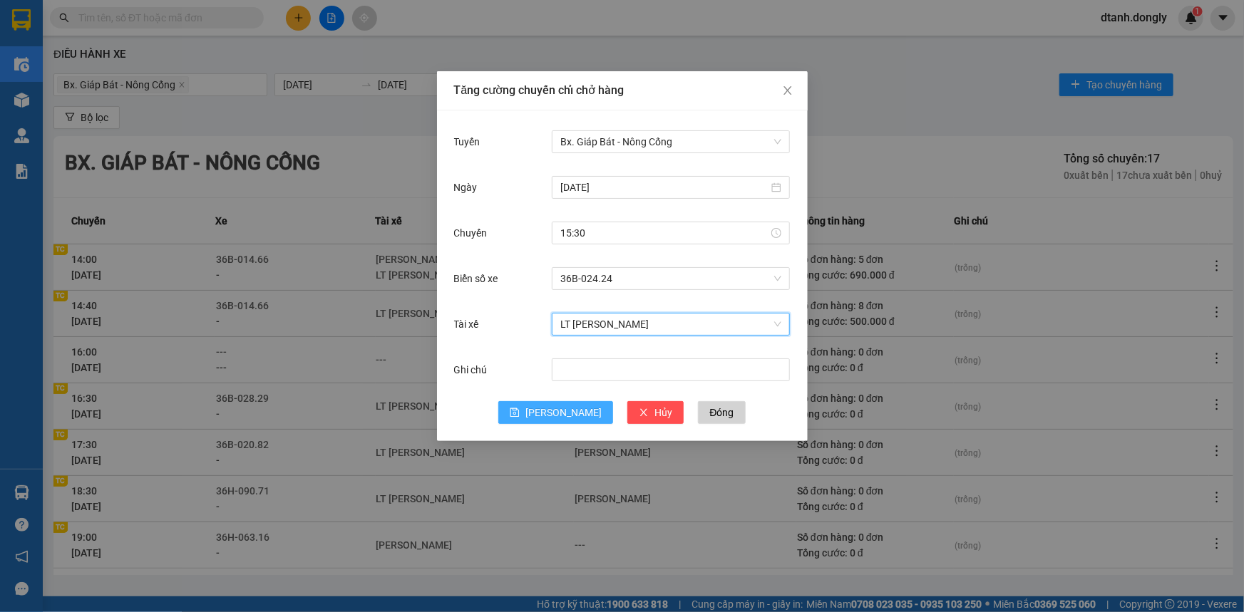
drag, startPoint x: 549, startPoint y: 411, endPoint x: 548, endPoint y: 393, distance: 17.8
click at [520, 410] on icon "save" at bounding box center [515, 413] width 10 height 10
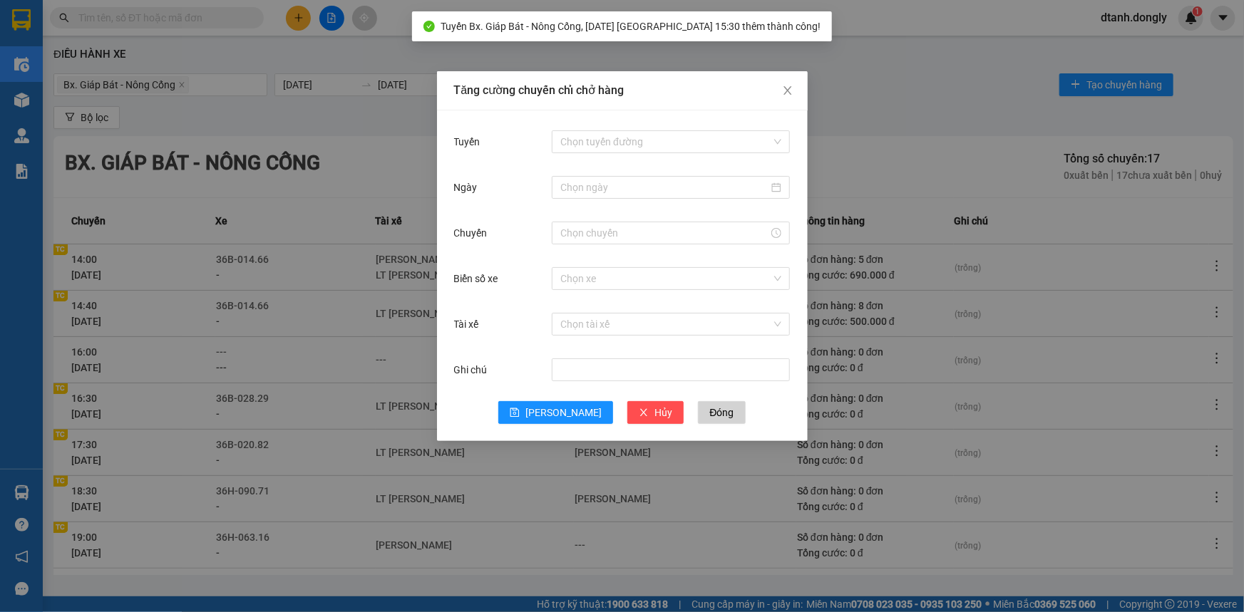
click at [963, 97] on div "Tăng cường chuyến chỉ chở hàng Tuyến Chọn tuyến đường Ngày Chuyến Biển số xe Ch…" at bounding box center [622, 306] width 1244 height 612
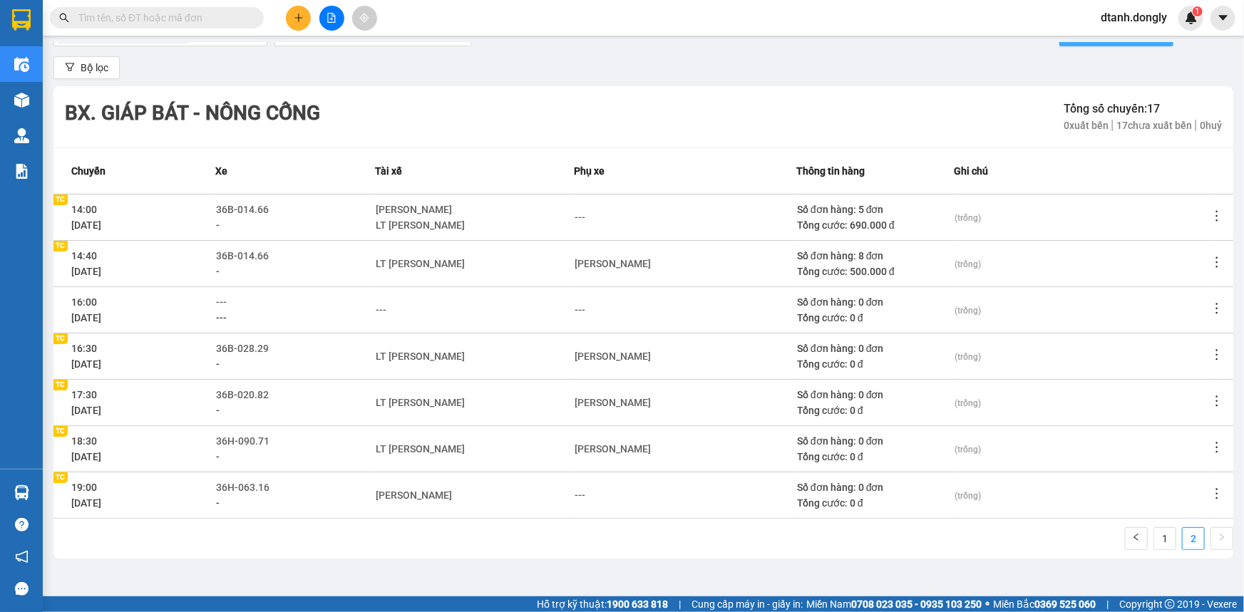
scroll to position [0, 0]
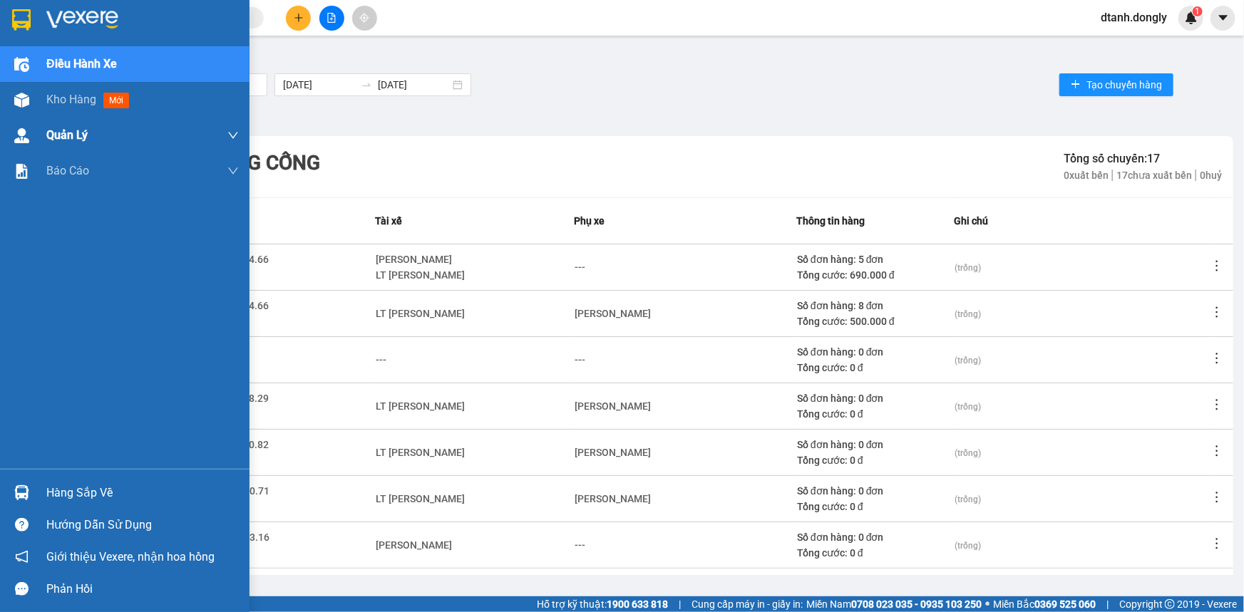
drag, startPoint x: 83, startPoint y: 93, endPoint x: 127, endPoint y: 146, distance: 68.4
click at [83, 94] on span "Kho hàng" at bounding box center [71, 100] width 50 height 14
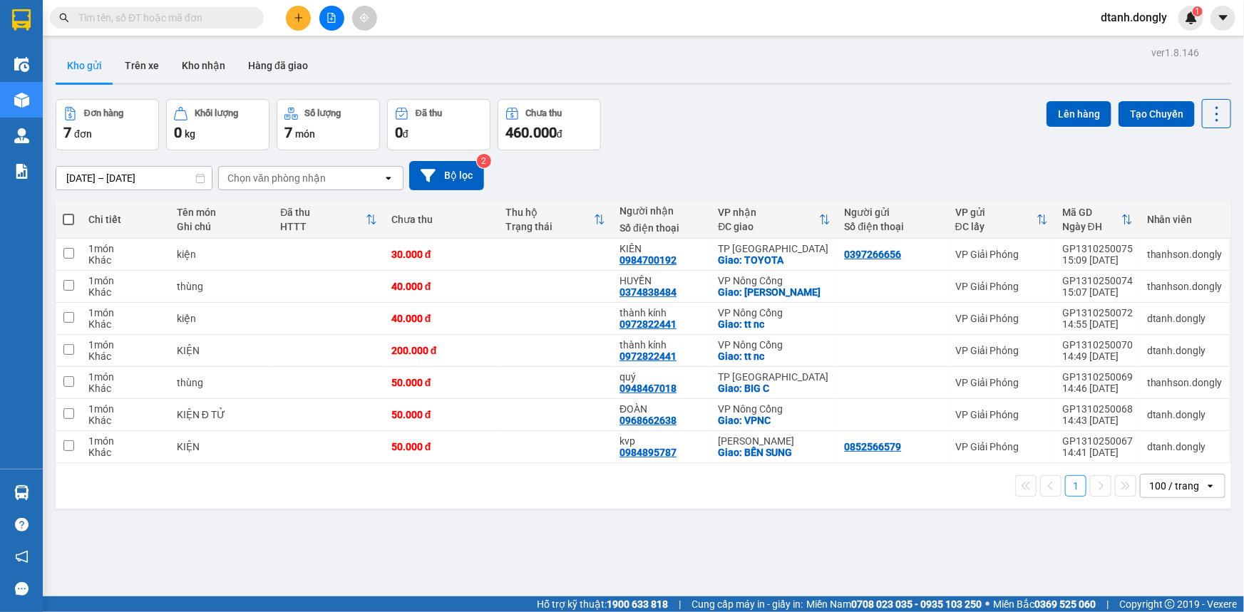
click at [71, 221] on span at bounding box center [68, 219] width 11 height 11
click at [68, 212] on input "checkbox" at bounding box center [68, 212] width 0 height 0
checkbox input "true"
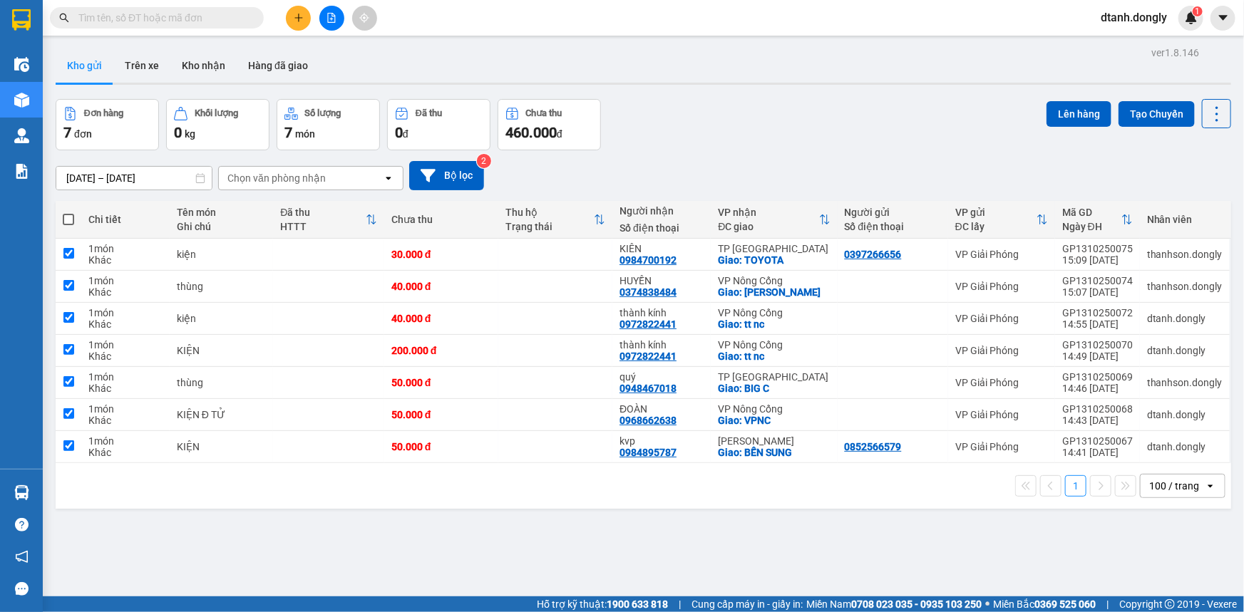
checkbox input "true"
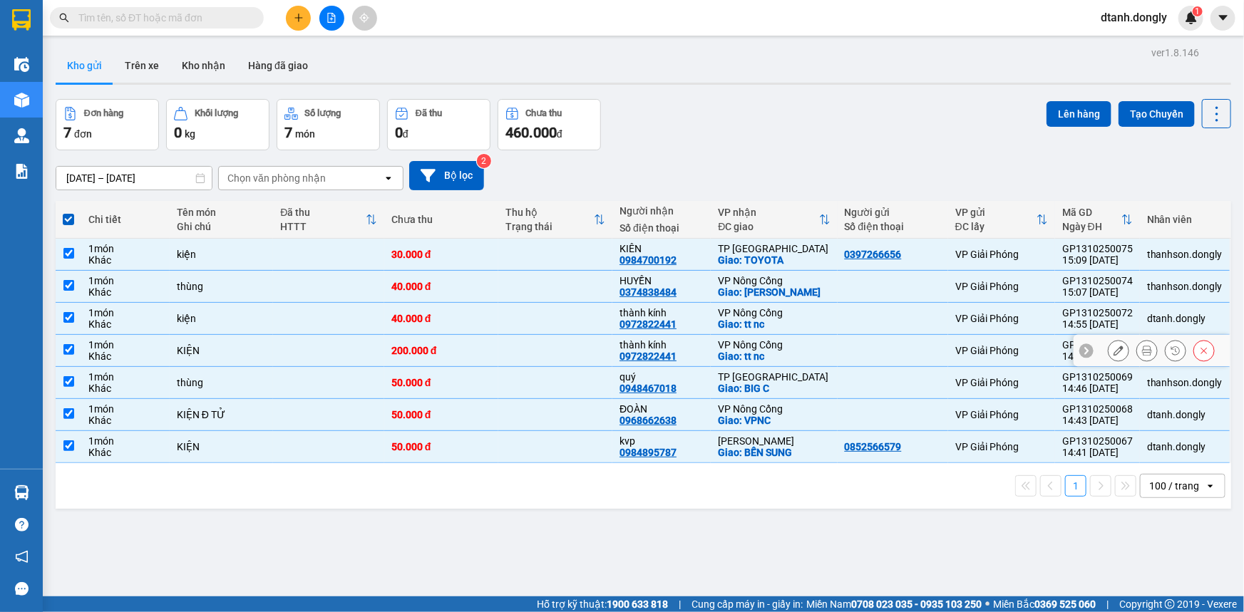
click at [65, 349] on input "checkbox" at bounding box center [68, 349] width 11 height 11
checkbox input "false"
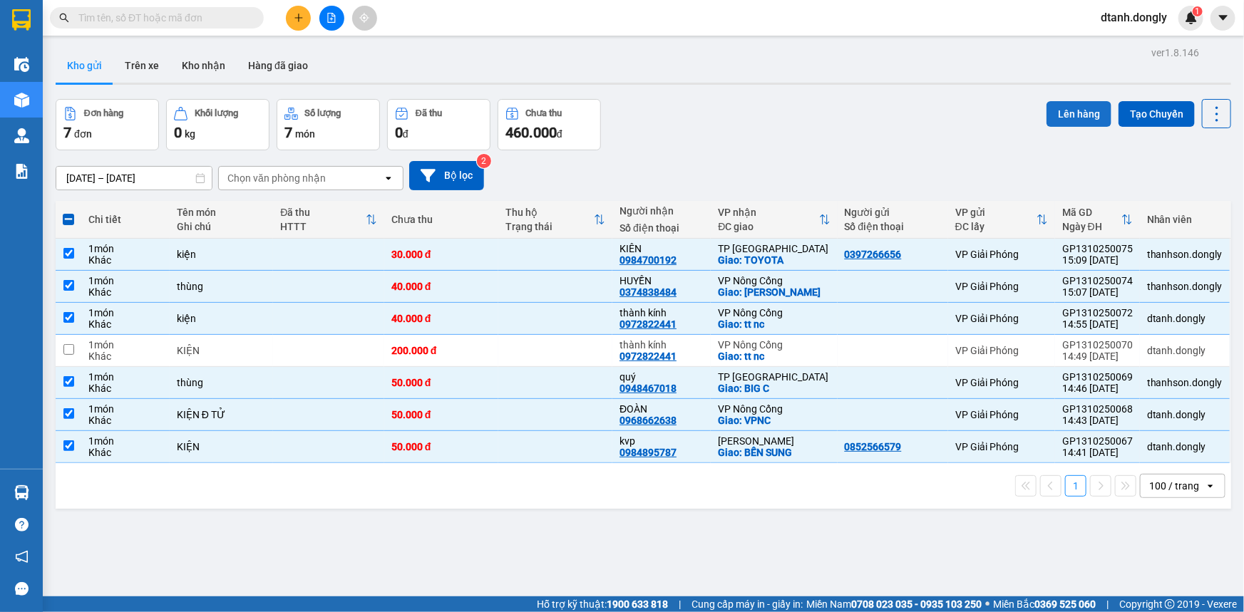
click at [1083, 118] on button "Lên hàng" at bounding box center [1078, 114] width 65 height 26
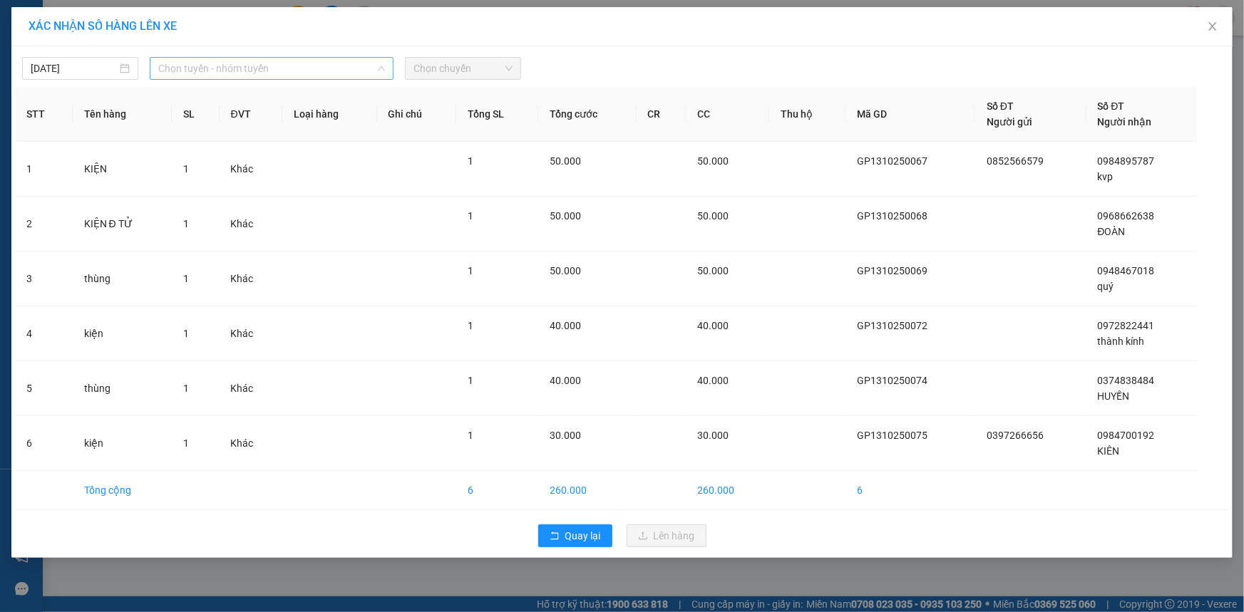
click at [335, 76] on span "Chọn tuyến - nhóm tuyến" at bounding box center [271, 68] width 227 height 21
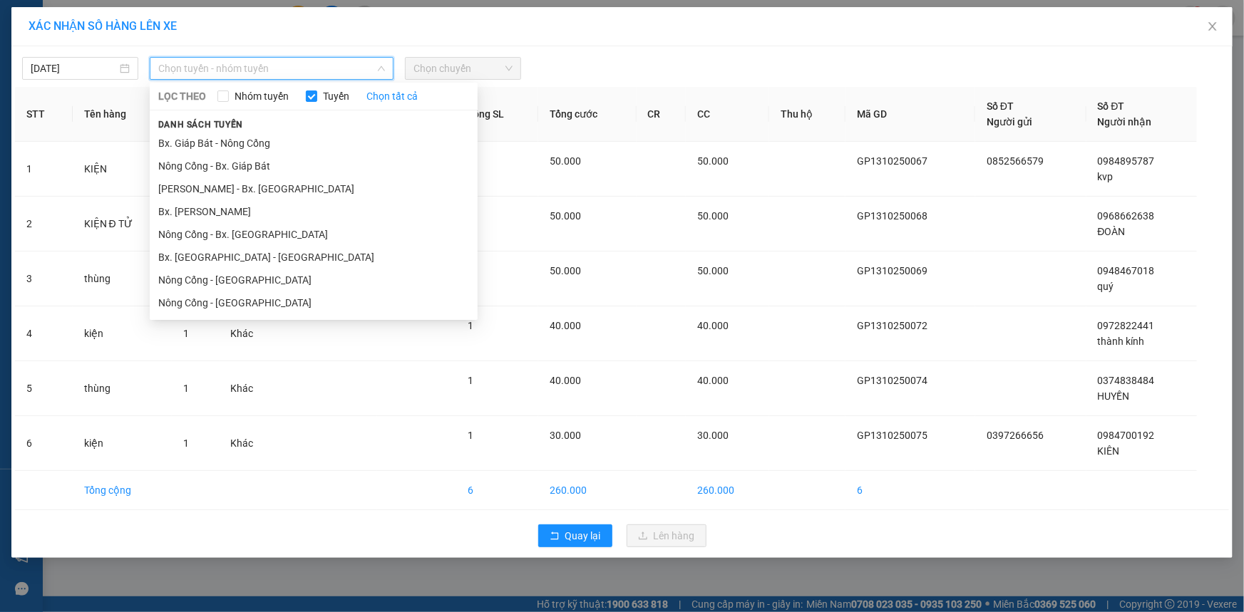
drag, startPoint x: 311, startPoint y: 136, endPoint x: 327, endPoint y: 122, distance: 21.2
click at [311, 137] on li "Bx. Giáp Bát - Nông Cống" at bounding box center [314, 143] width 328 height 23
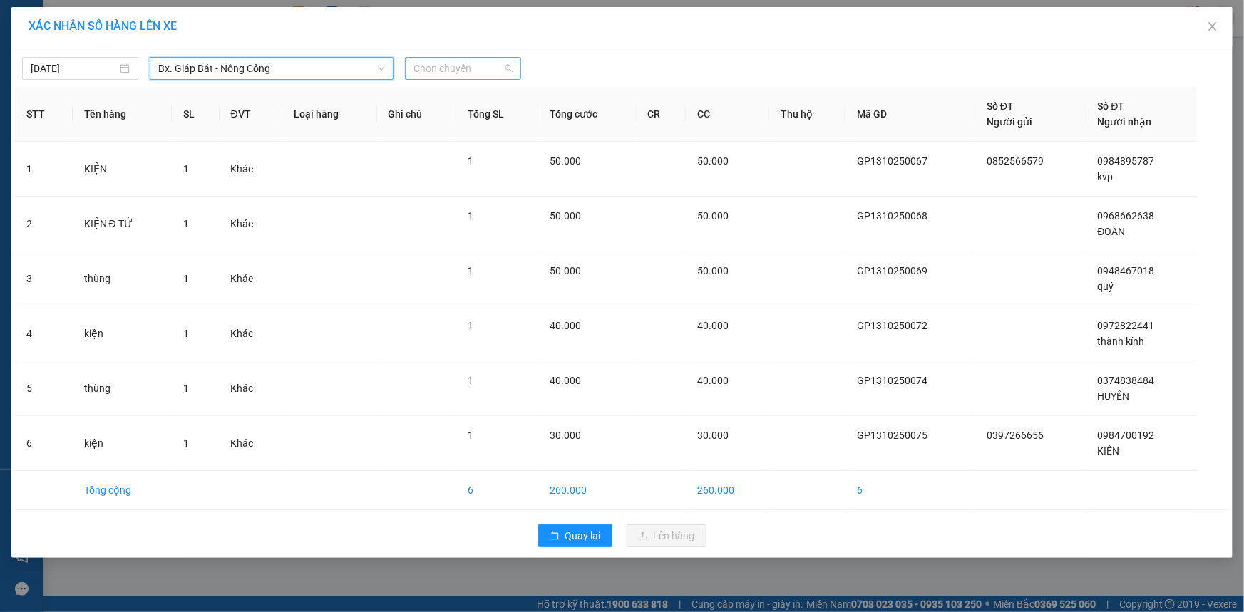
click at [433, 66] on span "Chọn chuyến" at bounding box center [462, 68] width 99 height 21
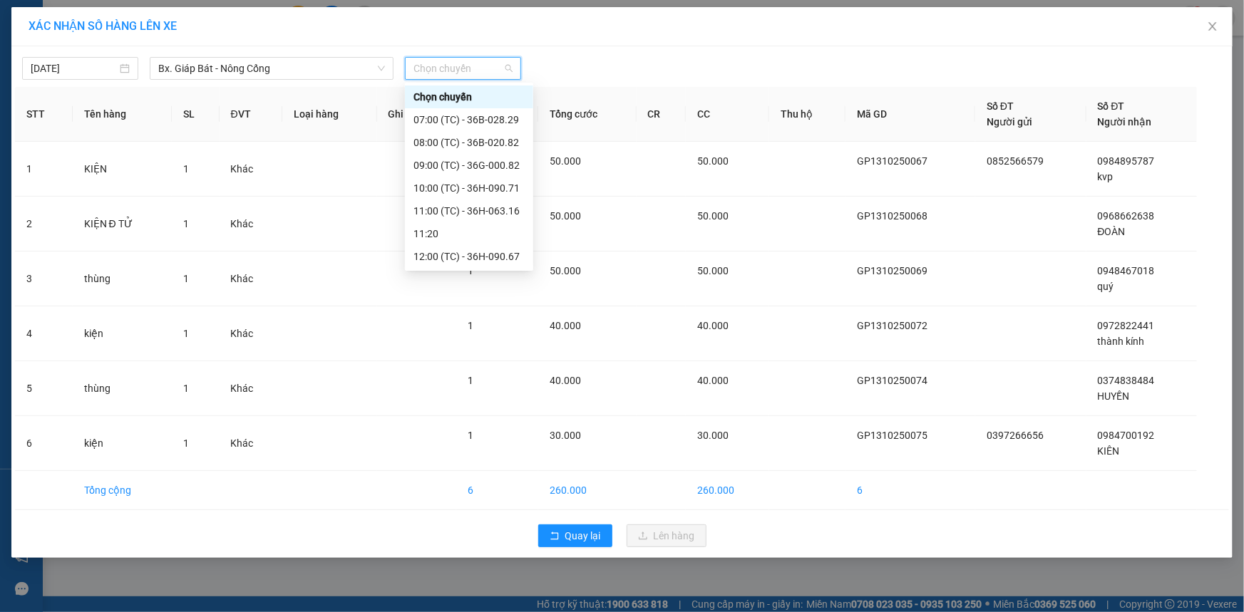
scroll to position [259, 0]
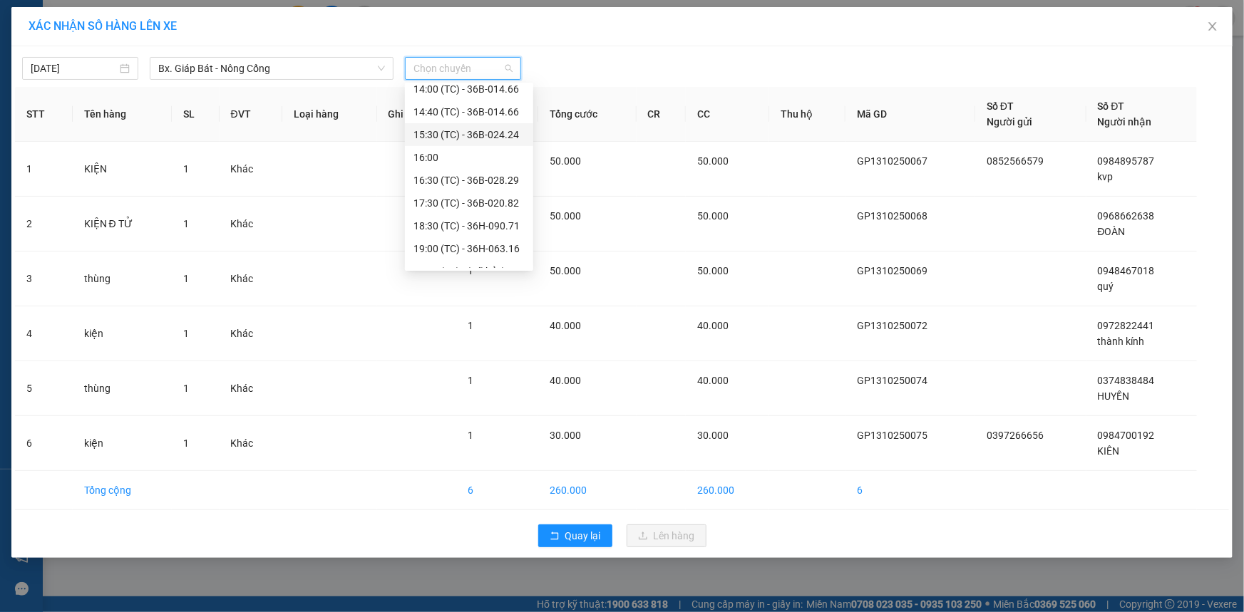
click at [476, 138] on div "15:30 (TC) - 36B-024.24" at bounding box center [468, 135] width 111 height 16
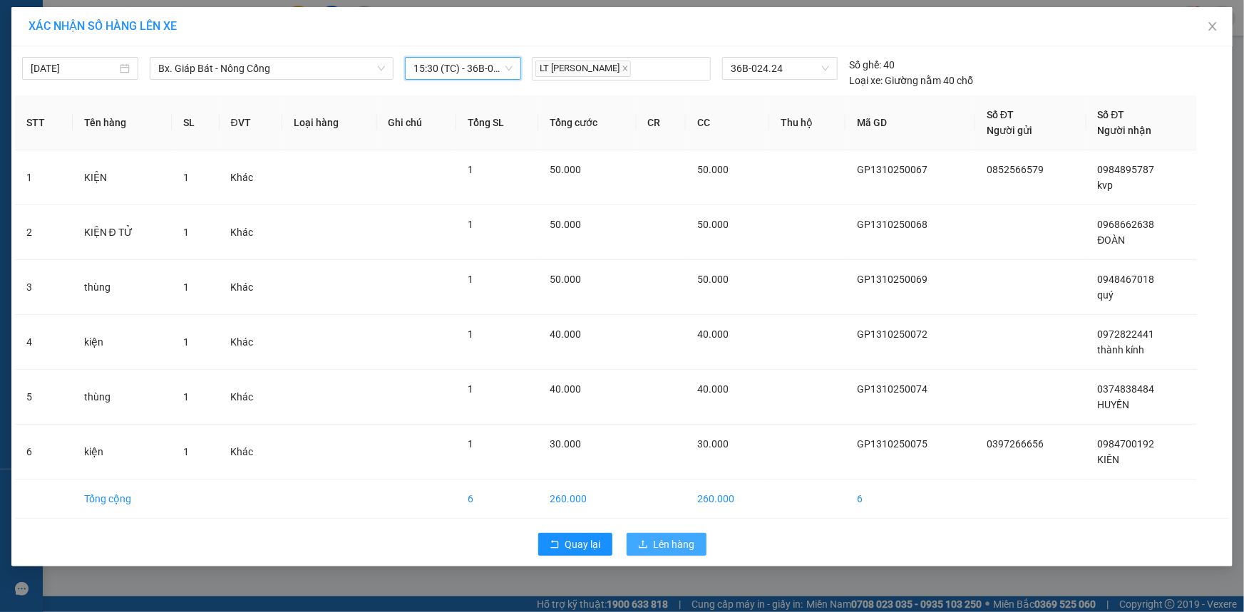
drag, startPoint x: 661, startPoint y: 539, endPoint x: 667, endPoint y: 523, distance: 16.7
click at [661, 540] on span "Lên hàng" at bounding box center [674, 545] width 41 height 16
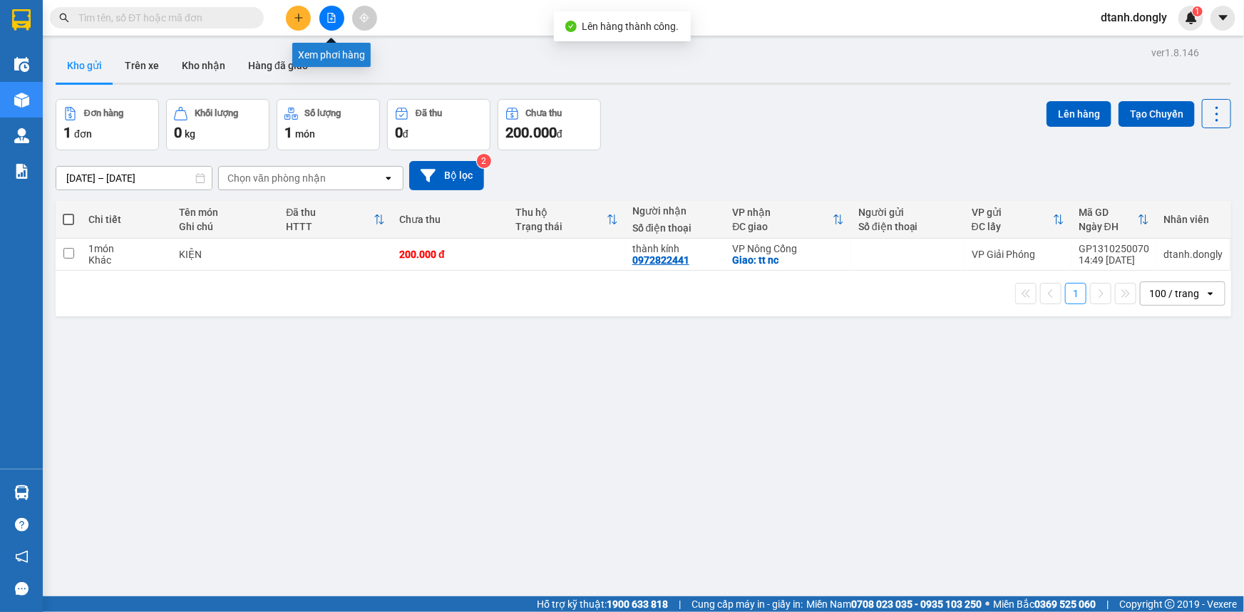
click at [333, 23] on button at bounding box center [331, 18] width 25 height 25
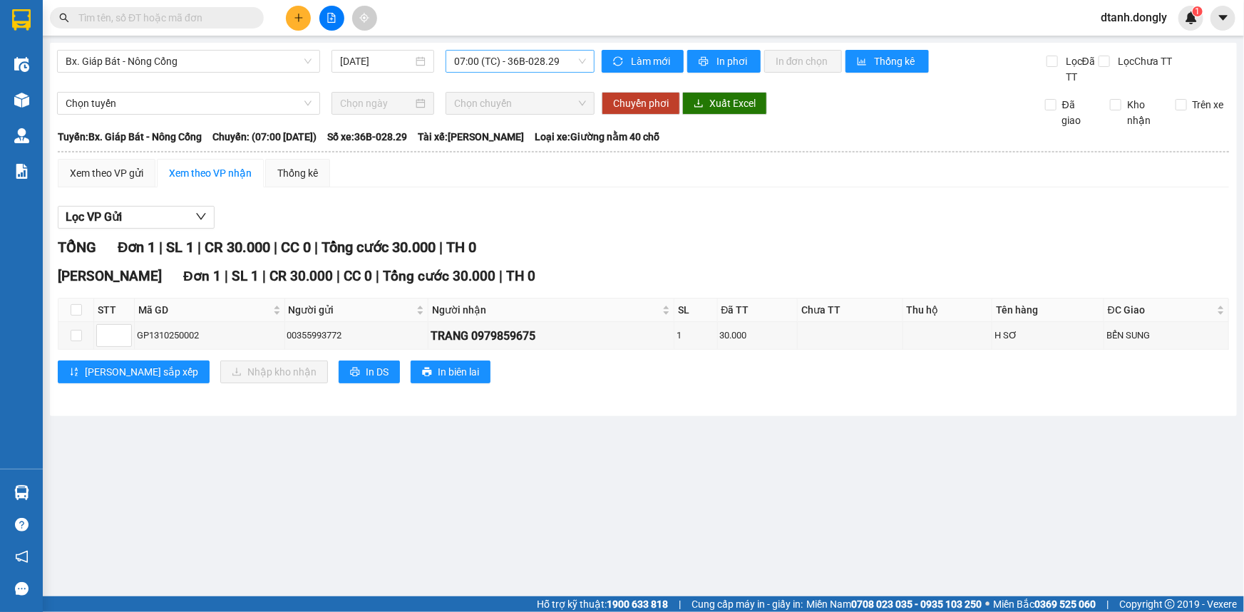
click at [481, 61] on span "07:00 (TC) - 36B-028.29" at bounding box center [520, 61] width 132 height 21
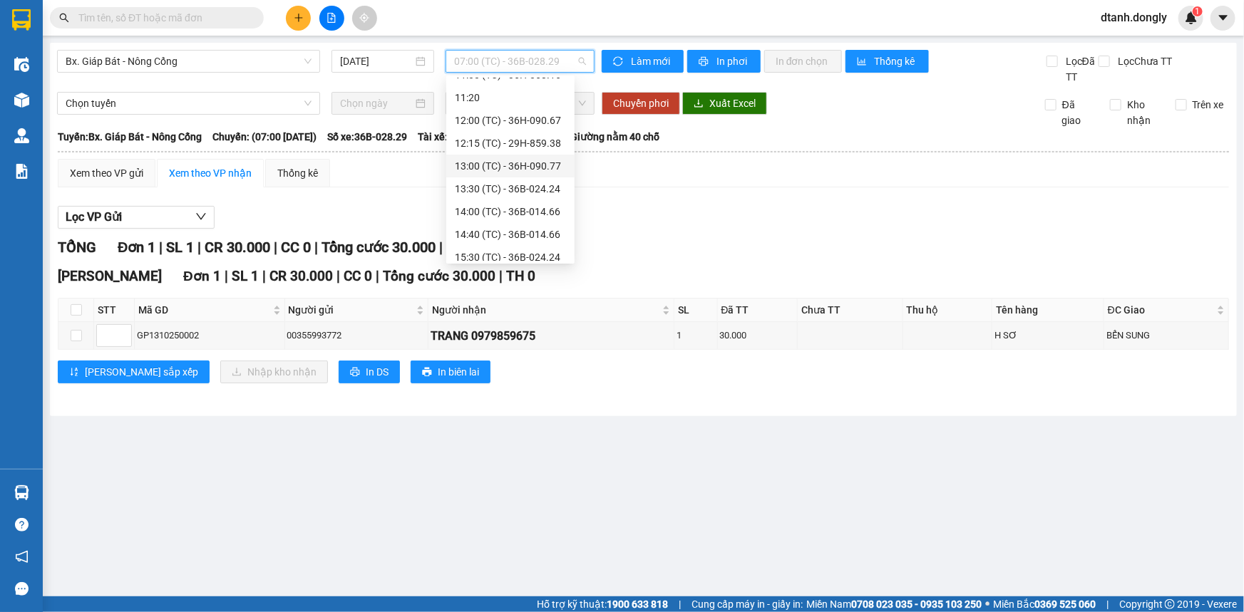
scroll to position [194, 0]
click at [498, 198] on div "15:30 (TC) - 36B-024.24" at bounding box center [510, 193] width 111 height 16
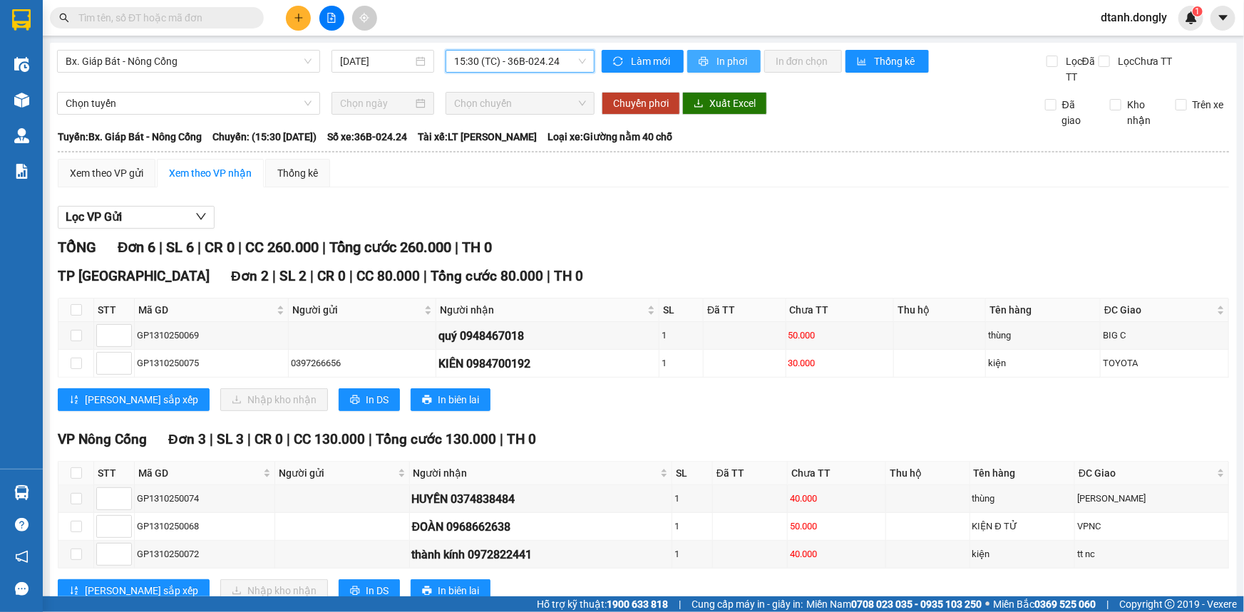
click at [727, 55] on span "In phơi" at bounding box center [732, 61] width 33 height 16
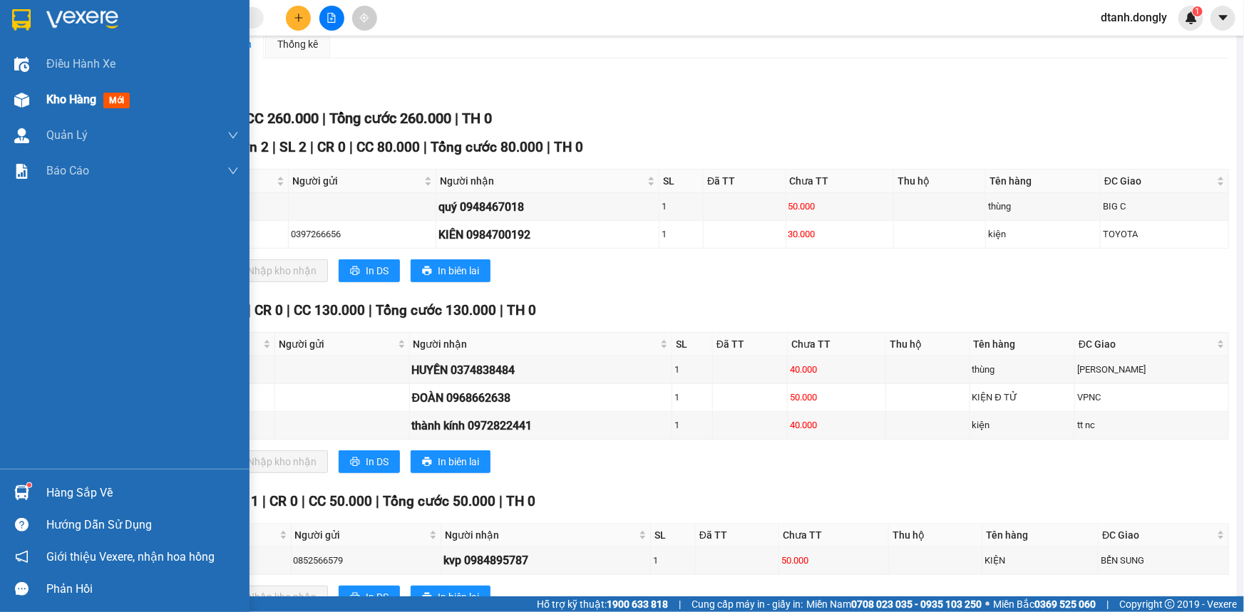
click at [38, 91] on div "Kho hàng mới" at bounding box center [124, 100] width 249 height 36
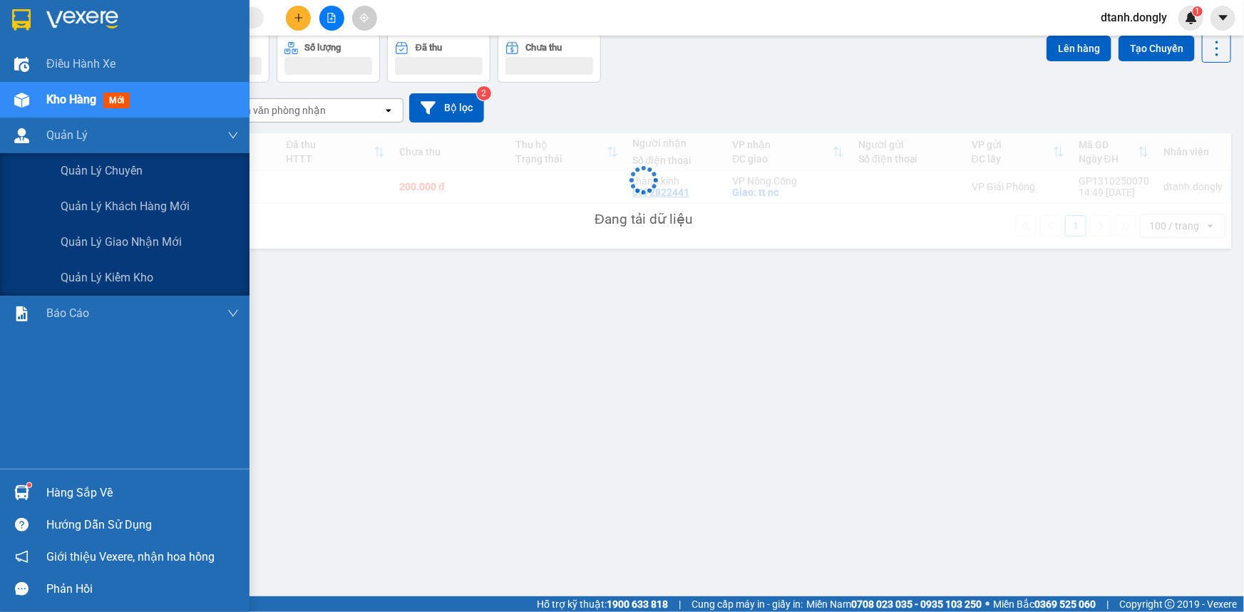
scroll to position [65, 0]
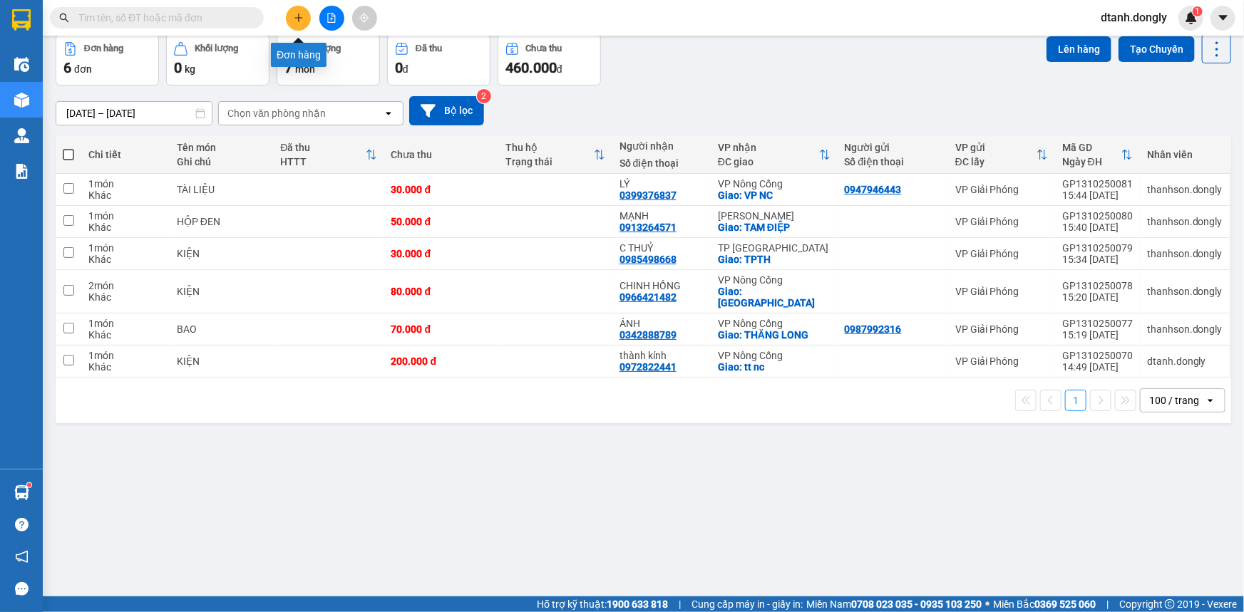
click at [296, 14] on icon "plus" at bounding box center [299, 18] width 10 height 10
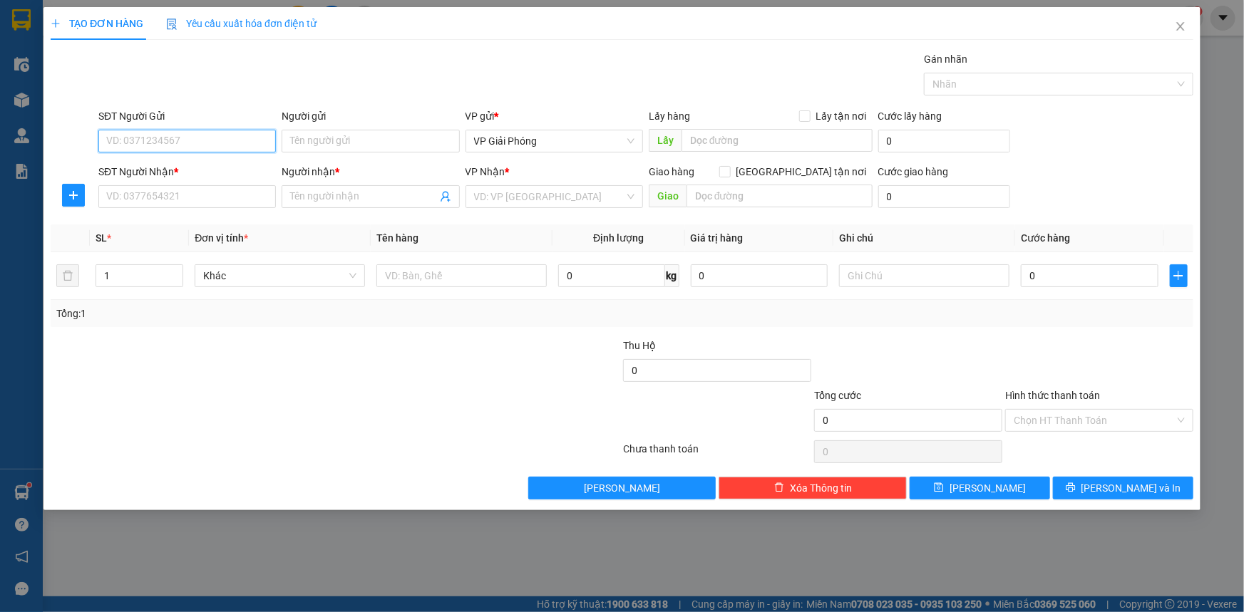
click at [193, 146] on input "SĐT Người Gửi" at bounding box center [186, 141] width 177 height 23
click at [195, 146] on input "SĐT Người Gửi" at bounding box center [186, 141] width 177 height 23
click at [196, 143] on input "SĐT Người Gửi" at bounding box center [186, 141] width 177 height 23
type input "0974099062"
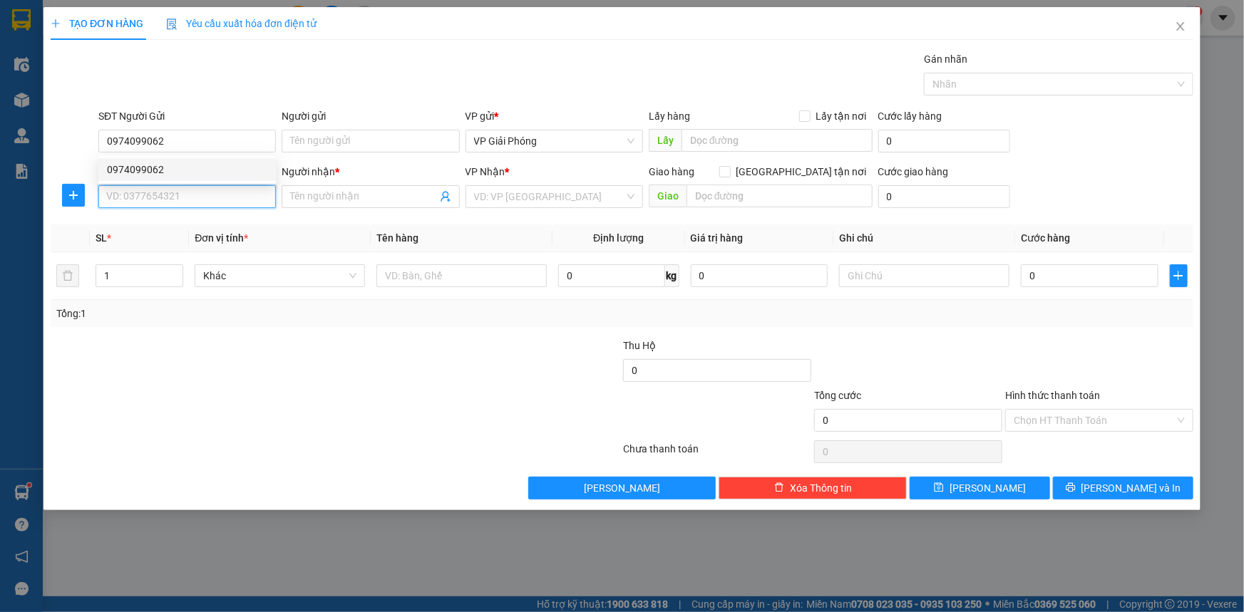
click at [202, 196] on input "SĐT Người Nhận *" at bounding box center [186, 196] width 177 height 23
type input "0373793834"
click at [357, 192] on input "Người nhận *" at bounding box center [363, 197] width 146 height 16
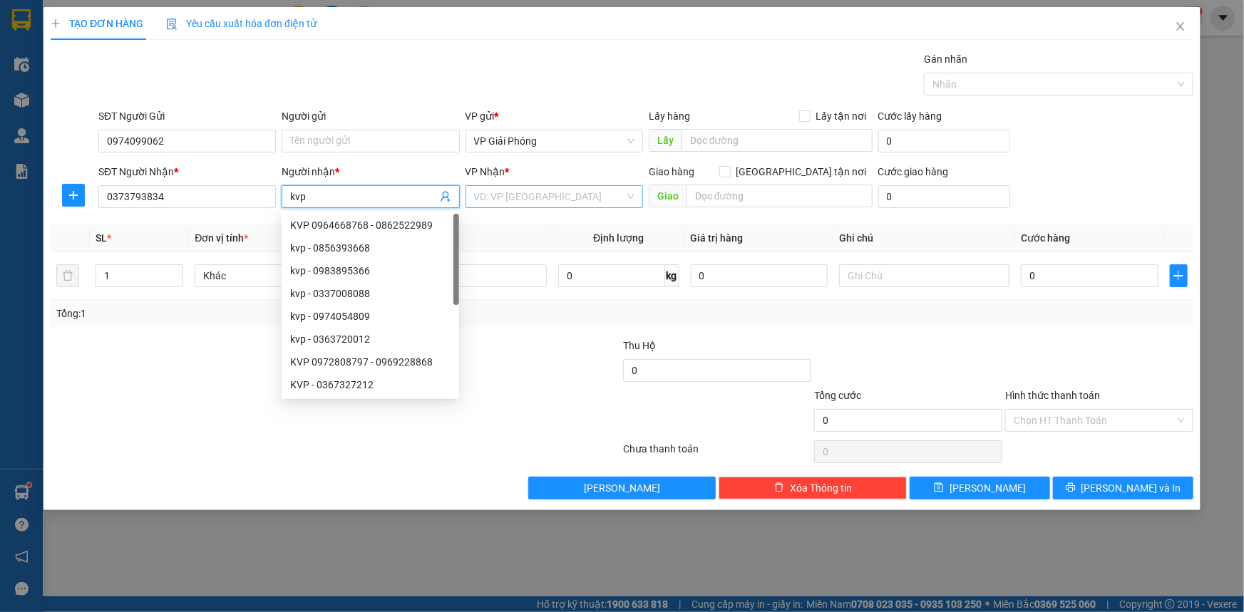
type input "kvp"
drag, startPoint x: 584, startPoint y: 201, endPoint x: 609, endPoint y: 205, distance: 25.3
click at [586, 202] on input "search" at bounding box center [549, 196] width 150 height 21
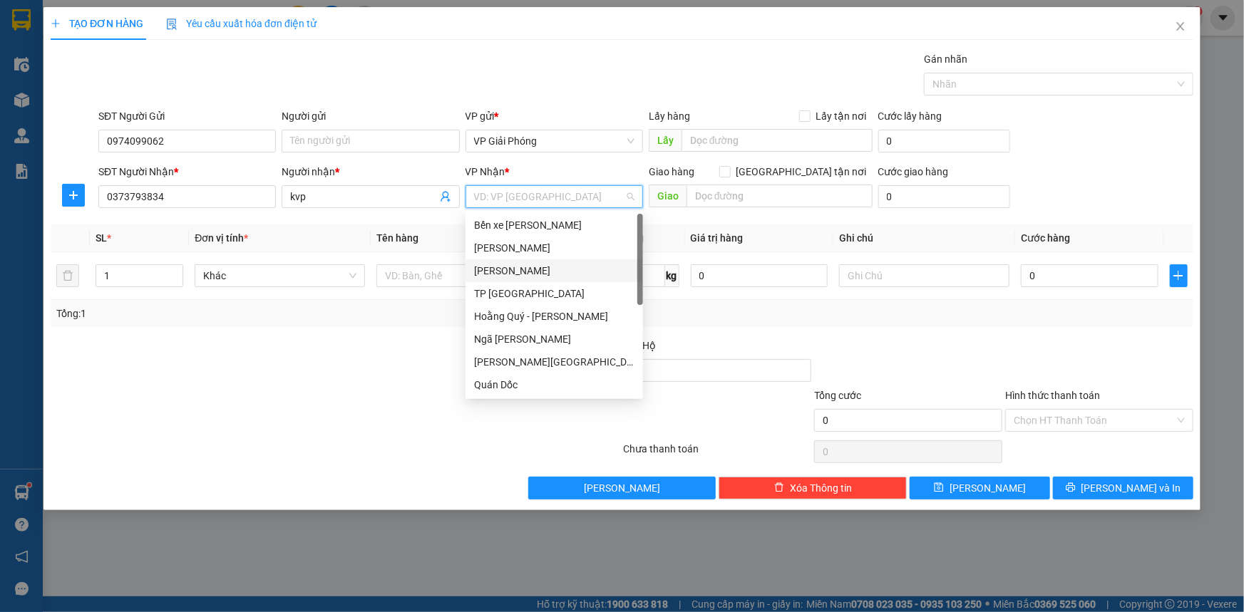
scroll to position [205, 0]
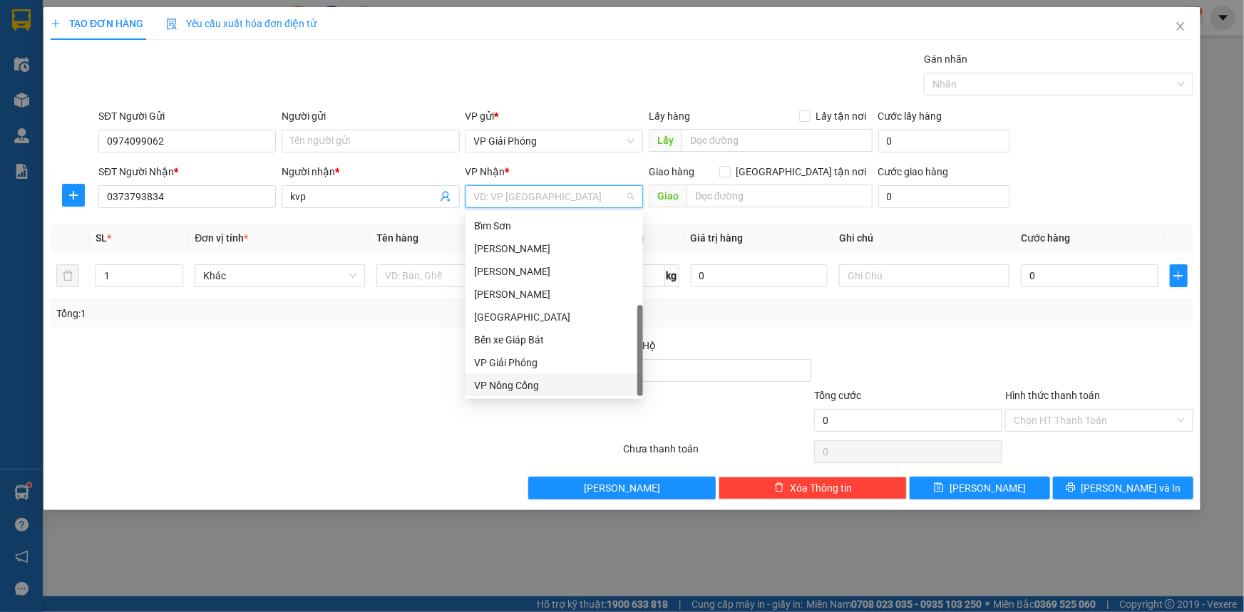
drag, startPoint x: 543, startPoint y: 386, endPoint x: 584, endPoint y: 333, distance: 67.1
click at [542, 388] on div "VP Nông Cống" at bounding box center [554, 386] width 160 height 16
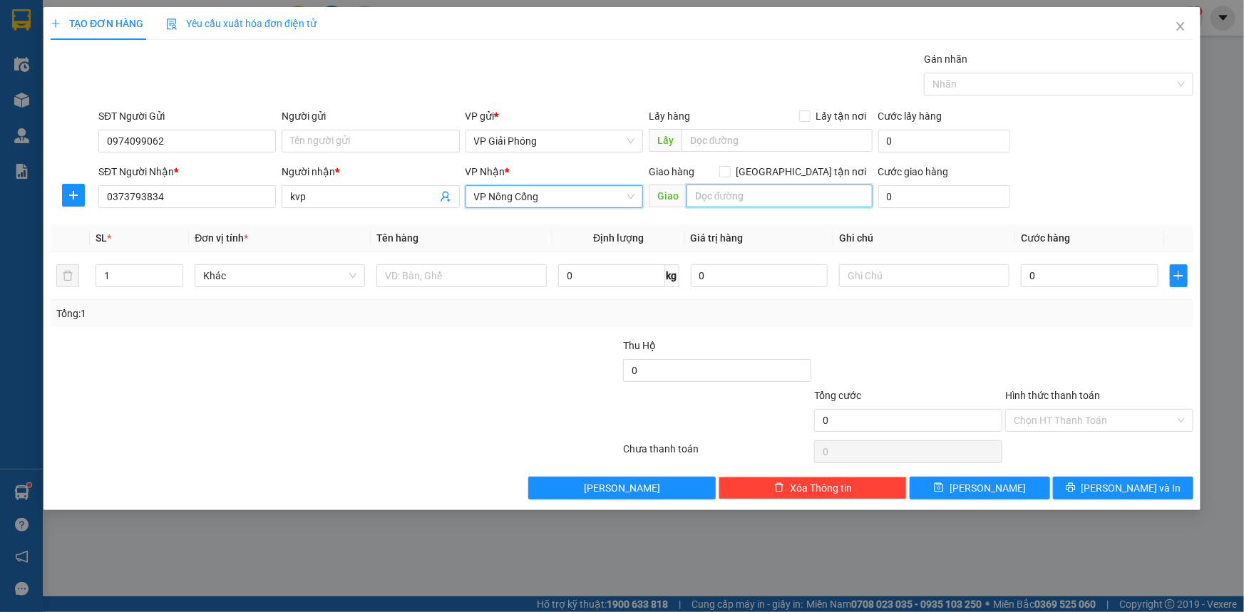
click at [716, 192] on input "text" at bounding box center [779, 196] width 186 height 23
type input "VP [GEOGRAPHIC_DATA]"
click at [729, 170] on input "[GEOGRAPHIC_DATA] tận nơi" at bounding box center [724, 171] width 10 height 10
checkbox input "true"
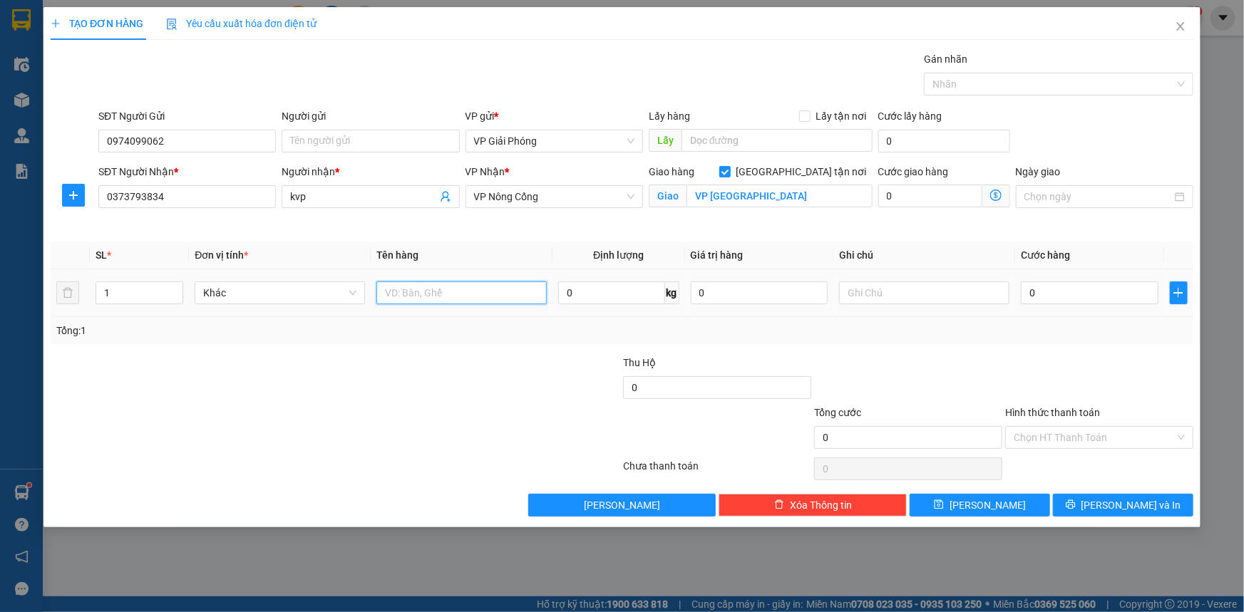
click at [404, 294] on input "text" at bounding box center [461, 293] width 170 height 23
type input "KIỆN"
click at [1066, 294] on input "0" at bounding box center [1090, 293] width 138 height 23
type input "3"
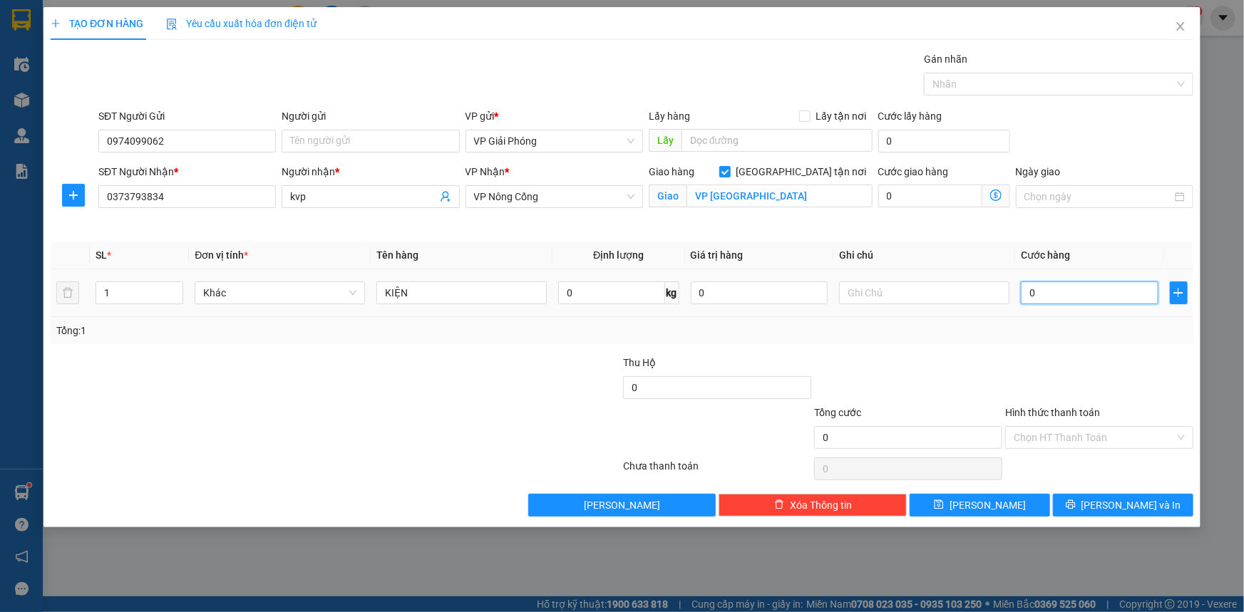
type input "3"
type input "30"
click at [966, 73] on div "Nhãn" at bounding box center [1058, 84] width 269 height 23
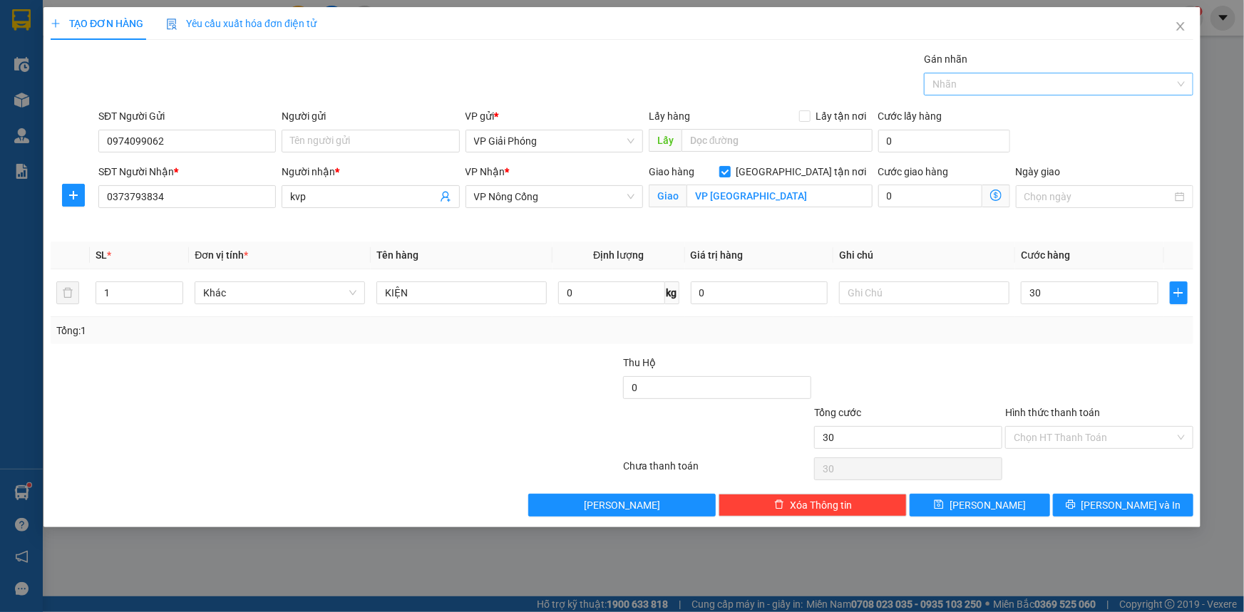
type input "30.000"
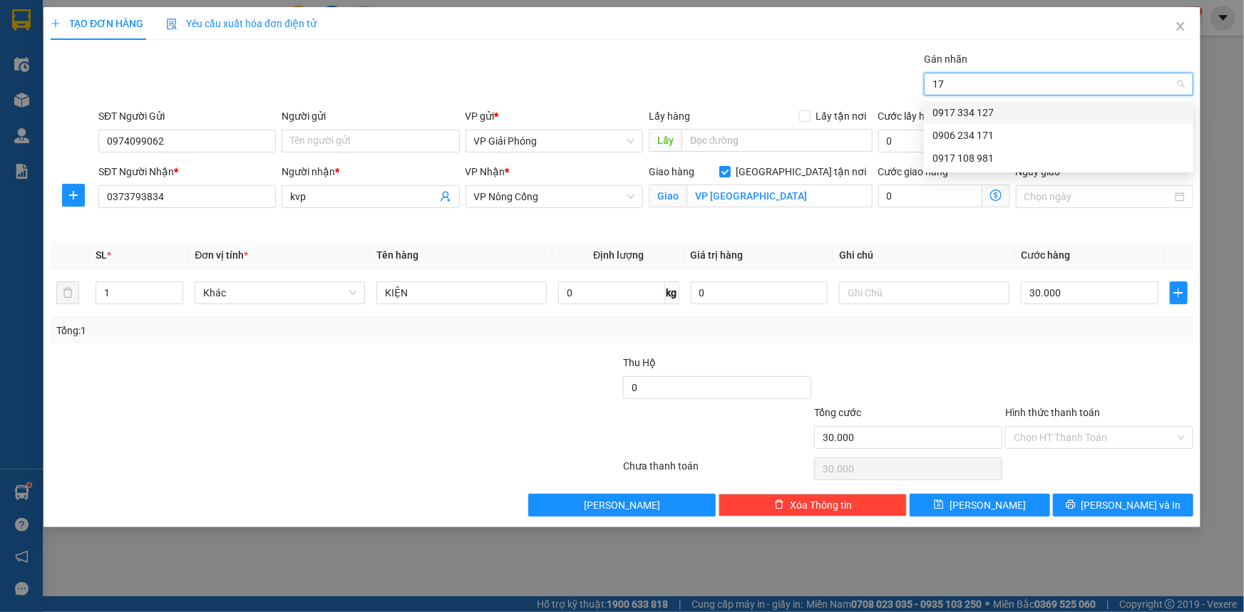
type input "171"
click at [1007, 108] on div "0906 234 171" at bounding box center [1058, 113] width 252 height 16
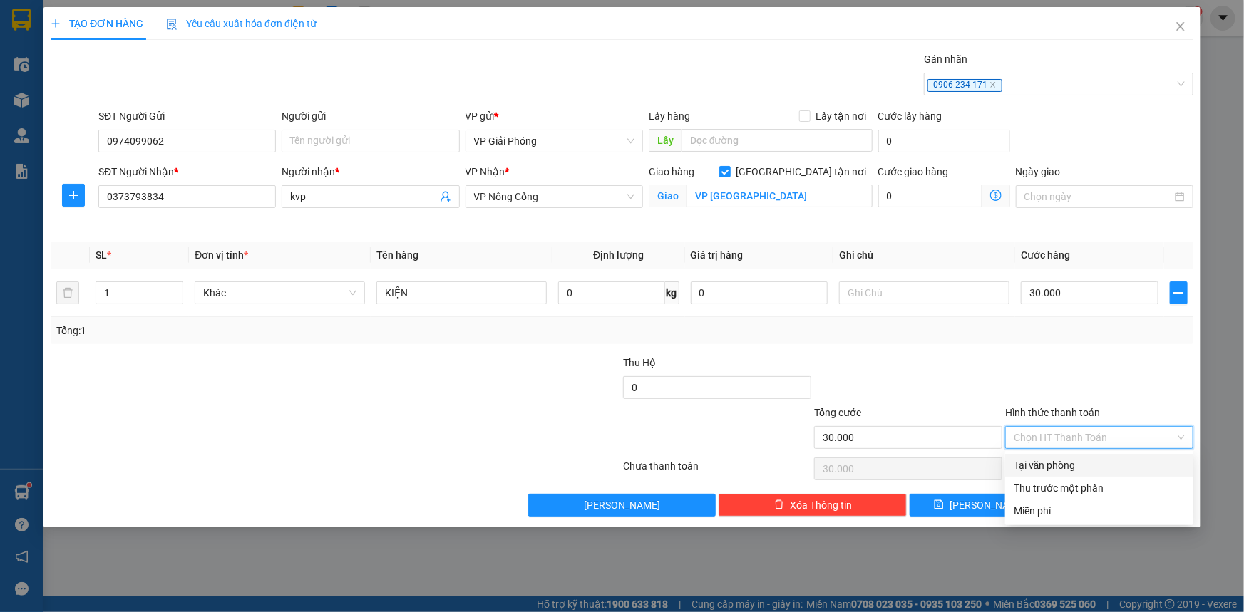
click at [1091, 433] on input "Hình thức thanh toán" at bounding box center [1094, 437] width 161 height 21
click at [1079, 463] on div "Tại văn phòng" at bounding box center [1099, 466] width 171 height 16
type input "0"
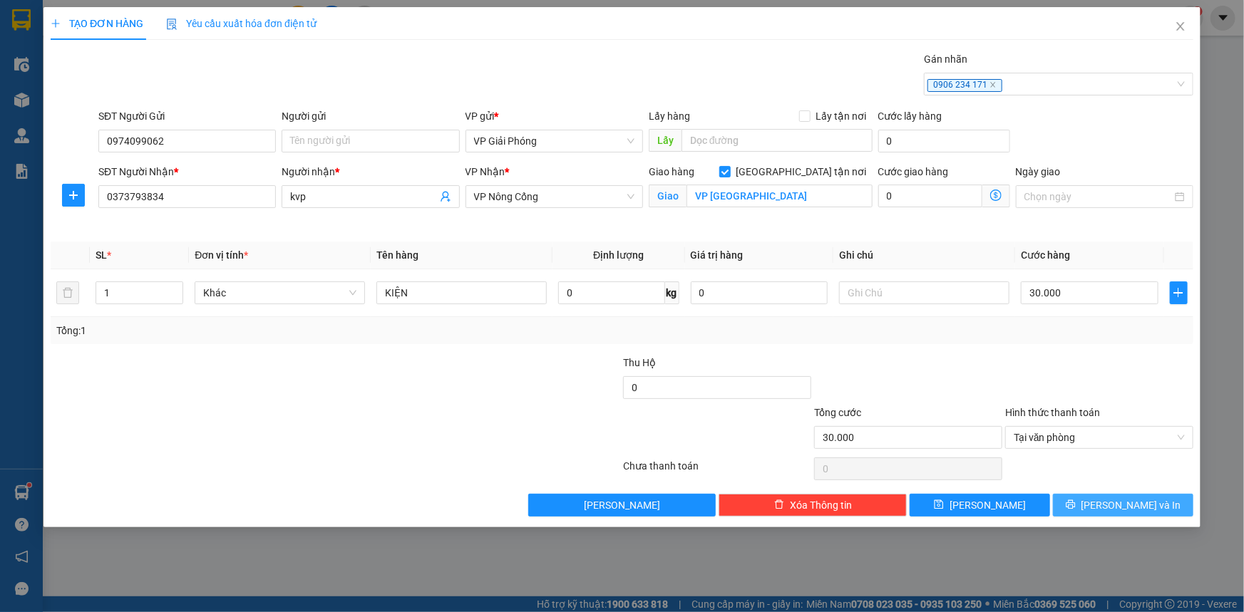
click at [1109, 503] on button "[PERSON_NAME] và In" at bounding box center [1123, 505] width 140 height 23
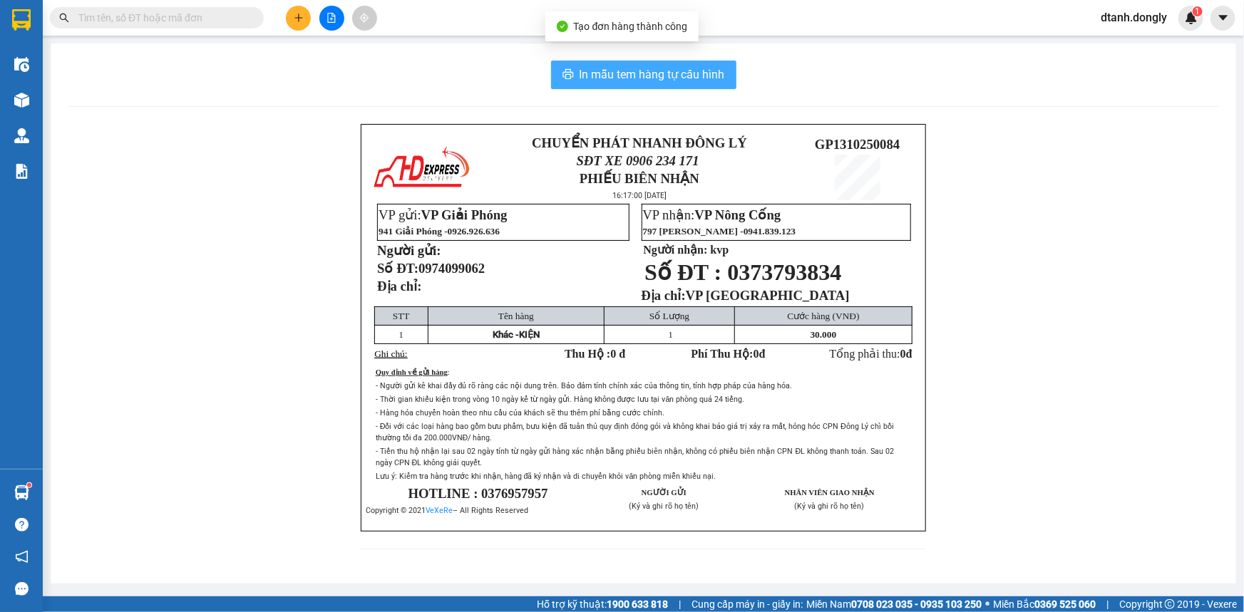
click at [648, 67] on span "In mẫu tem hàng tự cấu hình" at bounding box center [651, 75] width 145 height 18
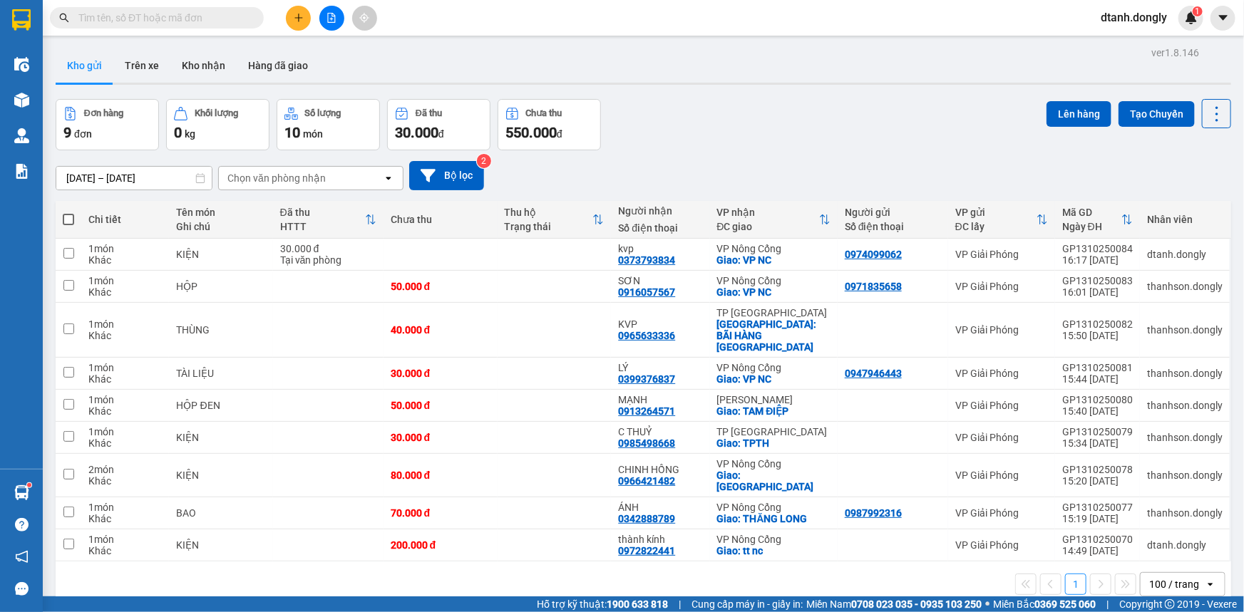
click at [64, 216] on span at bounding box center [68, 219] width 11 height 11
click at [68, 212] on input "checkbox" at bounding box center [68, 212] width 0 height 0
checkbox input "true"
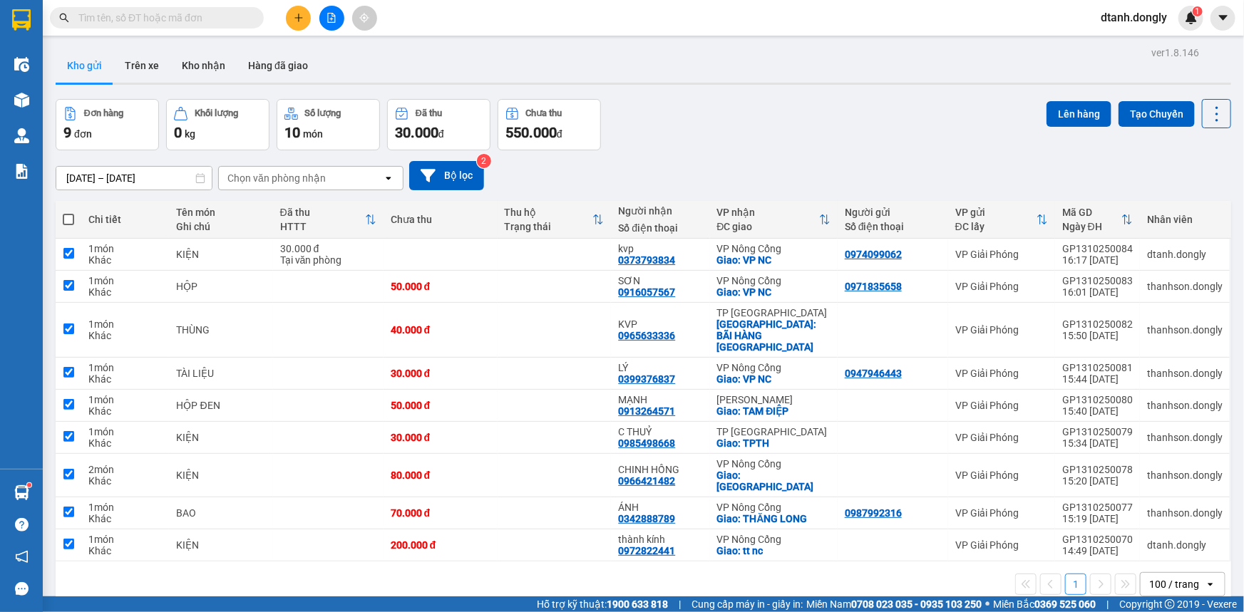
checkbox input "true"
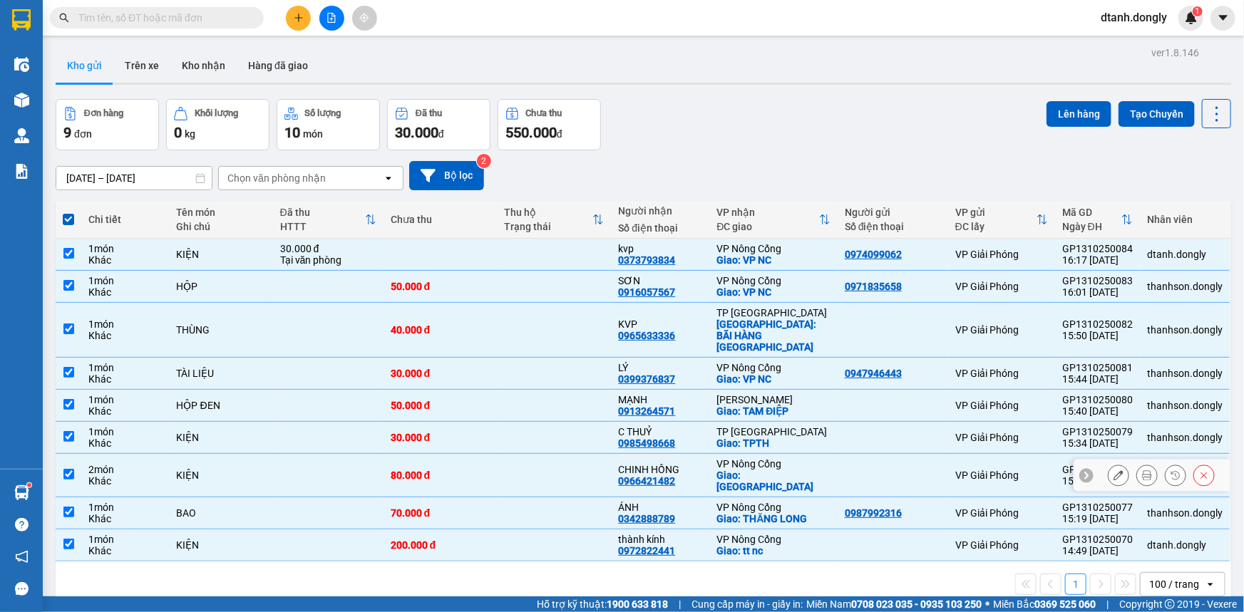
scroll to position [64, 0]
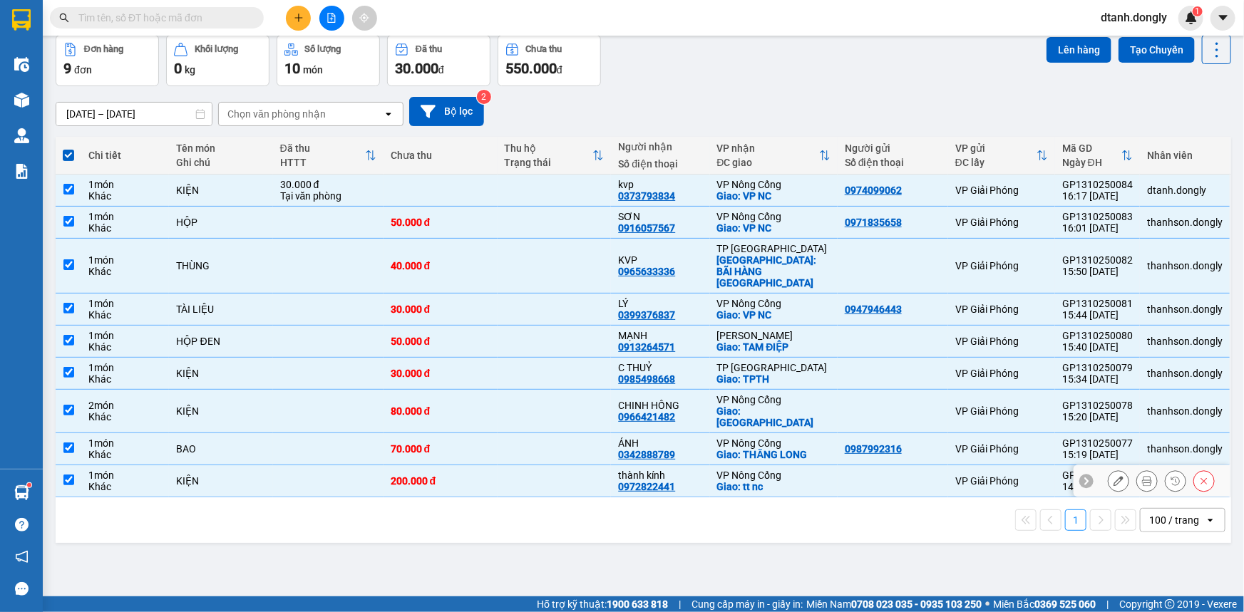
drag, startPoint x: 63, startPoint y: 456, endPoint x: 92, endPoint y: 445, distance: 31.1
click at [68, 475] on input "checkbox" at bounding box center [68, 480] width 11 height 11
checkbox input "false"
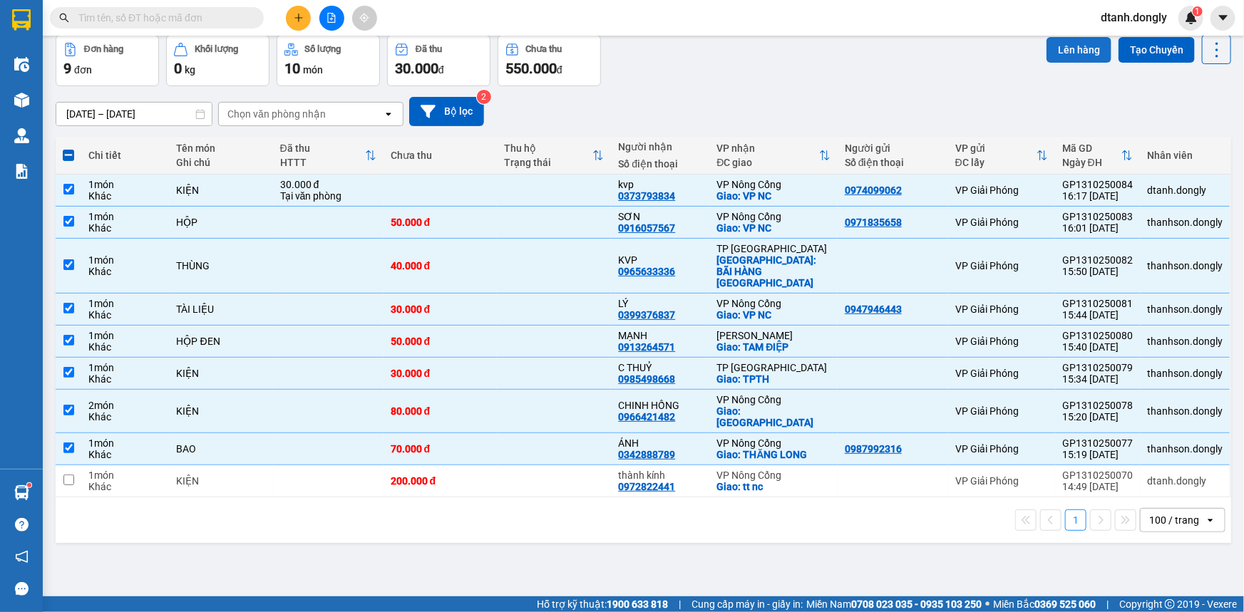
click at [1073, 50] on button "Lên hàng" at bounding box center [1078, 50] width 65 height 26
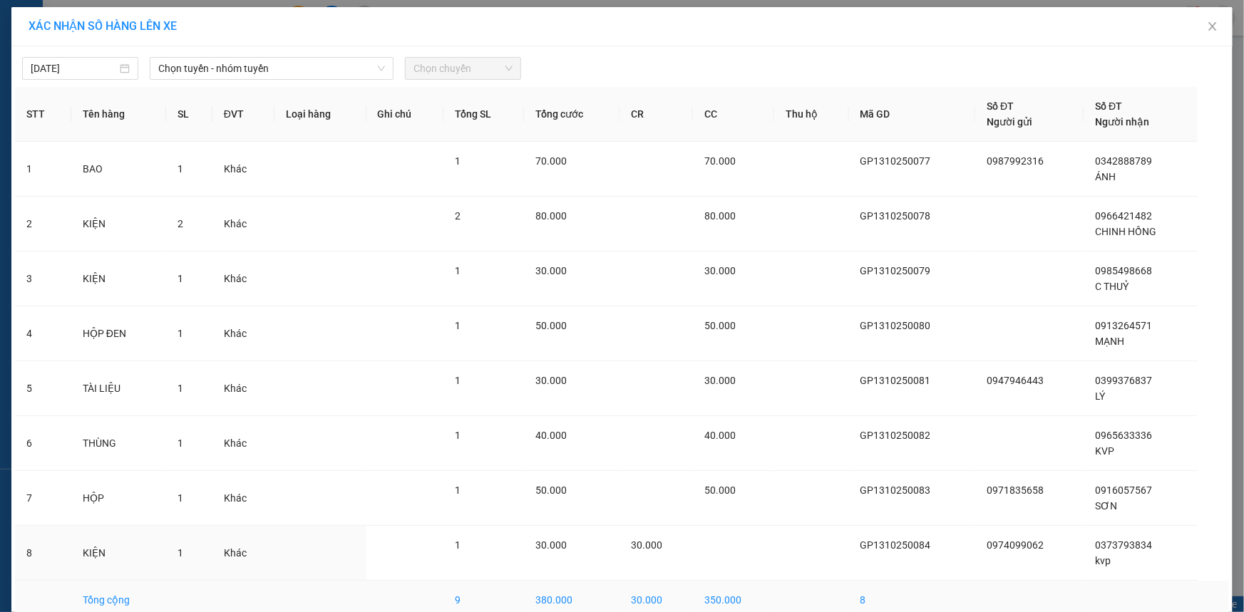
scroll to position [71, 0]
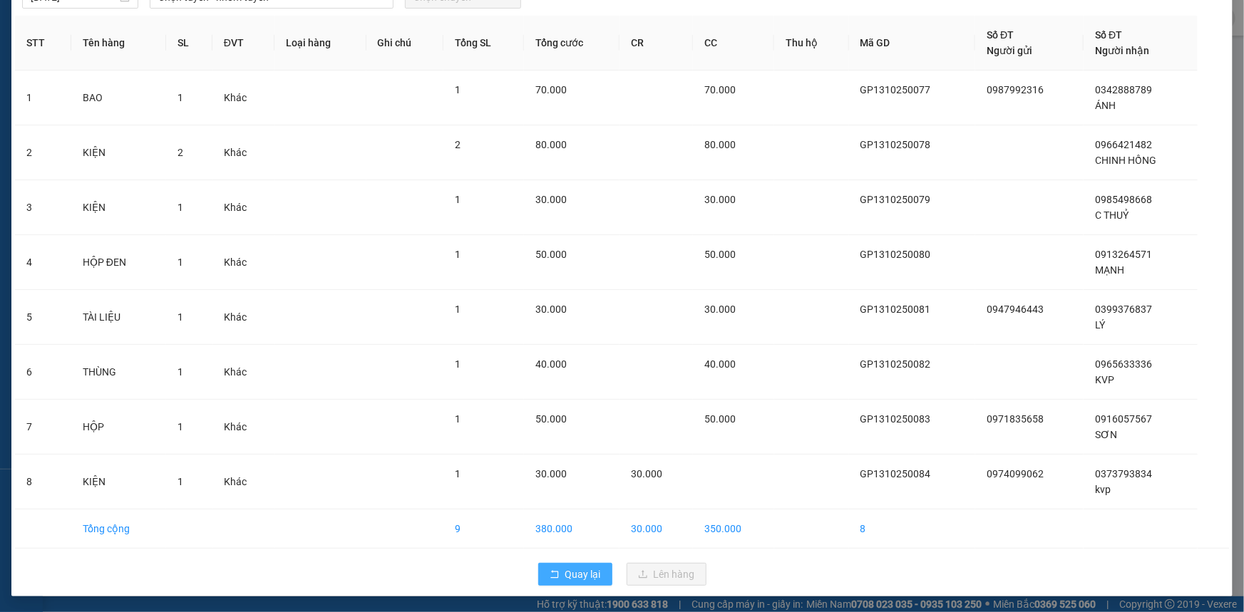
click at [552, 570] on icon "rollback" at bounding box center [555, 575] width 10 height 10
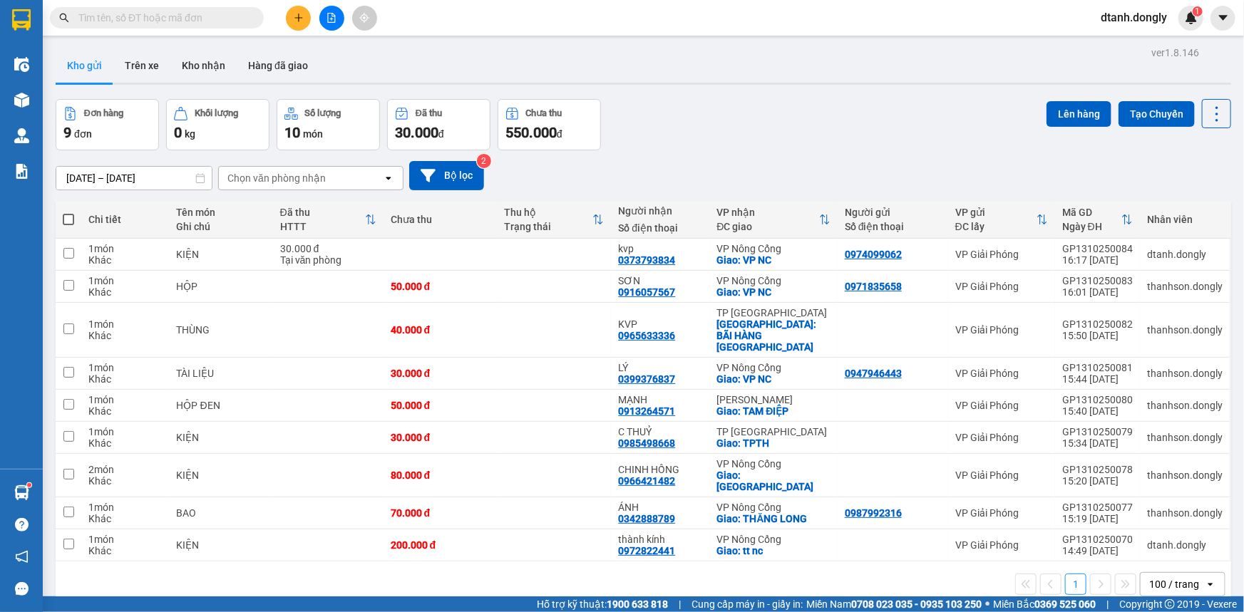
click at [66, 217] on span at bounding box center [68, 219] width 11 height 11
click at [68, 212] on input "checkbox" at bounding box center [68, 212] width 0 height 0
checkbox input "true"
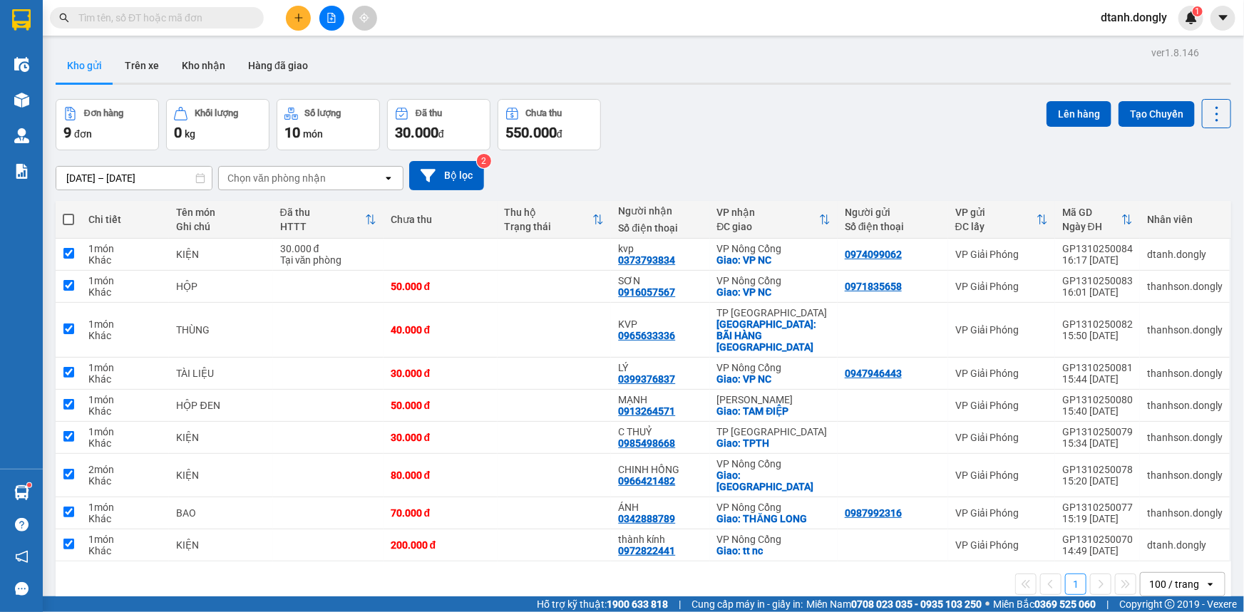
checkbox input "true"
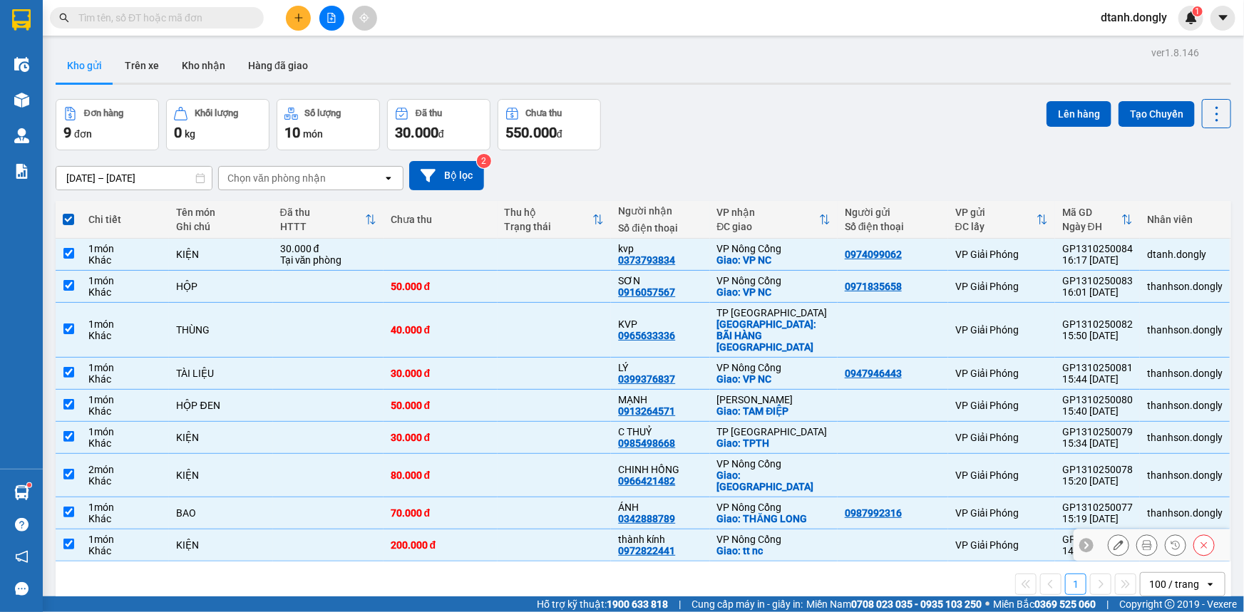
drag, startPoint x: 63, startPoint y: 517, endPoint x: 88, endPoint y: 498, distance: 31.7
click at [64, 539] on input "checkbox" at bounding box center [68, 544] width 11 height 11
checkbox input "false"
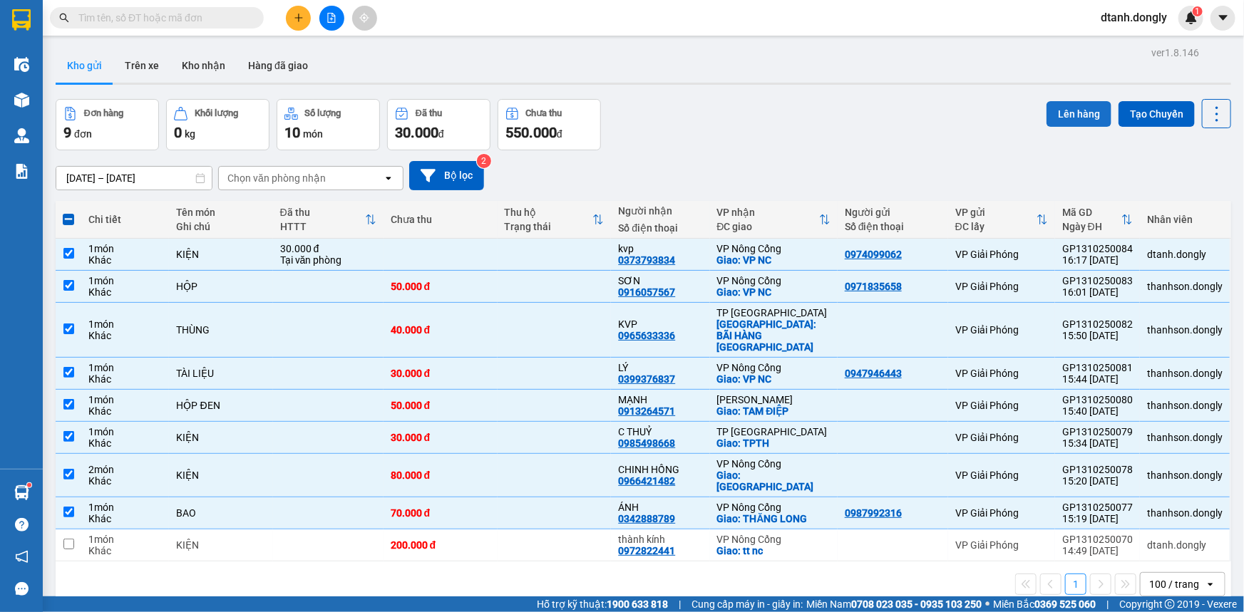
click at [1076, 112] on button "Lên hàng" at bounding box center [1078, 114] width 65 height 26
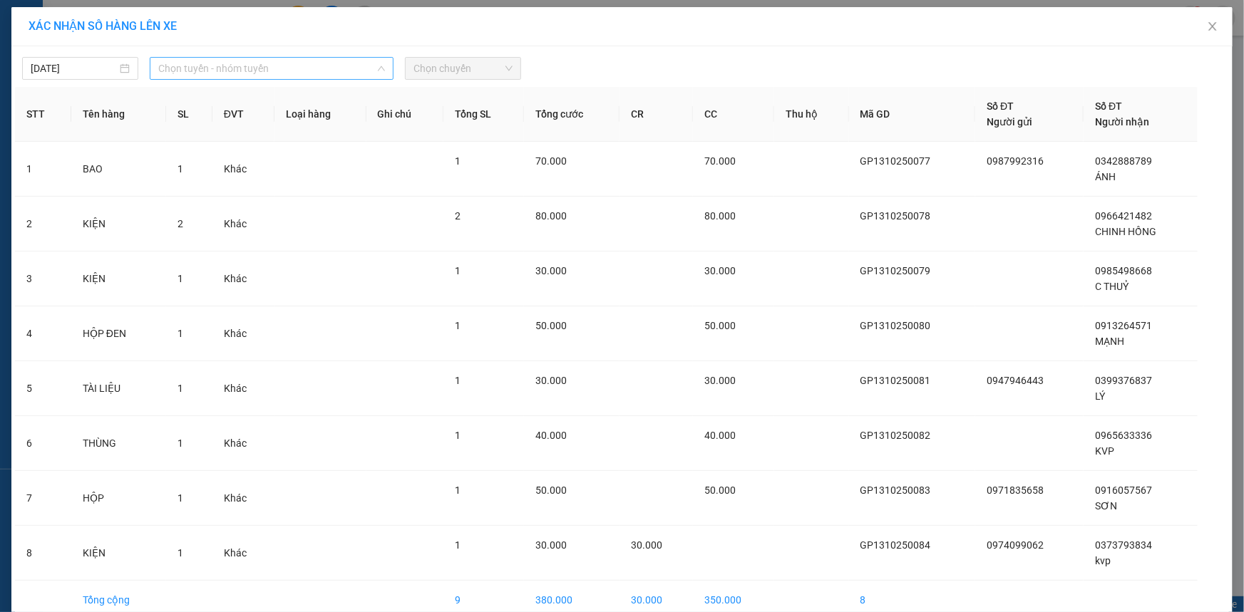
click at [373, 63] on div "Chọn tuyến - nhóm tuyến LỌC THEO Nhóm tuyến Tuyến Chọn tất cả Danh sách tuyến B…" at bounding box center [272, 68] width 244 height 23
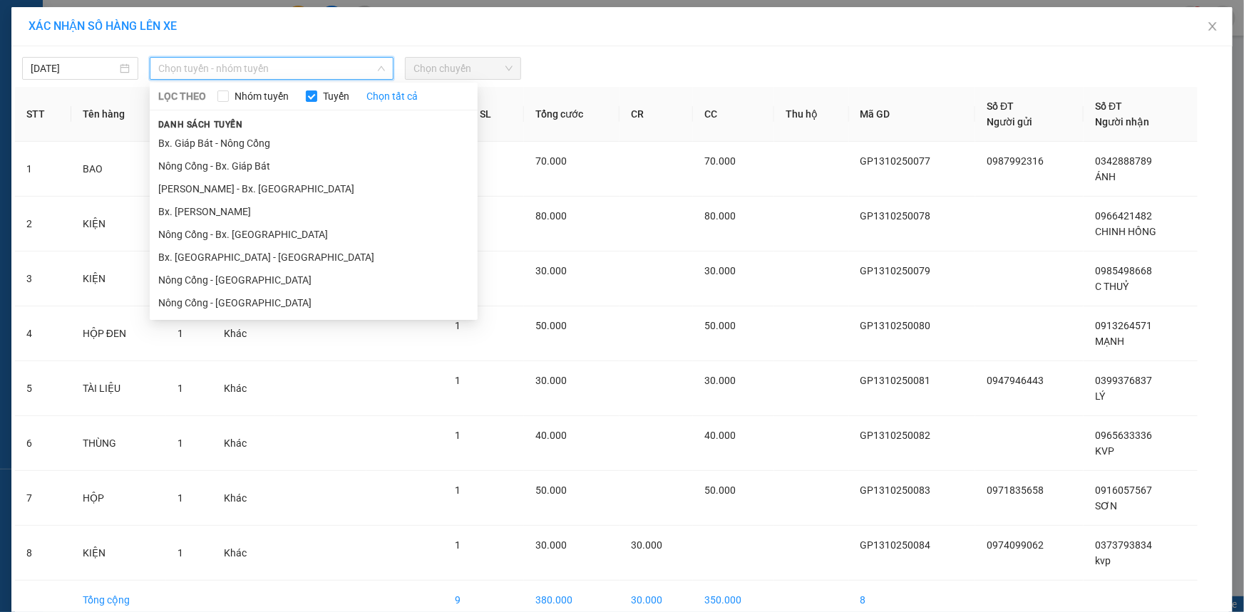
drag, startPoint x: 331, startPoint y: 141, endPoint x: 361, endPoint y: 113, distance: 40.8
click at [341, 129] on div "Danh sách tuyến Bx. Giáp Bát - Nông Cống Nông Cống - [GEOGRAPHIC_DATA]. Giáp Bá…" at bounding box center [314, 215] width 328 height 198
drag, startPoint x: 321, startPoint y: 137, endPoint x: 386, endPoint y: 105, distance: 71.7
click at [329, 135] on li "Bx. Giáp Bát - Nông Cống" at bounding box center [314, 143] width 328 height 23
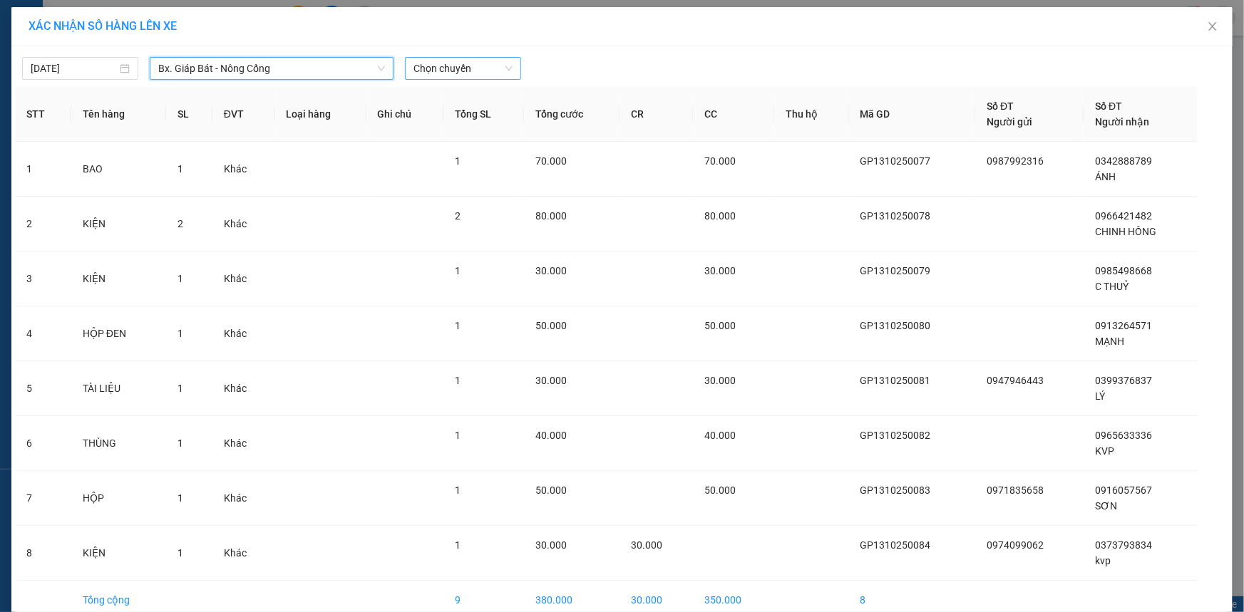
drag, startPoint x: 504, startPoint y: 67, endPoint x: 507, endPoint y: 78, distance: 11.1
click at [505, 67] on span "Chọn chuyến" at bounding box center [462, 68] width 99 height 21
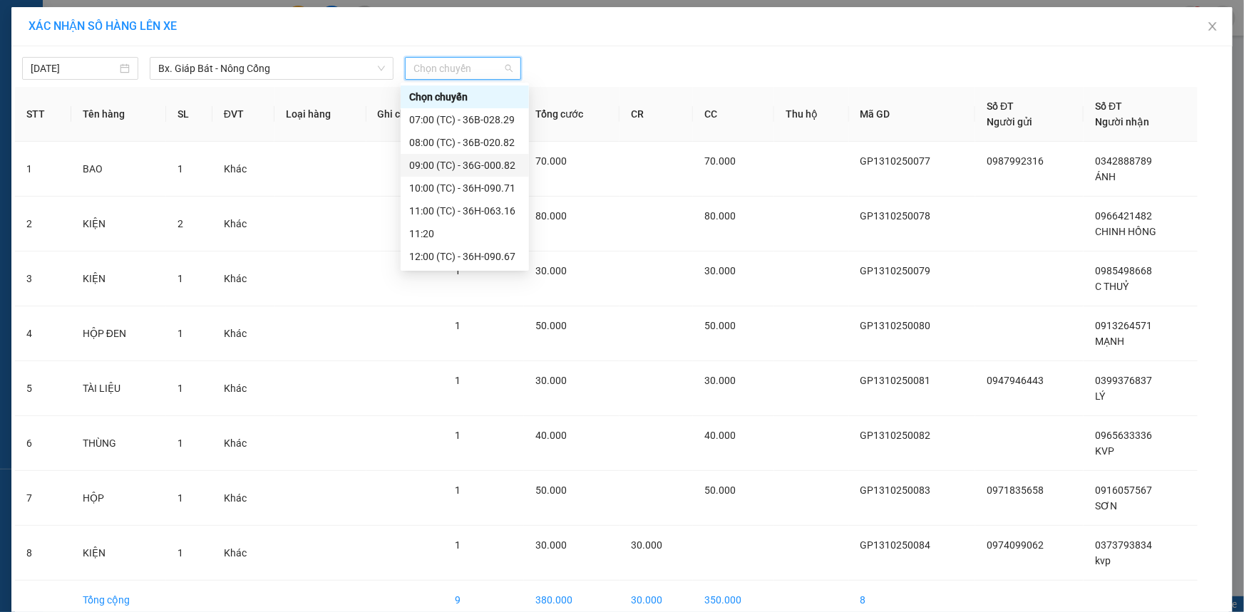
scroll to position [259, 0]
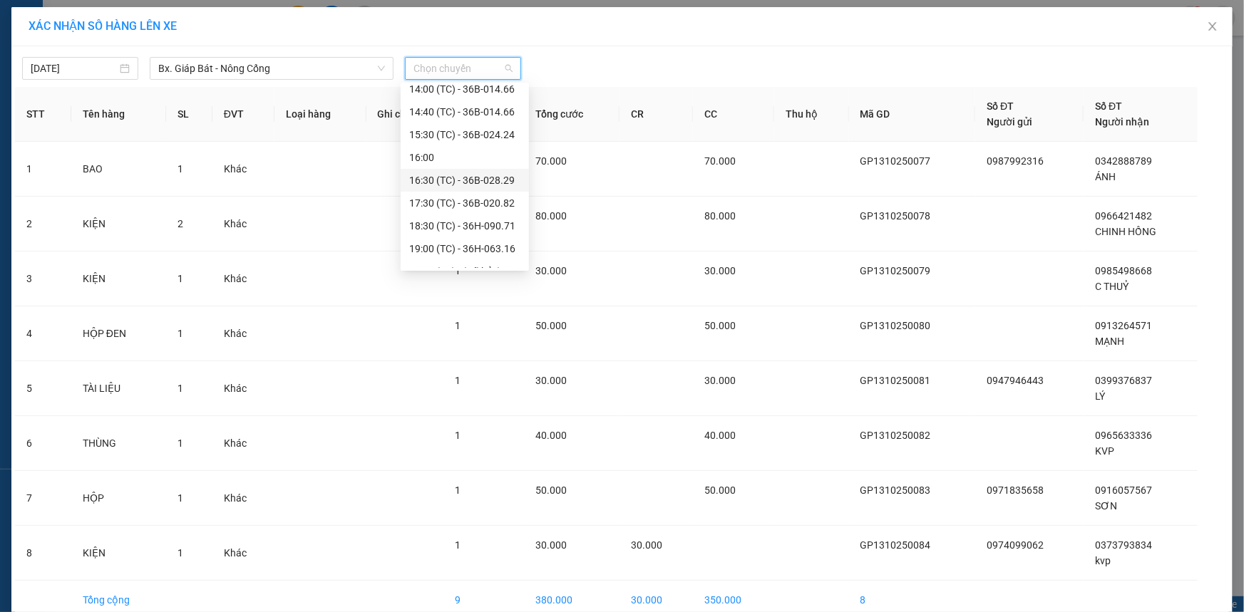
click at [491, 177] on div "16:30 (TC) - 36B-028.29" at bounding box center [464, 180] width 111 height 16
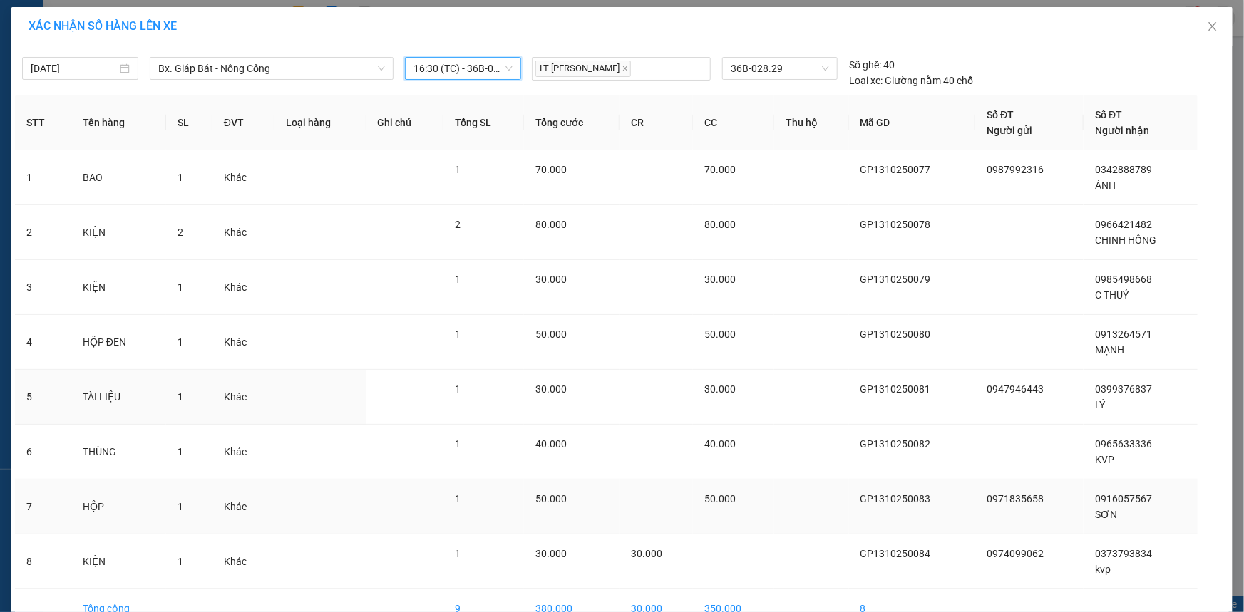
scroll to position [80, 0]
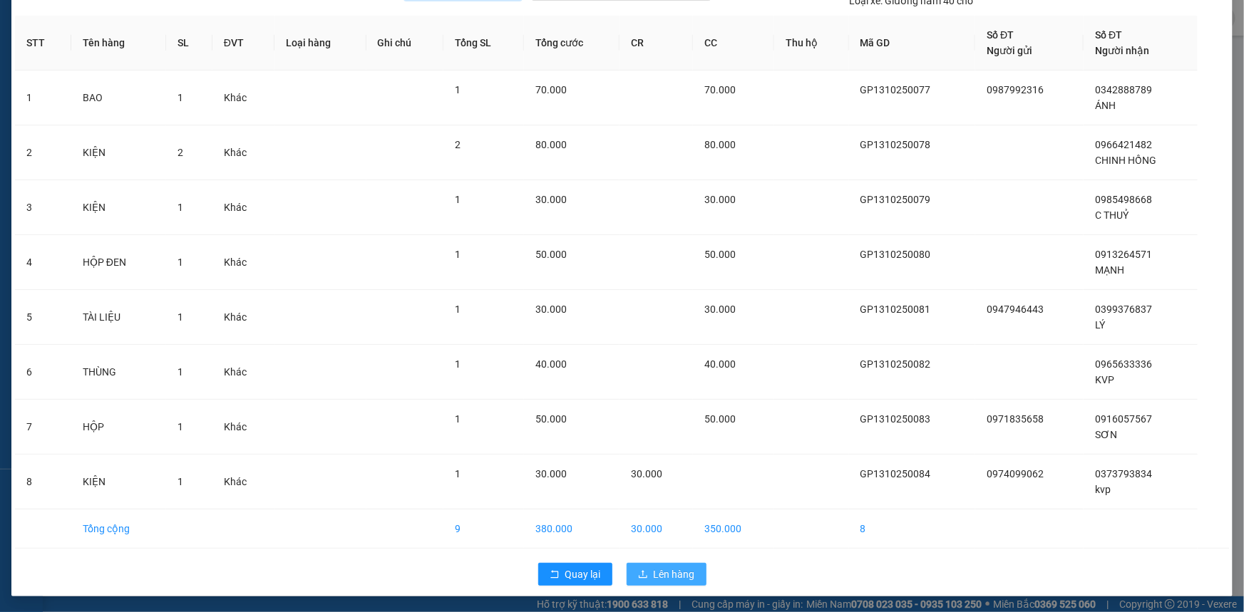
drag, startPoint x: 676, startPoint y: 570, endPoint x: 687, endPoint y: 558, distance: 16.6
click at [676, 569] on span "Lên hàng" at bounding box center [674, 575] width 41 height 16
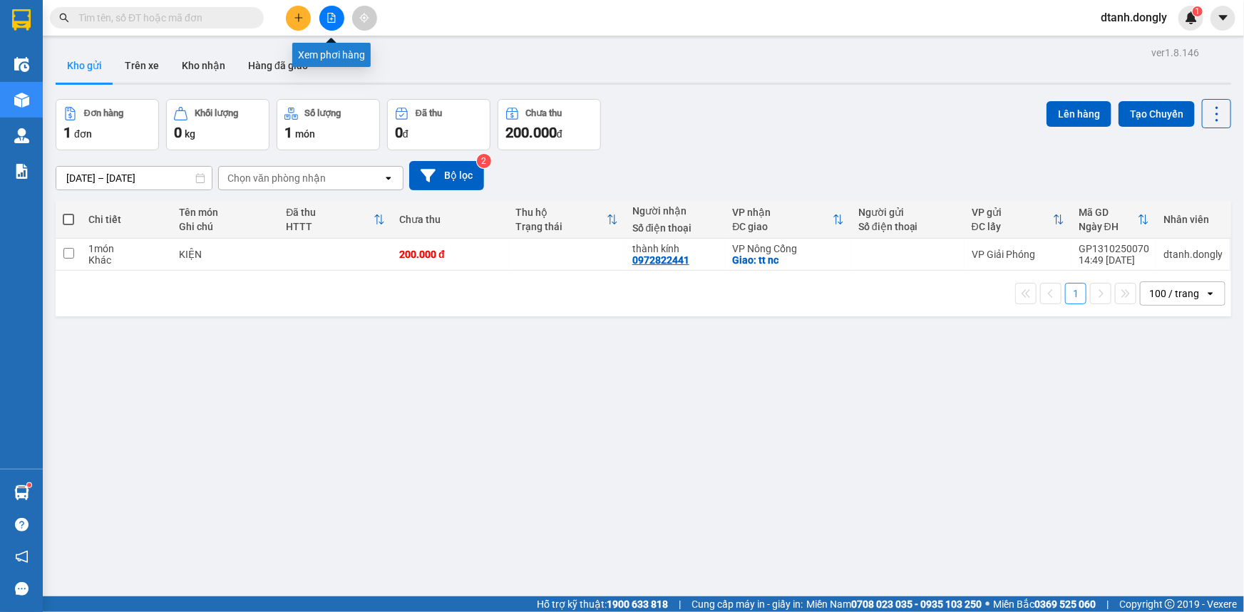
click at [329, 14] on icon "file-add" at bounding box center [331, 18] width 10 height 10
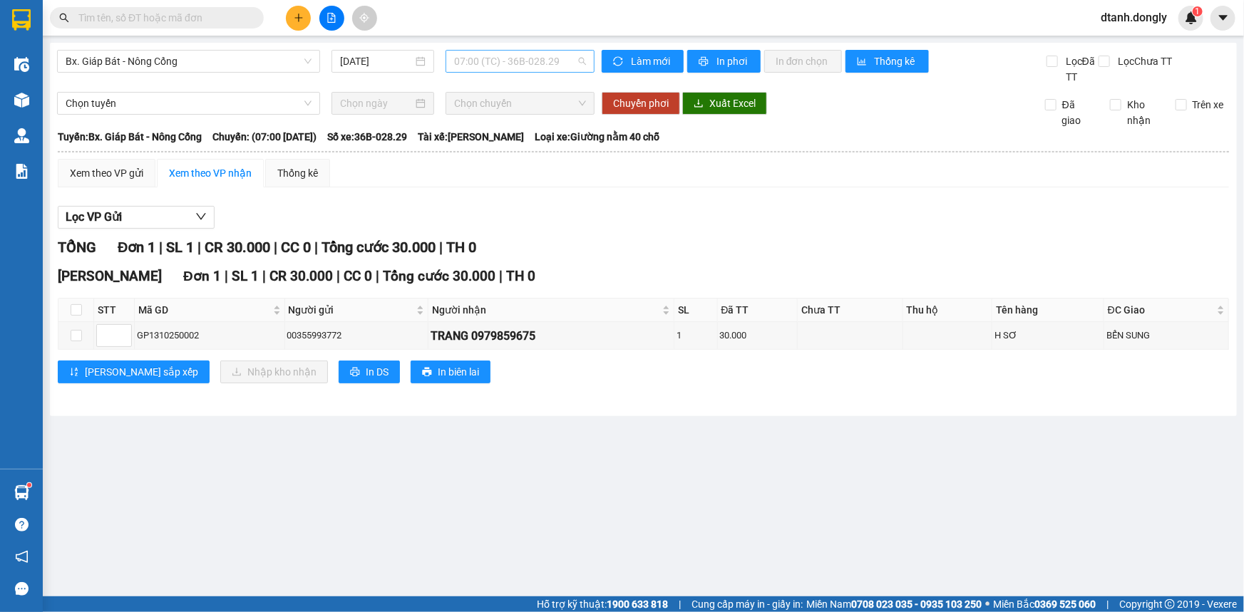
click at [591, 58] on div "07:00 (TC) - 36B-028.29" at bounding box center [519, 61] width 149 height 23
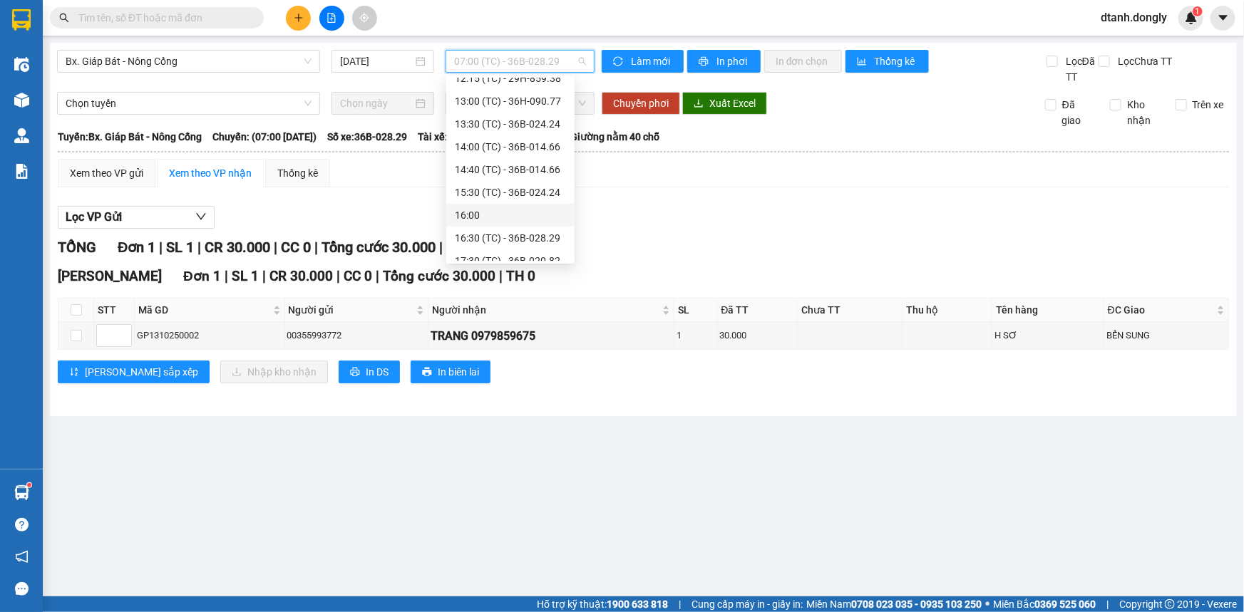
scroll to position [259, 0]
click at [527, 170] on div "16:30 (TC) - 36B-028.29" at bounding box center [510, 173] width 111 height 16
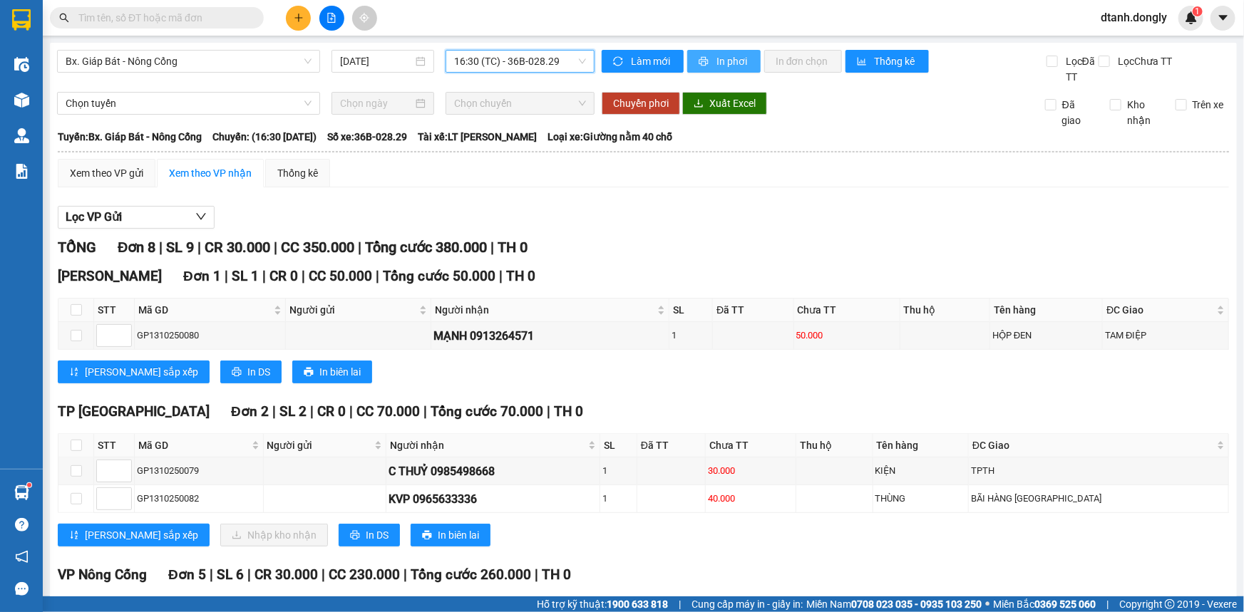
click at [731, 59] on span "In phơi" at bounding box center [732, 61] width 33 height 16
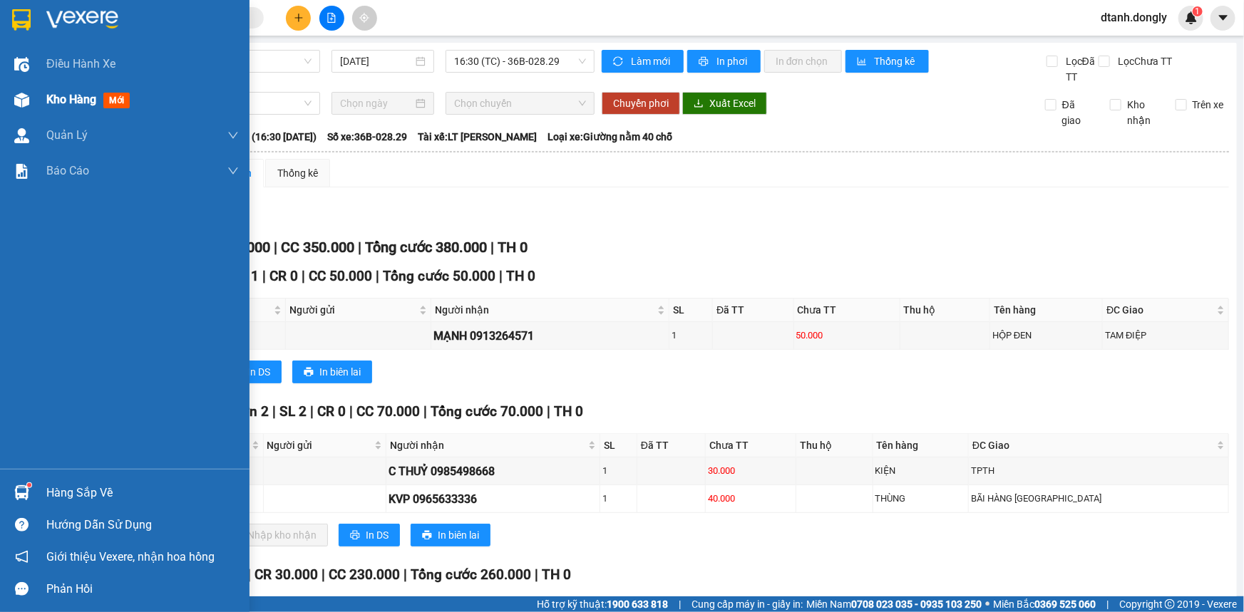
click at [63, 98] on span "Kho hàng" at bounding box center [71, 100] width 50 height 14
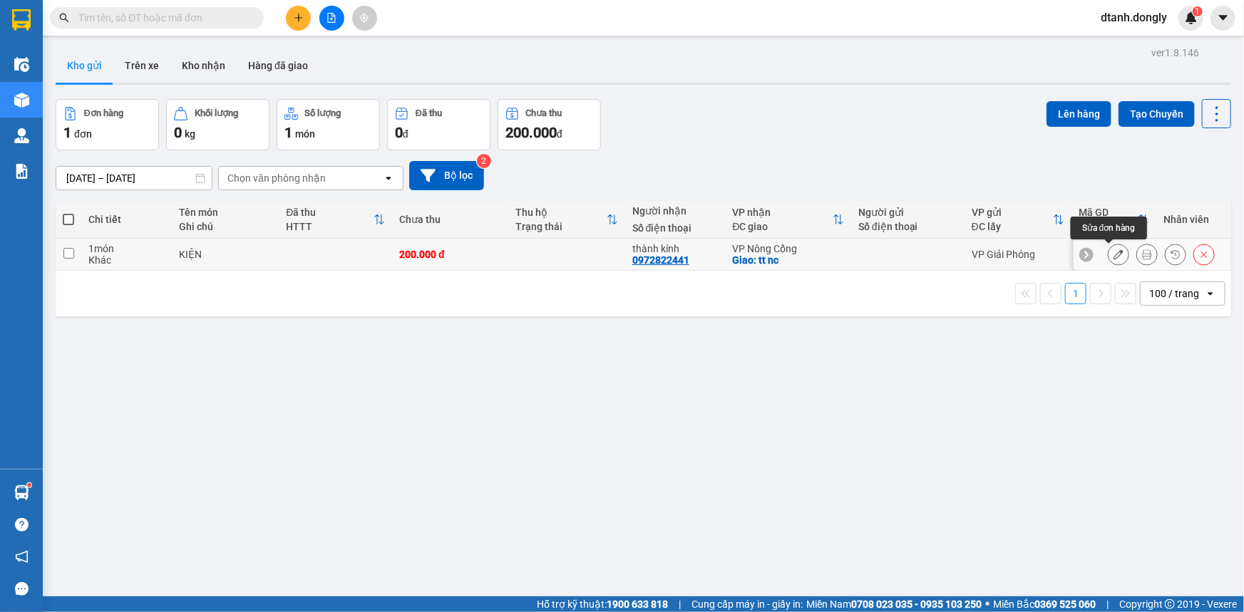
click at [1108, 249] on button at bounding box center [1118, 254] width 20 height 25
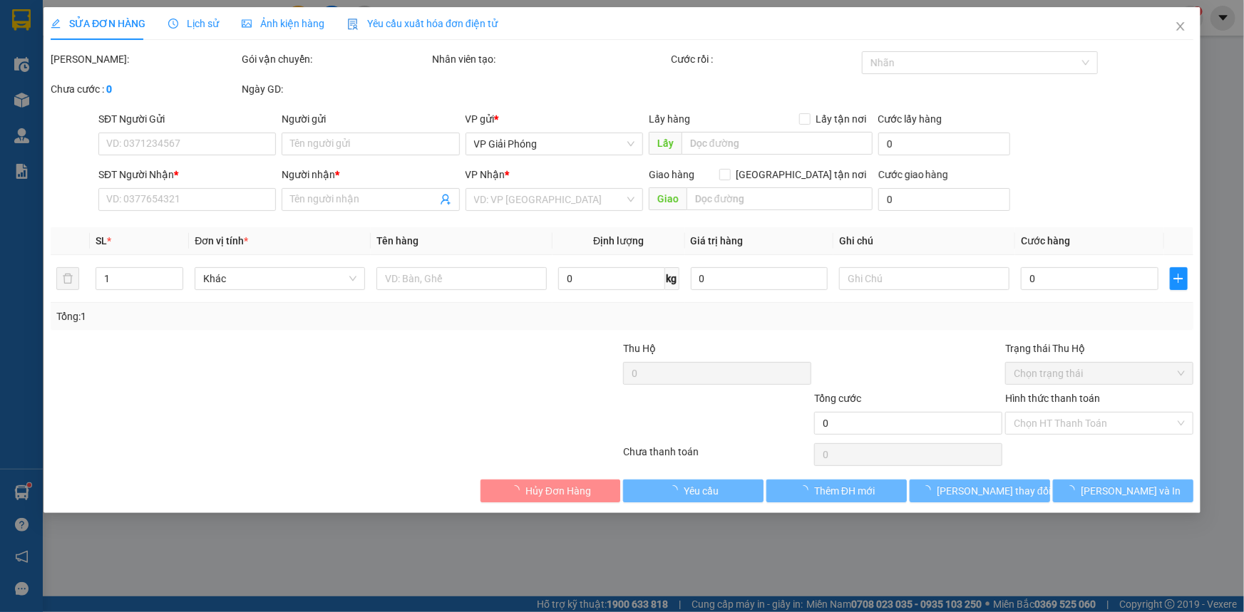
type input "0972822441"
type input "thành kính"
checkbox input "true"
type input "tt nc"
type input "200.000"
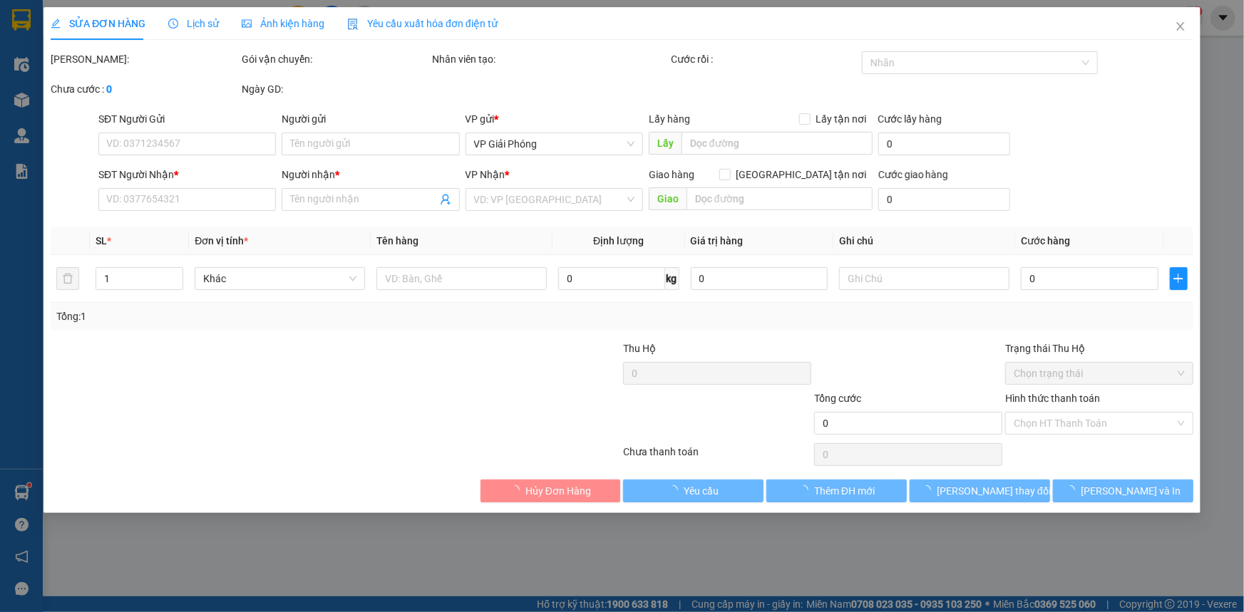
type input "200.000"
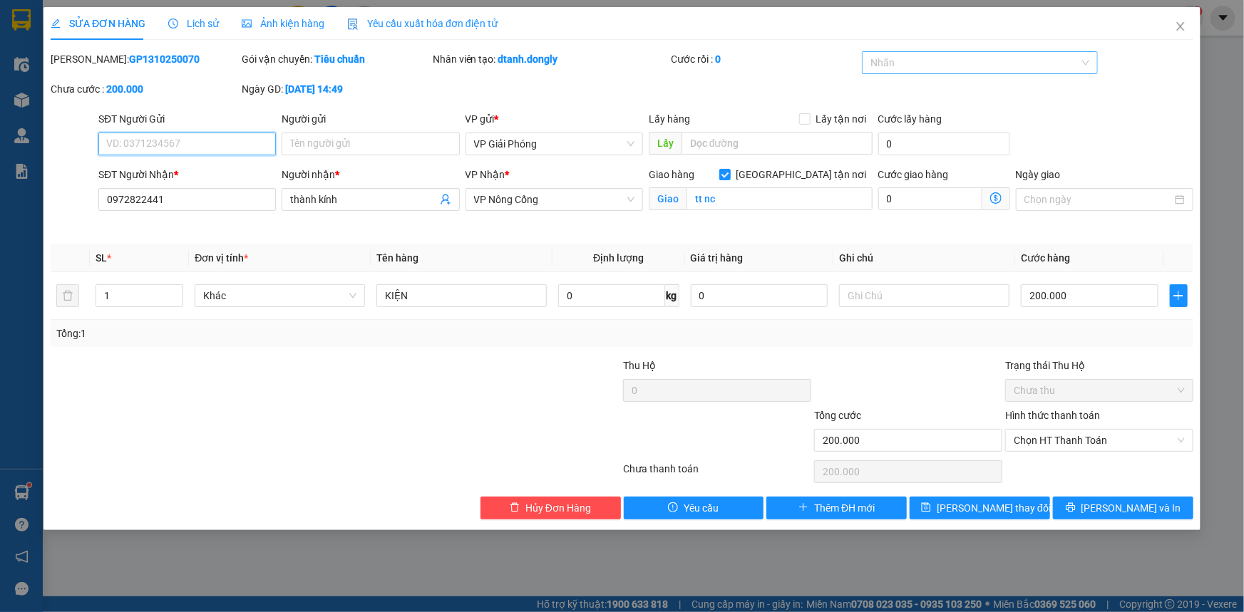
click at [931, 59] on div at bounding box center [972, 62] width 215 height 17
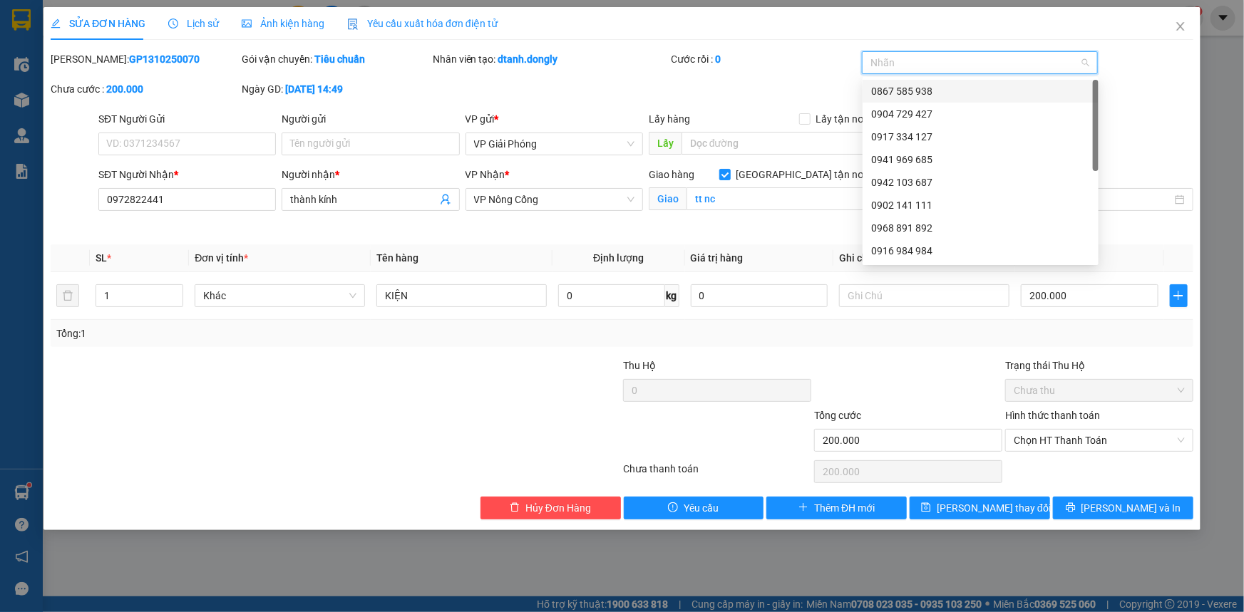
click at [929, 66] on div at bounding box center [972, 62] width 215 height 17
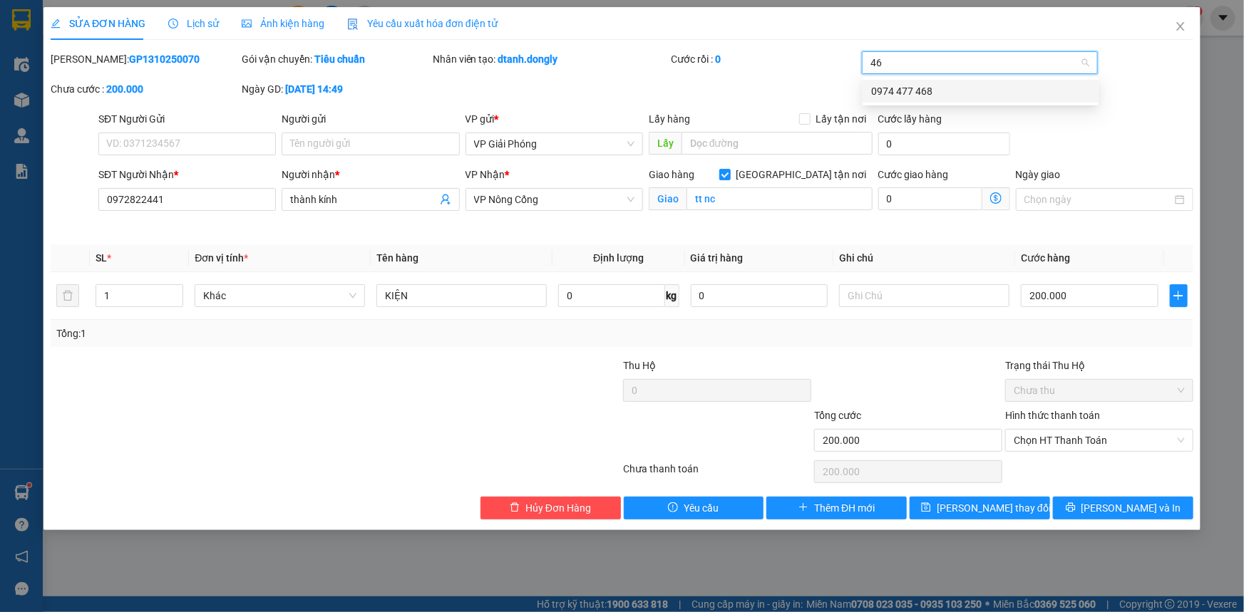
type input "468"
click at [936, 88] on div "0974 477 468" at bounding box center [980, 91] width 219 height 16
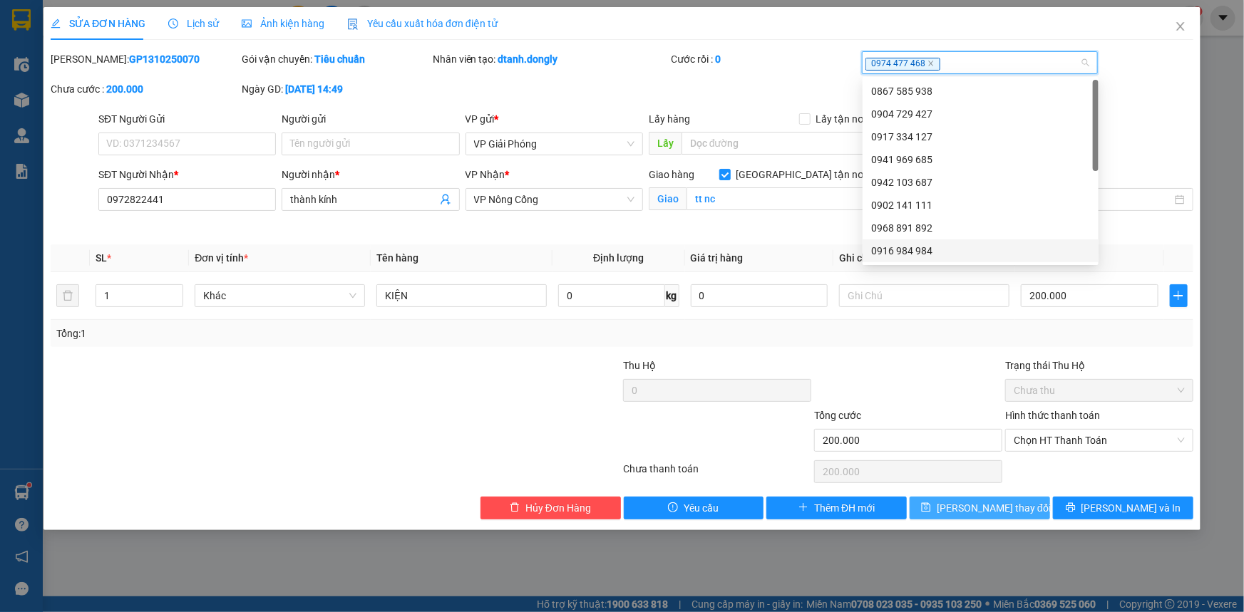
click at [1006, 508] on span "[PERSON_NAME] thay đổi" at bounding box center [994, 508] width 114 height 16
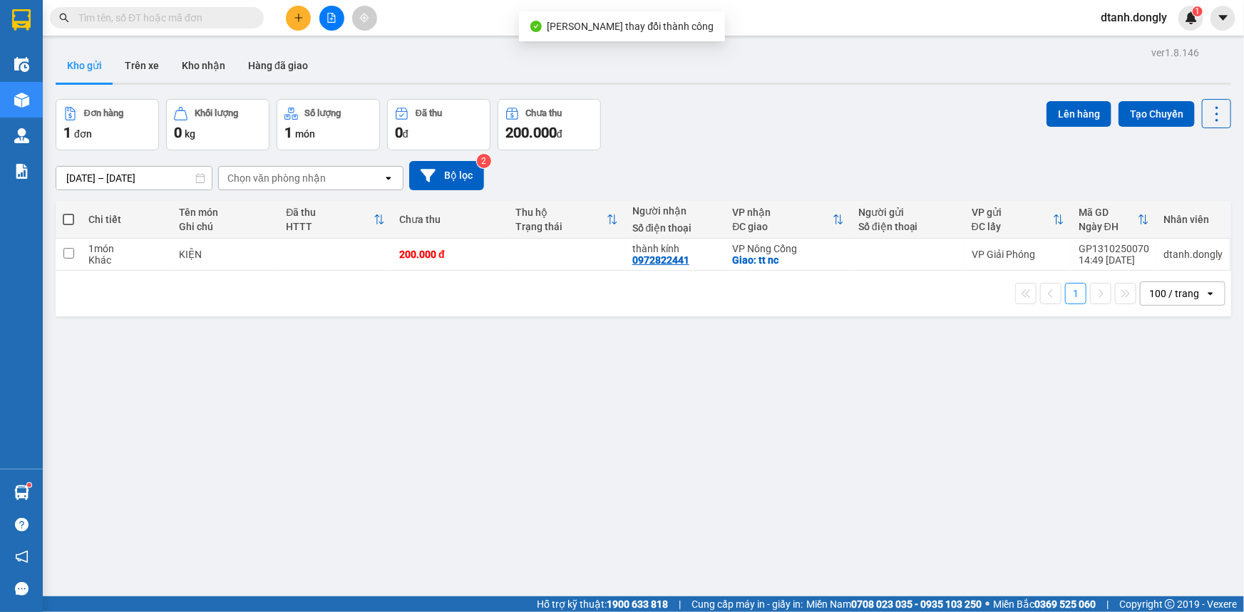
click at [696, 392] on div "ver 1.8.146 Kho gửi Trên xe Kho nhận Hàng đã giao Đơn hàng 1 đơn Khối lượng 0 k…" at bounding box center [643, 349] width 1187 height 612
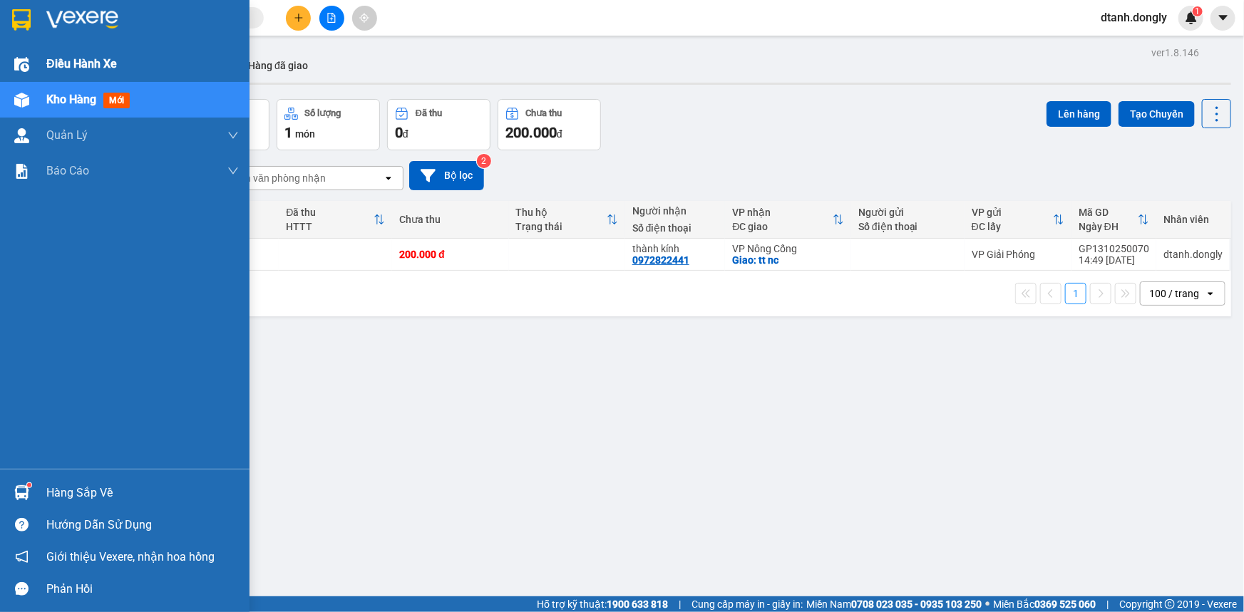
drag, startPoint x: 81, startPoint y: 61, endPoint x: 105, endPoint y: 52, distance: 26.6
click at [81, 61] on span "Điều hành xe" at bounding box center [81, 64] width 71 height 18
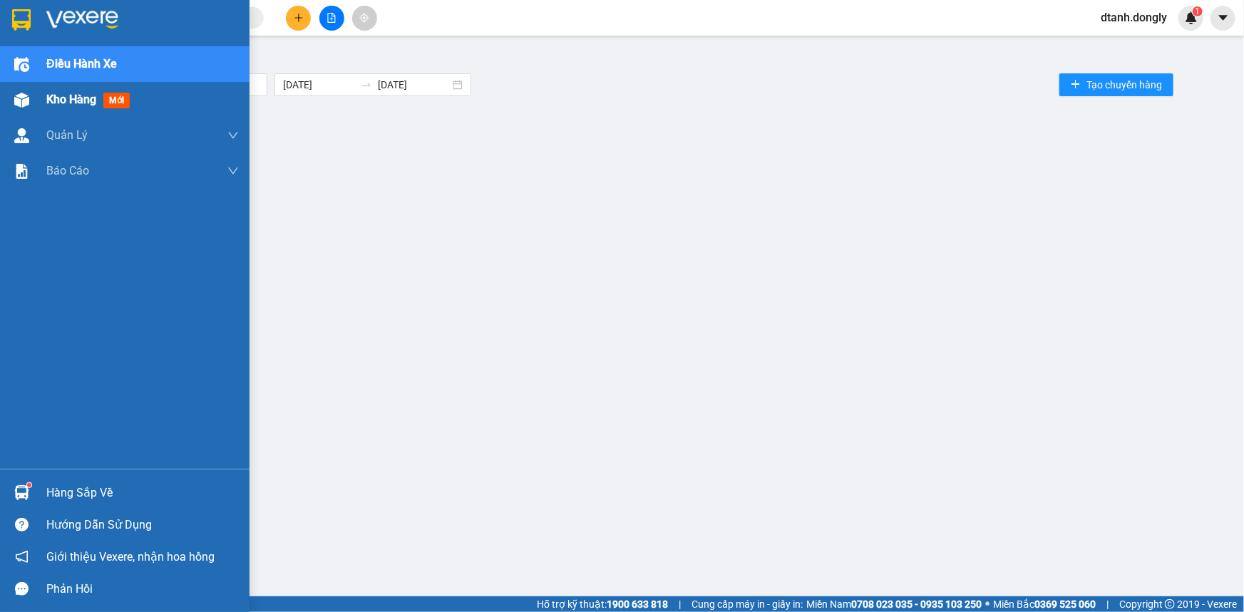
click at [58, 99] on span "Kho hàng" at bounding box center [71, 100] width 50 height 14
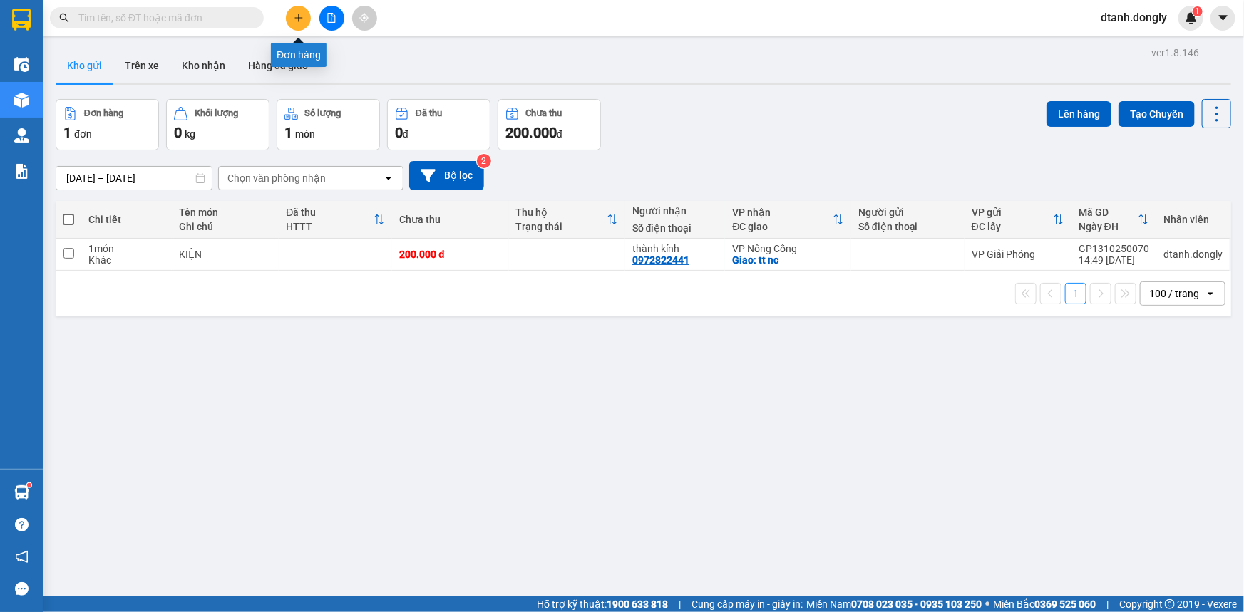
click at [306, 23] on button at bounding box center [298, 18] width 25 height 25
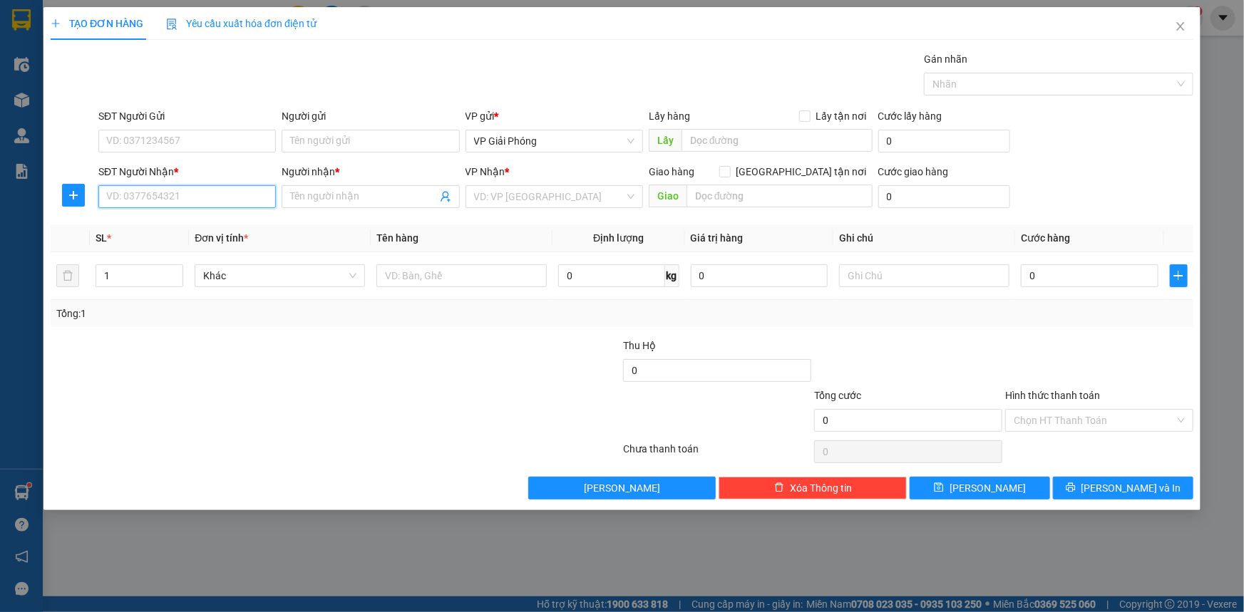
click at [200, 204] on input "SĐT Người Nhận *" at bounding box center [186, 196] width 177 height 23
click at [200, 222] on div "0866869886 - QUỲNH MI SU" at bounding box center [187, 225] width 160 height 16
type input "0866869886"
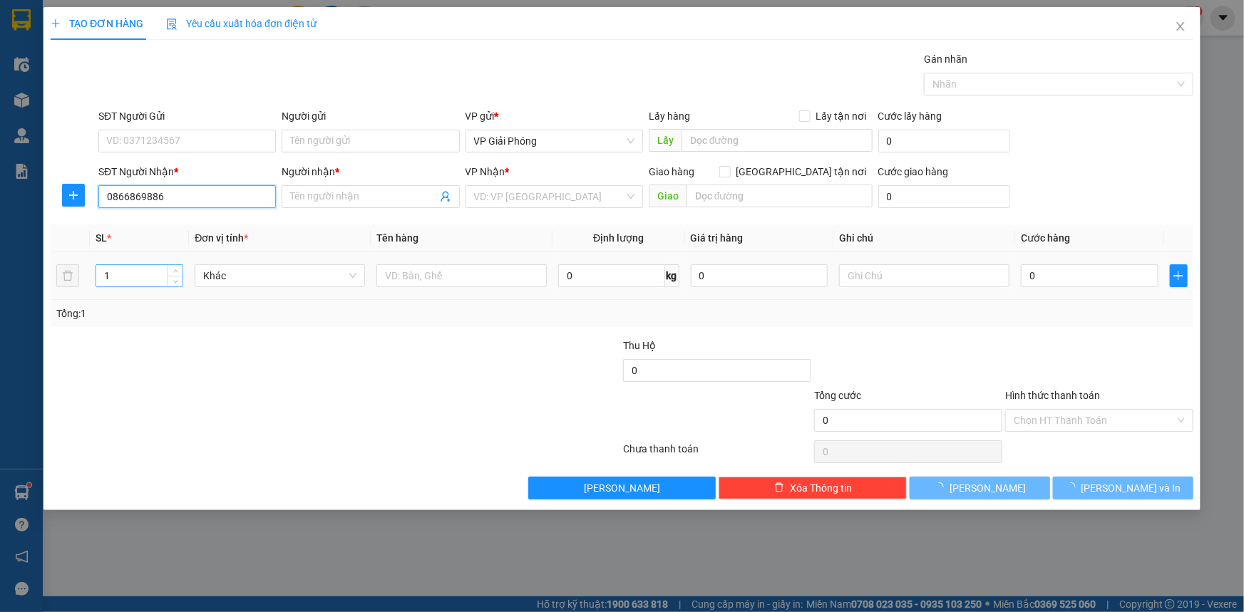
type input "[PERSON_NAME]"
checkbox input "true"
type input "TP TH"
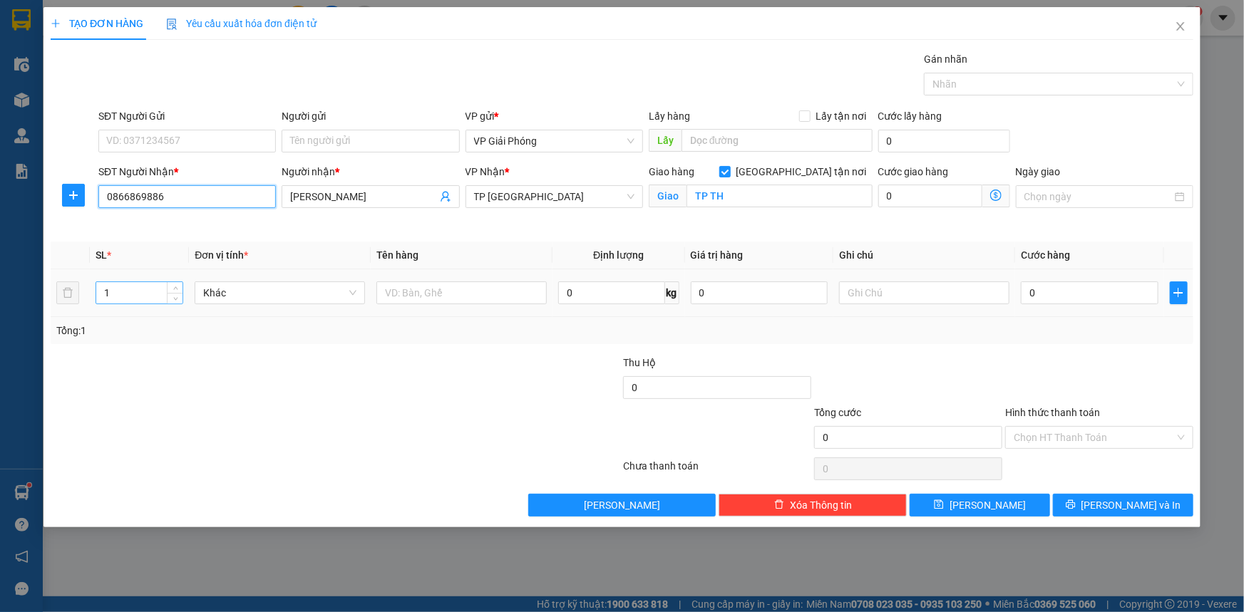
type input "0866869886"
click at [143, 289] on input "1" at bounding box center [139, 292] width 86 height 21
type input "2"
click at [179, 287] on span "up" at bounding box center [175, 289] width 9 height 9
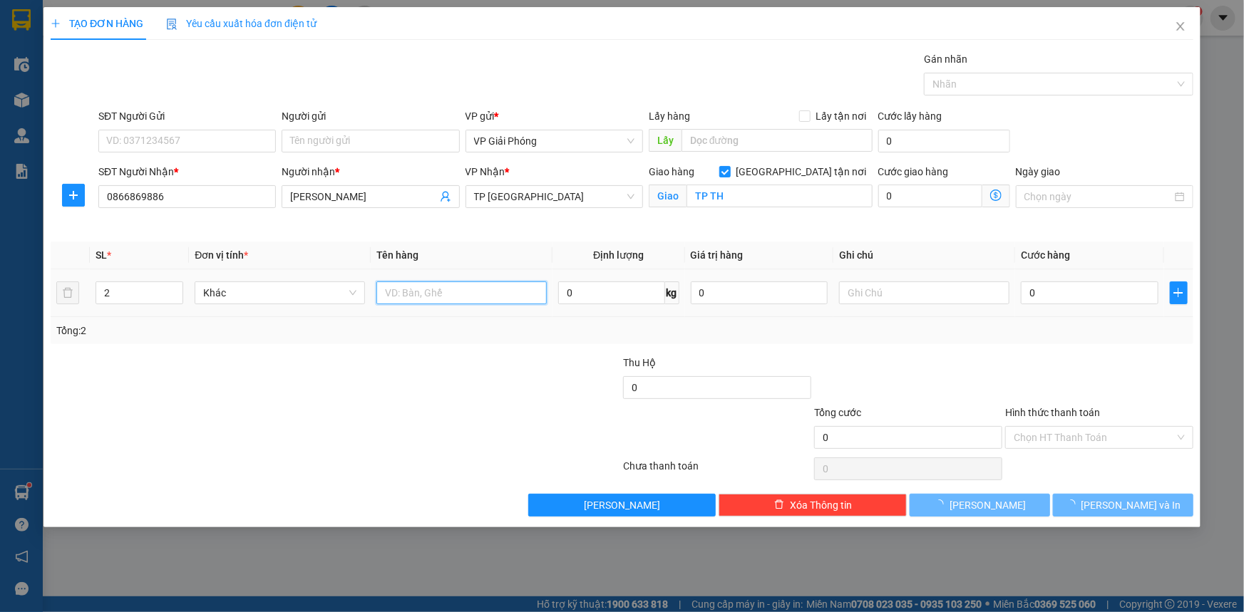
click at [424, 292] on input "text" at bounding box center [461, 293] width 170 height 23
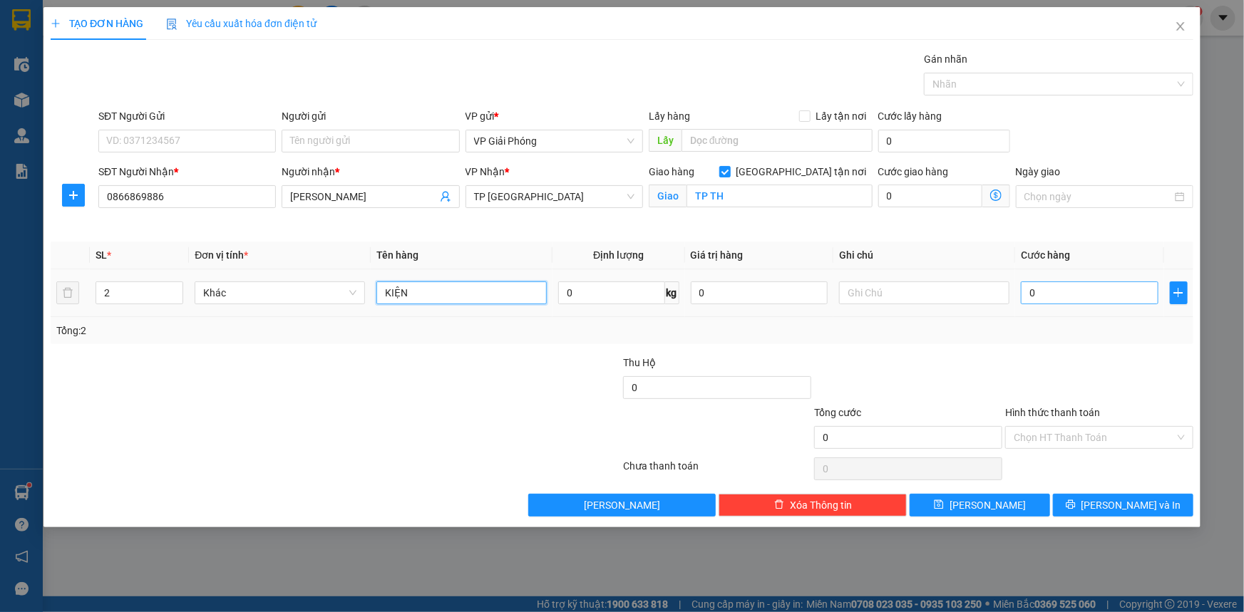
type input "KIỆN"
click at [1039, 292] on input "0" at bounding box center [1090, 293] width 138 height 23
type input "6"
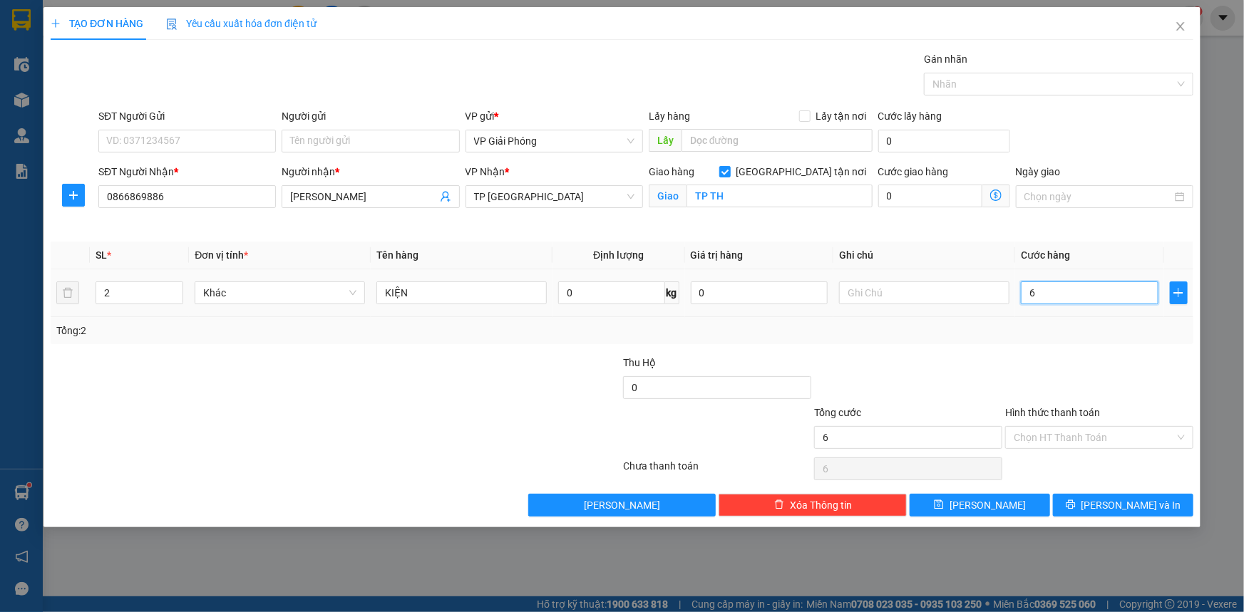
type input "60"
click at [977, 85] on div at bounding box center [1051, 84] width 248 height 17
type input "60.000"
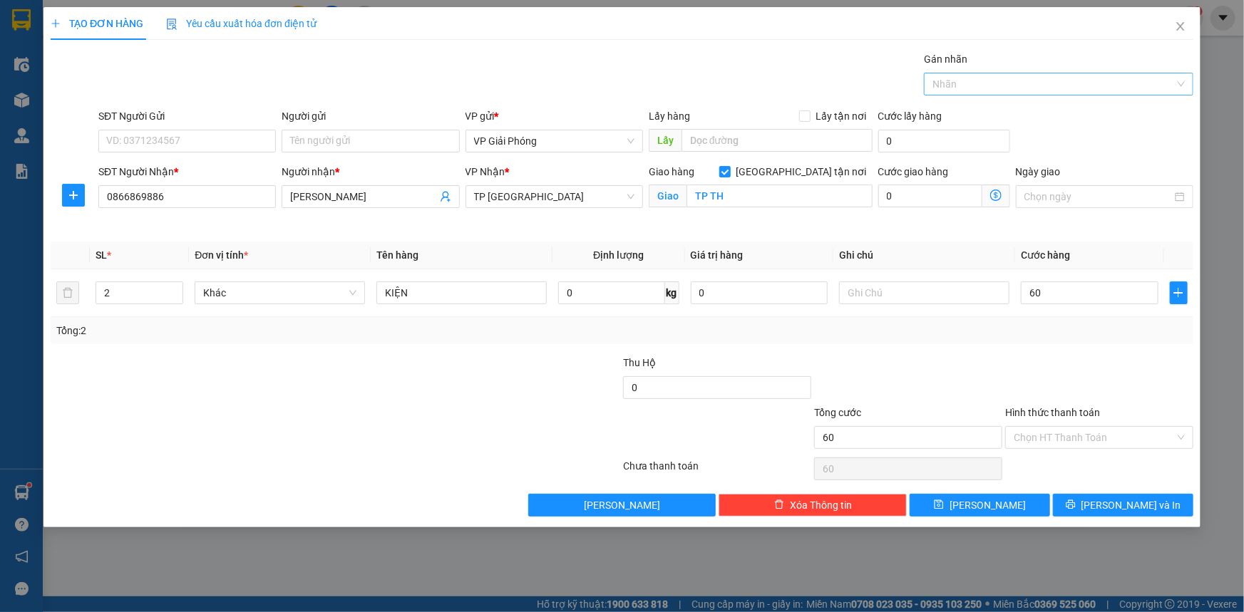
type input "60.000"
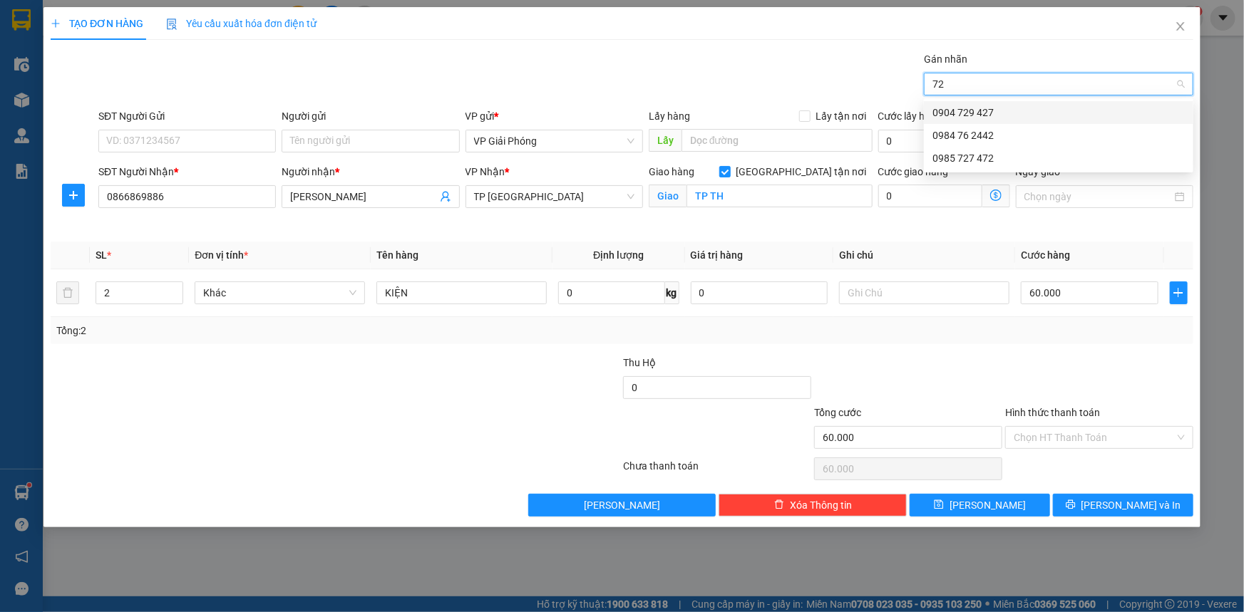
type input "727"
click at [997, 114] on div "0985 727 472" at bounding box center [1058, 113] width 252 height 16
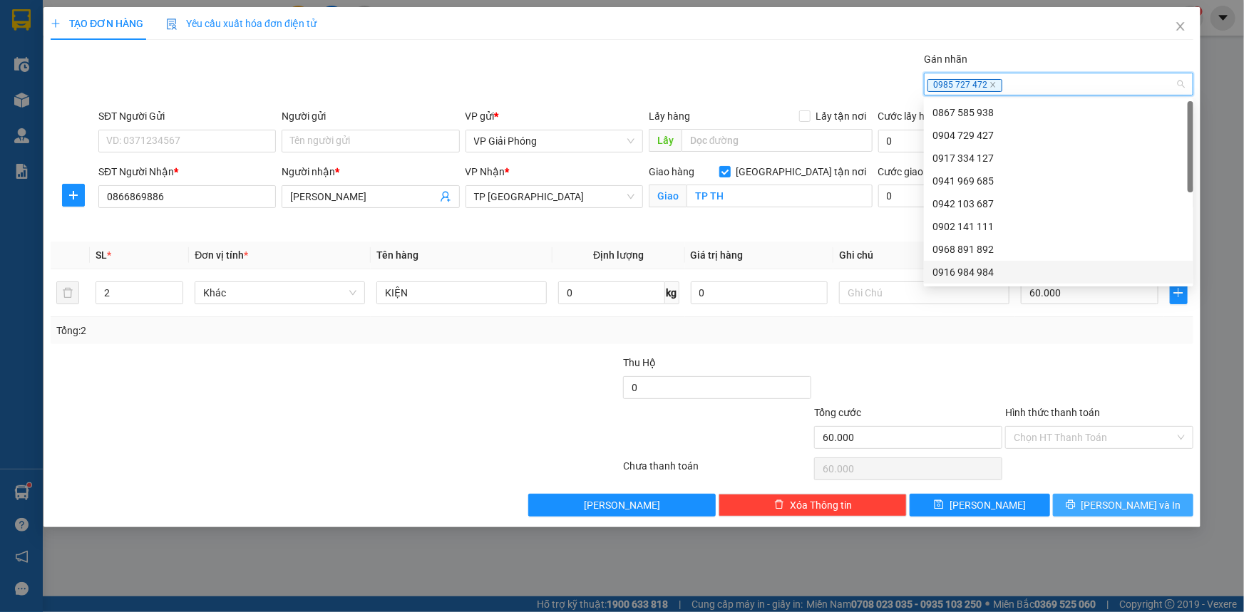
click at [1140, 508] on span "[PERSON_NAME] và In" at bounding box center [1131, 506] width 100 height 16
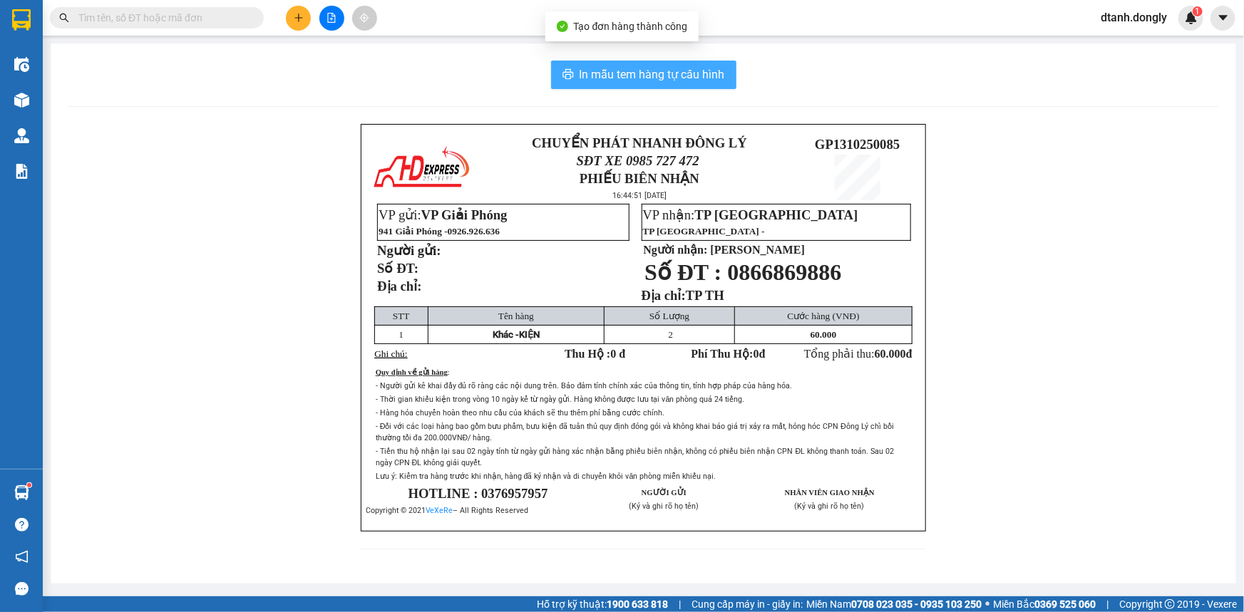
click at [658, 76] on span "In mẫu tem hàng tự cấu hình" at bounding box center [651, 75] width 145 height 18
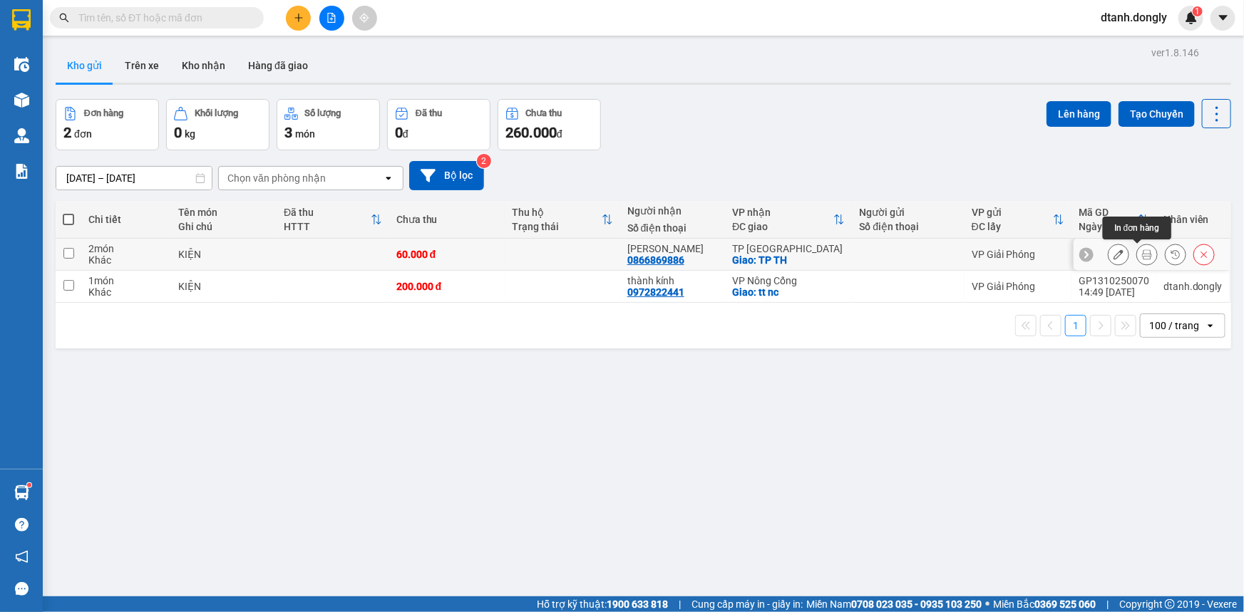
click at [1142, 249] on icon at bounding box center [1147, 254] width 10 height 10
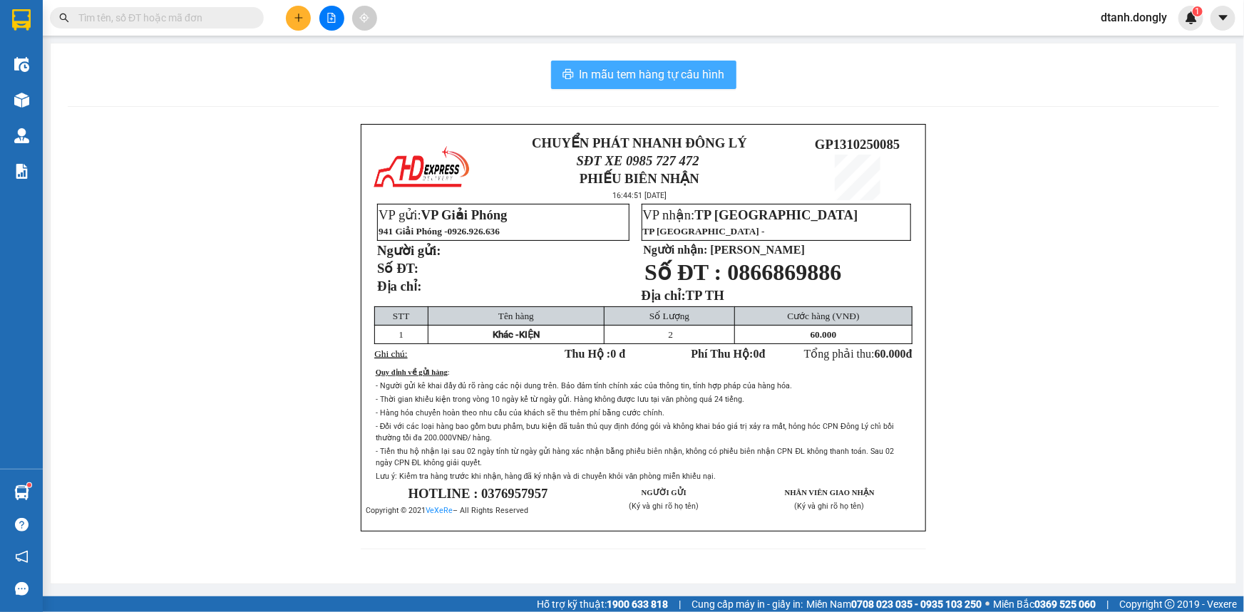
click at [662, 68] on span "In mẫu tem hàng tự cấu hình" at bounding box center [651, 75] width 145 height 18
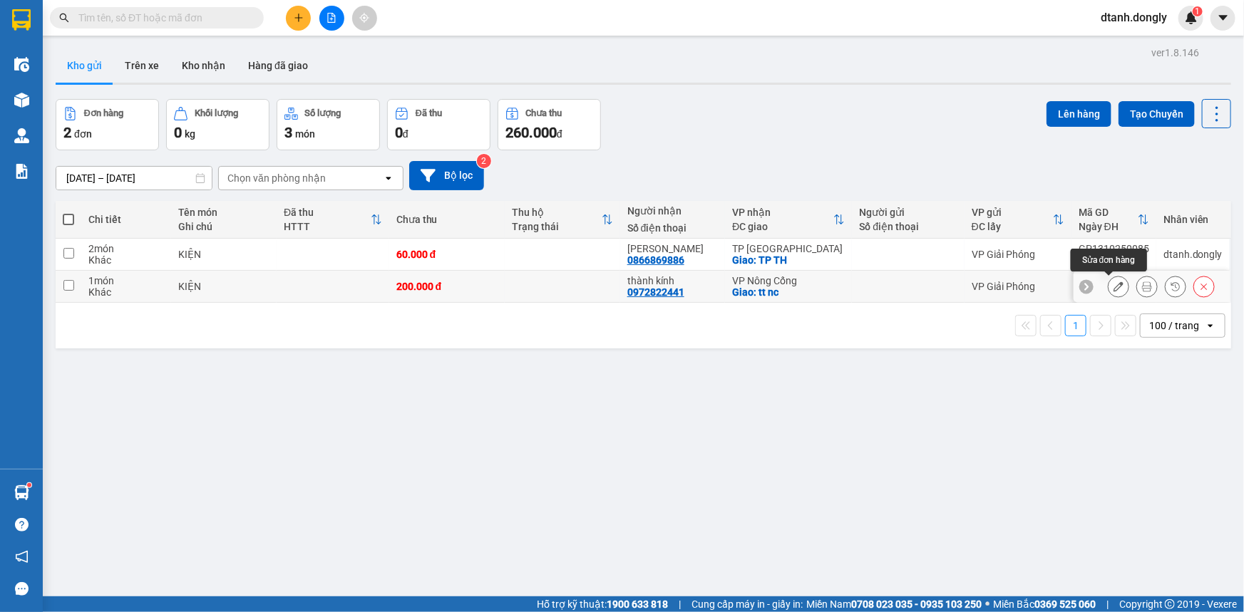
click at [1113, 284] on icon at bounding box center [1118, 287] width 10 height 10
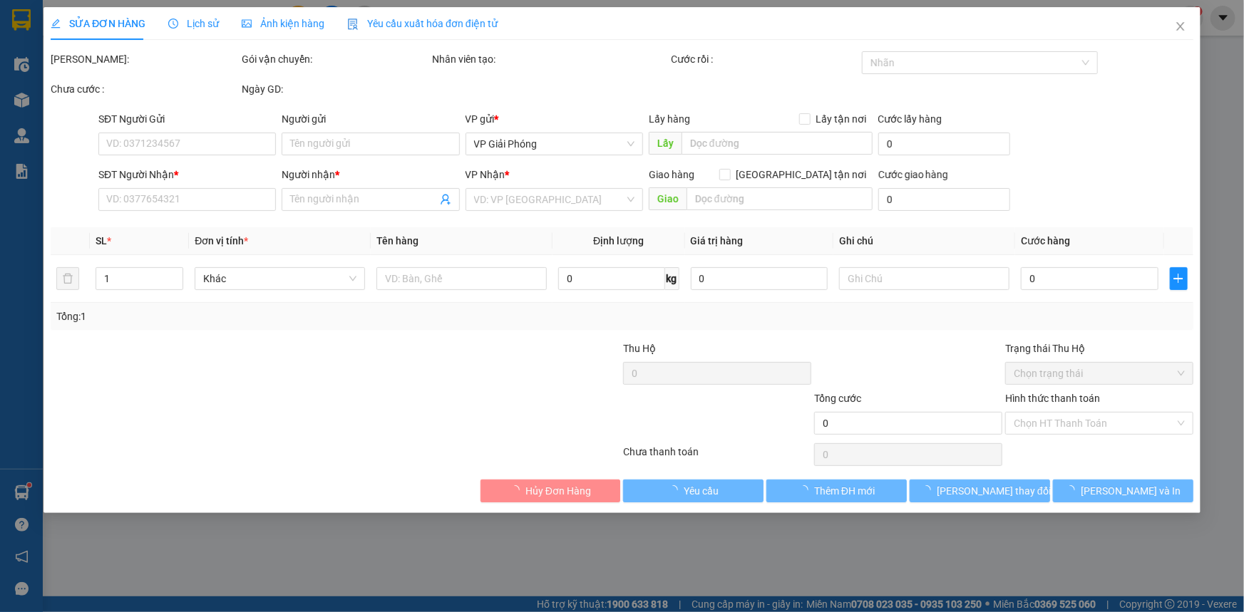
type input "0972822441"
type input "thành kính"
checkbox input "true"
type input "tt nc"
type input "200.000"
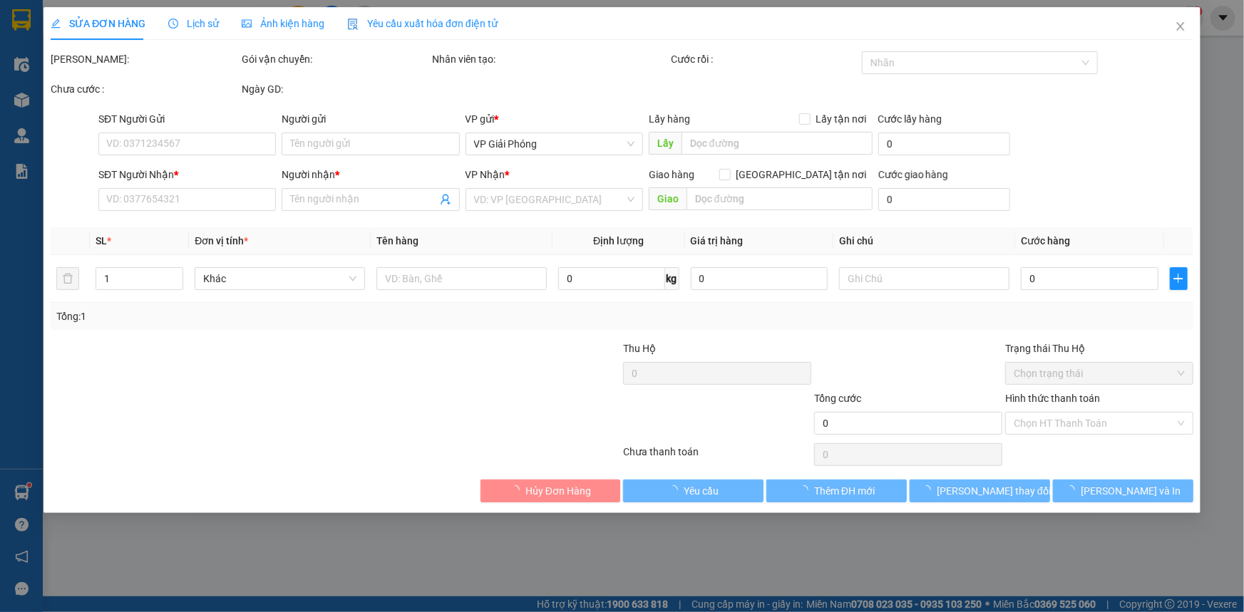
type input "200.000"
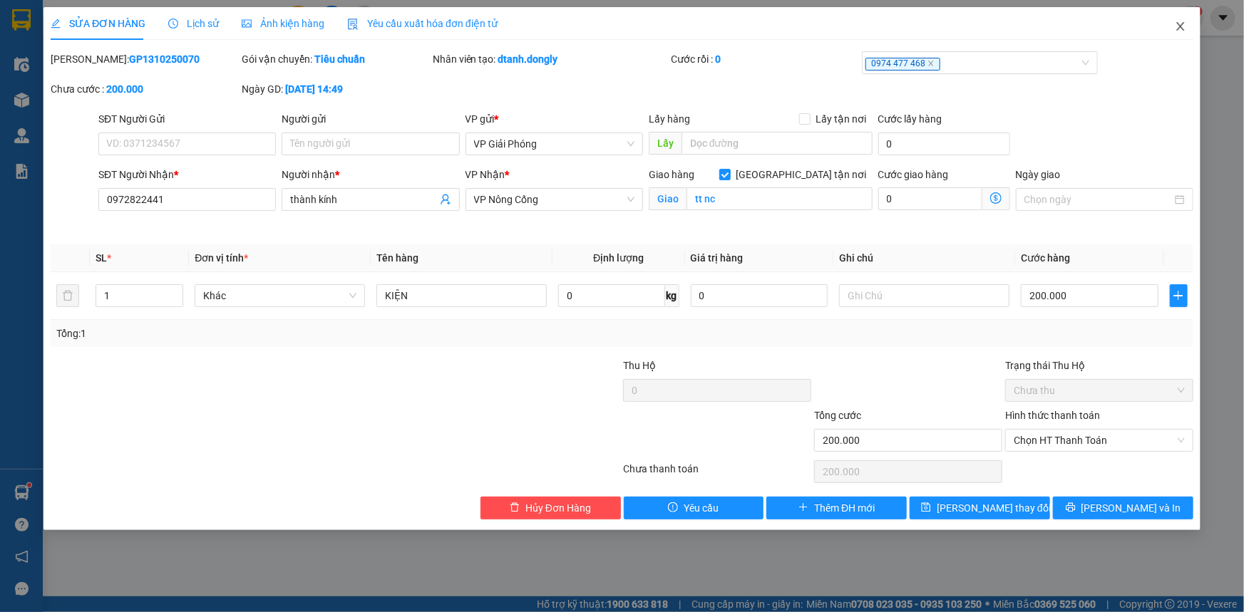
click at [1180, 23] on icon "close" at bounding box center [1180, 26] width 11 height 11
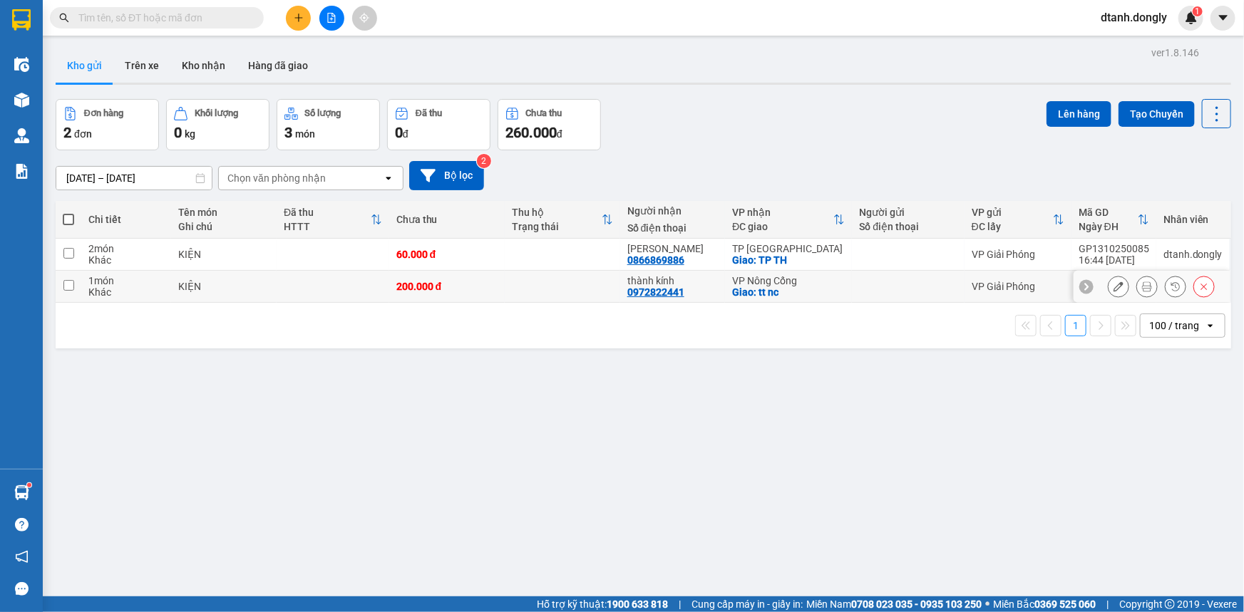
click at [68, 279] on td at bounding box center [69, 287] width 26 height 32
checkbox input "true"
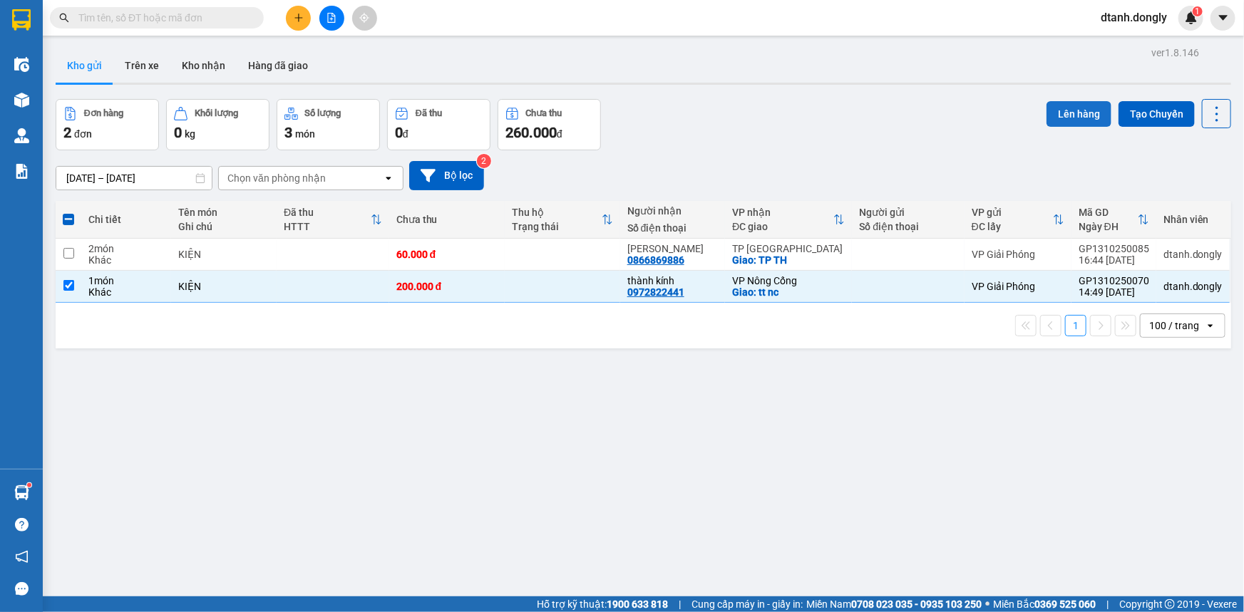
click at [1080, 114] on button "Lên hàng" at bounding box center [1078, 114] width 65 height 26
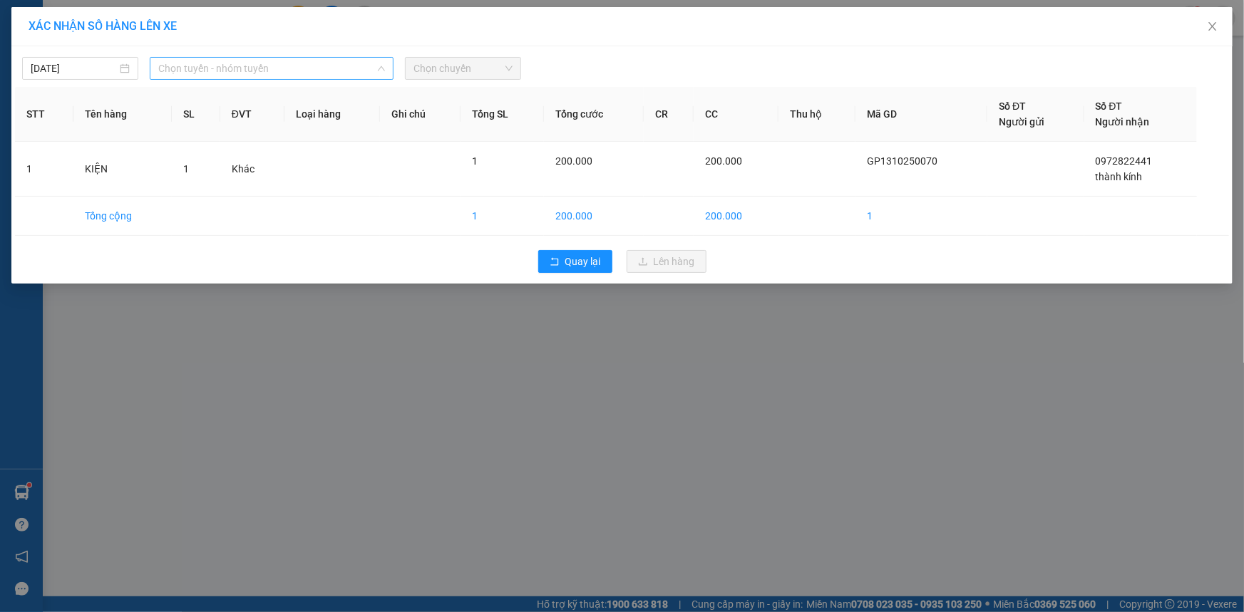
drag, startPoint x: 306, startPoint y: 69, endPoint x: 331, endPoint y: 67, distance: 25.7
click at [308, 69] on span "Chọn tuyến - nhóm tuyến" at bounding box center [271, 68] width 227 height 21
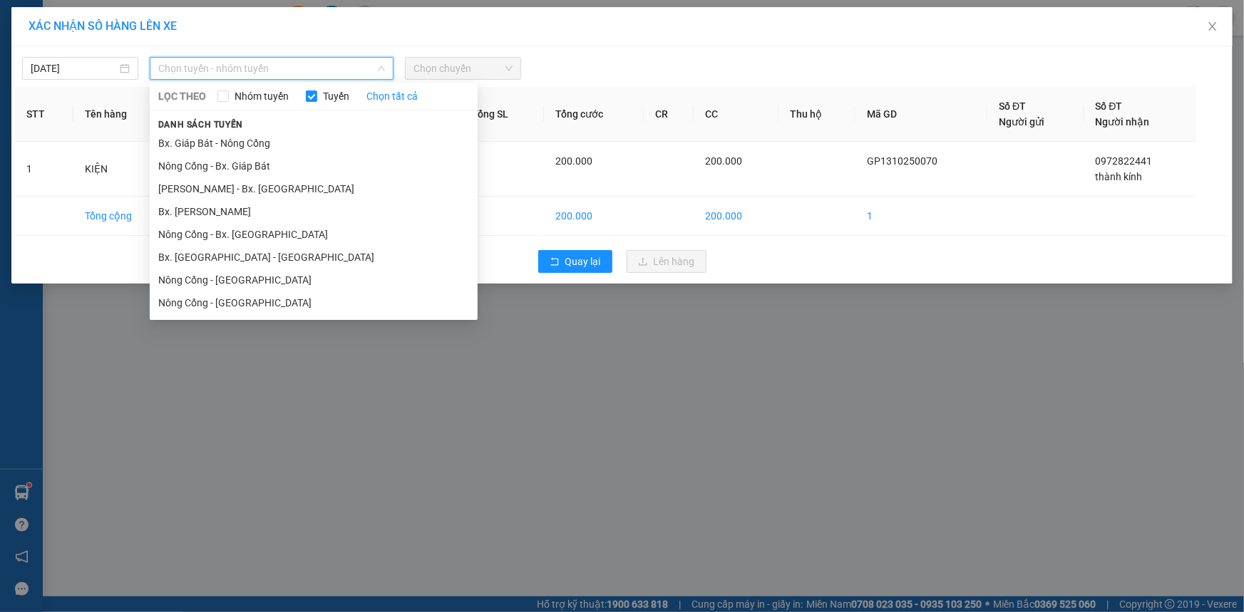
drag, startPoint x: 271, startPoint y: 138, endPoint x: 385, endPoint y: 96, distance: 121.6
click at [274, 136] on li "Bx. Giáp Bát - Nông Cống" at bounding box center [314, 143] width 328 height 23
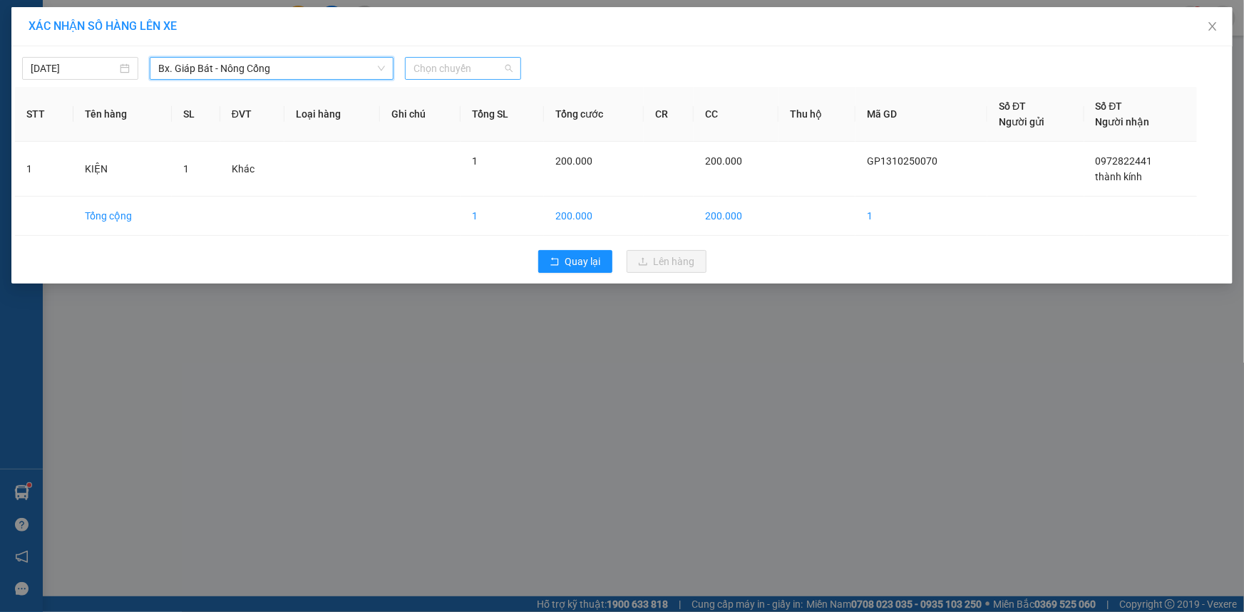
click at [503, 64] on span "Chọn chuyến" at bounding box center [462, 68] width 99 height 21
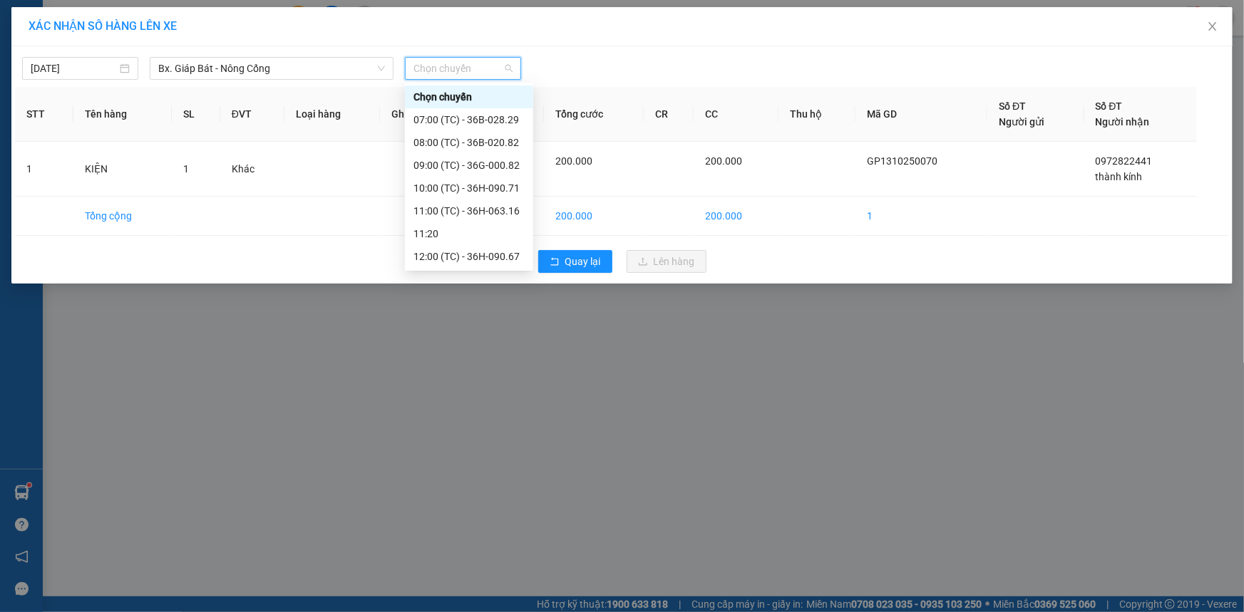
scroll to position [273, 0]
click at [477, 210] on div "18:30 (TC) - 36H-090.71" at bounding box center [468, 212] width 111 height 16
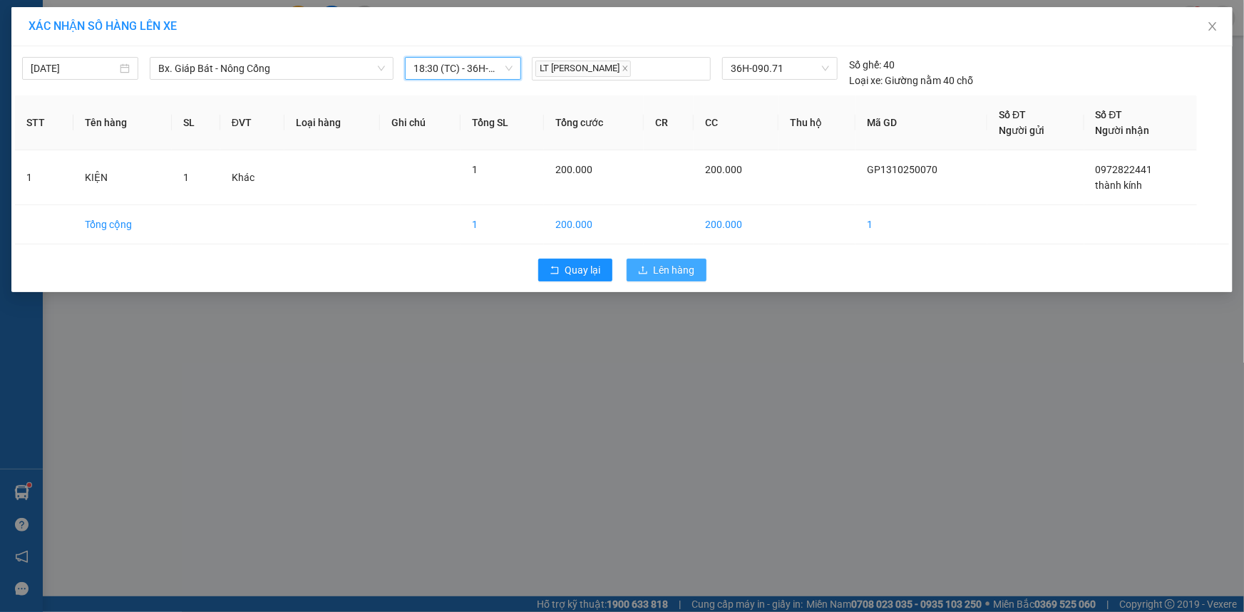
click at [681, 269] on span "Lên hàng" at bounding box center [674, 270] width 41 height 16
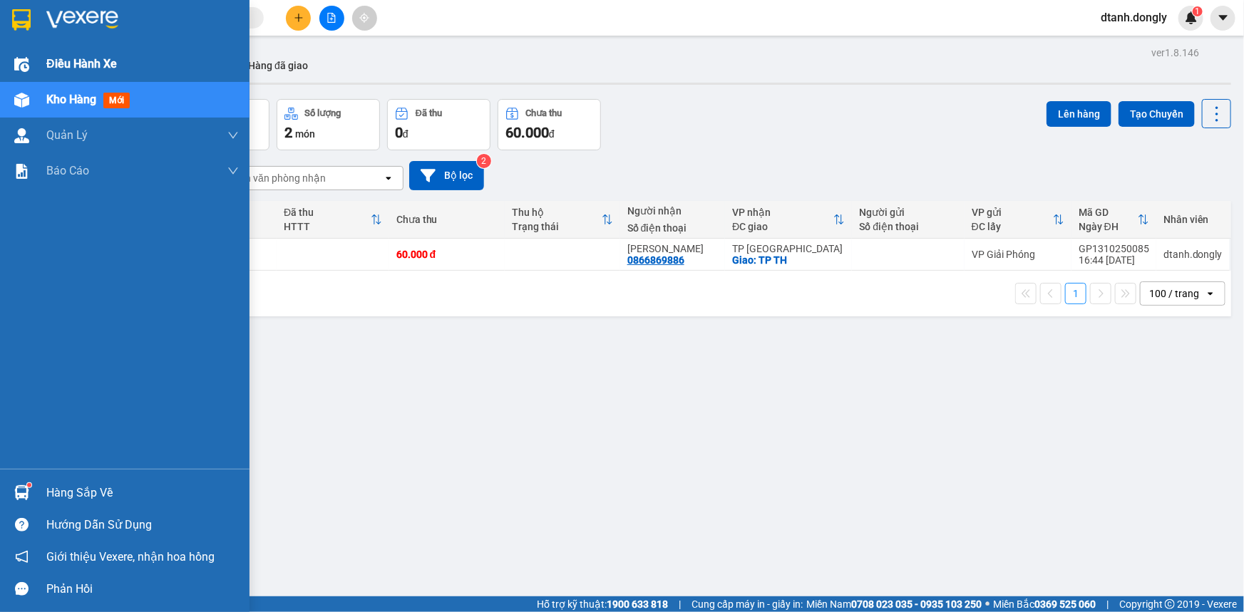
click at [98, 64] on span "Điều hành xe" at bounding box center [81, 64] width 71 height 18
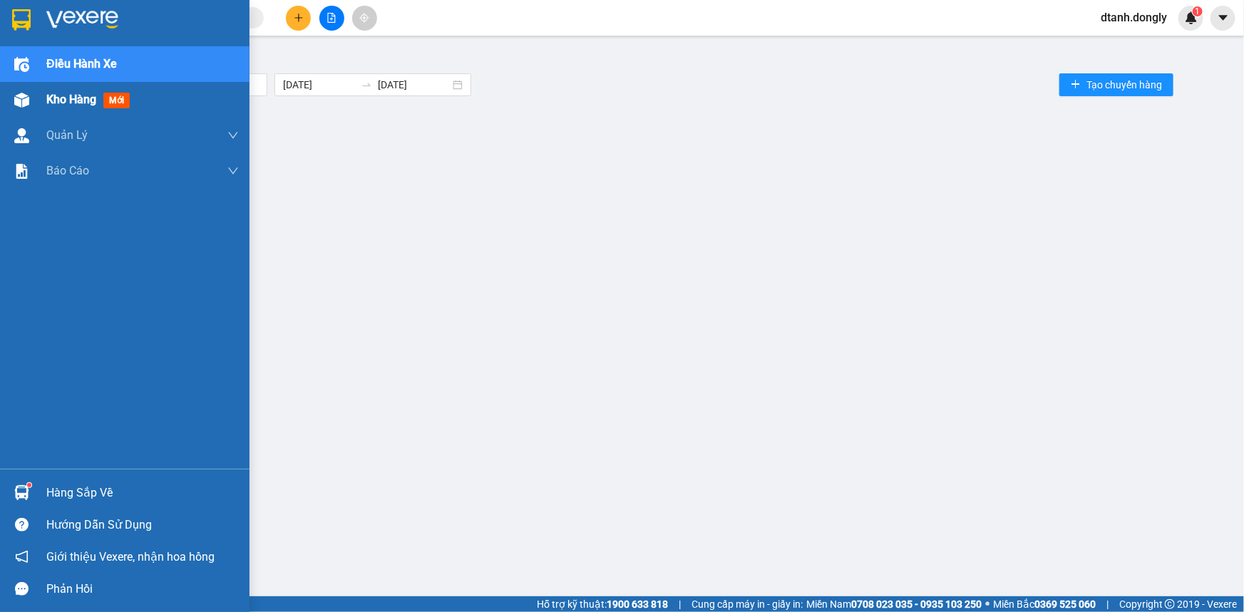
click at [64, 93] on span "Kho hàng" at bounding box center [71, 100] width 50 height 14
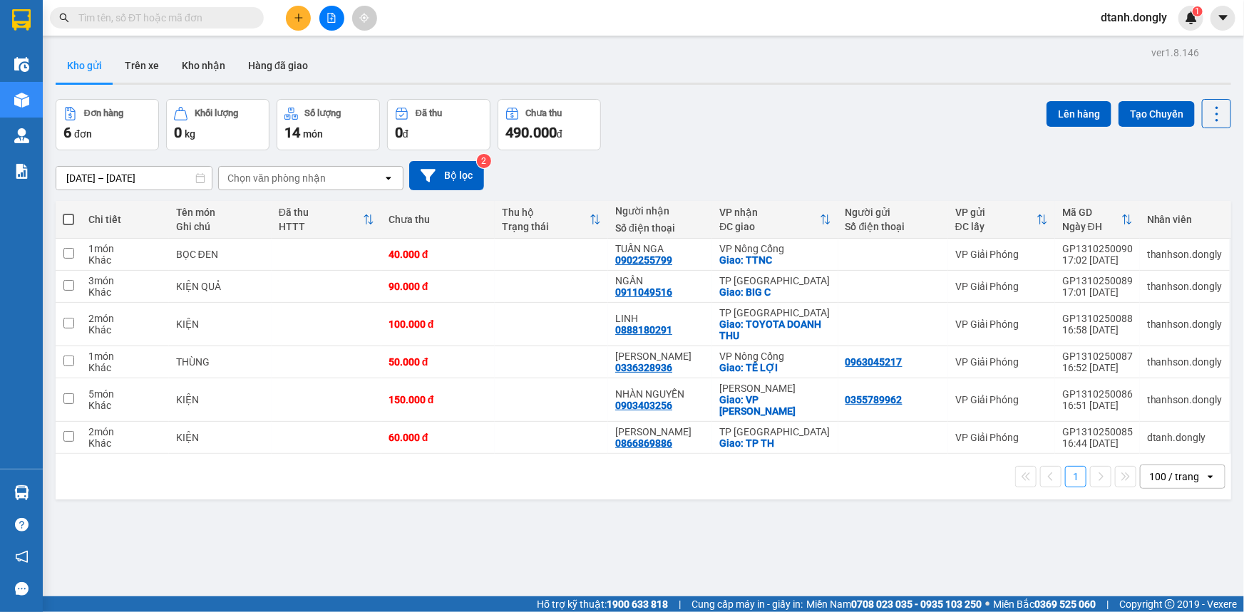
click at [68, 219] on span at bounding box center [68, 219] width 11 height 11
click at [68, 212] on input "checkbox" at bounding box center [68, 212] width 0 height 0
checkbox input "true"
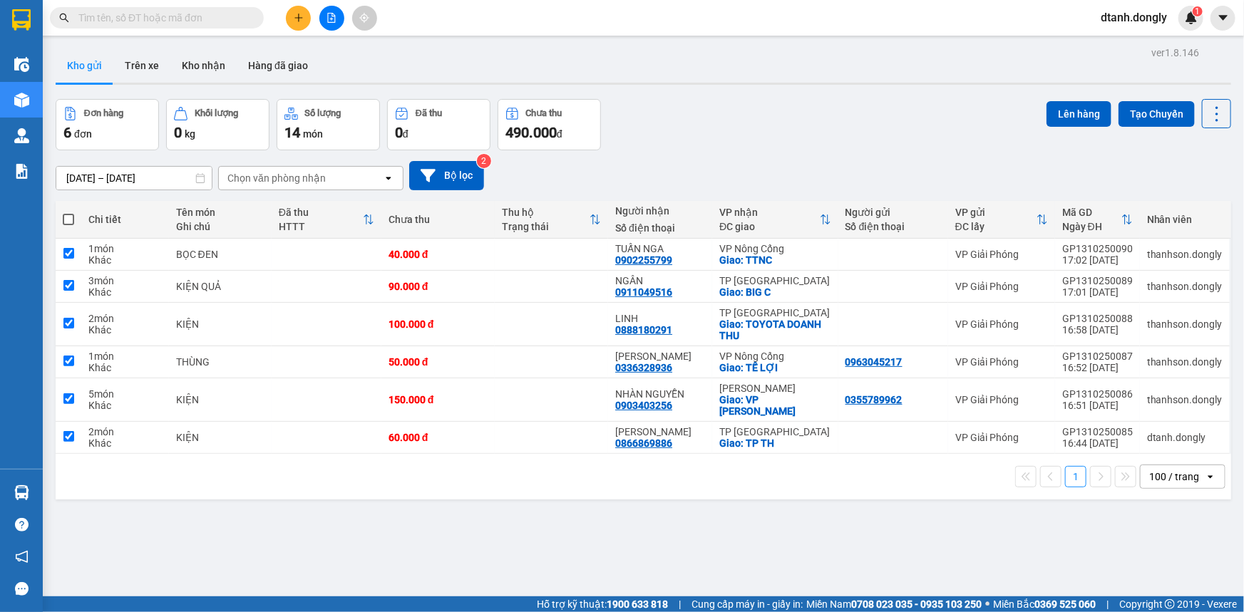
checkbox input "true"
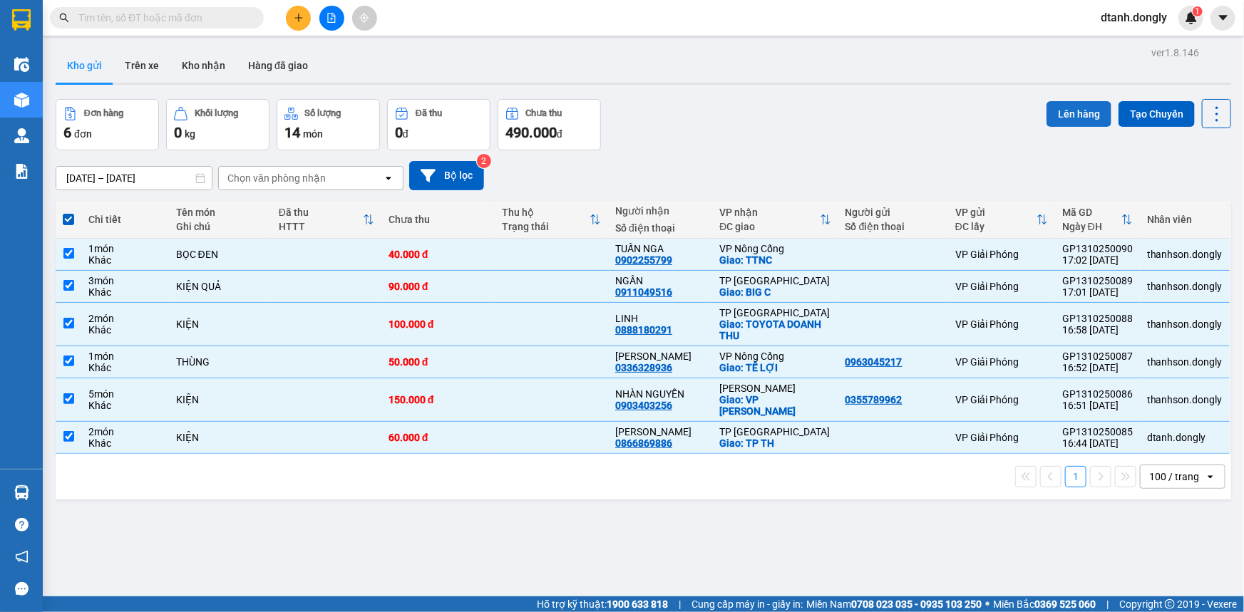
click at [1076, 112] on button "Lên hàng" at bounding box center [1078, 114] width 65 height 26
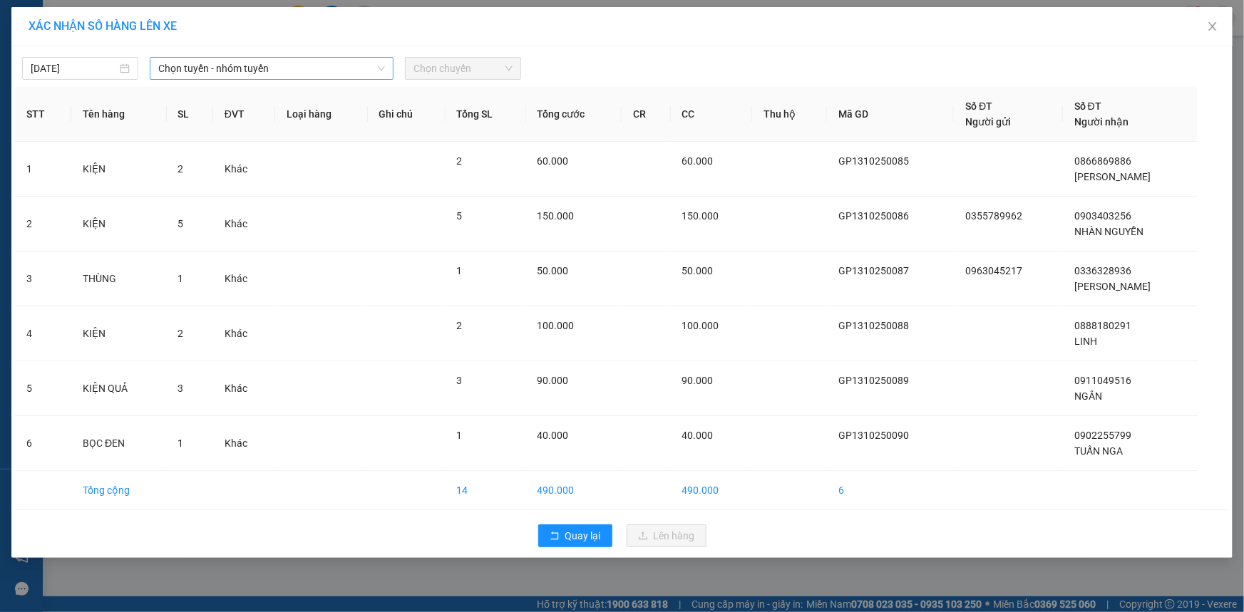
click at [321, 70] on span "Chọn tuyến - nhóm tuyến" at bounding box center [271, 68] width 227 height 21
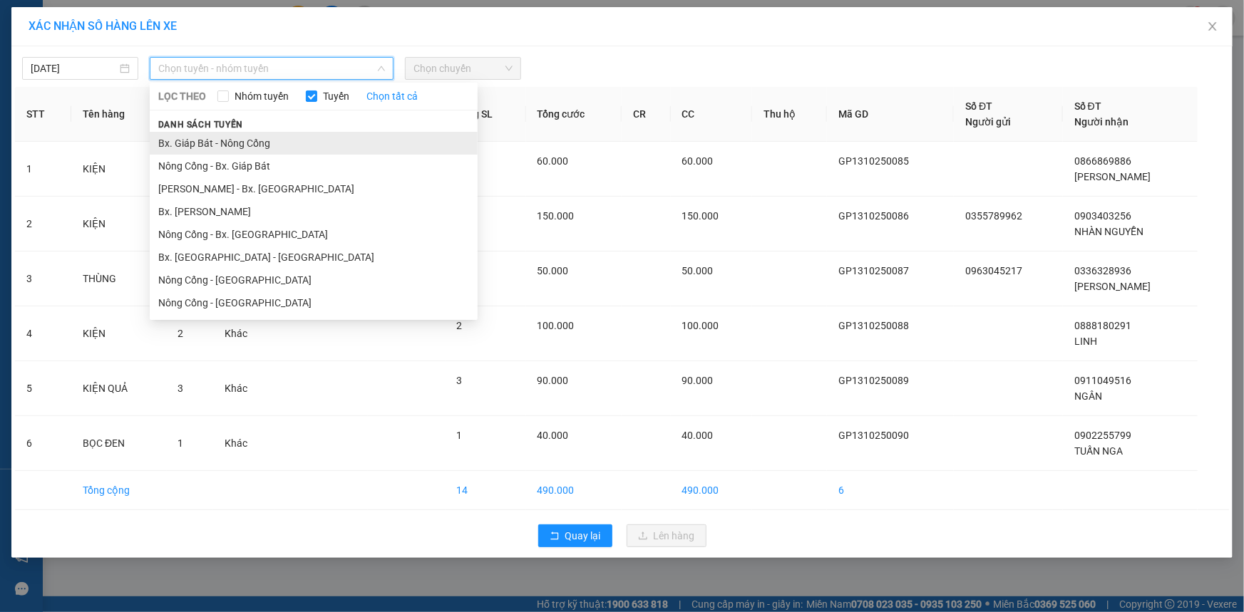
drag, startPoint x: 322, startPoint y: 143, endPoint x: 411, endPoint y: 99, distance: 98.5
click at [323, 143] on li "Bx. Giáp Bát - Nông Cống" at bounding box center [314, 143] width 328 height 23
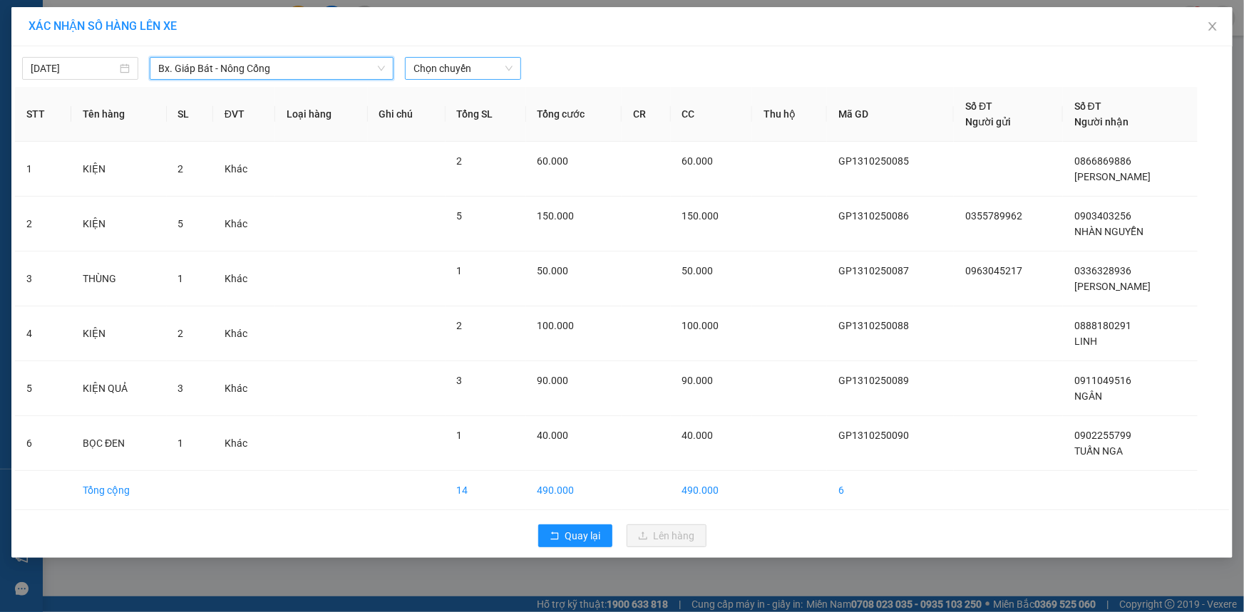
click at [486, 65] on span "Chọn chuyến" at bounding box center [462, 68] width 99 height 21
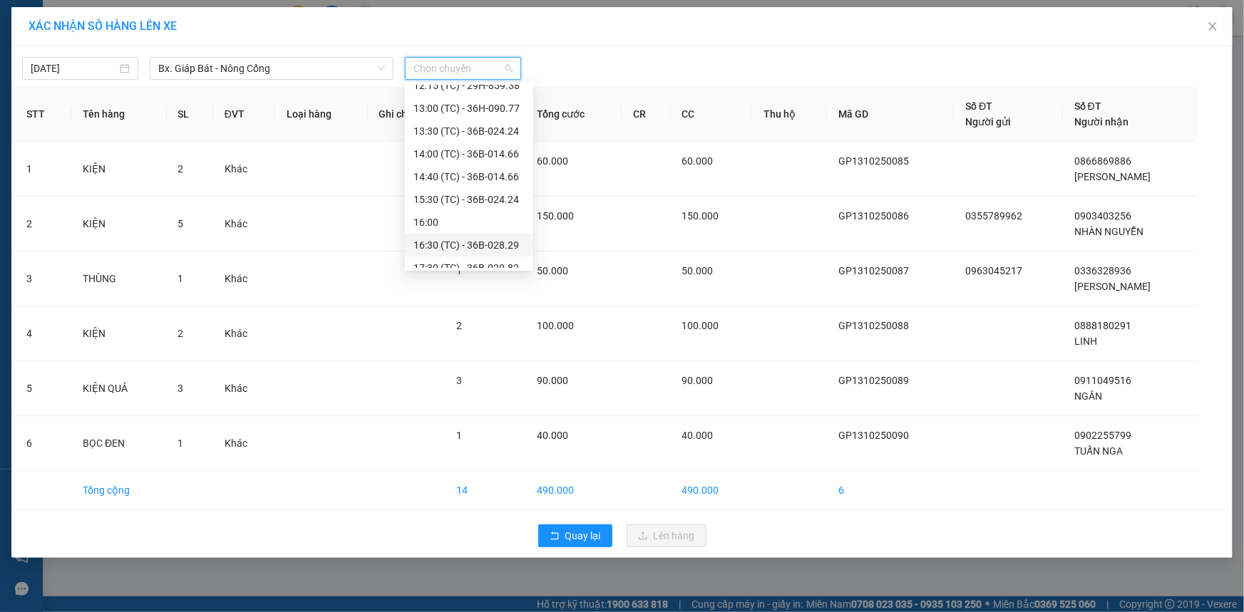
scroll to position [259, 0]
click at [476, 200] on div "17:30 (TC) - 36B-020.82" at bounding box center [468, 203] width 111 height 16
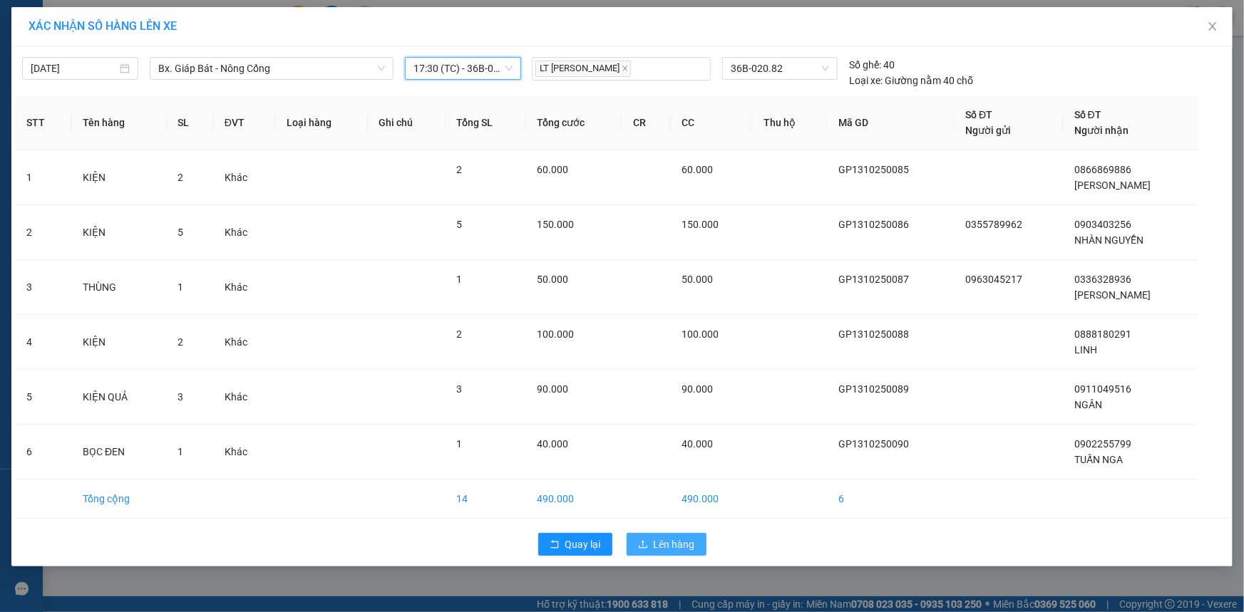
drag, startPoint x: 667, startPoint y: 542, endPoint x: 668, endPoint y: 527, distance: 14.3
click at [668, 542] on span "Lên hàng" at bounding box center [674, 545] width 41 height 16
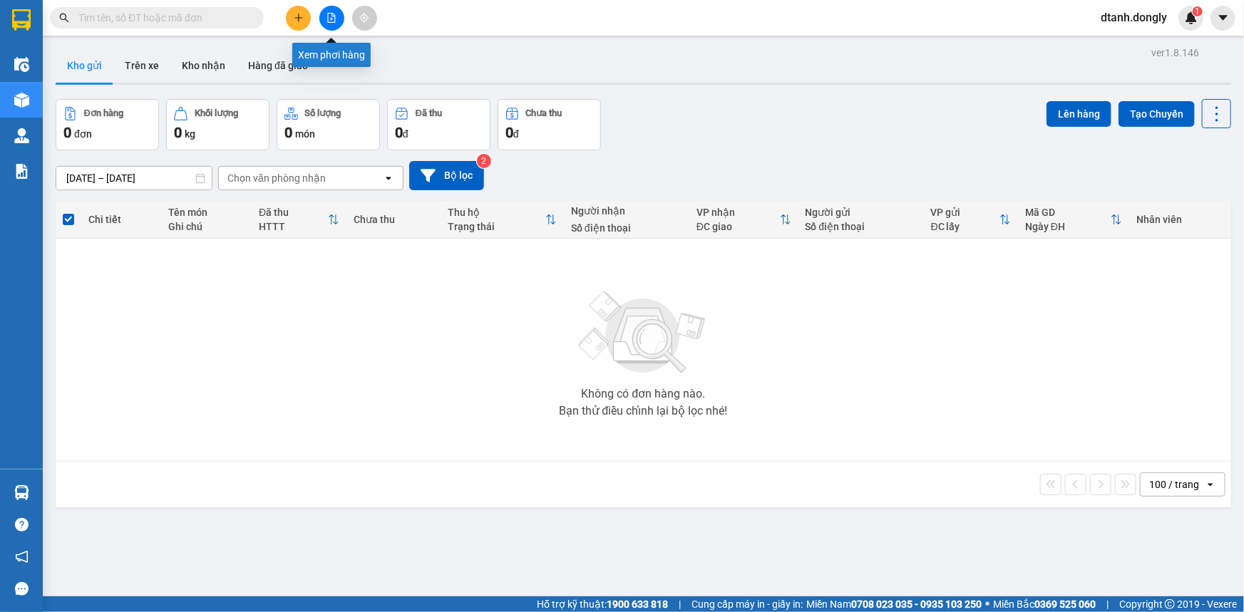
click at [332, 20] on icon "file-add" at bounding box center [331, 18] width 10 height 10
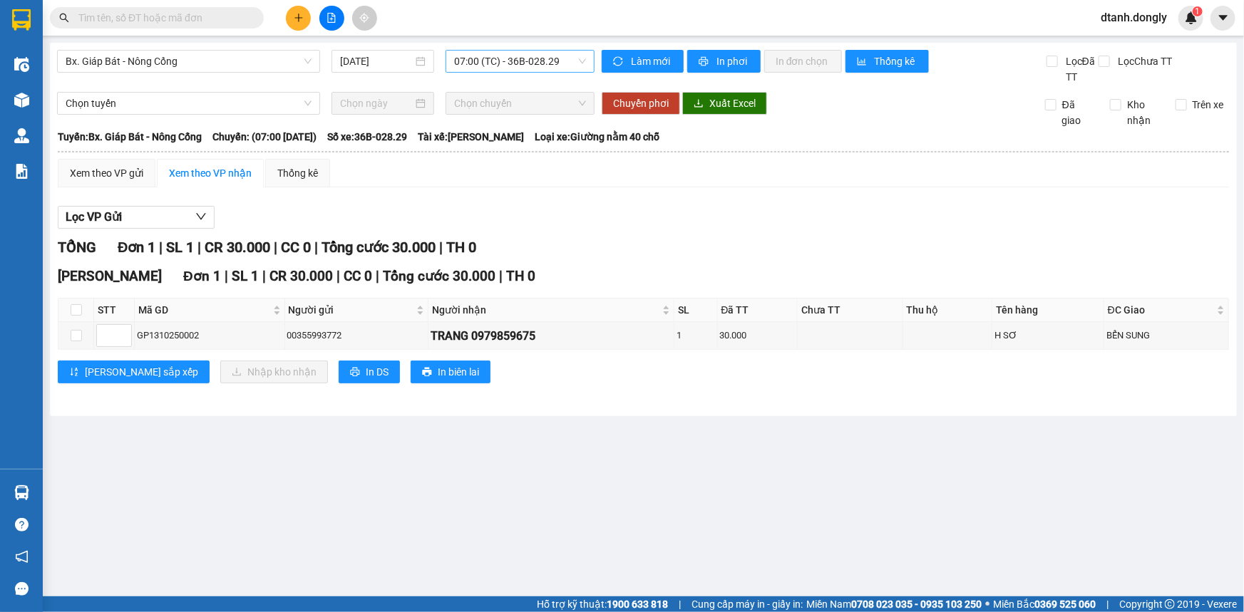
click at [577, 56] on span "07:00 (TC) - 36B-028.29" at bounding box center [520, 61] width 132 height 21
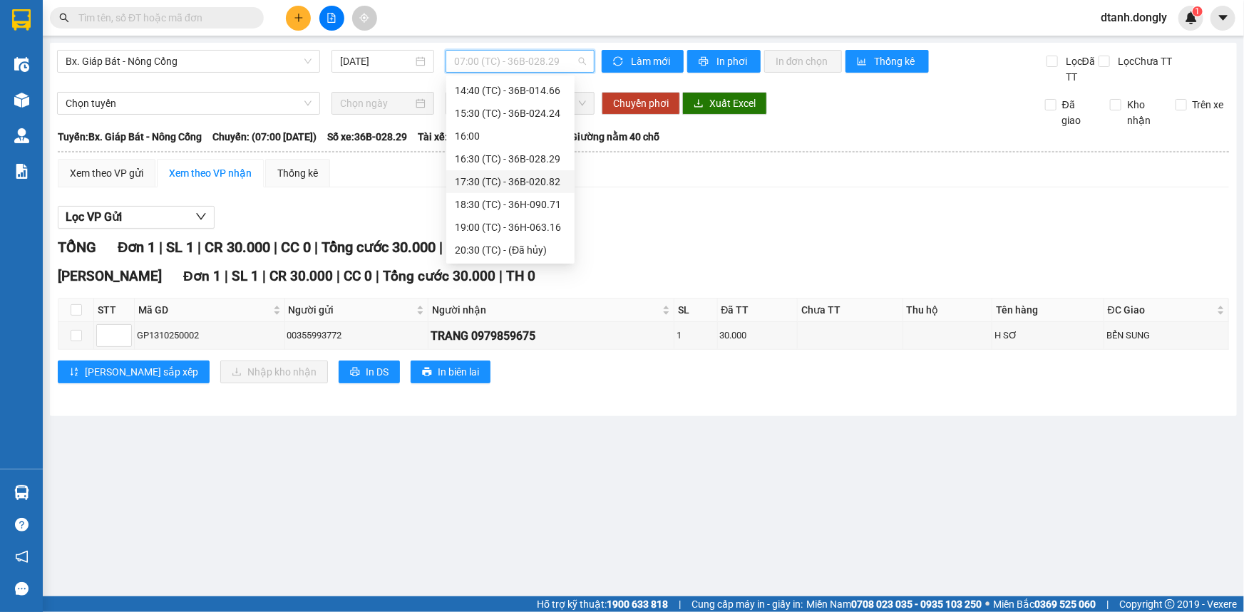
scroll to position [143, 0]
click at [520, 152] on div "13:00 (TC) - 36H-090.77" at bounding box center [510, 152] width 111 height 16
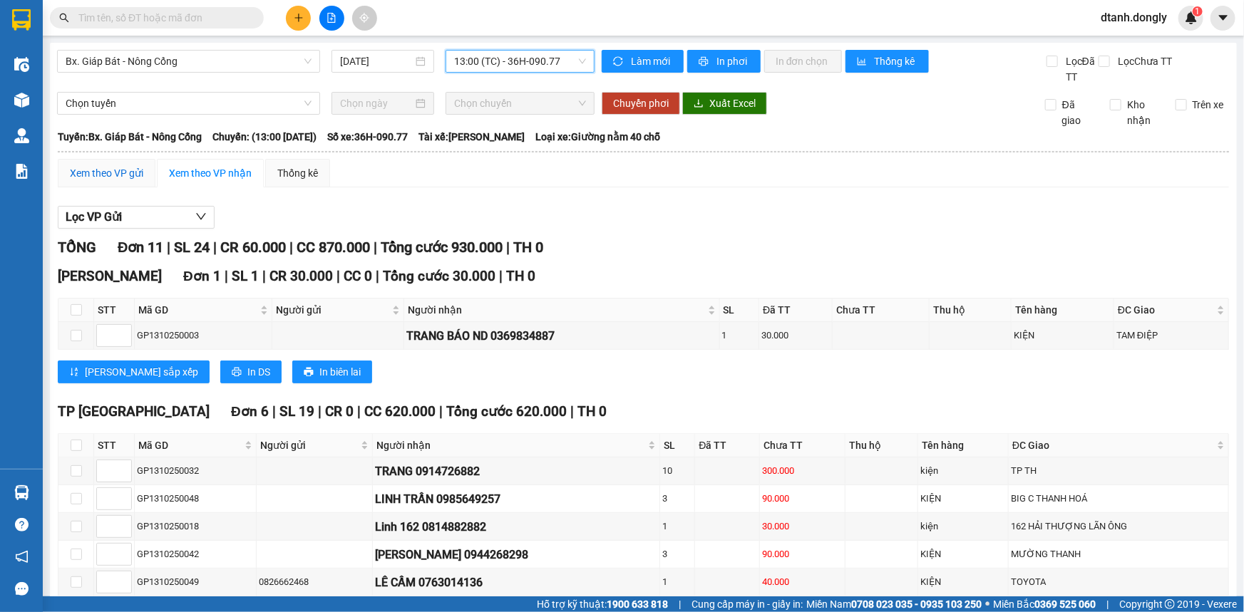
click at [117, 175] on div "Xem theo VP gửi" at bounding box center [106, 173] width 73 height 16
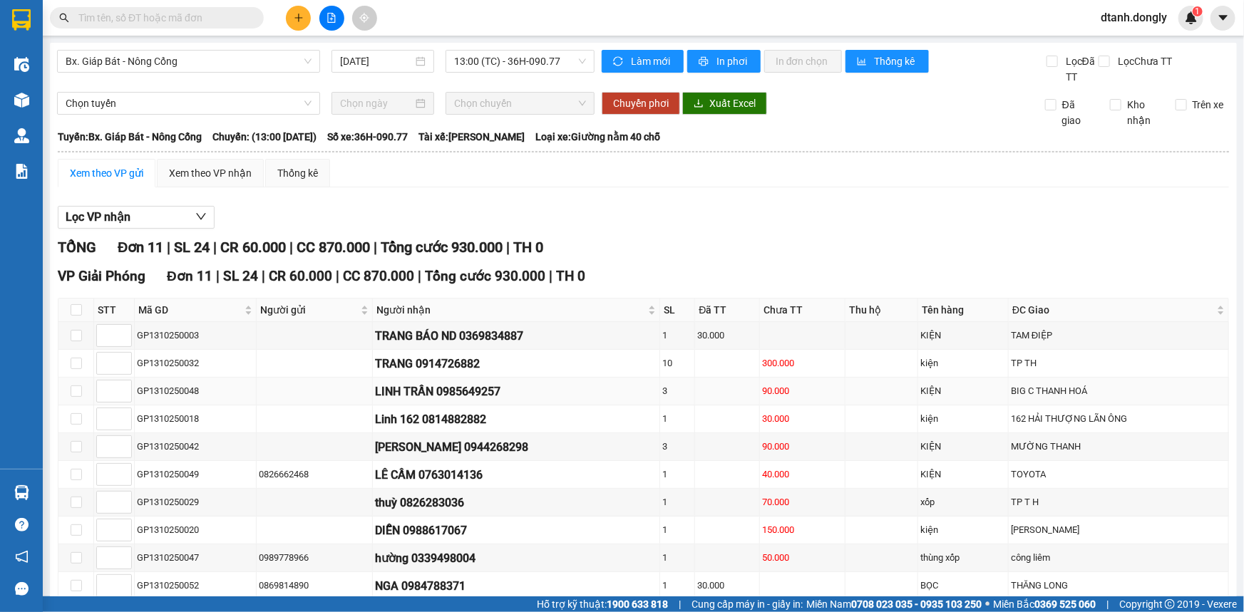
scroll to position [102, 0]
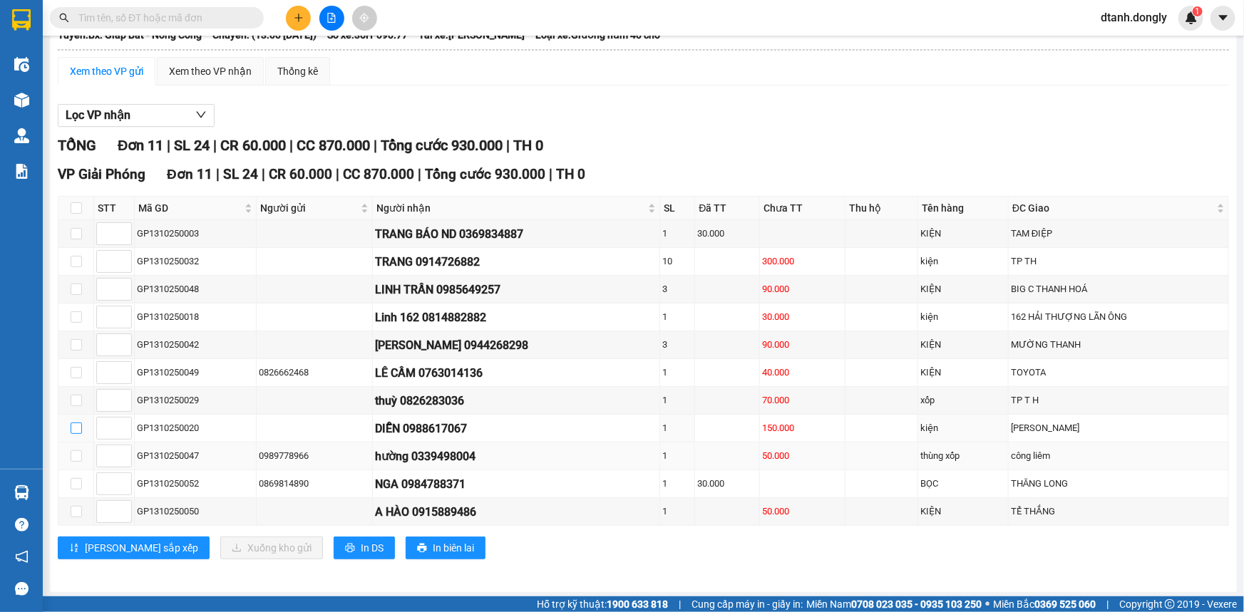
drag, startPoint x: 76, startPoint y: 427, endPoint x: 155, endPoint y: 460, distance: 85.6
click at [76, 426] on input "checkbox" at bounding box center [76, 428] width 11 height 11
checkbox input "true"
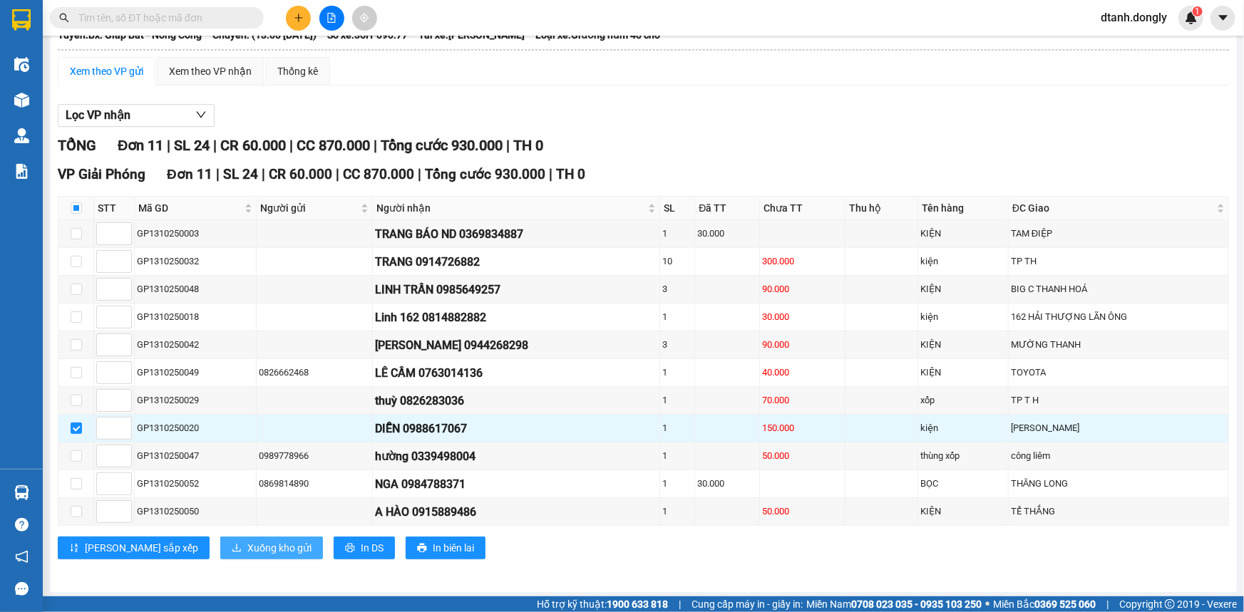
click at [247, 543] on span "Xuống kho gửi" at bounding box center [279, 548] width 64 height 16
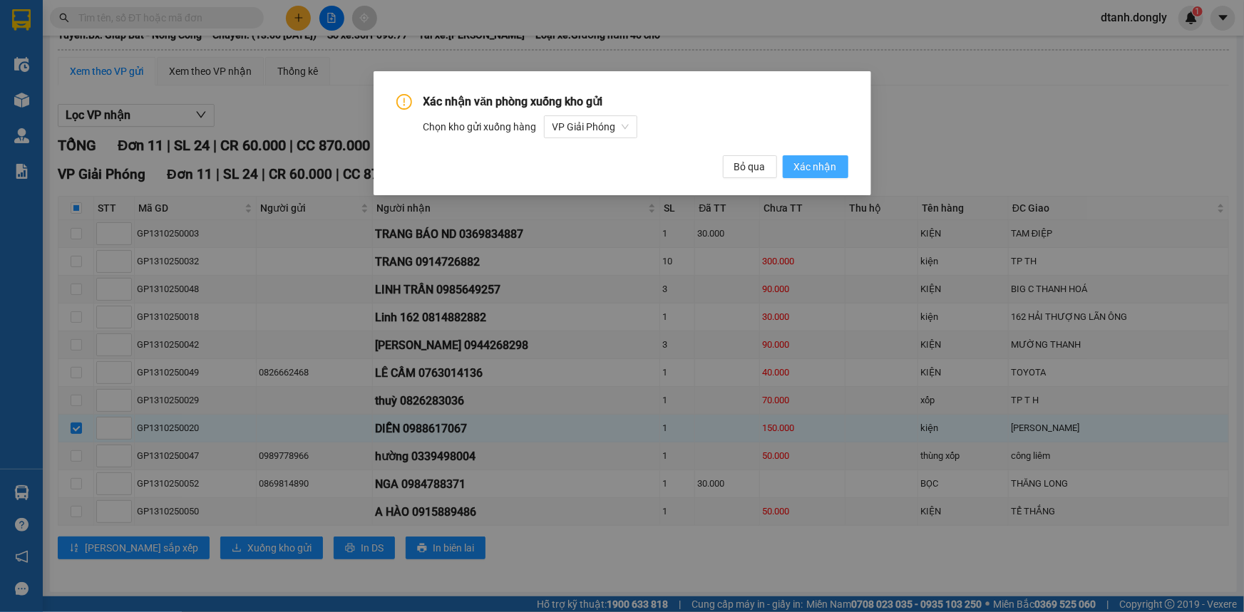
click at [831, 168] on span "Xác nhận" at bounding box center [815, 167] width 43 height 16
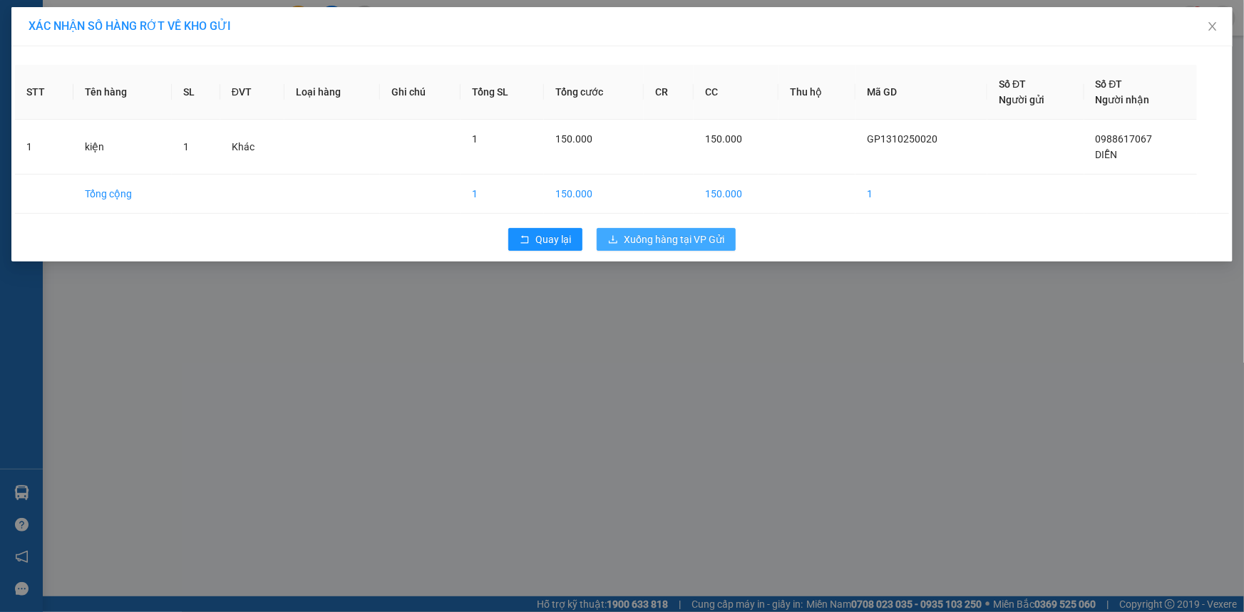
click at [664, 241] on span "Xuống hàng tại VP Gửi" at bounding box center [674, 240] width 101 height 16
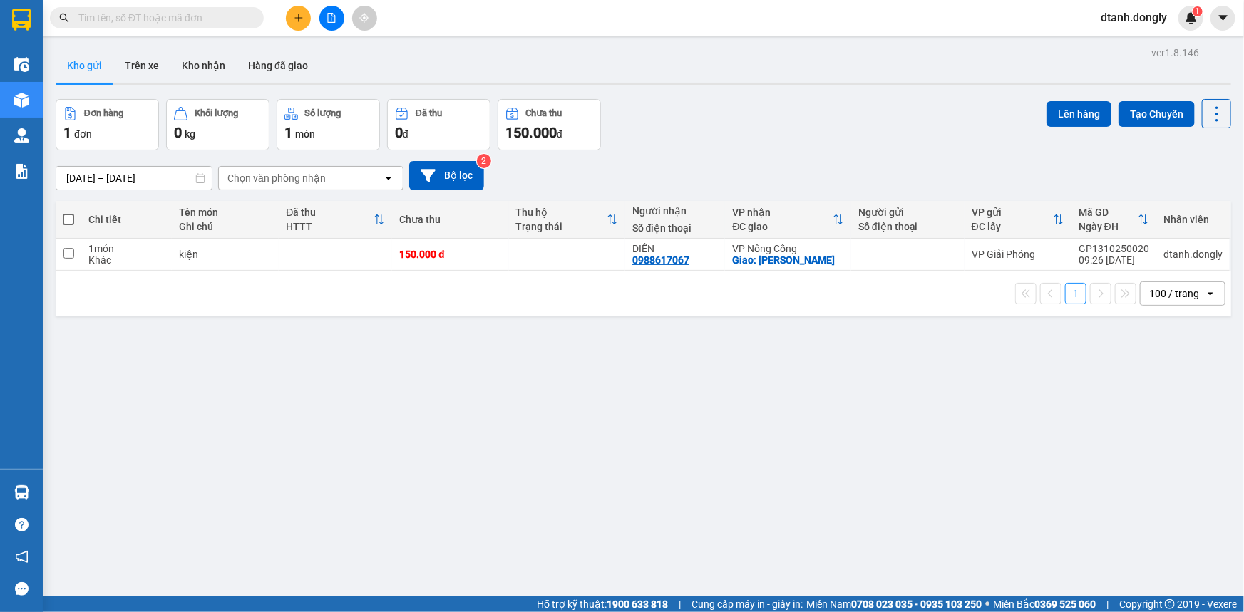
click at [66, 219] on span at bounding box center [68, 219] width 11 height 11
click at [68, 212] on input "checkbox" at bounding box center [68, 212] width 0 height 0
checkbox input "true"
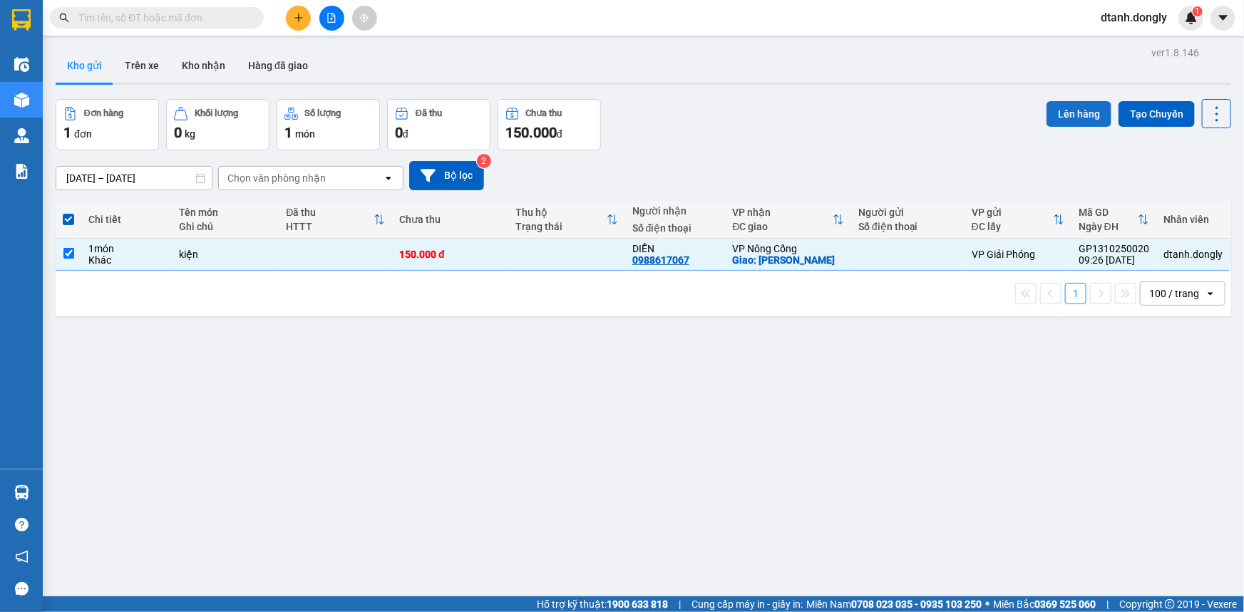
click at [1070, 111] on button "Lên hàng" at bounding box center [1078, 114] width 65 height 26
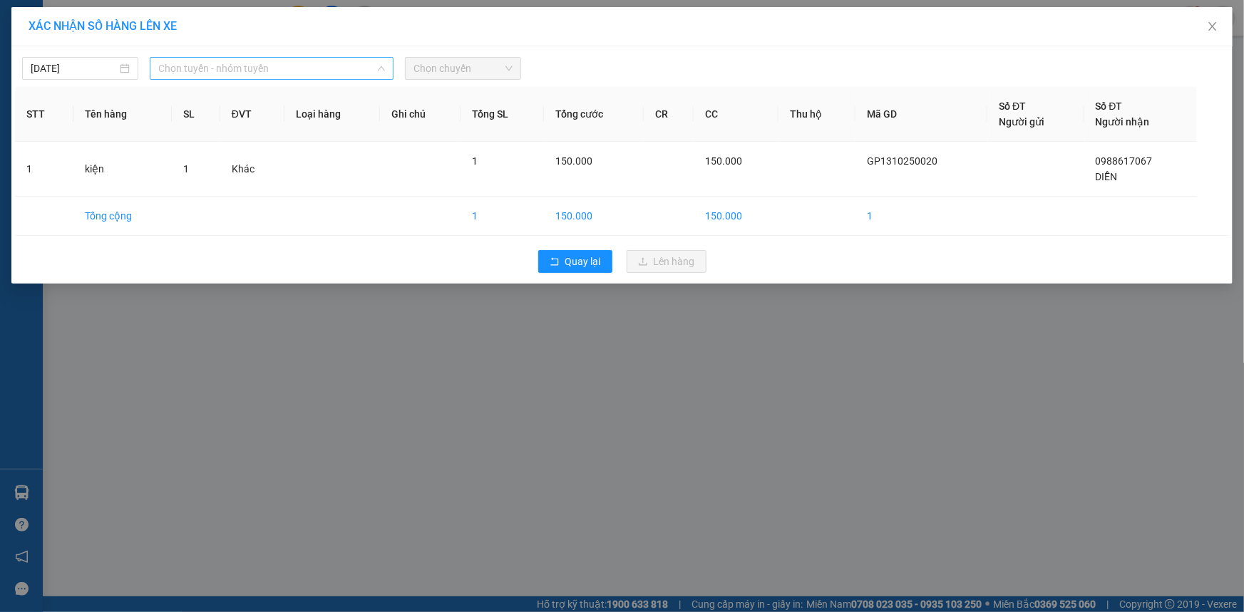
click at [364, 71] on span "Chọn tuyến - nhóm tuyến" at bounding box center [271, 68] width 227 height 21
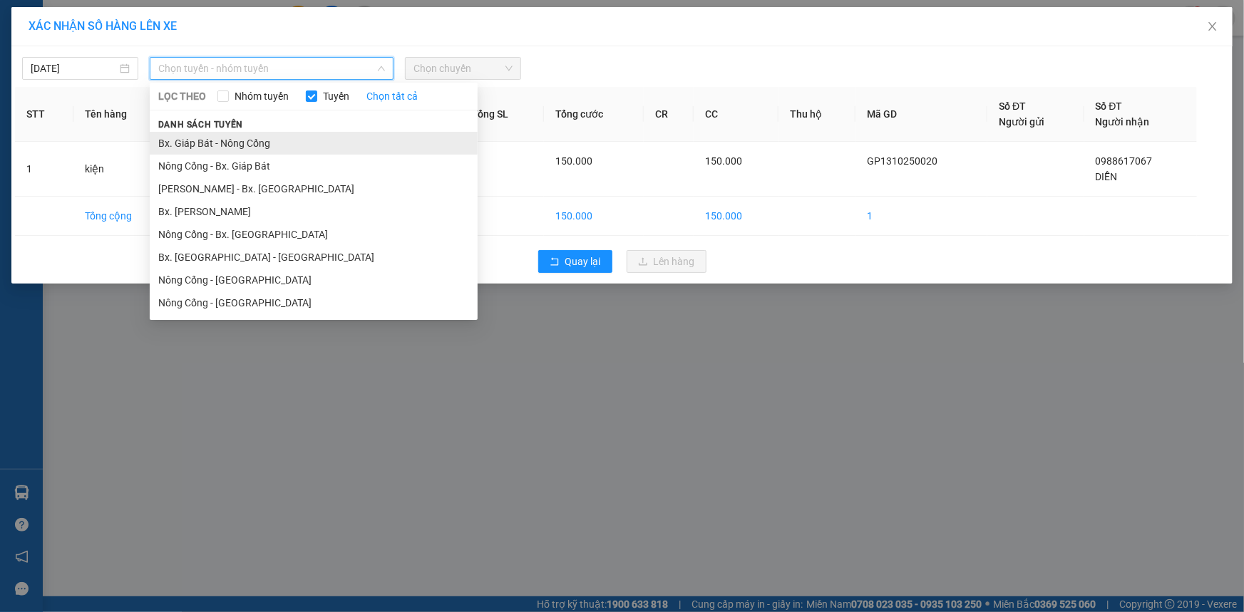
click at [323, 135] on li "Bx. Giáp Bát - Nông Cống" at bounding box center [314, 143] width 328 height 23
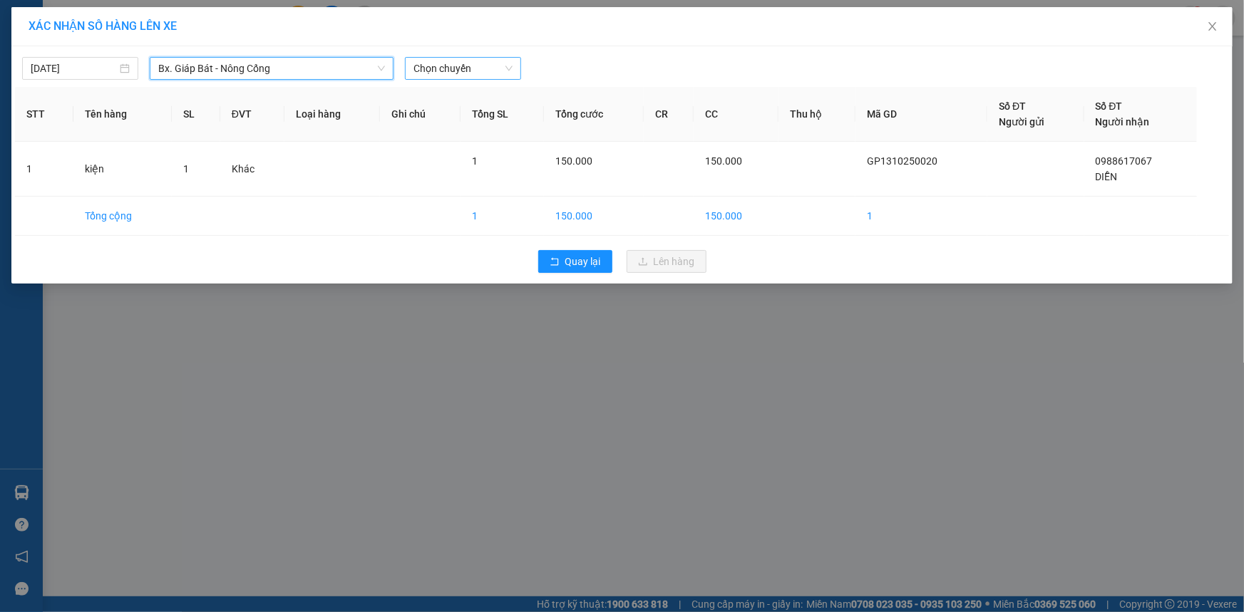
click at [503, 66] on span "Chọn chuyến" at bounding box center [462, 68] width 99 height 21
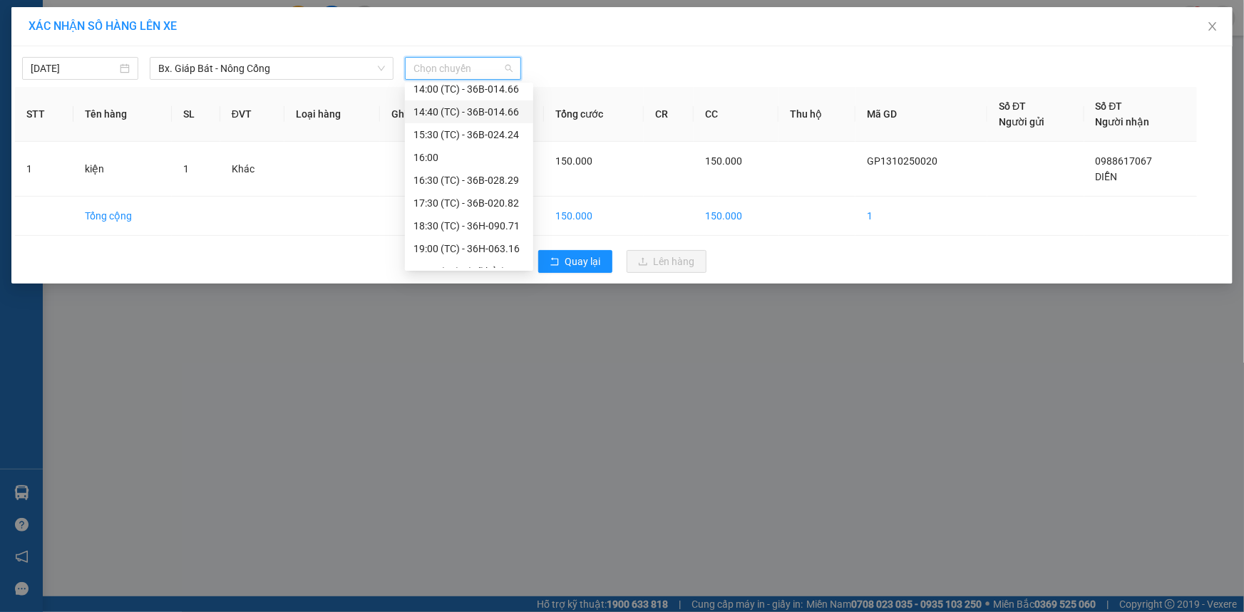
scroll to position [194, 0]
click at [483, 149] on div "14:00 (TC) - 36B-014.66" at bounding box center [468, 154] width 111 height 16
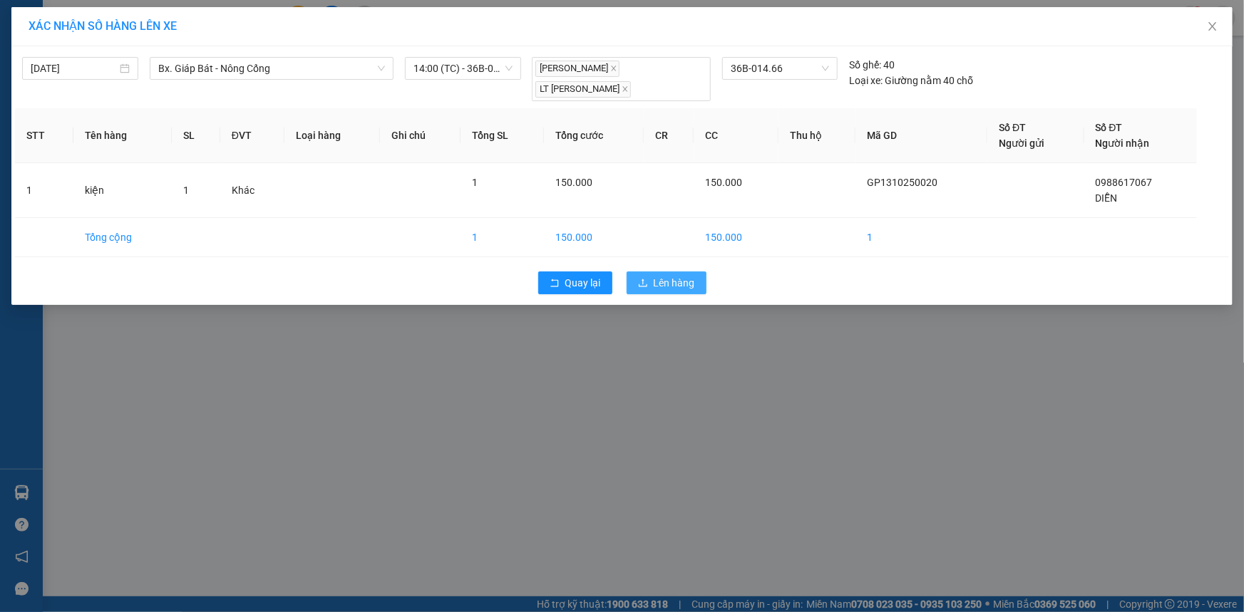
click at [670, 283] on span "Lên hàng" at bounding box center [674, 283] width 41 height 16
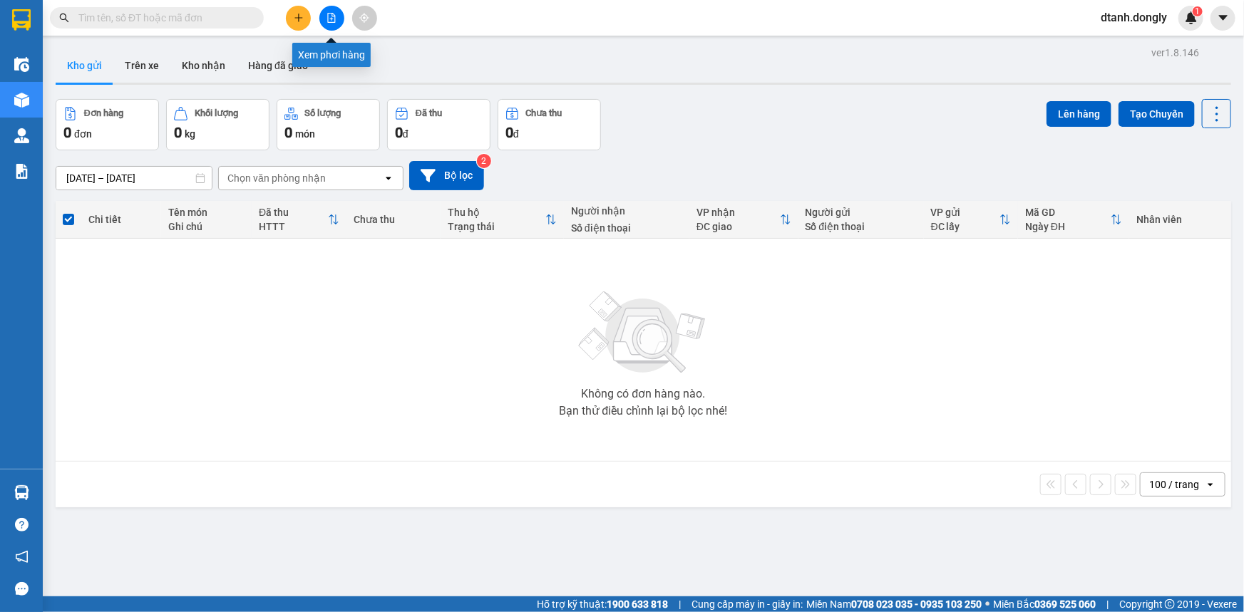
click at [334, 17] on icon "file-add" at bounding box center [331, 18] width 10 height 10
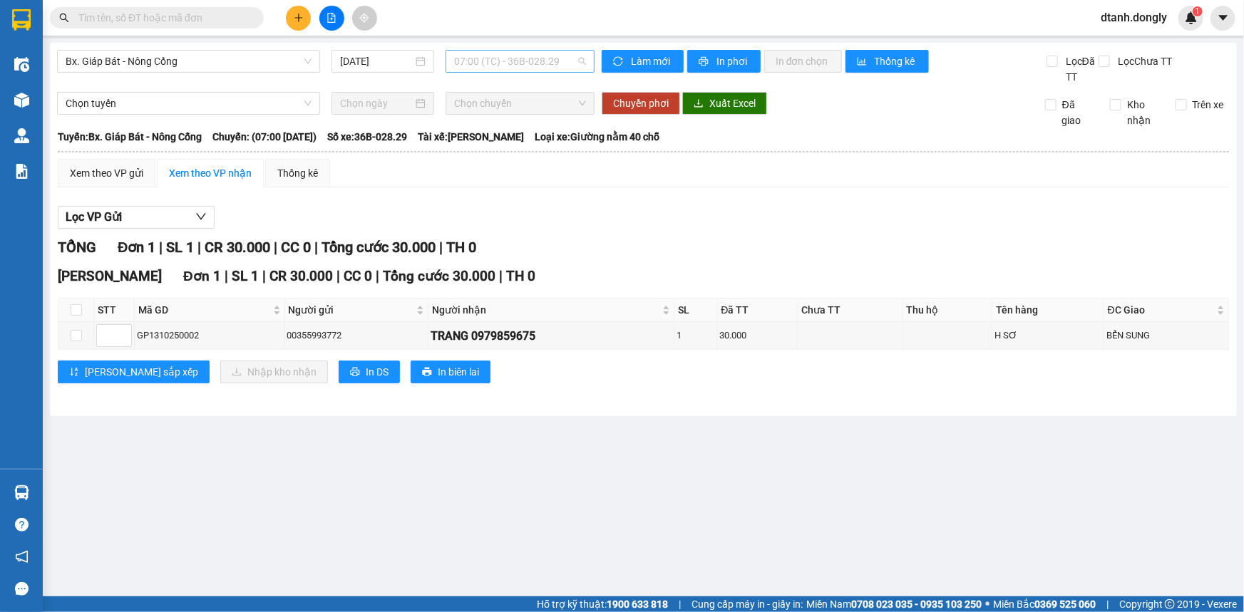
click at [581, 61] on span "07:00 (TC) - 36B-028.29" at bounding box center [520, 61] width 132 height 21
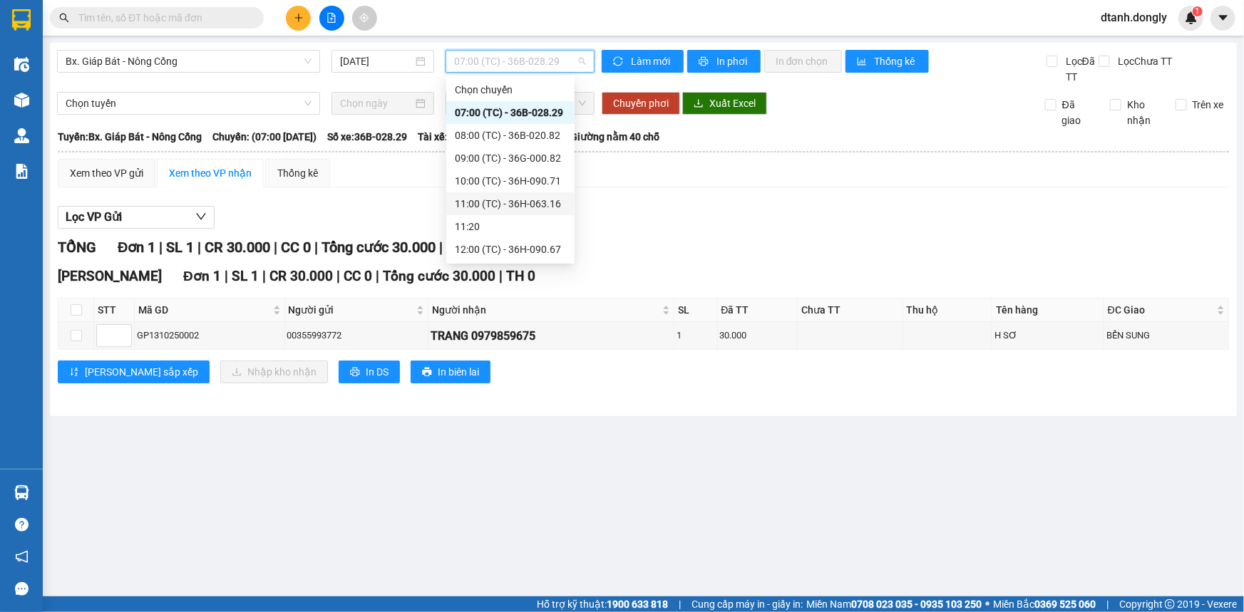
scroll to position [194, 0]
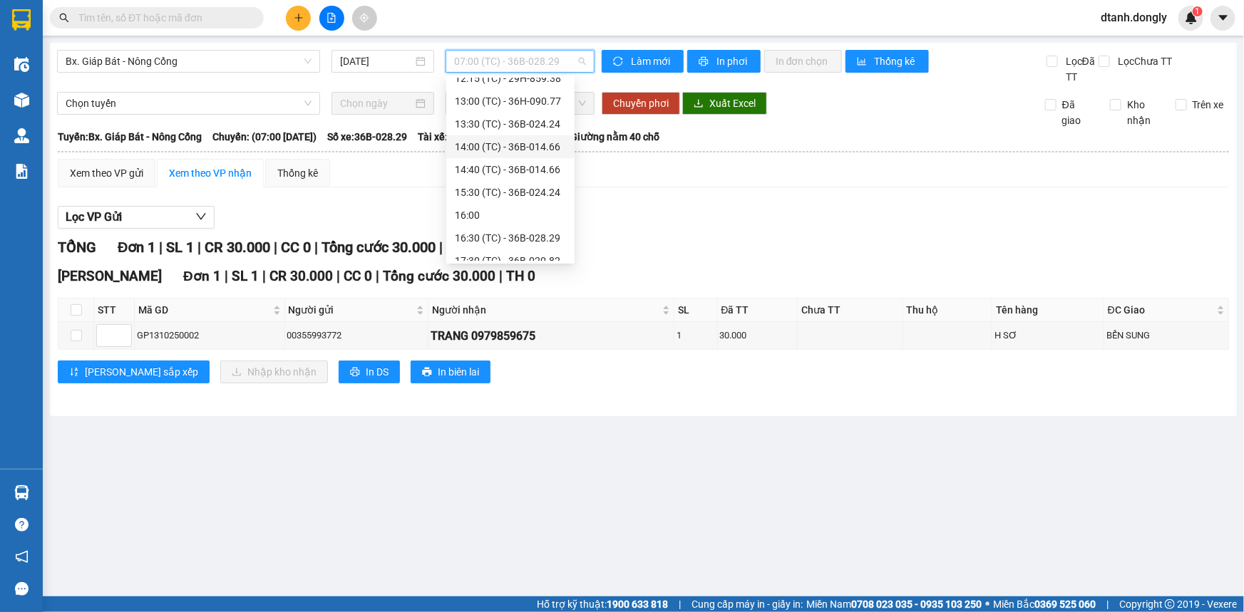
click at [513, 141] on div "14:00 (TC) - 36B-014.66" at bounding box center [510, 147] width 111 height 16
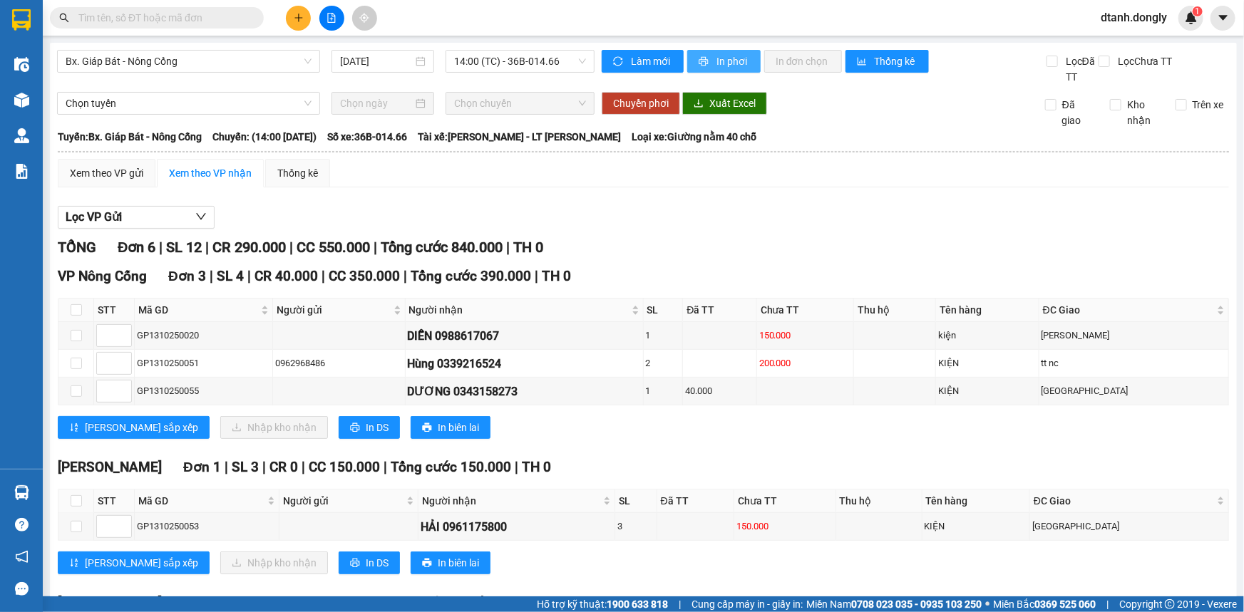
click at [721, 59] on span "In phơi" at bounding box center [732, 61] width 33 height 16
click at [330, 14] on icon "file-add" at bounding box center [331, 18] width 10 height 10
click at [577, 61] on span "14:00 (TC) - 36B-014.66" at bounding box center [520, 61] width 132 height 21
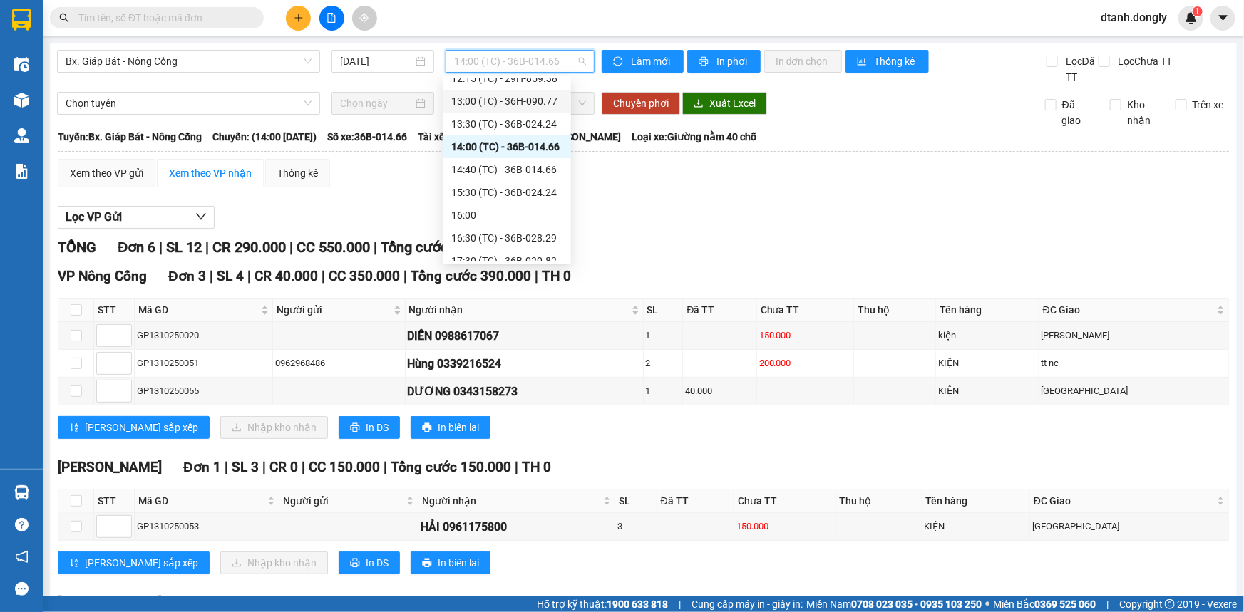
click at [532, 96] on div "13:00 (TC) - 36H-090.77" at bounding box center [506, 101] width 111 height 16
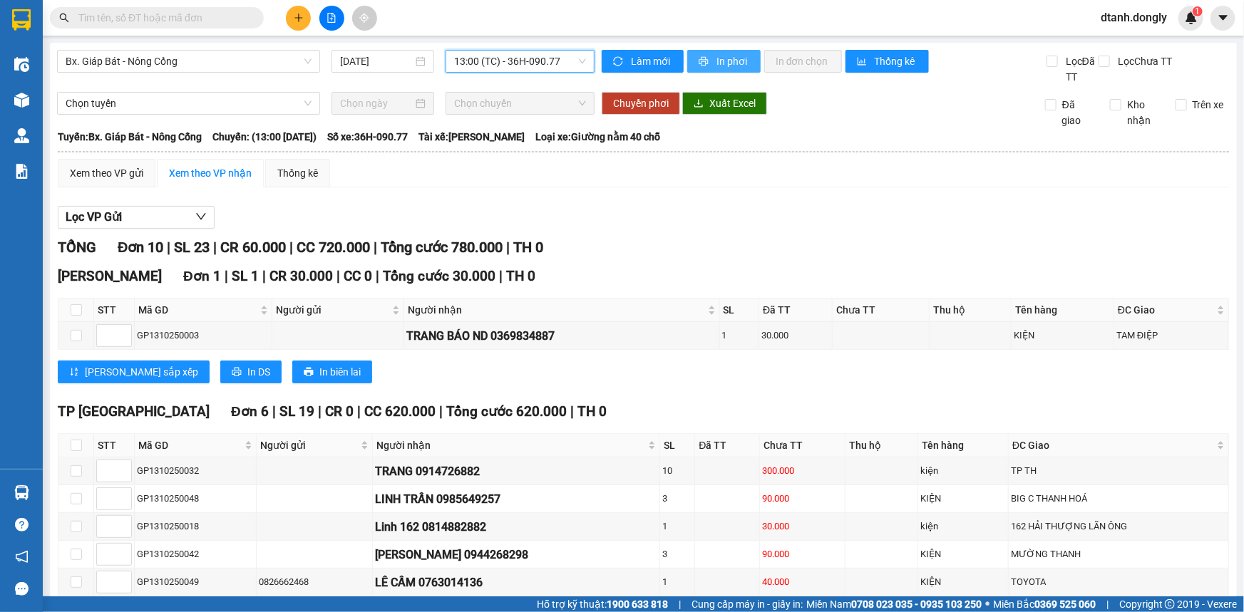
click at [726, 57] on span "In phơi" at bounding box center [732, 61] width 33 height 16
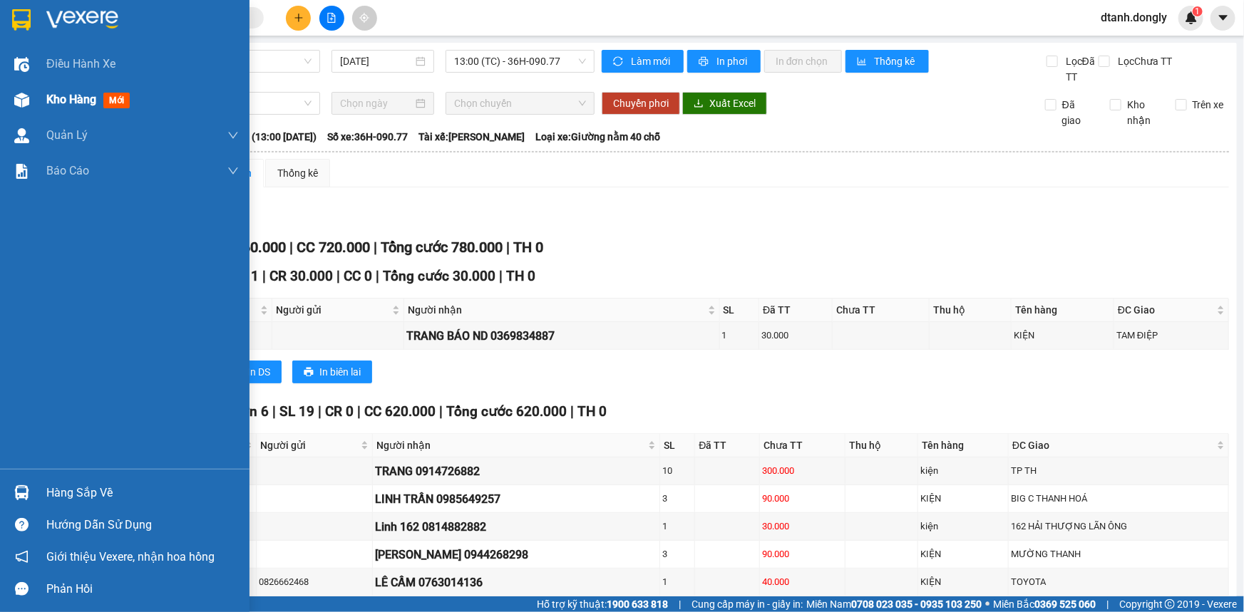
drag, startPoint x: 57, startPoint y: 91, endPoint x: 67, endPoint y: 83, distance: 12.7
click at [58, 91] on div "Kho hàng mới" at bounding box center [90, 100] width 89 height 18
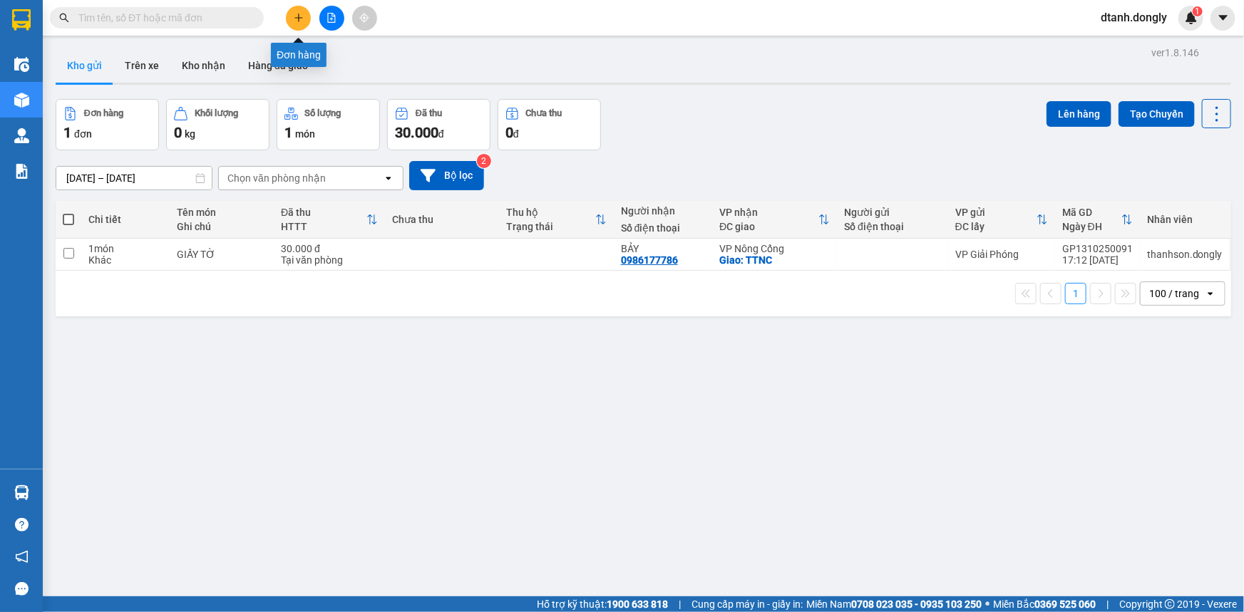
click at [299, 21] on icon "plus" at bounding box center [299, 18] width 10 height 10
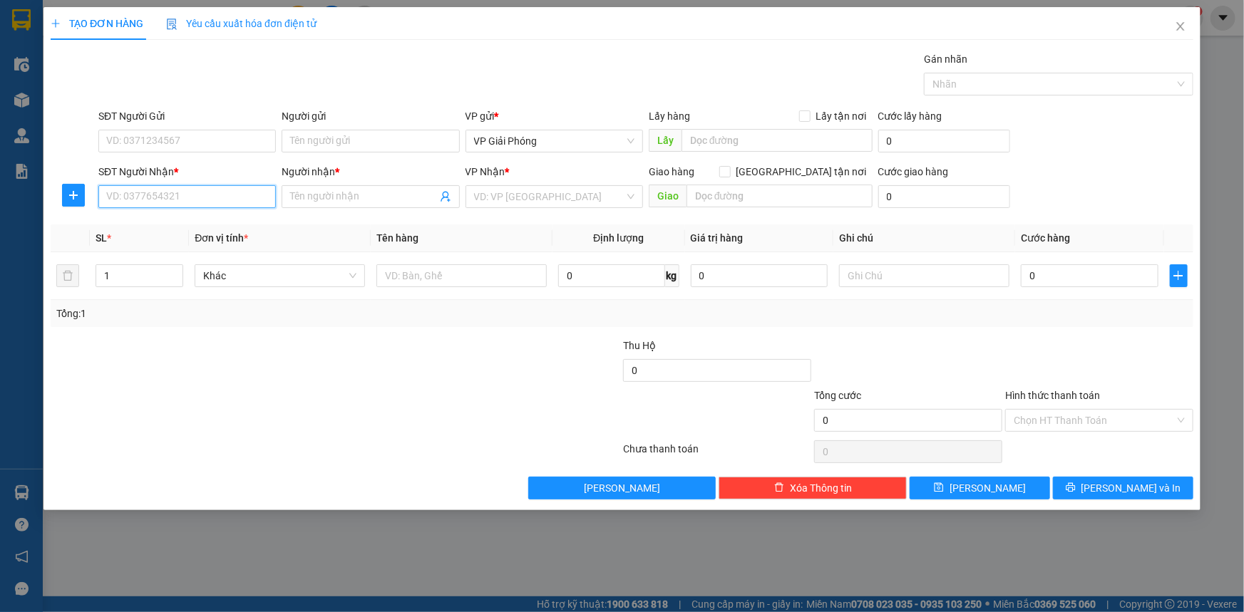
click at [151, 188] on input "SĐT Người Nhận *" at bounding box center [186, 196] width 177 height 23
drag, startPoint x: 162, startPoint y: 223, endPoint x: 172, endPoint y: 214, distance: 13.6
click at [164, 223] on div "0911270123 - Trang" at bounding box center [187, 225] width 160 height 16
type input "0911270123"
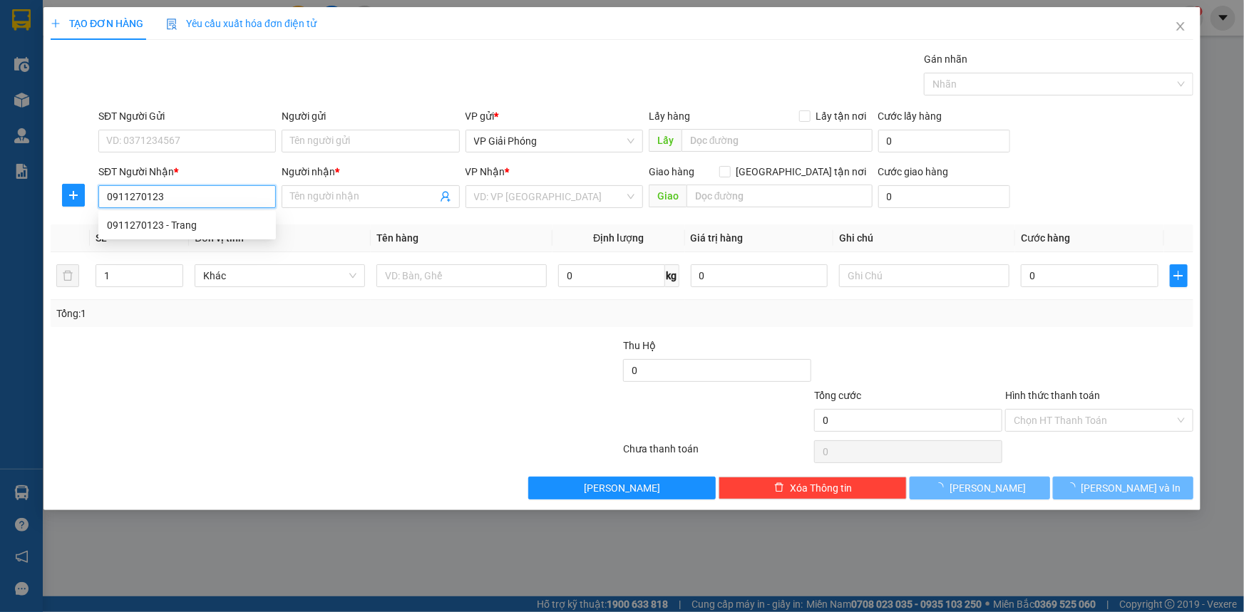
type input "Trang"
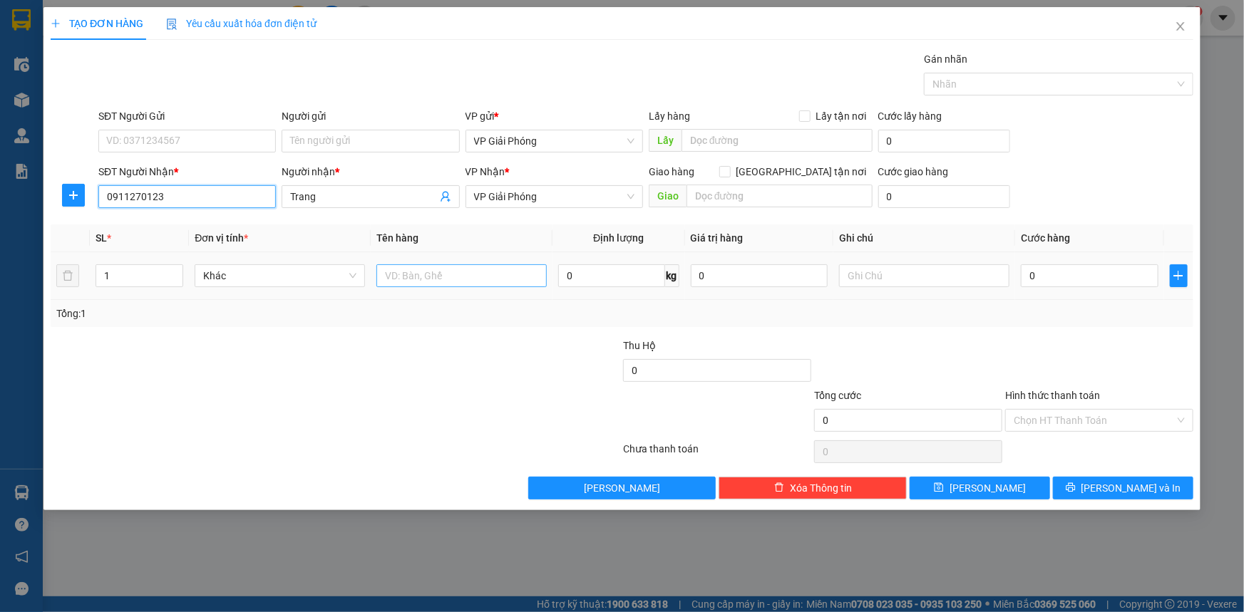
type input "0911270123"
click at [396, 273] on input "text" at bounding box center [461, 275] width 170 height 23
type input "H SƠ"
click at [1036, 275] on input "0" at bounding box center [1090, 275] width 138 height 23
type input "3"
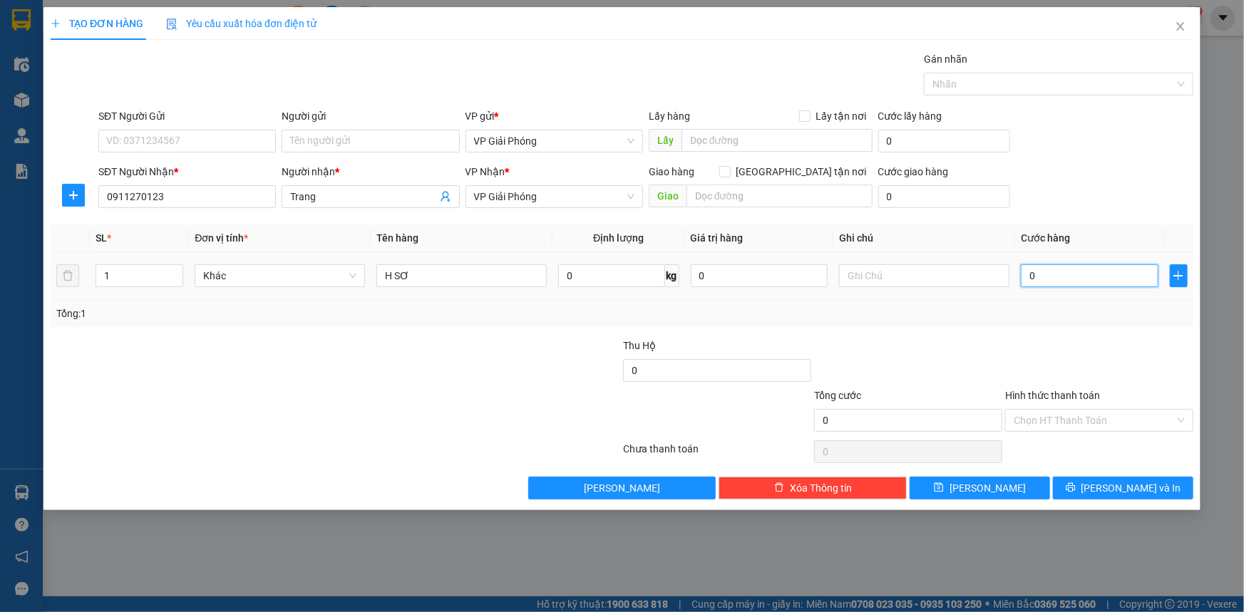
type input "3"
type input "30"
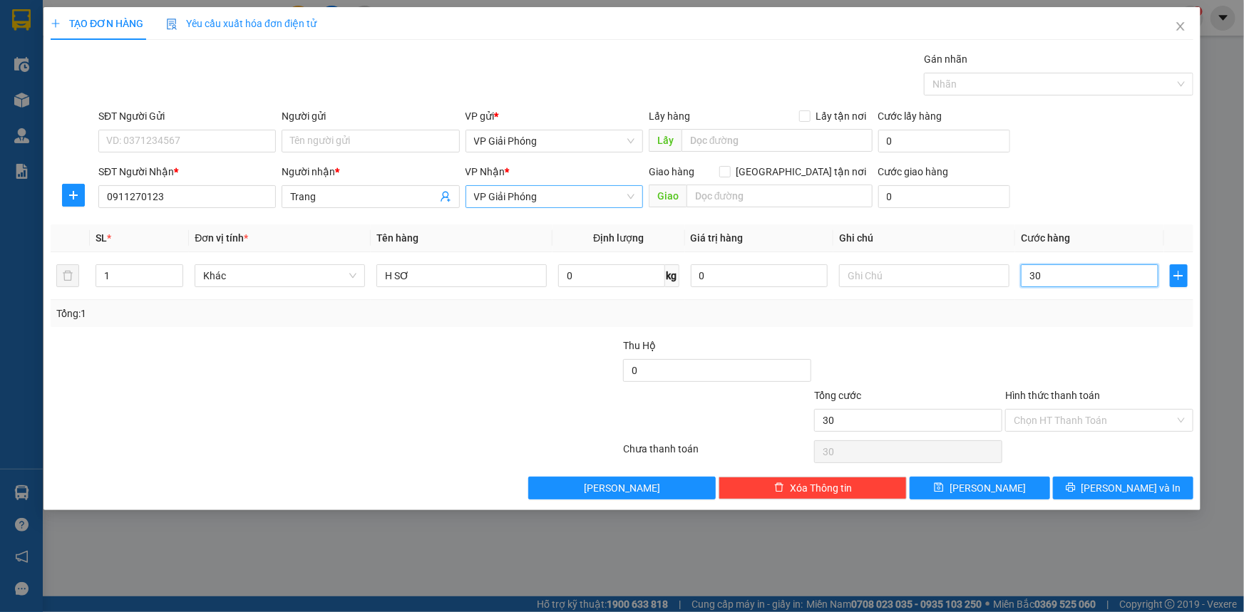
click at [549, 203] on span "VP Giải Phóng" at bounding box center [554, 196] width 160 height 21
type input "30.000"
drag, startPoint x: 570, startPoint y: 384, endPoint x: 617, endPoint y: 366, distance: 50.6
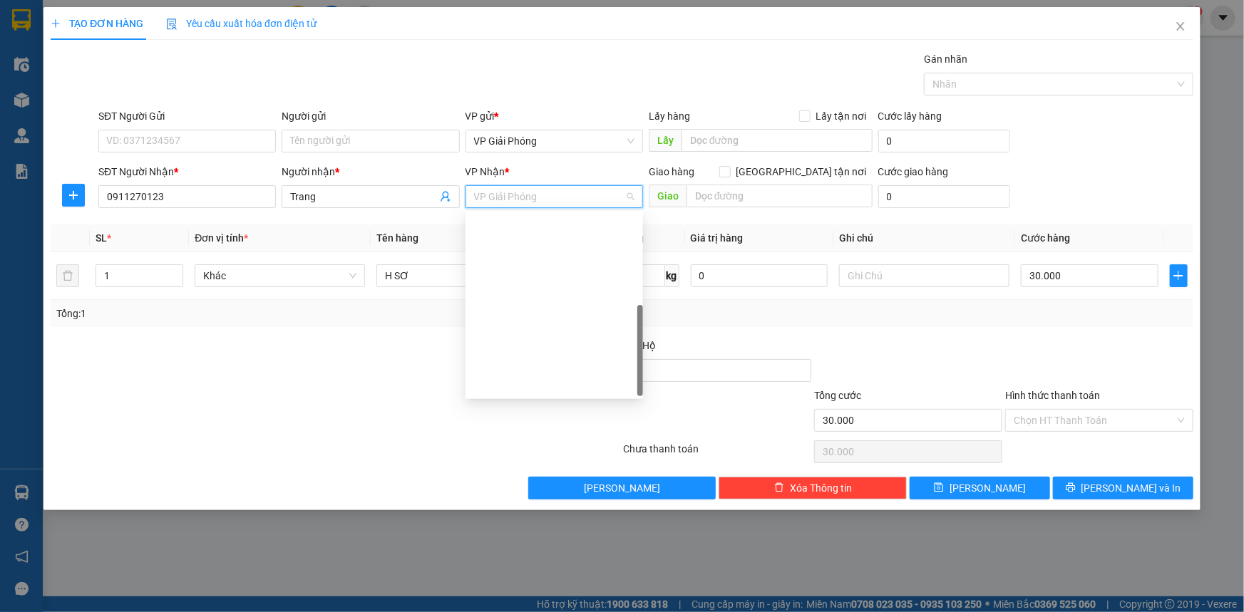
click at [570, 582] on div "VP Nông Cống" at bounding box center [554, 590] width 160 height 16
click at [811, 194] on input "text" at bounding box center [779, 196] width 186 height 23
click at [743, 203] on input "text" at bounding box center [779, 196] width 186 height 23
click at [743, 195] on input "text" at bounding box center [779, 196] width 186 height 23
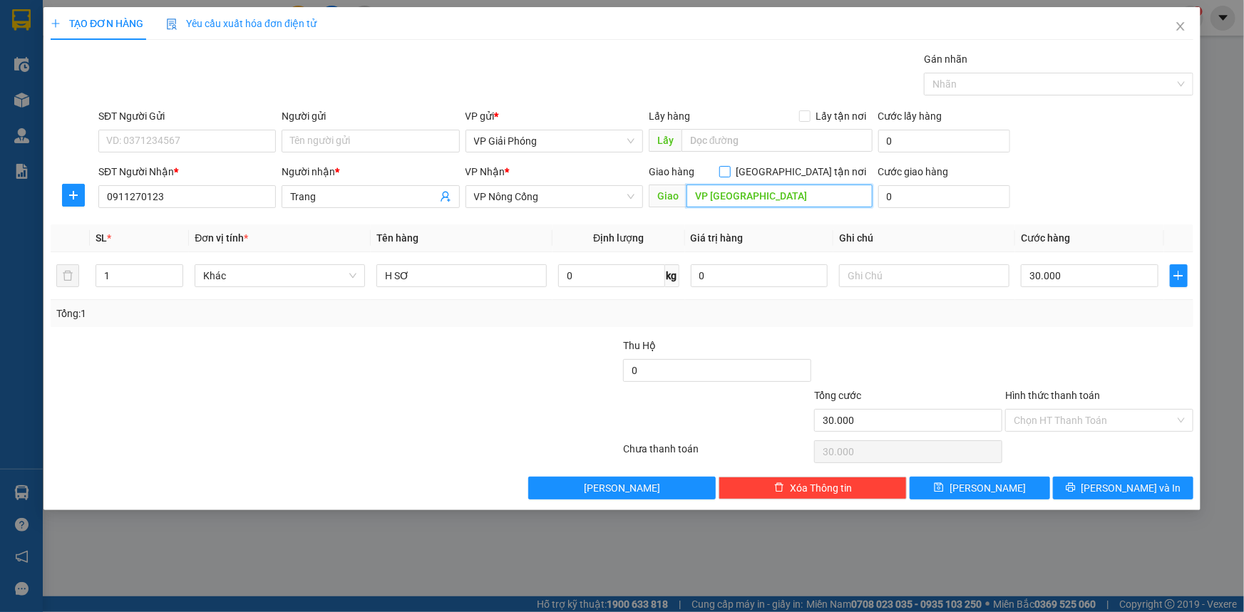
type input "VP [GEOGRAPHIC_DATA]"
click at [729, 170] on input "[GEOGRAPHIC_DATA] tận nơi" at bounding box center [724, 171] width 10 height 10
checkbox input "true"
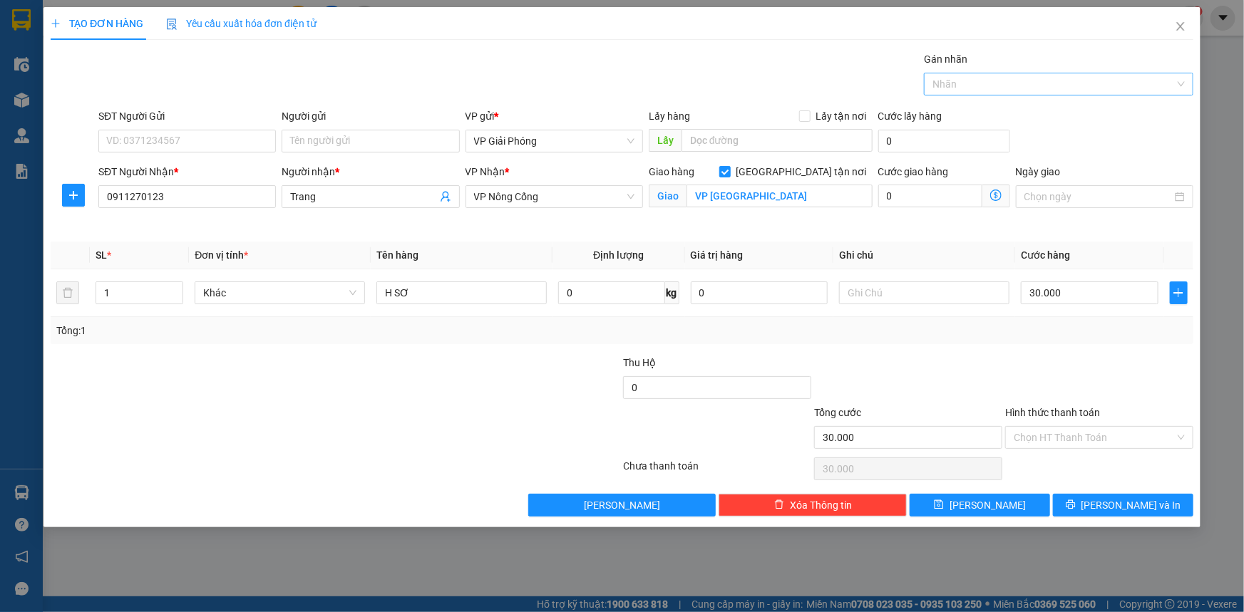
click at [976, 84] on div at bounding box center [1051, 84] width 248 height 17
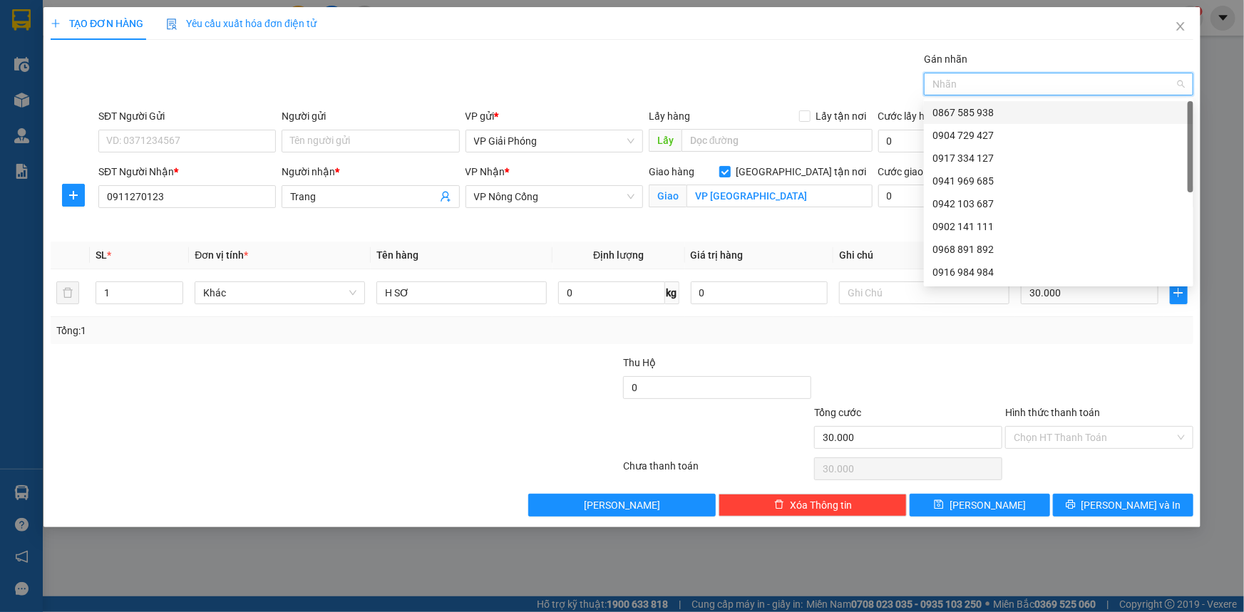
click at [1005, 85] on div at bounding box center [1051, 84] width 248 height 17
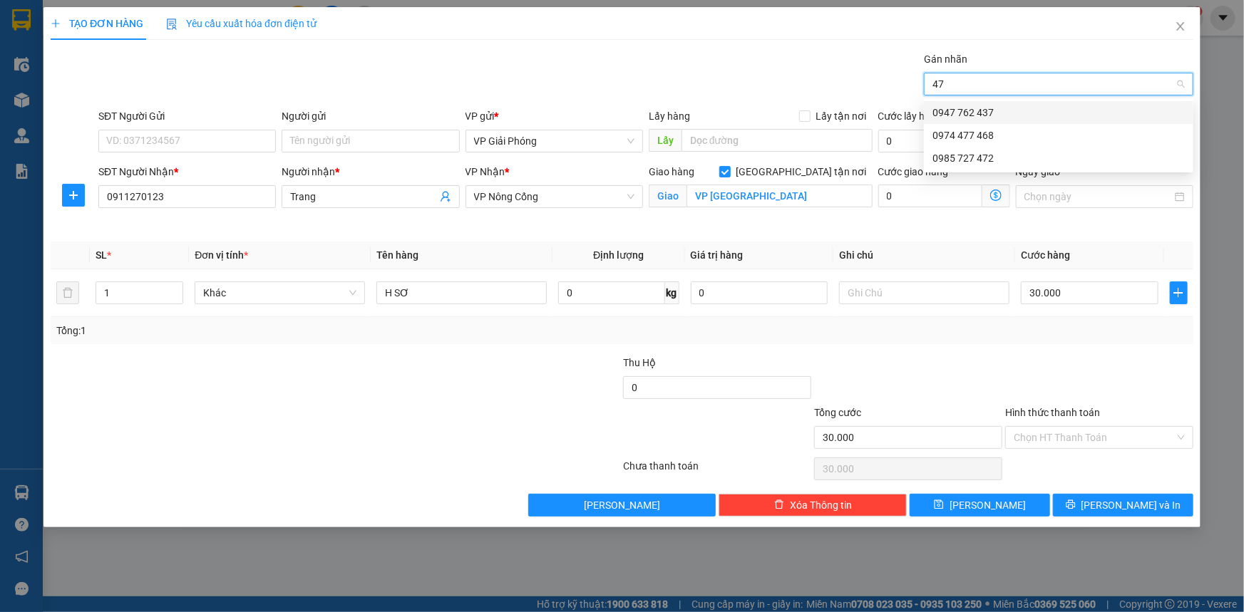
type input "472"
click at [1024, 111] on div "0985 727 472" at bounding box center [1058, 113] width 252 height 16
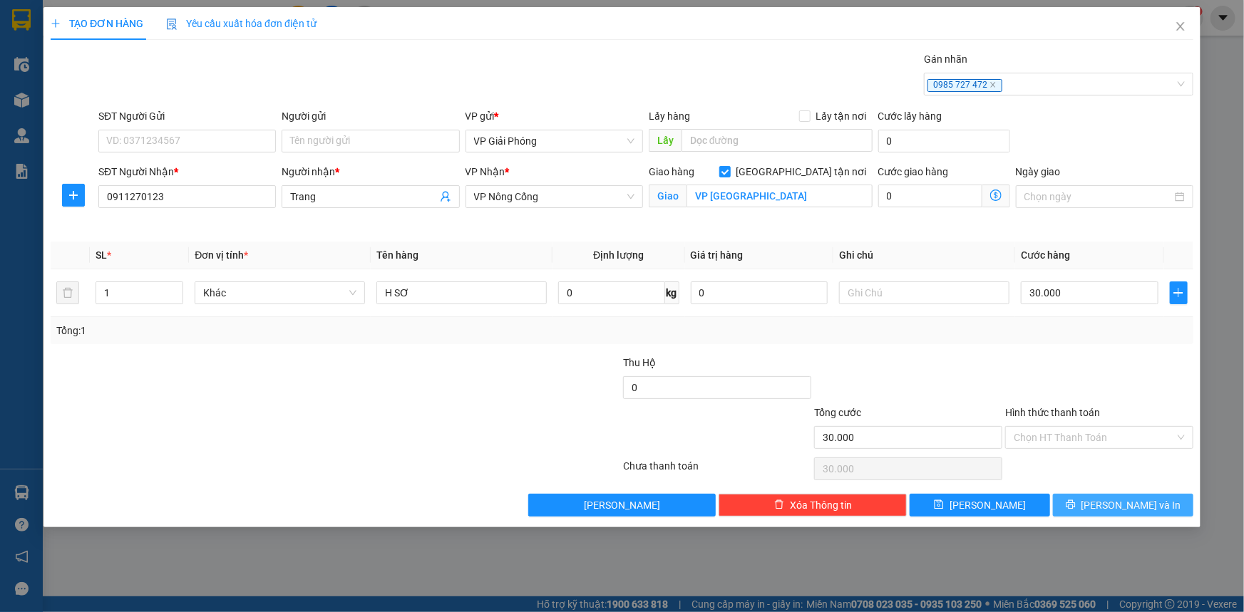
click at [1119, 503] on span "[PERSON_NAME] và In" at bounding box center [1131, 506] width 100 height 16
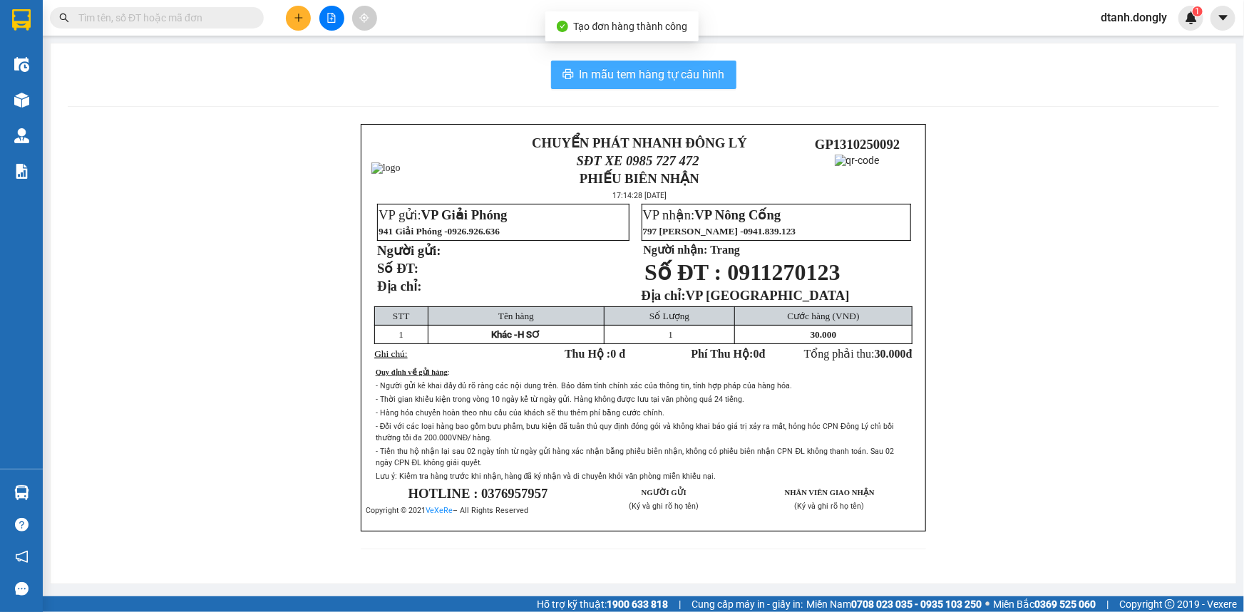
click at [686, 68] on span "In mẫu tem hàng tự cấu hình" at bounding box center [651, 75] width 145 height 18
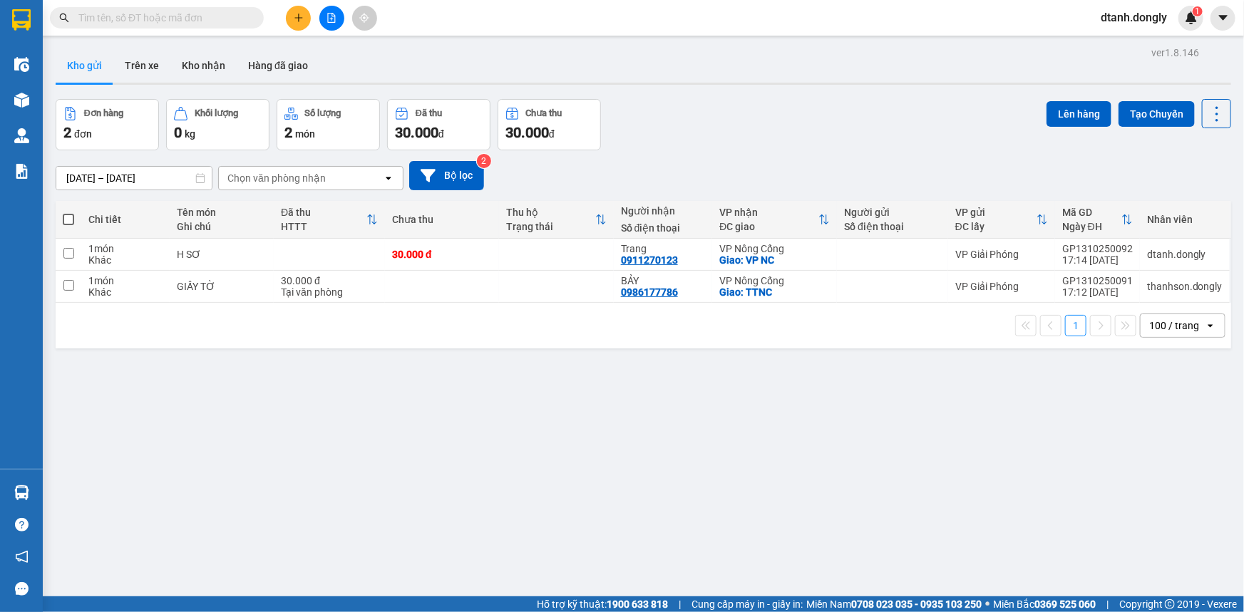
click at [66, 220] on span at bounding box center [68, 219] width 11 height 11
click at [68, 212] on input "checkbox" at bounding box center [68, 212] width 0 height 0
checkbox input "true"
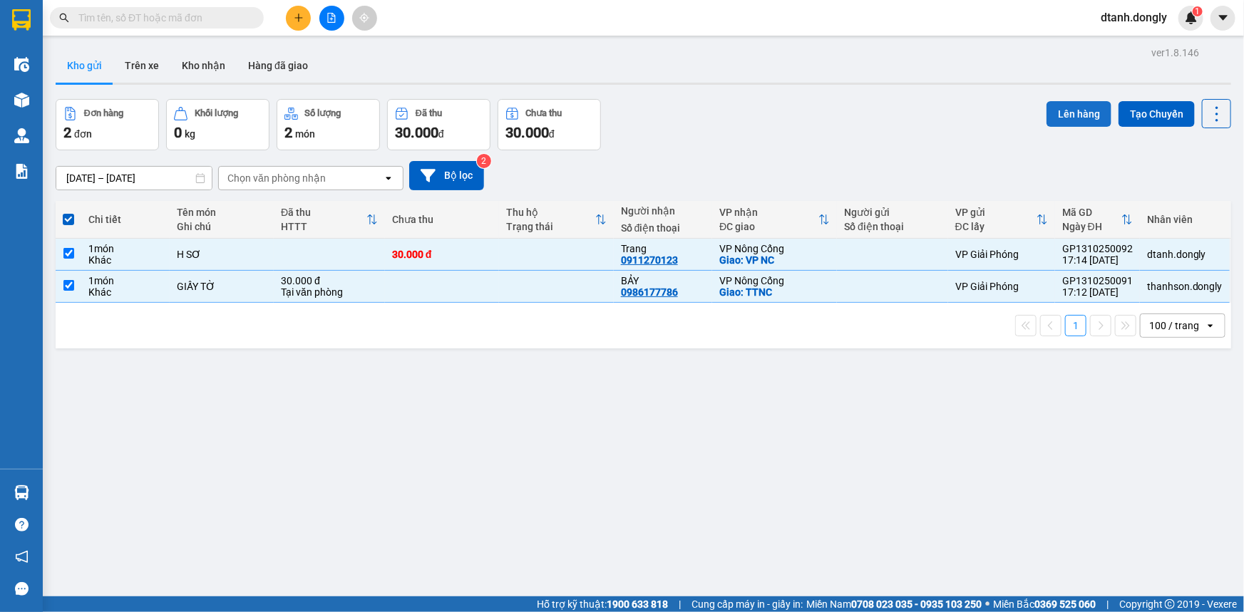
click at [1068, 110] on button "Lên hàng" at bounding box center [1078, 114] width 65 height 26
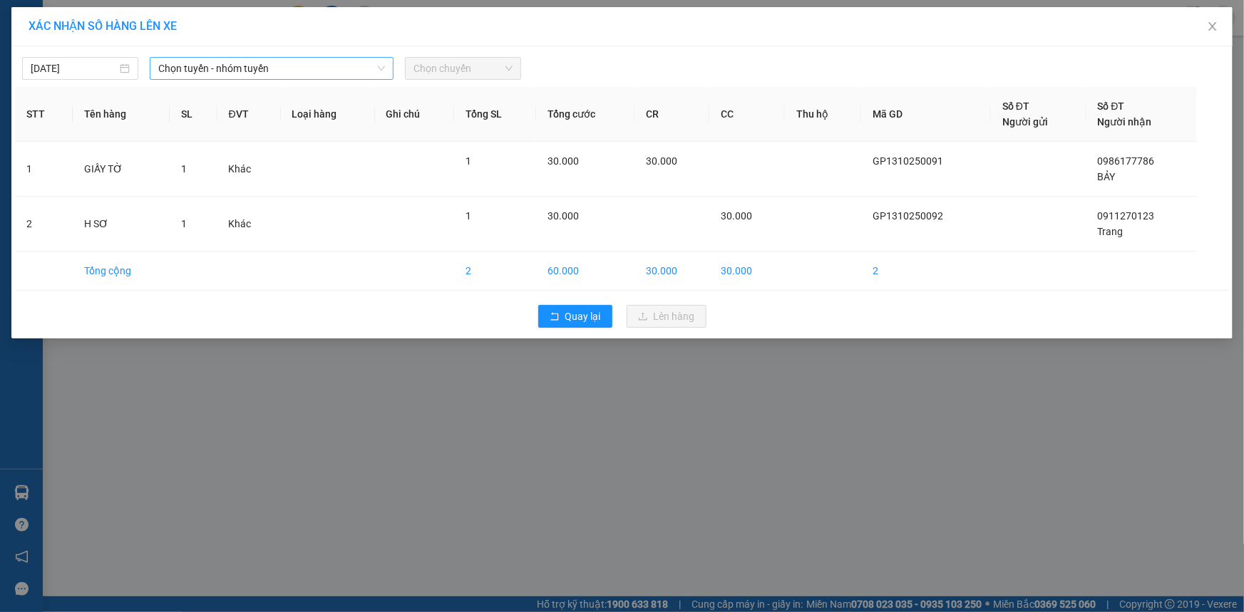
click at [375, 64] on span "Chọn tuyến - nhóm tuyến" at bounding box center [271, 68] width 227 height 21
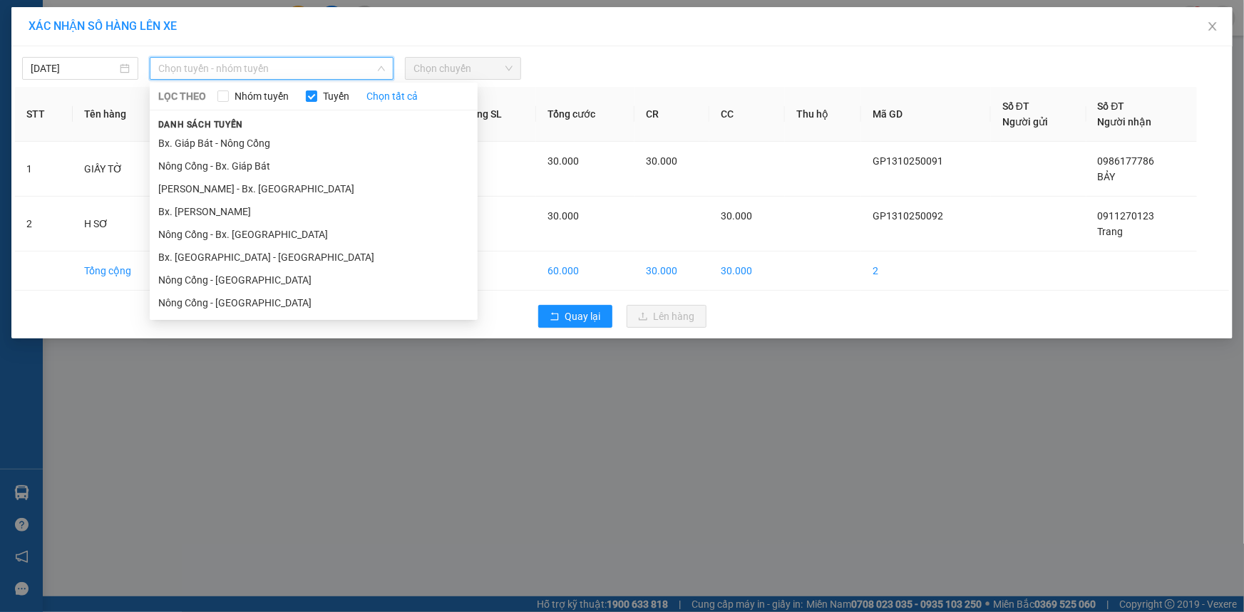
drag, startPoint x: 303, startPoint y: 142, endPoint x: 420, endPoint y: 87, distance: 129.1
click at [304, 142] on li "Bx. Giáp Bát - Nông Cống" at bounding box center [314, 143] width 328 height 23
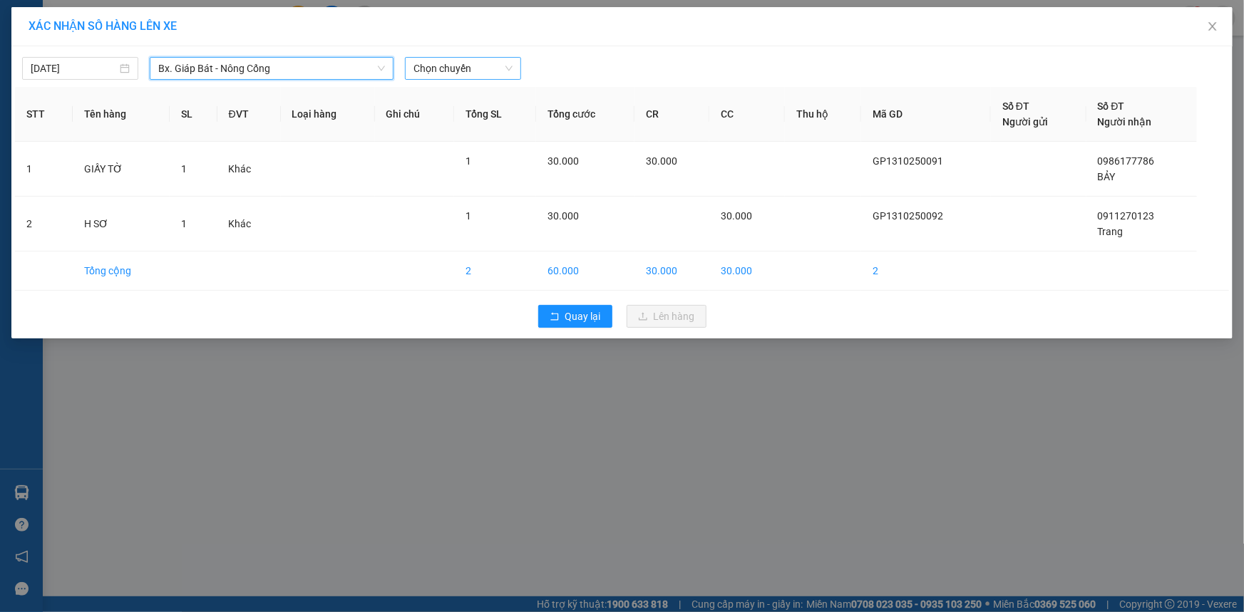
drag, startPoint x: 494, startPoint y: 65, endPoint x: 499, endPoint y: 78, distance: 13.8
click at [495, 66] on span "Chọn chuyến" at bounding box center [462, 68] width 99 height 21
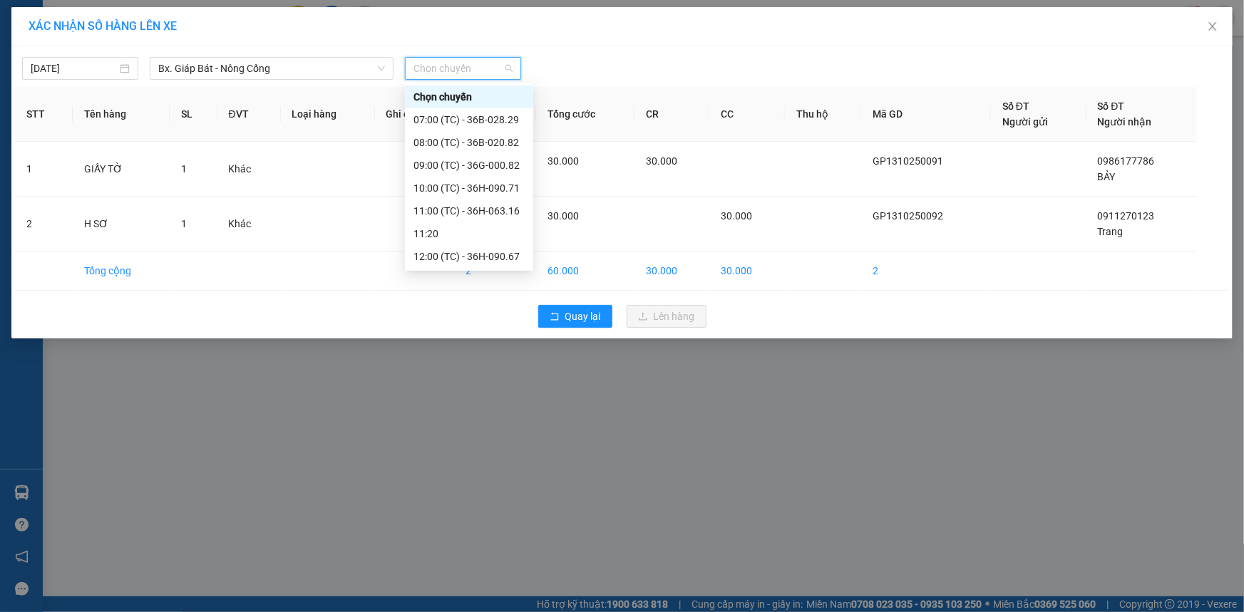
click at [470, 454] on div "17:30 (TC) - 36B-020.82" at bounding box center [468, 462] width 111 height 16
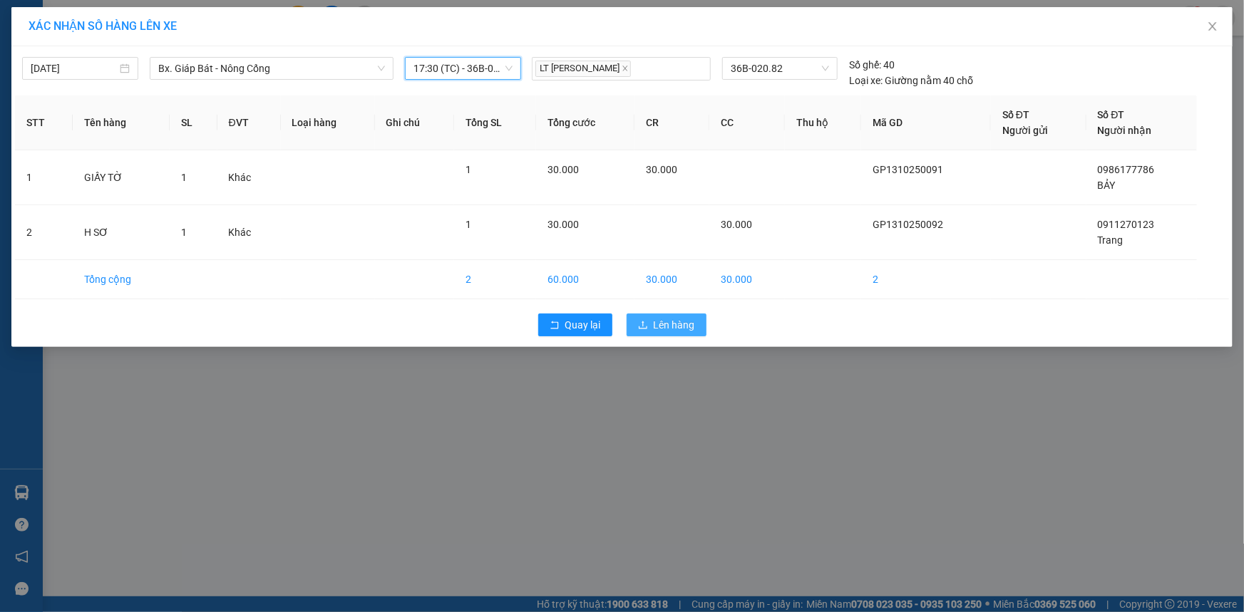
click at [666, 323] on span "Lên hàng" at bounding box center [674, 325] width 41 height 16
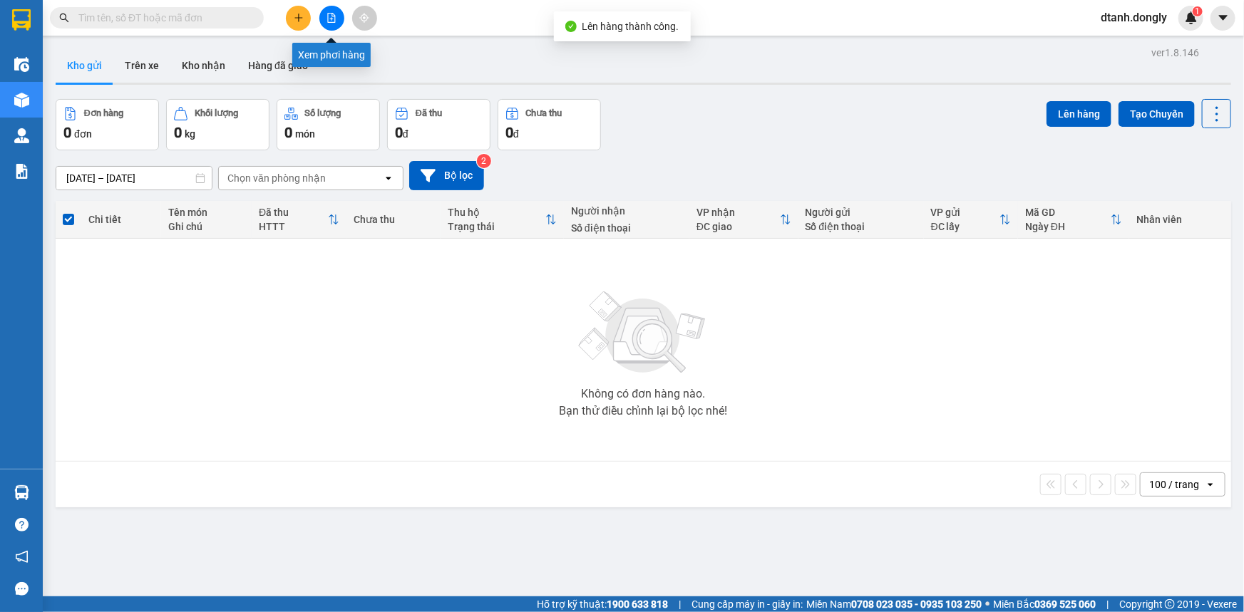
click at [330, 17] on icon "file-add" at bounding box center [331, 18] width 10 height 10
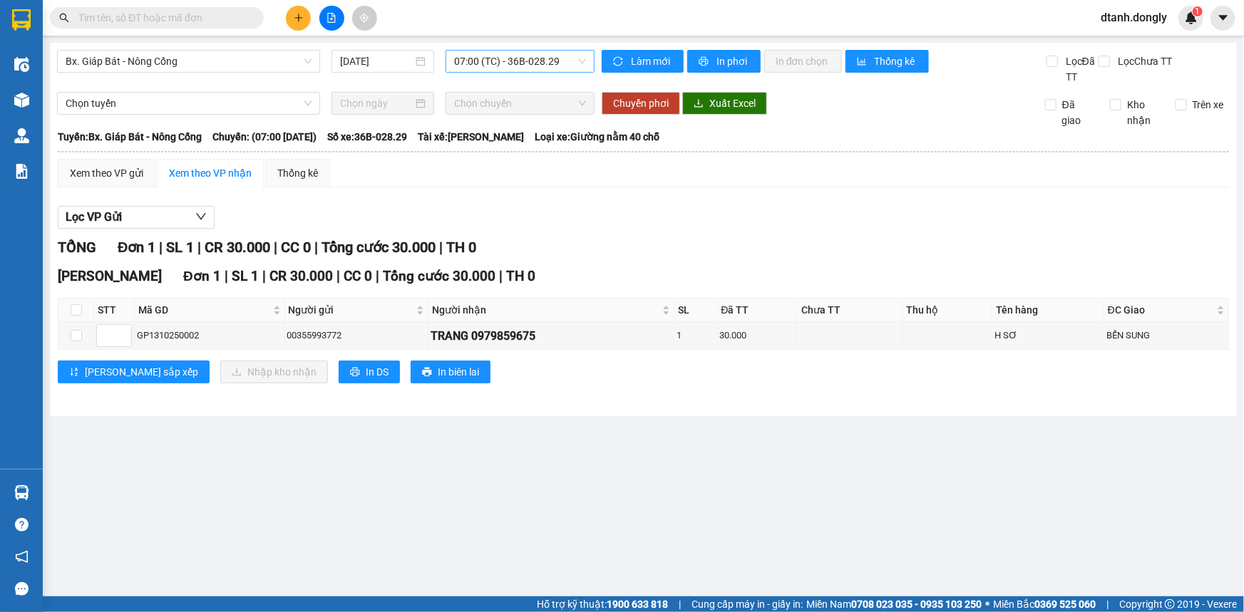
click at [577, 61] on span "07:00 (TC) - 36B-028.29" at bounding box center [520, 61] width 132 height 21
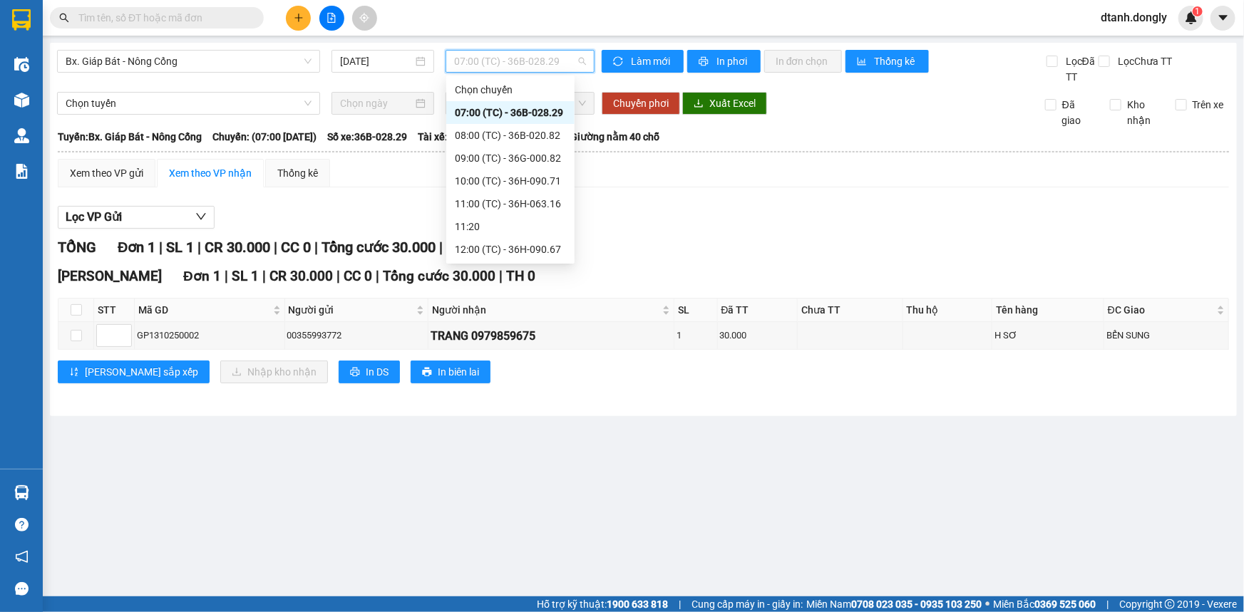
click at [533, 470] on div "18:30 (TC) - 36H-090.71" at bounding box center [510, 478] width 111 height 16
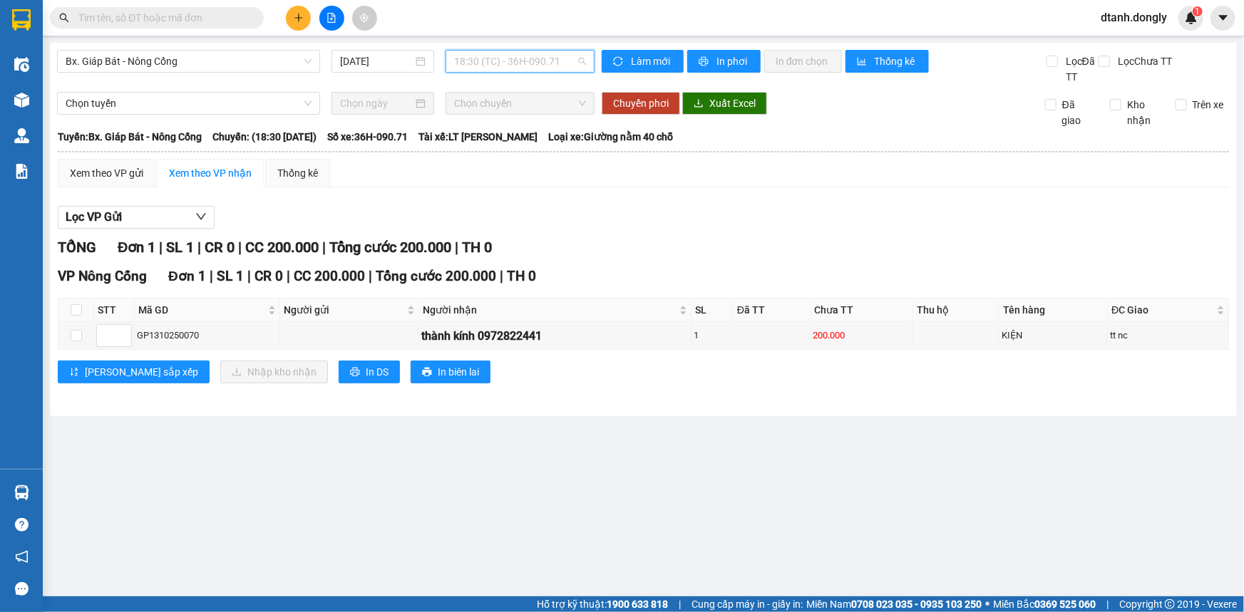
click at [572, 57] on span "18:30 (TC) - 36H-090.71" at bounding box center [520, 61] width 132 height 21
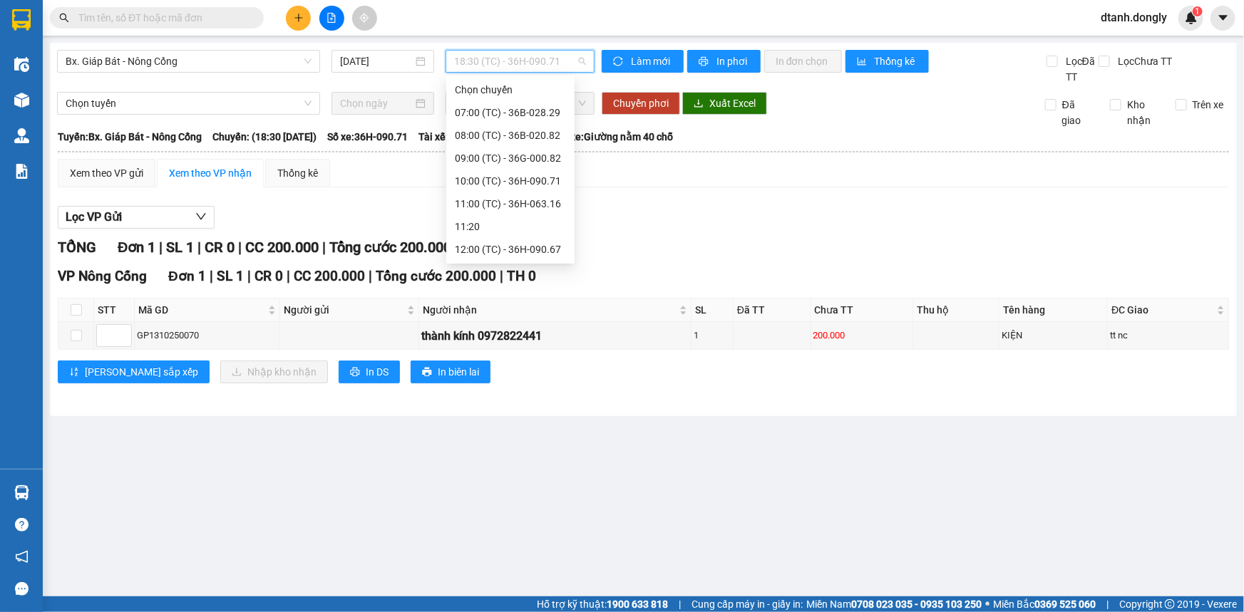
click at [517, 447] on div "17:30 (TC) - 36B-020.82" at bounding box center [510, 455] width 111 height 16
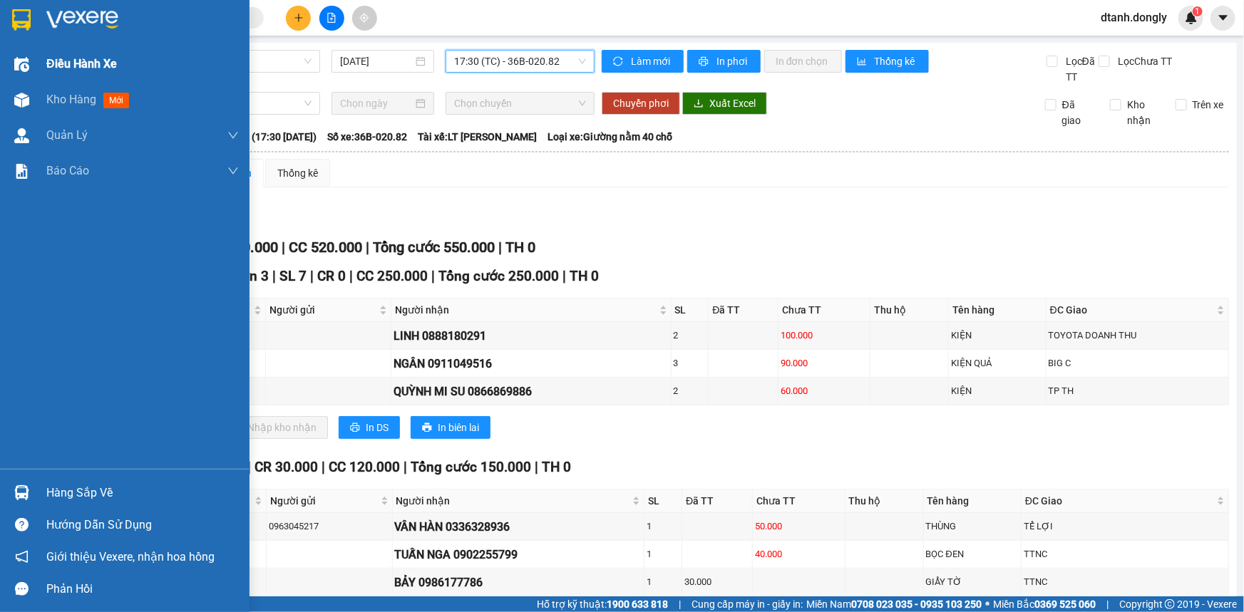
click at [58, 58] on span "Điều hành xe" at bounding box center [81, 64] width 71 height 18
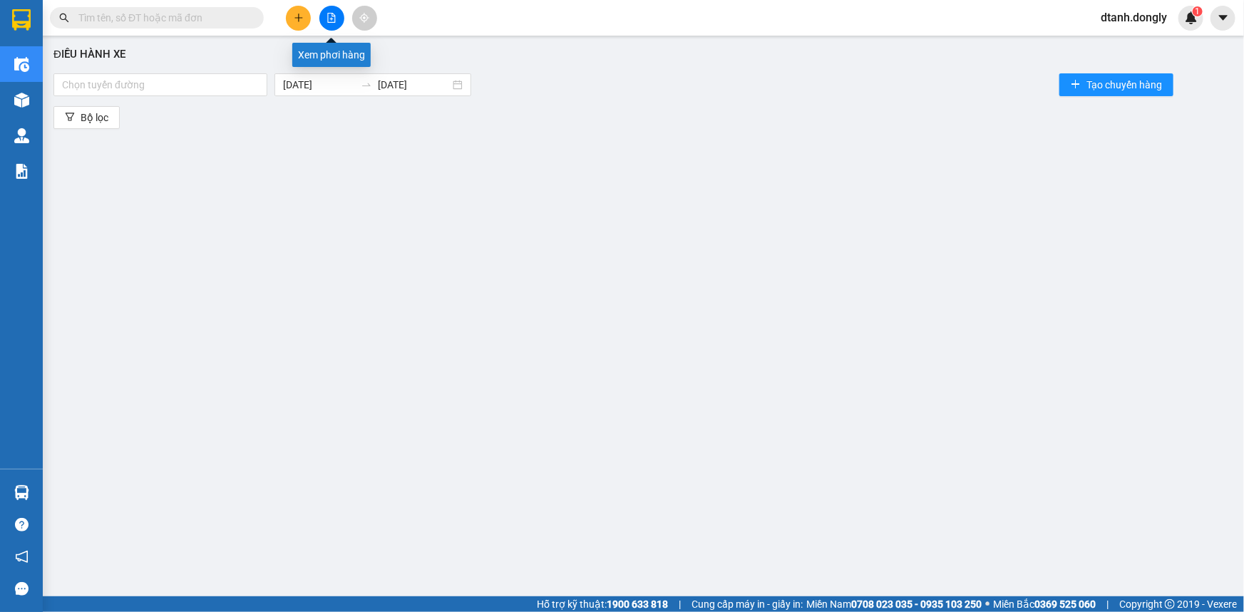
click at [329, 13] on icon "file-add" at bounding box center [332, 18] width 8 height 10
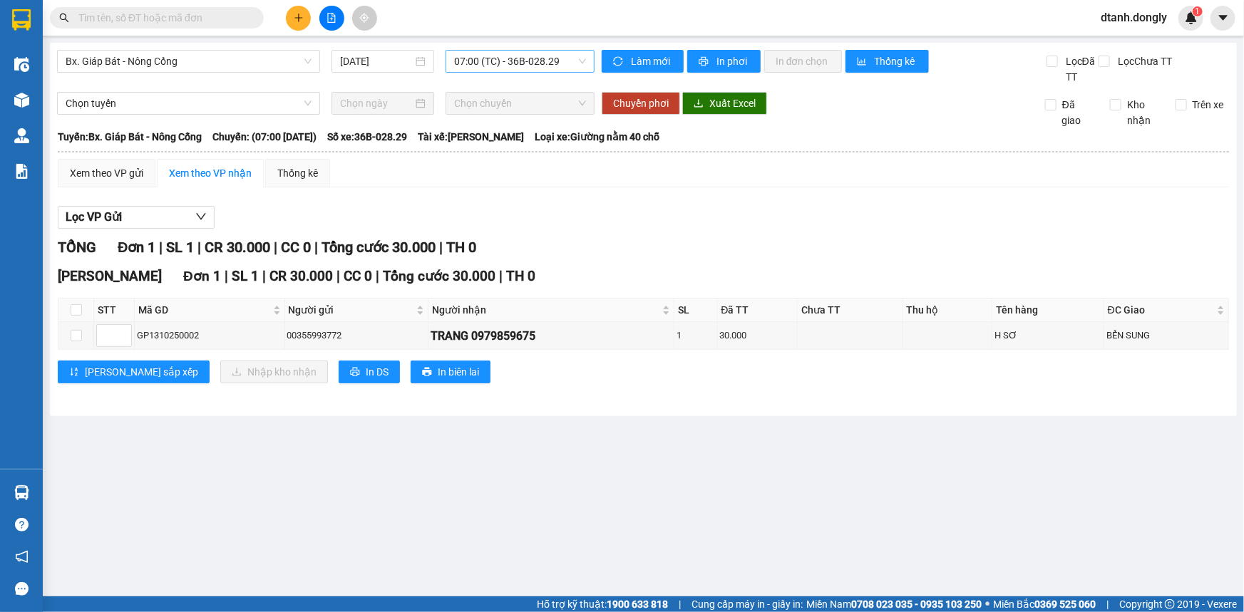
click at [579, 57] on span "07:00 (TC) - 36B-028.29" at bounding box center [520, 61] width 132 height 21
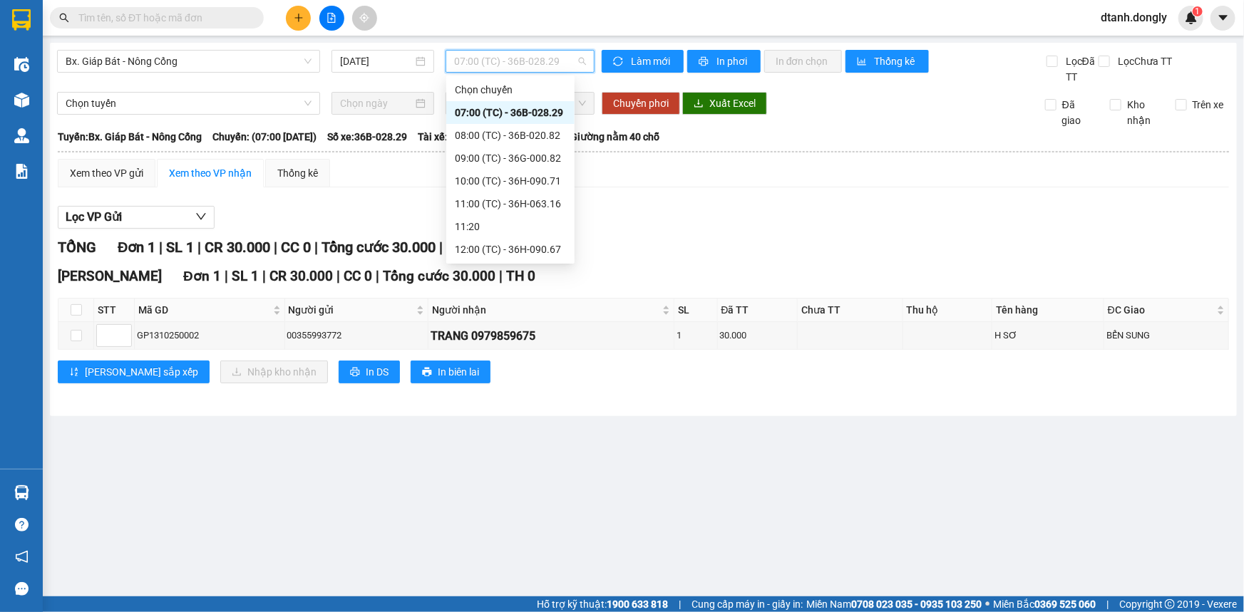
click at [521, 447] on div "17:30 (TC) - 36B-020.82" at bounding box center [510, 455] width 111 height 16
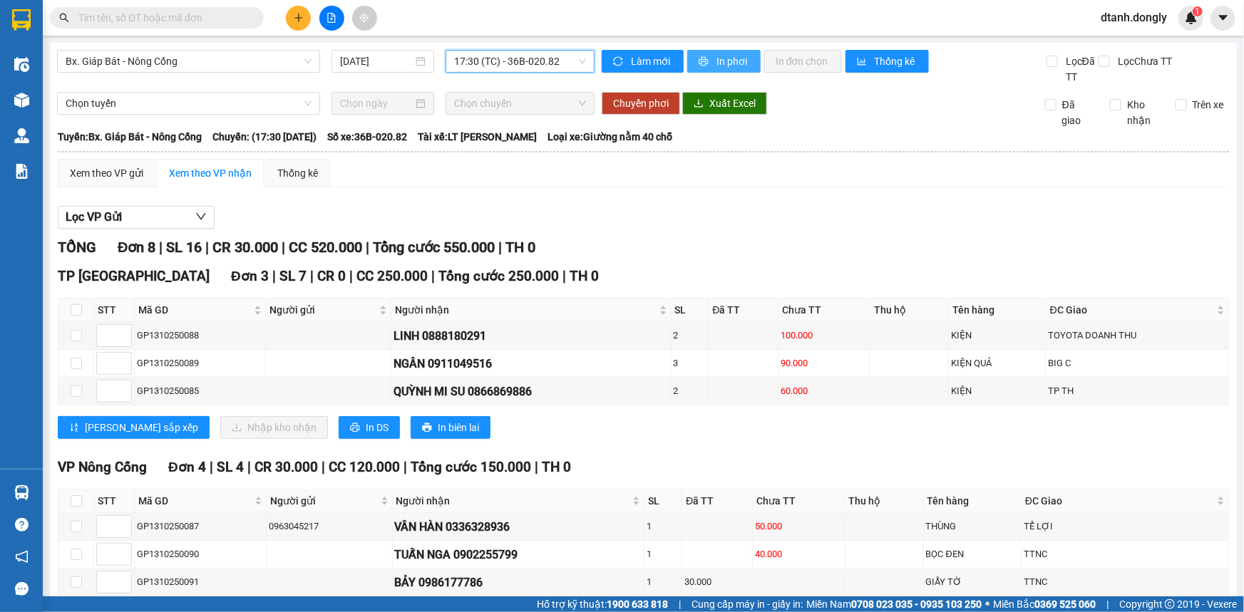
click at [722, 55] on span "In phơi" at bounding box center [732, 61] width 33 height 16
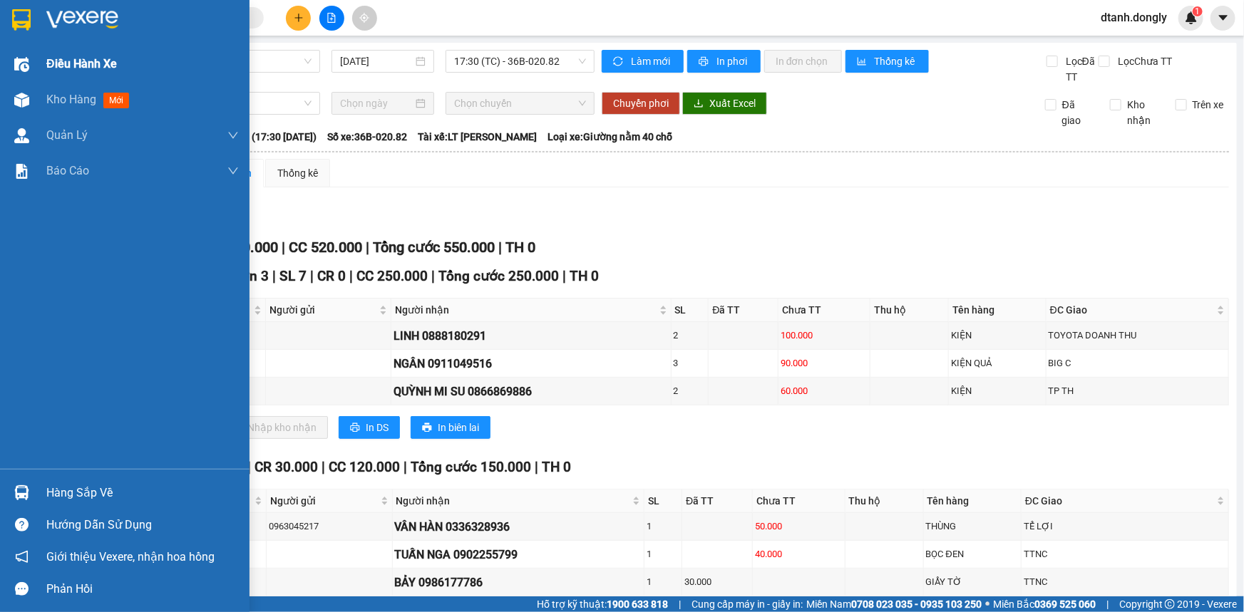
drag, startPoint x: 71, startPoint y: 95, endPoint x: 104, endPoint y: 63, distance: 45.9
click at [73, 95] on span "Kho hàng" at bounding box center [71, 100] width 50 height 14
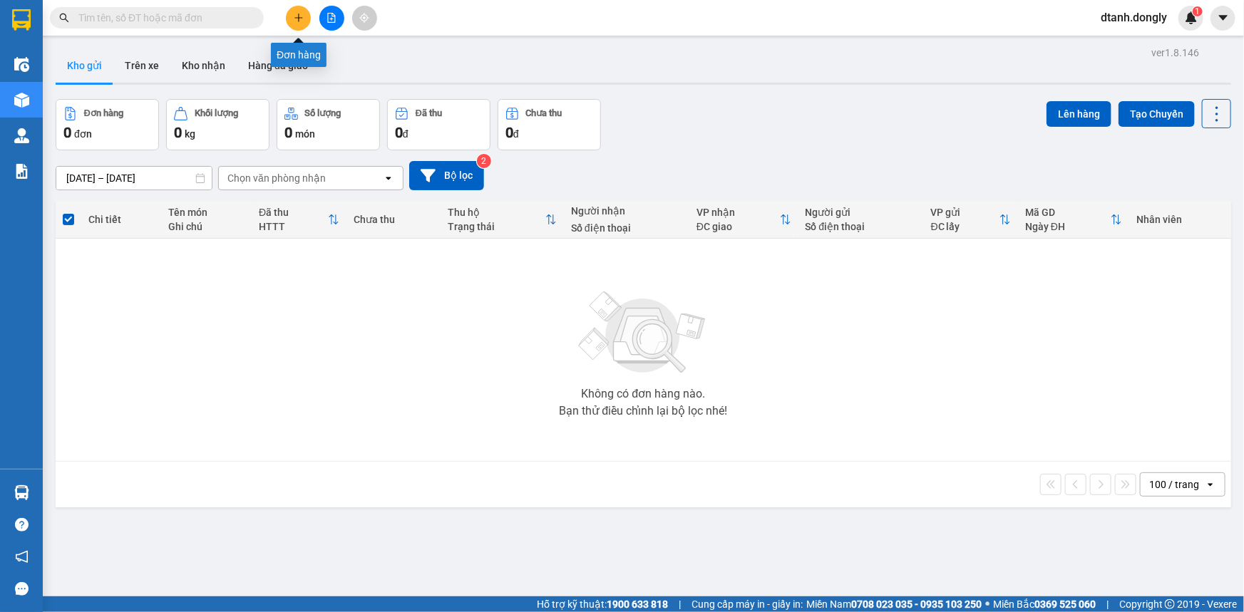
click at [292, 13] on button at bounding box center [298, 18] width 25 height 25
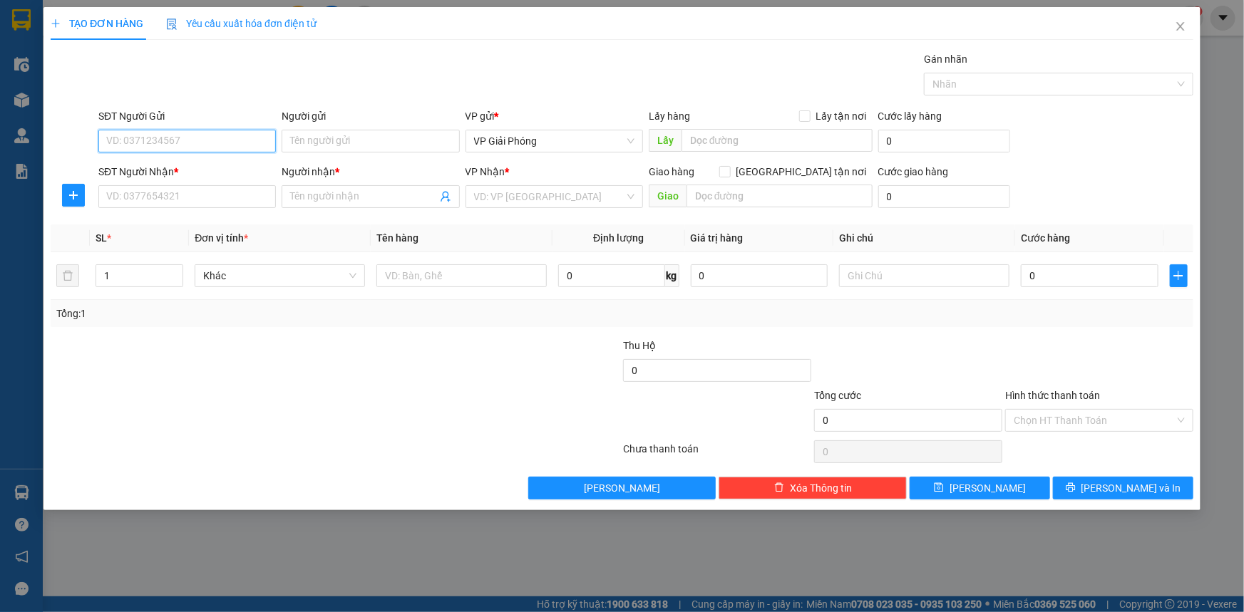
click at [187, 138] on input "SĐT Người Gửi" at bounding box center [186, 141] width 177 height 23
type input "0971104312"
click at [179, 169] on div "0971104312 - Ai" at bounding box center [187, 170] width 160 height 16
type input "Ai"
type input "0971104312"
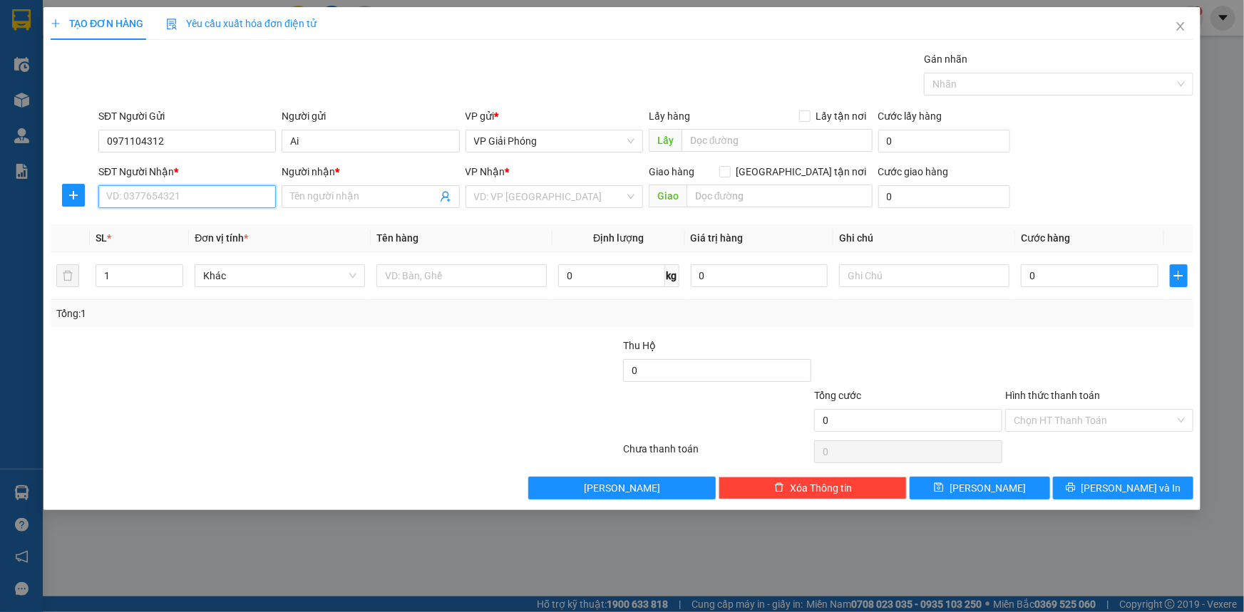
drag, startPoint x: 180, startPoint y: 198, endPoint x: 177, endPoint y: 181, distance: 17.2
click at [180, 197] on input "SĐT Người Nhận *" at bounding box center [186, 196] width 177 height 23
click at [192, 244] on div "0984827610 - VUI" at bounding box center [187, 248] width 160 height 16
type input "0984827610"
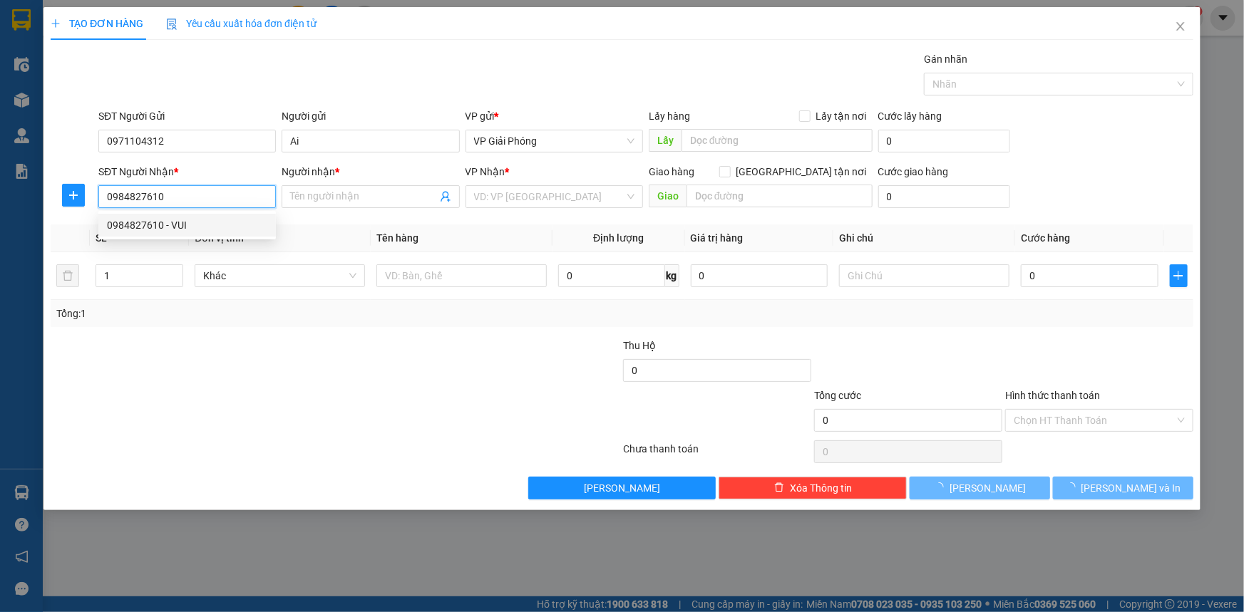
type input "VUI"
checkbox input "true"
type input "TẾ LỢI"
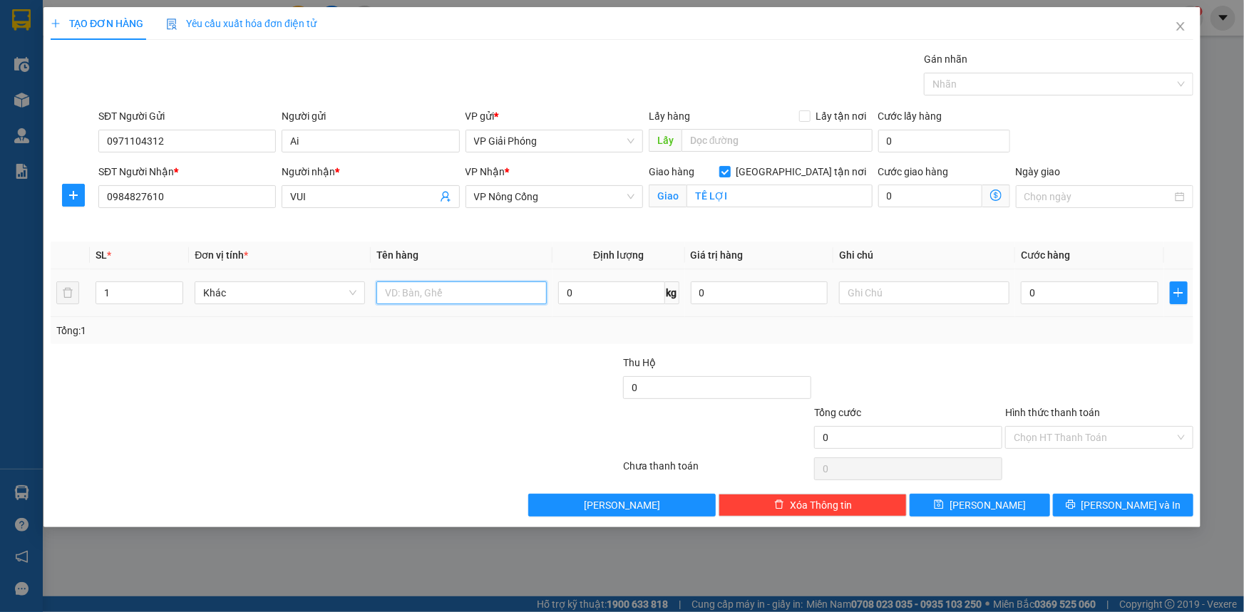
click at [429, 294] on input "text" at bounding box center [461, 293] width 170 height 23
type input "KIỆN"
click at [1051, 296] on input "0" at bounding box center [1090, 293] width 138 height 23
type input "5"
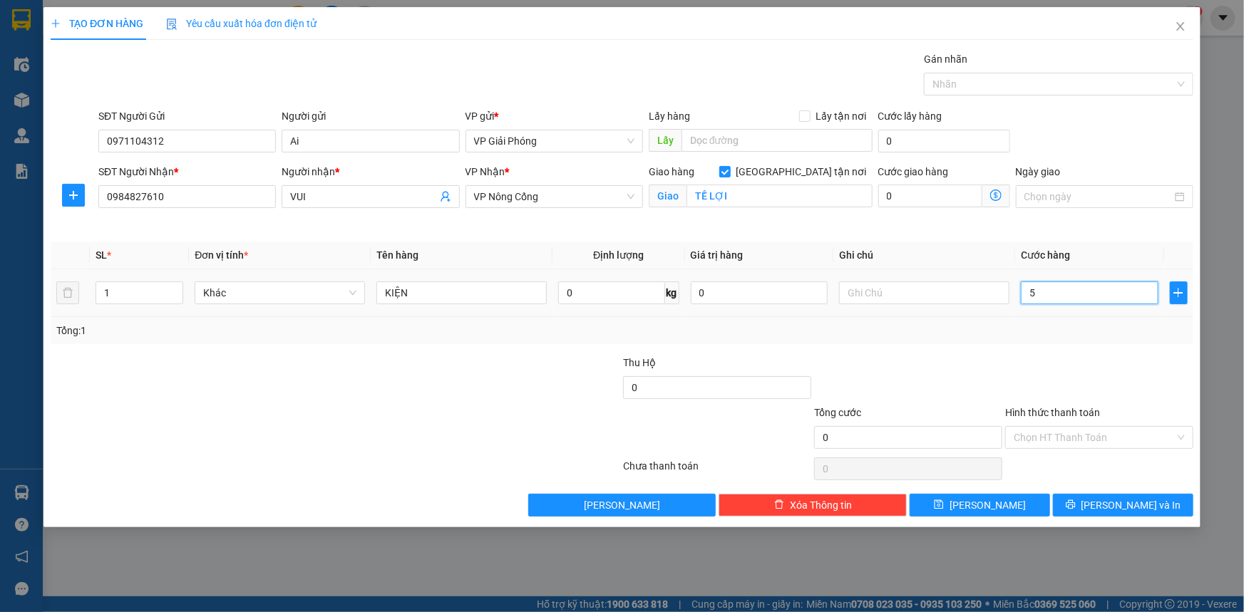
type input "5"
type input "50"
click at [989, 89] on div at bounding box center [1051, 84] width 248 height 17
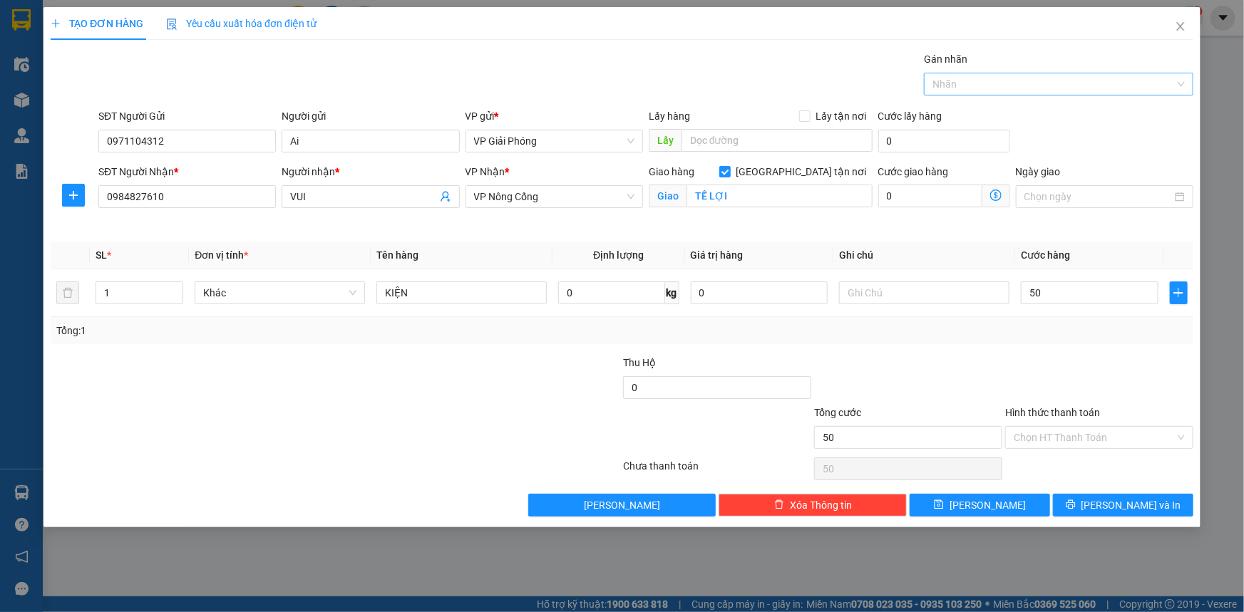
type input "50.000"
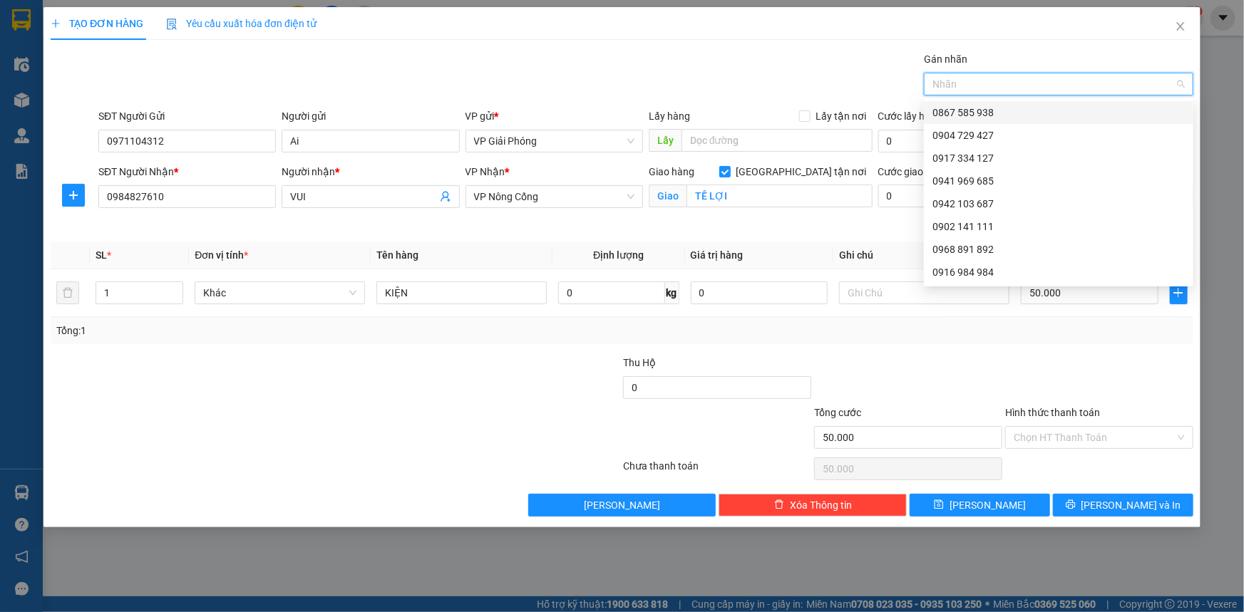
click at [984, 78] on div at bounding box center [1051, 84] width 248 height 17
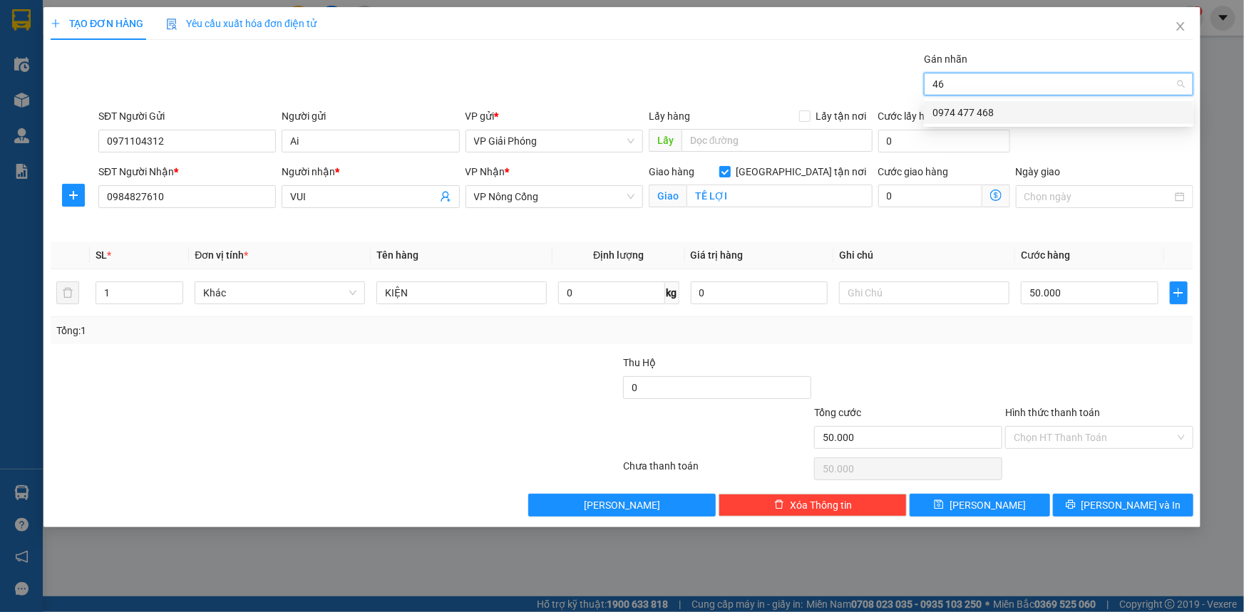
type input "468"
click at [986, 113] on div "0974 477 468" at bounding box center [1058, 113] width 252 height 16
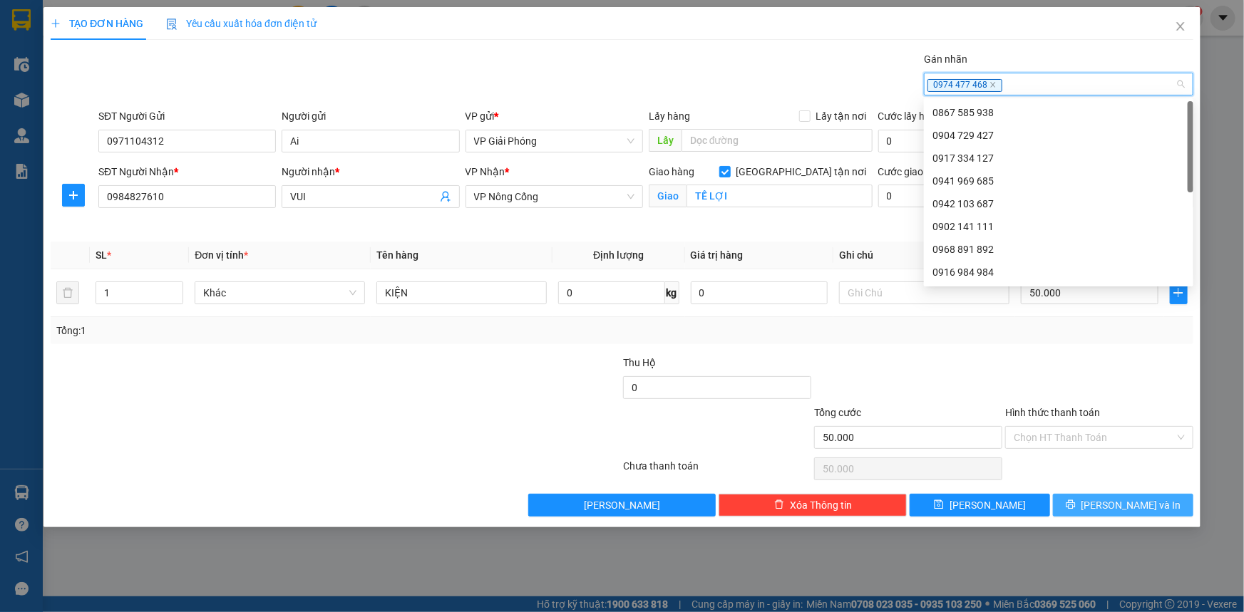
click at [1076, 501] on icon "printer" at bounding box center [1071, 505] width 10 height 10
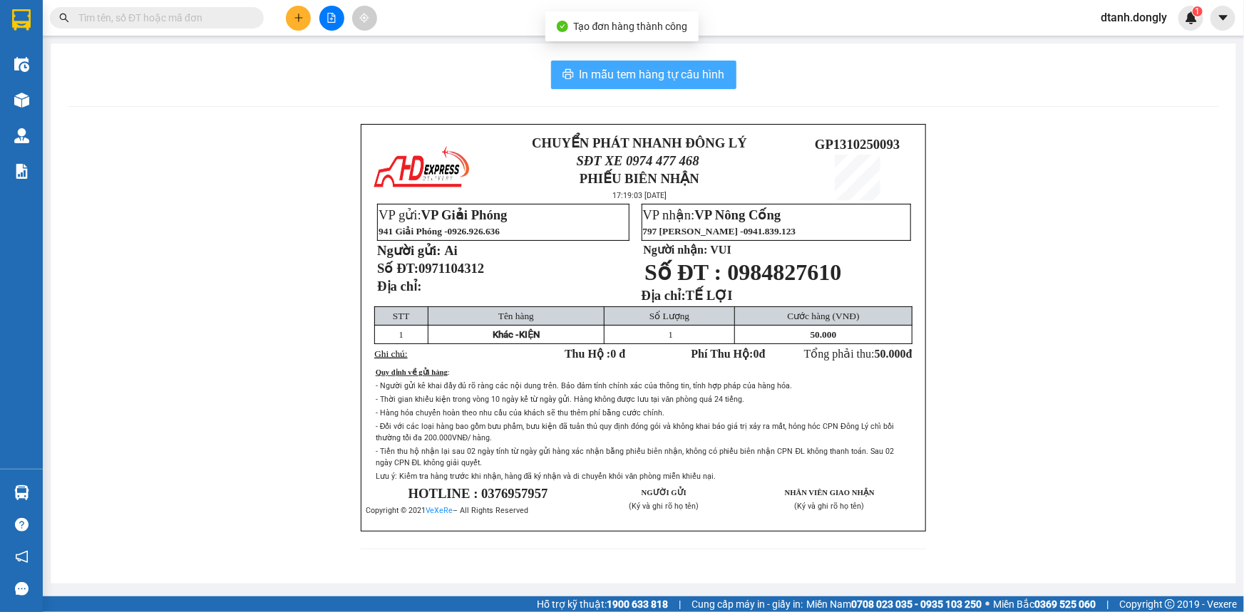
drag, startPoint x: 575, startPoint y: 76, endPoint x: 597, endPoint y: 68, distance: 22.5
click at [580, 76] on span "In mẫu tem hàng tự cấu hình" at bounding box center [651, 75] width 145 height 18
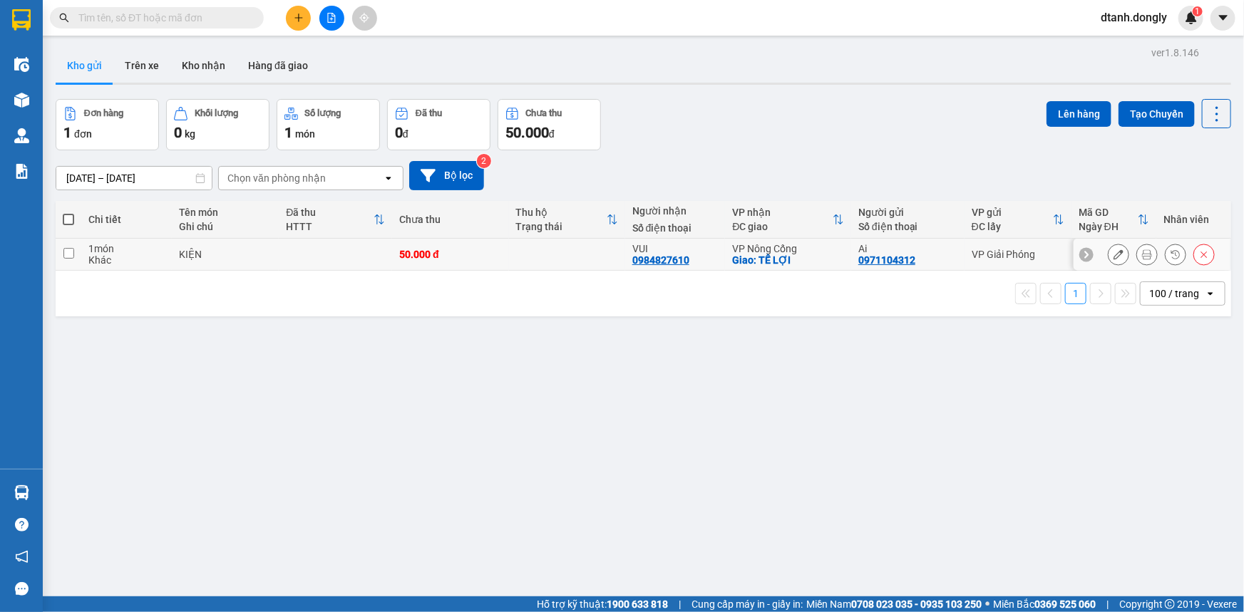
click at [1142, 254] on icon at bounding box center [1147, 254] width 10 height 10
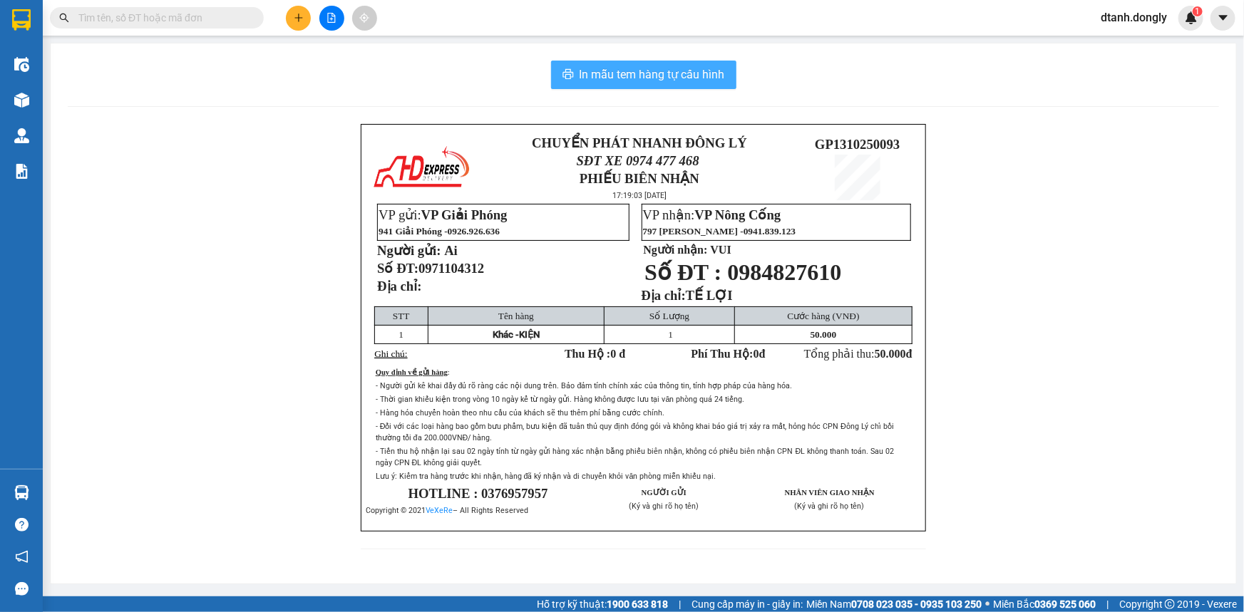
click at [667, 78] on span "In mẫu tem hàng tự cấu hình" at bounding box center [651, 75] width 145 height 18
